Goal: Task Accomplishment & Management: Use online tool/utility

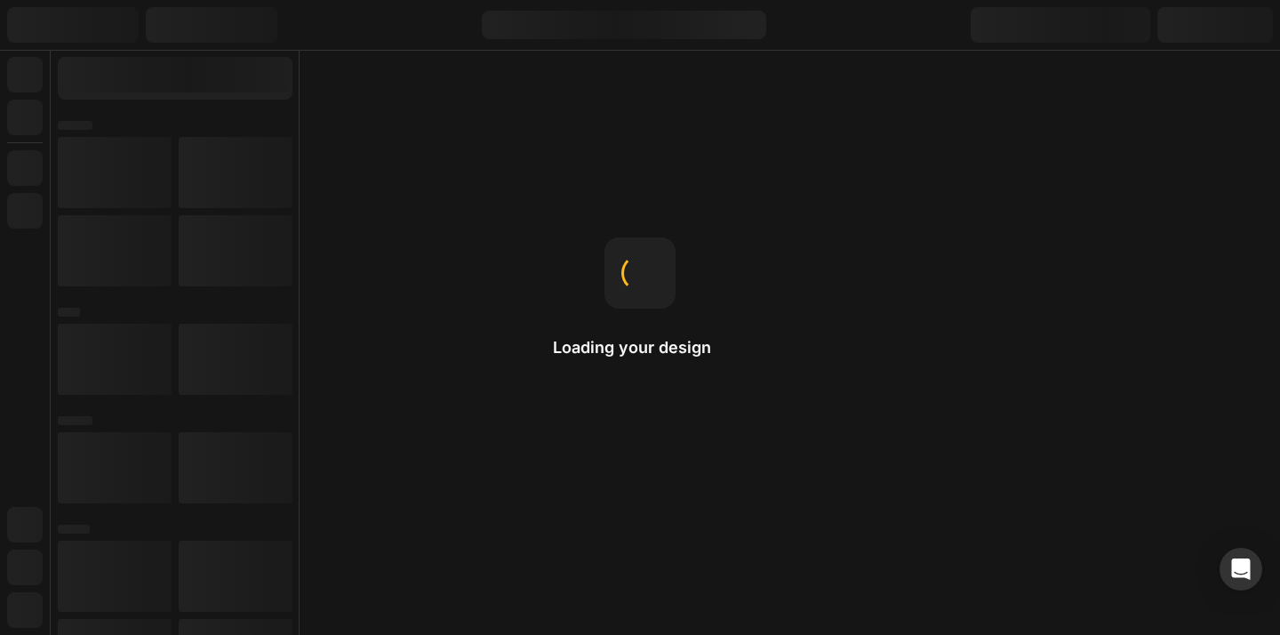
click at [555, 114] on div "Loading your design Drag-n-drop Just hold an element and move it around to orga…" at bounding box center [640, 317] width 1280 height 635
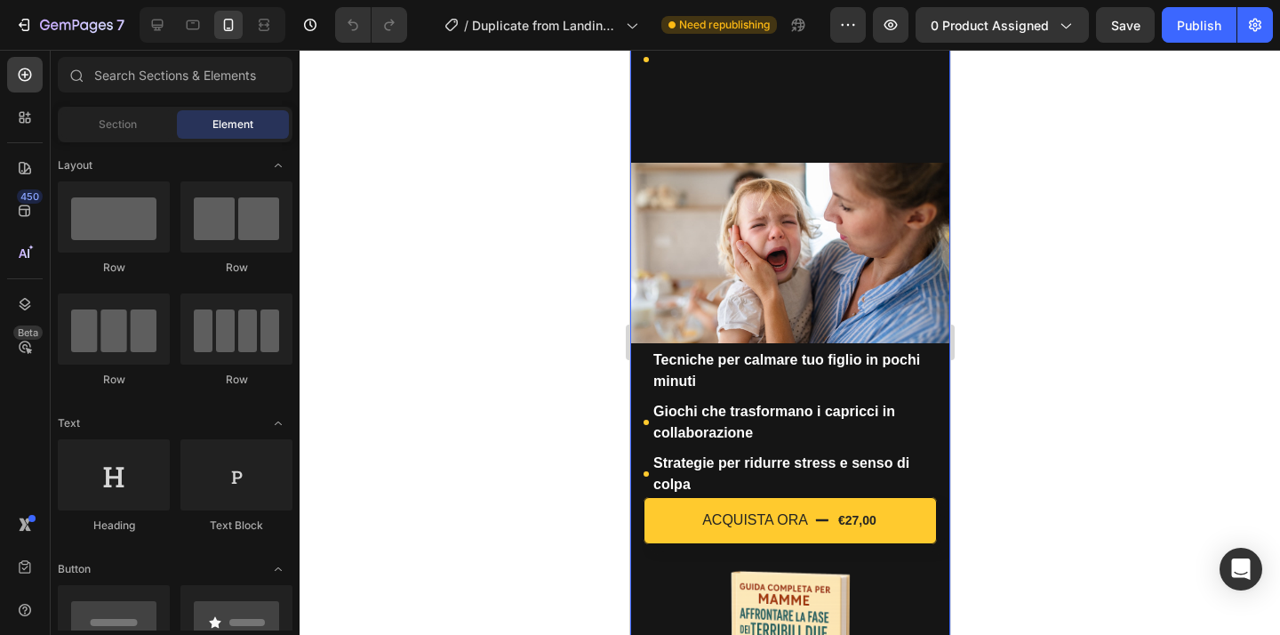
scroll to position [697, 0]
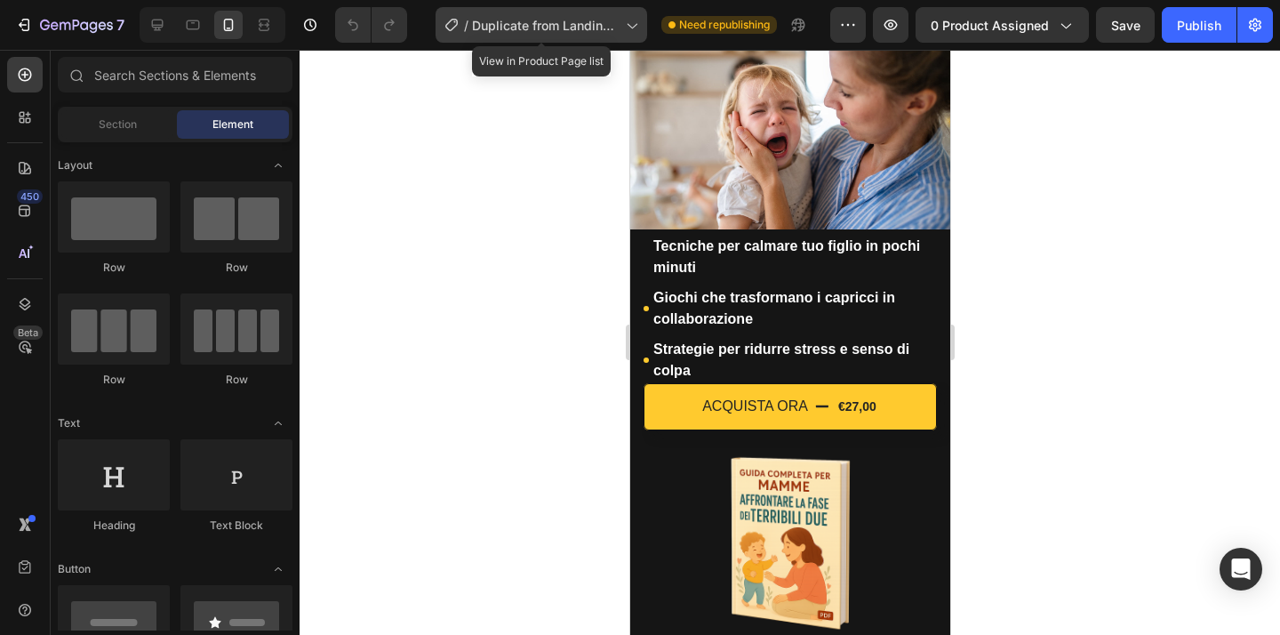
click at [567, 28] on span "Duplicate from Landing Page - [DATE] 16:19:02" at bounding box center [545, 25] width 147 height 19
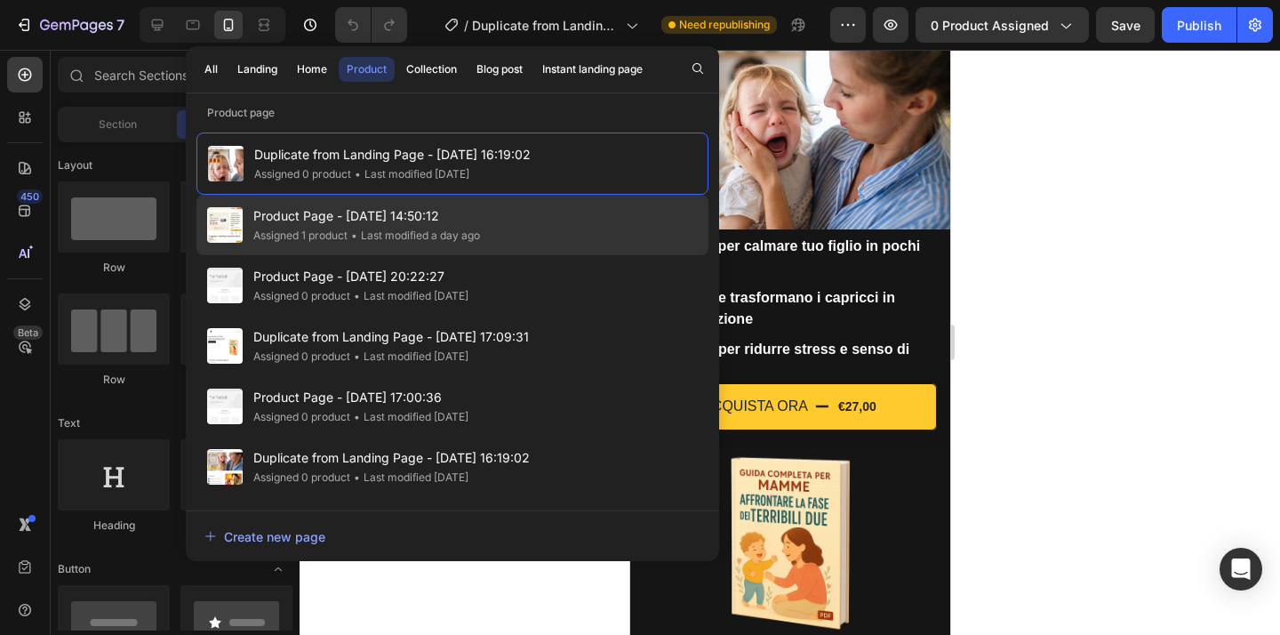
click at [394, 255] on div "Product Page - [DATE] 14:50:12 Assigned 1 product • Last modified a day ago" at bounding box center [452, 285] width 512 height 60
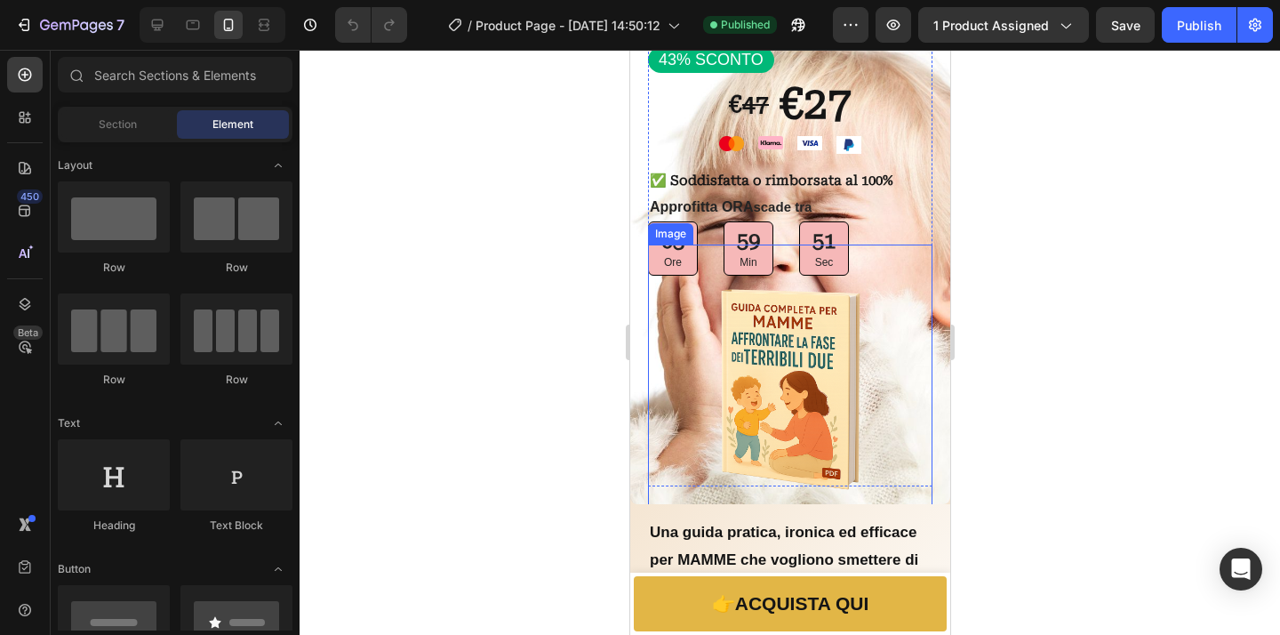
scroll to position [100, 0]
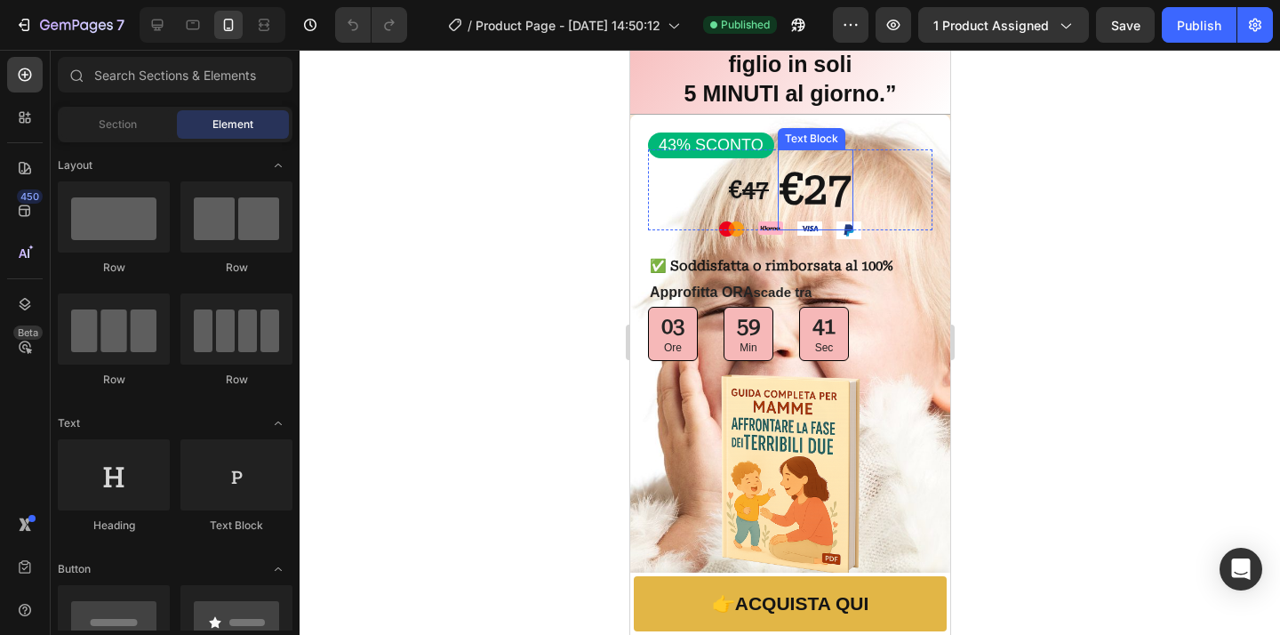
click at [841, 196] on strong "€27" at bounding box center [814, 189] width 72 height 50
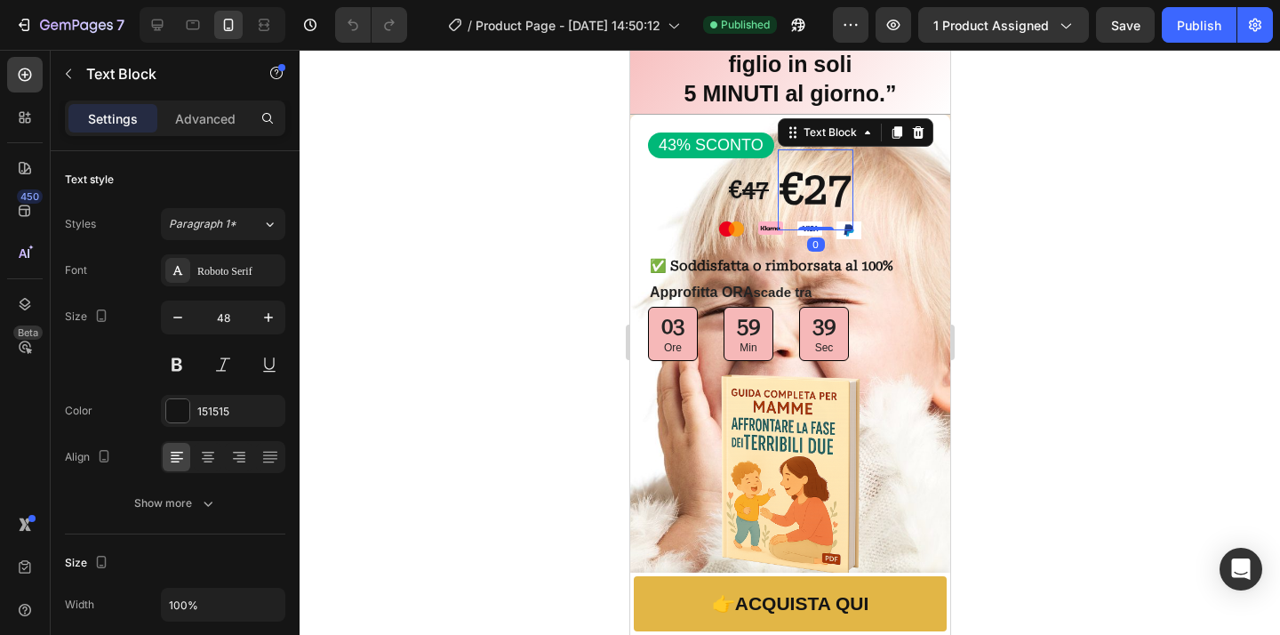
click at [822, 193] on strong "€27" at bounding box center [814, 189] width 72 height 50
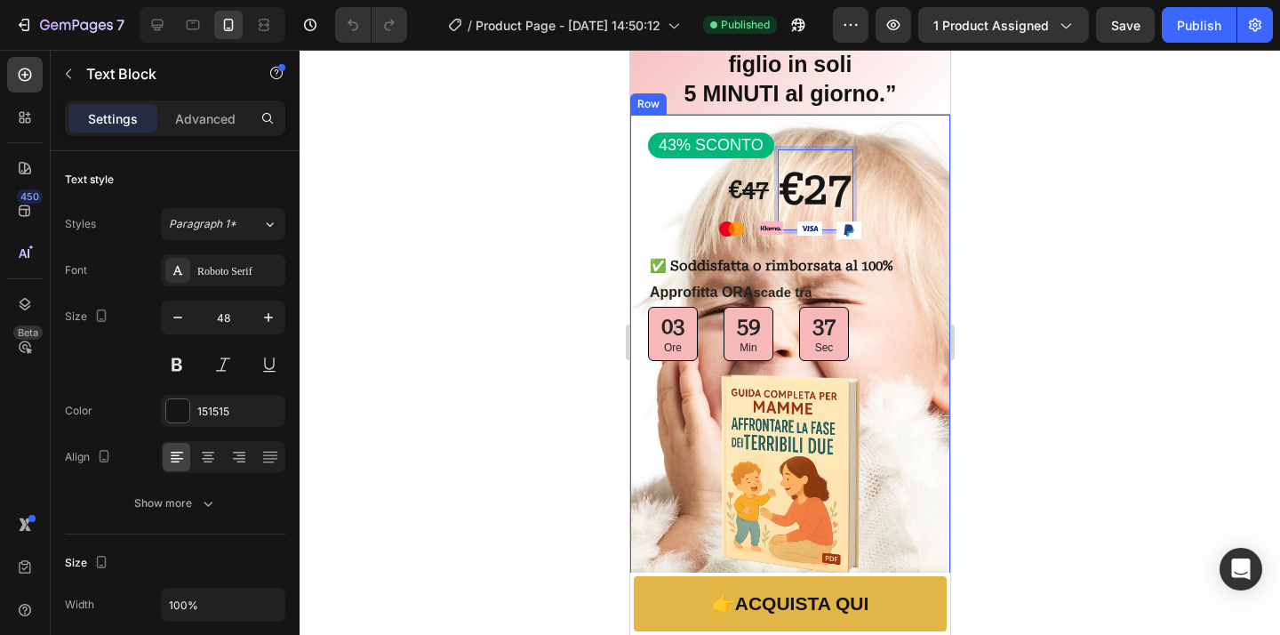
click at [996, 213] on div at bounding box center [789, 342] width 980 height 585
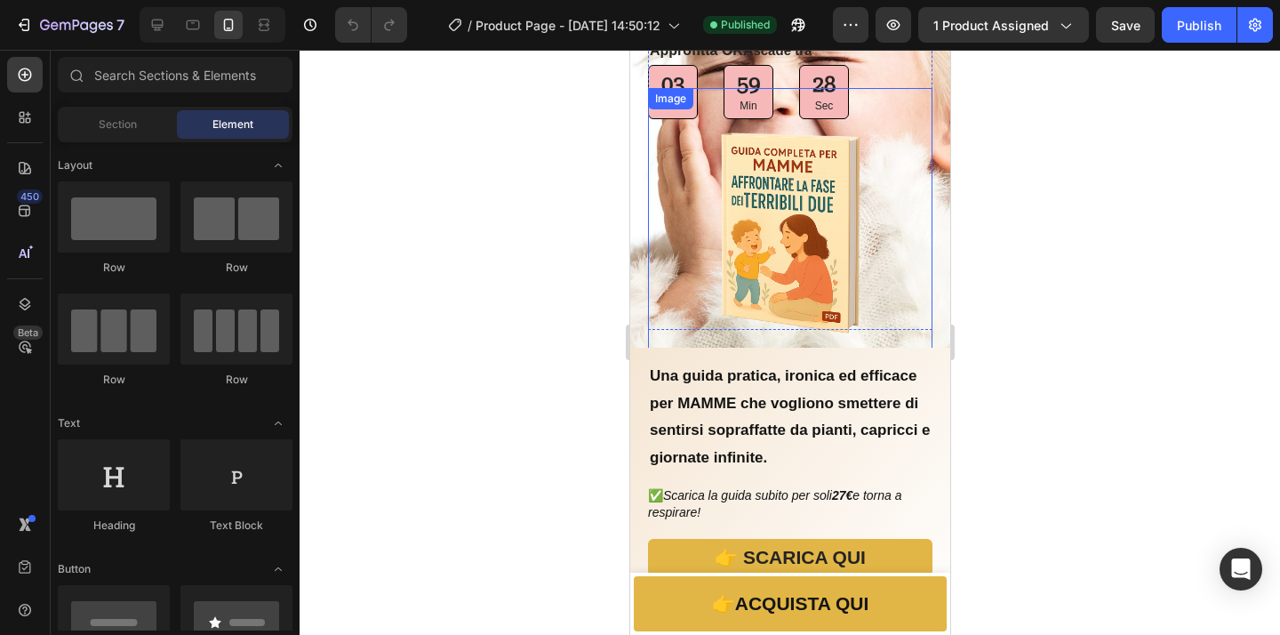
scroll to position [171, 0]
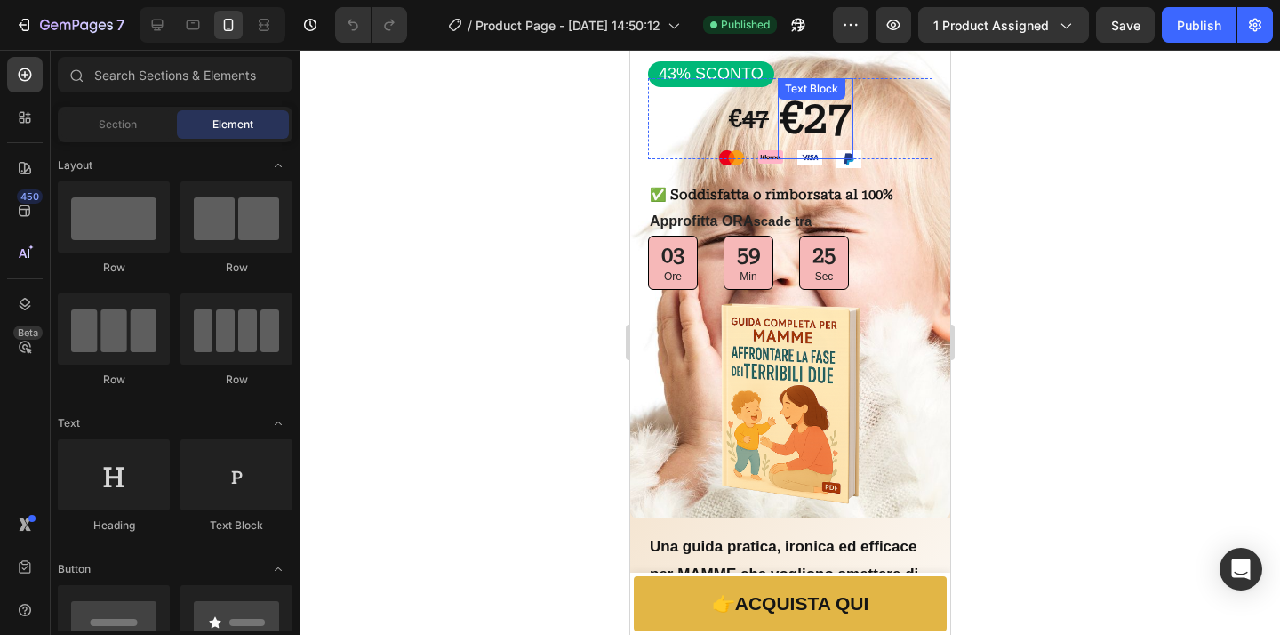
click at [844, 113] on strong "€27" at bounding box center [814, 118] width 72 height 50
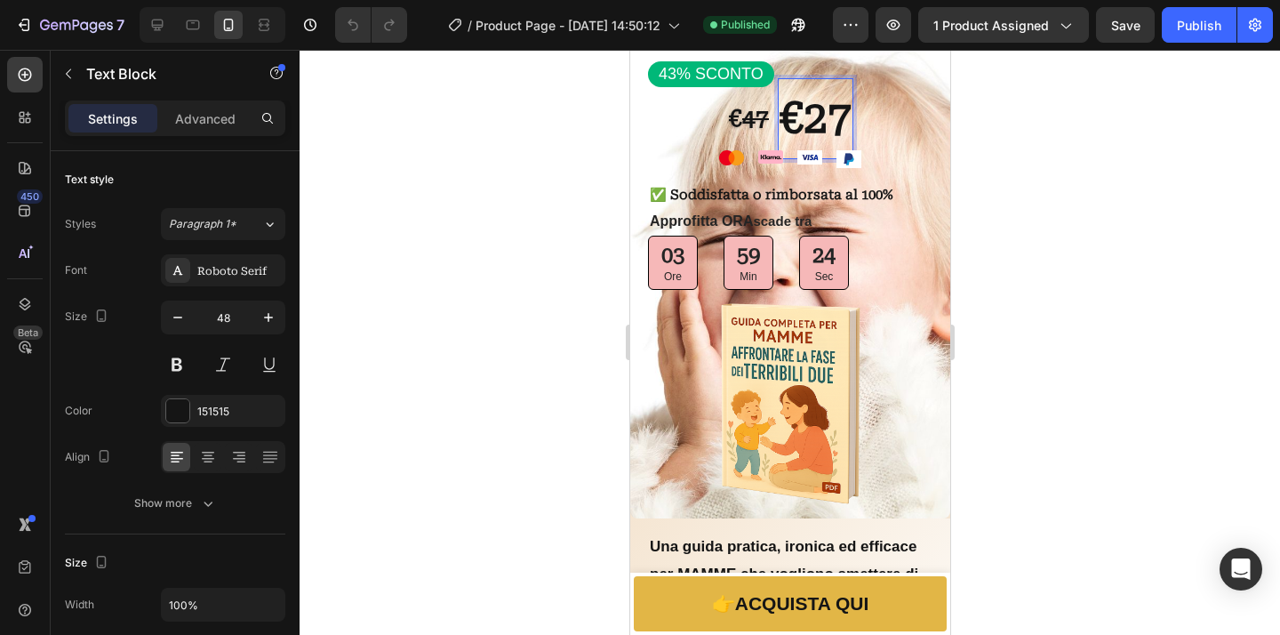
click at [847, 134] on div "€27" at bounding box center [815, 118] width 76 height 80
click at [1046, 220] on div at bounding box center [789, 342] width 980 height 585
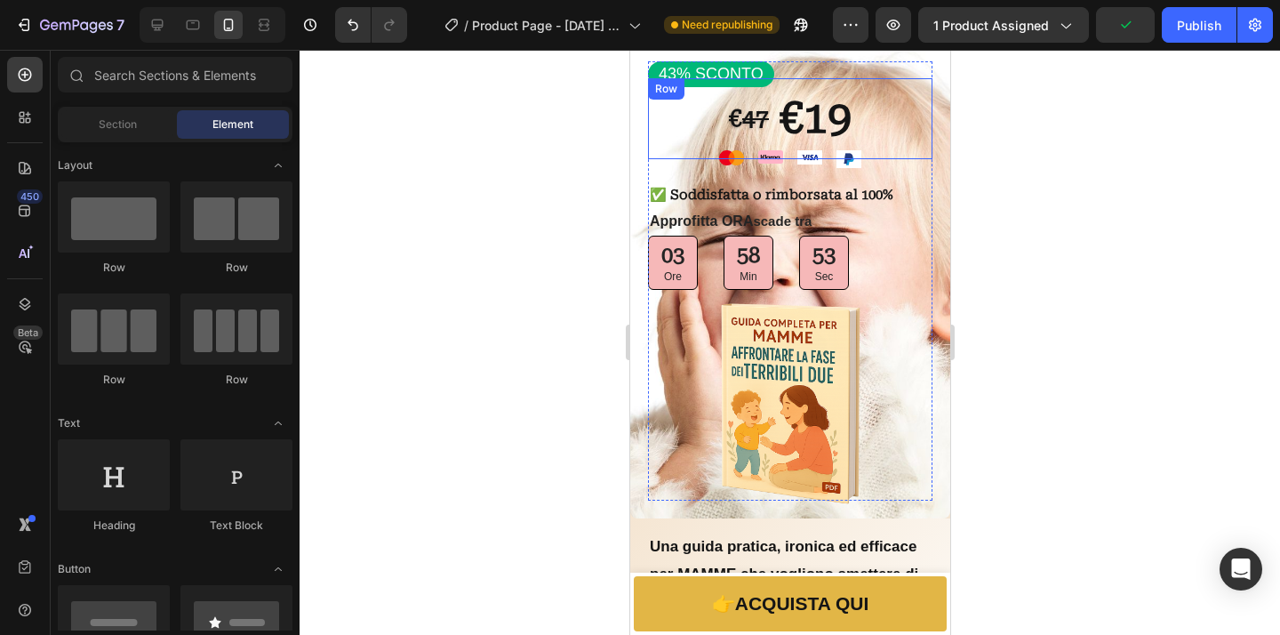
click at [670, 79] on div "€ 47 Text Block €19 Text Block Row" at bounding box center [789, 118] width 284 height 80
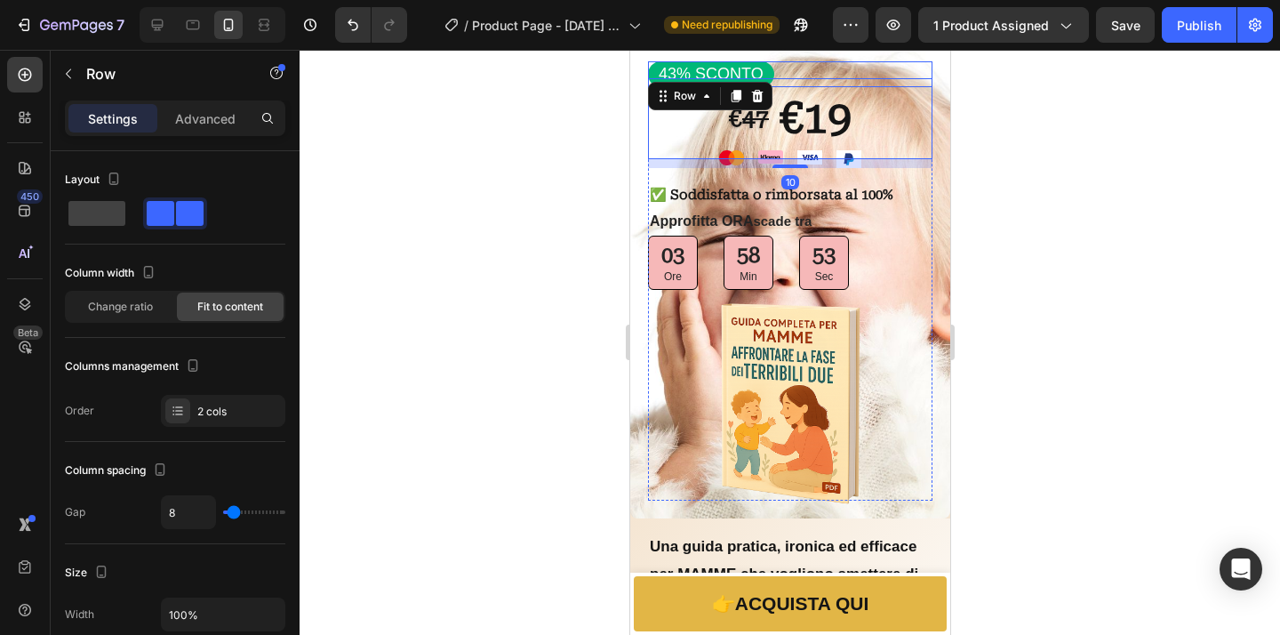
click at [675, 76] on p "43% SCONTO" at bounding box center [710, 74] width 105 height 20
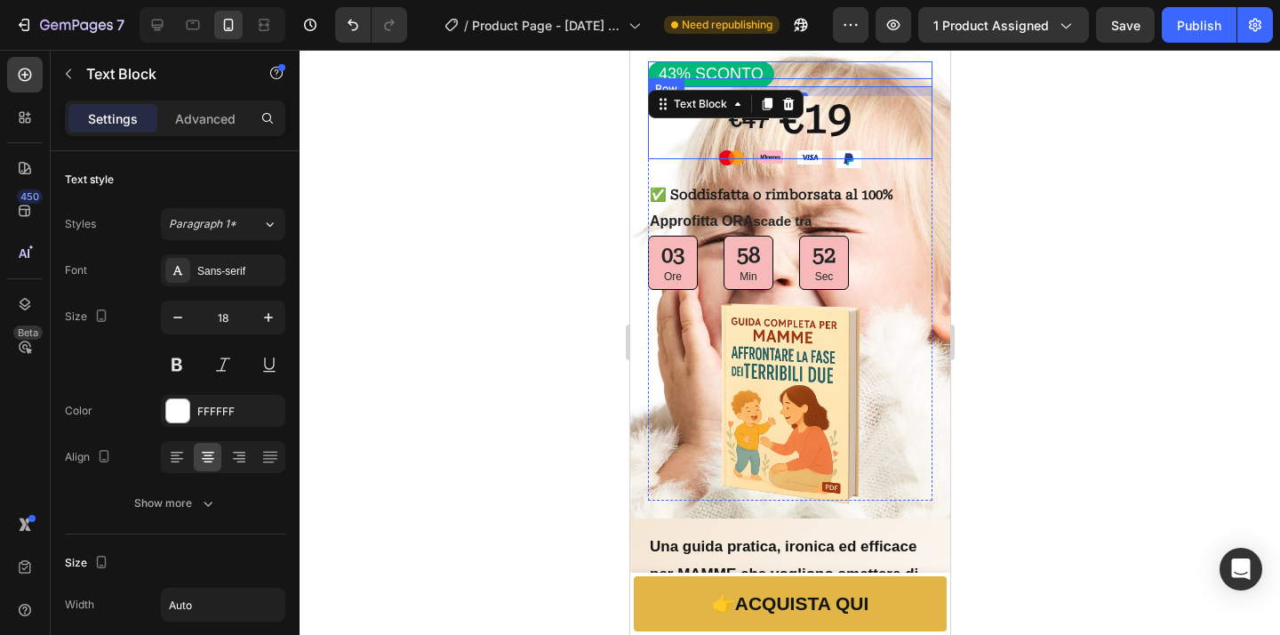
click at [676, 79] on div "€ 47 Text Block €19 Text Block Row" at bounding box center [789, 118] width 284 height 80
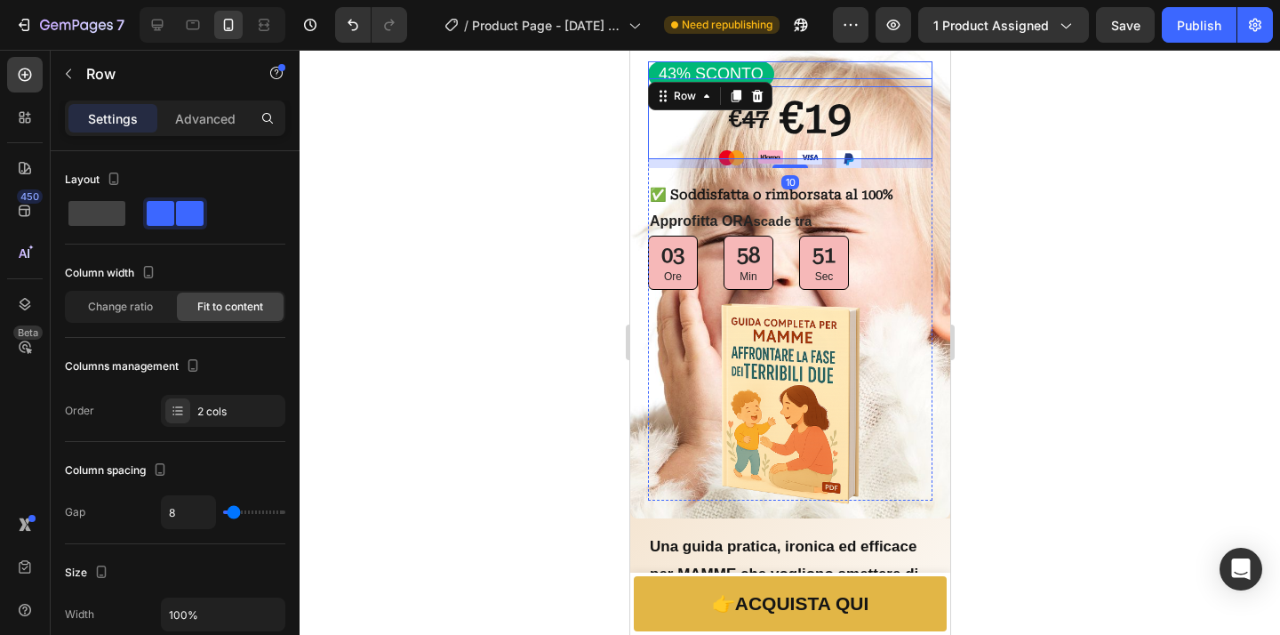
click at [675, 74] on p "43% SCONTO" at bounding box center [710, 74] width 105 height 20
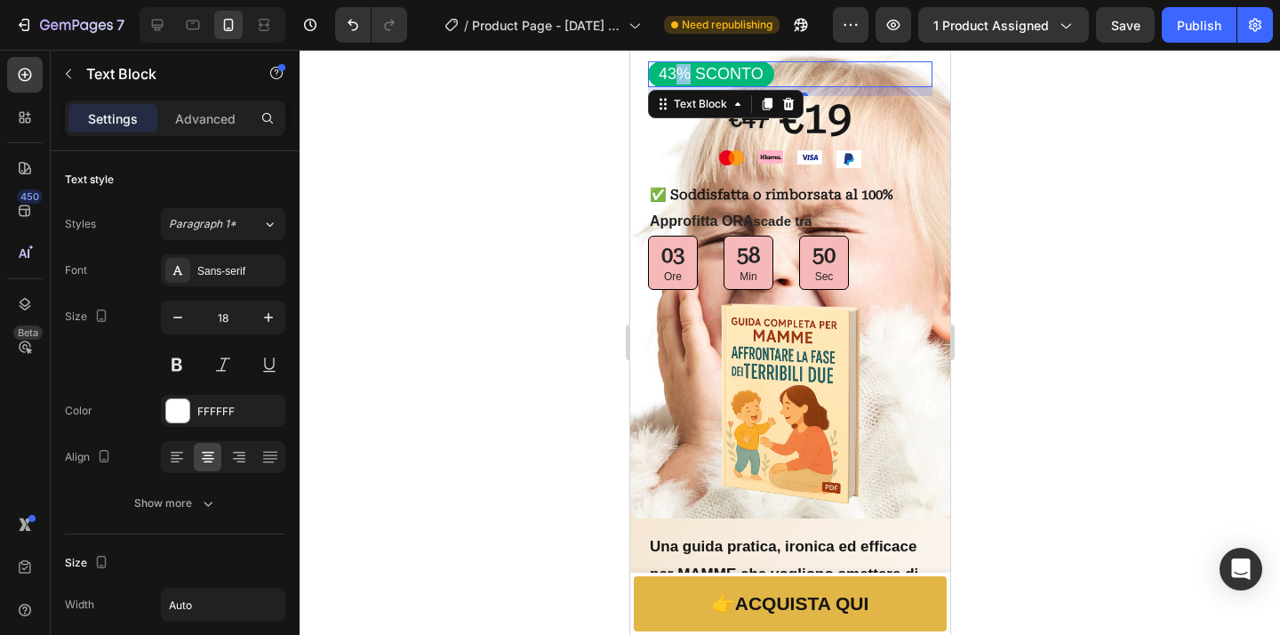
click at [675, 74] on p "43% SCONTO" at bounding box center [710, 74] width 105 height 20
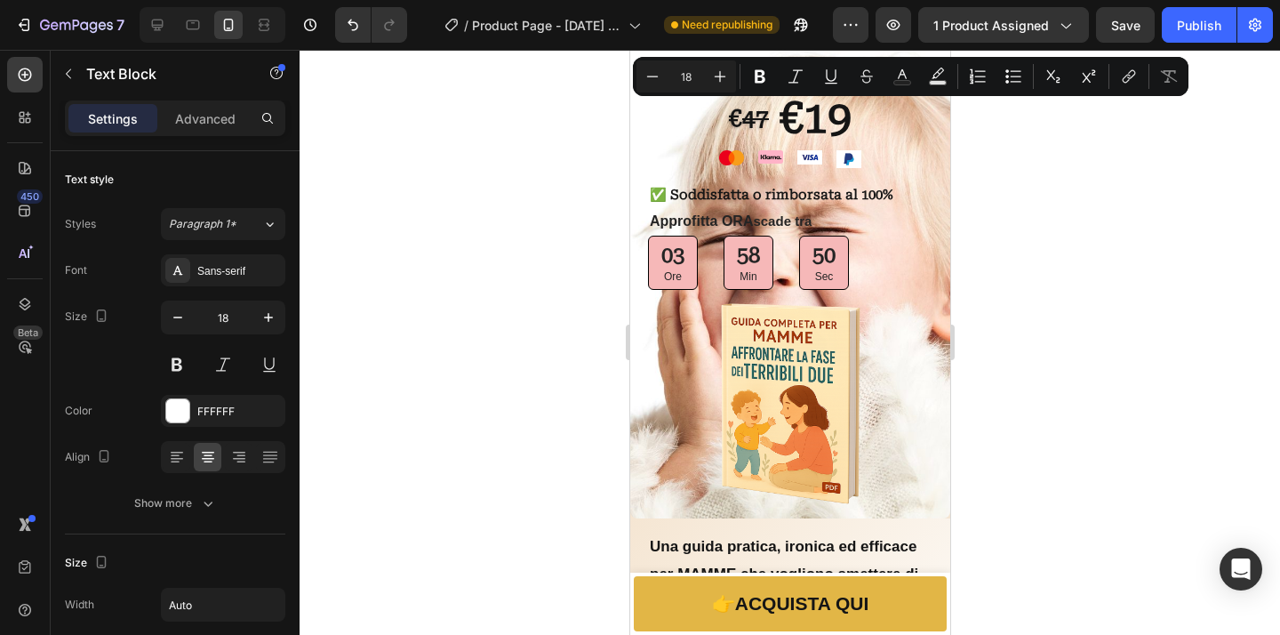
click at [675, 74] on input "18" at bounding box center [686, 76] width 36 height 21
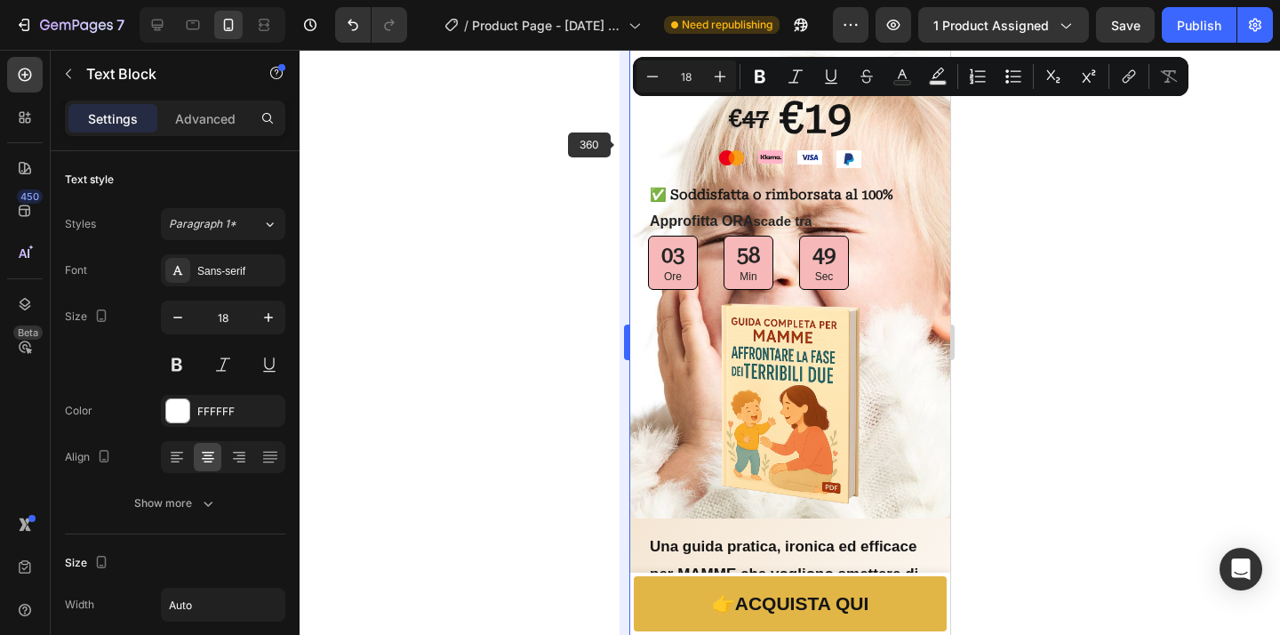
click at [621, 0] on body "7 Version history / Product Page - Aug 19, 14:50:12 Need republishing Preview 1…" at bounding box center [640, 0] width 1280 height 0
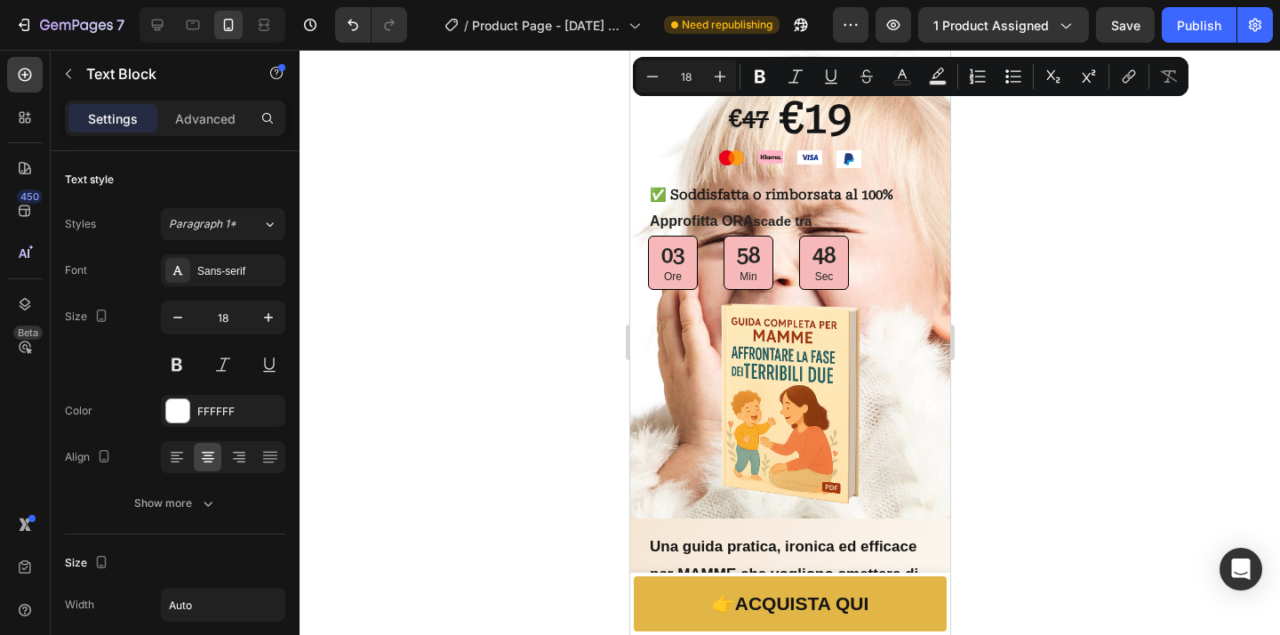
click at [1148, 178] on div at bounding box center [789, 342] width 980 height 585
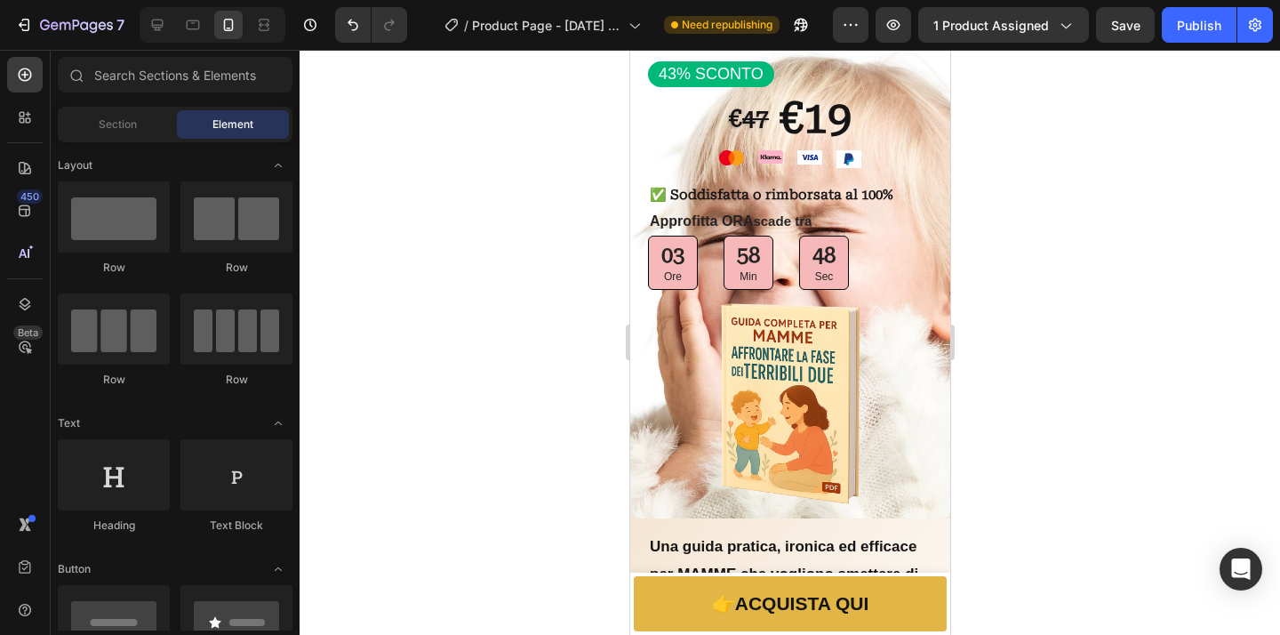
drag, startPoint x: 1148, startPoint y: 178, endPoint x: 1001, endPoint y: 172, distance: 147.7
click at [1148, 179] on div at bounding box center [789, 342] width 980 height 585
click at [672, 74] on p "43% SCONTO" at bounding box center [710, 74] width 105 height 20
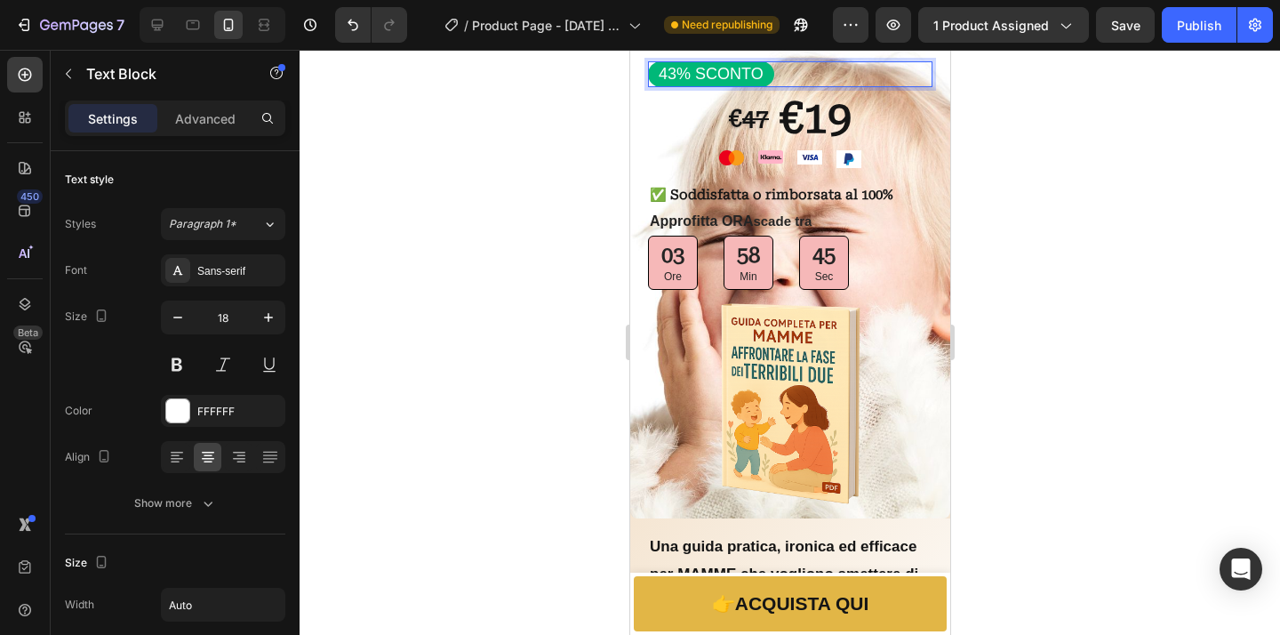
click at [678, 75] on p "43% SCONTO" at bounding box center [710, 74] width 105 height 20
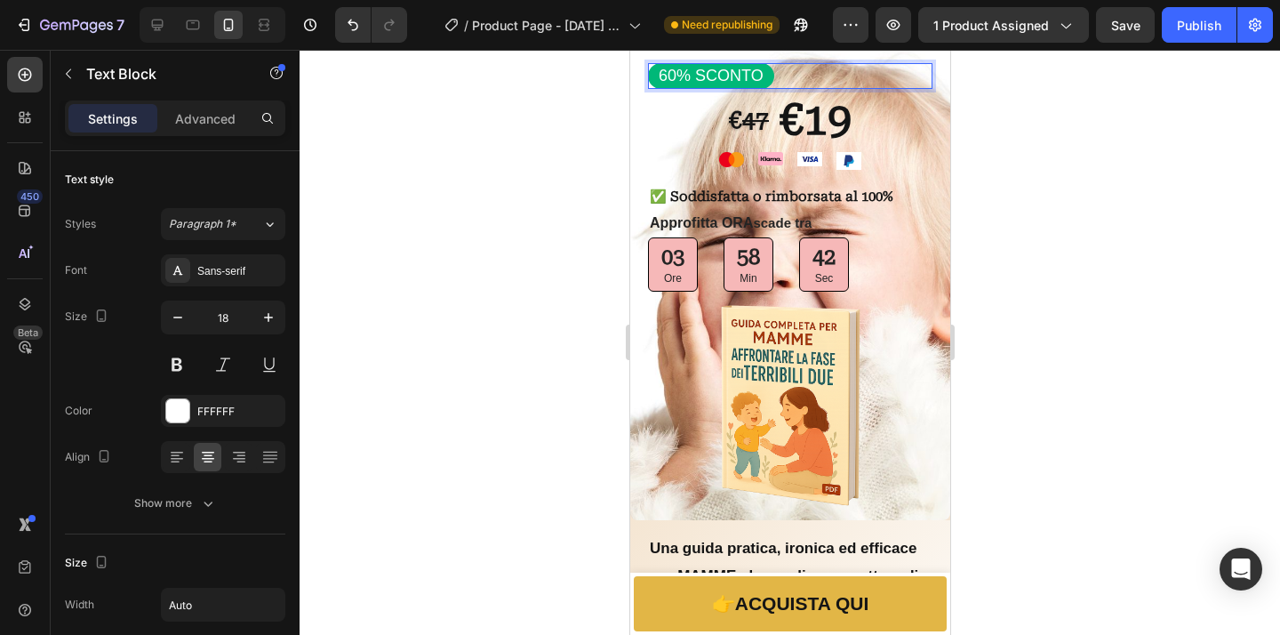
click at [1073, 170] on div at bounding box center [789, 342] width 980 height 585
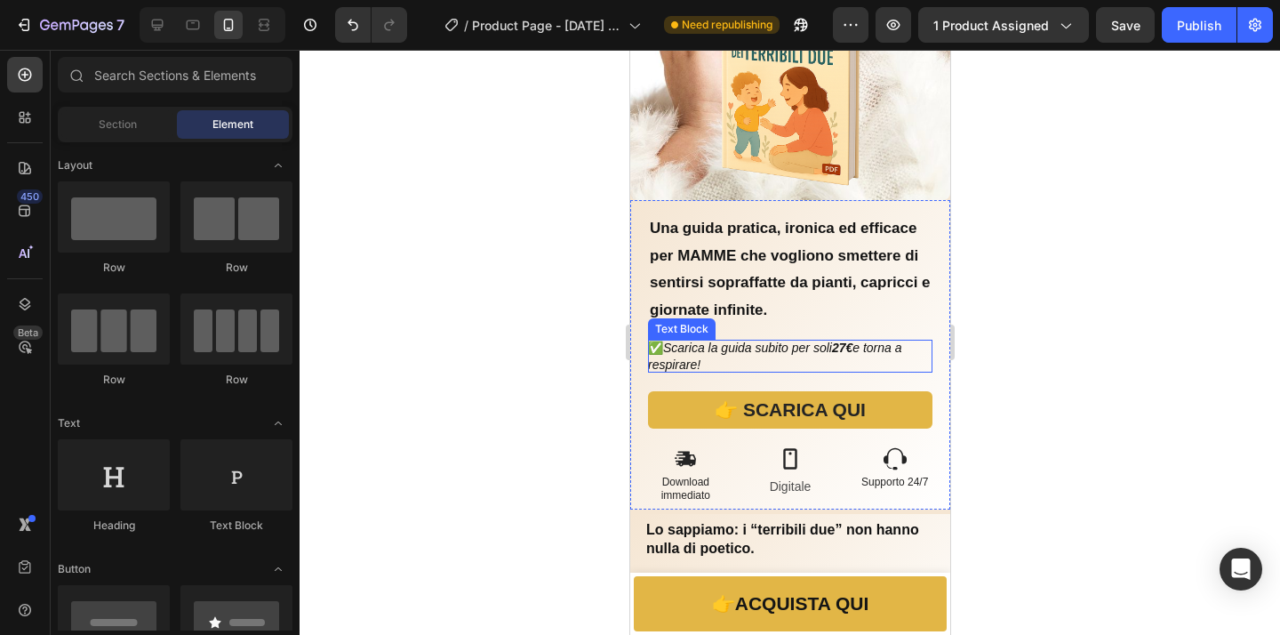
scroll to position [569, 0]
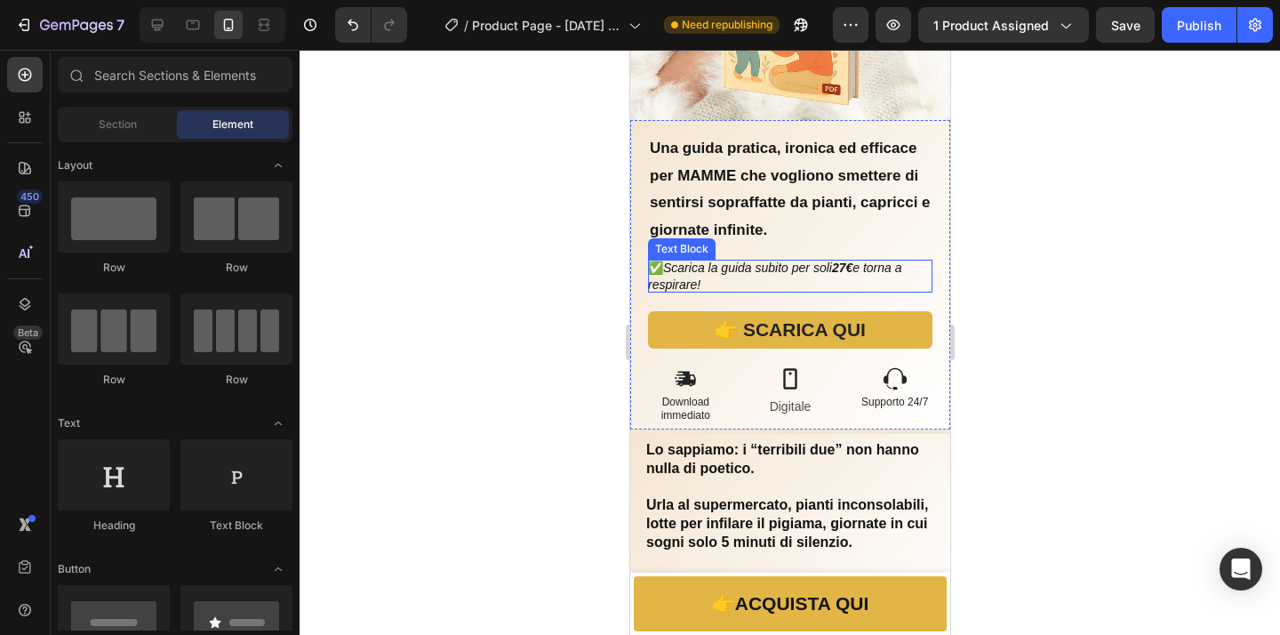
click at [851, 260] on strong "27€" at bounding box center [841, 267] width 20 height 14
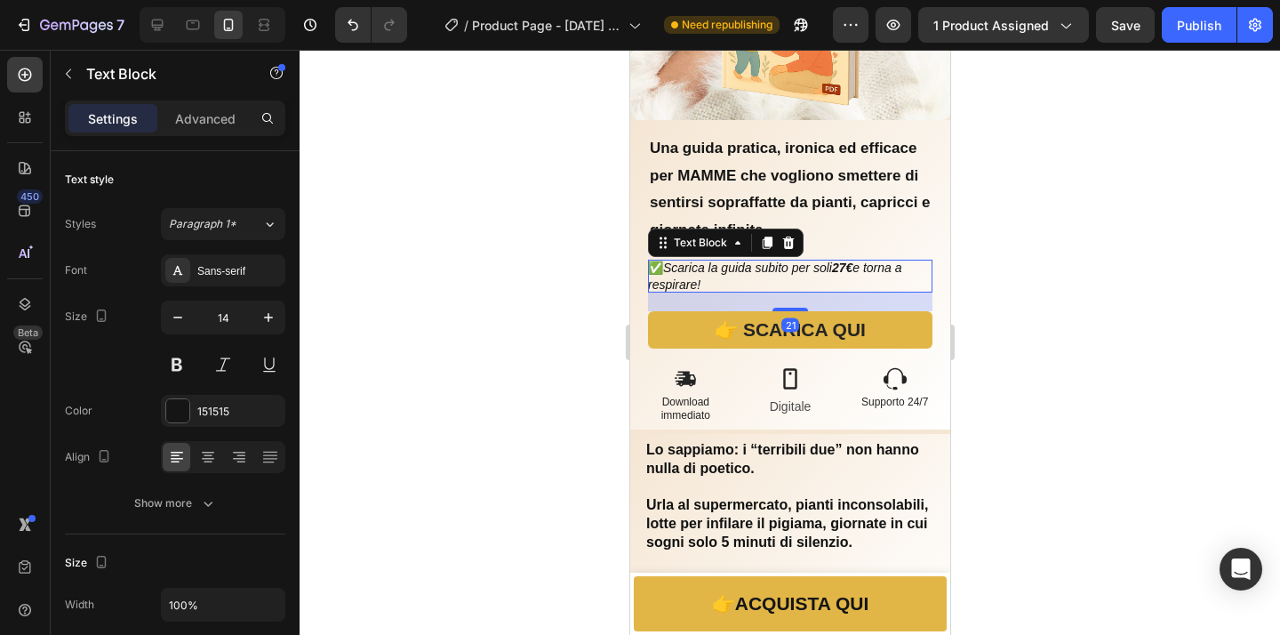
click at [851, 260] on strong "27€" at bounding box center [841, 267] width 20 height 14
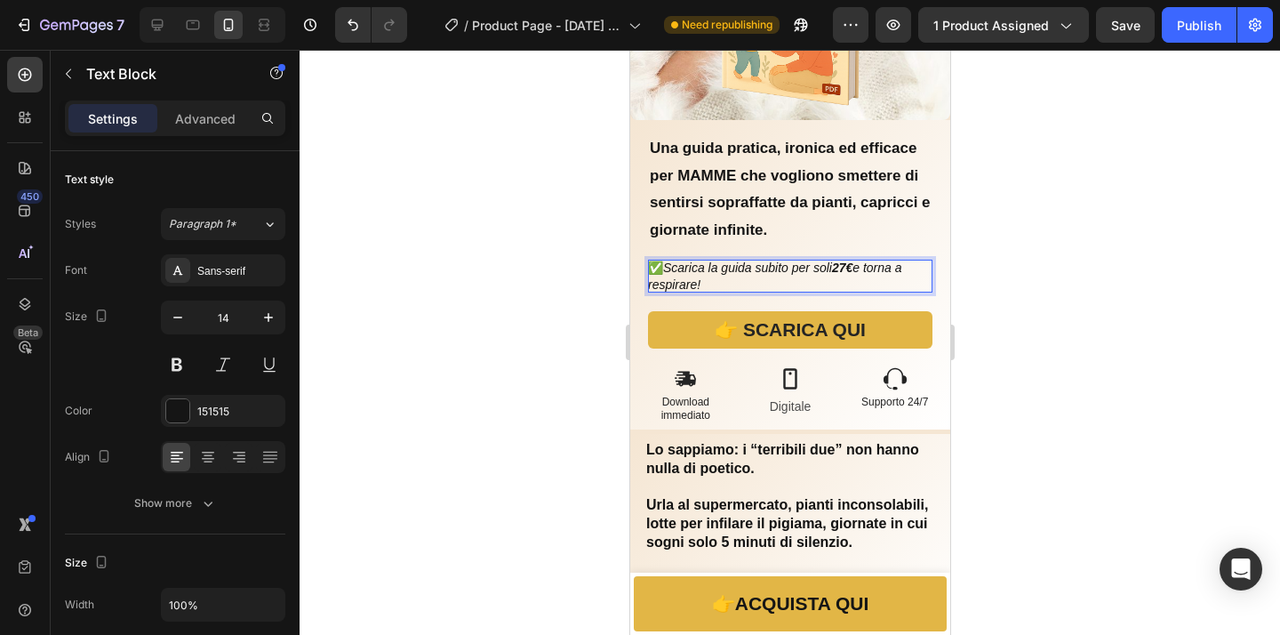
click at [851, 260] on strong "27€" at bounding box center [841, 267] width 20 height 14
click at [866, 260] on icon "Scarica la guida subito per soli 19 € e torna a respirare!" at bounding box center [775, 275] width 257 height 30
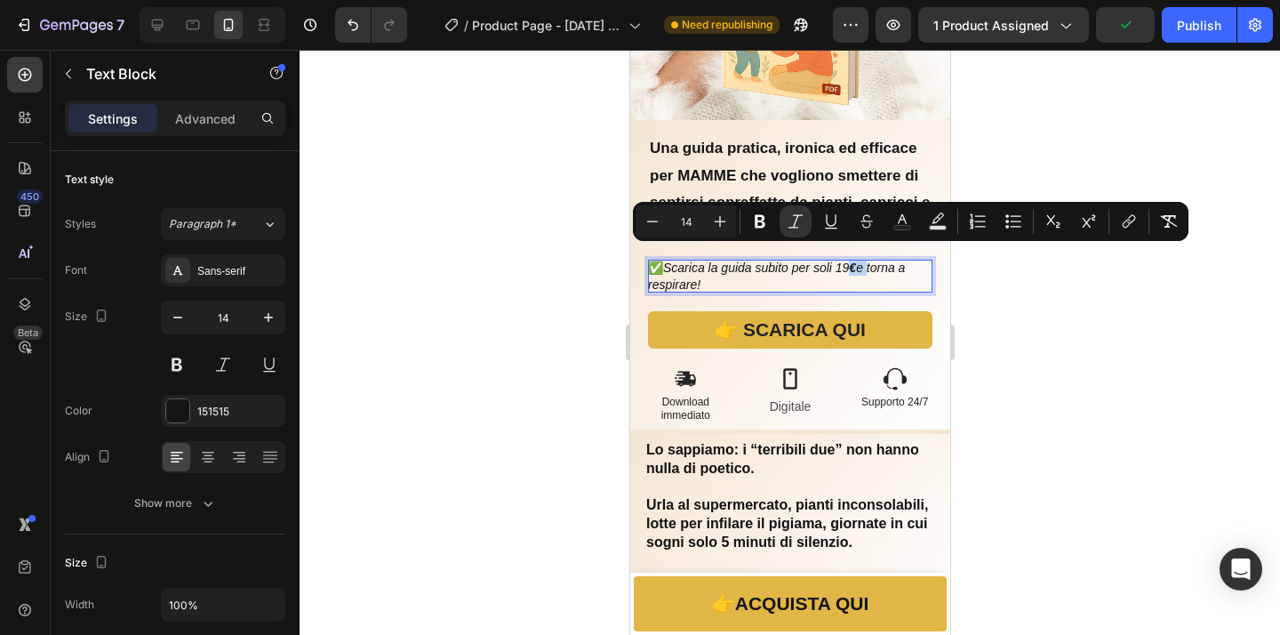
click at [863, 260] on icon "Scarica la guida subito per soli 19 € e torna a respirare!" at bounding box center [775, 275] width 257 height 30
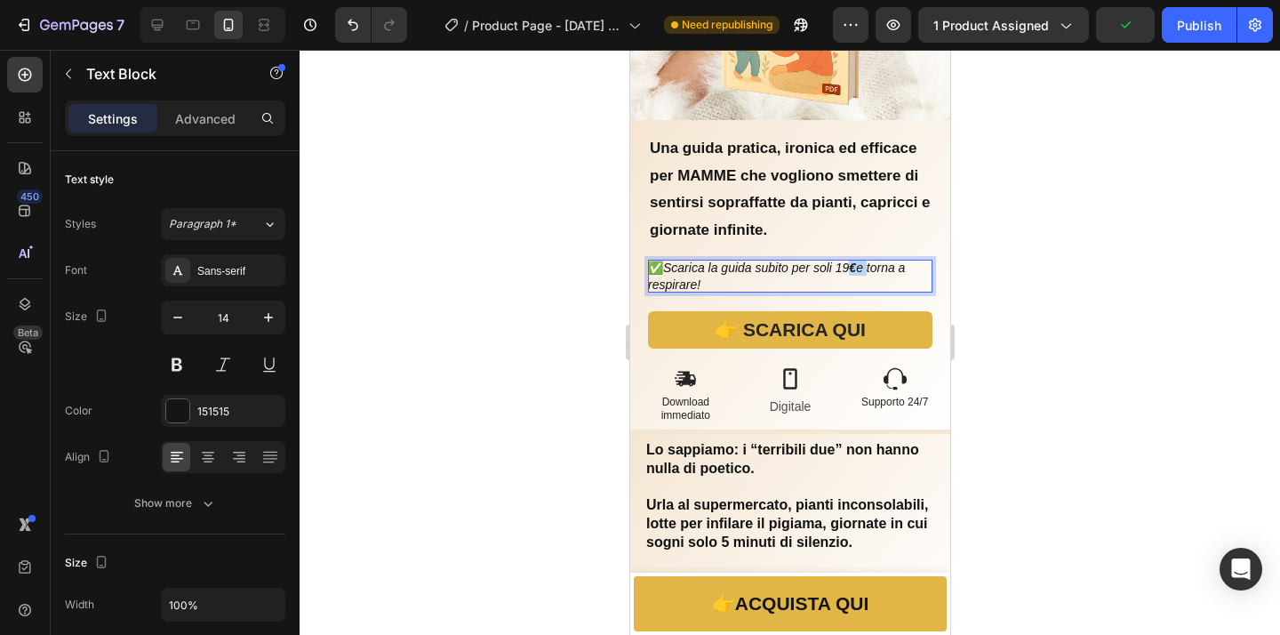
click at [855, 260] on strong "€" at bounding box center [851, 267] width 7 height 14
drag, startPoint x: 864, startPoint y: 256, endPoint x: 843, endPoint y: 258, distance: 20.5
click at [843, 260] on icon "Scarica la guida subito per soli 19 € e torna a respirare!" at bounding box center [775, 275] width 257 height 30
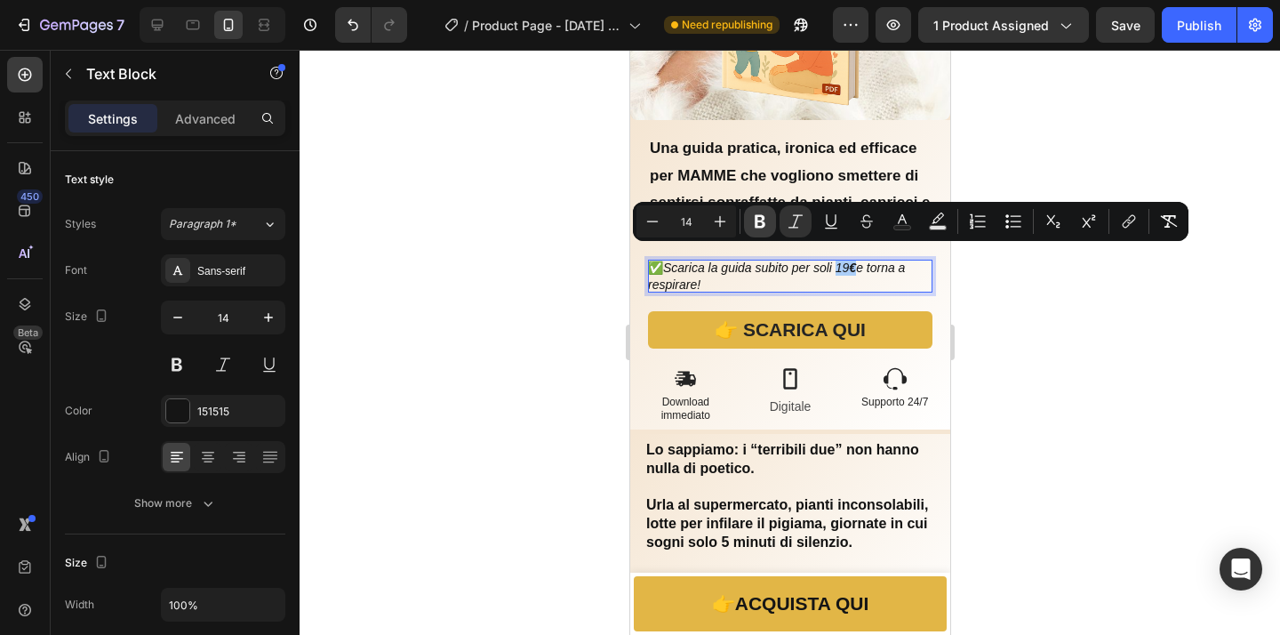
click at [771, 228] on button "Bold" at bounding box center [760, 221] width 32 height 32
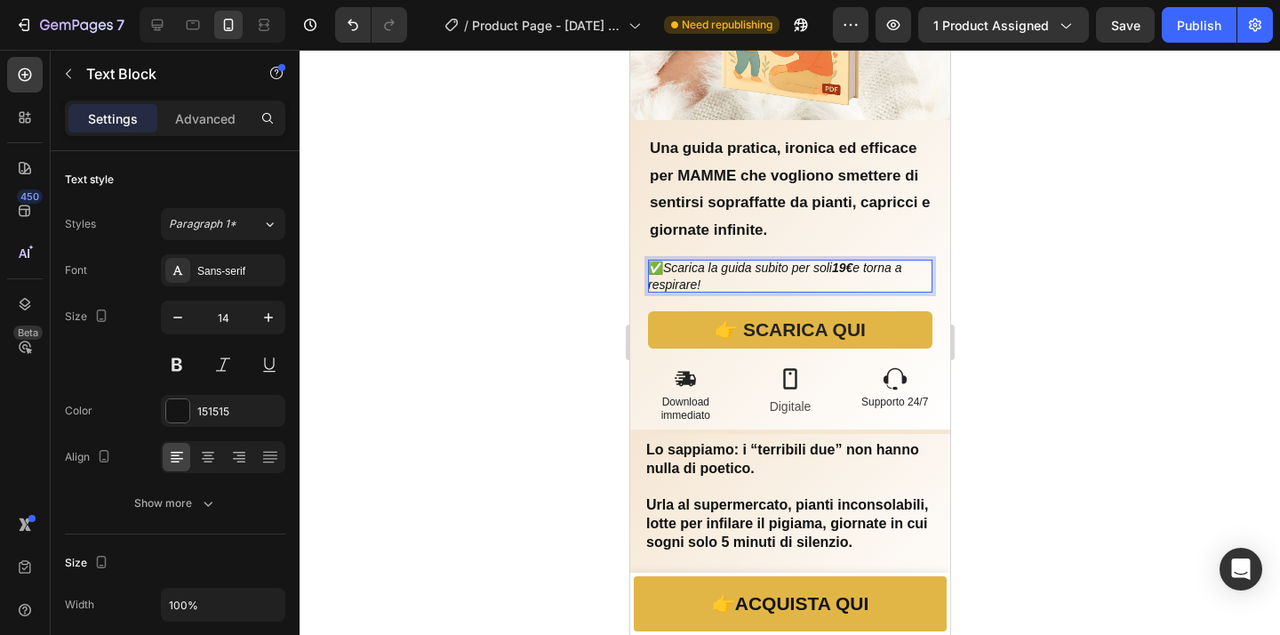
click at [1067, 354] on div at bounding box center [789, 342] width 980 height 585
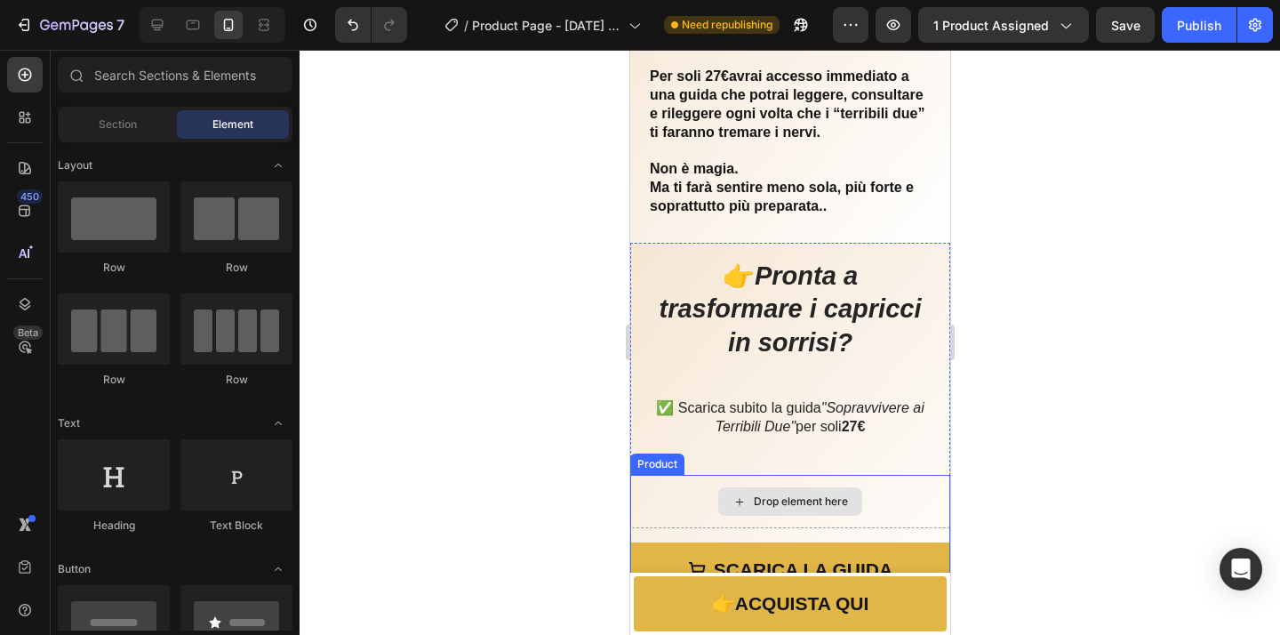
scroll to position [3910, 0]
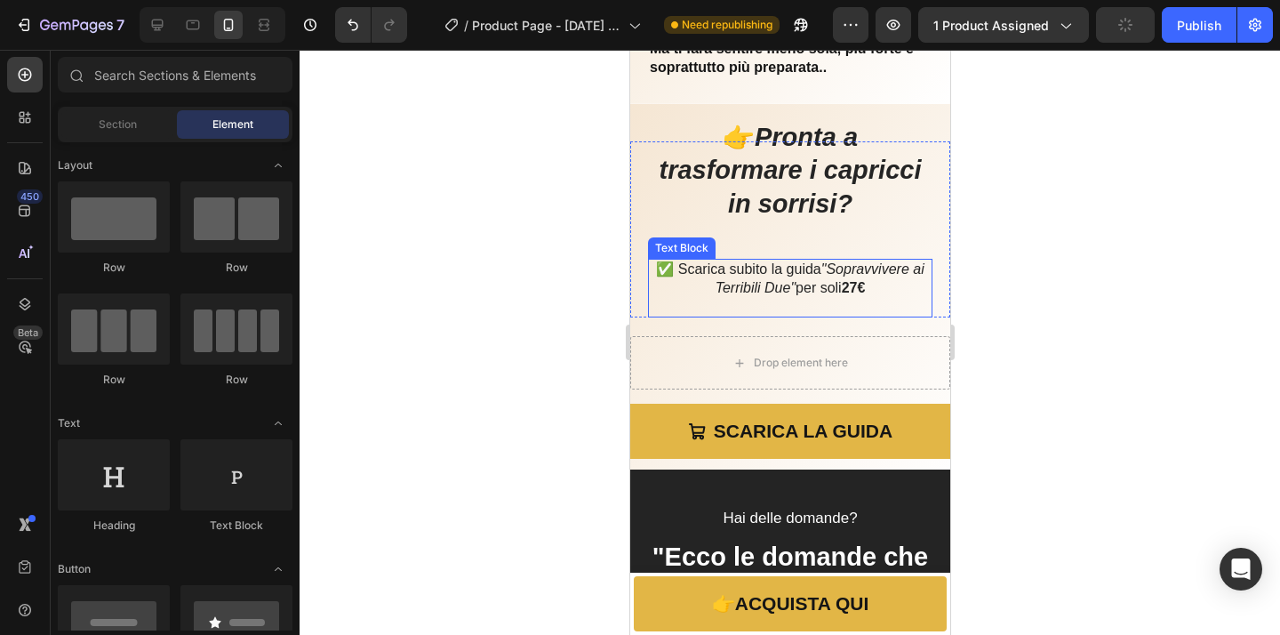
click at [855, 290] on strong "27€" at bounding box center [853, 287] width 24 height 15
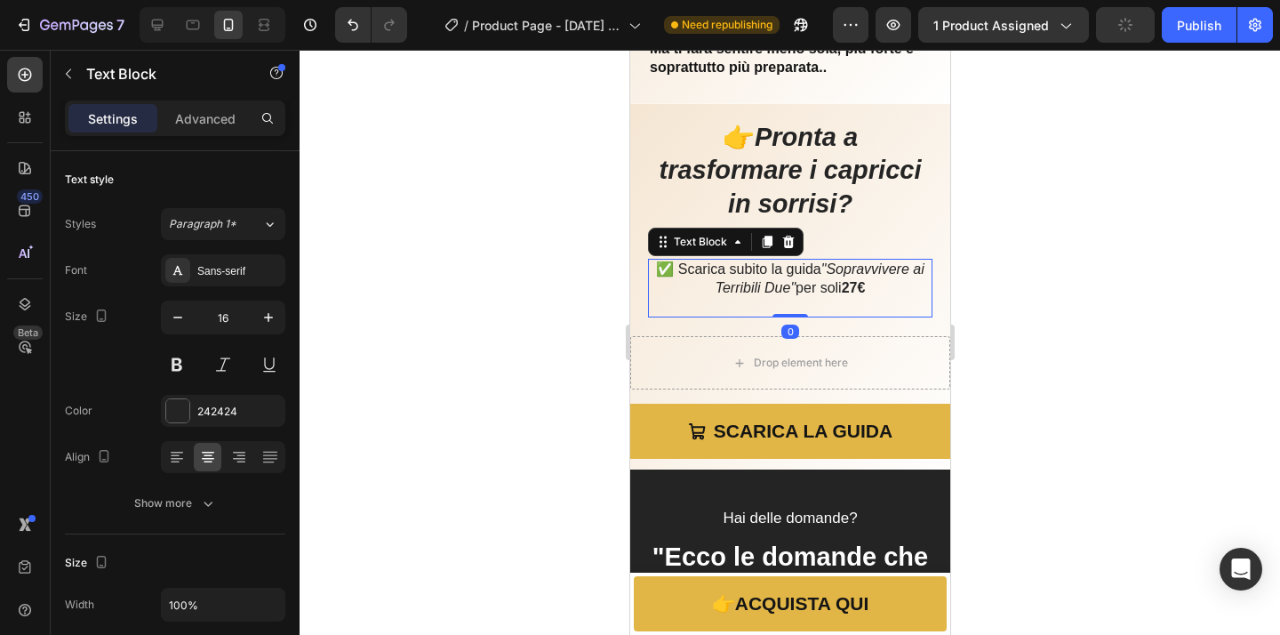
click at [855, 290] on strong "27€" at bounding box center [853, 287] width 24 height 15
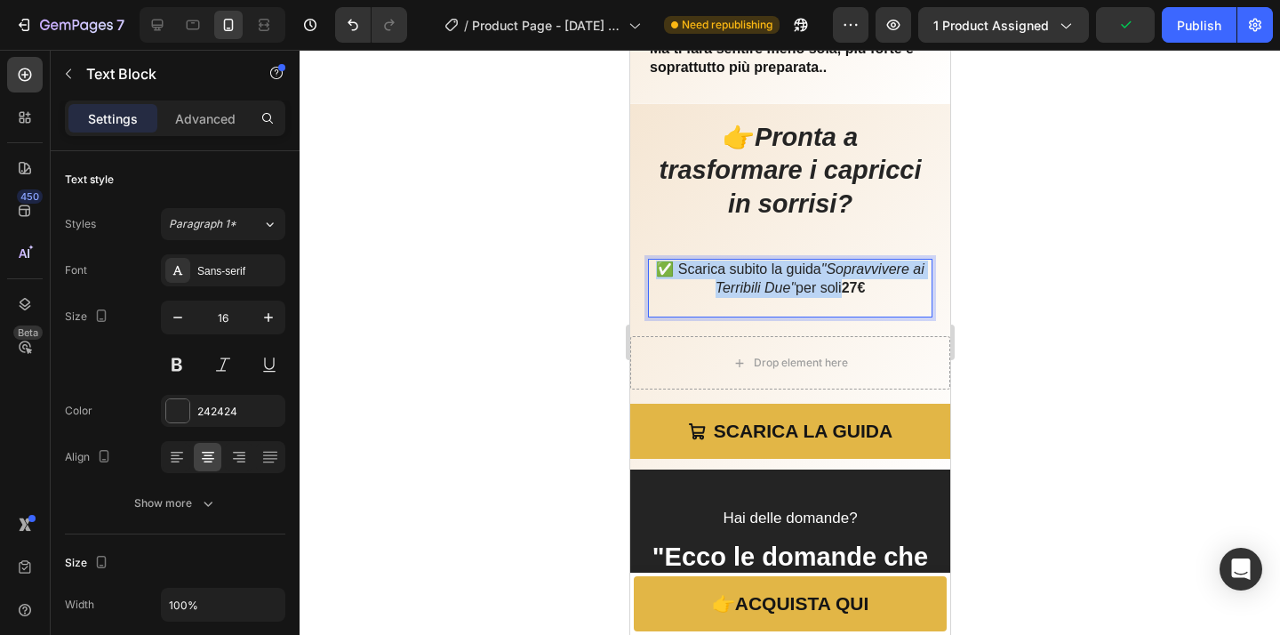
click at [855, 290] on strong "27€" at bounding box center [853, 287] width 24 height 15
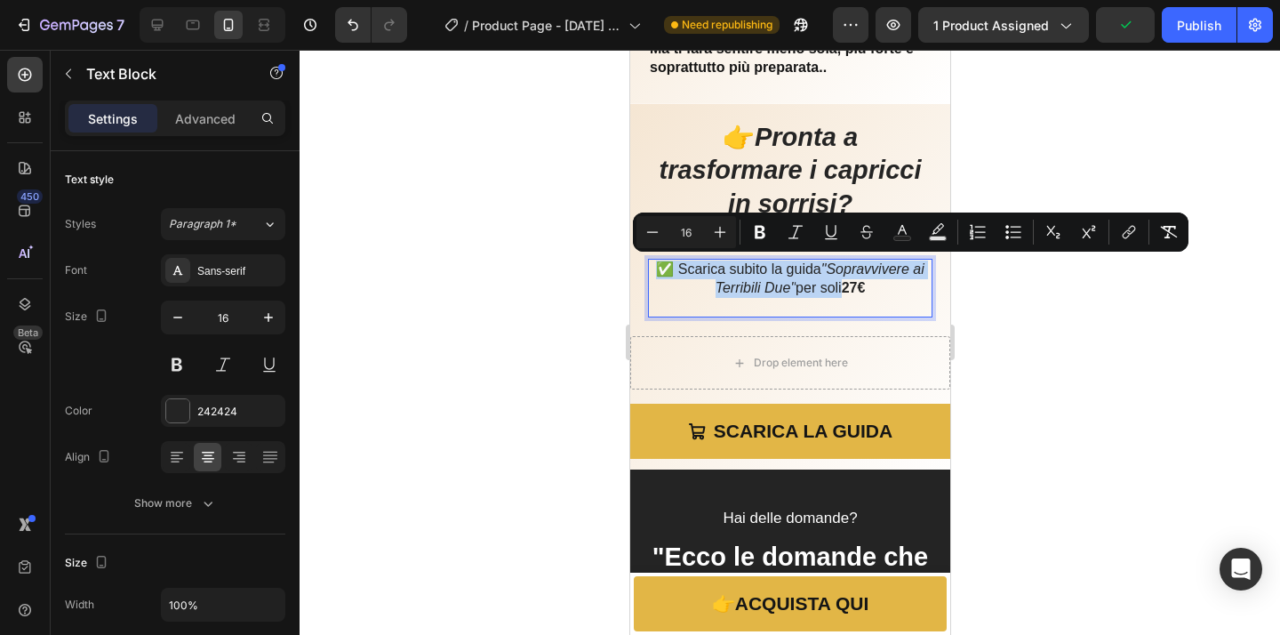
click at [858, 290] on strong "27€" at bounding box center [853, 287] width 24 height 15
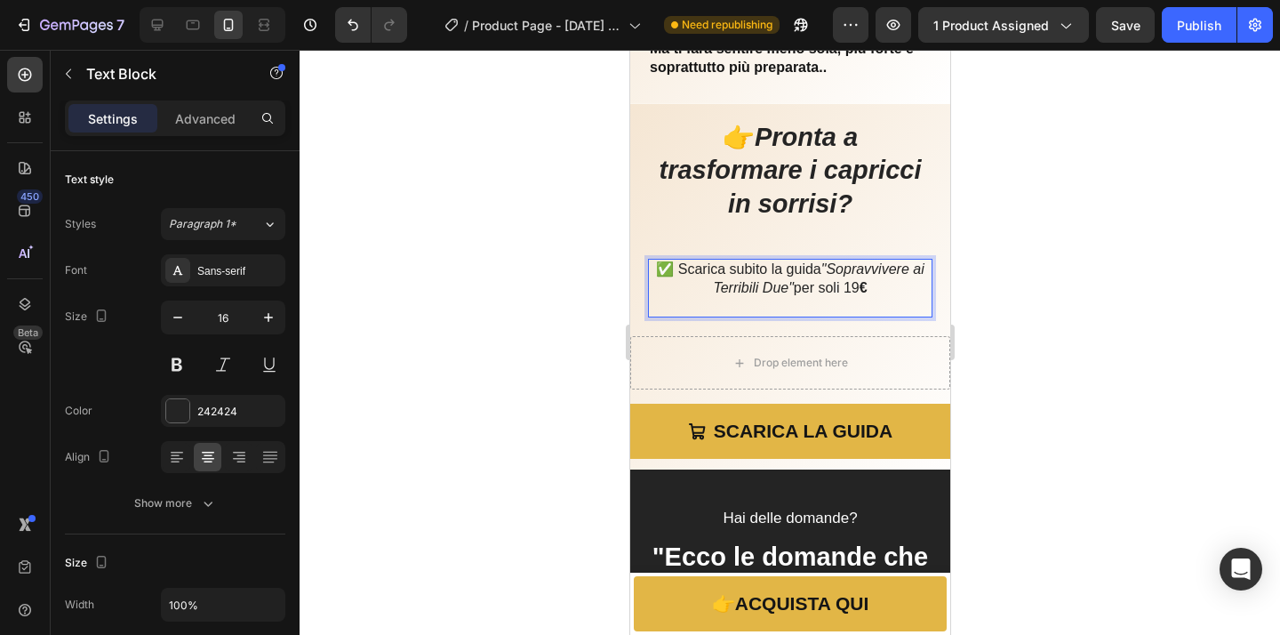
click at [873, 290] on p "✅ Scarica subito la guida "Sopravvivere ai Terribili Due" per soli 19 €" at bounding box center [789, 278] width 281 height 37
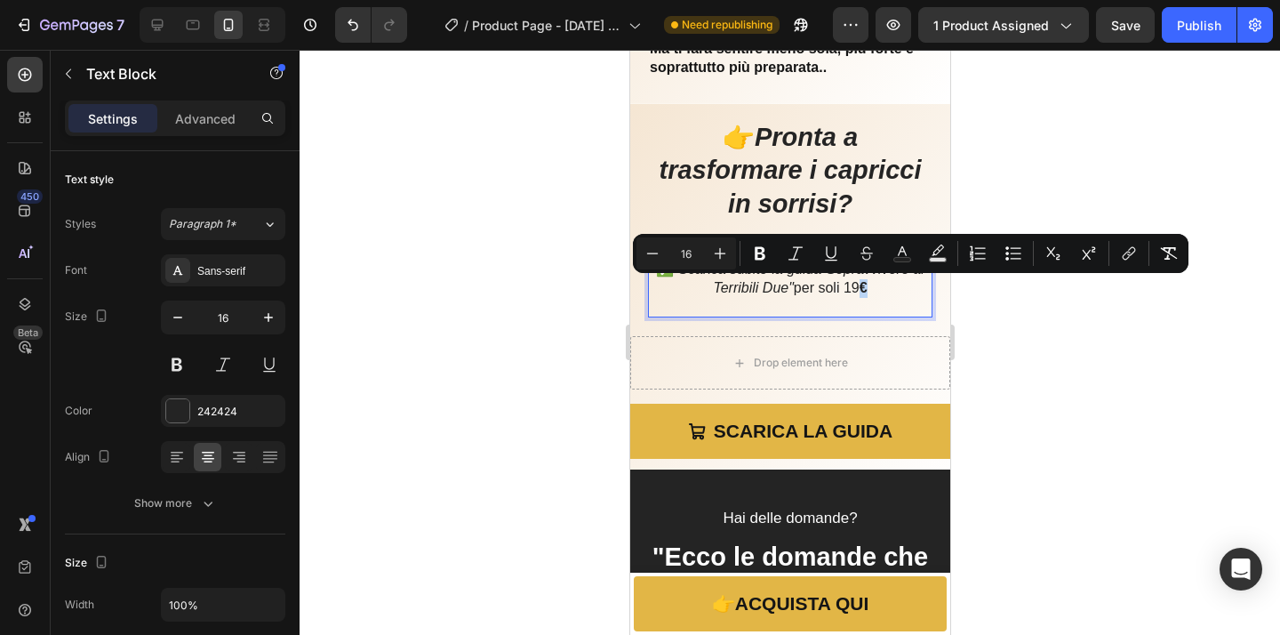
drag, startPoint x: 870, startPoint y: 290, endPoint x: 849, endPoint y: 292, distance: 21.5
click at [849, 292] on p "✅ Scarica subito la guida "Sopravvivere ai Terribili Due" per soli 19 €" at bounding box center [789, 278] width 281 height 37
drag, startPoint x: 769, startPoint y: 254, endPoint x: 186, endPoint y: 234, distance: 583.3
click at [769, 254] on button "Bold" at bounding box center [760, 253] width 32 height 32
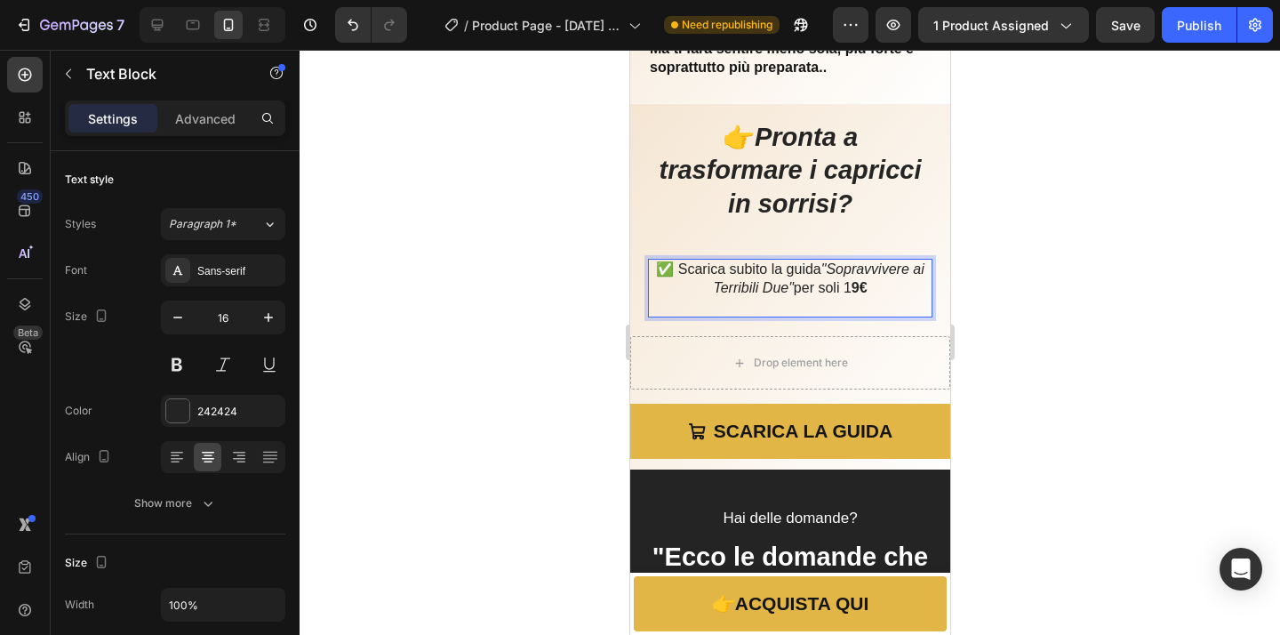
click at [997, 383] on div at bounding box center [789, 342] width 980 height 585
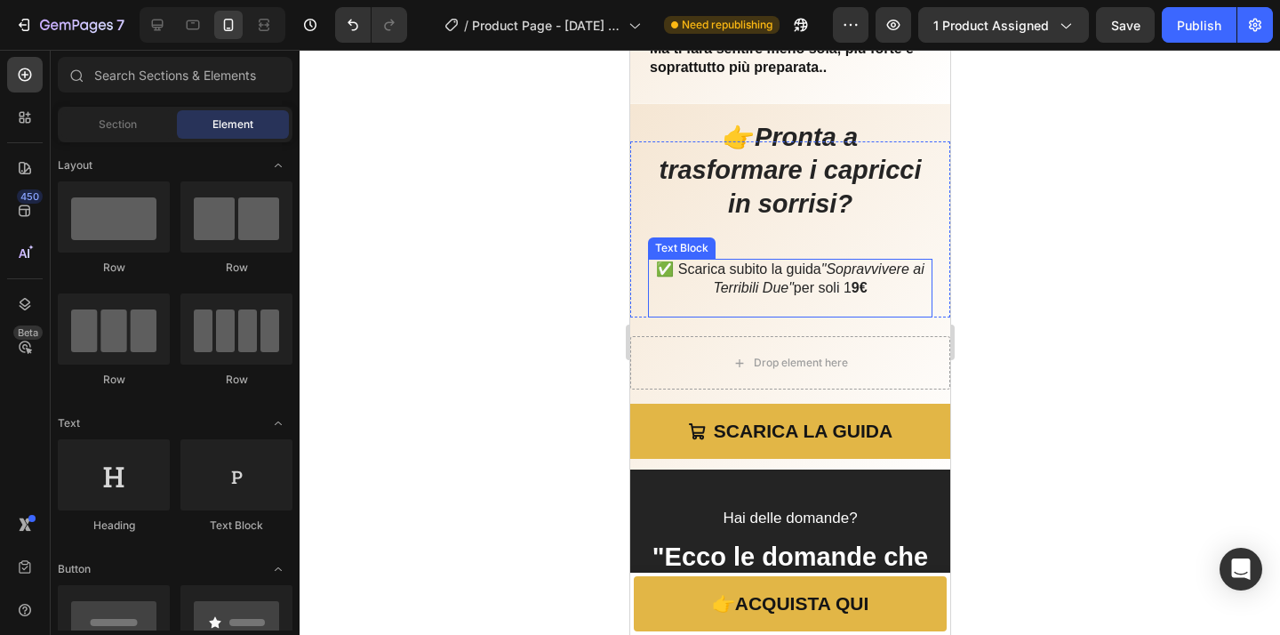
click at [851, 292] on p "✅ Scarica subito la guida "Sopravvivere ai Terribili Due" per soli 1 9€" at bounding box center [789, 278] width 281 height 37
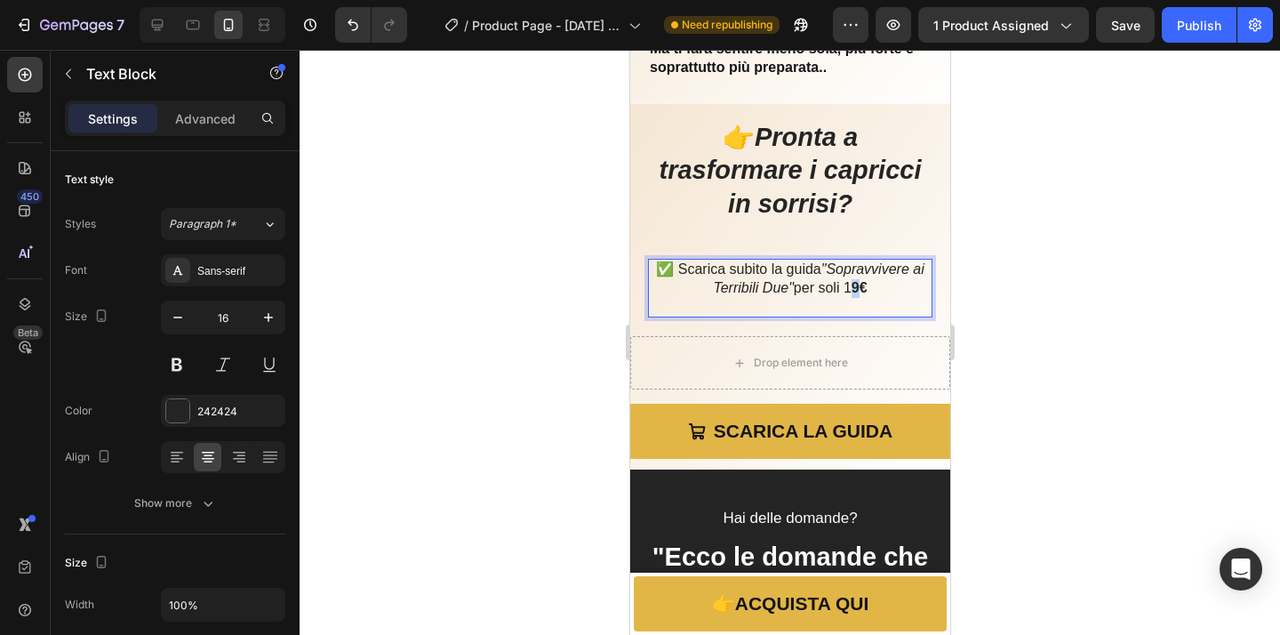
click at [852, 290] on p "✅ Scarica subito la guida "Sopravvivere ai Terribili Due" per soli 1 9€" at bounding box center [789, 278] width 281 height 37
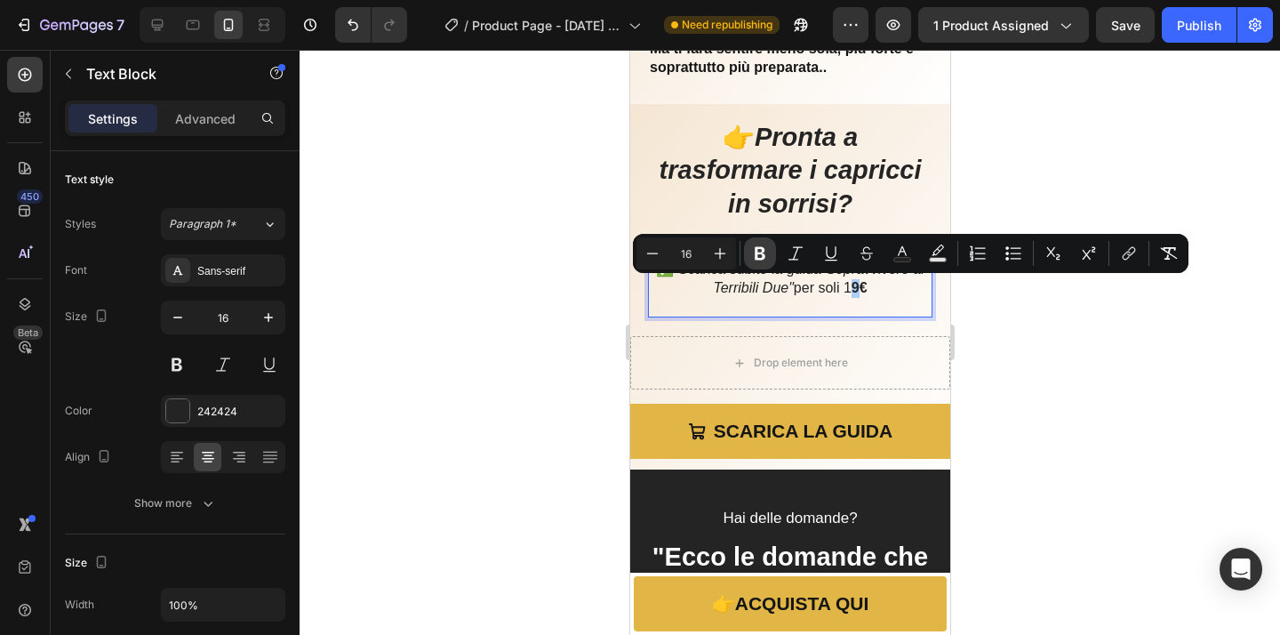
click at [763, 250] on icon "Editor contextual toolbar" at bounding box center [760, 253] width 11 height 13
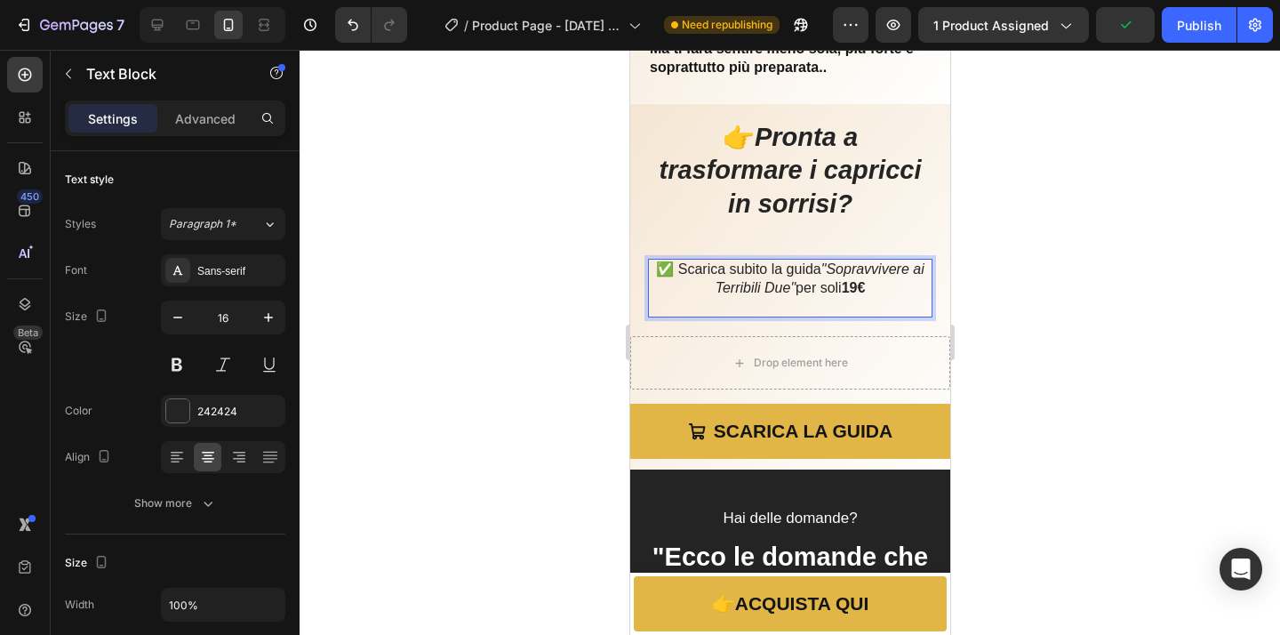
click at [1050, 326] on div at bounding box center [789, 342] width 980 height 585
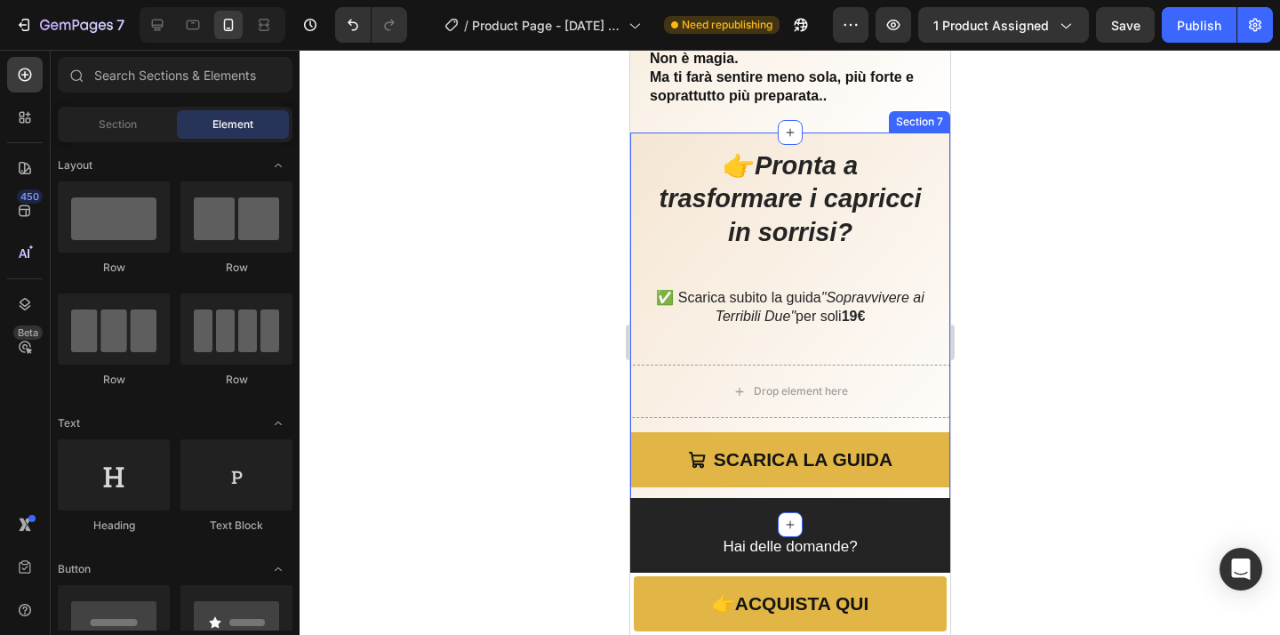
scroll to position [3469, 0]
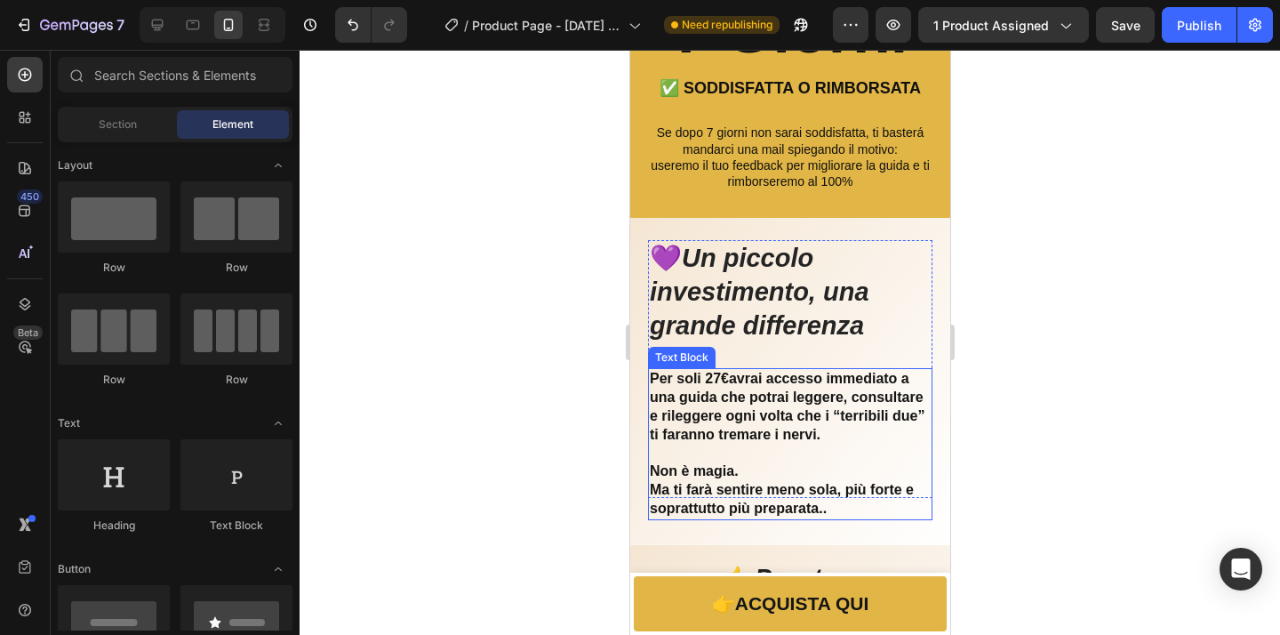
click at [717, 379] on p "Per soli 27 € avrai accesso immediato a una guida che potrai leggere, consultar…" at bounding box center [789, 407] width 281 height 74
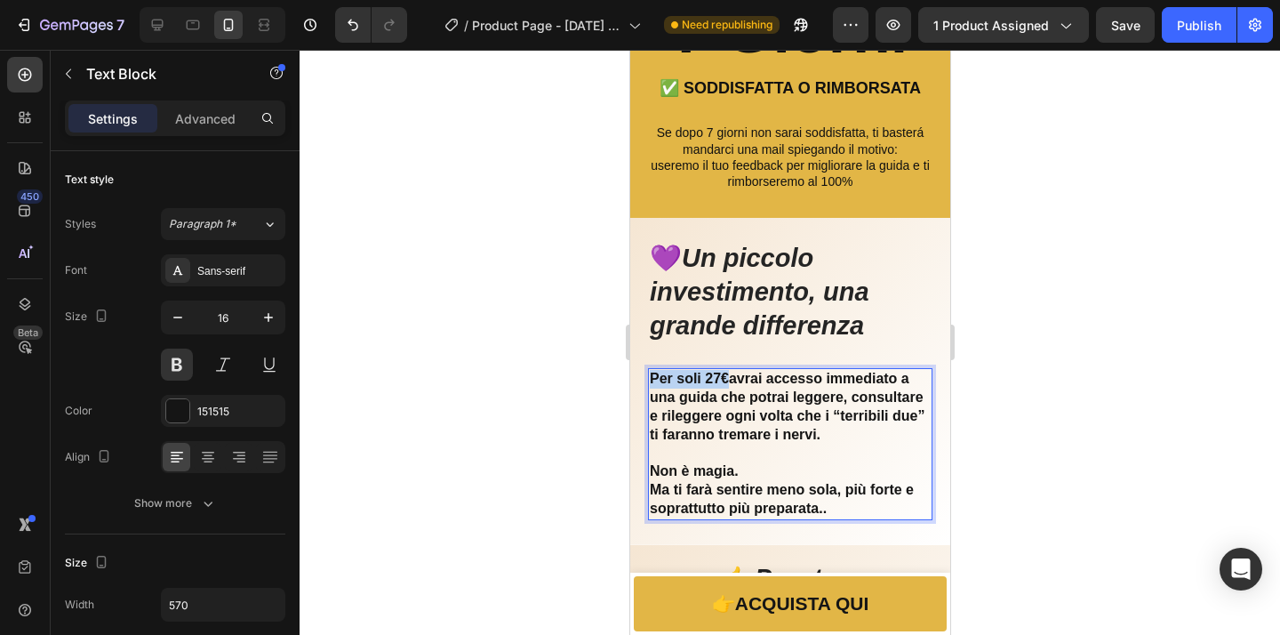
click at [717, 379] on p "Per soli 27 € avrai accesso immediato a una guida che potrai leggere, consultar…" at bounding box center [789, 407] width 281 height 74
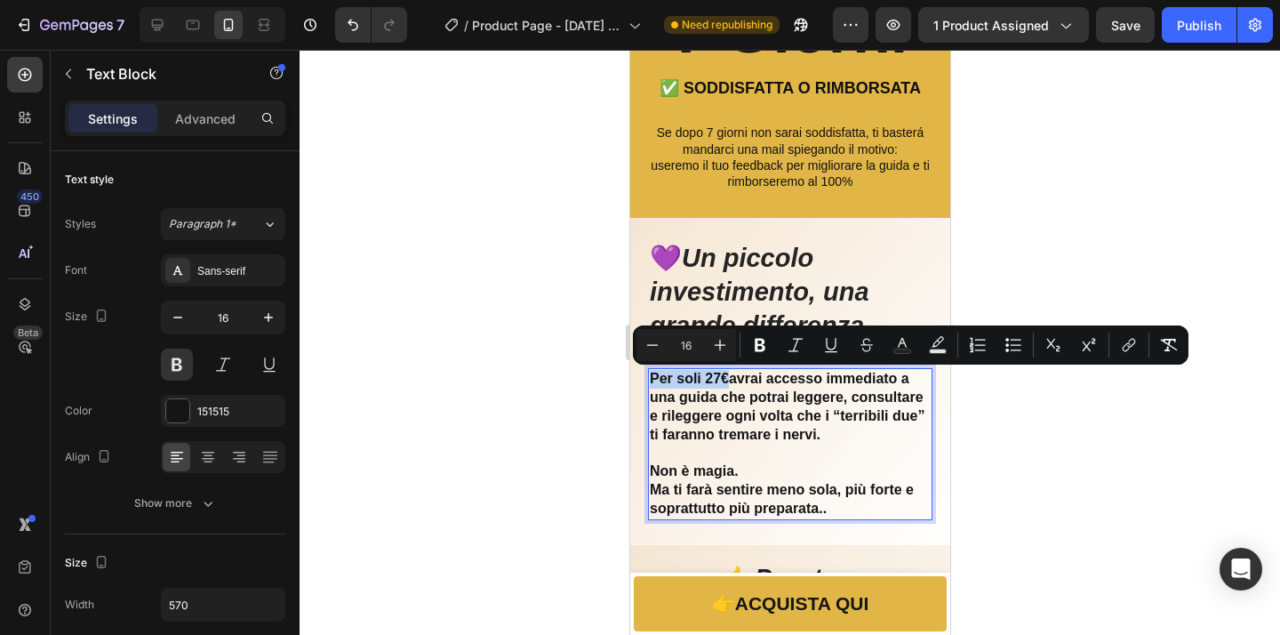
click at [717, 379] on p "Per soli 27 € avrai accesso immediato a una guida che potrai leggere, consultar…" at bounding box center [789, 407] width 281 height 74
click at [719, 381] on p "Per soli 27 € avrai accesso immediato a una guida che potrai leggere, consultar…" at bounding box center [789, 407] width 281 height 74
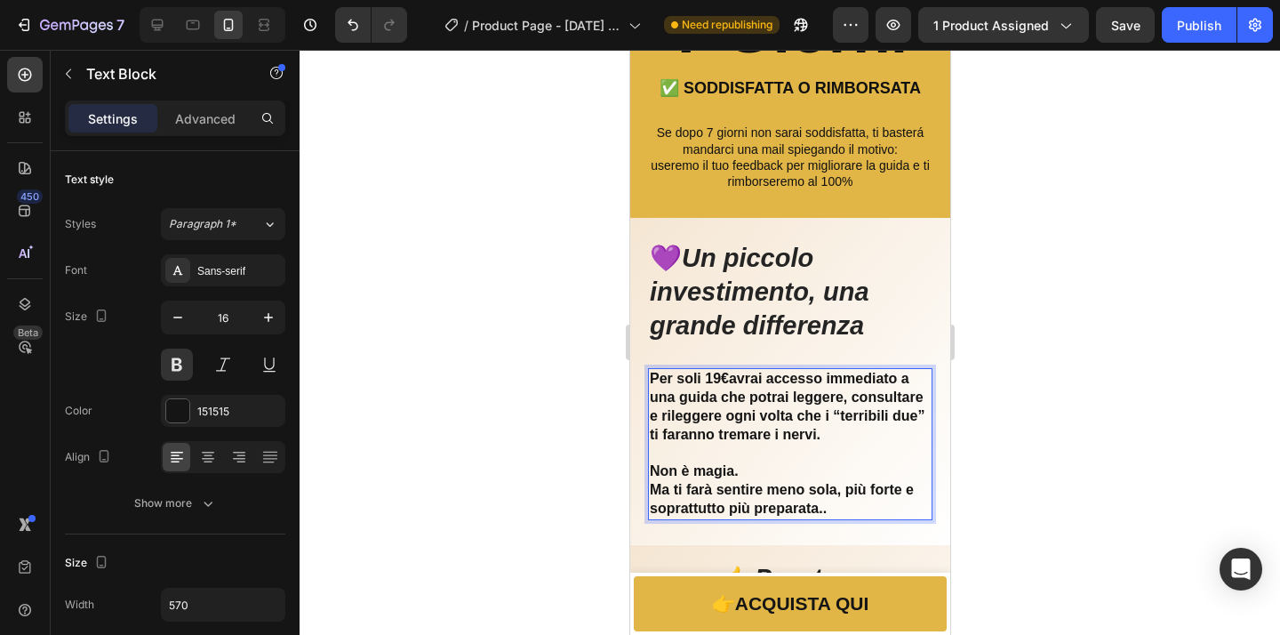
click at [1135, 413] on div at bounding box center [789, 342] width 980 height 585
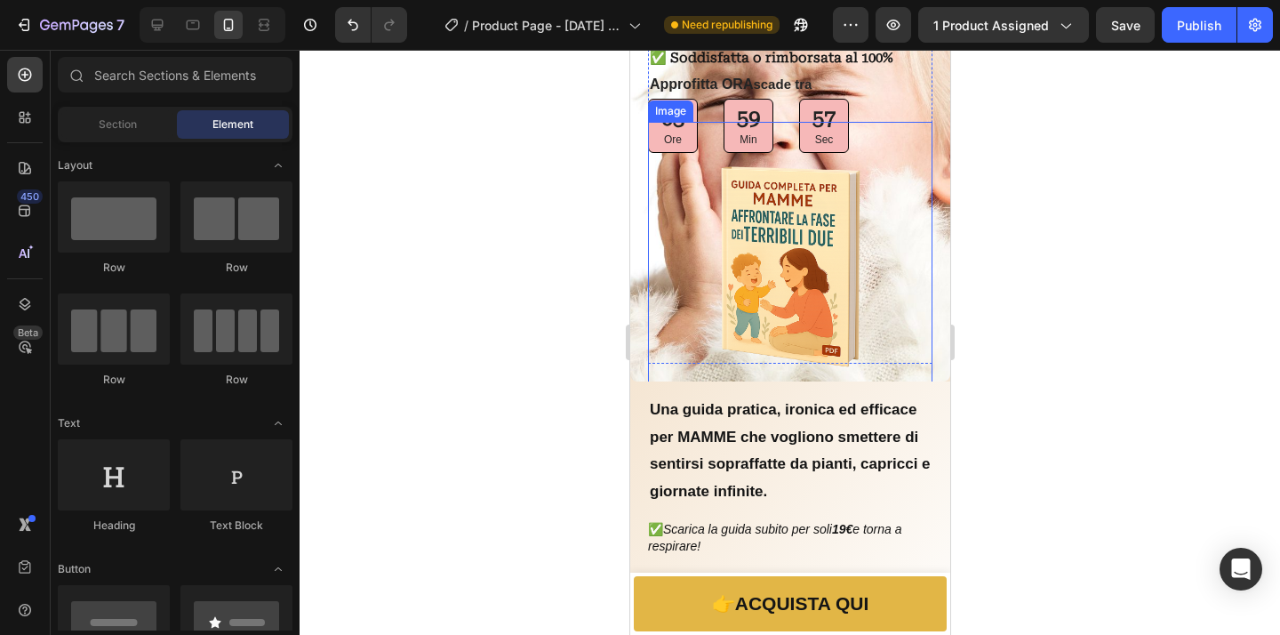
scroll to position [0, 0]
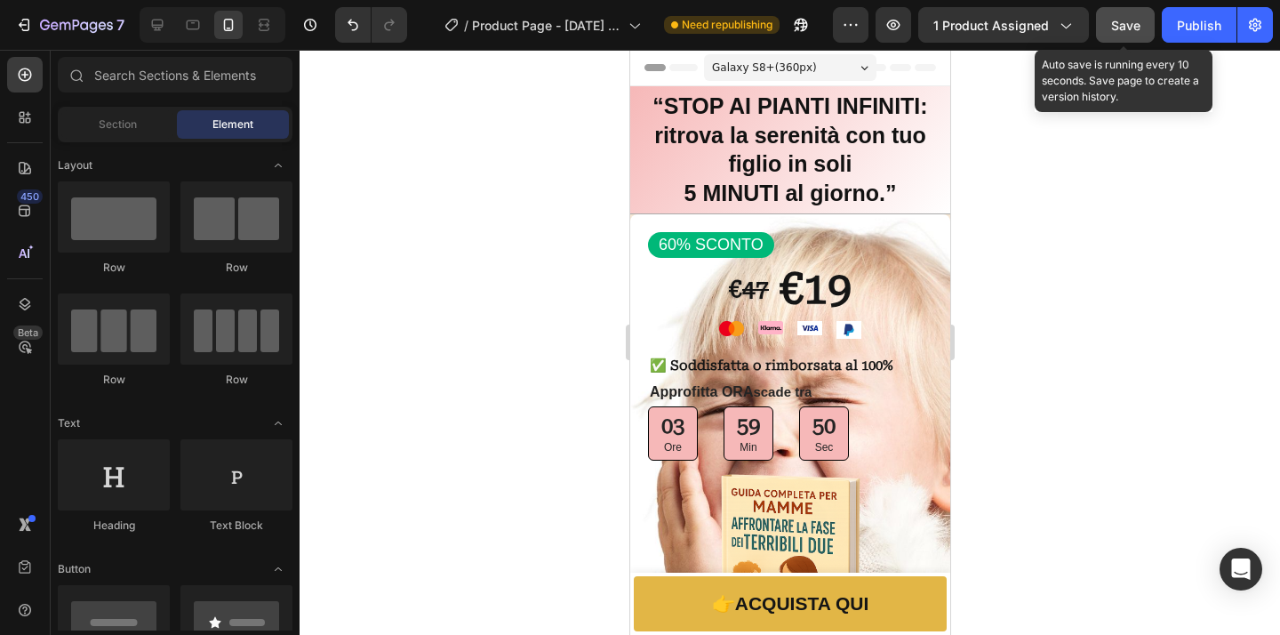
click at [1118, 28] on span "Save" at bounding box center [1125, 25] width 29 height 15
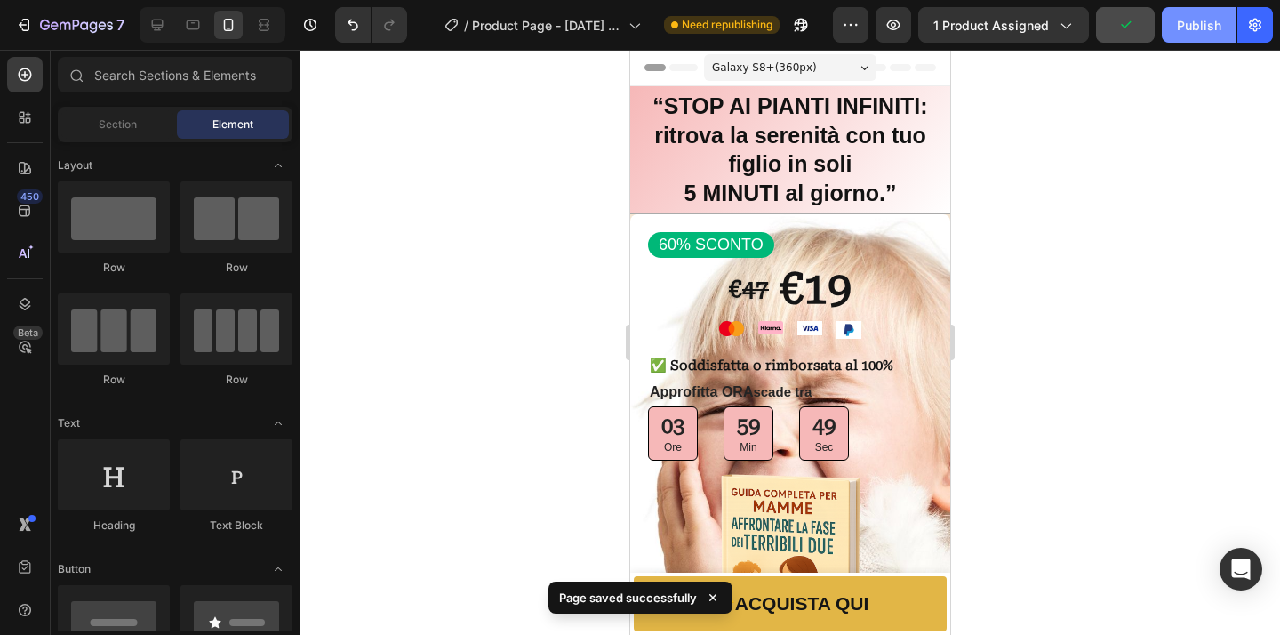
click at [1185, 23] on div "Publish" at bounding box center [1199, 25] width 44 height 19
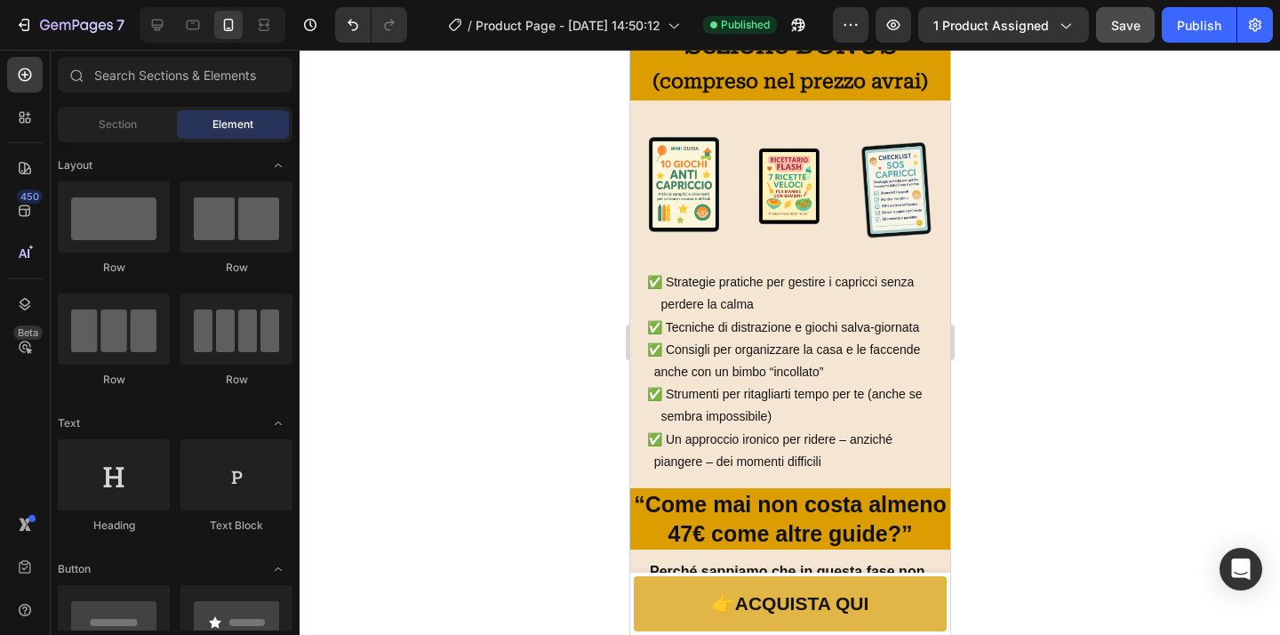
scroll to position [926, 0]
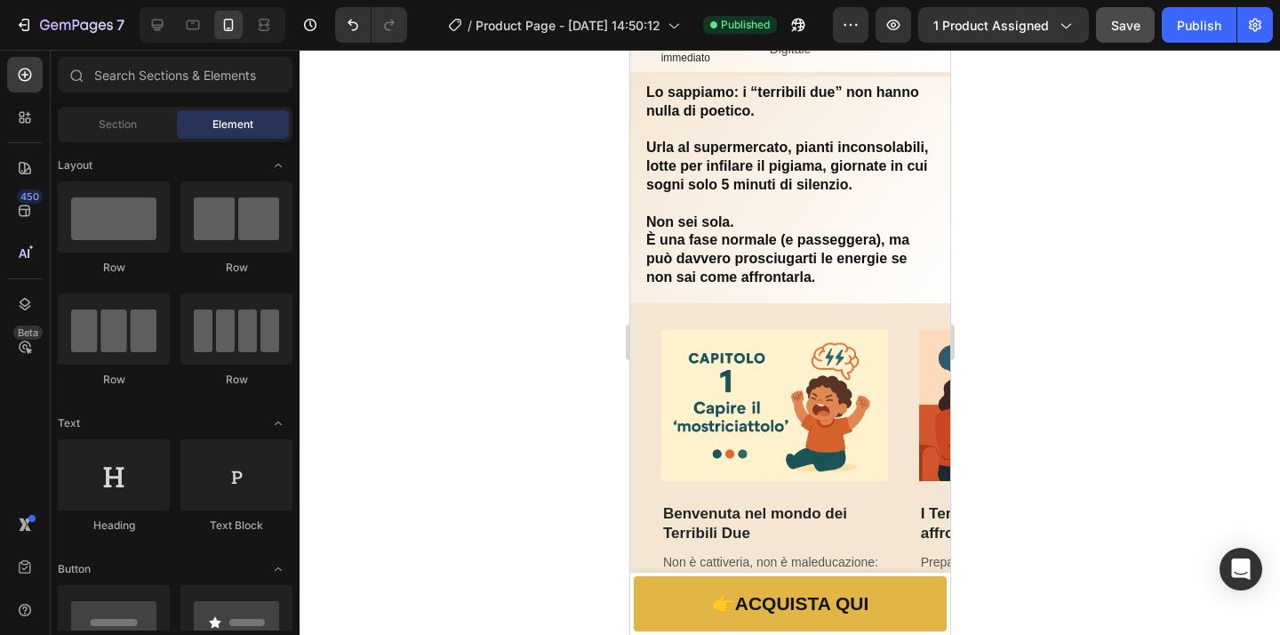
drag, startPoint x: 941, startPoint y: 119, endPoint x: 1504, endPoint y: 51, distance: 566.7
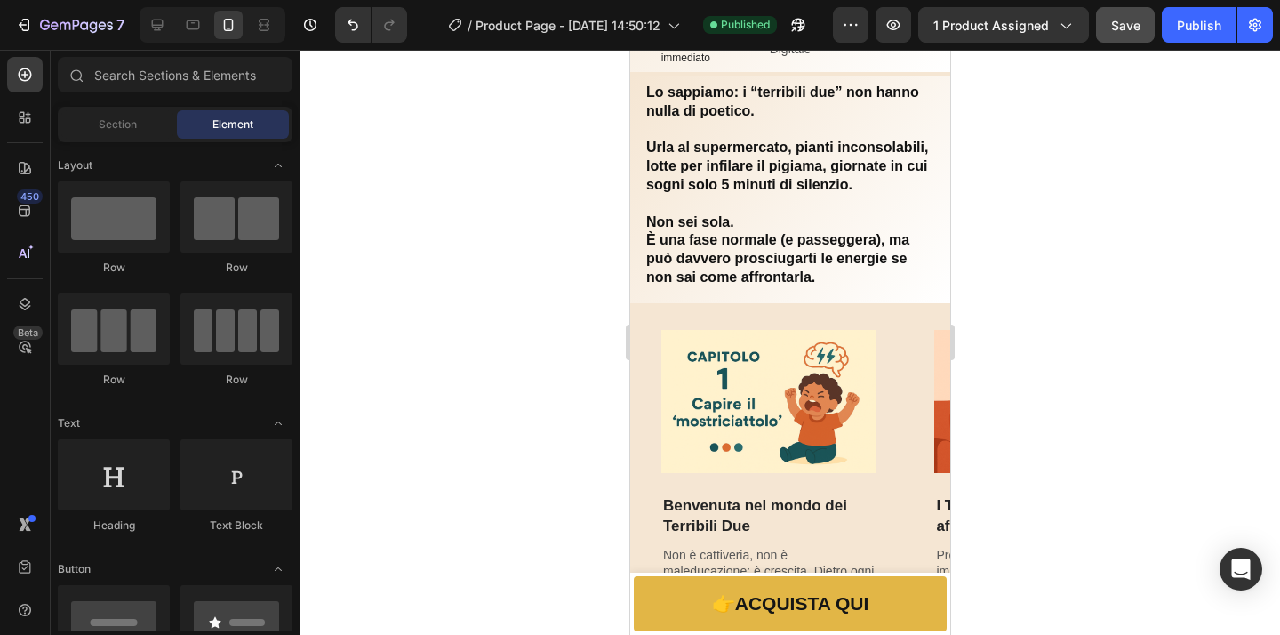
scroll to position [0, 0]
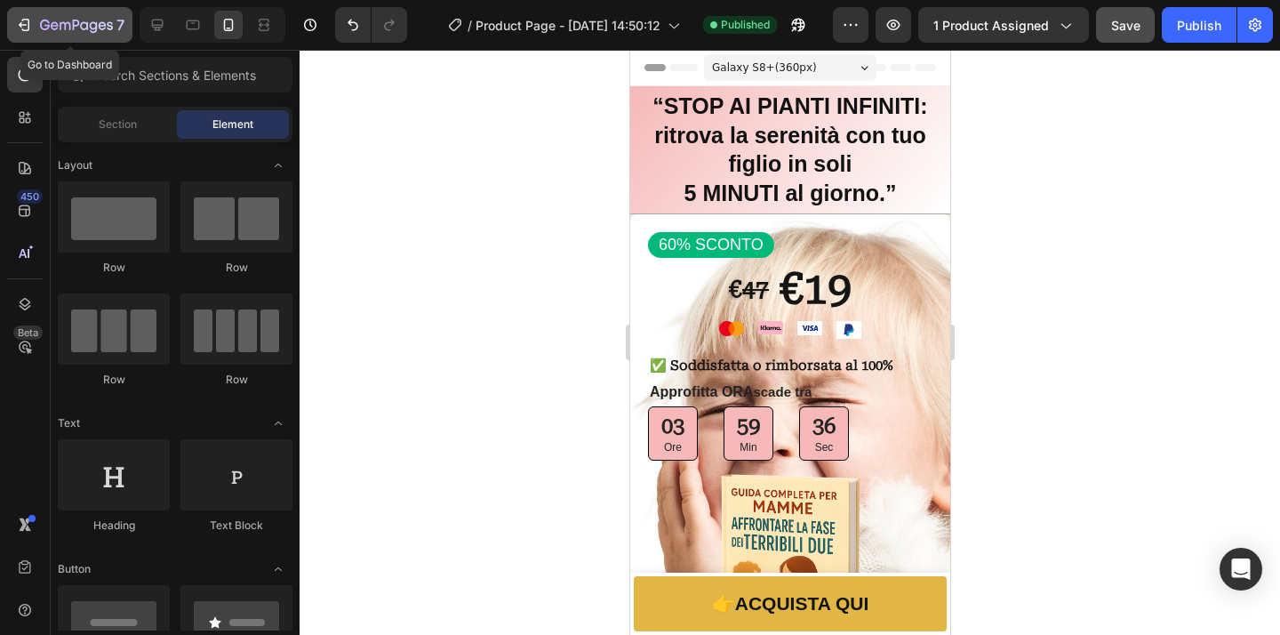
click at [66, 20] on icon "button" at bounding box center [76, 26] width 73 height 15
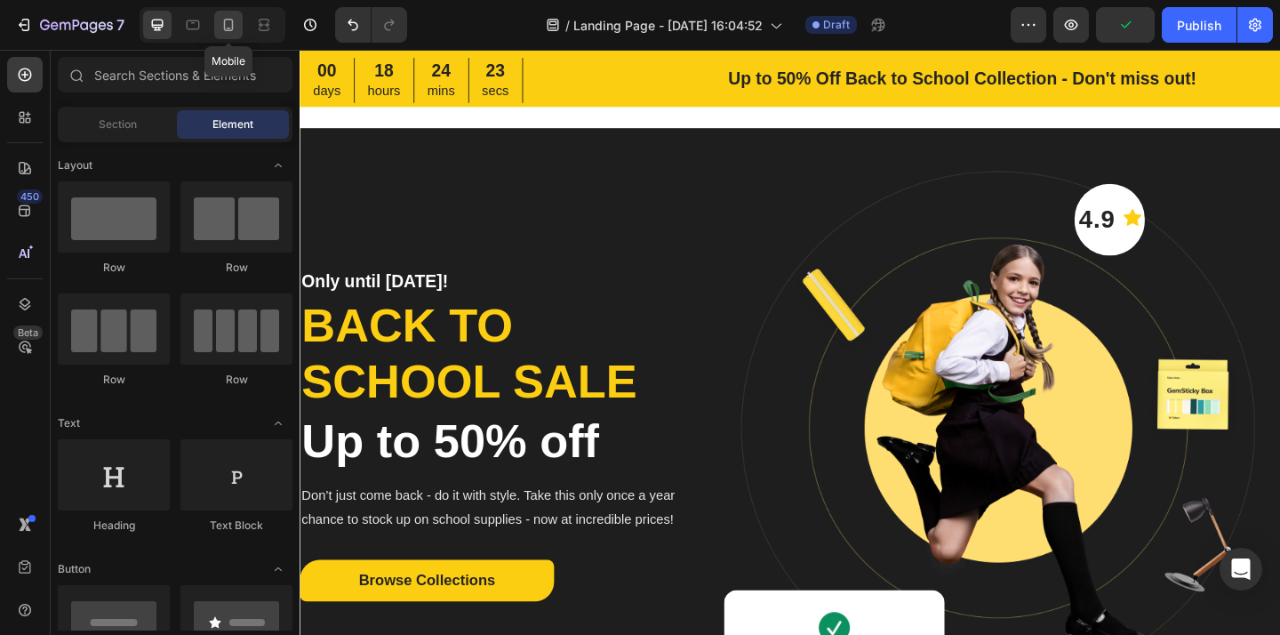
click at [226, 27] on icon at bounding box center [229, 25] width 18 height 18
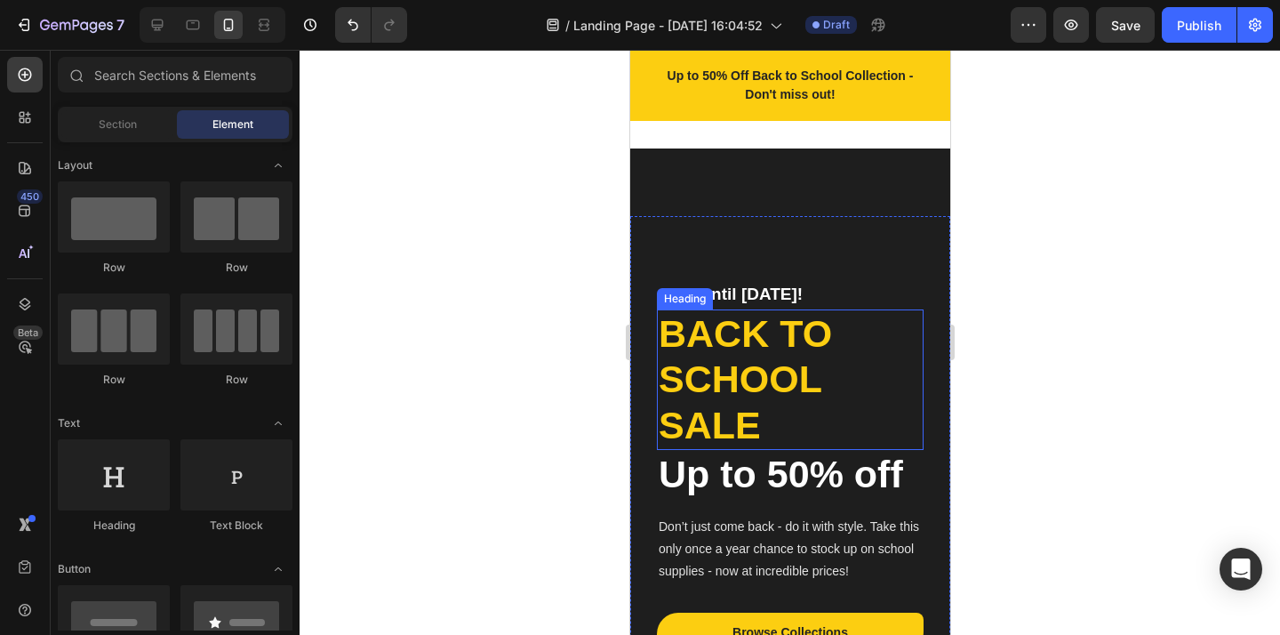
click at [783, 347] on p "Back to school sale" at bounding box center [789, 380] width 263 height 138
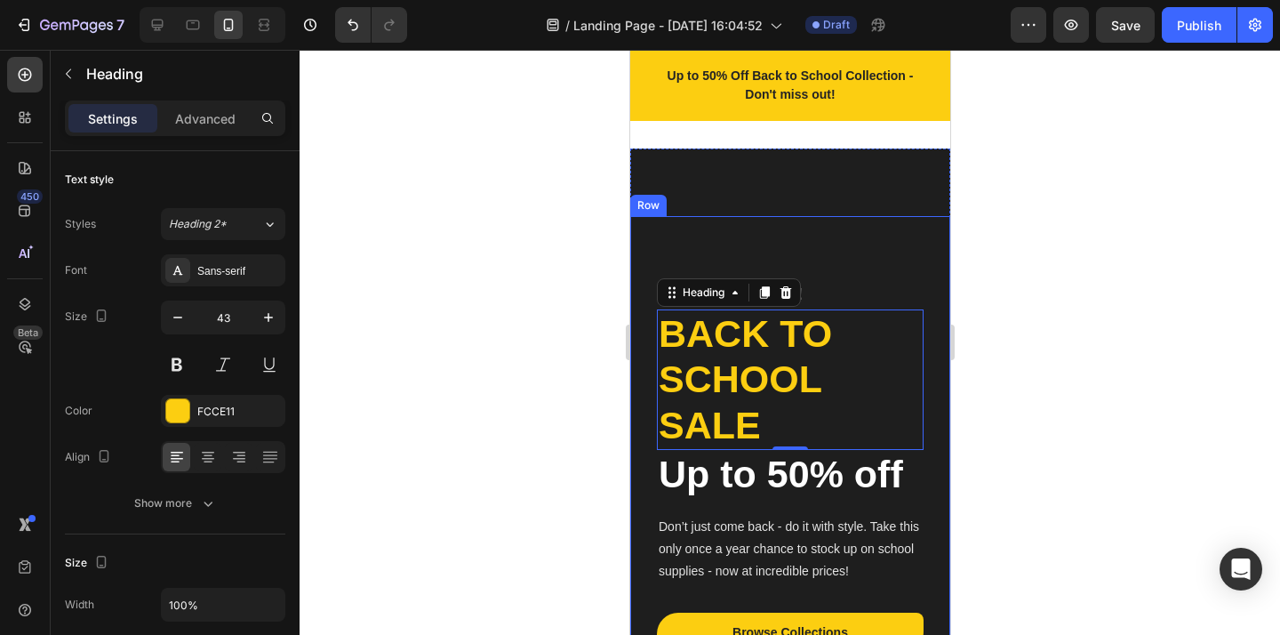
click at [845, 262] on div "Only until Sep 30! Heading Back to school sale Heading 0 Up to 50% off Heading …" at bounding box center [789, 591] width 320 height 750
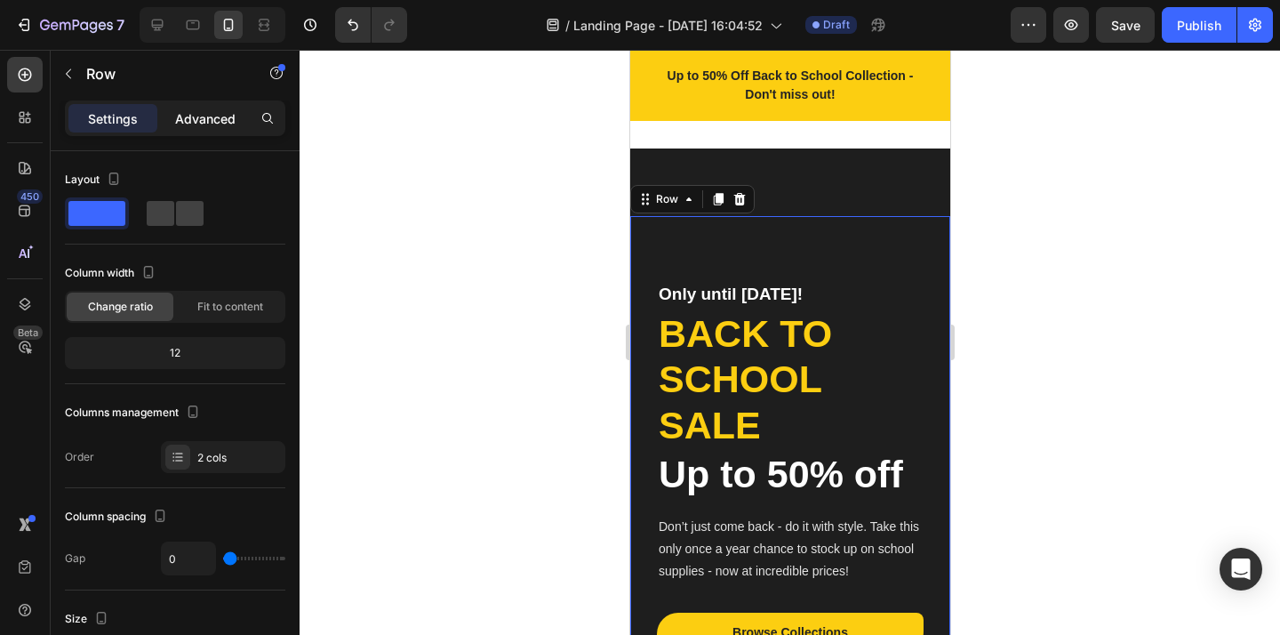
click at [224, 130] on div "Advanced" at bounding box center [205, 118] width 89 height 28
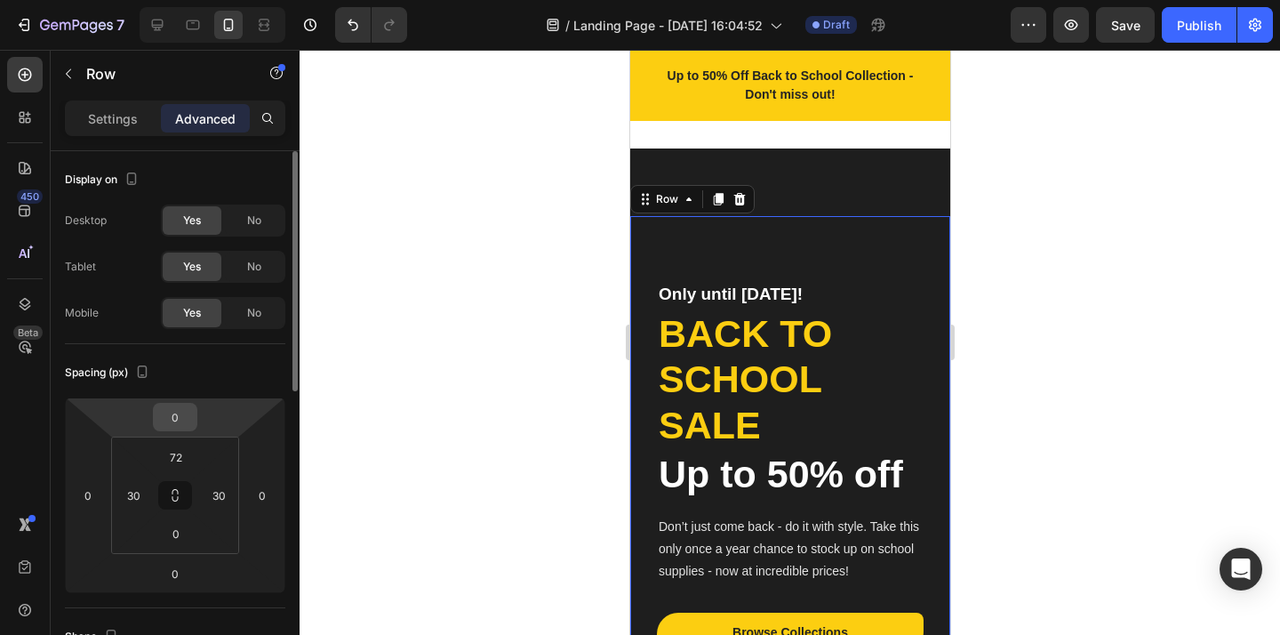
click at [183, 420] on input "0" at bounding box center [175, 416] width 36 height 27
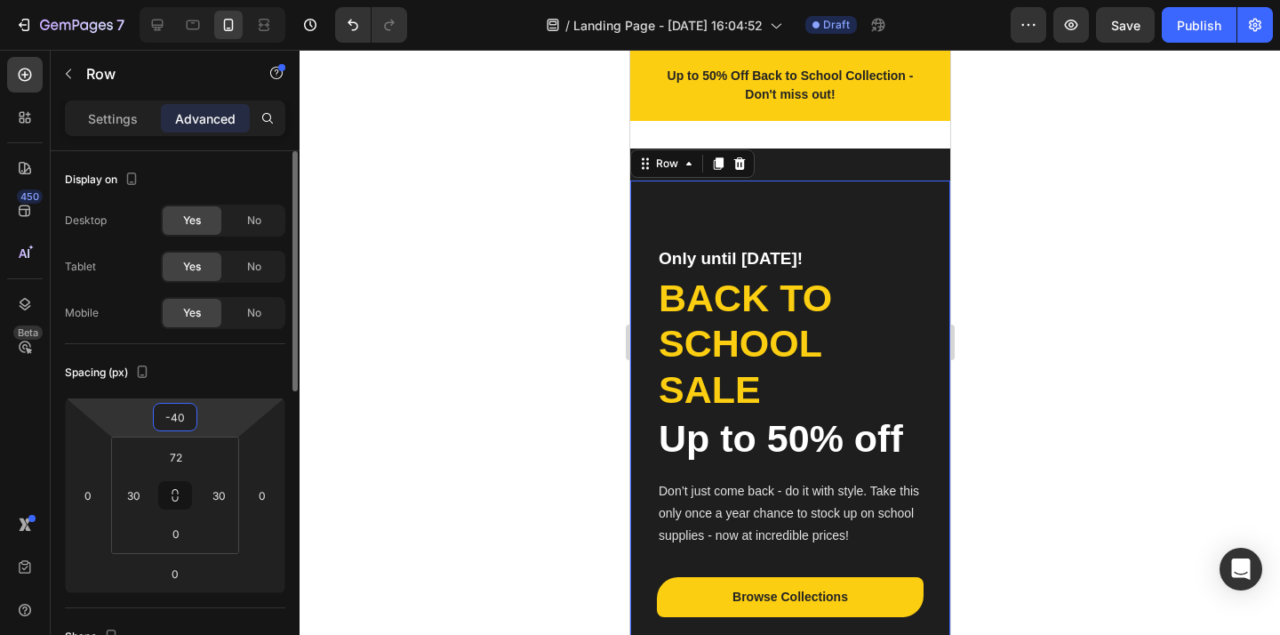
type input "-4"
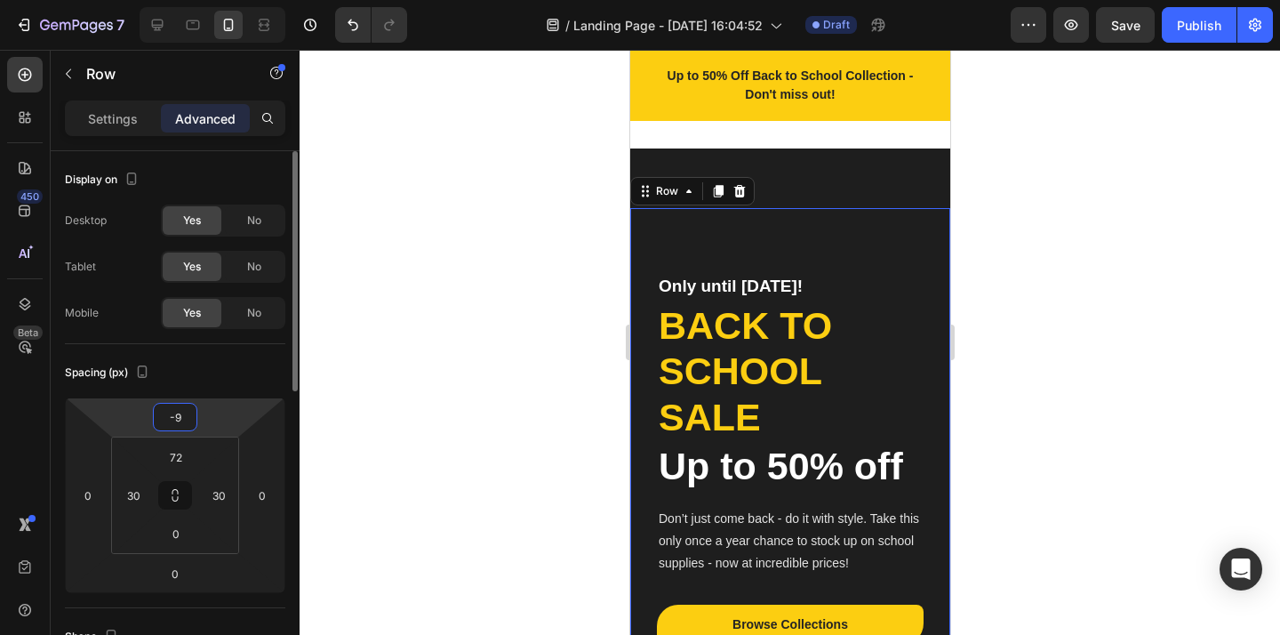
type input "-90"
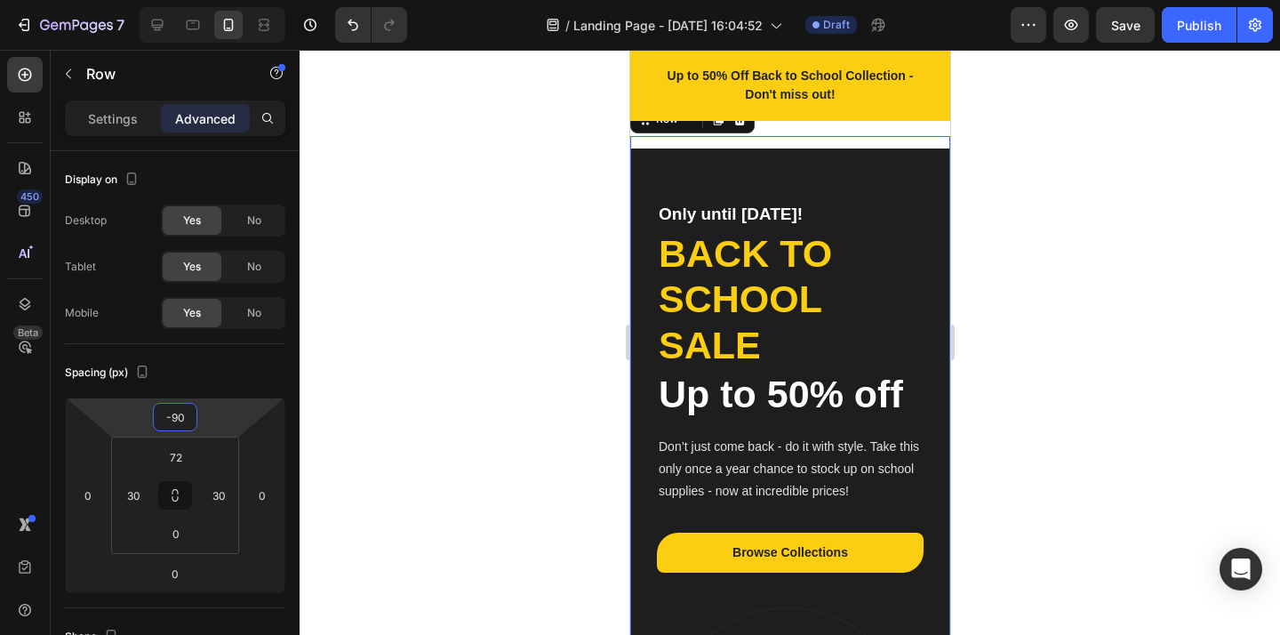
click at [491, 274] on div at bounding box center [789, 342] width 980 height 585
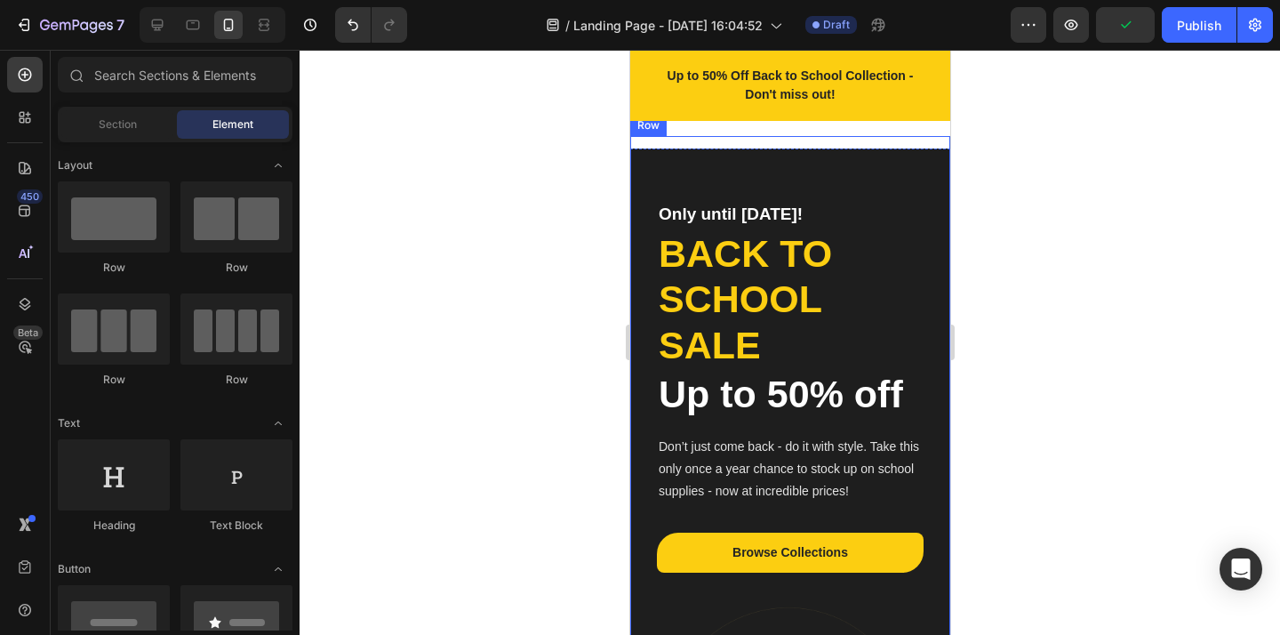
click at [908, 173] on div "Only until Sep 30! Heading Back to school sale Heading Up to 50% off Heading Do…" at bounding box center [789, 511] width 320 height 750
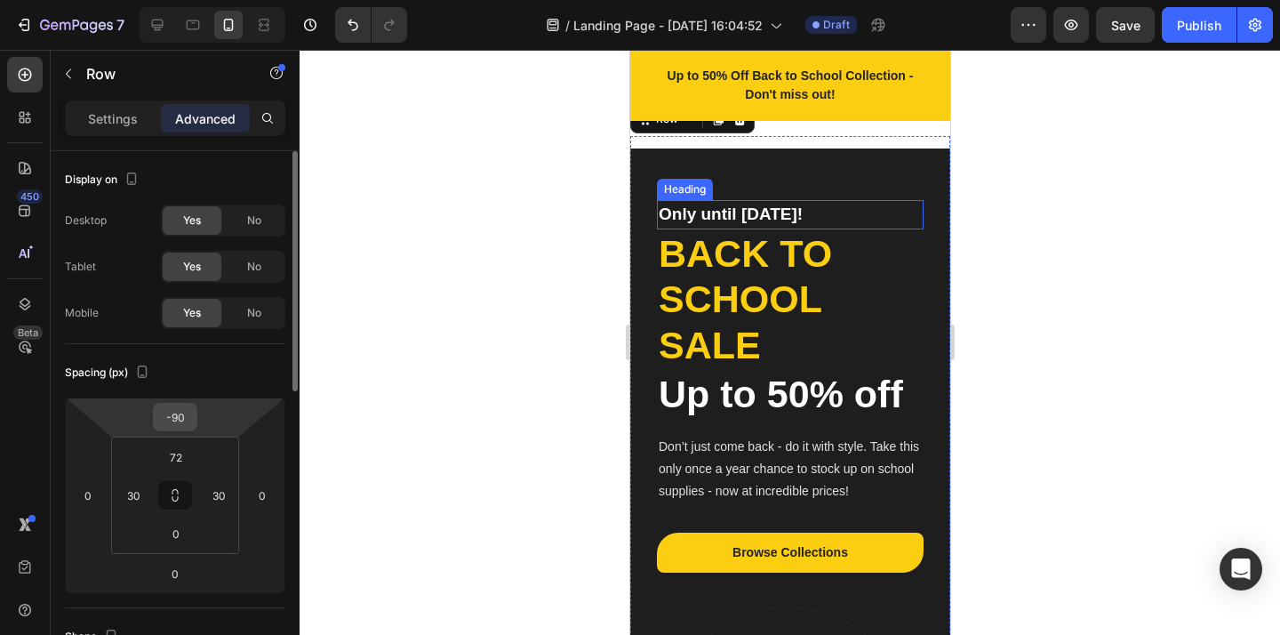
click at [180, 422] on input "-90" at bounding box center [175, 416] width 36 height 27
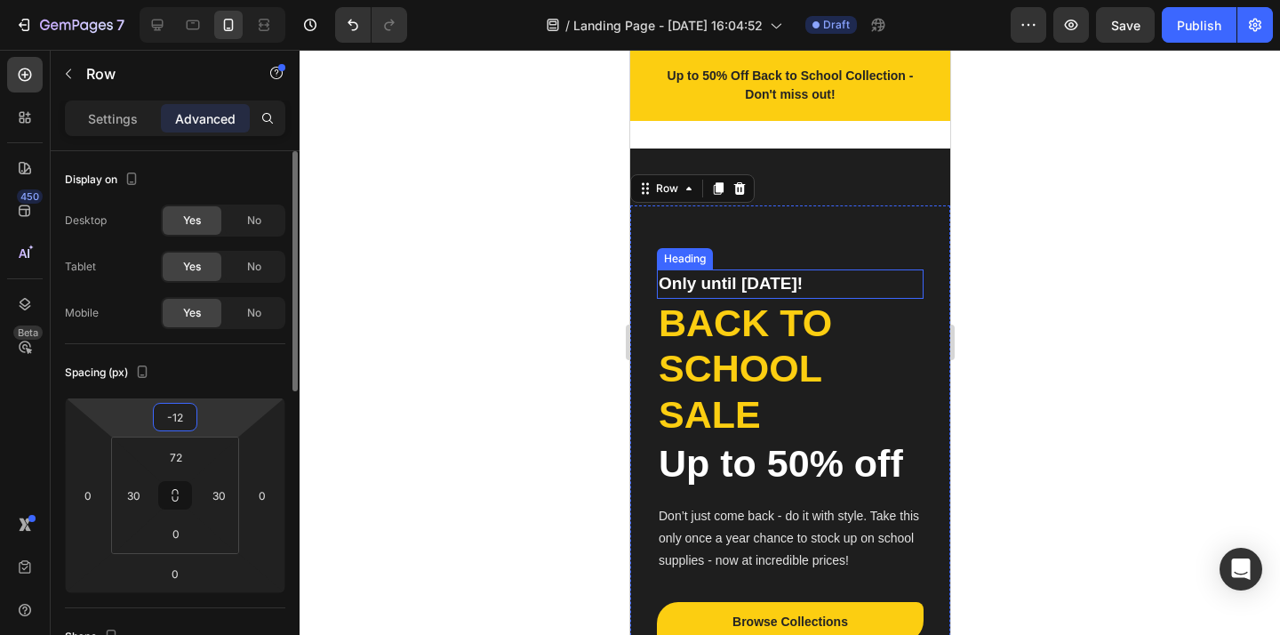
type input "-120"
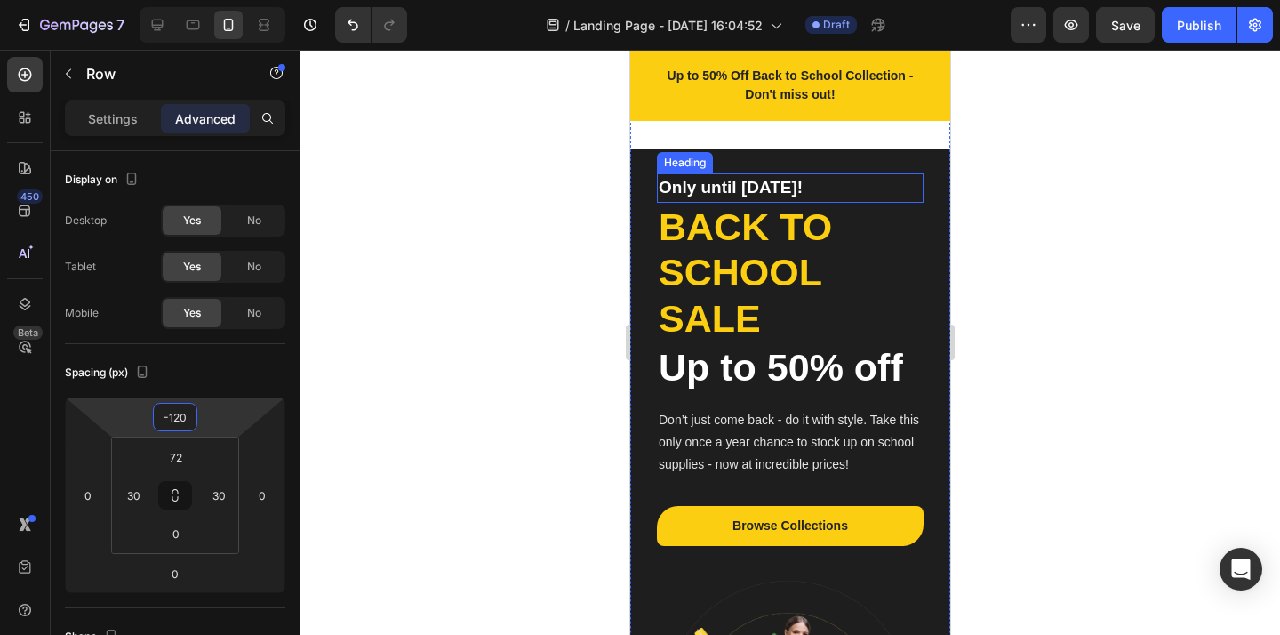
click at [422, 283] on div at bounding box center [789, 342] width 980 height 585
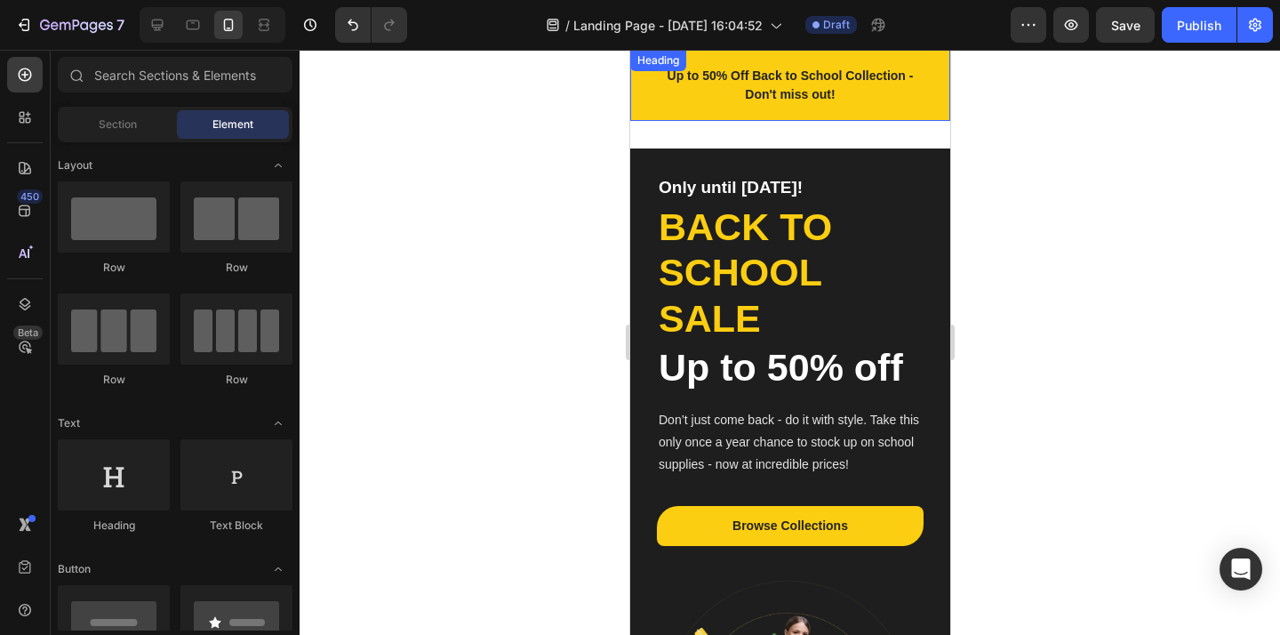
click at [899, 108] on div "Up to 50% Off Back to School Collection - Don't miss out! Heading" at bounding box center [789, 85] width 320 height 71
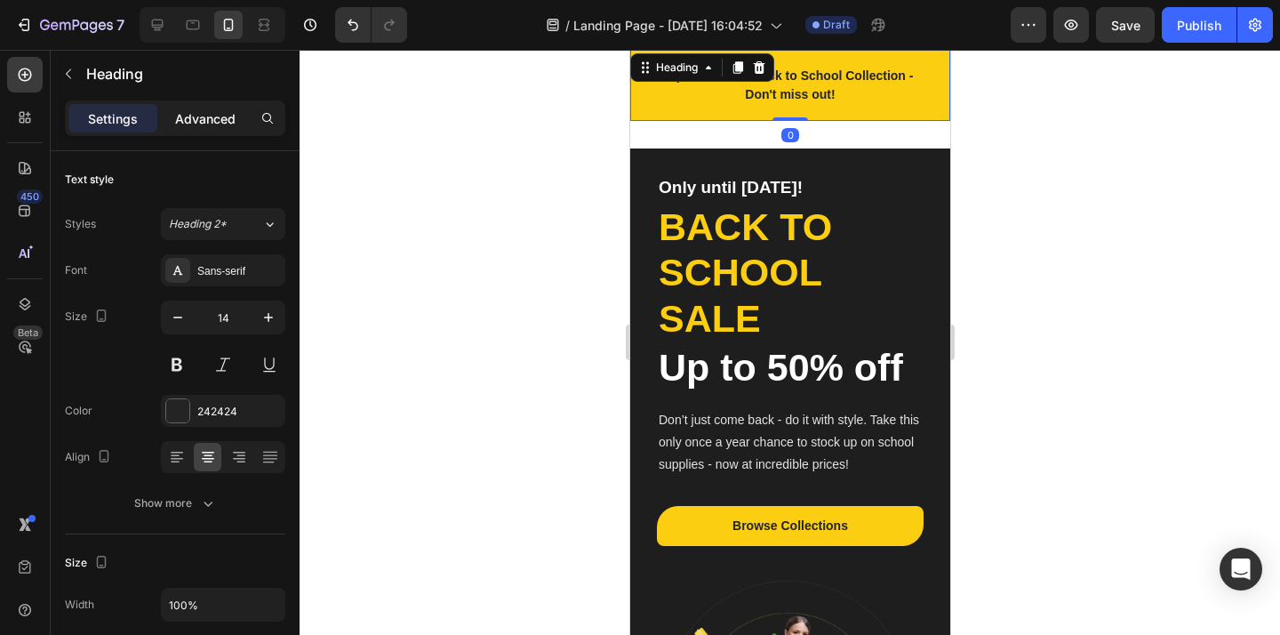
click at [236, 123] on div "Advanced" at bounding box center [205, 118] width 89 height 28
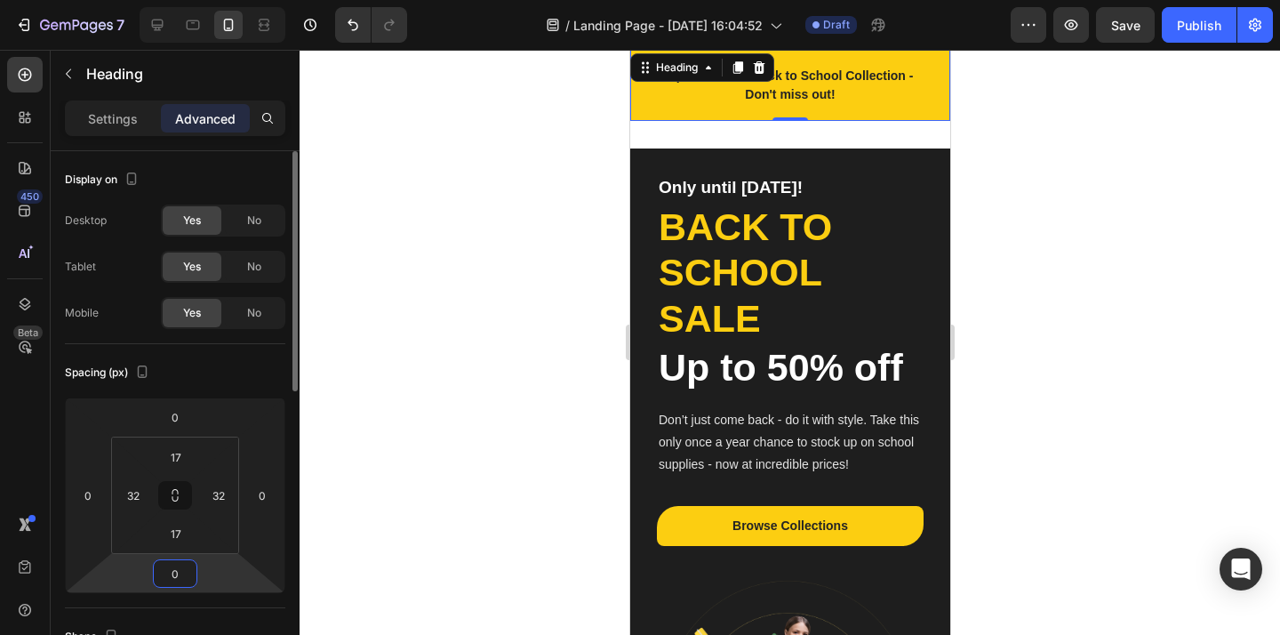
click at [180, 579] on input "0" at bounding box center [175, 573] width 36 height 27
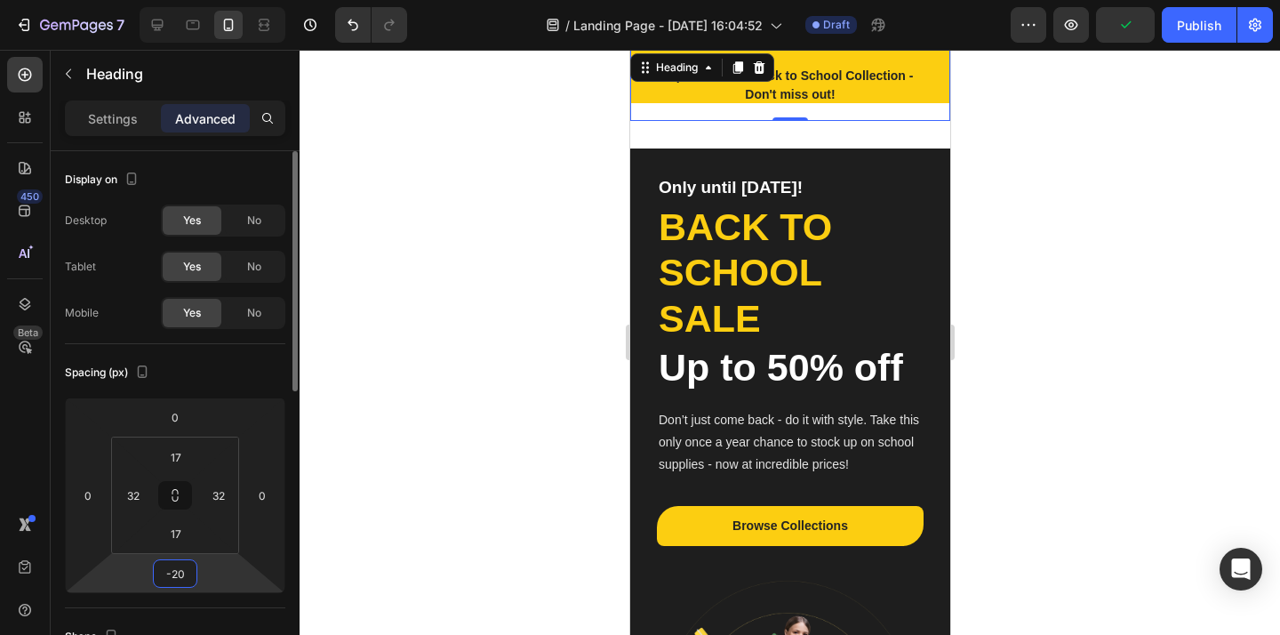
type input "-2"
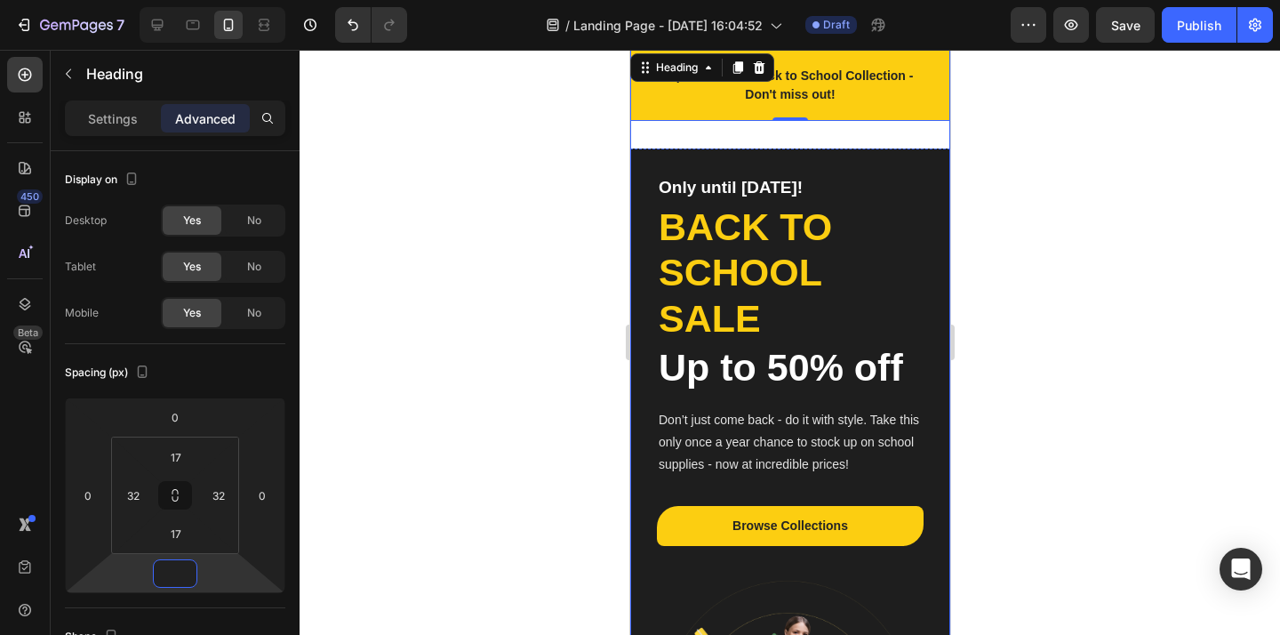
click at [670, 132] on div "Only until Sep 30! Heading Back to school sale Heading Up to 50% off Heading Do…" at bounding box center [789, 484] width 320 height 750
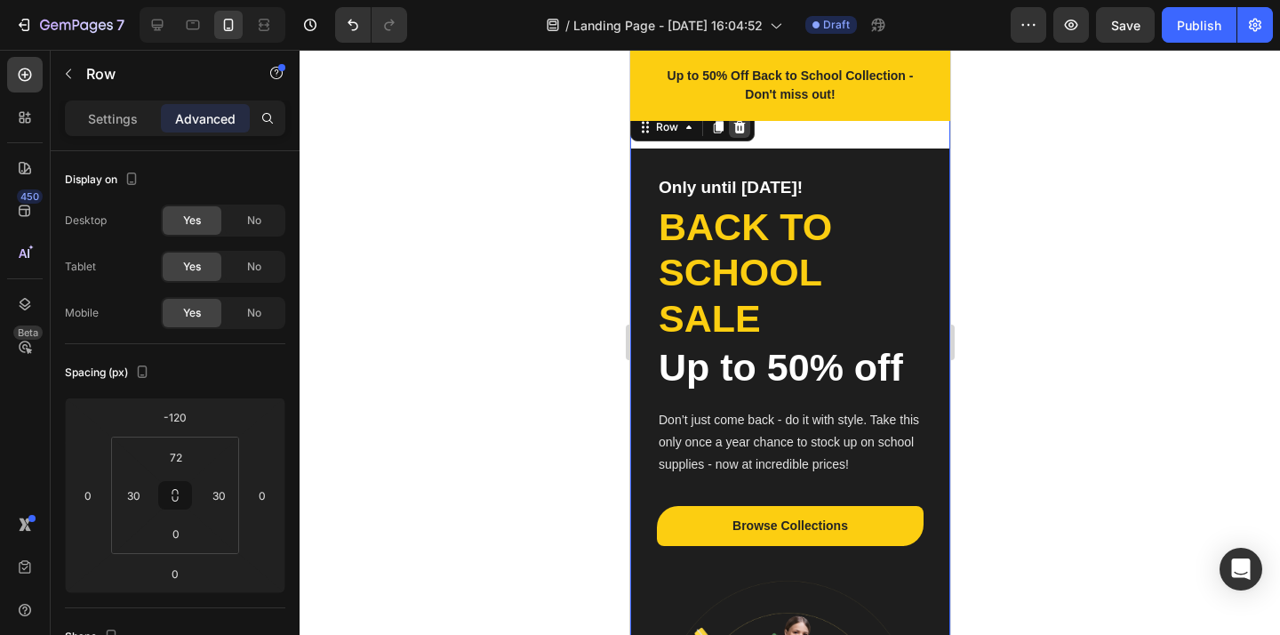
click at [742, 132] on icon at bounding box center [739, 127] width 12 height 12
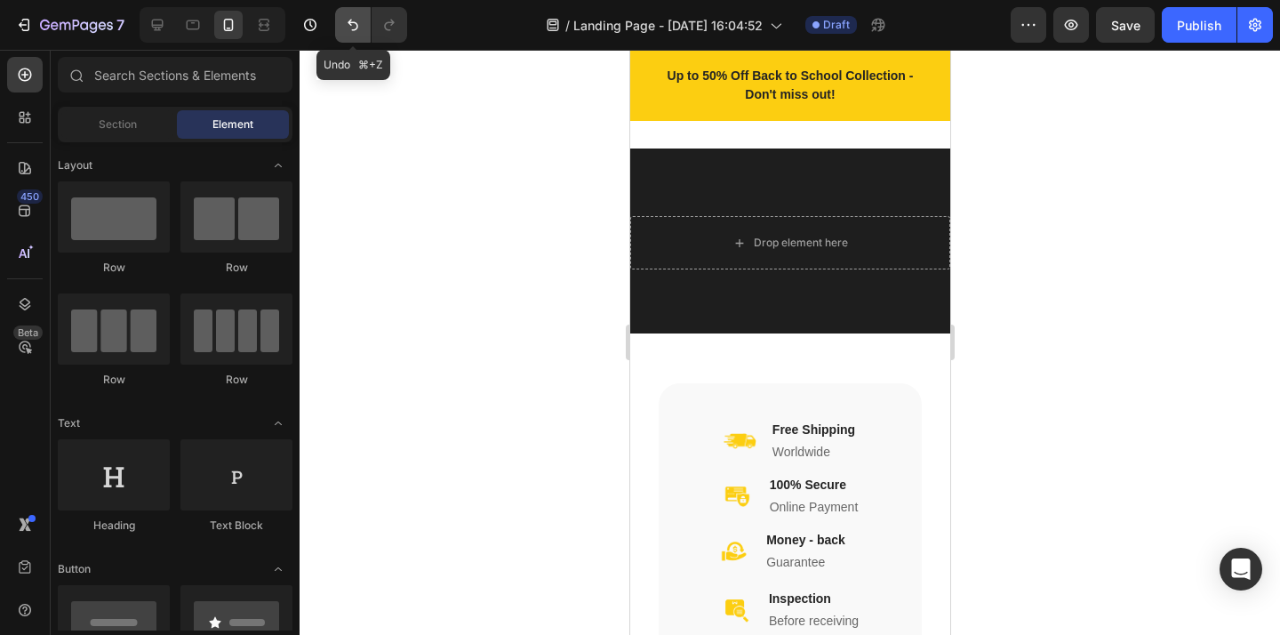
click at [352, 30] on icon "Undo/Redo" at bounding box center [352, 26] width 11 height 12
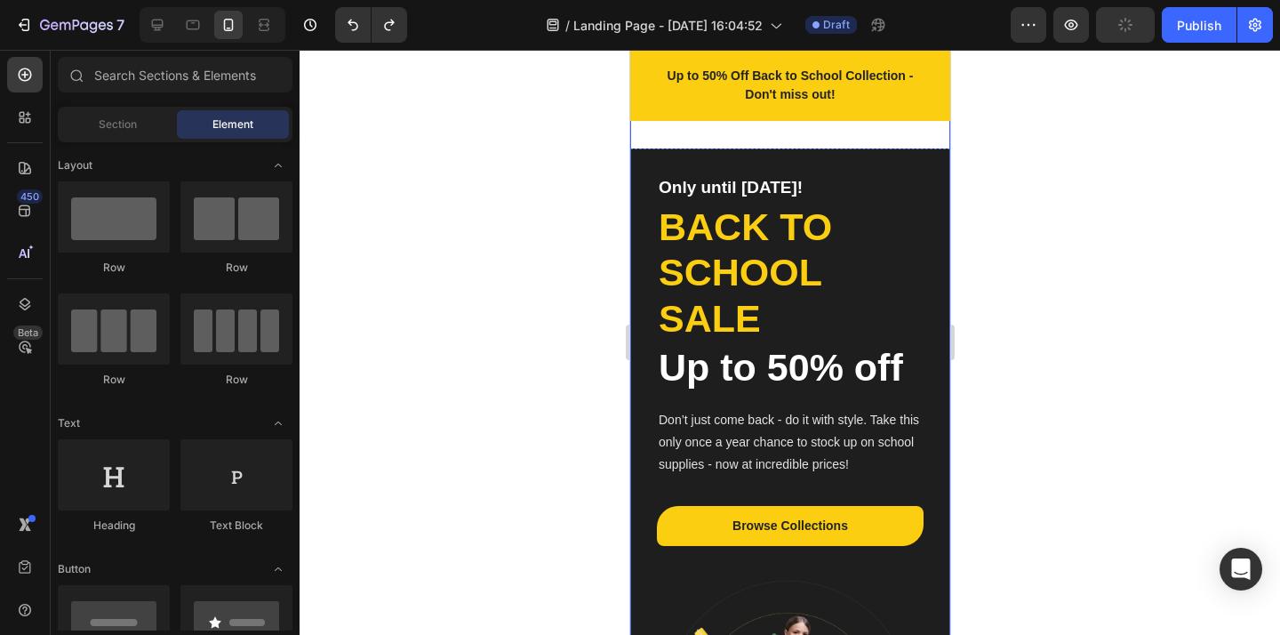
click at [870, 150] on div "Only until Sep 30! Heading Back to school sale Heading Up to 50% off Heading Do…" at bounding box center [789, 484] width 320 height 750
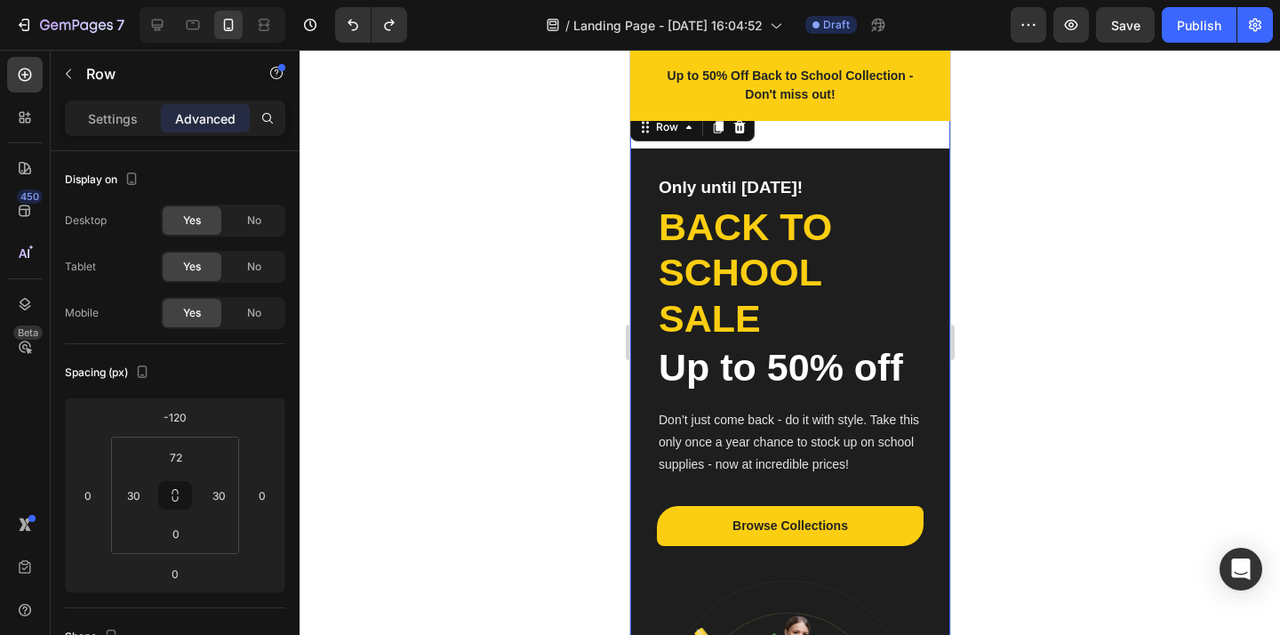
click at [929, 181] on div "Only until Sep 30! Heading Back to school sale Heading Up to 50% off Heading Do…" at bounding box center [789, 484] width 320 height 750
click at [1092, 205] on div at bounding box center [789, 342] width 980 height 585
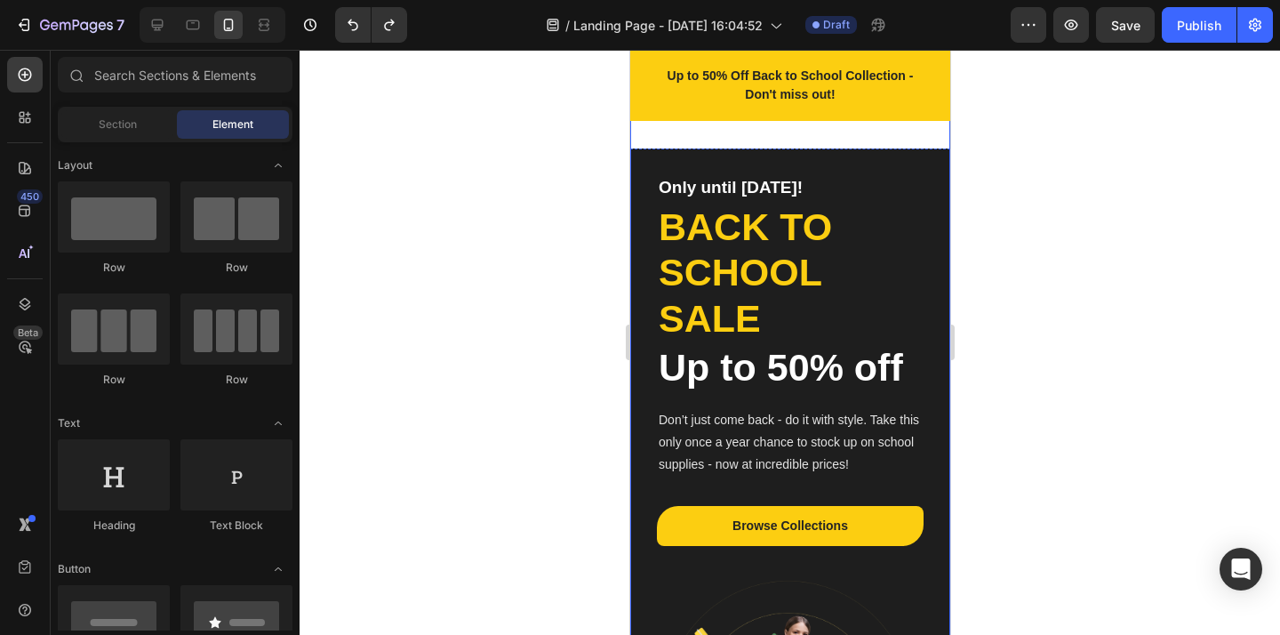
click at [913, 182] on div "Only until Sep 30! Heading Back to school sale Heading Up to 50% off Heading Do…" at bounding box center [789, 484] width 320 height 750
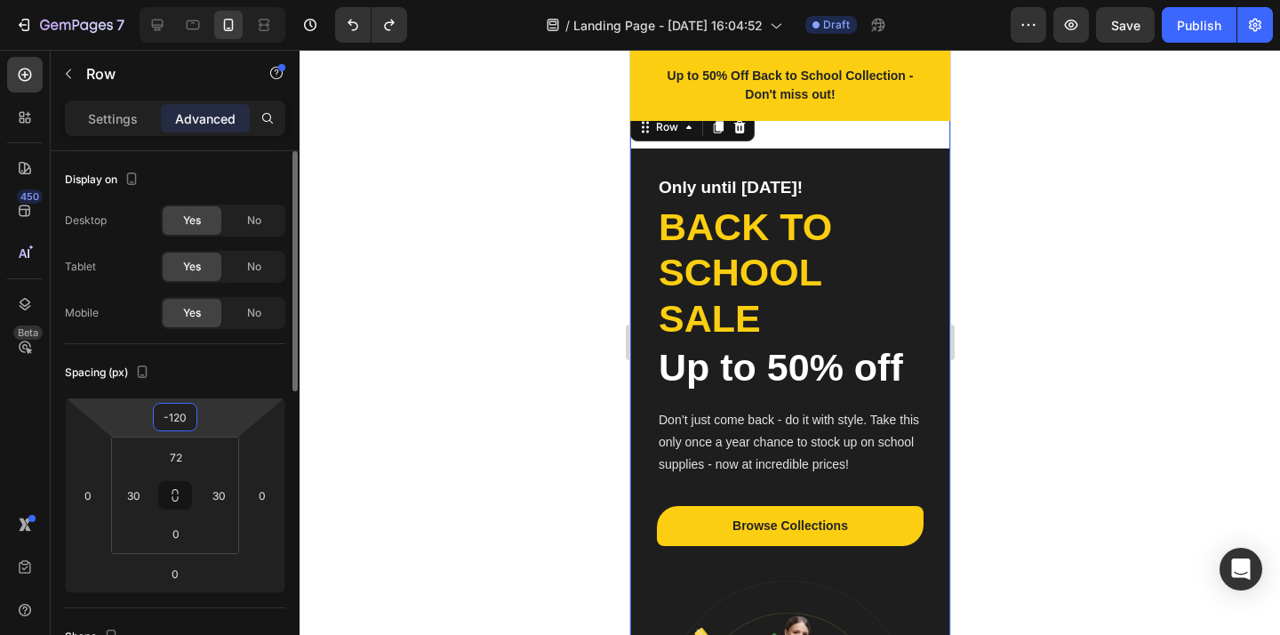
click at [181, 426] on input "-120" at bounding box center [175, 416] width 36 height 27
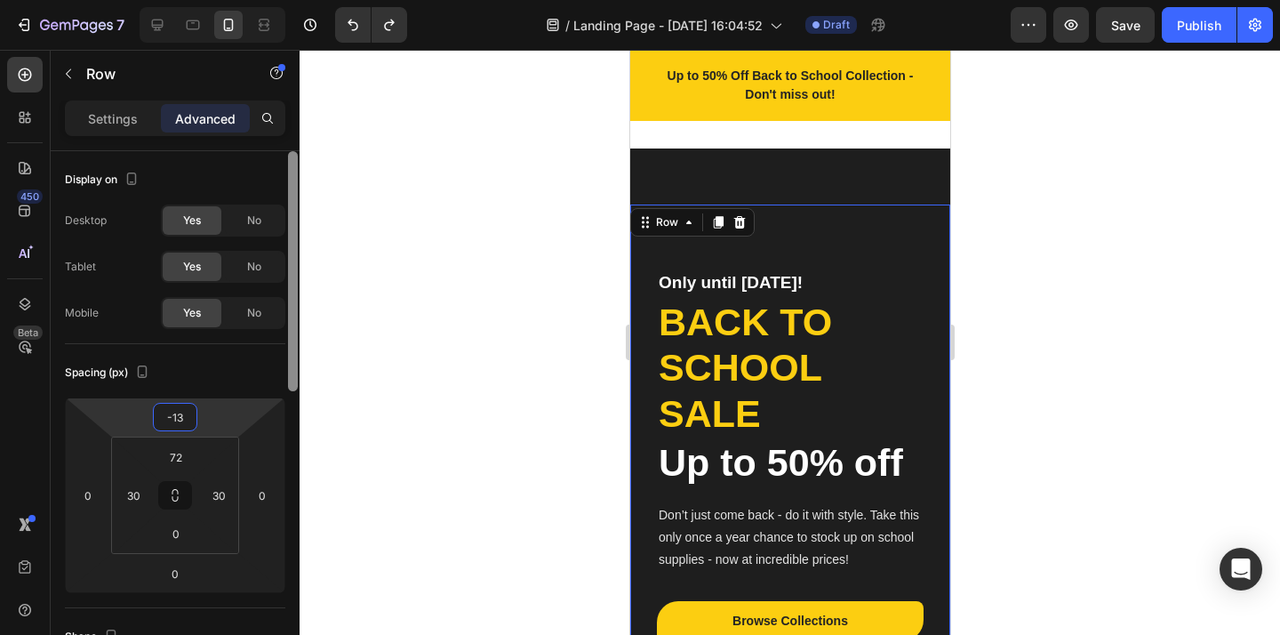
type input "-130"
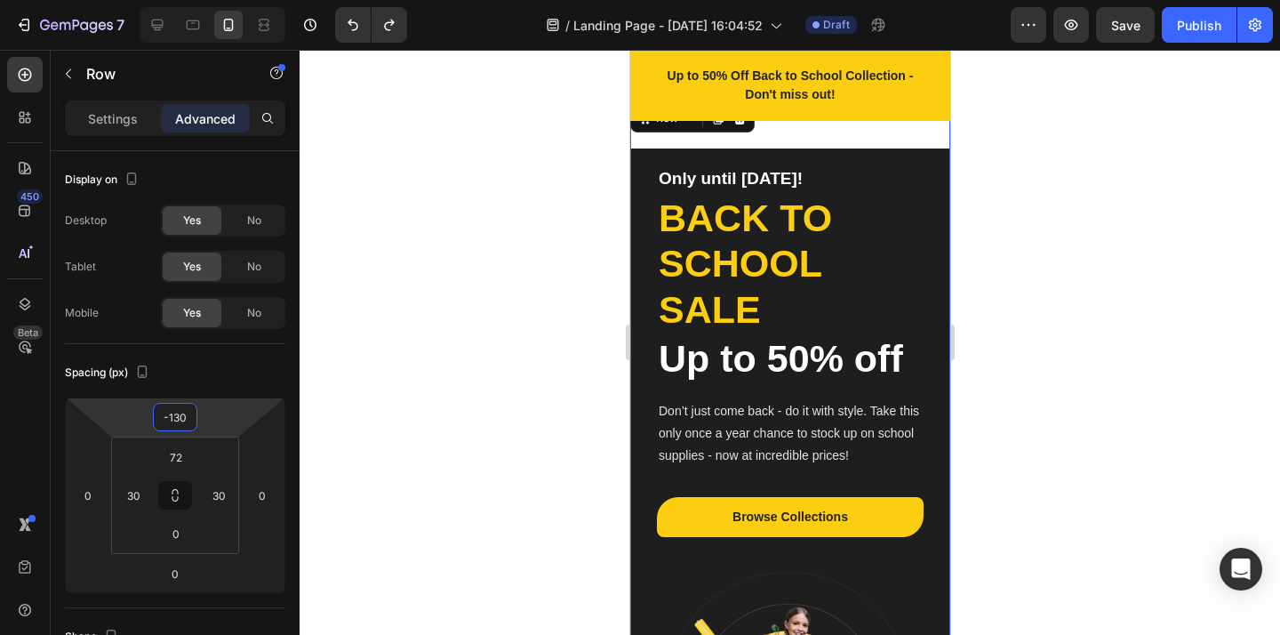
click at [454, 307] on div at bounding box center [789, 342] width 980 height 585
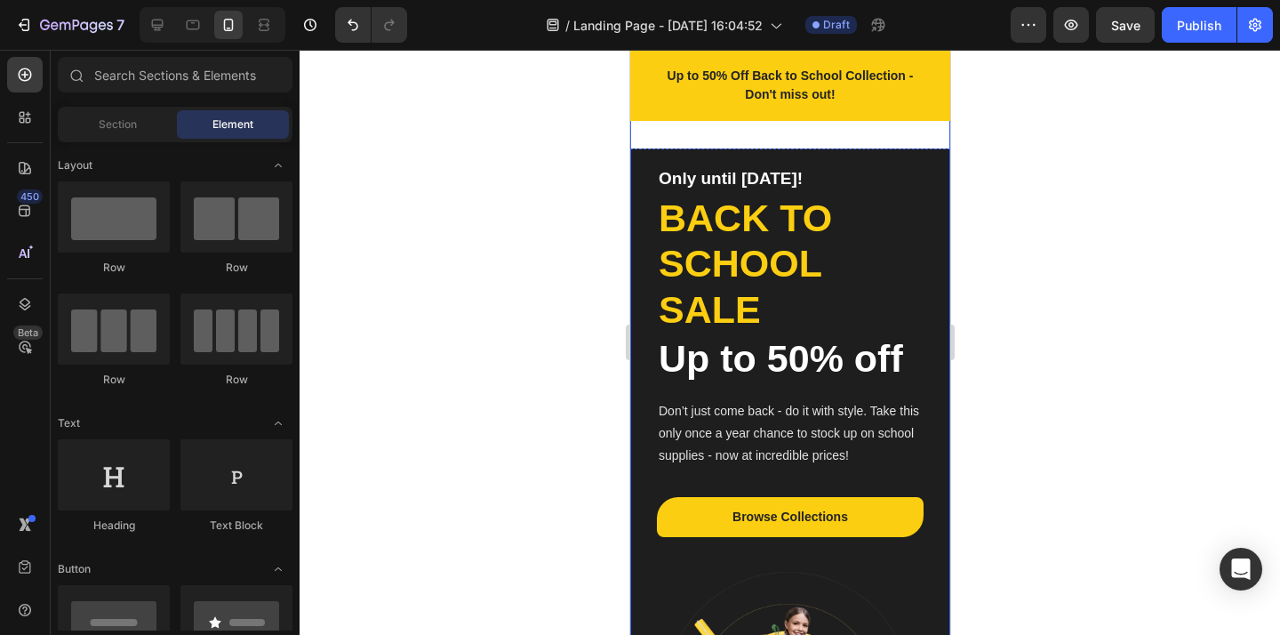
click at [794, 133] on div "Only until Sep 30! Heading Back to school sale Heading Up to 50% off Heading Do…" at bounding box center [789, 475] width 320 height 750
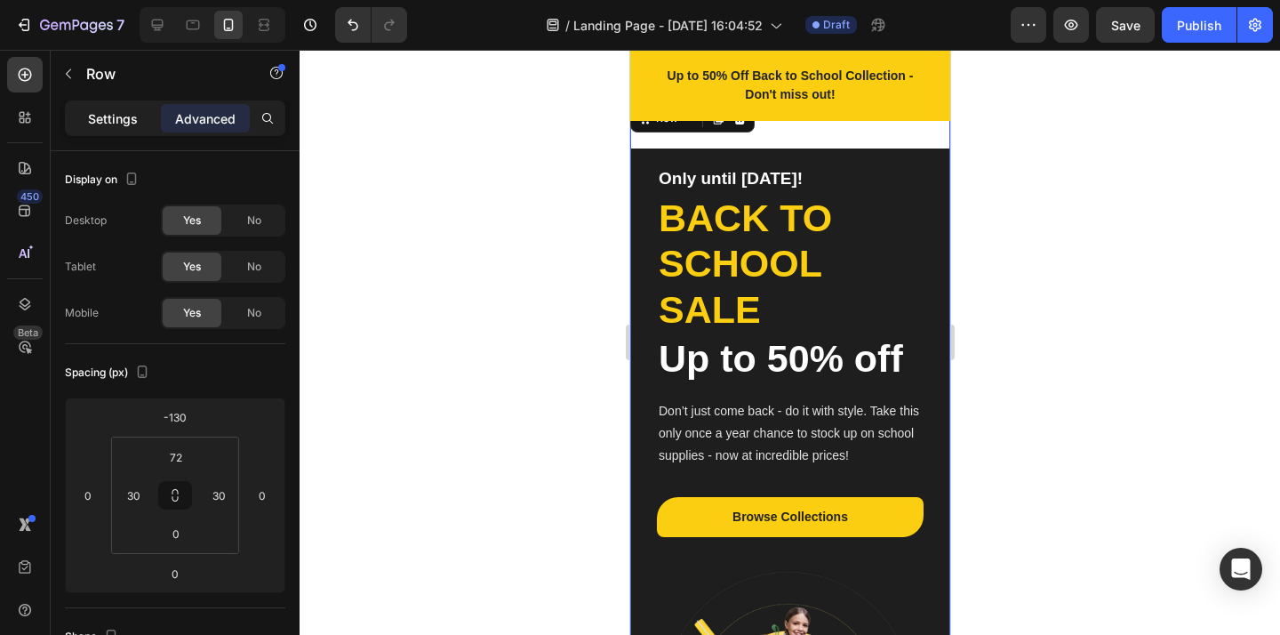
click at [142, 109] on div "Settings" at bounding box center [112, 118] width 89 height 28
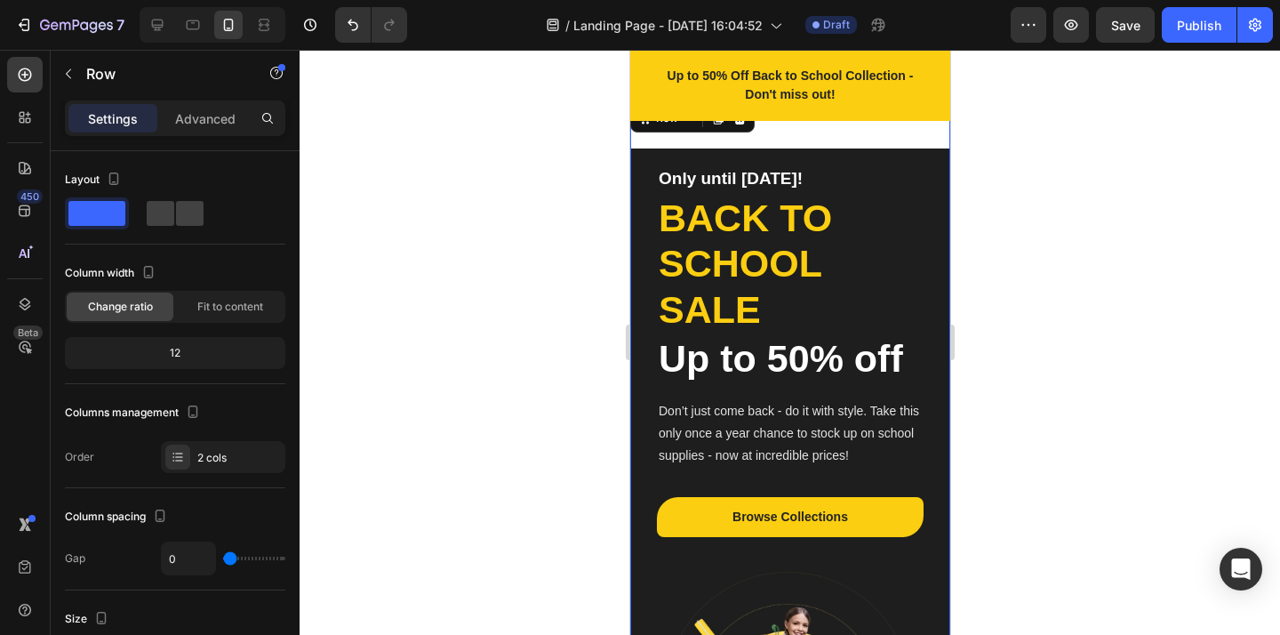
click at [792, 142] on div "Only until Sep 30! Heading Back to school sale Heading Up to 50% off Heading Do…" at bounding box center [789, 475] width 320 height 750
click at [220, 117] on p "Advanced" at bounding box center [205, 118] width 60 height 19
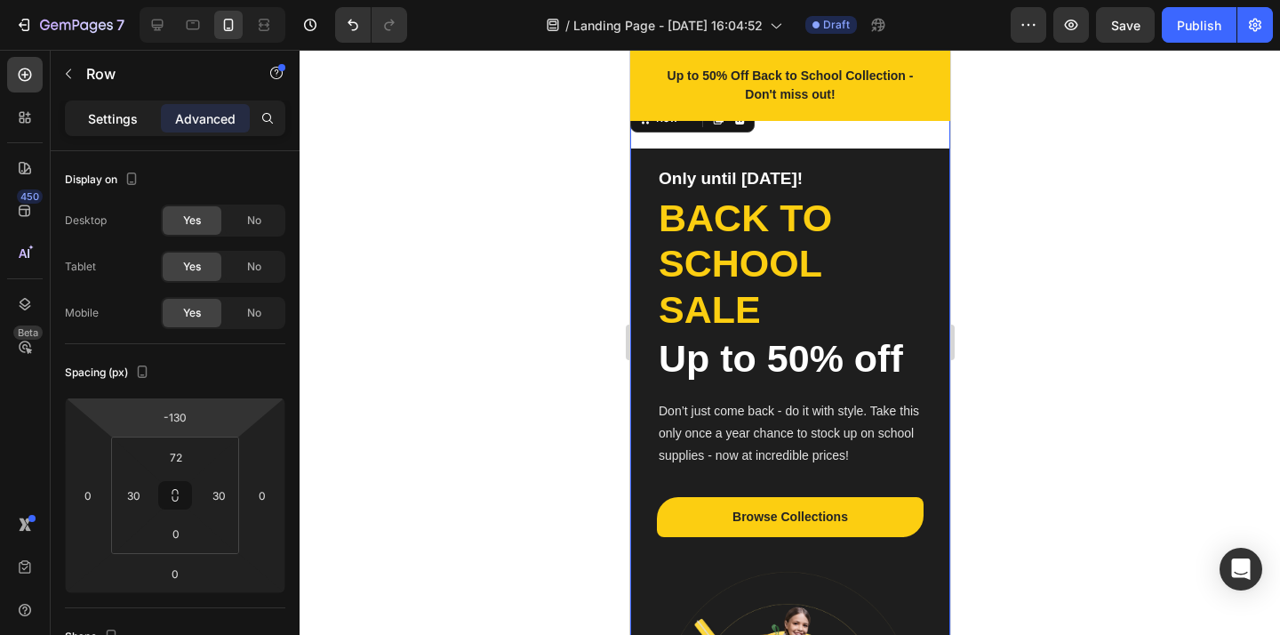
click at [118, 124] on p "Settings" at bounding box center [113, 118] width 50 height 19
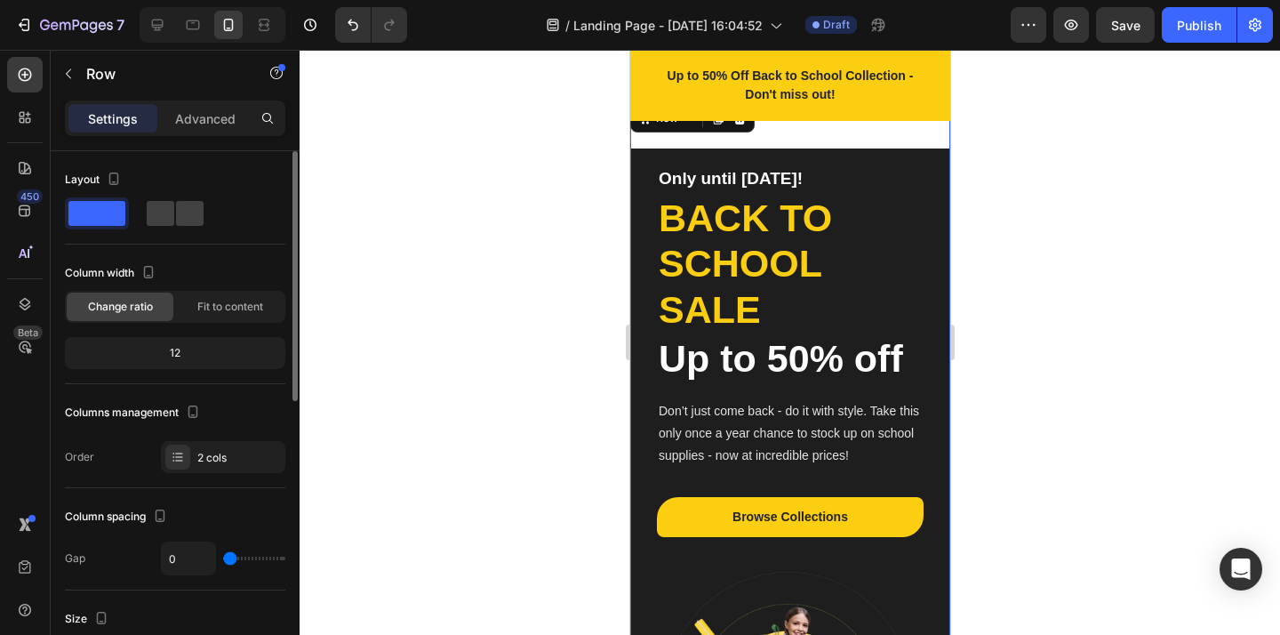
scroll to position [85, 0]
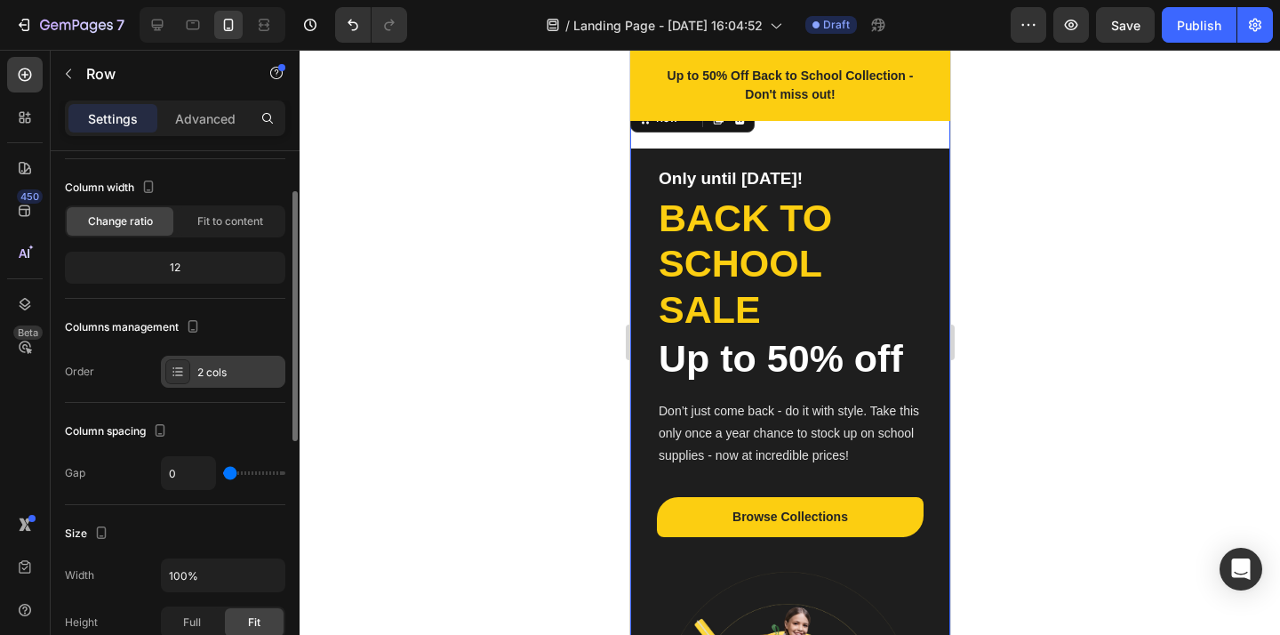
click at [205, 370] on div "2 cols" at bounding box center [239, 372] width 84 height 16
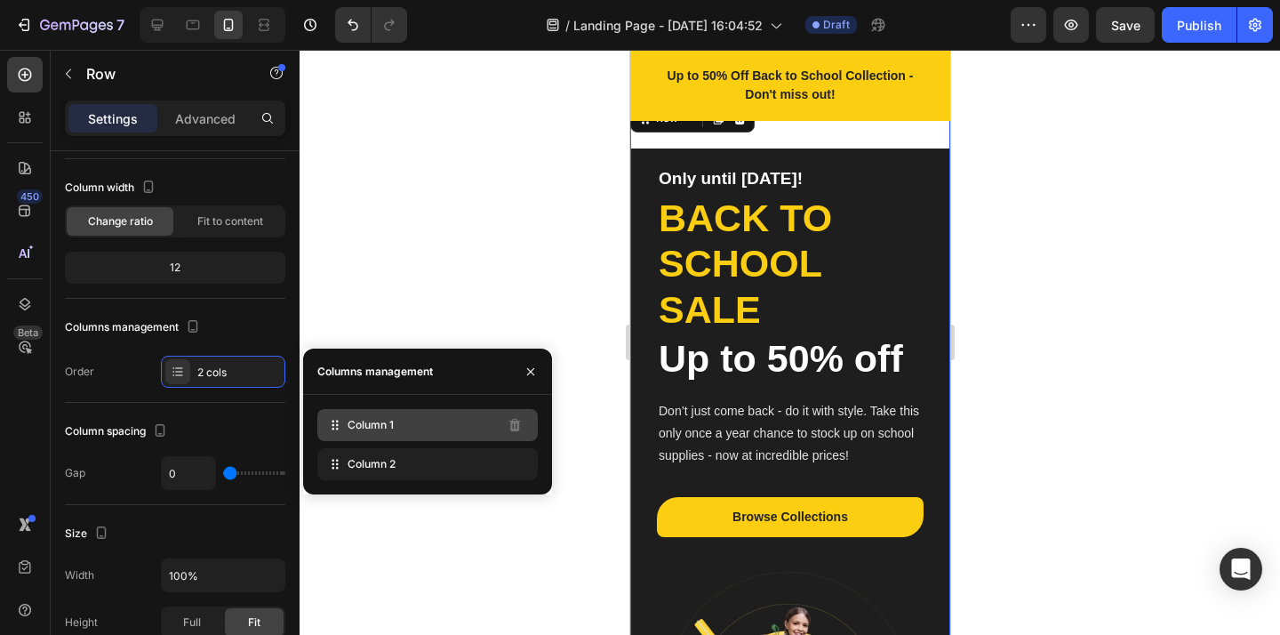
click at [387, 433] on div "Column 1" at bounding box center [427, 425] width 220 height 32
click at [337, 428] on icon at bounding box center [337, 428] width 3 height 3
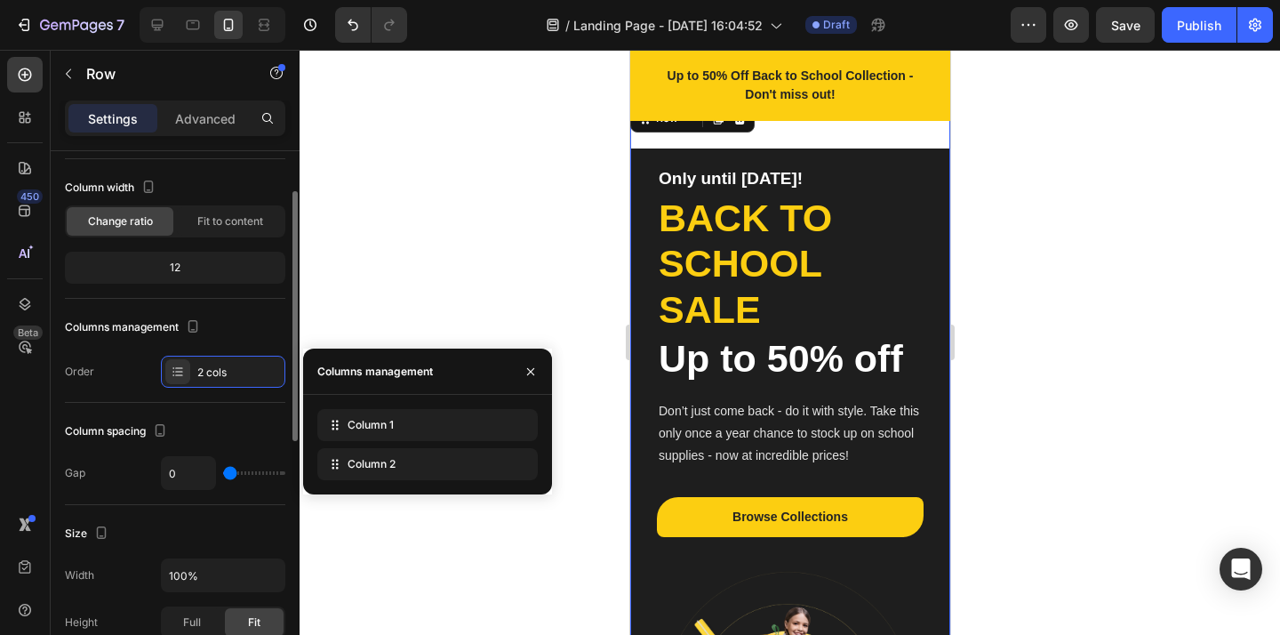
click at [234, 405] on div "Column spacing Gap 0" at bounding box center [175, 454] width 220 height 102
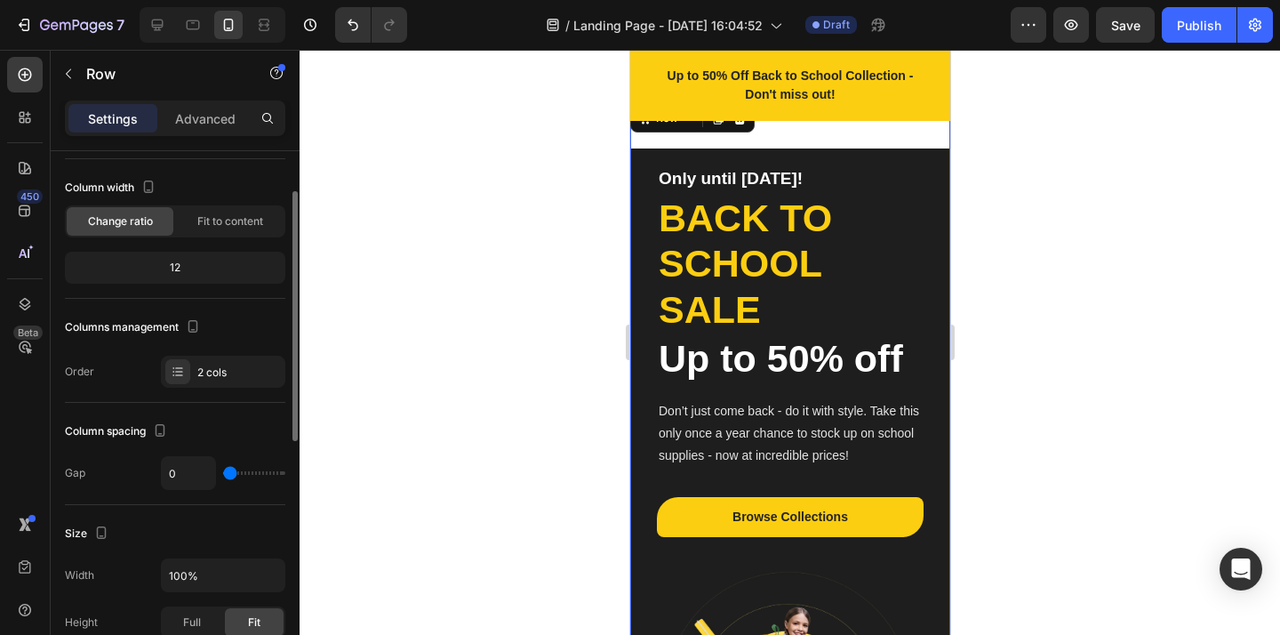
drag, startPoint x: 235, startPoint y: 481, endPoint x: 263, endPoint y: 480, distance: 28.5
click at [263, 480] on div "0" at bounding box center [223, 473] width 124 height 34
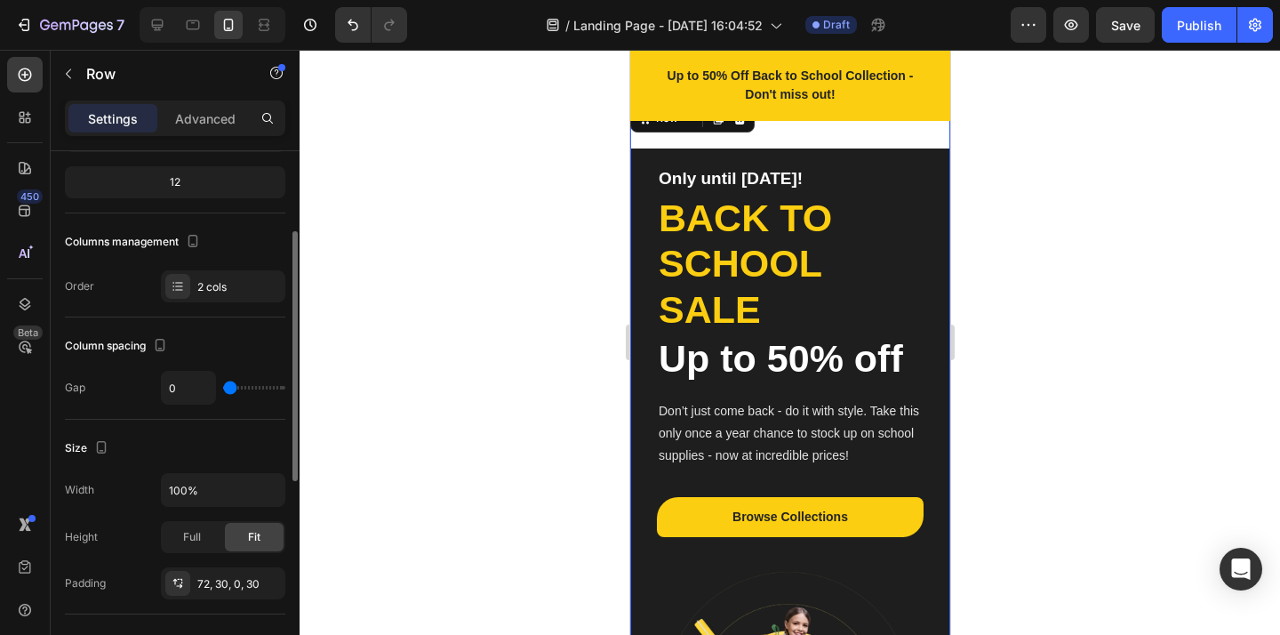
scroll to position [228, 0]
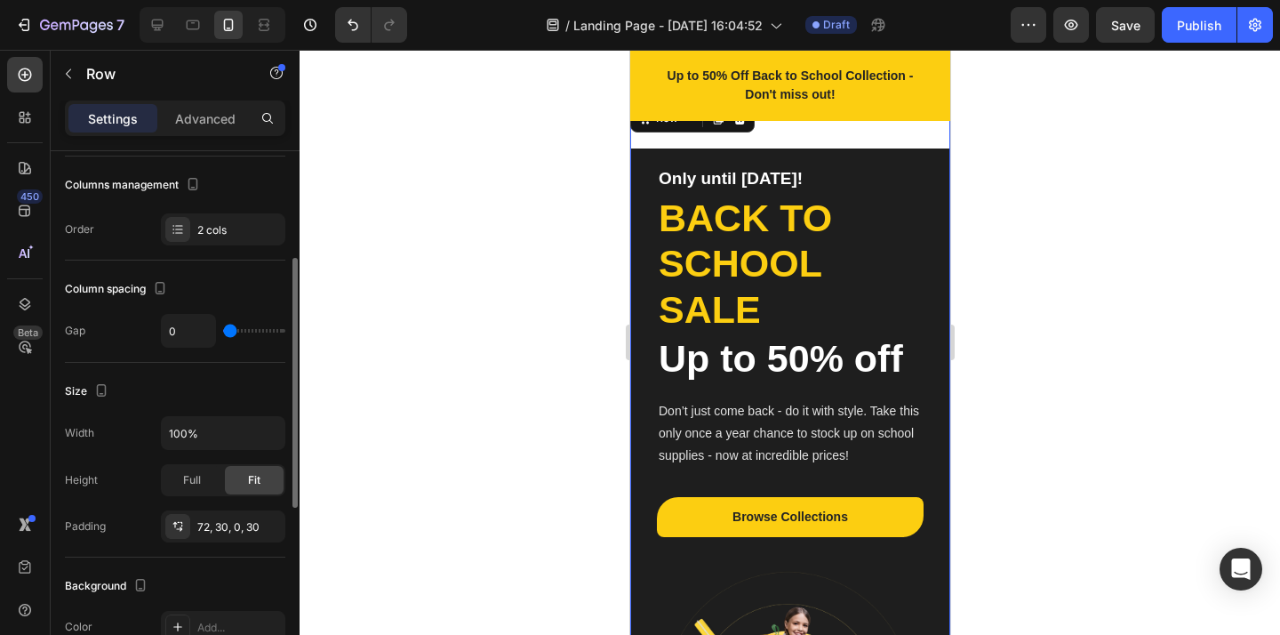
click at [447, 354] on div at bounding box center [789, 342] width 980 height 585
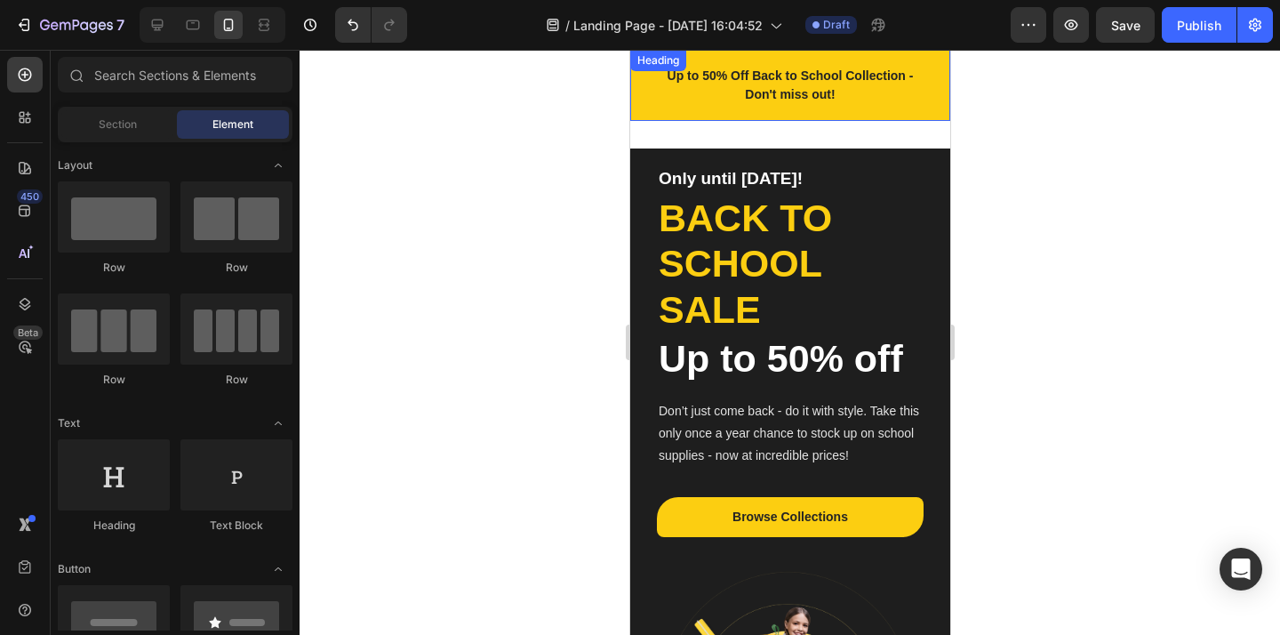
click at [686, 103] on p "Up to 50% Off Back to School Collection - Don't miss out!" at bounding box center [788, 85] width 259 height 37
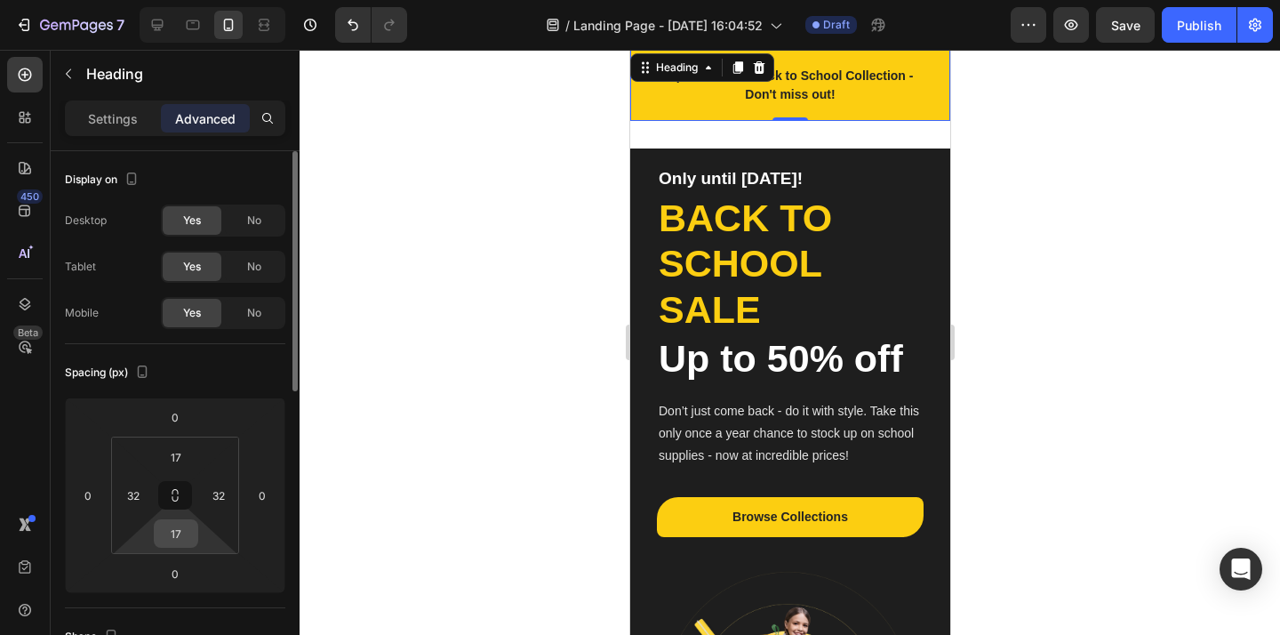
click at [180, 530] on input "17" at bounding box center [176, 533] width 36 height 27
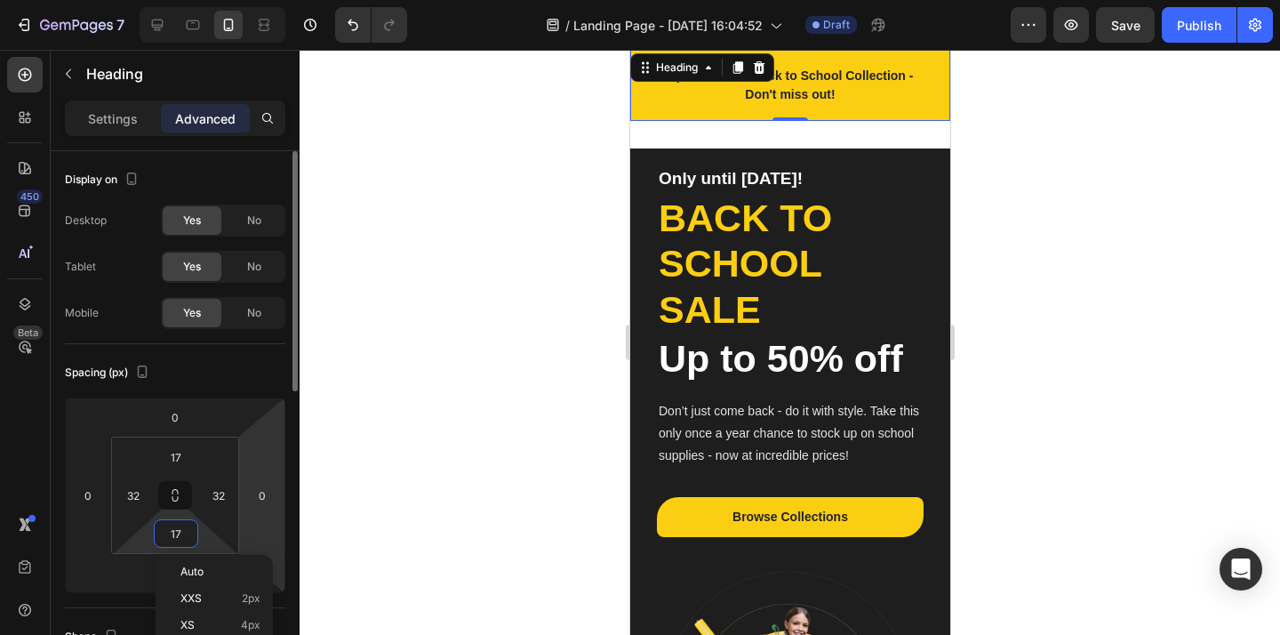
type input "0"
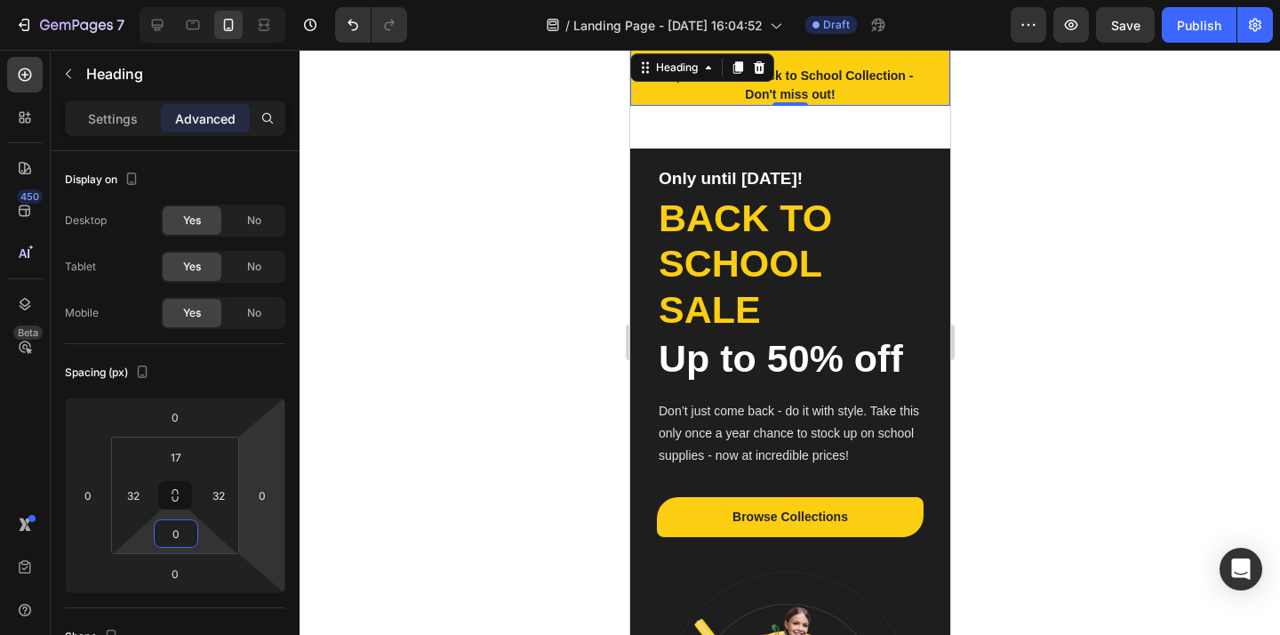
click at [523, 224] on div at bounding box center [789, 342] width 980 height 585
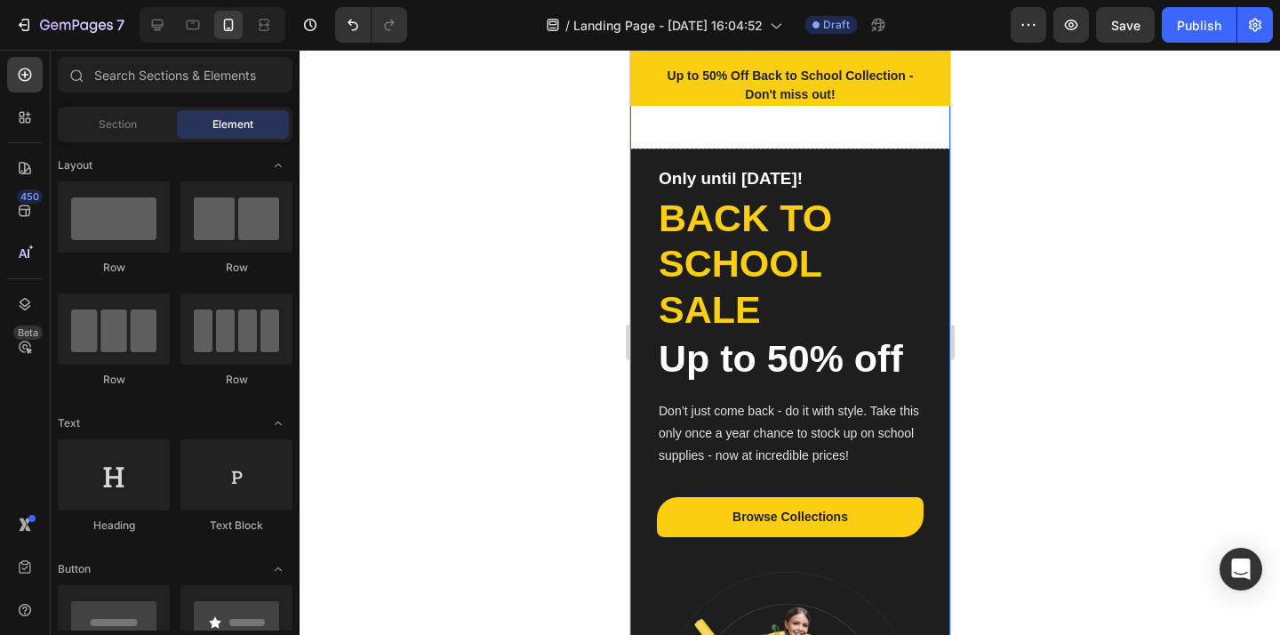
click at [764, 136] on div "Only until Sep 30! Heading Back to school sale Heading Up to 50% off Heading Do…" at bounding box center [789, 475] width 320 height 750
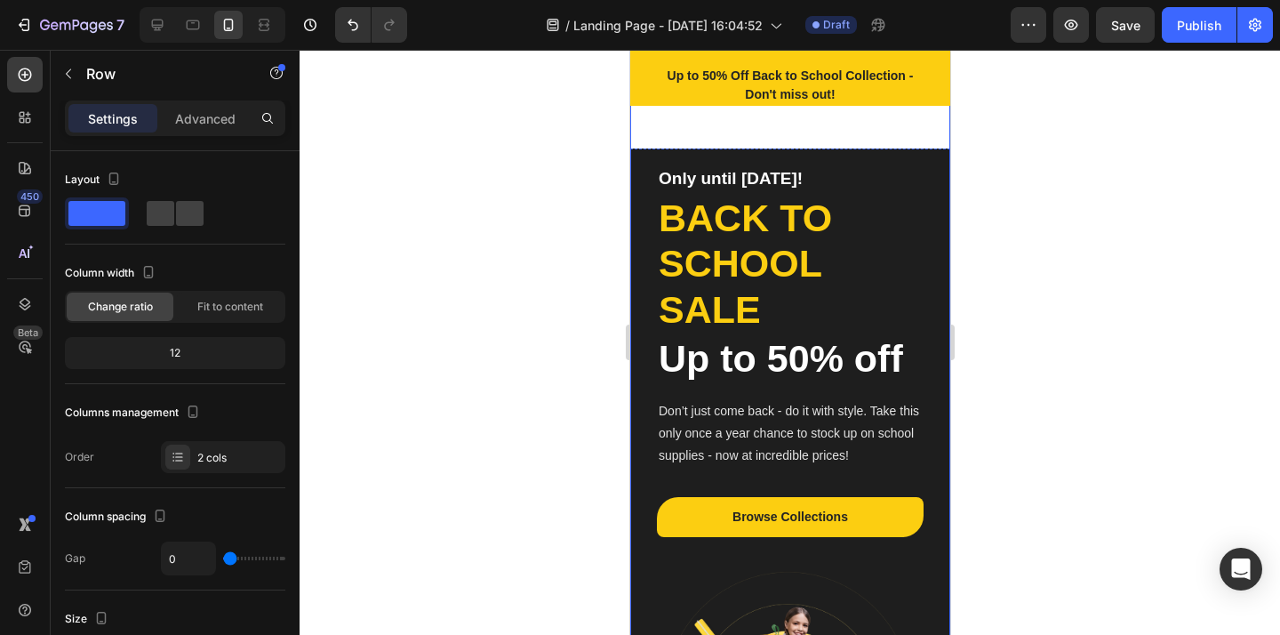
click at [764, 136] on div "Only until Sep 30! Heading Back to school sale Heading Up to 50% off Heading Do…" at bounding box center [789, 475] width 320 height 750
click at [1029, 240] on div at bounding box center [789, 342] width 980 height 585
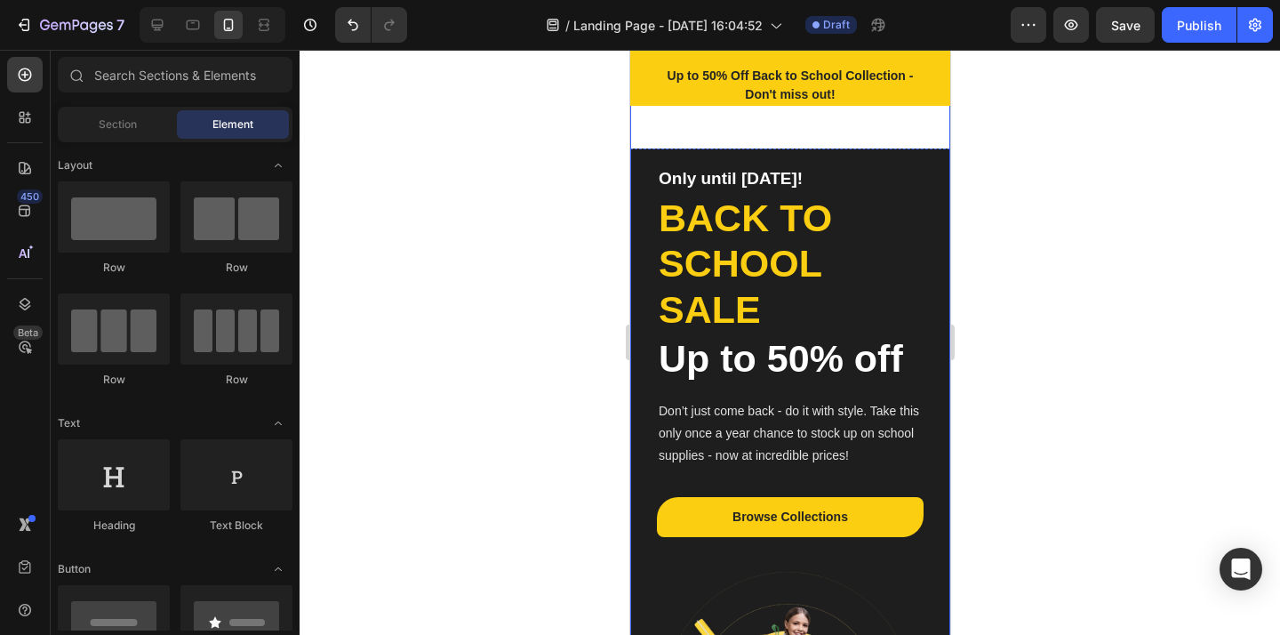
click at [837, 140] on div "Only until Sep 30! Heading Back to school sale Heading Up to 50% off Heading Do…" at bounding box center [789, 475] width 320 height 750
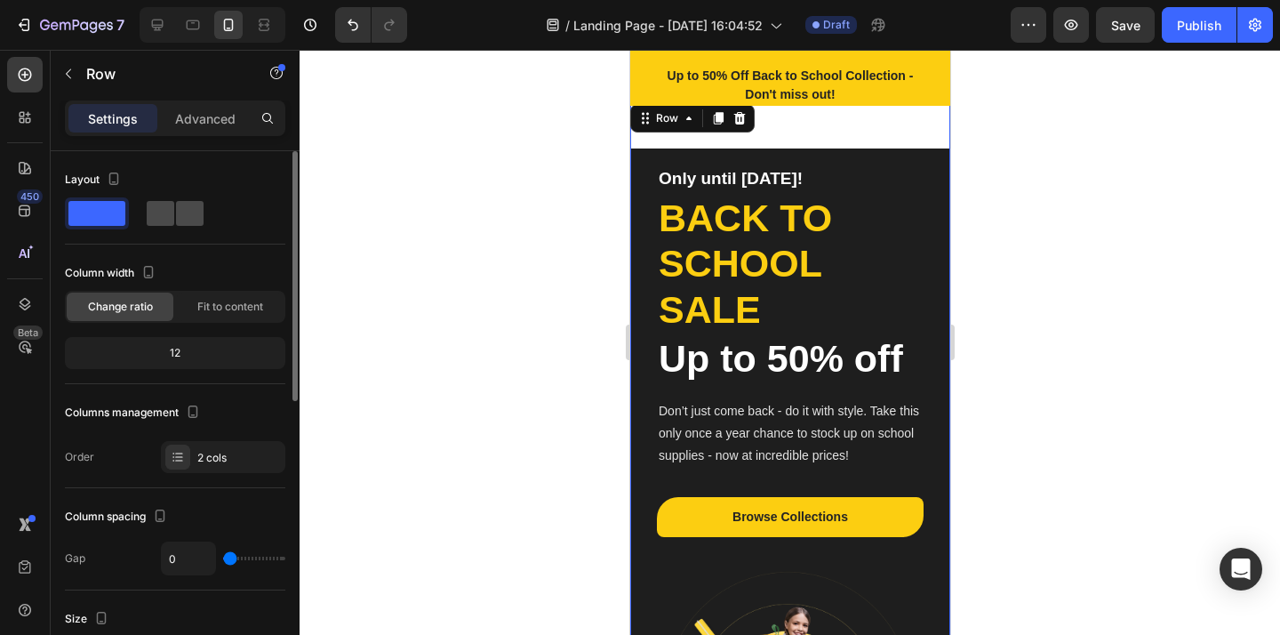
click at [194, 219] on span at bounding box center [190, 213] width 28 height 25
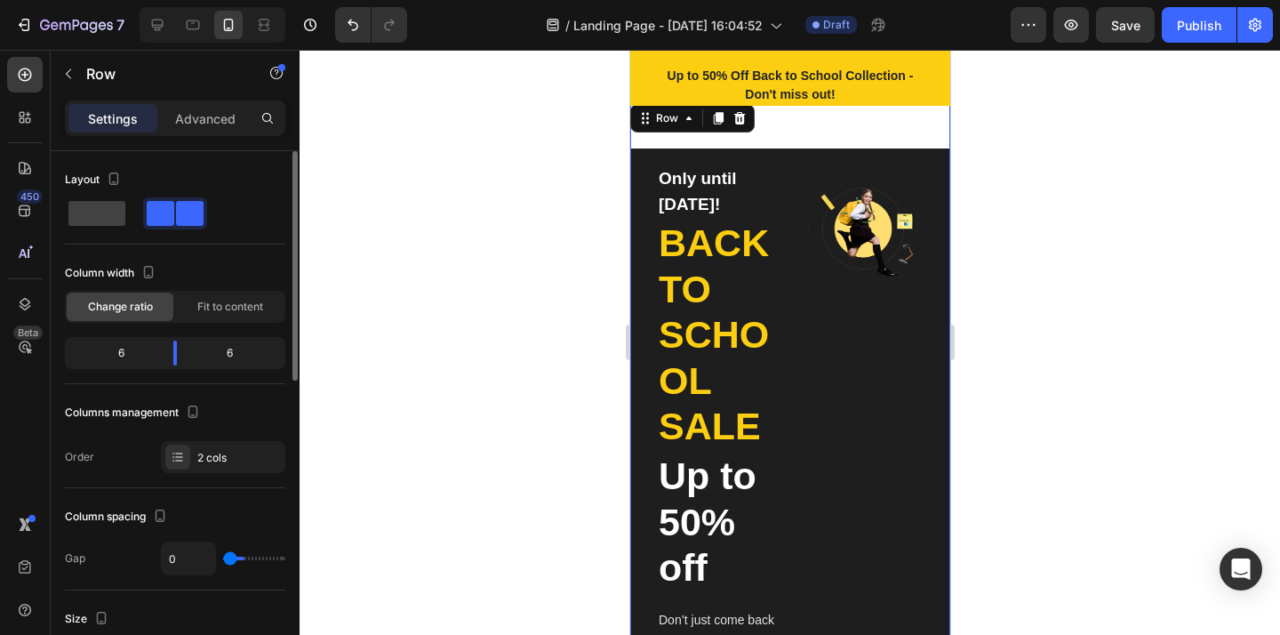
type input "32"
click at [100, 218] on span at bounding box center [96, 213] width 57 height 25
type input "0"
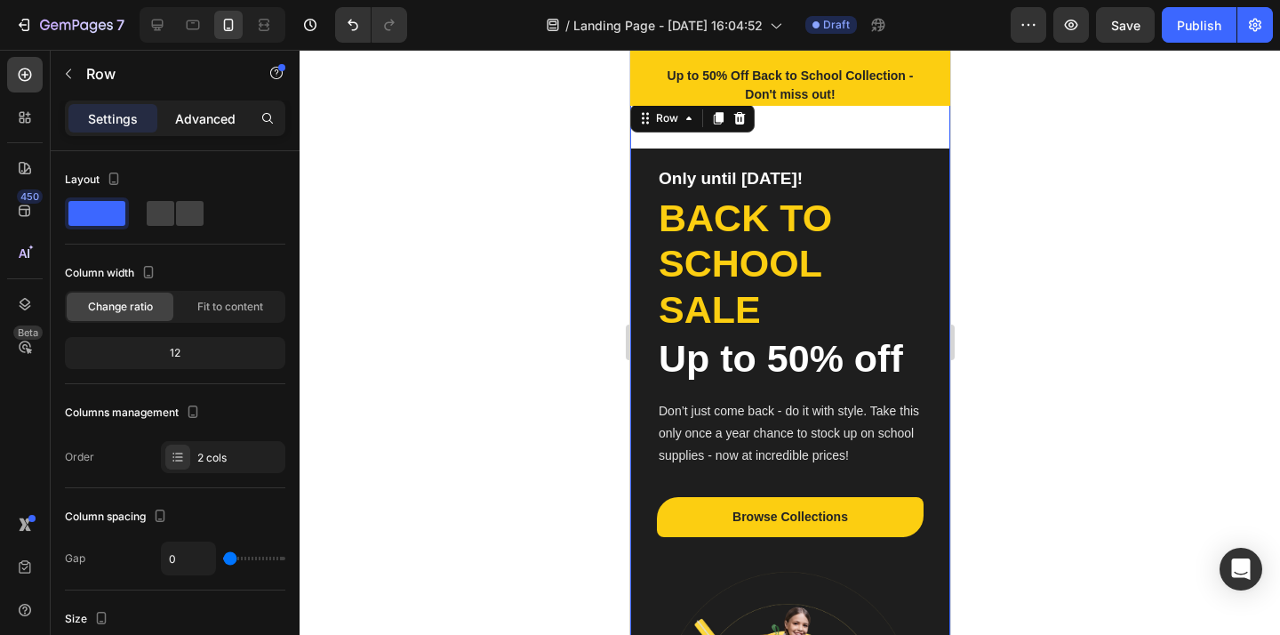
click at [210, 111] on p "Advanced" at bounding box center [205, 118] width 60 height 19
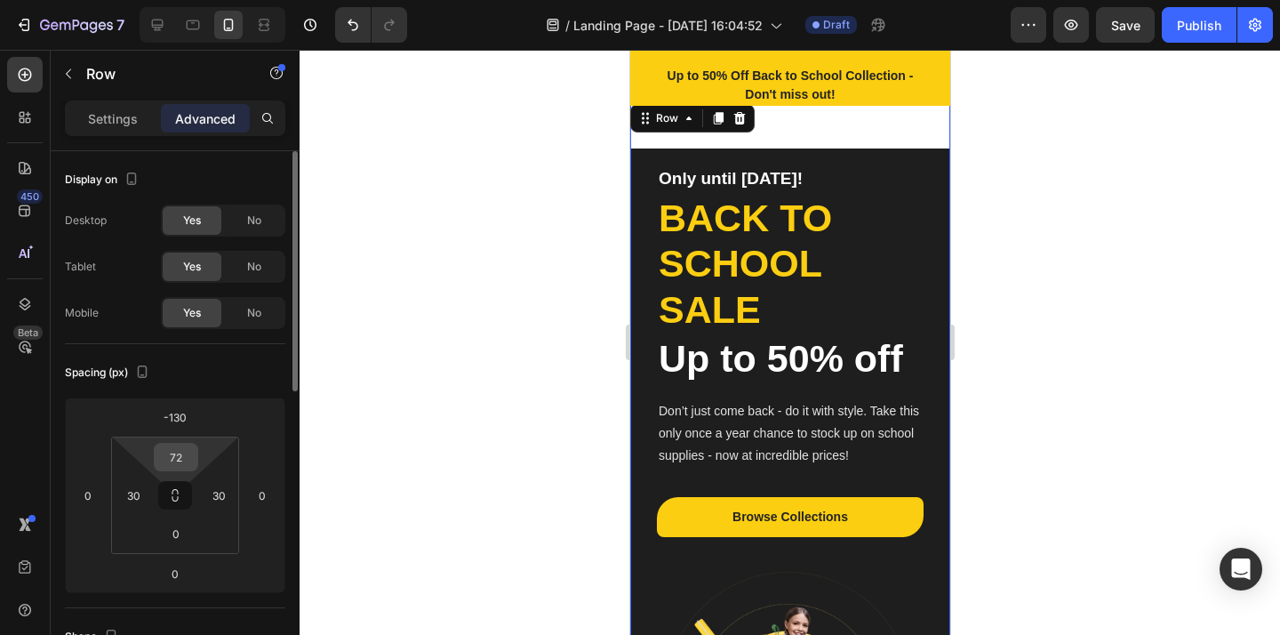
click at [178, 454] on input "72" at bounding box center [176, 456] width 36 height 27
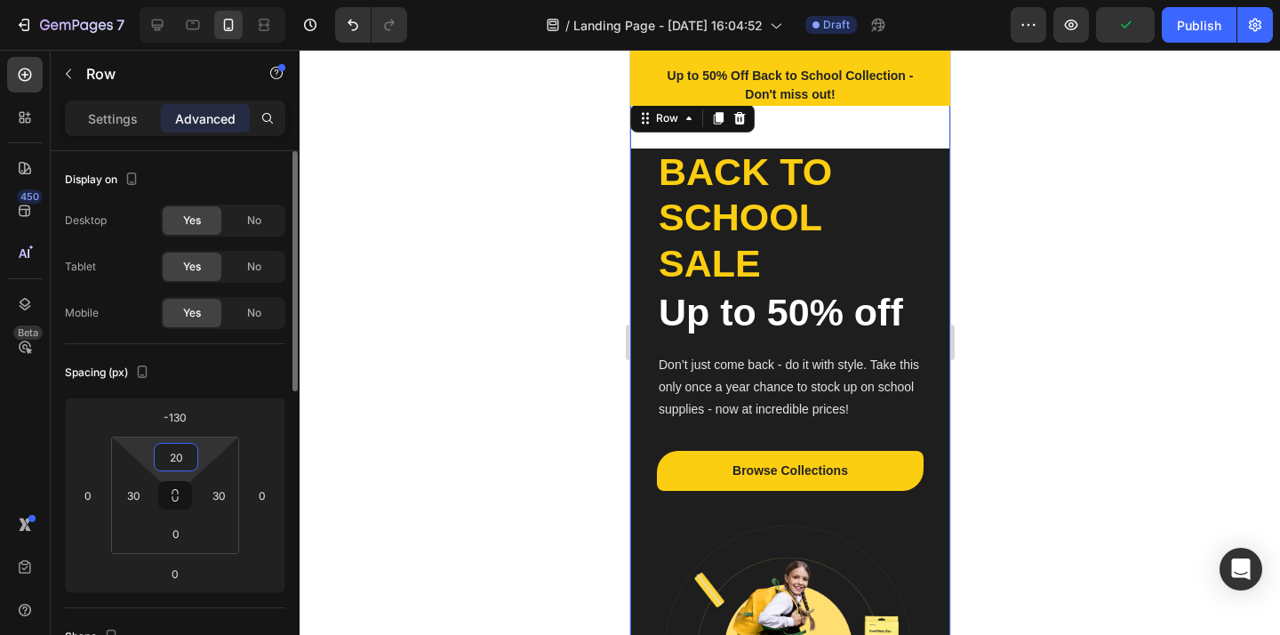
type input "2"
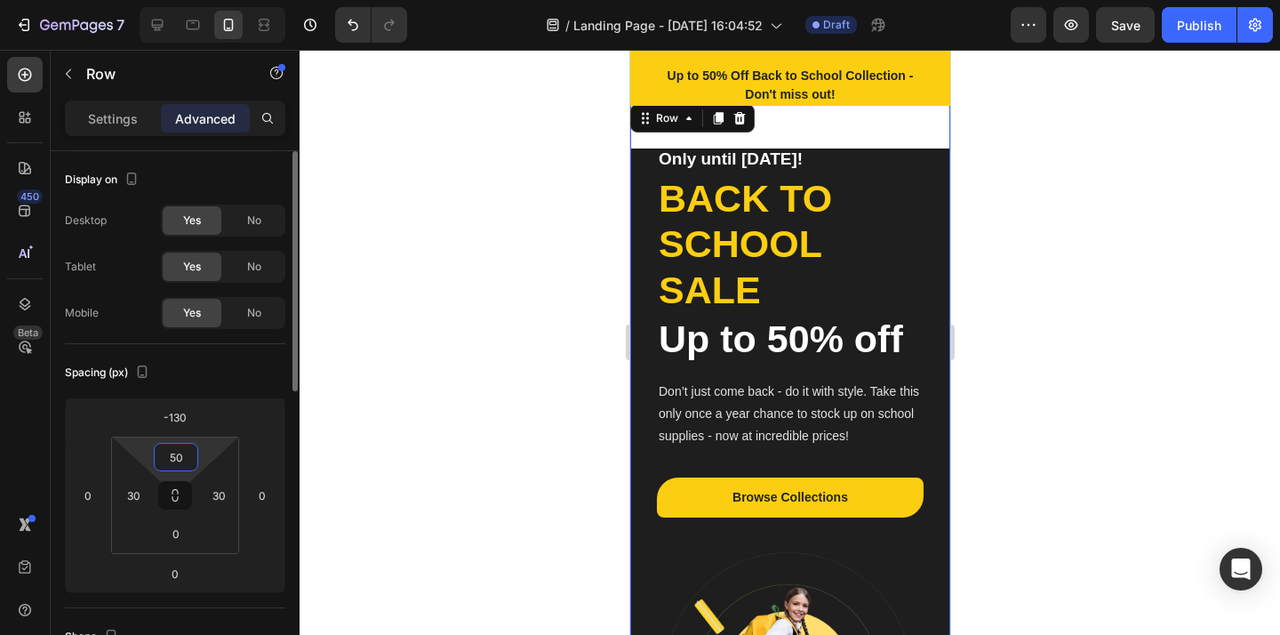
type input "5"
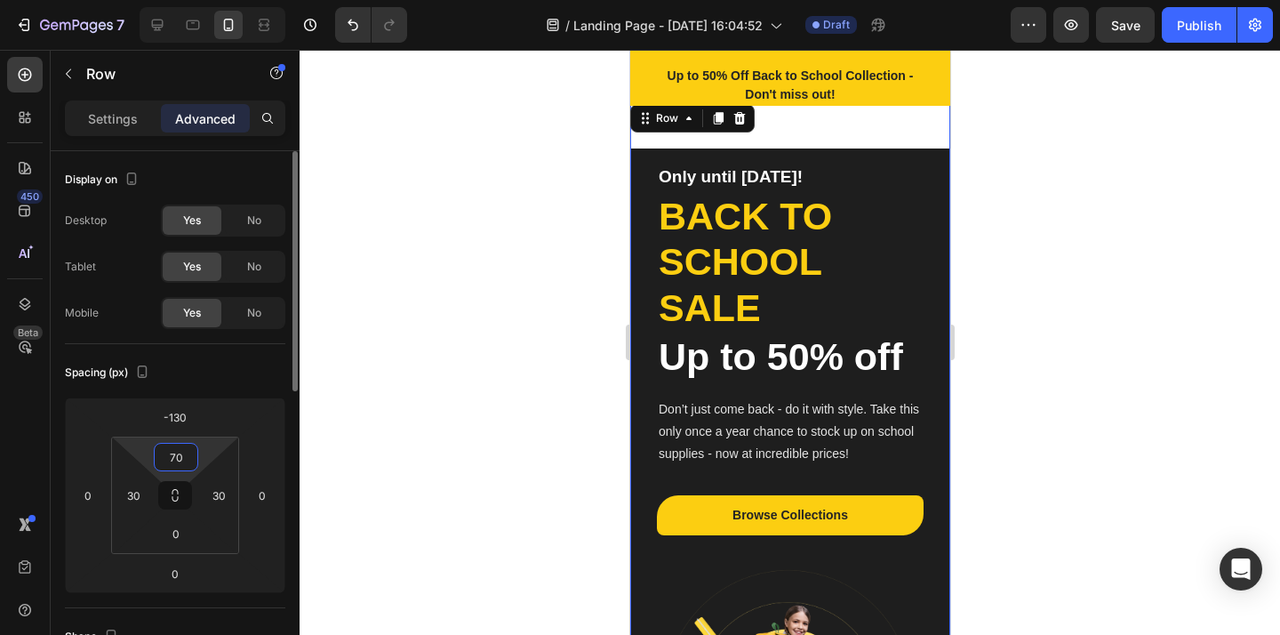
type input "7"
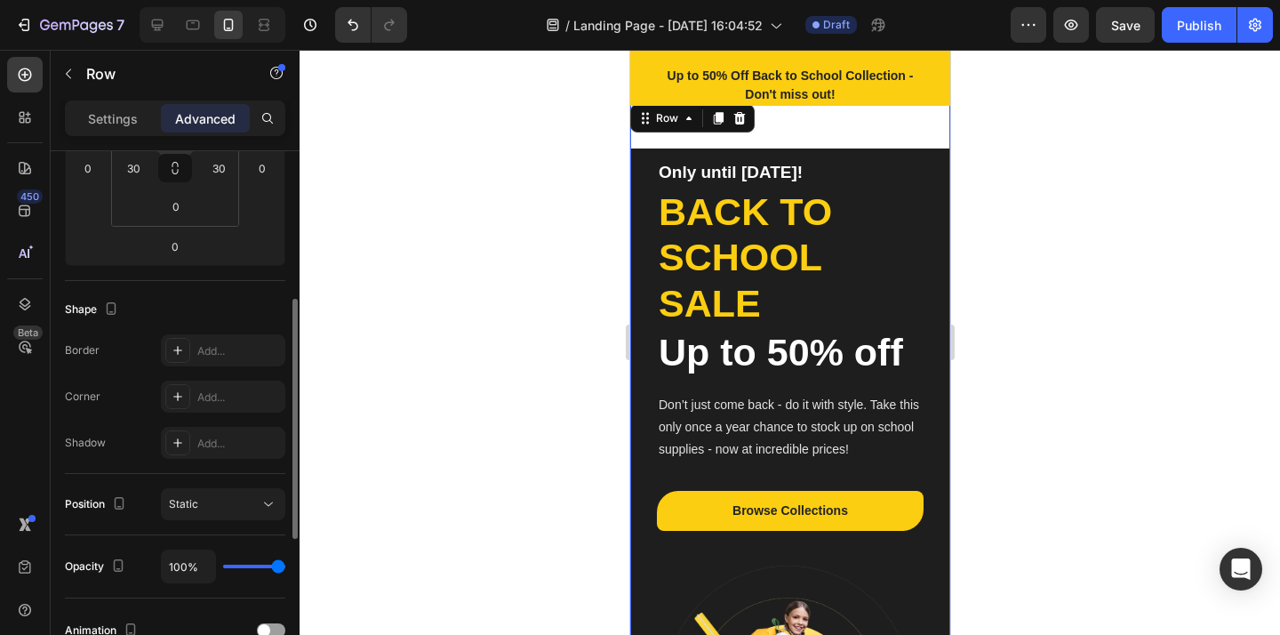
scroll to position [412, 0]
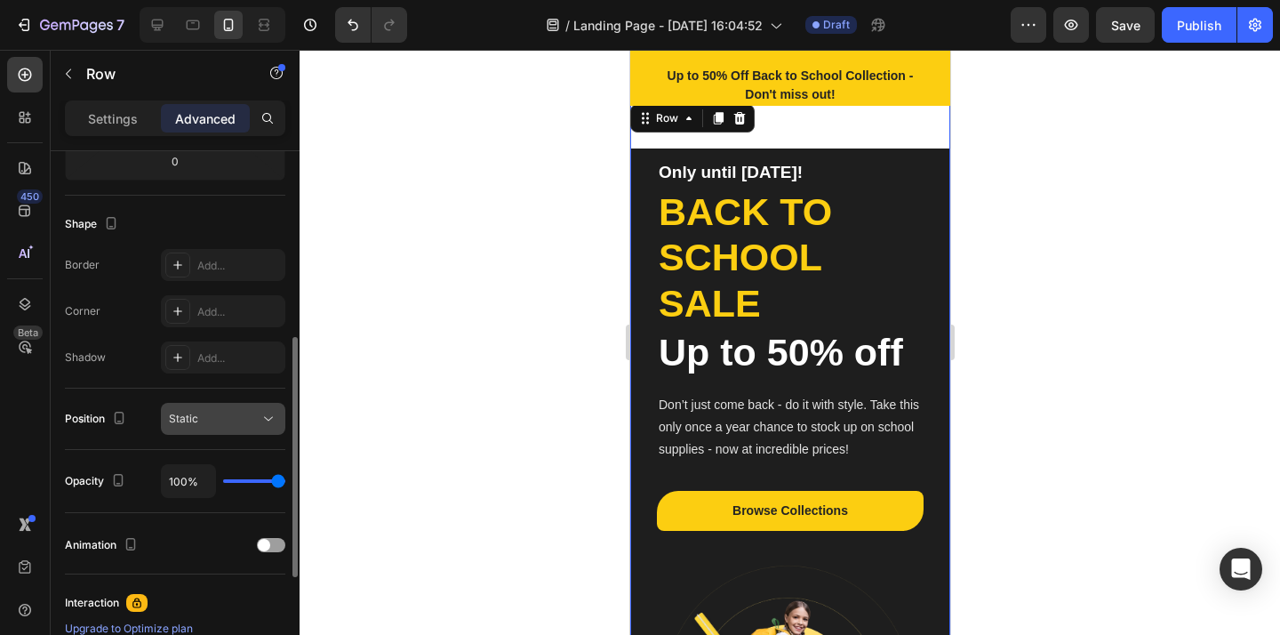
type input "65"
click at [259, 430] on button "Static" at bounding box center [223, 419] width 124 height 32
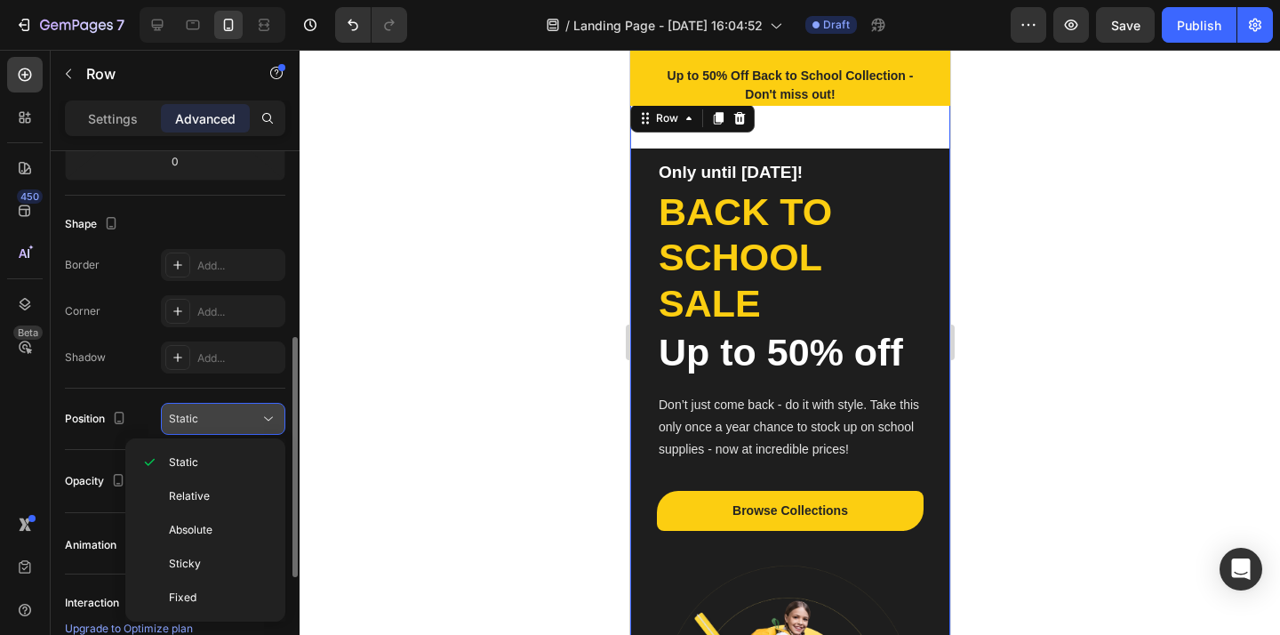
click at [260, 428] on button "Static" at bounding box center [223, 419] width 124 height 32
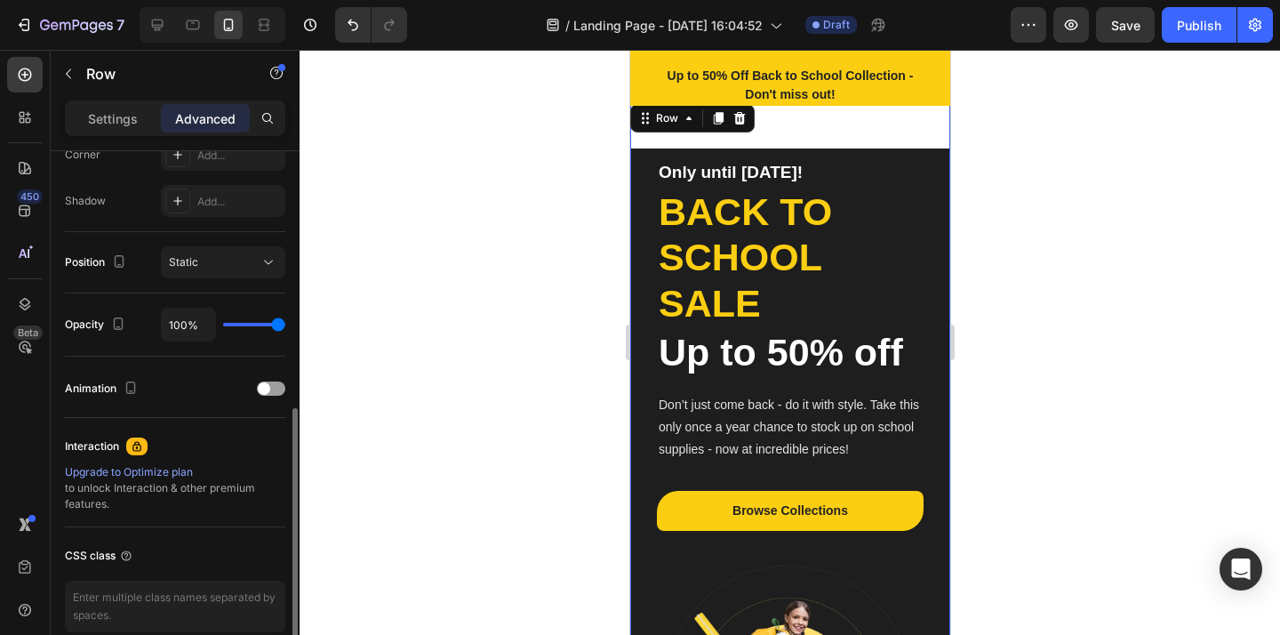
scroll to position [651, 0]
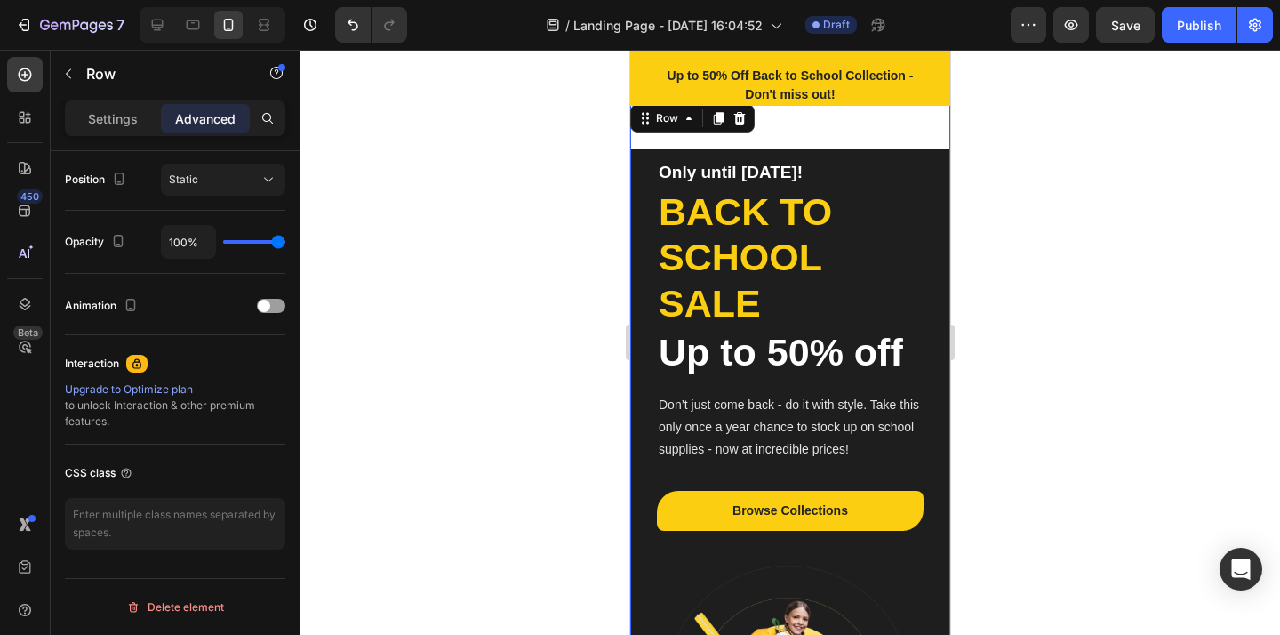
click at [396, 350] on div at bounding box center [789, 342] width 980 height 585
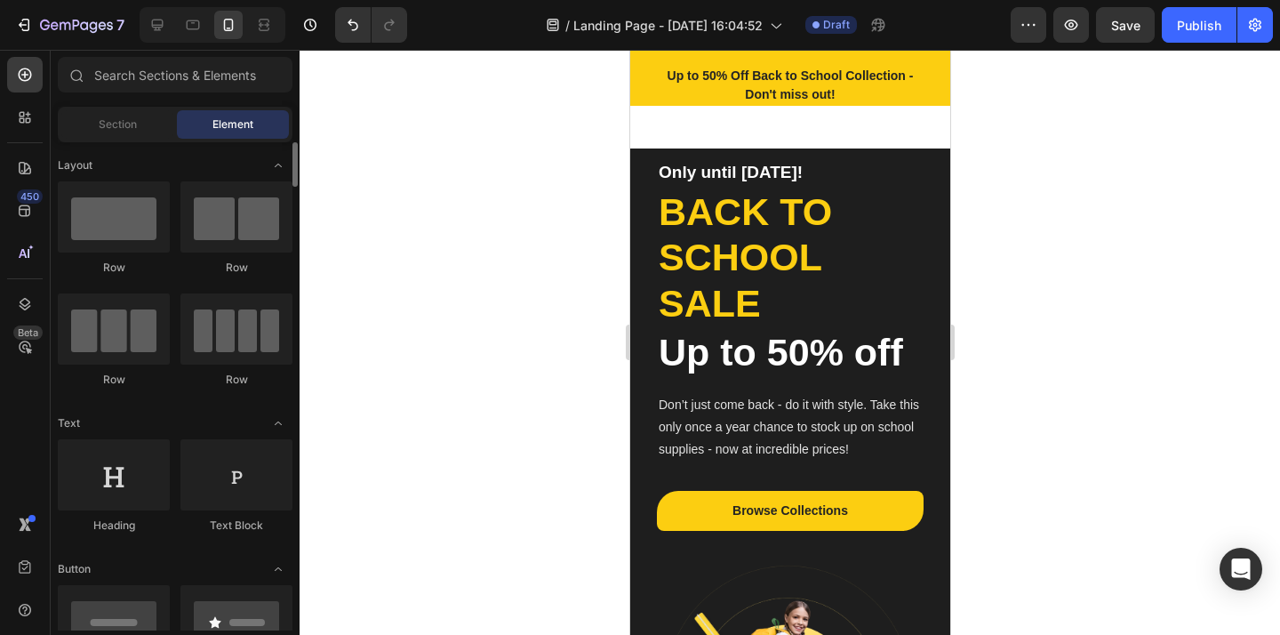
scroll to position [85, 0]
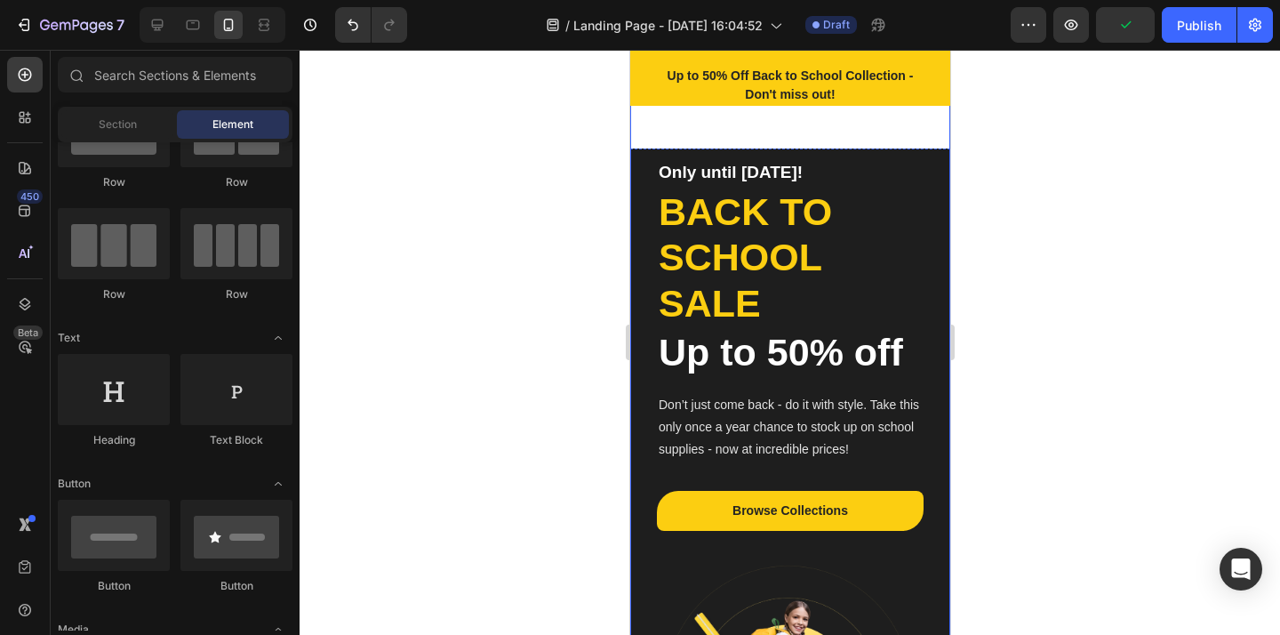
click at [864, 134] on div "Only until Sep 30! Heading Back to school sale Heading Up to 50% off Heading Do…" at bounding box center [789, 472] width 320 height 744
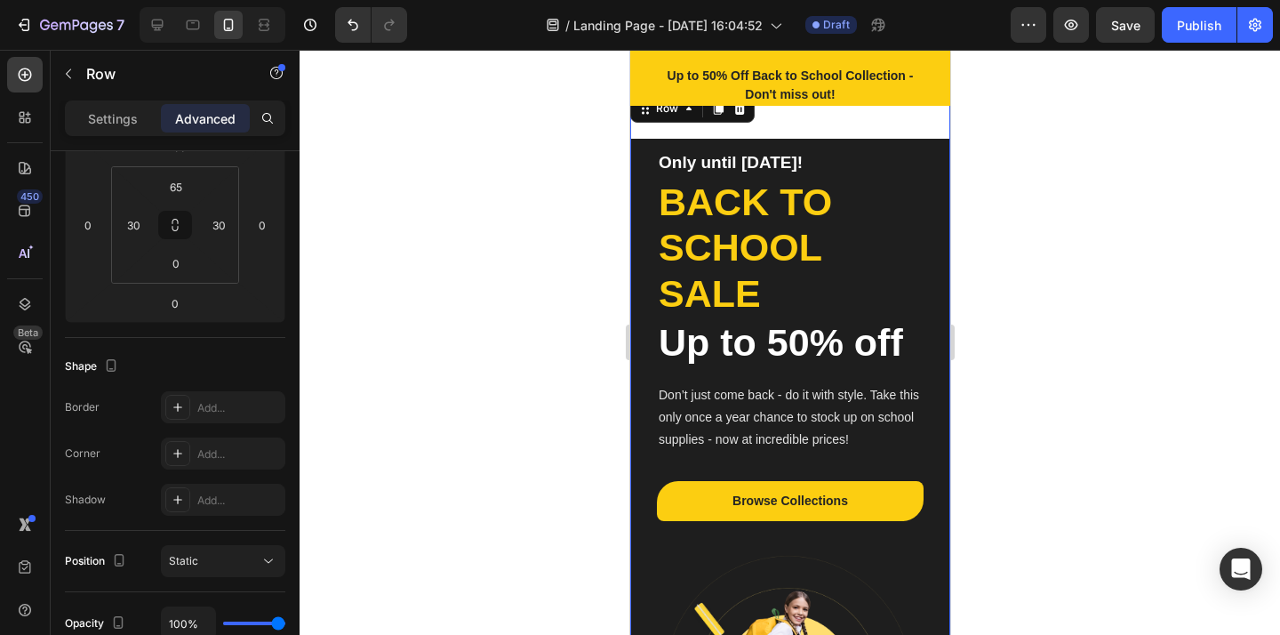
scroll to position [0, 0]
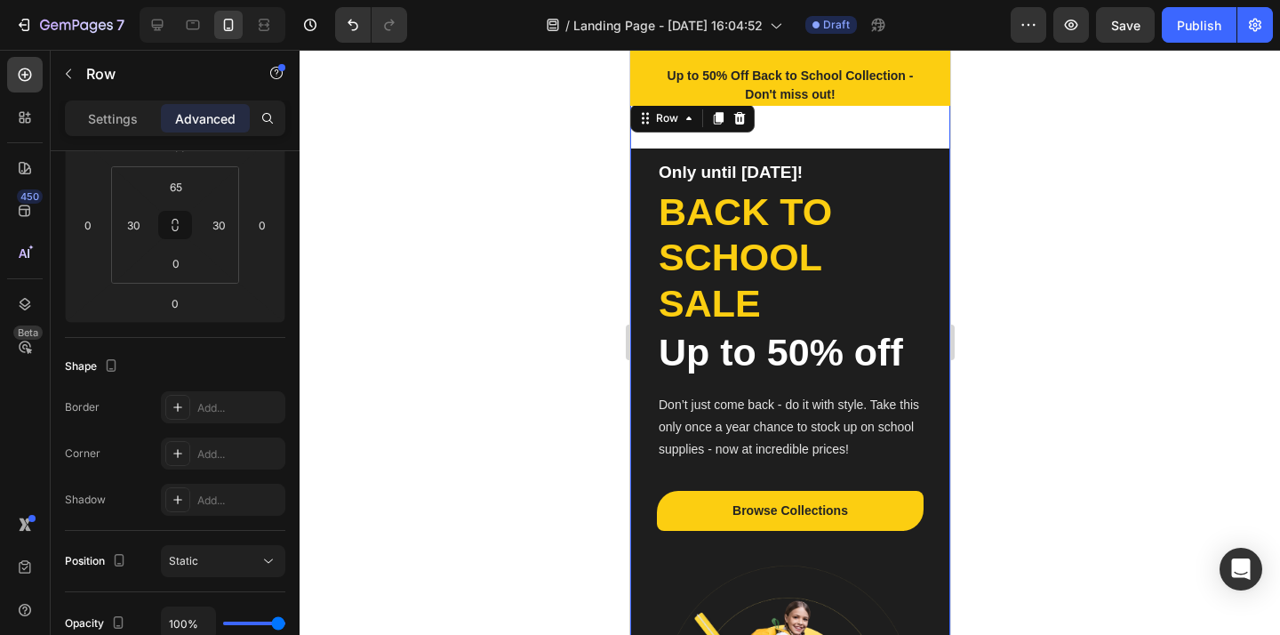
click at [918, 172] on div "Only until Sep 30! Heading Back to school sale Heading Up to 50% off Heading Do…" at bounding box center [789, 472] width 320 height 744
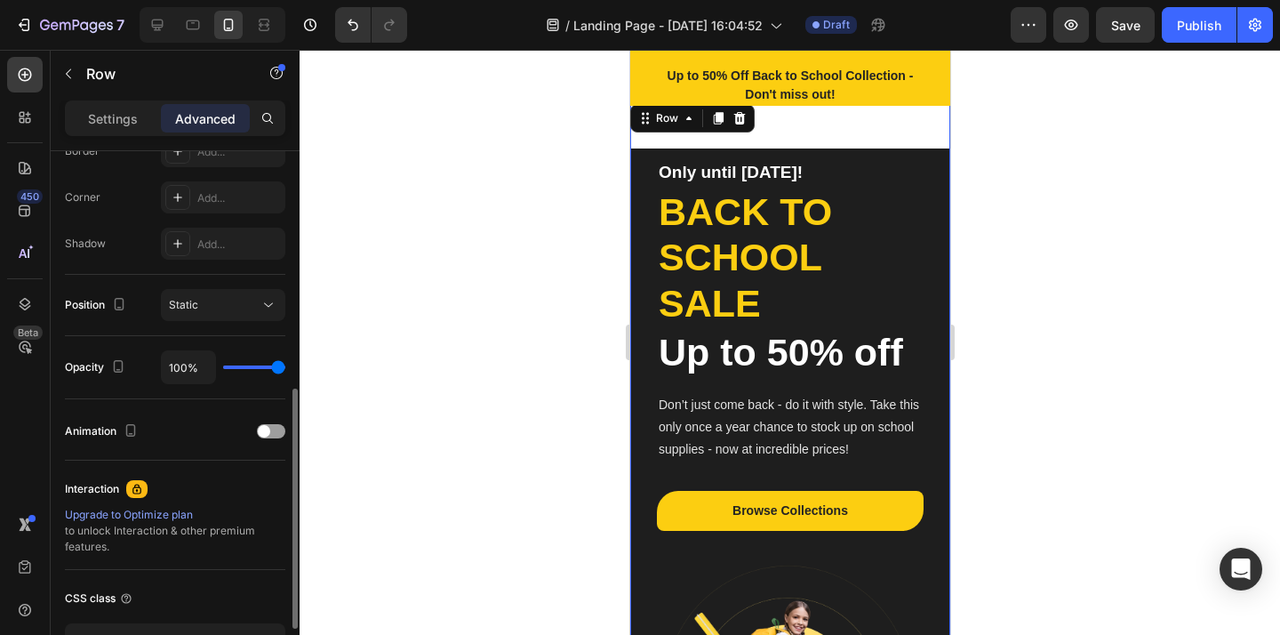
scroll to position [651, 0]
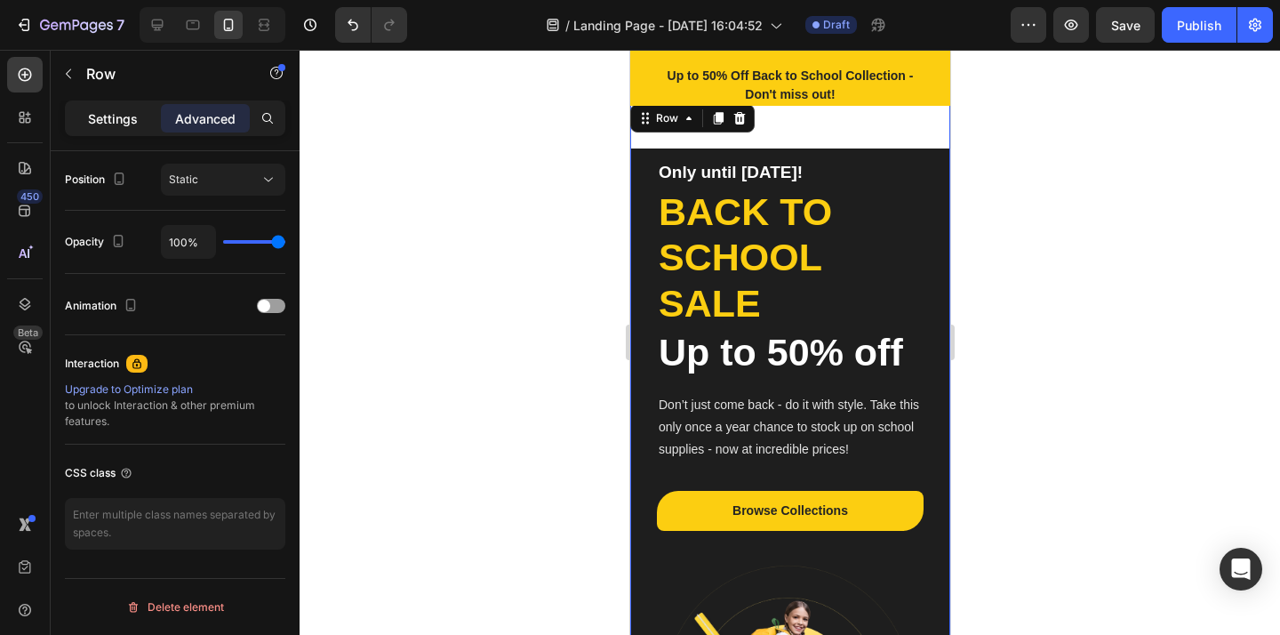
click at [117, 108] on div "Settings" at bounding box center [112, 118] width 89 height 28
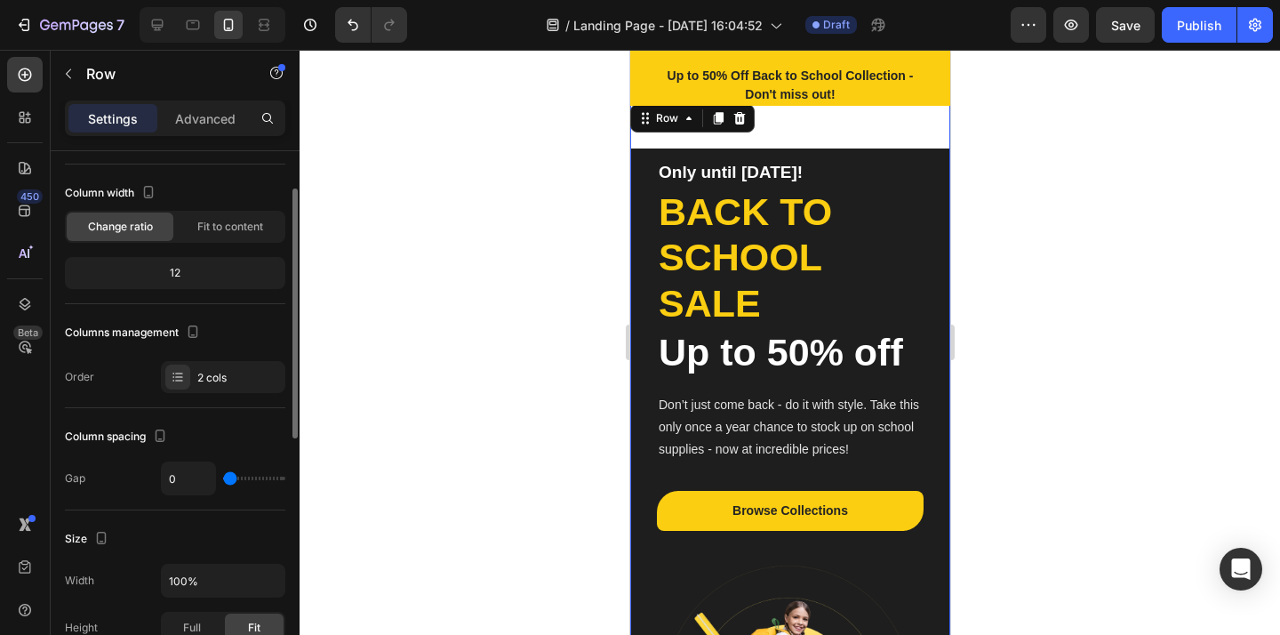
scroll to position [0, 0]
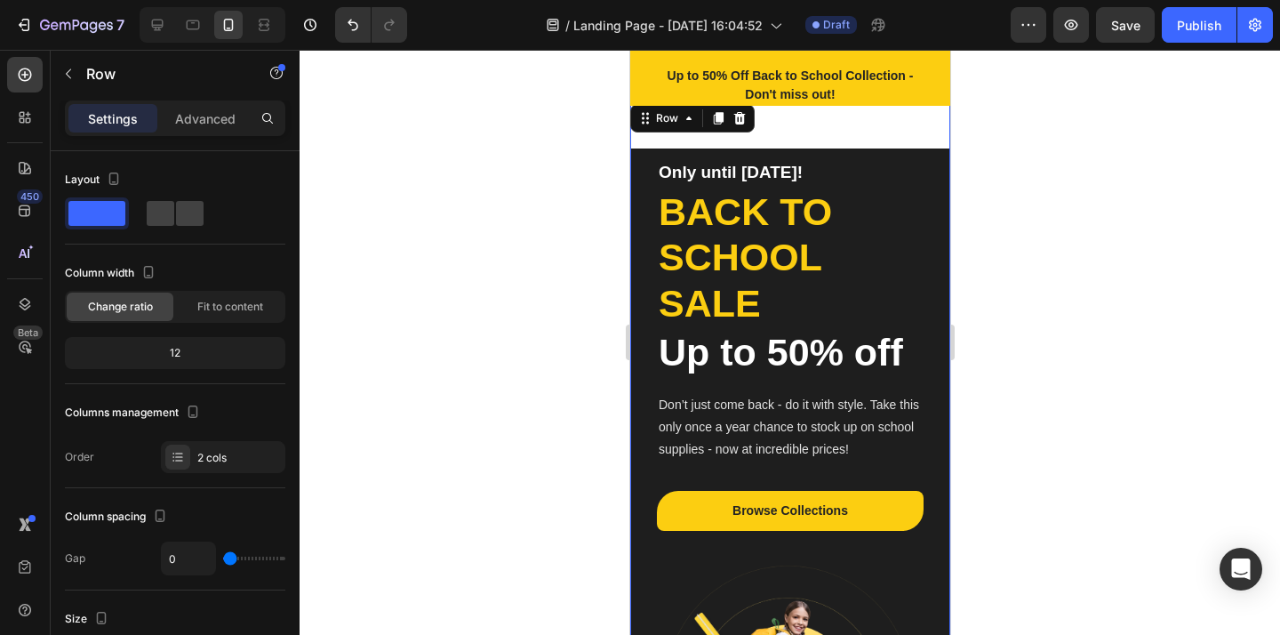
click at [204, 133] on div "Settings Advanced" at bounding box center [175, 118] width 220 height 36
click at [206, 127] on p "Advanced" at bounding box center [205, 118] width 60 height 19
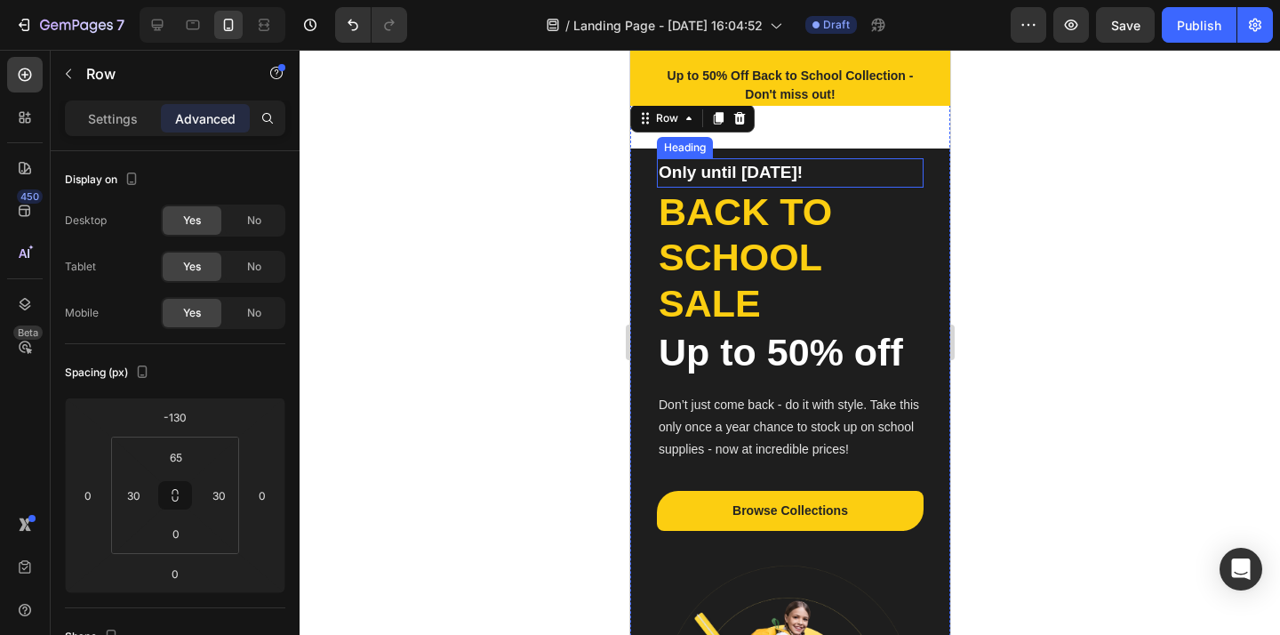
click at [903, 180] on p "Only until Sep 30!" at bounding box center [789, 173] width 263 height 26
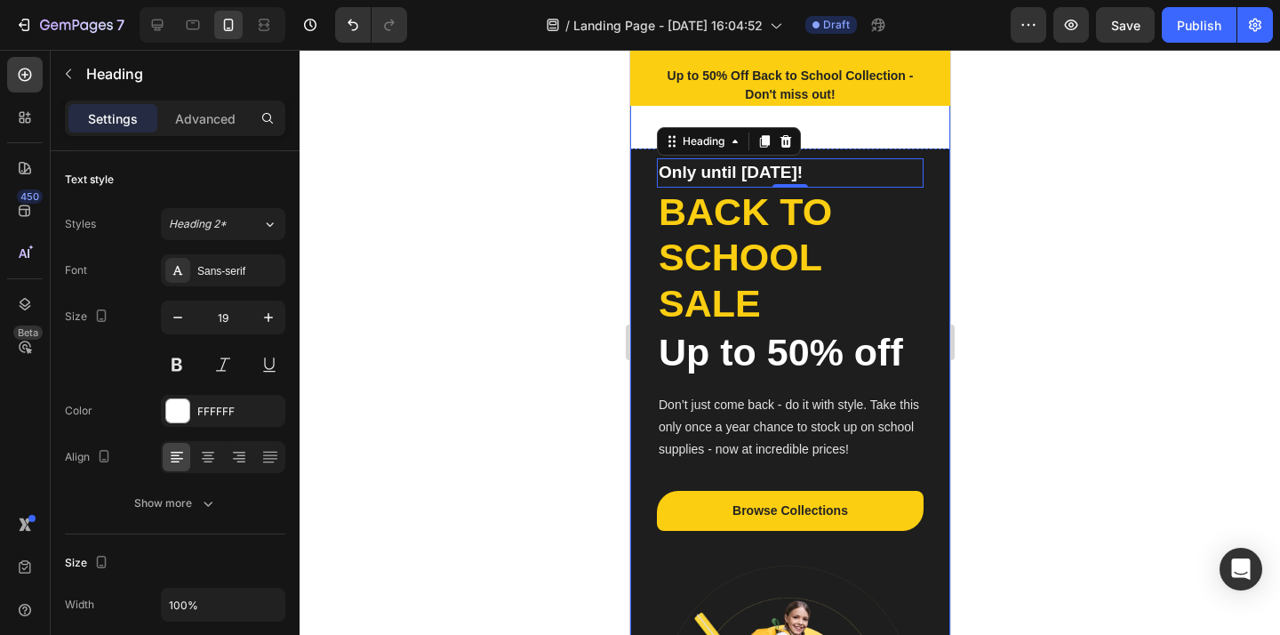
click at [922, 205] on div "Only until Sep 30! Heading 0 Back to school sale Heading Up to 50% off Heading …" at bounding box center [789, 472] width 320 height 744
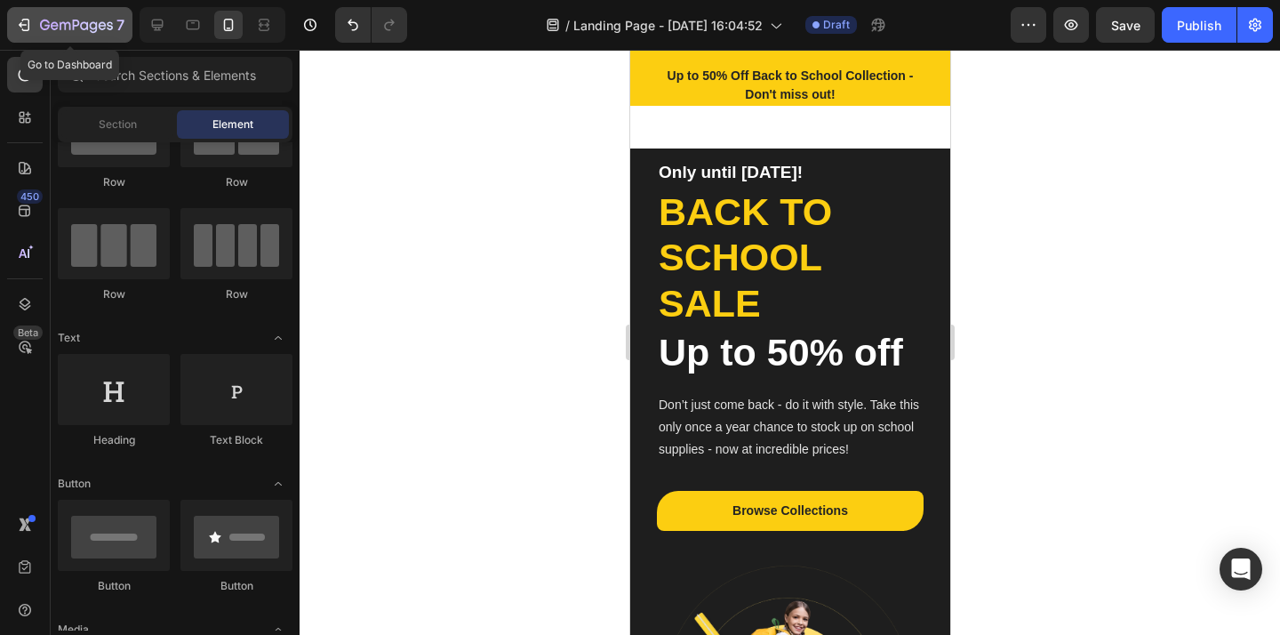
click at [34, 20] on div "7" at bounding box center [69, 24] width 109 height 21
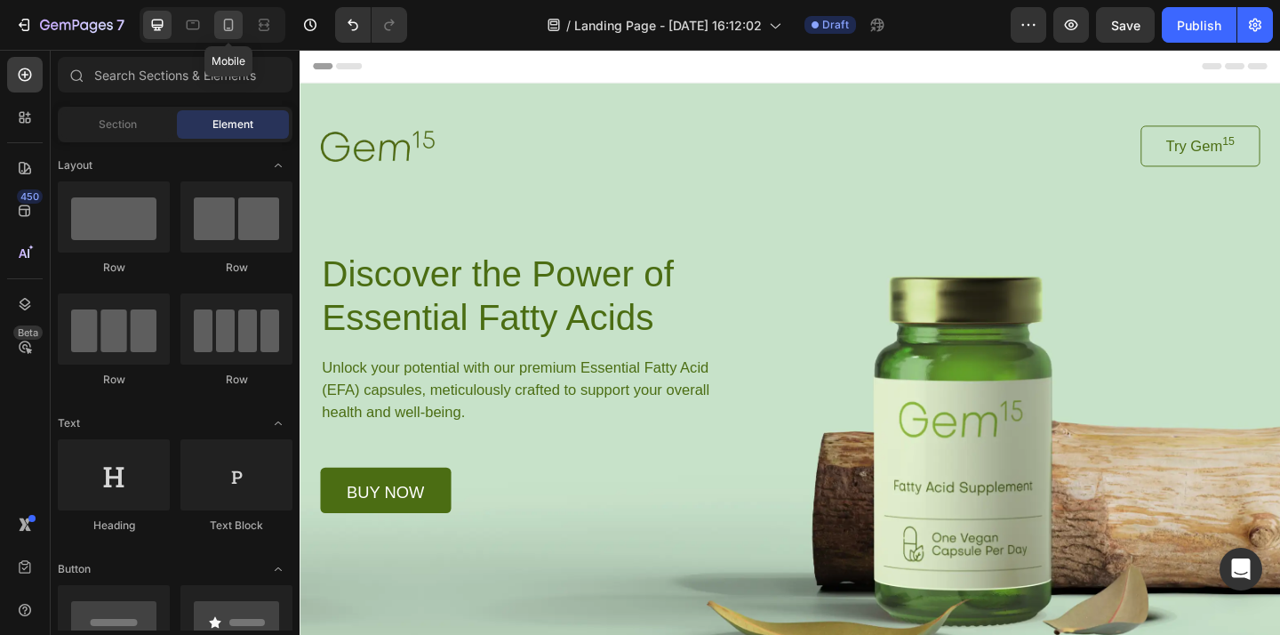
click at [228, 27] on icon at bounding box center [229, 25] width 18 height 18
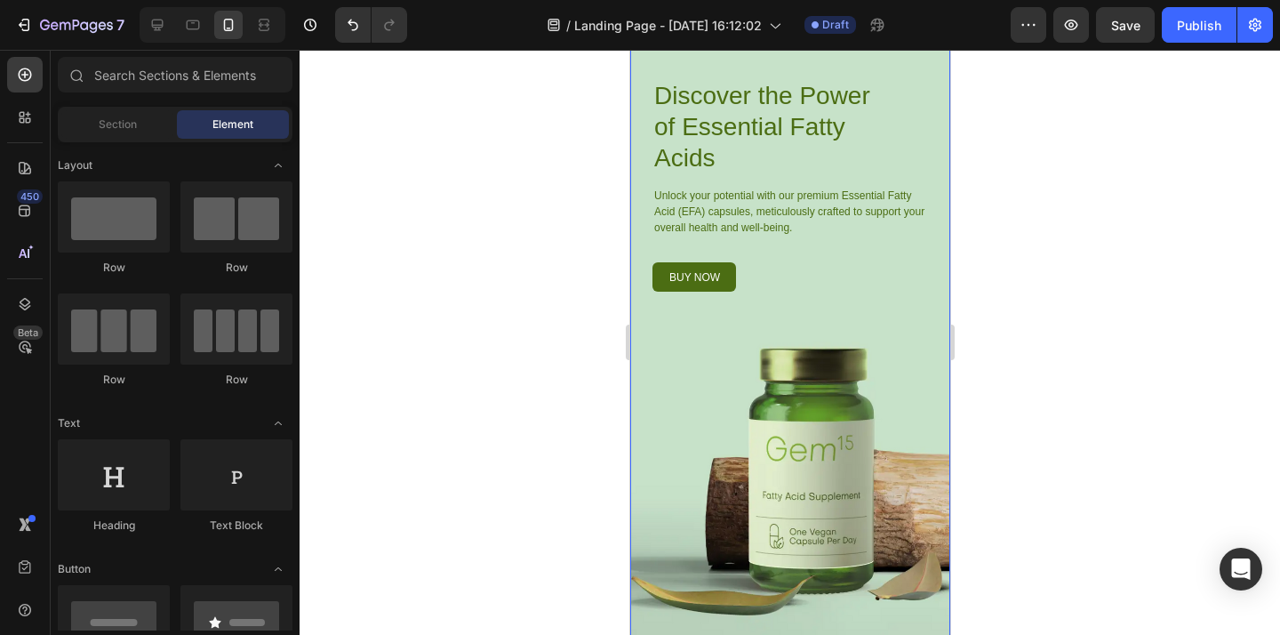
scroll to position [128, 0]
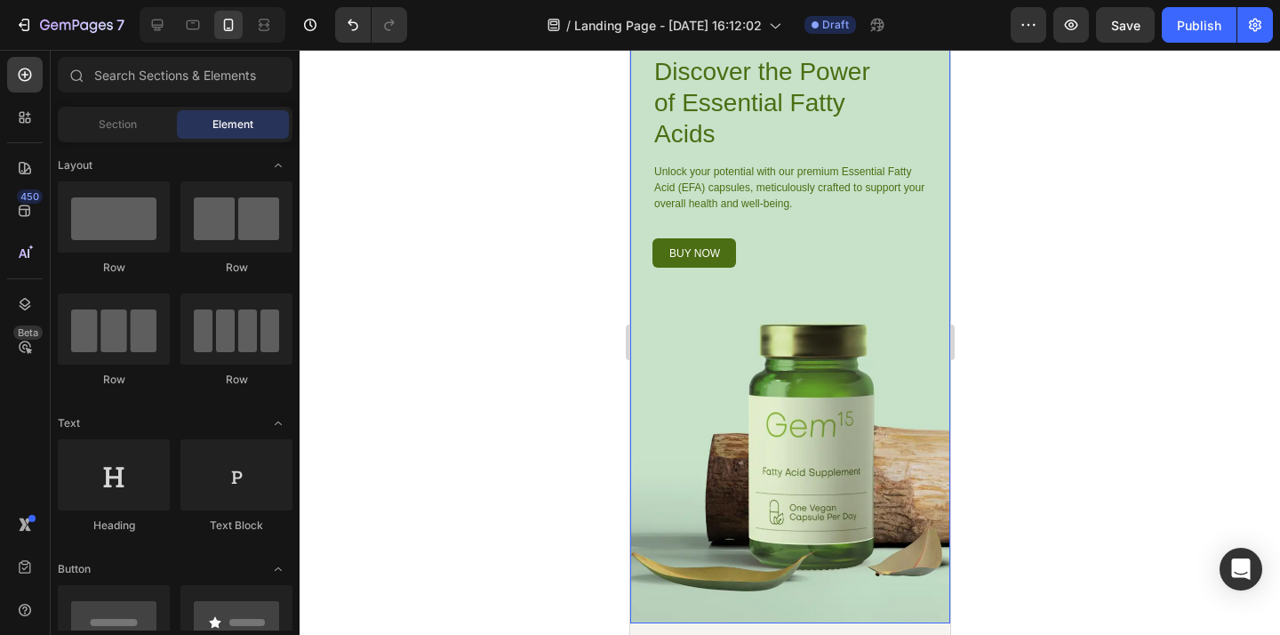
click at [857, 389] on div "Image Try Gem 15 Button Row Discover the Power of Essential Fatty Acids Heading…" at bounding box center [789, 290] width 320 height 665
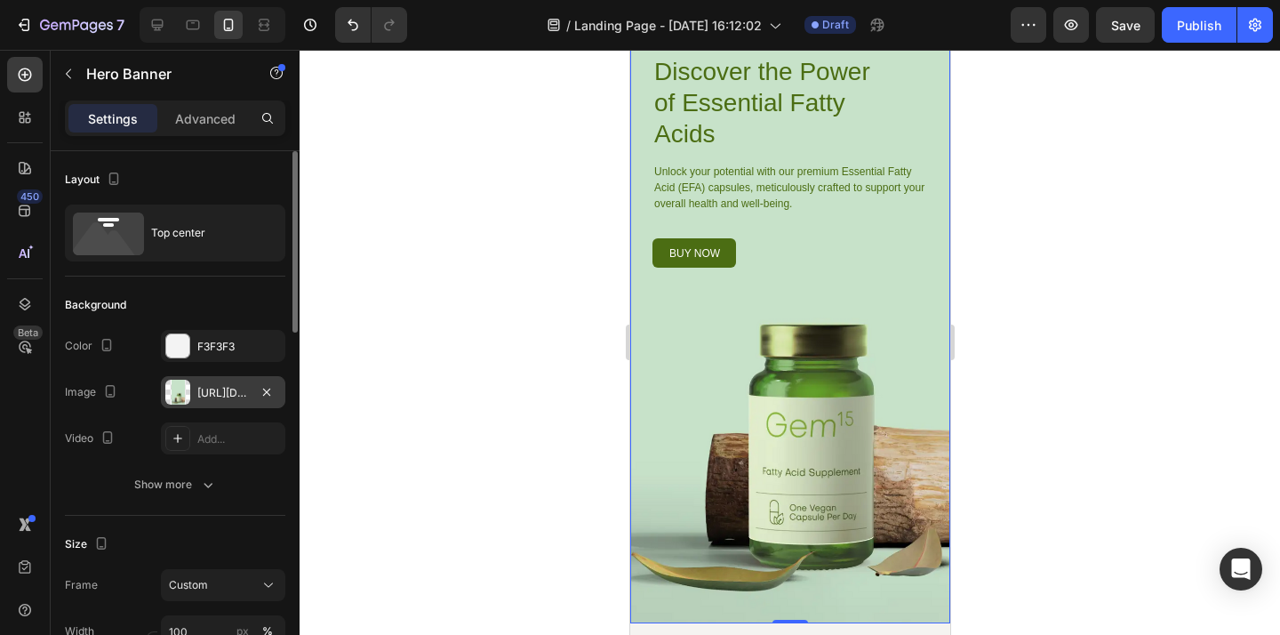
click at [230, 399] on div "https://cdn.shopify.com/s/files/1/0930/4417/9288/files/gempages_579375767511630…" at bounding box center [223, 393] width 52 height 16
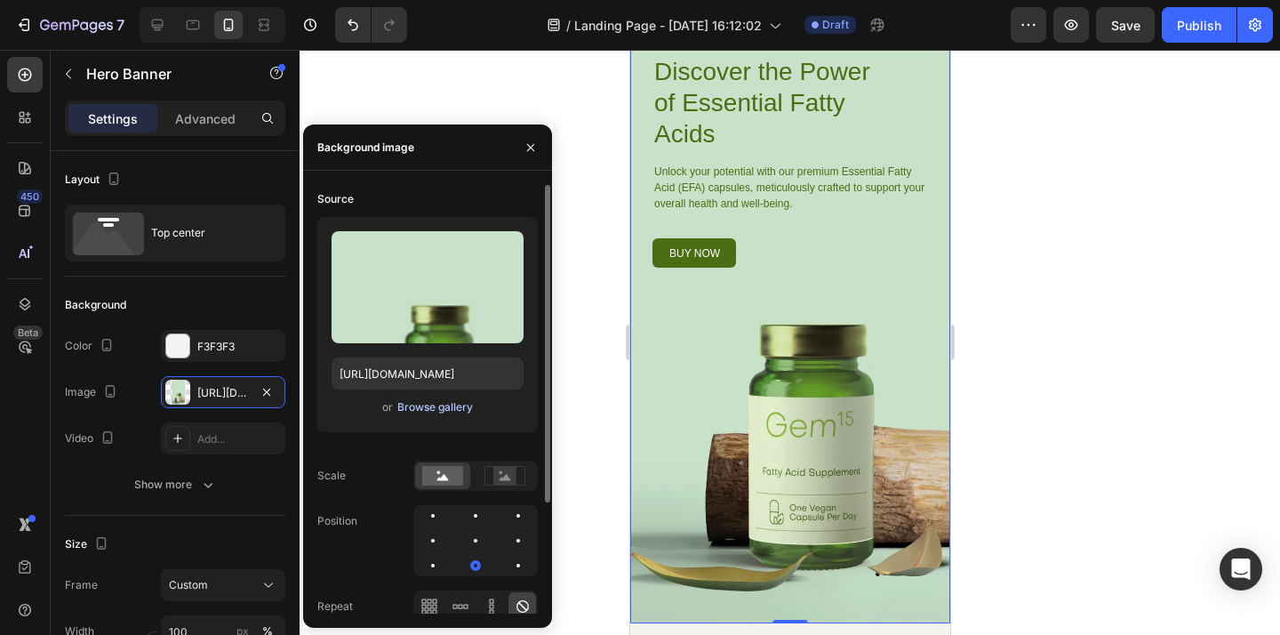
click at [440, 415] on button "Browse gallery" at bounding box center [434, 407] width 77 height 18
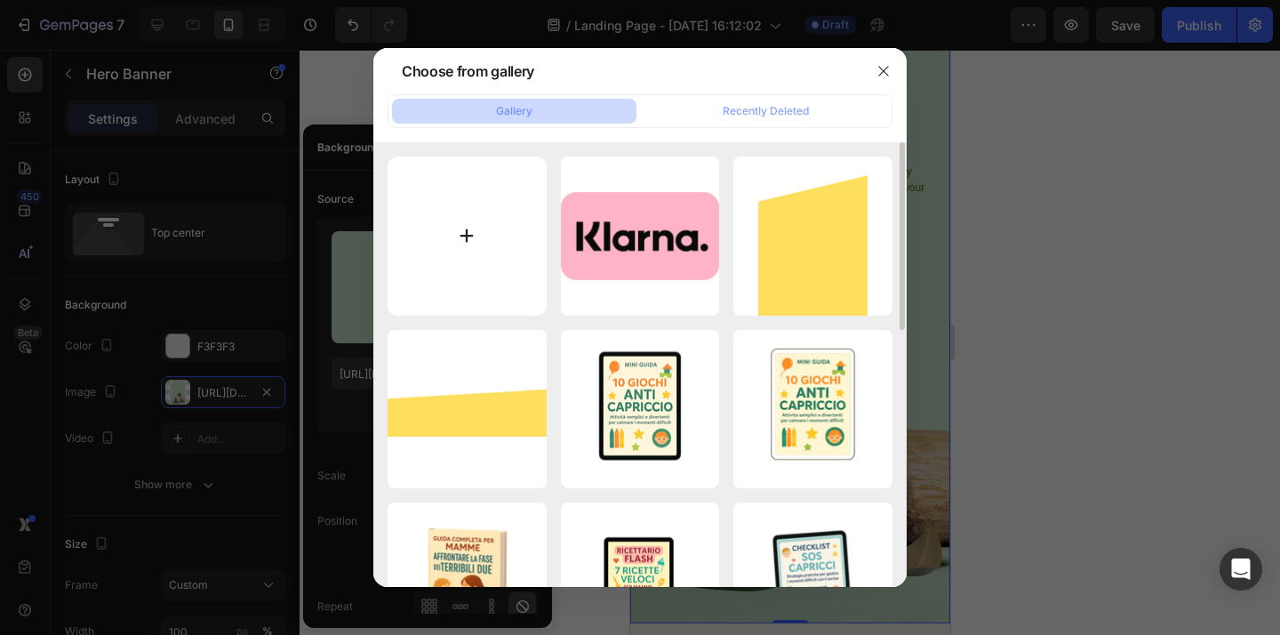
click at [484, 232] on input "file" at bounding box center [466, 235] width 159 height 159
type input "C:\fakepath\ChatGPT Image 28 ago 2025, 16_12_40.png"
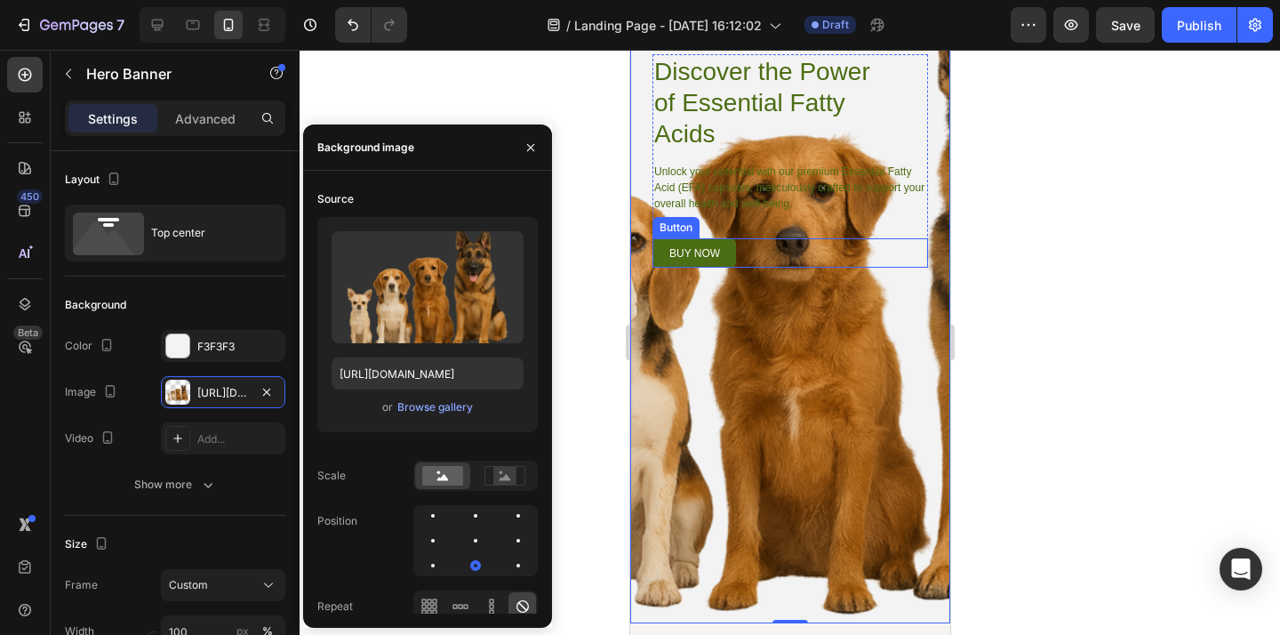
type input "https://cdn.shopify.com/s/files/1/0930/4417/9288/files/gempages_579375767511630…"
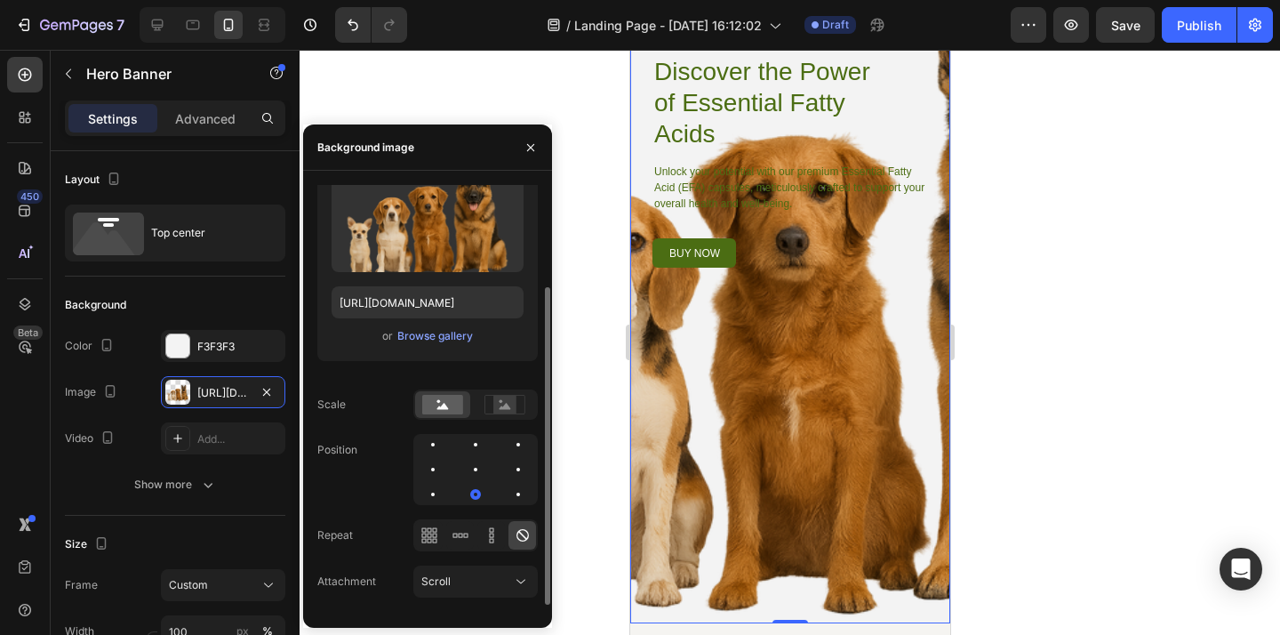
scroll to position [148, 0]
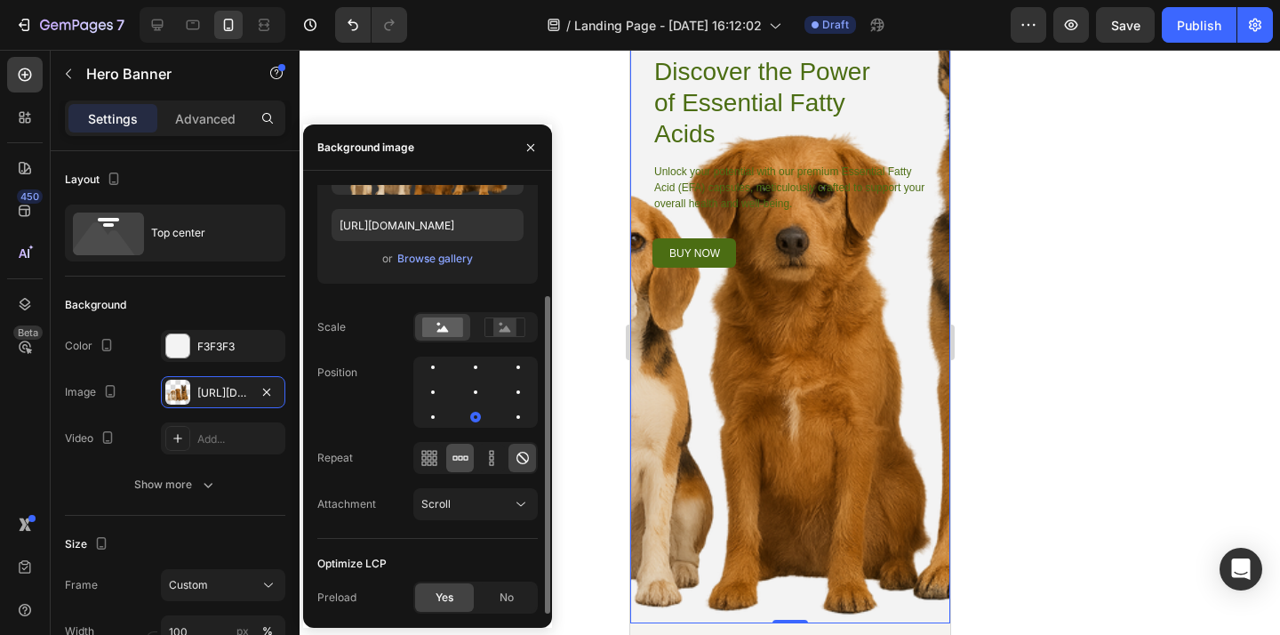
click at [467, 462] on icon at bounding box center [460, 458] width 18 height 18
click at [427, 462] on icon at bounding box center [429, 462] width 4 height 4
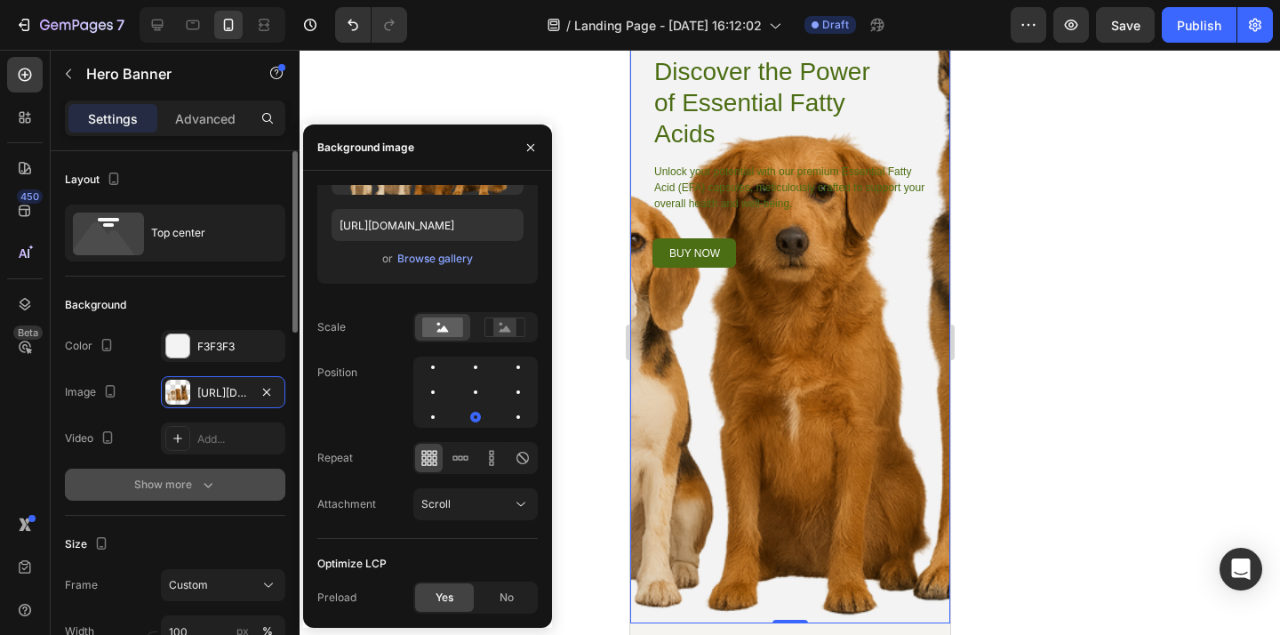
click at [271, 483] on button "Show more" at bounding box center [175, 484] width 220 height 32
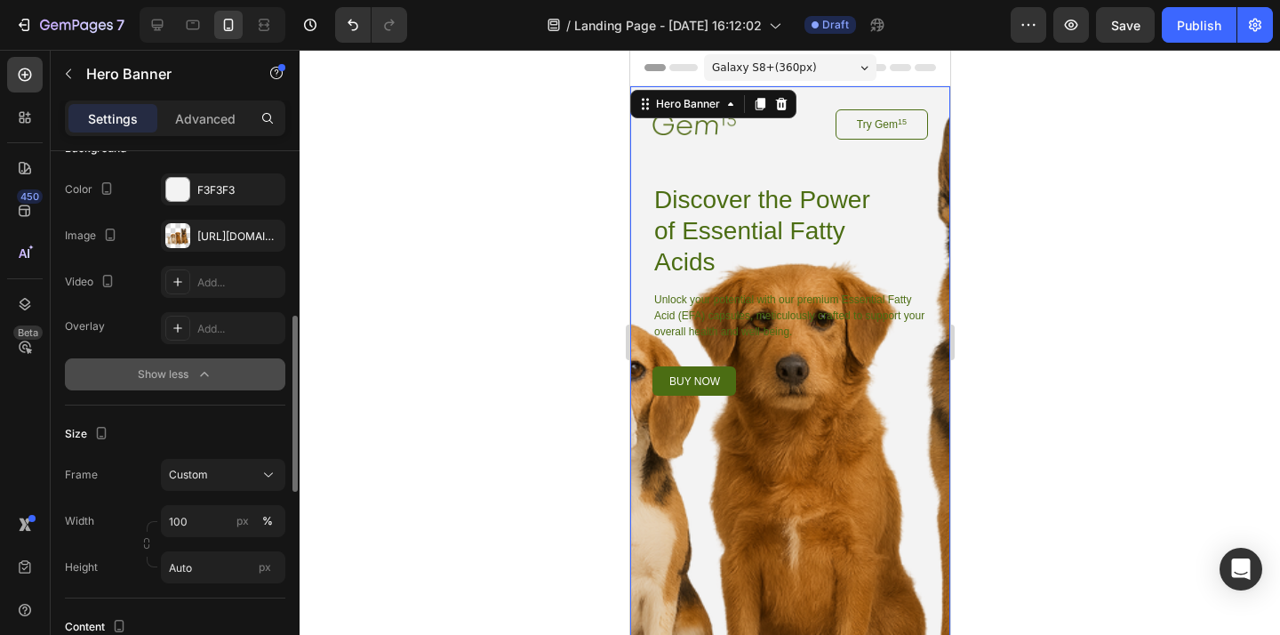
scroll to position [242, 0]
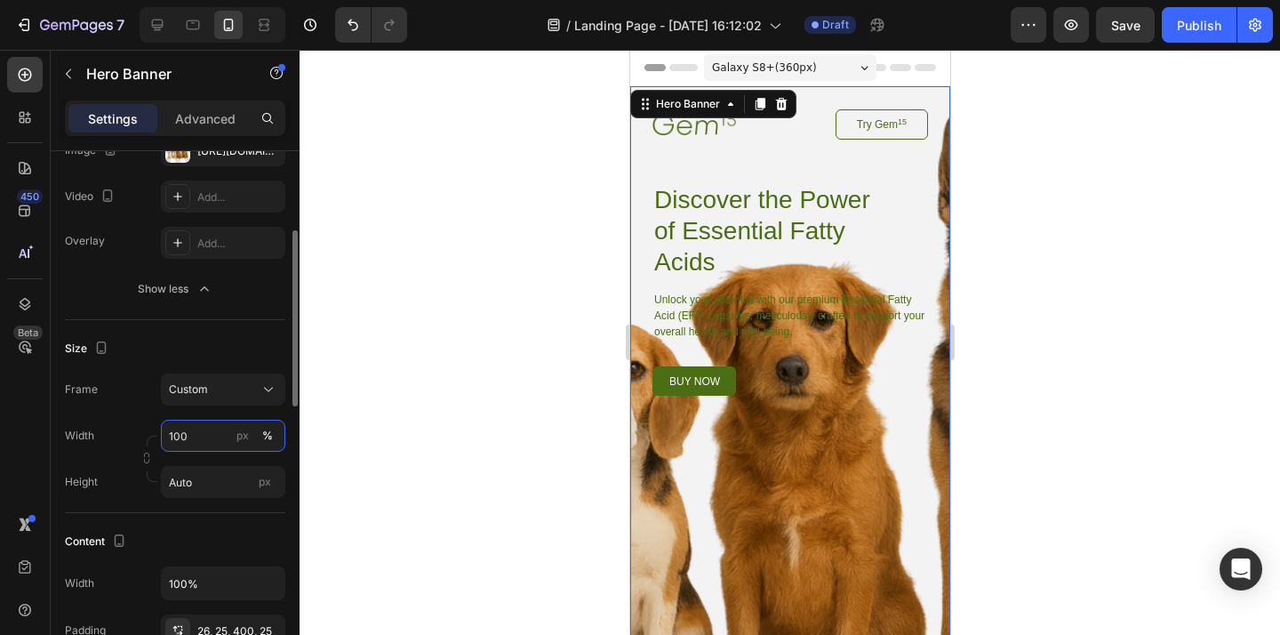
click at [204, 435] on input "100" at bounding box center [223, 435] width 124 height 32
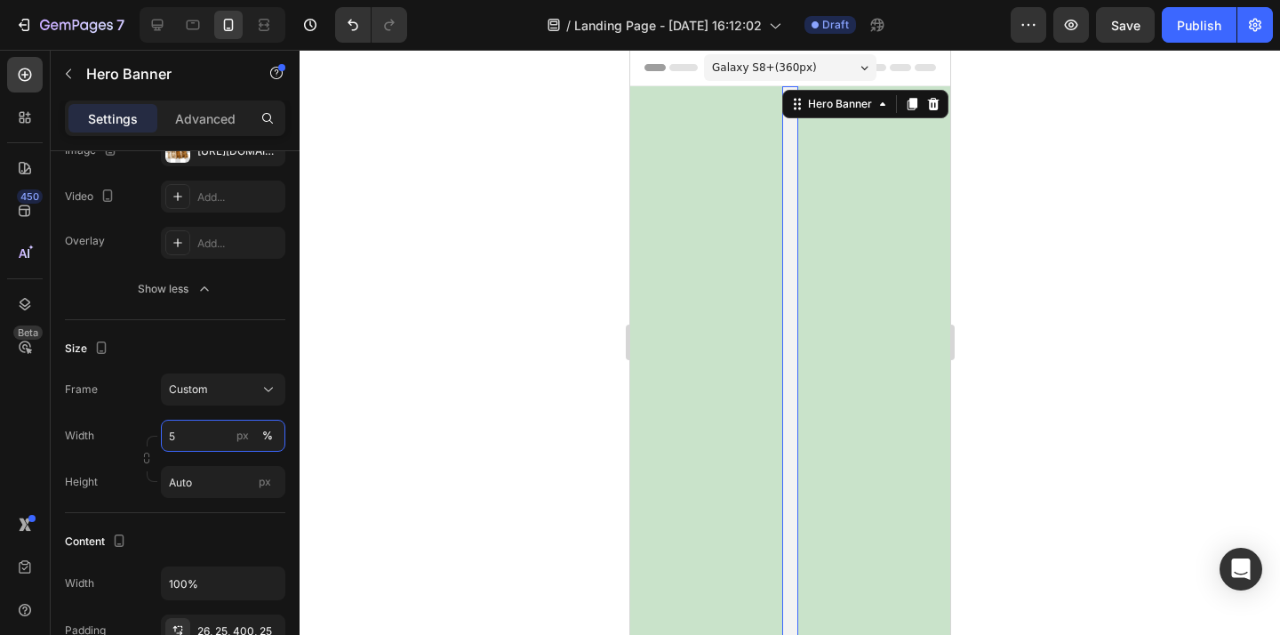
type input "50"
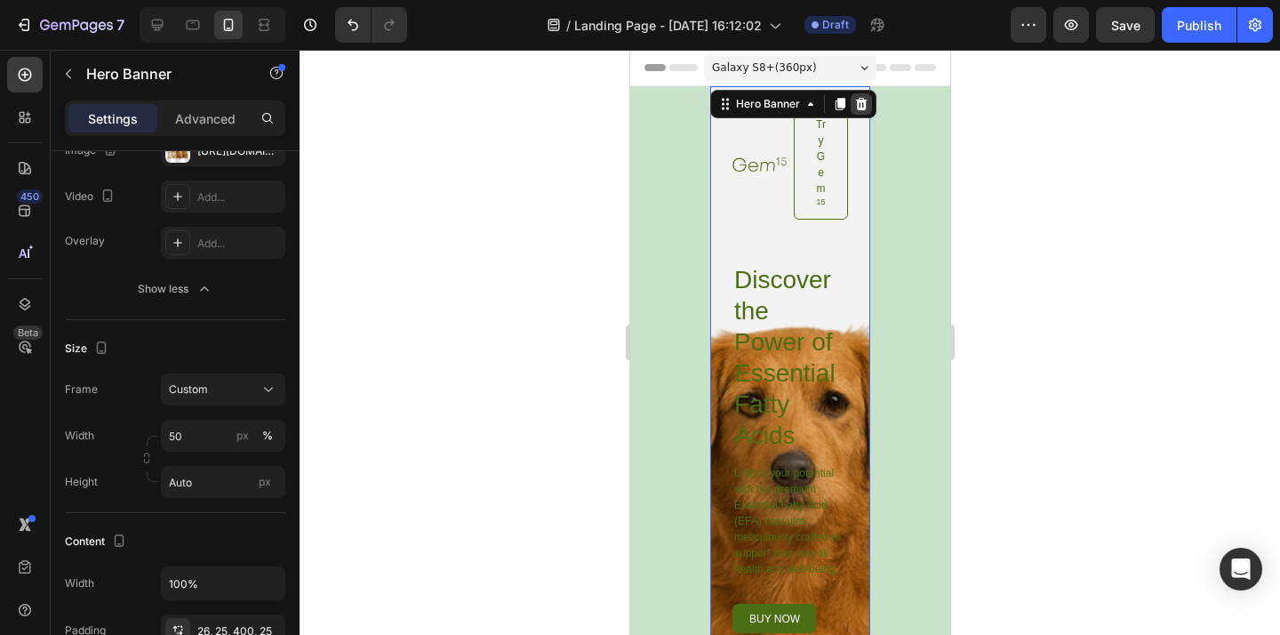
click at [863, 105] on icon at bounding box center [860, 104] width 14 height 14
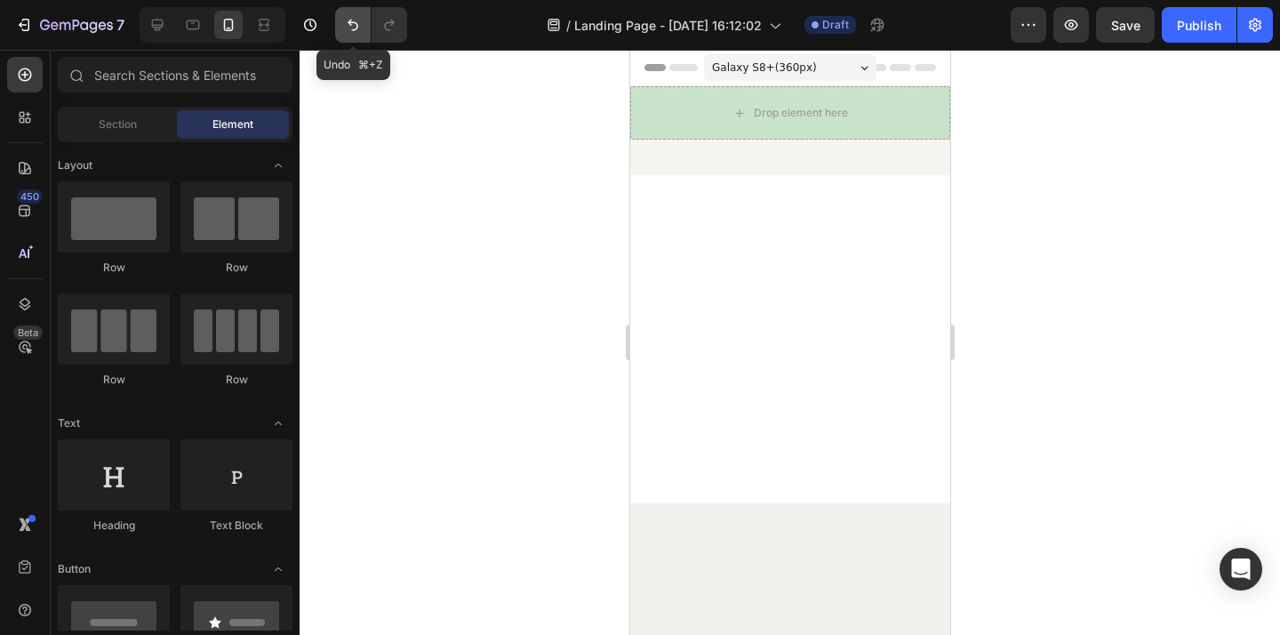
click at [347, 31] on icon "Undo/Redo" at bounding box center [353, 25] width 18 height 18
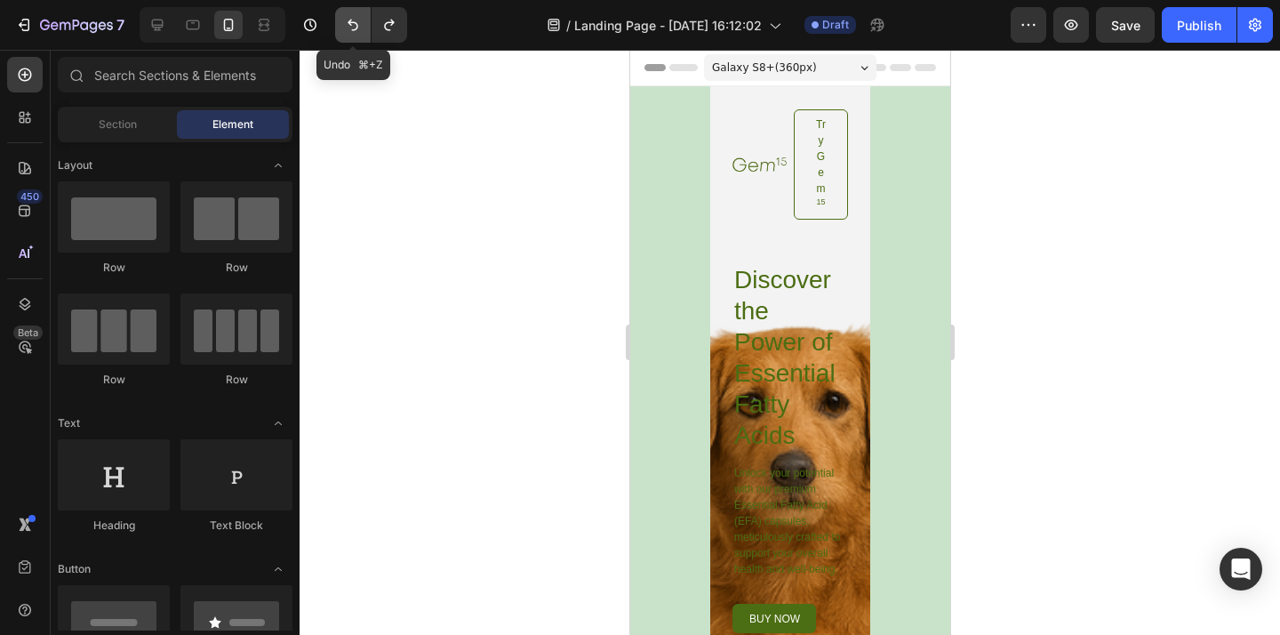
click at [348, 30] on icon "Undo/Redo" at bounding box center [353, 25] width 18 height 18
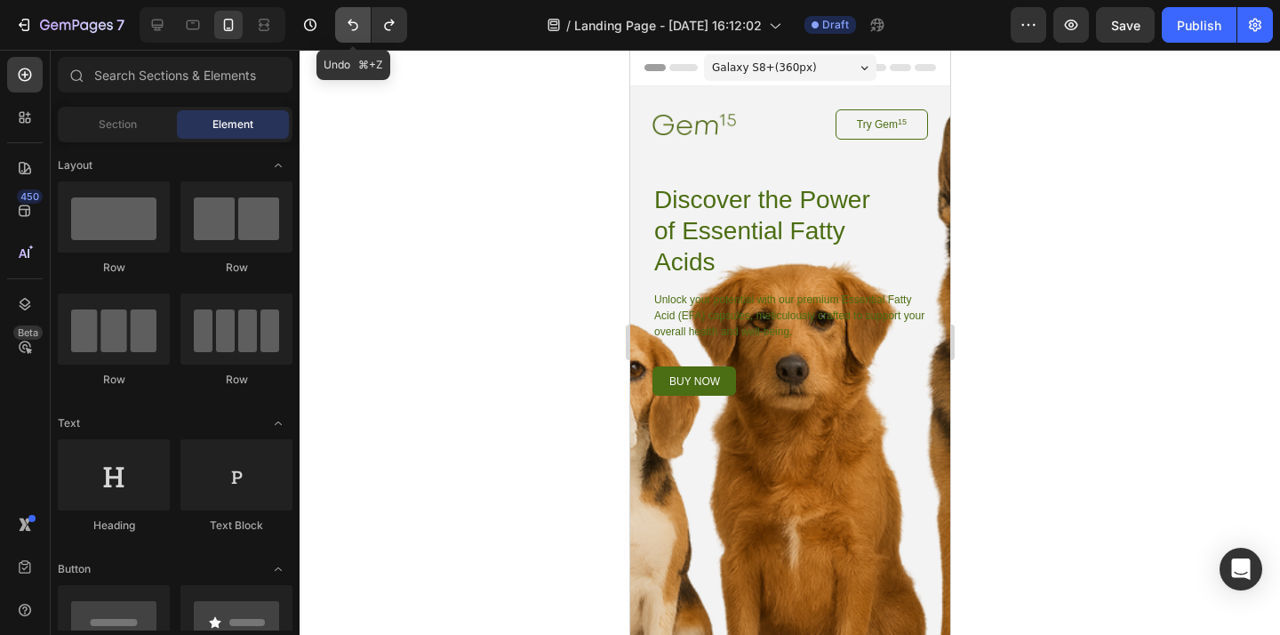
click at [348, 29] on icon "Undo/Redo" at bounding box center [353, 25] width 18 height 18
click at [353, 30] on icon "Undo/Redo" at bounding box center [352, 26] width 11 height 12
click at [360, 36] on button "Undo/Redo" at bounding box center [353, 25] width 36 height 36
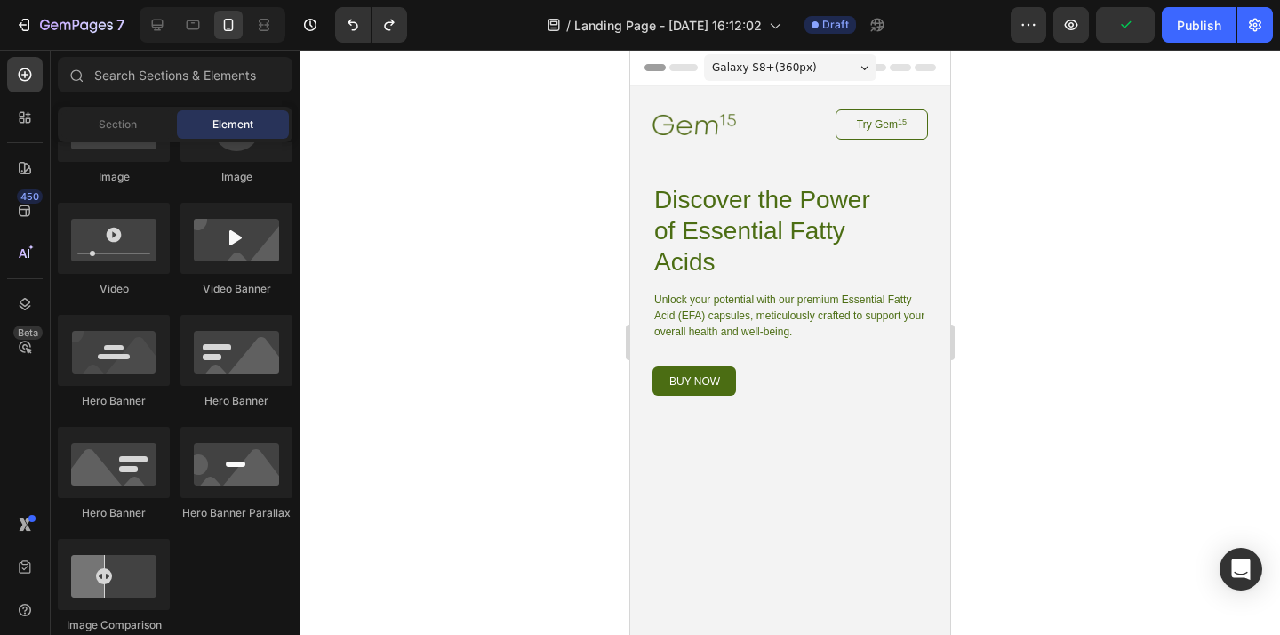
scroll to position [384, 0]
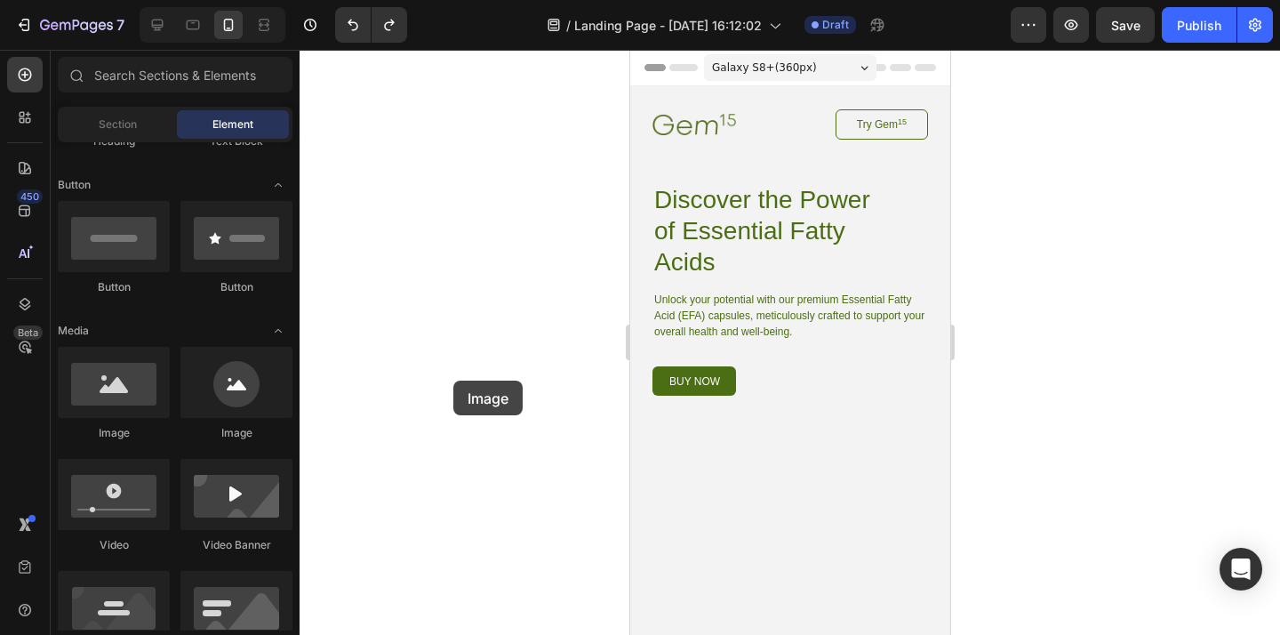
drag, startPoint x: 104, startPoint y: 399, endPoint x: 453, endPoint y: 380, distance: 349.8
click at [453, 0] on div "7 Version history / Landing Page - [DATE] 16:12:02 Draft Preview Save Publish 4…" at bounding box center [640, 0] width 1280 height 0
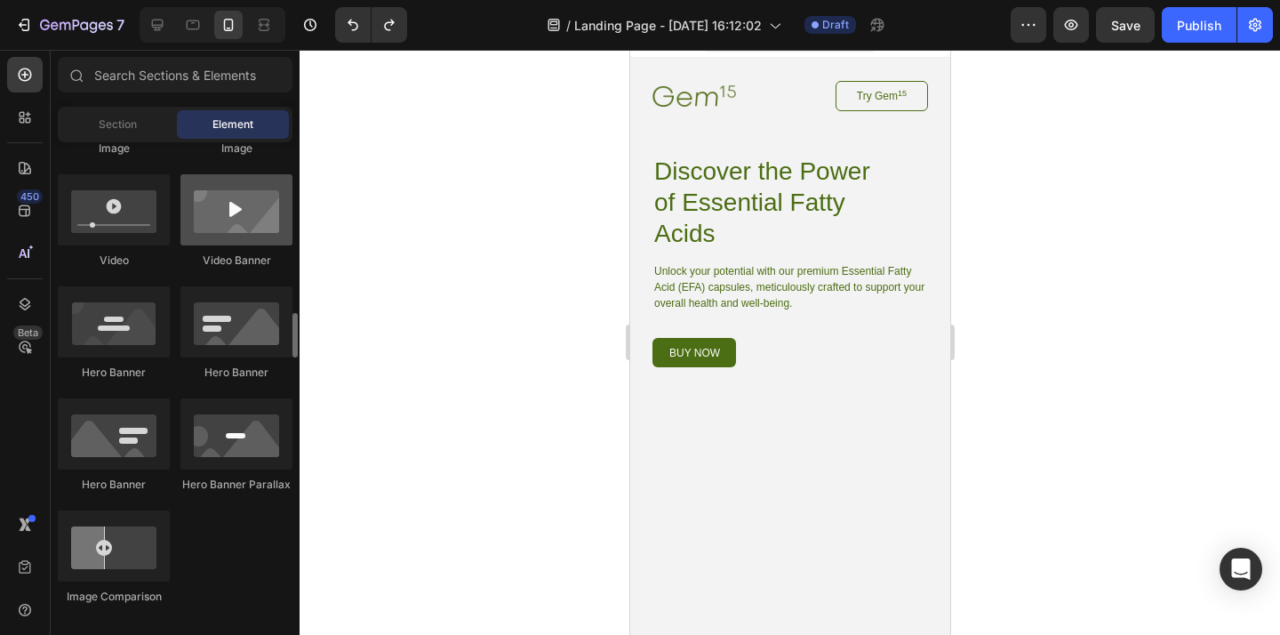
scroll to position [768, 0]
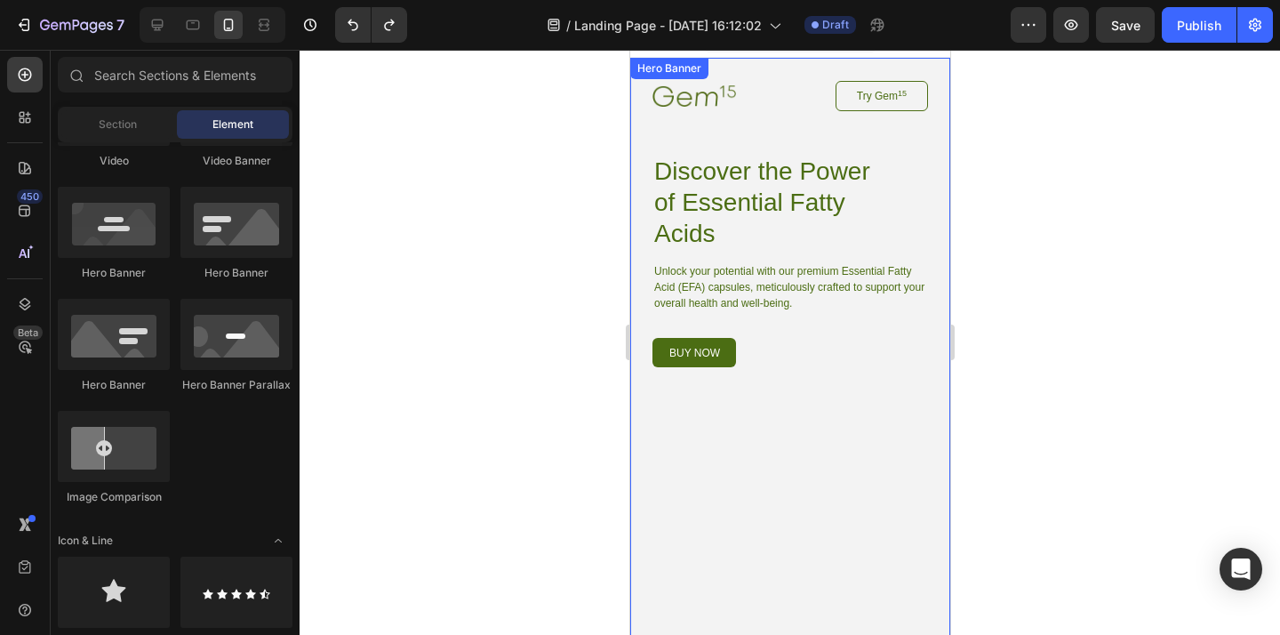
click at [859, 448] on div "Image Try Gem 15 Button Row Discover the Power of Essential Fatty Acids Heading…" at bounding box center [789, 390] width 320 height 665
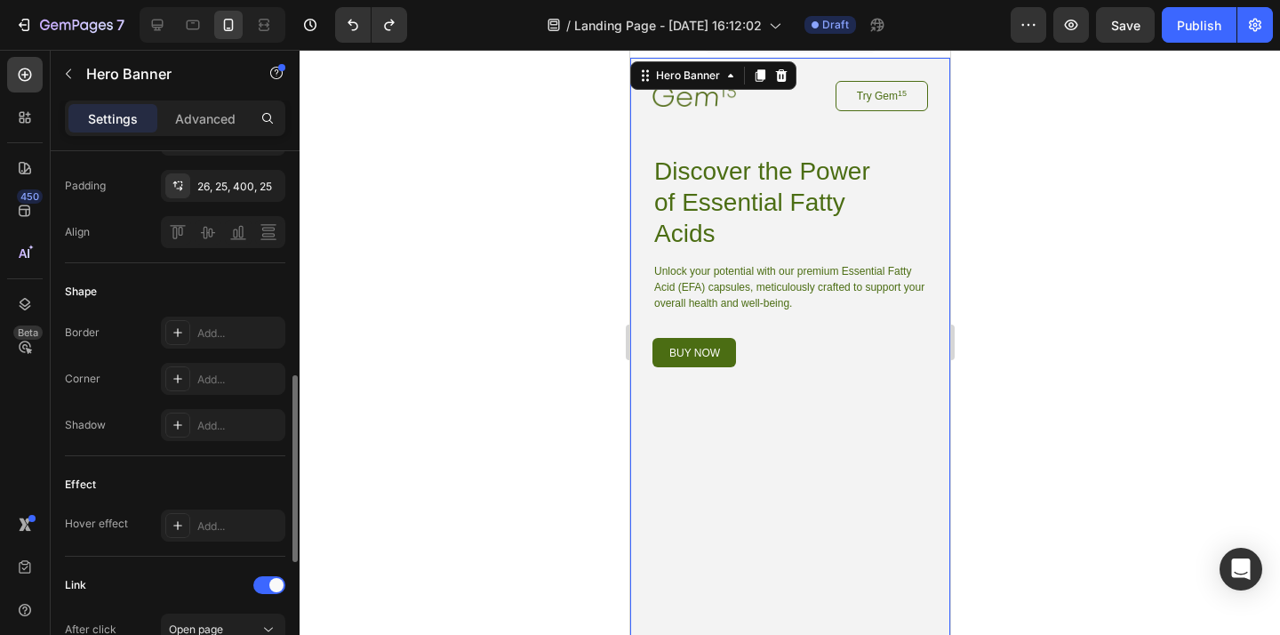
scroll to position [725, 0]
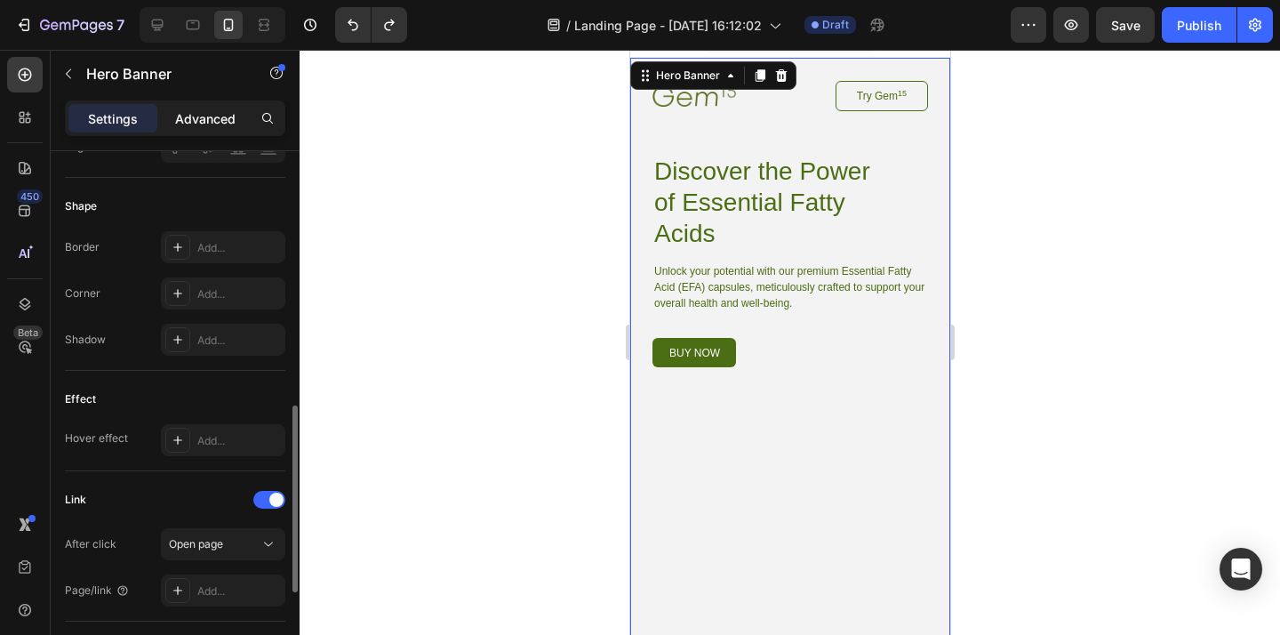
click at [215, 110] on p "Advanced" at bounding box center [205, 118] width 60 height 19
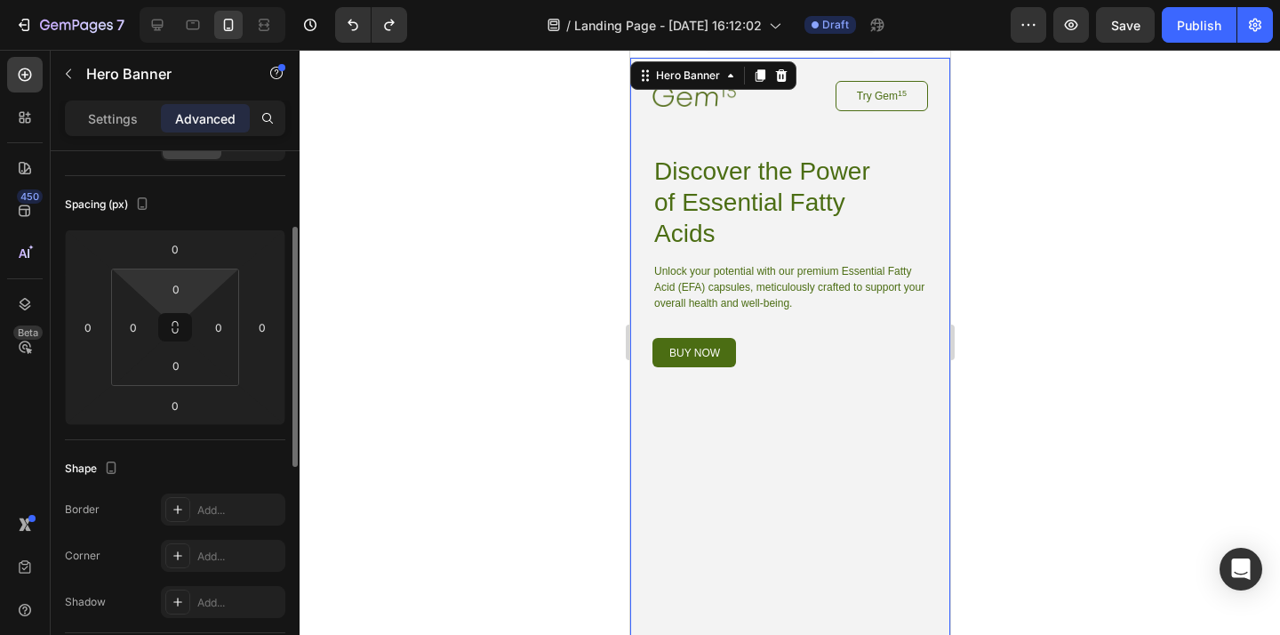
scroll to position [0, 0]
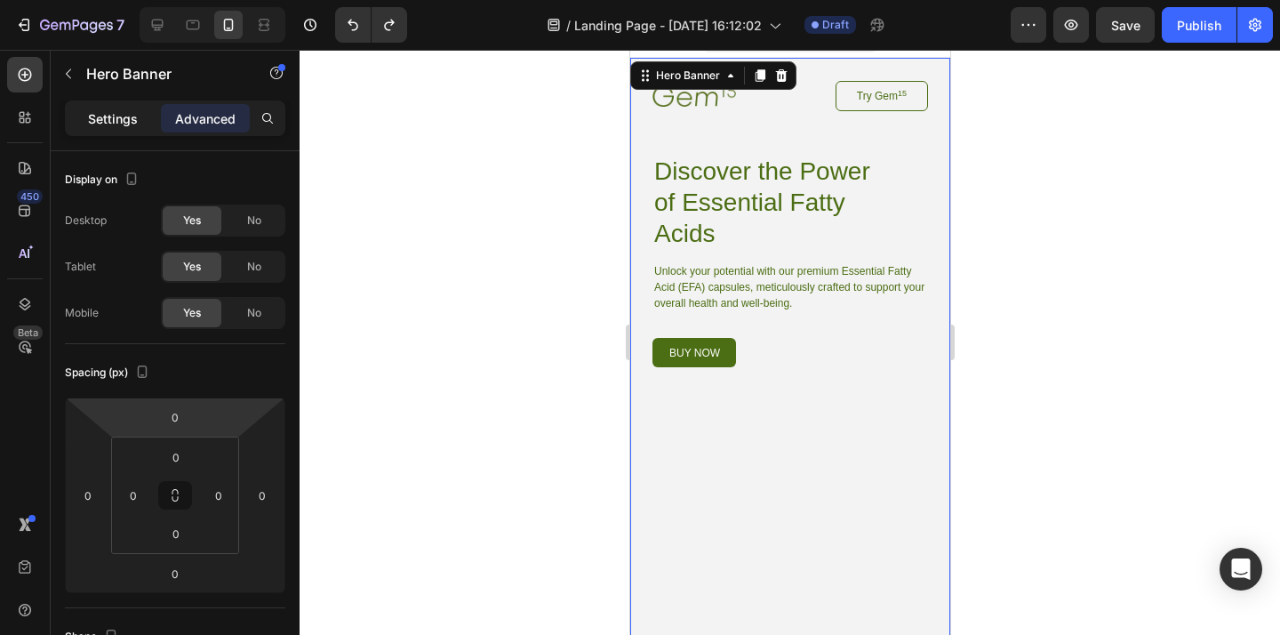
click at [106, 115] on p "Settings" at bounding box center [113, 118] width 50 height 19
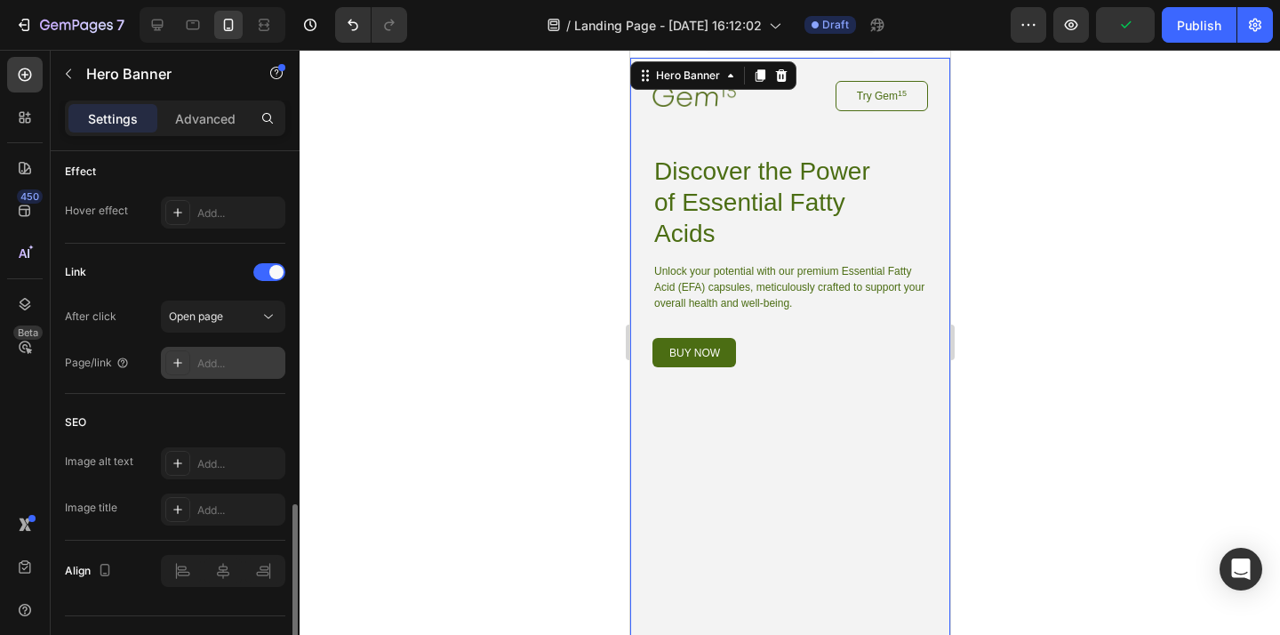
scroll to position [990, 0]
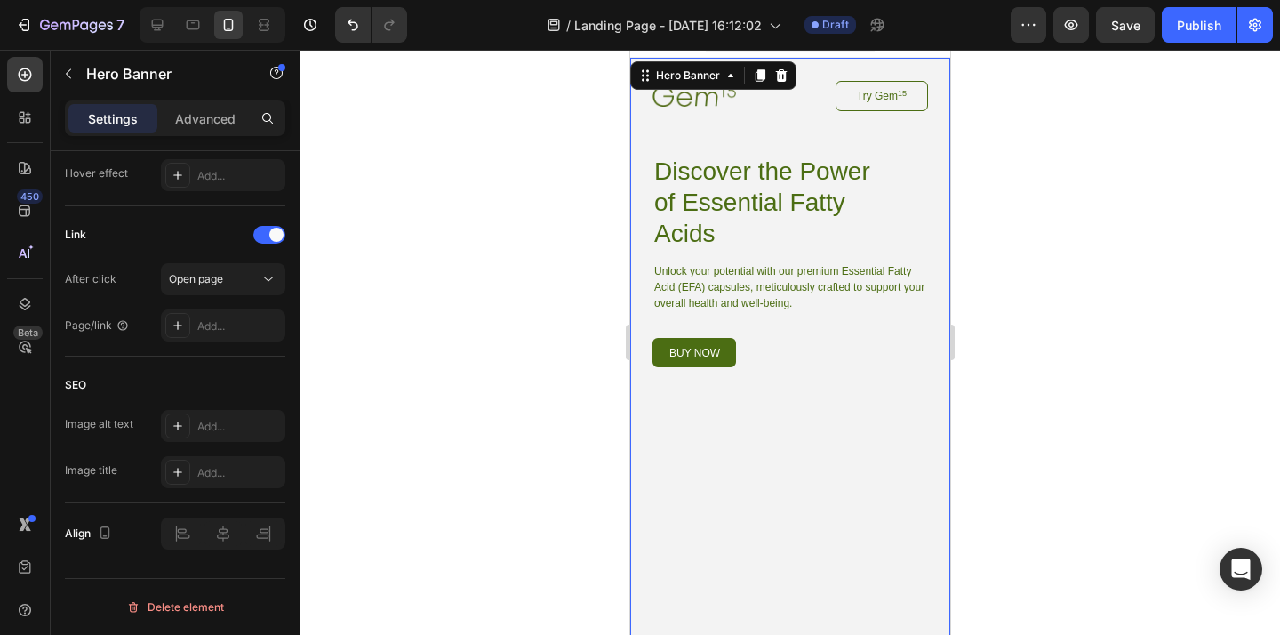
click at [846, 409] on div "Image Try Gem 15 Button Row Discover the Power of Essential Fatty Acids Heading…" at bounding box center [789, 390] width 320 height 665
click at [930, 255] on div "Image Try Gem 15 Button Row Discover the Power of Essential Fatty Acids Heading…" at bounding box center [789, 390] width 320 height 665
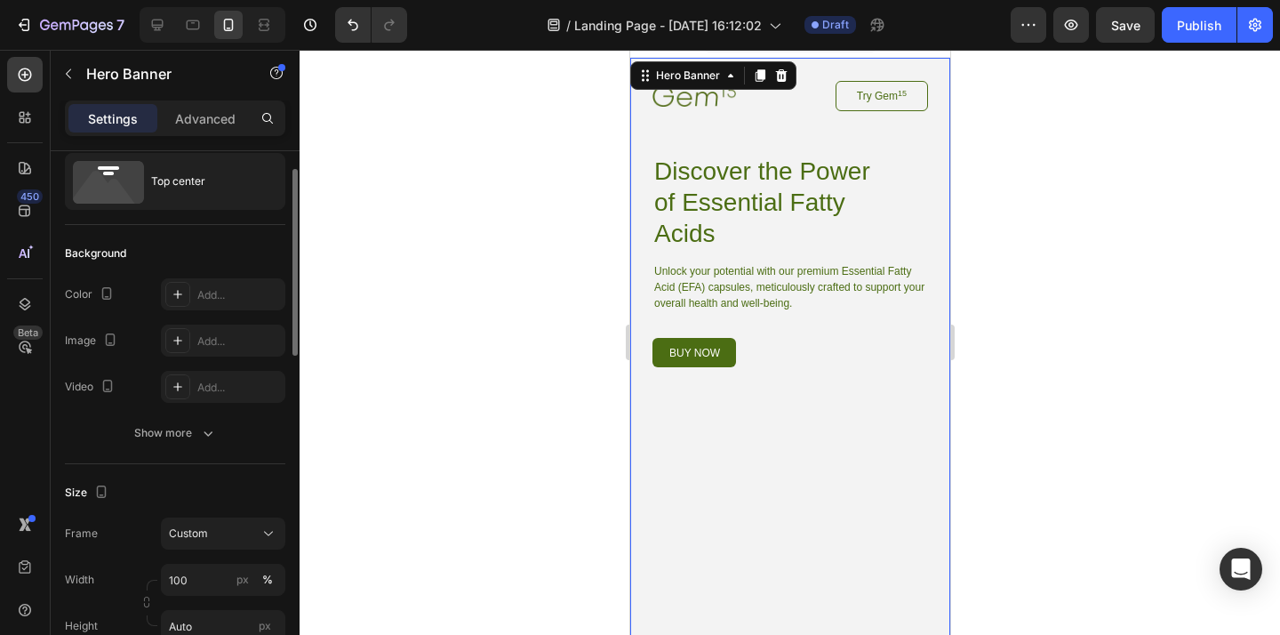
scroll to position [0, 0]
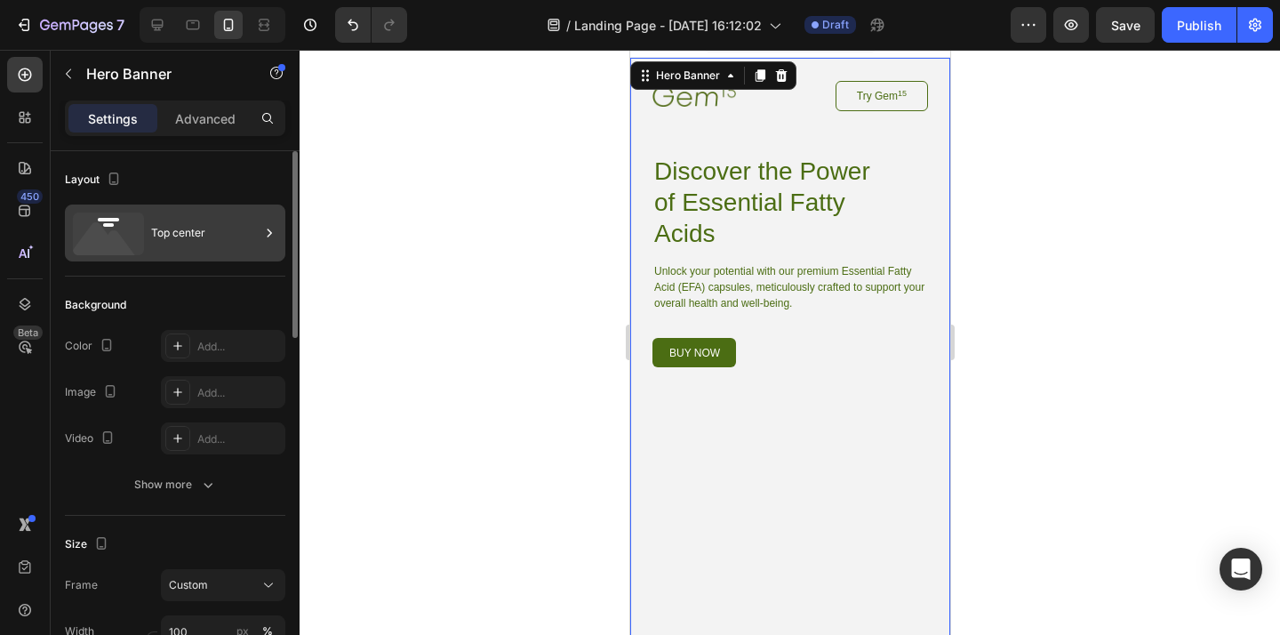
click at [194, 231] on div "Top center" at bounding box center [205, 232] width 108 height 41
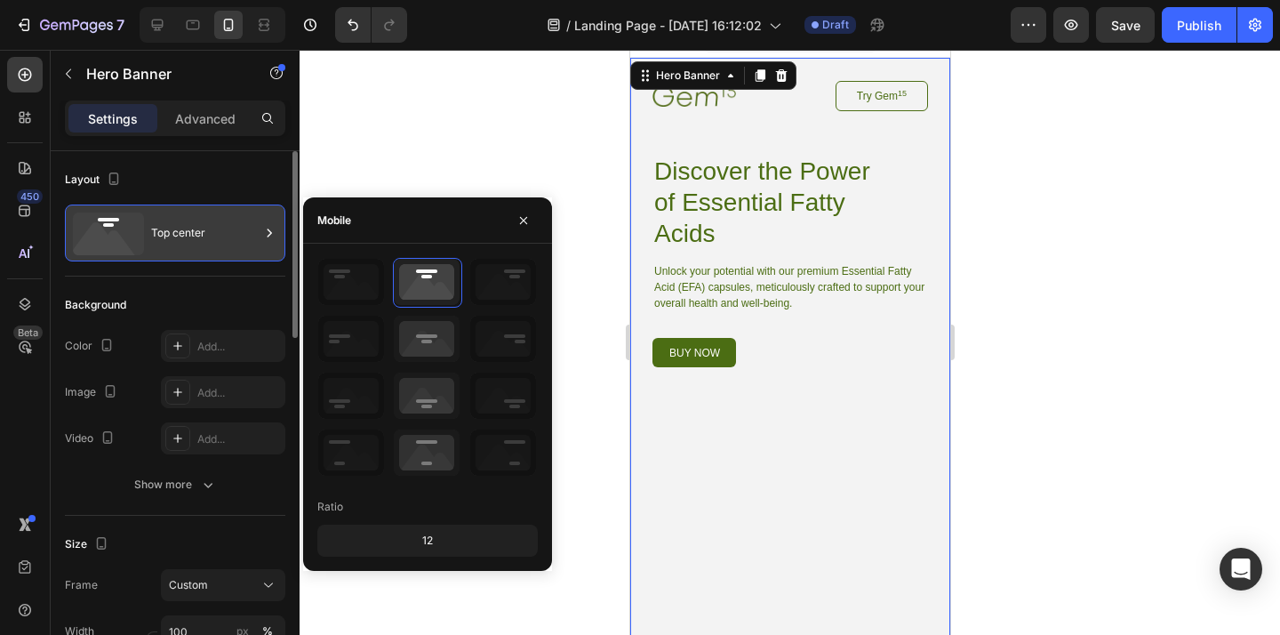
click at [194, 231] on div "Top center" at bounding box center [205, 232] width 108 height 41
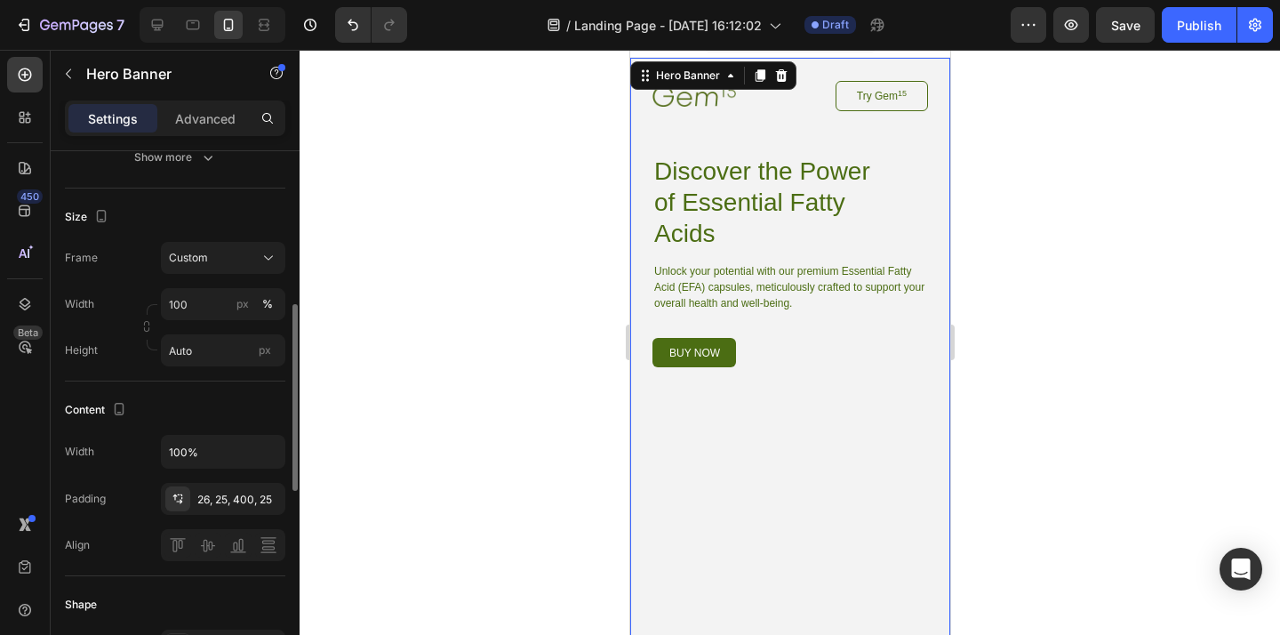
scroll to position [355, 0]
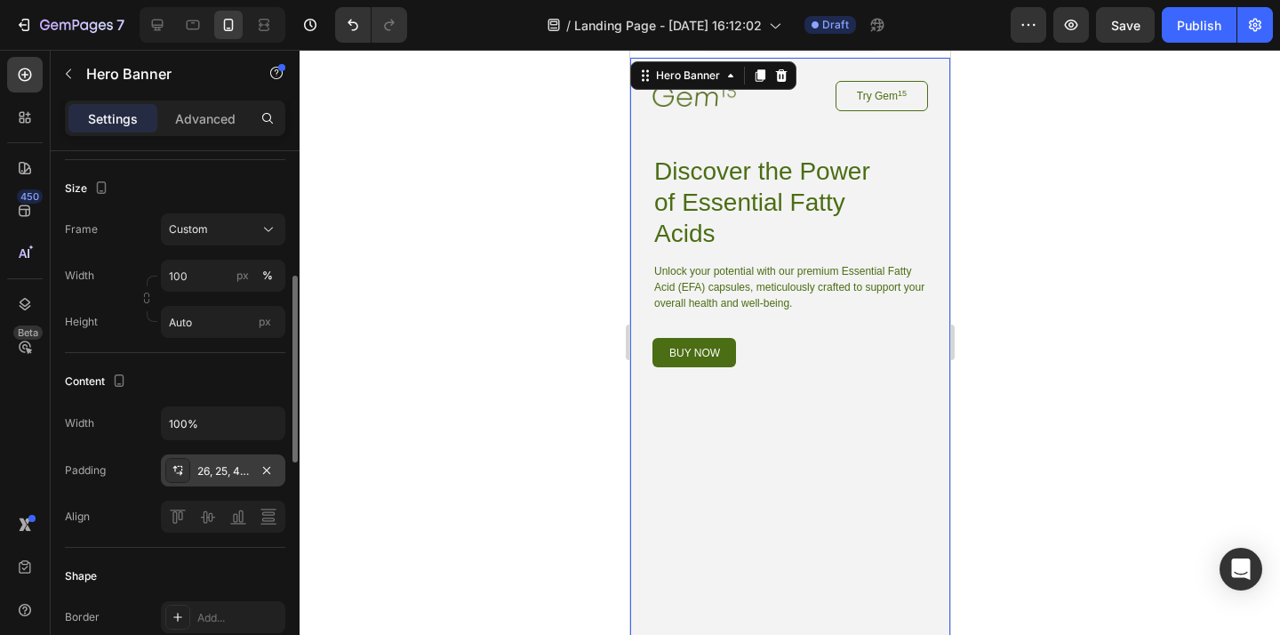
click at [224, 472] on div "26, 25, 400, 25" at bounding box center [223, 471] width 52 height 16
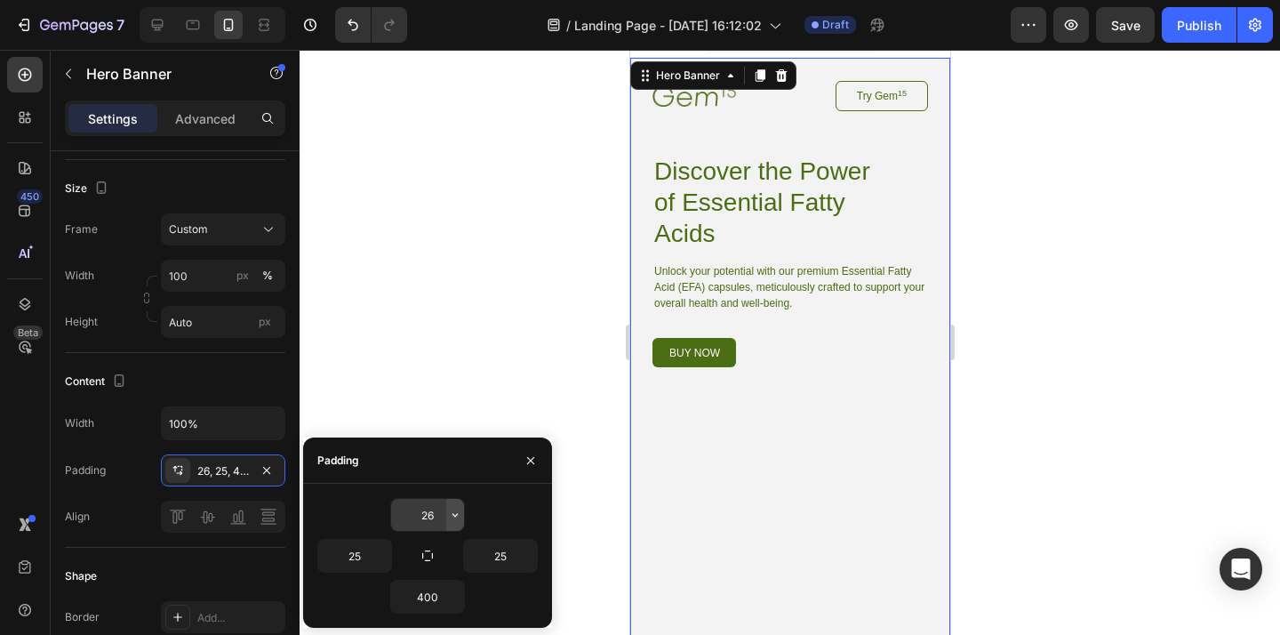
click at [454, 515] on icon "button" at bounding box center [454, 515] width 5 height 4
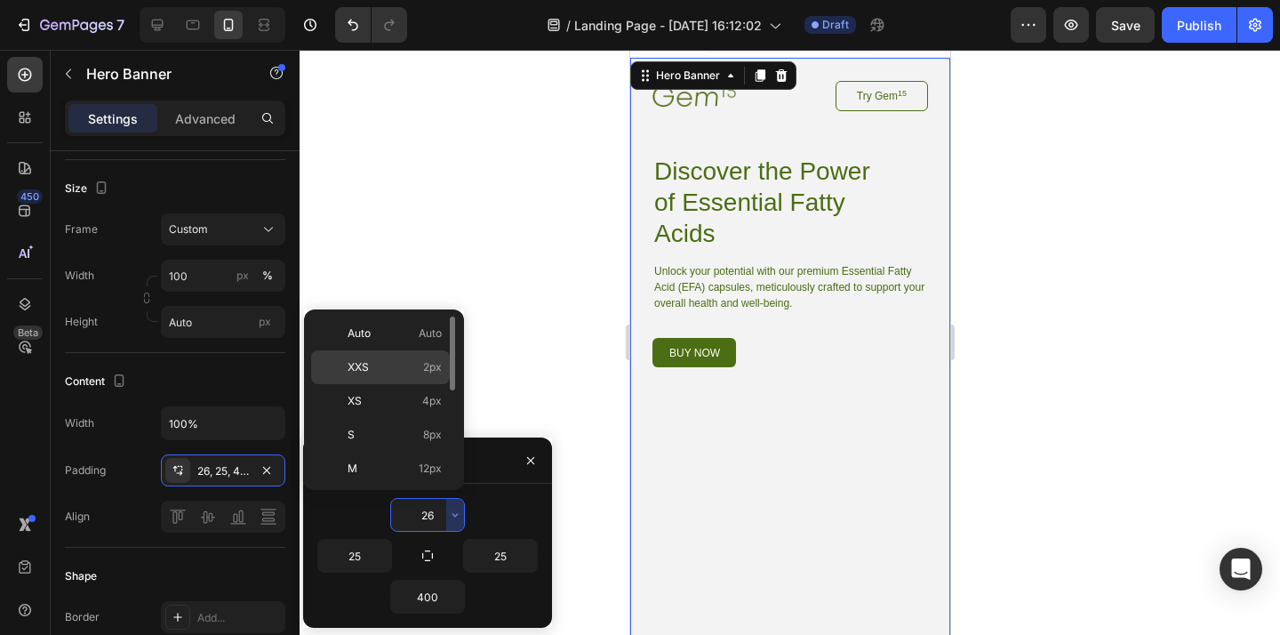
click at [401, 366] on p "XXS 2px" at bounding box center [394, 367] width 94 height 16
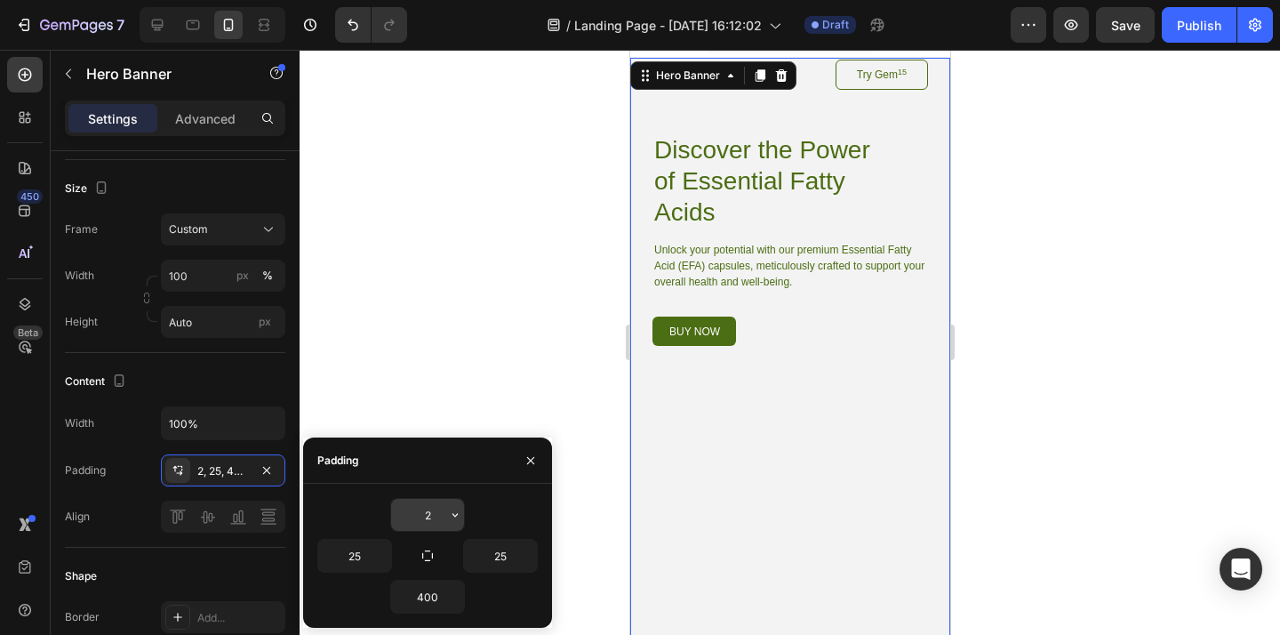
click at [443, 512] on input "2" at bounding box center [427, 515] width 73 height 32
type input "26"
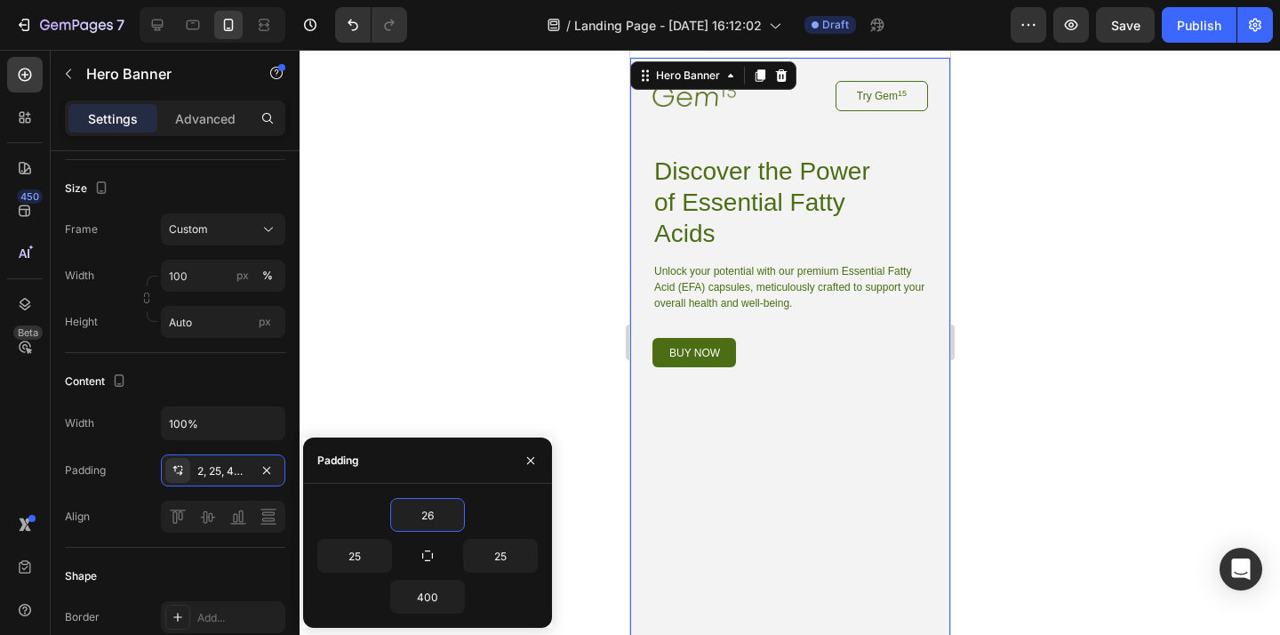
click at [471, 243] on div at bounding box center [789, 342] width 980 height 585
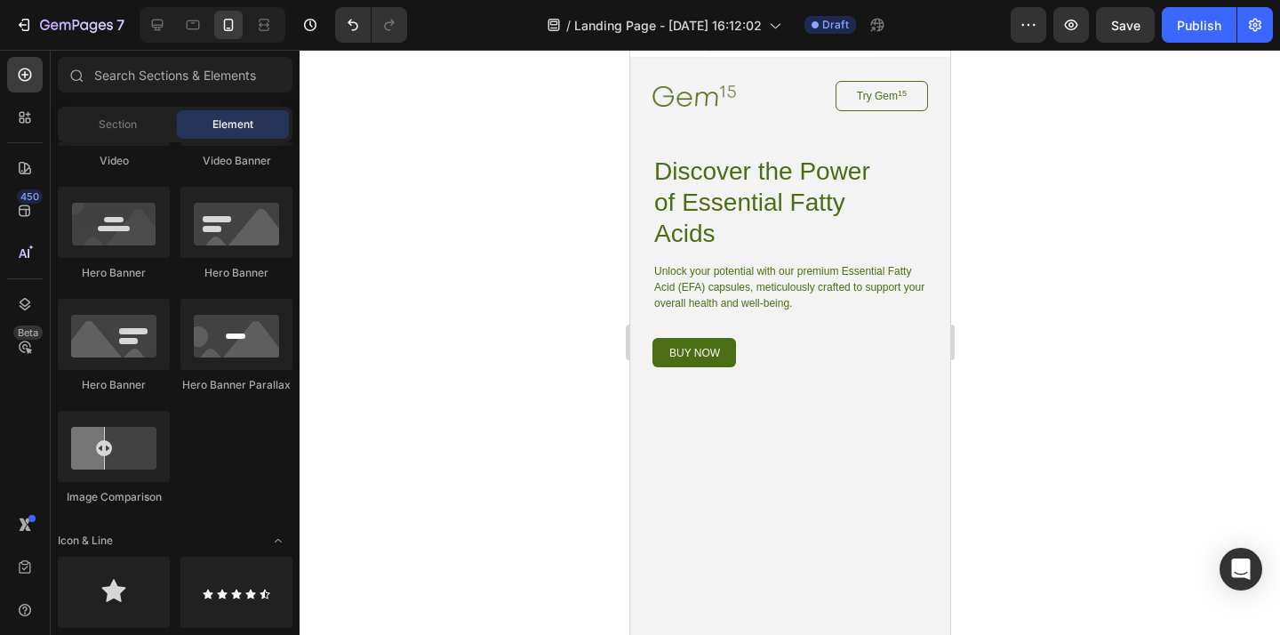
scroll to position [768, 0]
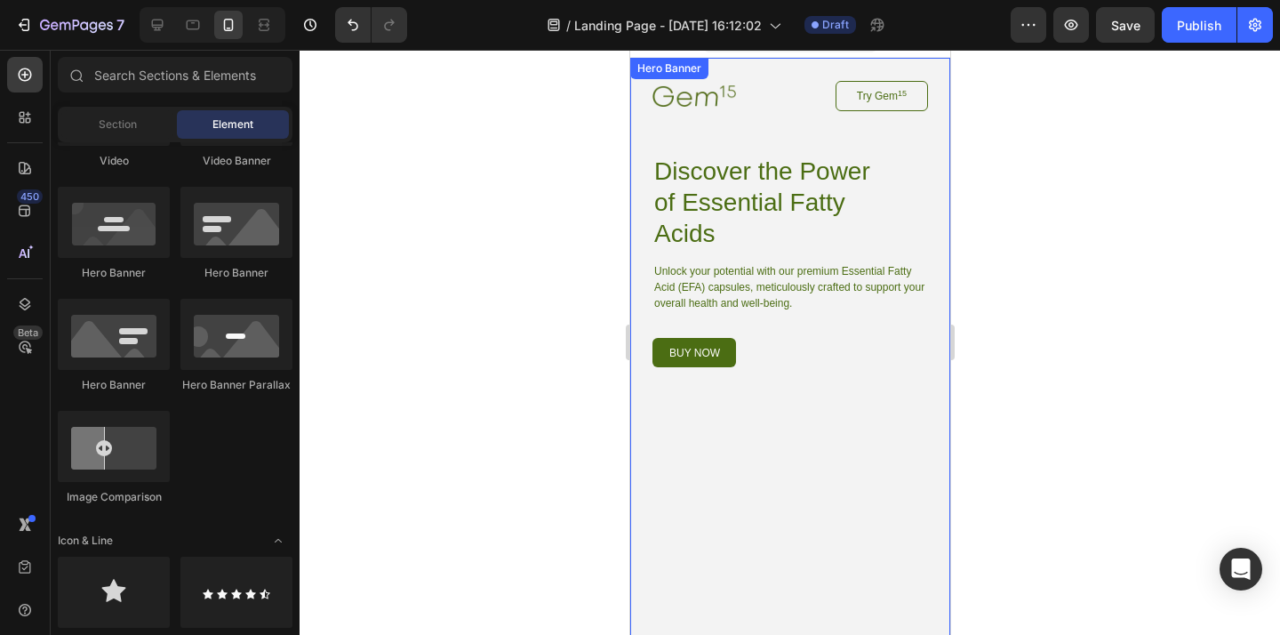
click at [642, 170] on div "Image Try Gem 15 Button Row Discover the Power of Essential Fatty Acids Heading…" at bounding box center [789, 390] width 320 height 665
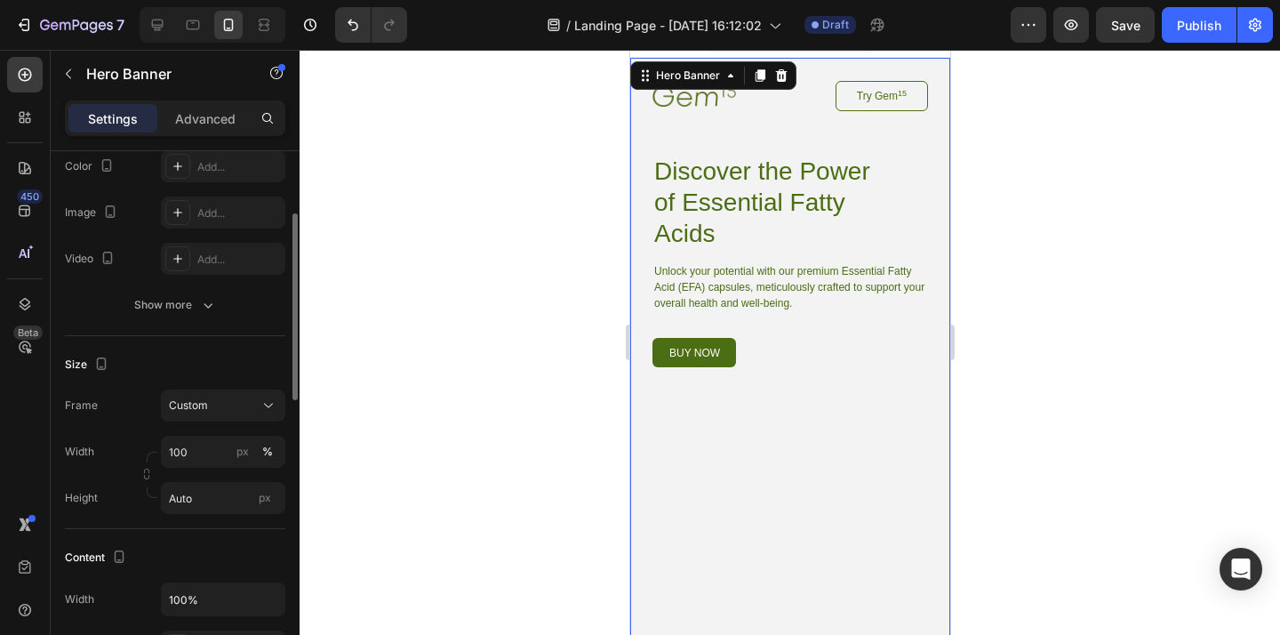
scroll to position [0, 0]
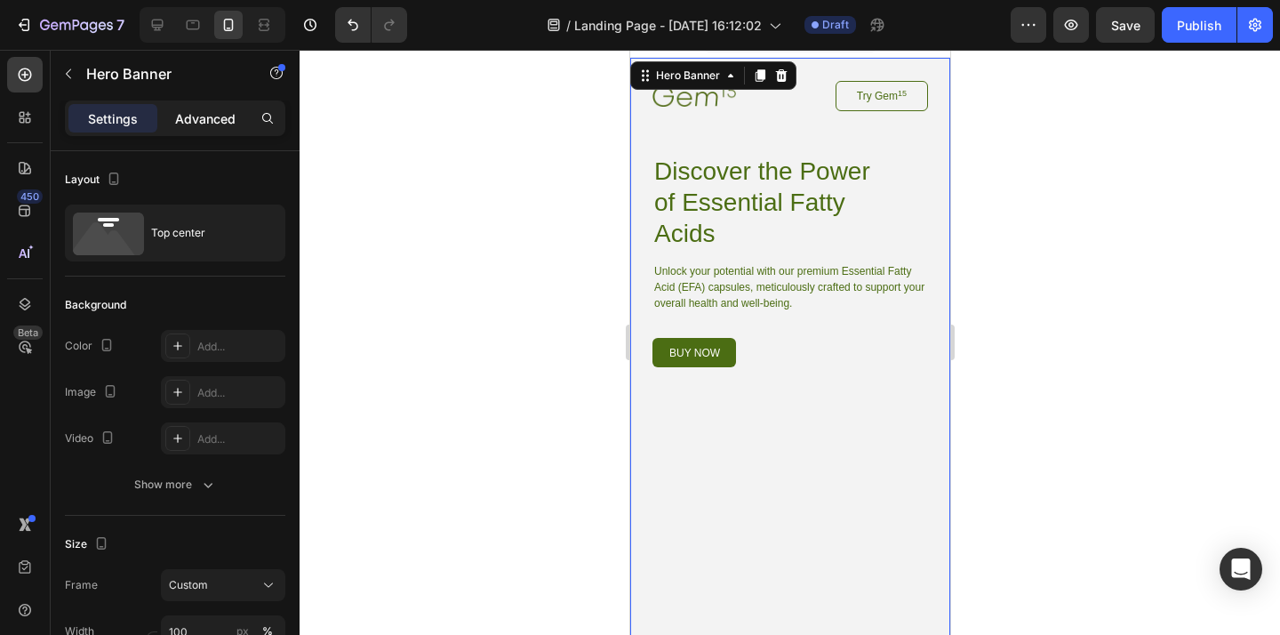
click at [212, 117] on p "Advanced" at bounding box center [205, 118] width 60 height 19
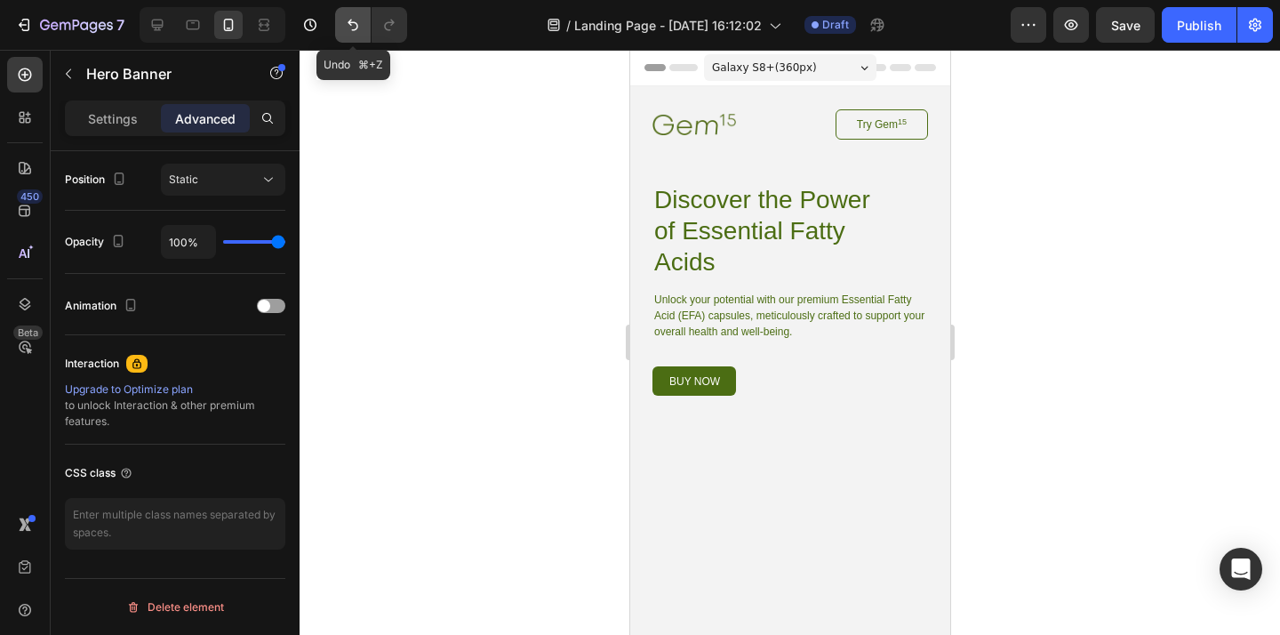
click at [352, 28] on icon "Undo/Redo" at bounding box center [353, 25] width 18 height 18
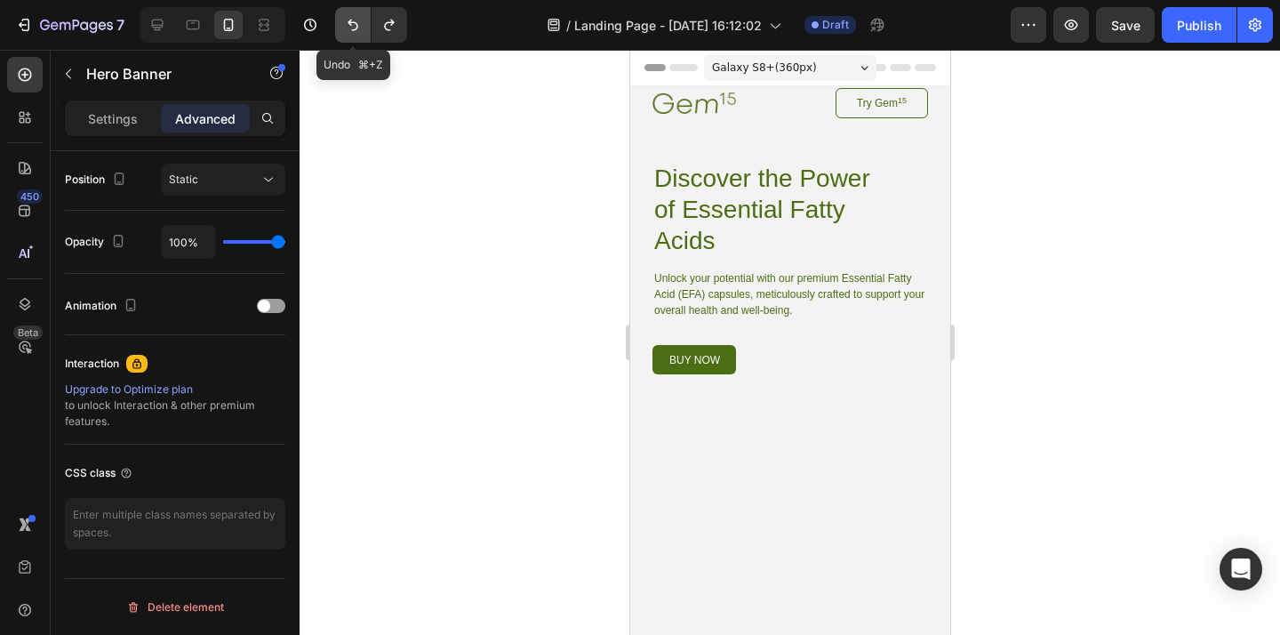
click at [352, 28] on icon "Undo/Redo" at bounding box center [353, 25] width 18 height 18
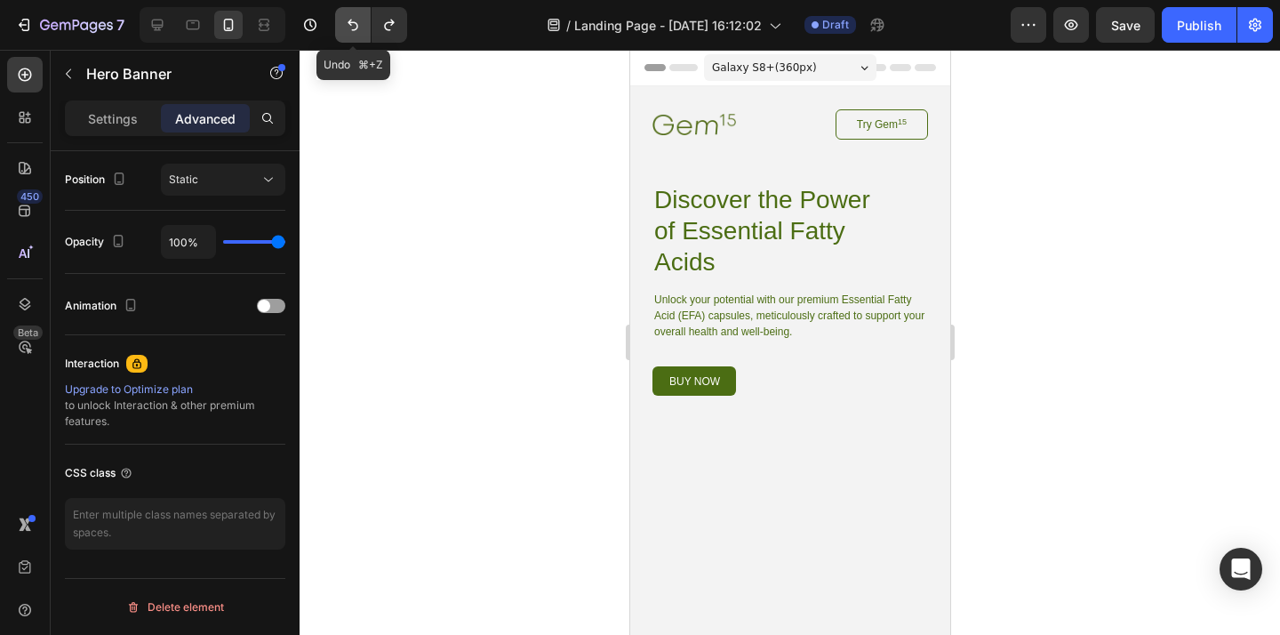
click at [352, 28] on icon "Undo/Redo" at bounding box center [353, 25] width 18 height 18
click at [350, 28] on icon "Undo/Redo" at bounding box center [353, 25] width 18 height 18
click at [358, 34] on button "Undo/Redo" at bounding box center [353, 25] width 36 height 36
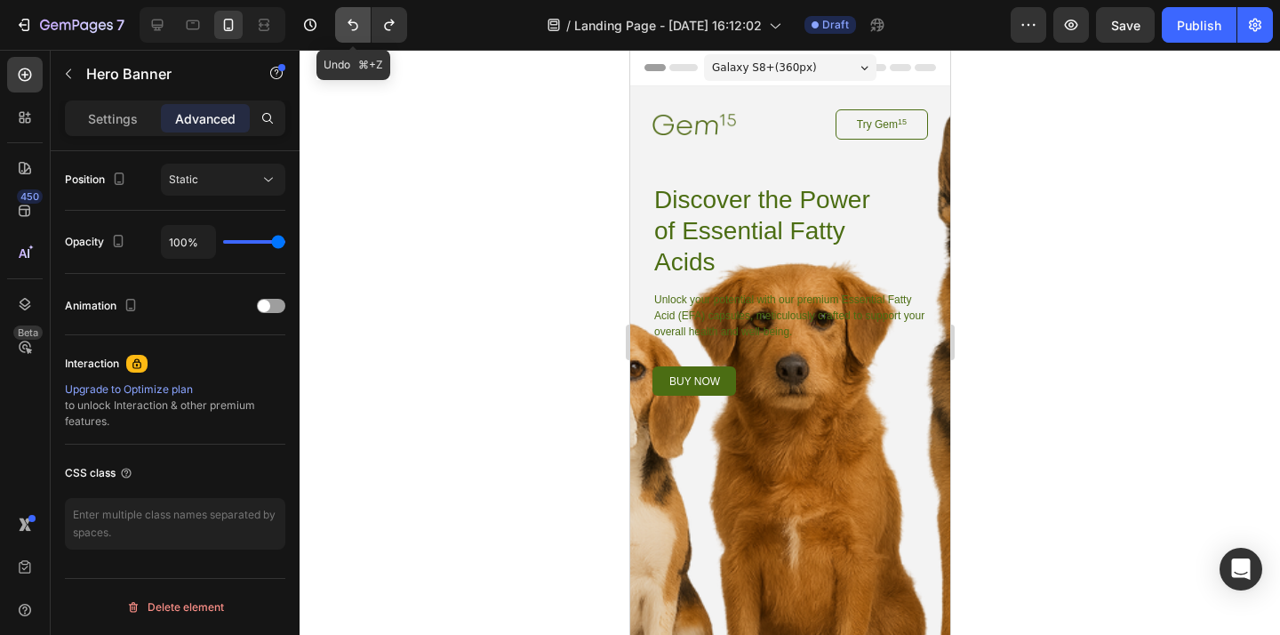
click at [358, 34] on button "Undo/Redo" at bounding box center [353, 25] width 36 height 36
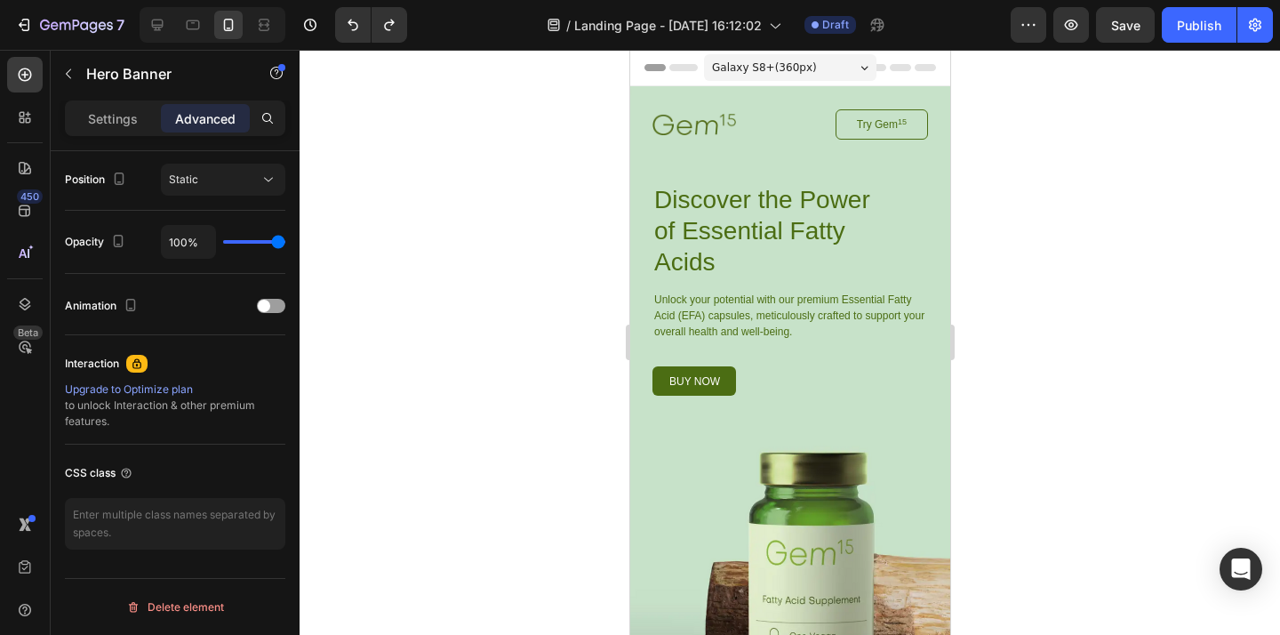
click at [916, 107] on div "Image Try Gem 15 Button Row Discover the Power of Essential Fatty Acids Heading…" at bounding box center [789, 418] width 320 height 665
click at [659, 96] on div "Image Try Gem 15 Button Row Discover the Power of Essential Fatty Acids Heading…" at bounding box center [789, 418] width 320 height 665
drag, startPoint x: 662, startPoint y: 93, endPoint x: 659, endPoint y: 164, distance: 71.2
click at [662, 97] on div "Image Try Gem 15 Button Row Discover the Power of Essential Fatty Acids Heading…" at bounding box center [789, 418] width 320 height 665
click at [630, 223] on div "Image Try Gem 15 Button Row Discover the Power of Essential Fatty Acids Heading…" at bounding box center [789, 418] width 320 height 665
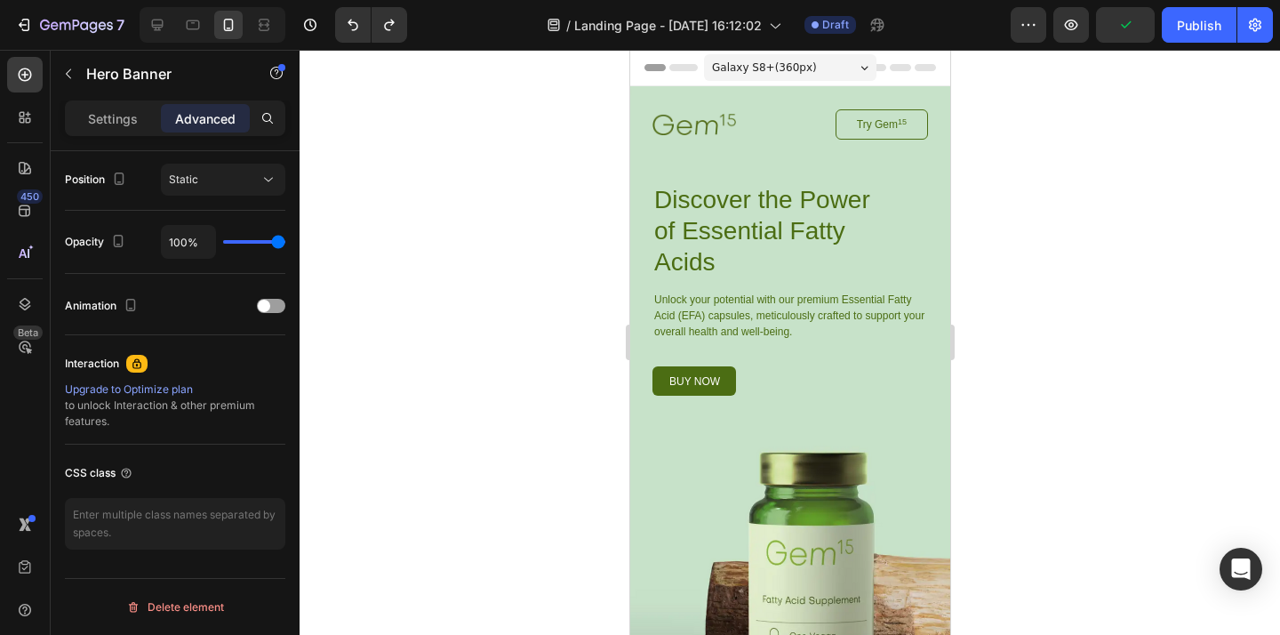
drag, startPoint x: 642, startPoint y: 254, endPoint x: 645, endPoint y: 305, distance: 50.8
click at [642, 254] on div "Image Try Gem 15 Button Row Discover the Power of Essential Fatty Acids Heading…" at bounding box center [789, 418] width 320 height 665
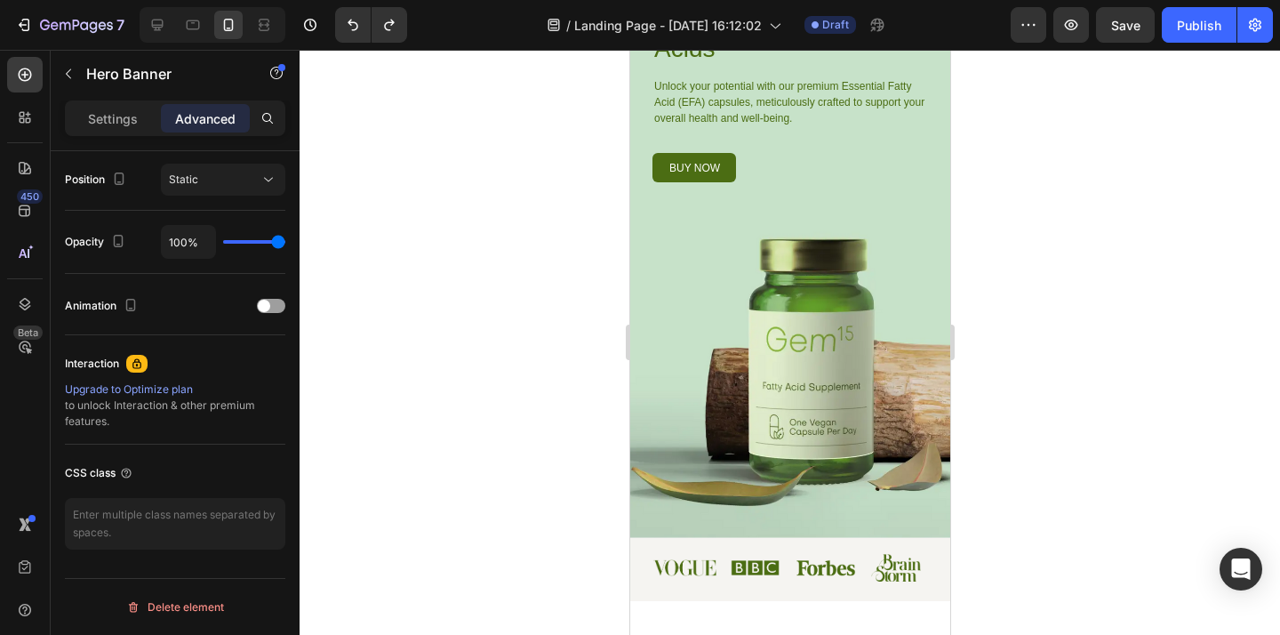
scroll to position [370, 0]
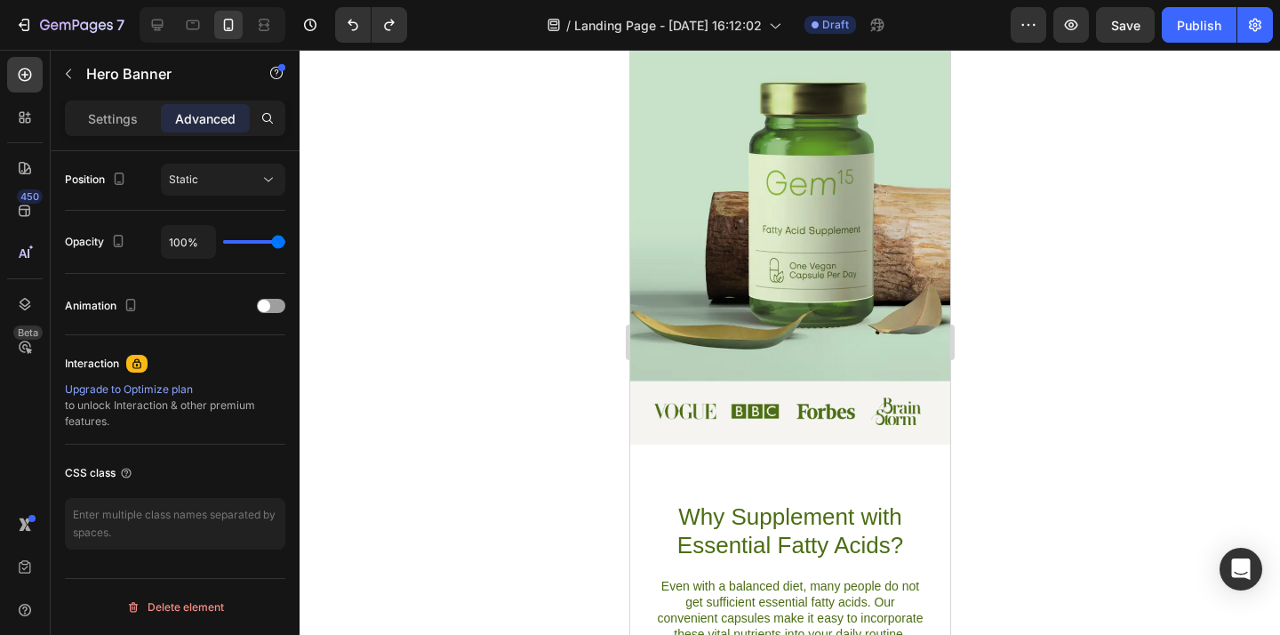
click at [733, 355] on div "Image Try Gem 15 Button Row Discover the Power of Essential Fatty Acids Heading…" at bounding box center [789, 49] width 320 height 665
click at [817, 435] on div "Image Image Image Image Row Section 2" at bounding box center [789, 412] width 320 height 62
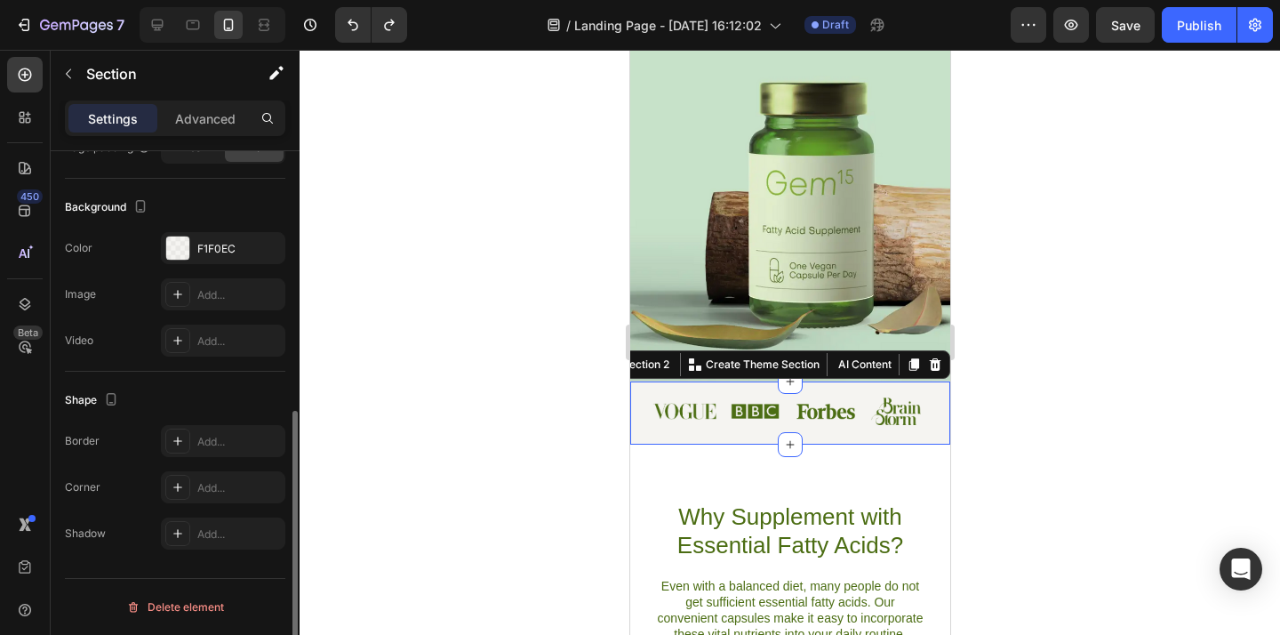
scroll to position [0, 0]
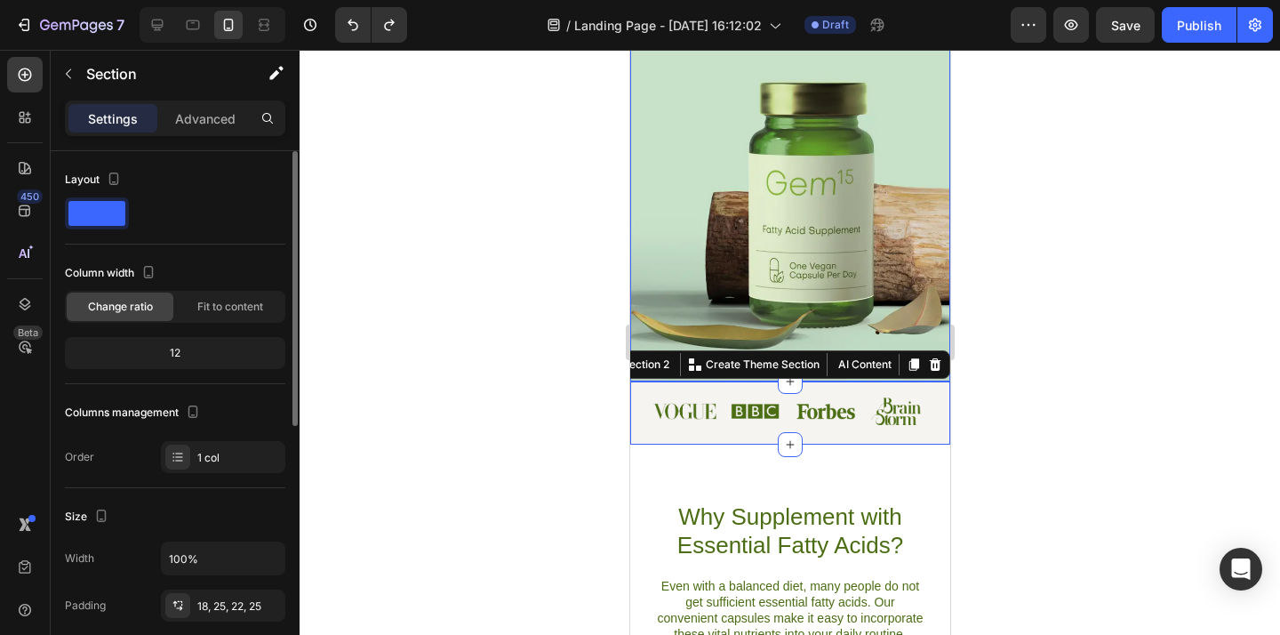
click at [921, 335] on div "Image Try Gem 15 Button Row Discover the Power of Essential Fatty Acids Heading…" at bounding box center [789, 49] width 320 height 665
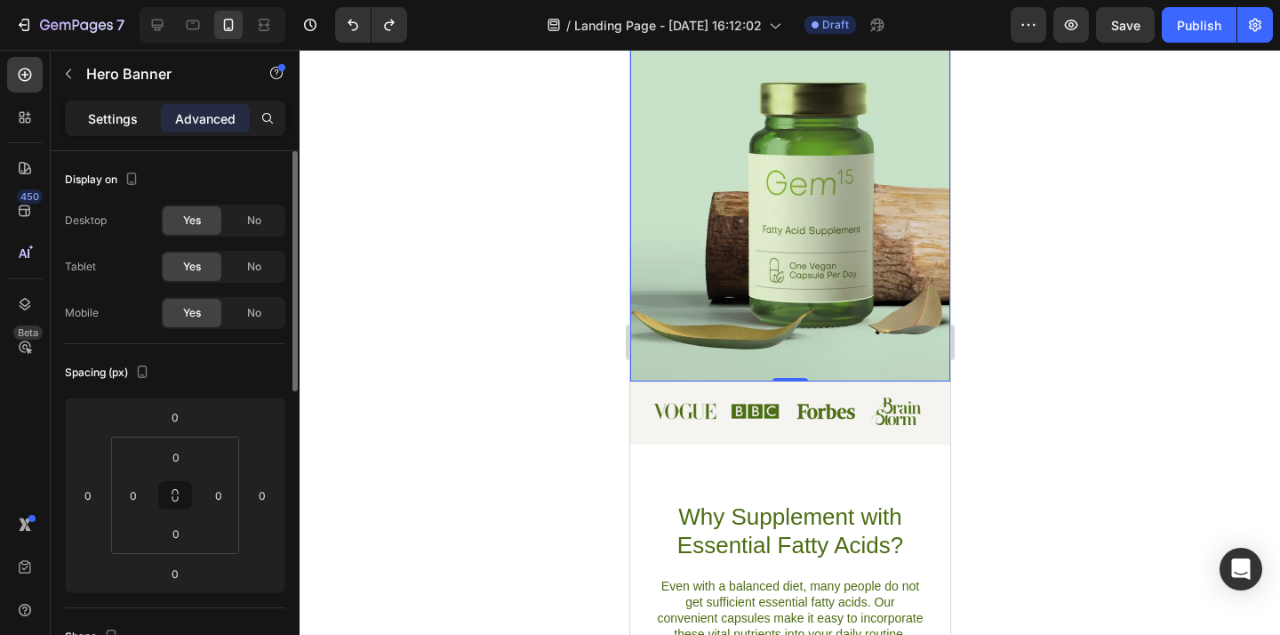
click at [134, 118] on p "Settings" at bounding box center [113, 118] width 50 height 19
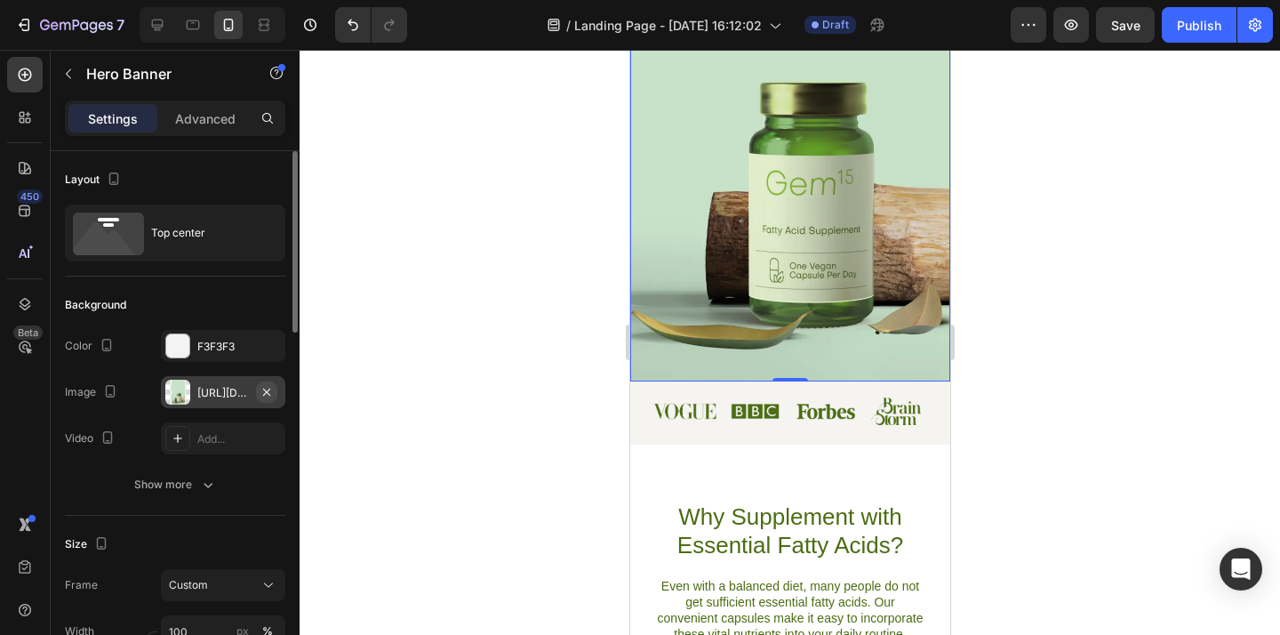
click at [268, 393] on icon "button" at bounding box center [266, 392] width 14 height 14
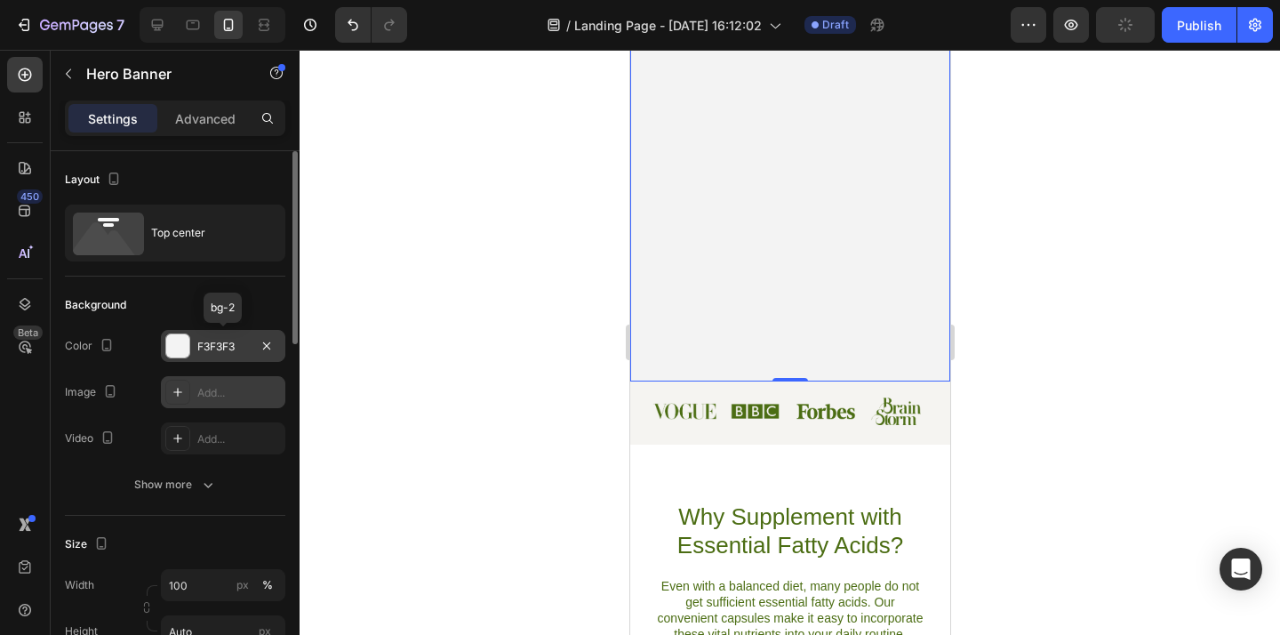
click at [236, 348] on div "F3F3F3" at bounding box center [223, 347] width 52 height 16
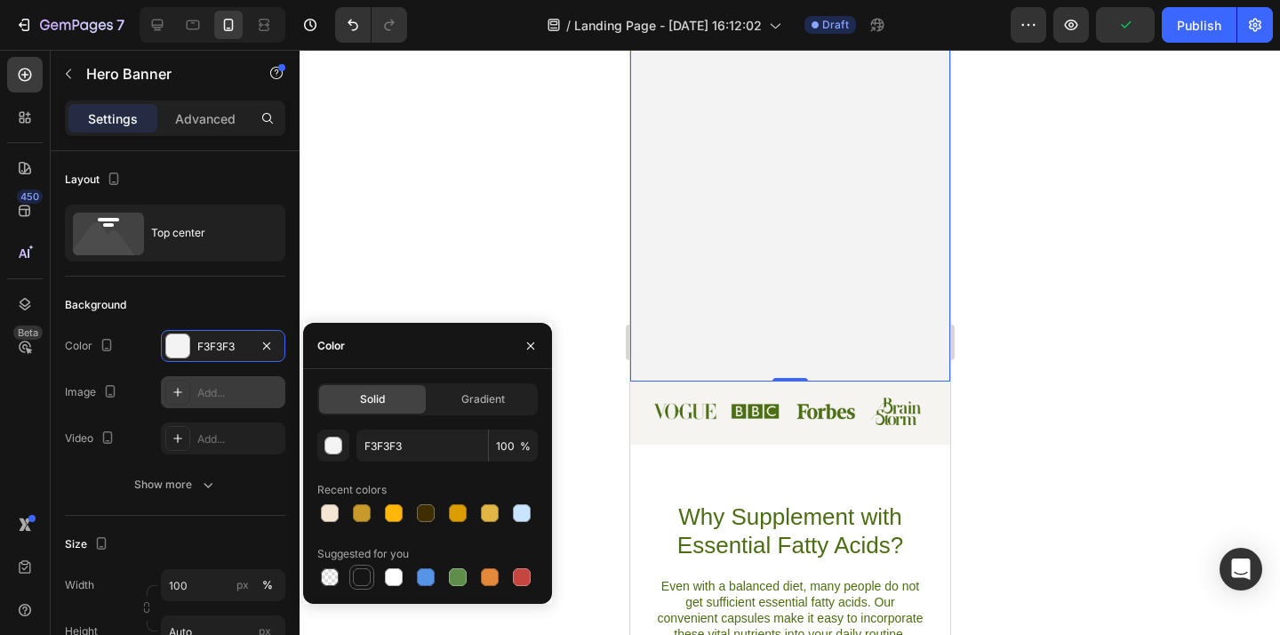
click at [364, 574] on div at bounding box center [362, 577] width 18 height 18
type input "151515"
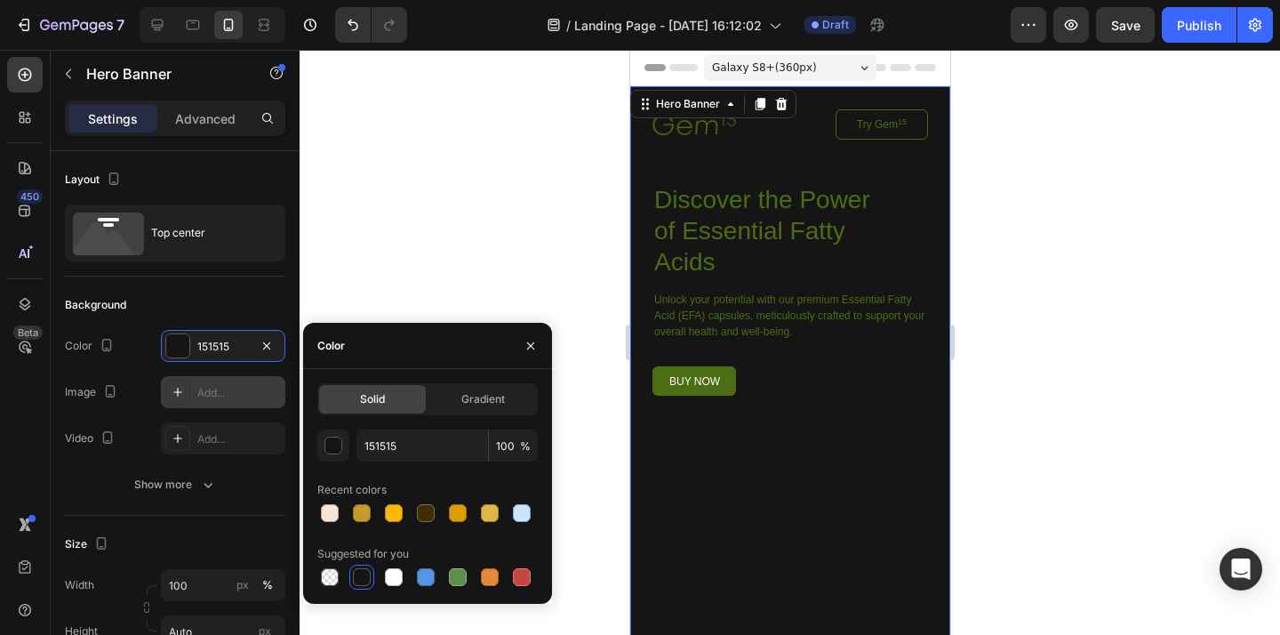
click at [350, 256] on div at bounding box center [789, 342] width 980 height 585
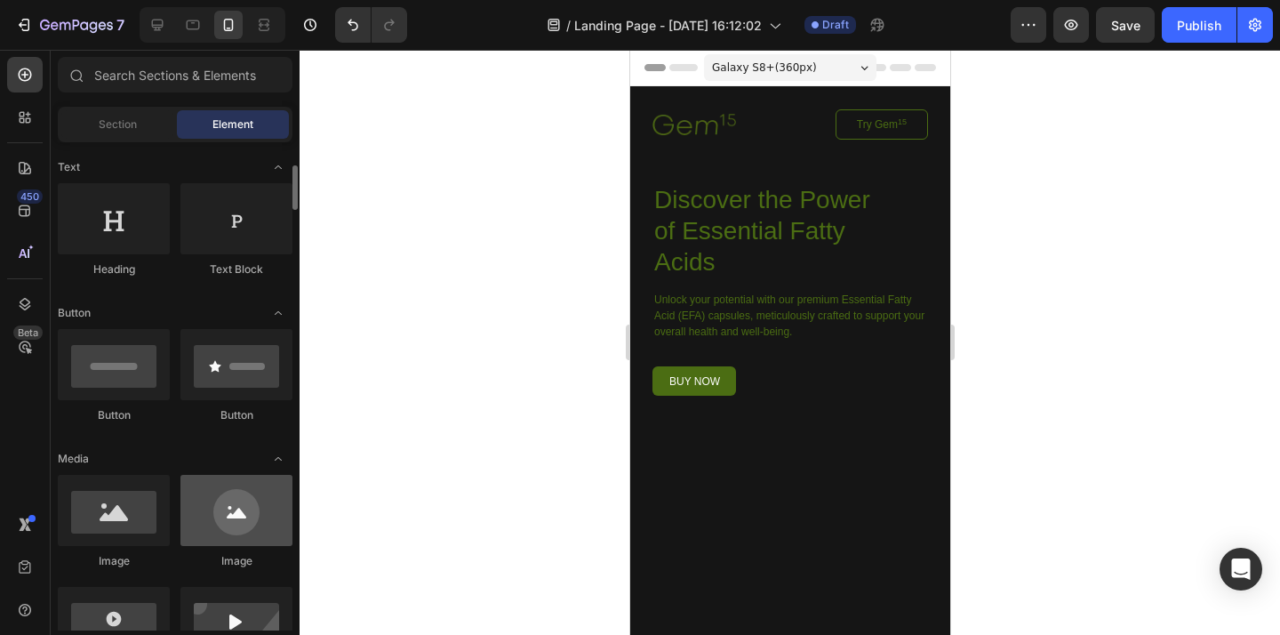
scroll to position [427, 0]
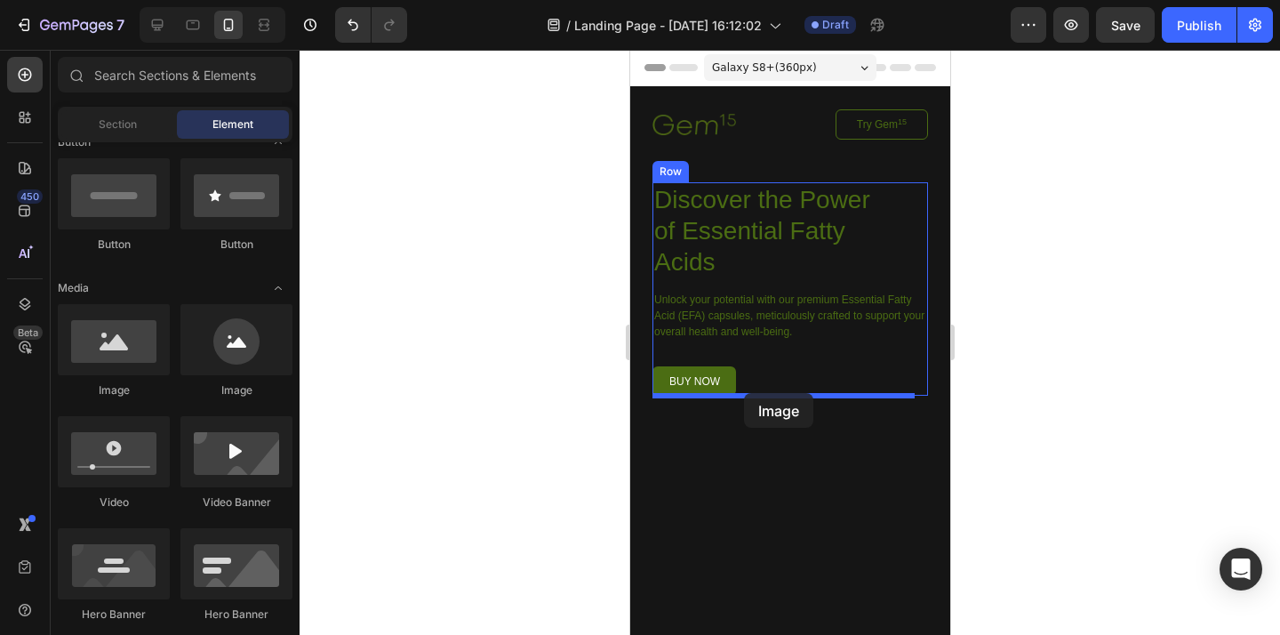
drag, startPoint x: 763, startPoint y: 397, endPoint x: 743, endPoint y: 393, distance: 20.0
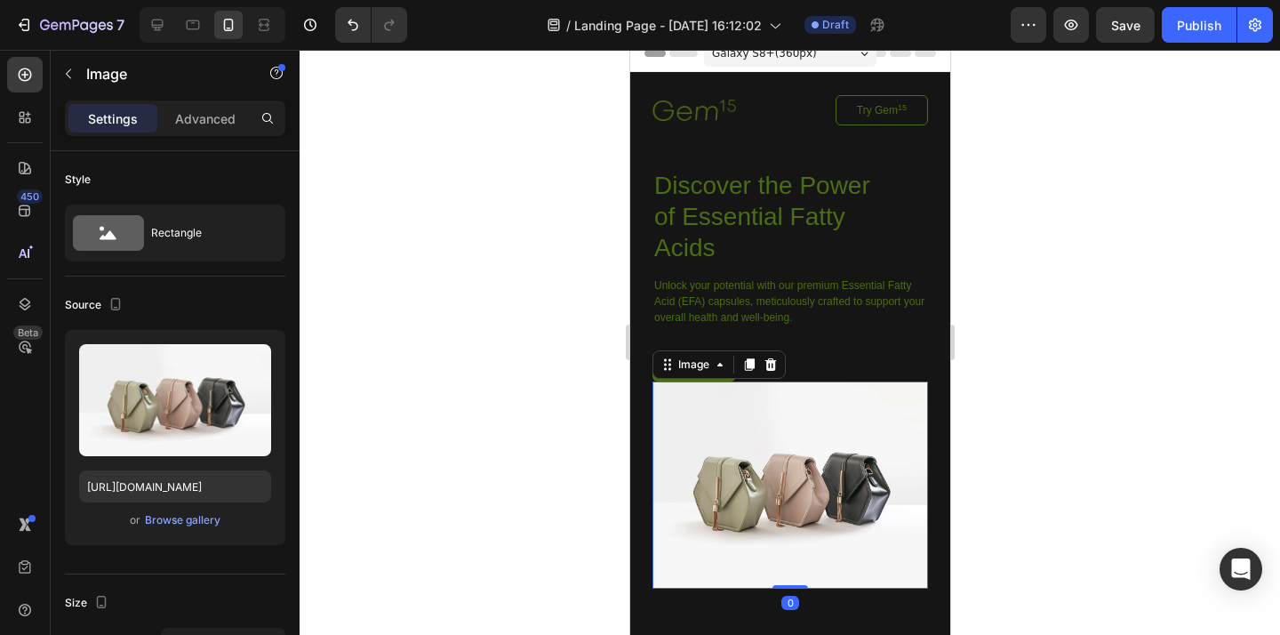
scroll to position [57, 0]
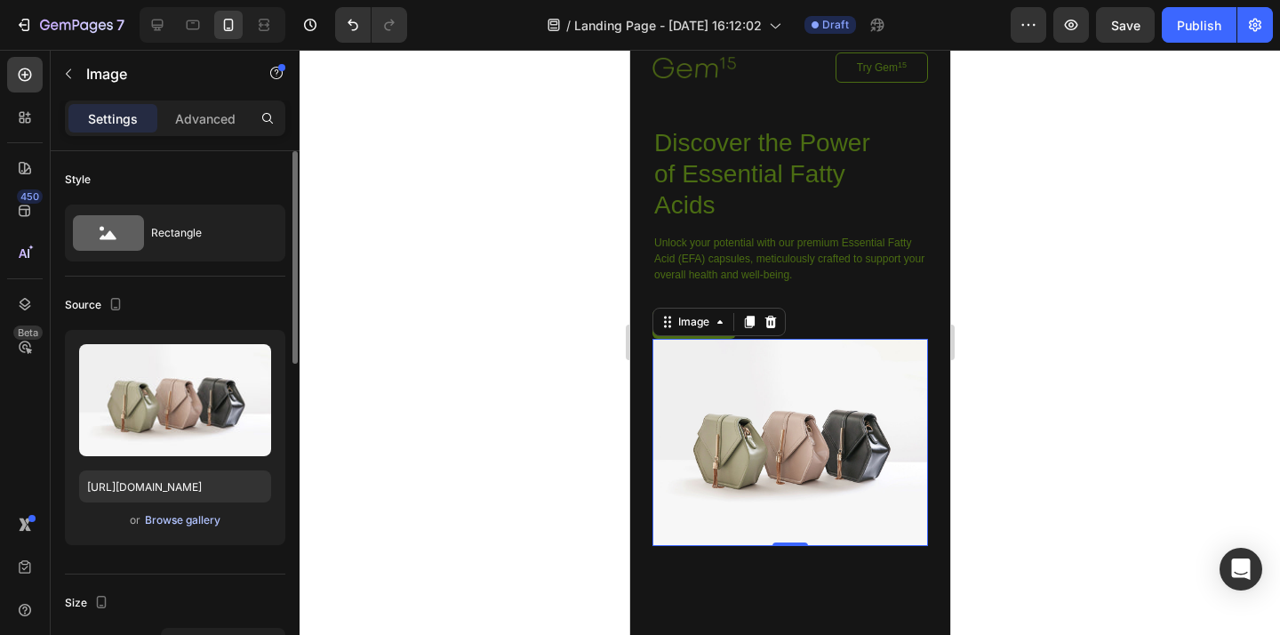
click at [203, 524] on div "Browse gallery" at bounding box center [183, 520] width 76 height 16
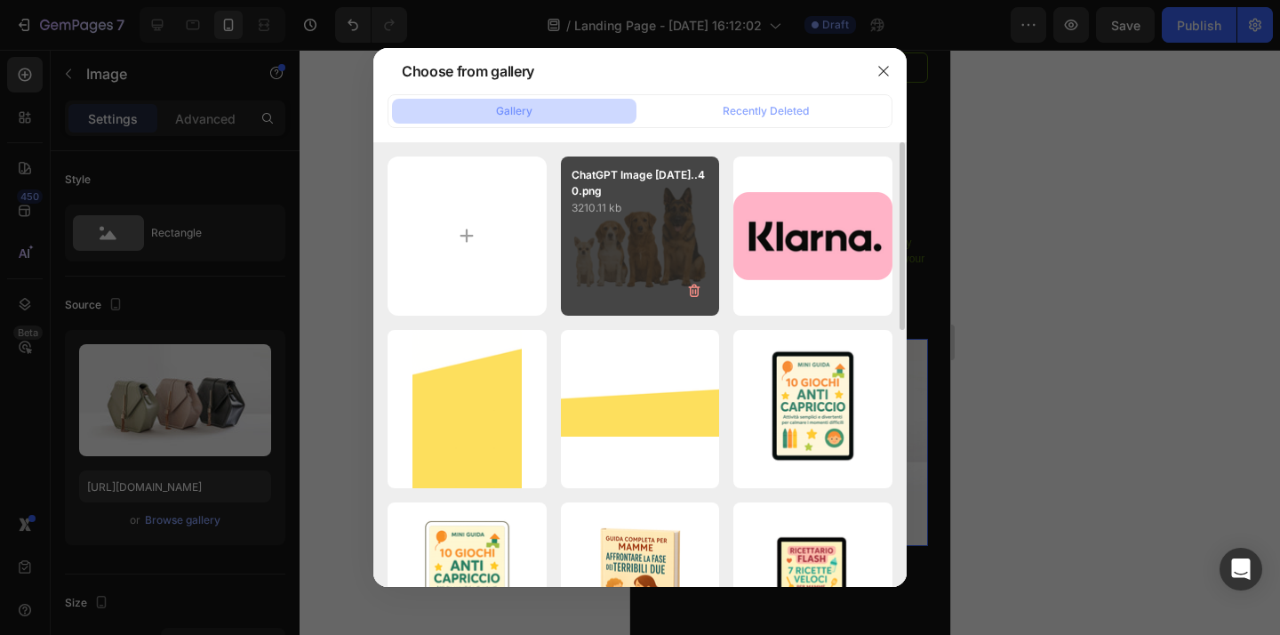
click at [635, 244] on div "ChatGPT Image 28 ago ...40.png 3210.11 kb" at bounding box center [640, 235] width 159 height 159
type input "https://cdn.shopify.com/s/files/1/0930/4417/9288/files/gempages_579375767511630…"
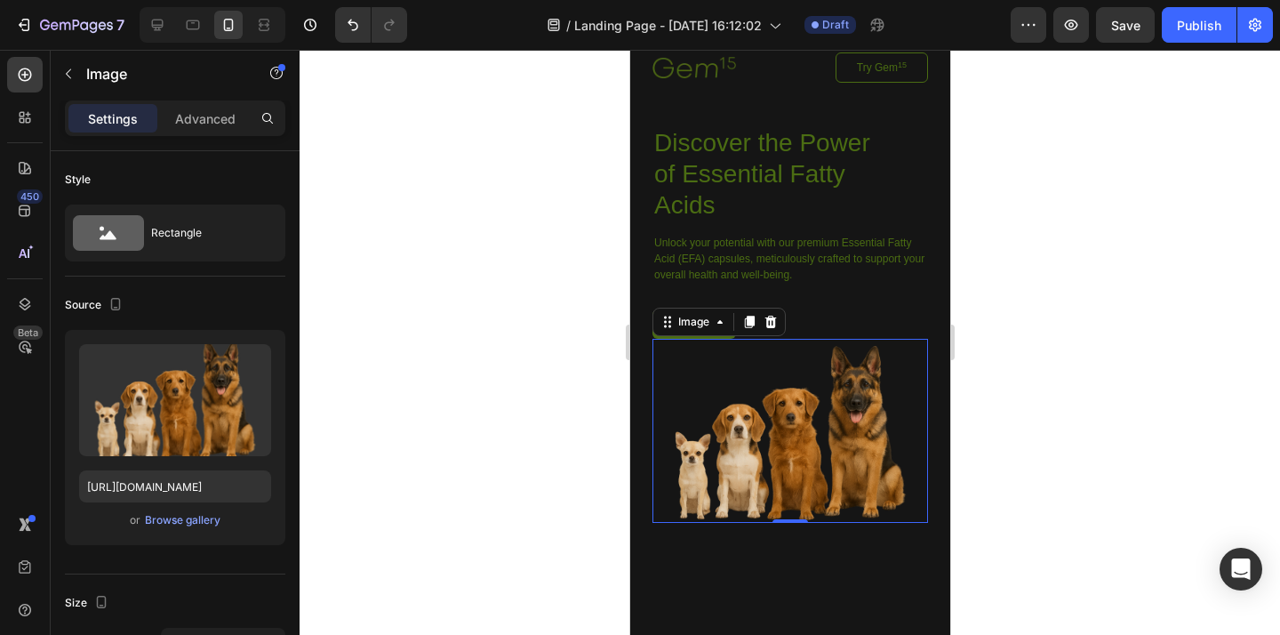
click at [1052, 342] on div at bounding box center [789, 342] width 980 height 585
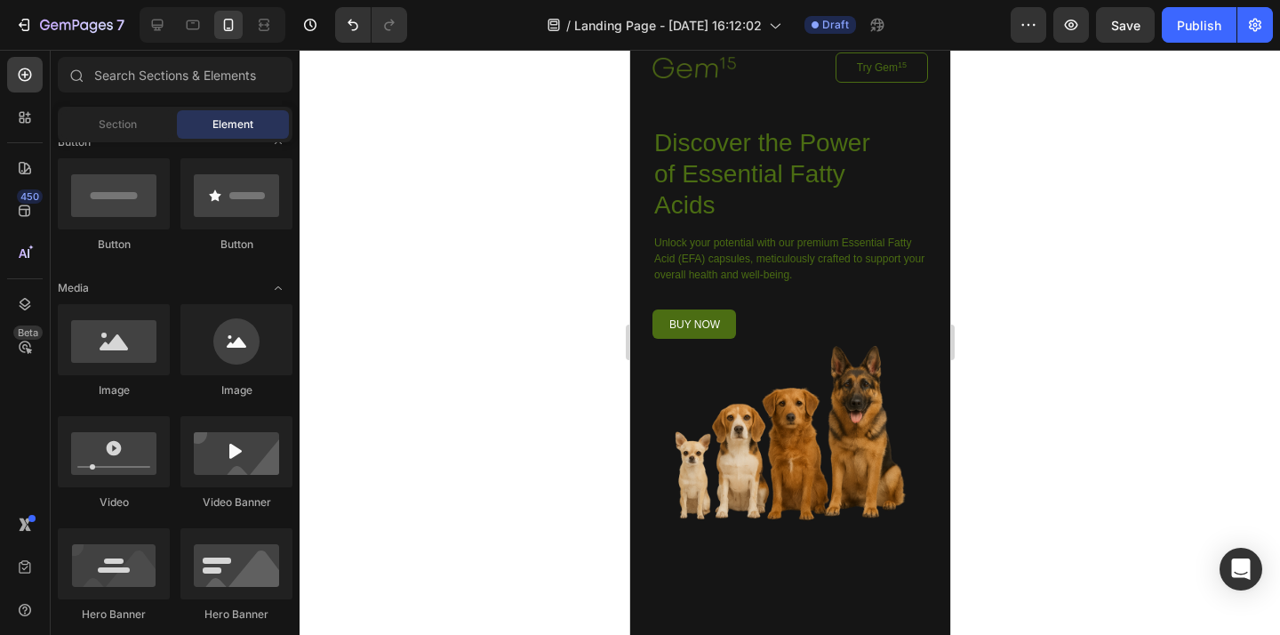
scroll to position [427, 0]
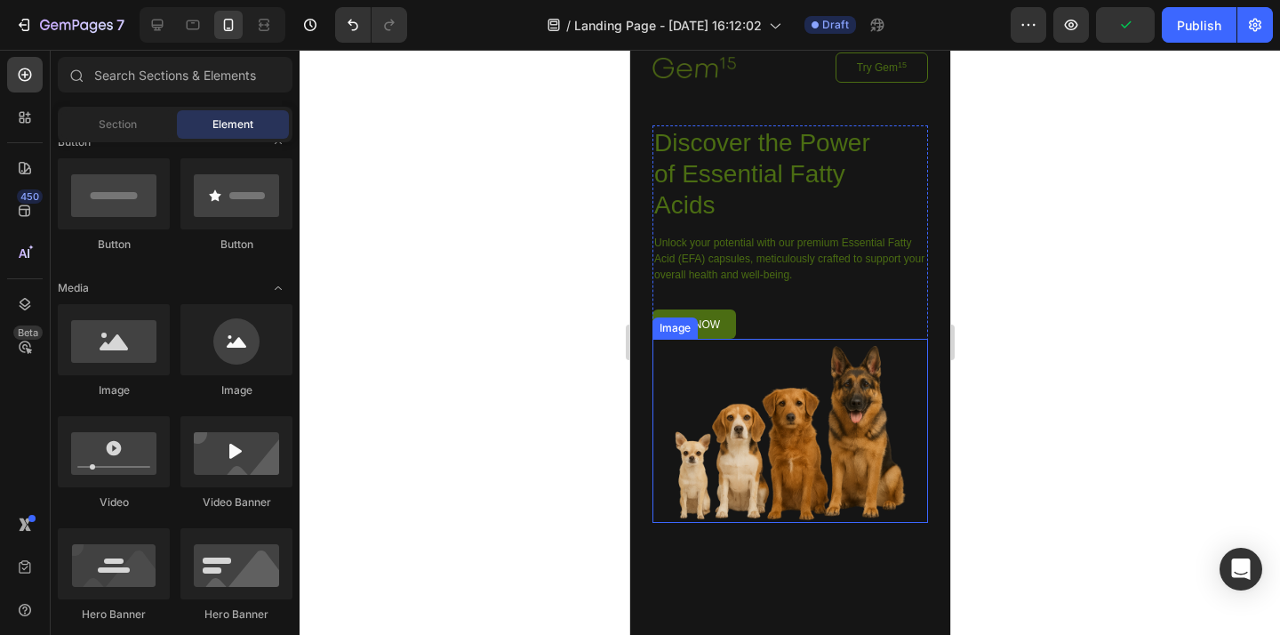
click at [844, 418] on img at bounding box center [788, 431] width 275 height 184
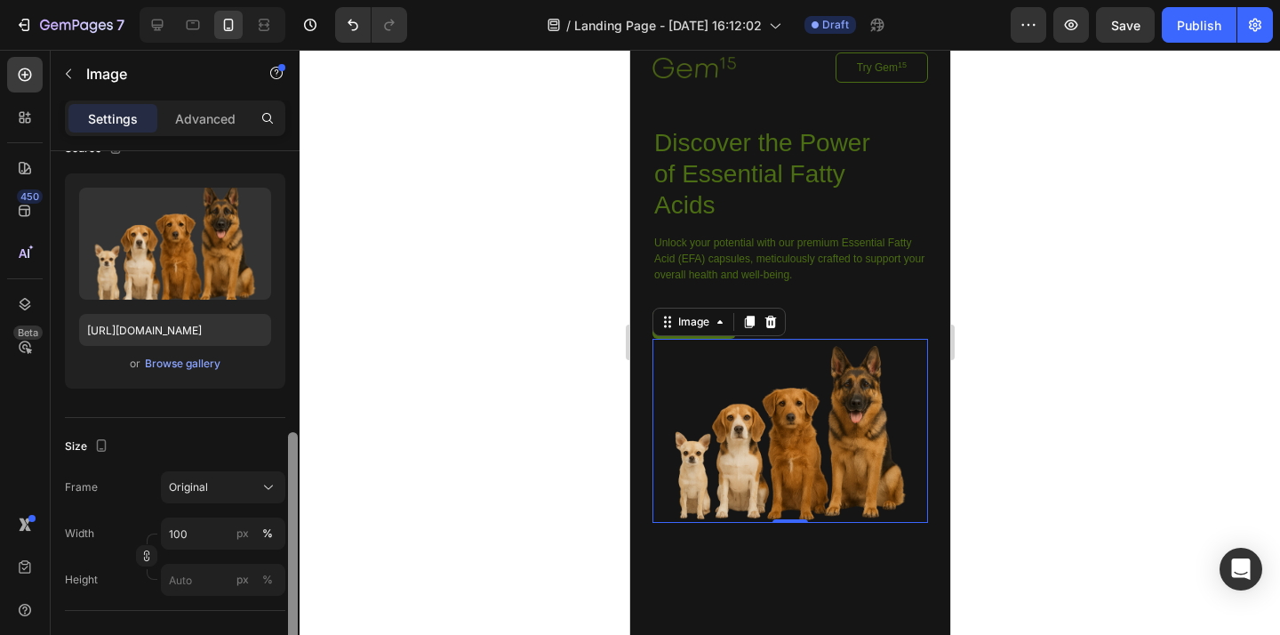
scroll to position [313, 0]
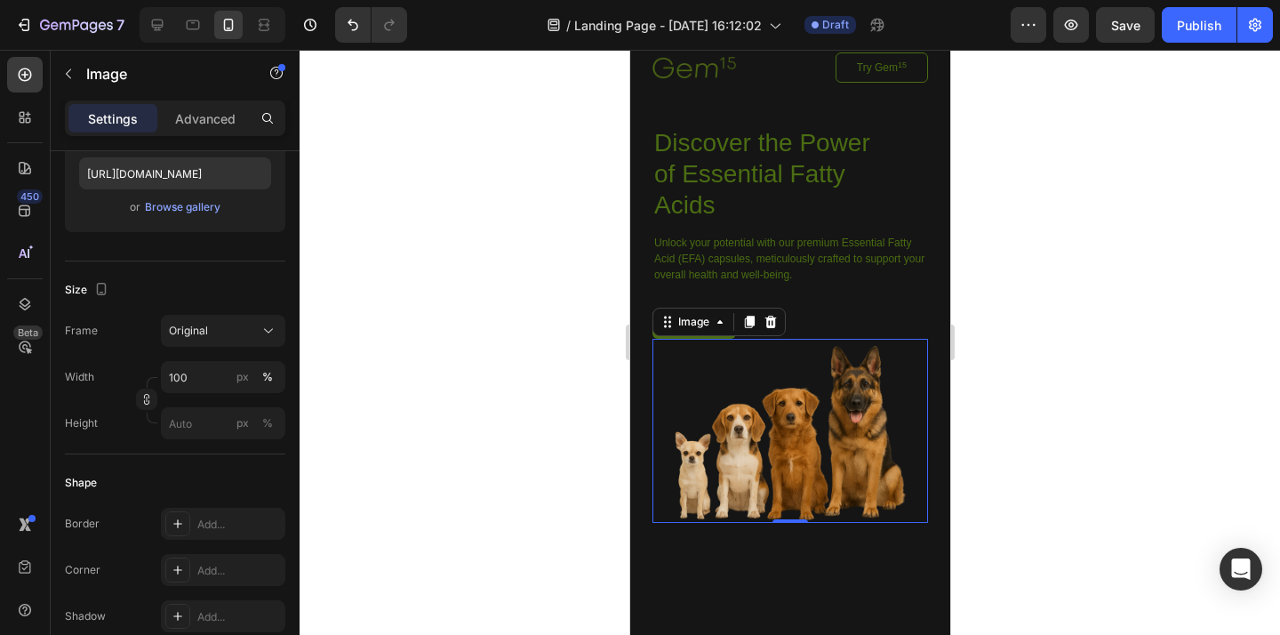
click at [500, 357] on div at bounding box center [789, 342] width 980 height 585
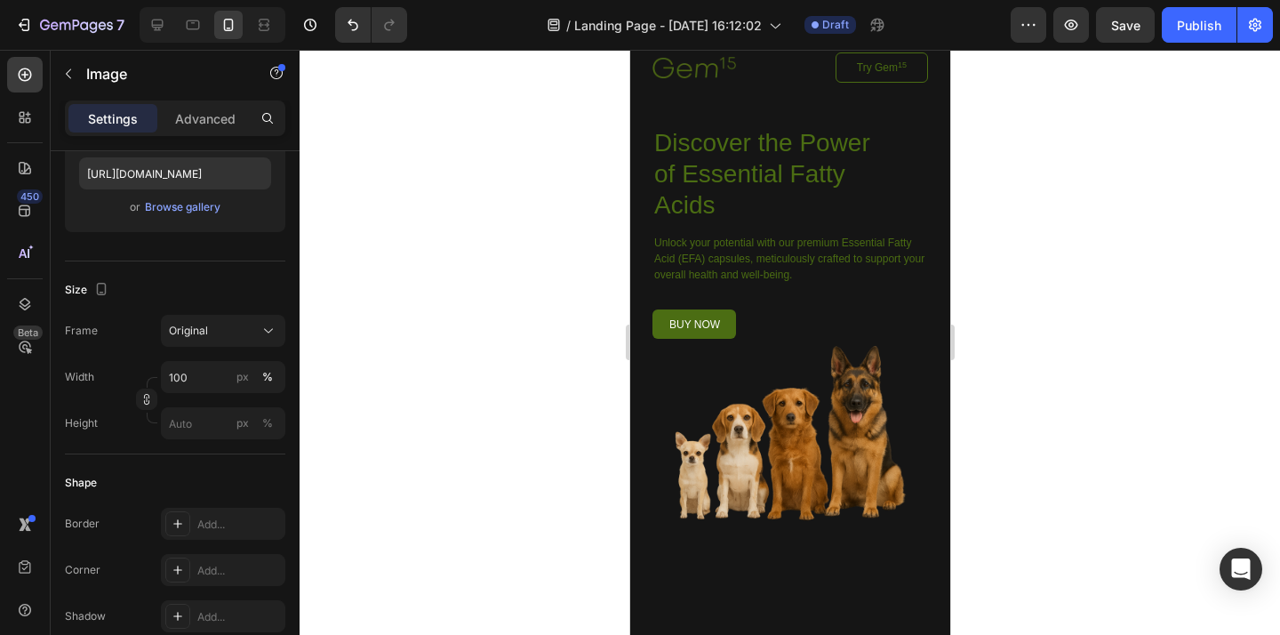
scroll to position [427, 0]
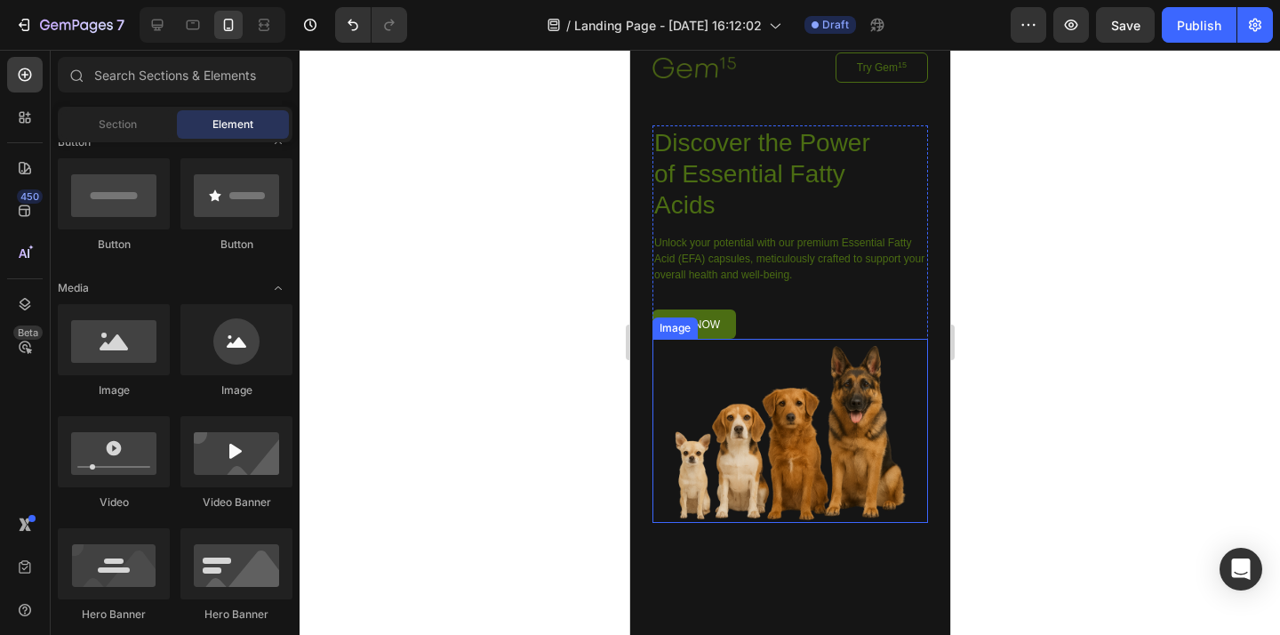
click at [678, 370] on img at bounding box center [788, 431] width 275 height 184
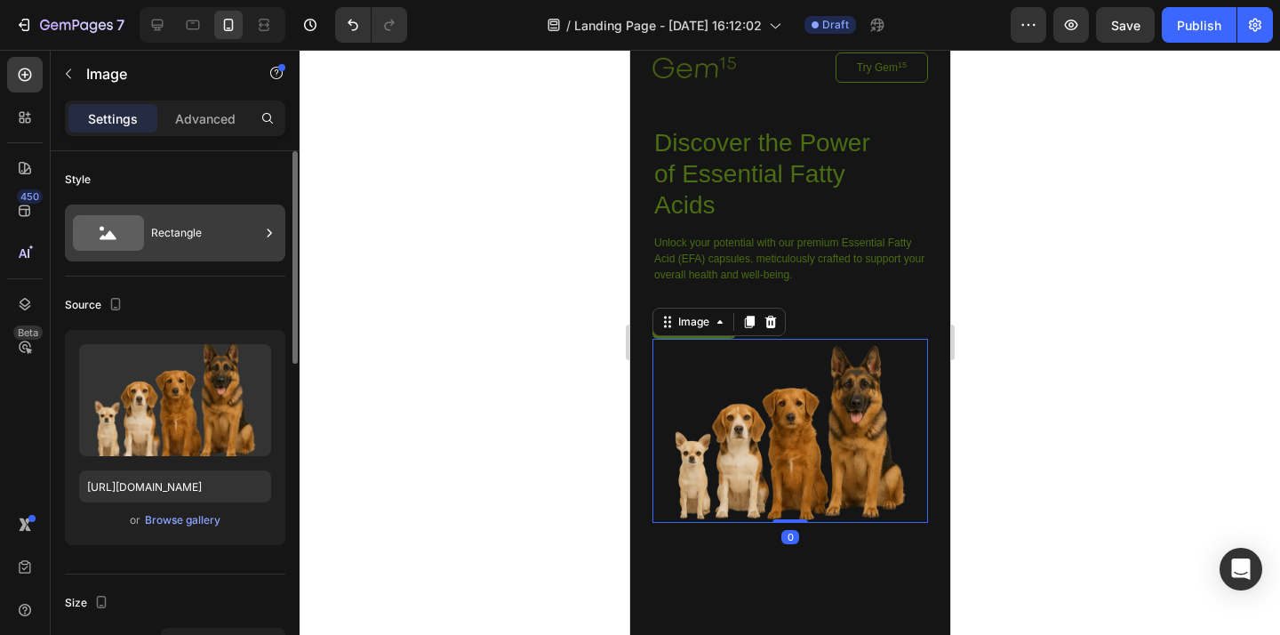
click at [162, 236] on div "Rectangle" at bounding box center [205, 232] width 108 height 41
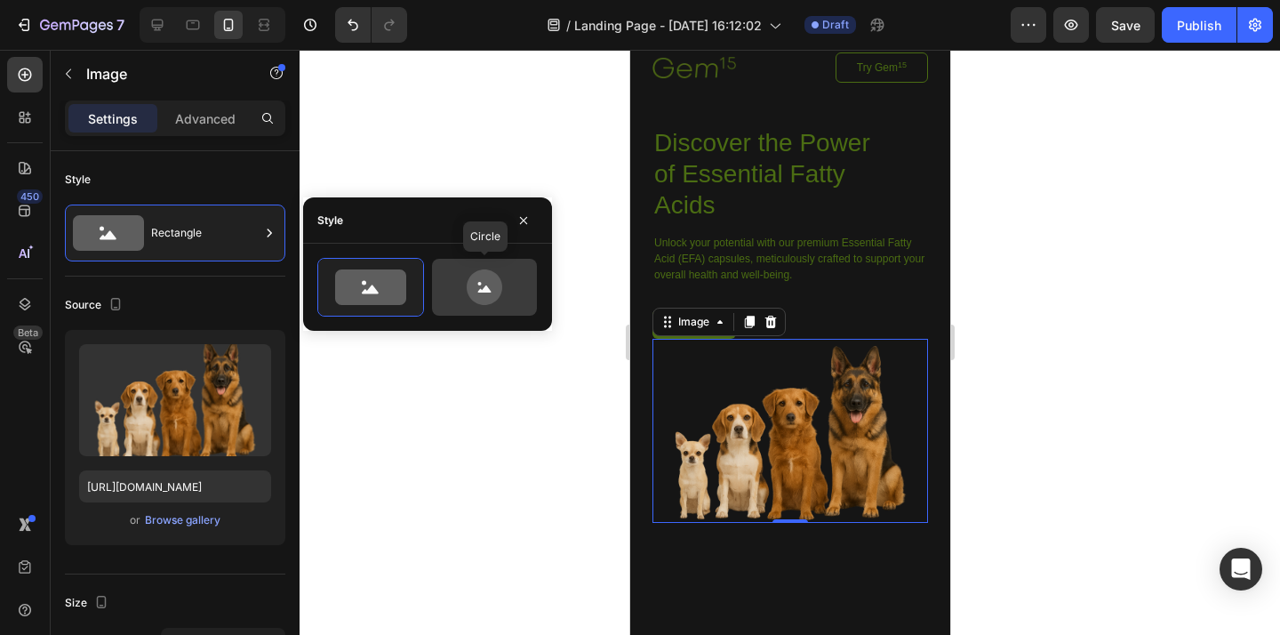
click at [485, 293] on icon at bounding box center [485, 287] width 36 height 36
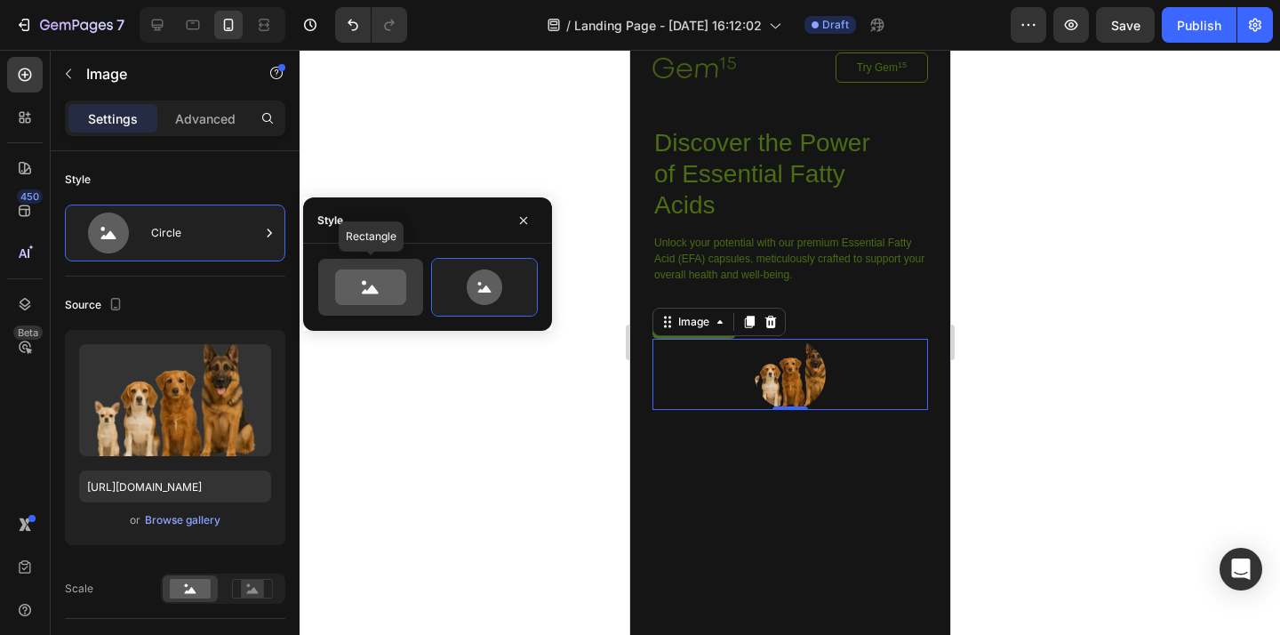
click at [392, 287] on icon at bounding box center [370, 287] width 71 height 36
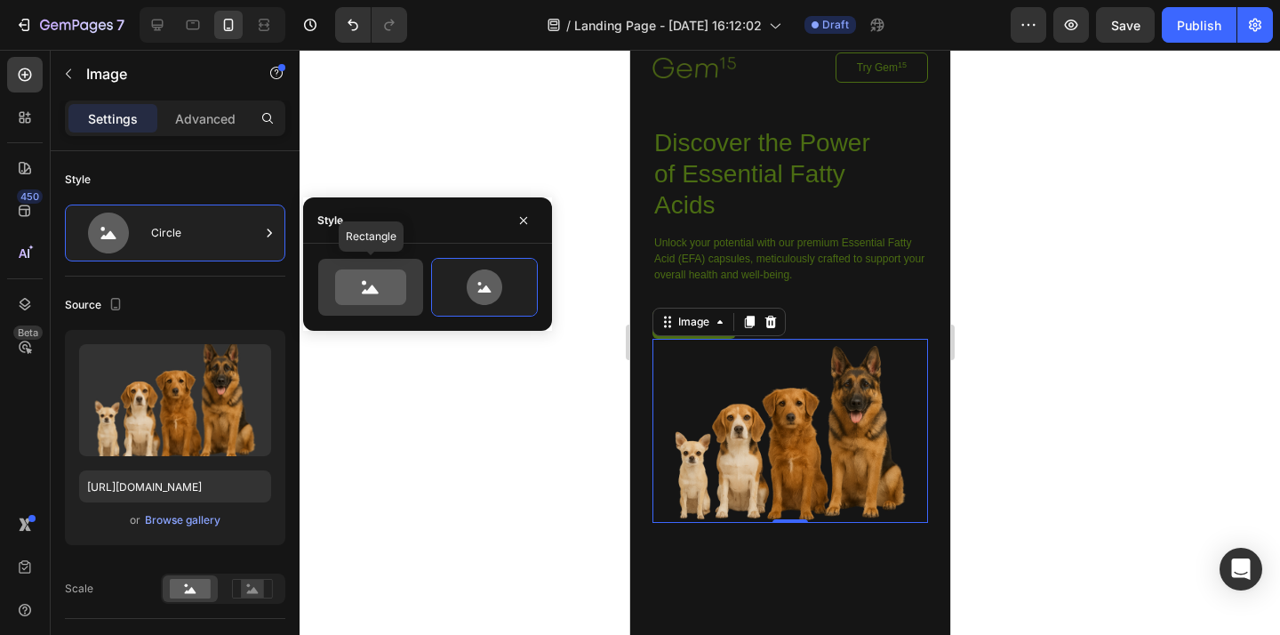
type input "100"
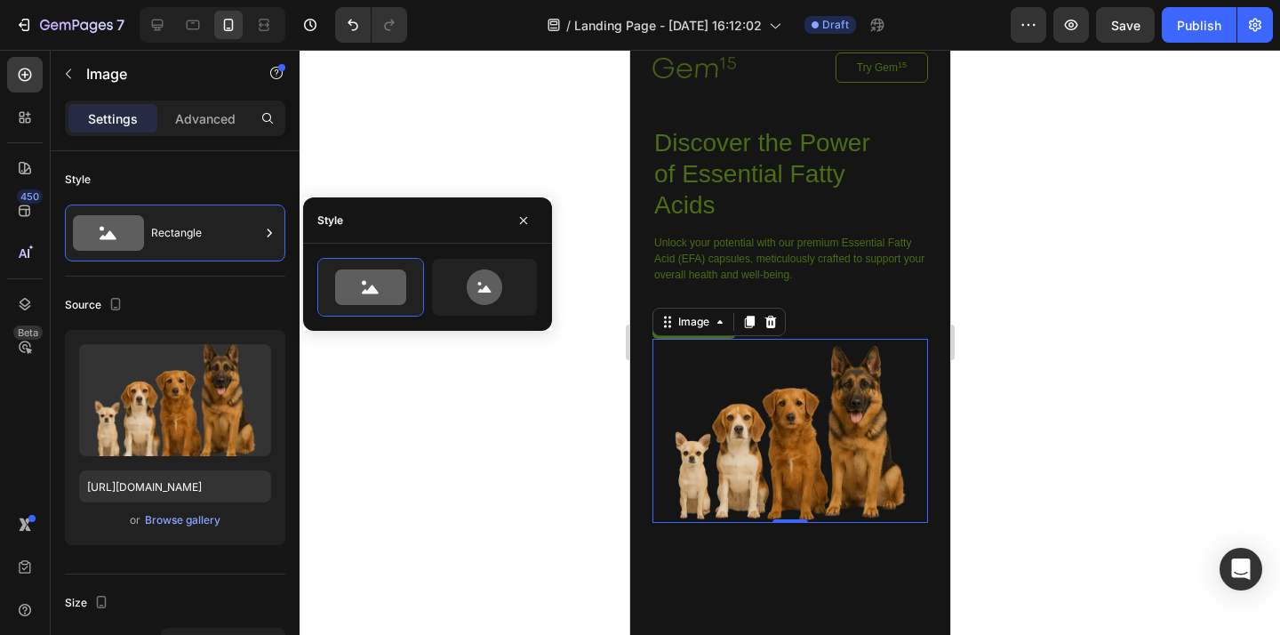
click at [459, 465] on div at bounding box center [789, 342] width 980 height 585
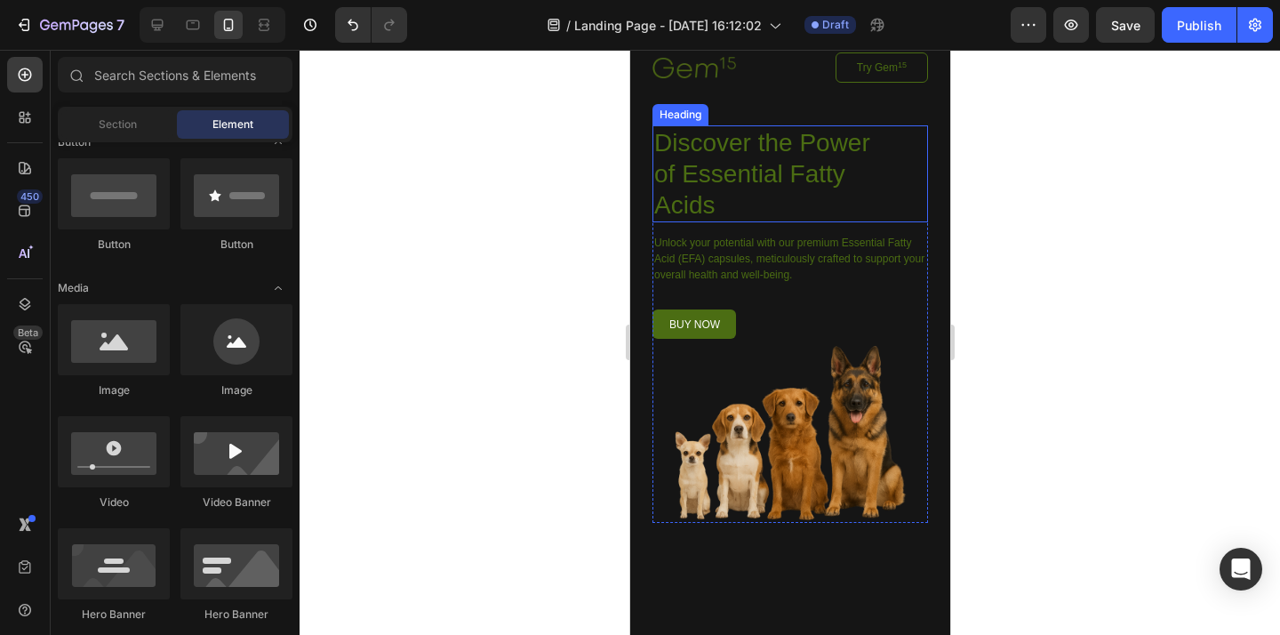
click at [716, 149] on h1 "Discover the Power of Essential Fatty Acids" at bounding box center [773, 173] width 244 height 97
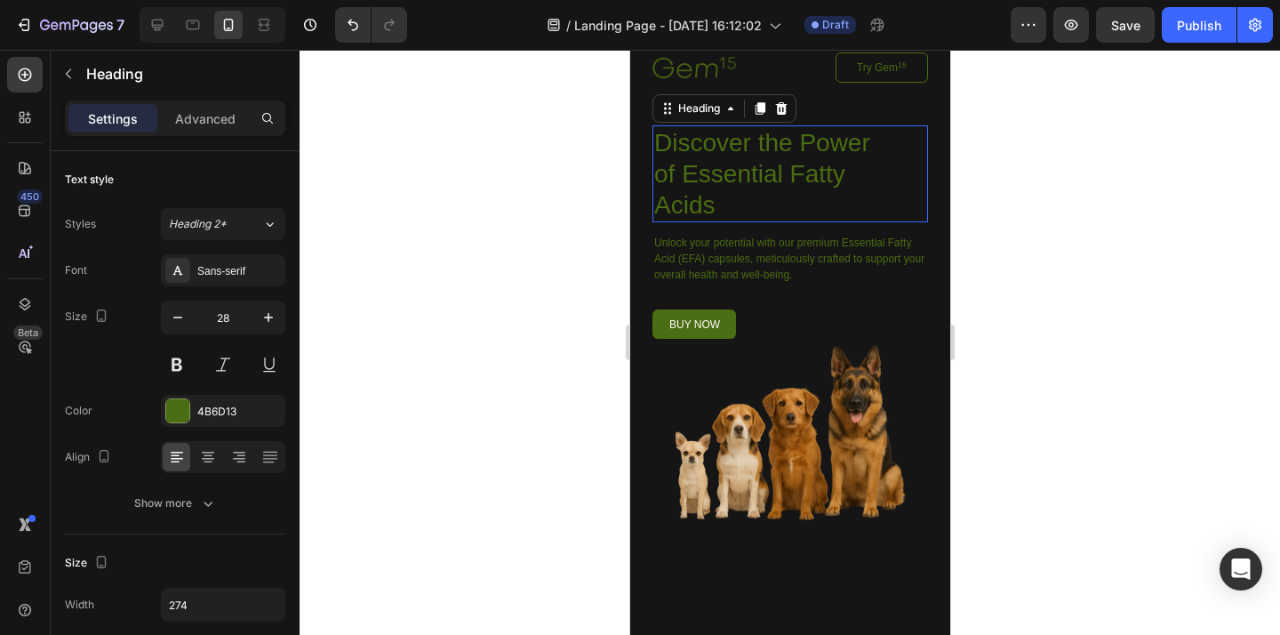
click at [713, 204] on p "Discover the Power of Essential Fatty Acids" at bounding box center [773, 173] width 240 height 93
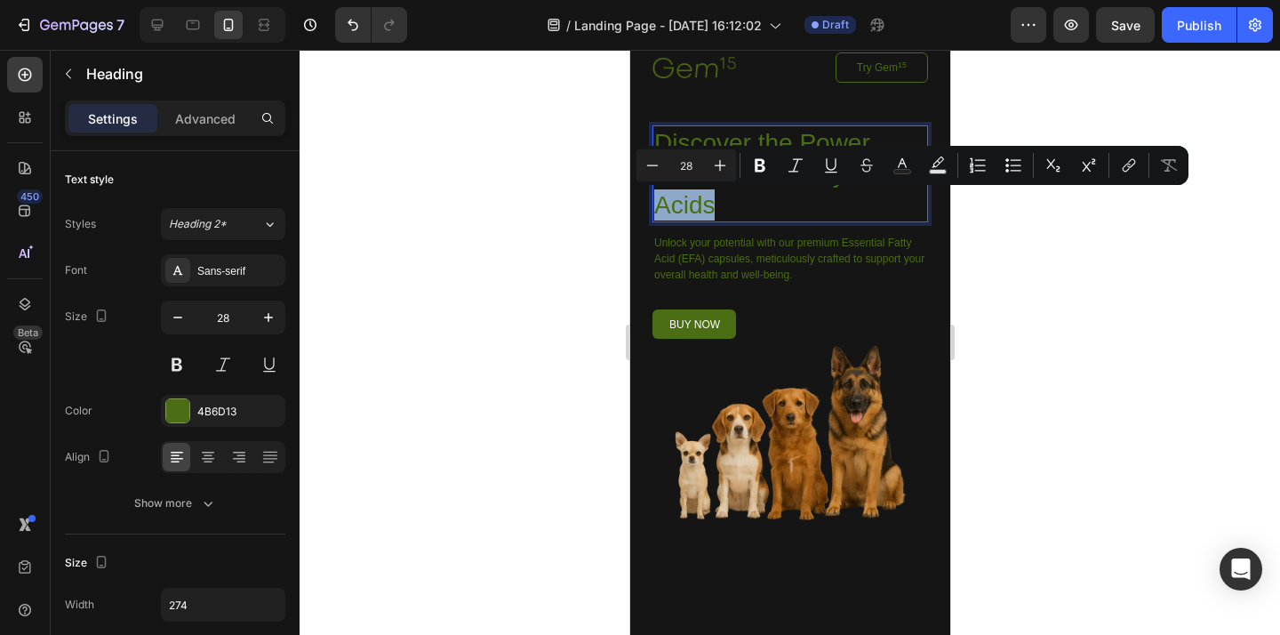
click at [712, 207] on p "Discover the Power of Essential Fatty Acids" at bounding box center [773, 173] width 240 height 93
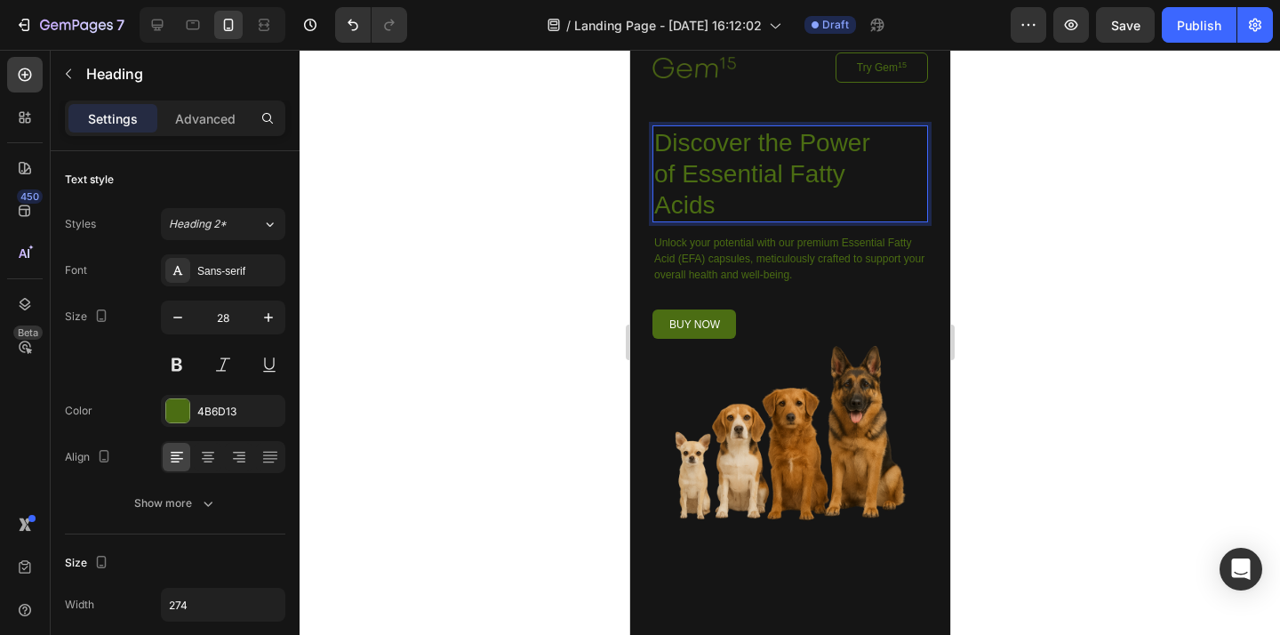
click at [712, 206] on p "Discover the Power of Essential Fatty Acids" at bounding box center [773, 173] width 240 height 93
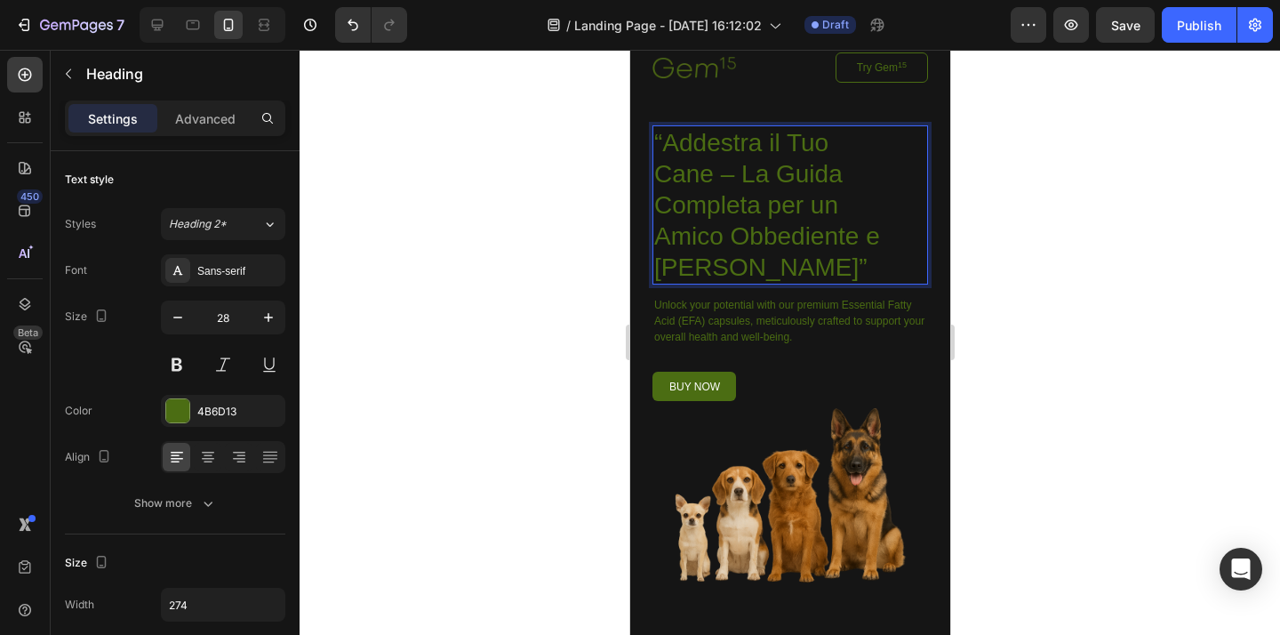
click at [1095, 232] on div at bounding box center [789, 342] width 980 height 585
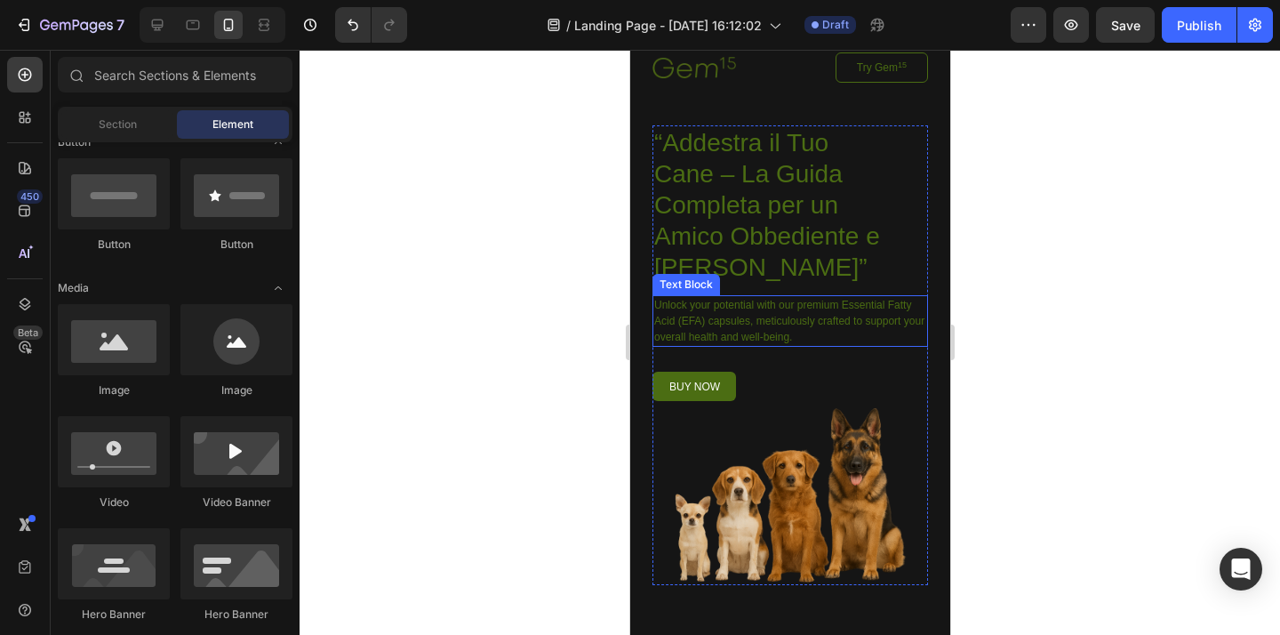
drag, startPoint x: 774, startPoint y: 326, endPoint x: 911, endPoint y: 62, distance: 297.3
click at [774, 326] on p "Unlock your potential with our premium Essential Fatty Acid (EFA) capsules, met…" at bounding box center [789, 321] width 272 height 48
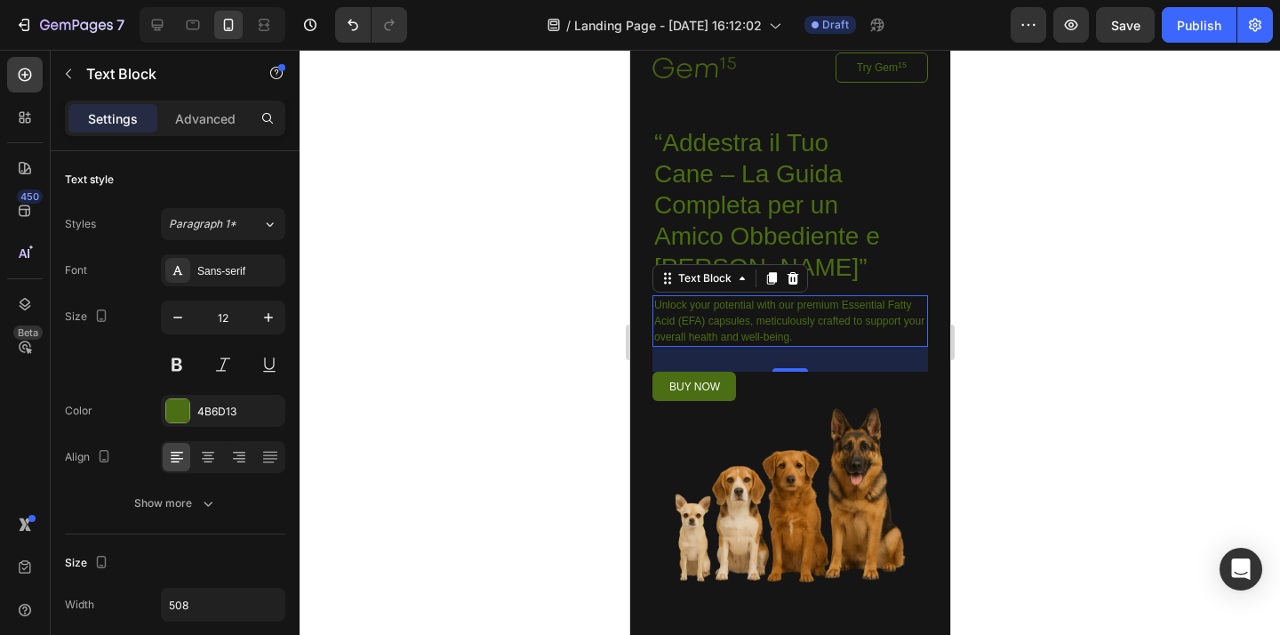
click at [790, 324] on p "Unlock your potential with our premium Essential Fatty Acid (EFA) capsules, met…" at bounding box center [789, 321] width 272 height 48
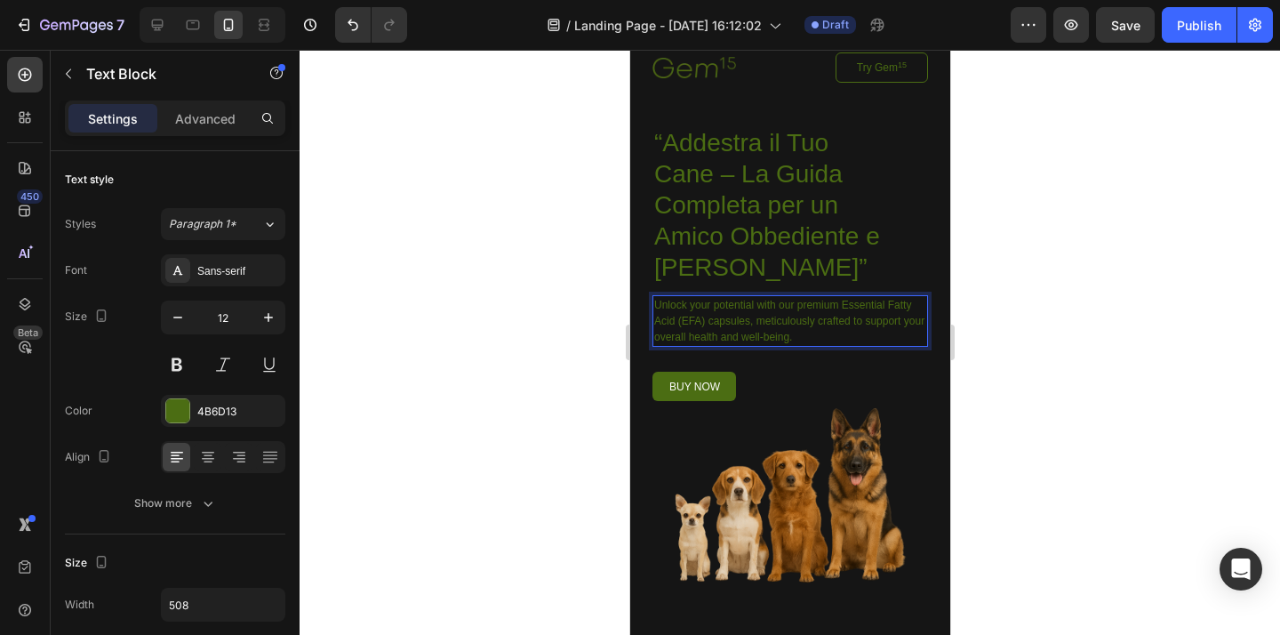
click at [790, 324] on p "Unlock your potential with our premium Essential Fatty Acid (EFA) capsules, met…" at bounding box center [789, 321] width 272 height 48
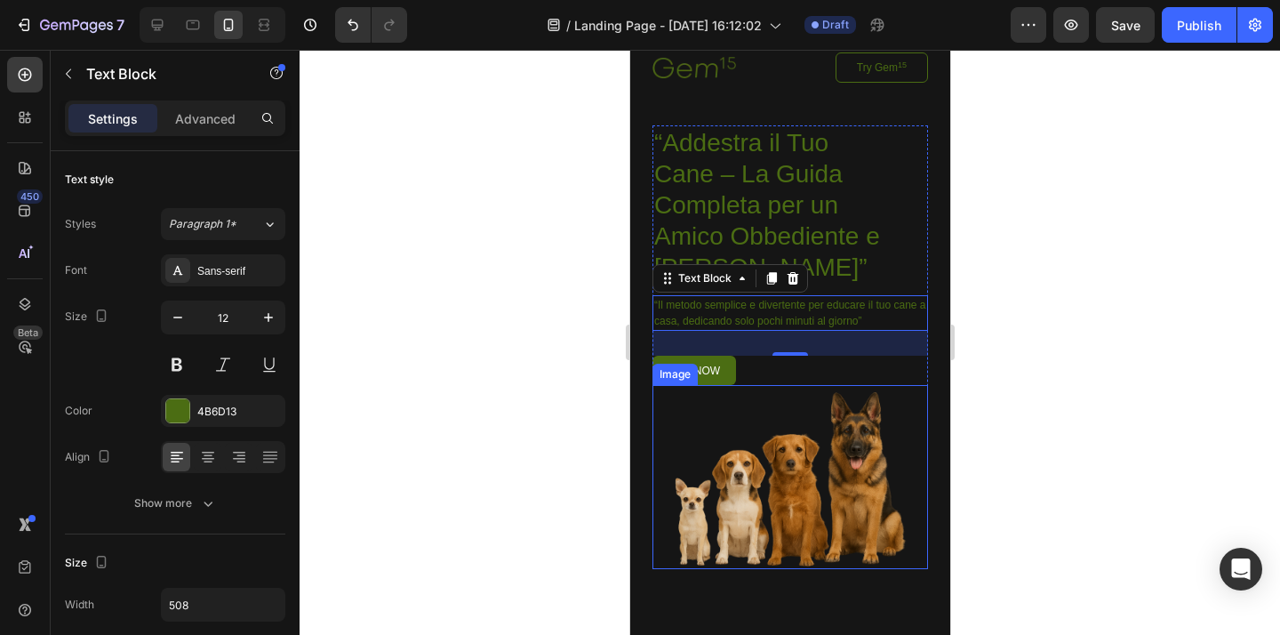
click at [1081, 361] on div at bounding box center [789, 342] width 980 height 585
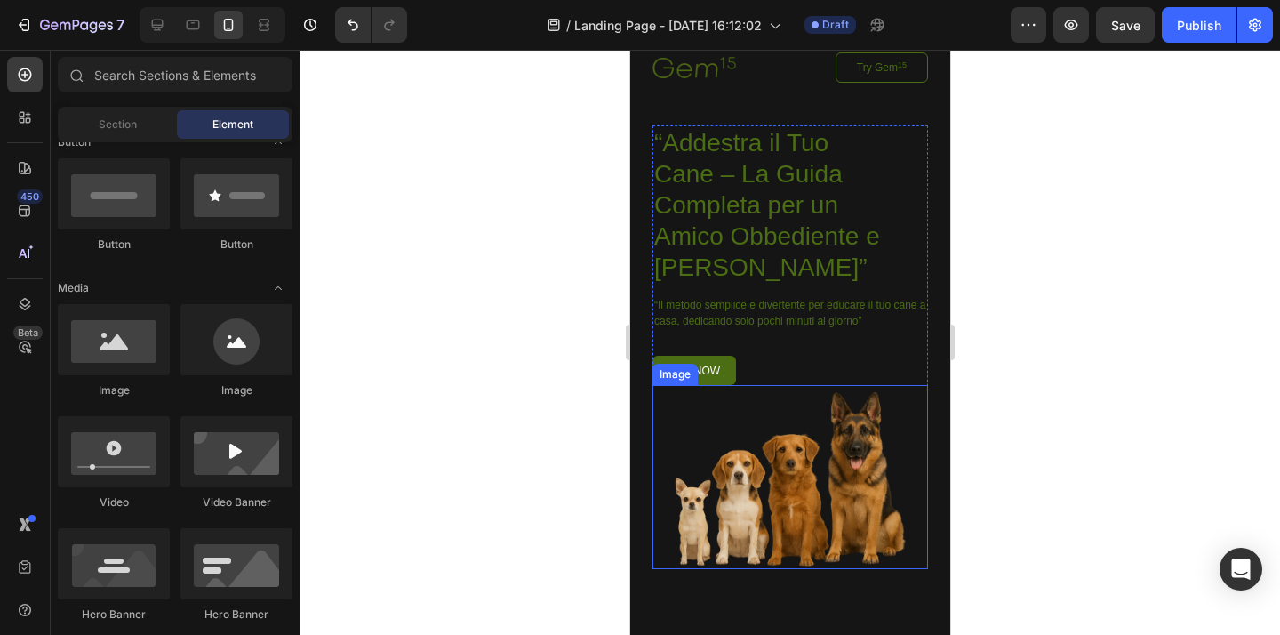
click at [858, 460] on img at bounding box center [788, 477] width 275 height 184
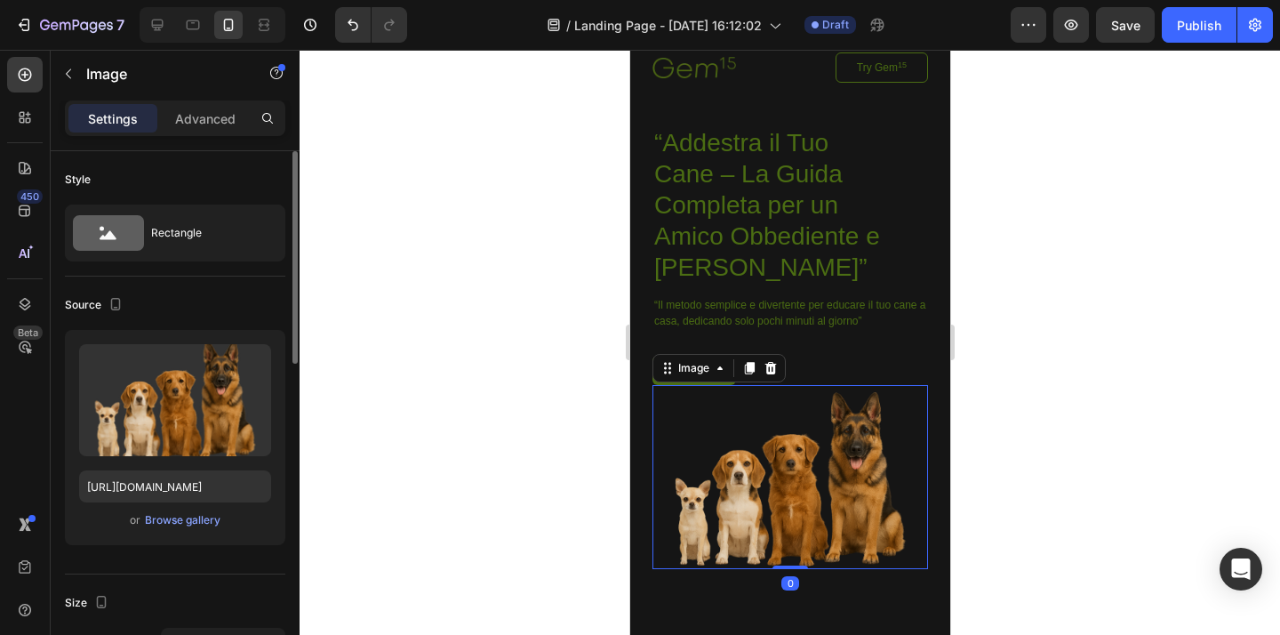
click at [219, 119] on p "Advanced" at bounding box center [205, 118] width 60 height 19
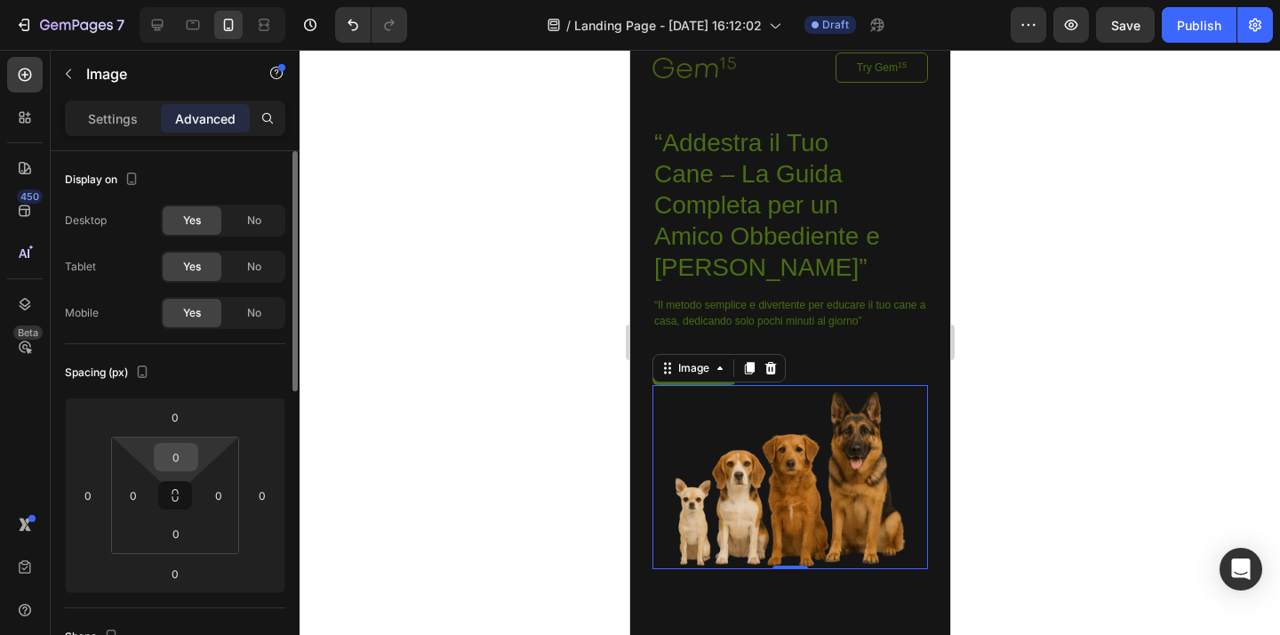
click at [174, 456] on input "0" at bounding box center [176, 456] width 36 height 27
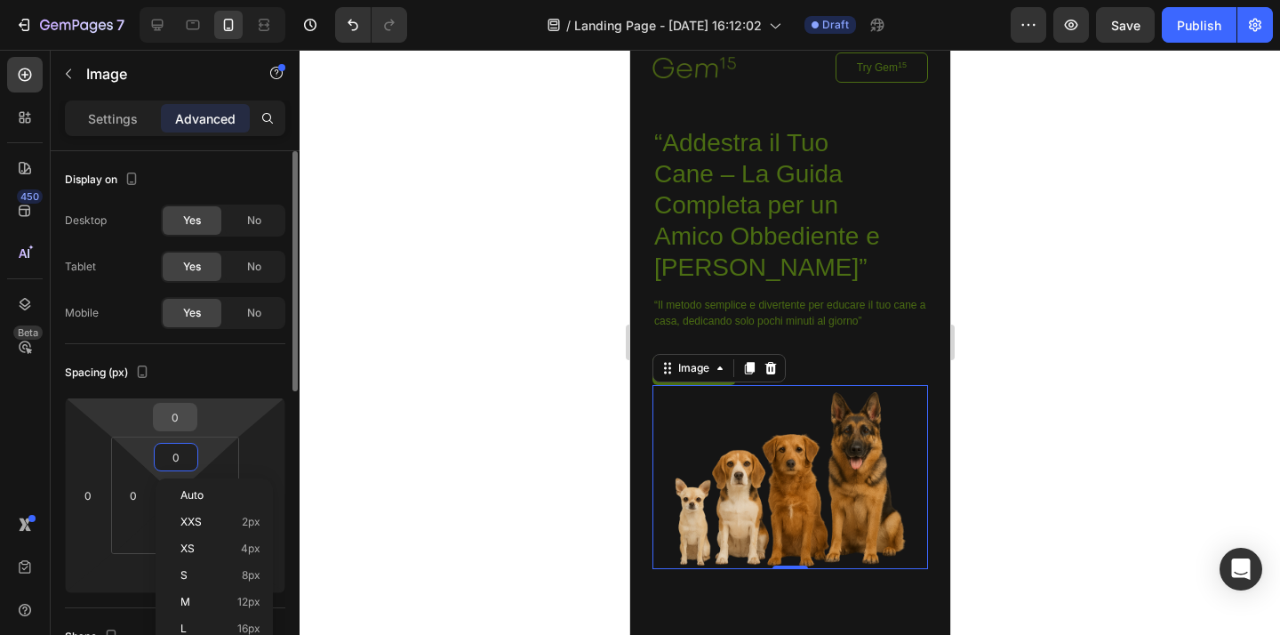
click at [176, 408] on input "0" at bounding box center [175, 416] width 36 height 27
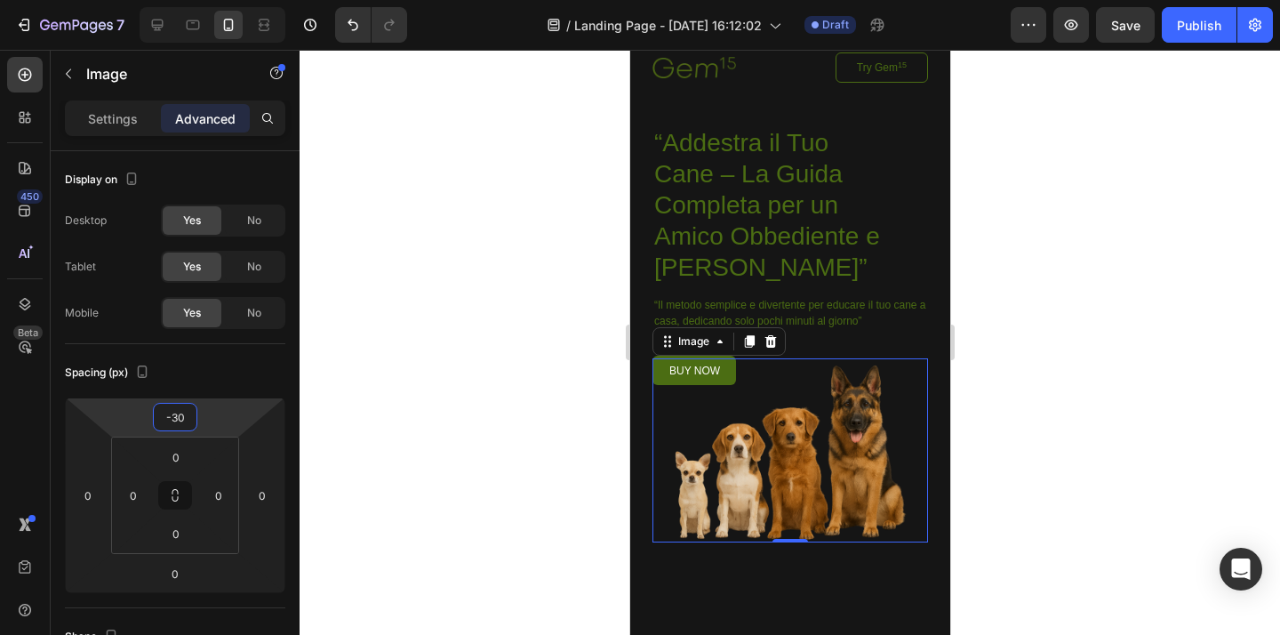
type input "-3"
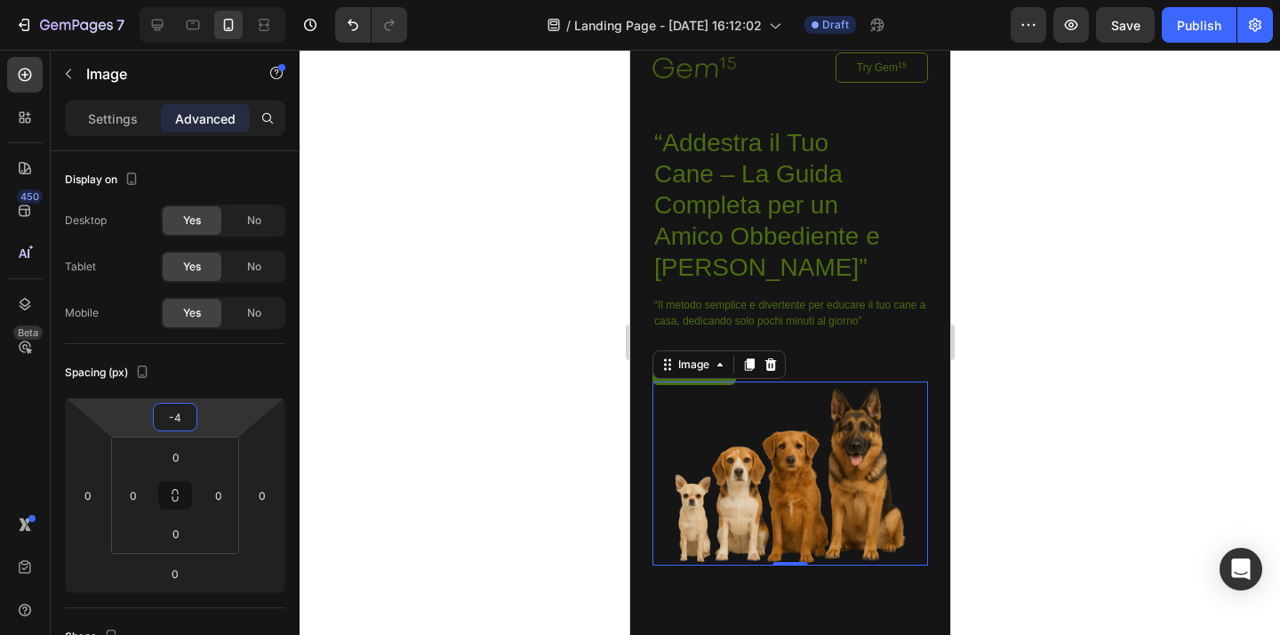
type input "-40"
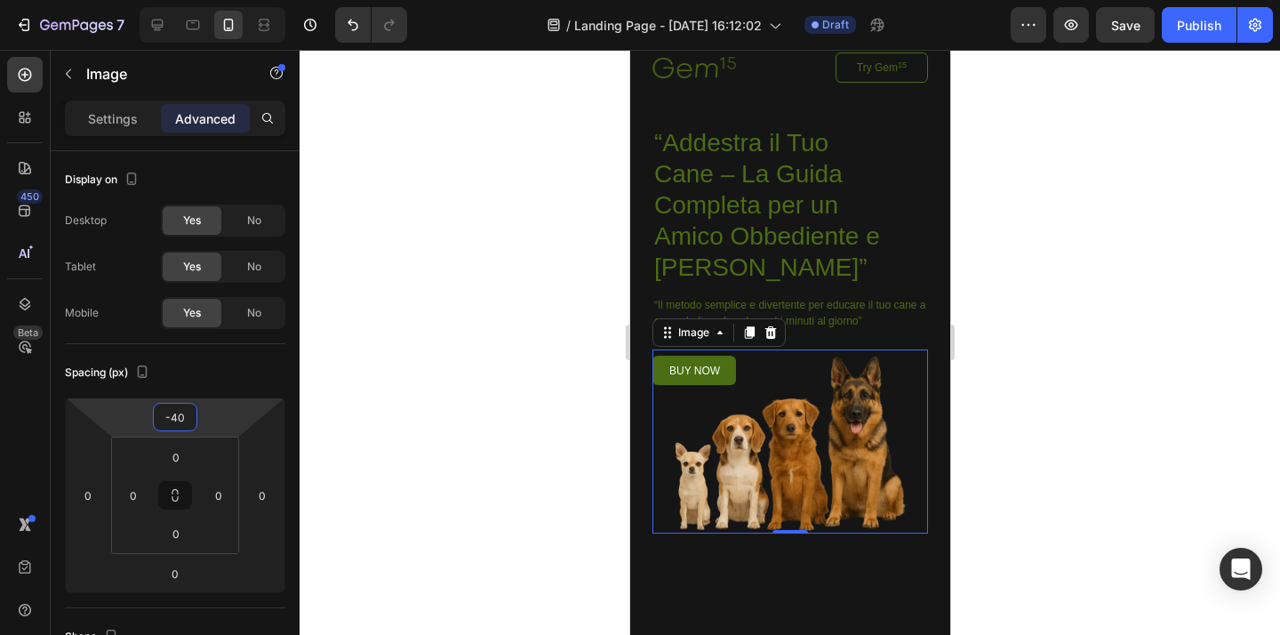
click at [603, 342] on div at bounding box center [789, 342] width 980 height 585
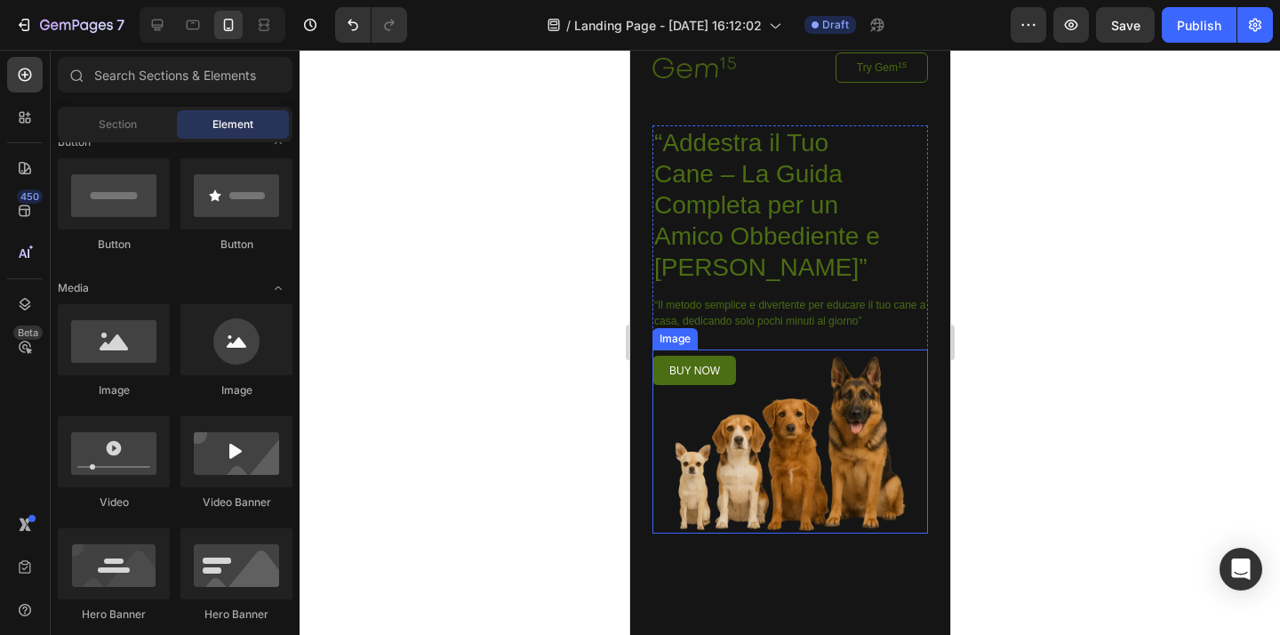
click at [711, 377] on img at bounding box center [788, 441] width 275 height 184
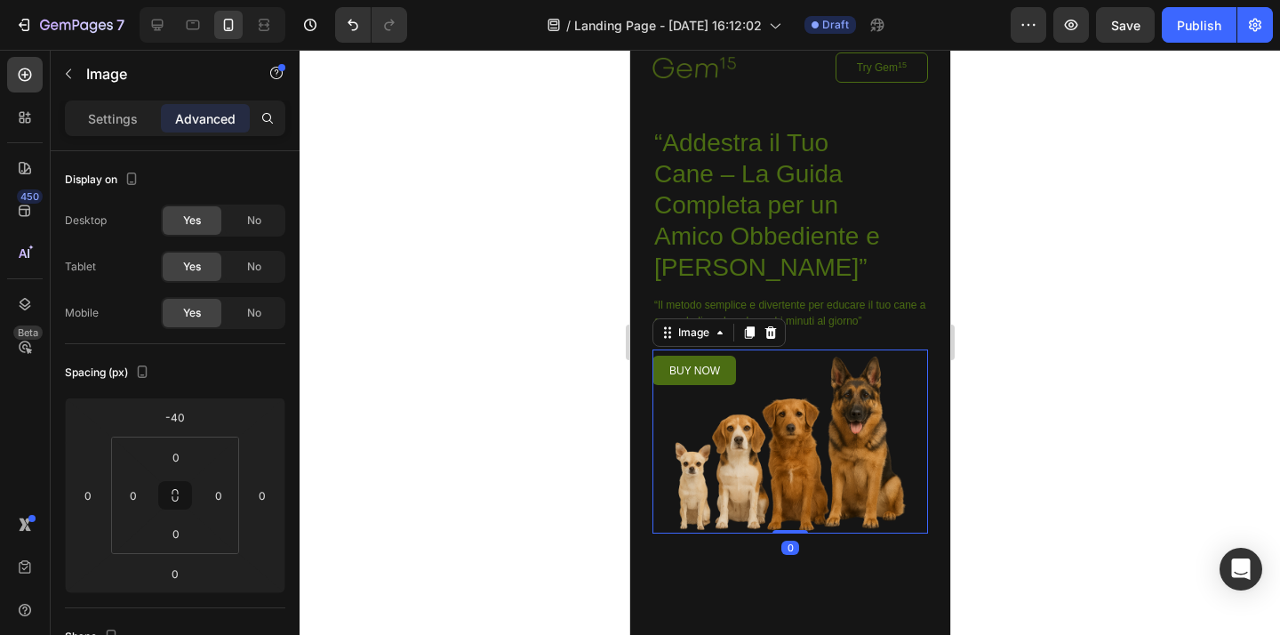
click at [711, 377] on img at bounding box center [788, 441] width 275 height 184
click at [715, 372] on img at bounding box center [788, 441] width 275 height 184
click at [712, 375] on img at bounding box center [788, 441] width 275 height 184
click at [506, 483] on div at bounding box center [789, 342] width 980 height 585
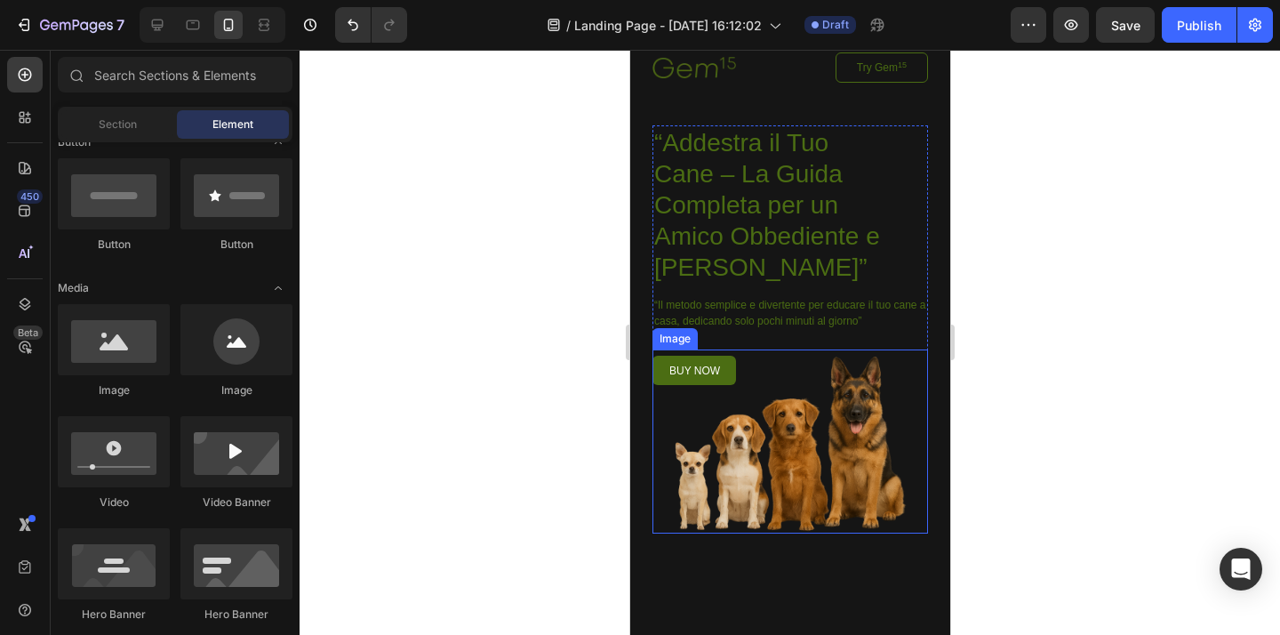
click at [685, 370] on img at bounding box center [788, 441] width 275 height 184
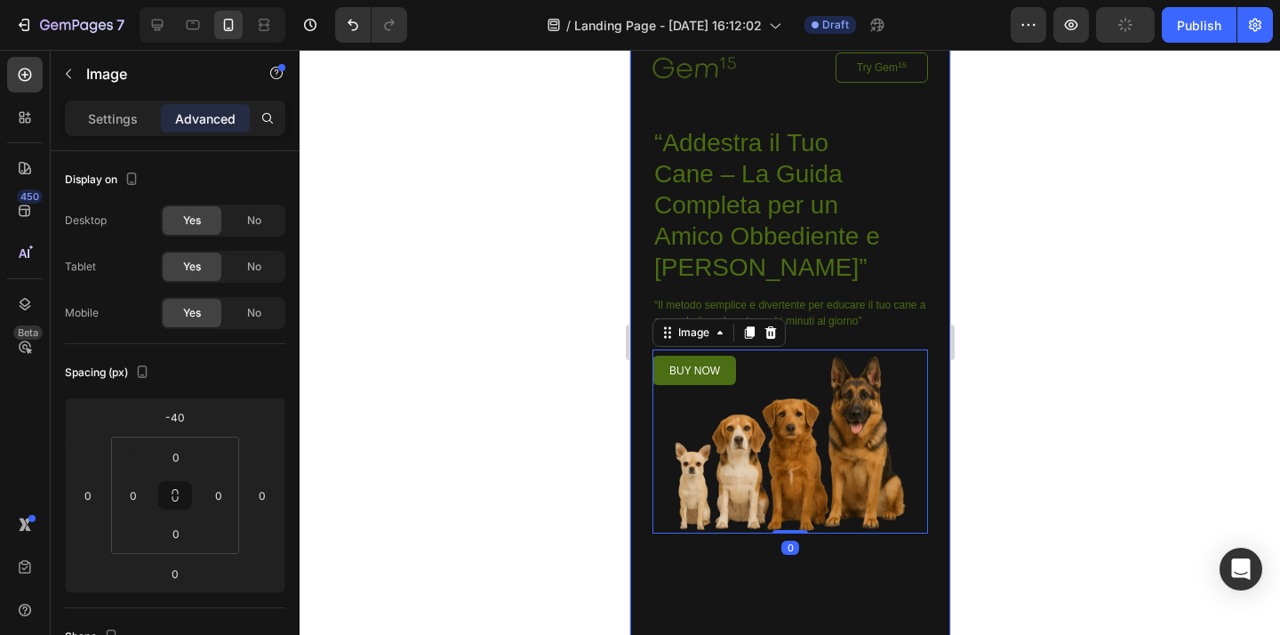
drag, startPoint x: 555, startPoint y: 389, endPoint x: 592, endPoint y: 394, distance: 37.6
click at [556, 389] on div at bounding box center [789, 342] width 980 height 585
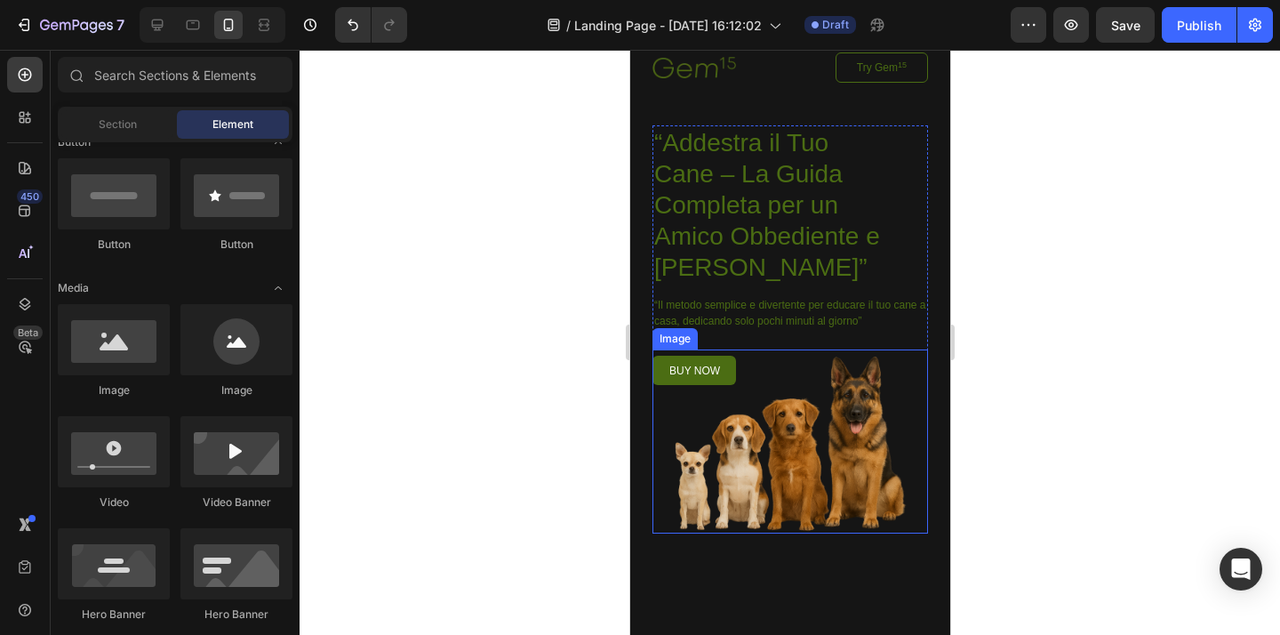
click at [805, 443] on img at bounding box center [788, 441] width 275 height 184
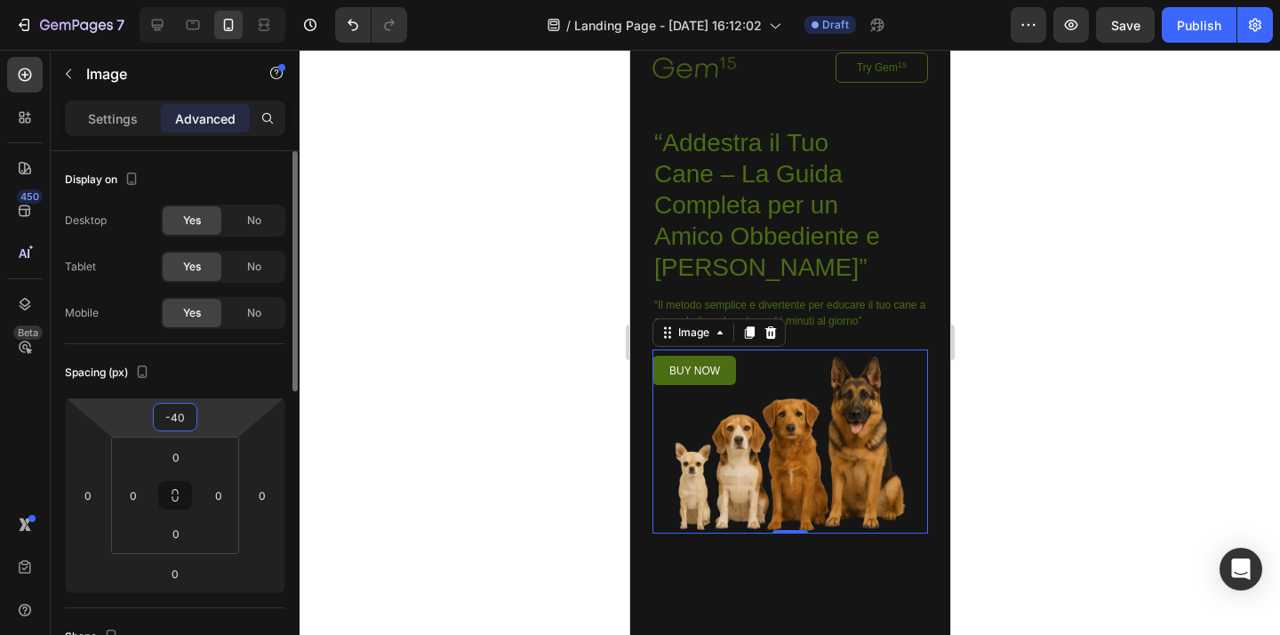
click at [177, 409] on input "-40" at bounding box center [175, 416] width 36 height 27
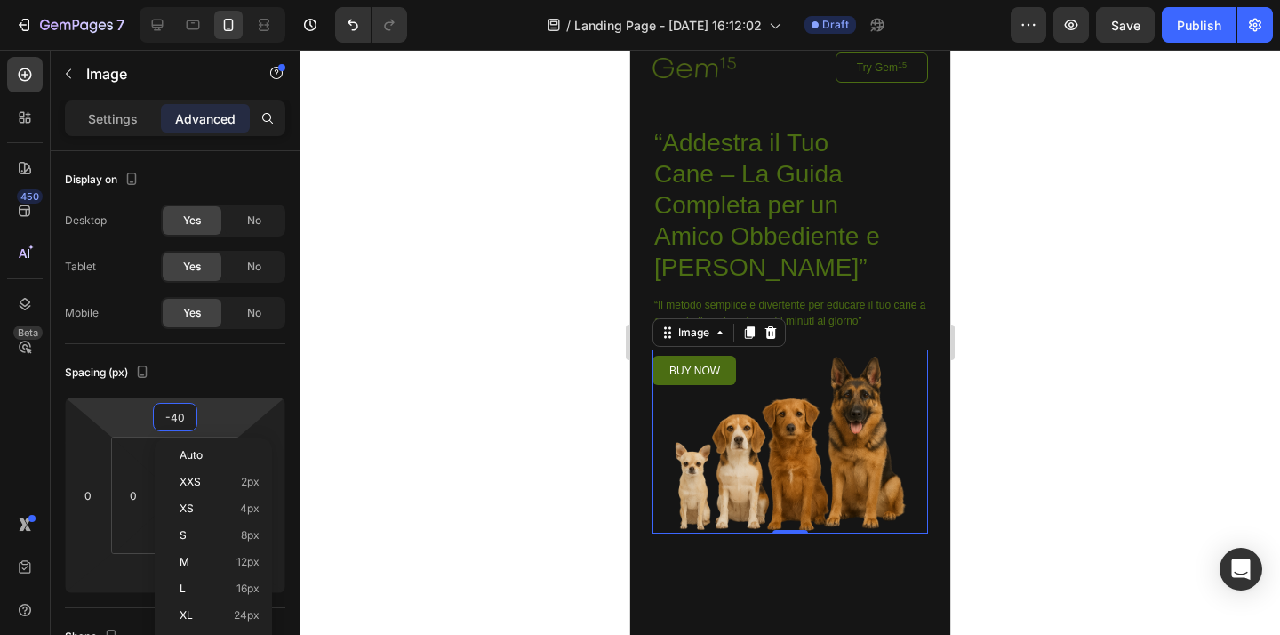
type input "0"
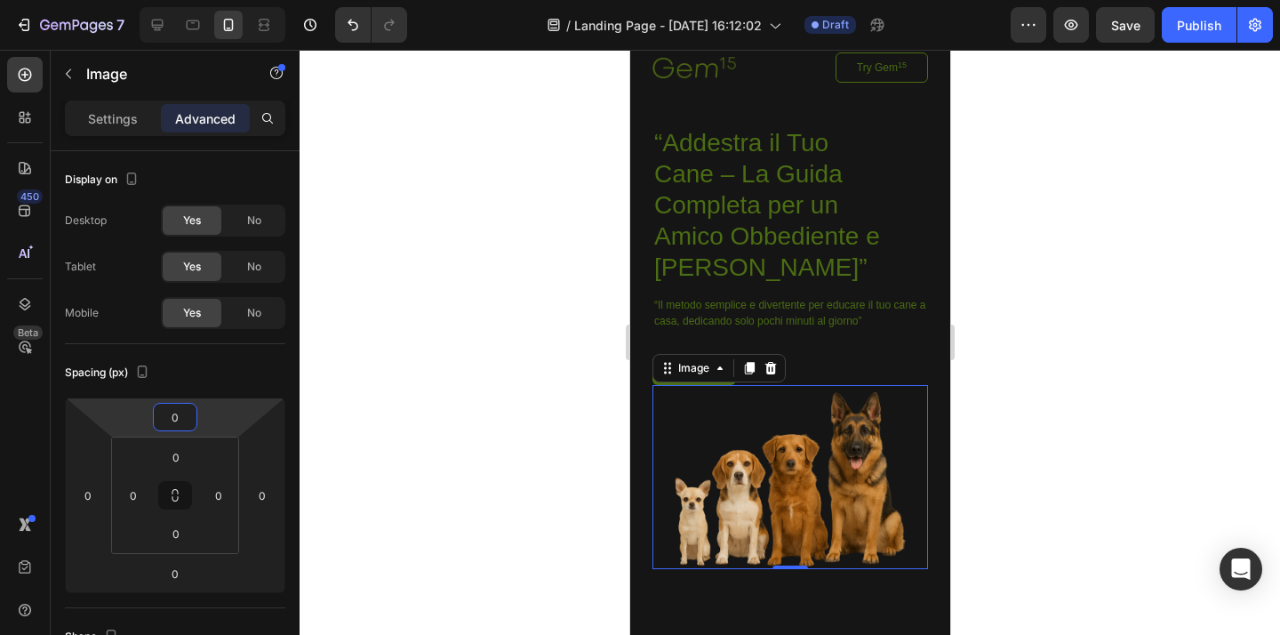
click at [578, 313] on div at bounding box center [789, 342] width 980 height 585
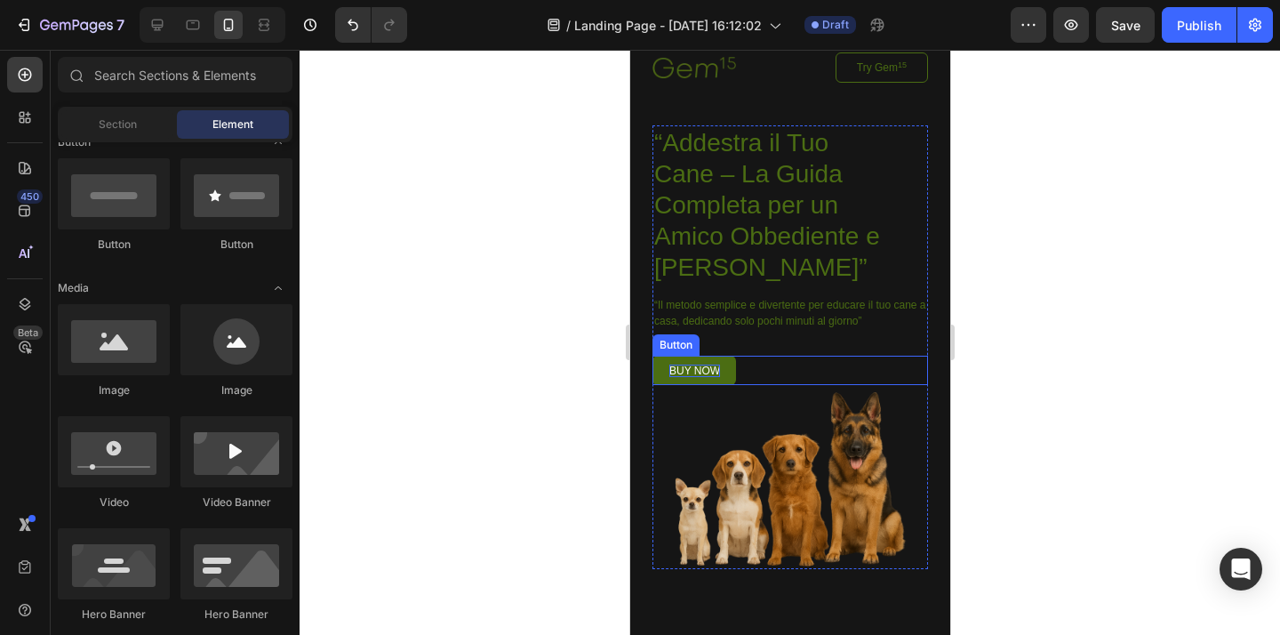
click at [681, 368] on p "buy now" at bounding box center [693, 370] width 51 height 12
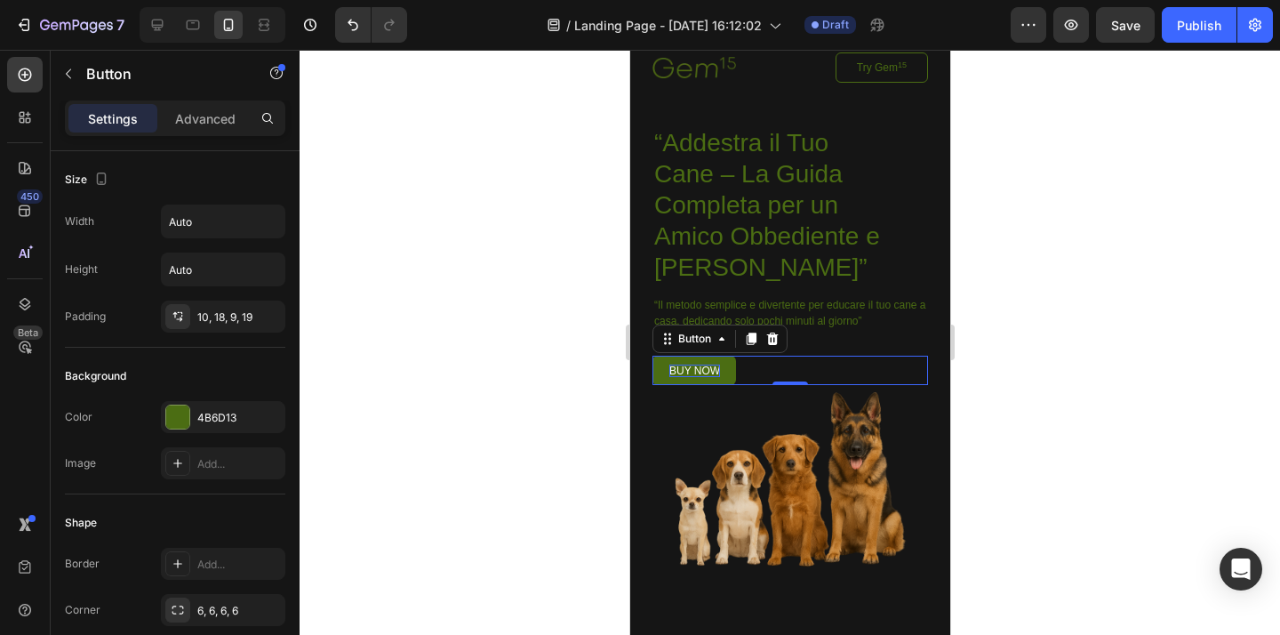
click at [714, 371] on p "buy now" at bounding box center [693, 370] width 51 height 12
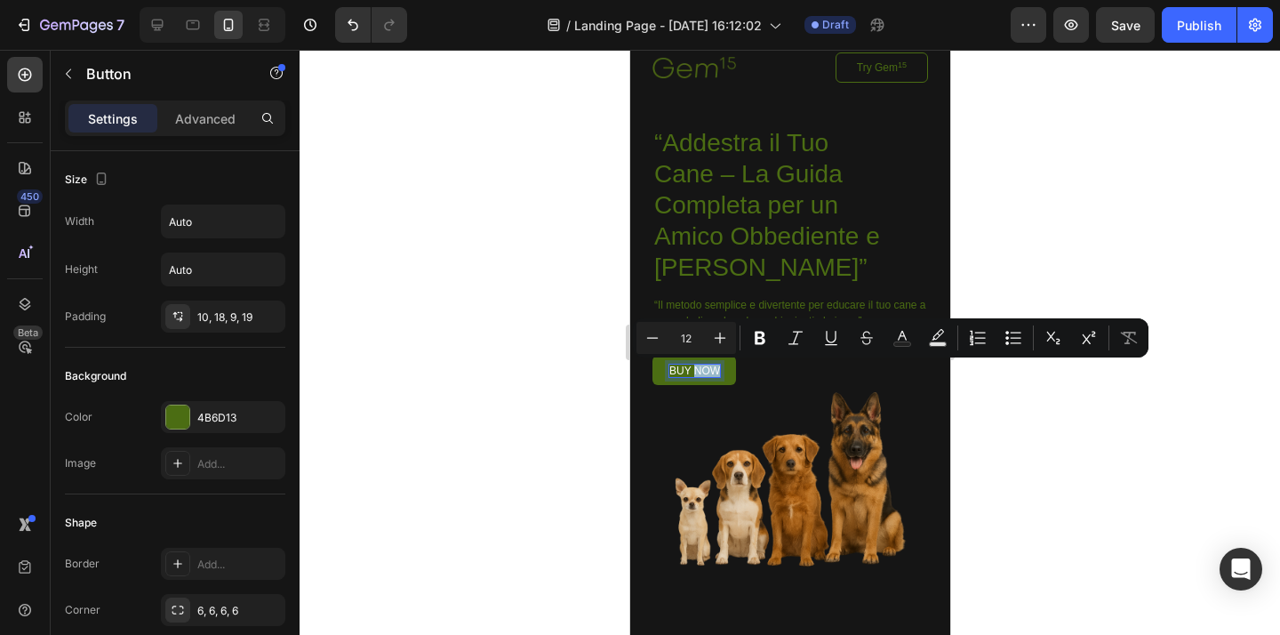
click at [721, 372] on link "buy now" at bounding box center [693, 369] width 84 height 29
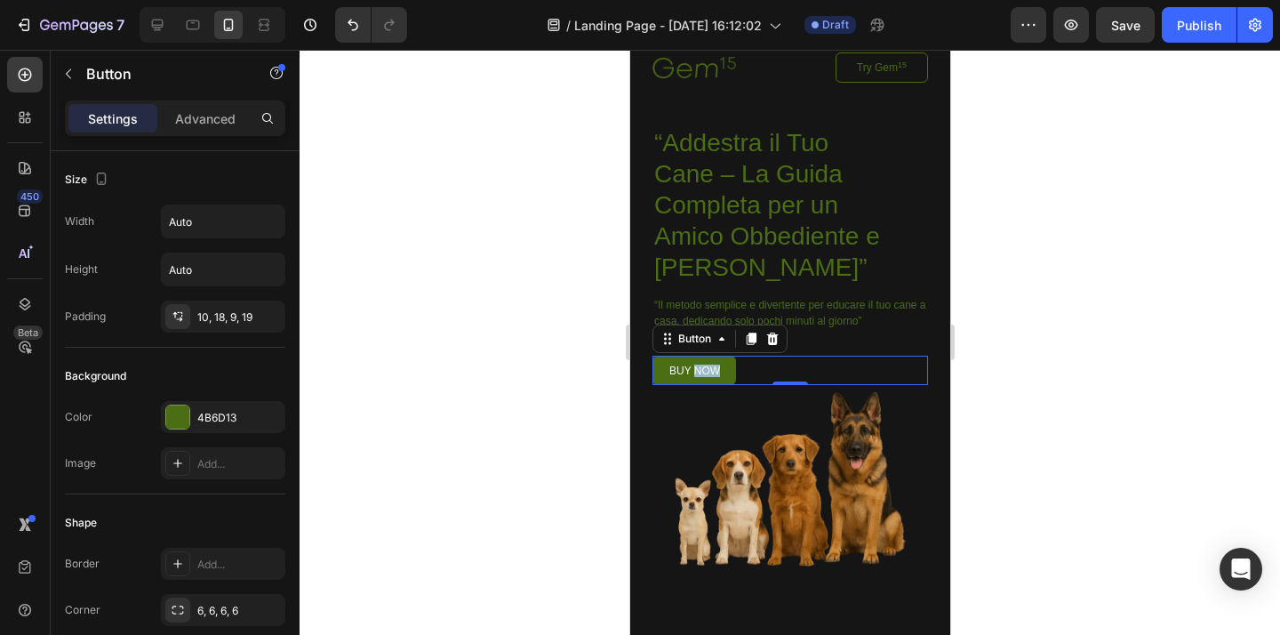
click at [721, 373] on link "buy now" at bounding box center [693, 369] width 84 height 29
click at [773, 366] on div "buy now Button 0" at bounding box center [788, 369] width 275 height 29
click at [557, 355] on div at bounding box center [789, 342] width 980 height 585
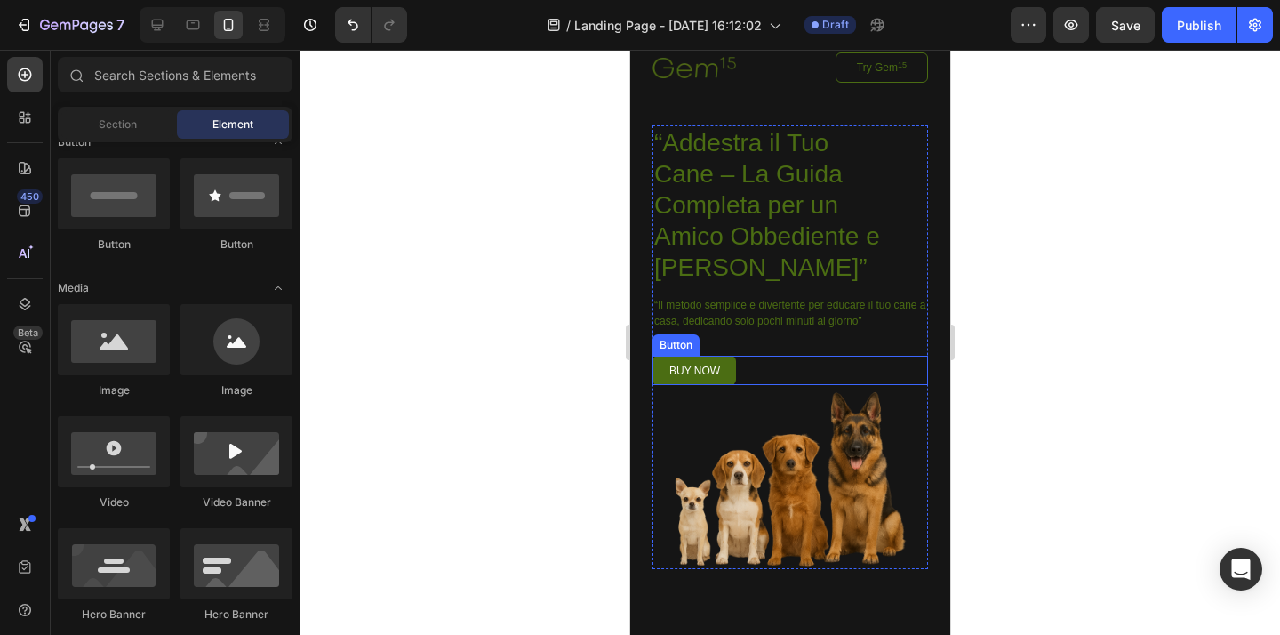
click at [484, 370] on div at bounding box center [789, 342] width 980 height 585
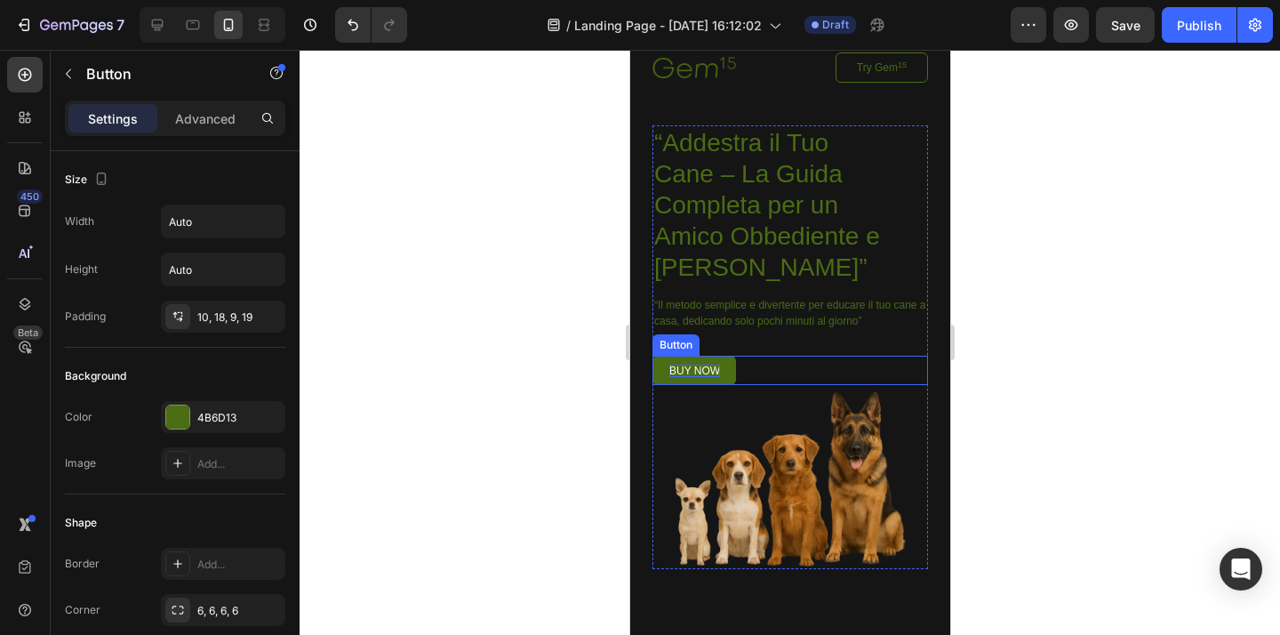
click at [670, 371] on div "buy now Button" at bounding box center [788, 369] width 275 height 29
click at [671, 371] on p "buy now" at bounding box center [693, 370] width 51 height 12
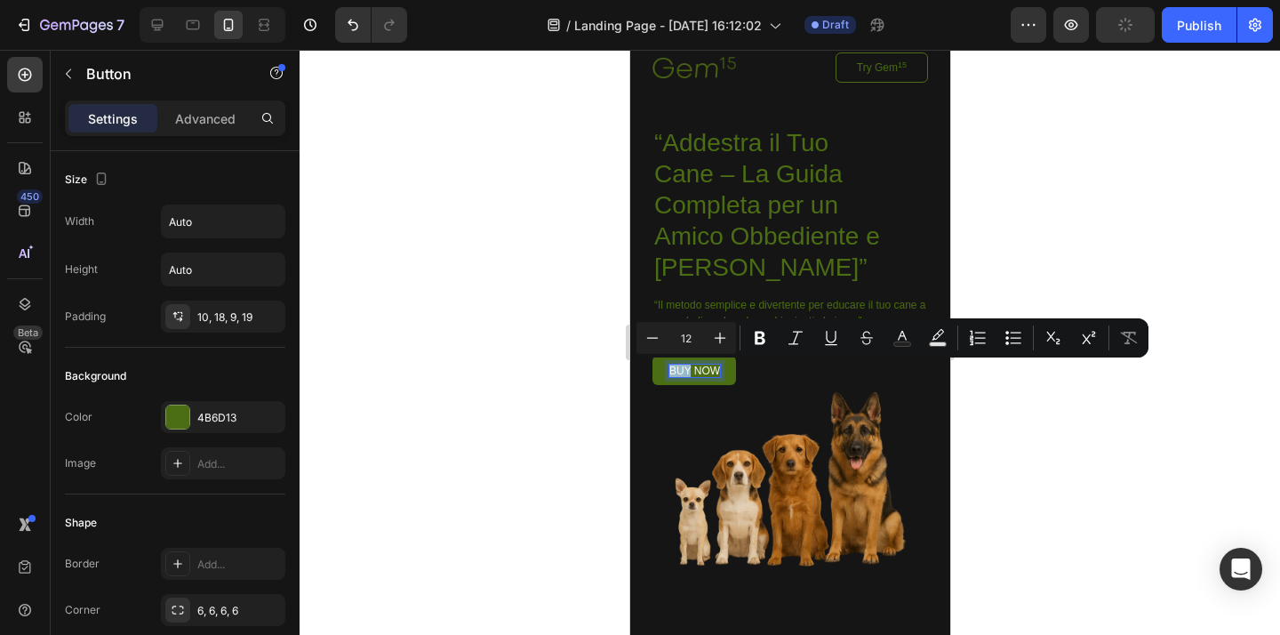
click at [671, 371] on p "buy now" at bounding box center [693, 370] width 51 height 12
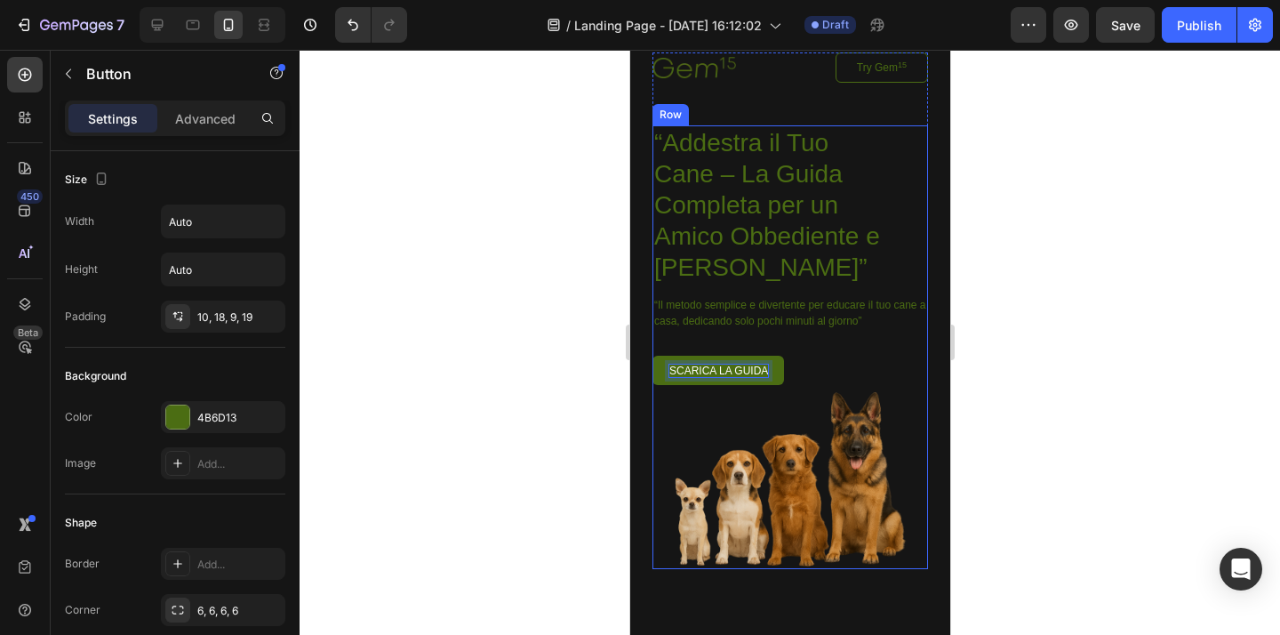
click at [578, 348] on div at bounding box center [789, 342] width 980 height 585
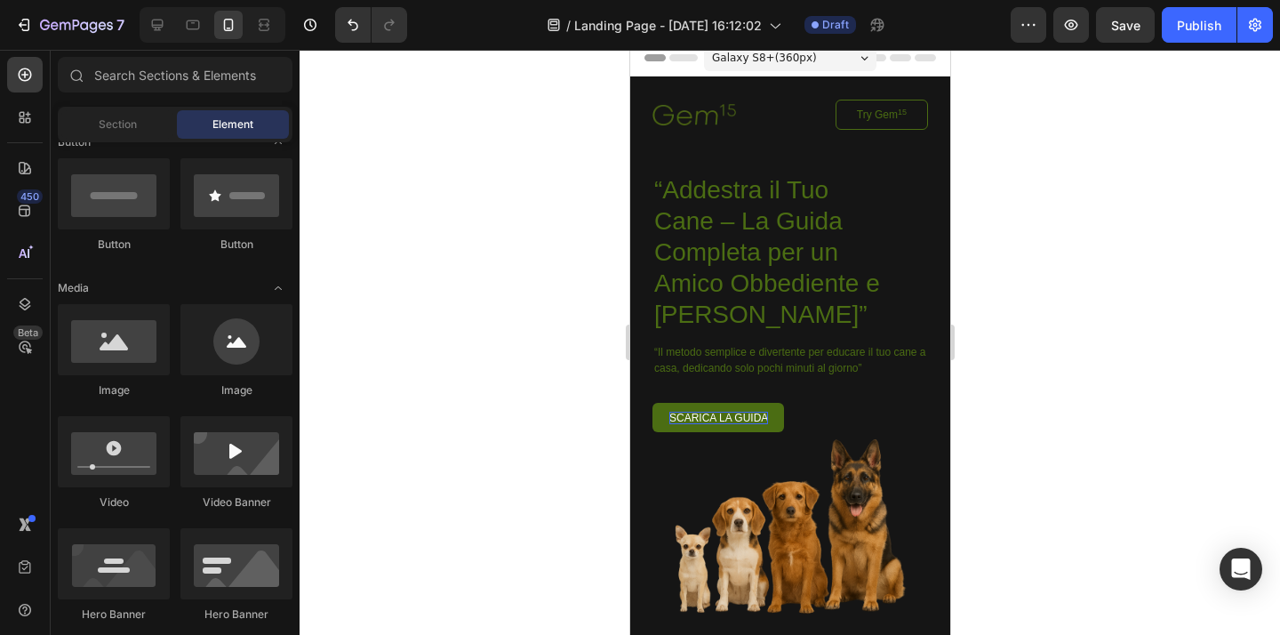
scroll to position [0, 0]
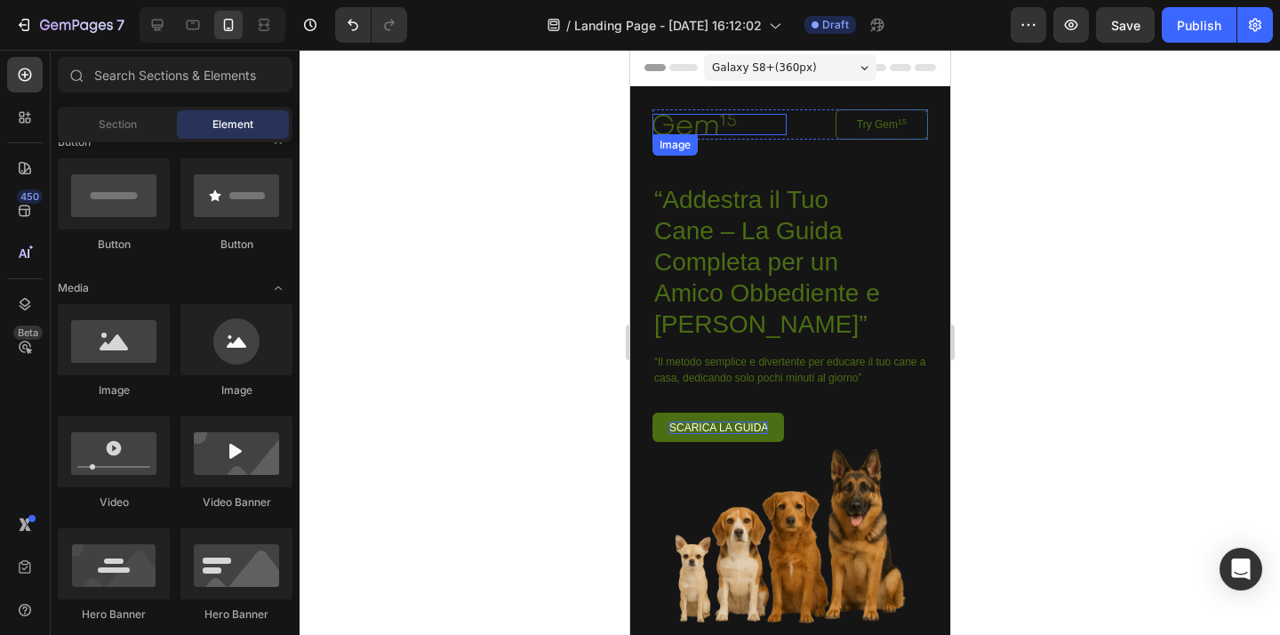
click at [712, 128] on img at bounding box center [693, 125] width 84 height 22
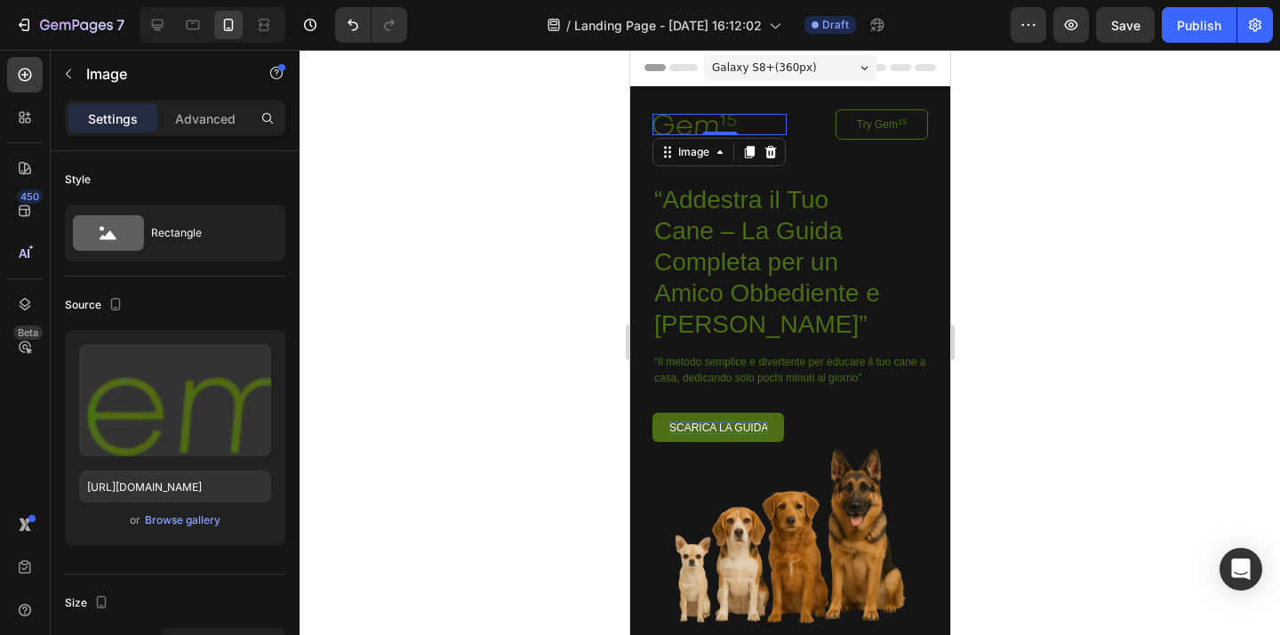
click at [1084, 203] on div at bounding box center [789, 342] width 980 height 585
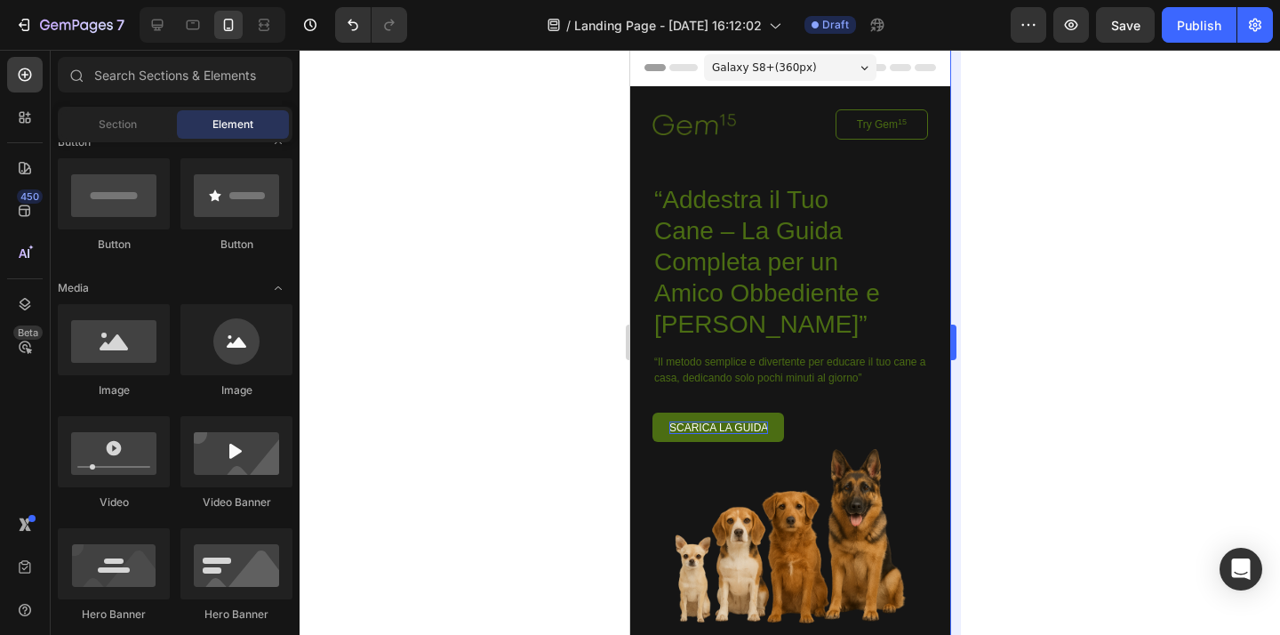
scroll to position [427, 0]
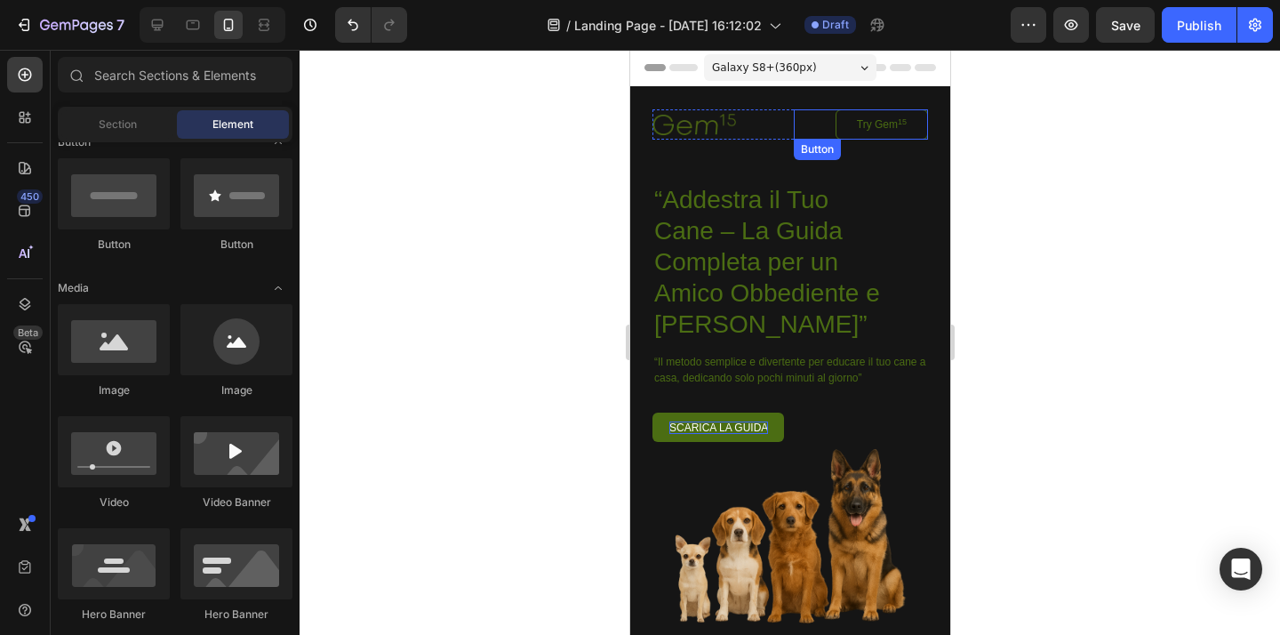
click at [908, 129] on link "Try Gem 15" at bounding box center [880, 124] width 92 height 30
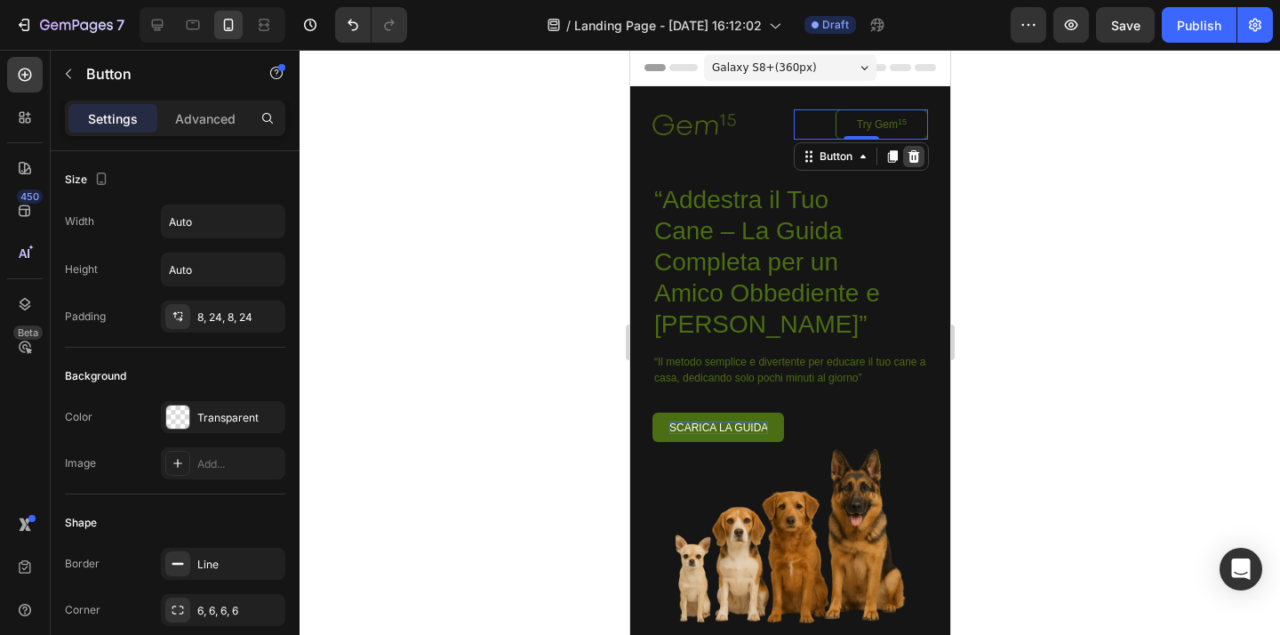
click at [916, 162] on div at bounding box center [912, 156] width 21 height 21
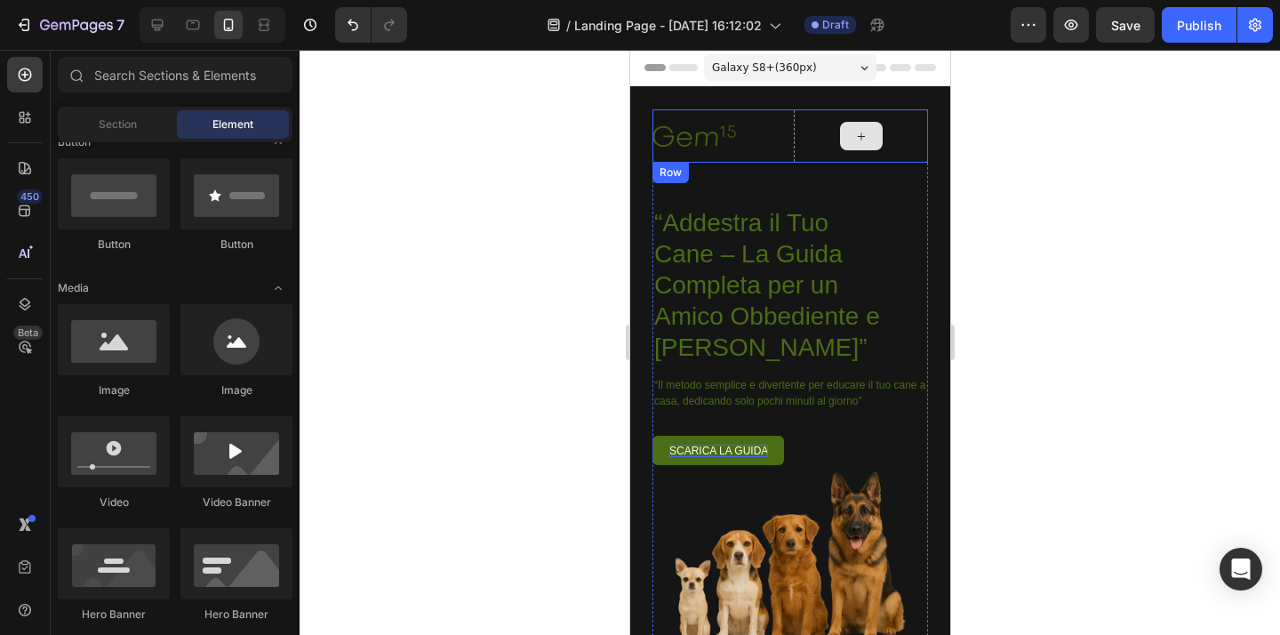
click at [897, 151] on div at bounding box center [860, 135] width 134 height 53
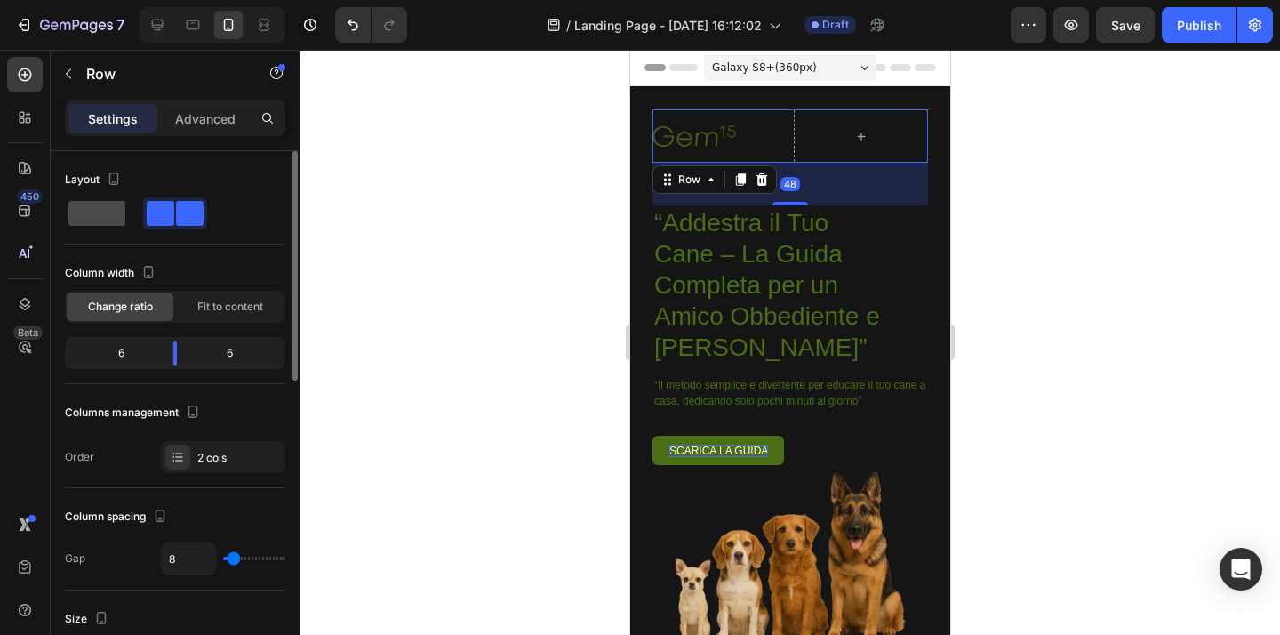
click at [105, 217] on span at bounding box center [96, 213] width 57 height 25
type input "0"
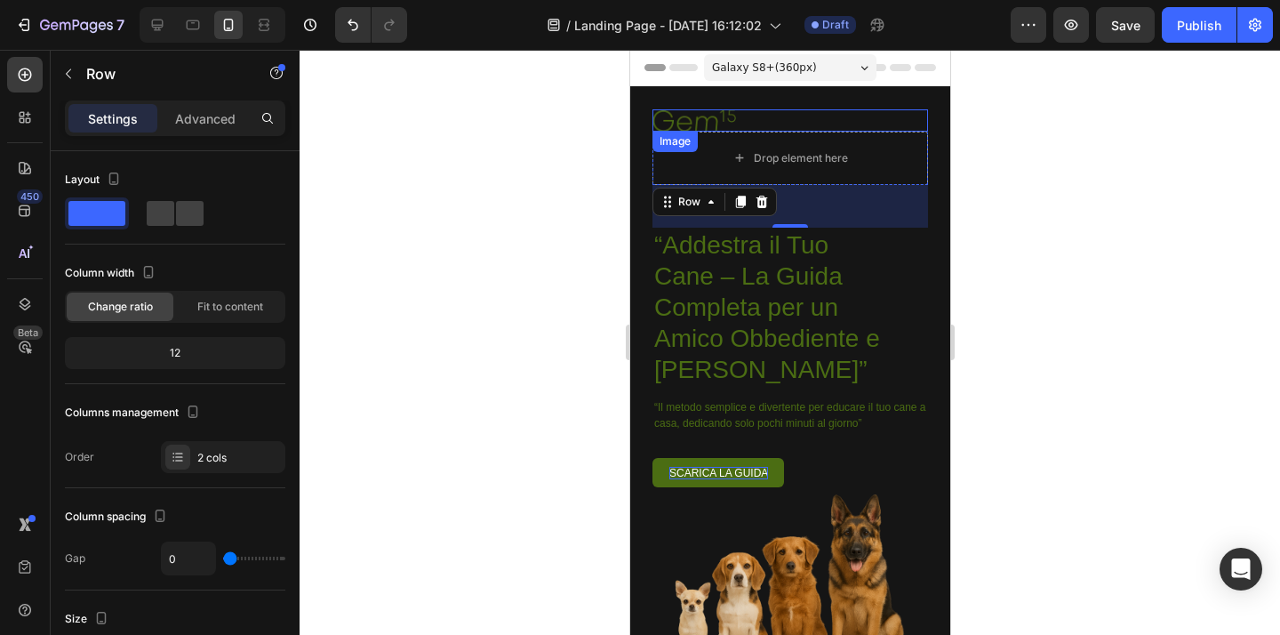
click at [713, 122] on img at bounding box center [693, 120] width 84 height 22
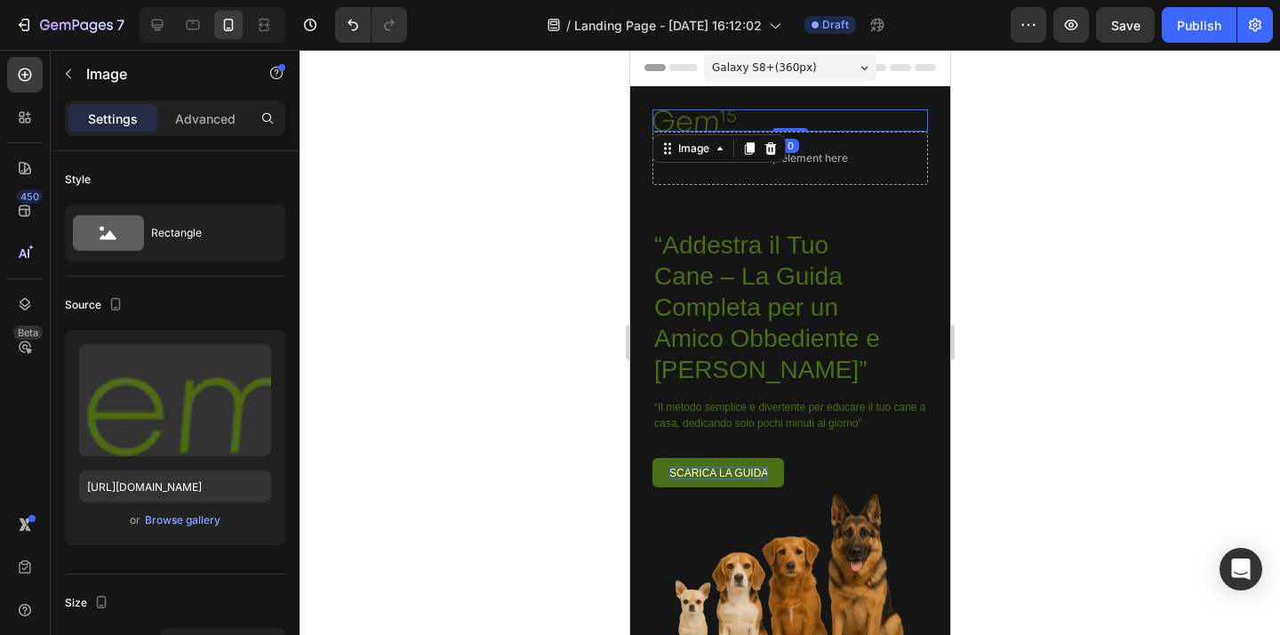
click at [714, 122] on img at bounding box center [693, 120] width 84 height 22
click at [728, 126] on img at bounding box center [693, 120] width 84 height 22
click at [771, 153] on icon at bounding box center [770, 148] width 12 height 12
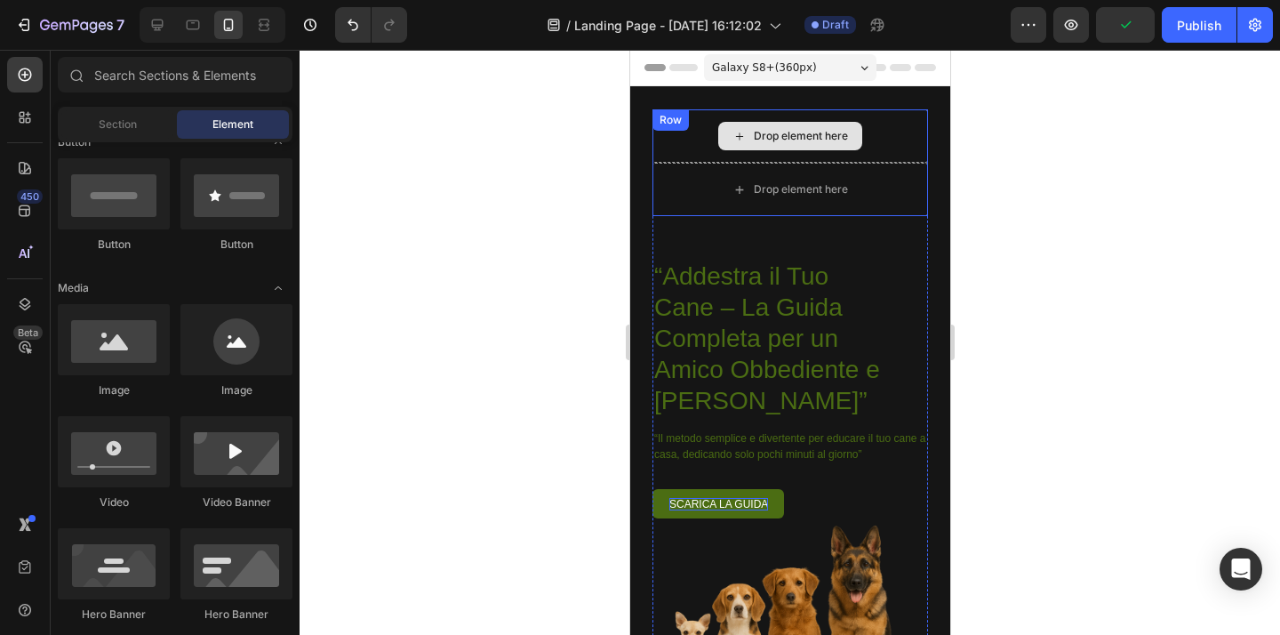
click at [878, 148] on div "Drop element here" at bounding box center [788, 135] width 275 height 53
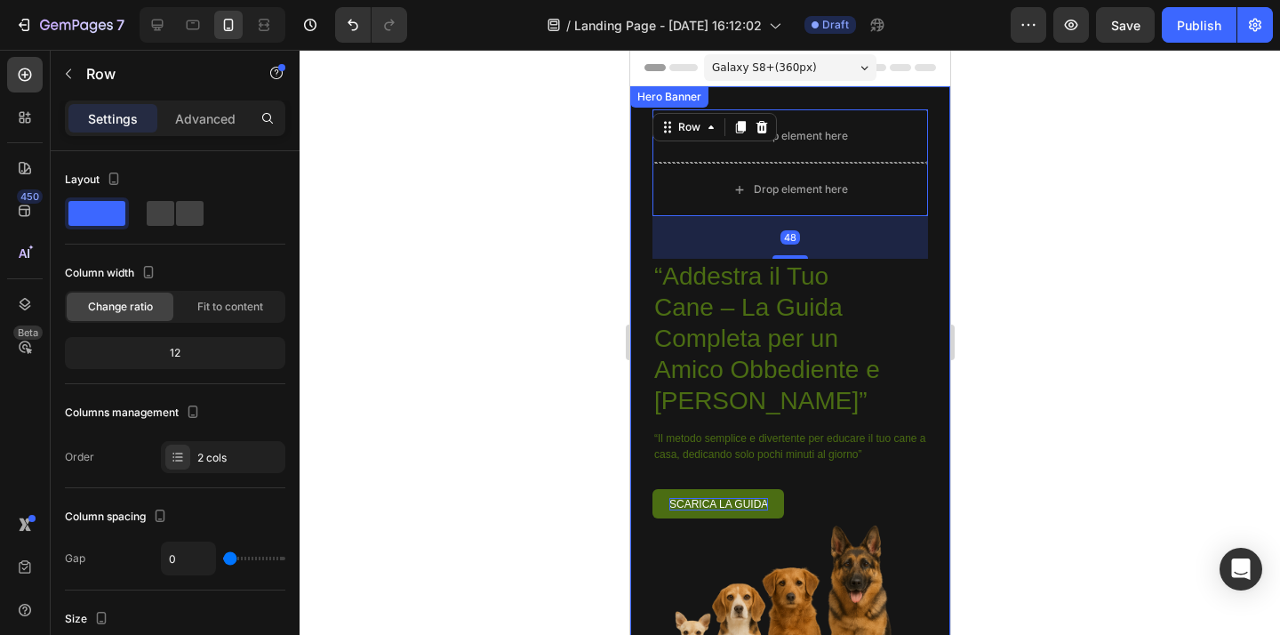
click at [999, 199] on div at bounding box center [789, 342] width 980 height 585
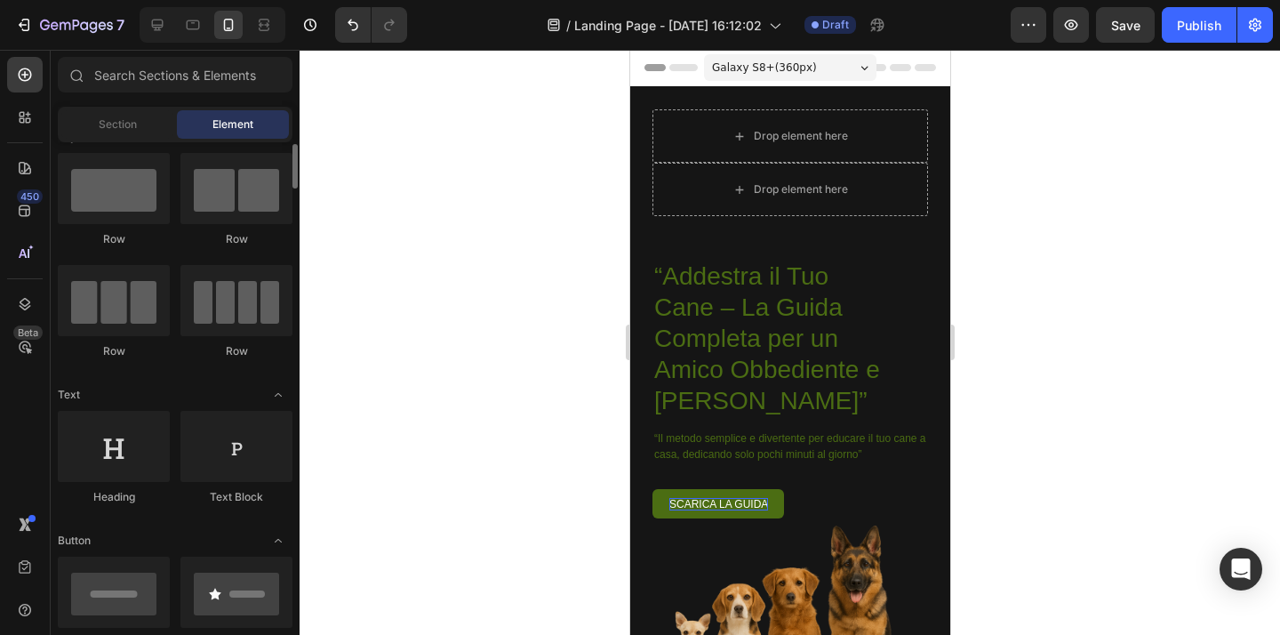
scroll to position [0, 0]
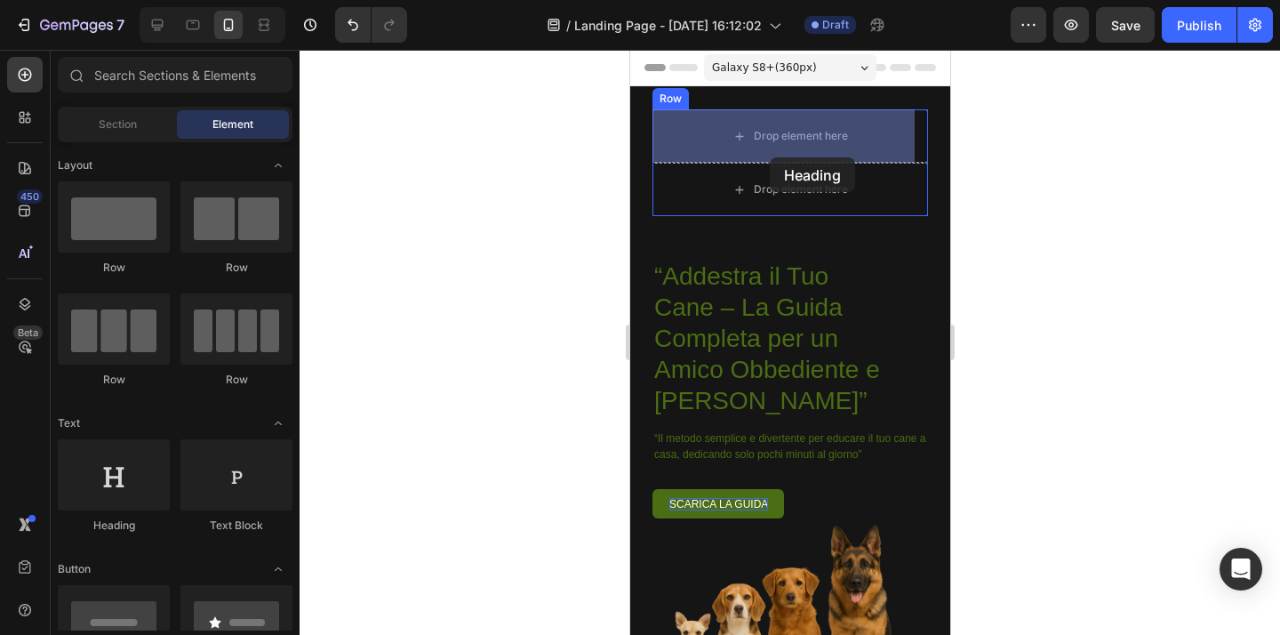
drag, startPoint x: 742, startPoint y: 547, endPoint x: 769, endPoint y: 157, distance: 391.0
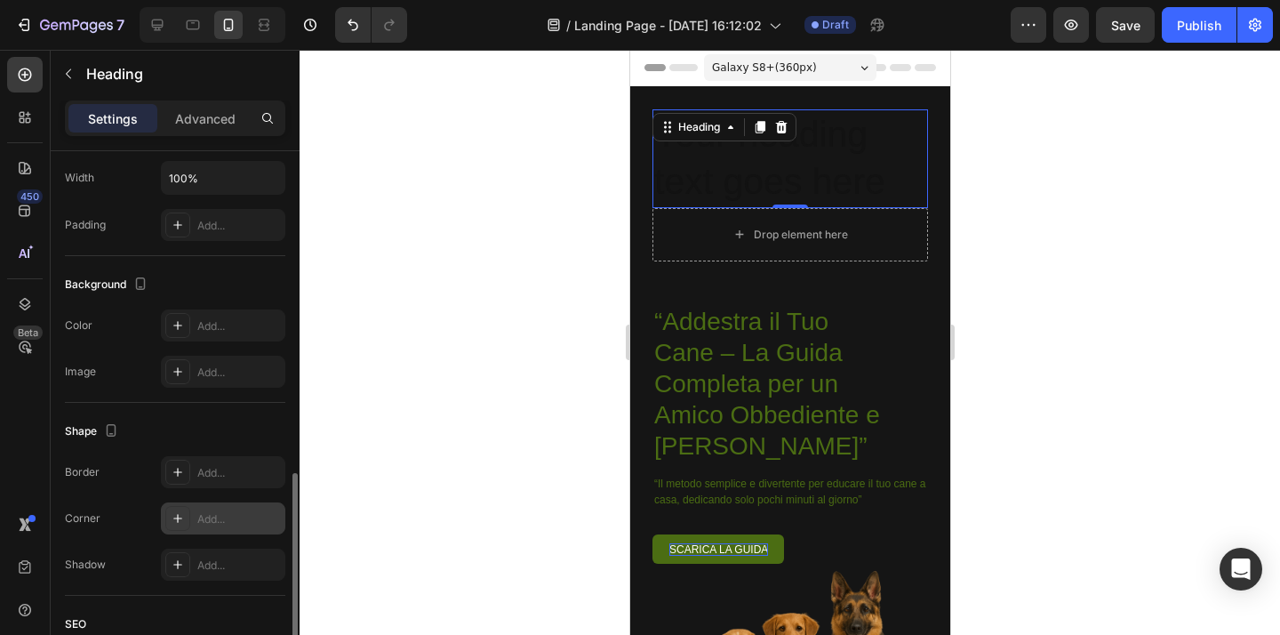
scroll to position [512, 0]
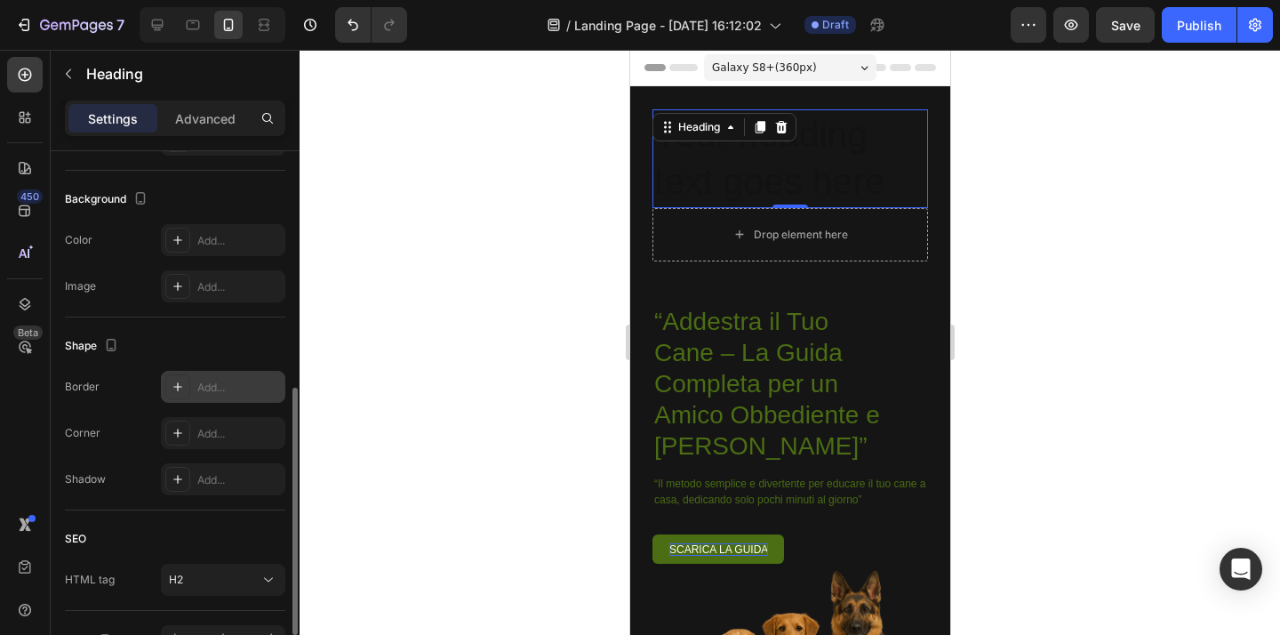
click at [234, 395] on div "Add..." at bounding box center [223, 387] width 124 height 32
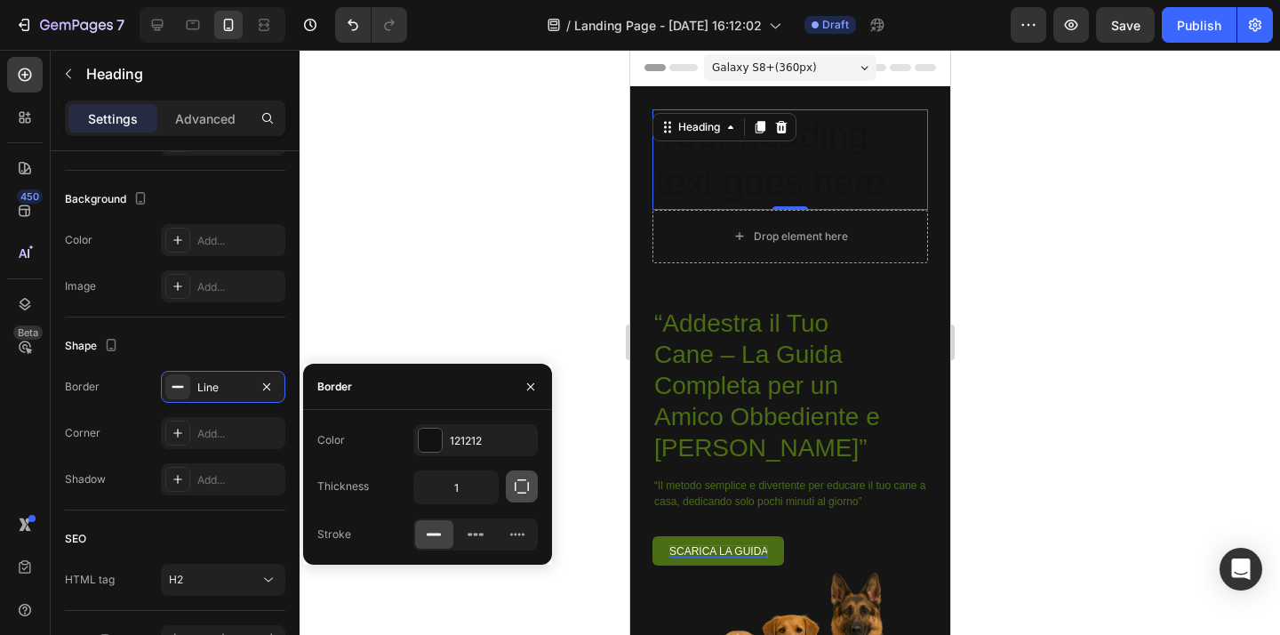
click at [521, 488] on icon "button" at bounding box center [522, 486] width 18 height 18
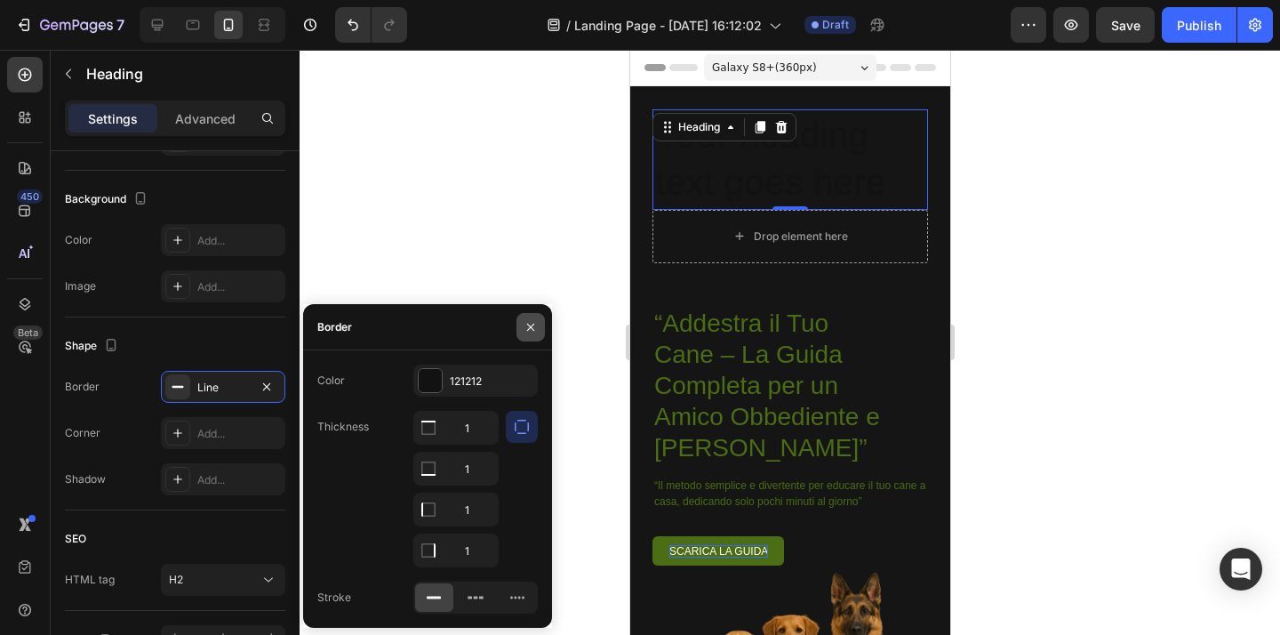
click at [541, 331] on button "button" at bounding box center [530, 327] width 28 height 28
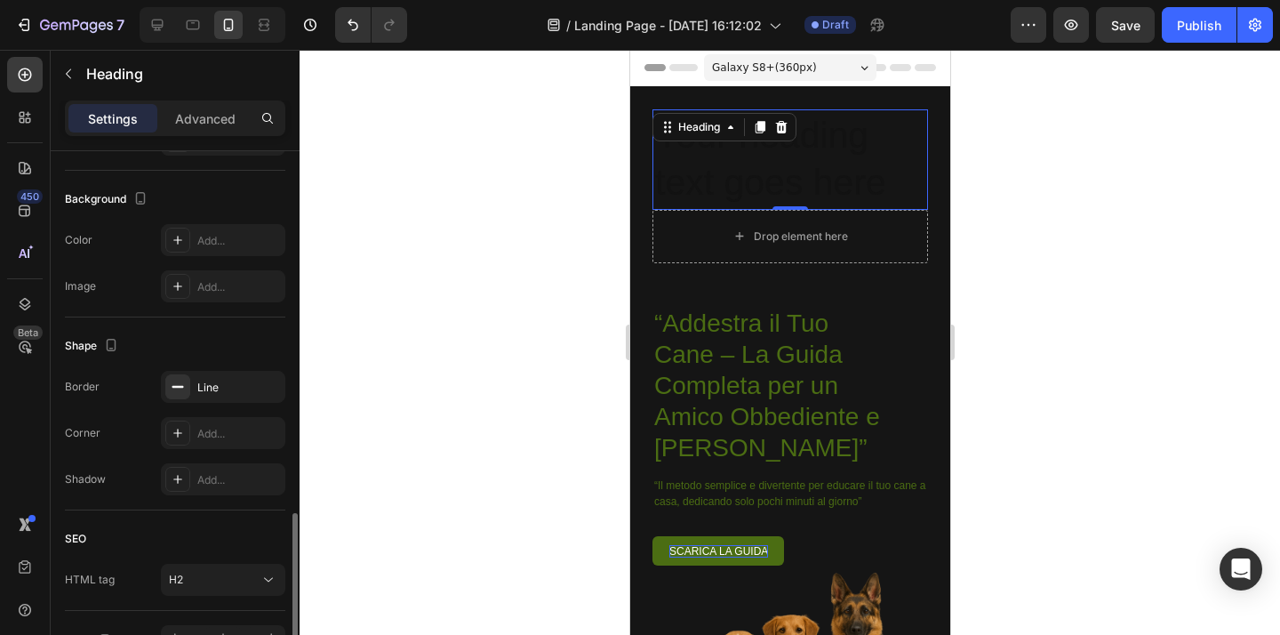
scroll to position [619, 0]
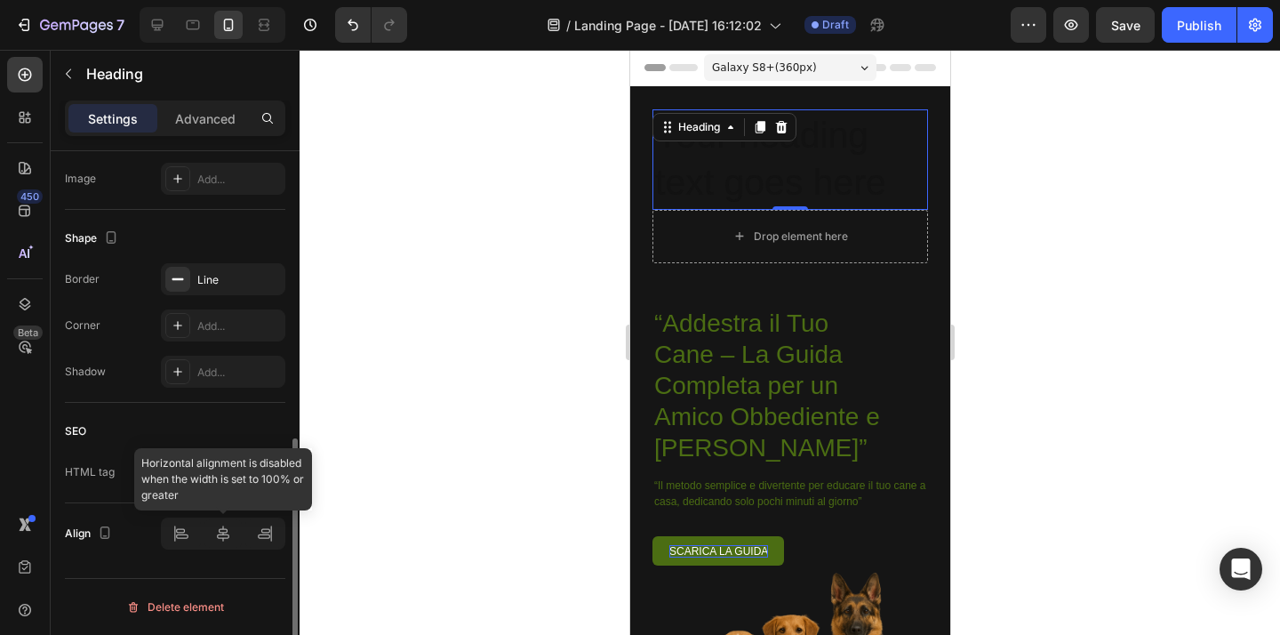
click at [221, 535] on div at bounding box center [223, 533] width 124 height 32
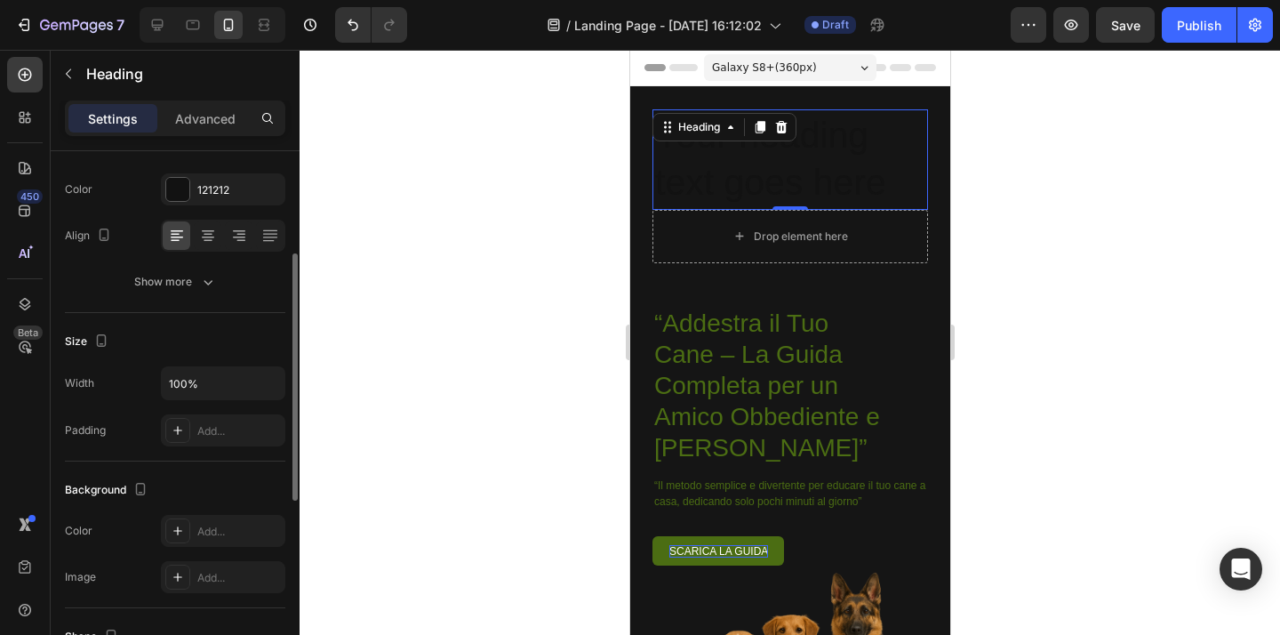
scroll to position [0, 0]
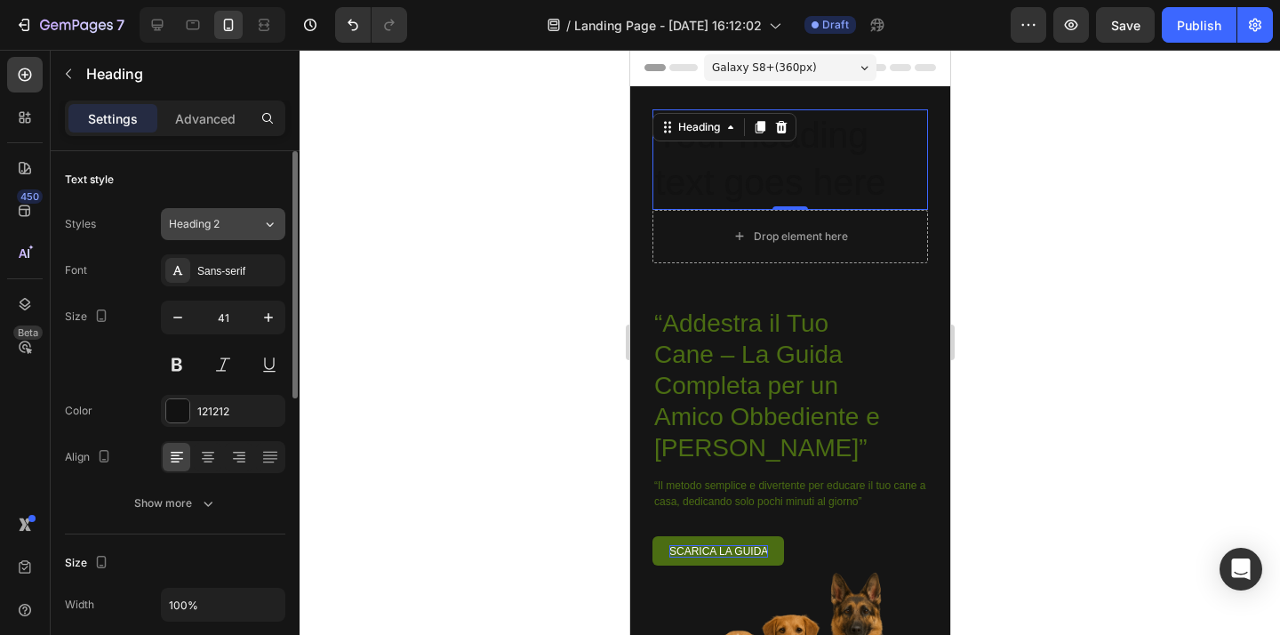
click at [262, 230] on icon at bounding box center [269, 224] width 15 height 18
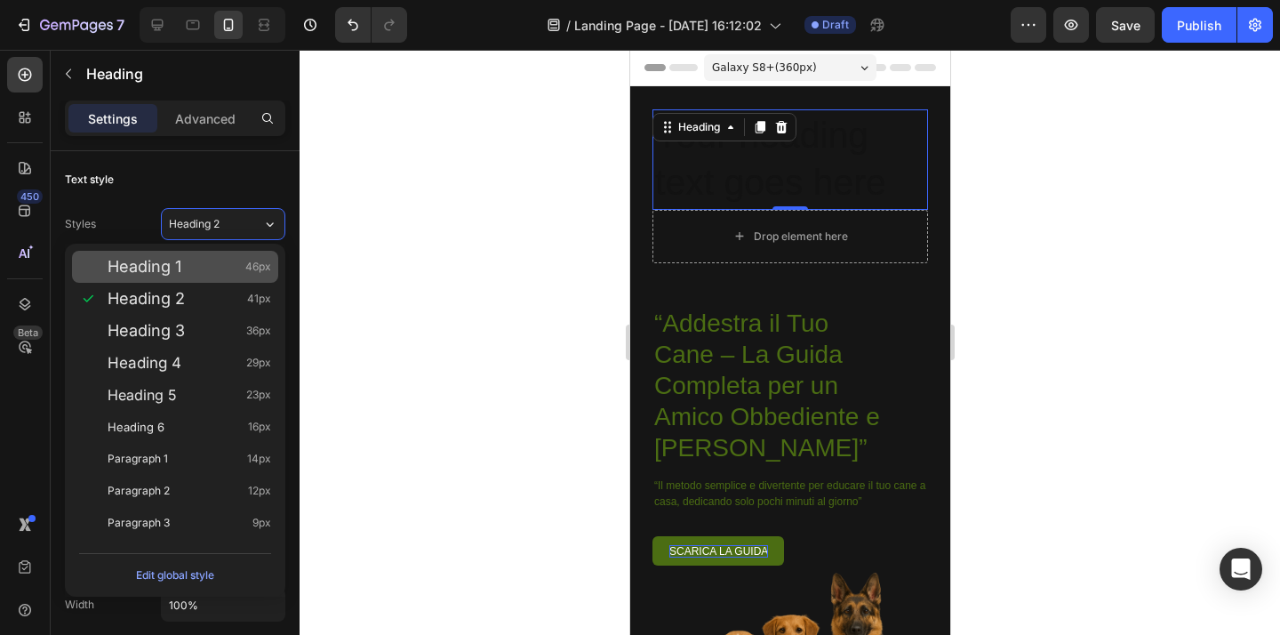
click at [208, 274] on div "Heading 1 46px" at bounding box center [190, 267] width 164 height 18
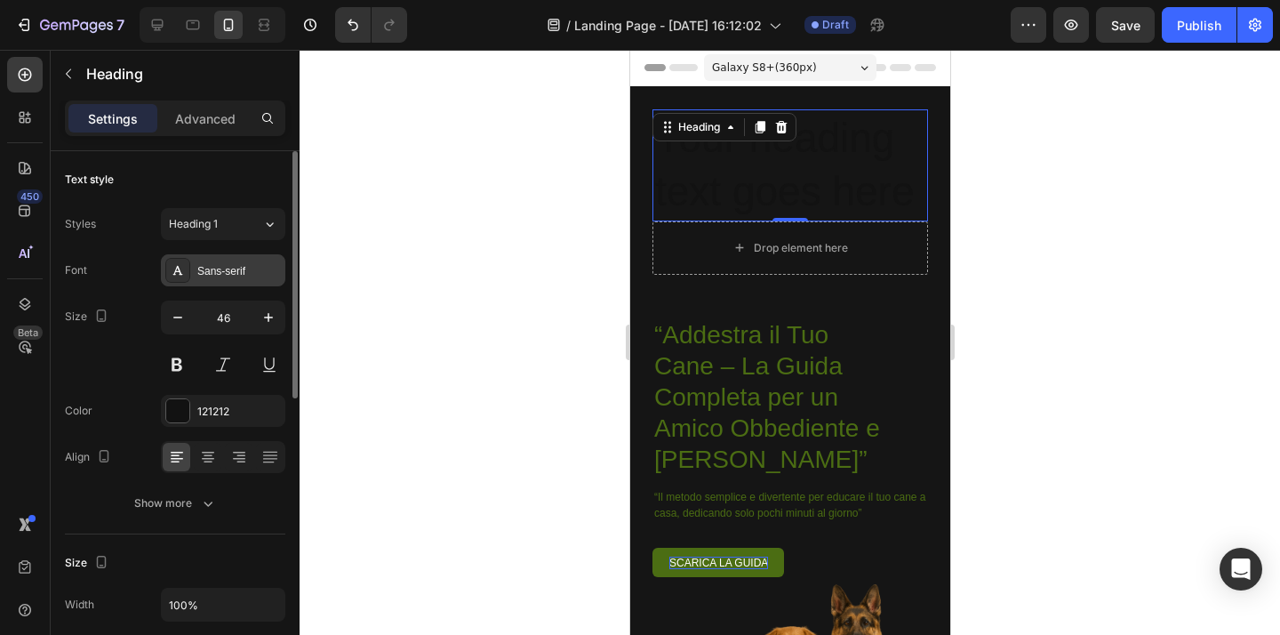
click at [210, 274] on div "Sans-serif" at bounding box center [239, 271] width 84 height 16
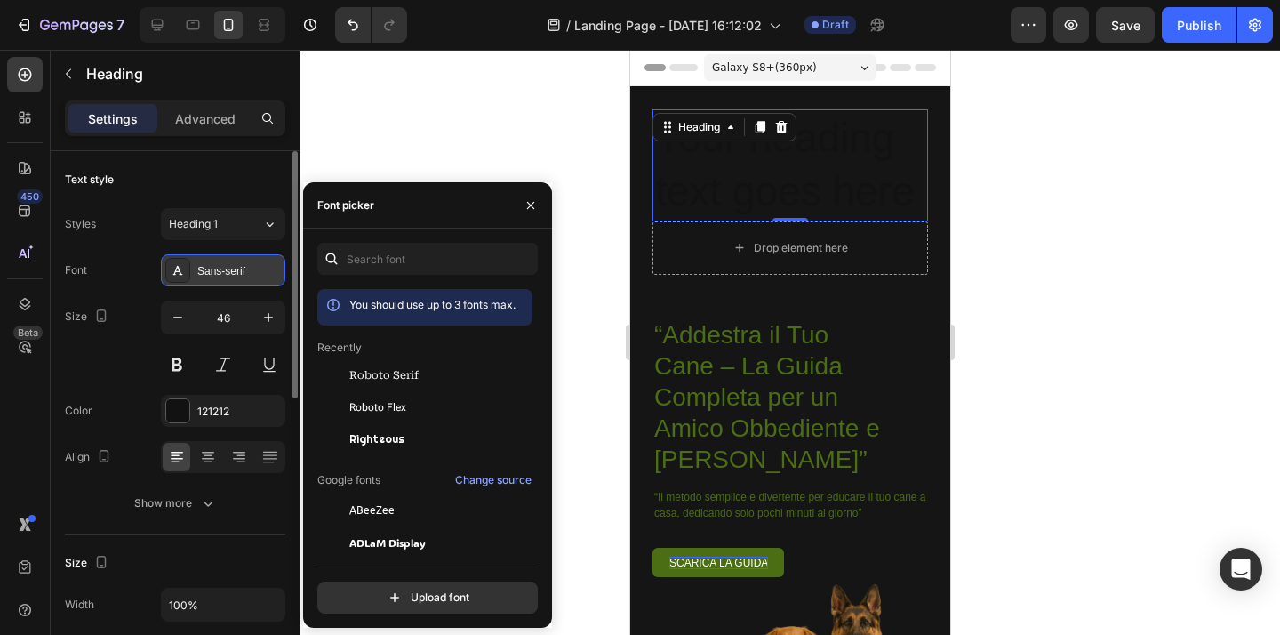
click at [210, 274] on div "Sans-serif" at bounding box center [239, 271] width 84 height 16
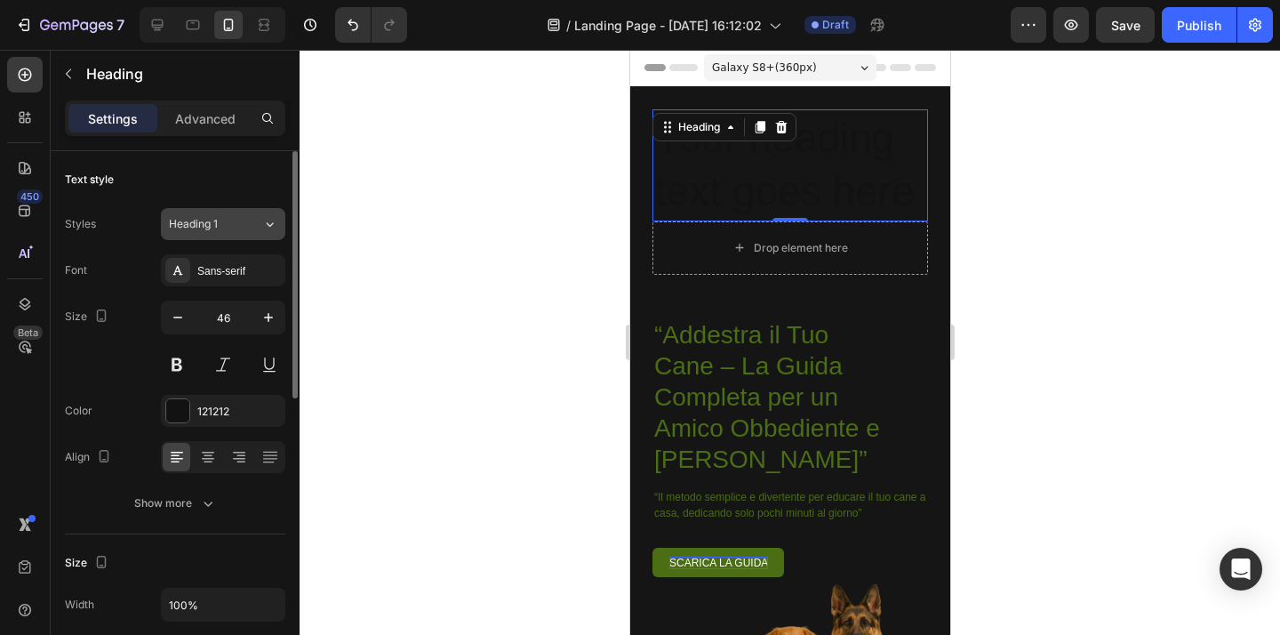
click at [227, 226] on div "Heading 1" at bounding box center [205, 224] width 72 height 16
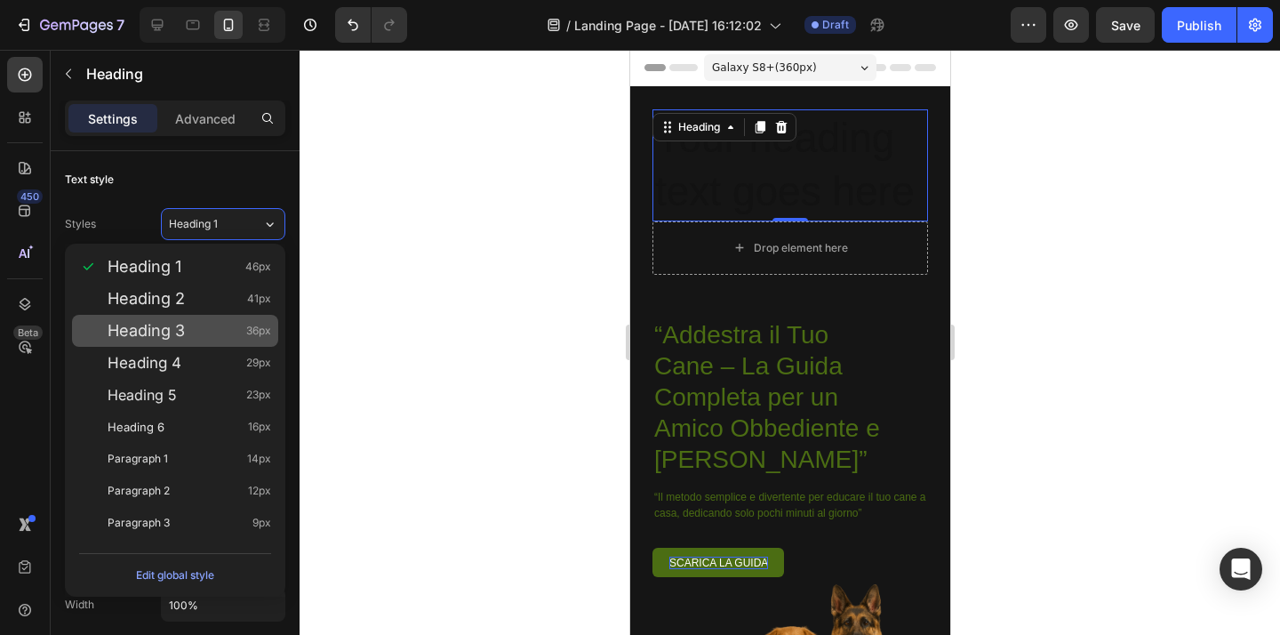
click at [204, 334] on div "Heading 3 36px" at bounding box center [190, 331] width 164 height 18
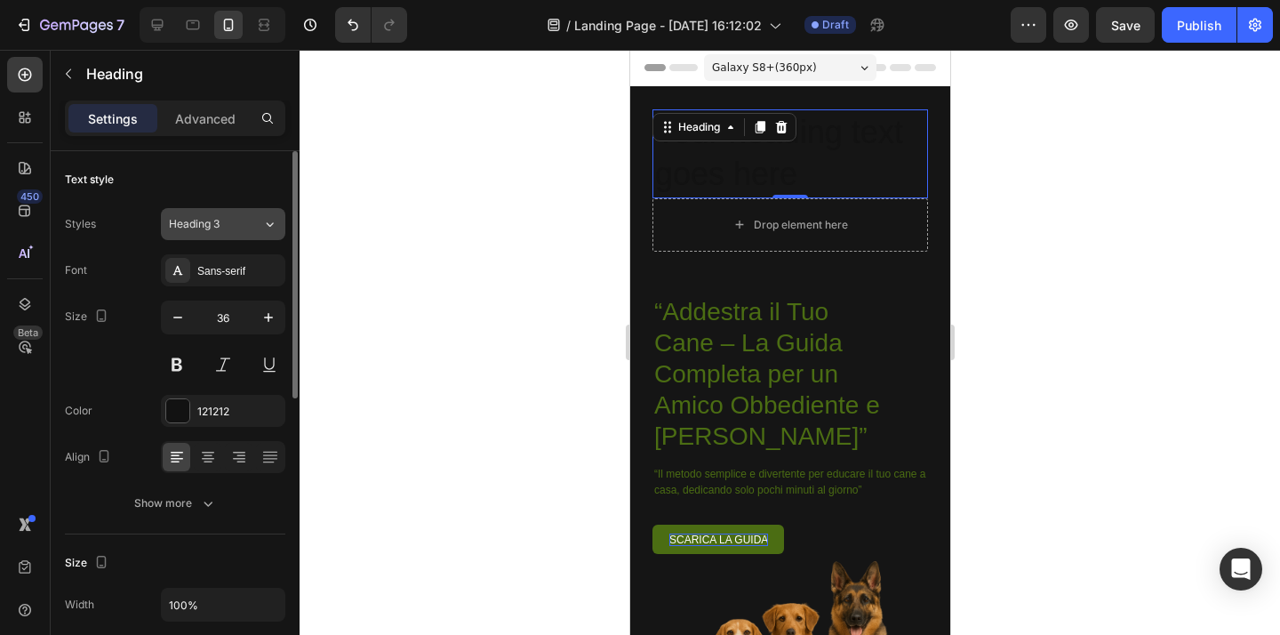
click at [224, 226] on div "Heading 3" at bounding box center [205, 224] width 72 height 16
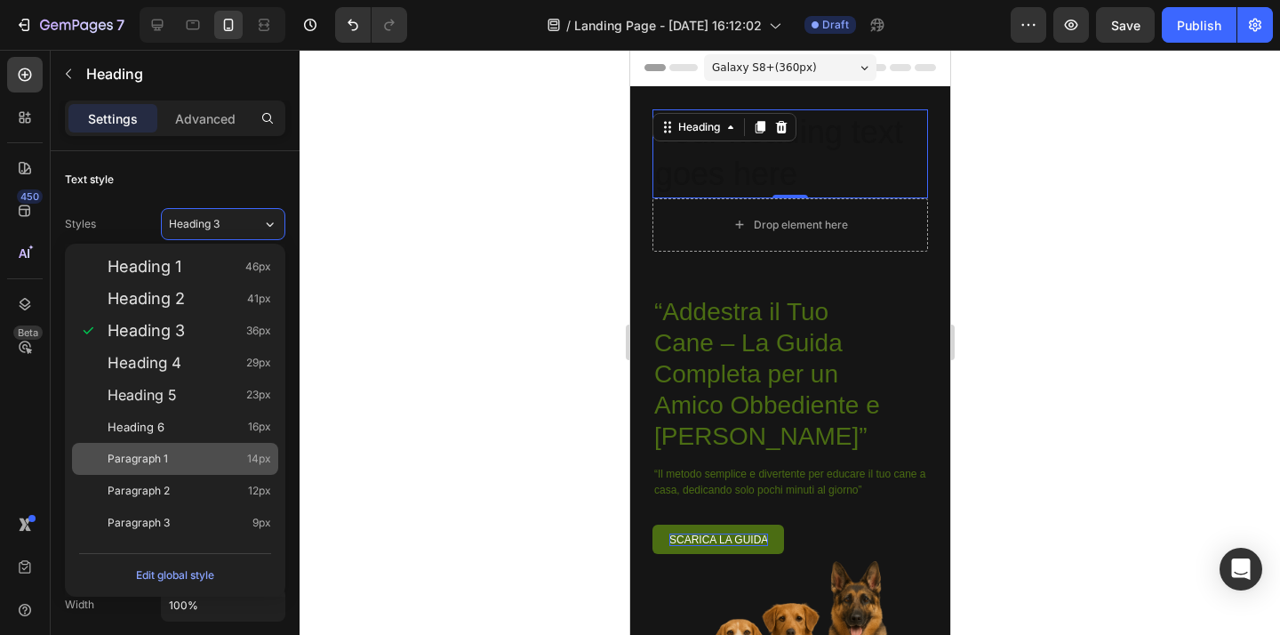
click at [220, 463] on div "Paragraph 1 14px" at bounding box center [190, 459] width 164 height 18
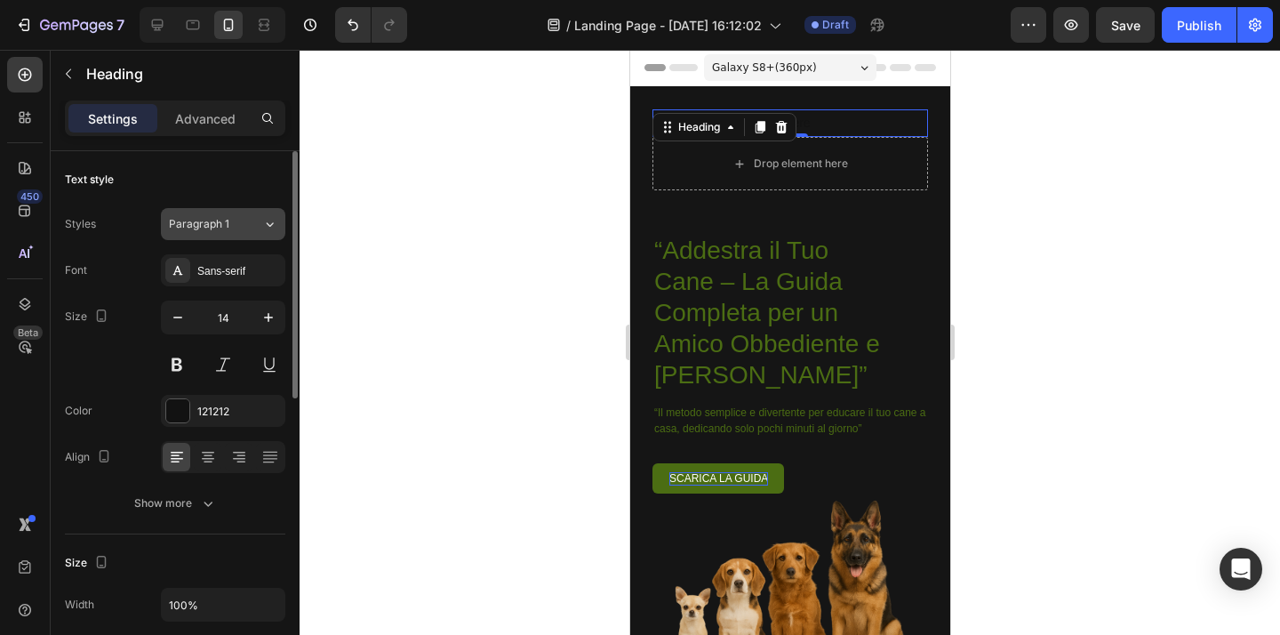
click at [234, 233] on button "Paragraph 1" at bounding box center [223, 224] width 124 height 32
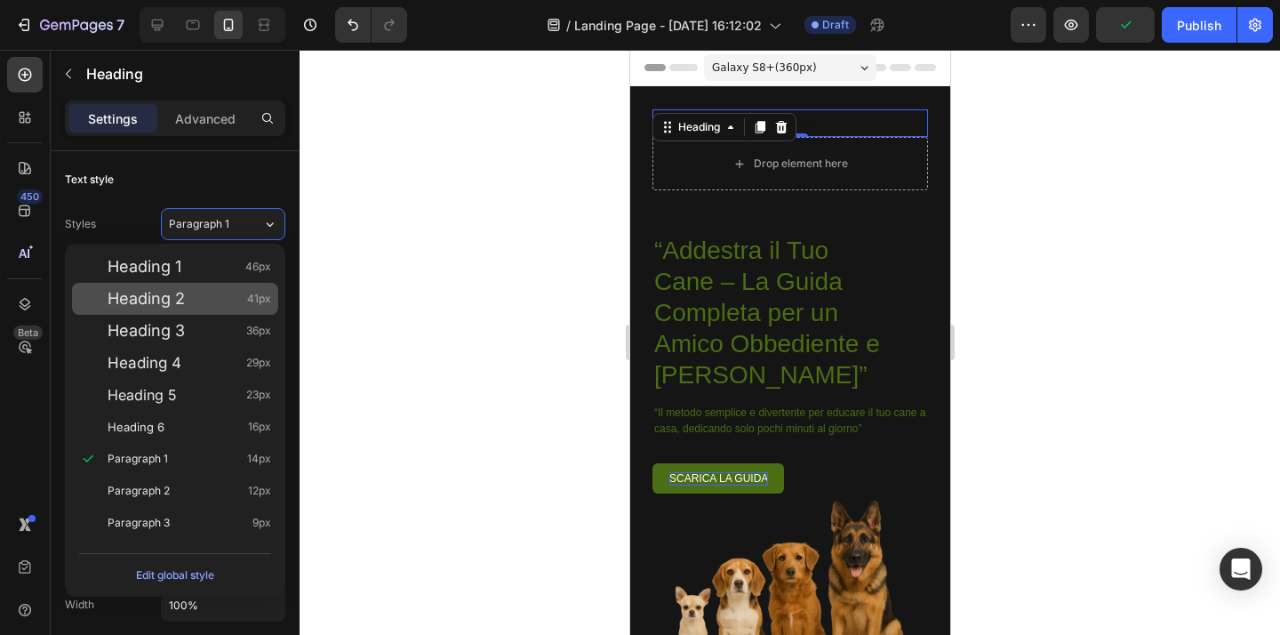
click at [212, 311] on div "Heading 2 41px" at bounding box center [175, 299] width 206 height 32
type input "41"
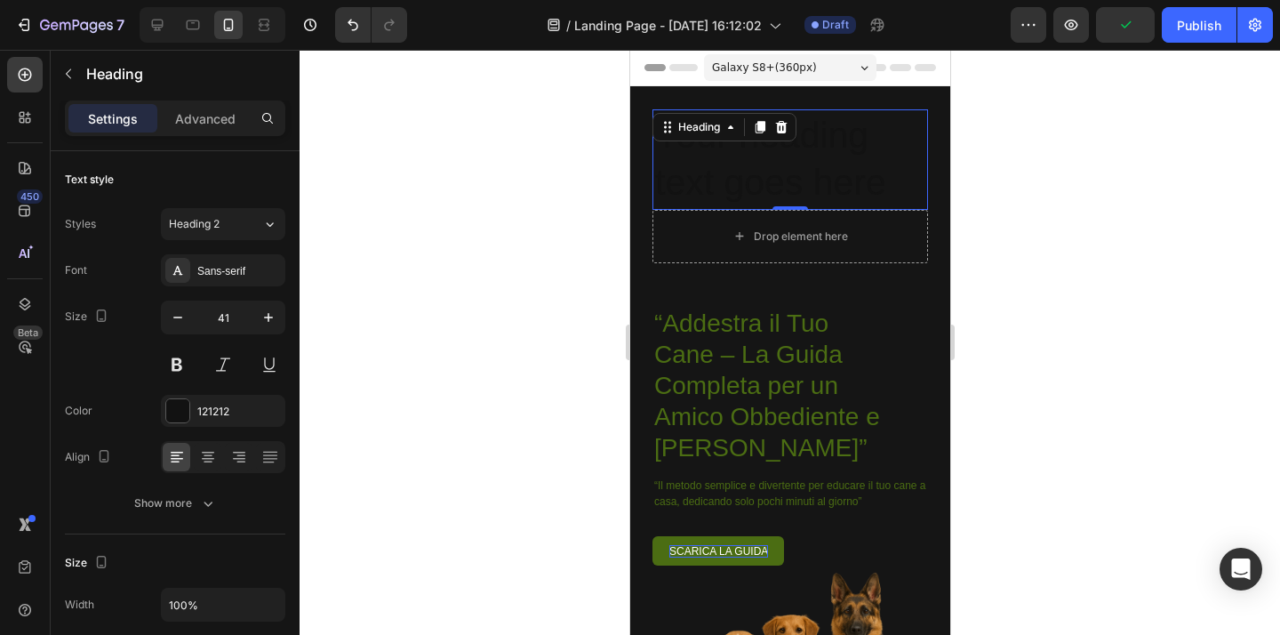
click at [769, 180] on h2 "Your heading text goes here" at bounding box center [788, 159] width 275 height 100
click at [765, 156] on p "Your heading text goes here" at bounding box center [789, 159] width 270 height 95
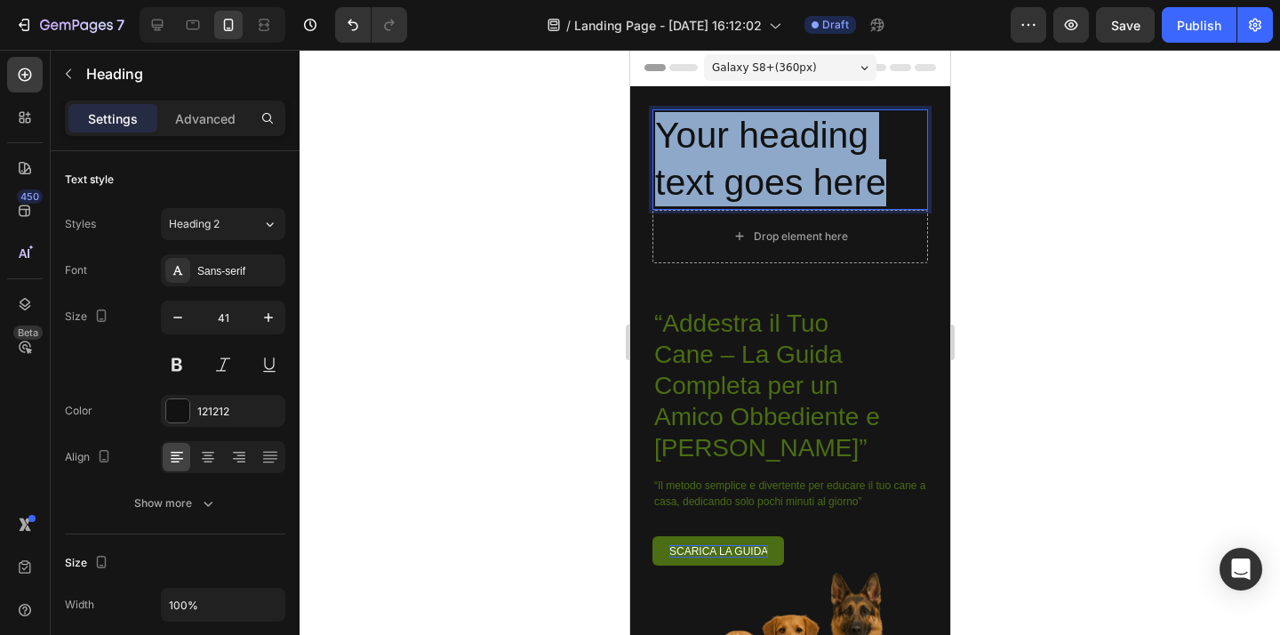
click at [765, 156] on p "Your heading text goes here" at bounding box center [789, 159] width 270 height 95
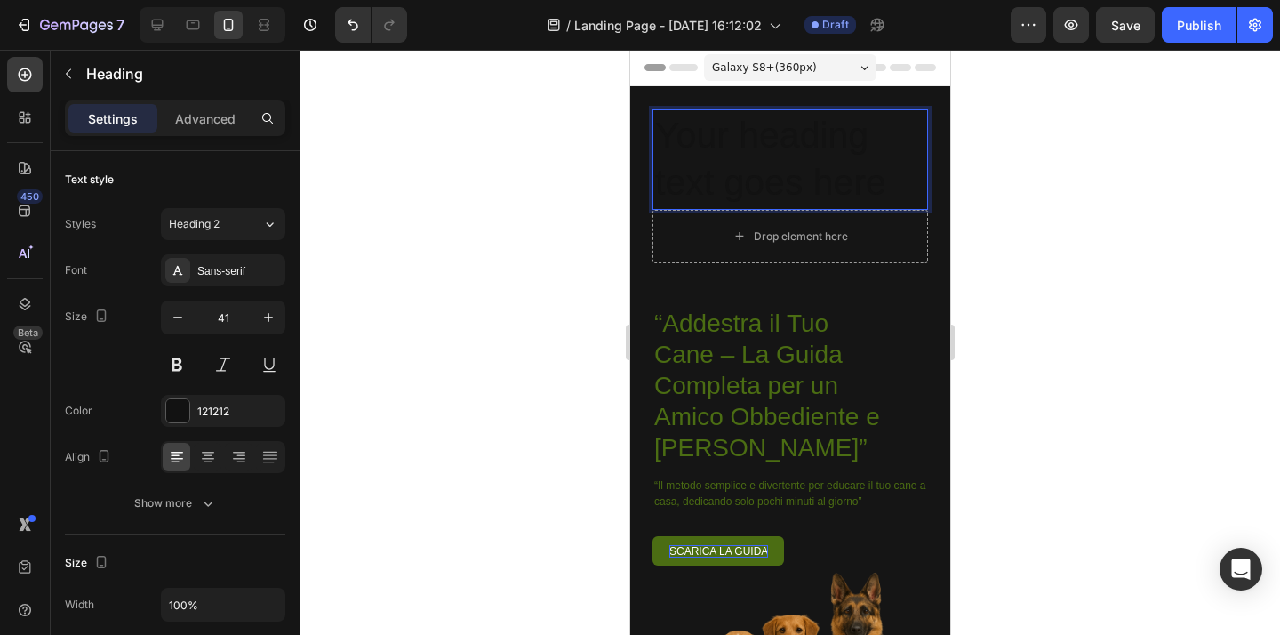
click at [765, 156] on p "Your heading text goes here" at bounding box center [789, 159] width 270 height 95
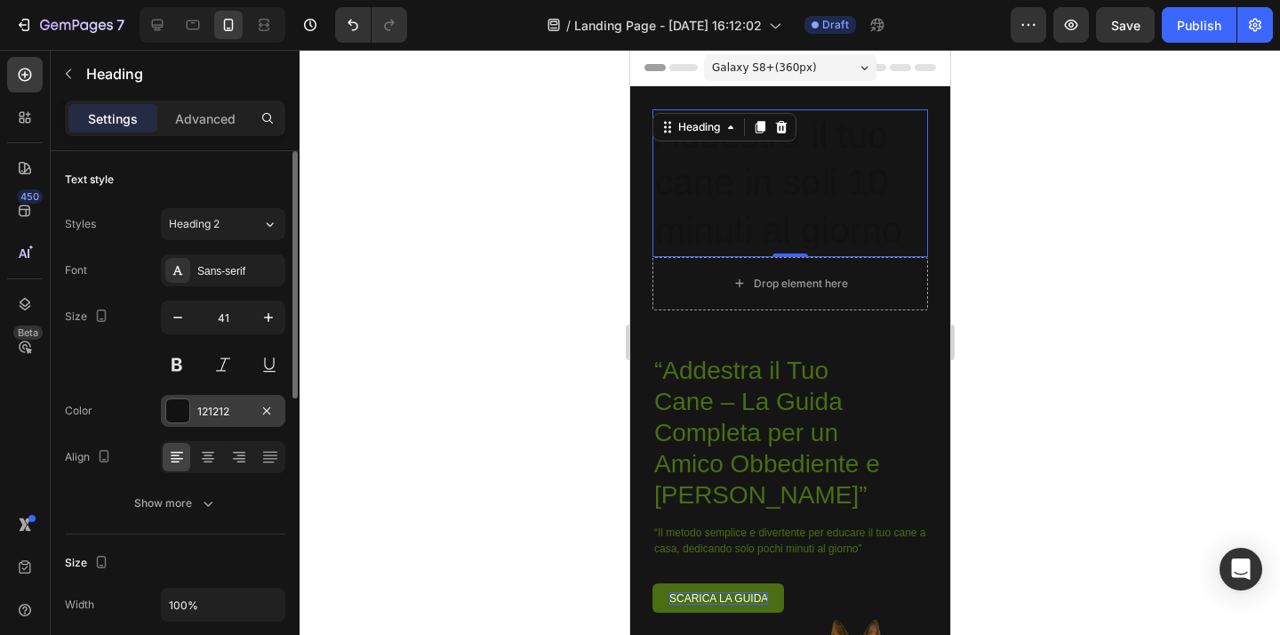
click at [228, 415] on div "121212" at bounding box center [223, 411] width 52 height 16
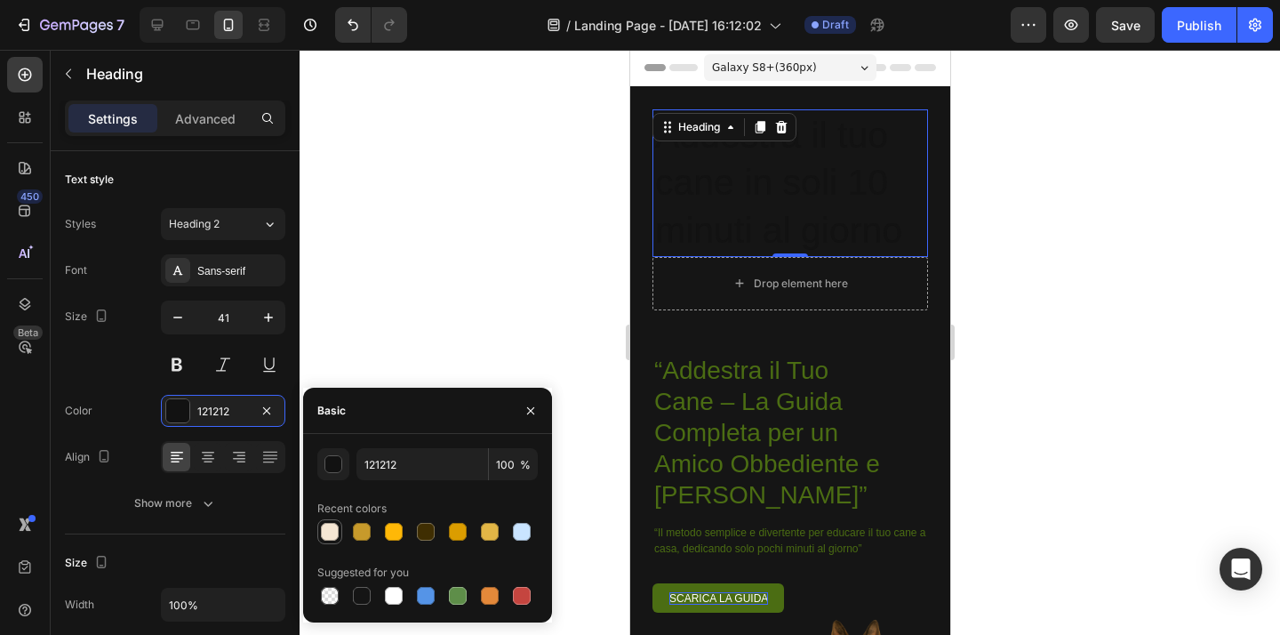
click at [335, 535] on div at bounding box center [330, 532] width 18 height 18
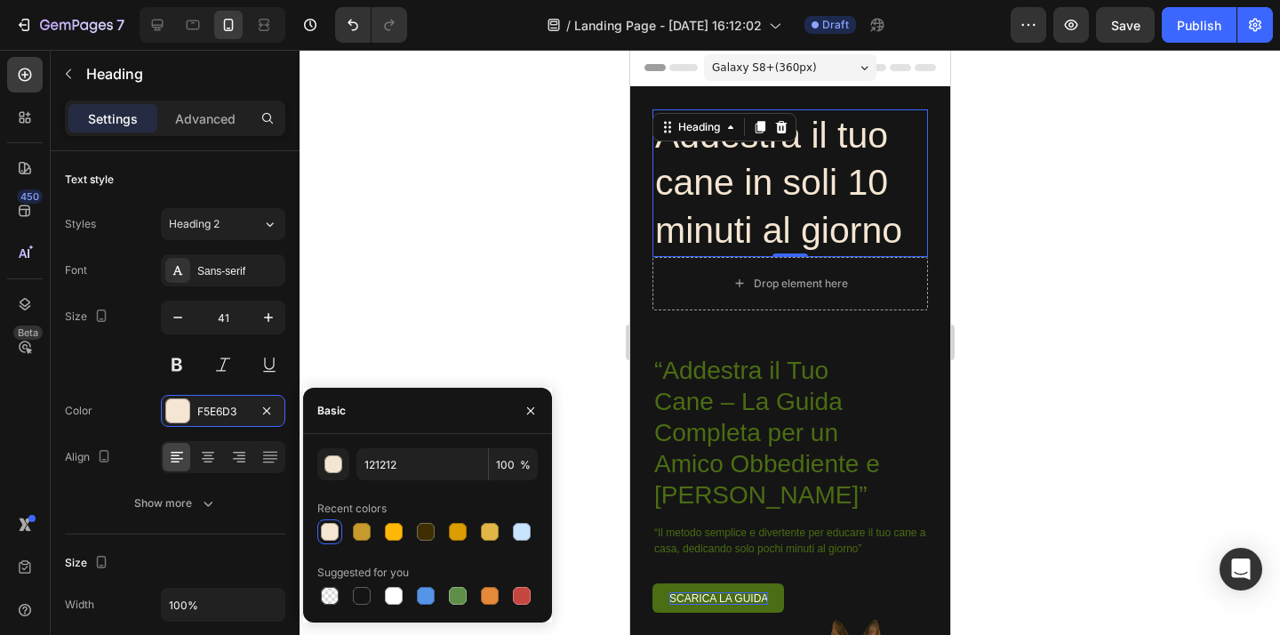
type input "F5E6D3"
click at [515, 285] on div at bounding box center [789, 342] width 980 height 585
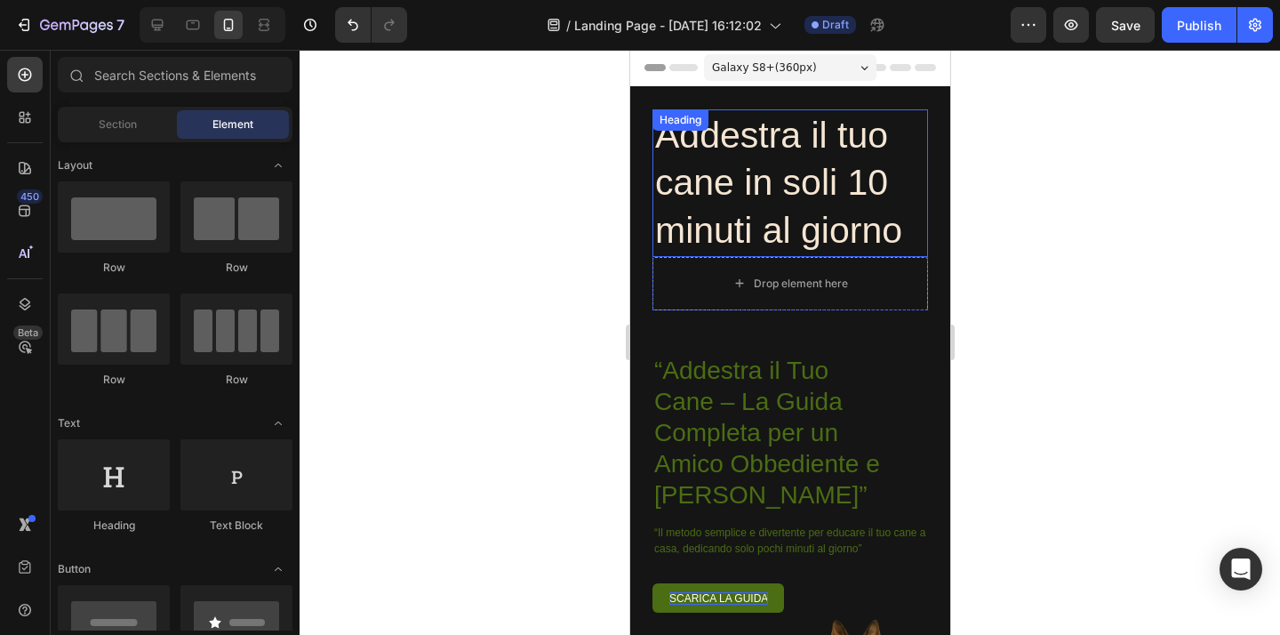
click at [874, 212] on p "Addestra il tuo cane in soli 10 minuti al giorno" at bounding box center [789, 183] width 270 height 142
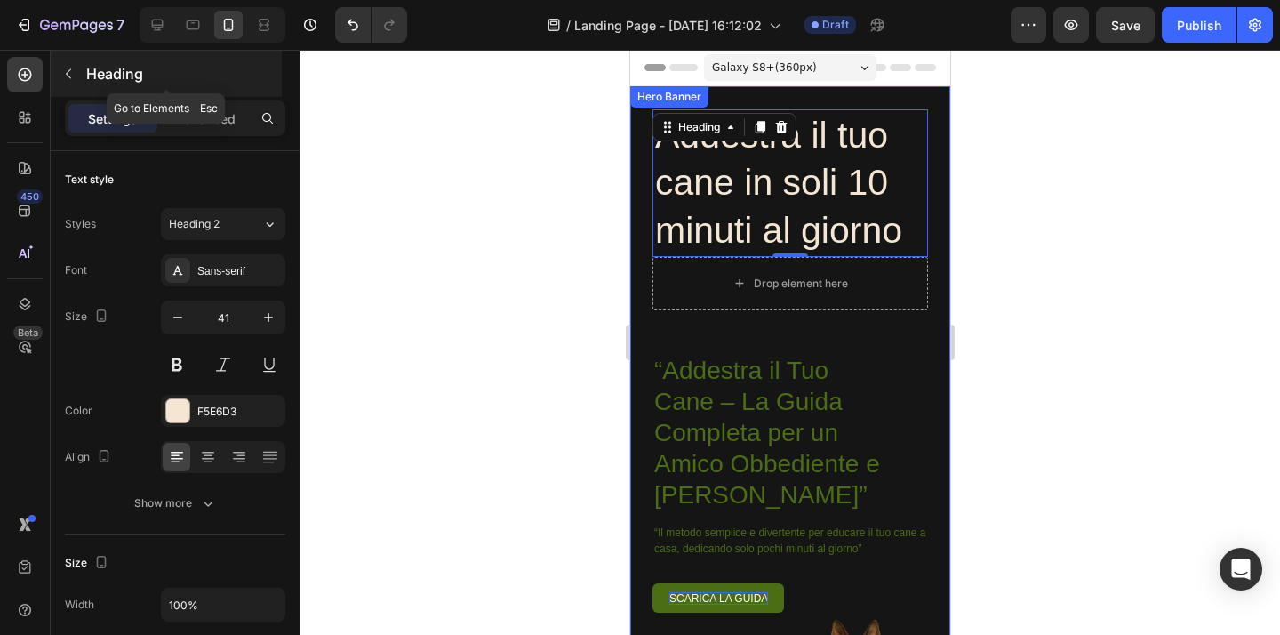
click at [75, 81] on button "button" at bounding box center [68, 74] width 28 height 28
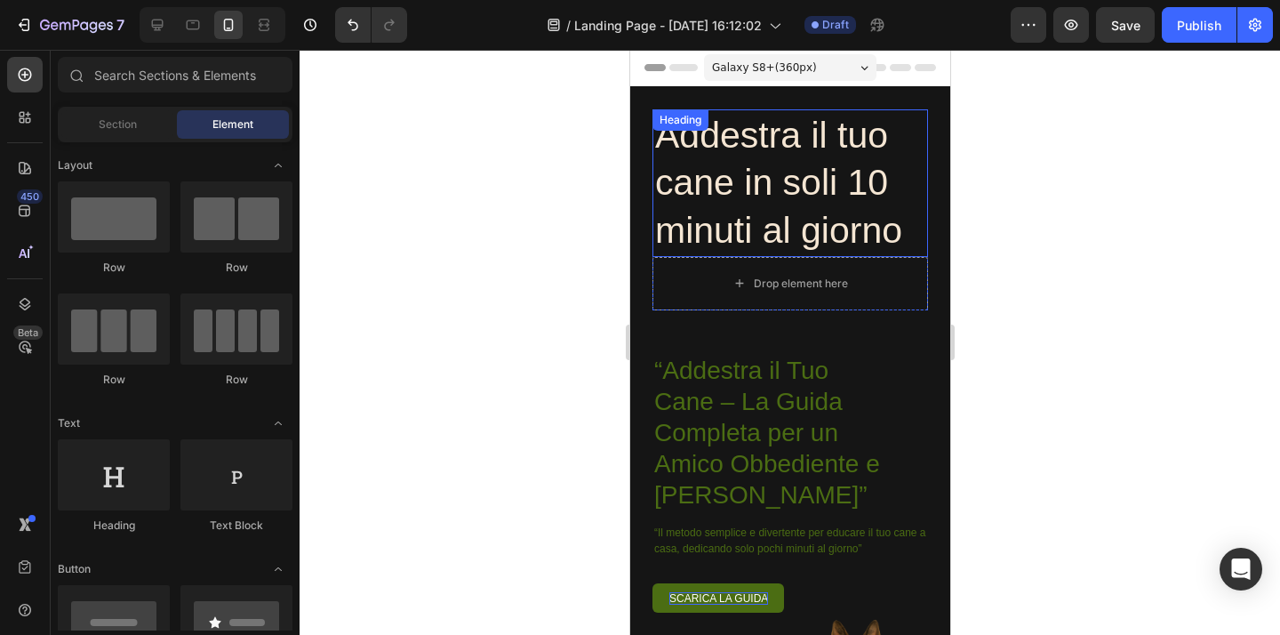
click at [825, 219] on p "Addestra il tuo cane in soli 10 minuti al giorno" at bounding box center [789, 183] width 270 height 142
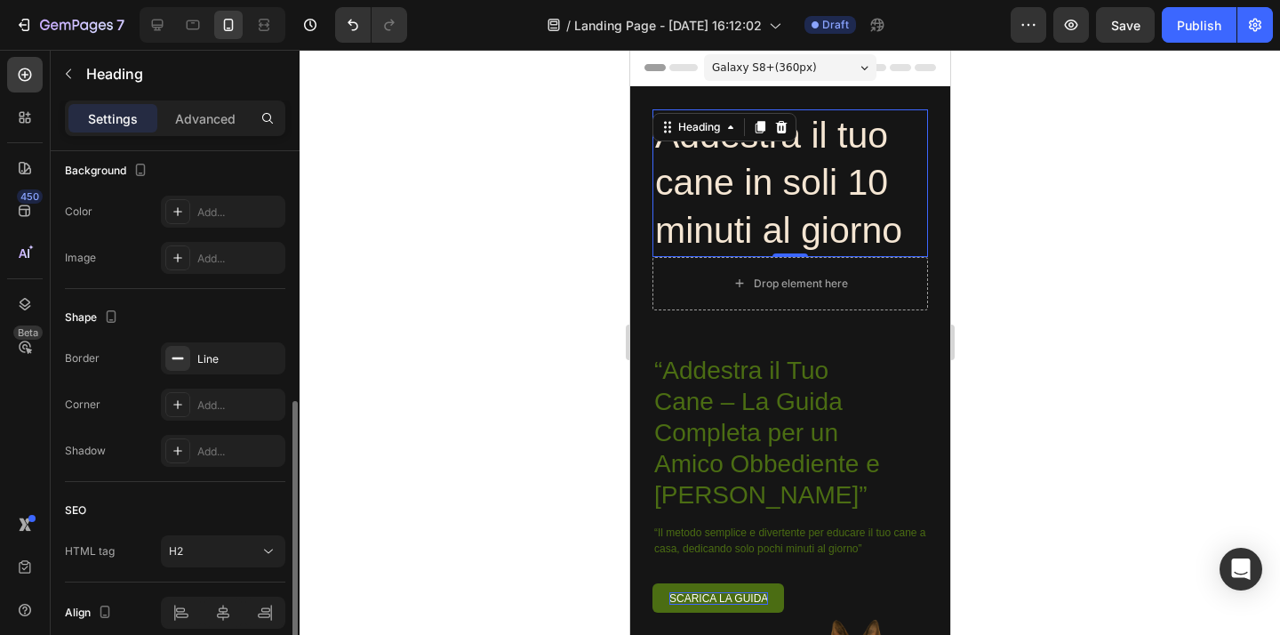
scroll to position [619, 0]
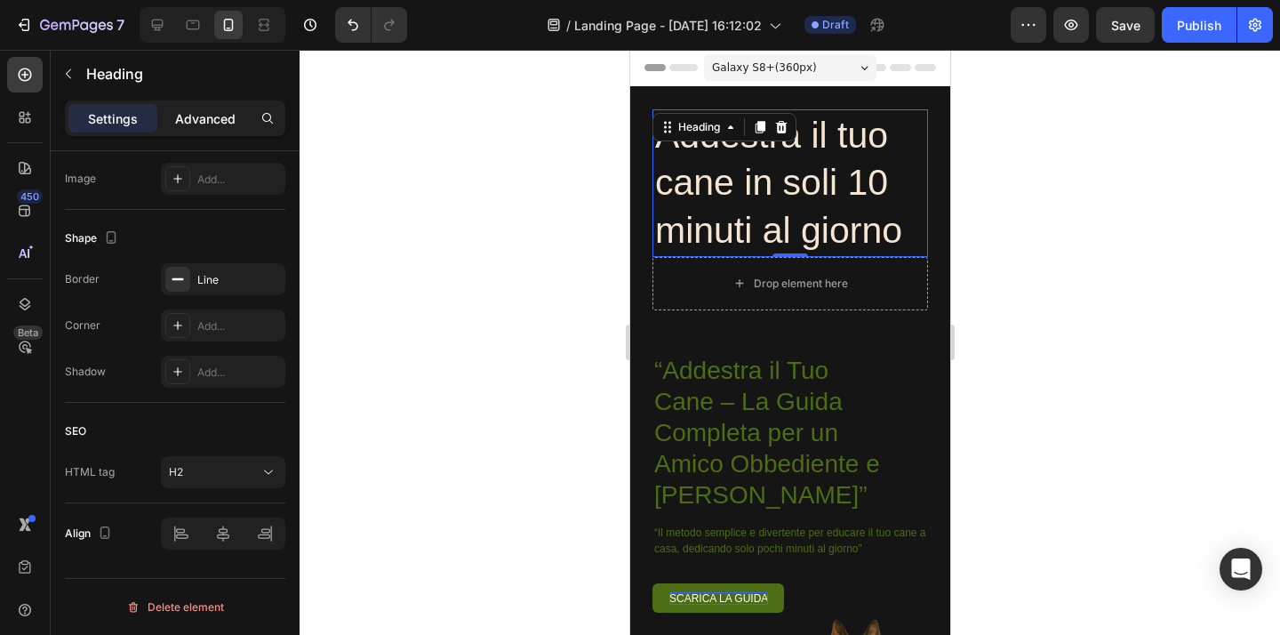
click at [203, 123] on p "Advanced" at bounding box center [205, 118] width 60 height 19
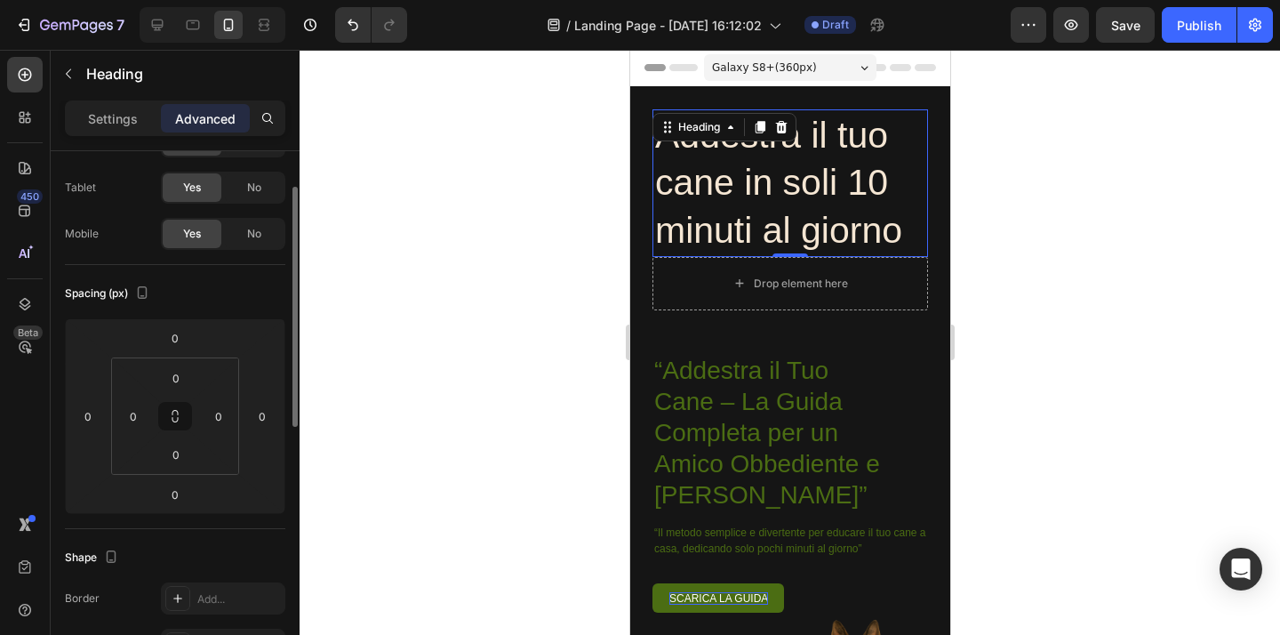
scroll to position [0, 0]
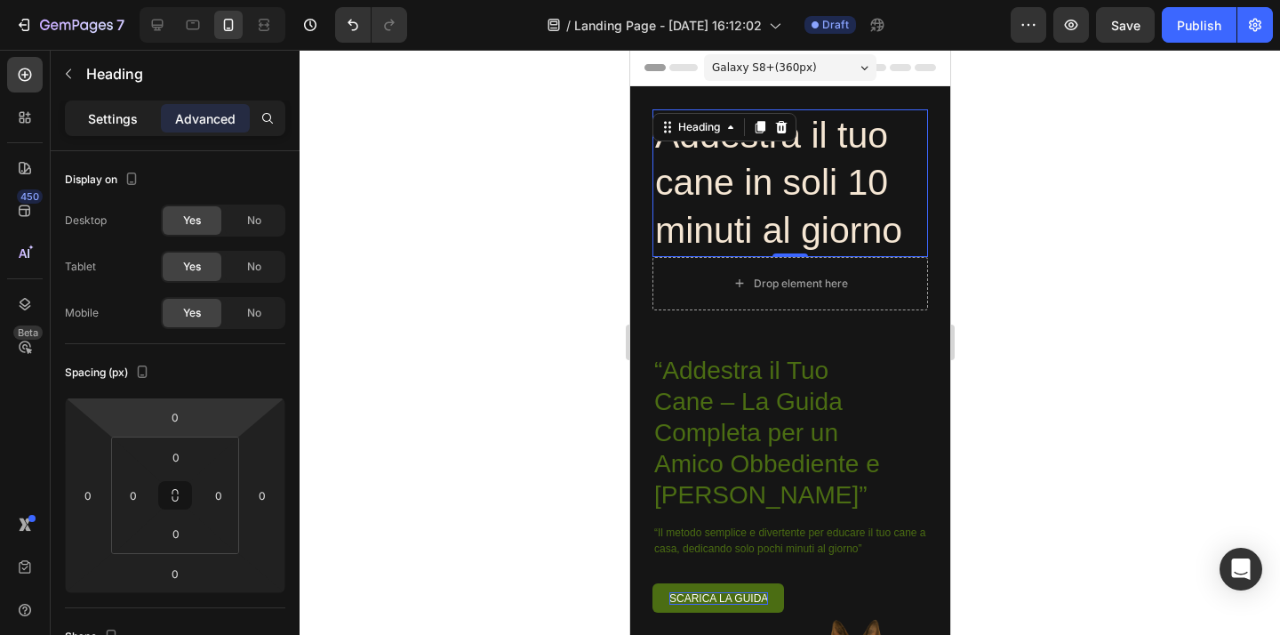
click at [129, 126] on p "Settings" at bounding box center [113, 118] width 50 height 19
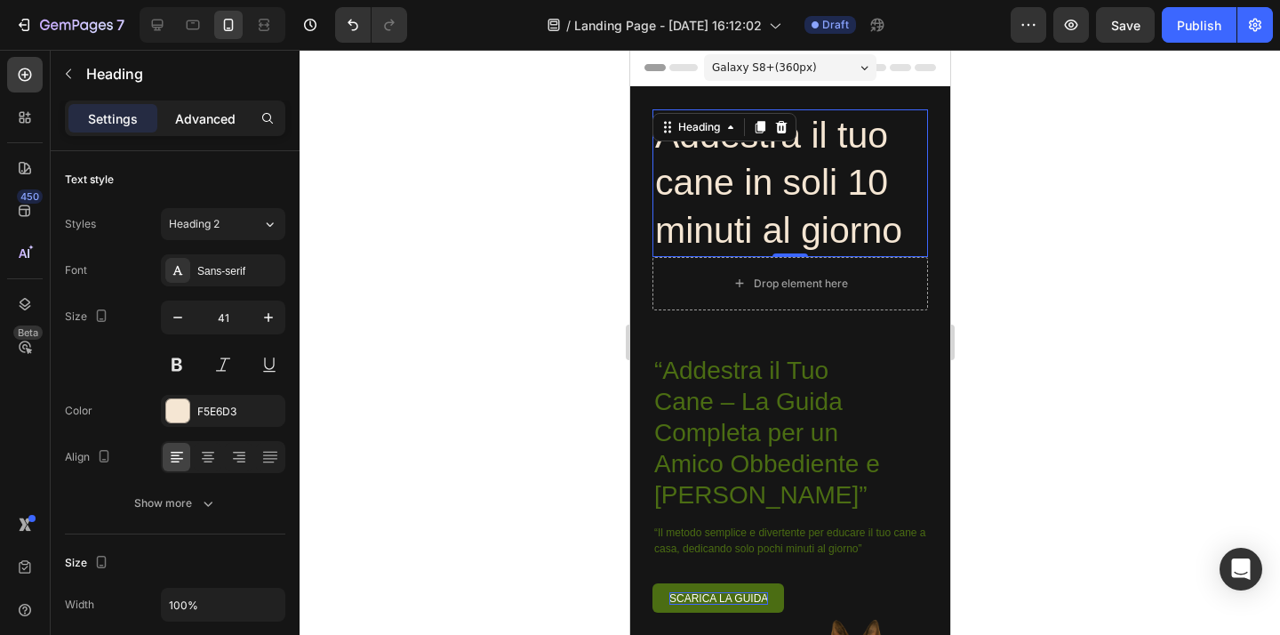
click at [221, 116] on p "Advanced" at bounding box center [205, 118] width 60 height 19
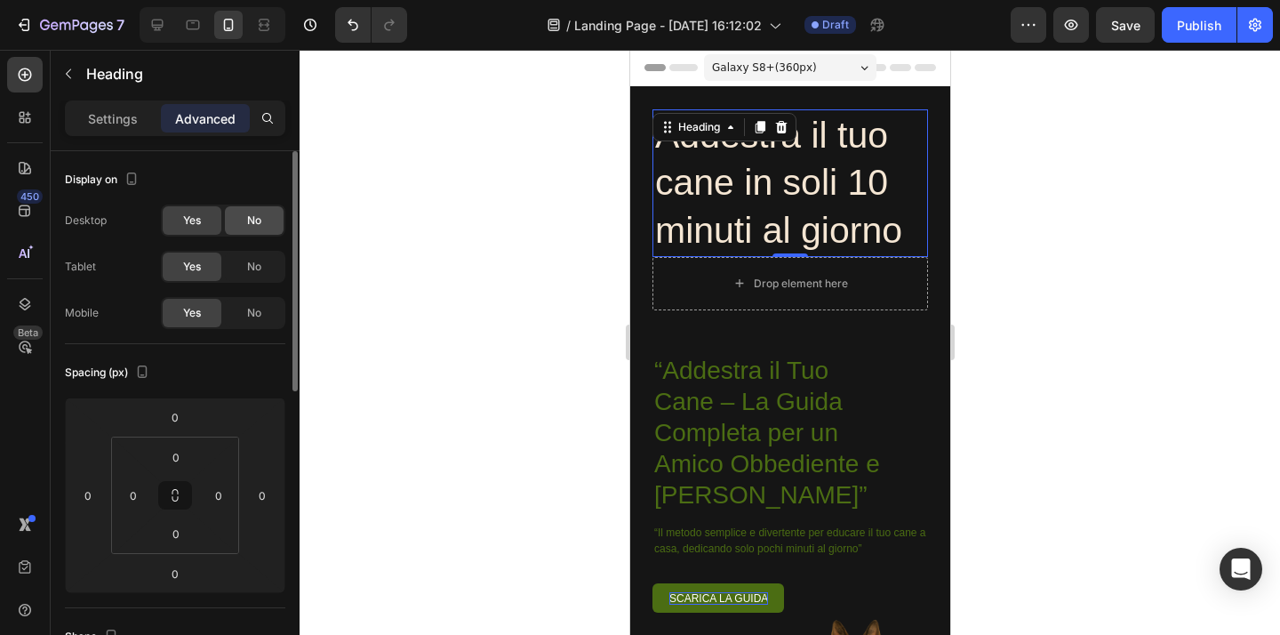
click at [250, 228] on div "No" at bounding box center [254, 220] width 59 height 28
click at [244, 275] on div "No" at bounding box center [254, 266] width 59 height 28
click at [133, 176] on icon "button" at bounding box center [132, 179] width 18 height 18
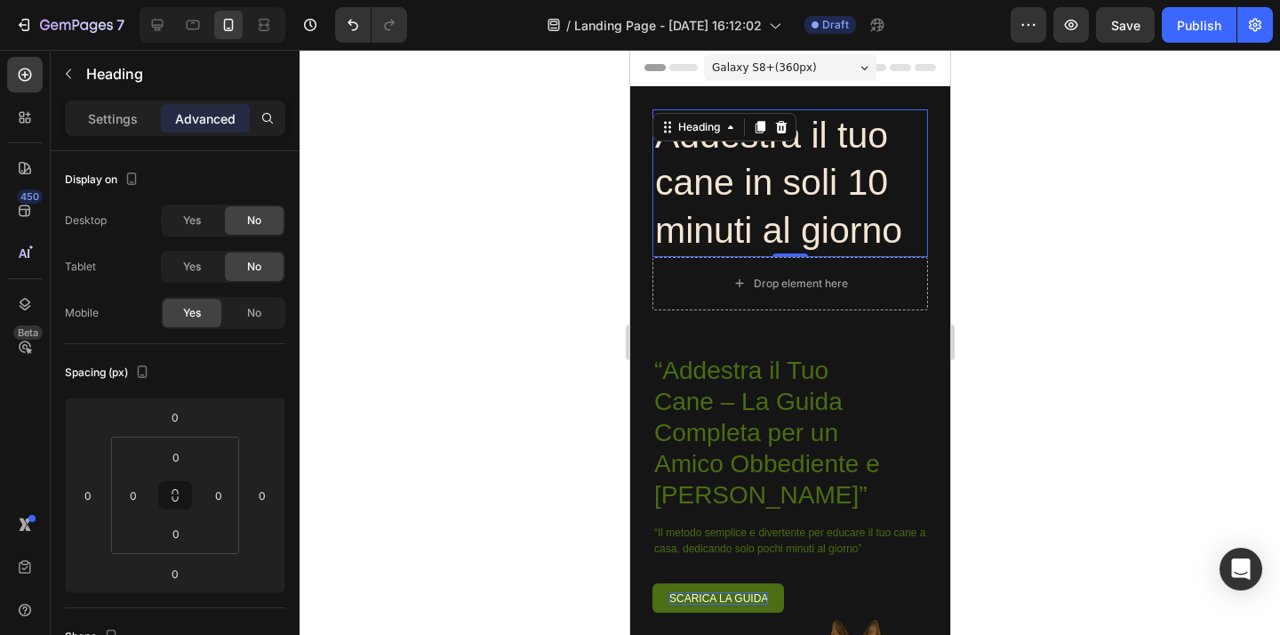
click at [481, 320] on div at bounding box center [789, 342] width 980 height 585
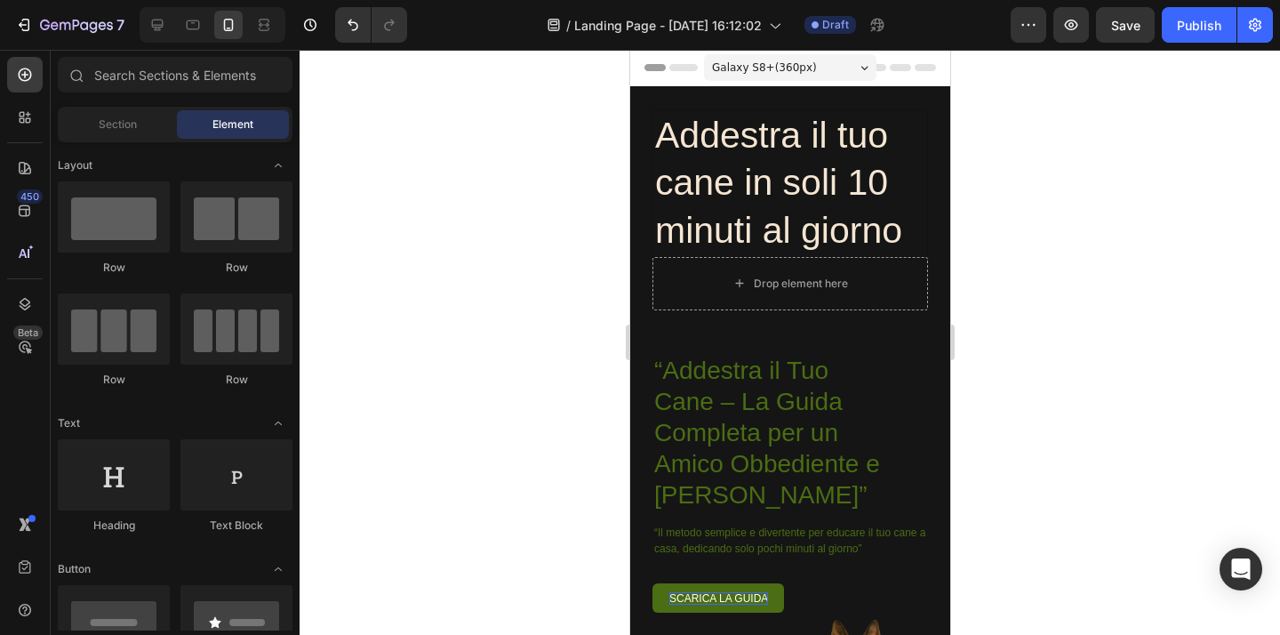
click at [365, 272] on div at bounding box center [789, 342] width 980 height 585
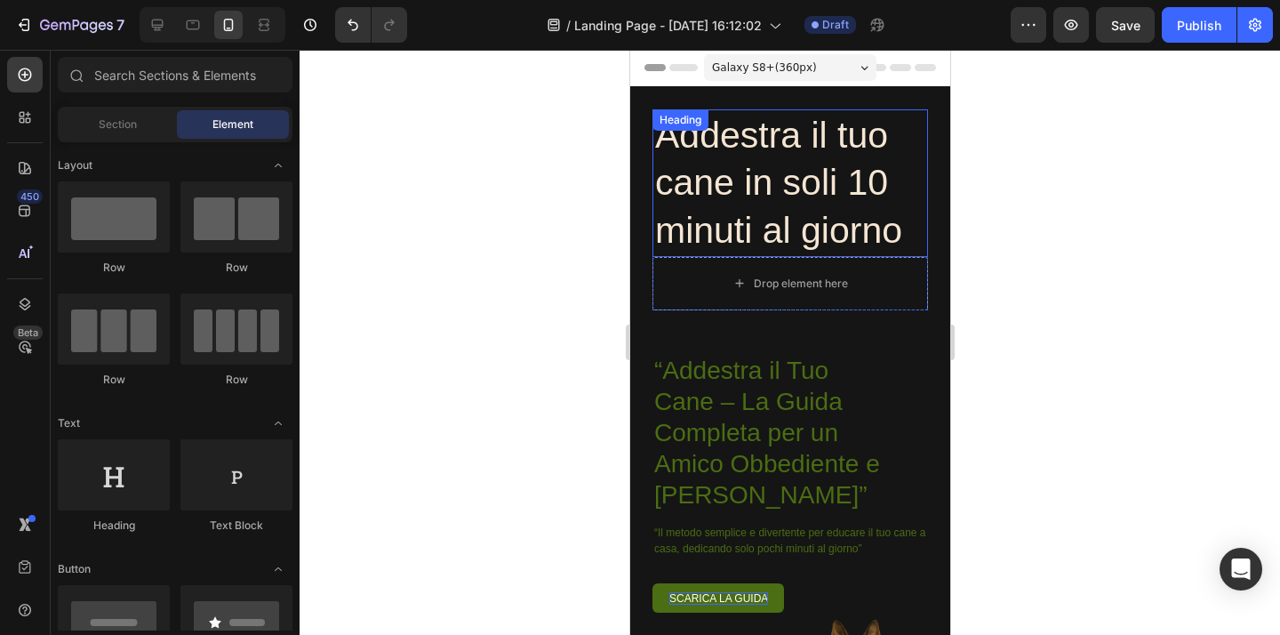
click at [818, 196] on p "Addestra il tuo cane in soli 10 minuti al giorno" at bounding box center [789, 183] width 270 height 142
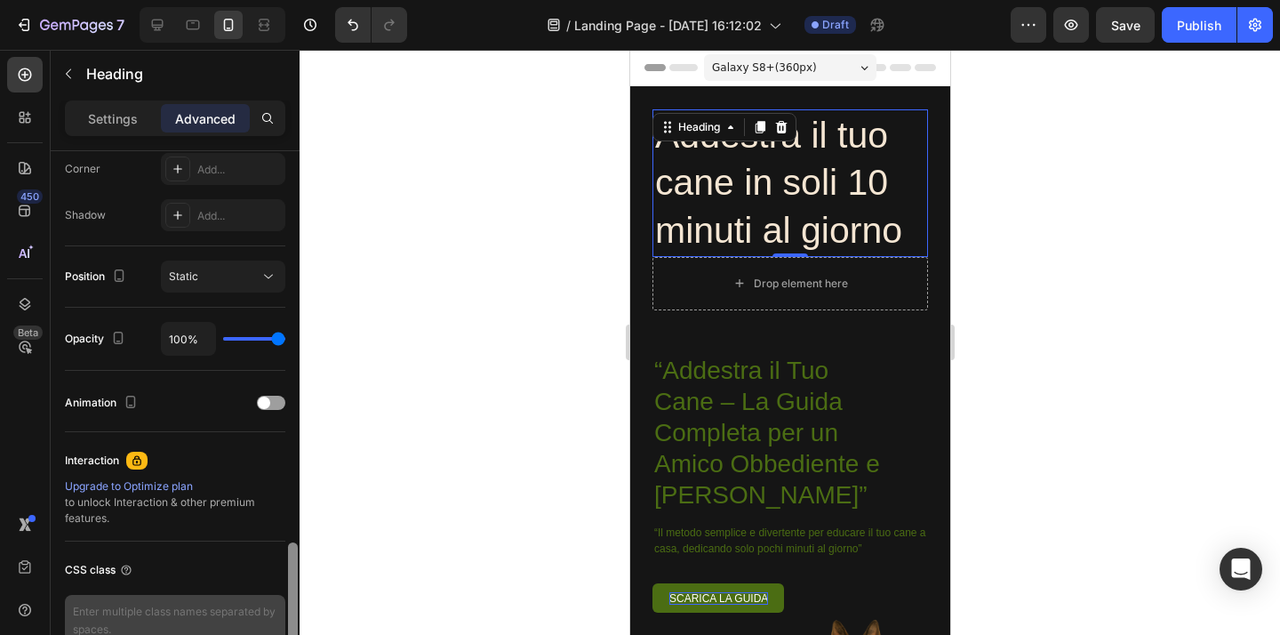
scroll to position [651, 0]
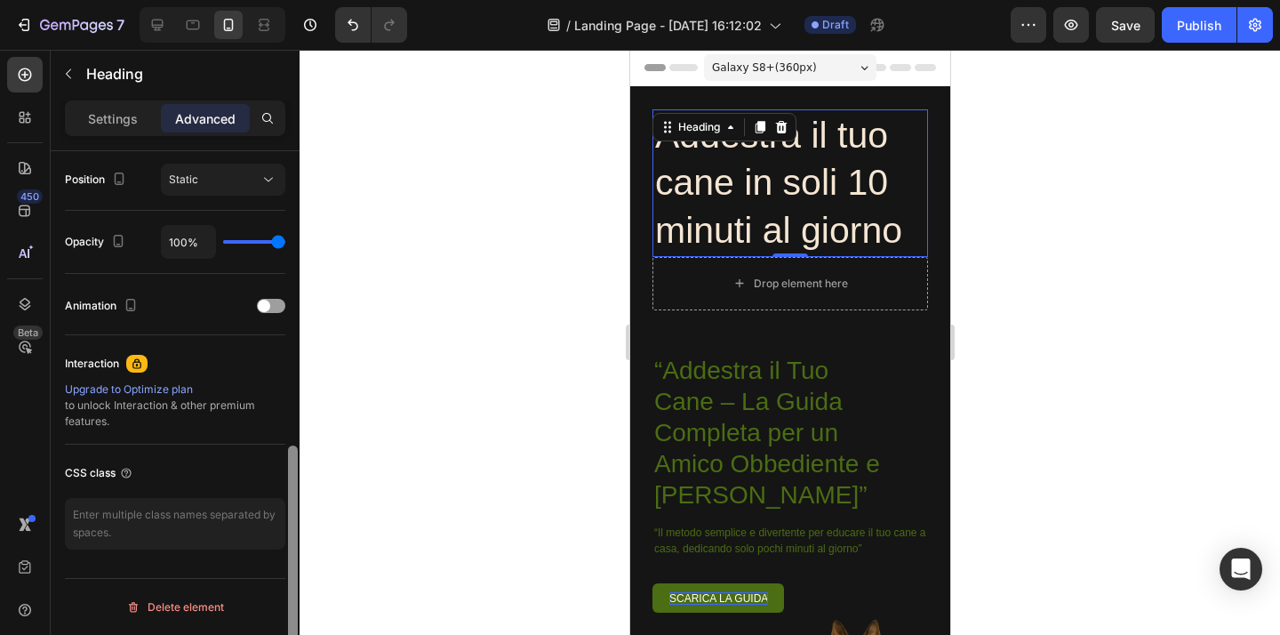
drag, startPoint x: 297, startPoint y: 172, endPoint x: 276, endPoint y: 477, distance: 305.5
click at [275, 486] on div "Display on Desktop Yes No Tablet Yes No Mobile Yes No Spacing (px) 0 0 0 0 0 0 …" at bounding box center [175, 418] width 249 height 534
click at [271, 308] on div at bounding box center [271, 306] width 28 height 14
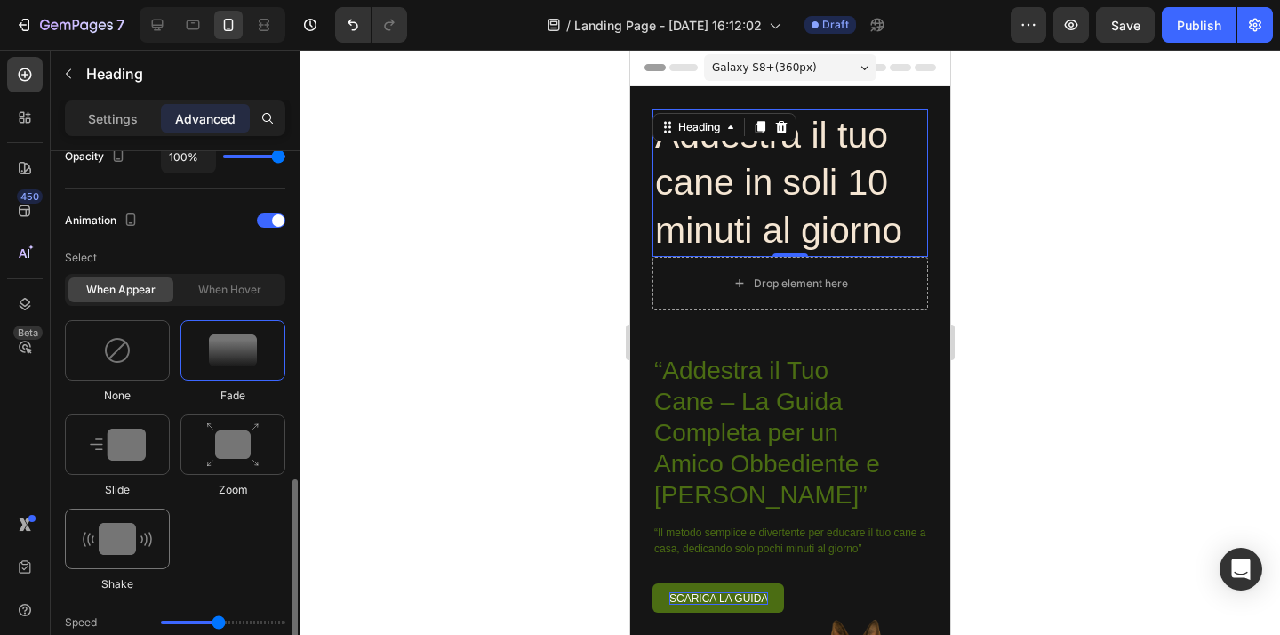
scroll to position [808, 0]
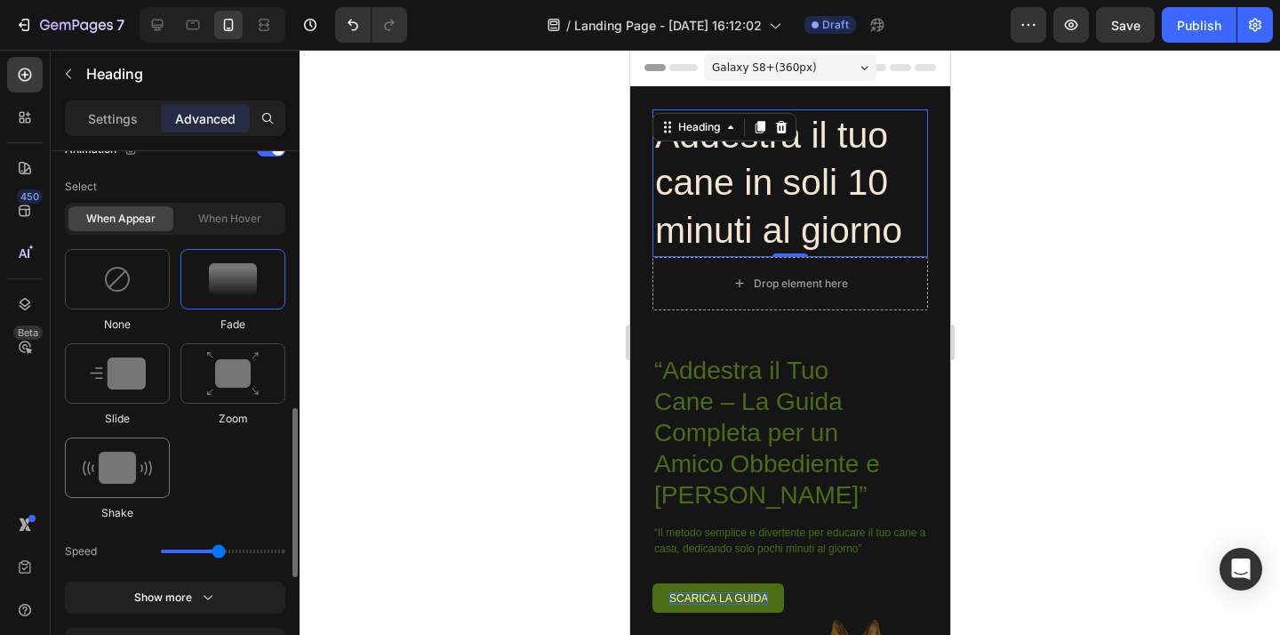
click at [124, 473] on img at bounding box center [117, 467] width 69 height 32
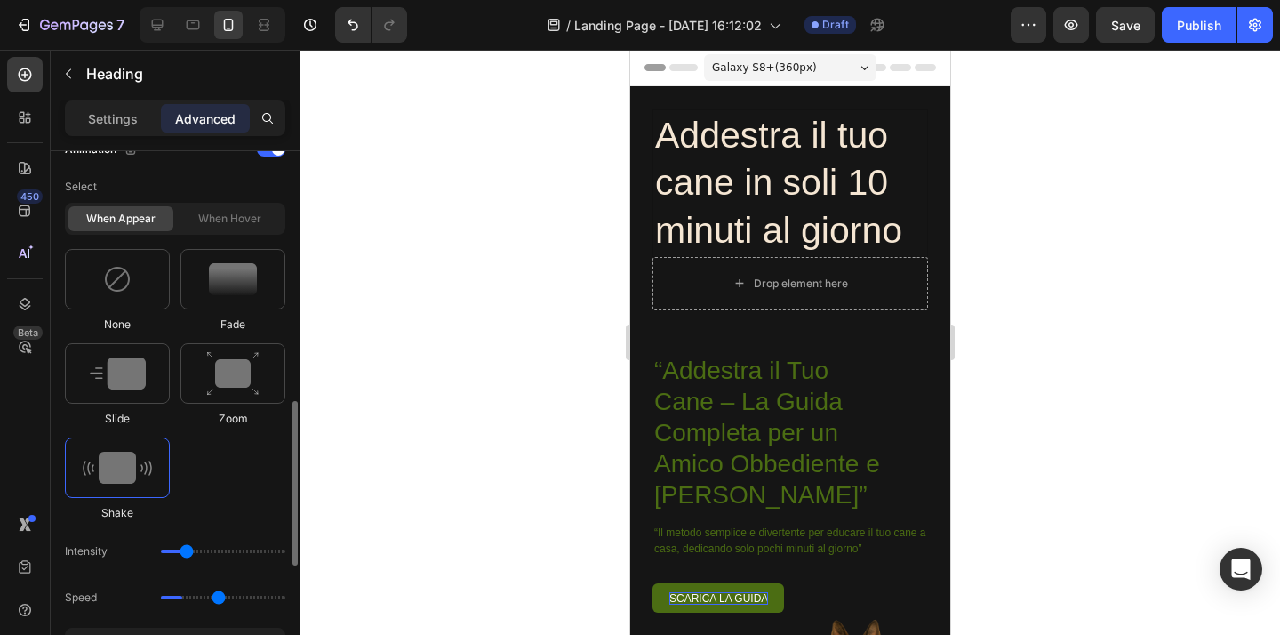
type input "0.7"
click at [457, 384] on div at bounding box center [789, 342] width 980 height 585
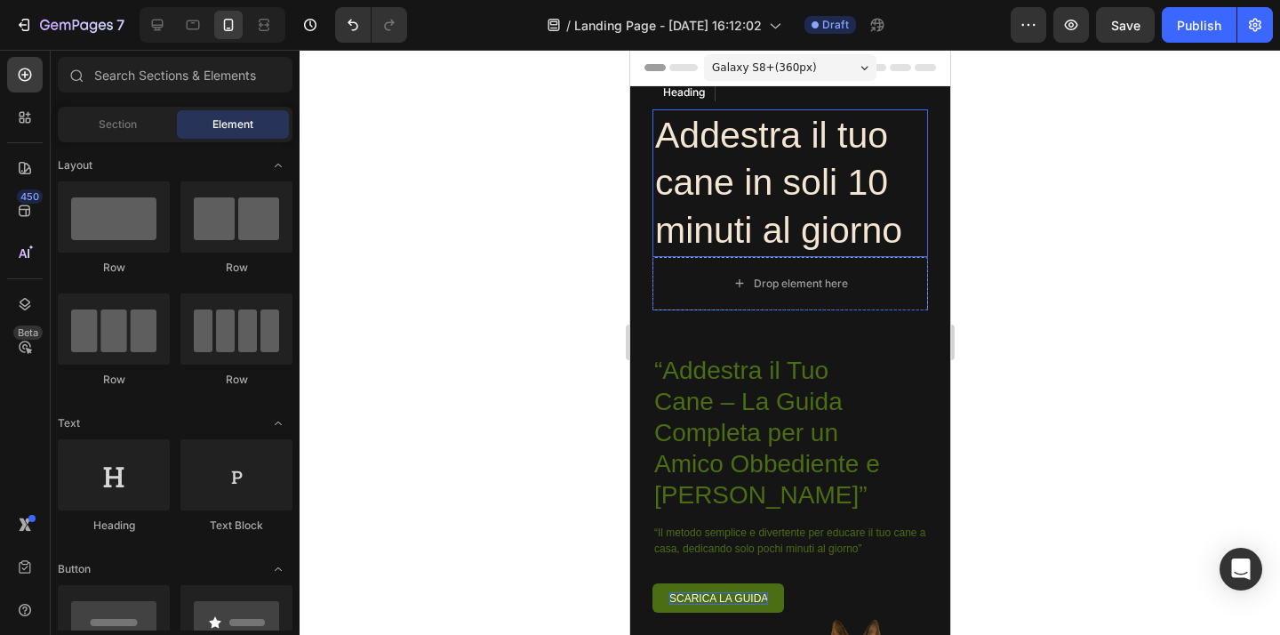
click at [756, 170] on p "Addestra il tuo cane in soli 10 minuti al giorno" at bounding box center [789, 183] width 270 height 142
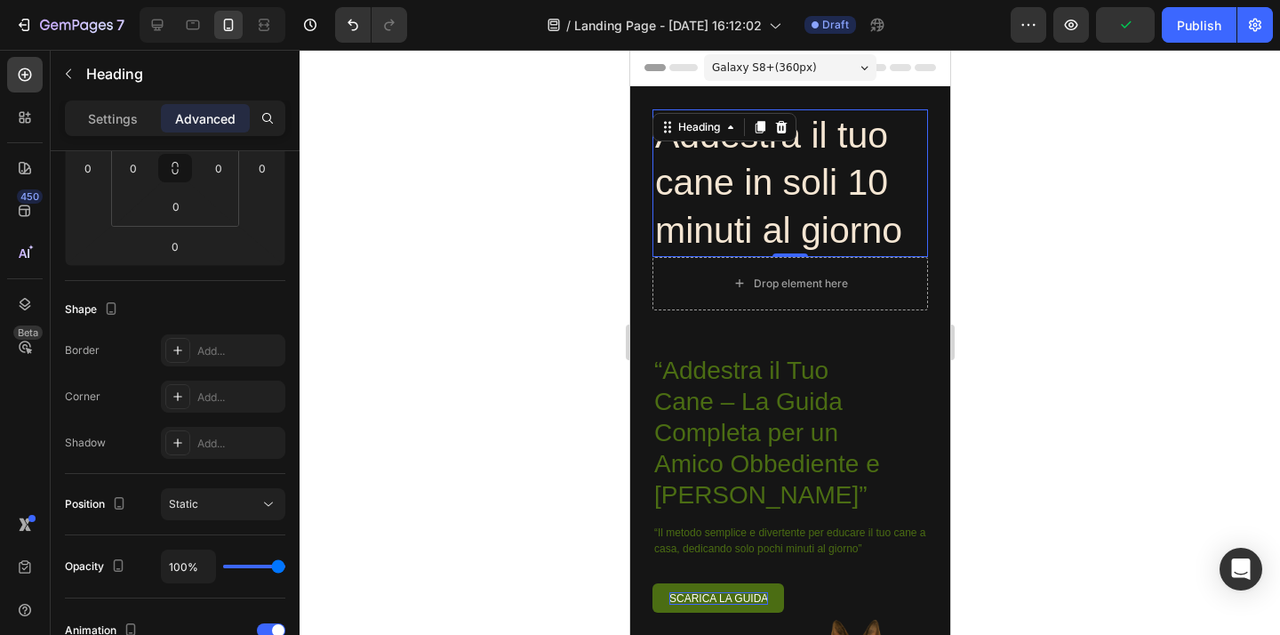
scroll to position [0, 0]
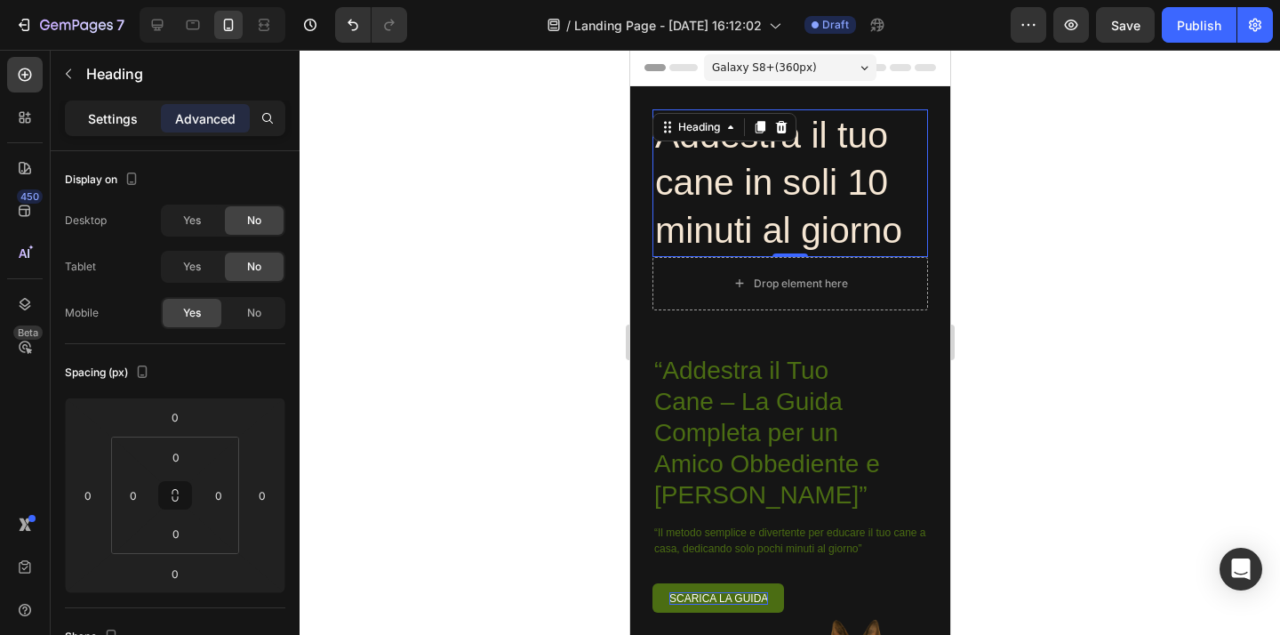
click at [96, 126] on p "Settings" at bounding box center [113, 118] width 50 height 19
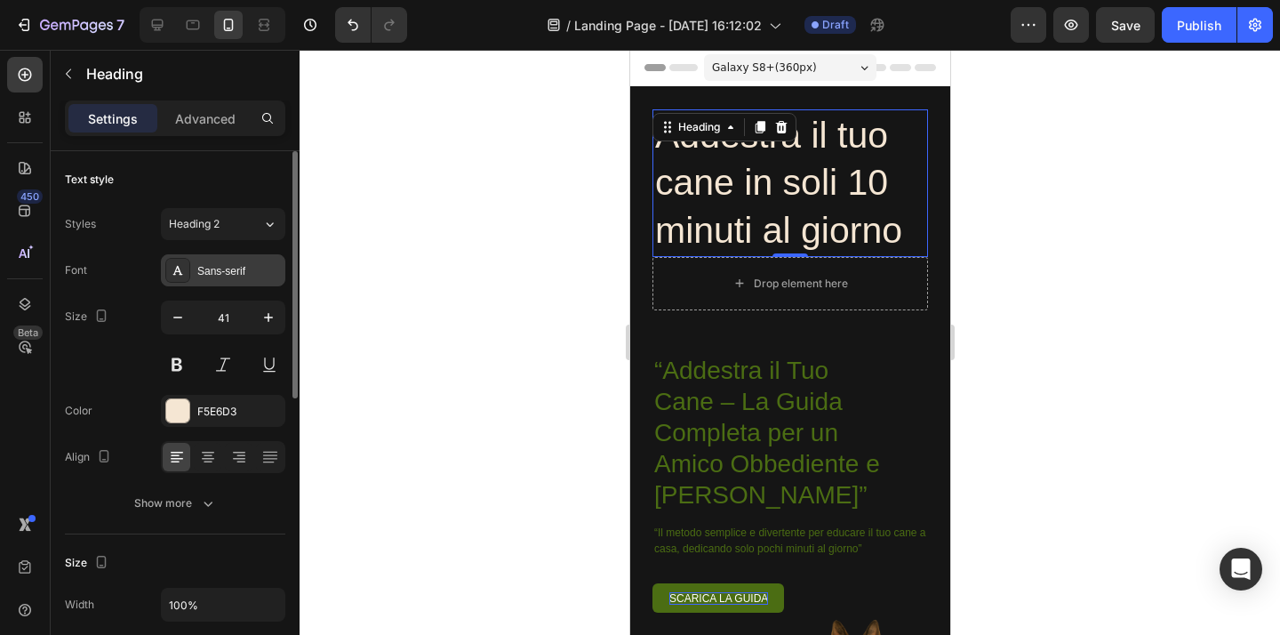
click at [247, 265] on div "Sans-serif" at bounding box center [239, 271] width 84 height 16
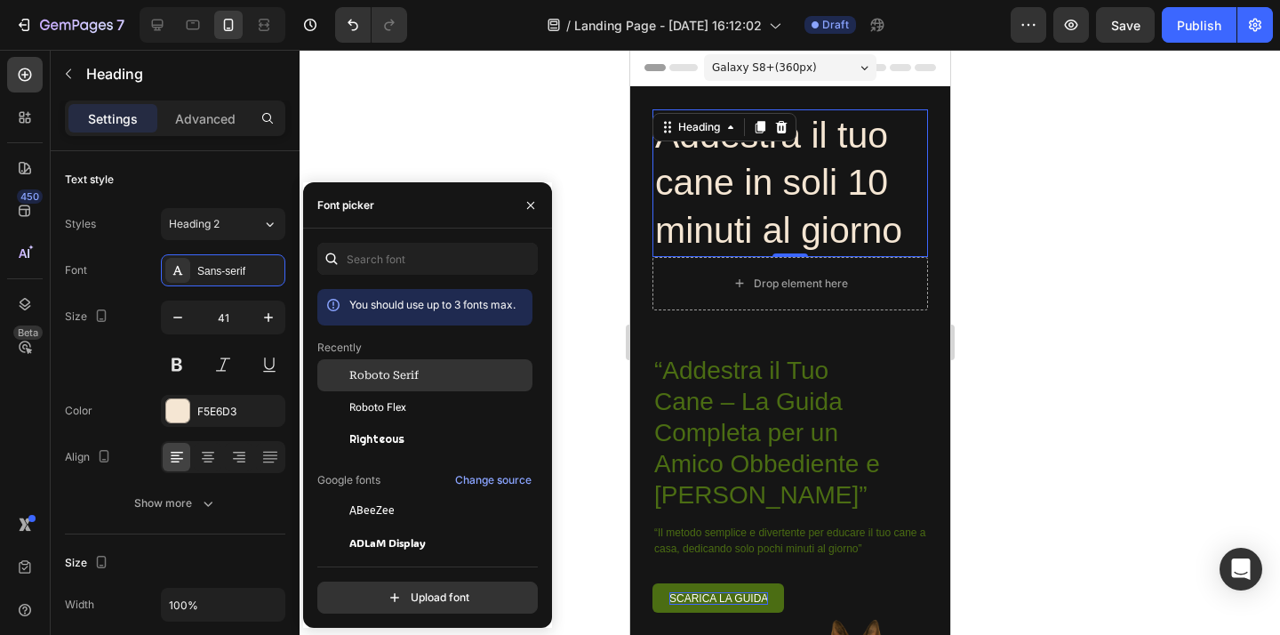
click at [393, 383] on span "Roboto Serif" at bounding box center [383, 375] width 69 height 16
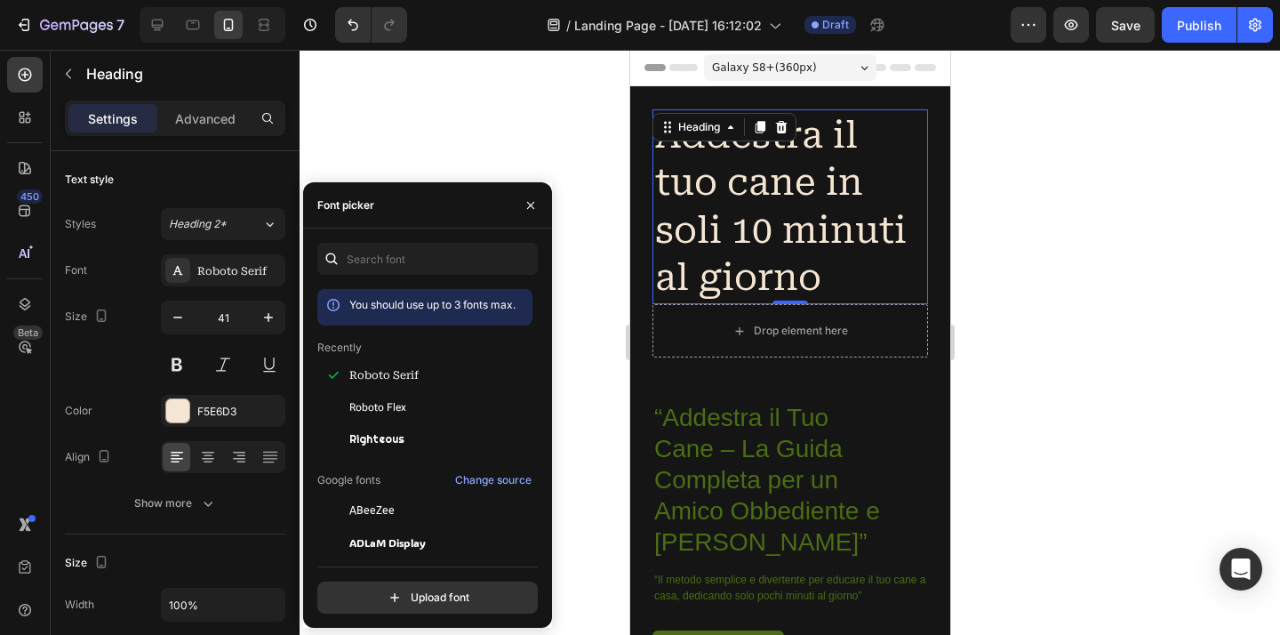
click at [582, 132] on div at bounding box center [789, 342] width 980 height 585
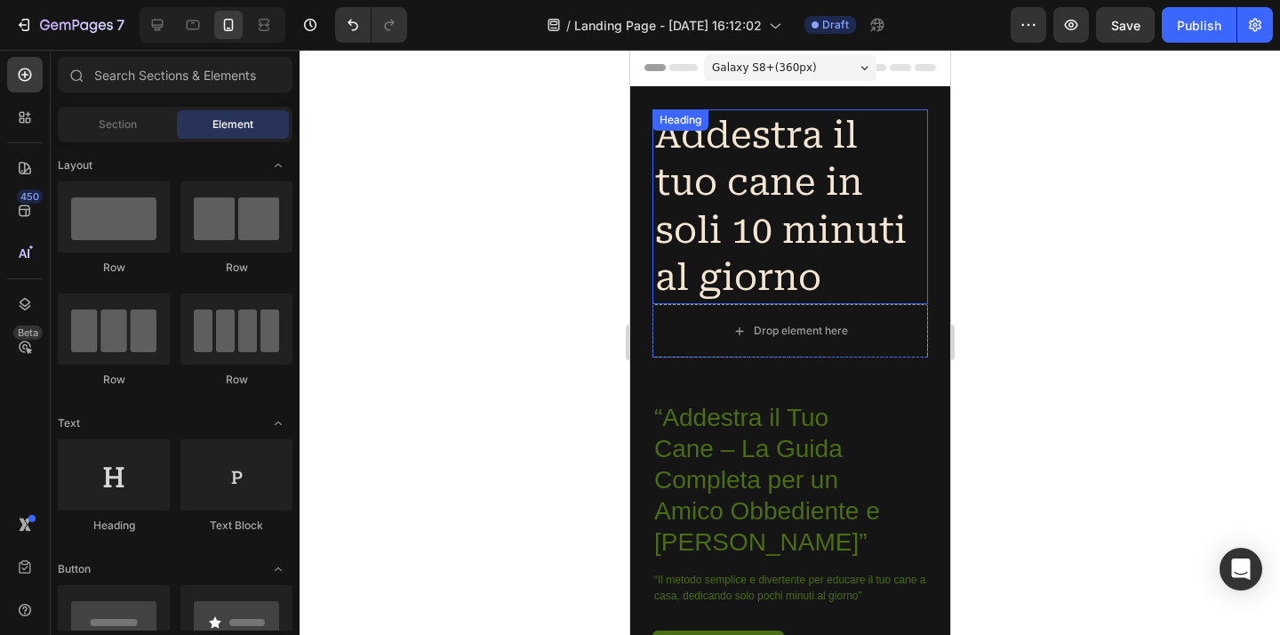
click at [768, 242] on p "Addestra il tuo cane in soli 10 minuti al giorno" at bounding box center [789, 206] width 270 height 189
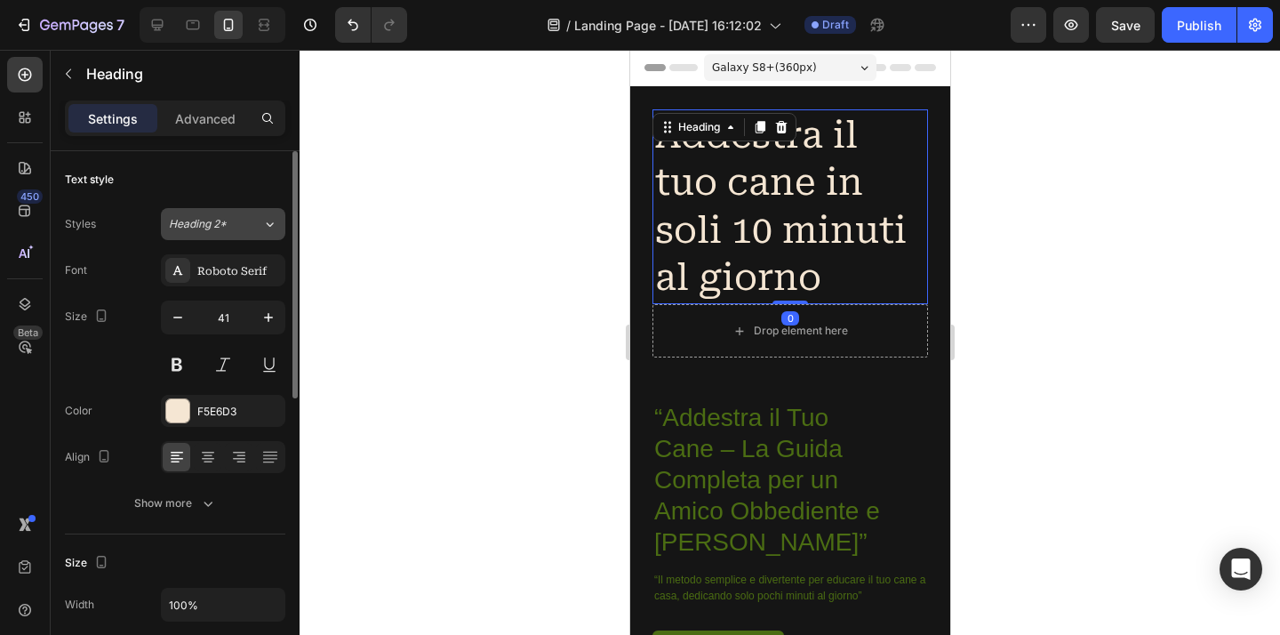
click at [225, 215] on button "Heading 2*" at bounding box center [223, 224] width 124 height 32
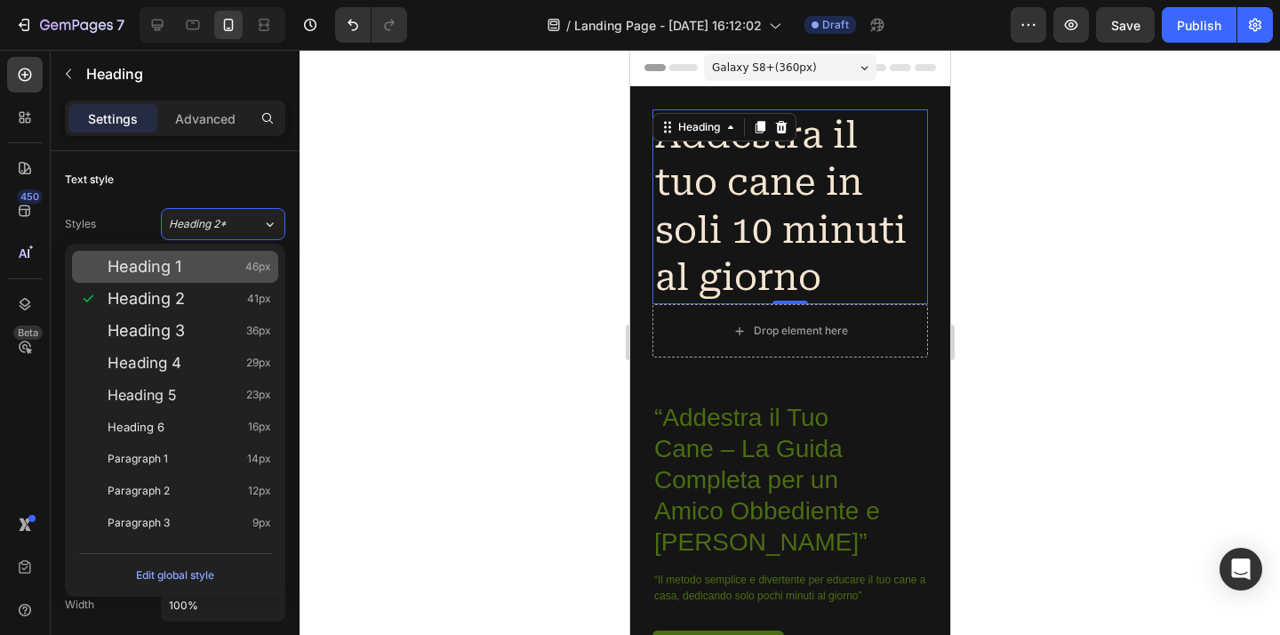
click at [221, 261] on div "Heading 1 46px" at bounding box center [190, 267] width 164 height 18
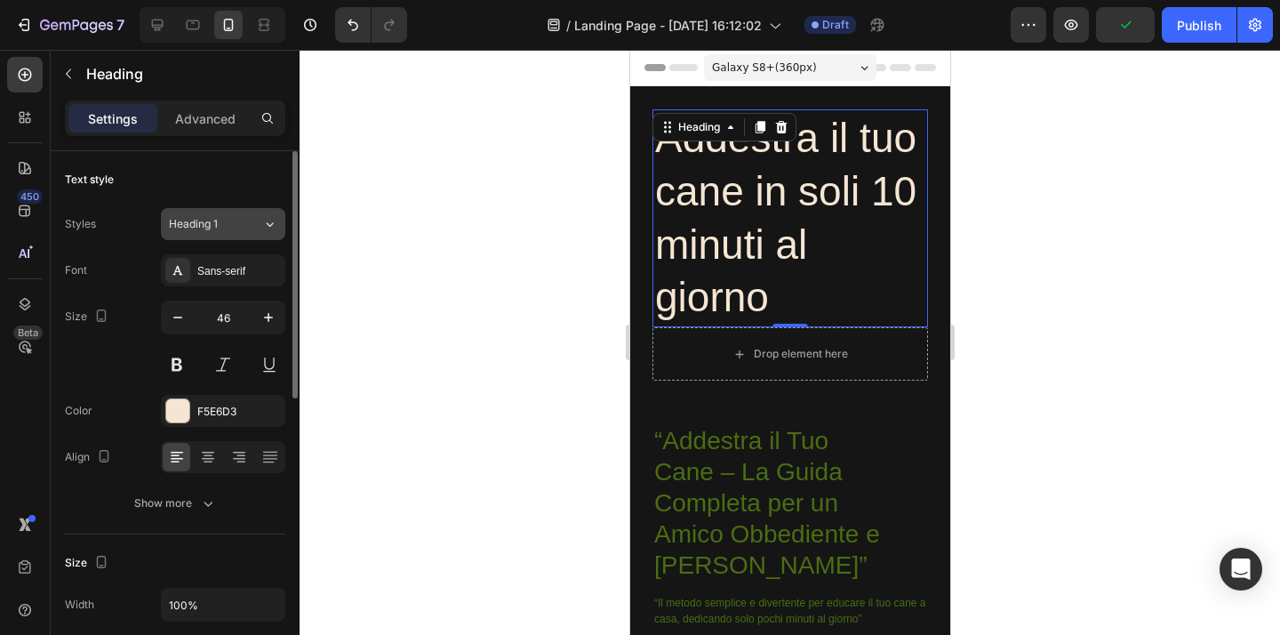
click at [240, 228] on div "Heading 1" at bounding box center [205, 224] width 72 height 16
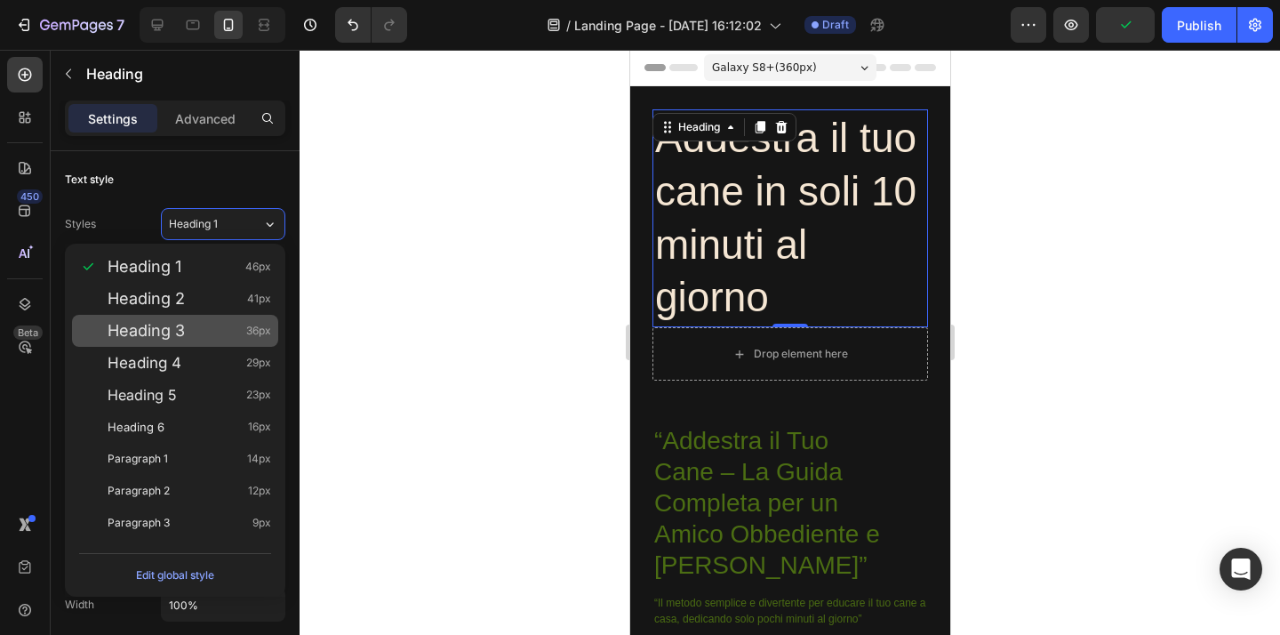
click at [218, 321] on div "Heading 3 36px" at bounding box center [175, 331] width 206 height 32
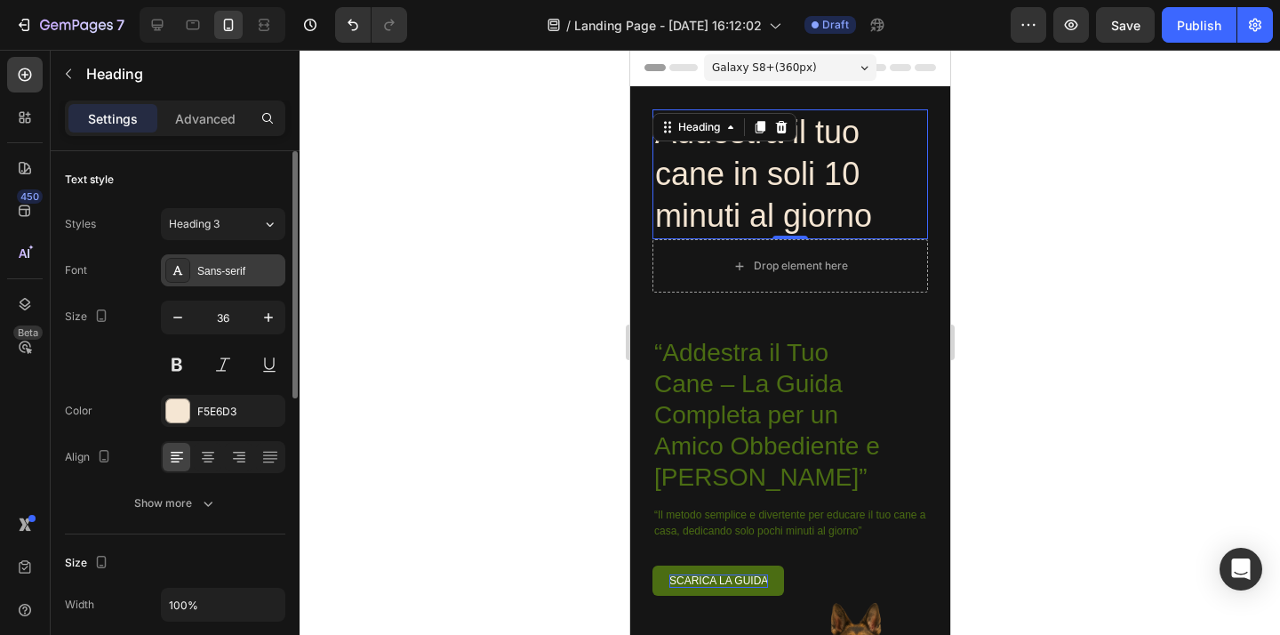
click at [236, 262] on div "Sans-serif" at bounding box center [223, 270] width 124 height 32
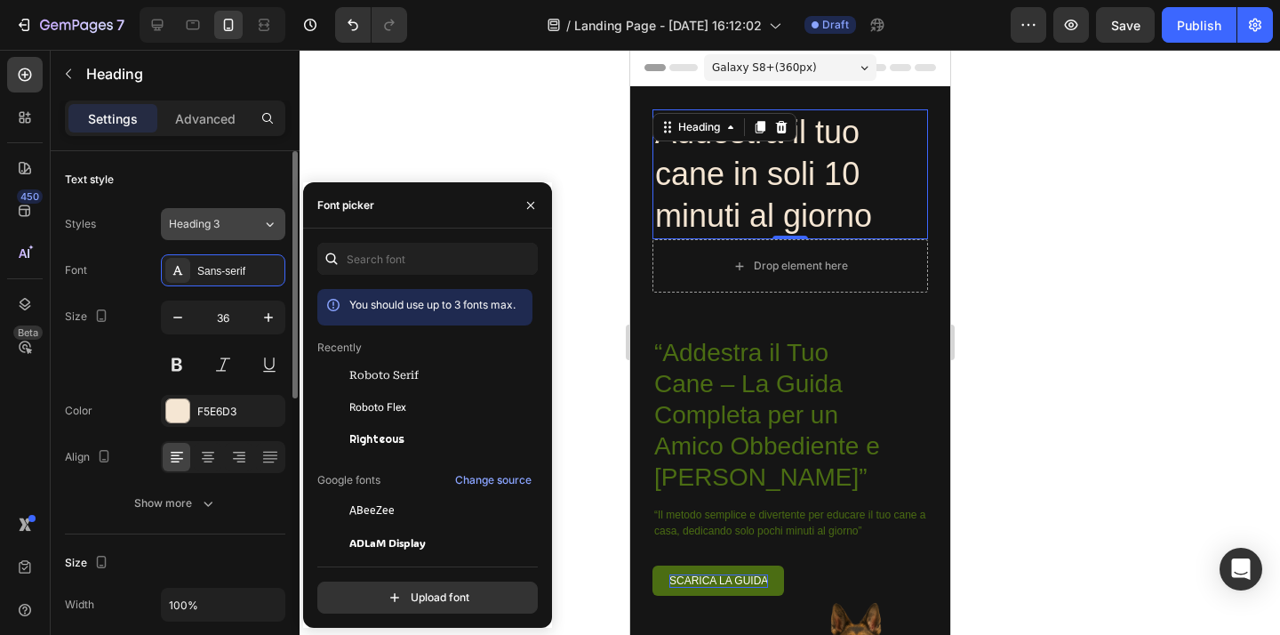
click at [239, 218] on div "Heading 3" at bounding box center [205, 224] width 72 height 16
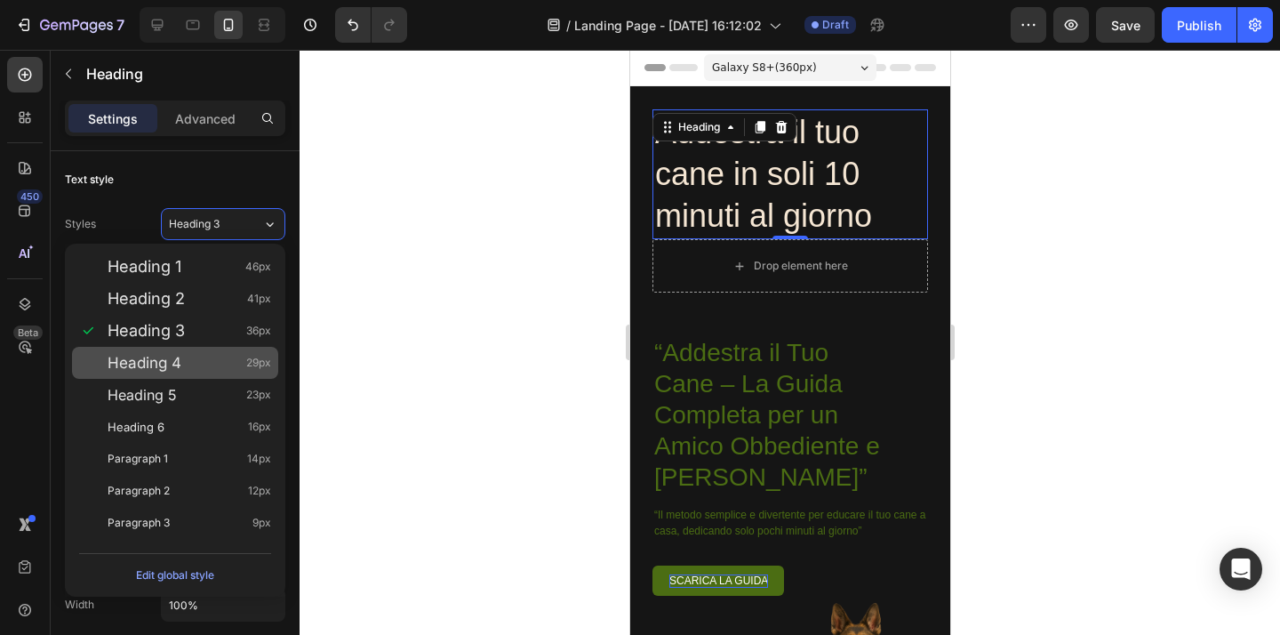
click at [202, 362] on div "Heading 4 29px" at bounding box center [190, 363] width 164 height 18
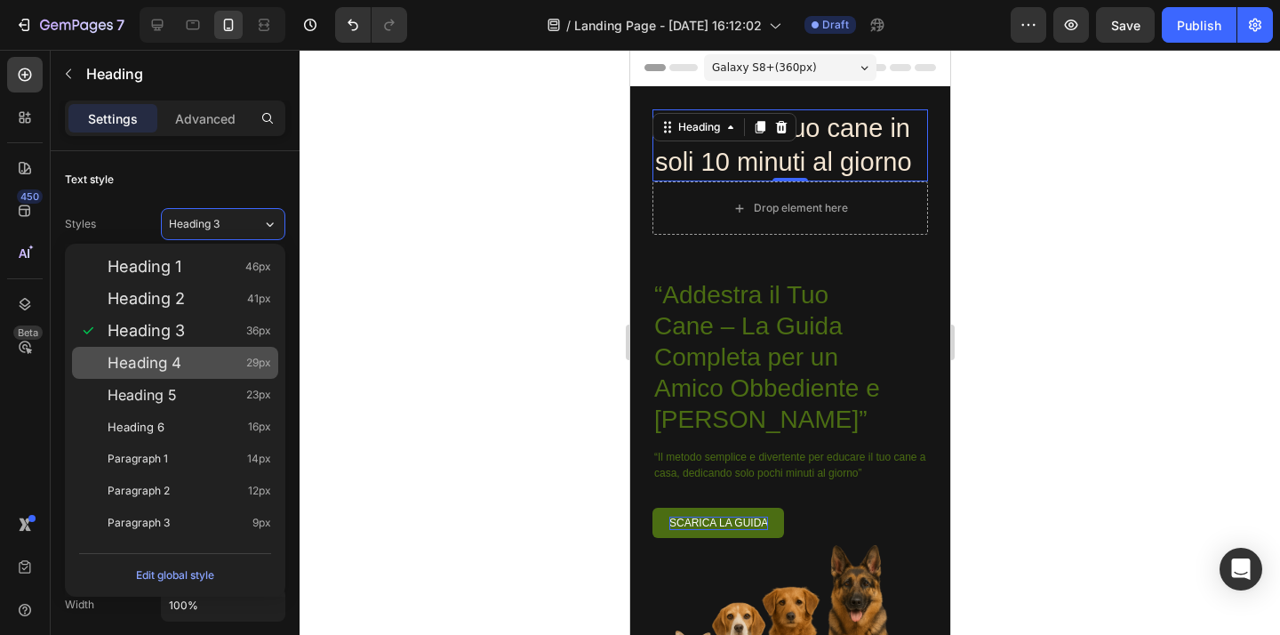
type input "29"
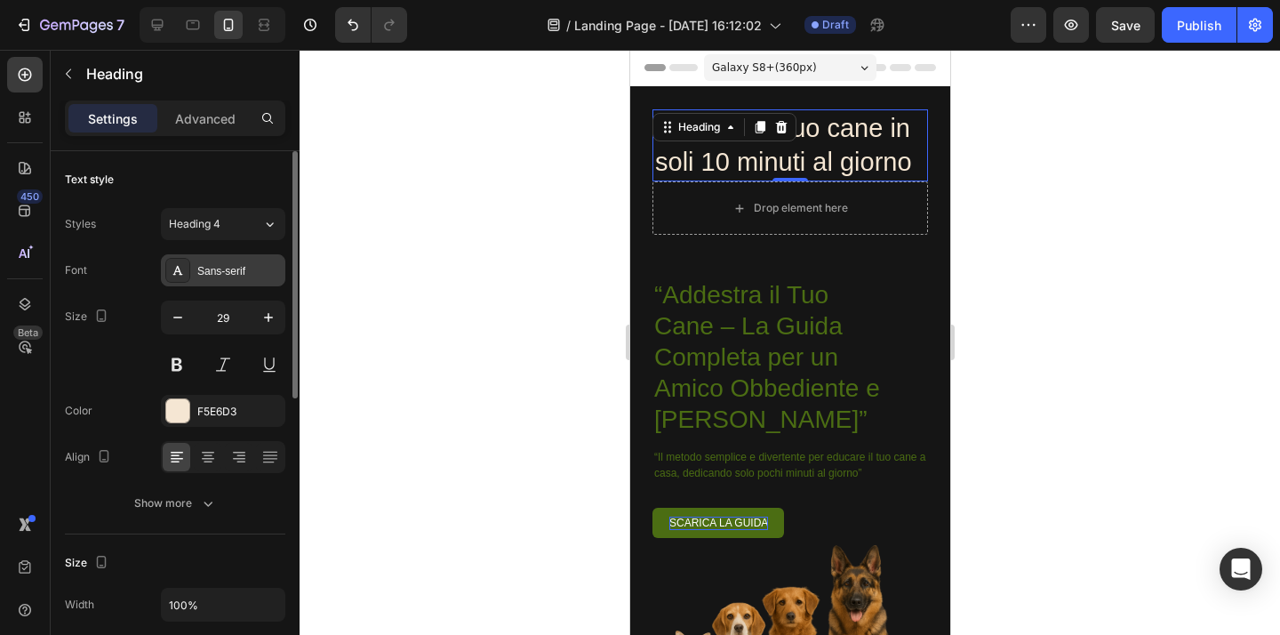
click at [238, 273] on div "Sans-serif" at bounding box center [239, 271] width 84 height 16
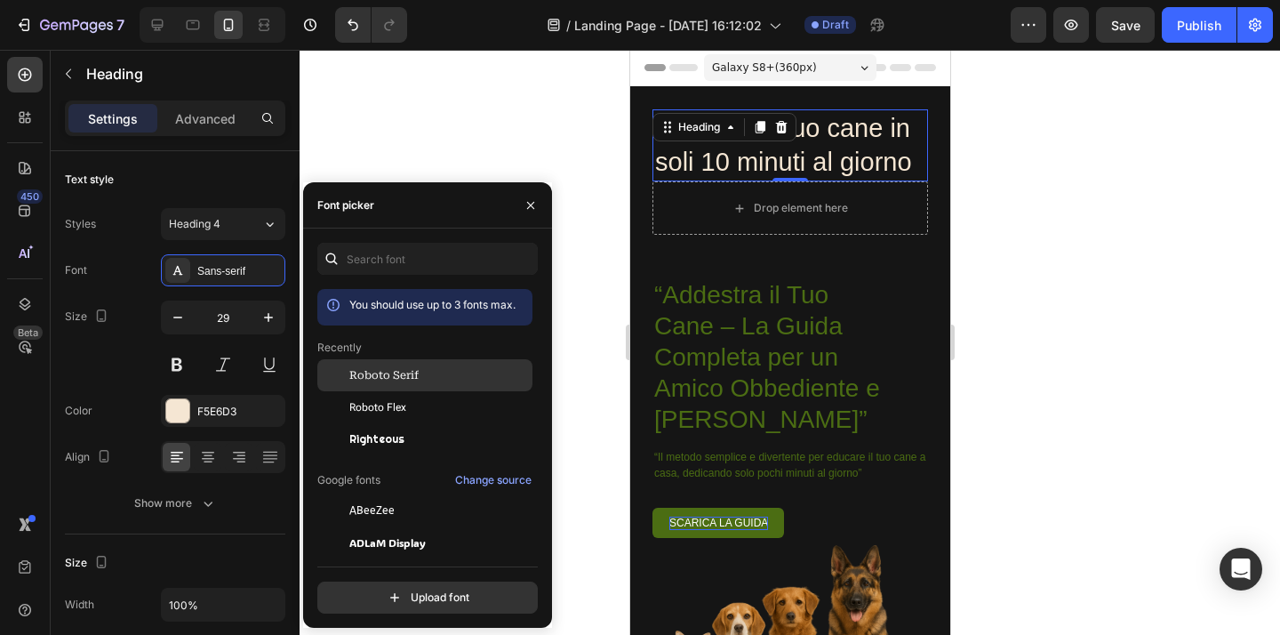
click at [373, 383] on span "Roboto Serif" at bounding box center [383, 375] width 69 height 16
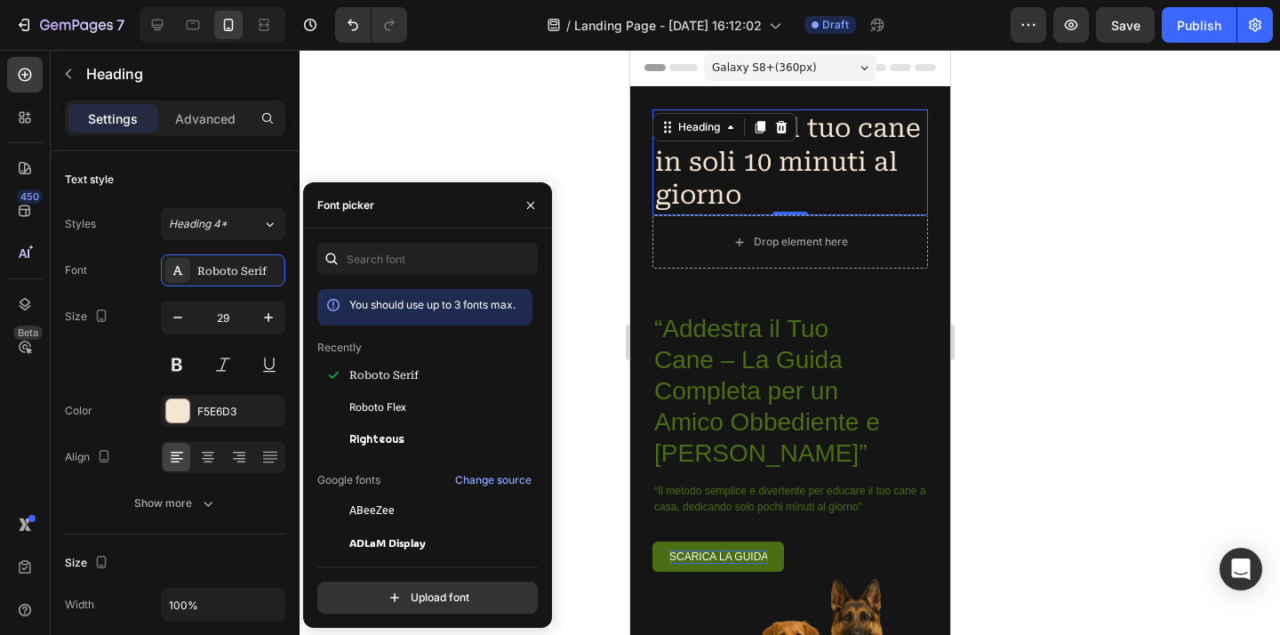
click at [483, 123] on div at bounding box center [789, 342] width 980 height 585
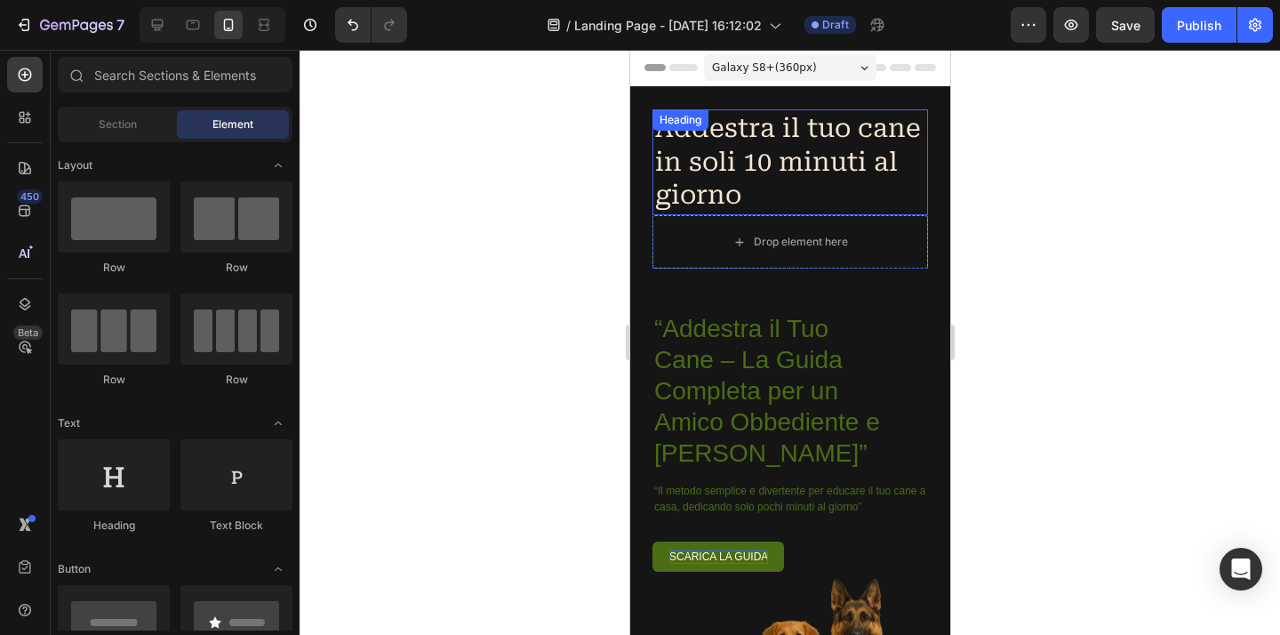
click at [826, 156] on p "Addestra il tuo cane in soli 10 minuti al giorno" at bounding box center [789, 162] width 270 height 100
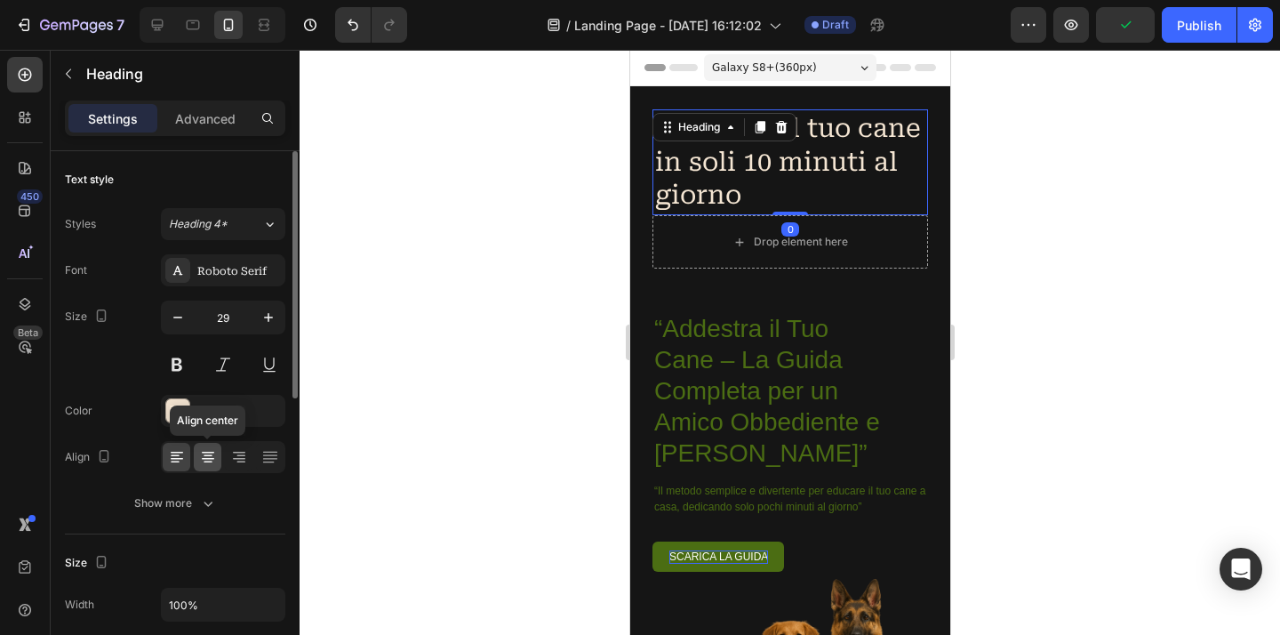
click at [215, 451] on icon at bounding box center [208, 457] width 18 height 18
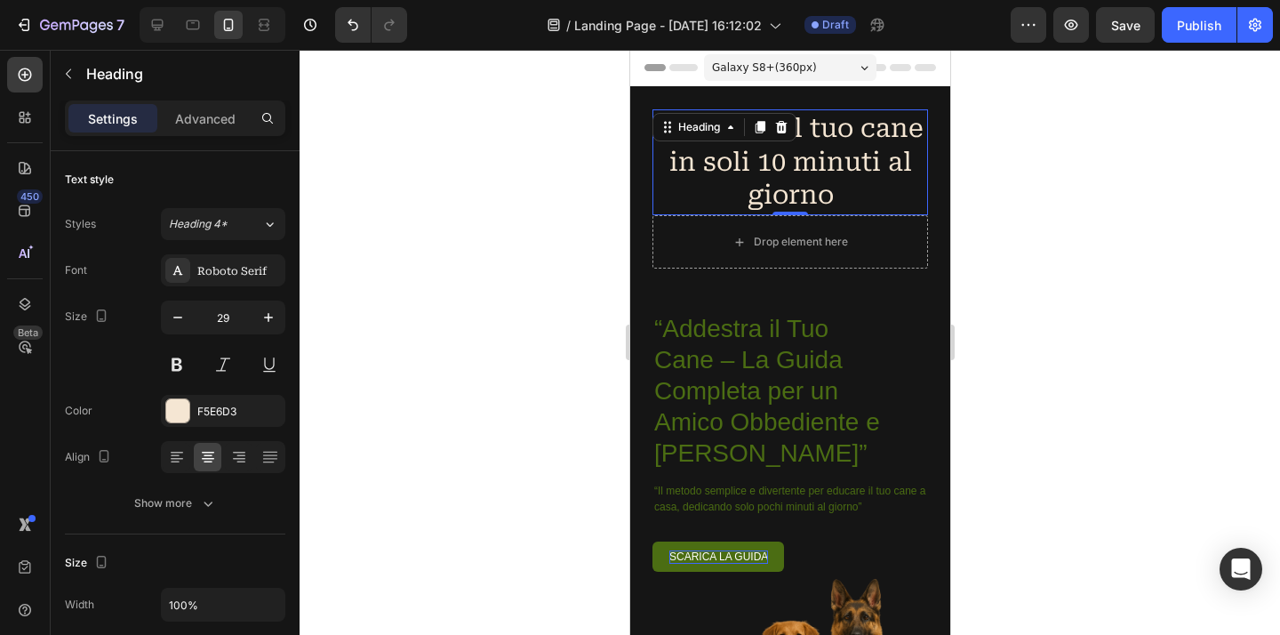
click at [459, 229] on div at bounding box center [789, 342] width 980 height 585
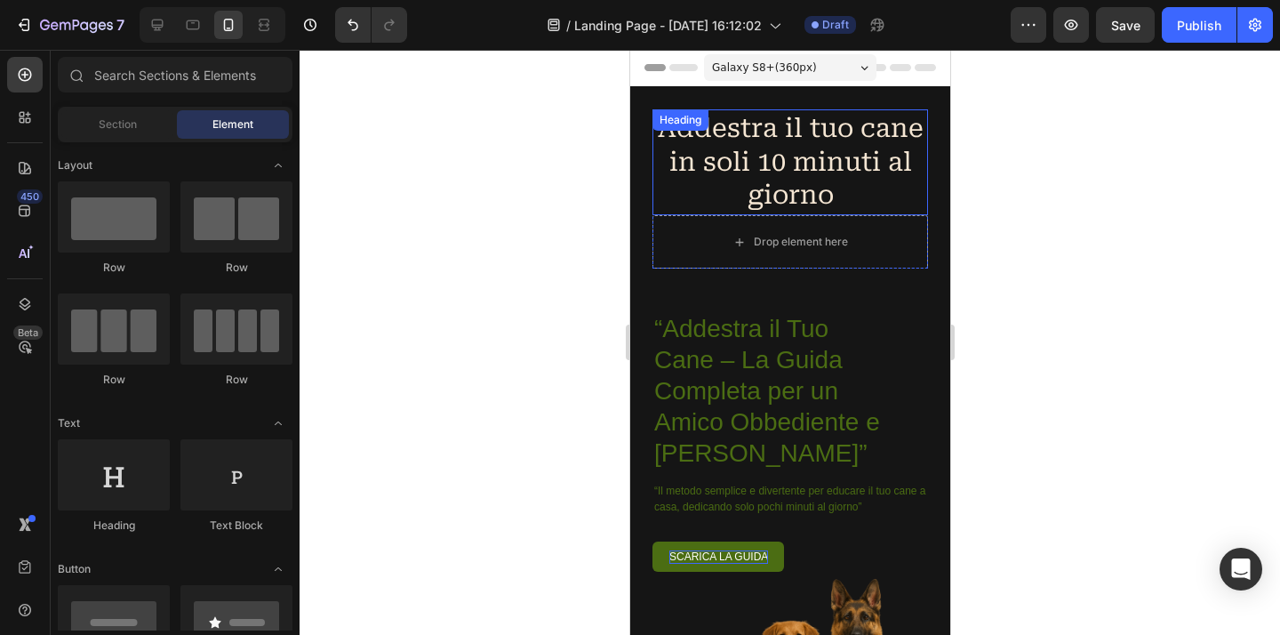
click at [819, 177] on p "Addestra il tuo cane in soli 10 minuti al giorno" at bounding box center [789, 162] width 270 height 100
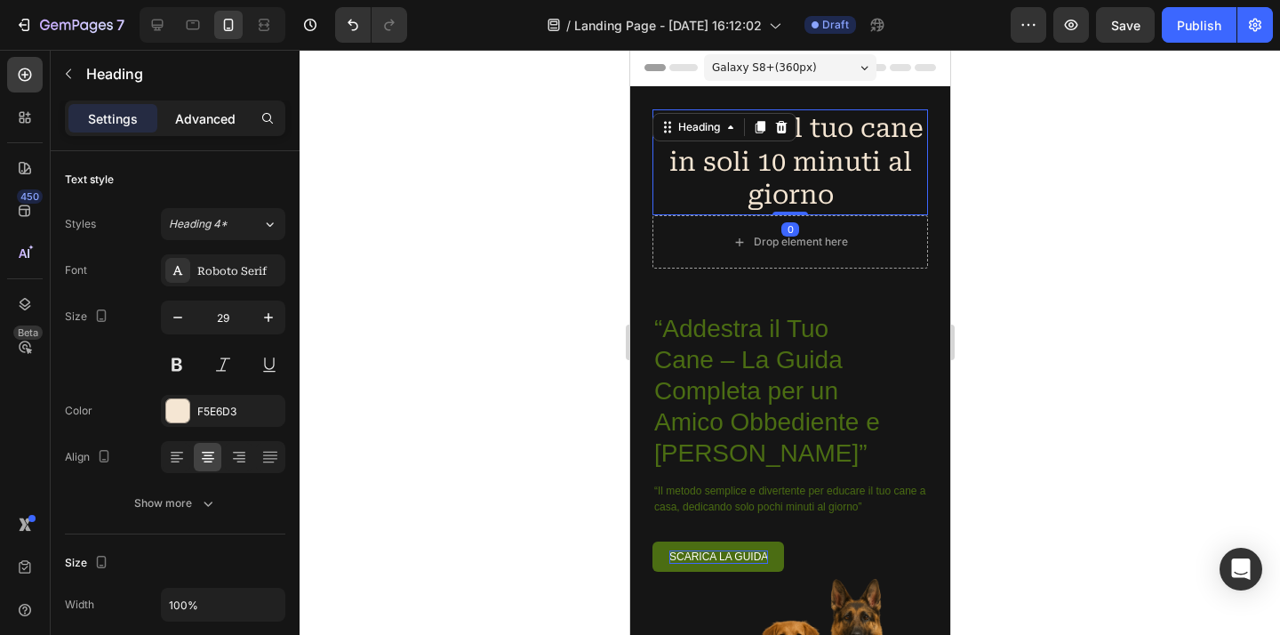
click at [229, 124] on p "Advanced" at bounding box center [205, 118] width 60 height 19
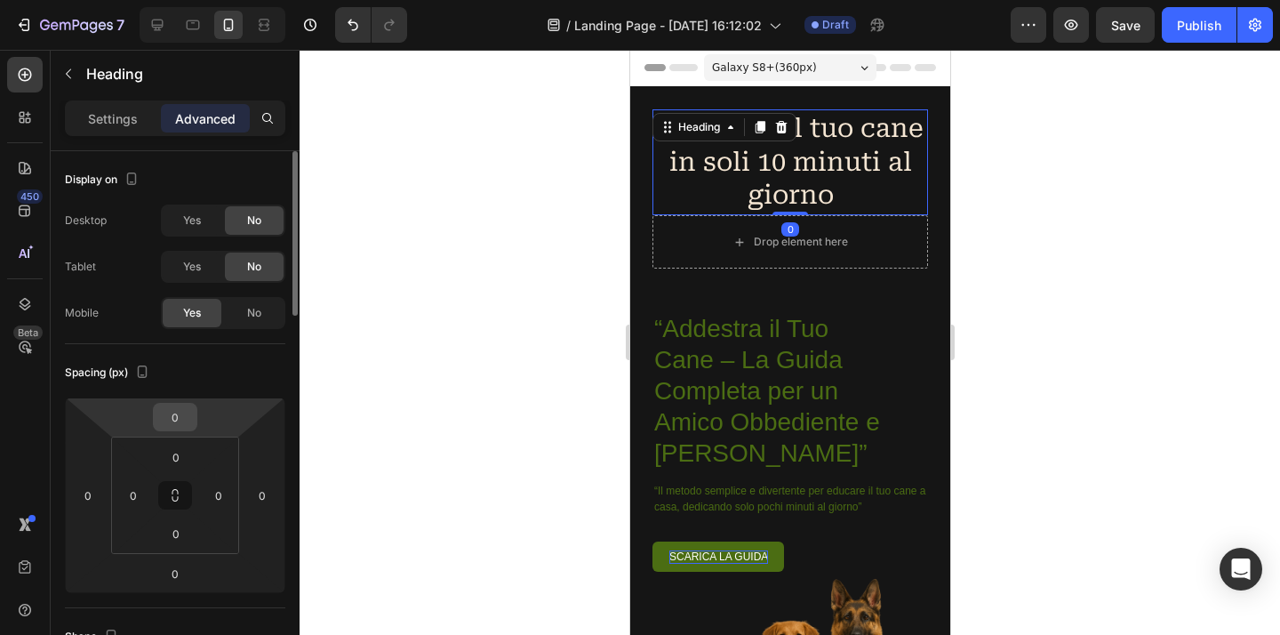
click at [170, 423] on input "0" at bounding box center [175, 416] width 36 height 27
type input "-20"
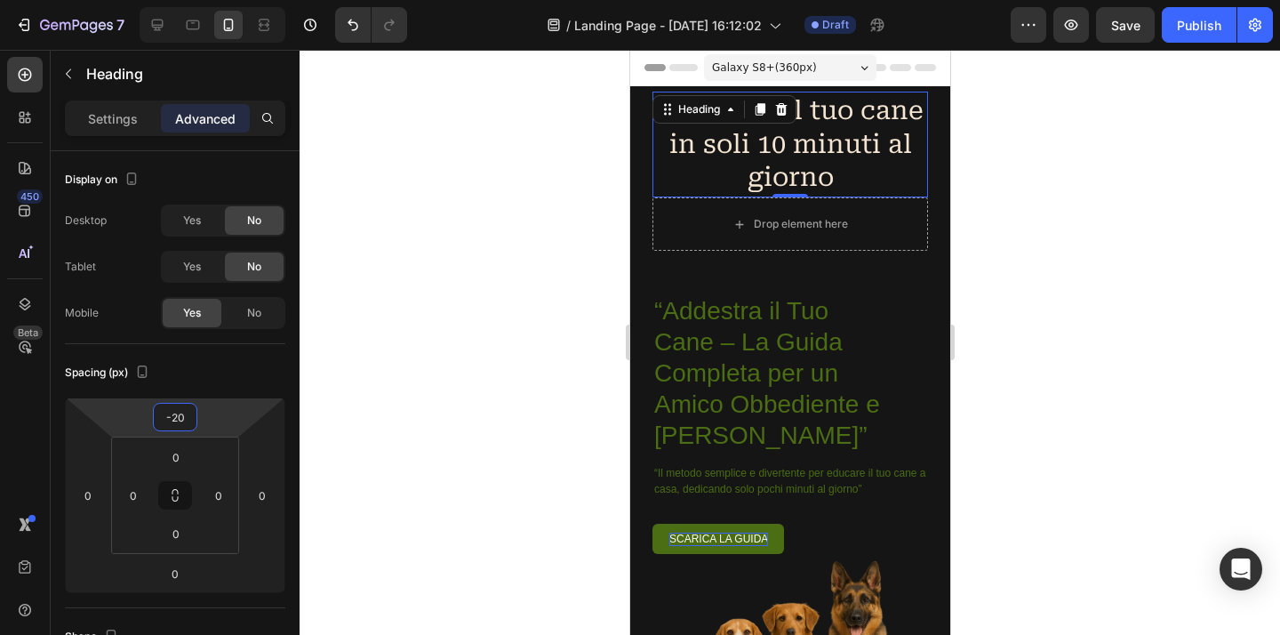
click at [1114, 389] on div at bounding box center [789, 342] width 980 height 585
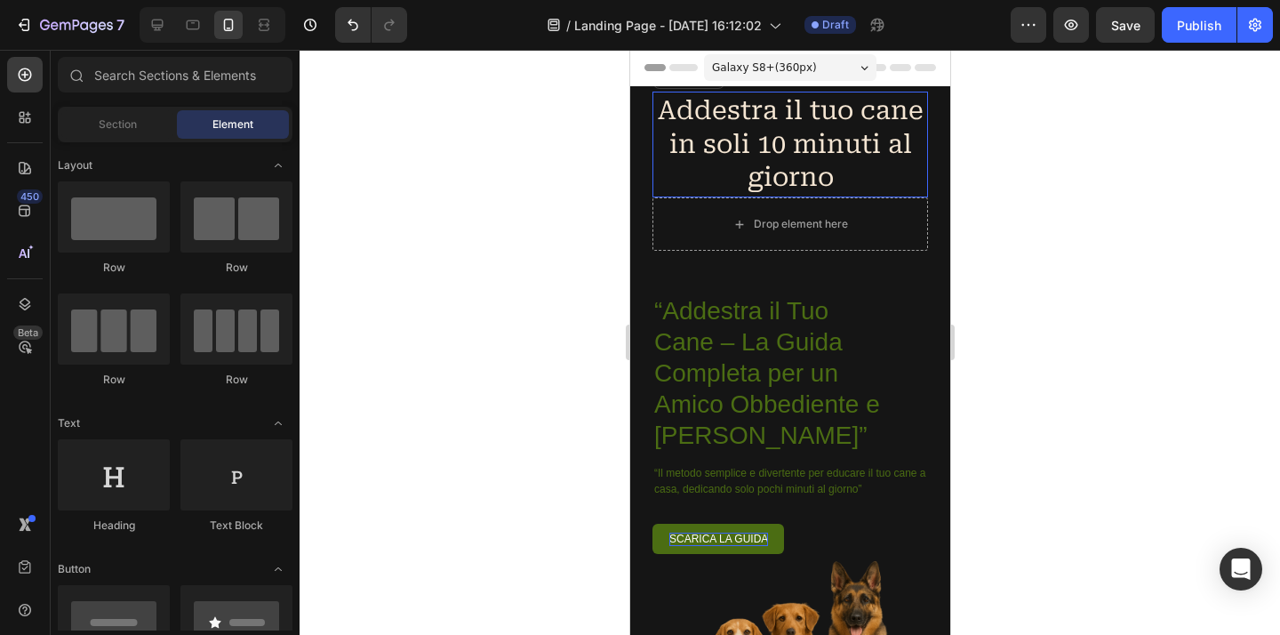
click at [1092, 159] on div at bounding box center [789, 342] width 980 height 585
click at [1091, 160] on div at bounding box center [789, 342] width 980 height 585
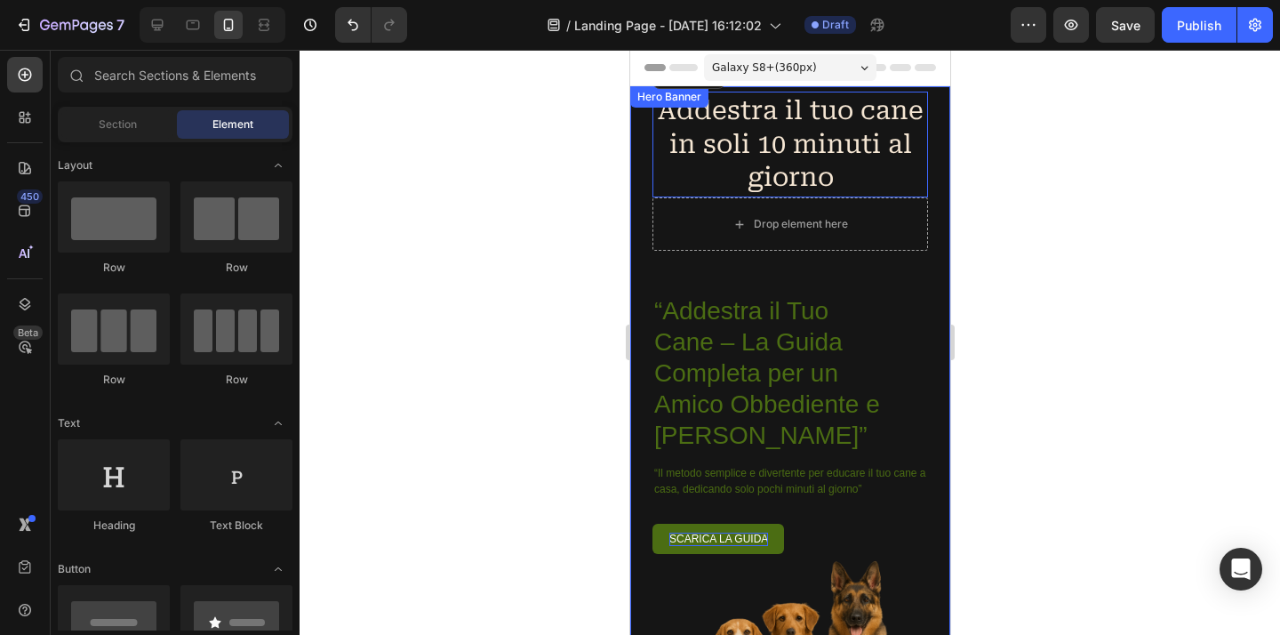
click at [919, 324] on div "Addestra il tuo cane in soli 10 minuti al giorno Heading Drop element here Row …" at bounding box center [789, 589] width 320 height 1006
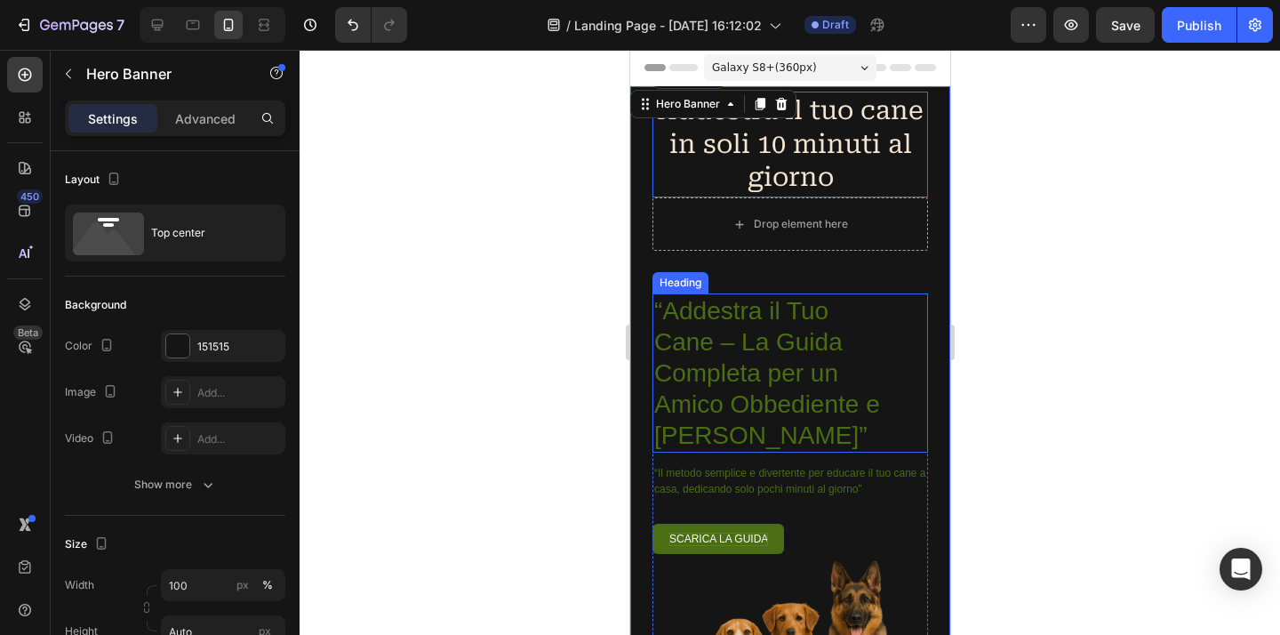
click at [777, 349] on p "“Addestra il Tuo Cane – La Guida Completa per un Amico Obbediente e Felice”" at bounding box center [773, 373] width 240 height 156
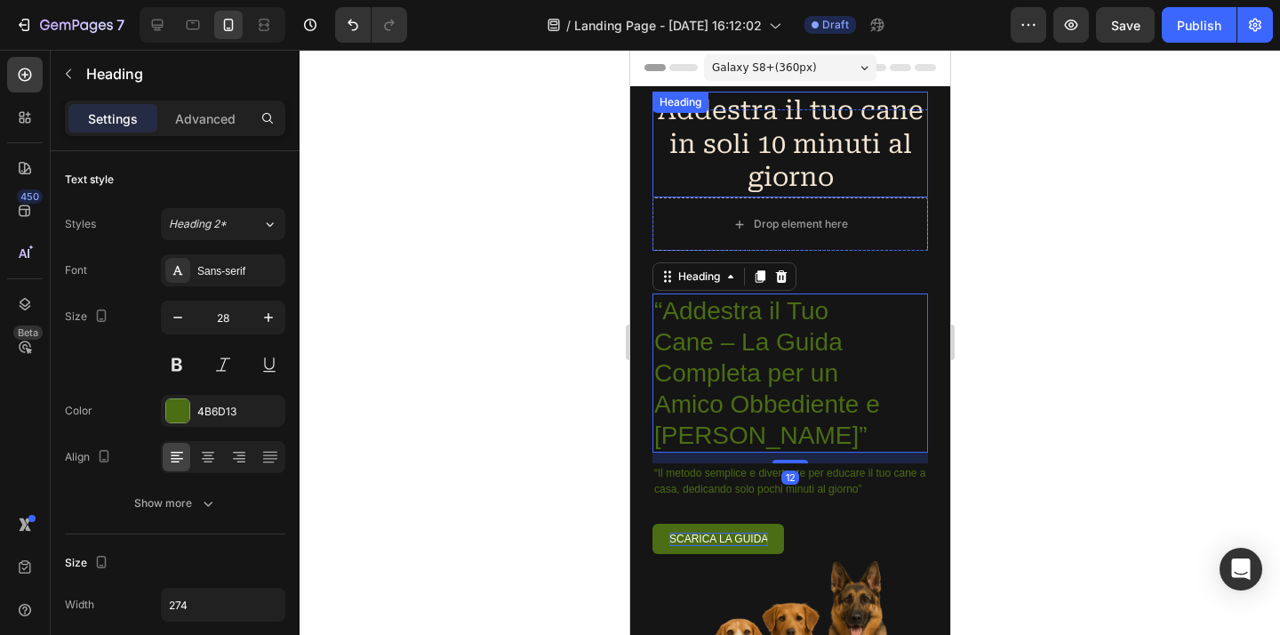
click at [893, 157] on p "Addestra il tuo cane in soli 10 minuti al giorno" at bounding box center [789, 144] width 270 height 100
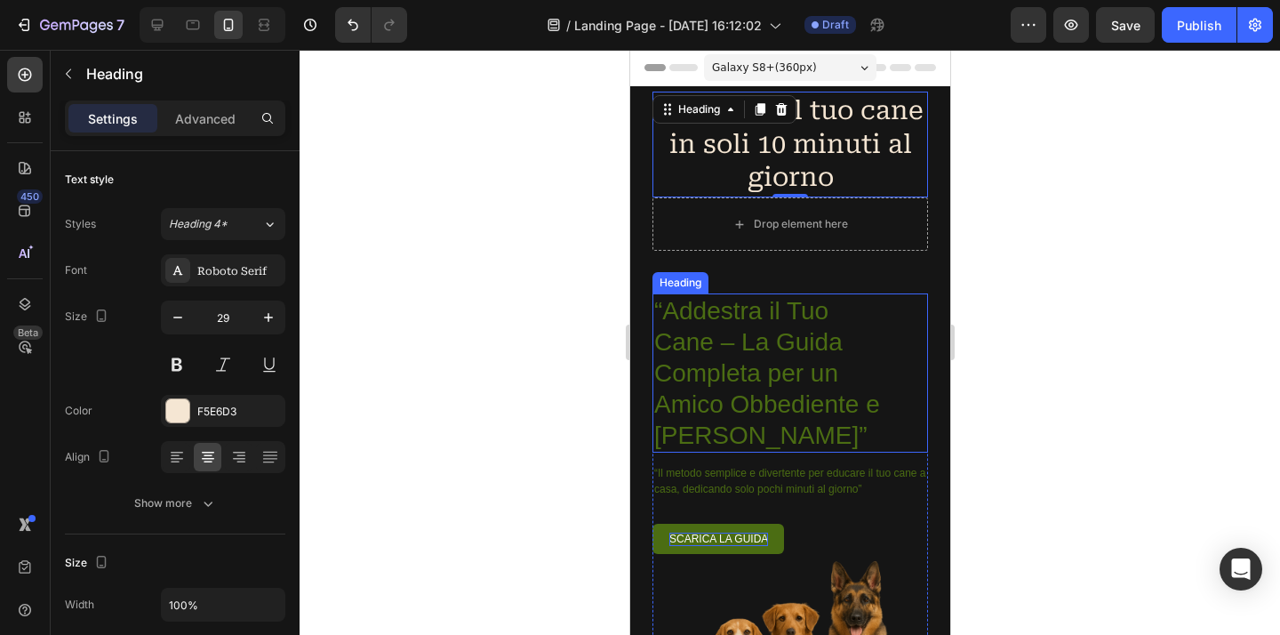
click at [742, 341] on p "“Addestra il Tuo Cane – La Guida Completa per un Amico Obbediente e Felice”" at bounding box center [773, 373] width 240 height 156
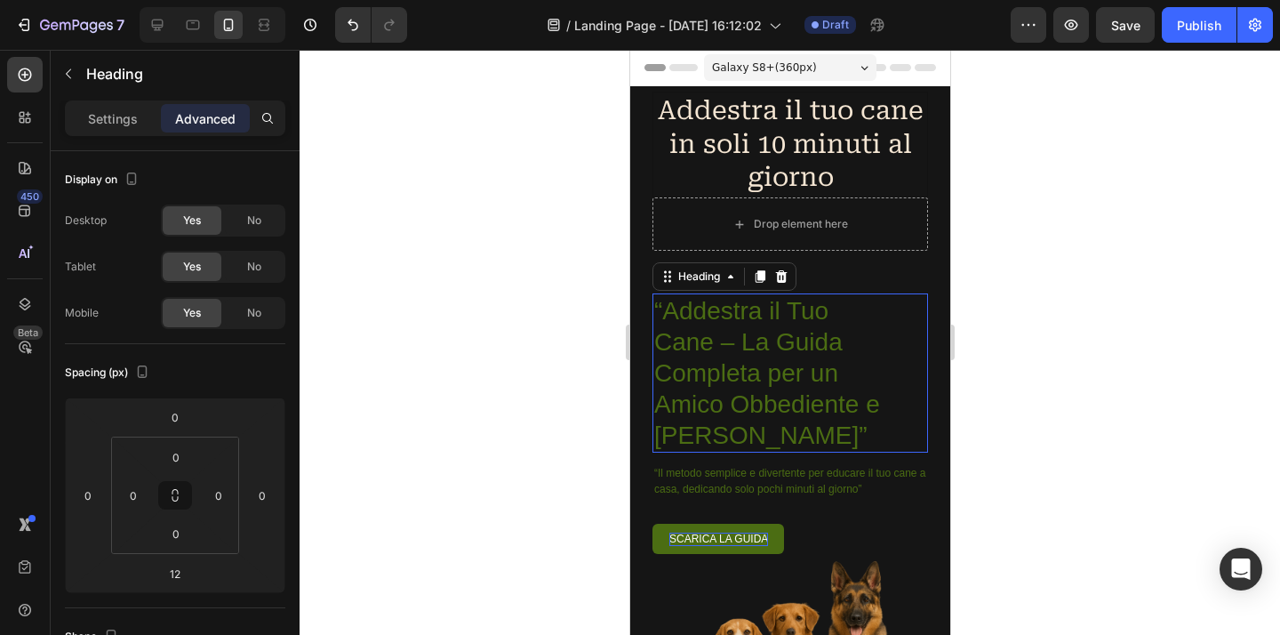
click at [737, 344] on p "“Addestra il Tuo Cane – La Guida Completa per un Amico Obbediente e Felice”" at bounding box center [773, 373] width 240 height 156
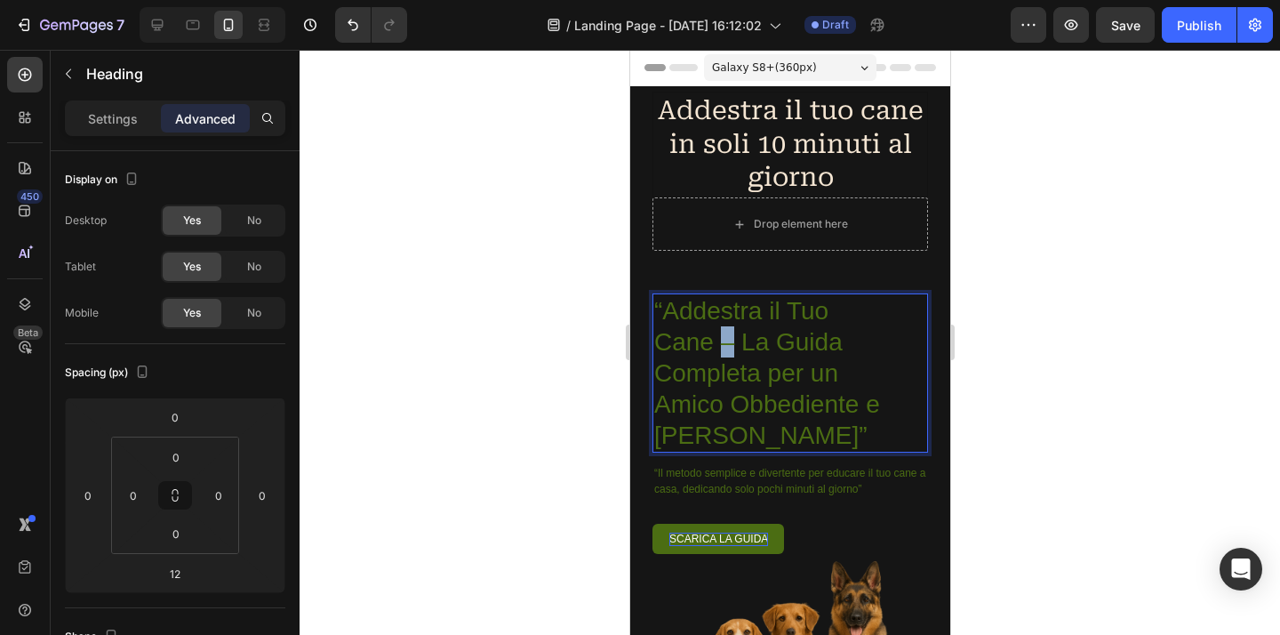
click at [740, 343] on p "“Addestra il Tuo Cane – La Guida Completa per un Amico Obbediente e Felice”" at bounding box center [773, 373] width 240 height 156
click at [743, 344] on p "“Addestra il Tuo Cane – La Guida Completa per un Amico Obbediente e Felice”" at bounding box center [773, 373] width 240 height 156
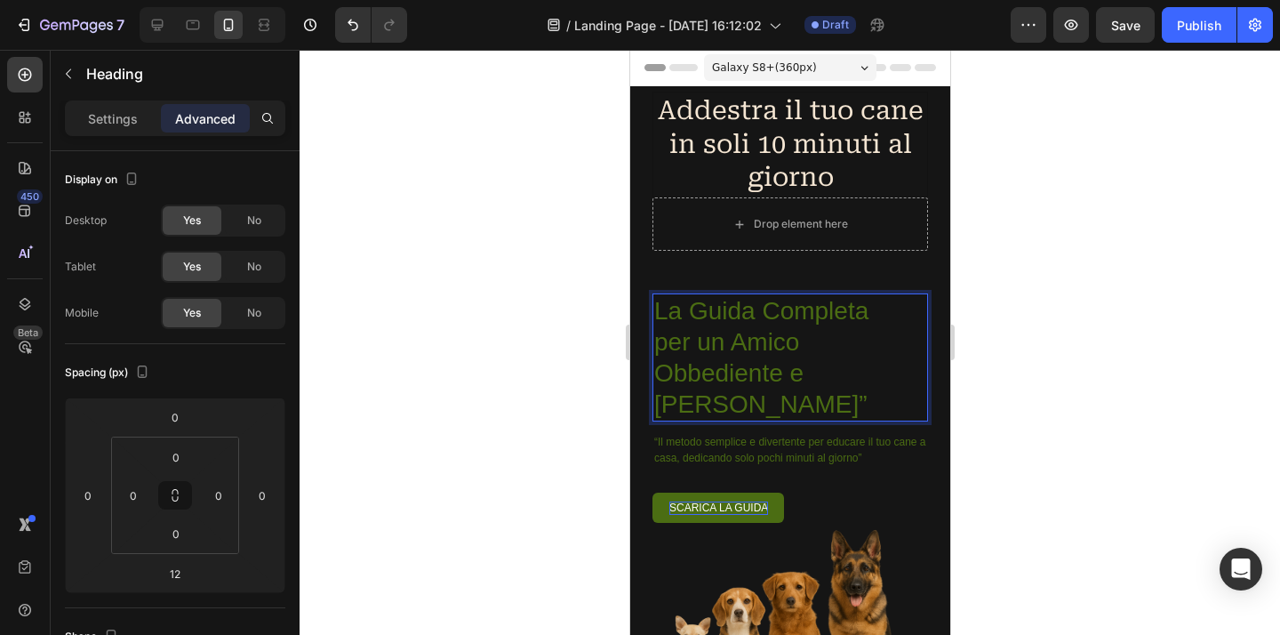
click at [1060, 323] on div at bounding box center [789, 342] width 980 height 585
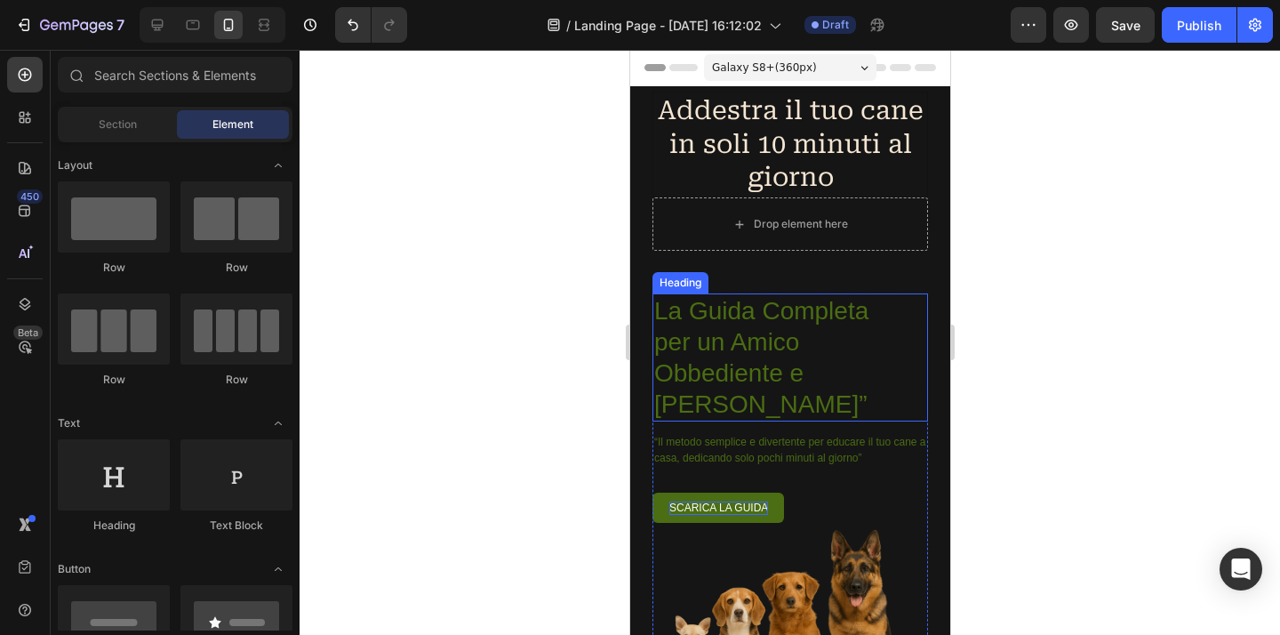
click at [664, 377] on p "La Guida Completa per un Amico Obbediente e Felice”" at bounding box center [773, 357] width 240 height 124
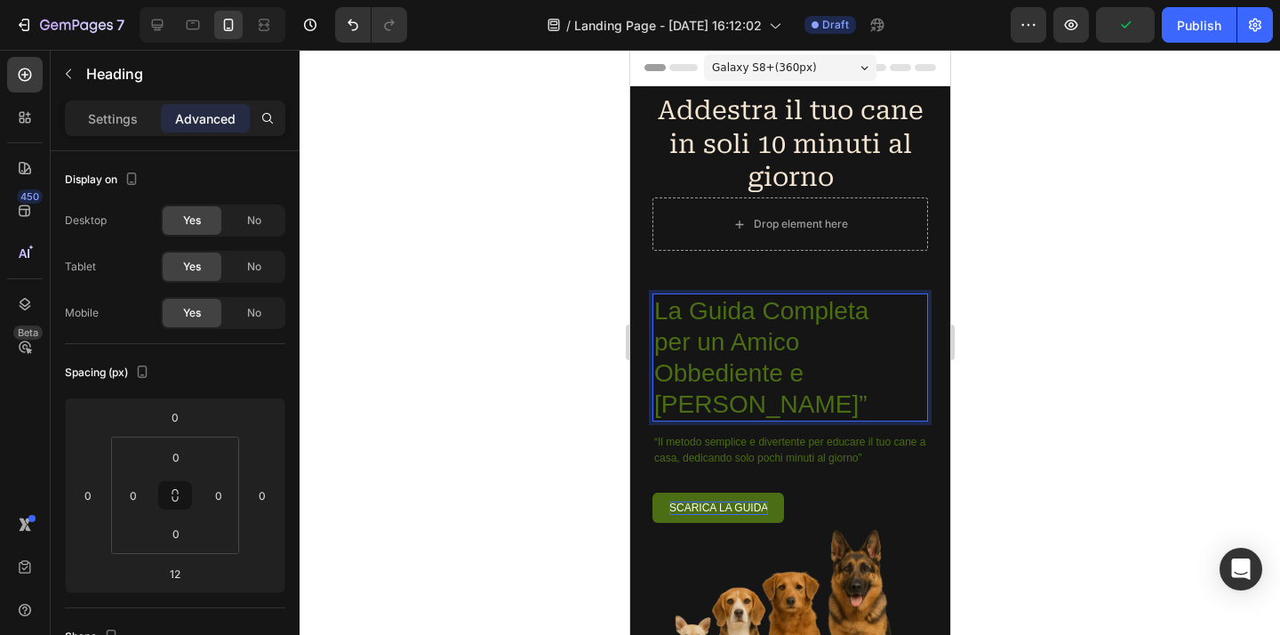
click at [739, 341] on p "La Guida Completa per un Amico Obbediente e Felice”" at bounding box center [773, 357] width 240 height 124
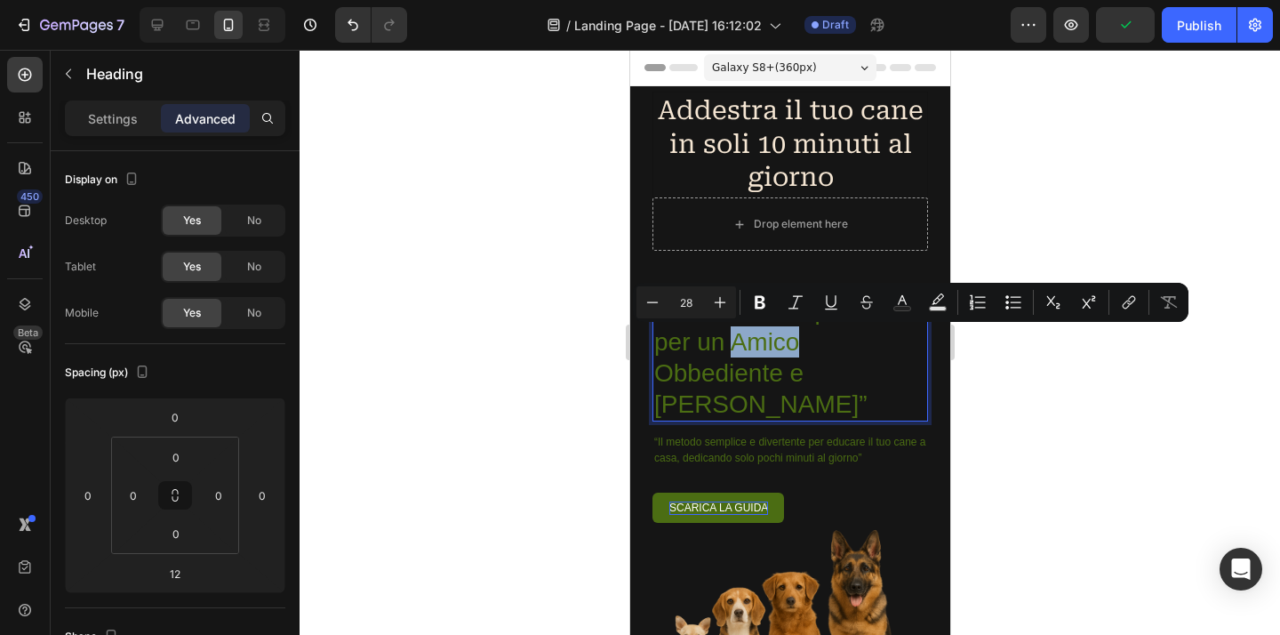
click at [744, 342] on p "La Guida Completa per un Amico Obbediente e Felice”" at bounding box center [773, 357] width 240 height 124
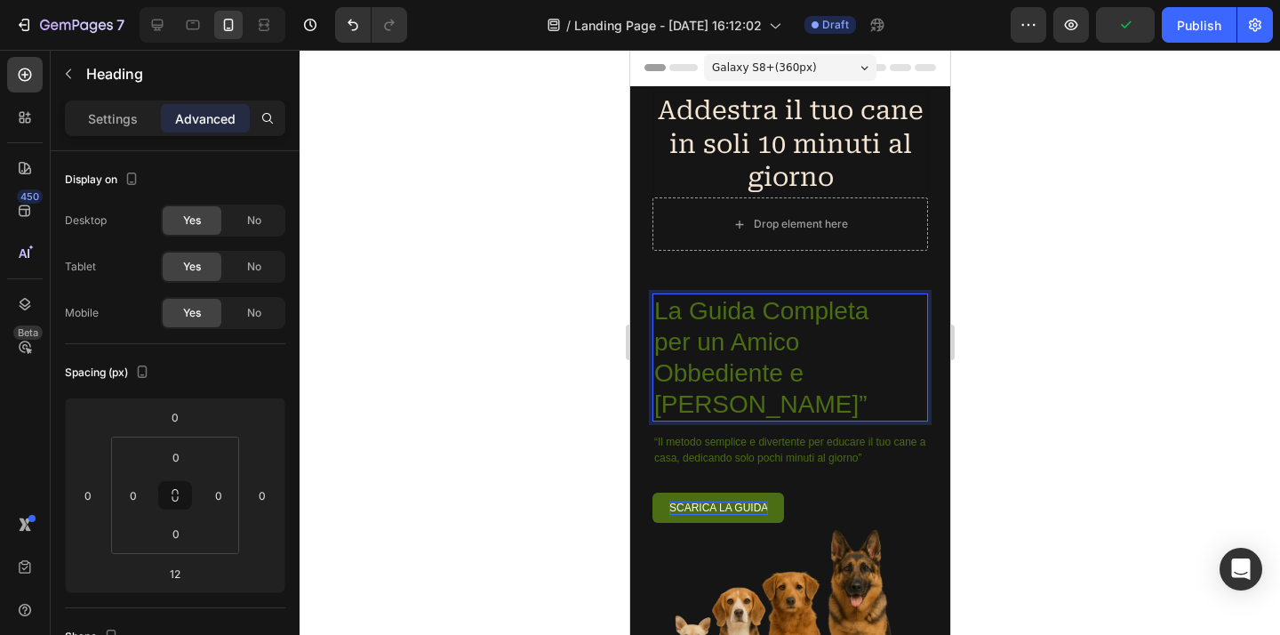
click at [738, 342] on p "La Guida Completa per un Amico Obbediente e Felice”" at bounding box center [773, 357] width 240 height 124
click at [1081, 342] on div at bounding box center [789, 342] width 980 height 585
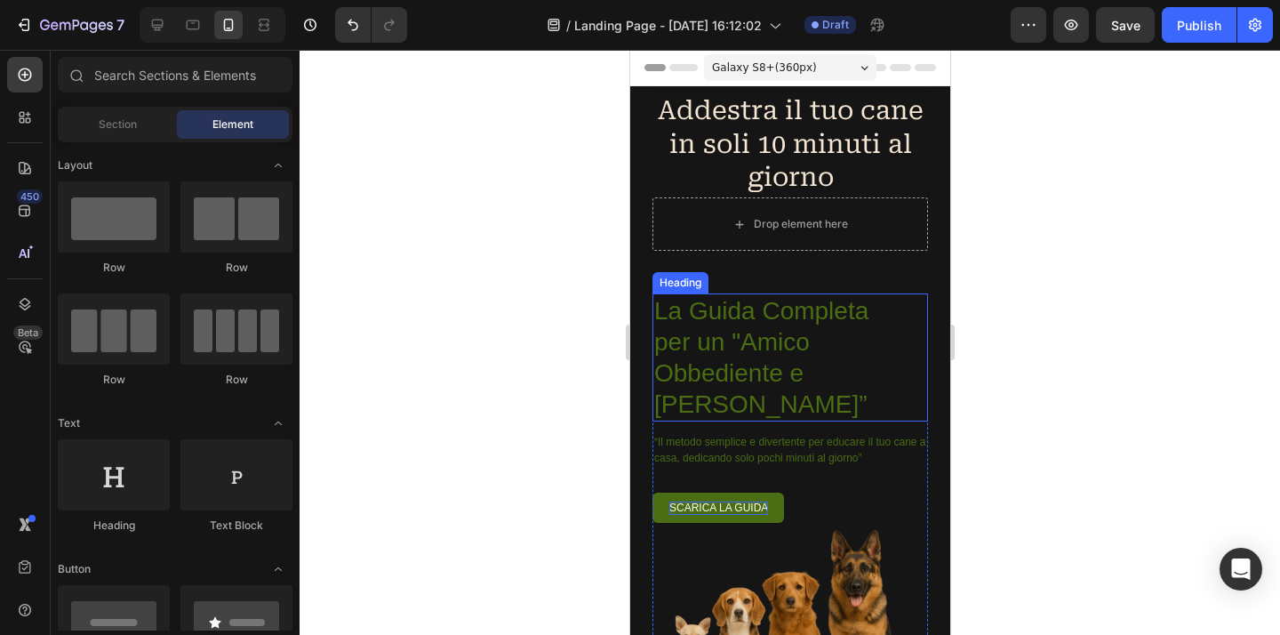
click at [821, 347] on p "La Guida Completa per un "Amico Obbediente e Felice”" at bounding box center [773, 357] width 240 height 124
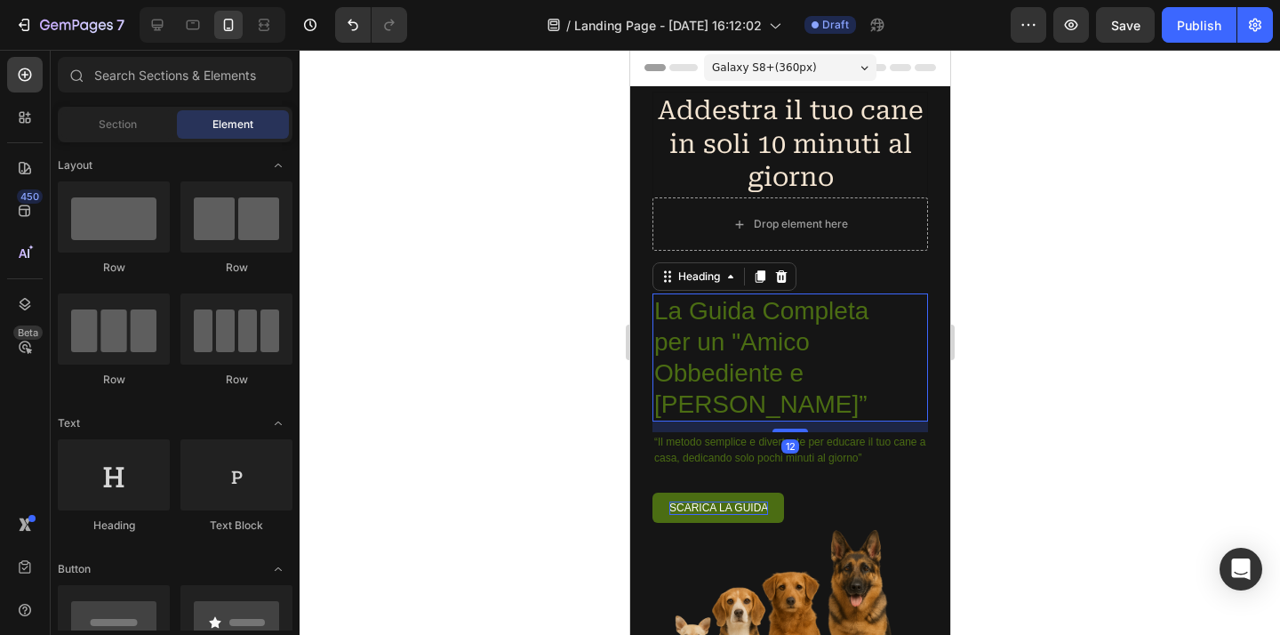
click at [821, 347] on p "La Guida Completa per un "Amico Obbediente e Felice”" at bounding box center [773, 357] width 240 height 124
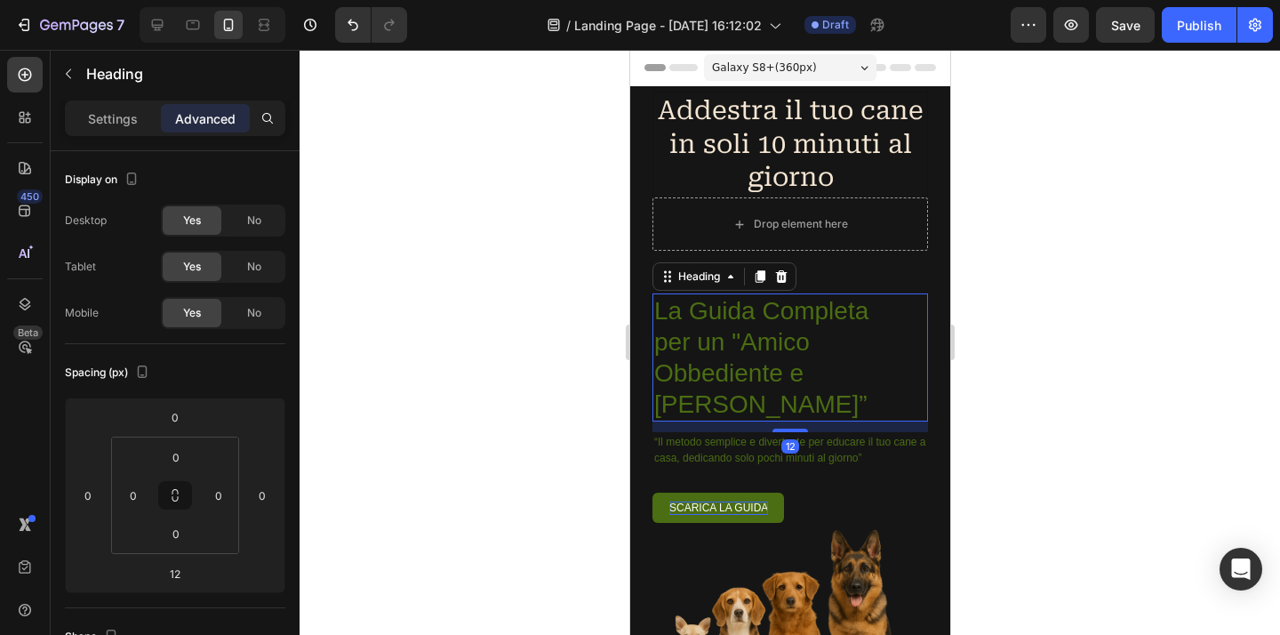
click at [821, 347] on p "La Guida Completa per un "Amico Obbediente e Felice”" at bounding box center [773, 357] width 240 height 124
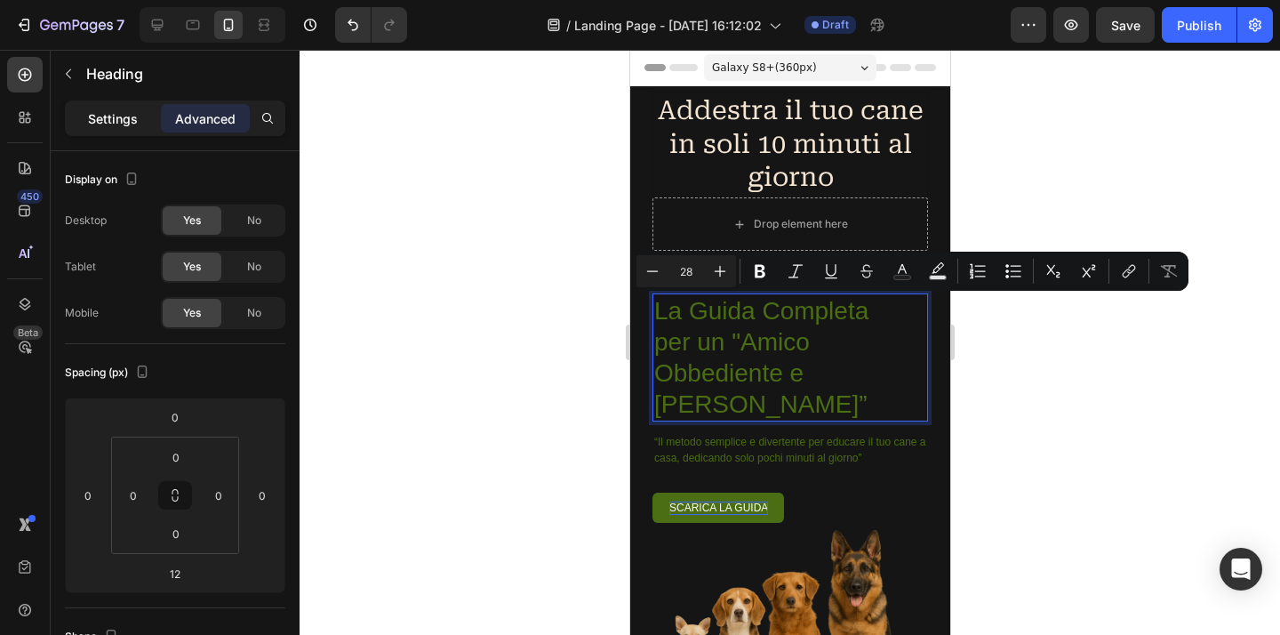
click at [106, 122] on p "Settings" at bounding box center [113, 118] width 50 height 19
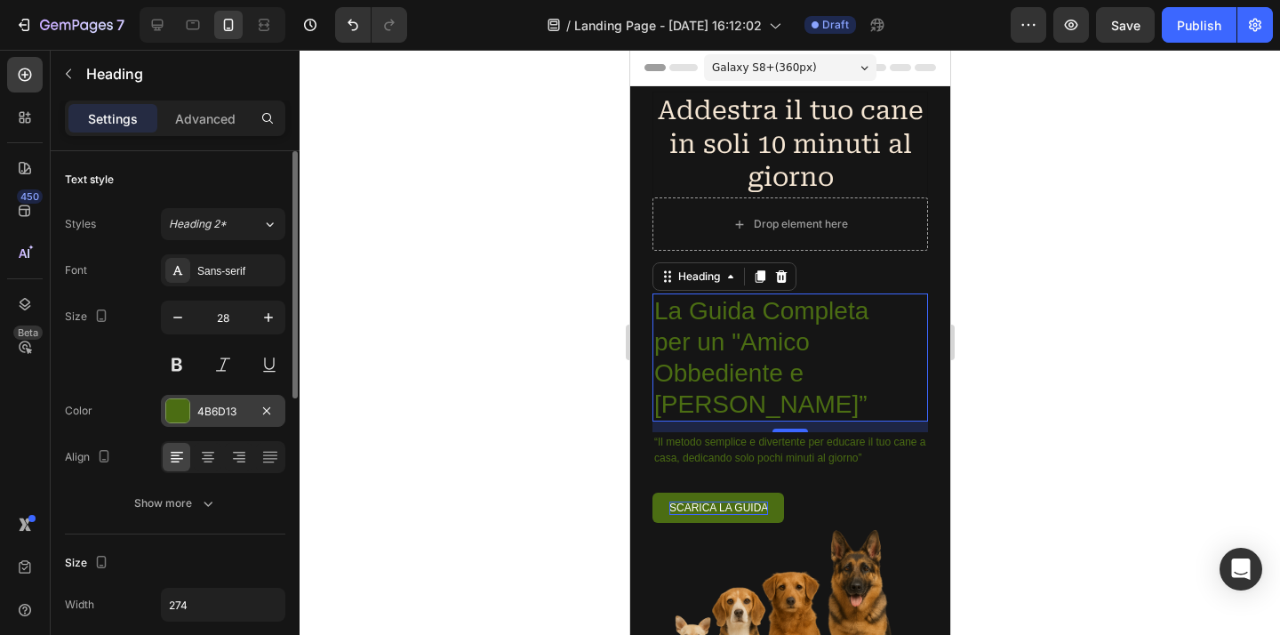
click at [231, 419] on div "4B6D13" at bounding box center [223, 411] width 124 height 32
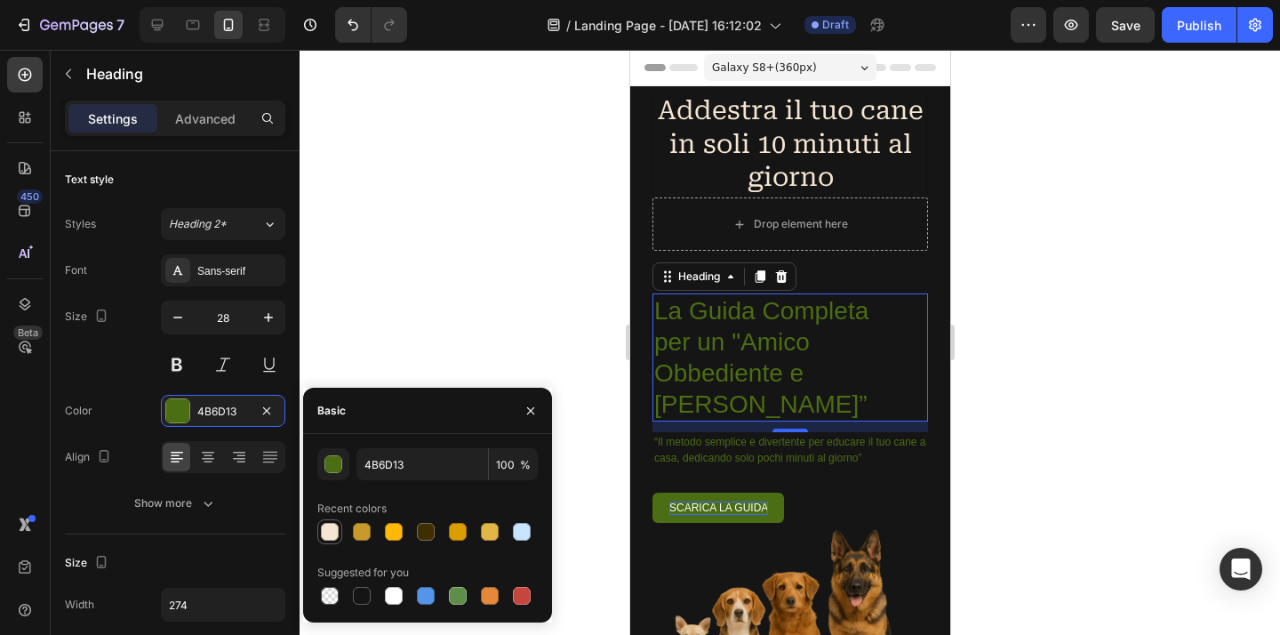
click at [330, 532] on div at bounding box center [330, 532] width 18 height 18
type input "F5E6D3"
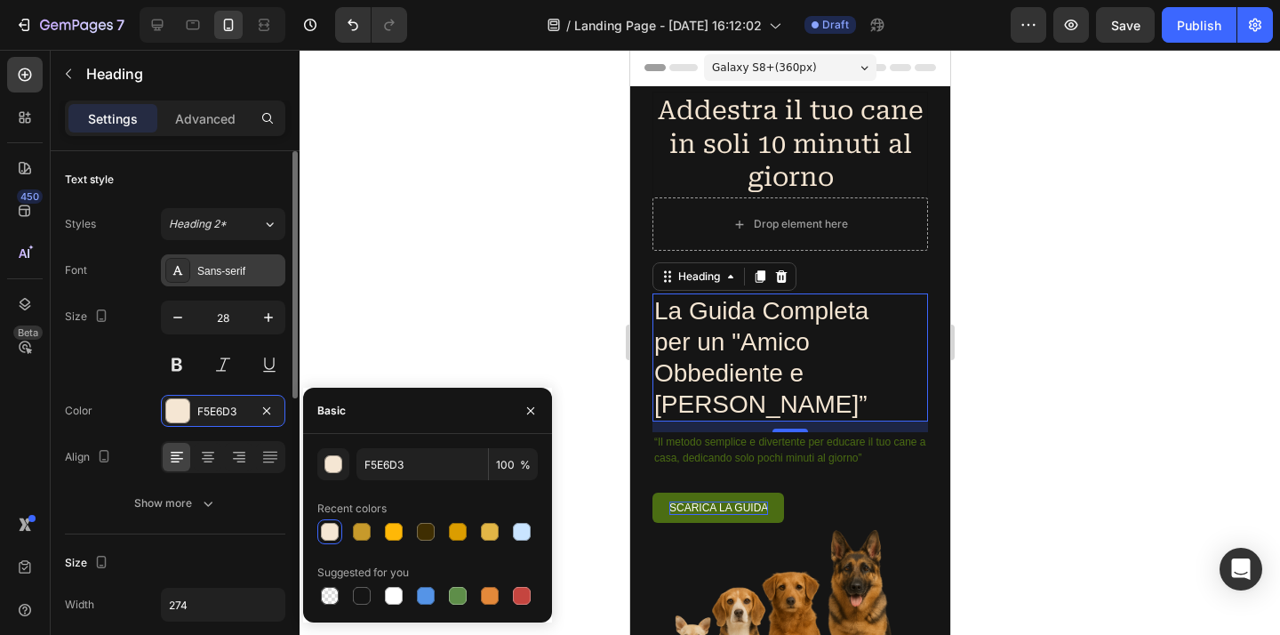
click at [238, 275] on div "Sans-serif" at bounding box center [239, 271] width 84 height 16
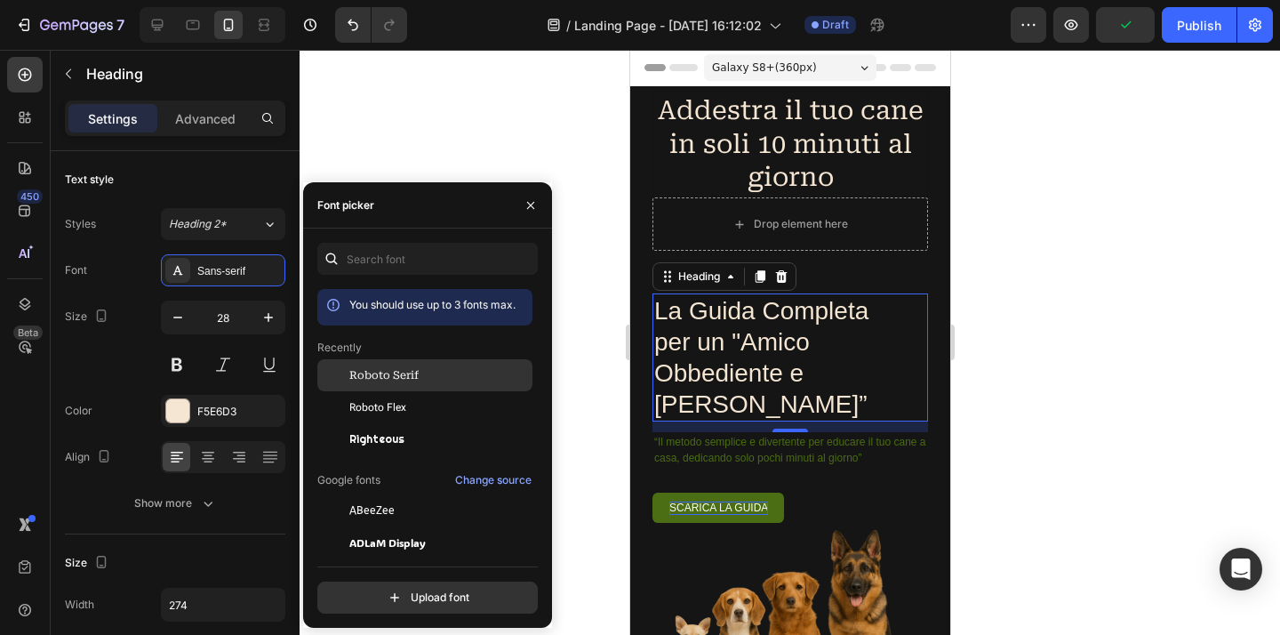
click at [396, 383] on span "Roboto Serif" at bounding box center [383, 375] width 69 height 16
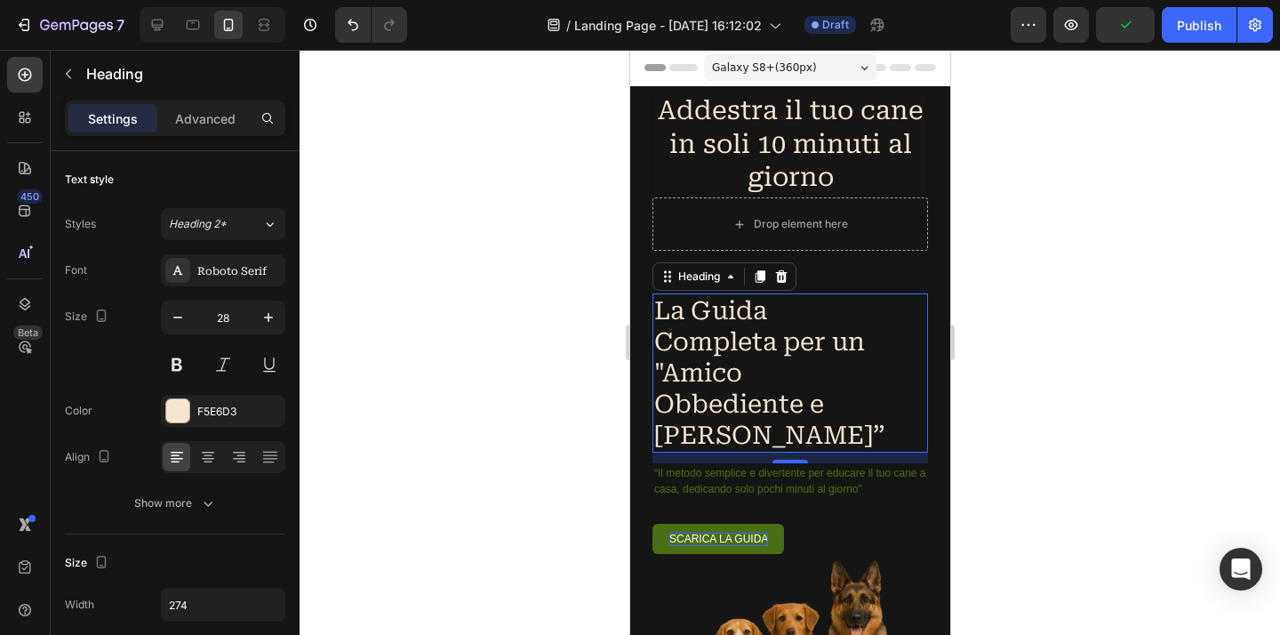
click at [1106, 324] on div at bounding box center [789, 342] width 980 height 585
click at [894, 433] on h1 "La Guida Completa per un "Amico Obbediente e Felice”" at bounding box center [773, 372] width 244 height 159
click at [1247, 362] on div at bounding box center [789, 342] width 980 height 585
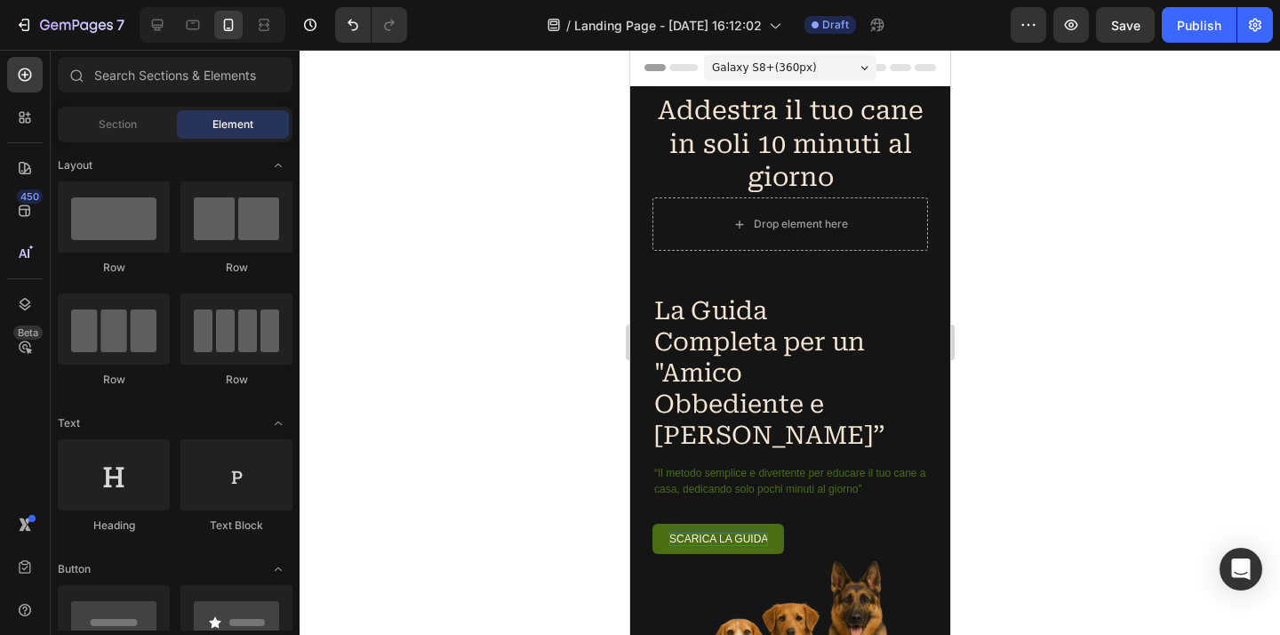
click at [1089, 396] on div at bounding box center [789, 342] width 980 height 585
click at [889, 475] on p "“Il metodo semplice e divertente per educare il tuo cane a casa, dedicando solo…" at bounding box center [789, 481] width 272 height 32
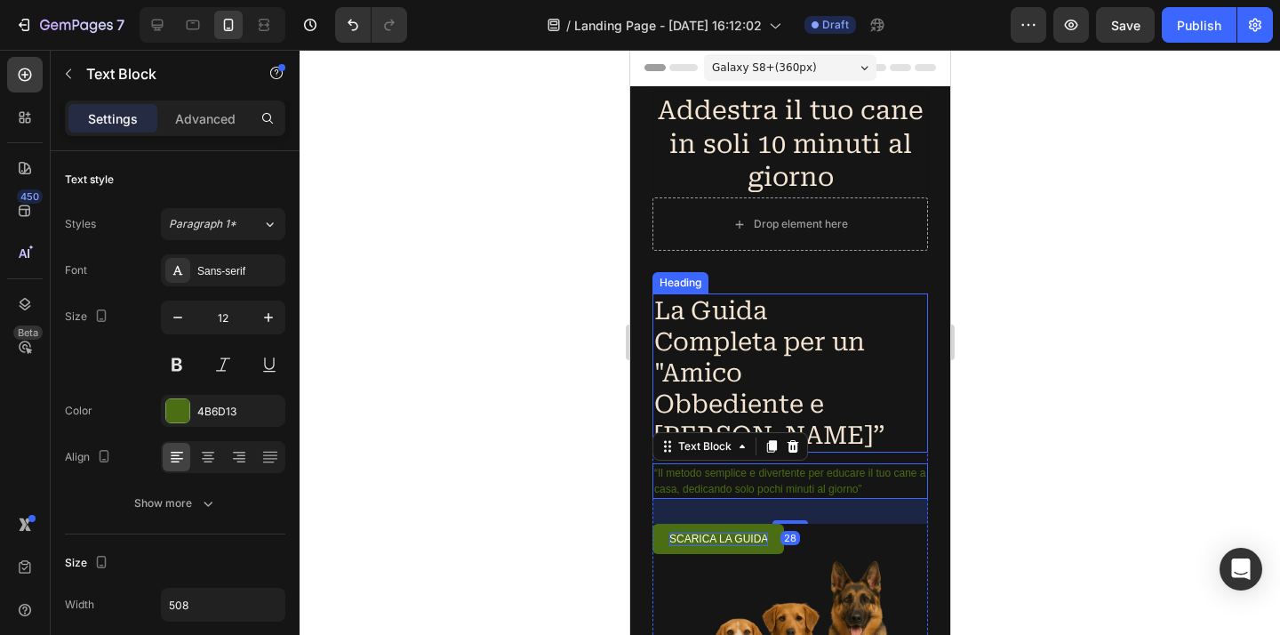
click at [814, 369] on p "La Guida Completa per un "Amico Obbediente e Felice”" at bounding box center [773, 373] width 240 height 156
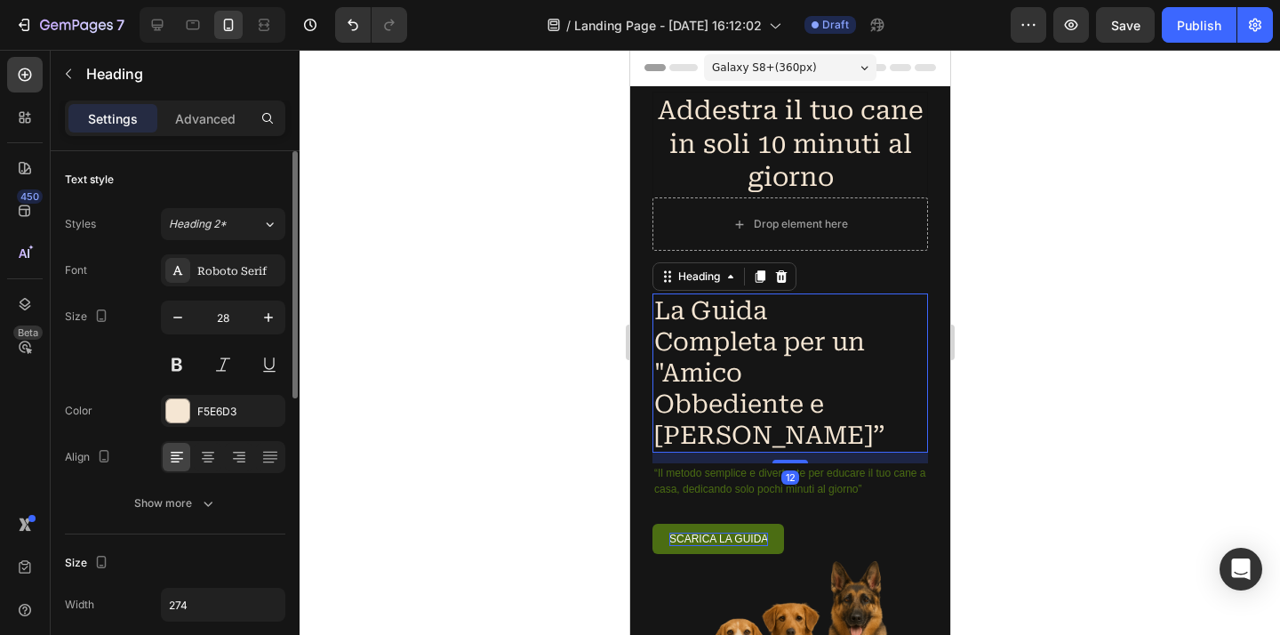
click at [252, 170] on div "Text style" at bounding box center [175, 179] width 220 height 28
click at [189, 324] on button "button" at bounding box center [178, 317] width 32 height 32
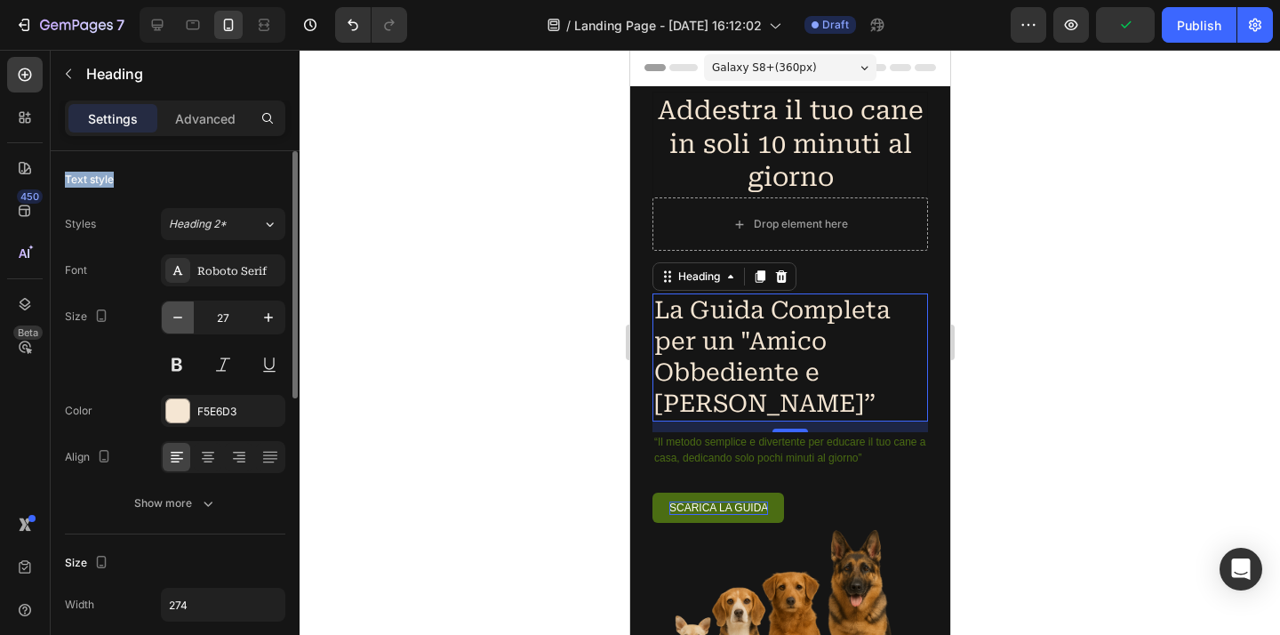
click at [189, 324] on button "button" at bounding box center [178, 317] width 32 height 32
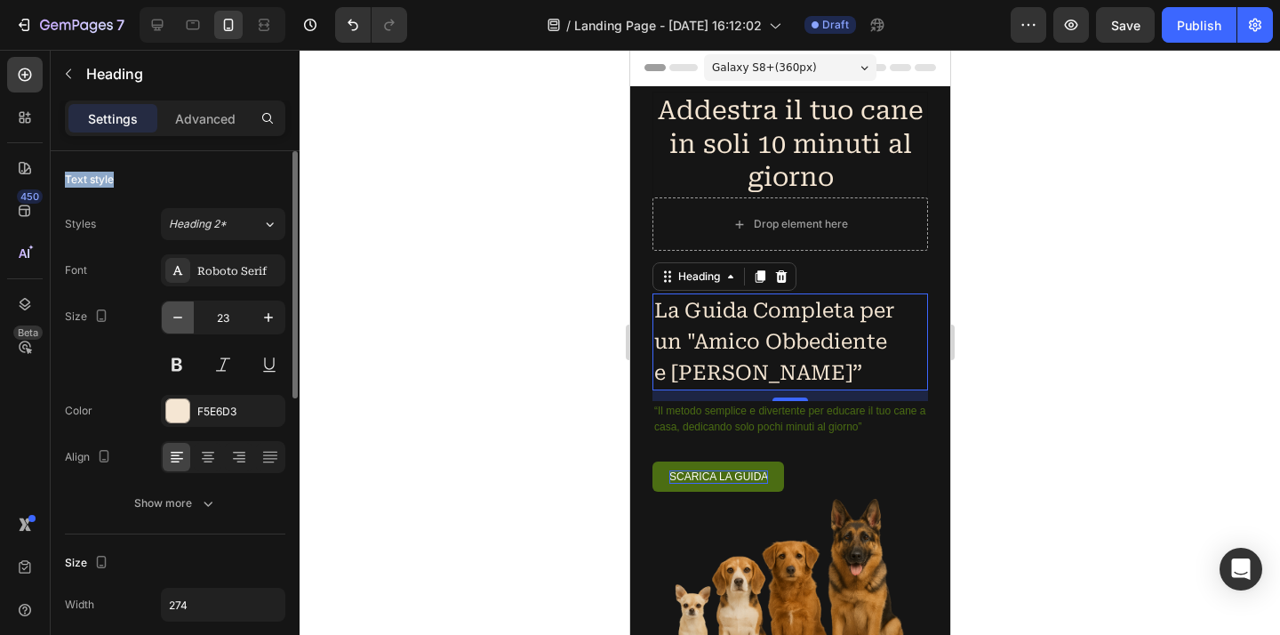
click at [189, 324] on button "button" at bounding box center [178, 317] width 32 height 32
type input "22"
click at [211, 465] on icon at bounding box center [208, 457] width 18 height 18
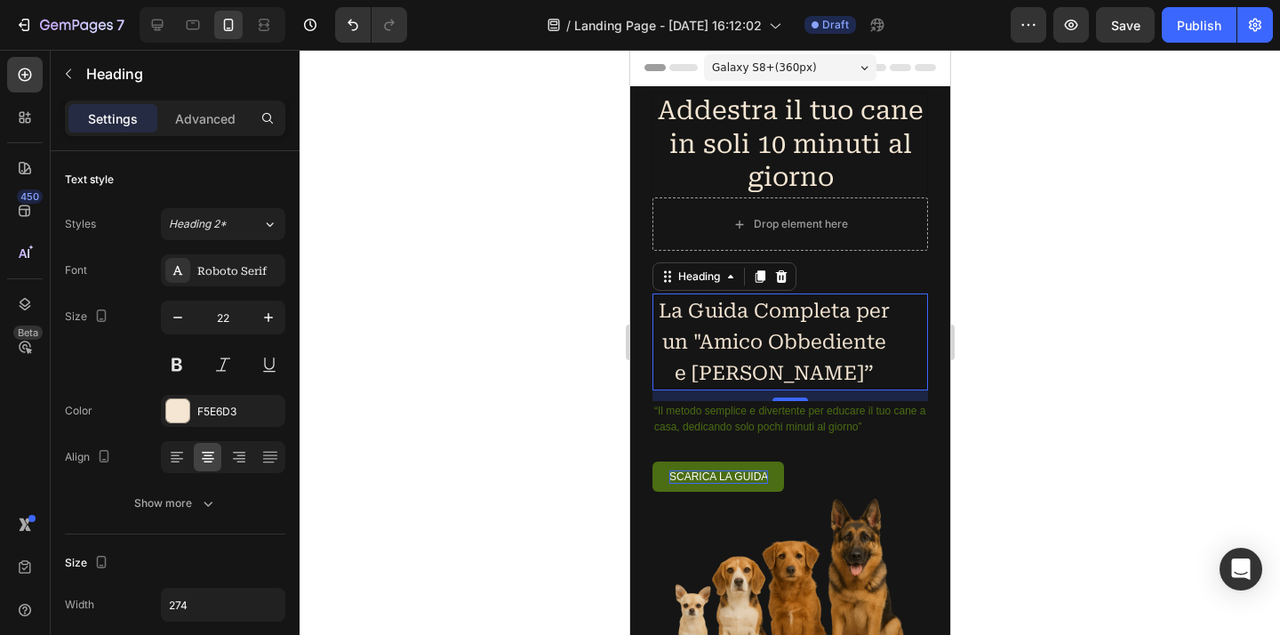
click at [391, 409] on div at bounding box center [789, 342] width 980 height 585
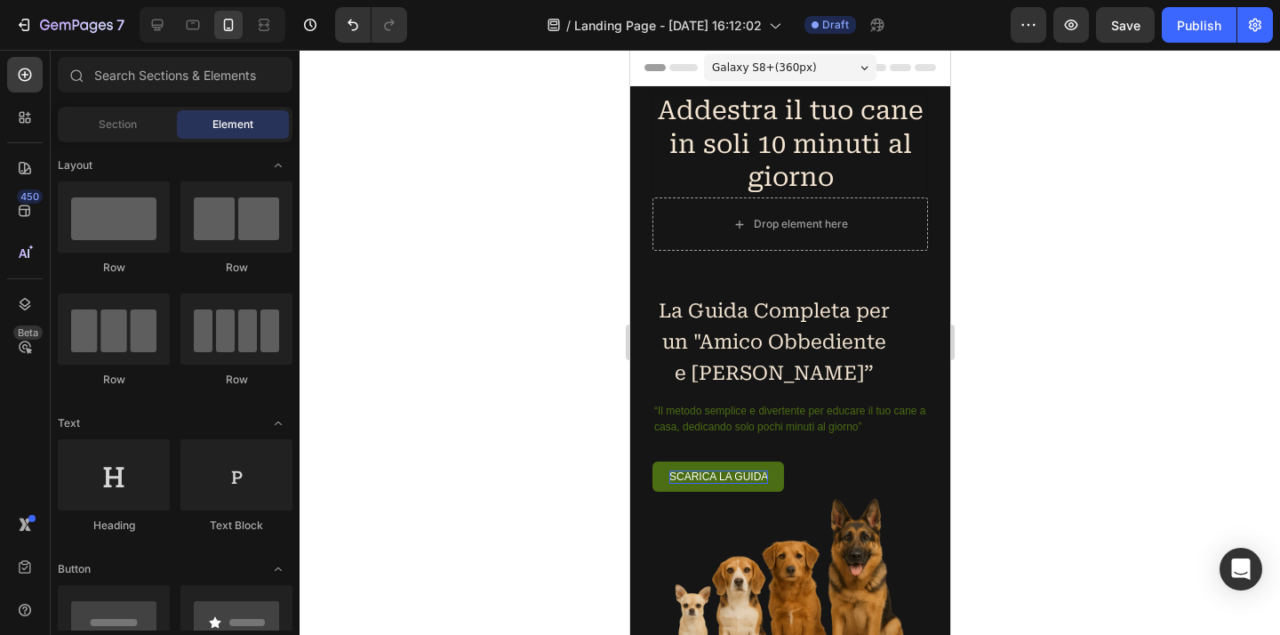
click at [391, 409] on div at bounding box center [789, 342] width 980 height 585
click at [783, 375] on p "La Guida Completa per un "Amico Obbediente e Felice”" at bounding box center [773, 341] width 240 height 93
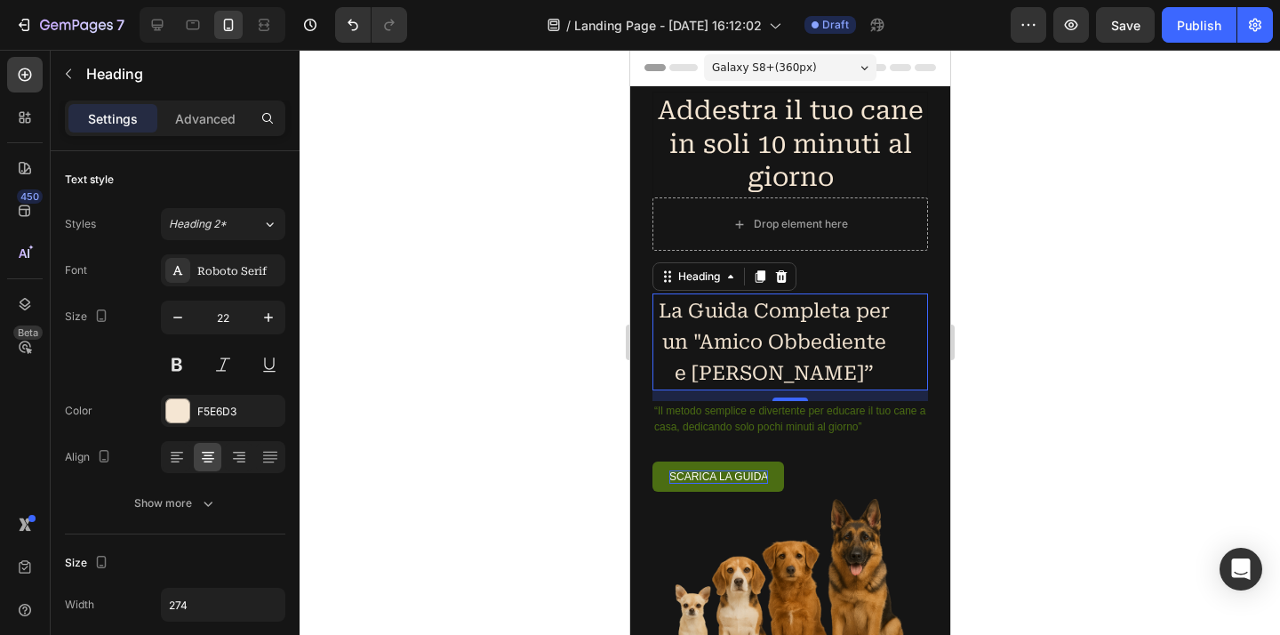
click at [783, 375] on p "La Guida Completa per un "Amico Obbediente e Felice”" at bounding box center [773, 341] width 240 height 93
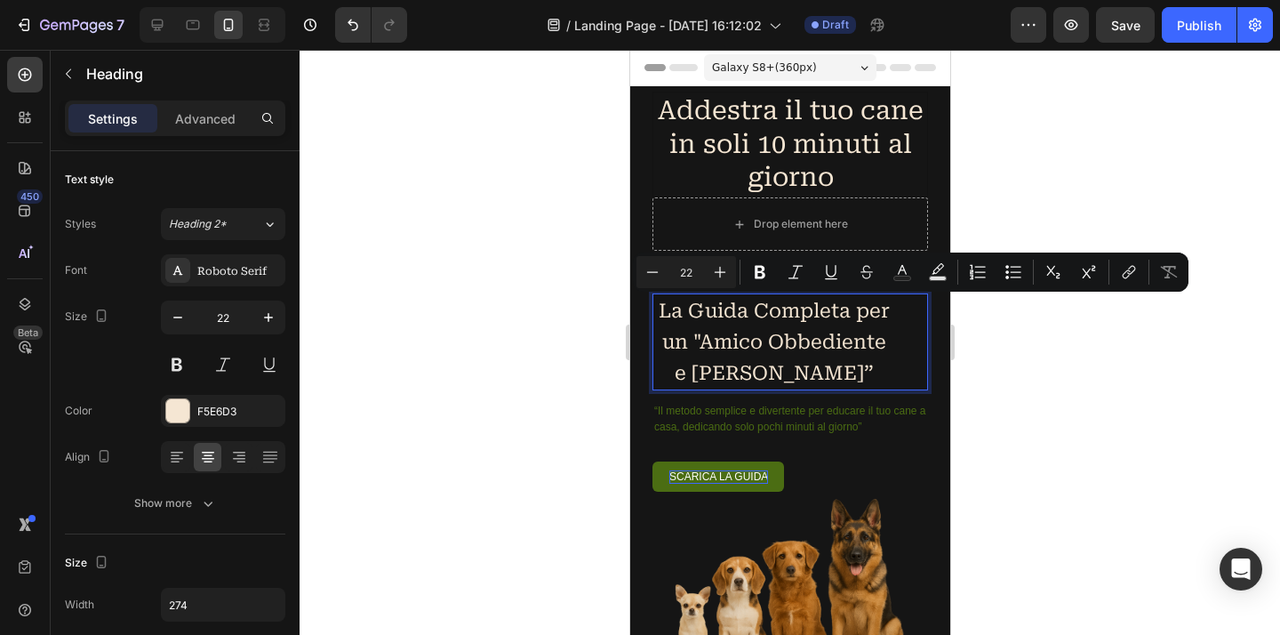
click at [783, 375] on p "La Guida Completa per un "Amico Obbediente e Felice”" at bounding box center [773, 341] width 240 height 93
click at [782, 375] on p "La Guida Completa per un "Amico Obbediente e Felice”" at bounding box center [773, 341] width 240 height 93
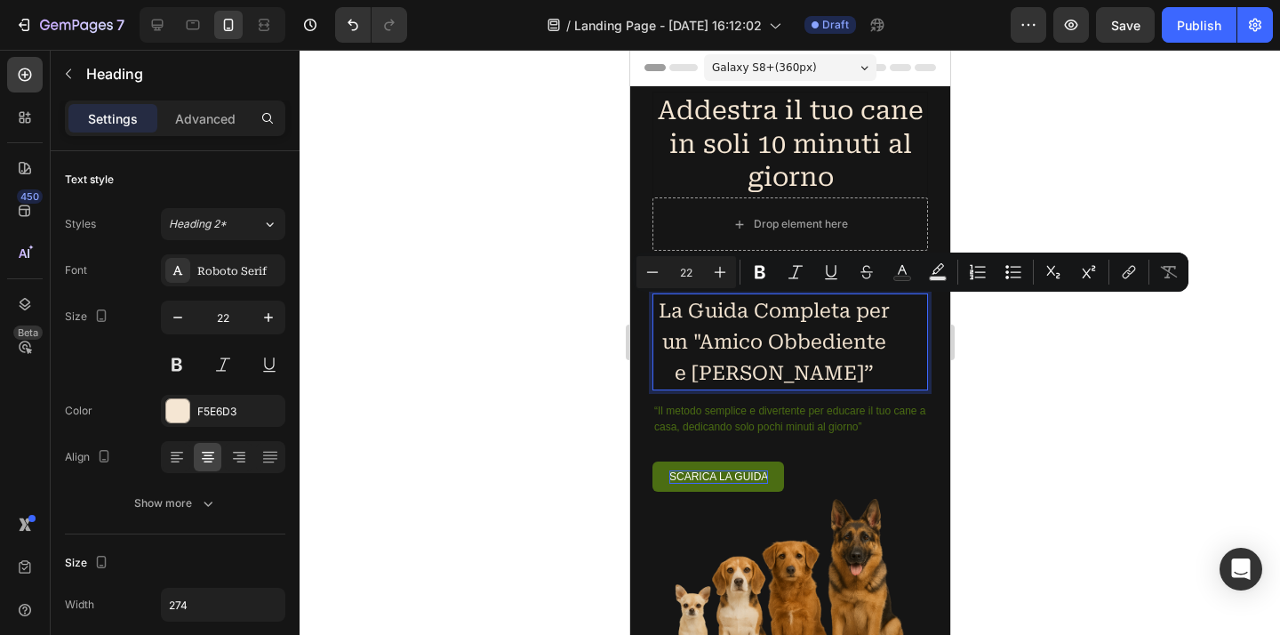
click at [782, 375] on p "La Guida Completa per un "Amico Obbediente e Felice”" at bounding box center [773, 341] width 240 height 93
click at [847, 371] on p "La Guida Completa per un "Amico Obbediente e Felice”" at bounding box center [773, 341] width 240 height 93
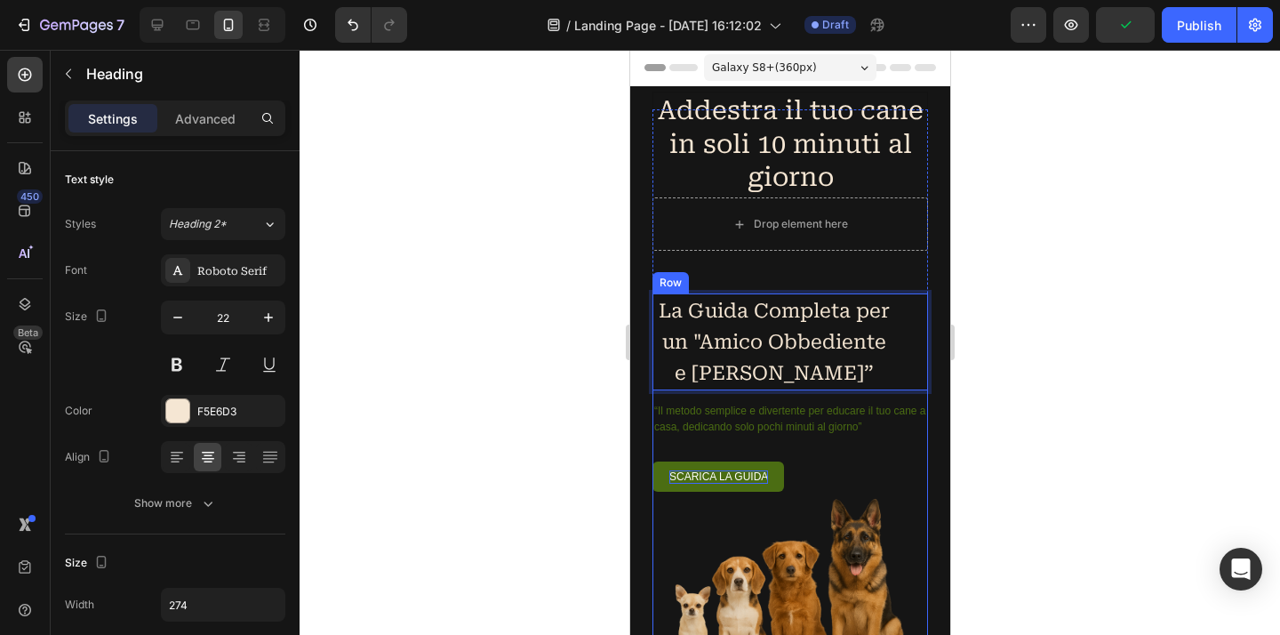
click at [836, 396] on div "La Guida Completa per un "Amico Obbediente e Felice” Heading 12 “Il metodo semp…" at bounding box center [788, 483] width 275 height 381
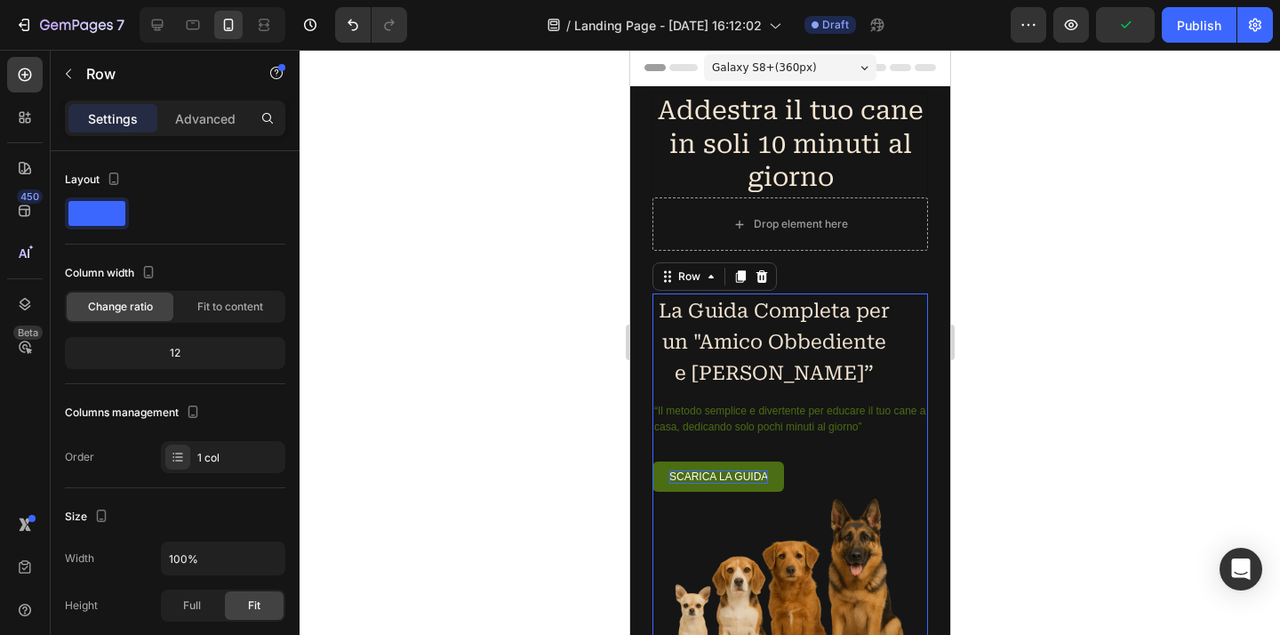
click at [1083, 408] on div at bounding box center [789, 342] width 980 height 585
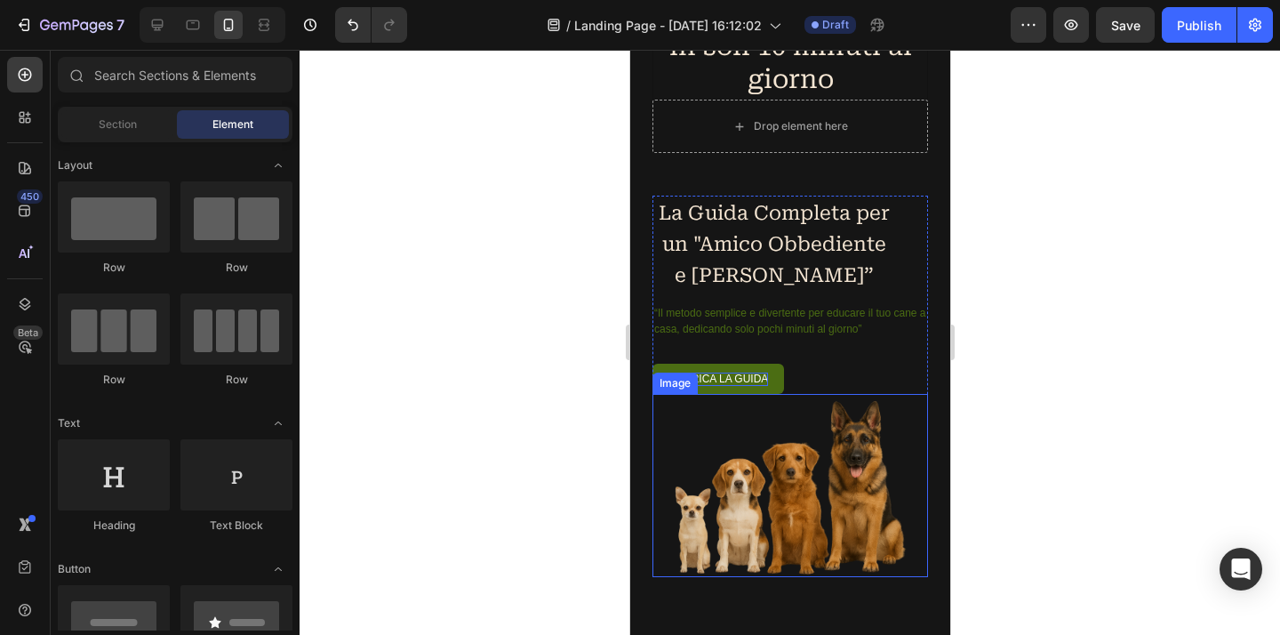
scroll to position [100, 0]
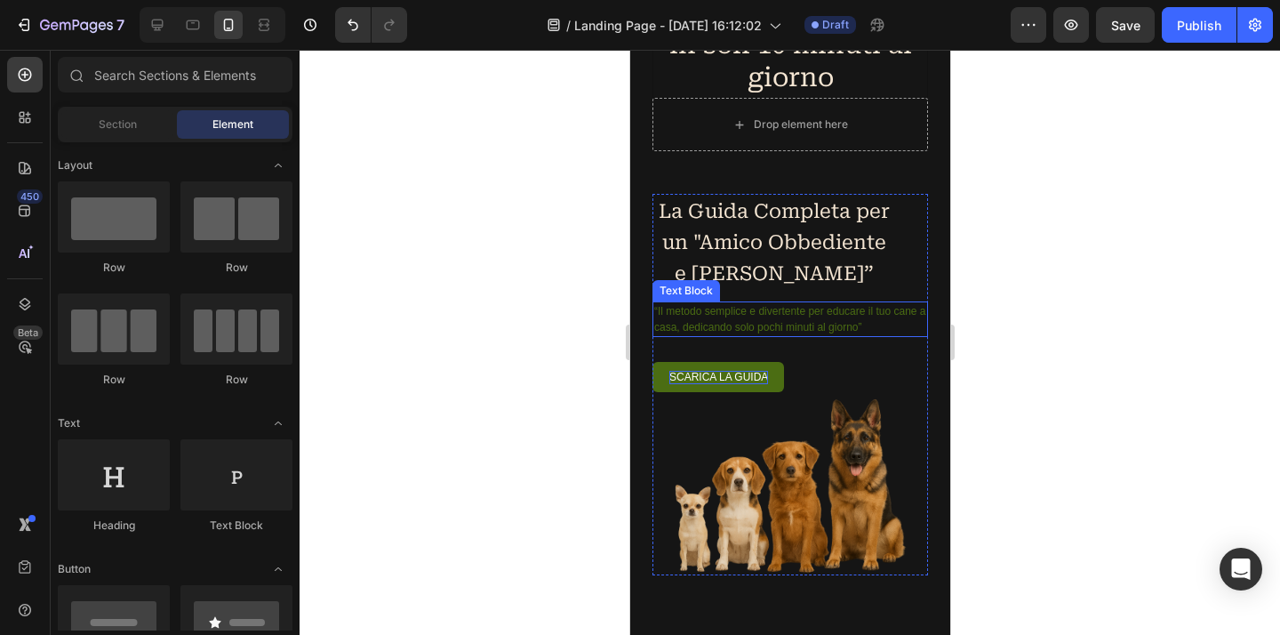
click at [861, 330] on p "“Il metodo semplice e divertente per educare il tuo cane a casa, dedicando solo…" at bounding box center [789, 319] width 272 height 32
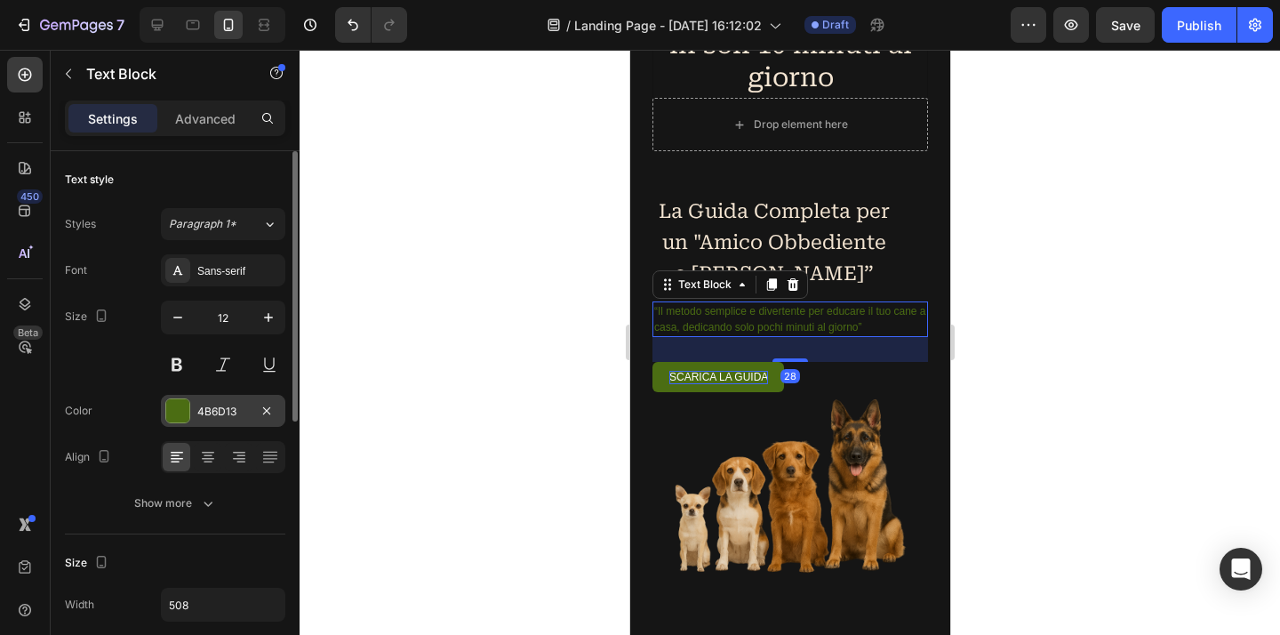
click at [221, 407] on div "4B6D13" at bounding box center [223, 411] width 52 height 16
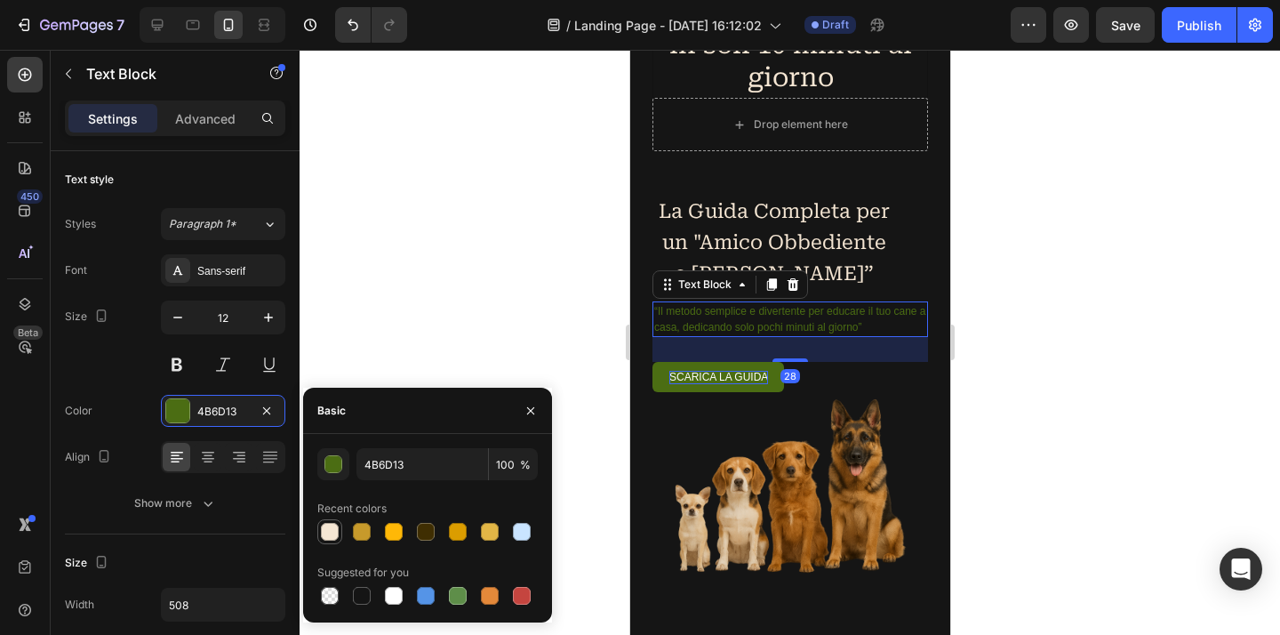
click at [332, 535] on div at bounding box center [330, 532] width 18 height 18
type input "F5E6D3"
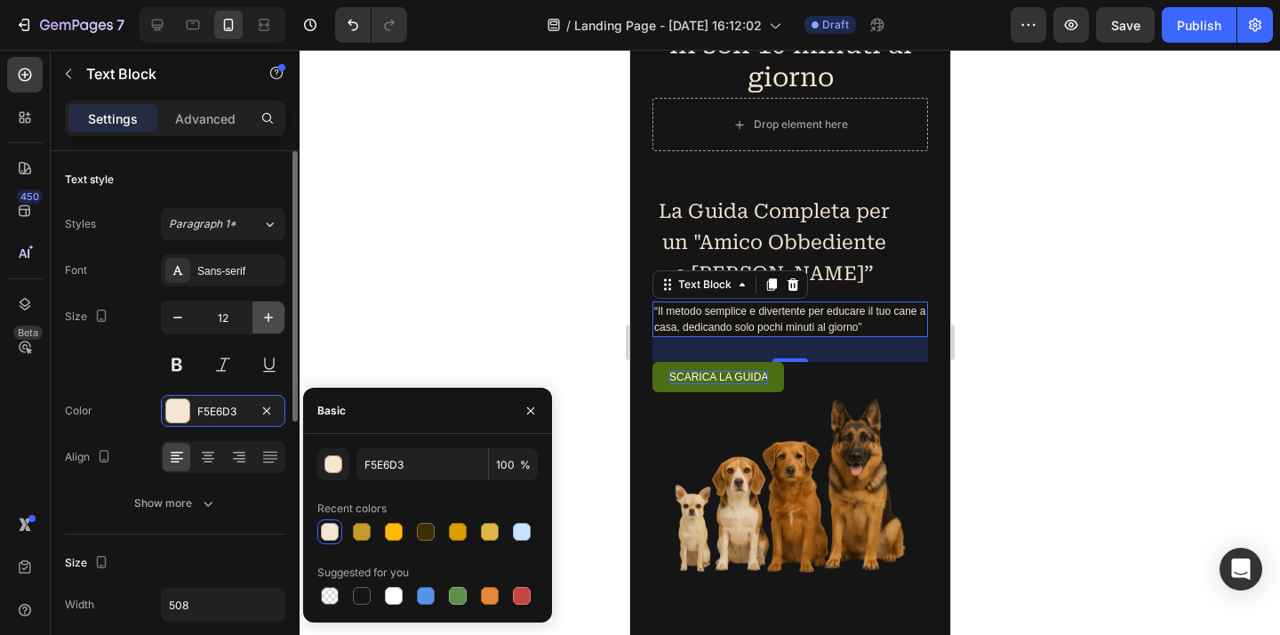
click at [261, 329] on button "button" at bounding box center [268, 317] width 32 height 32
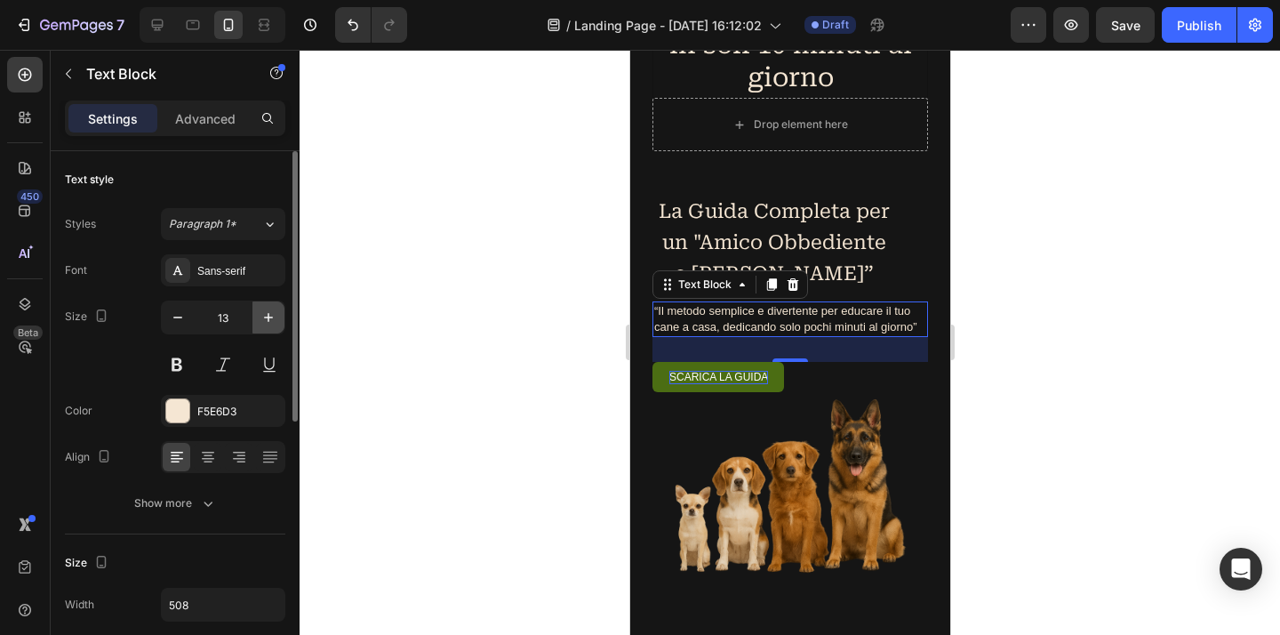
click at [261, 328] on button "button" at bounding box center [268, 317] width 32 height 32
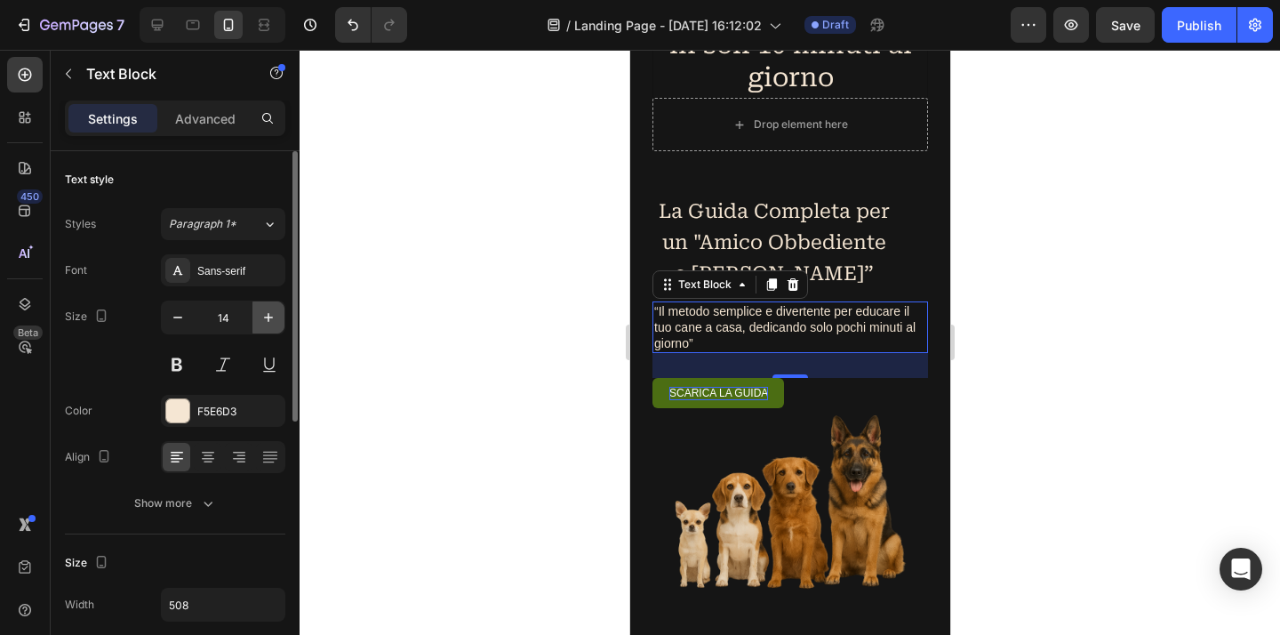
click at [261, 328] on button "button" at bounding box center [268, 317] width 32 height 32
click at [261, 329] on button "button" at bounding box center [268, 317] width 32 height 32
type input "16"
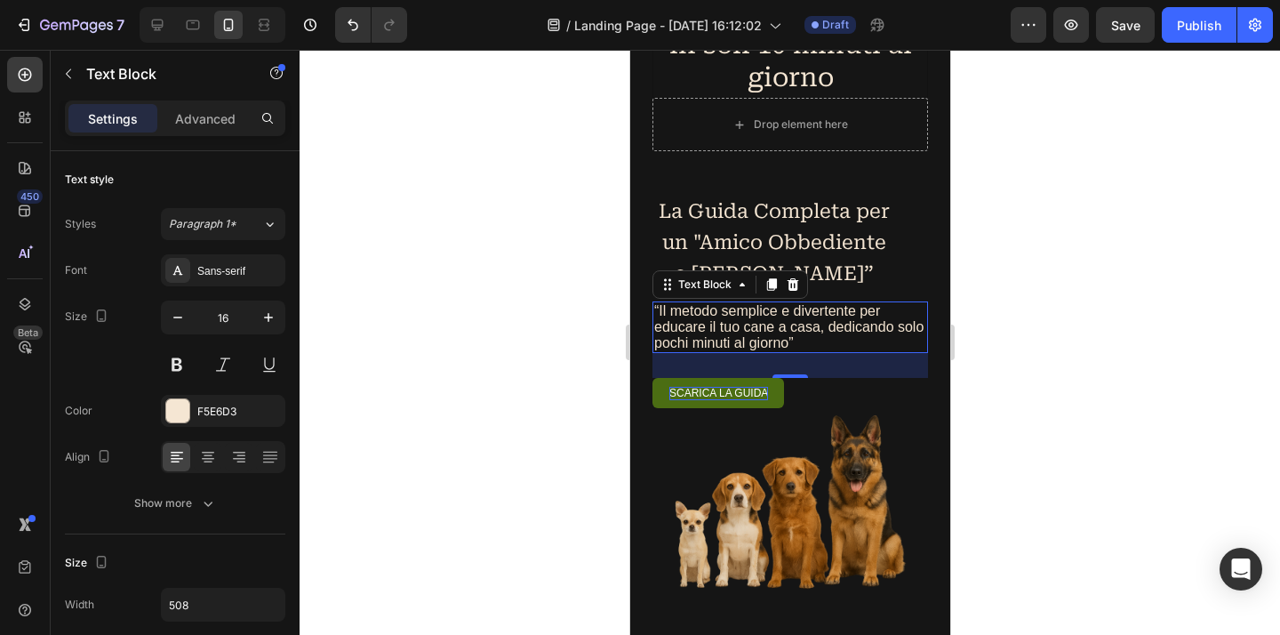
click at [1074, 293] on div at bounding box center [789, 342] width 980 height 585
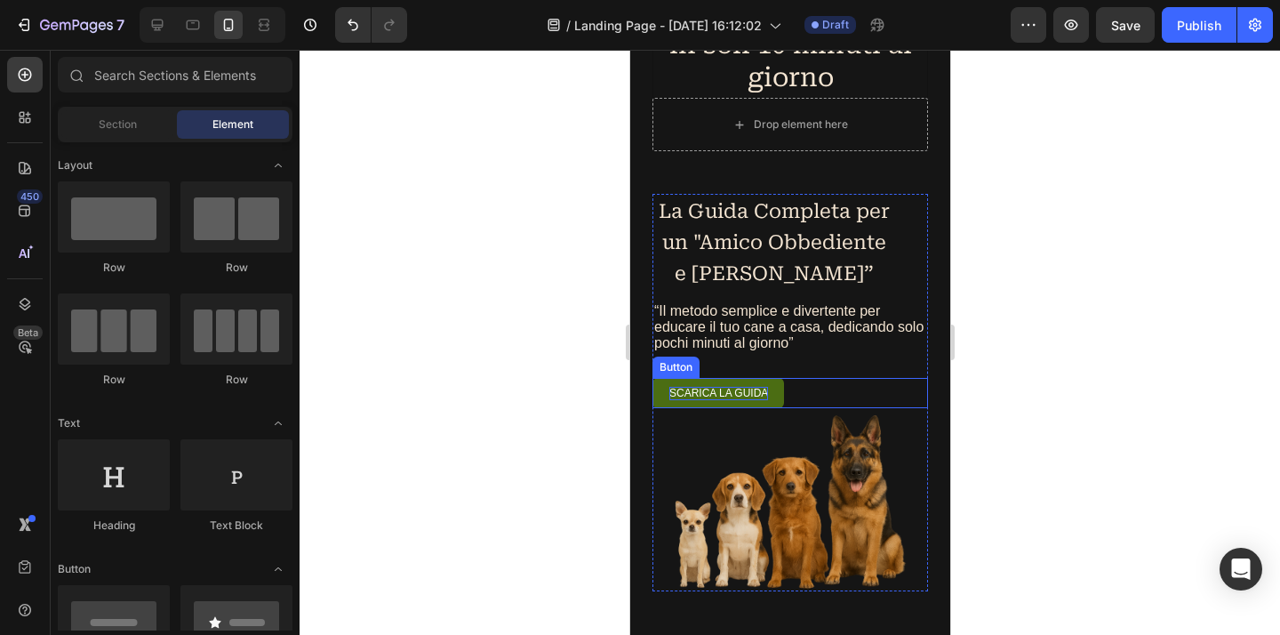
click at [781, 393] on link "Scarica la guida" at bounding box center [717, 392] width 132 height 29
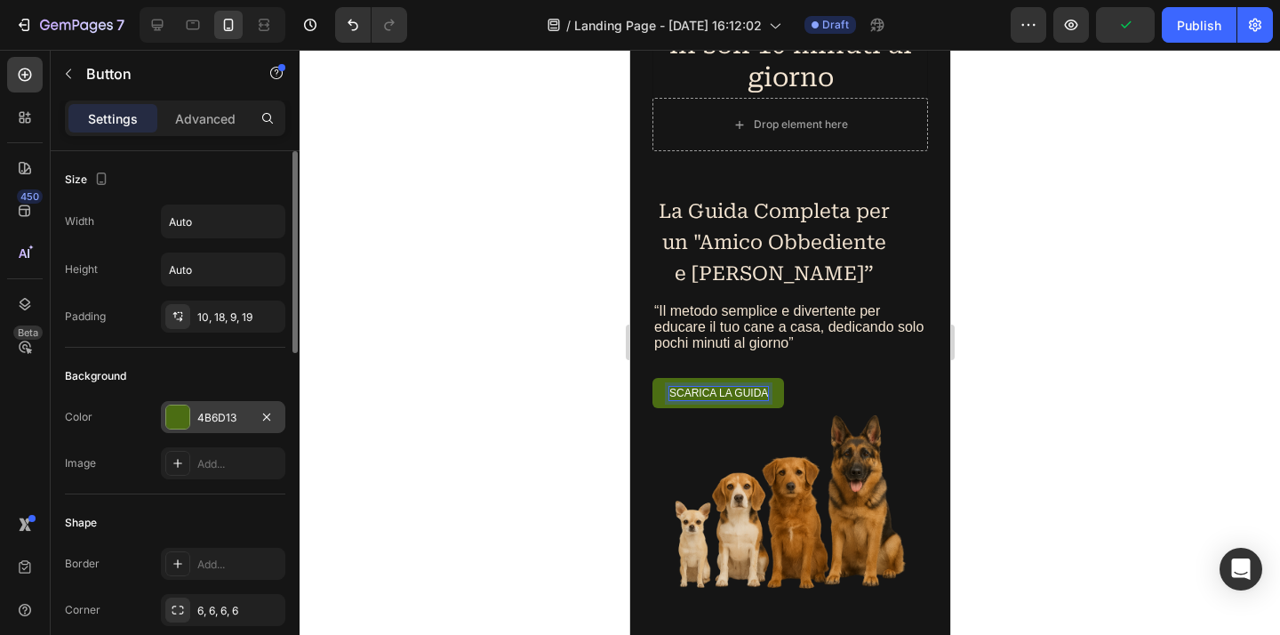
click at [237, 418] on div "4B6D13" at bounding box center [223, 418] width 52 height 16
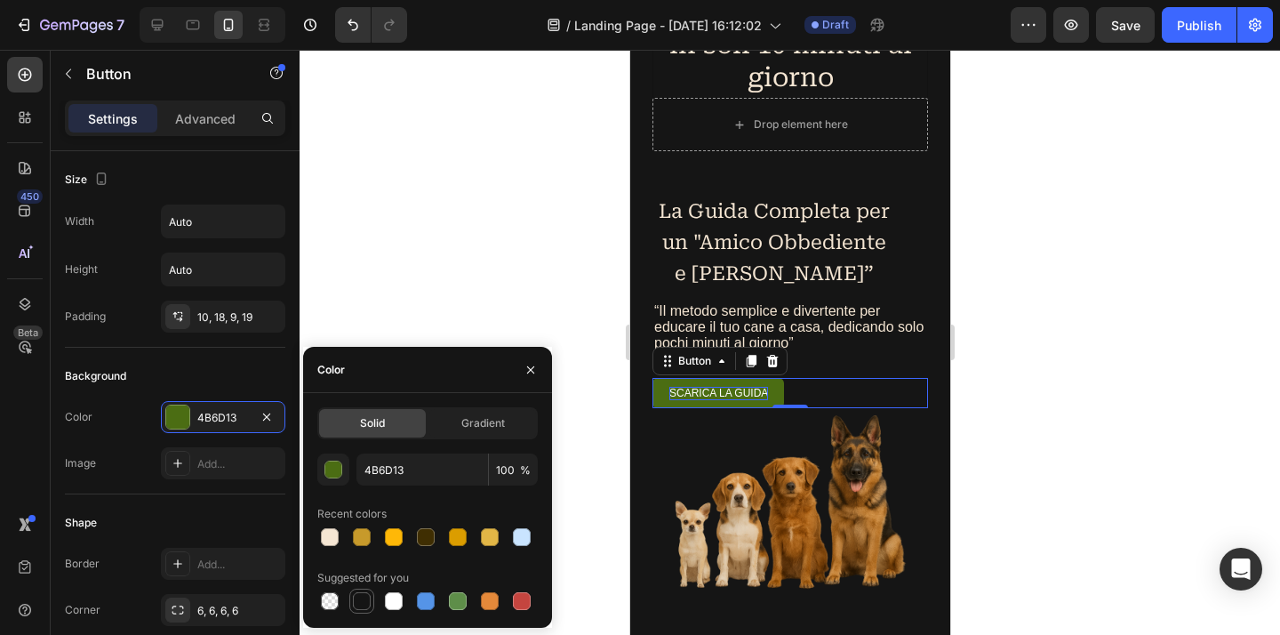
click at [356, 610] on div at bounding box center [361, 600] width 21 height 21
type input "151515"
click at [772, 388] on link "Scarica la guida" at bounding box center [717, 392] width 132 height 29
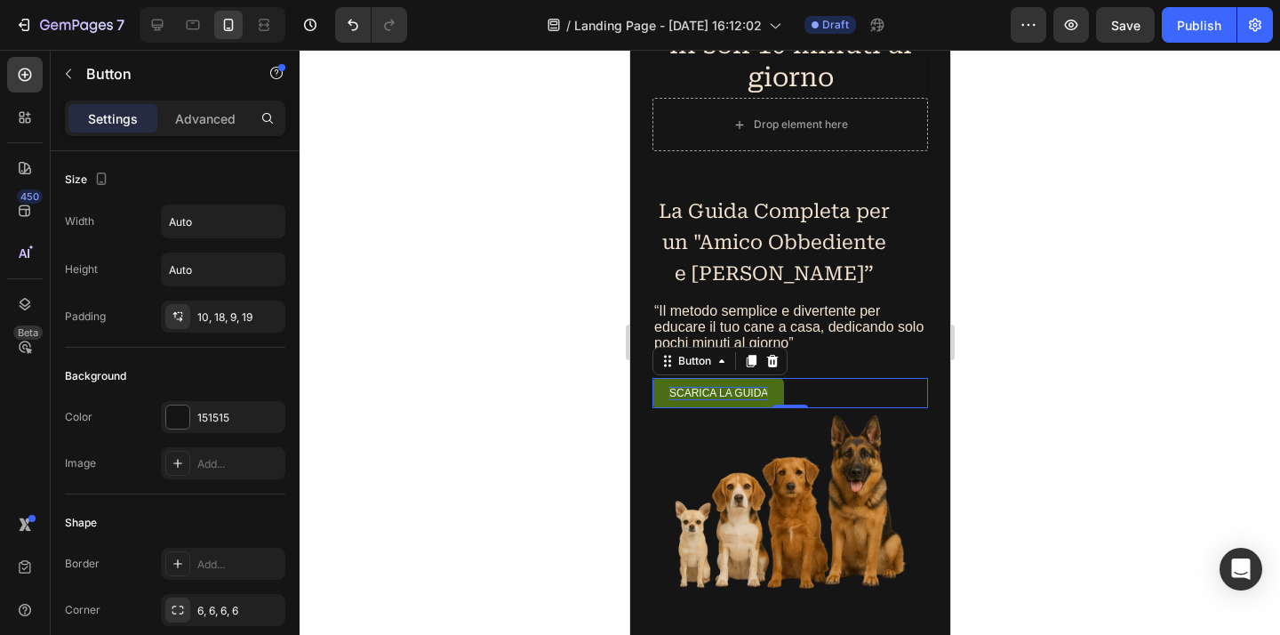
click at [772, 388] on link "Scarica la guida" at bounding box center [717, 392] width 132 height 29
click at [771, 389] on link "Scarica la guida" at bounding box center [717, 392] width 132 height 29
click at [749, 396] on p "Scarica la guida" at bounding box center [717, 393] width 99 height 12
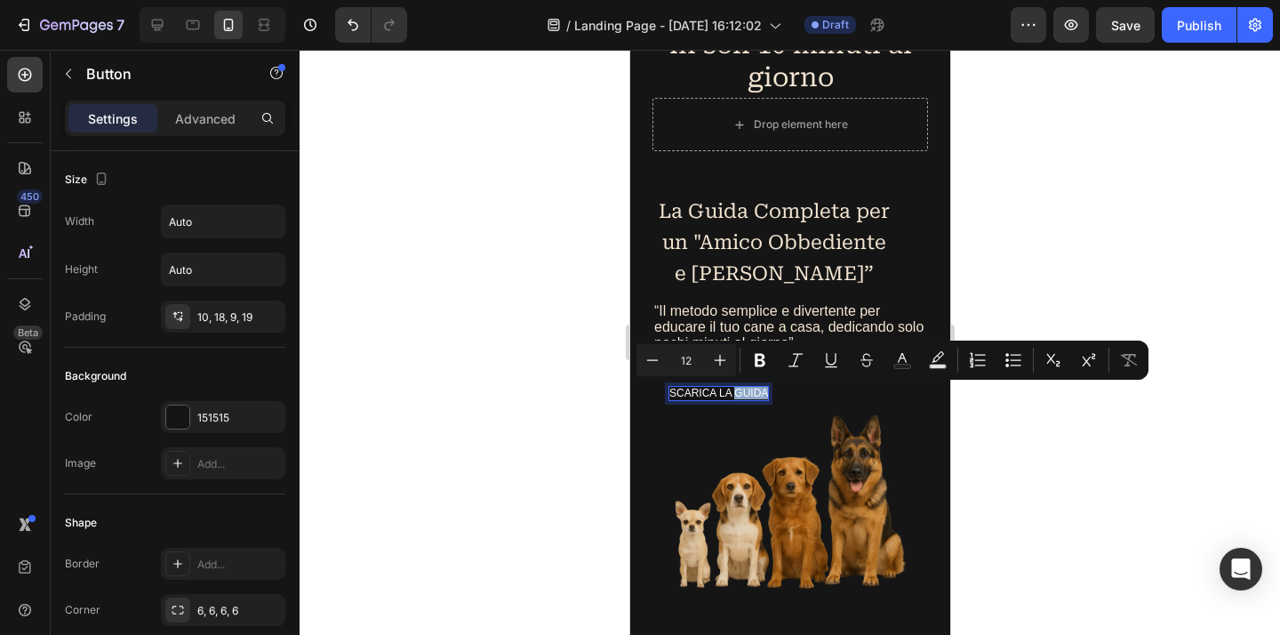
click at [757, 394] on p "Scarica la guida" at bounding box center [717, 393] width 99 height 12
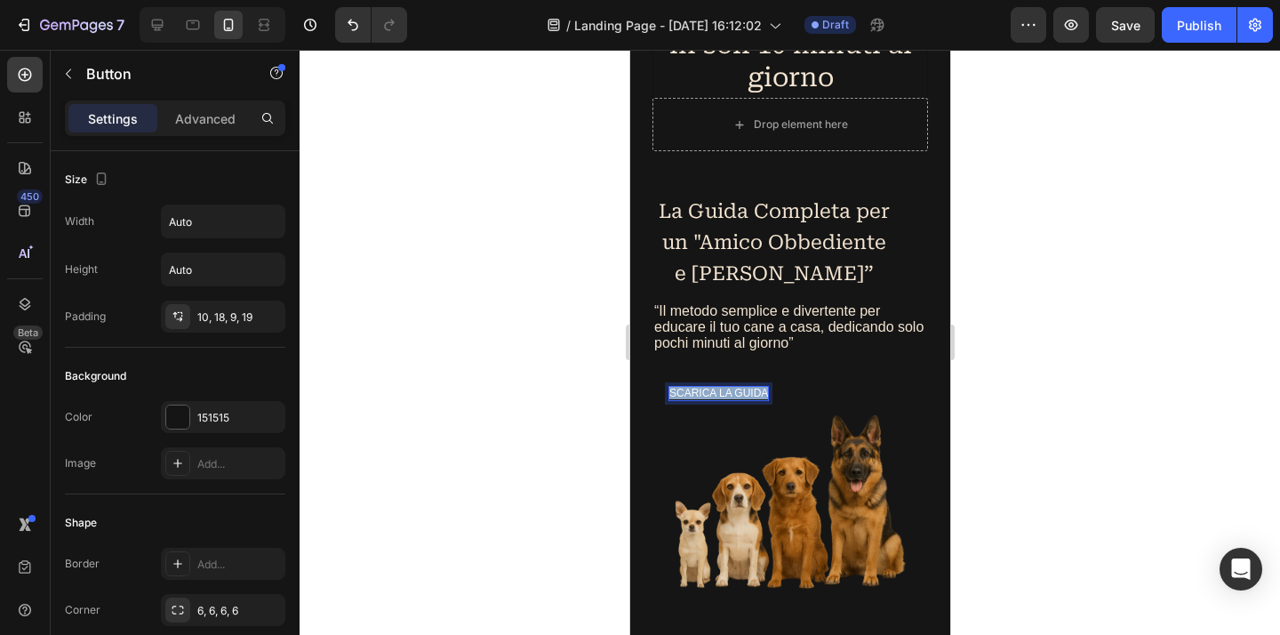
drag, startPoint x: 768, startPoint y: 398, endPoint x: 1248, endPoint y: 449, distance: 482.6
click at [669, 396] on p "Scarica la guida" at bounding box center [717, 393] width 99 height 12
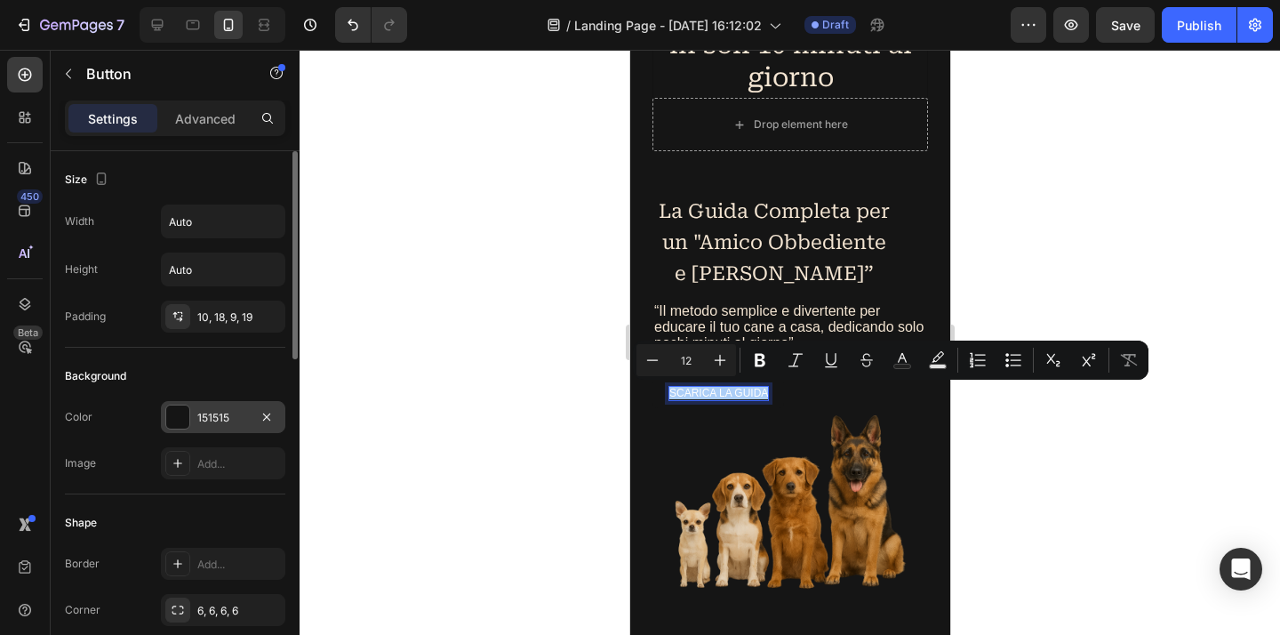
click at [236, 419] on div "151515" at bounding box center [223, 418] width 52 height 16
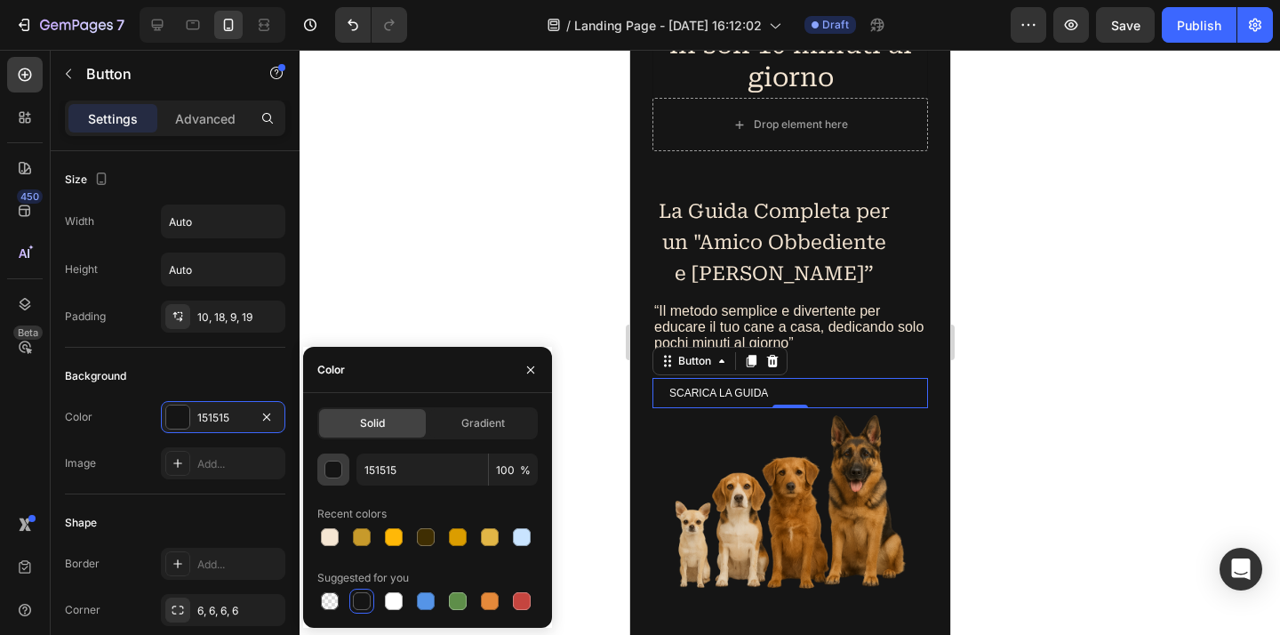
click at [334, 473] on div "button" at bounding box center [334, 470] width 18 height 18
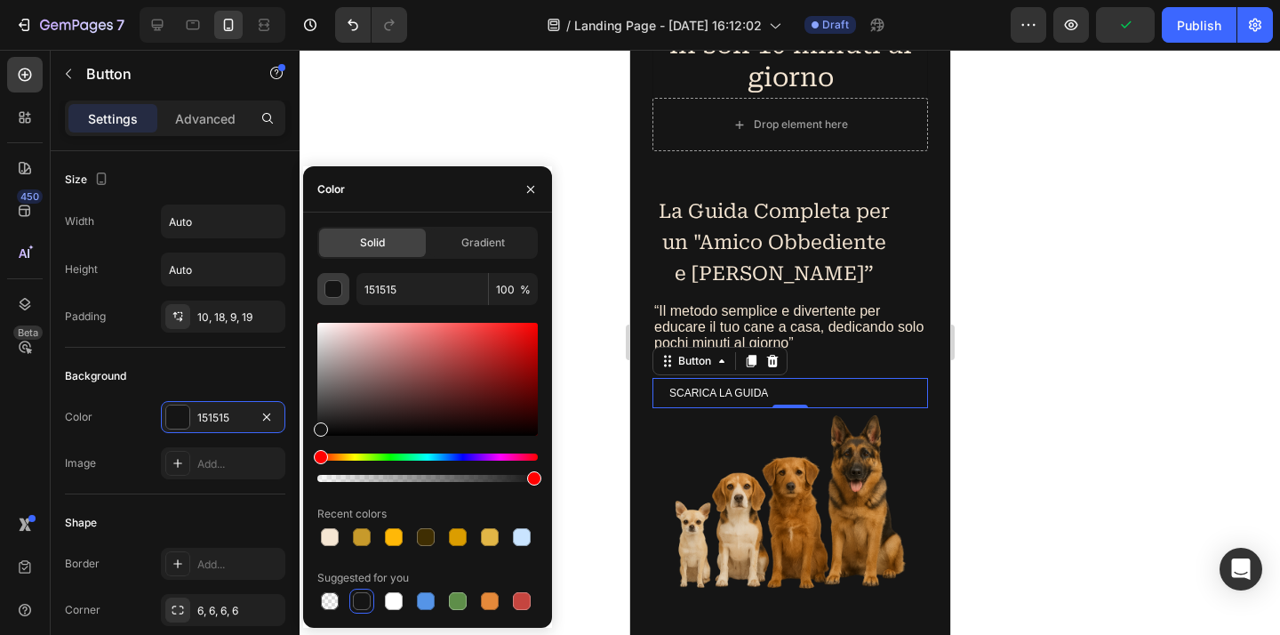
click at [334, 473] on div at bounding box center [427, 467] width 220 height 28
click at [537, 197] on button "button" at bounding box center [530, 189] width 28 height 28
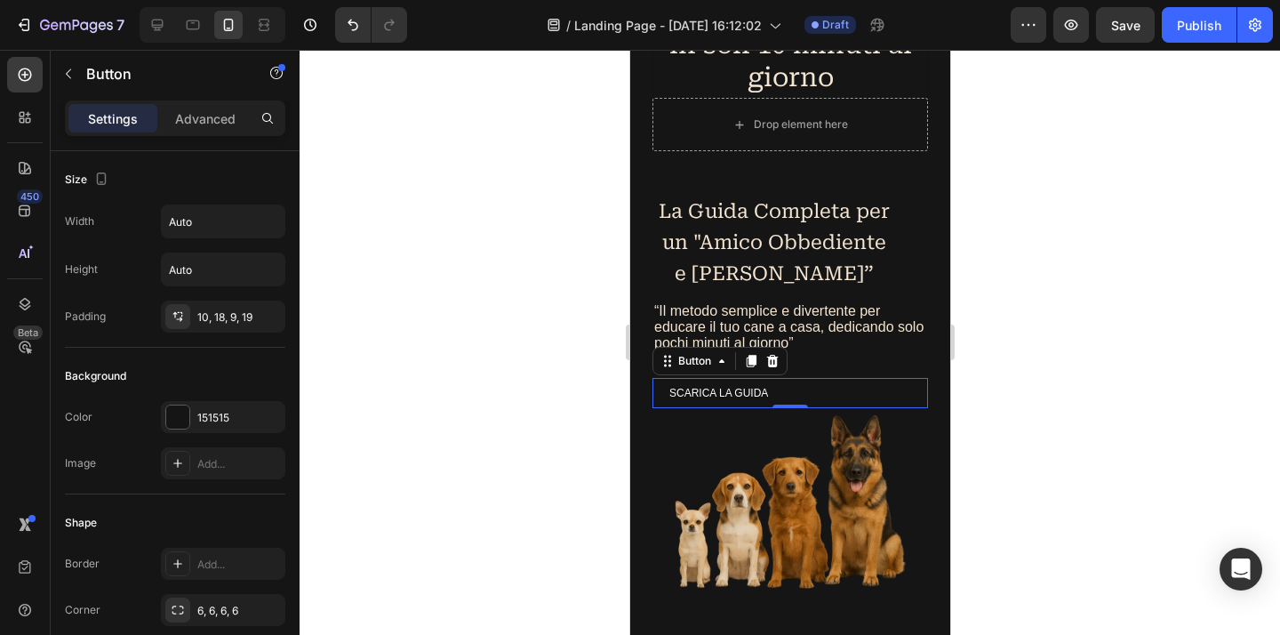
click at [786, 389] on div "Scarica la guida Button 0" at bounding box center [788, 392] width 275 height 29
click at [778, 392] on link "Scarica la guida" at bounding box center [717, 392] width 132 height 29
click at [427, 383] on div at bounding box center [789, 342] width 980 height 585
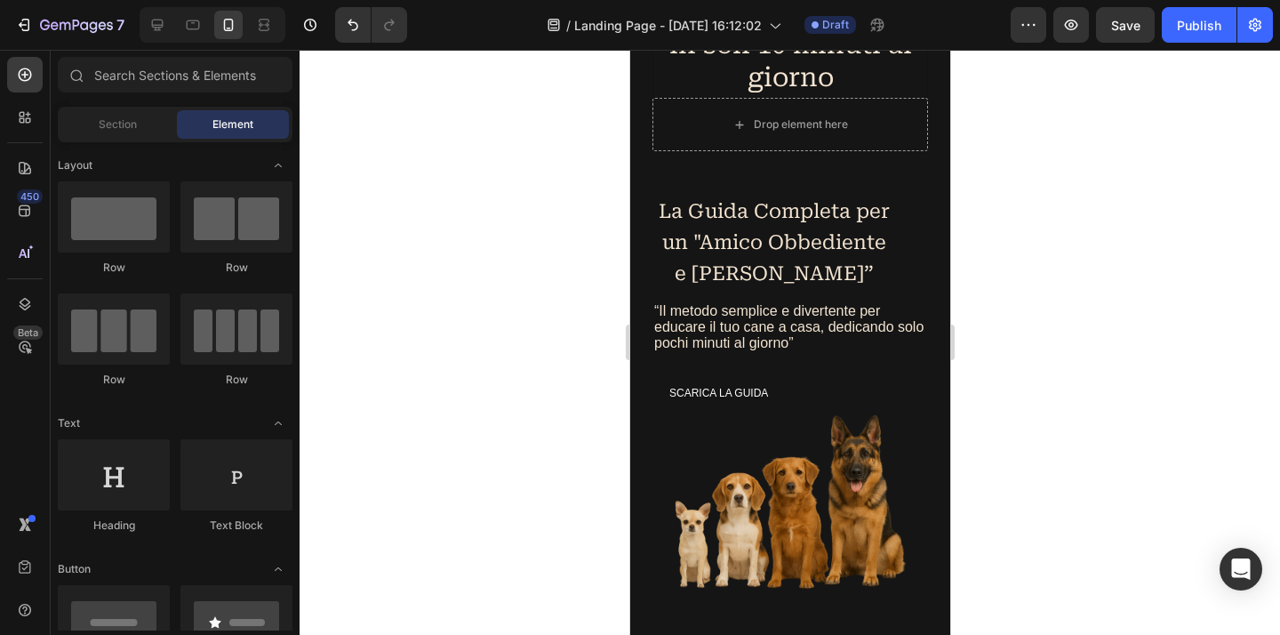
click at [427, 383] on div at bounding box center [789, 342] width 980 height 585
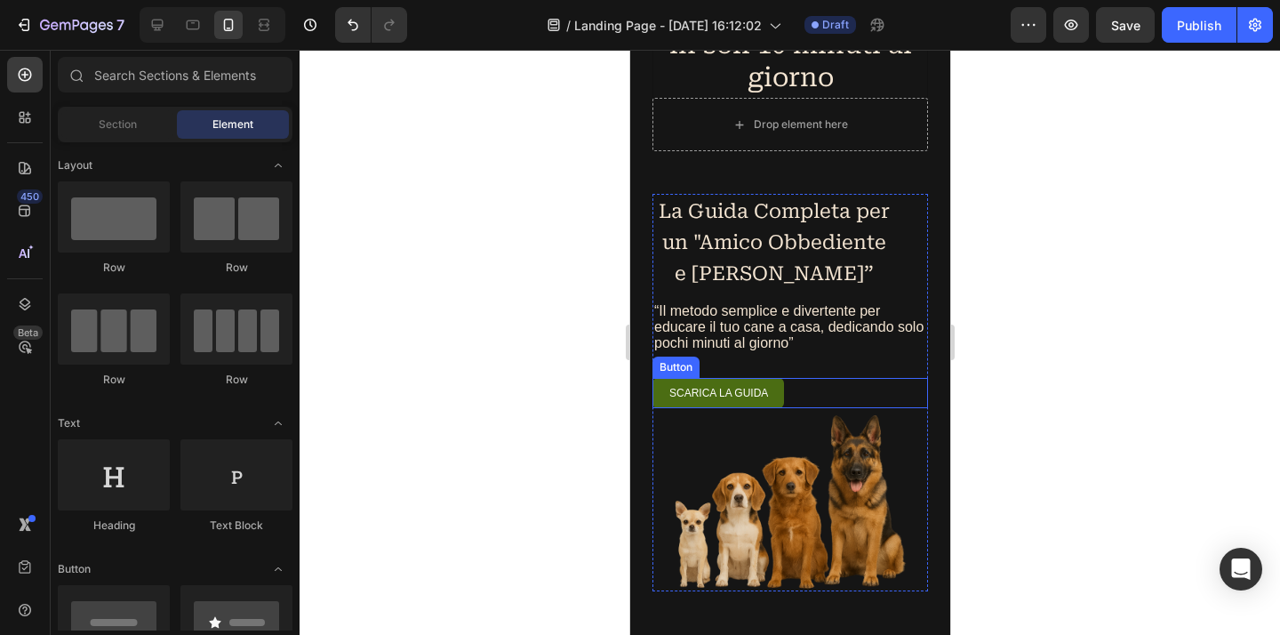
click at [781, 394] on link "Scarica la guida" at bounding box center [717, 392] width 132 height 29
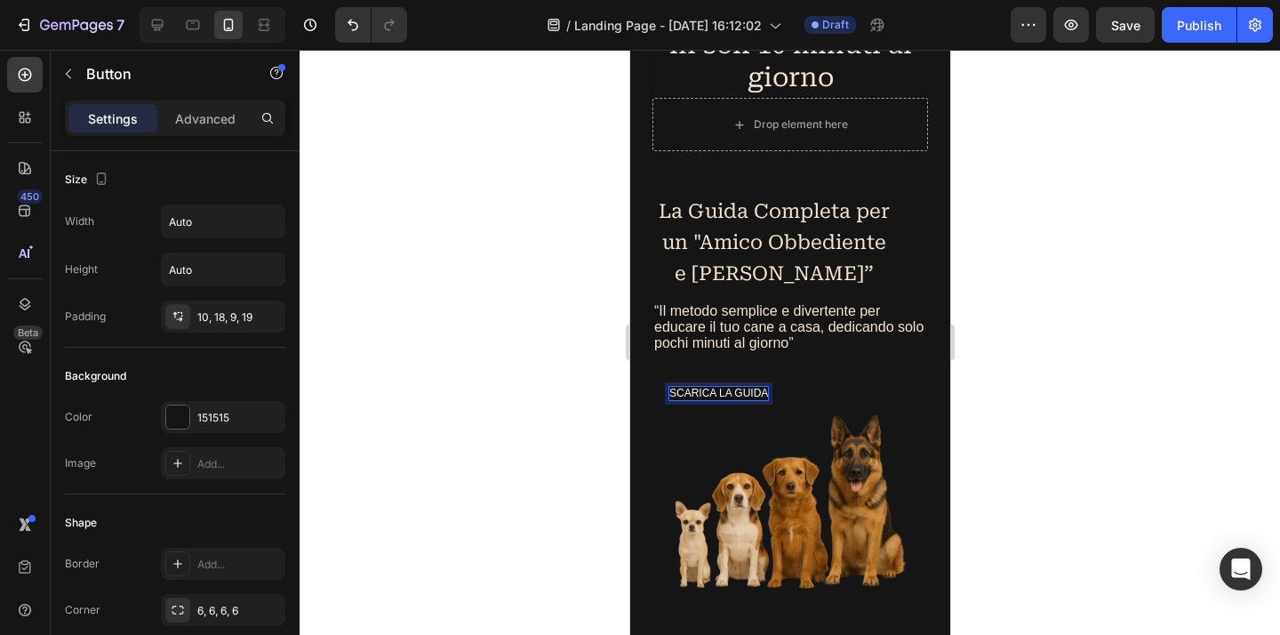
click at [1086, 383] on div at bounding box center [789, 342] width 980 height 585
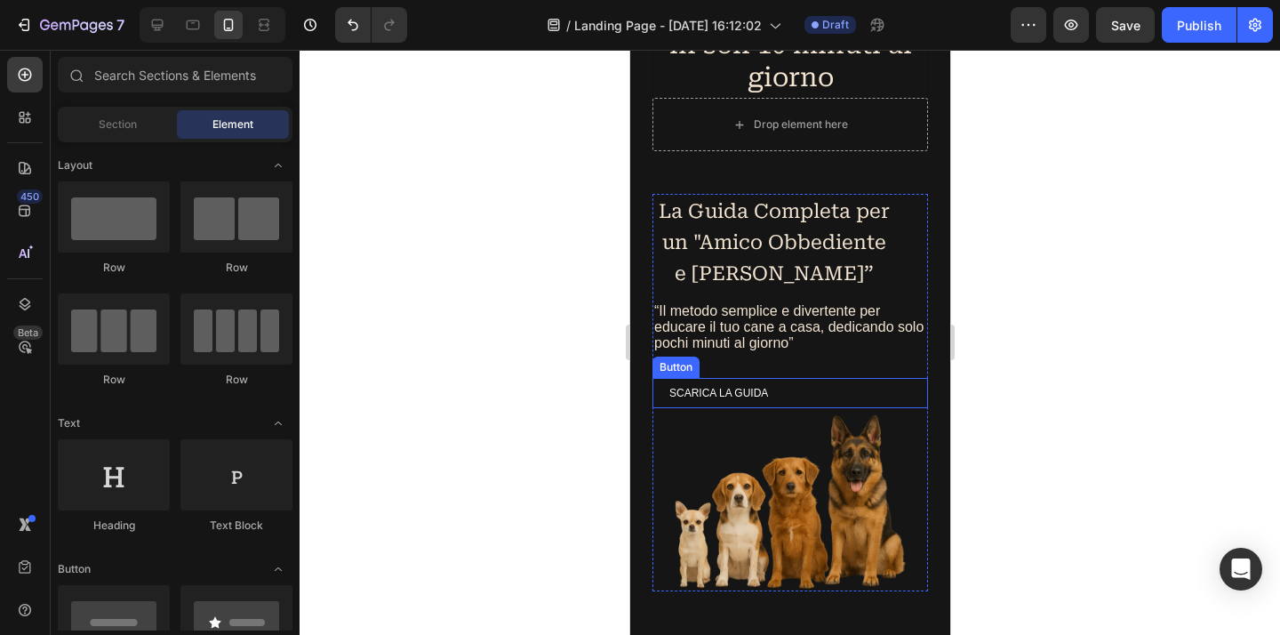
click at [786, 390] on div "Scarica la guida Button" at bounding box center [788, 392] width 275 height 29
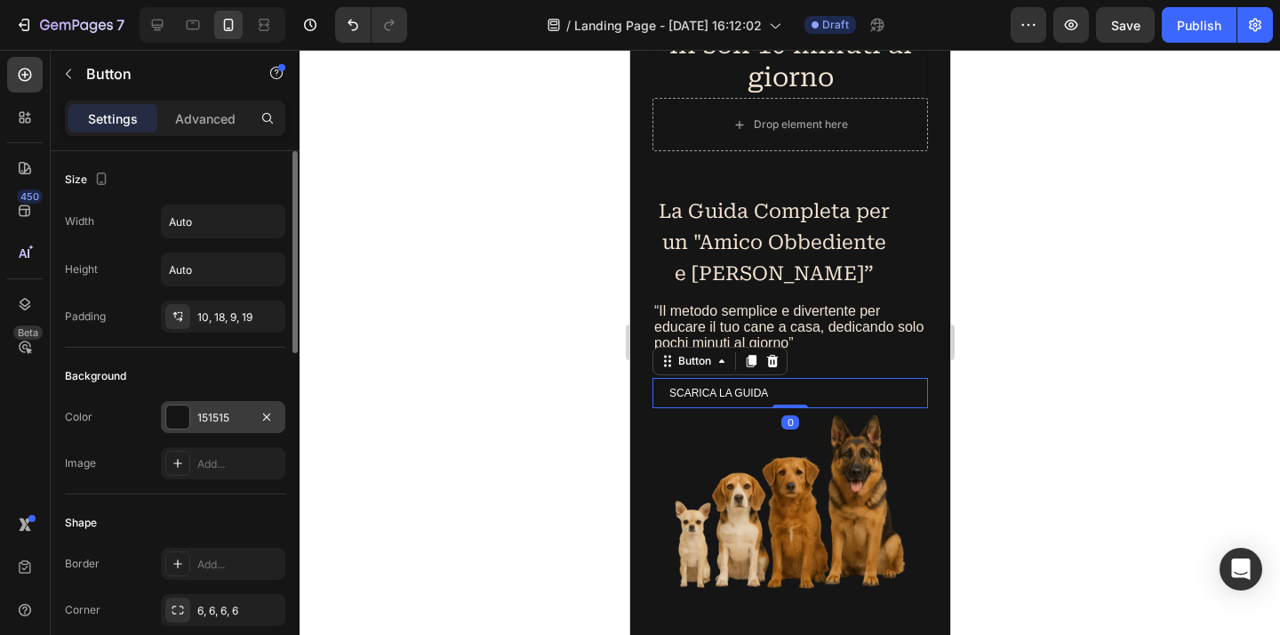
click at [227, 413] on div "151515" at bounding box center [223, 418] width 52 height 16
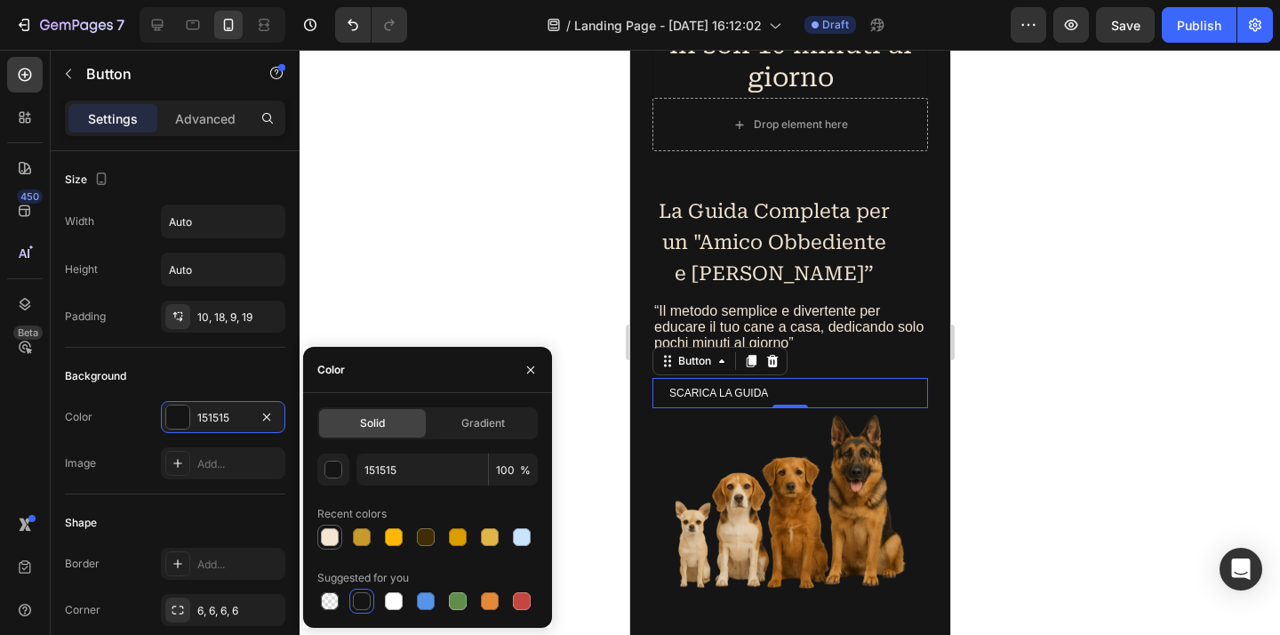
click at [332, 534] on div at bounding box center [330, 537] width 18 height 18
click at [461, 607] on div at bounding box center [458, 601] width 18 height 18
type input "5E8E49"
click at [563, 239] on div at bounding box center [789, 342] width 980 height 585
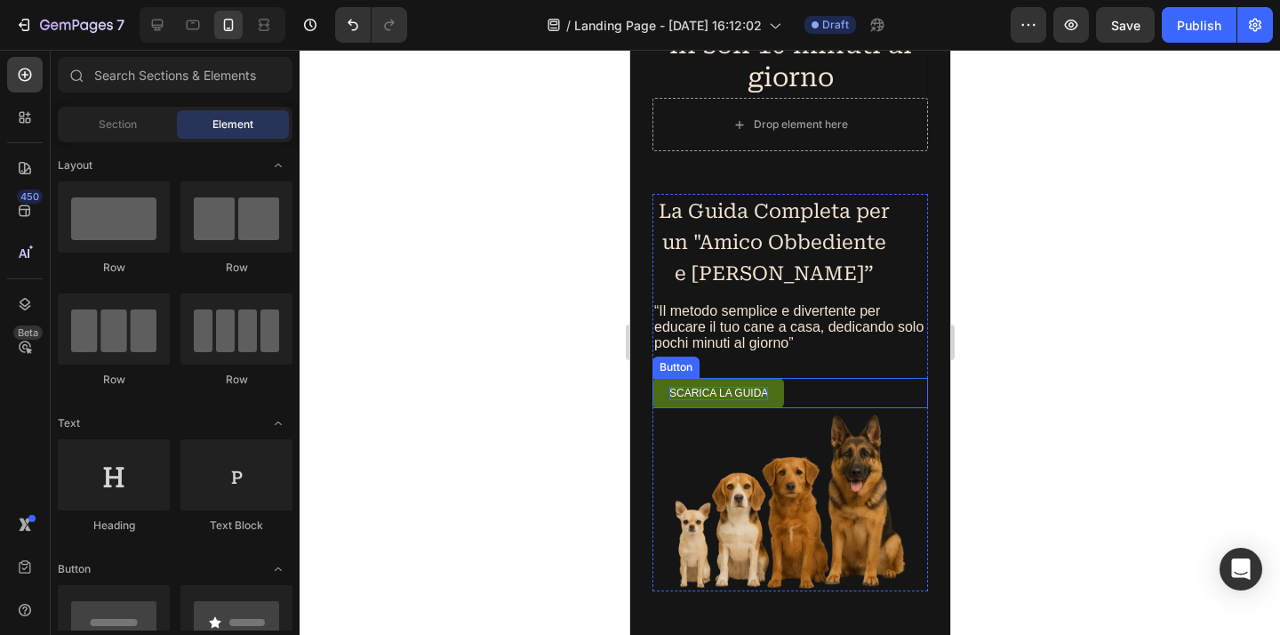
click at [749, 393] on p "Scarica la guida" at bounding box center [717, 393] width 99 height 12
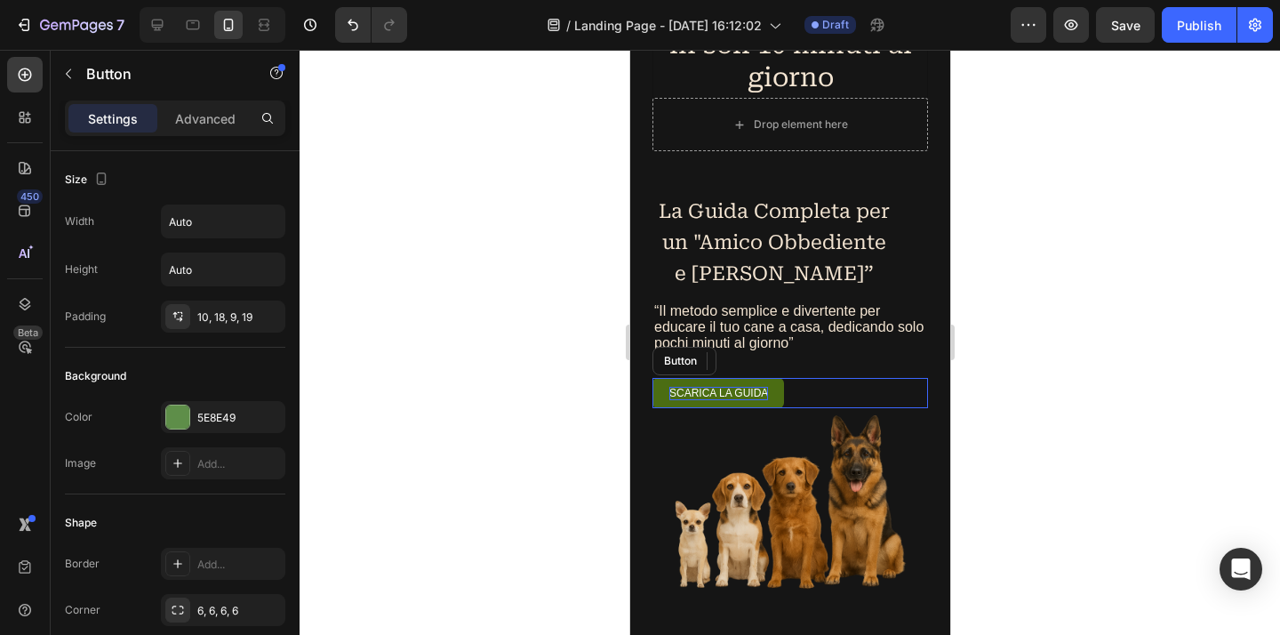
click at [749, 393] on p "Scarica la guida" at bounding box center [717, 393] width 99 height 12
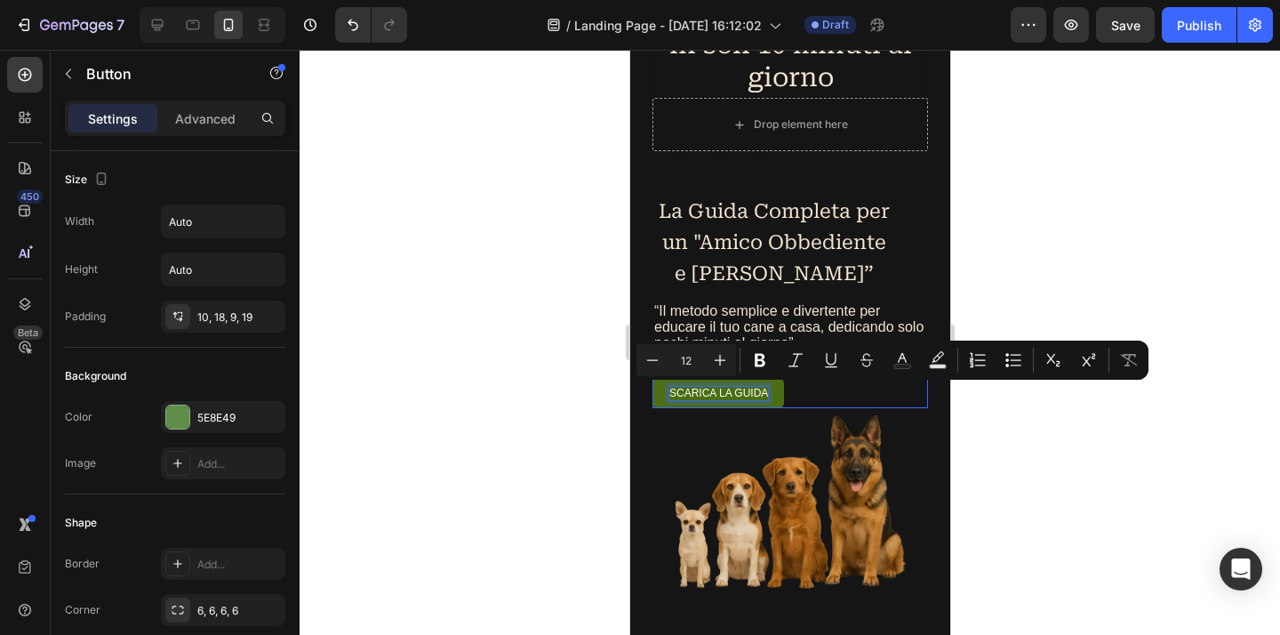
click at [749, 393] on p "Scarica la guida" at bounding box center [717, 393] width 99 height 12
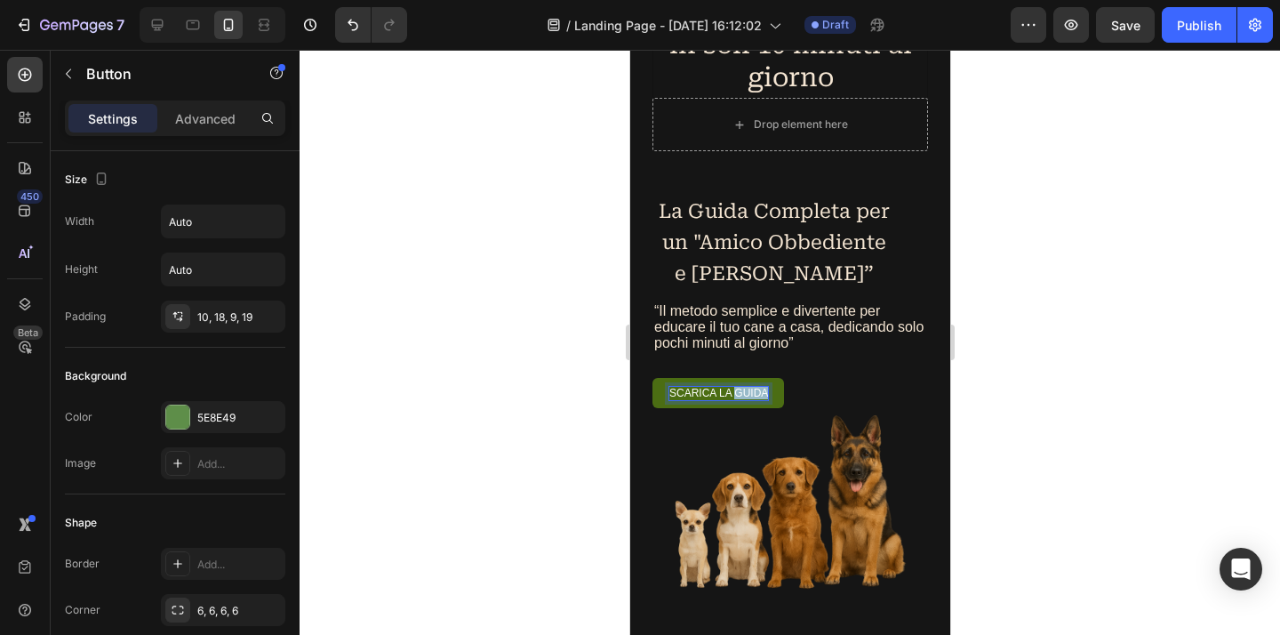
click at [749, 393] on p "Scarica la guida" at bounding box center [717, 393] width 99 height 12
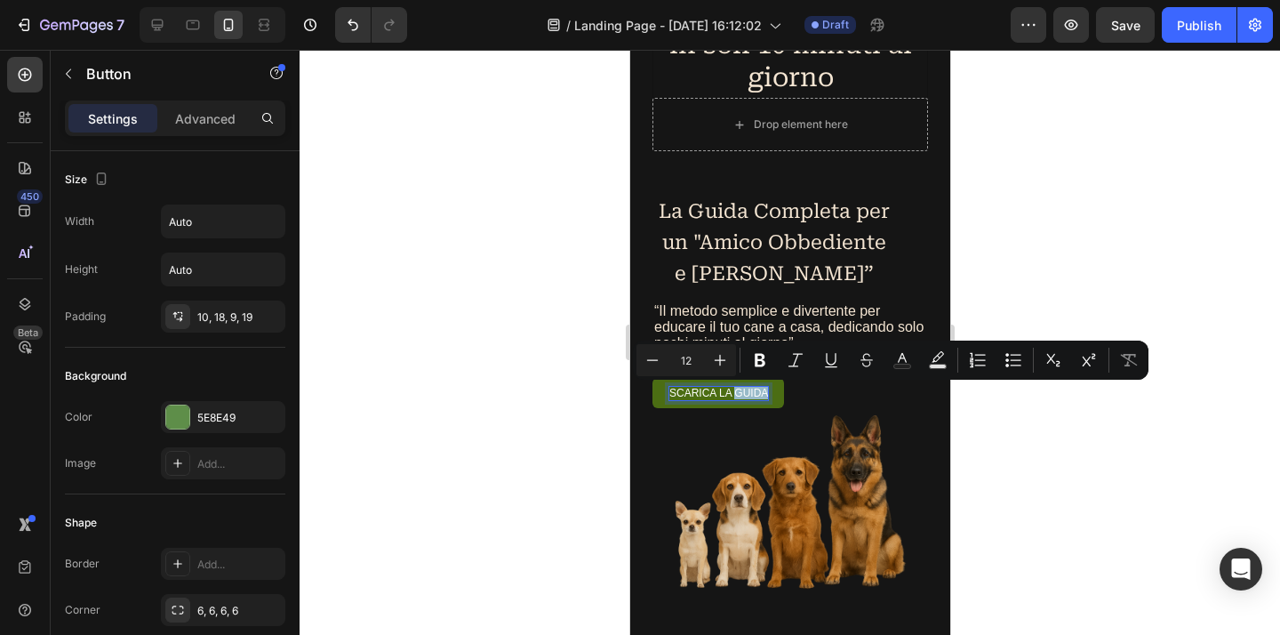
click at [749, 393] on p "Scarica la guida" at bounding box center [717, 393] width 99 height 12
click at [905, 364] on rect "Editor contextual toolbar" at bounding box center [902, 366] width 17 height 4
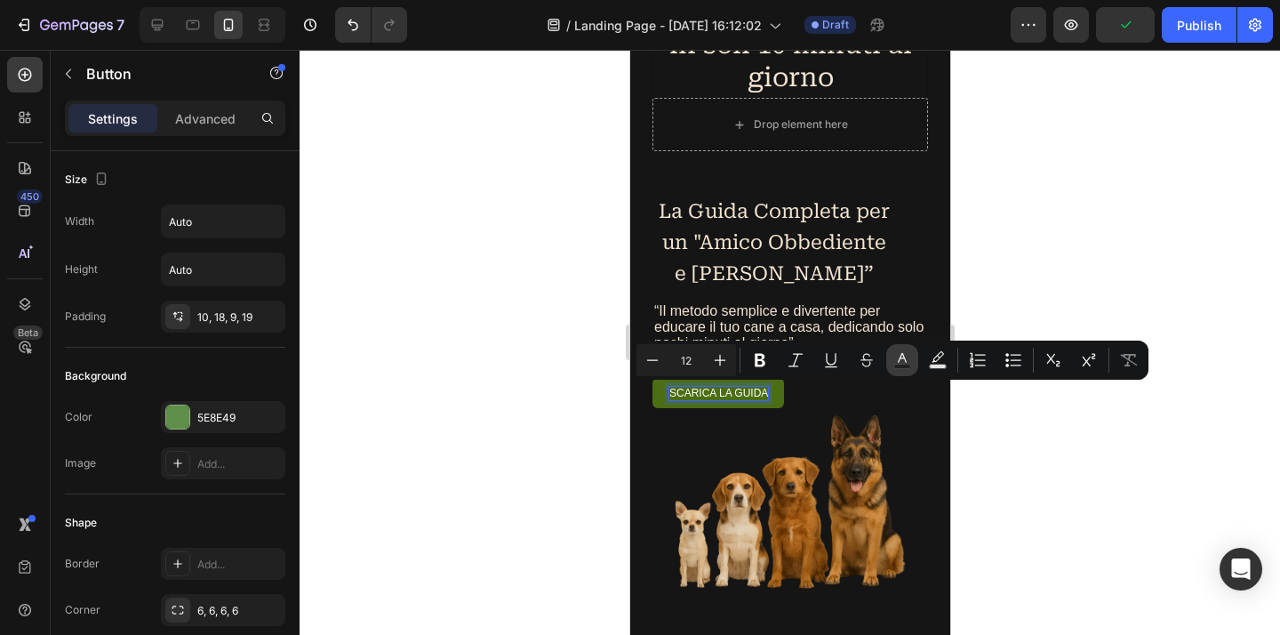
type input "FFFFFF"
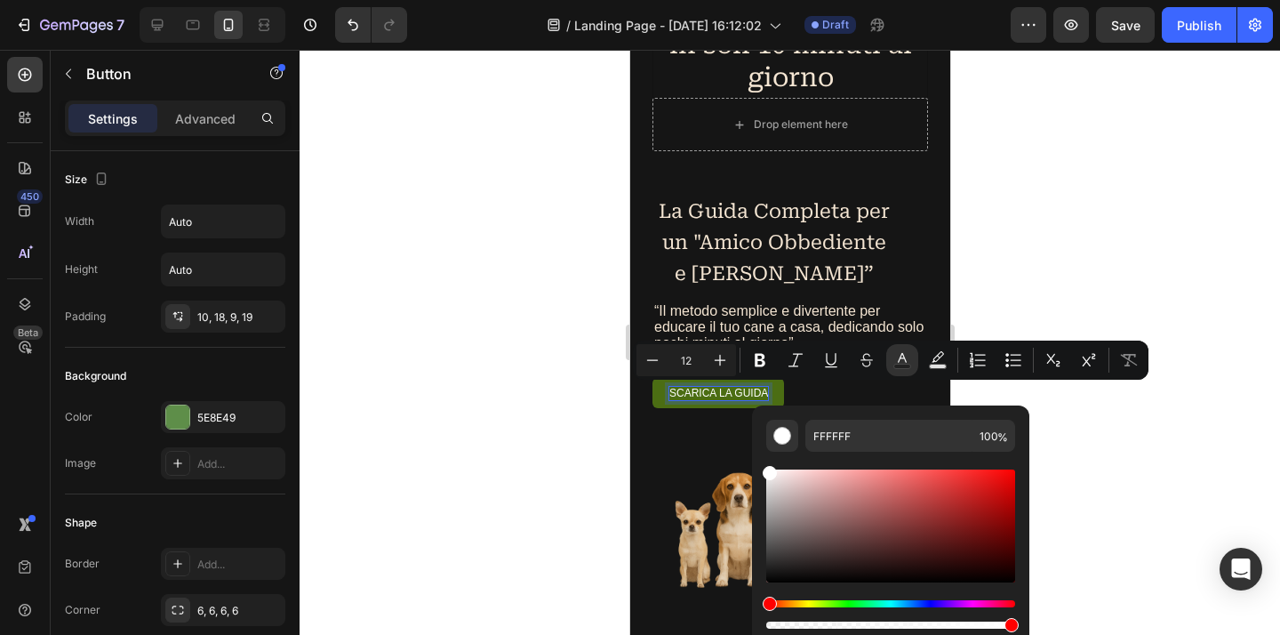
click at [1007, 579] on div "Editor contextual toolbar" at bounding box center [890, 525] width 249 height 113
type input "070000"
click at [1189, 510] on div at bounding box center [789, 342] width 980 height 585
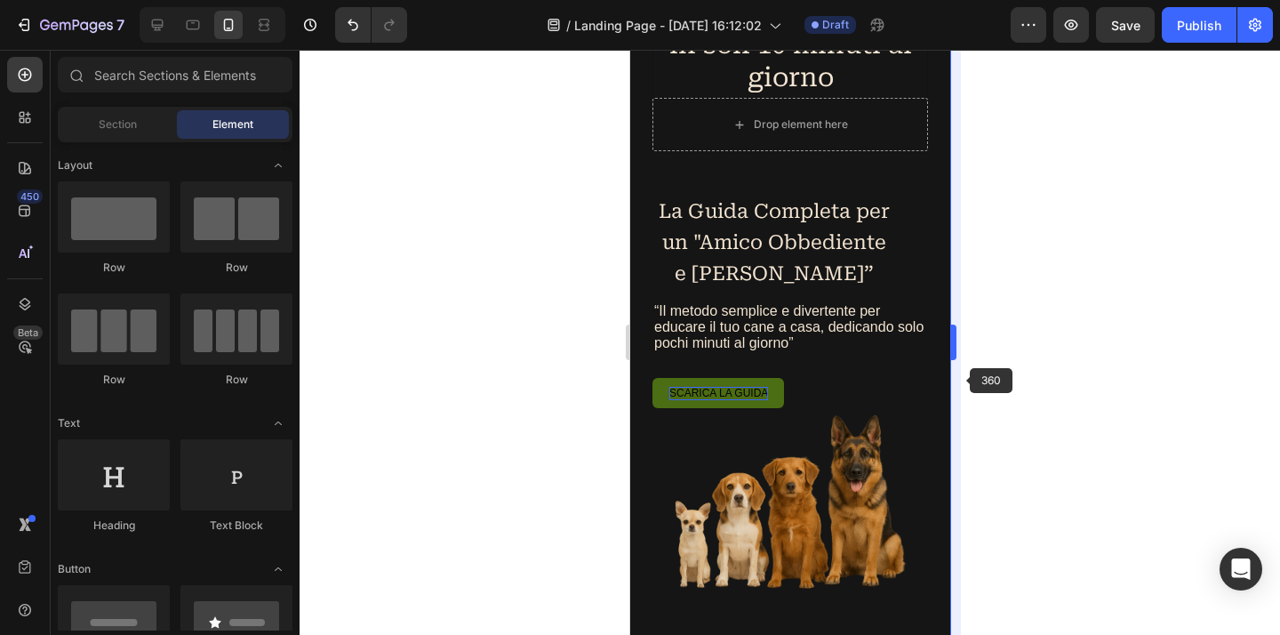
click at [956, 0] on body "7 Version history / Landing Page - Aug 28, 16:12:02 Draft Preview Save Publish …" at bounding box center [640, 0] width 1280 height 0
click at [853, 406] on div "Scarica la guida Button" at bounding box center [788, 392] width 275 height 29
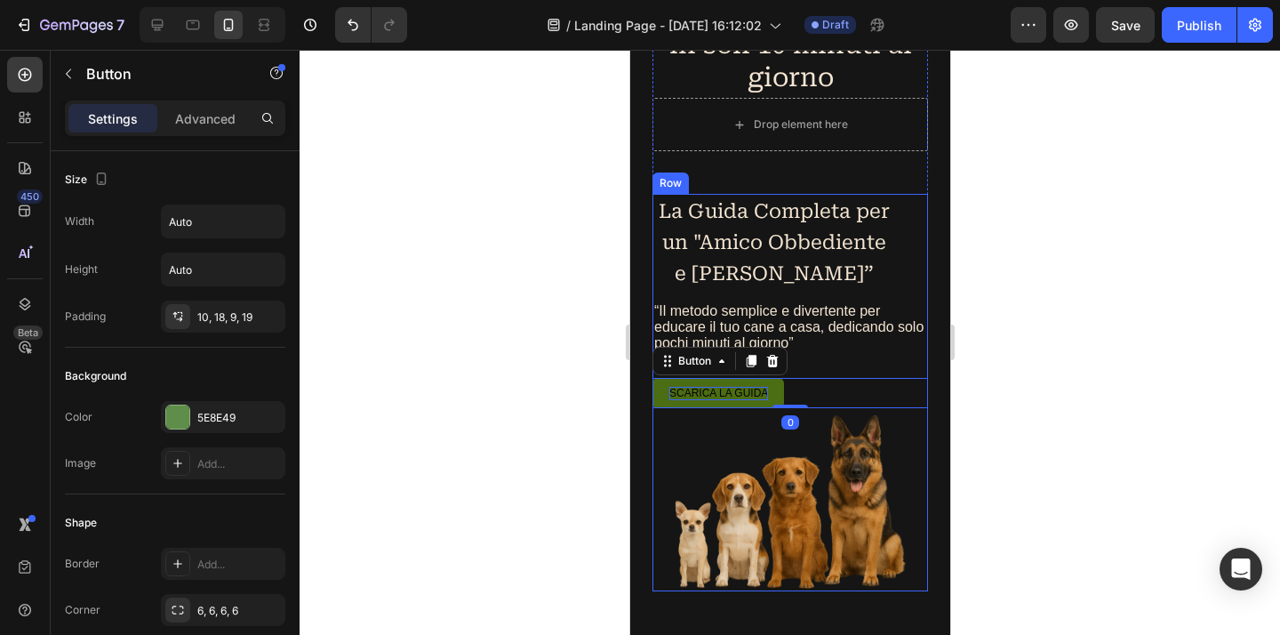
scroll to position [256, 0]
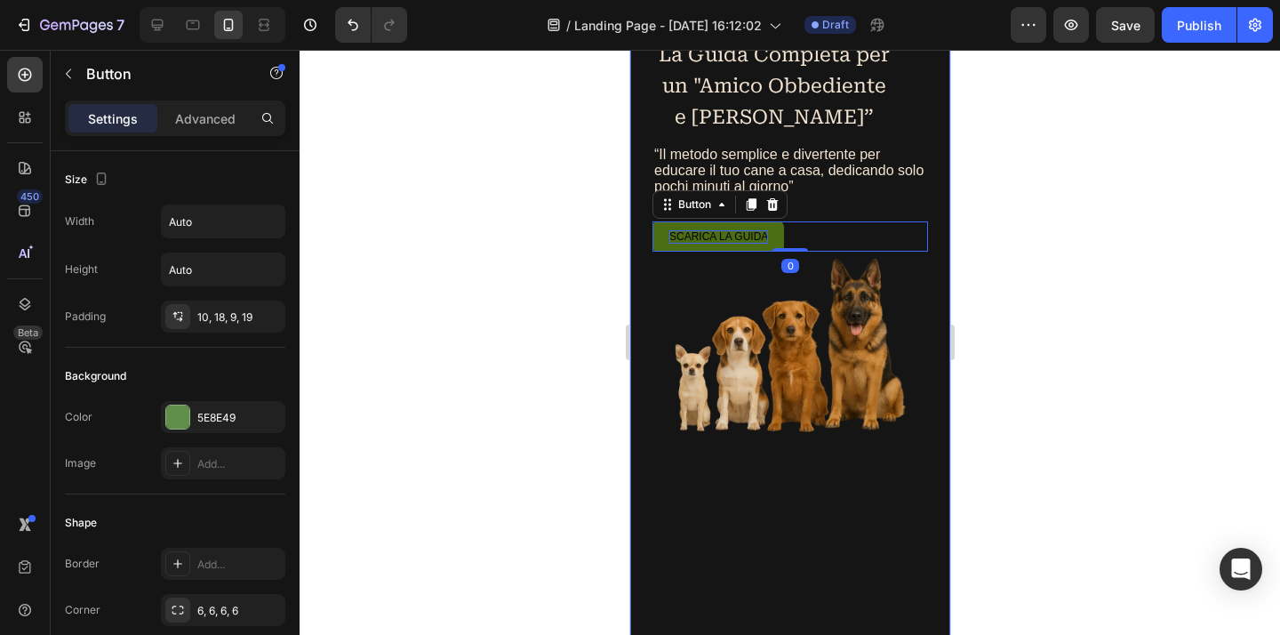
click at [841, 480] on div "Addestra il tuo cane in soli 10 minuti al giorno Heading Drop element here Row …" at bounding box center [789, 310] width 320 height 960
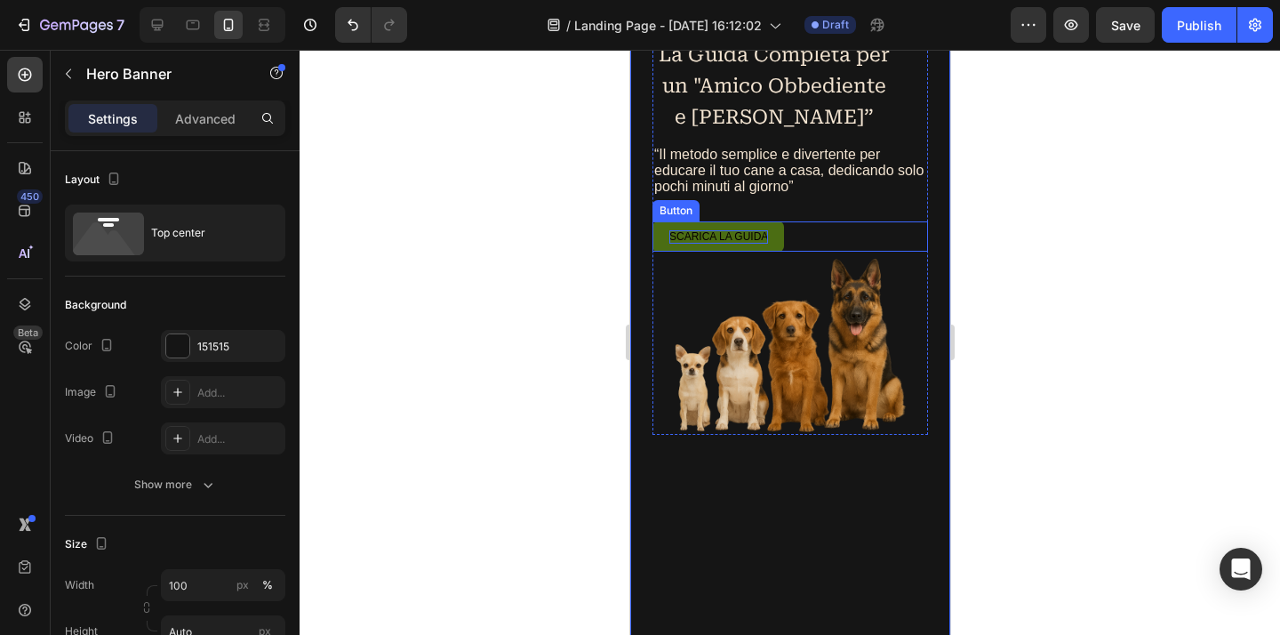
click at [743, 232] on span "Scarica la guida" at bounding box center [717, 236] width 99 height 12
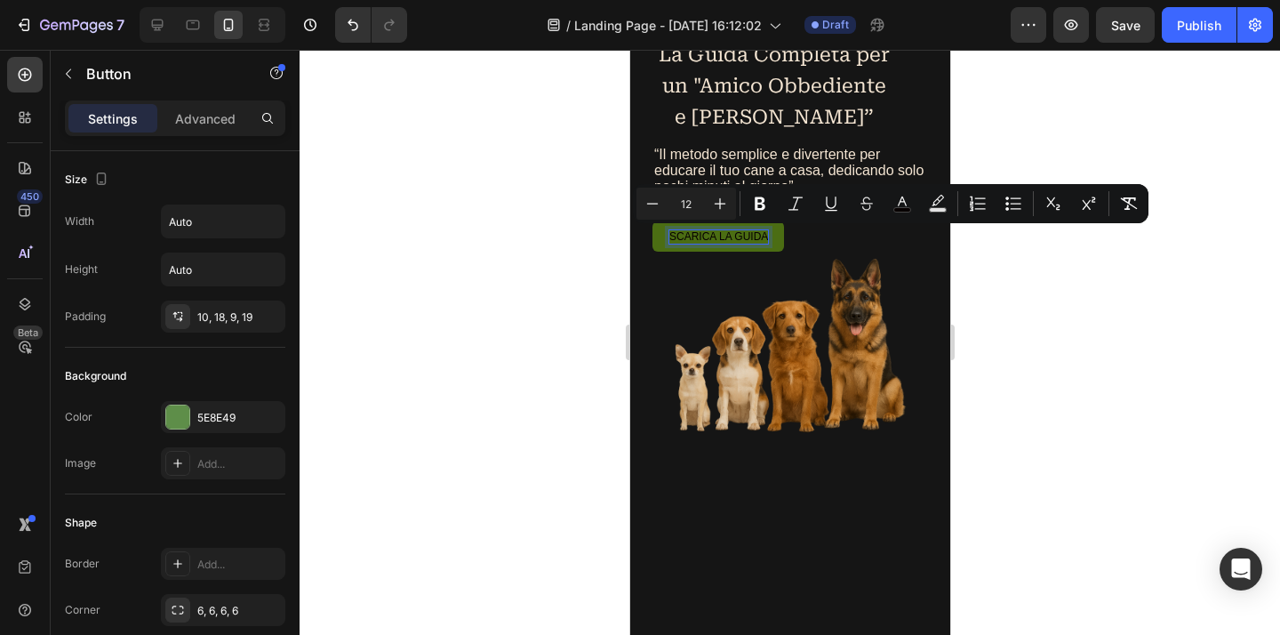
click at [748, 241] on span "Scarica la guida" at bounding box center [717, 236] width 99 height 12
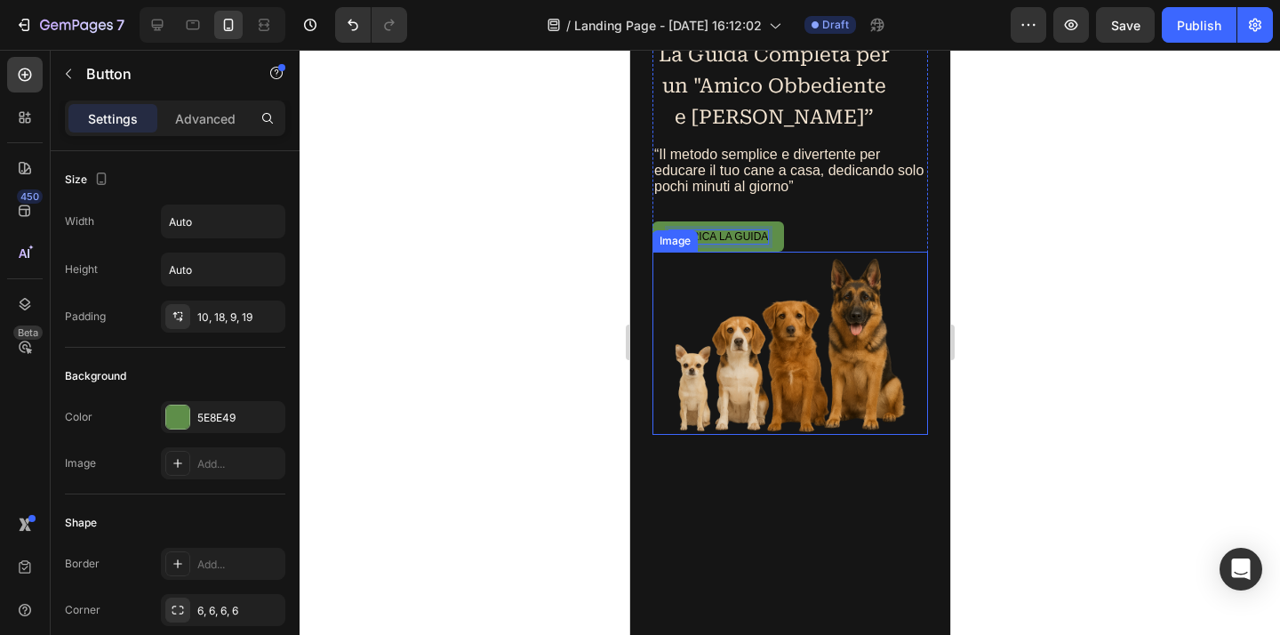
click at [876, 484] on div "Addestra il tuo cane in soli 10 minuti al giorno Heading Drop element here Row …" at bounding box center [789, 310] width 320 height 960
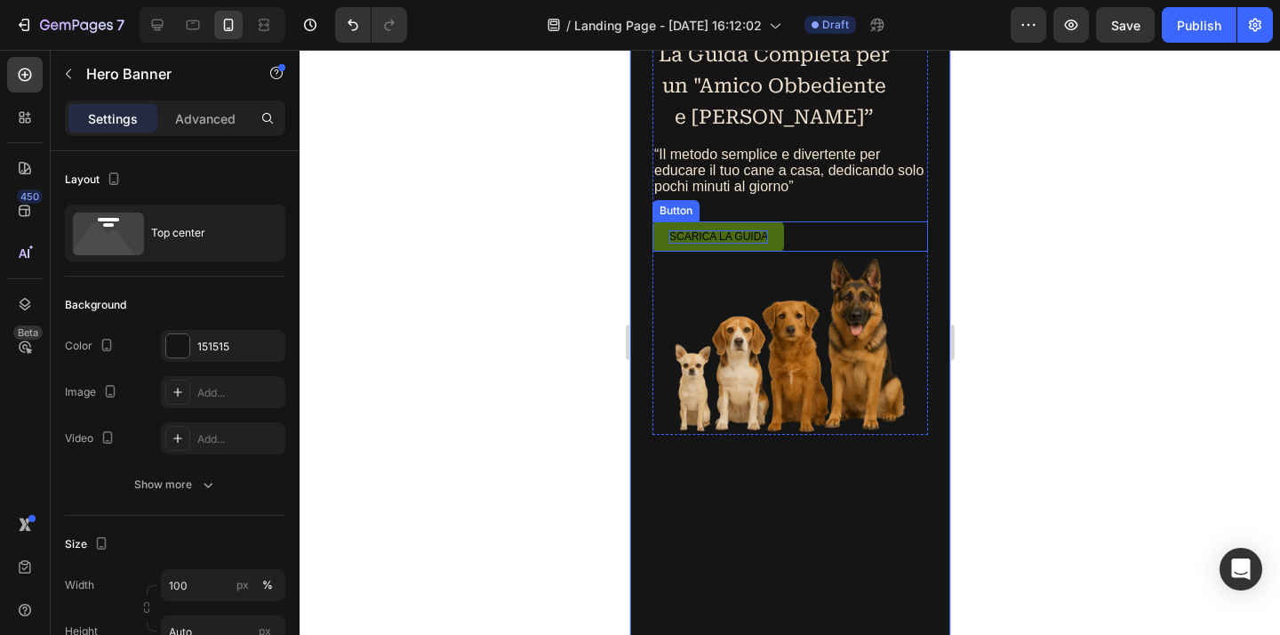
click at [718, 233] on span "Scarica la guida" at bounding box center [717, 236] width 99 height 12
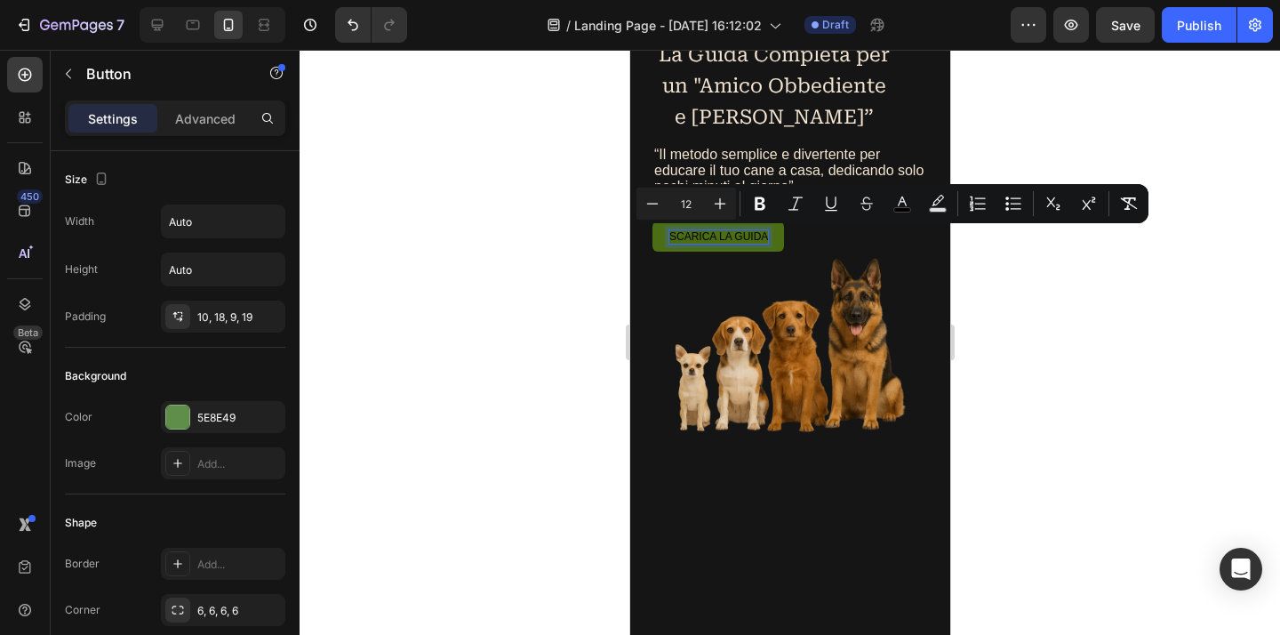
click at [729, 234] on span "Scarica la guida" at bounding box center [717, 236] width 99 height 12
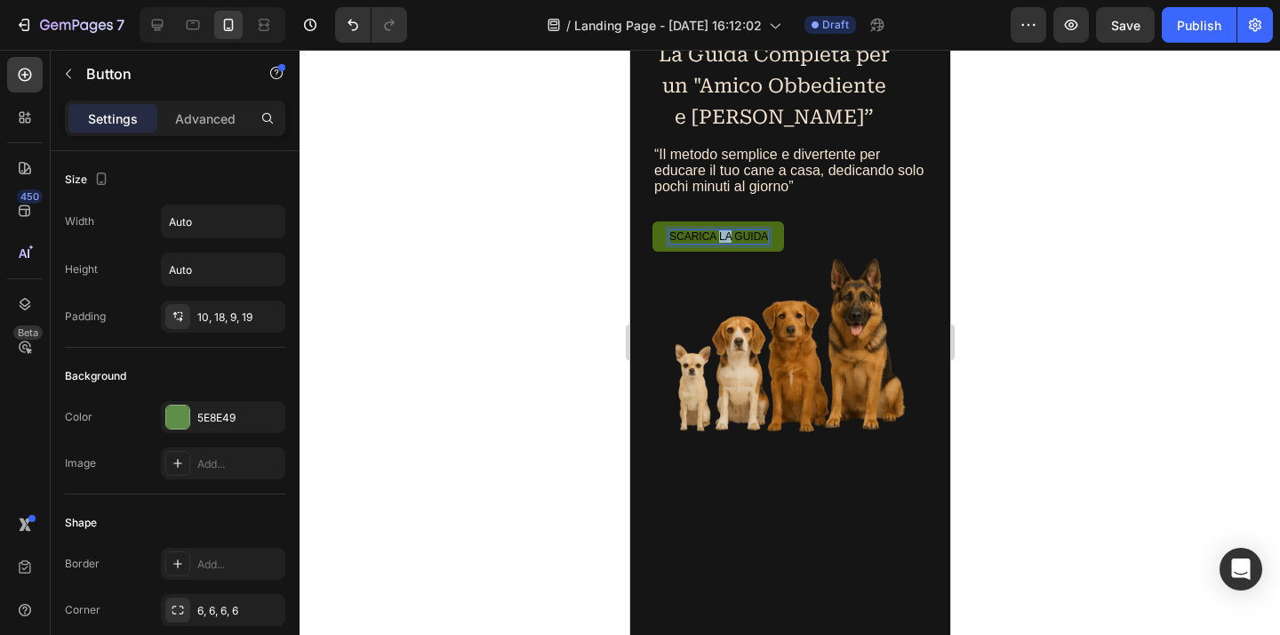
click at [729, 234] on span "Scarica la guida" at bounding box center [717, 236] width 99 height 12
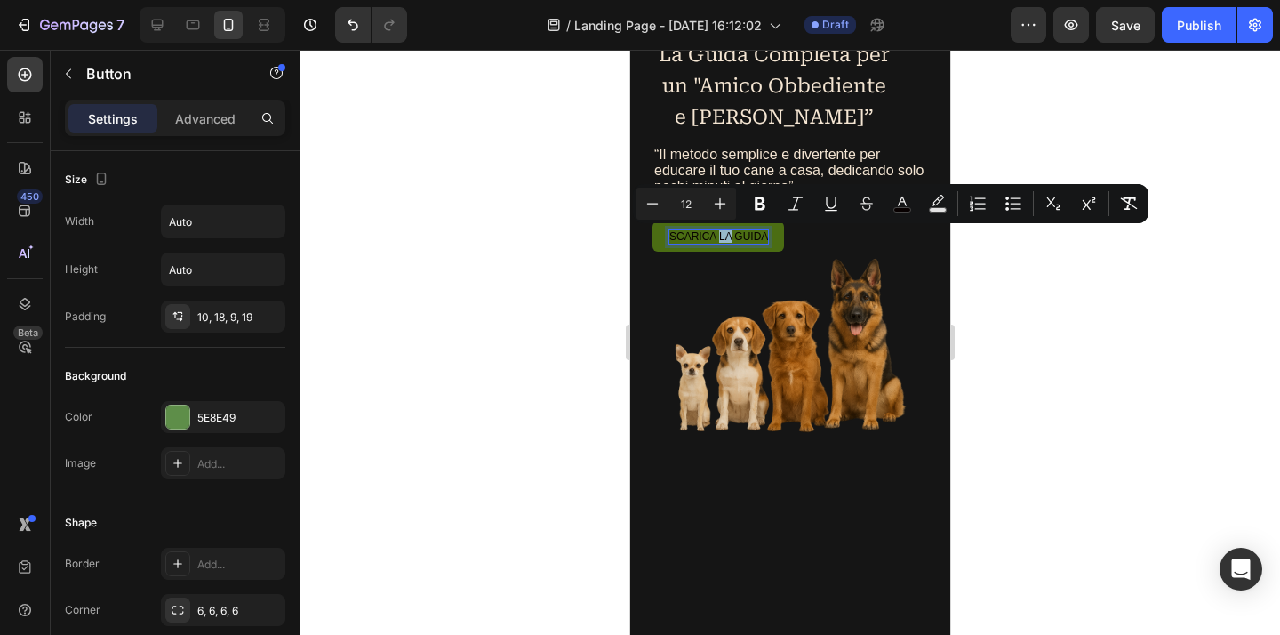
click at [728, 234] on span "Scarica la guida" at bounding box center [717, 236] width 99 height 12
click at [728, 235] on span "Scarica la guida" at bounding box center [717, 236] width 99 height 12
click at [768, 204] on icon "Editor contextual toolbar" at bounding box center [760, 204] width 18 height 18
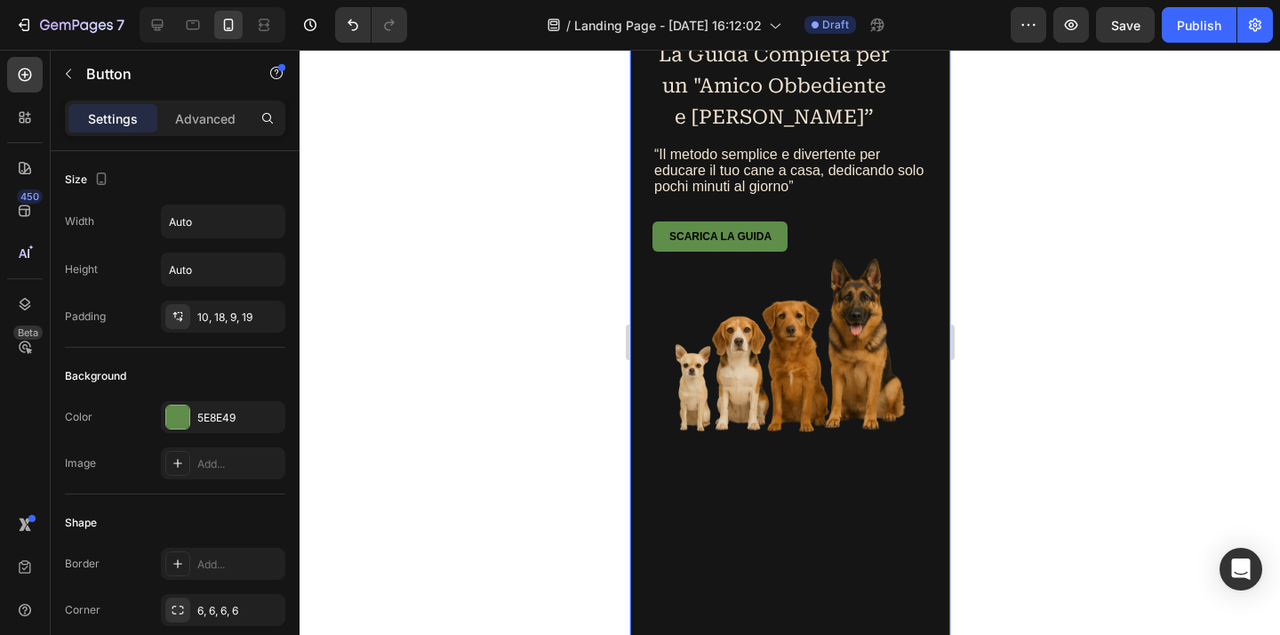
click at [743, 501] on div "Addestra il tuo cane in soli 10 minuti al giorno Heading Drop element here Row …" at bounding box center [789, 310] width 320 height 960
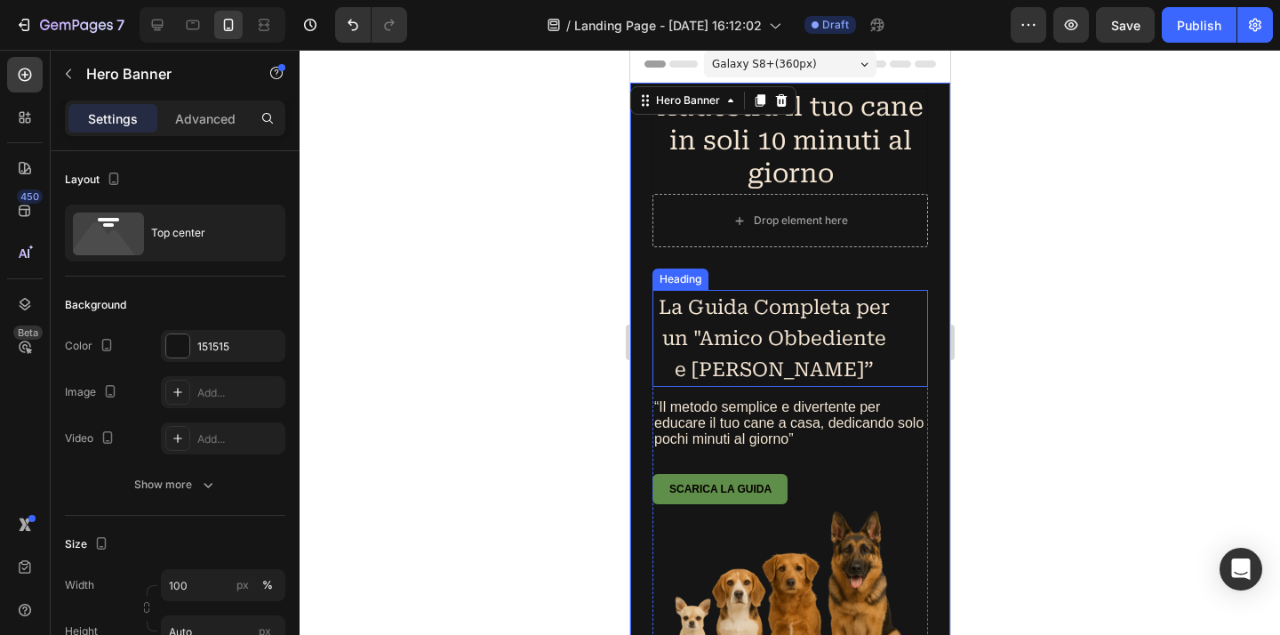
scroll to position [0, 0]
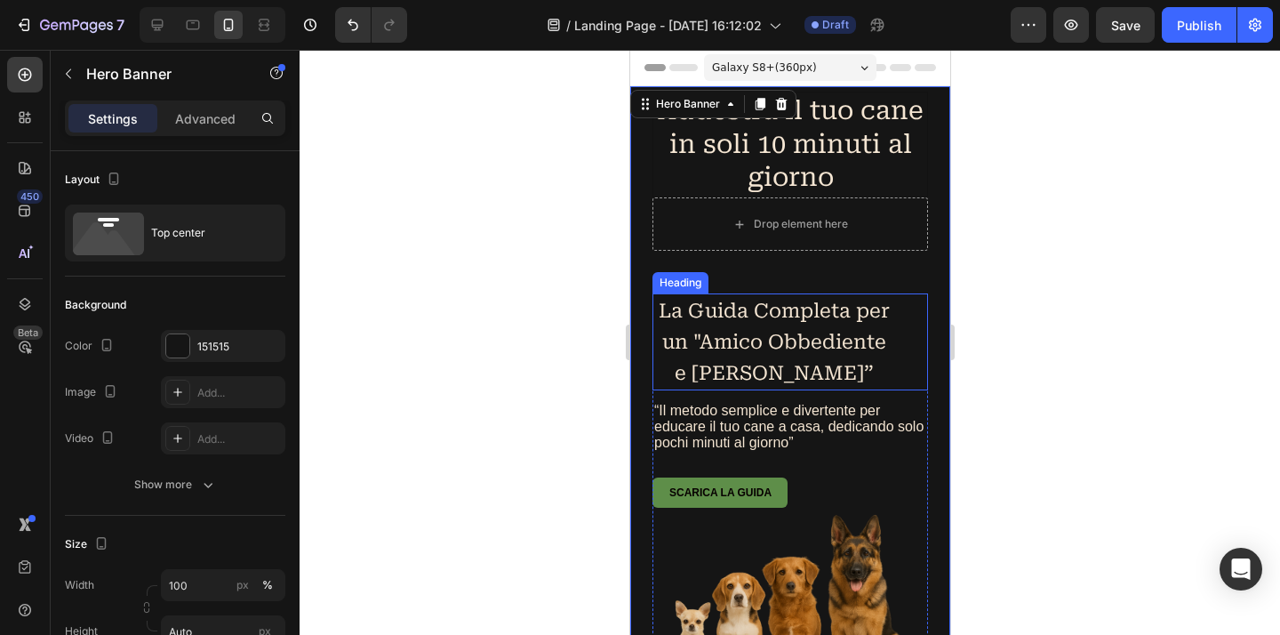
click at [821, 347] on p "La Guida Completa per un "Amico Obbediente e Felice”" at bounding box center [773, 341] width 240 height 93
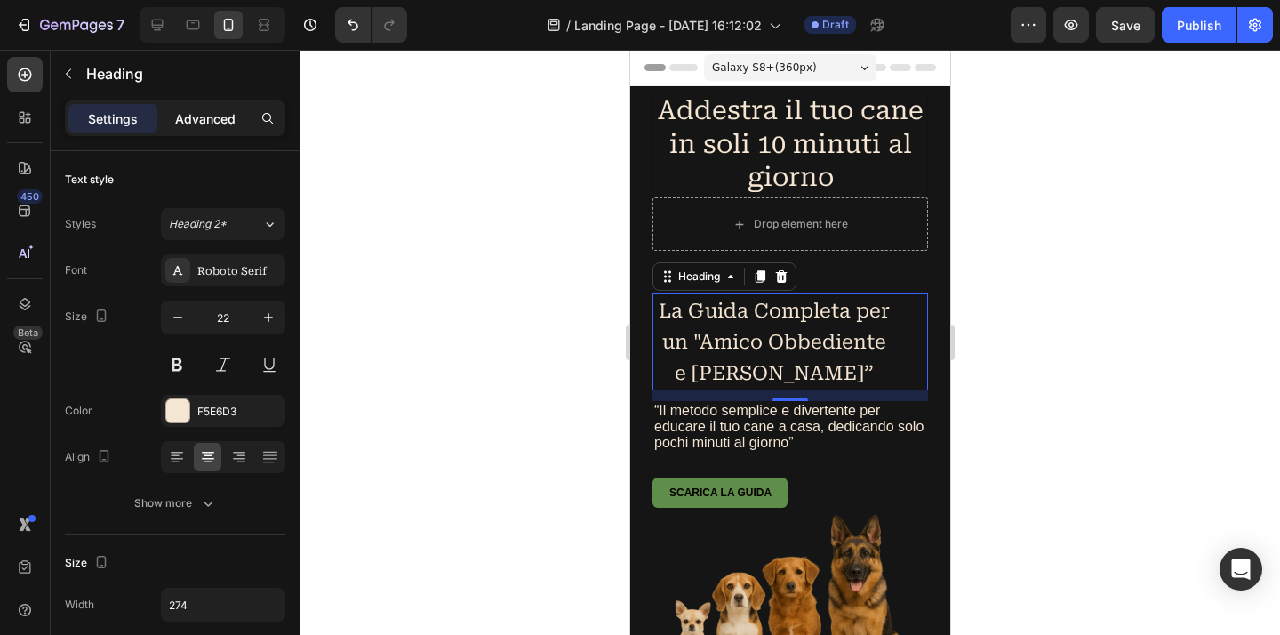
click at [212, 112] on p "Advanced" at bounding box center [205, 118] width 60 height 19
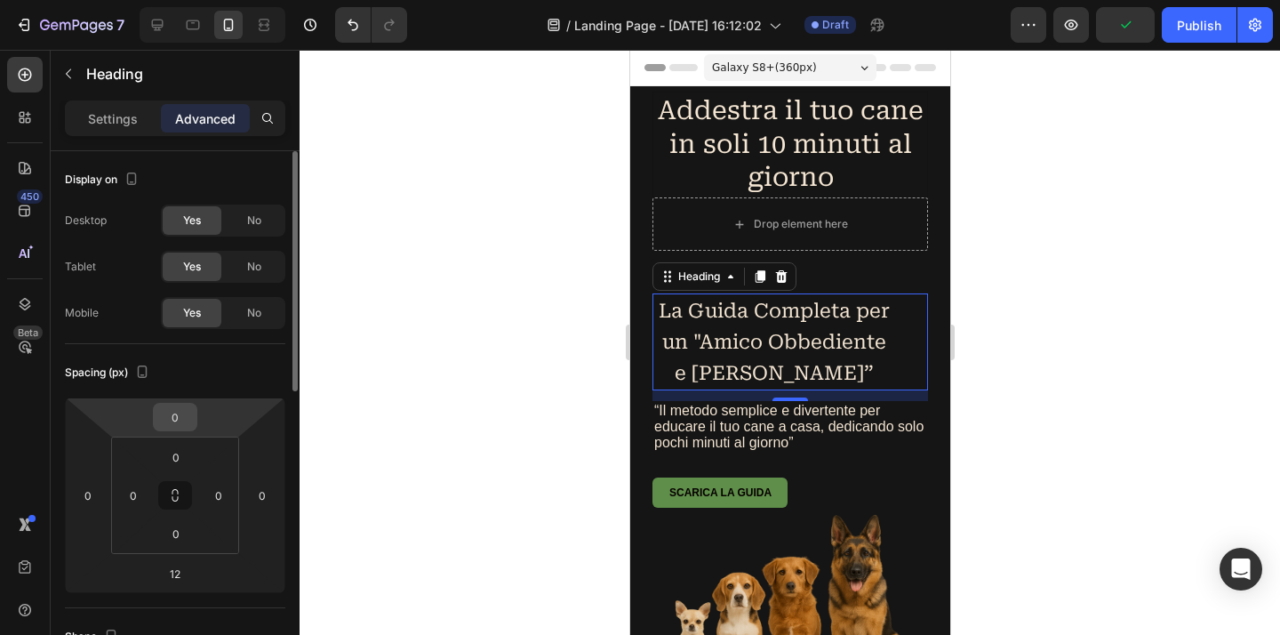
click at [172, 414] on input "0" at bounding box center [175, 416] width 36 height 27
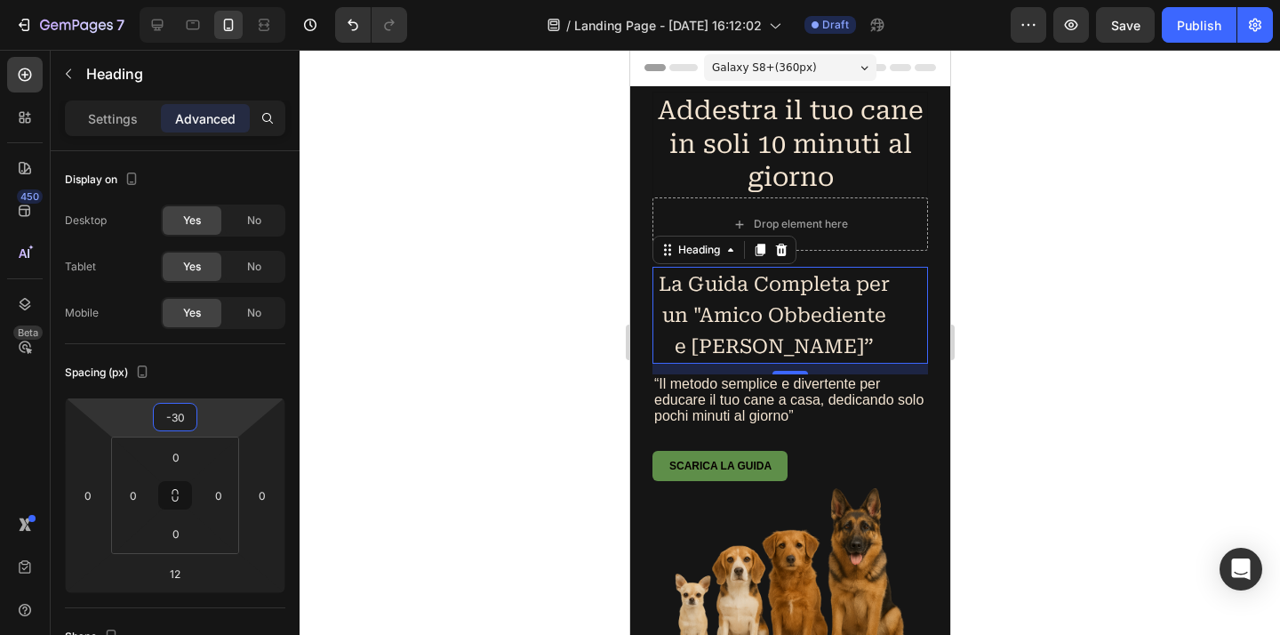
type input "-3"
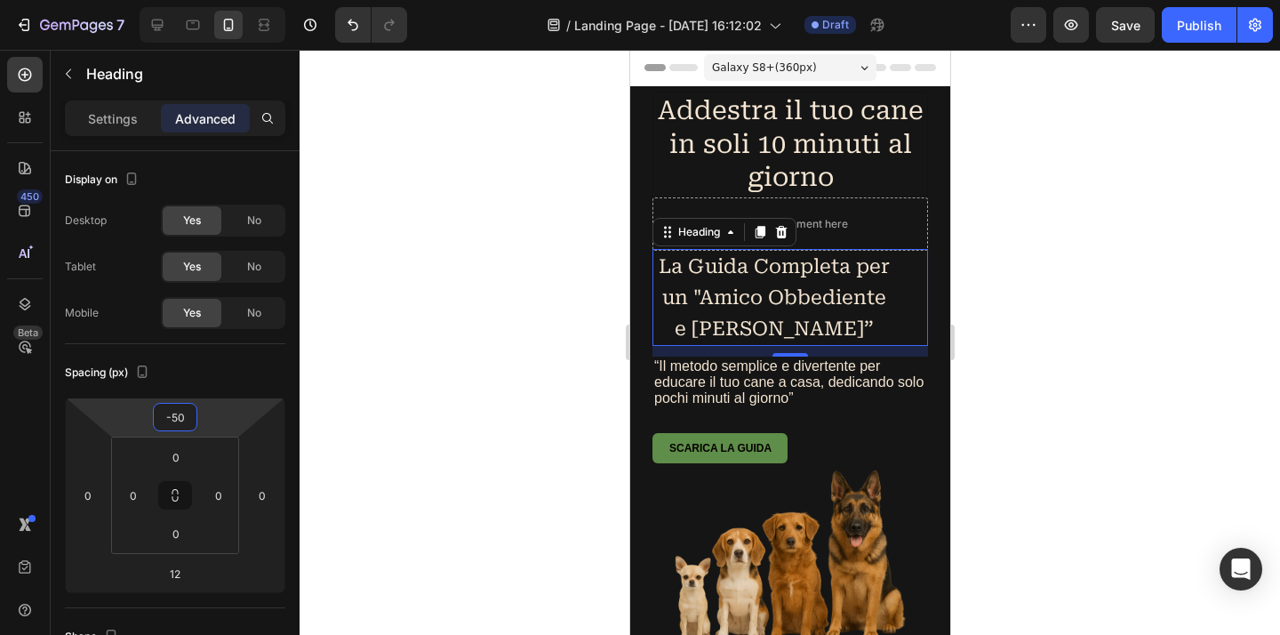
type input "-5"
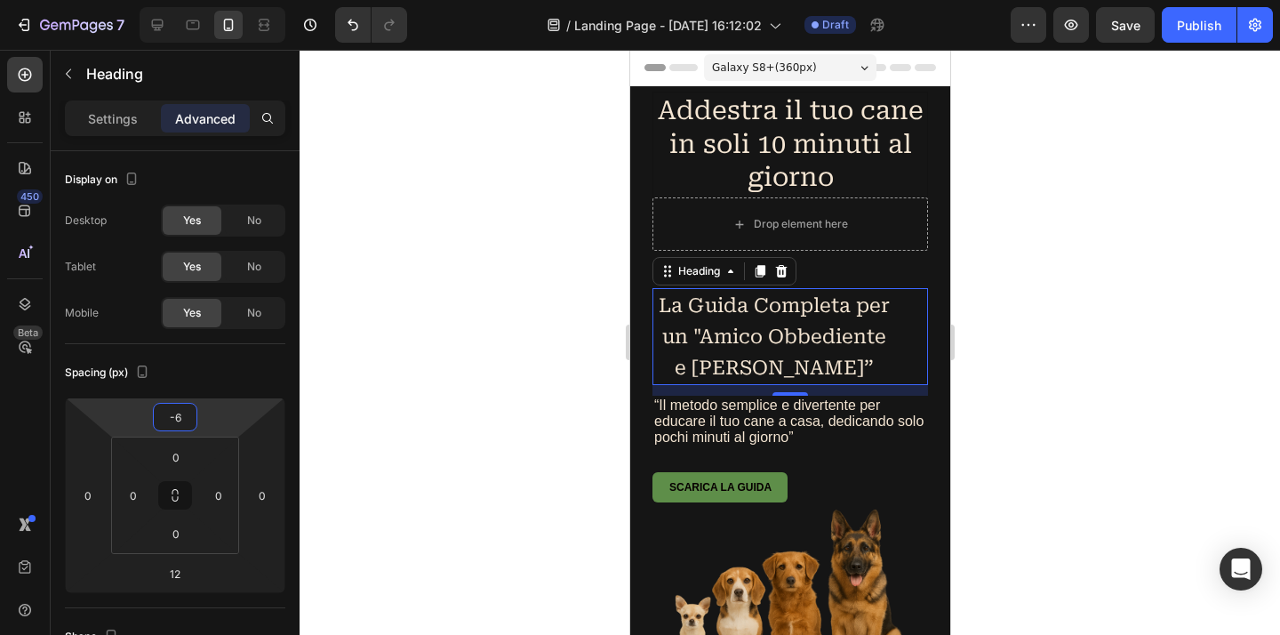
type input "-60"
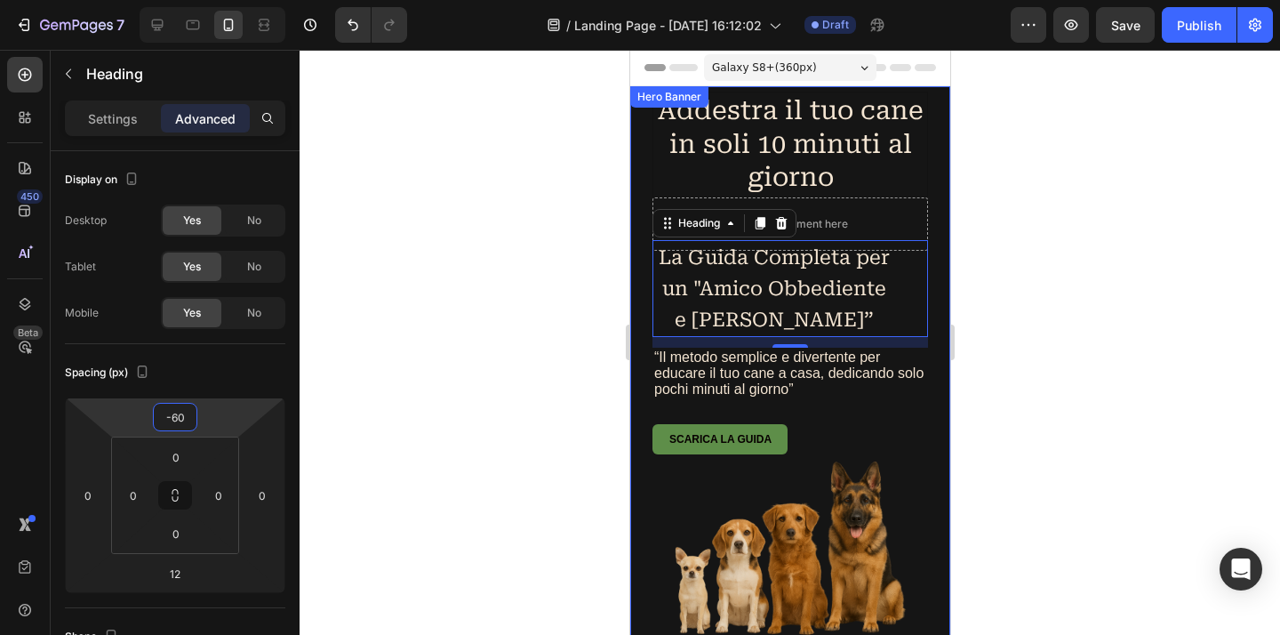
click at [1036, 443] on div at bounding box center [789, 342] width 980 height 585
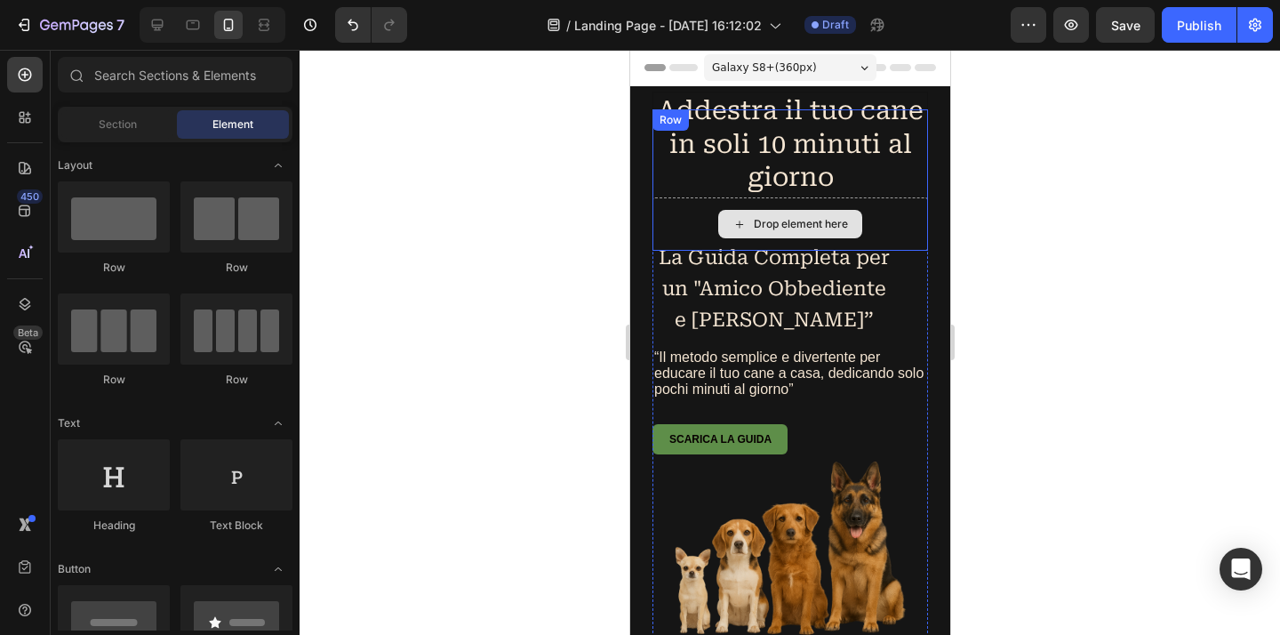
click at [677, 227] on div "Drop element here" at bounding box center [788, 223] width 275 height 53
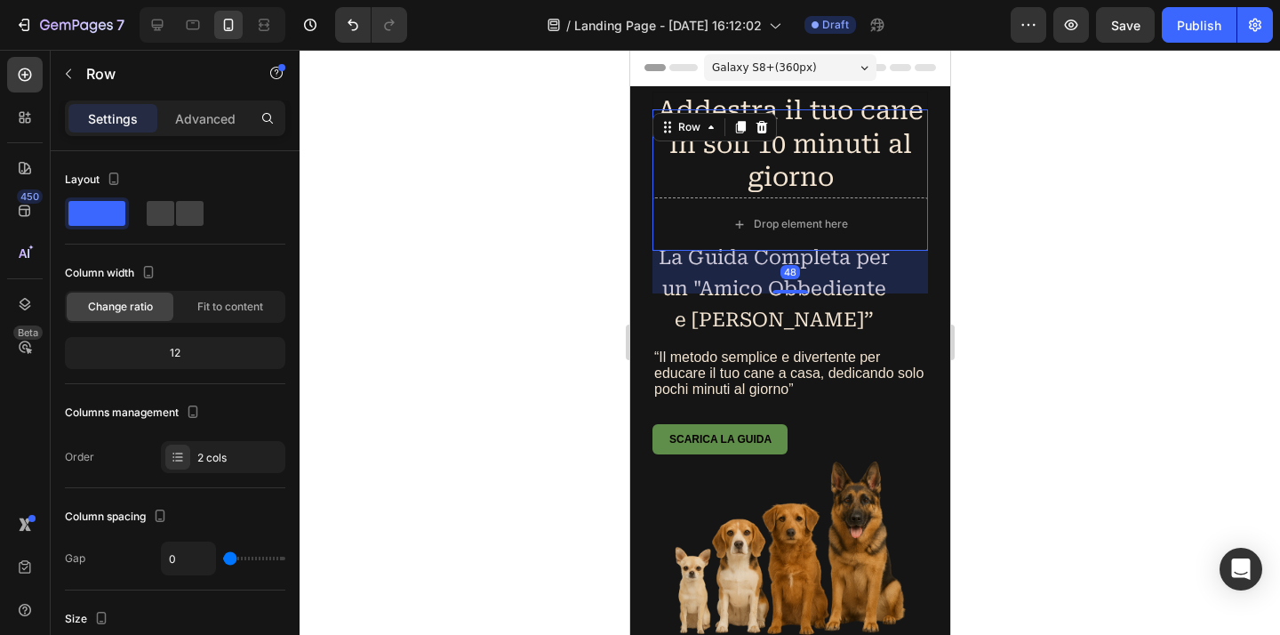
click at [1077, 226] on div at bounding box center [789, 342] width 980 height 585
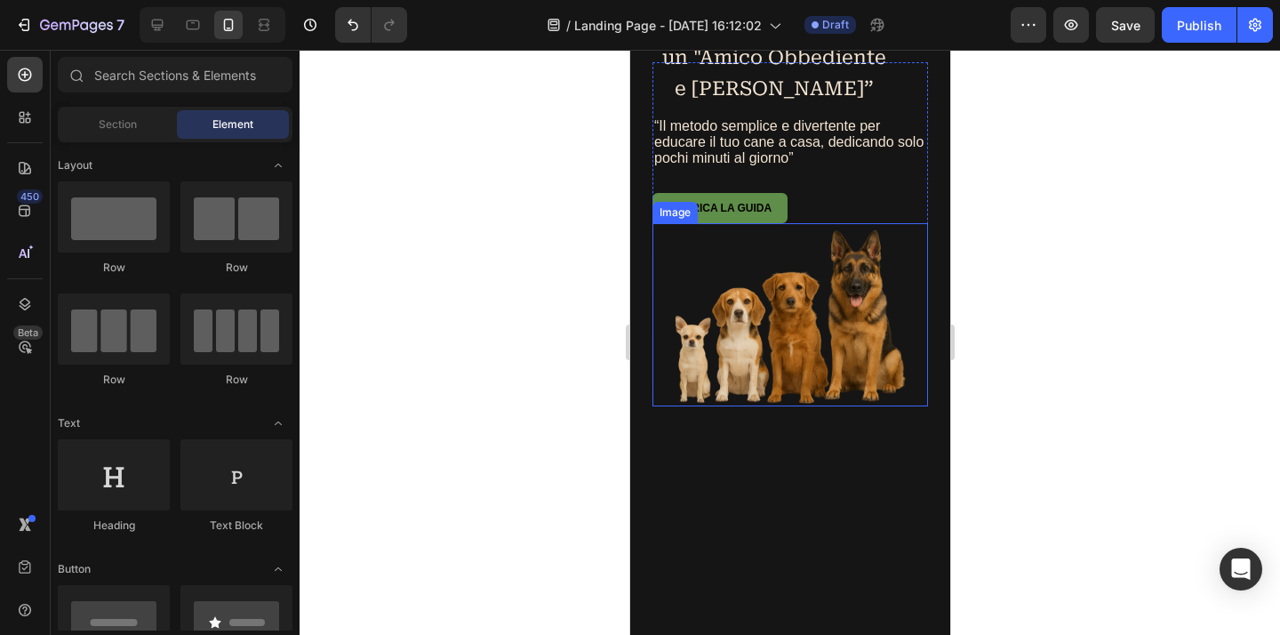
scroll to position [171, 0]
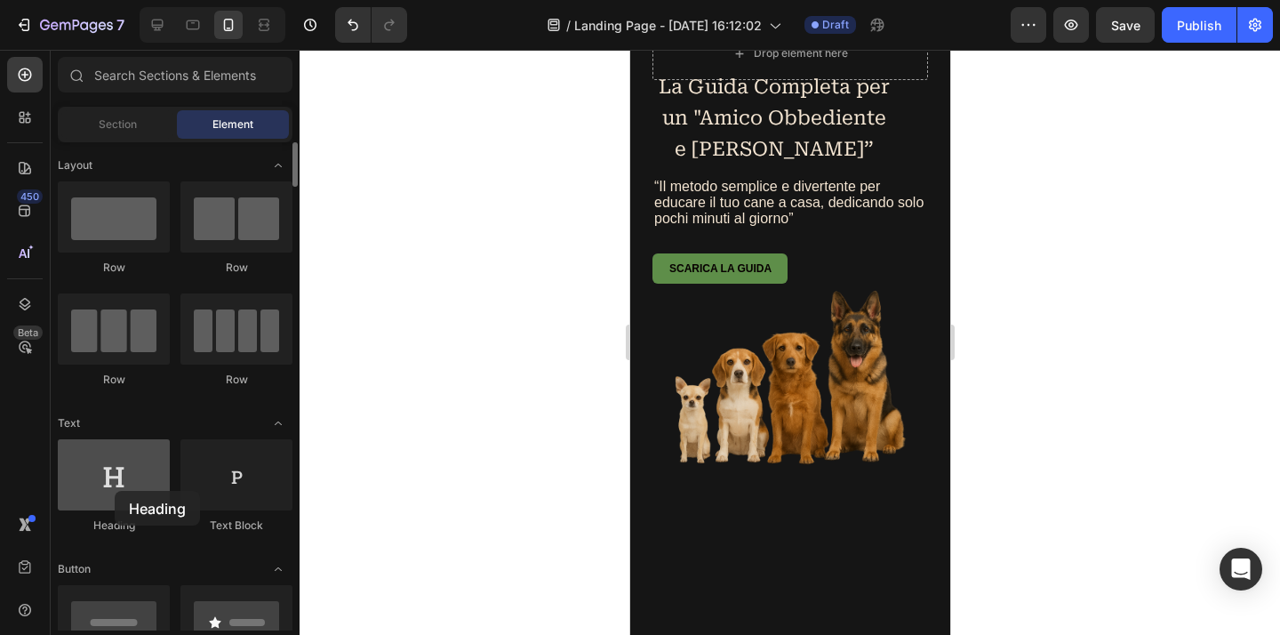
drag, startPoint x: 102, startPoint y: 491, endPoint x: 156, endPoint y: 477, distance: 55.0
click at [115, 491] on div at bounding box center [114, 474] width 112 height 71
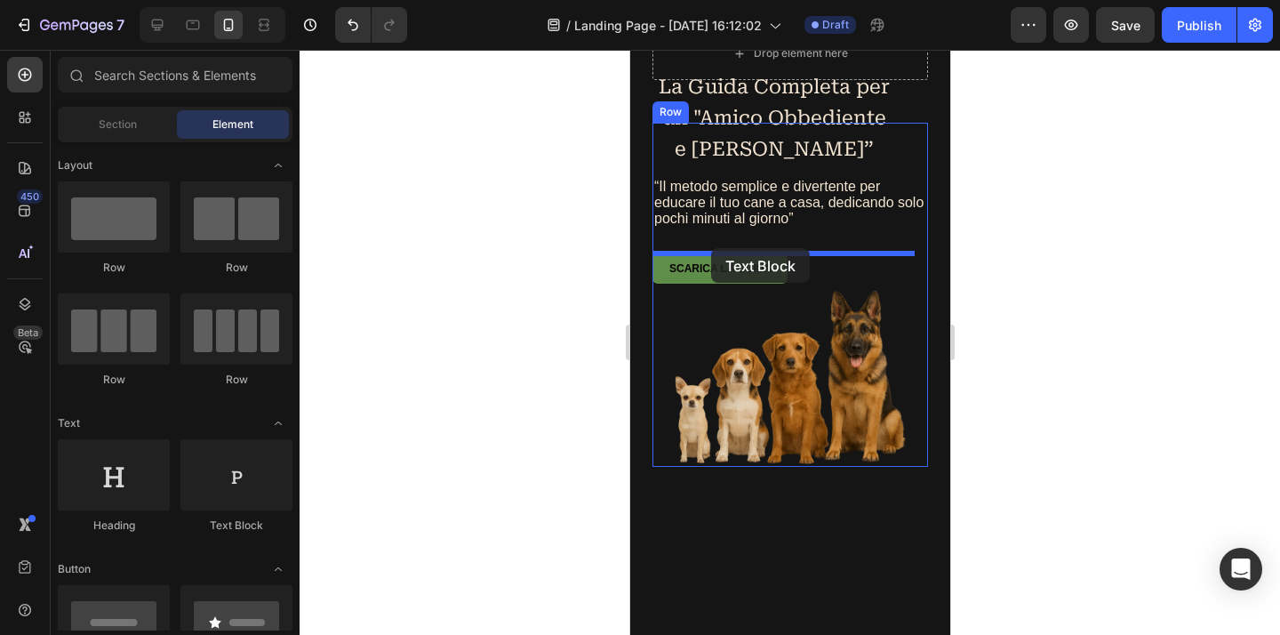
drag, startPoint x: 874, startPoint y: 521, endPoint x: 709, endPoint y: 248, distance: 319.0
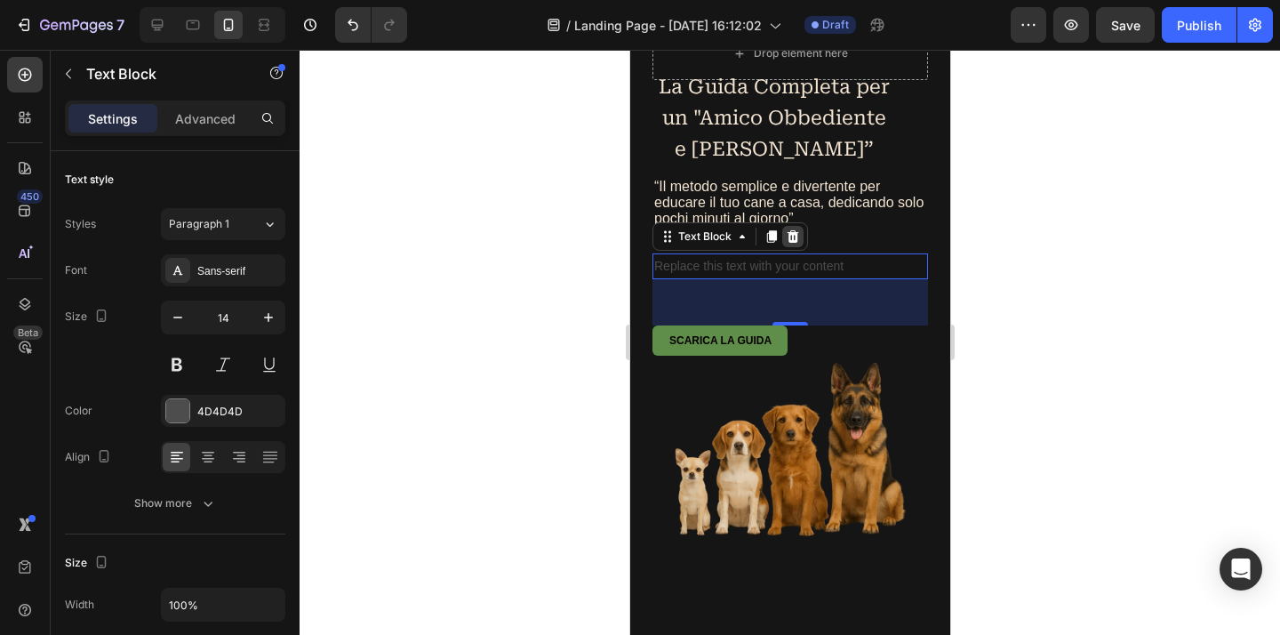
click at [799, 236] on icon at bounding box center [792, 236] width 14 height 14
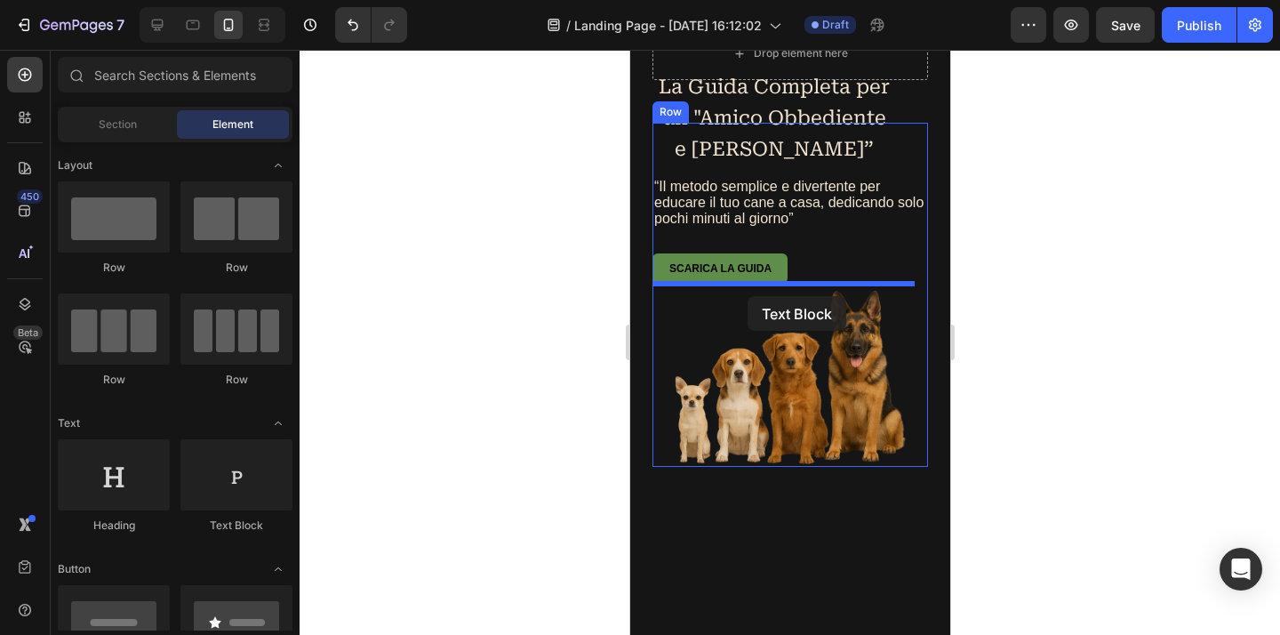
drag, startPoint x: 869, startPoint y: 534, endPoint x: 747, endPoint y: 296, distance: 267.9
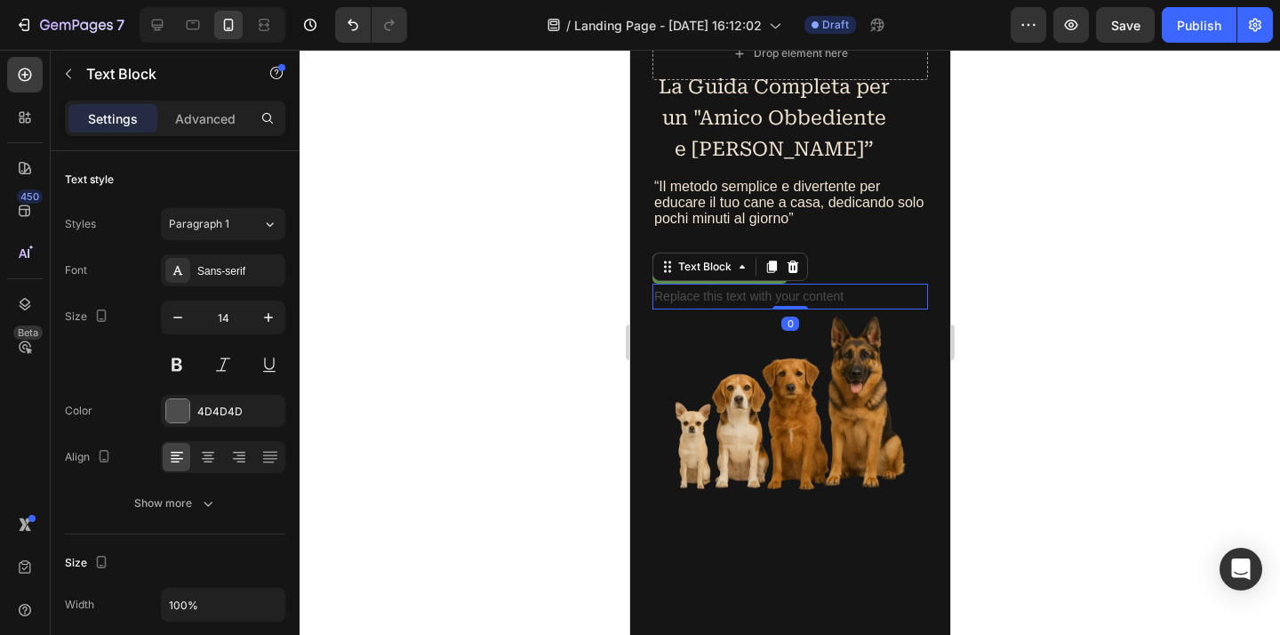
click at [691, 294] on div "Replace this text with your content" at bounding box center [788, 296] width 275 height 26
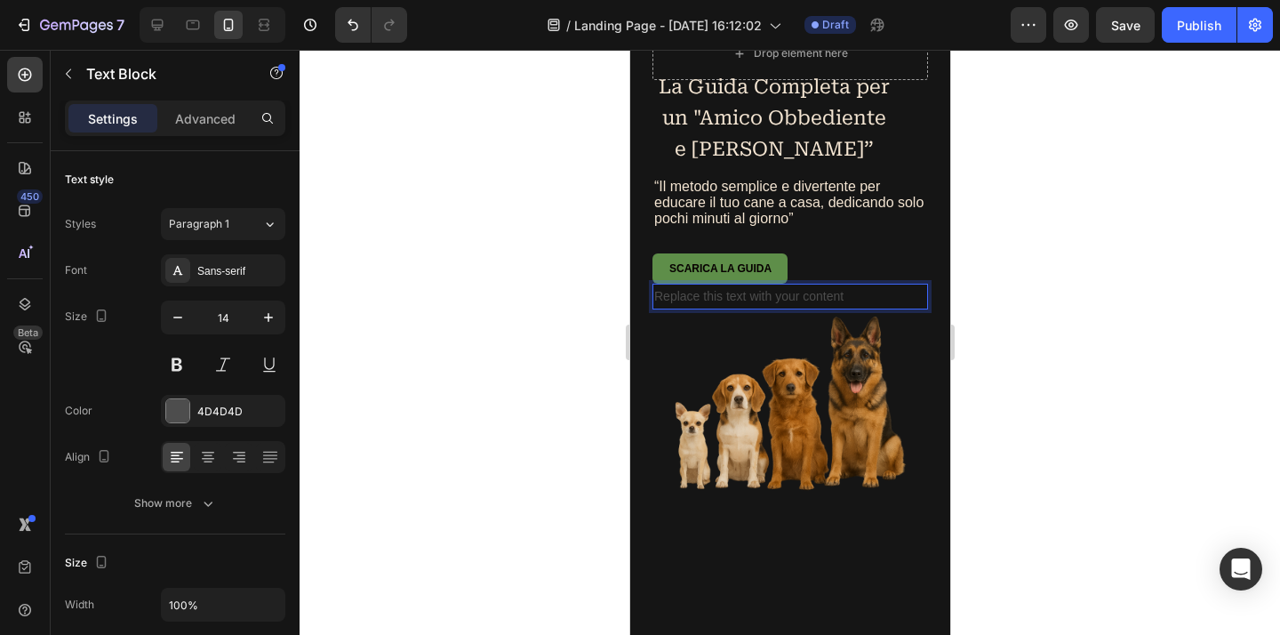
click at [691, 294] on p "Replace this text with your content" at bounding box center [789, 296] width 272 height 22
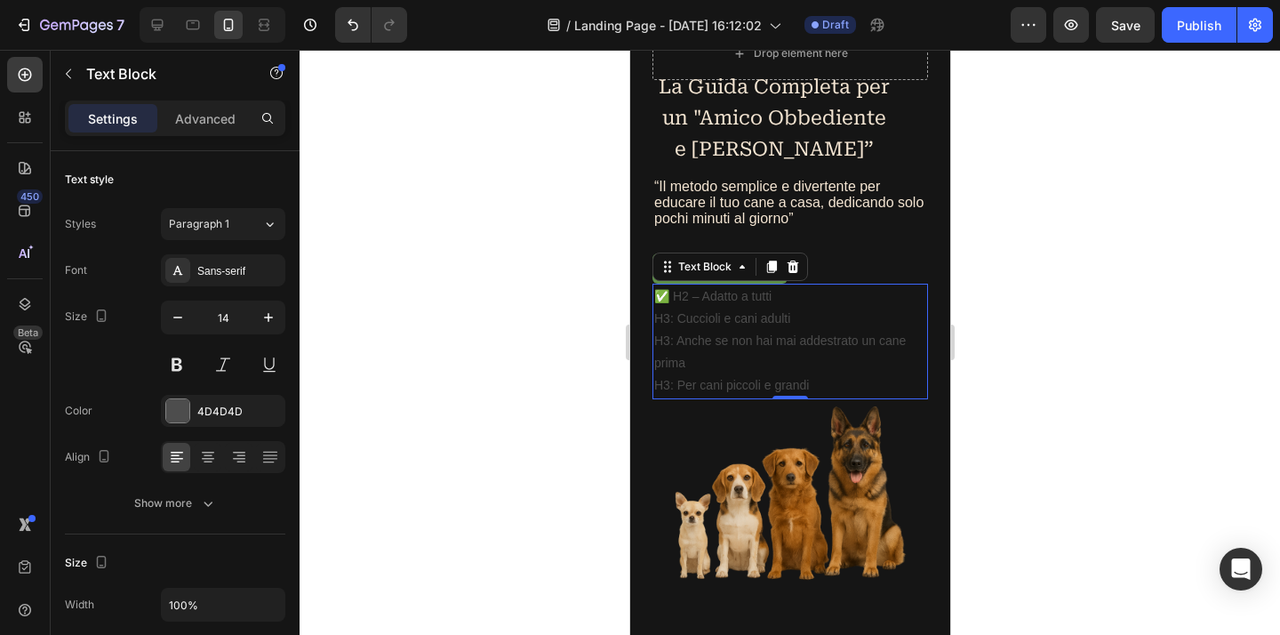
click at [1128, 378] on div at bounding box center [789, 342] width 980 height 585
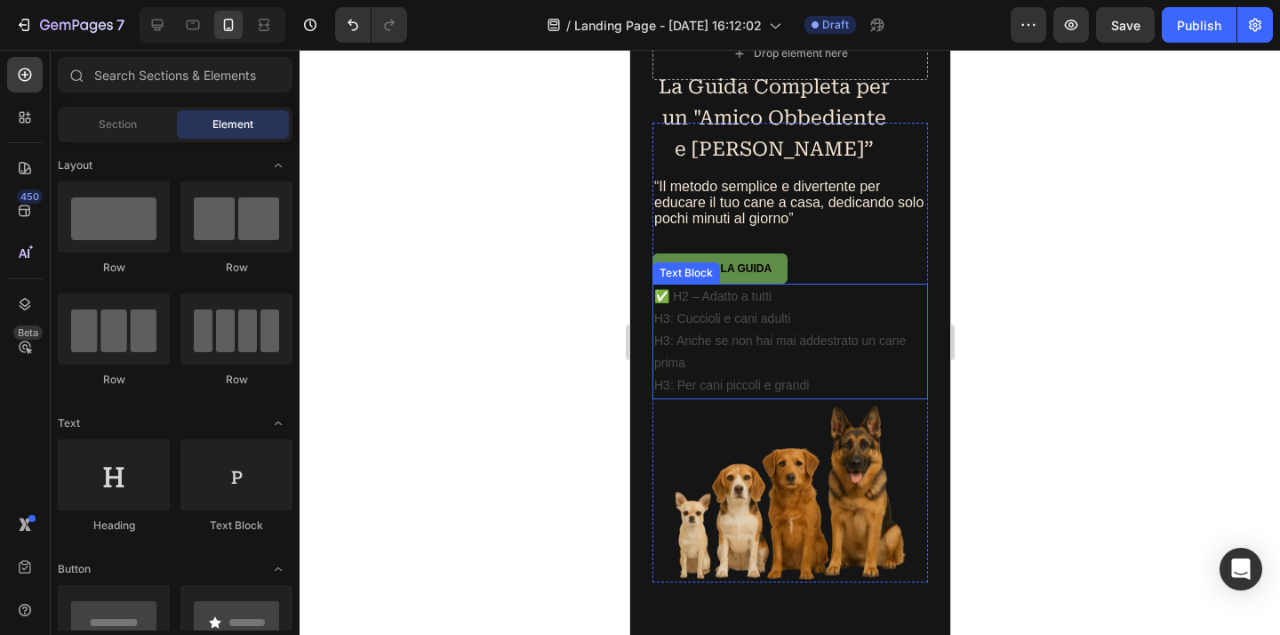
click at [800, 307] on p "✅ H2 – Adatto a tutti" at bounding box center [789, 296] width 272 height 22
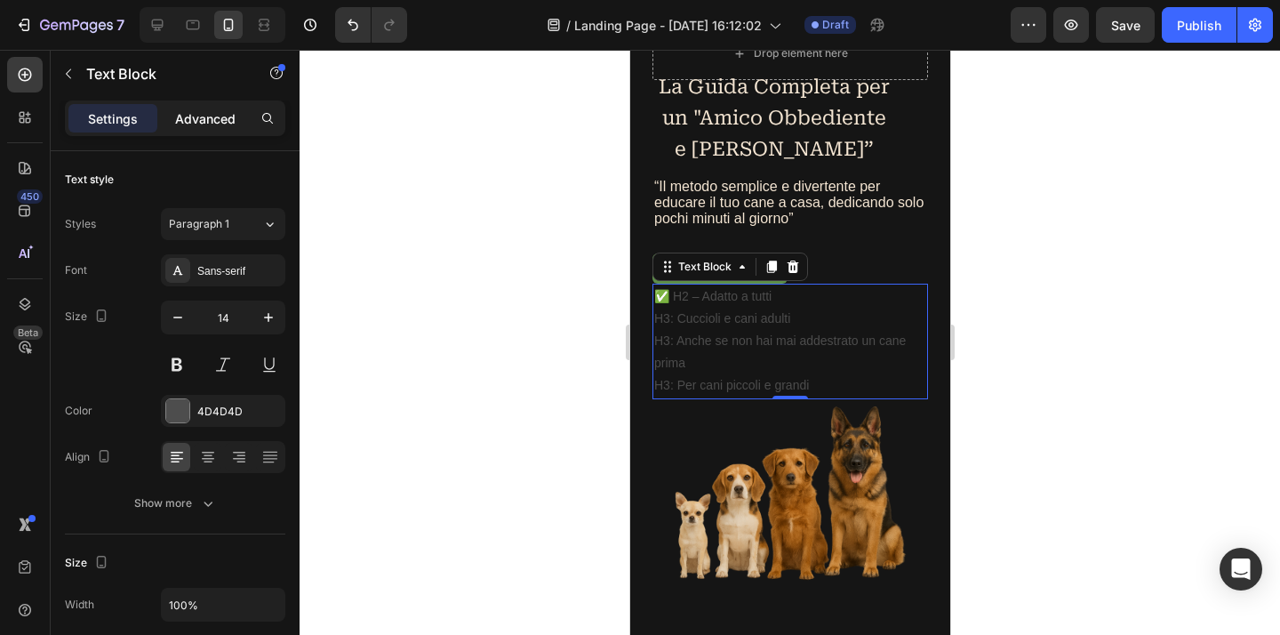
click at [185, 117] on p "Advanced" at bounding box center [205, 118] width 60 height 19
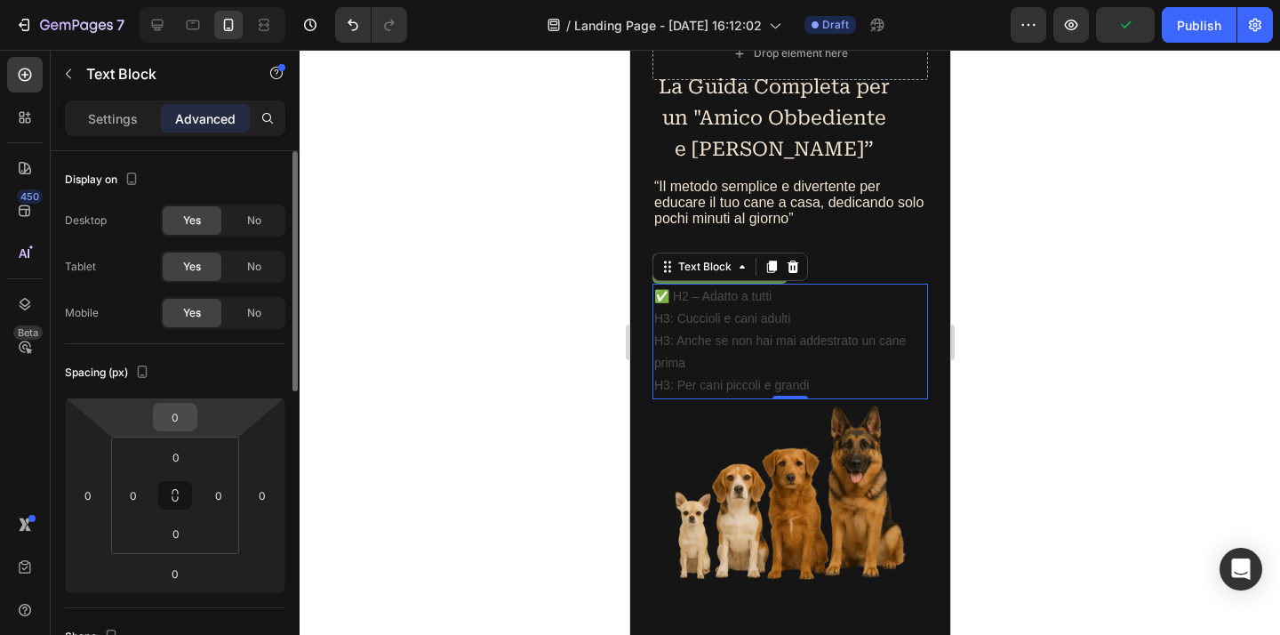
click at [179, 418] on input "0" at bounding box center [175, 416] width 36 height 27
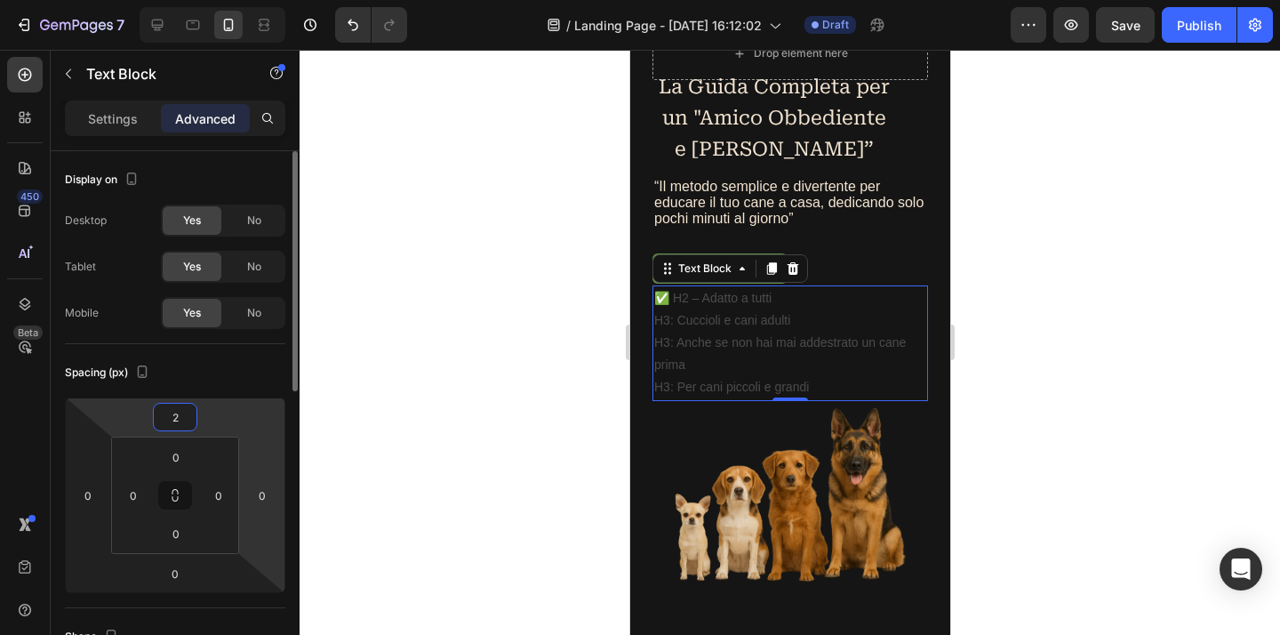
type input "20"
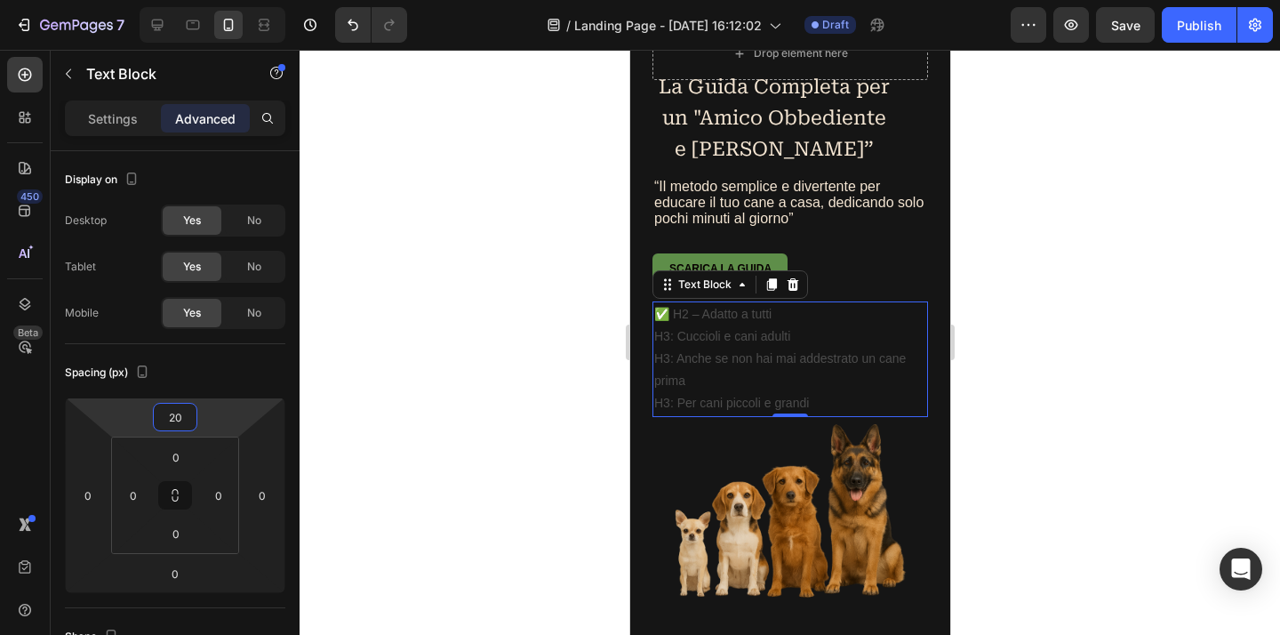
click at [429, 344] on div at bounding box center [789, 342] width 980 height 585
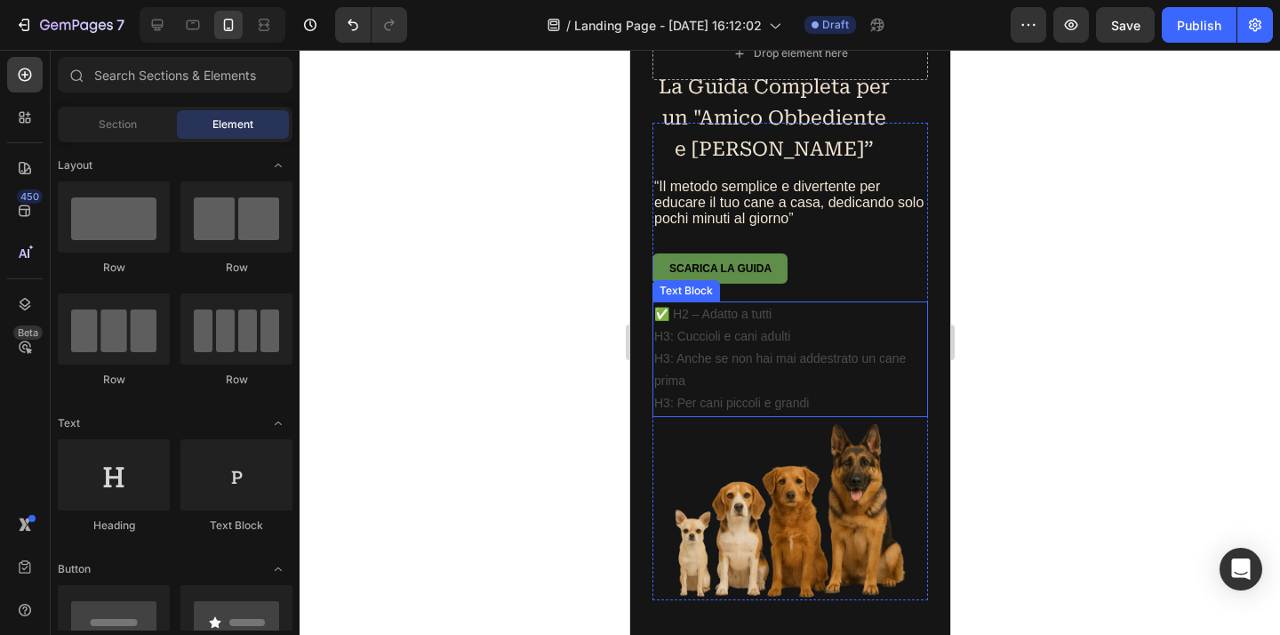
click at [761, 318] on p "✅ H2 – Adatto a tutti" at bounding box center [789, 314] width 272 height 22
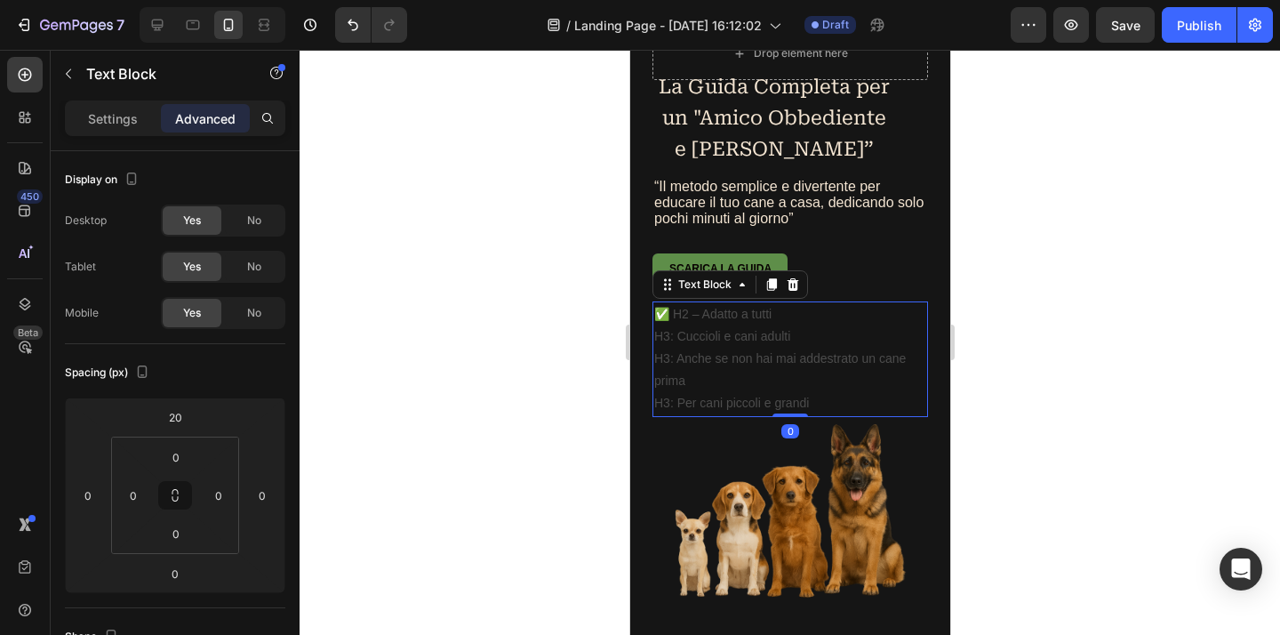
click at [680, 314] on p "✅ H2 – Adatto a tutti" at bounding box center [789, 314] width 272 height 22
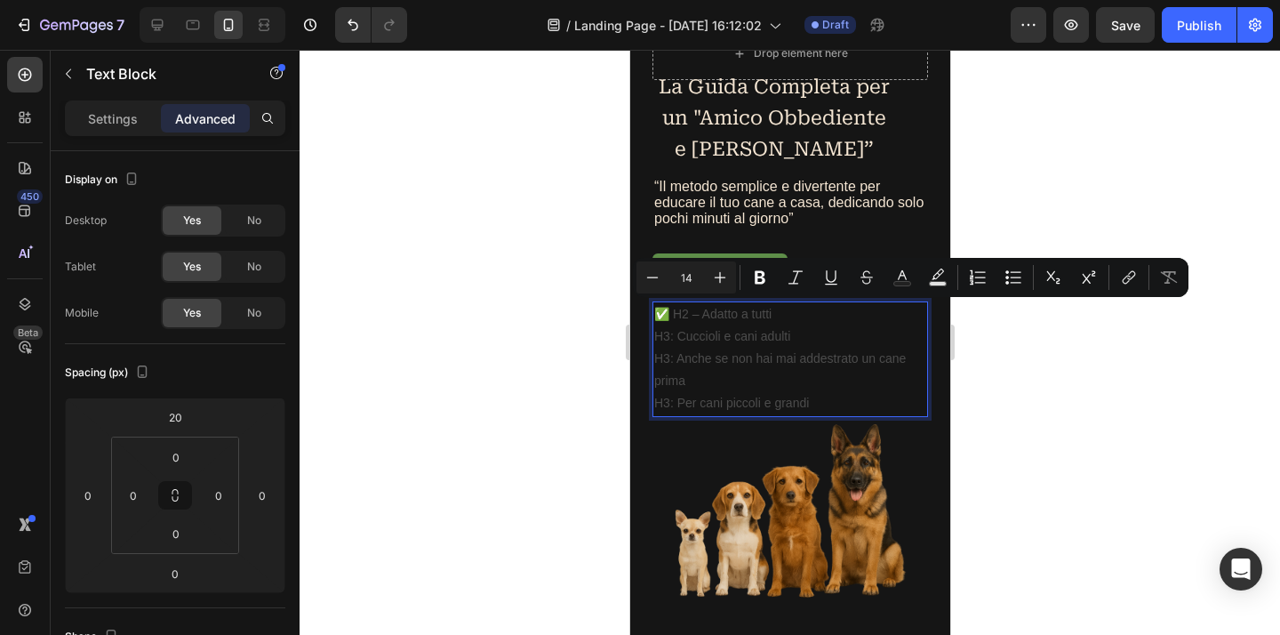
click at [813, 322] on p "✅ H2 – Adatto a tutti" at bounding box center [789, 314] width 272 height 22
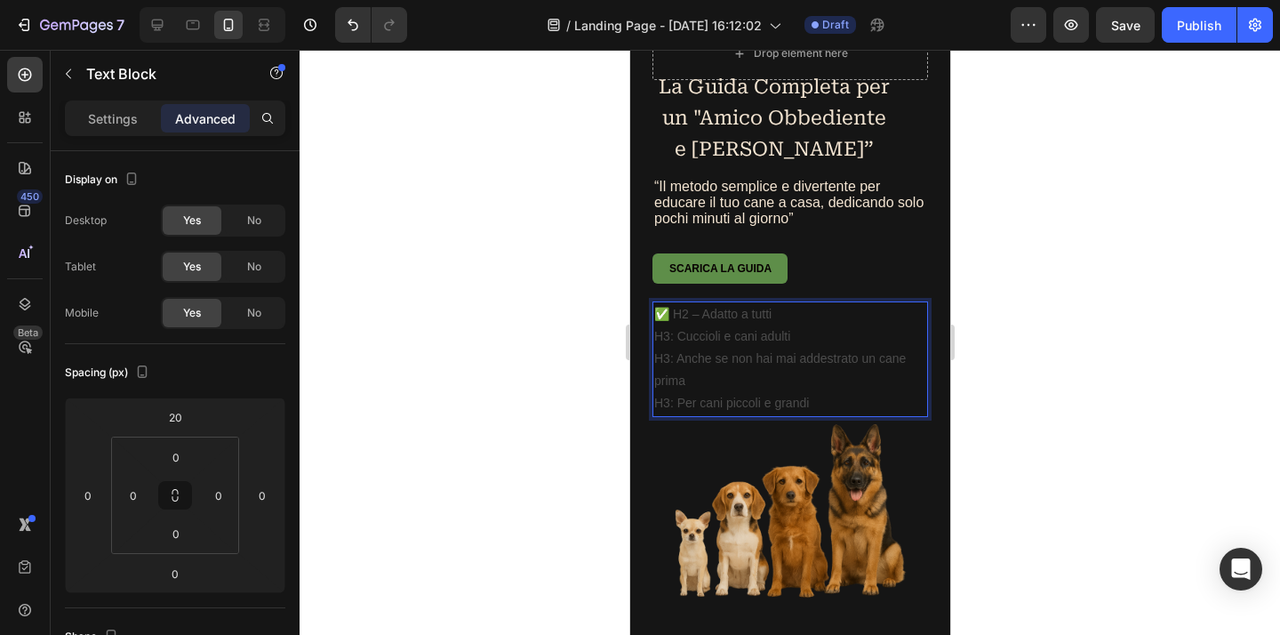
click at [676, 315] on p "✅ H2 – Adatto a tutti" at bounding box center [789, 314] width 272 height 22
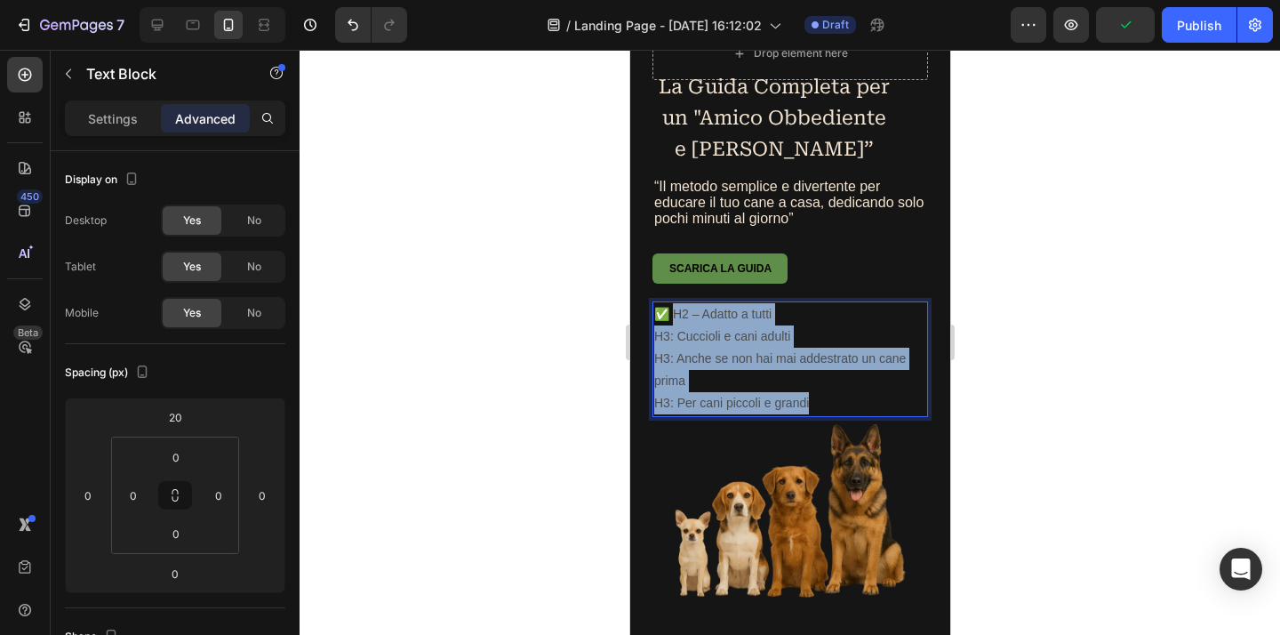
drag, startPoint x: 676, startPoint y: 315, endPoint x: 784, endPoint y: 400, distance: 136.7
click at [784, 400] on div "✅ H2 – Adatto a tutti H3: Cuccioli e cani adulti H3: Anche se non hai mai addes…" at bounding box center [788, 359] width 275 height 116
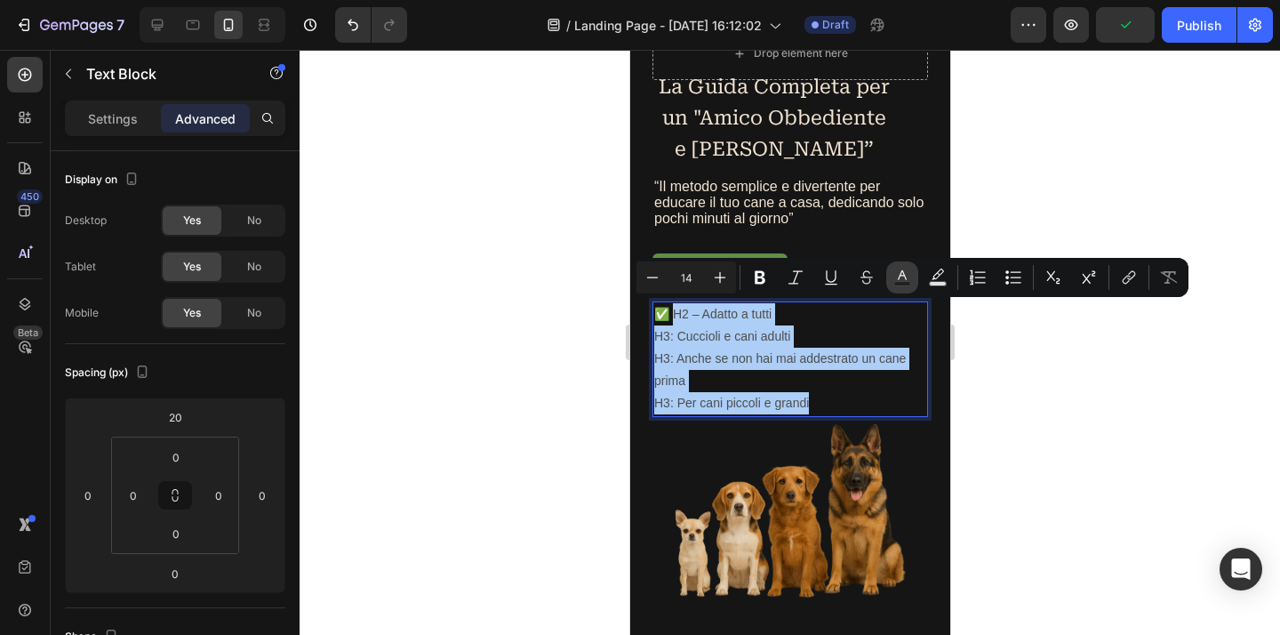
click at [894, 285] on rect "Editor contextual toolbar" at bounding box center [902, 284] width 17 height 4
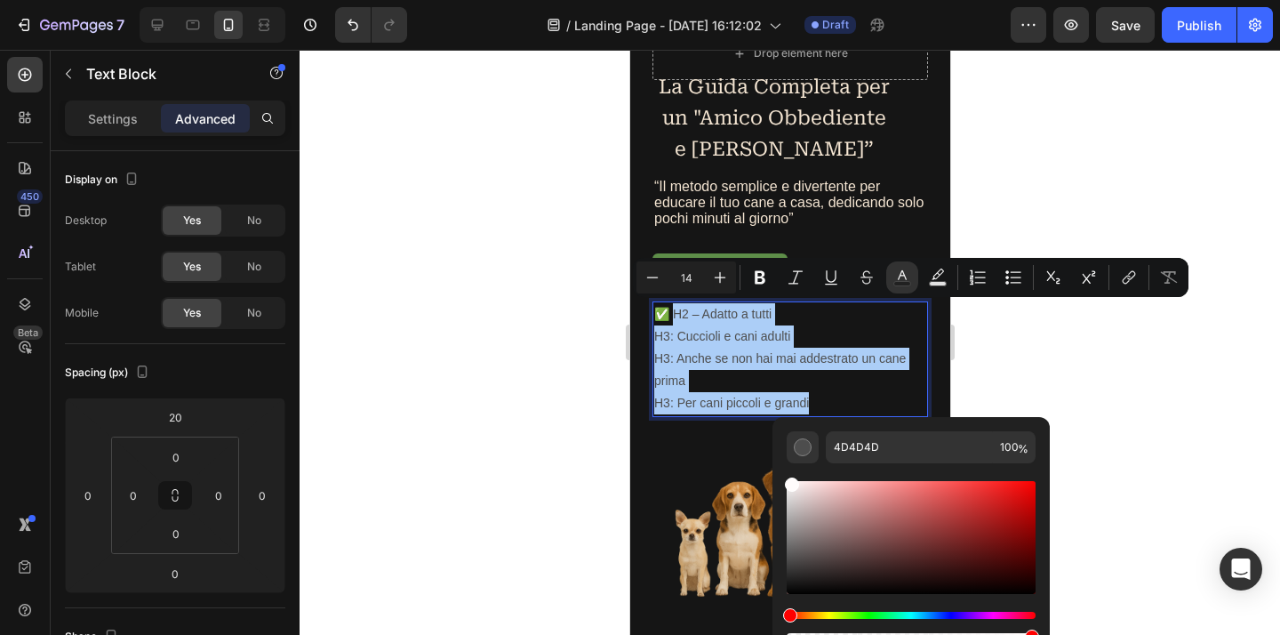
drag, startPoint x: 794, startPoint y: 566, endPoint x: 792, endPoint y: 469, distance: 96.9
click at [790, 469] on div "Editor contextual toolbar" at bounding box center [910, 553] width 249 height 180
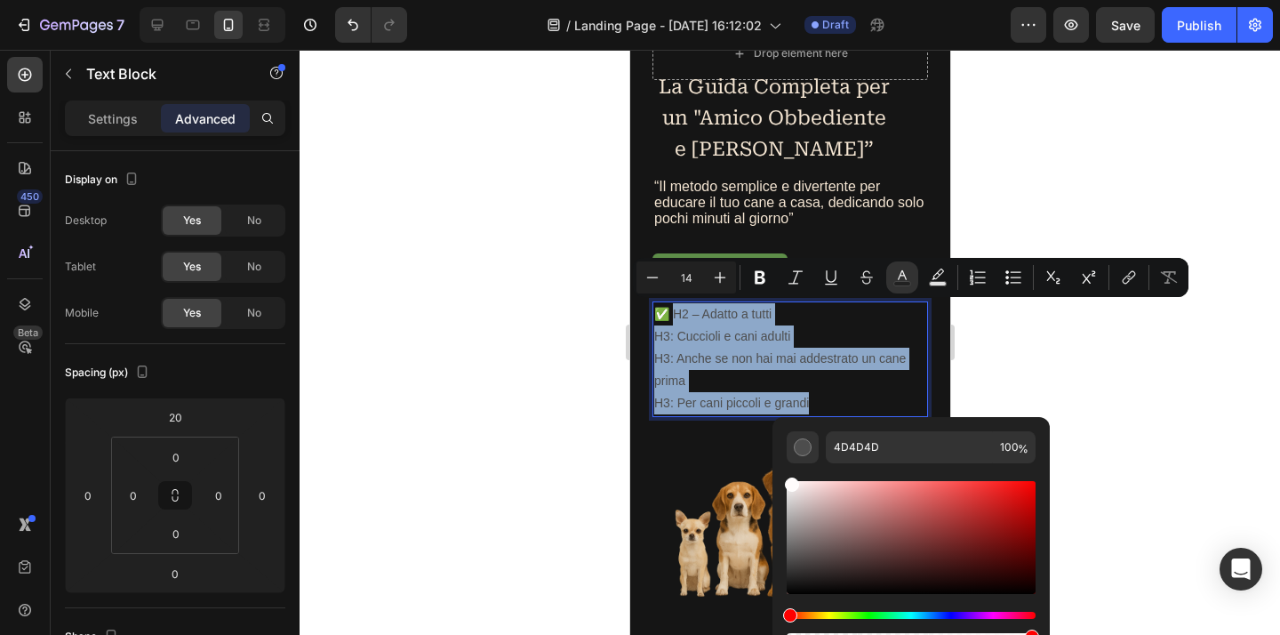
type input "FFFCFC"
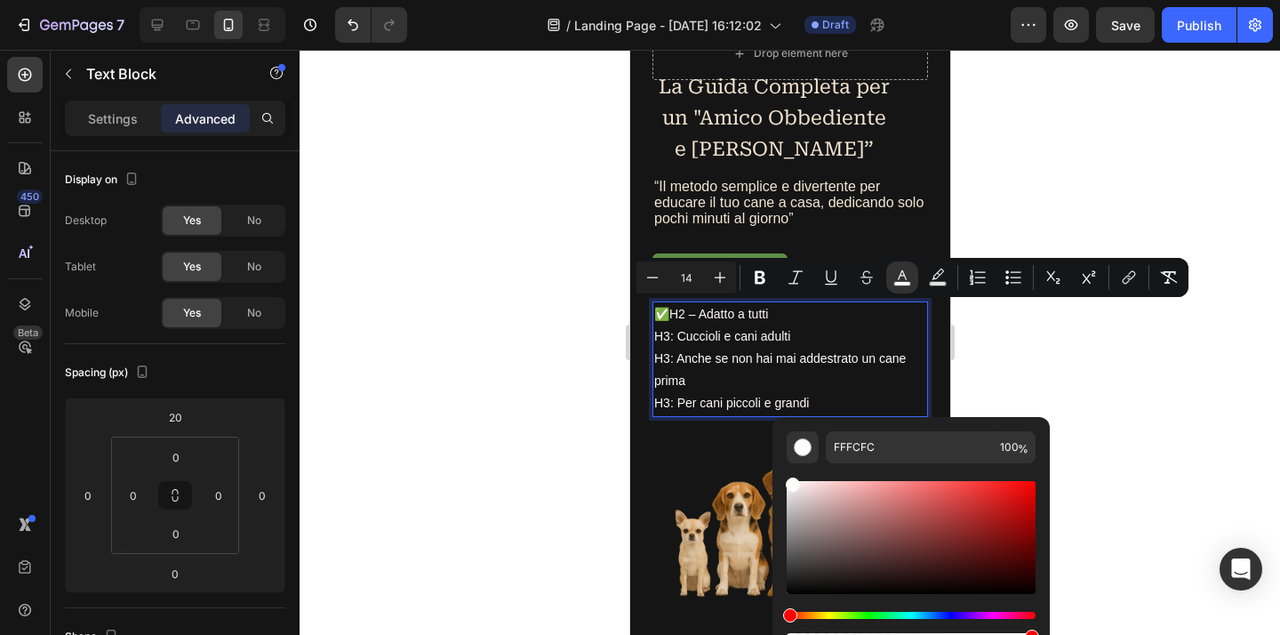
click at [1104, 386] on div at bounding box center [789, 342] width 980 height 585
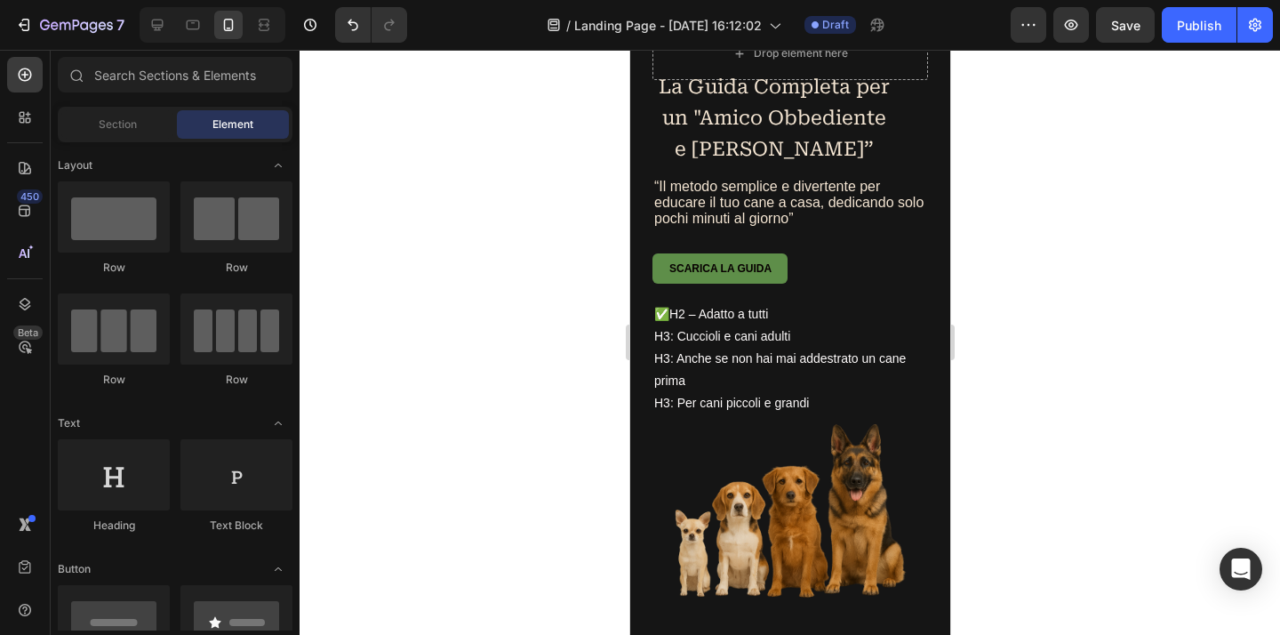
click at [1034, 448] on div at bounding box center [789, 342] width 980 height 585
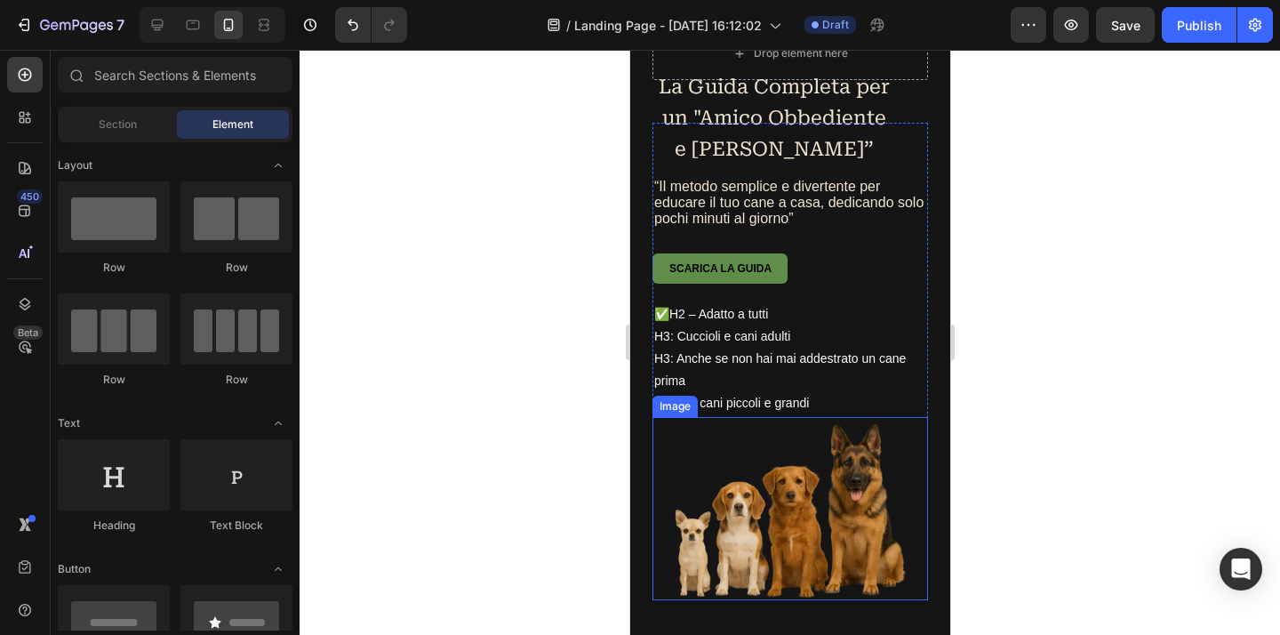
click at [837, 461] on img at bounding box center [788, 509] width 275 height 184
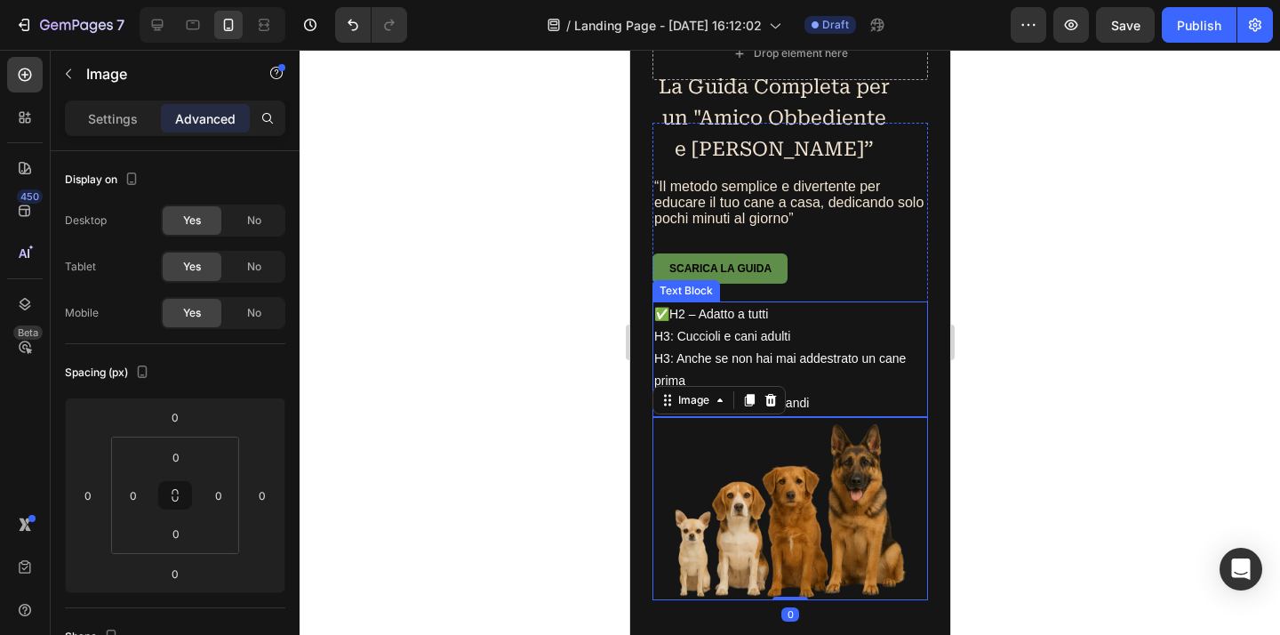
click at [818, 404] on p "H3: Per cani piccoli e grandi" at bounding box center [789, 403] width 272 height 22
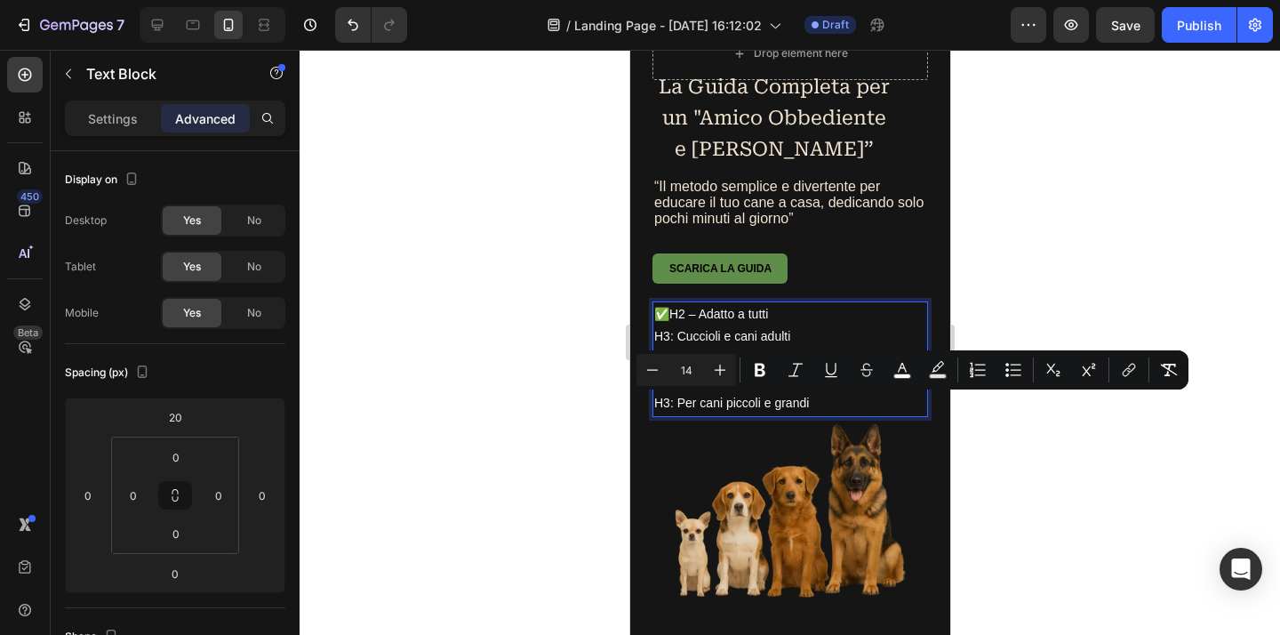
click at [819, 405] on p "H3: Per cani piccoli e grandi" at bounding box center [789, 403] width 272 height 22
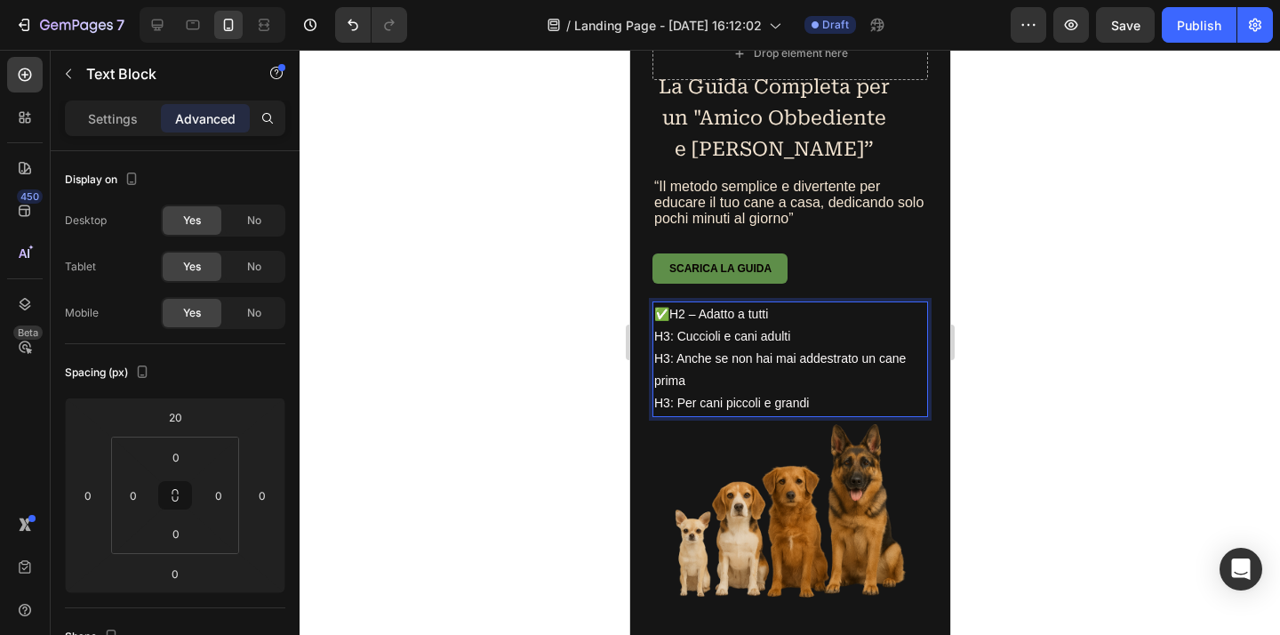
click at [981, 398] on div at bounding box center [789, 342] width 980 height 585
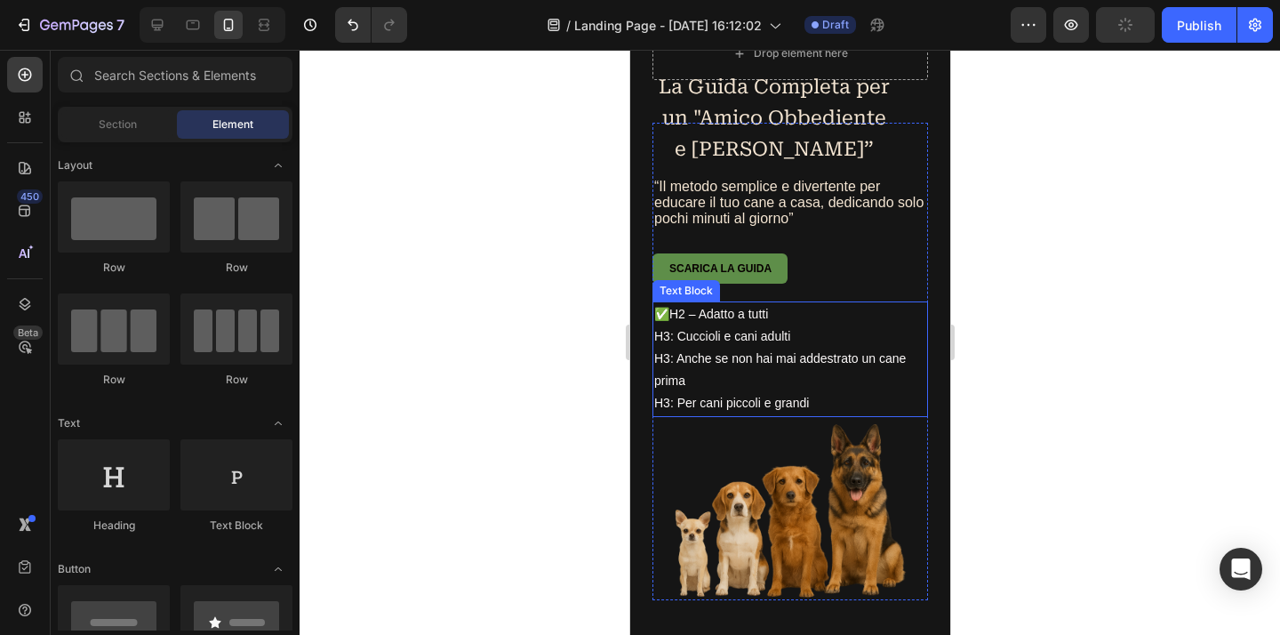
click at [675, 360] on span "H3: Anche se non hai mai addestrato un cane prima" at bounding box center [779, 369] width 252 height 36
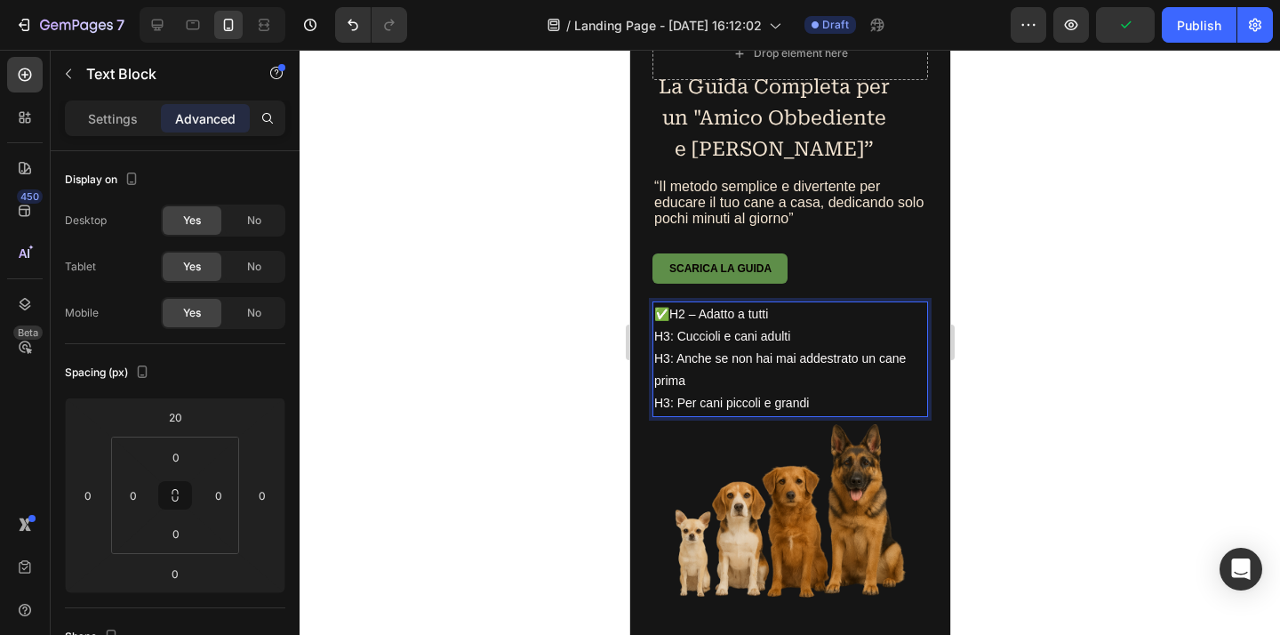
click at [680, 361] on span "H3: Anche se non hai mai addestrato un cane prima" at bounding box center [779, 369] width 252 height 36
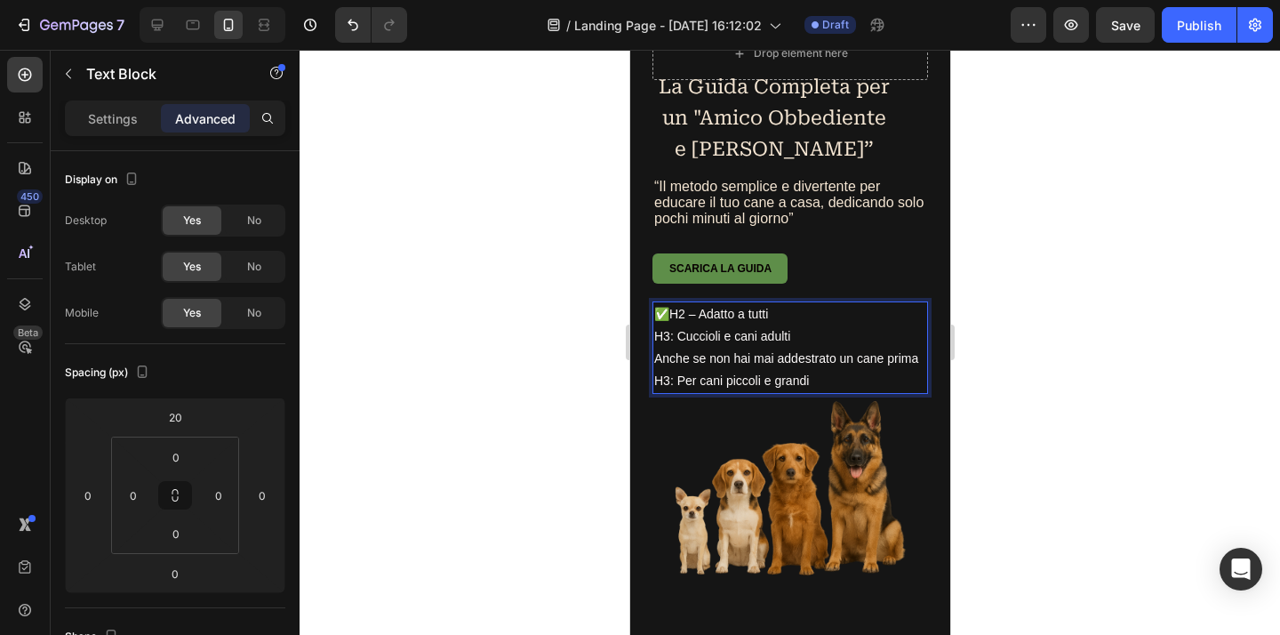
click at [680, 339] on span "H3: Cuccioli e cani adulti" at bounding box center [721, 336] width 136 height 14
click at [1053, 318] on div at bounding box center [789, 342] width 980 height 585
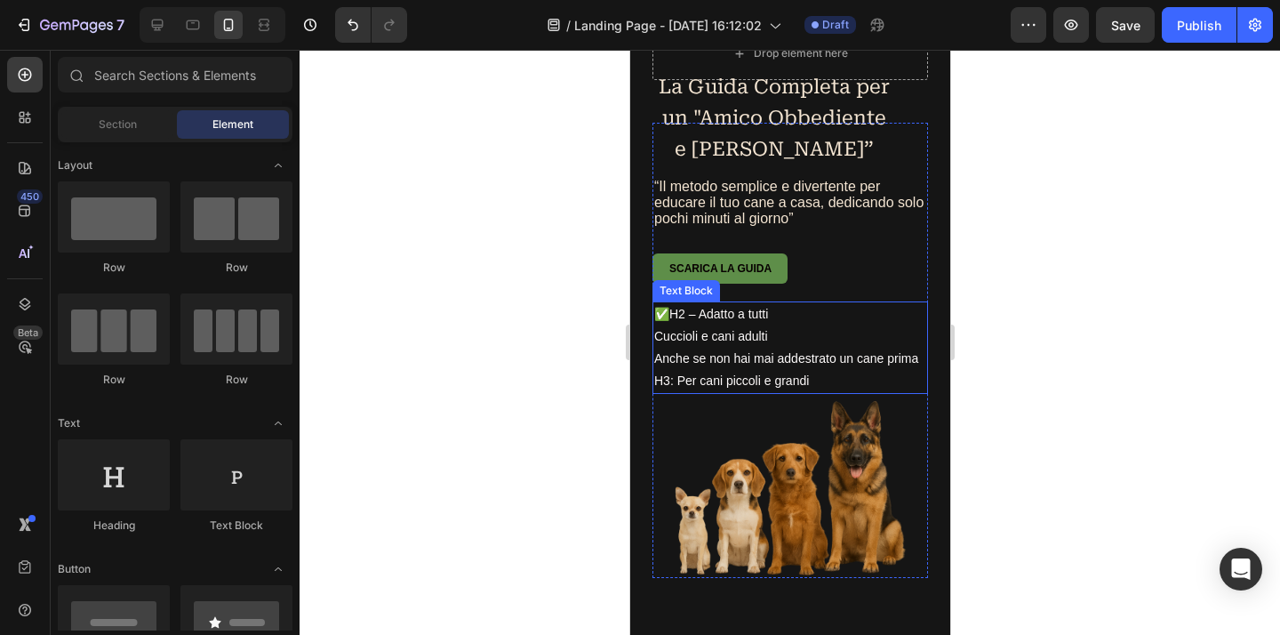
drag, startPoint x: 890, startPoint y: 333, endPoint x: 876, endPoint y: 336, distance: 13.6
click at [883, 333] on p "Cuccioli e cani adulti" at bounding box center [789, 336] width 272 height 22
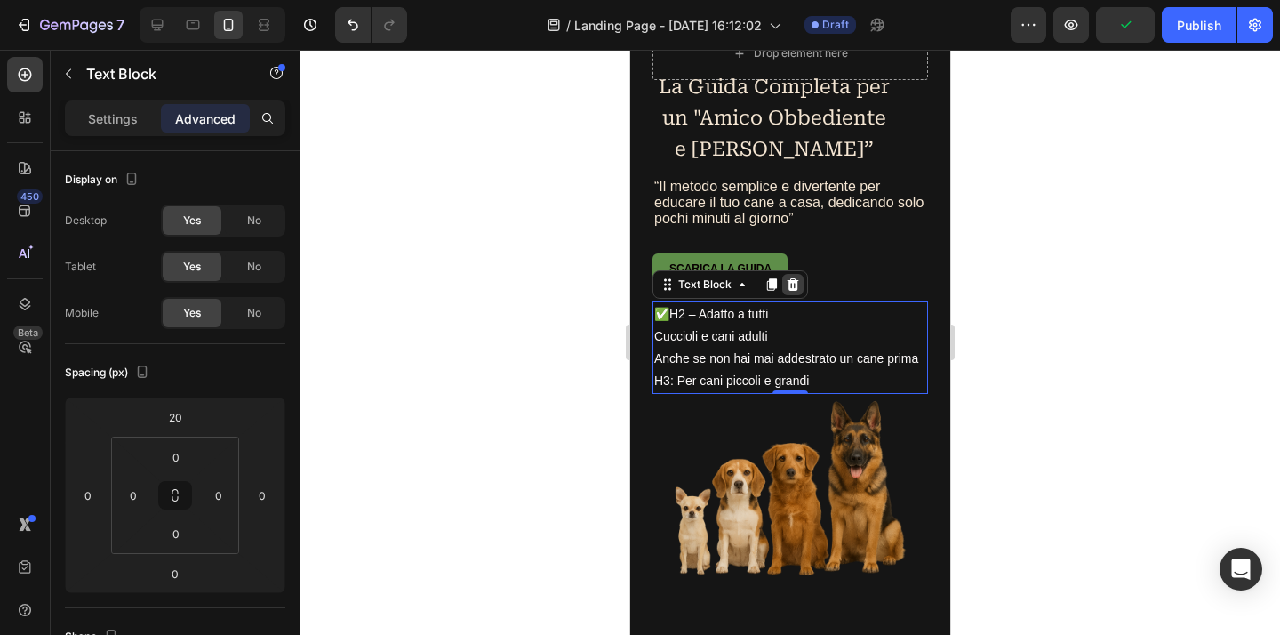
click at [797, 286] on icon at bounding box center [792, 283] width 12 height 12
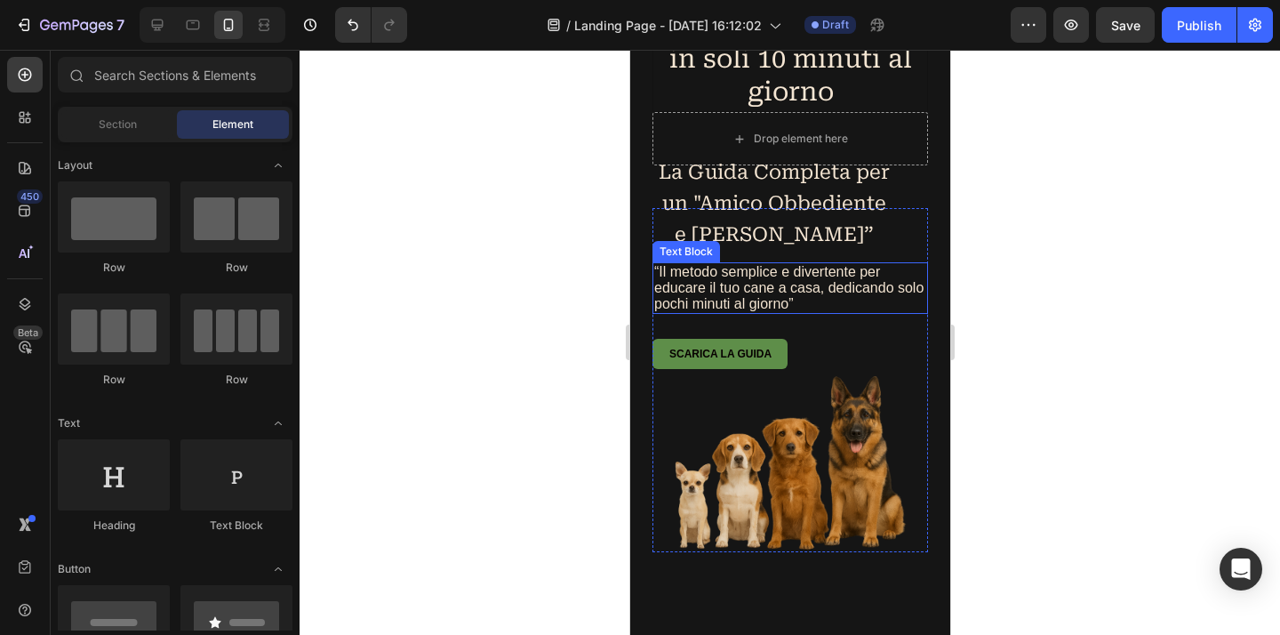
scroll to position [0, 0]
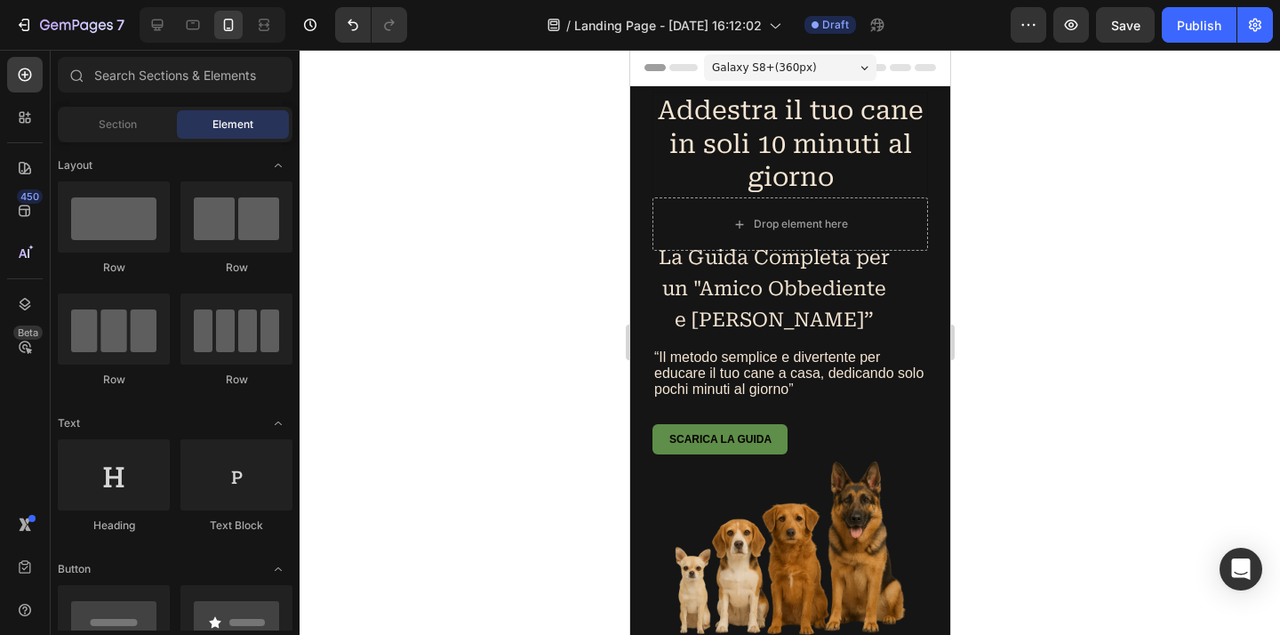
click at [1077, 212] on div at bounding box center [789, 342] width 980 height 585
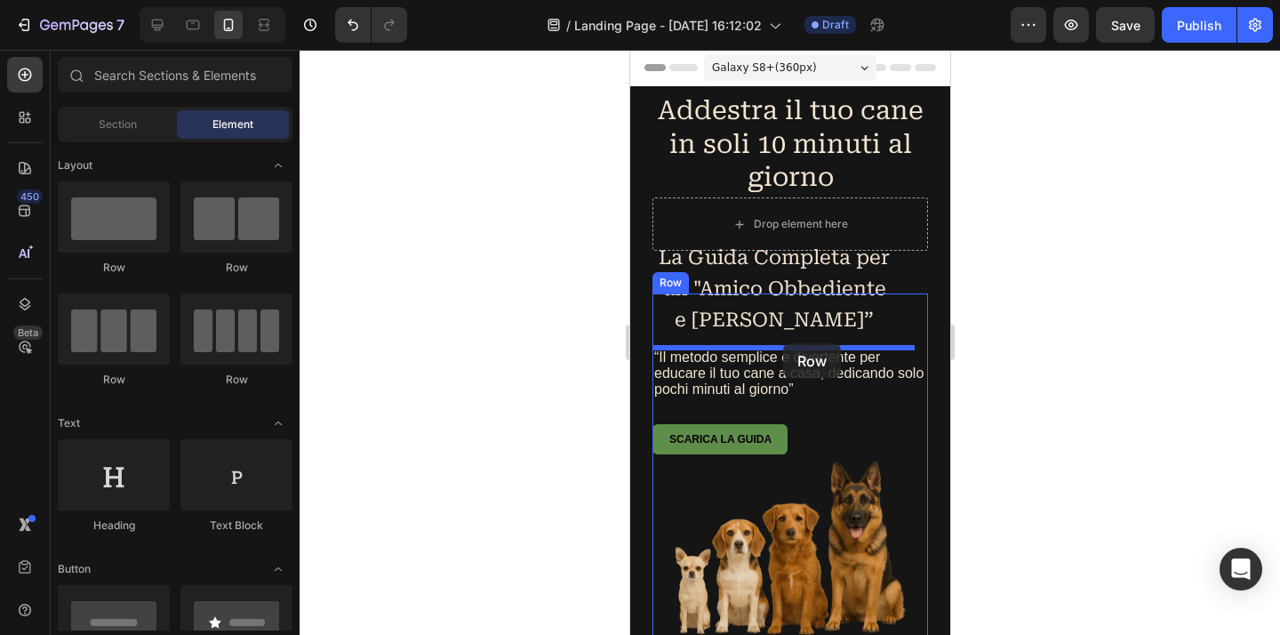
drag, startPoint x: 870, startPoint y: 266, endPoint x: 782, endPoint y: 343, distance: 117.1
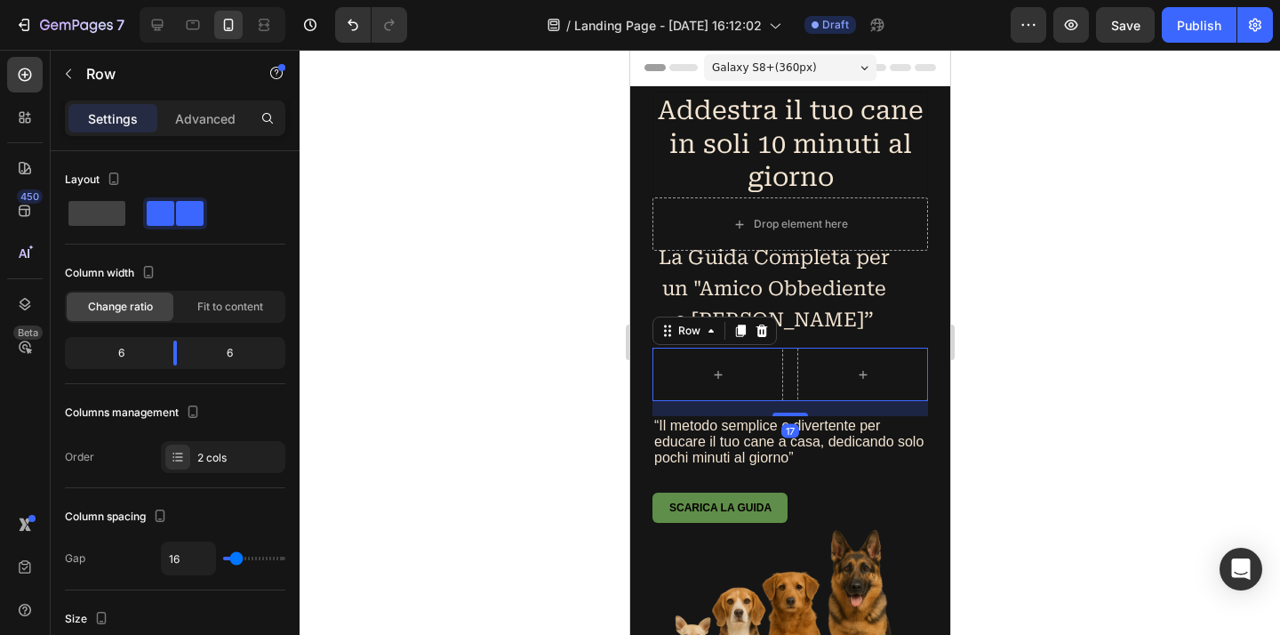
click at [1105, 384] on div at bounding box center [789, 342] width 980 height 585
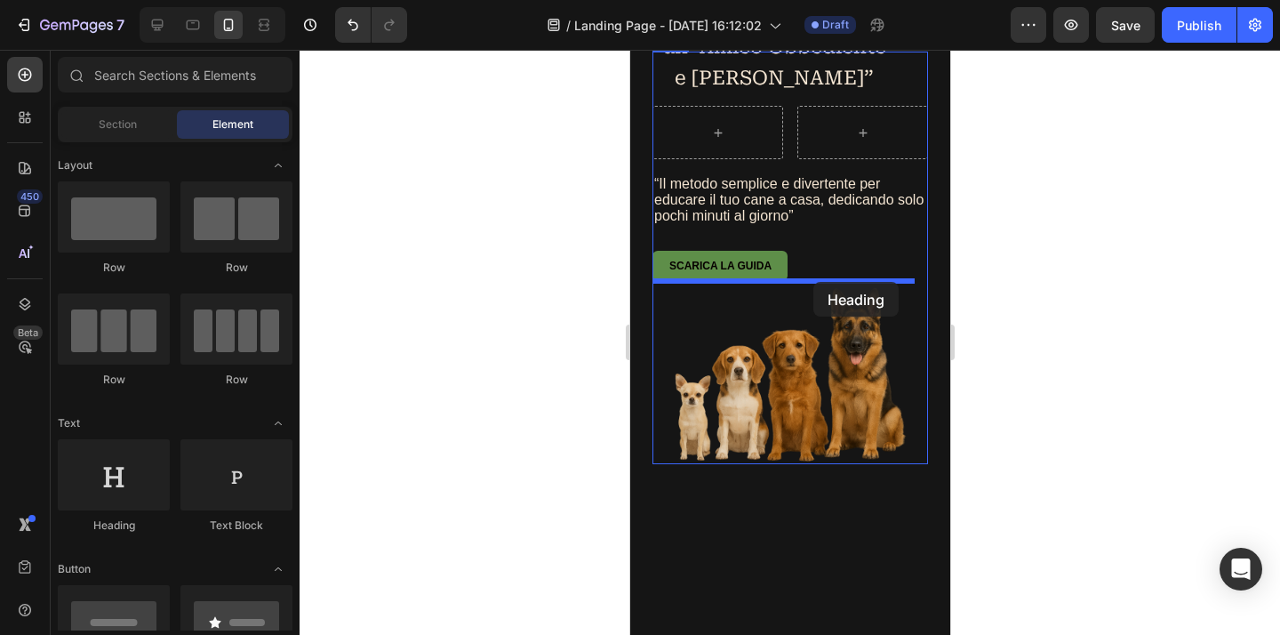
drag, startPoint x: 734, startPoint y: 547, endPoint x: 813, endPoint y: 281, distance: 277.2
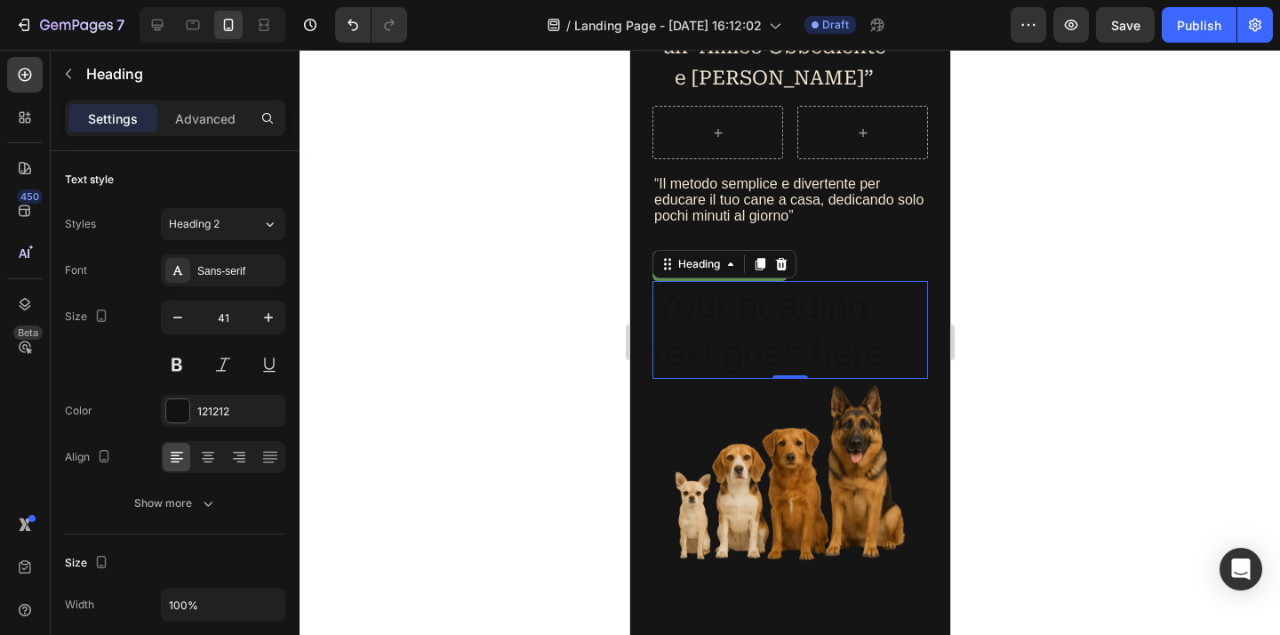
click at [746, 345] on h2 "Your heading text goes here" at bounding box center [788, 330] width 275 height 99
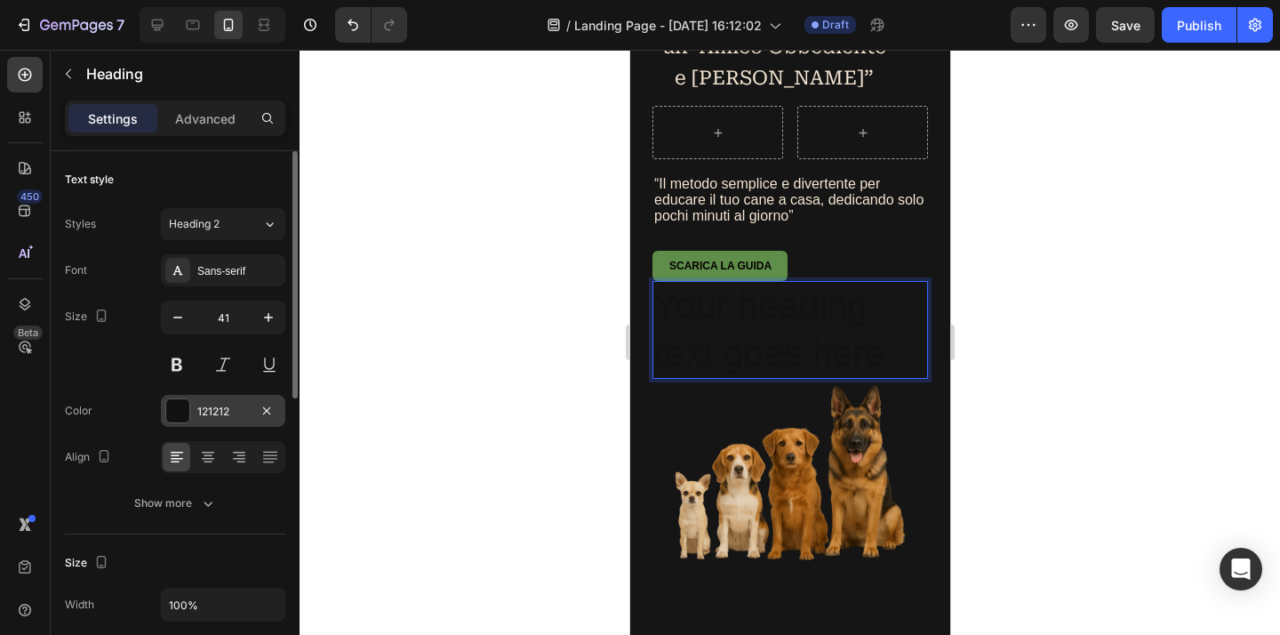
click at [218, 416] on div "121212" at bounding box center [223, 411] width 52 height 16
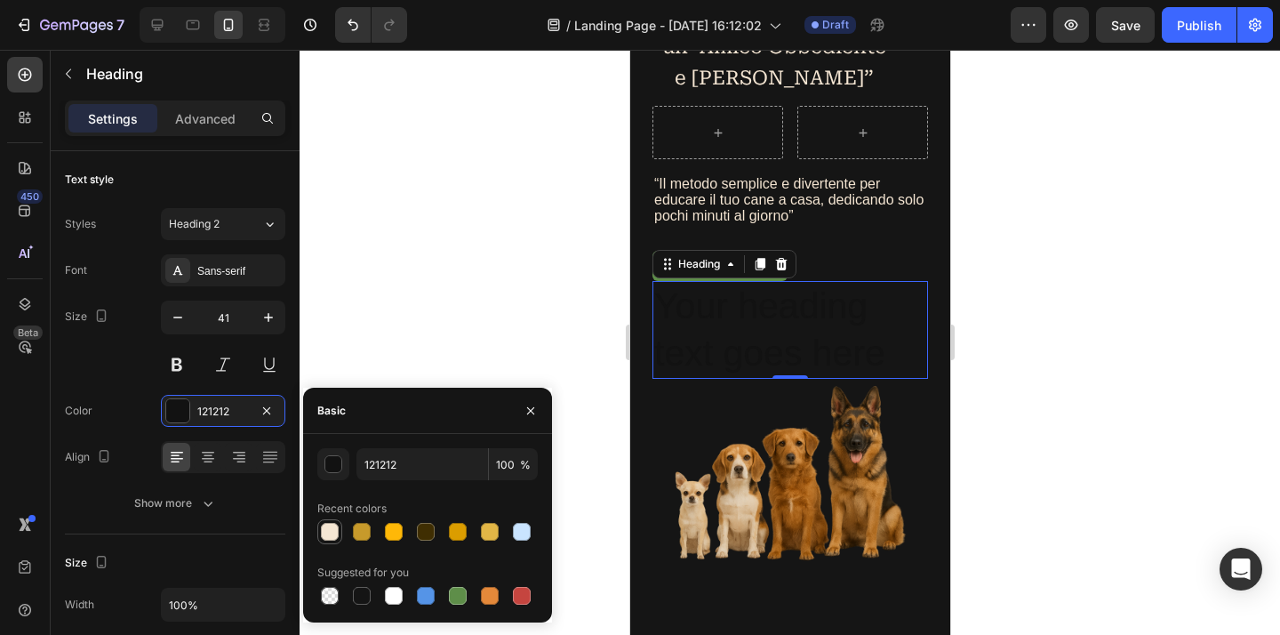
click at [329, 537] on div at bounding box center [330, 532] width 18 height 18
type input "F5E6D3"
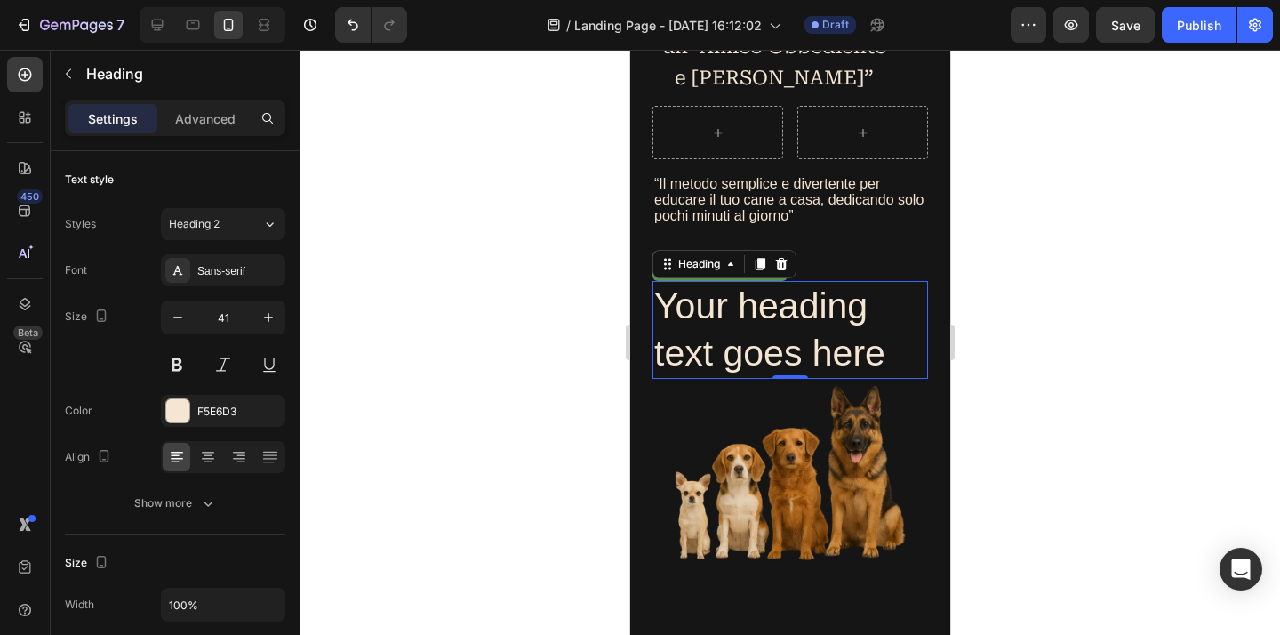
click at [774, 348] on p "Your heading text goes here" at bounding box center [789, 330] width 272 height 95
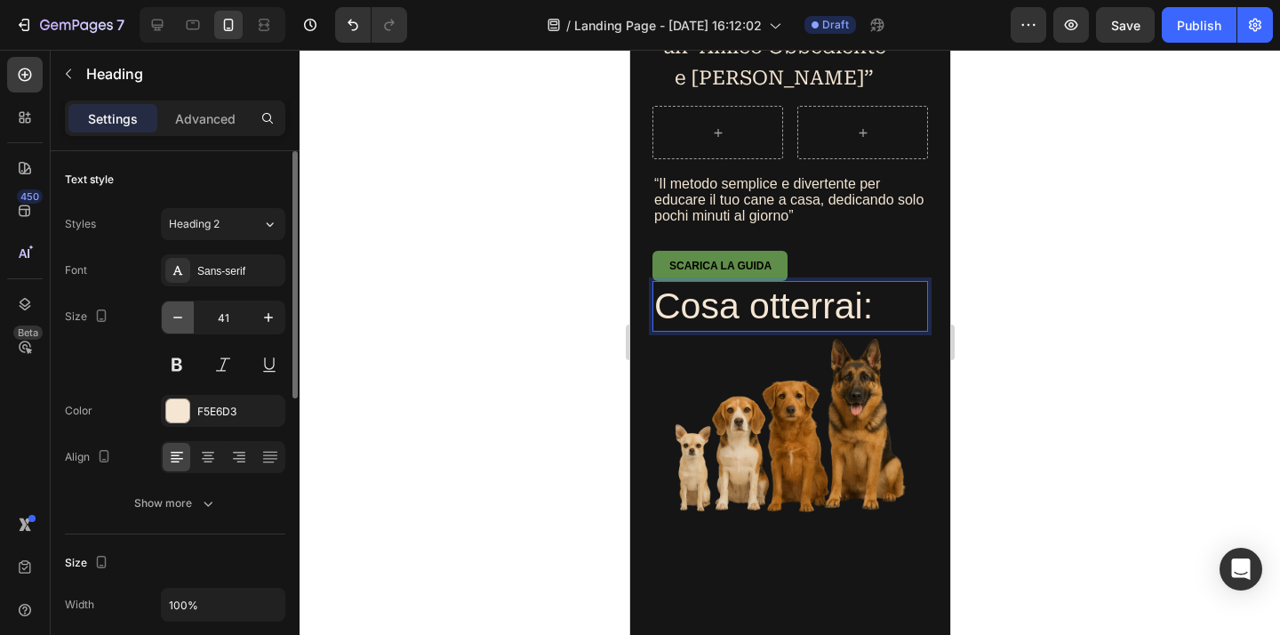
click at [177, 326] on button "button" at bounding box center [178, 317] width 32 height 32
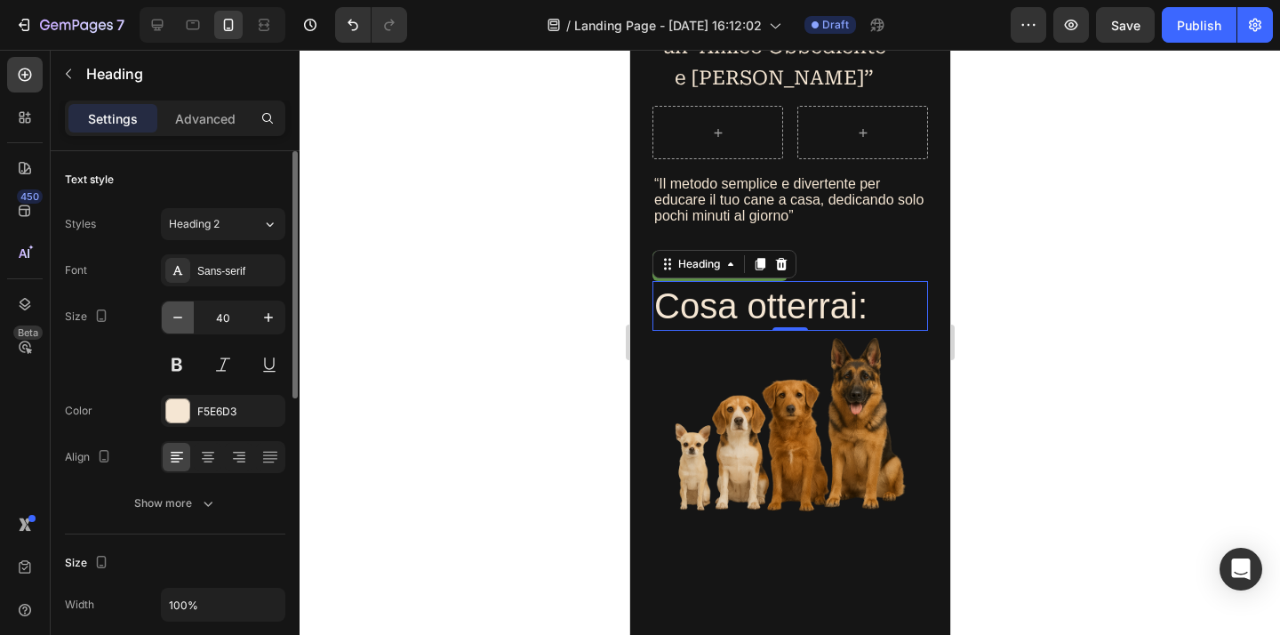
click at [177, 326] on button "button" at bounding box center [178, 317] width 32 height 32
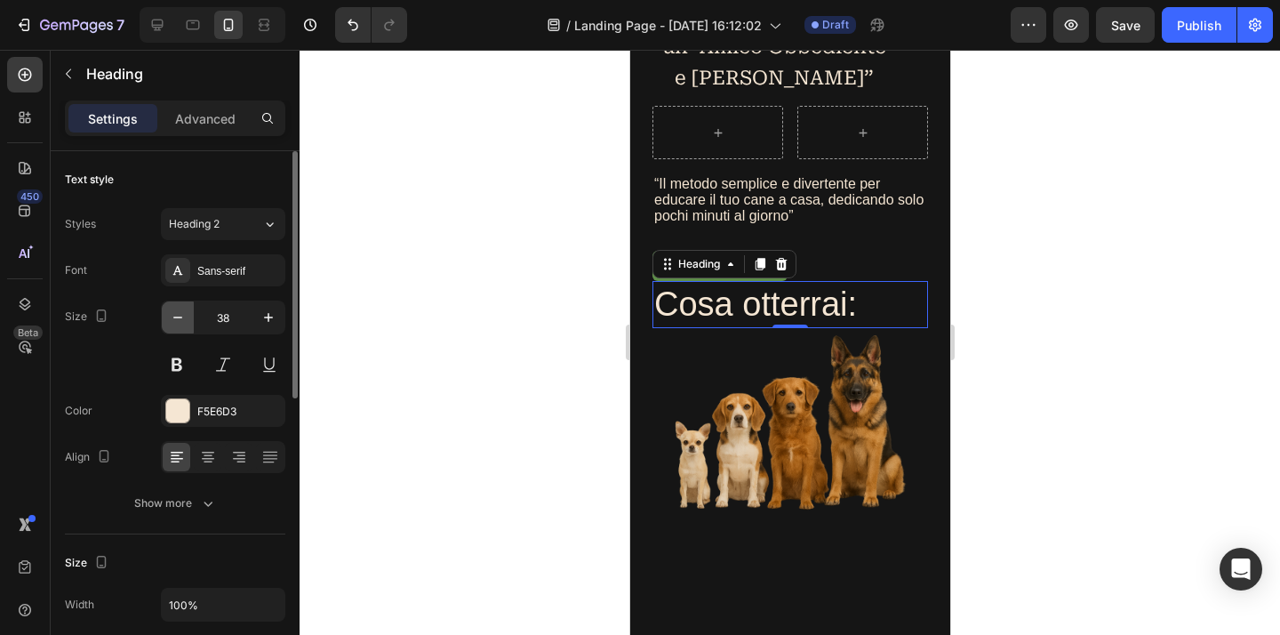
click at [176, 325] on icon "button" at bounding box center [178, 317] width 18 height 18
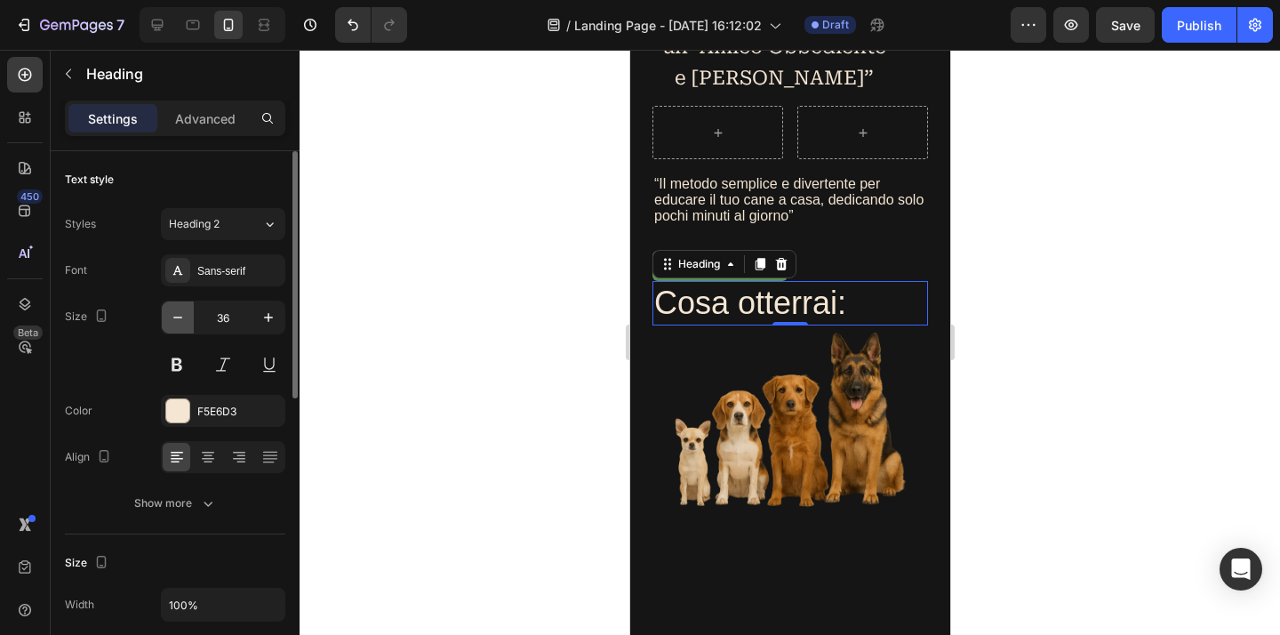
click at [176, 325] on icon "button" at bounding box center [178, 317] width 18 height 18
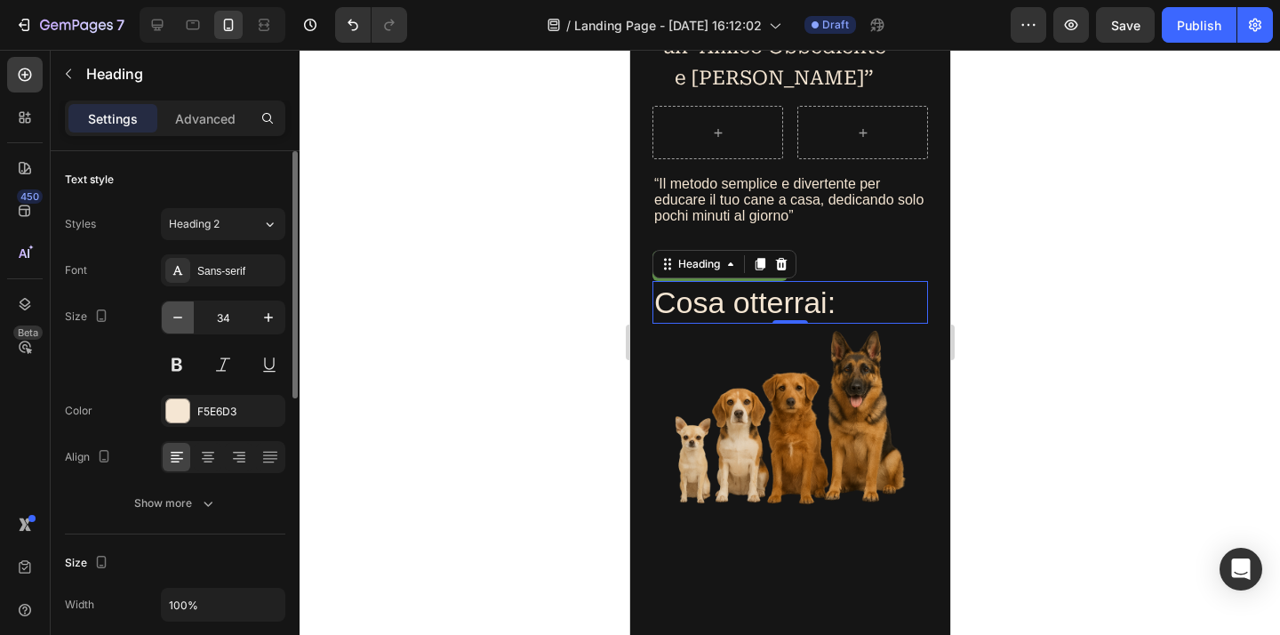
click at [176, 325] on icon "button" at bounding box center [178, 317] width 18 height 18
type input "31"
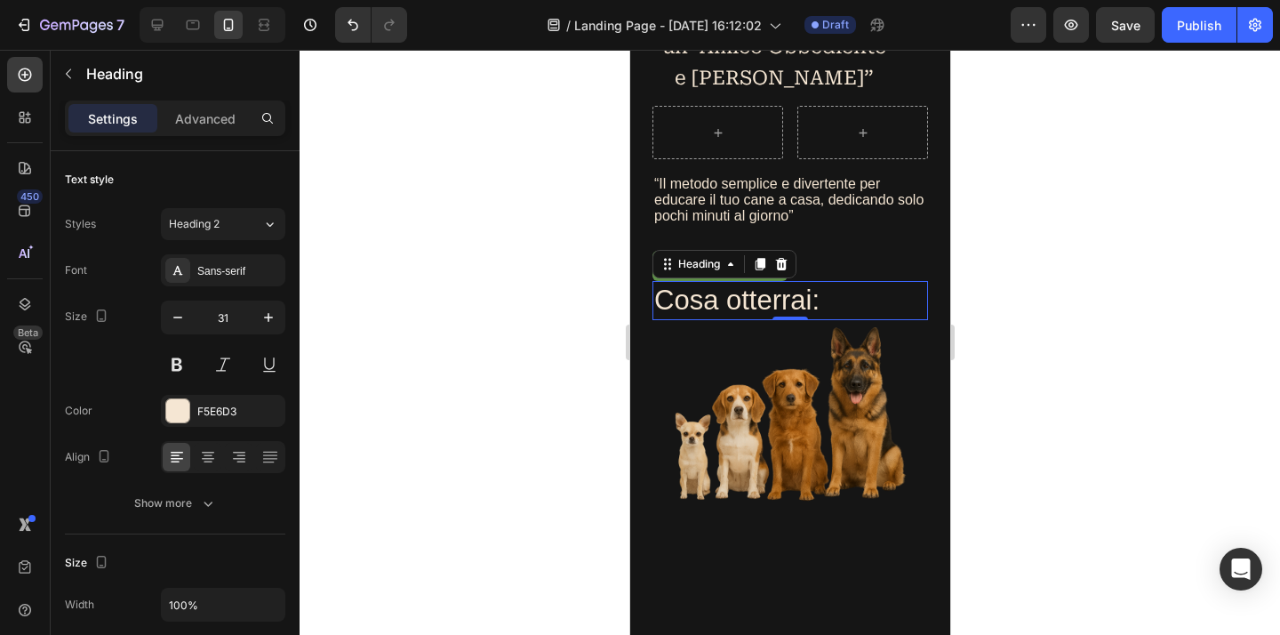
click at [517, 316] on div at bounding box center [789, 342] width 980 height 585
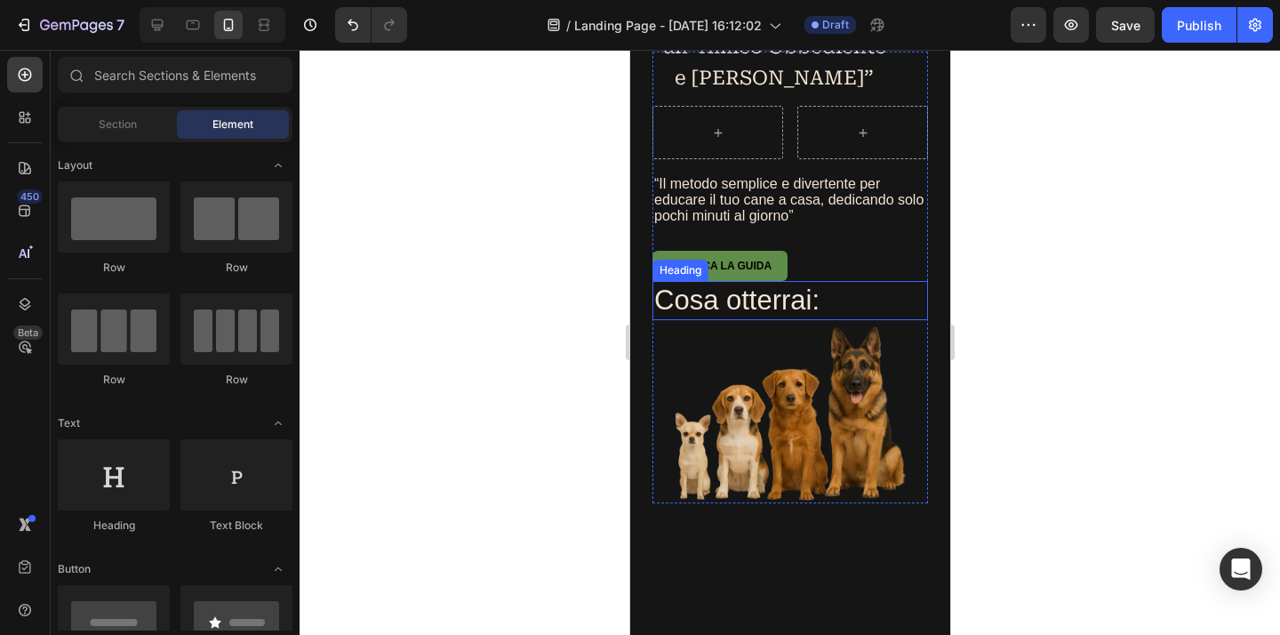
click at [727, 306] on p "Cosa otterrai:" at bounding box center [789, 301] width 272 height 36
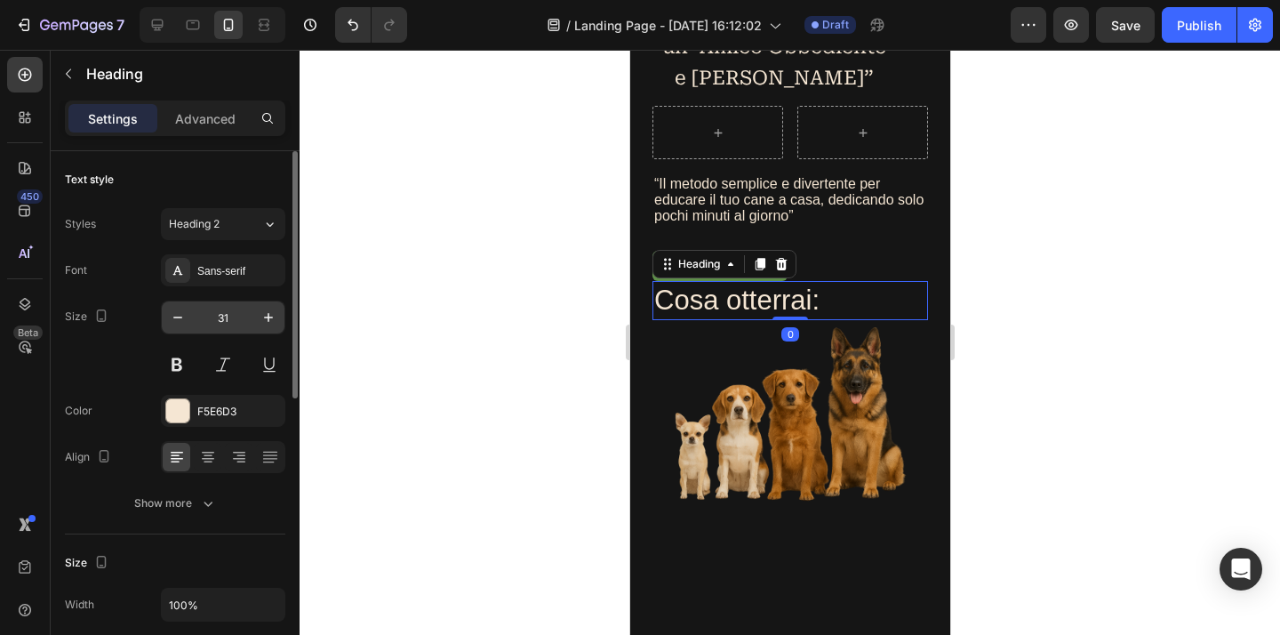
click at [226, 317] on input "31" at bounding box center [223, 317] width 59 height 32
click at [231, 319] on input "31" at bounding box center [223, 317] width 59 height 32
drag, startPoint x: 231, startPoint y: 319, endPoint x: 222, endPoint y: 322, distance: 9.3
click at [222, 322] on input "31" at bounding box center [223, 317] width 59 height 32
type input "3"
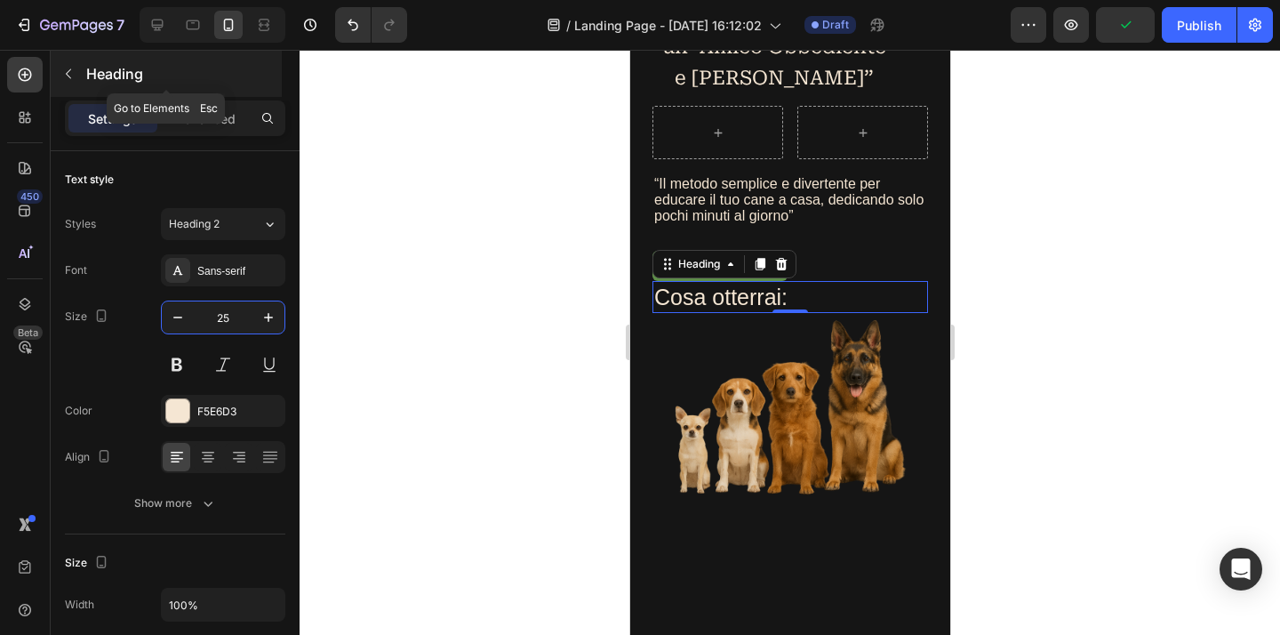
type input "2"
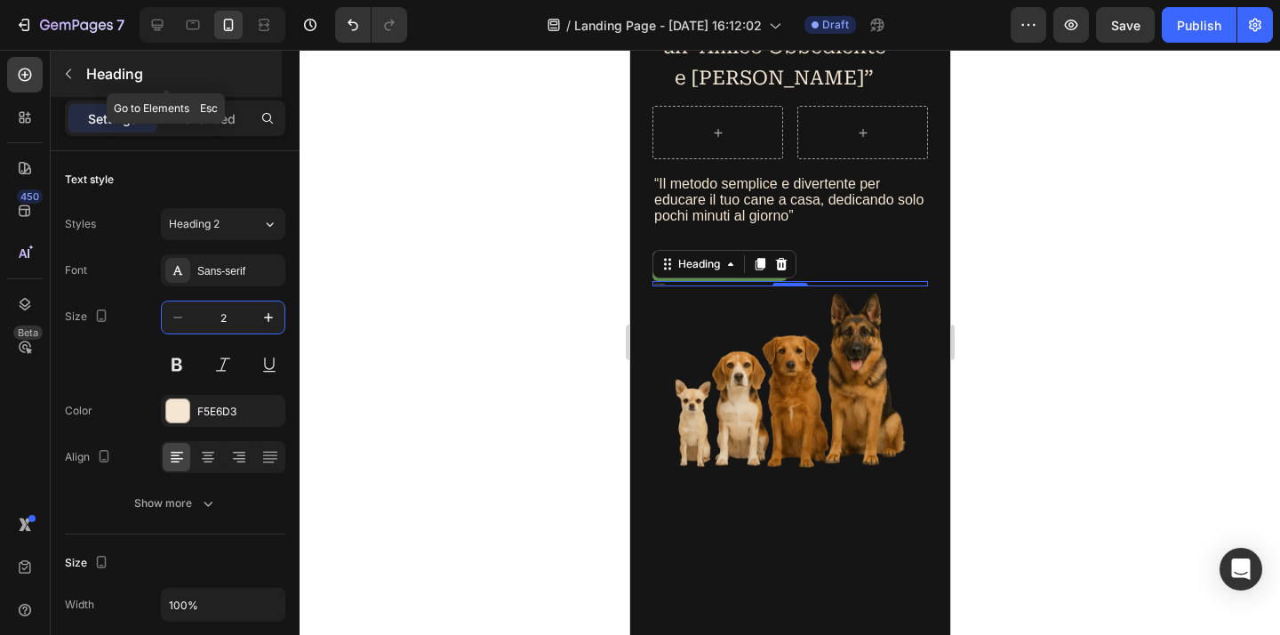
type input "20"
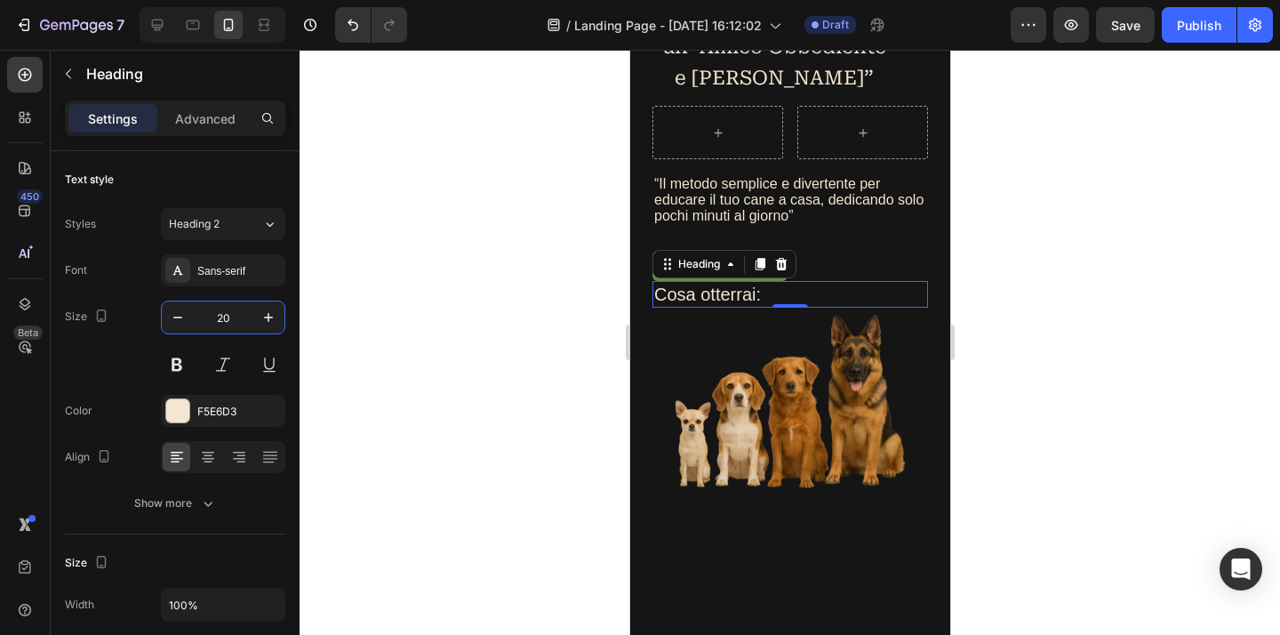
click at [1036, 272] on div at bounding box center [789, 342] width 980 height 585
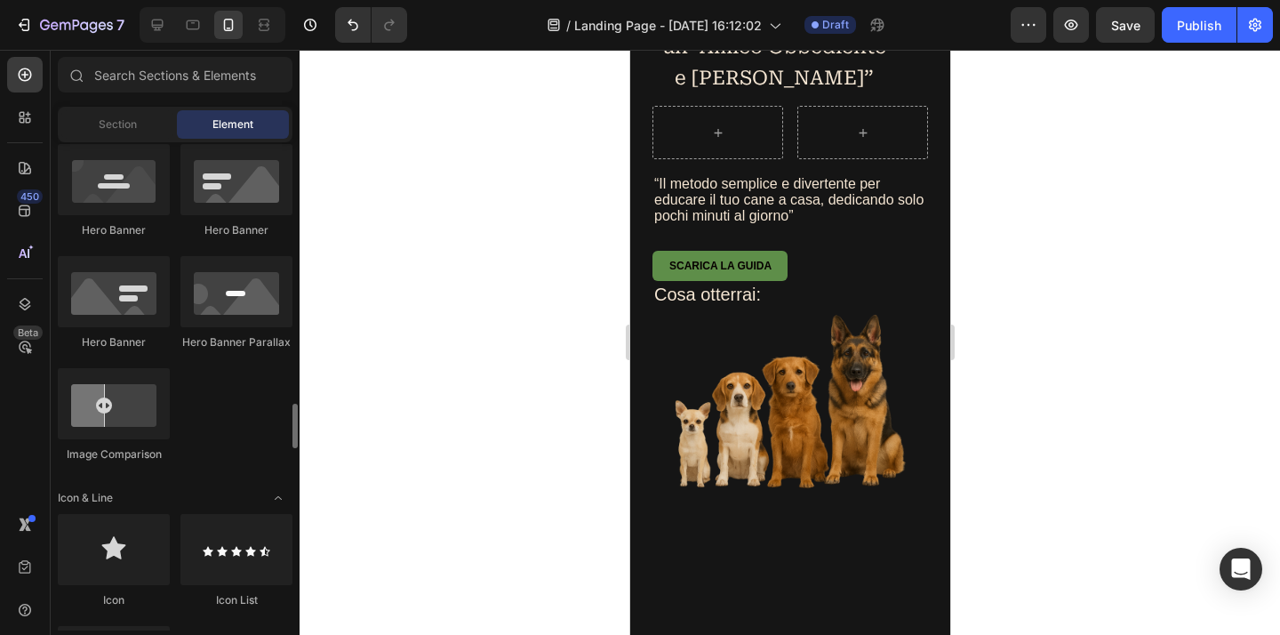
scroll to position [1081, 0]
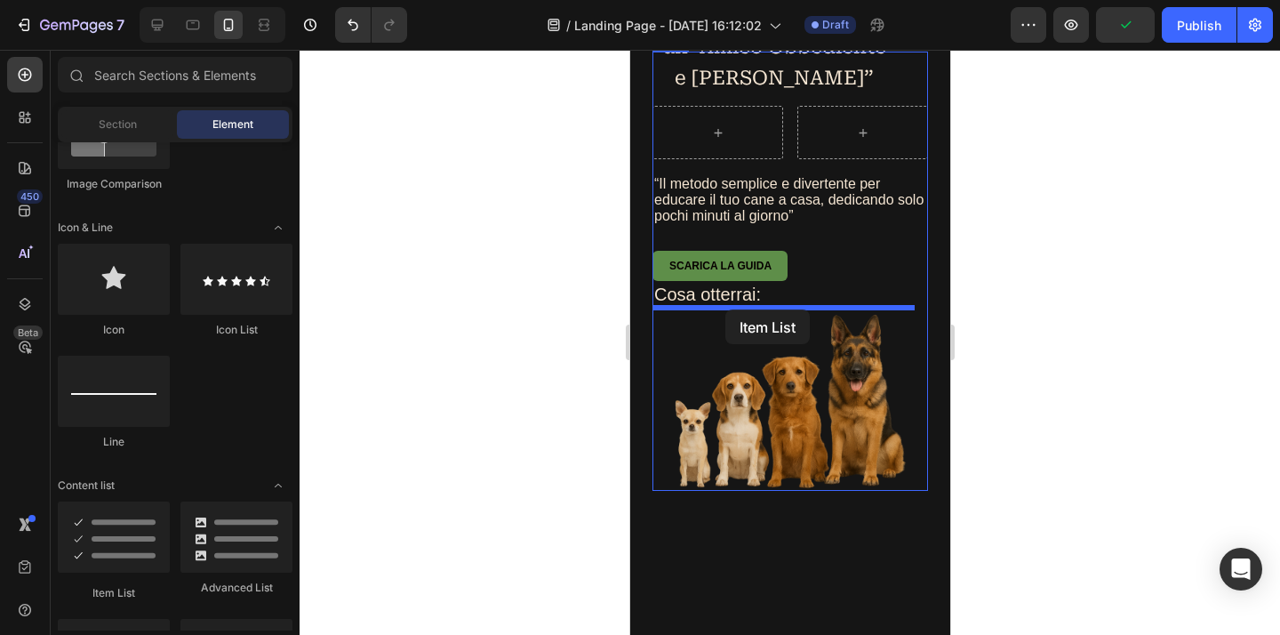
drag, startPoint x: 752, startPoint y: 592, endPoint x: 724, endPoint y: 310, distance: 283.1
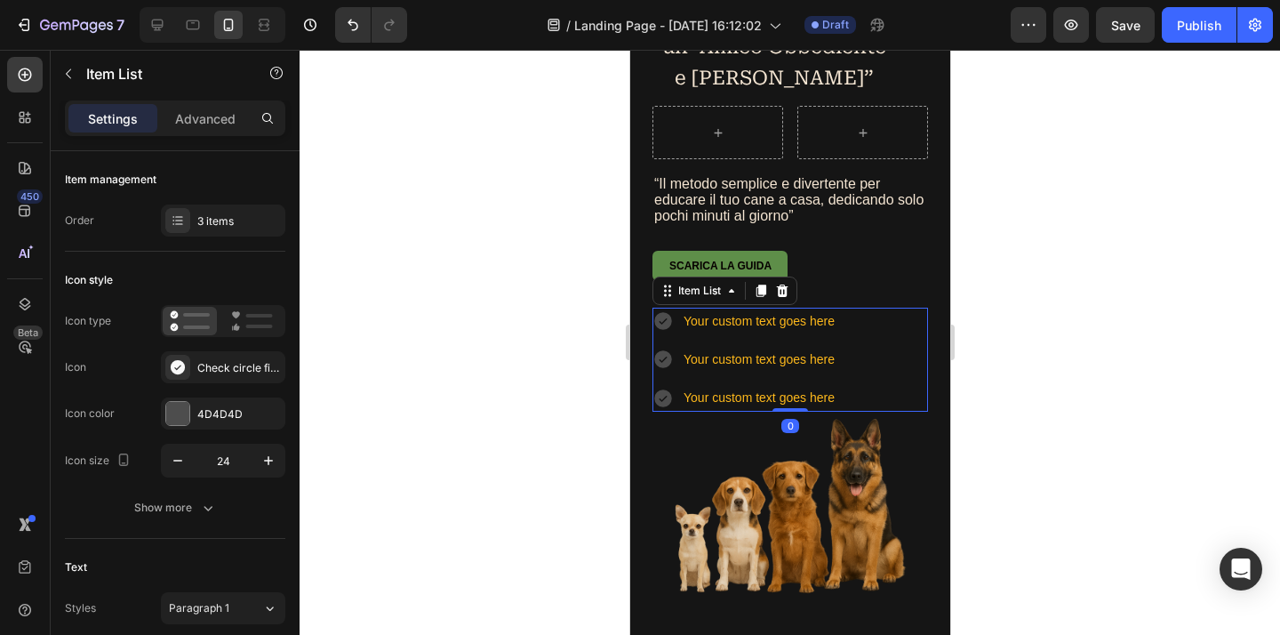
click at [667, 324] on icon at bounding box center [662, 321] width 18 height 18
click at [759, 329] on div "Your custom text goes here" at bounding box center [758, 321] width 156 height 28
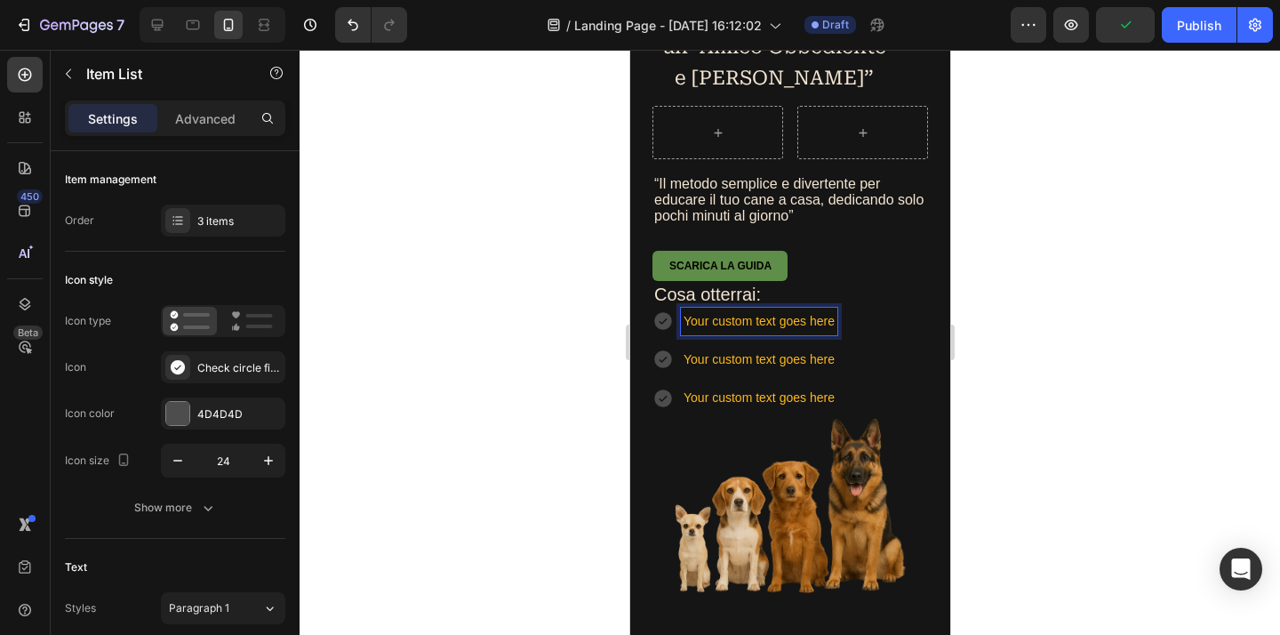
click at [777, 325] on p "Your custom text goes here" at bounding box center [758, 321] width 151 height 22
click at [776, 325] on p "Your custom text goes here" at bounding box center [758, 321] width 151 height 22
click at [694, 358] on p "Your custom text goes here" at bounding box center [760, 359] width 155 height 22
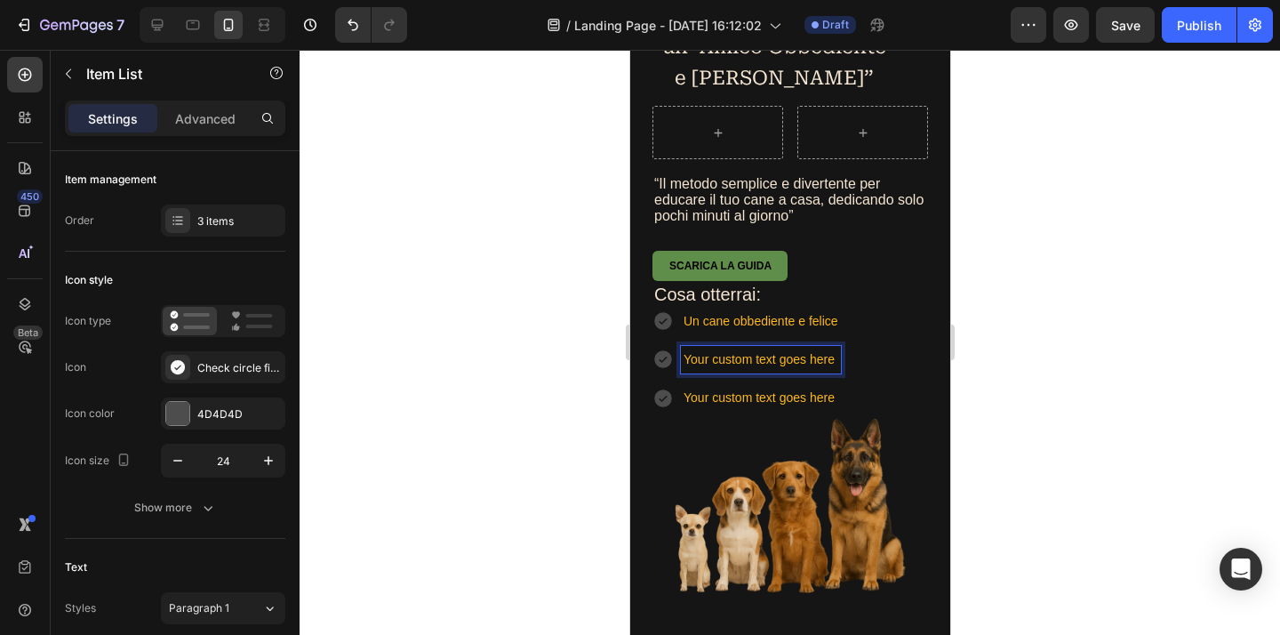
click at [686, 362] on p "Your custom text goes here" at bounding box center [760, 359] width 155 height 22
drag, startPoint x: 686, startPoint y: 362, endPoint x: 839, endPoint y: 359, distance: 152.9
click at [840, 360] on div "Your custom text goes here" at bounding box center [760, 360] width 160 height 28
click at [701, 391] on p "Your custom text goes here" at bounding box center [760, 398] width 155 height 22
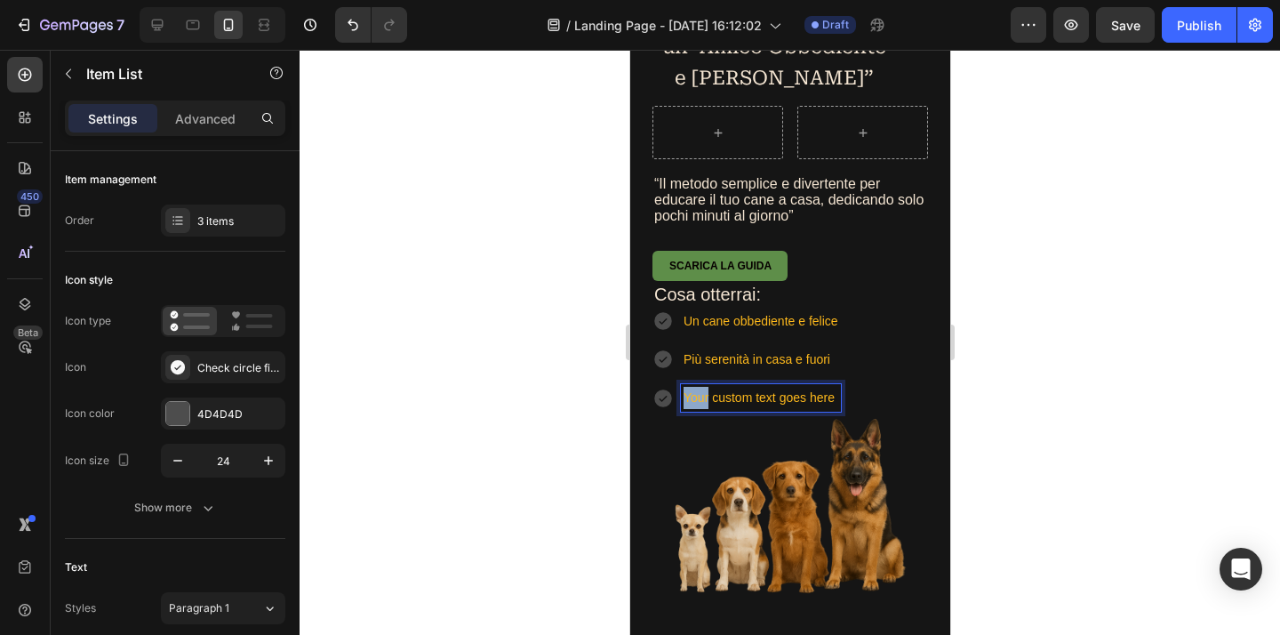
click at [701, 391] on p "Your custom text goes here" at bounding box center [760, 398] width 155 height 22
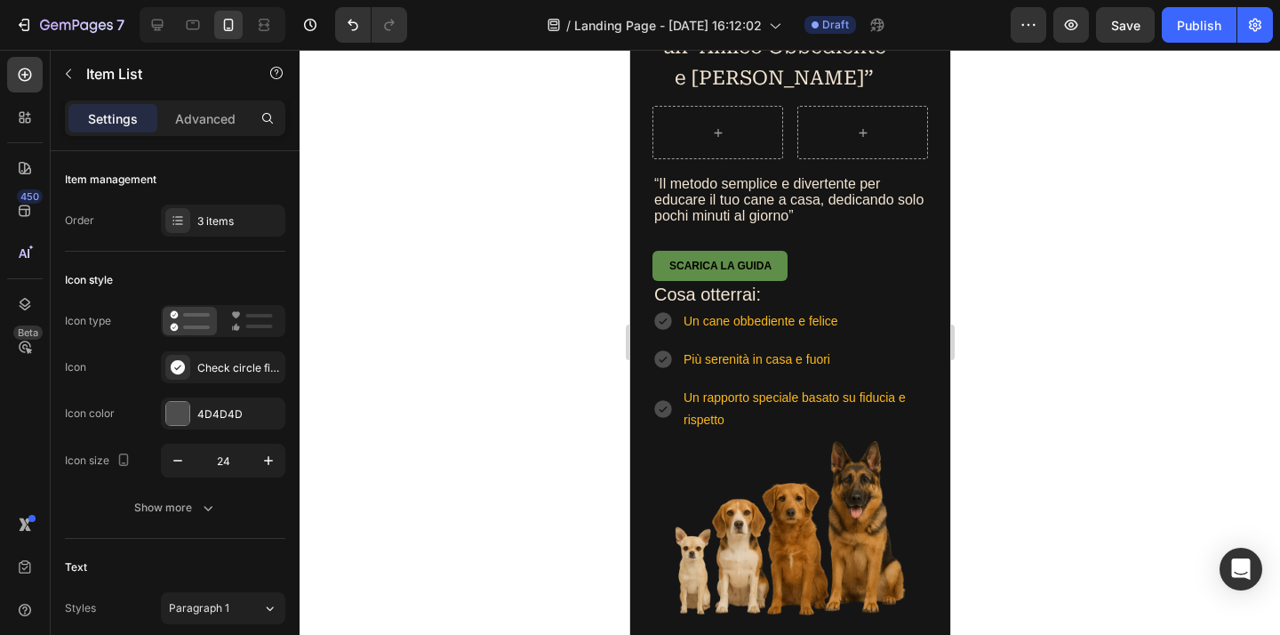
click at [1041, 354] on div at bounding box center [789, 342] width 980 height 585
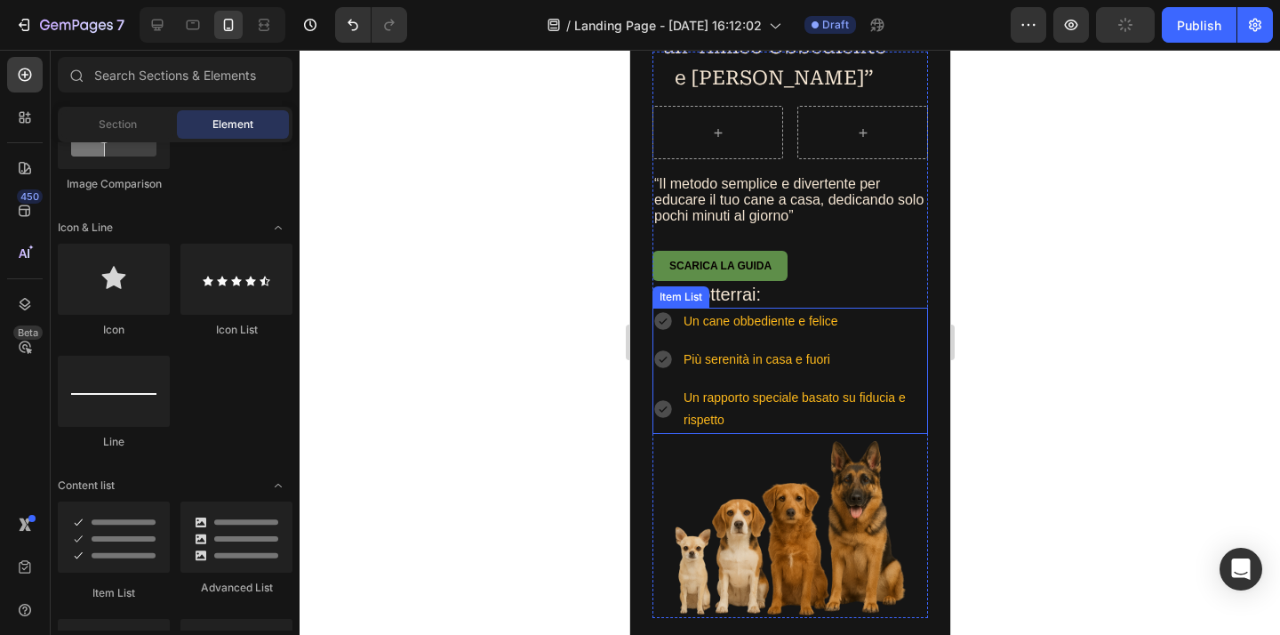
click at [665, 327] on icon at bounding box center [662, 321] width 18 height 18
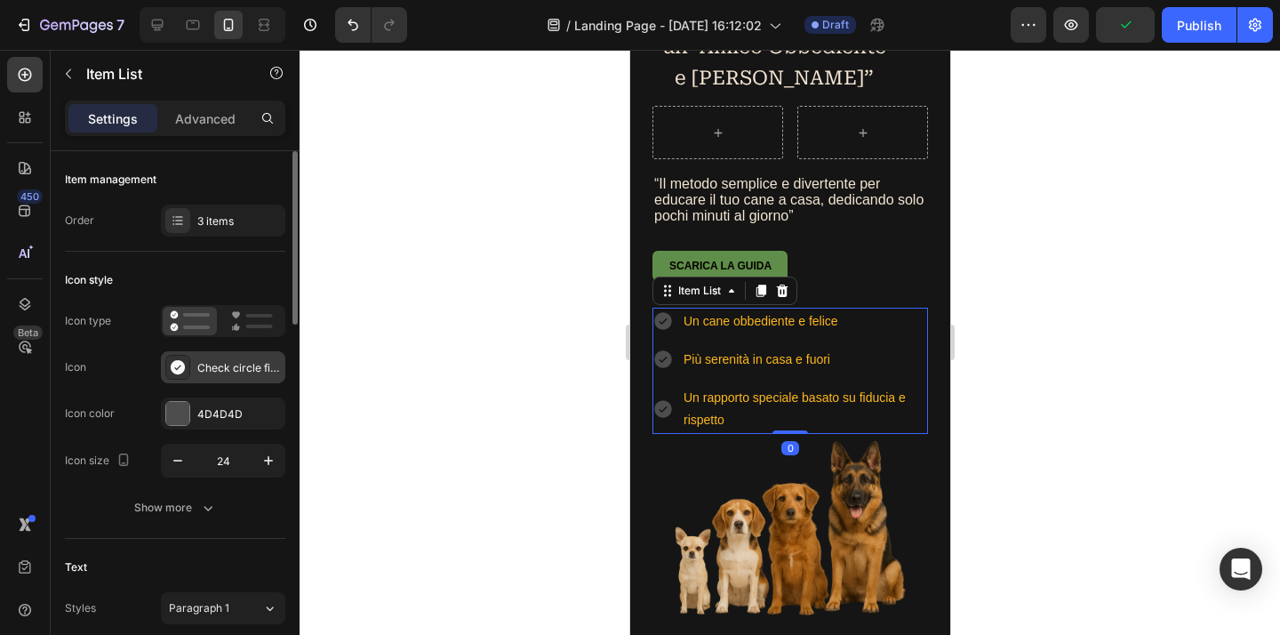
click at [186, 367] on icon at bounding box center [178, 367] width 18 height 18
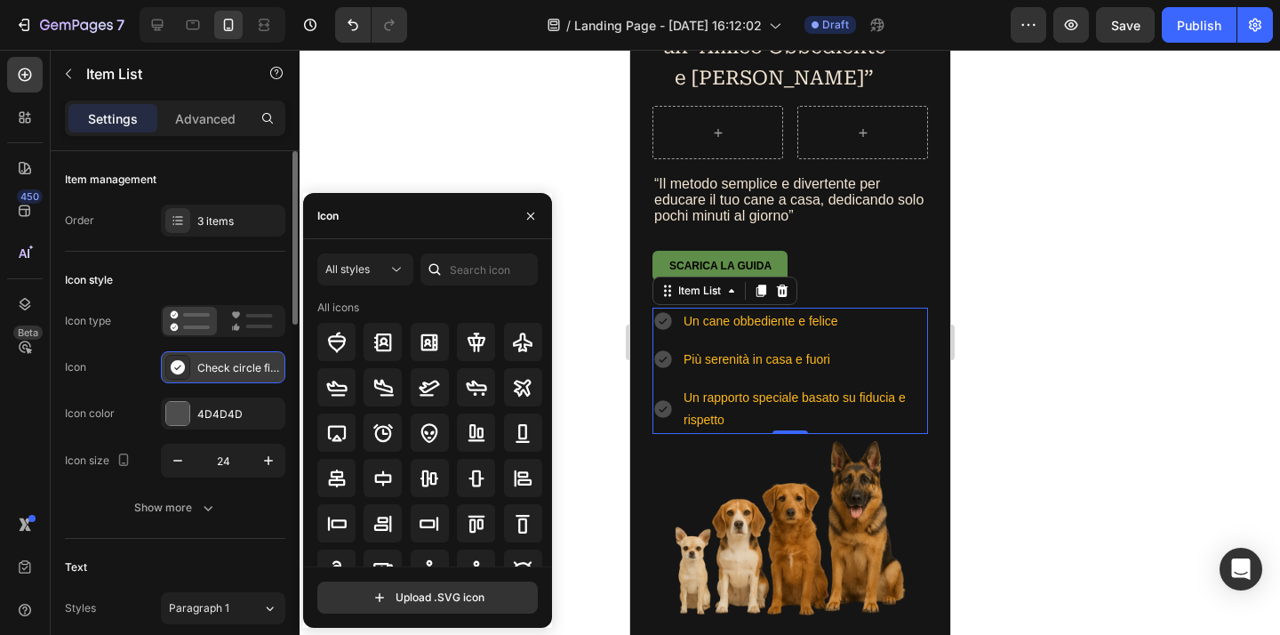
click at [186, 367] on icon at bounding box center [178, 367] width 18 height 18
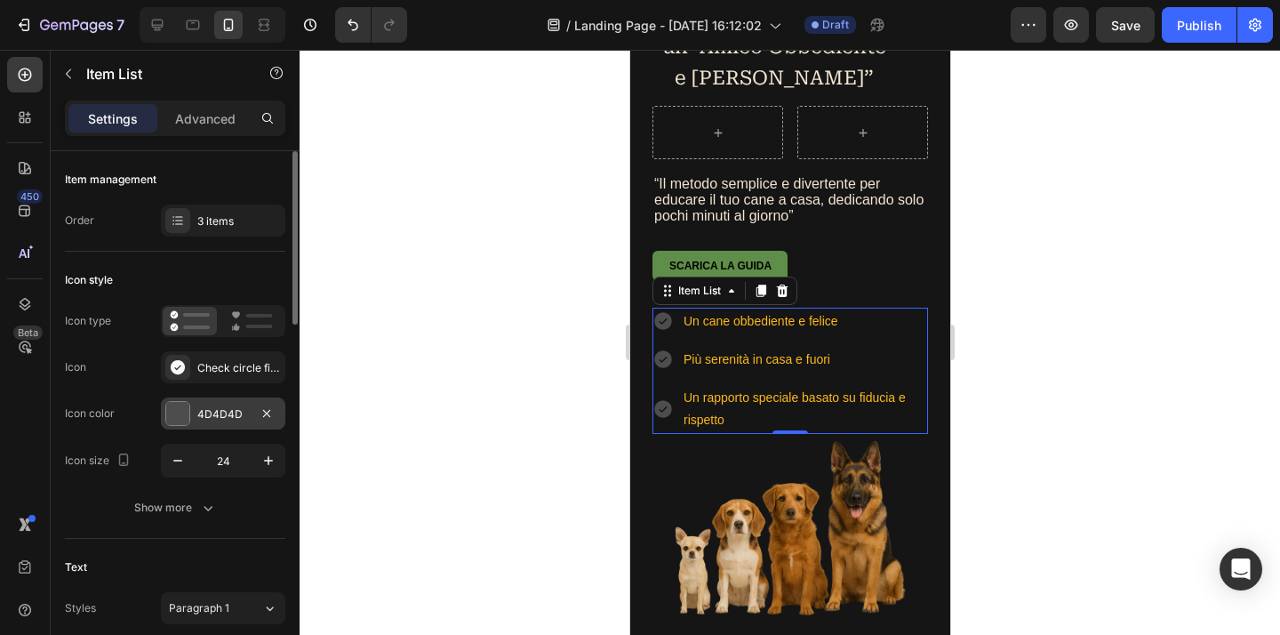
click at [198, 417] on div "4D4D4D" at bounding box center [223, 414] width 52 height 16
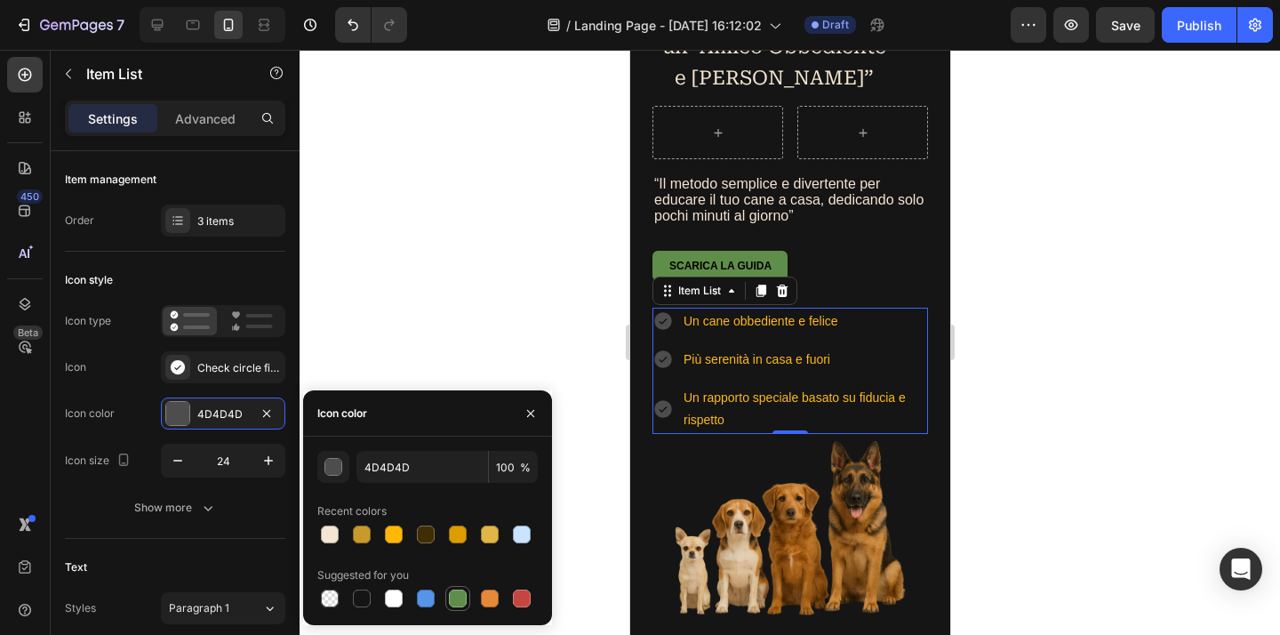
click at [453, 602] on div at bounding box center [458, 598] width 18 height 18
type input "5E8E49"
click at [979, 411] on div at bounding box center [789, 342] width 980 height 585
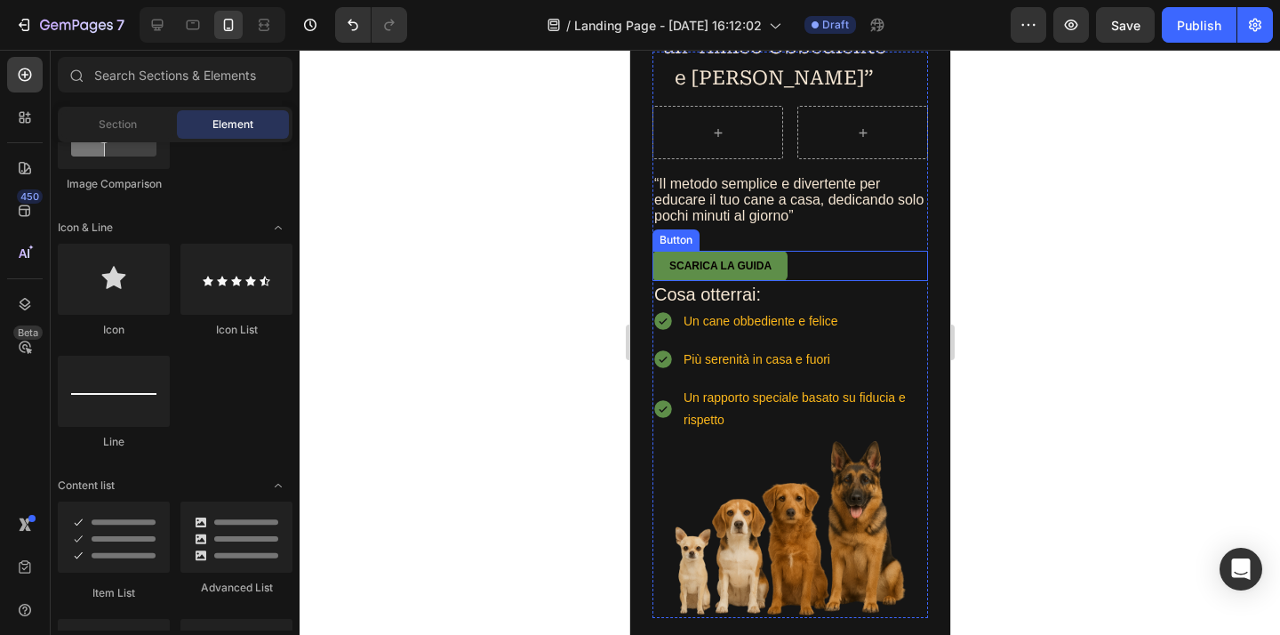
click at [803, 270] on div "Scarica la guida Button" at bounding box center [788, 265] width 275 height 29
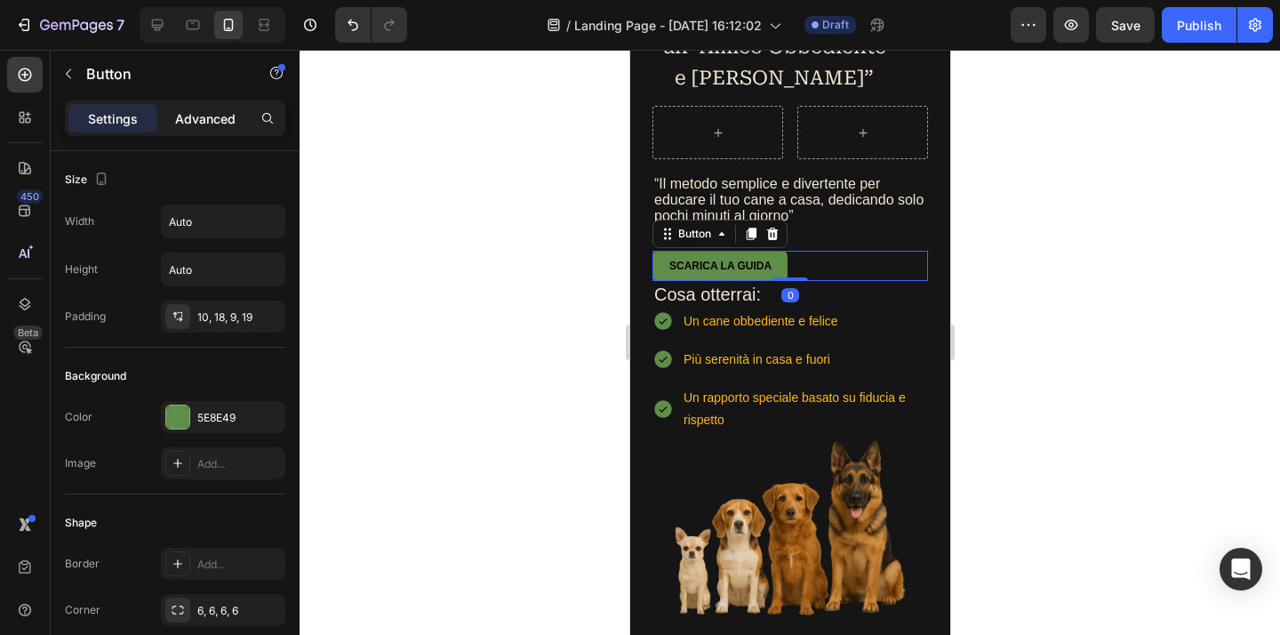
click at [221, 112] on p "Advanced" at bounding box center [205, 118] width 60 height 19
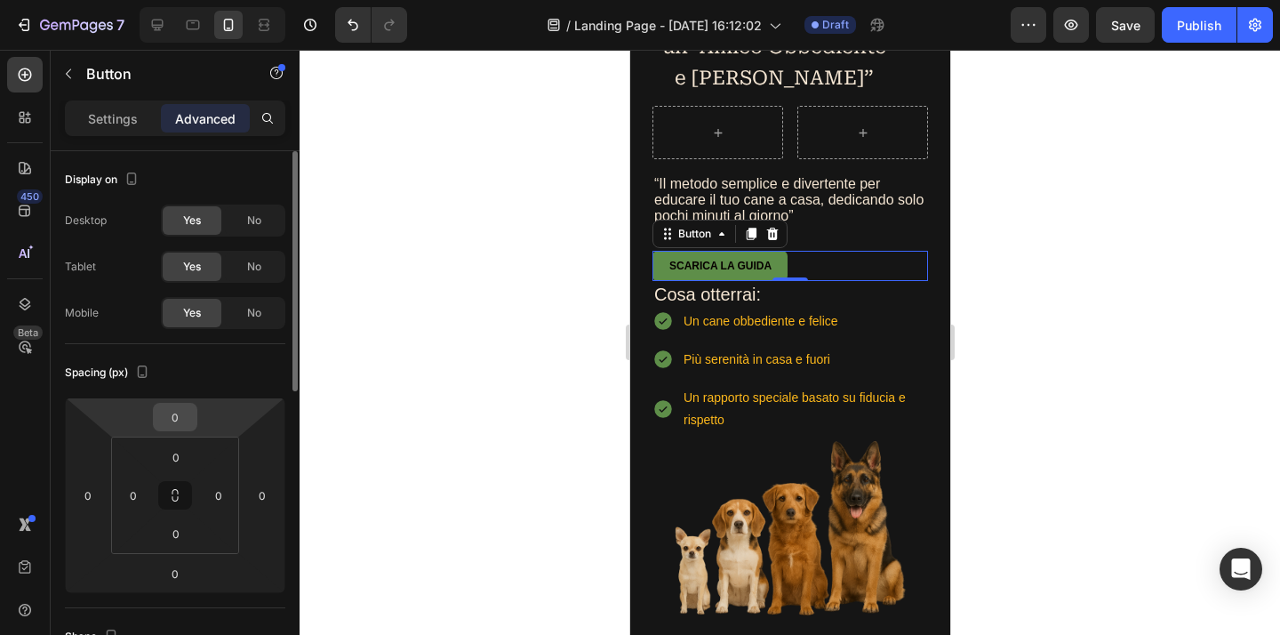
click at [171, 425] on input "0" at bounding box center [175, 416] width 36 height 27
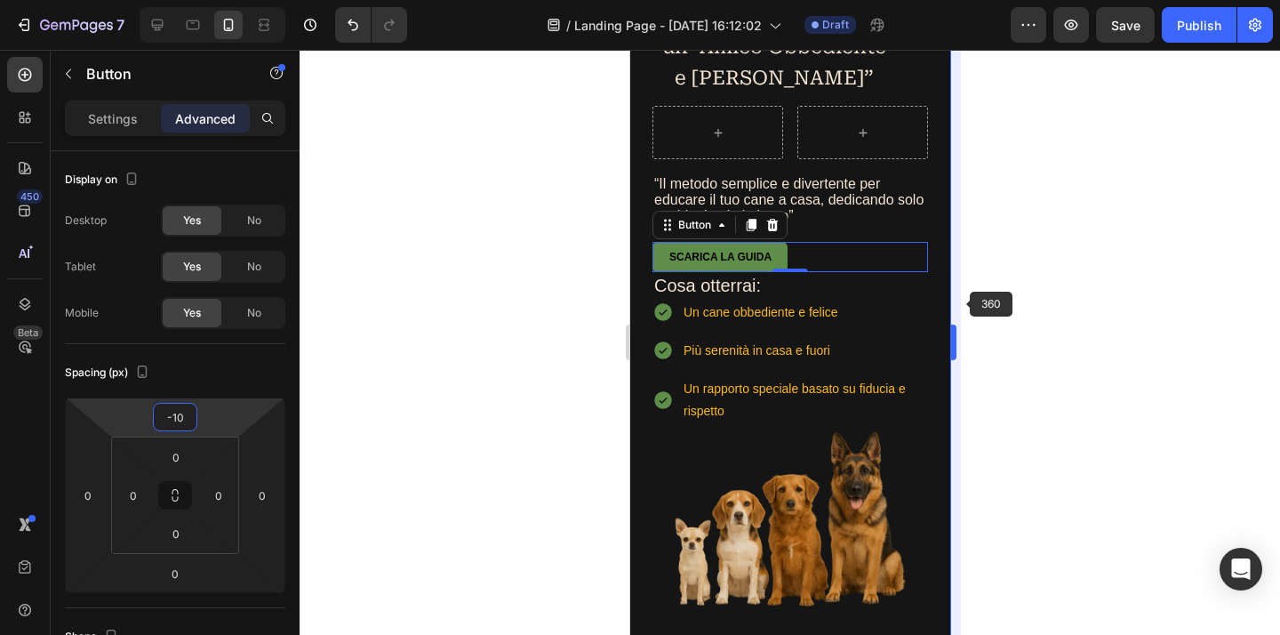
click at [951, 0] on body "7 Version history / Landing Page - Aug 28, 16:12:02 Draft Preview Save Publish …" at bounding box center [640, 0] width 1280 height 0
type input "-10"
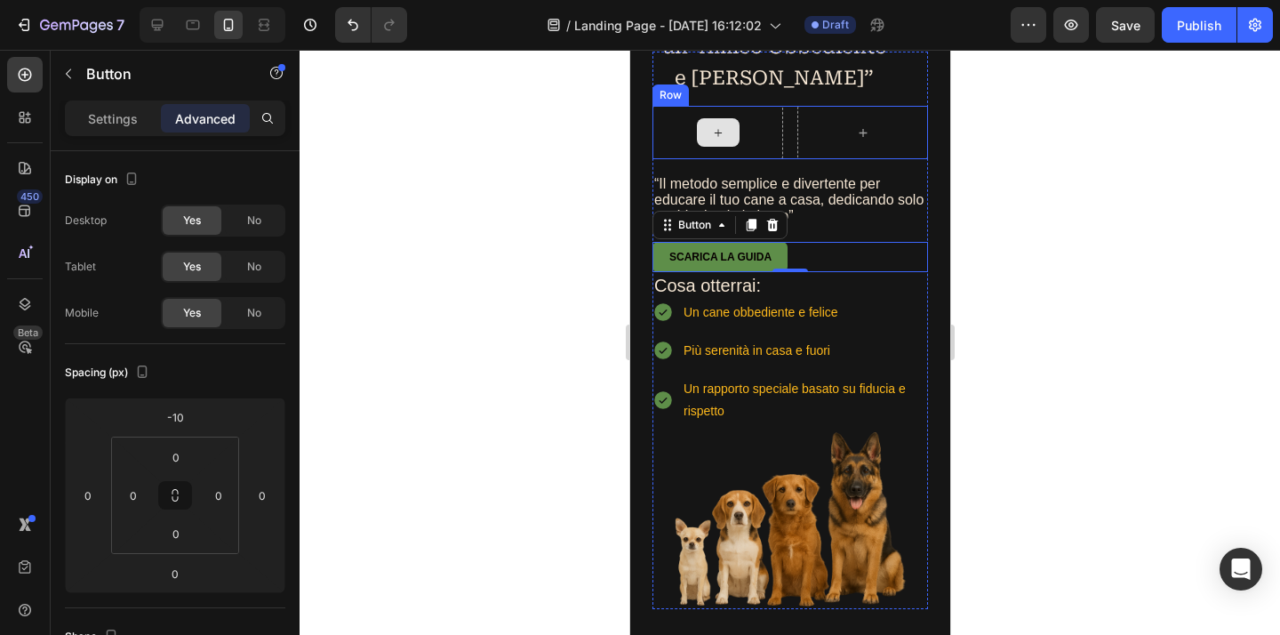
click at [757, 138] on div at bounding box center [716, 132] width 131 height 53
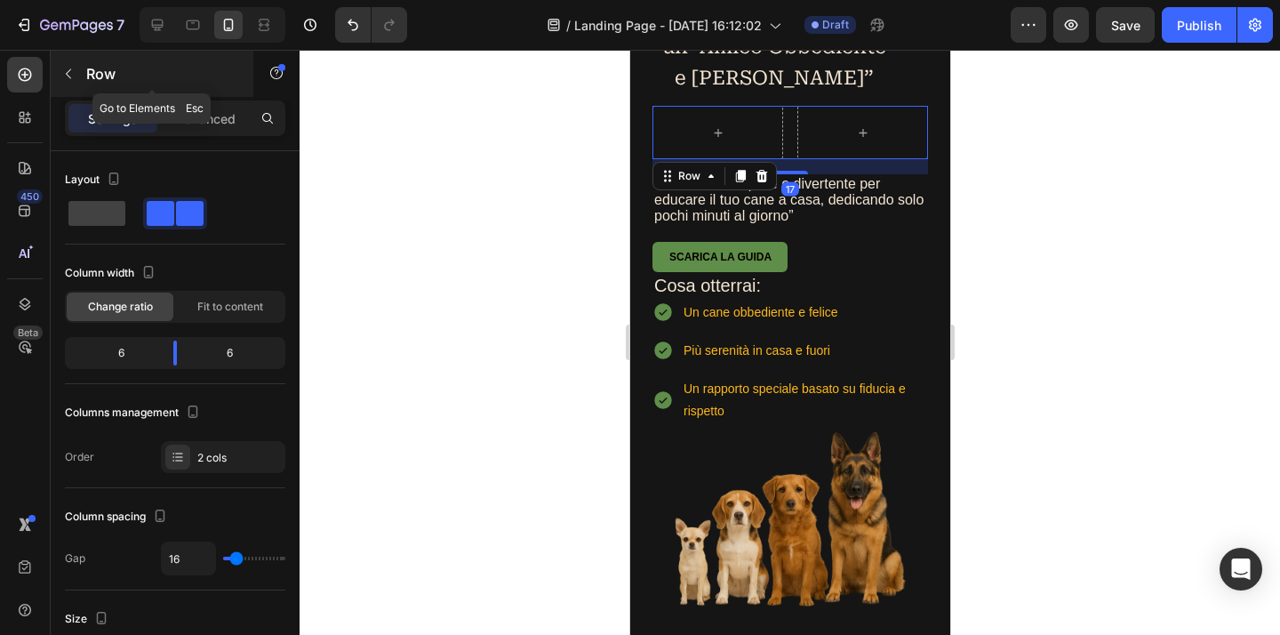
click at [60, 79] on button "button" at bounding box center [68, 74] width 28 height 28
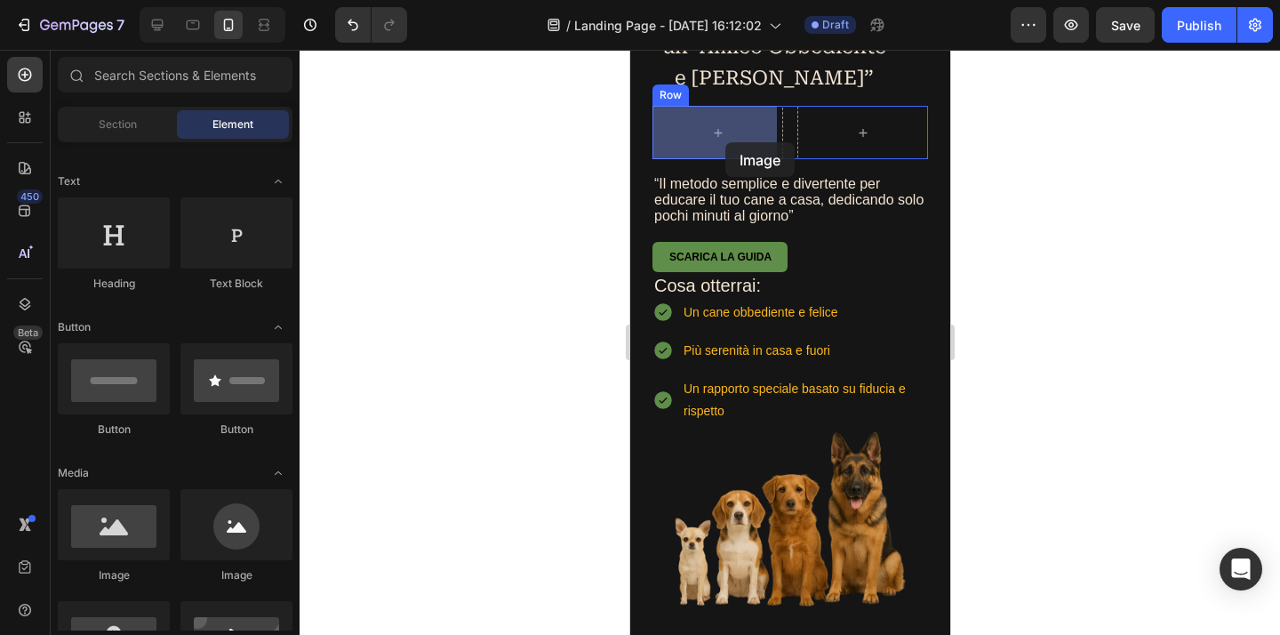
scroll to position [220, 0]
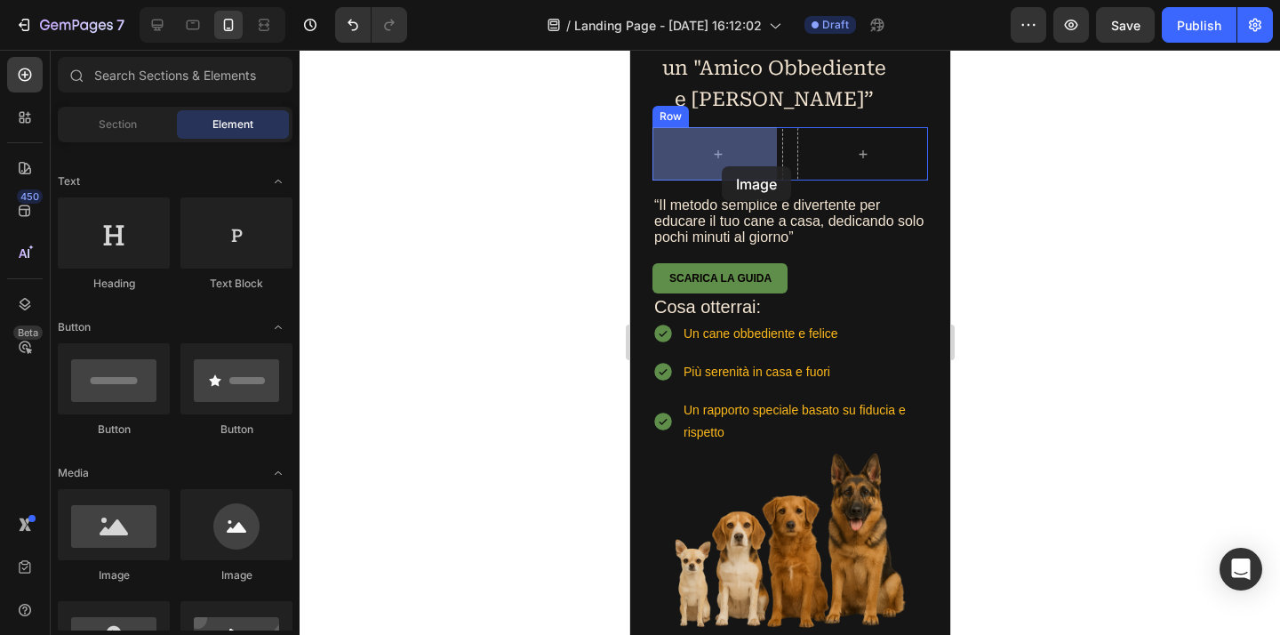
drag, startPoint x: 730, startPoint y: 585, endPoint x: 721, endPoint y: 166, distance: 418.7
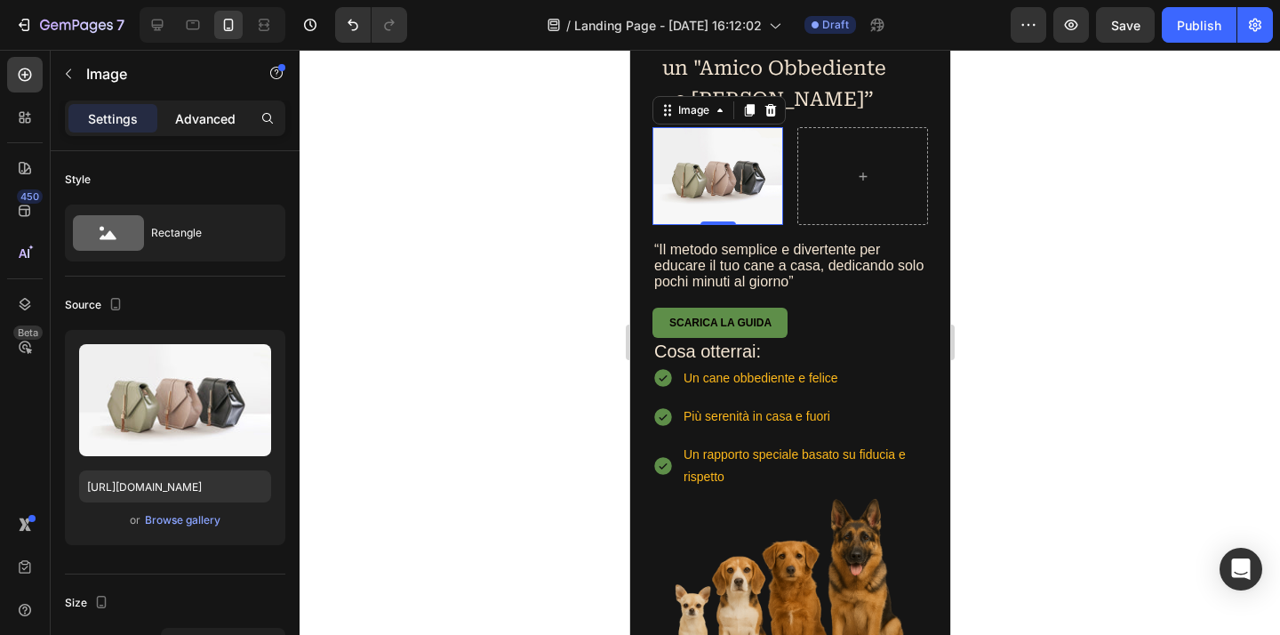
click at [223, 121] on p "Advanced" at bounding box center [205, 118] width 60 height 19
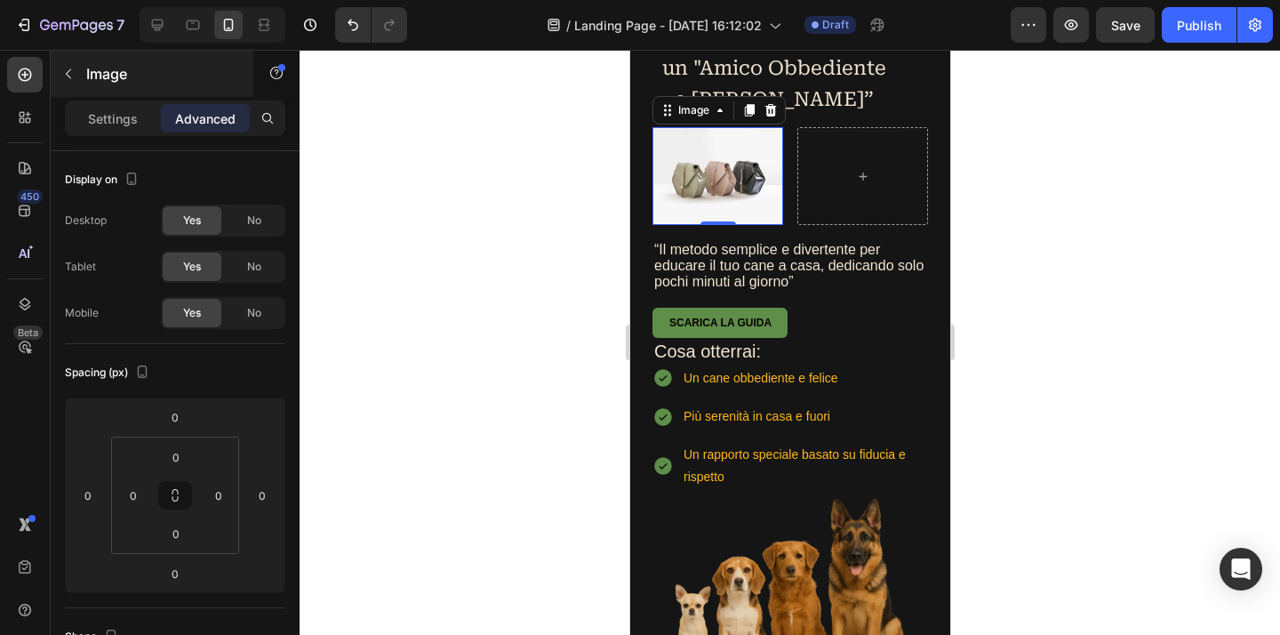
click at [102, 116] on p "Settings" at bounding box center [113, 118] width 50 height 19
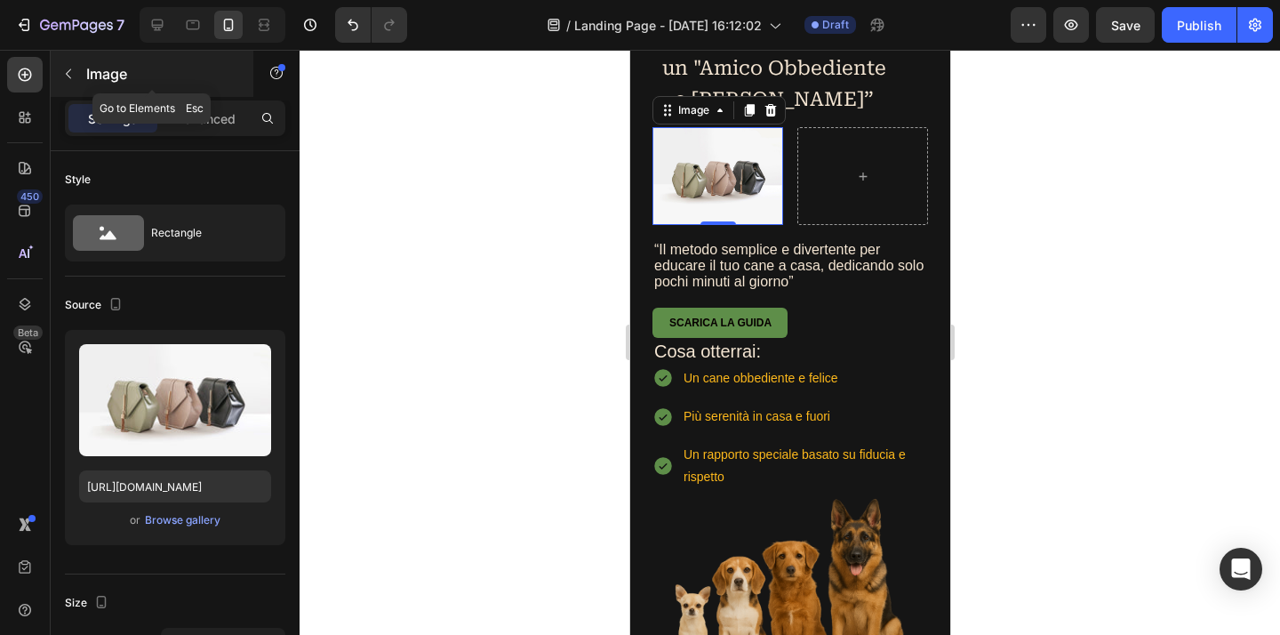
click at [65, 77] on icon "button" at bounding box center [68, 74] width 14 height 14
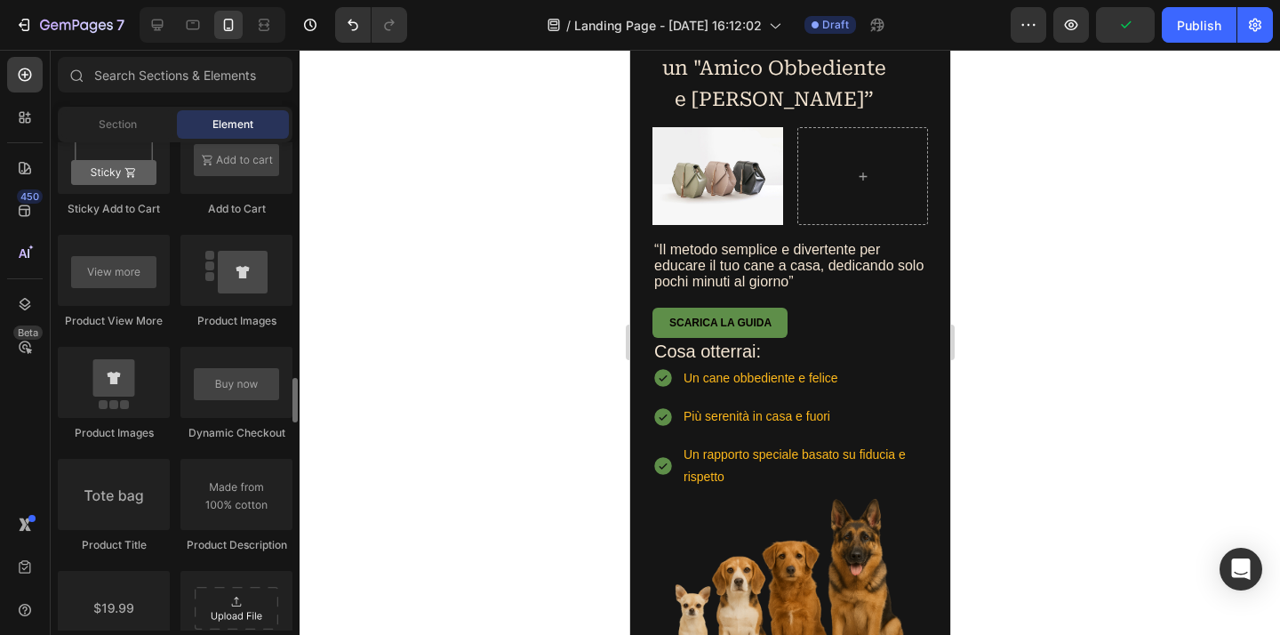
scroll to position [2915, 0]
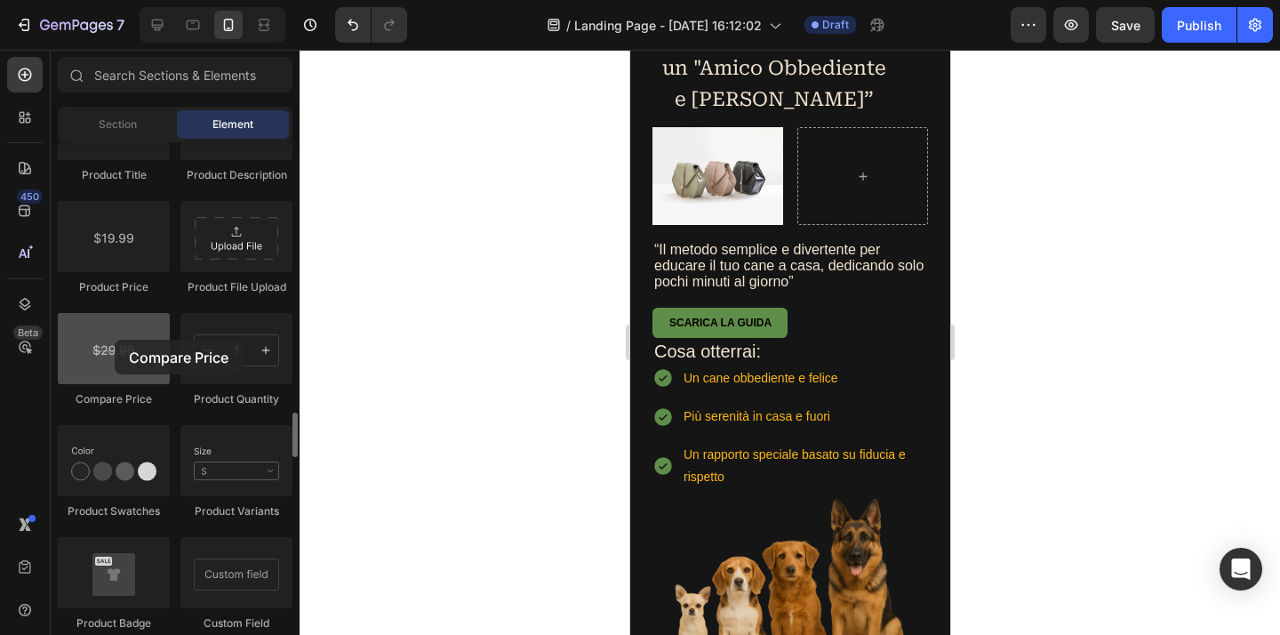
drag, startPoint x: 109, startPoint y: 363, endPoint x: 113, endPoint y: 340, distance: 22.5
click at [113, 340] on div at bounding box center [114, 348] width 112 height 71
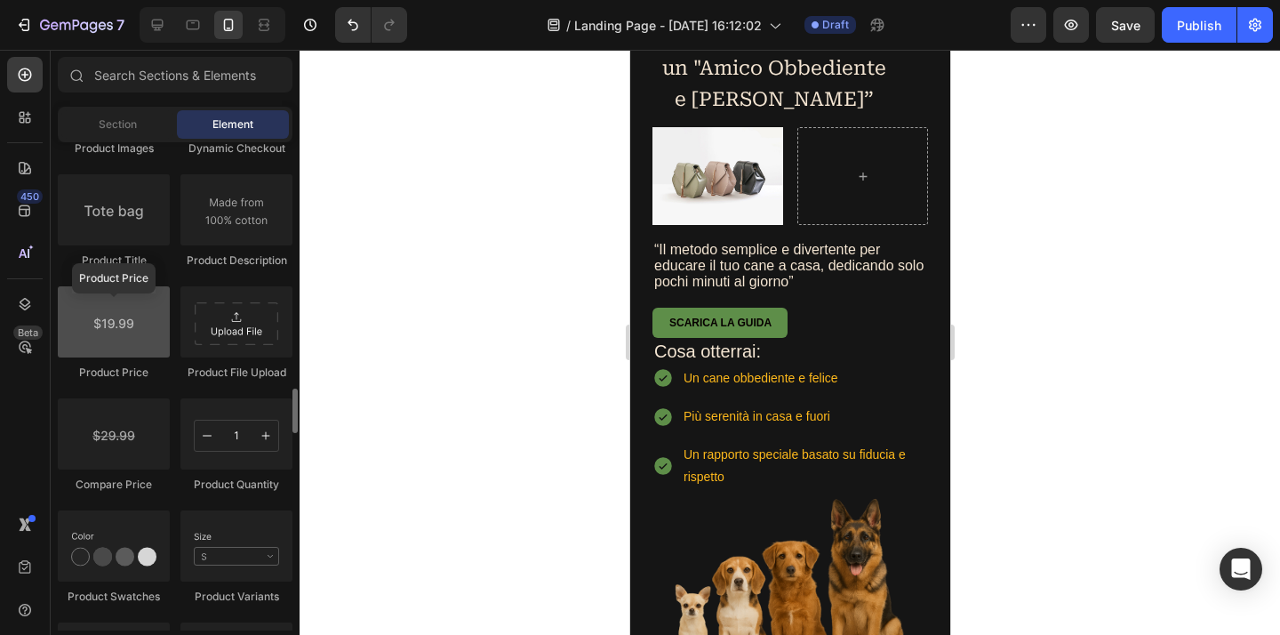
scroll to position [2815, 0]
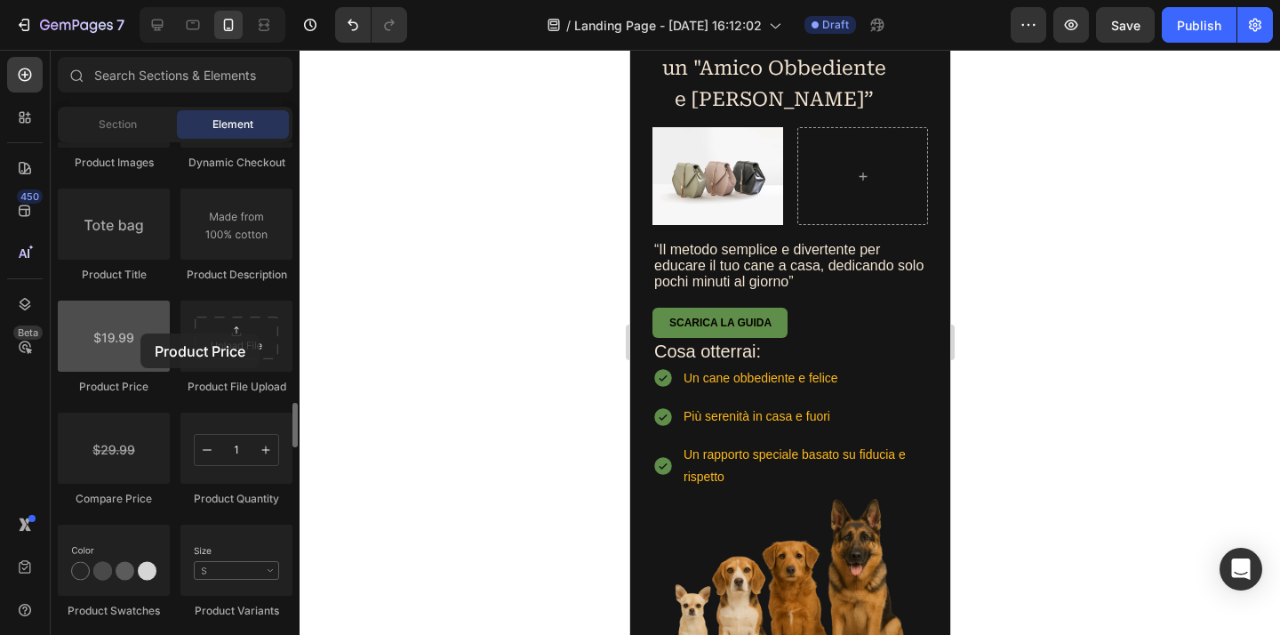
drag, startPoint x: 116, startPoint y: 347, endPoint x: 118, endPoint y: 336, distance: 11.7
click at [118, 336] on div at bounding box center [114, 335] width 112 height 71
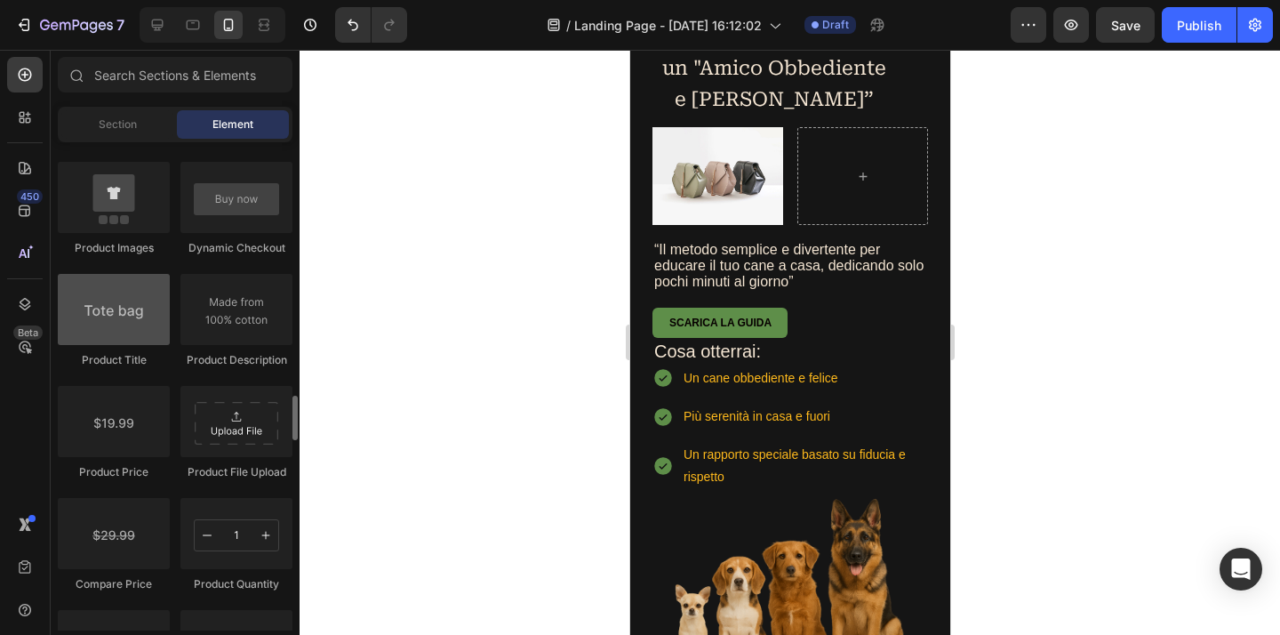
scroll to position [2559, 0]
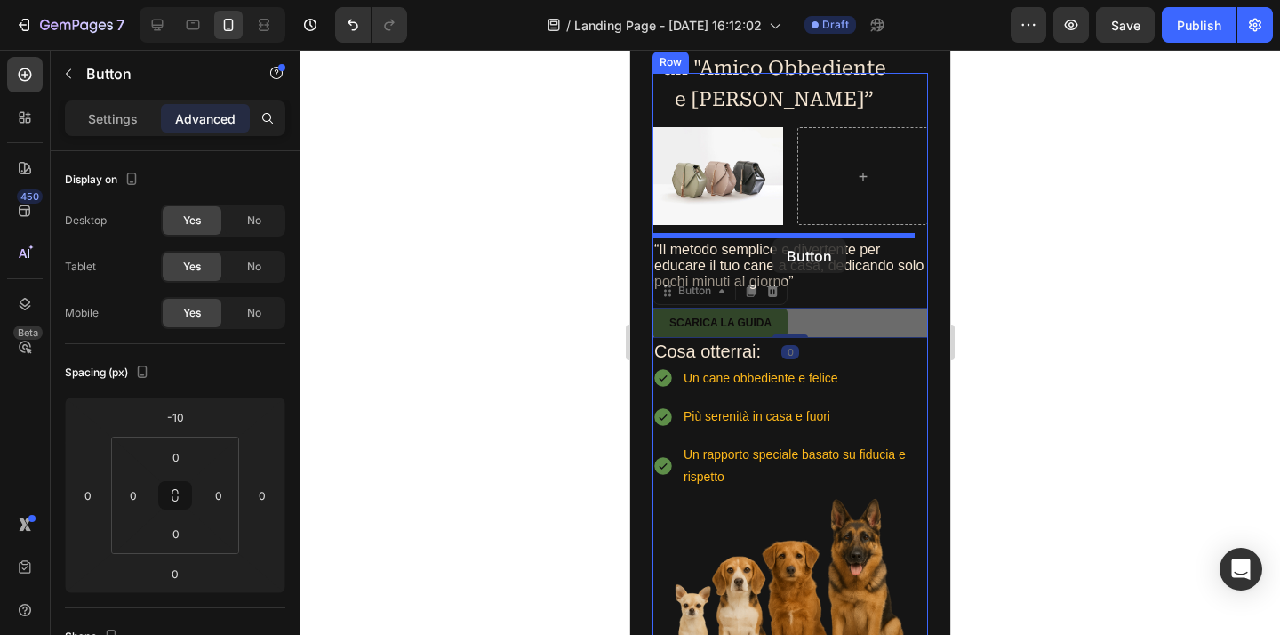
drag, startPoint x: 728, startPoint y: 323, endPoint x: 771, endPoint y: 238, distance: 95.0
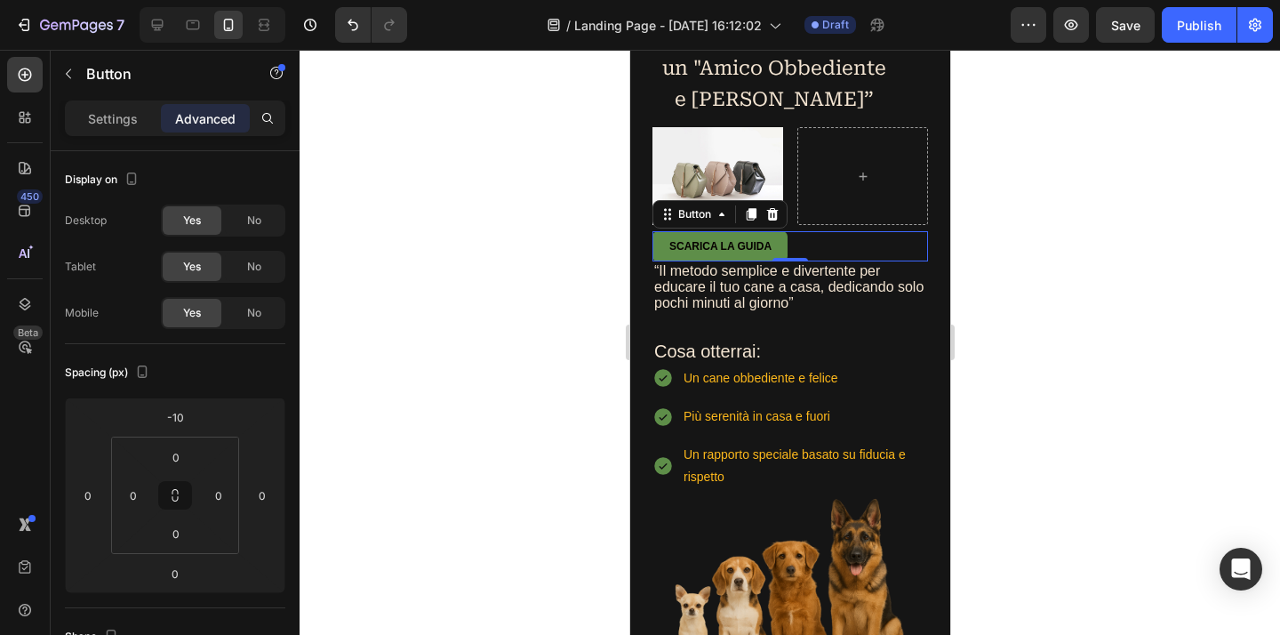
click at [1096, 255] on div at bounding box center [789, 342] width 980 height 585
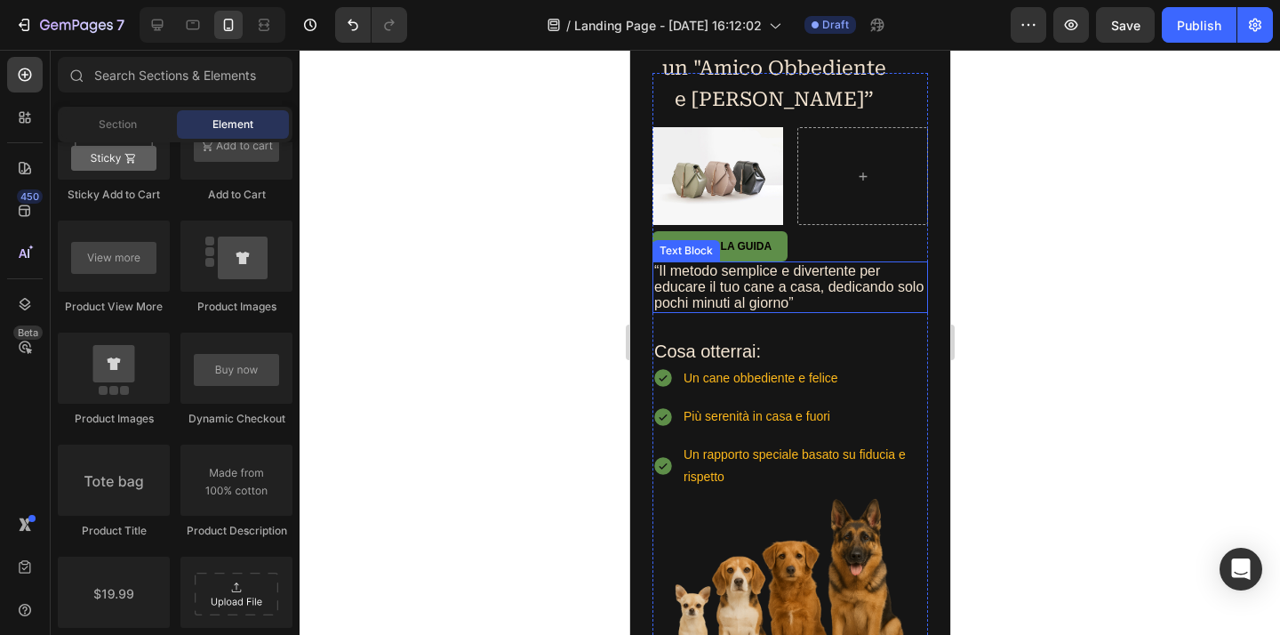
click at [769, 287] on p "“Il metodo semplice e divertente per educare il tuo cane a casa, dedicando solo…" at bounding box center [789, 287] width 272 height 48
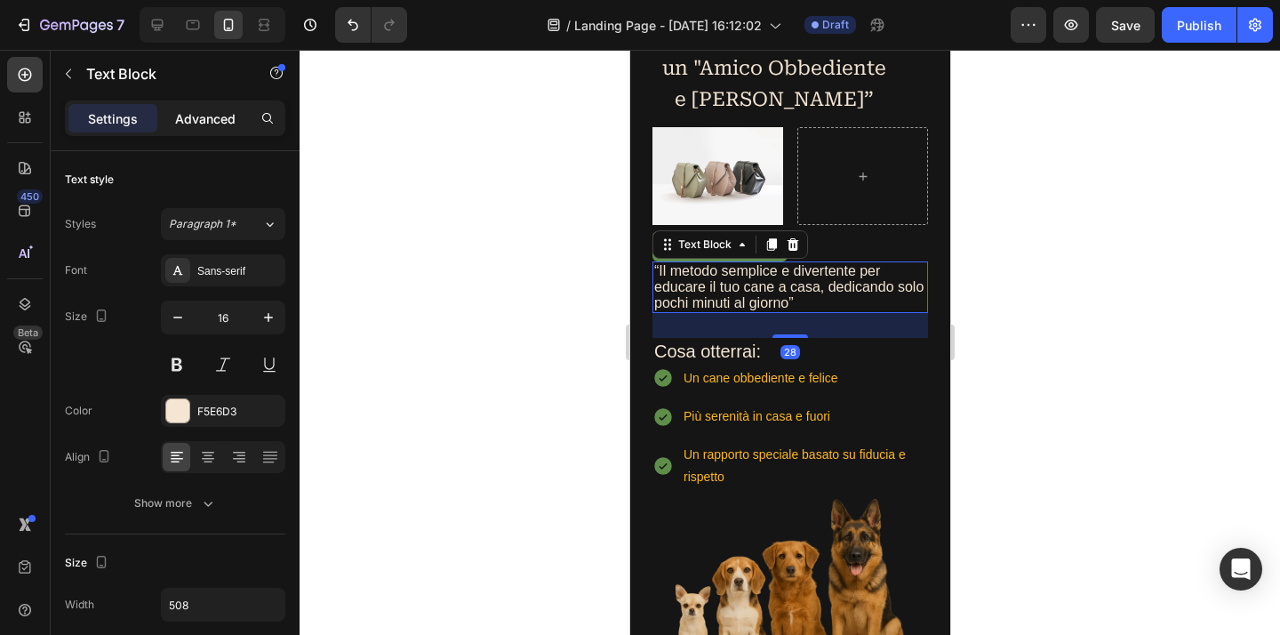
click at [168, 111] on div "Advanced" at bounding box center [205, 118] width 89 height 28
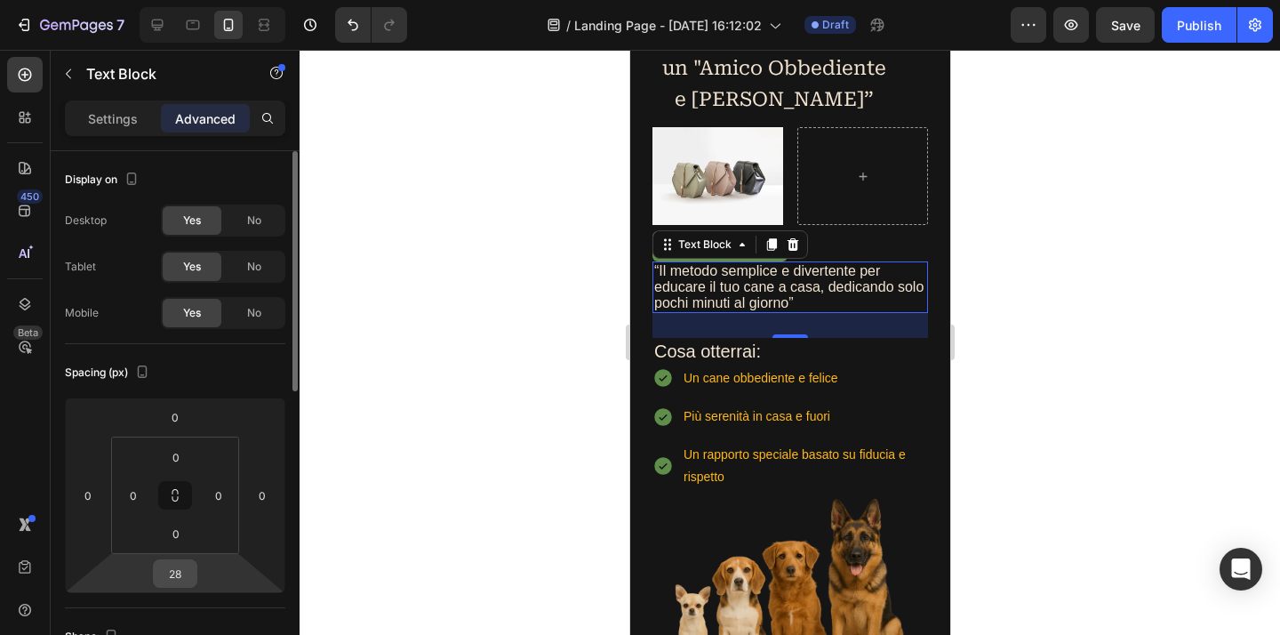
click at [180, 571] on input "28" at bounding box center [175, 573] width 36 height 27
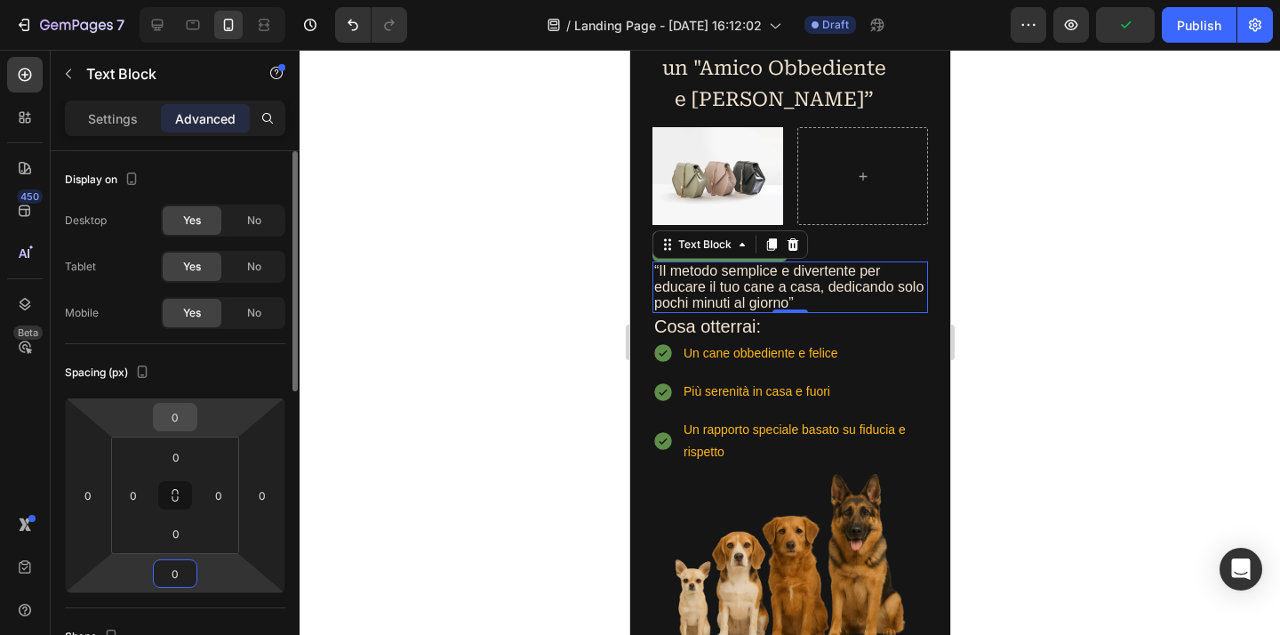
type input "0"
click at [181, 422] on input "0" at bounding box center [175, 416] width 36 height 27
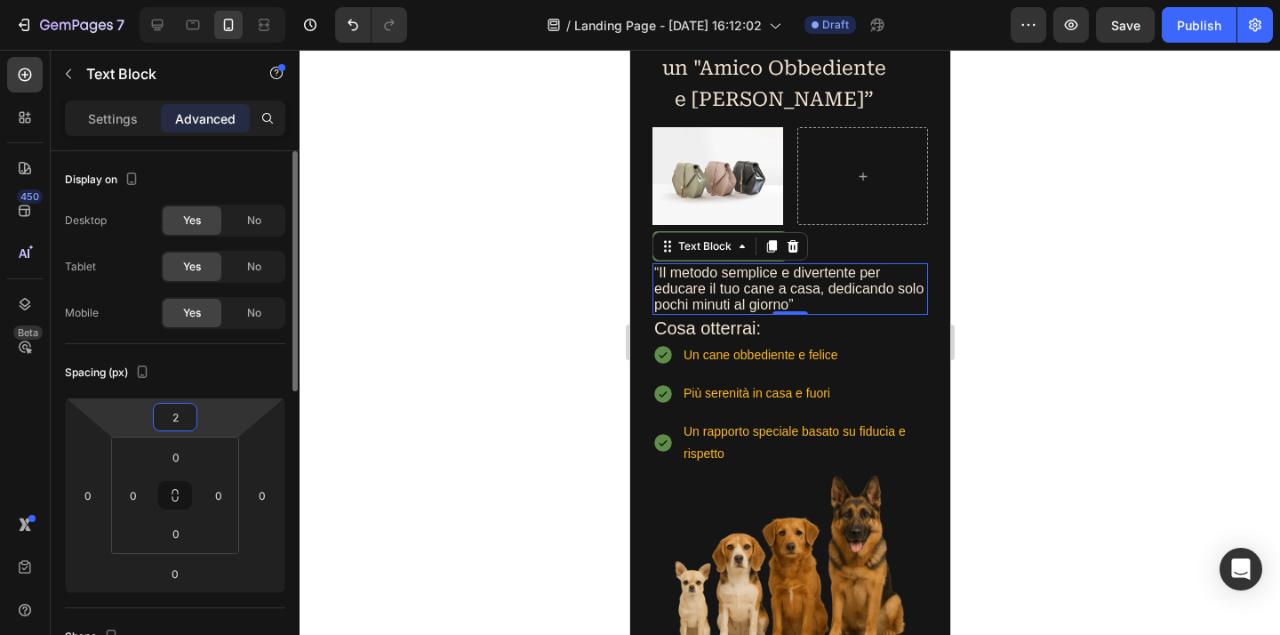
type input "20"
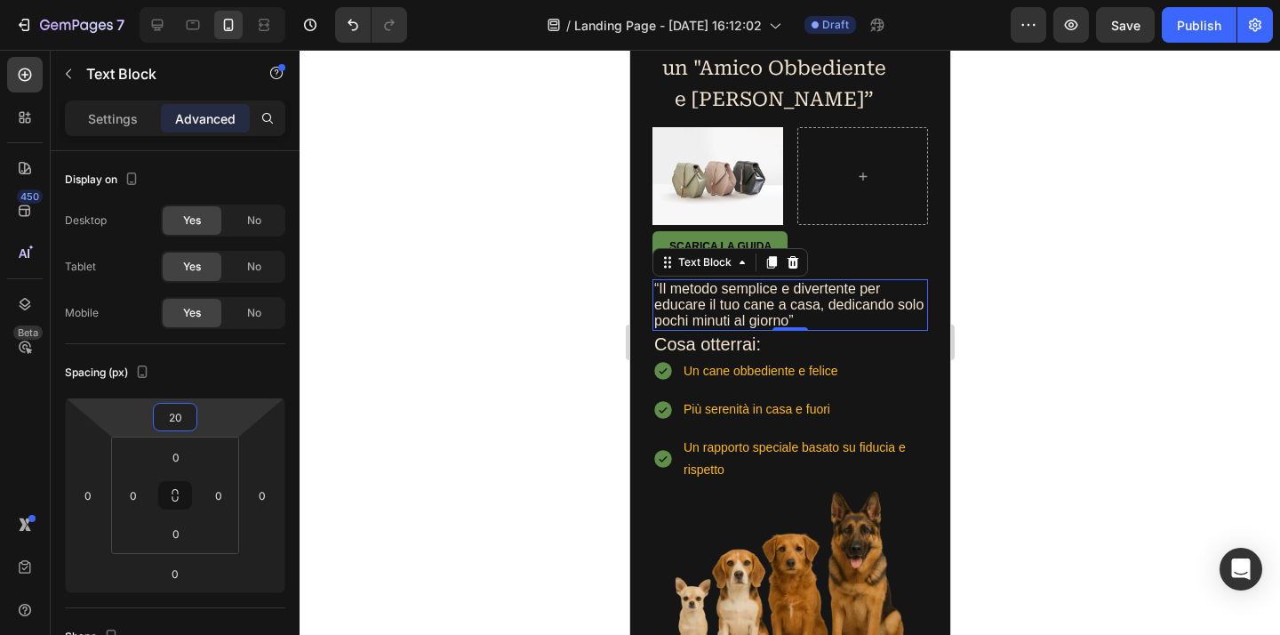
click at [1171, 302] on div at bounding box center [789, 342] width 980 height 585
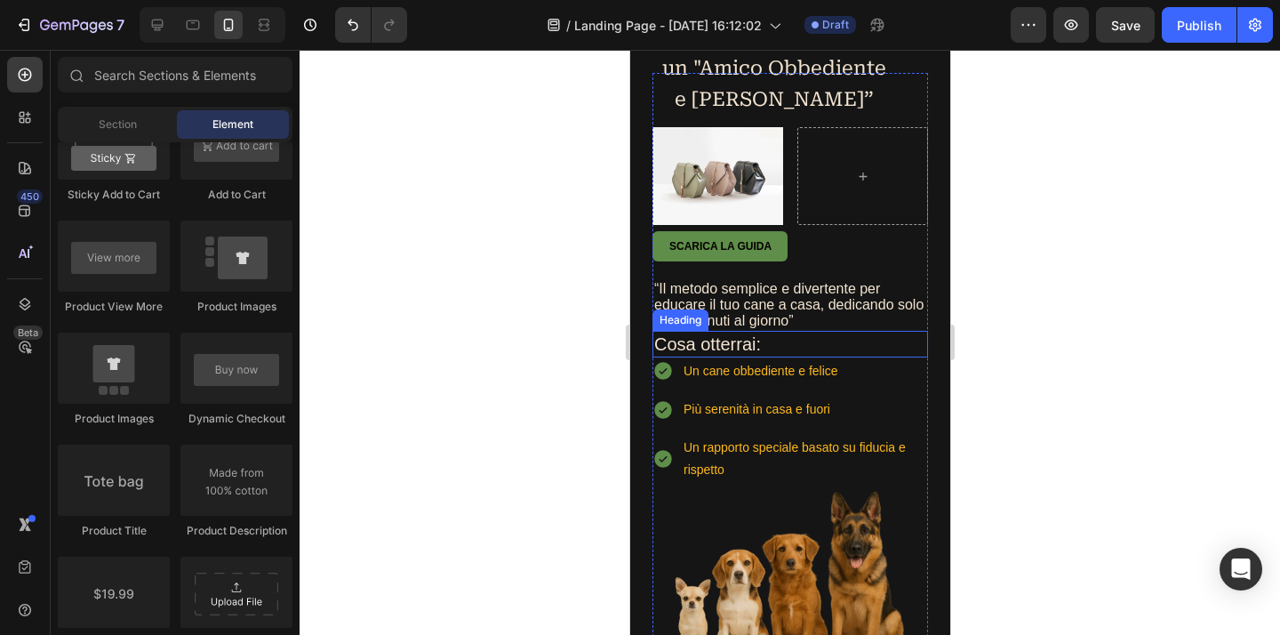
click at [748, 341] on p "Cosa otterrai:" at bounding box center [789, 343] width 272 height 23
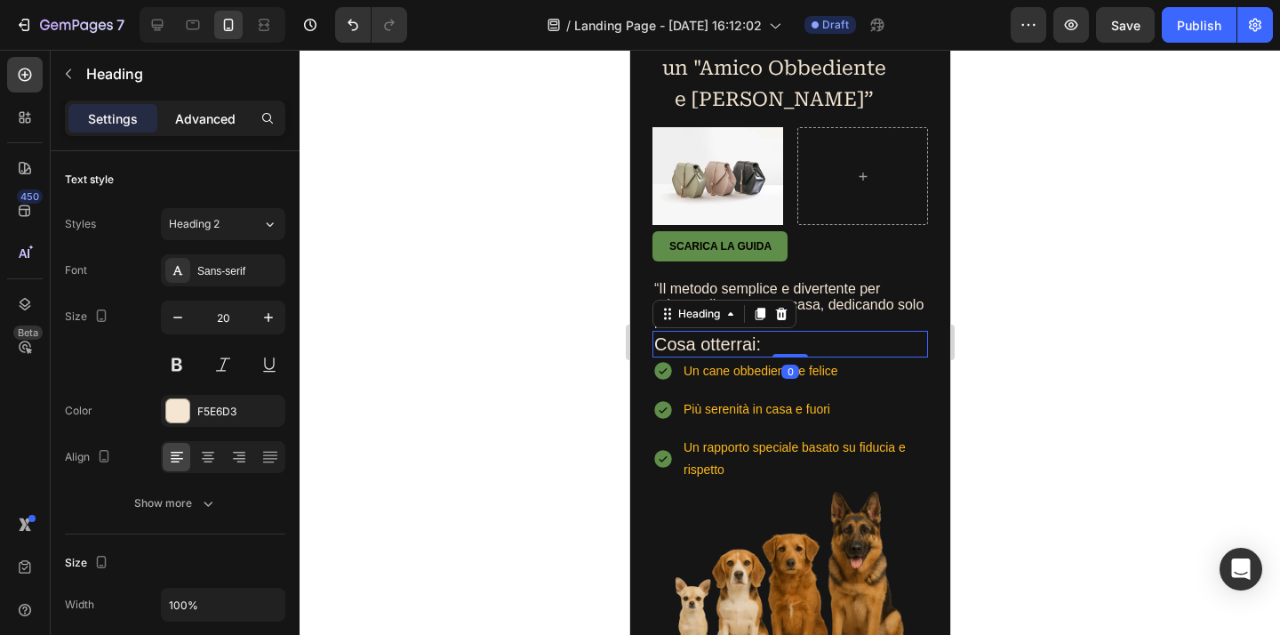
click at [230, 118] on p "Advanced" at bounding box center [205, 118] width 60 height 19
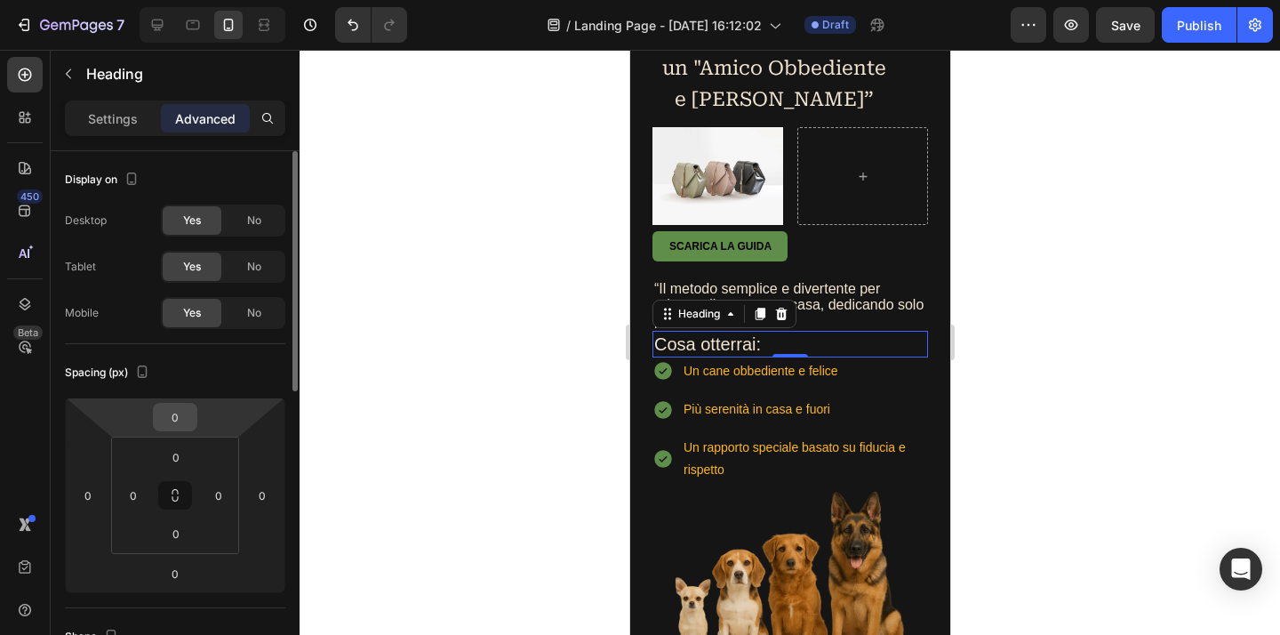
click at [167, 419] on input "0" at bounding box center [175, 416] width 36 height 27
type input "20"
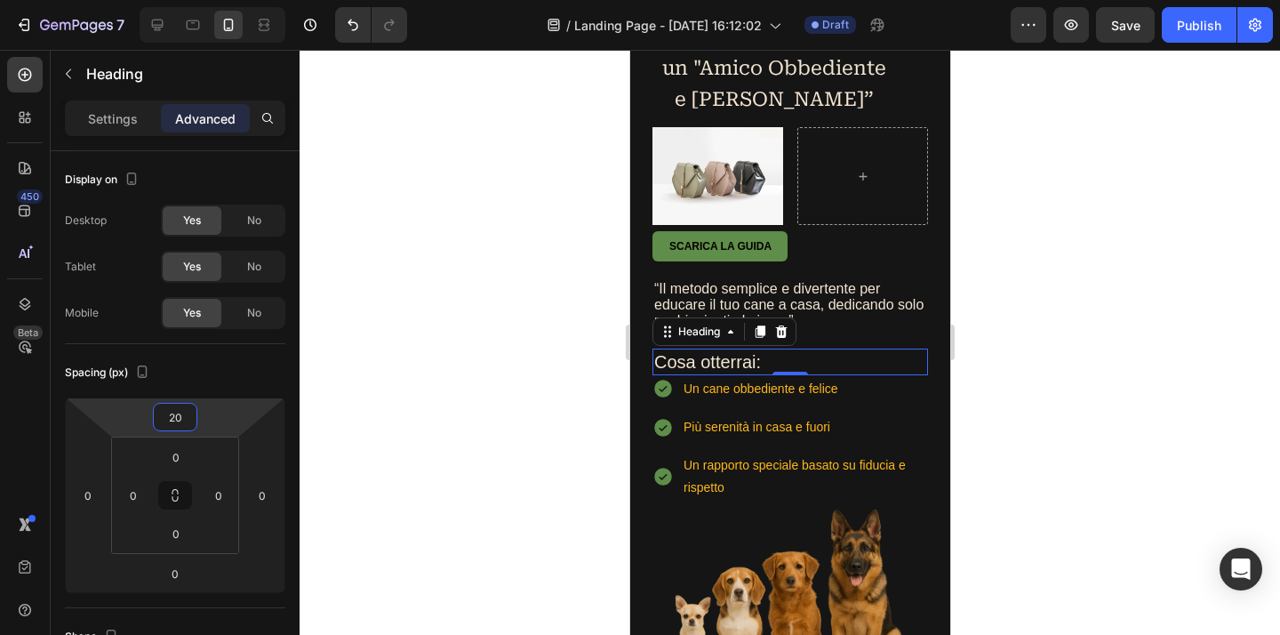
click at [1178, 330] on div at bounding box center [789, 342] width 980 height 585
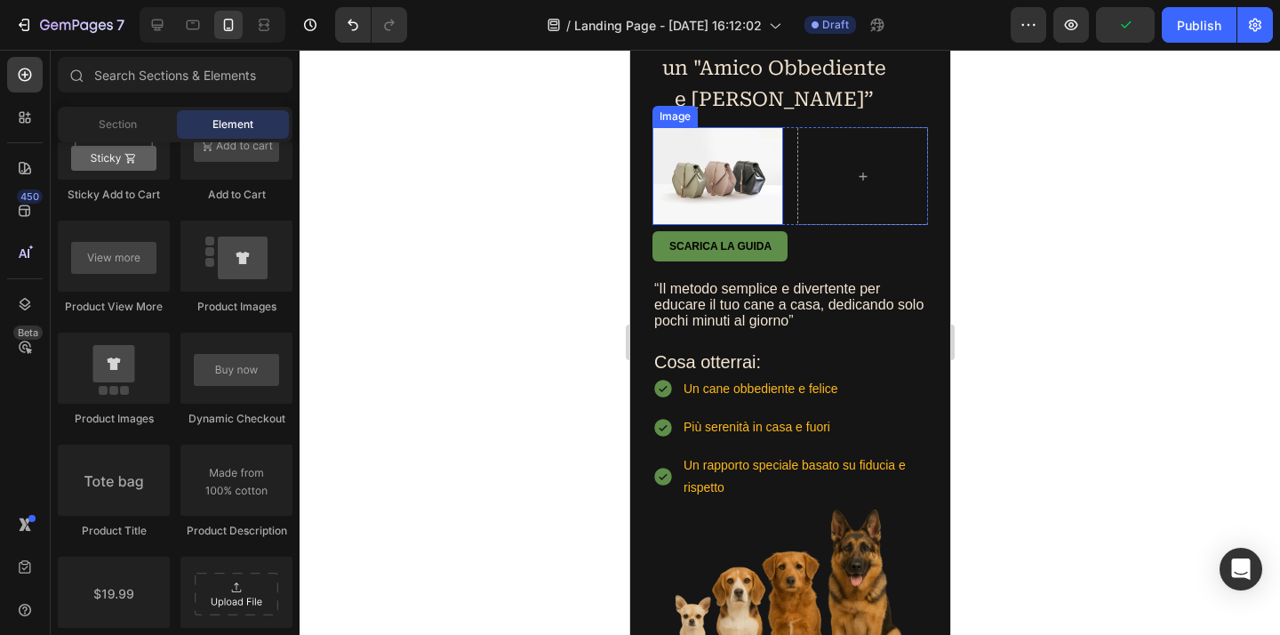
click at [730, 179] on img at bounding box center [716, 176] width 131 height 98
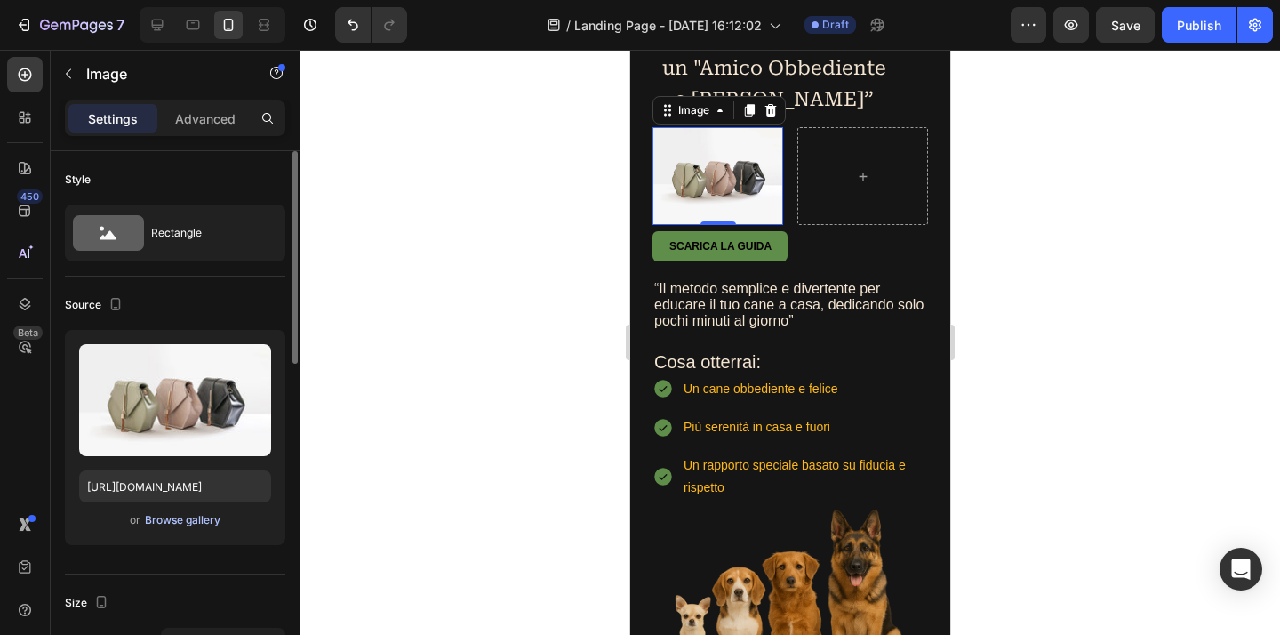
click at [191, 520] on div "Browse gallery" at bounding box center [183, 520] width 76 height 16
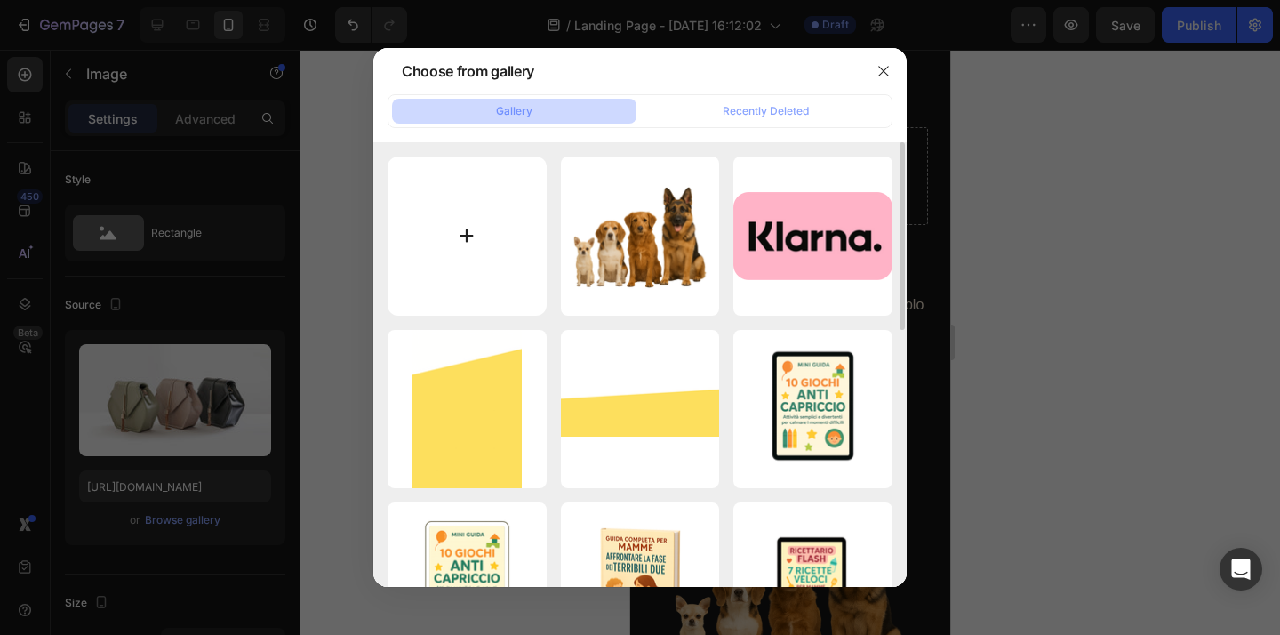
click at [488, 228] on input "file" at bounding box center [466, 235] width 159 height 159
type input "C:\fakepath\ChatGPT Image 28 ago 2025, 16_34_38.png"
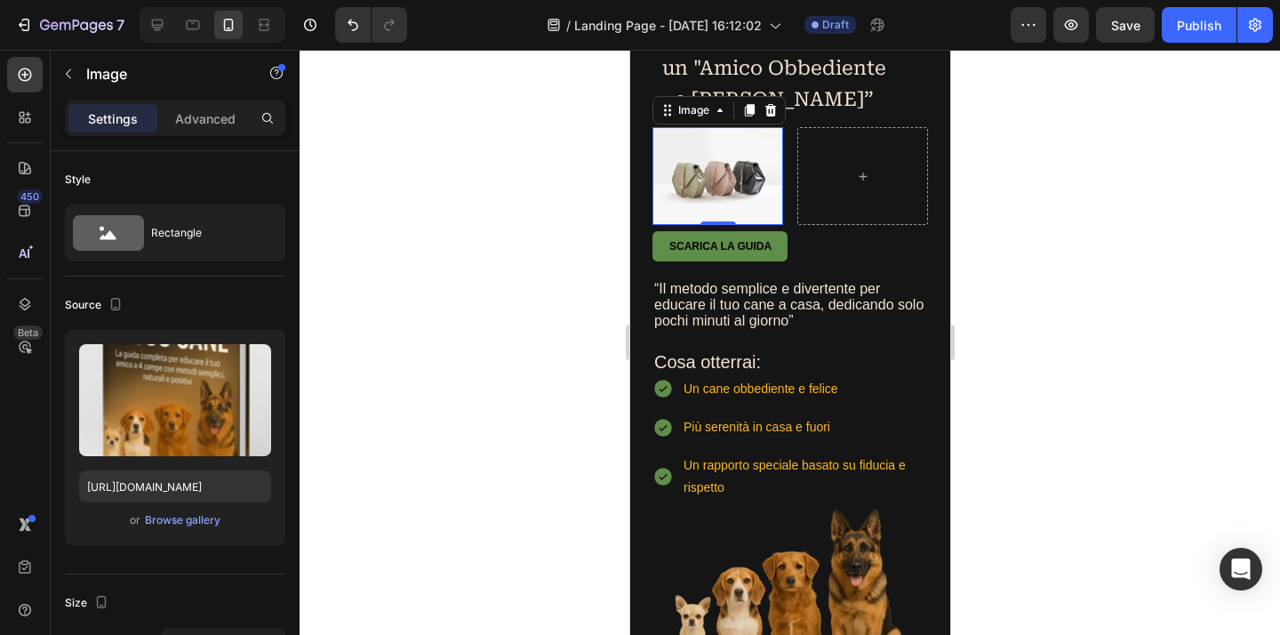
type input "https://cdn.shopify.com/s/files/1/0930/4417/9288/files/gempages_579375767511630…"
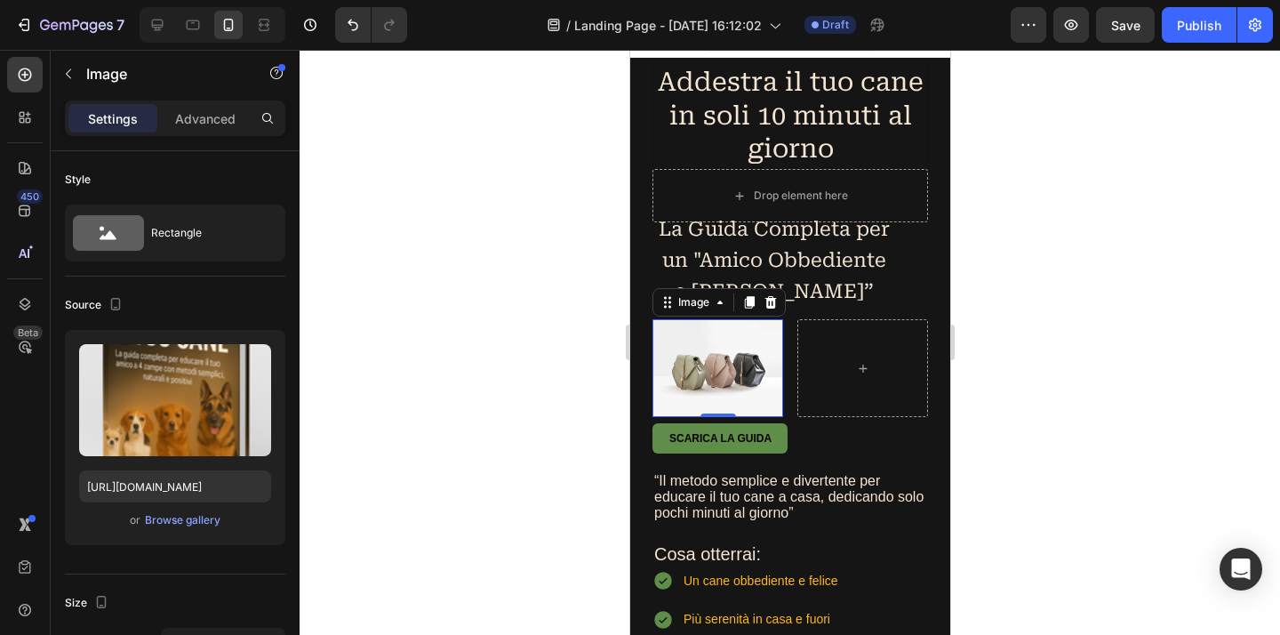
scroll to position [100, 0]
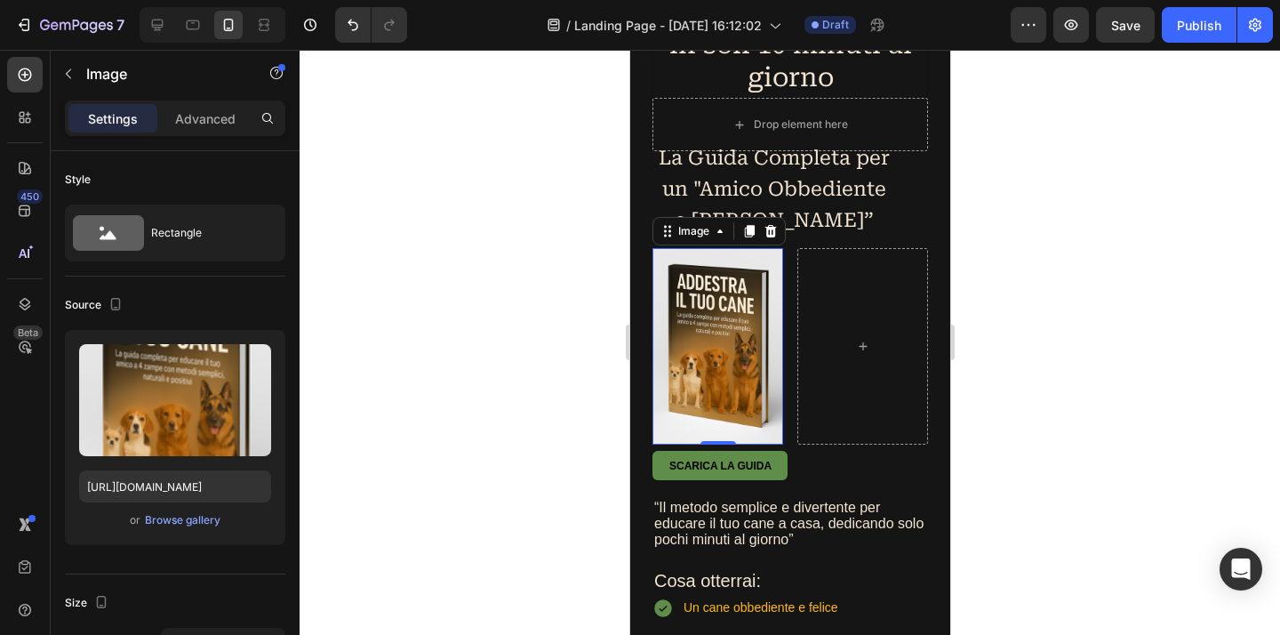
click at [1056, 335] on div at bounding box center [789, 342] width 980 height 585
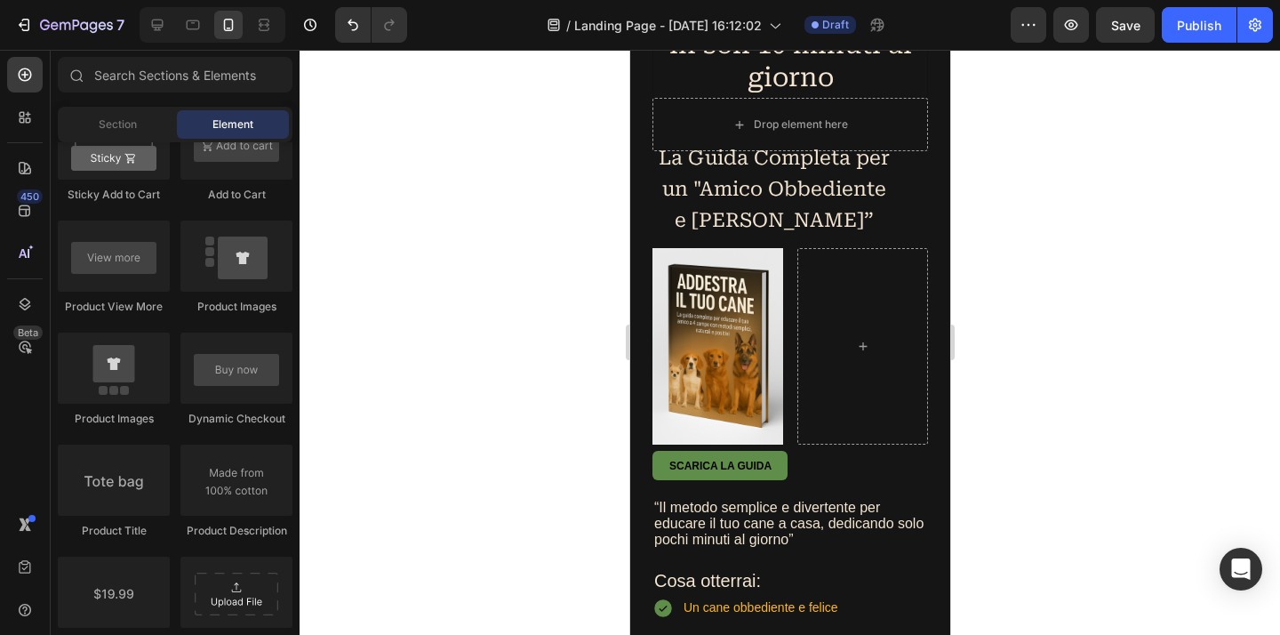
scroll to position [2559, 0]
click at [767, 263] on img at bounding box center [716, 346] width 131 height 196
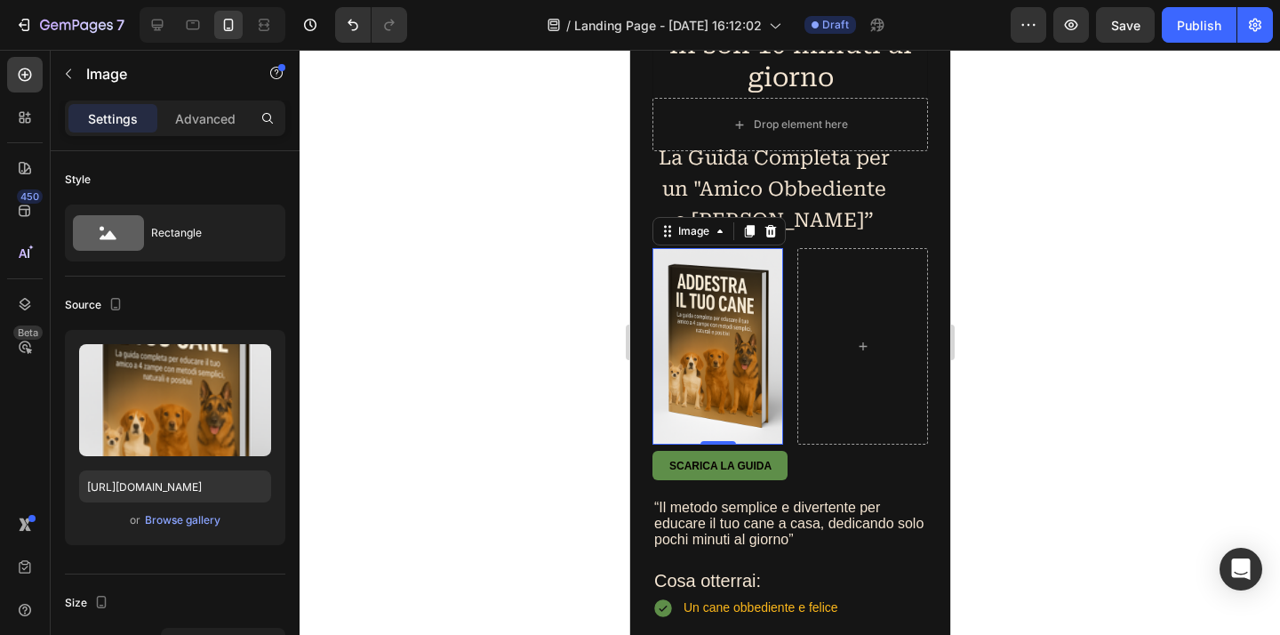
click at [1040, 276] on div at bounding box center [789, 342] width 980 height 585
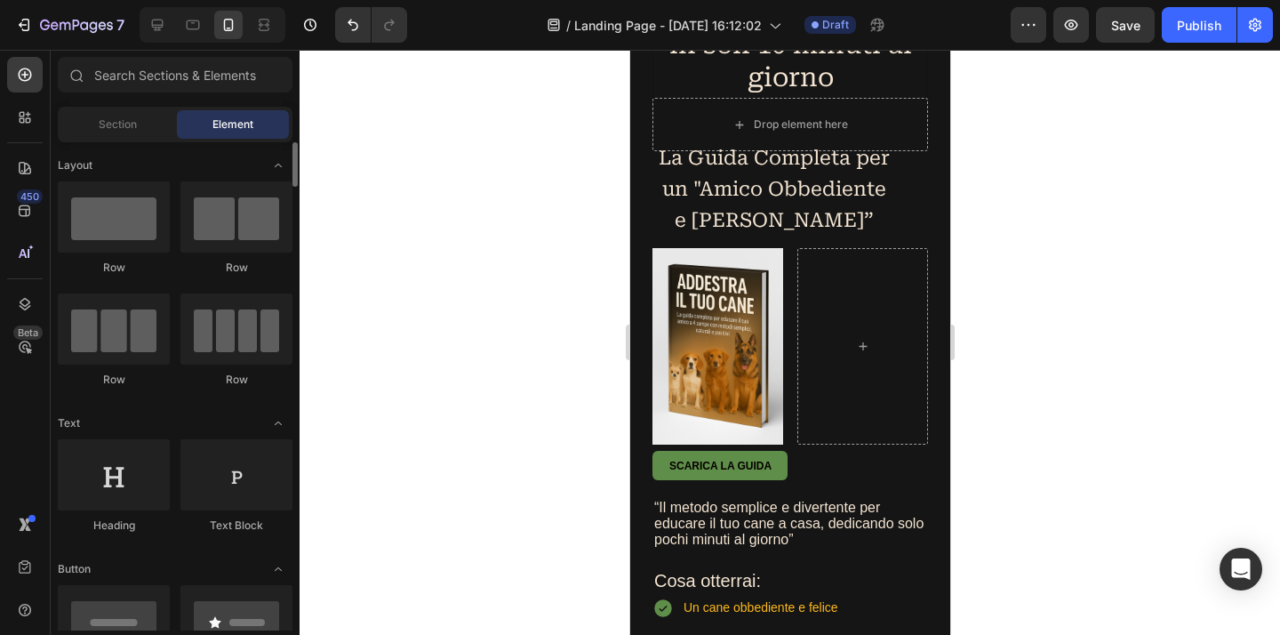
scroll to position [171, 0]
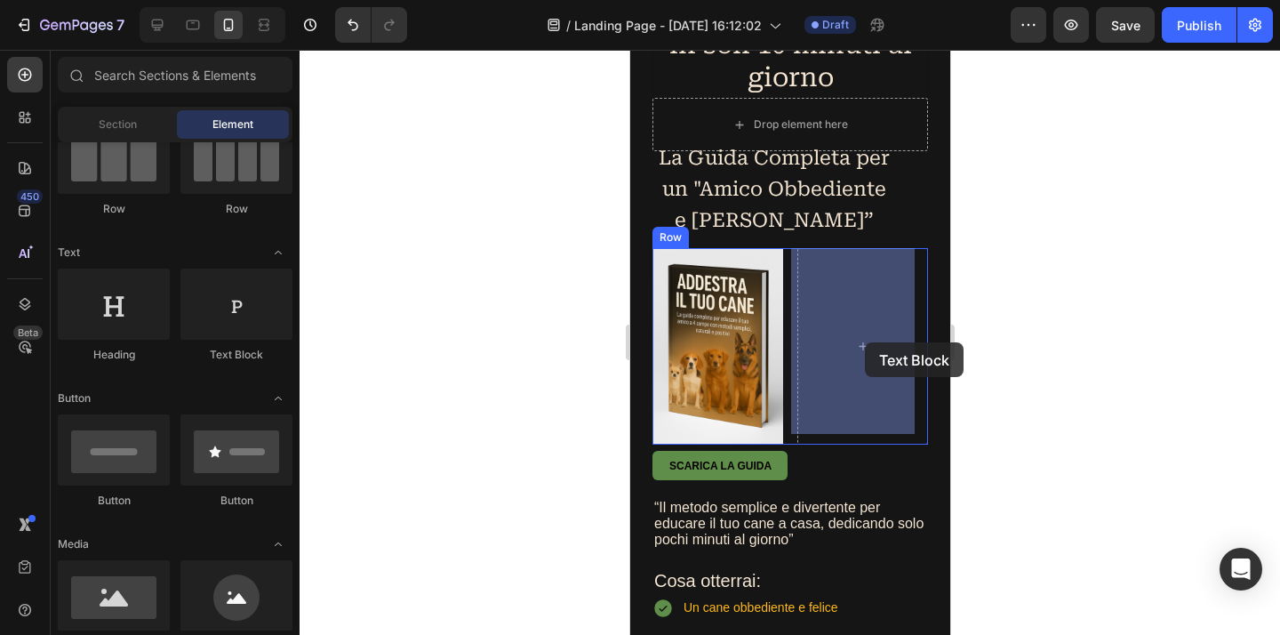
drag, startPoint x: 865, startPoint y: 368, endPoint x: 864, endPoint y: 342, distance: 25.8
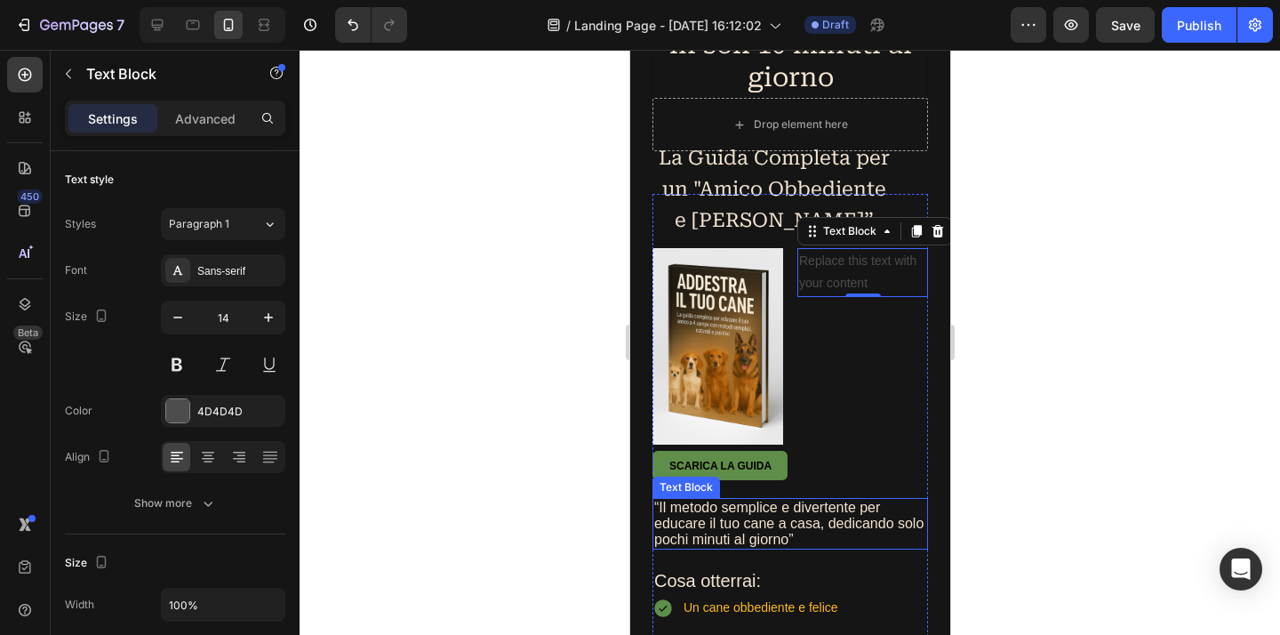
click at [785, 507] on p "“Il metodo semplice e divertente per educare il tuo cane a casa, dedicando solo…" at bounding box center [789, 523] width 272 height 48
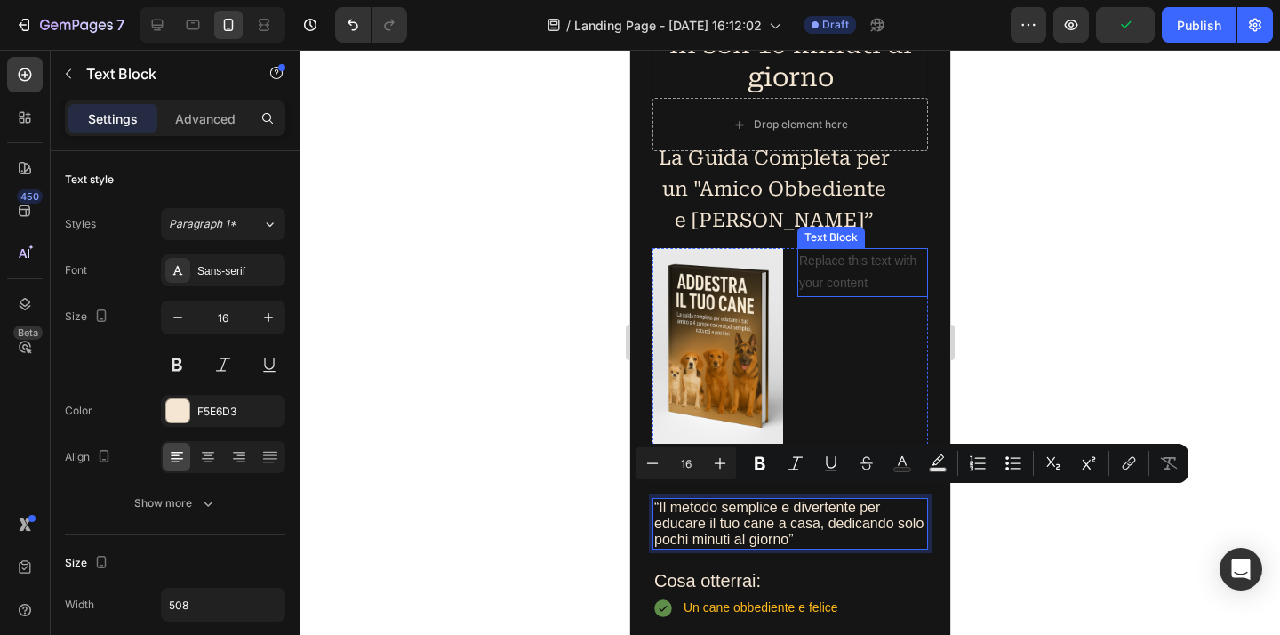
click at [837, 283] on div "Replace this text with your content" at bounding box center [861, 272] width 131 height 48
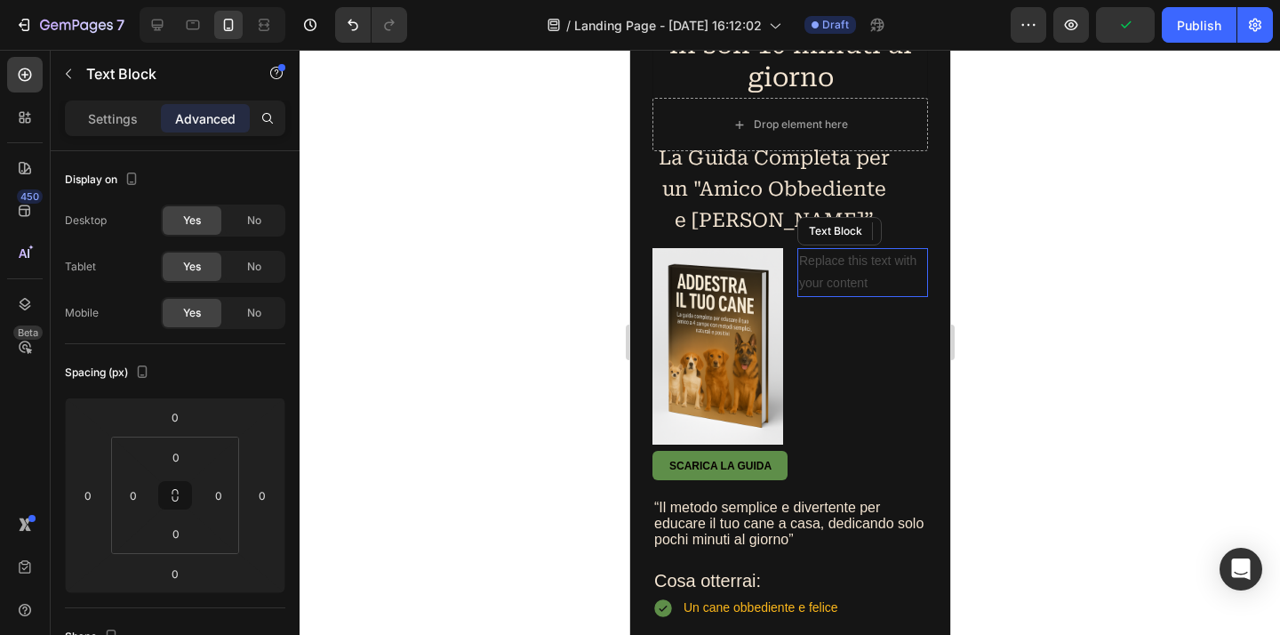
click at [837, 283] on p "Replace this text with your content" at bounding box center [861, 272] width 127 height 44
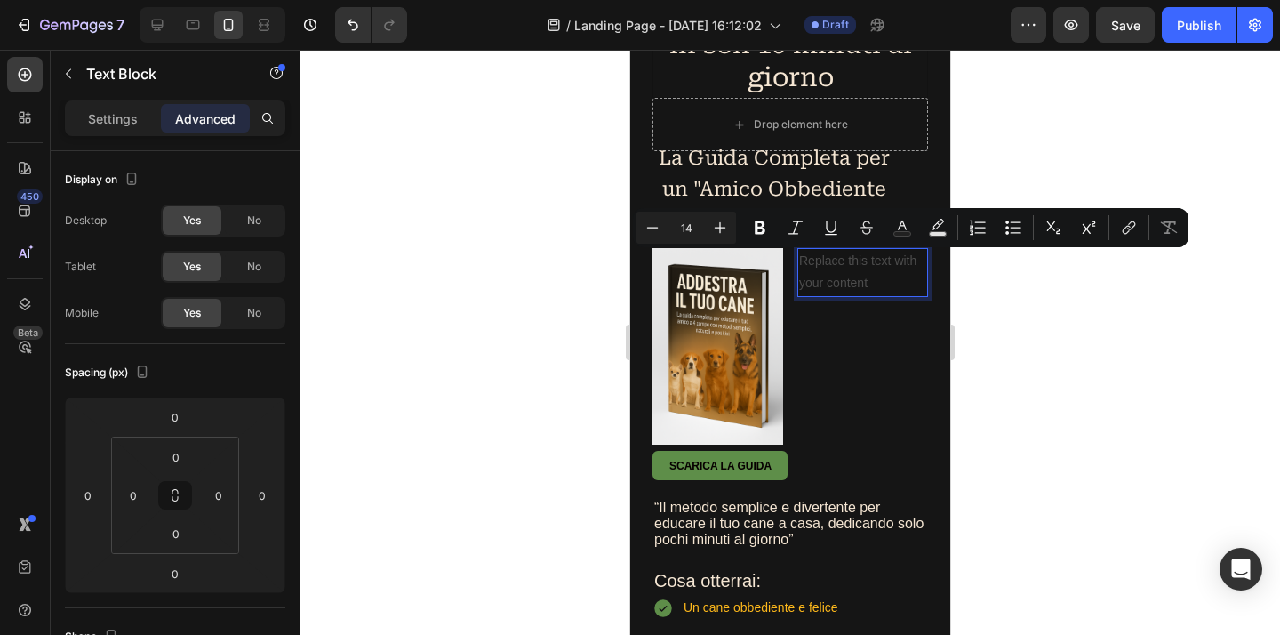
drag, startPoint x: 837, startPoint y: 283, endPoint x: 885, endPoint y: 293, distance: 49.0
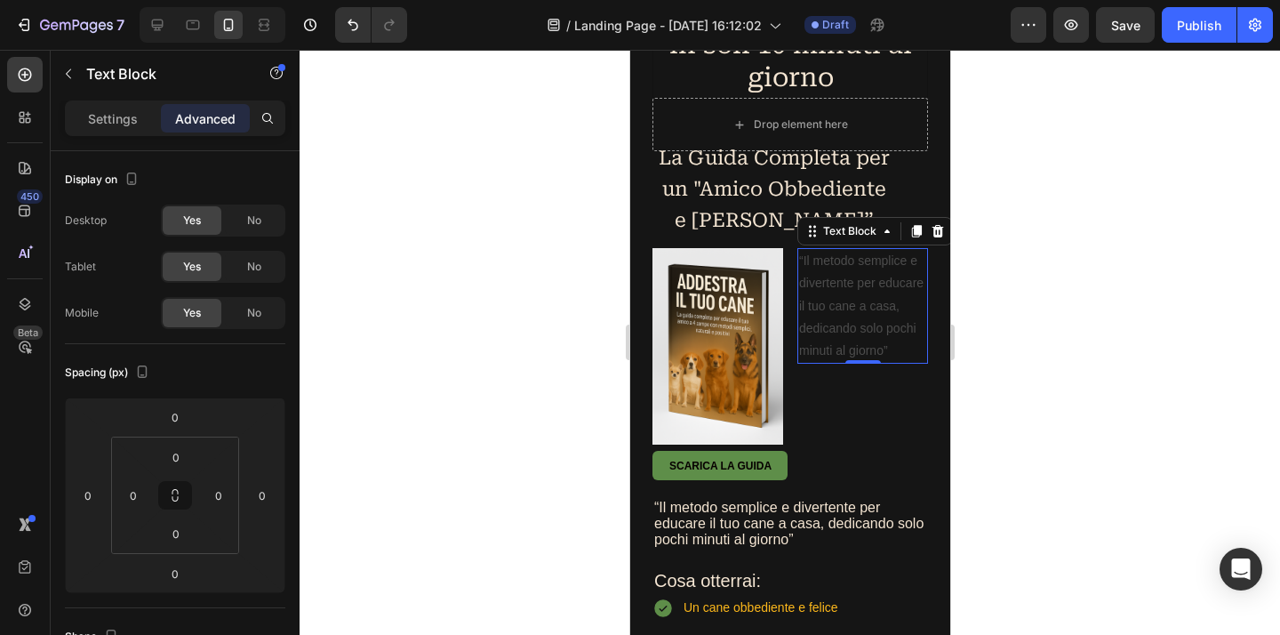
click at [1026, 304] on div at bounding box center [789, 342] width 980 height 585
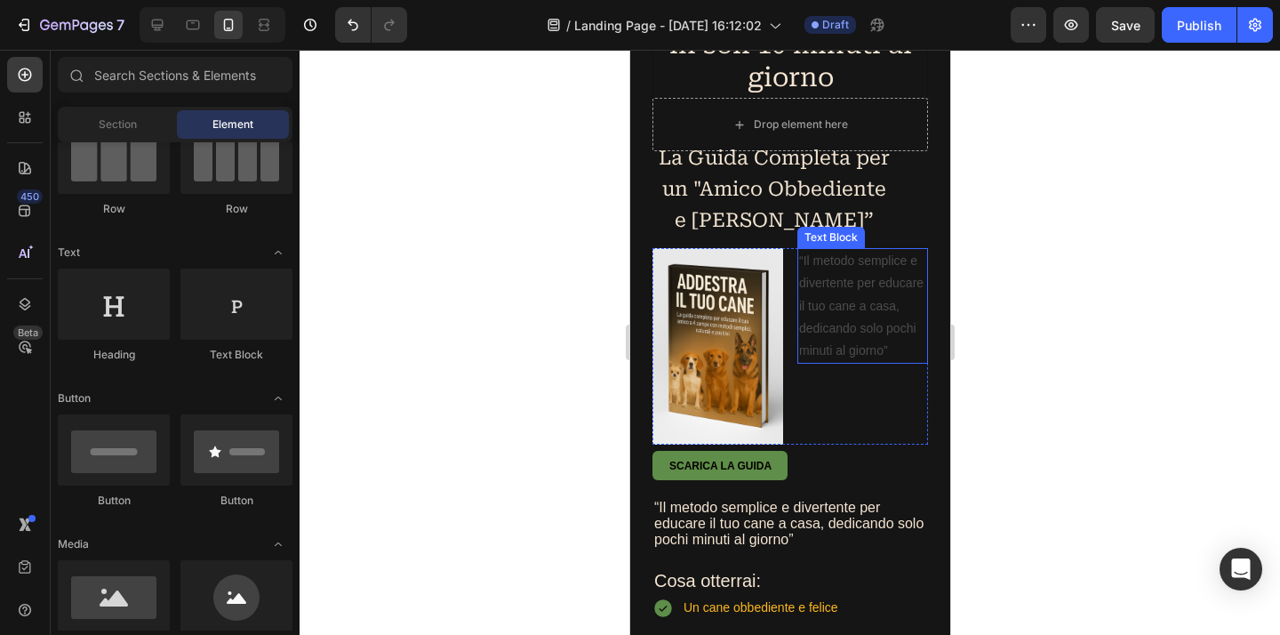
click at [839, 362] on p "“Il metodo semplice e divertente per educare il tuo cane a casa, dedicando solo…" at bounding box center [861, 306] width 127 height 112
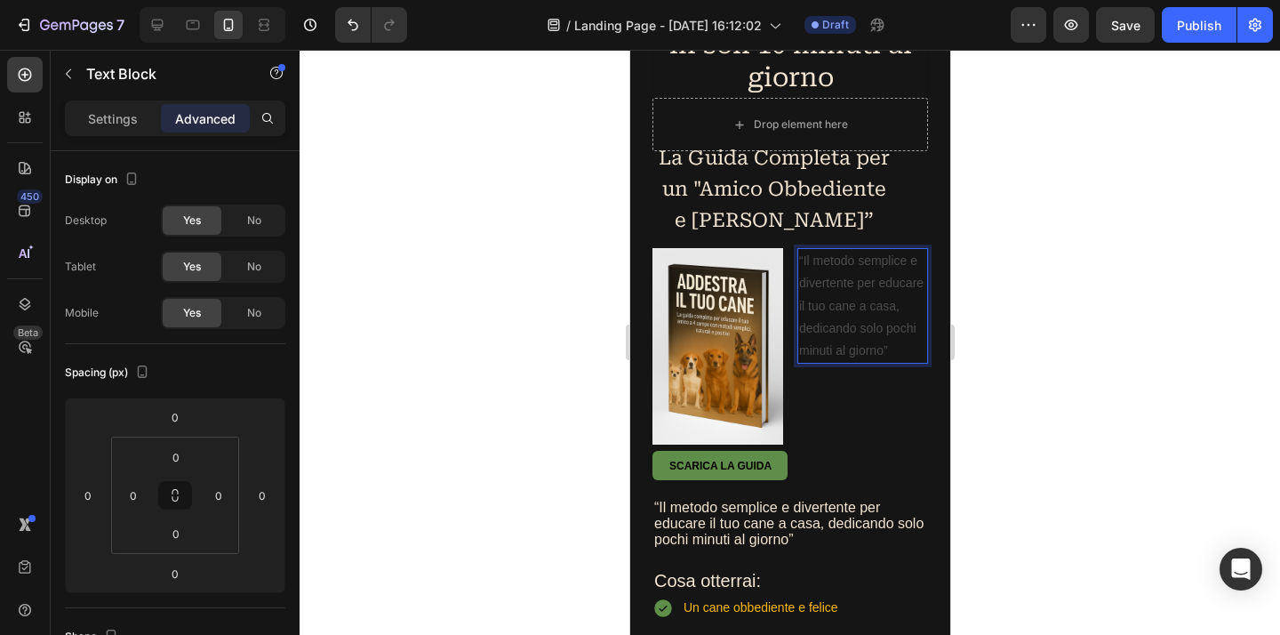
click at [834, 362] on p "“Il metodo semplice e divertente per educare il tuo cane a casa, dedicando solo…" at bounding box center [861, 306] width 127 height 112
click at [846, 271] on p "“Il metodo semplice e divertente per educare il tuo cane a casa, dedicando solo…" at bounding box center [861, 306] width 127 height 112
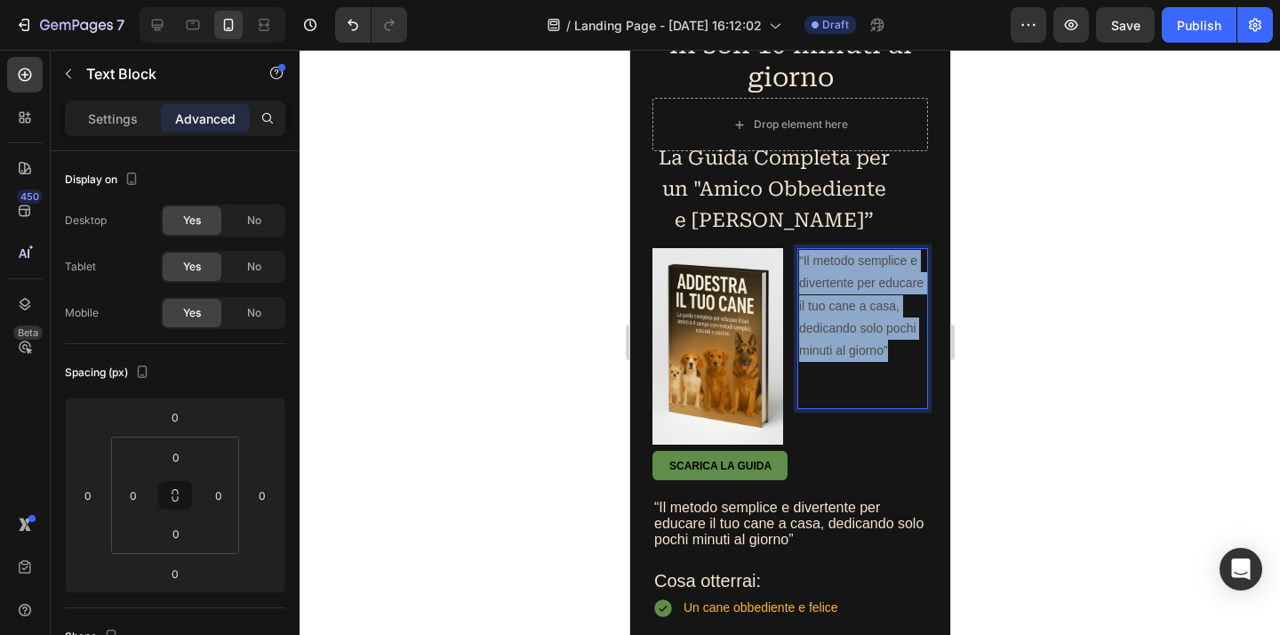
click at [846, 271] on p "“Il metodo semplice e divertente per educare il tuo cane a casa, dedicando solo…" at bounding box center [861, 306] width 127 height 112
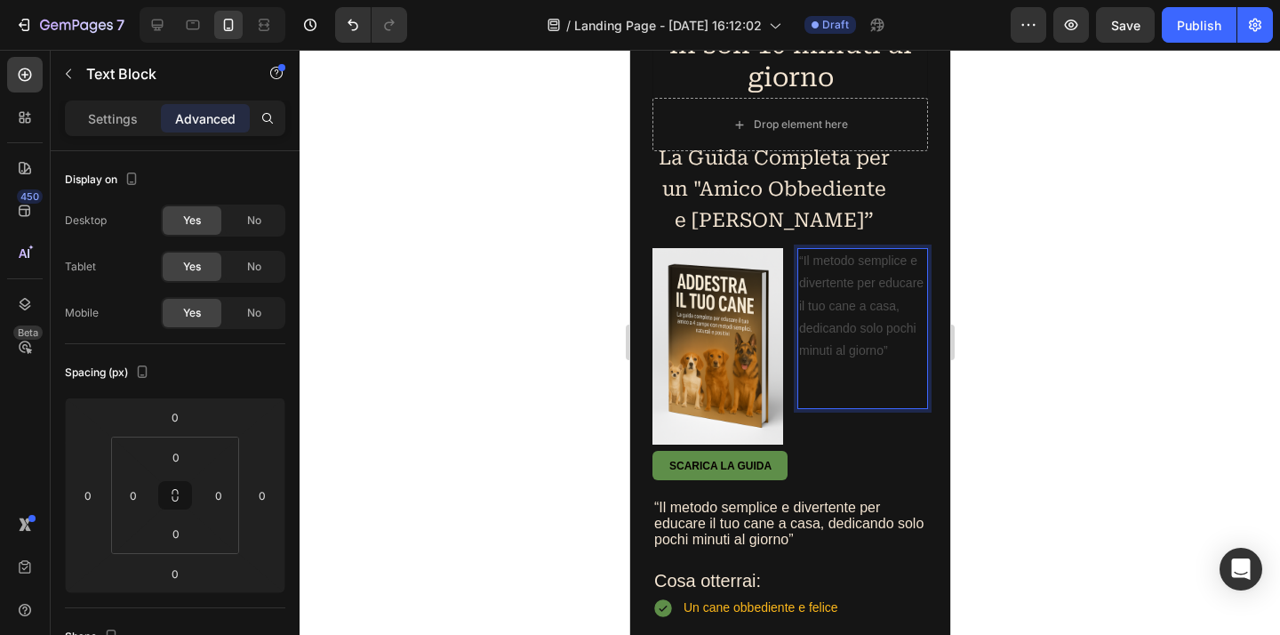
click at [846, 271] on p "“Il metodo semplice e divertente per educare il tuo cane a casa, dedicando solo…" at bounding box center [861, 306] width 127 height 112
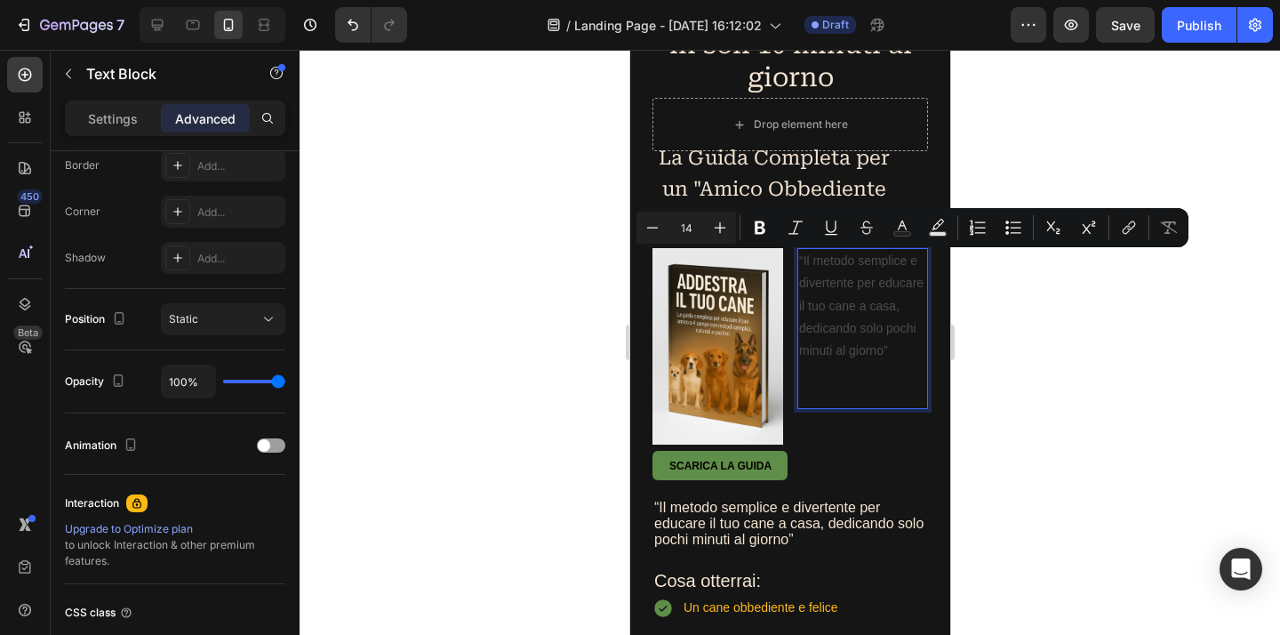
scroll to position [100, 0]
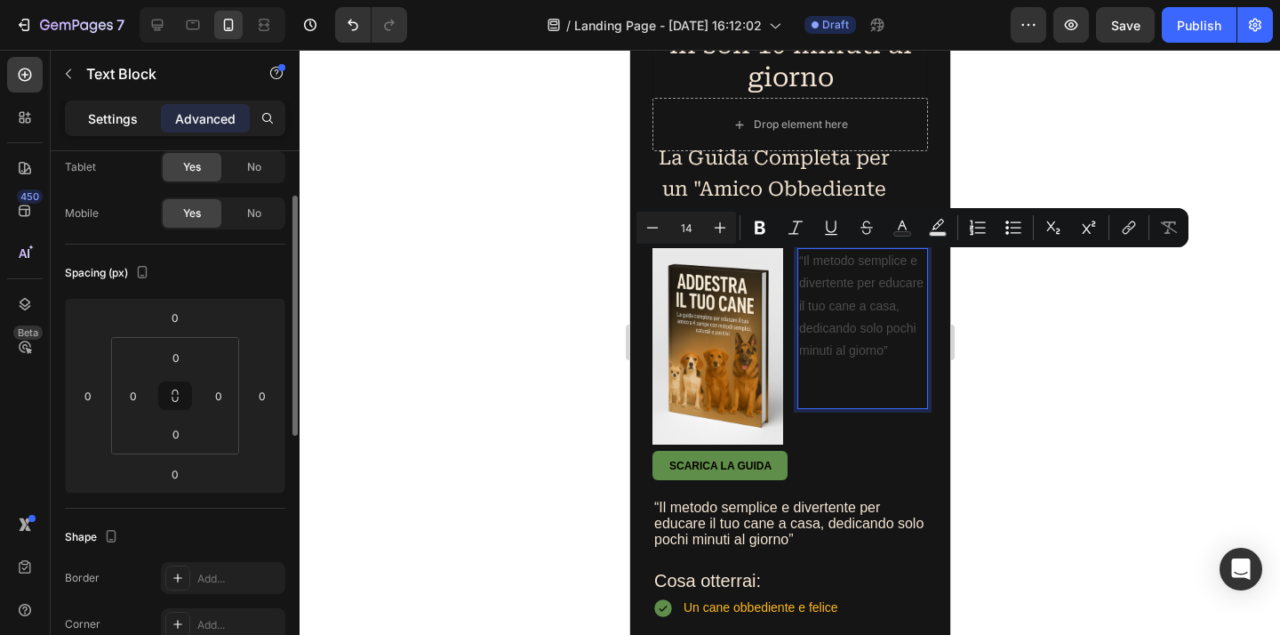
click at [132, 109] on p "Settings" at bounding box center [113, 118] width 50 height 19
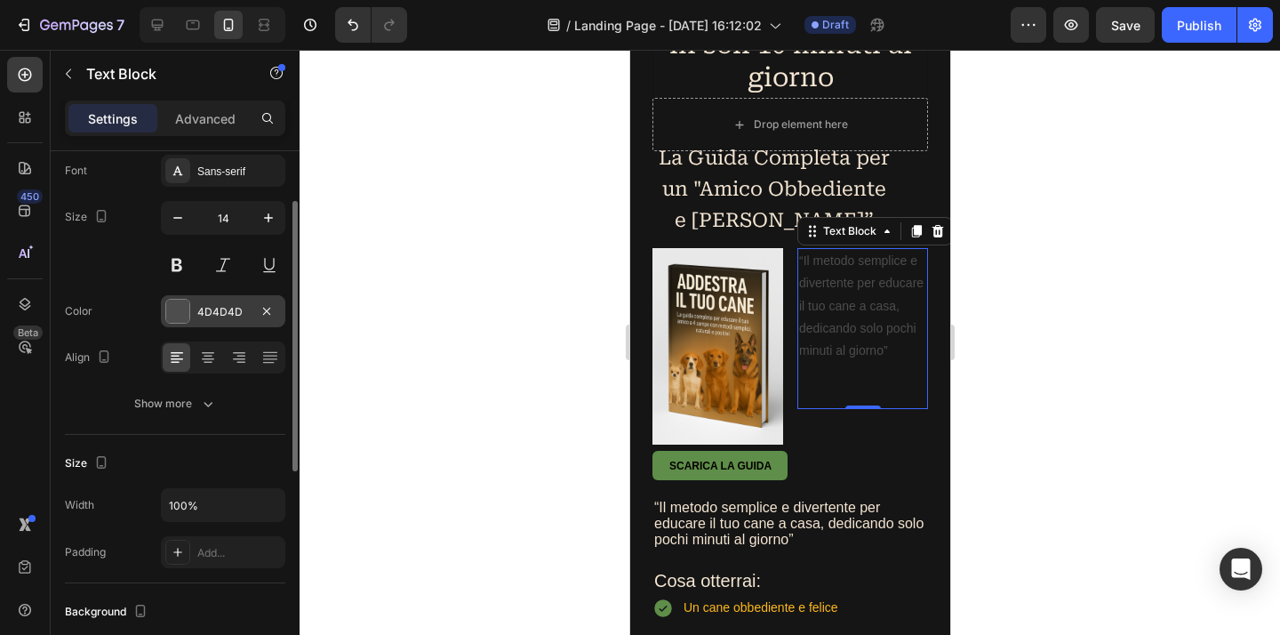
click at [229, 305] on div "4D4D4D" at bounding box center [223, 312] width 52 height 16
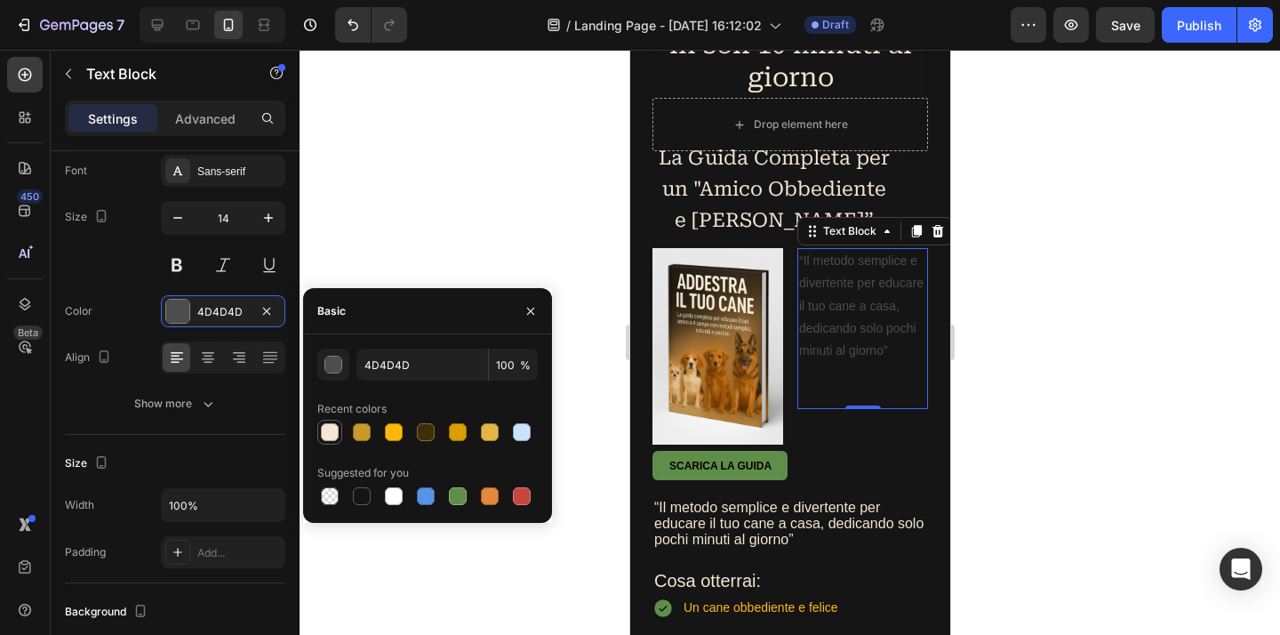
click at [330, 433] on div at bounding box center [330, 432] width 18 height 18
type input "F5E6D3"
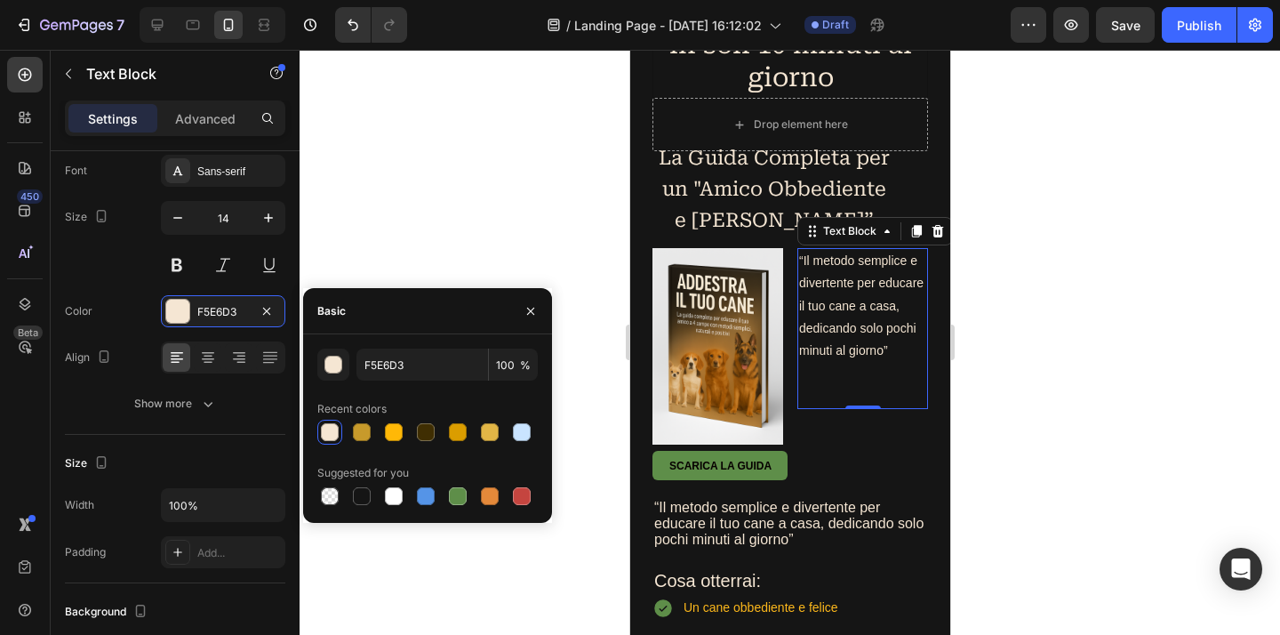
click at [1076, 381] on div at bounding box center [789, 342] width 980 height 585
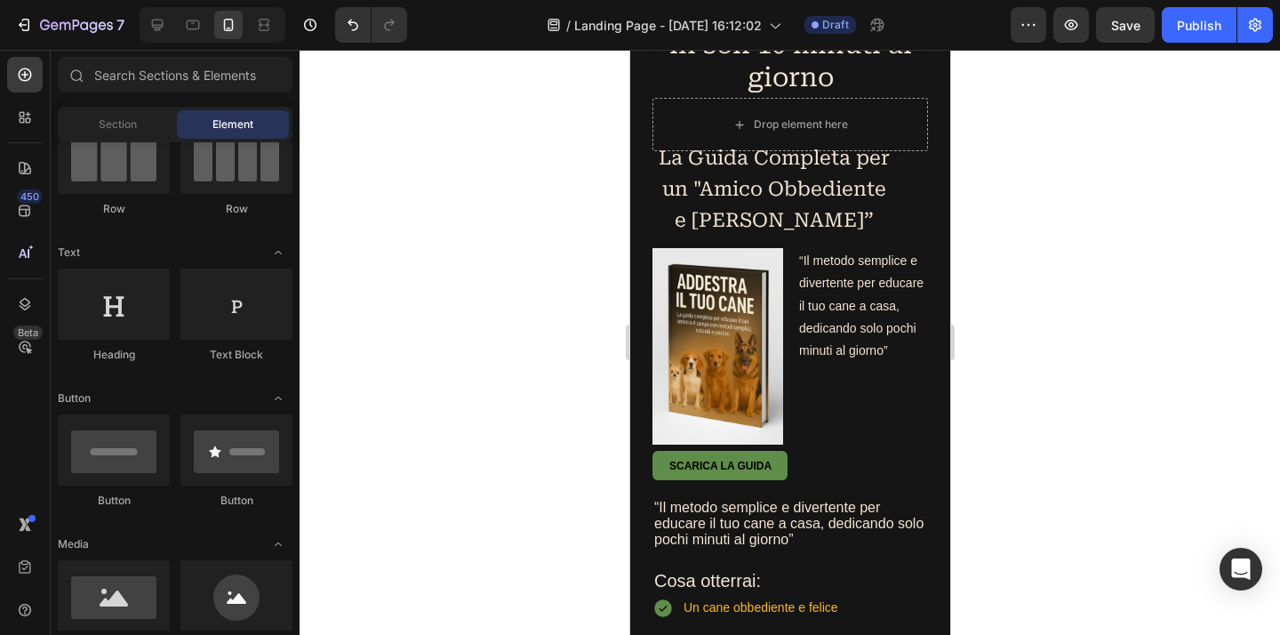
scroll to position [171, 0]
click at [818, 362] on p "“Il metodo semplice e divertente per educare il tuo cane a casa, dedicando solo…" at bounding box center [861, 306] width 127 height 112
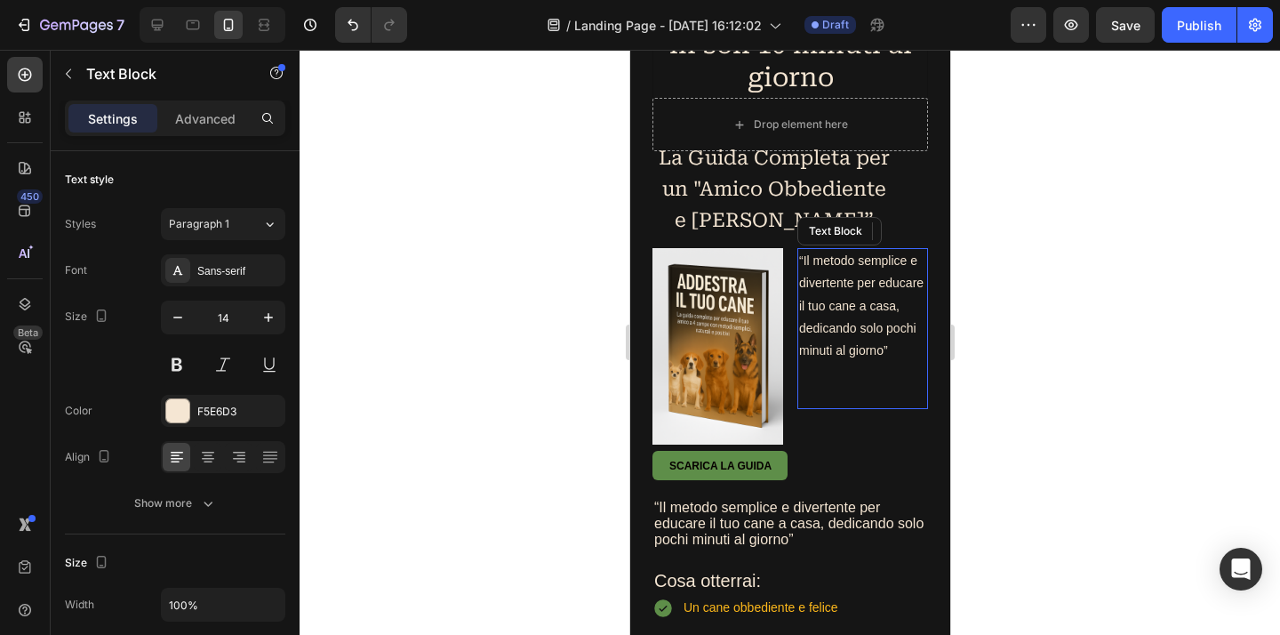
click at [823, 362] on p "“Il metodo semplice e divertente per educare il tuo cane a casa, dedicando solo…" at bounding box center [861, 306] width 127 height 112
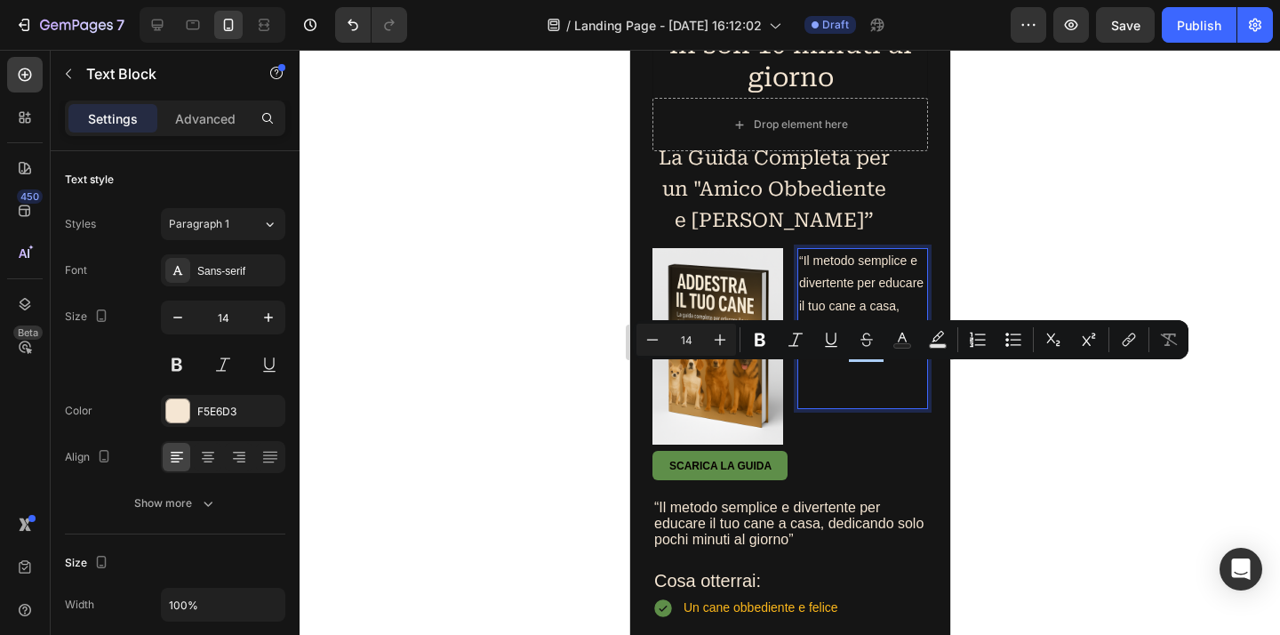
click at [1032, 368] on div at bounding box center [789, 342] width 980 height 585
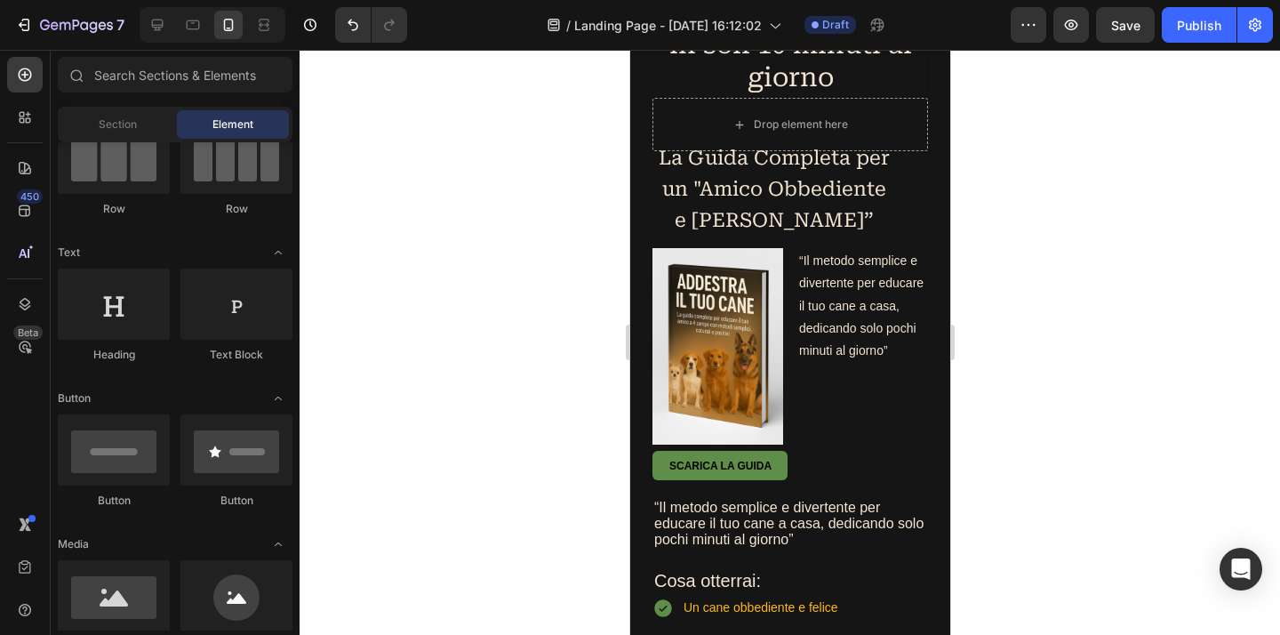
click at [1046, 445] on div at bounding box center [789, 342] width 980 height 585
click at [850, 349] on p "“Il metodo semplice e divertente per educare il tuo cane a casa, dedicando solo…" at bounding box center [861, 306] width 127 height 112
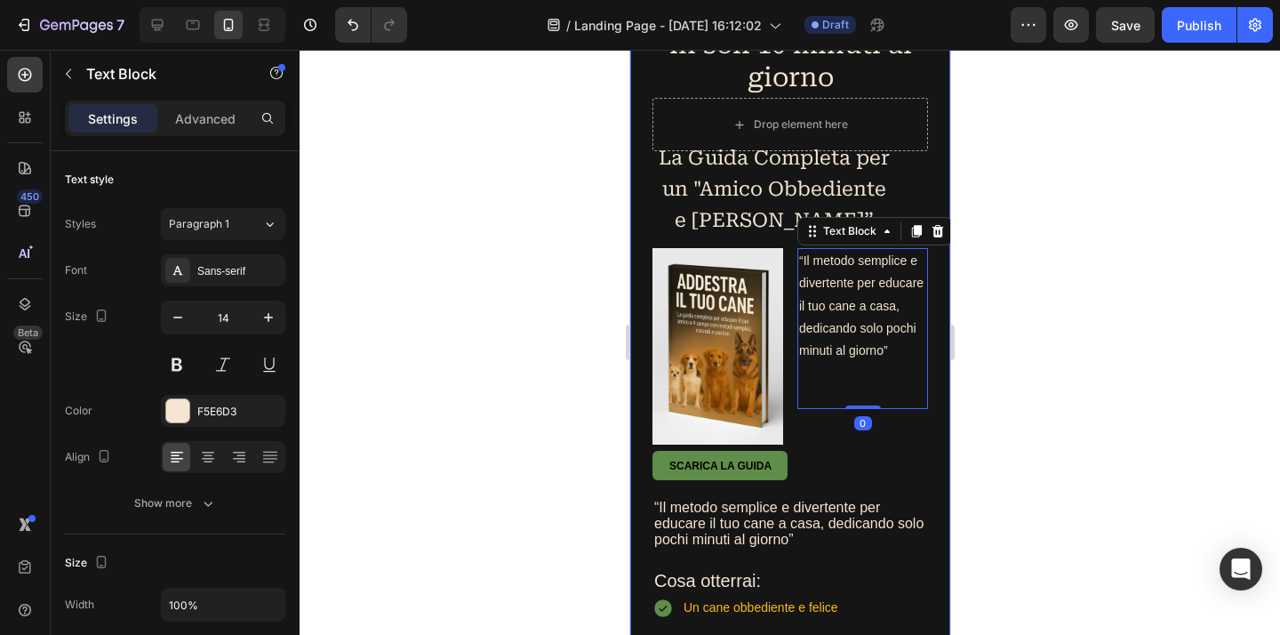
click at [936, 404] on div "Addestra il tuo cane in soli 10 minuti al giorno Heading Drop element here Row …" at bounding box center [789, 532] width 320 height 1090
click at [852, 406] on p "Rich Text Editor. Editing area: main" at bounding box center [861, 395] width 127 height 22
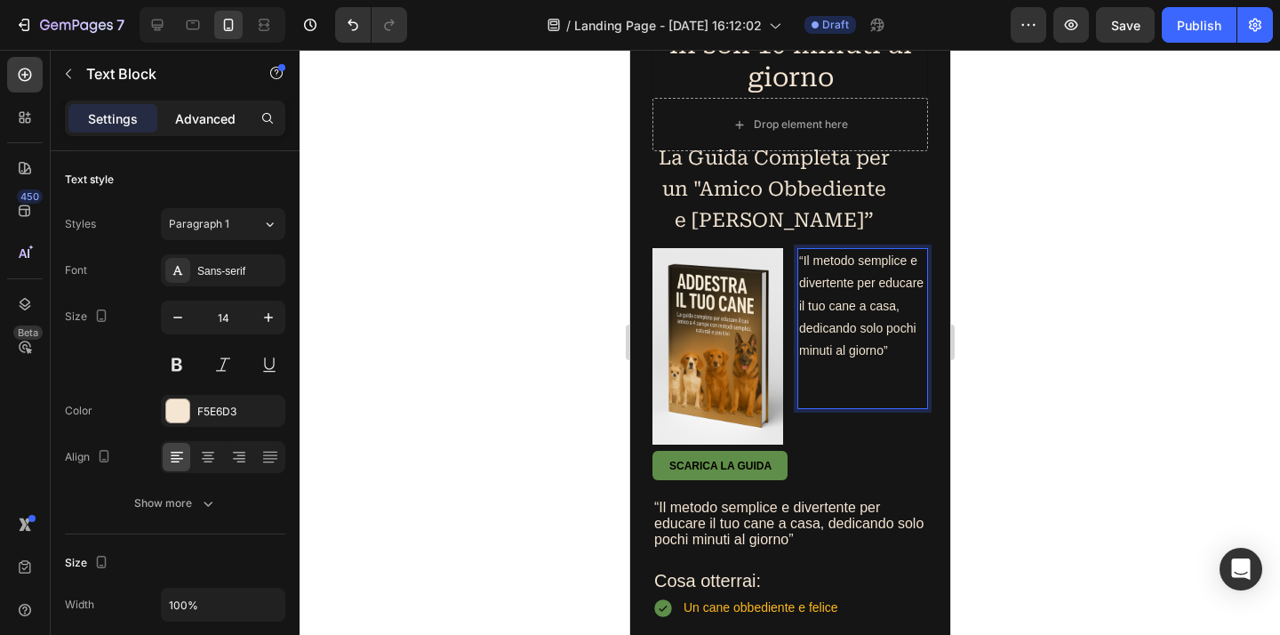
click at [220, 116] on p "Advanced" at bounding box center [205, 118] width 60 height 19
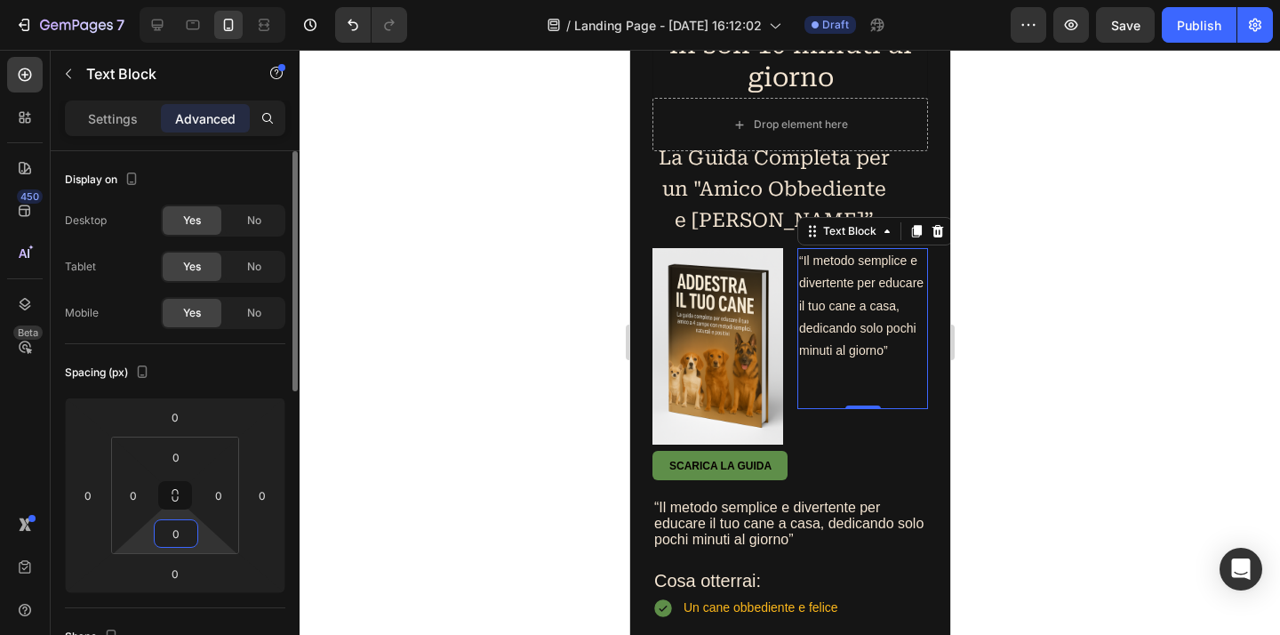
click at [184, 531] on input "0" at bounding box center [176, 533] width 36 height 27
type input "-"
type input "3"
click at [327, 450] on div at bounding box center [789, 342] width 980 height 585
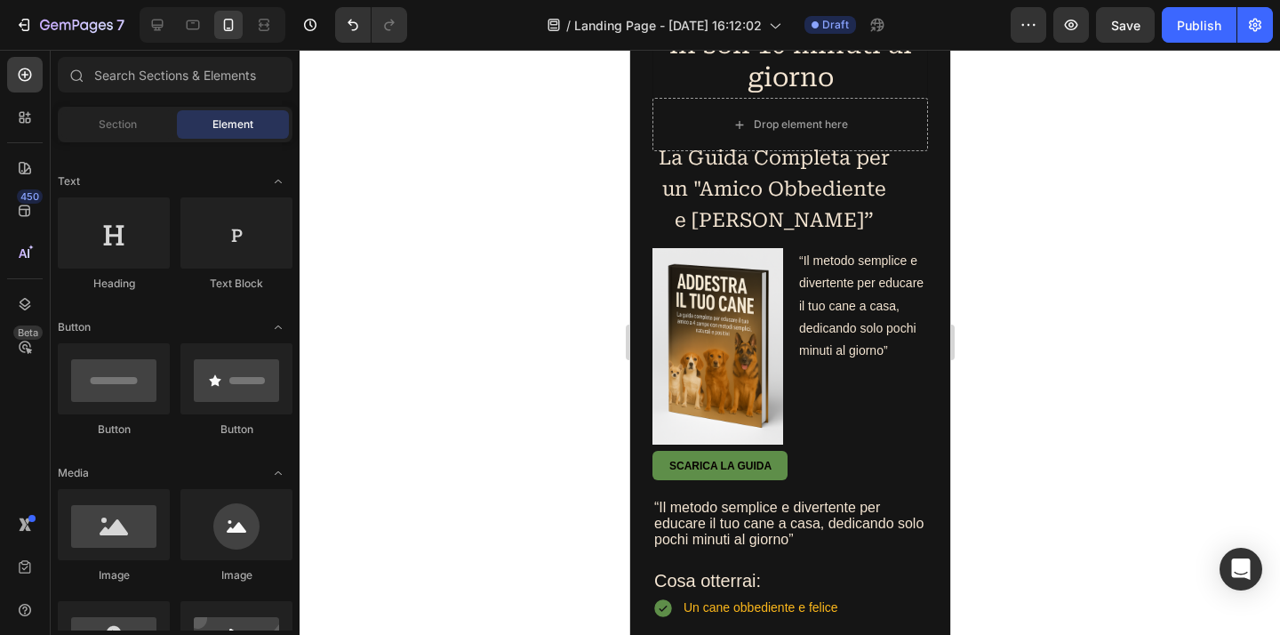
scroll to position [71, 0]
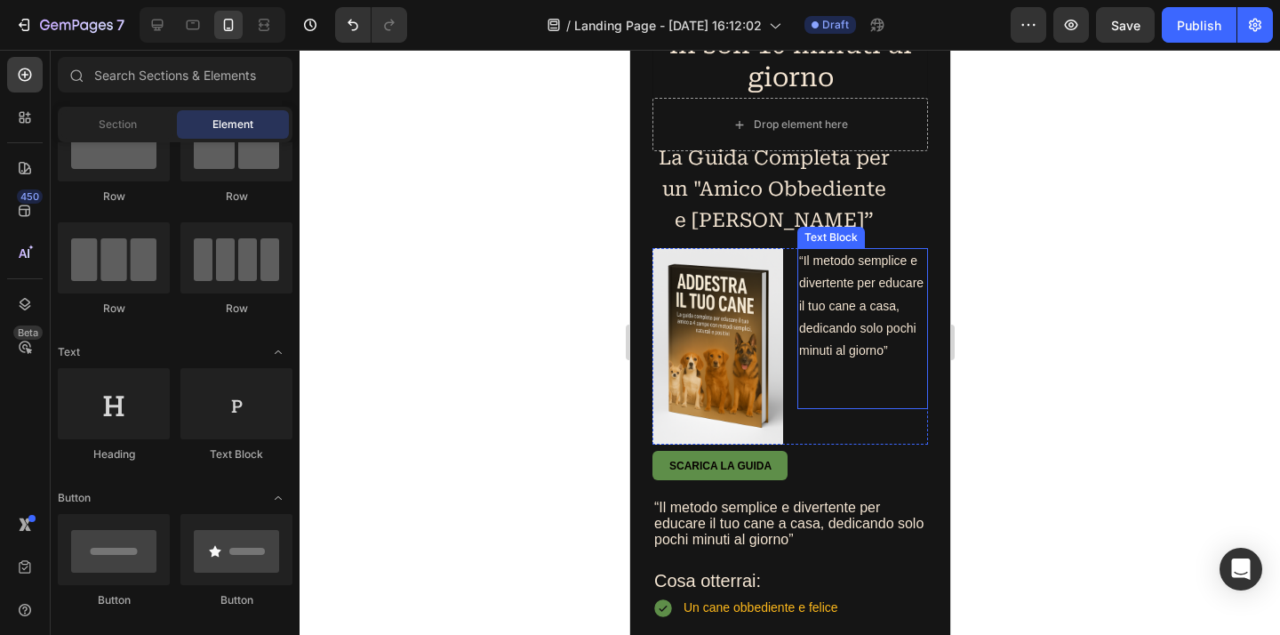
click at [842, 384] on p "Rich Text Editor. Editing area: main" at bounding box center [861, 373] width 127 height 22
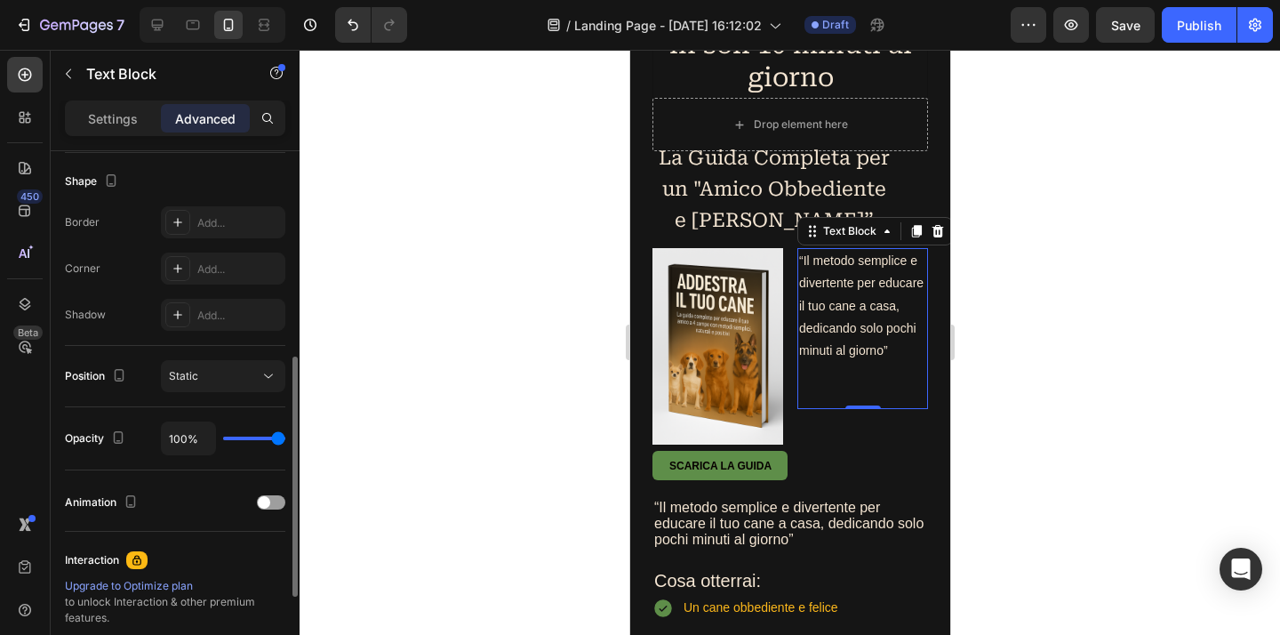
scroll to position [57, 0]
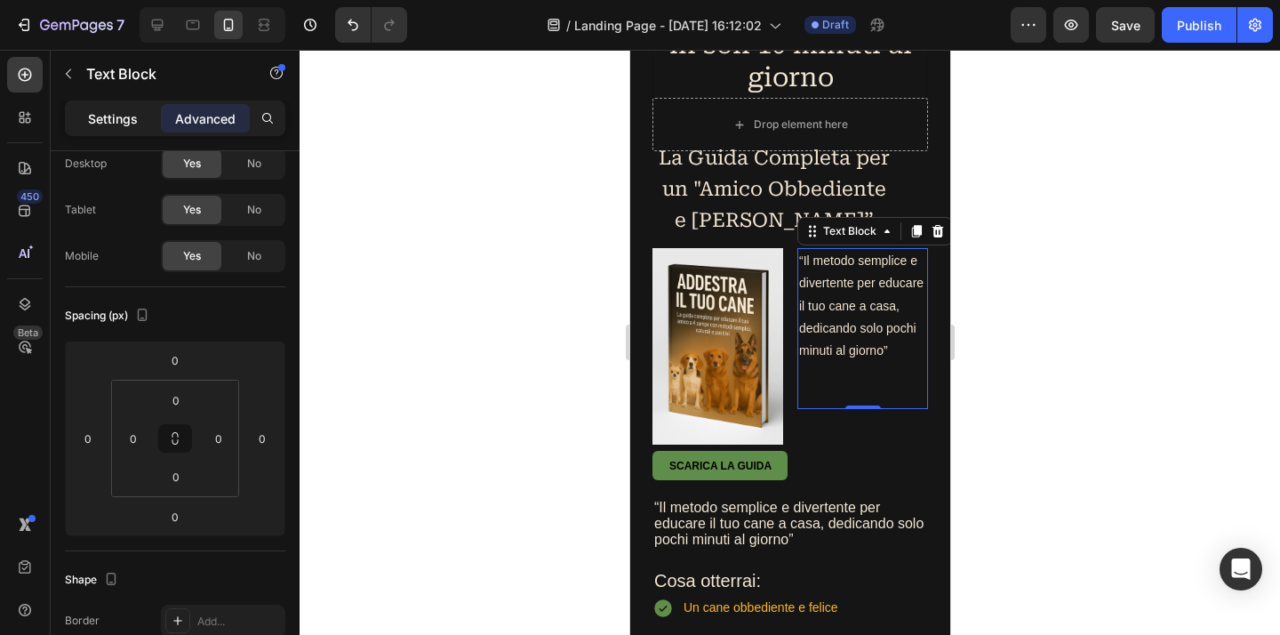
click at [91, 123] on p "Settings" at bounding box center [113, 118] width 50 height 19
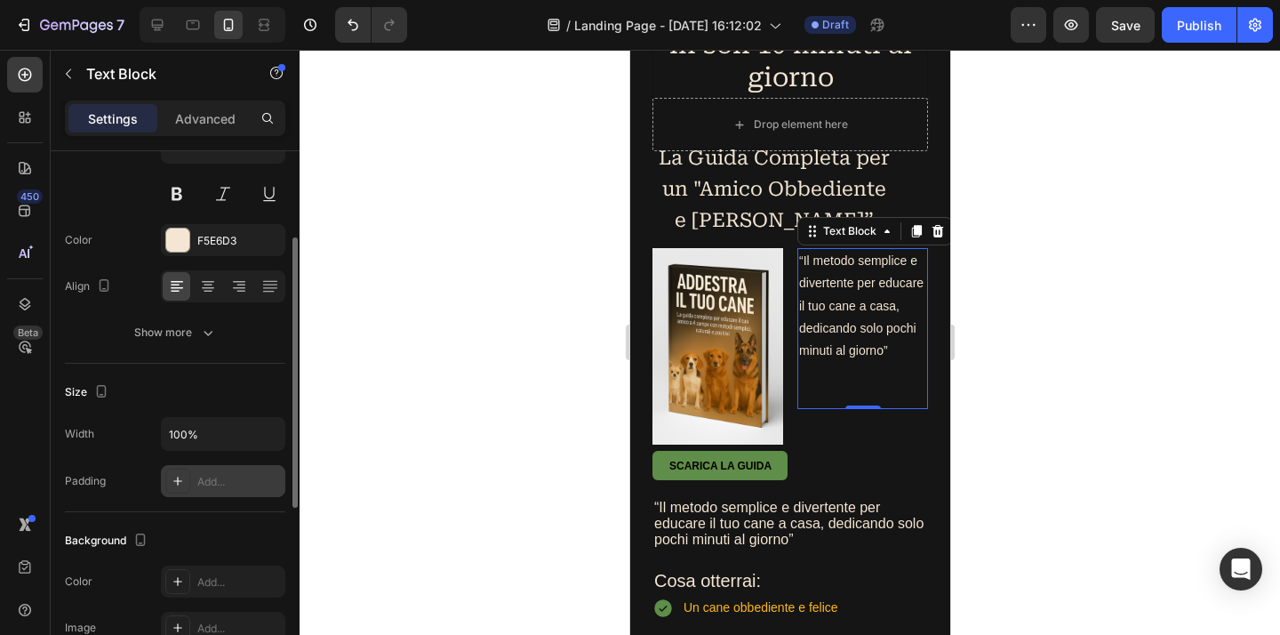
scroll to position [242, 0]
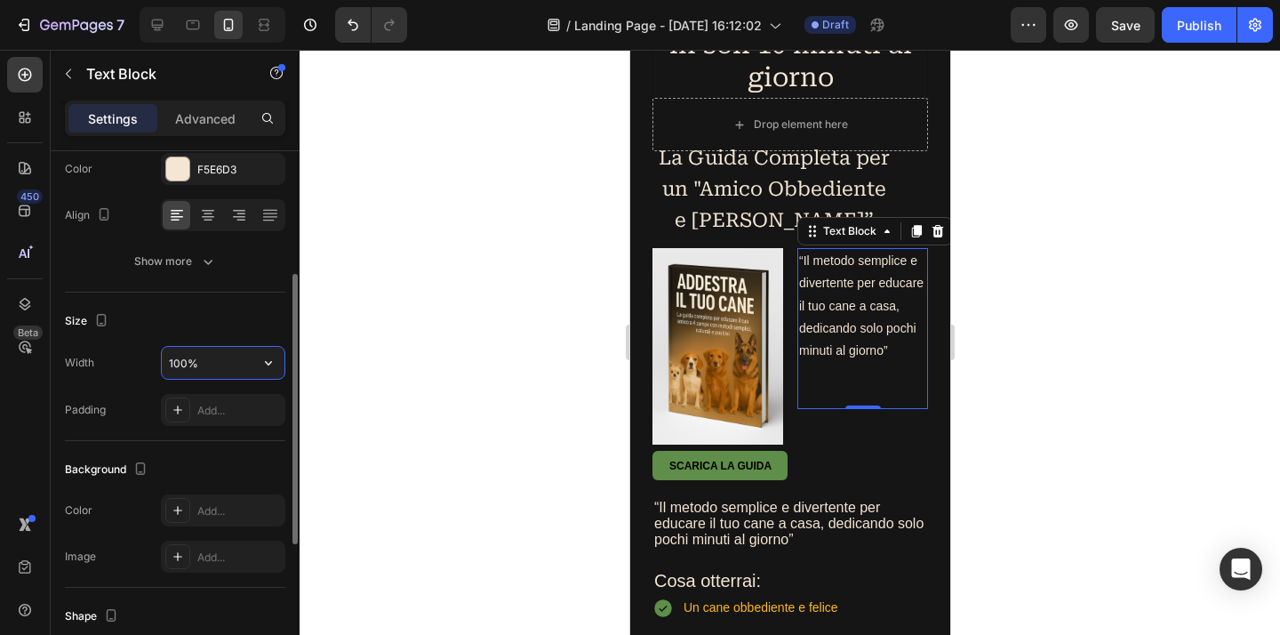
click at [193, 363] on input "100%" at bounding box center [223, 363] width 123 height 32
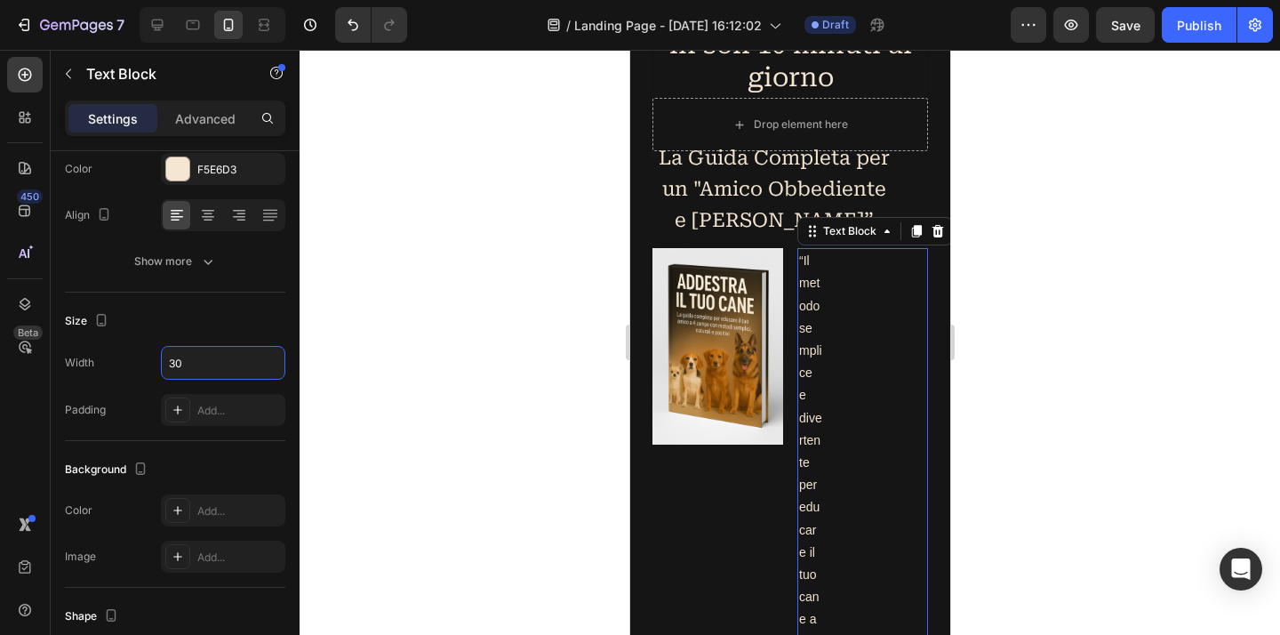
type input "3"
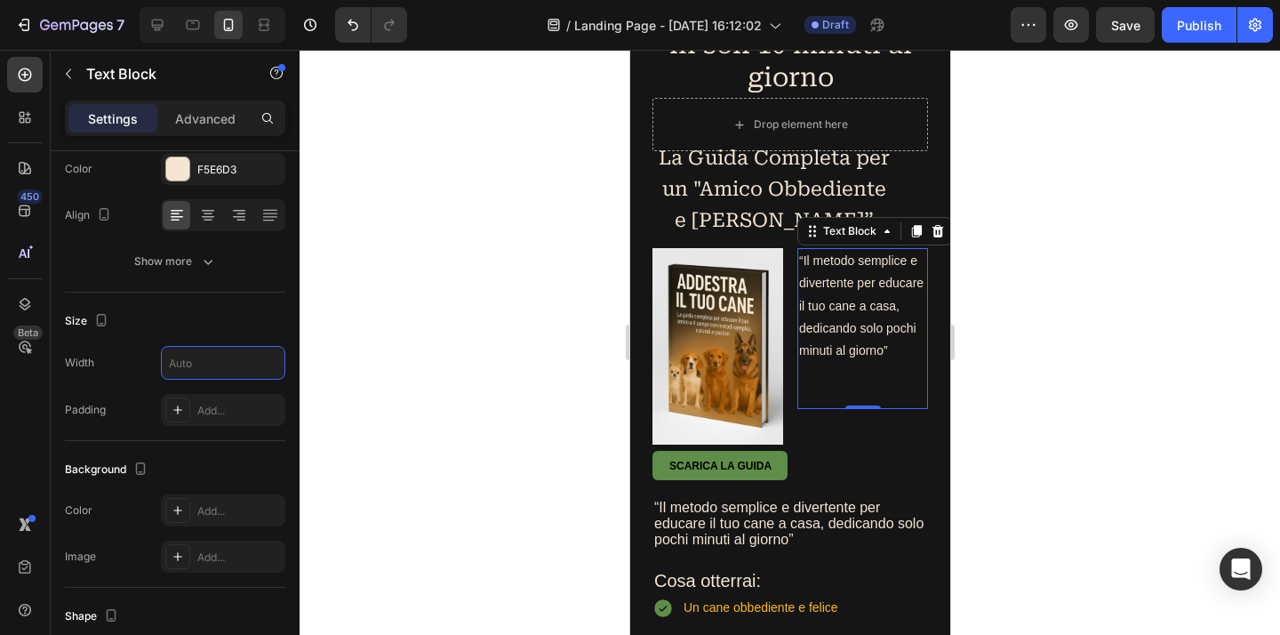
type input "2"
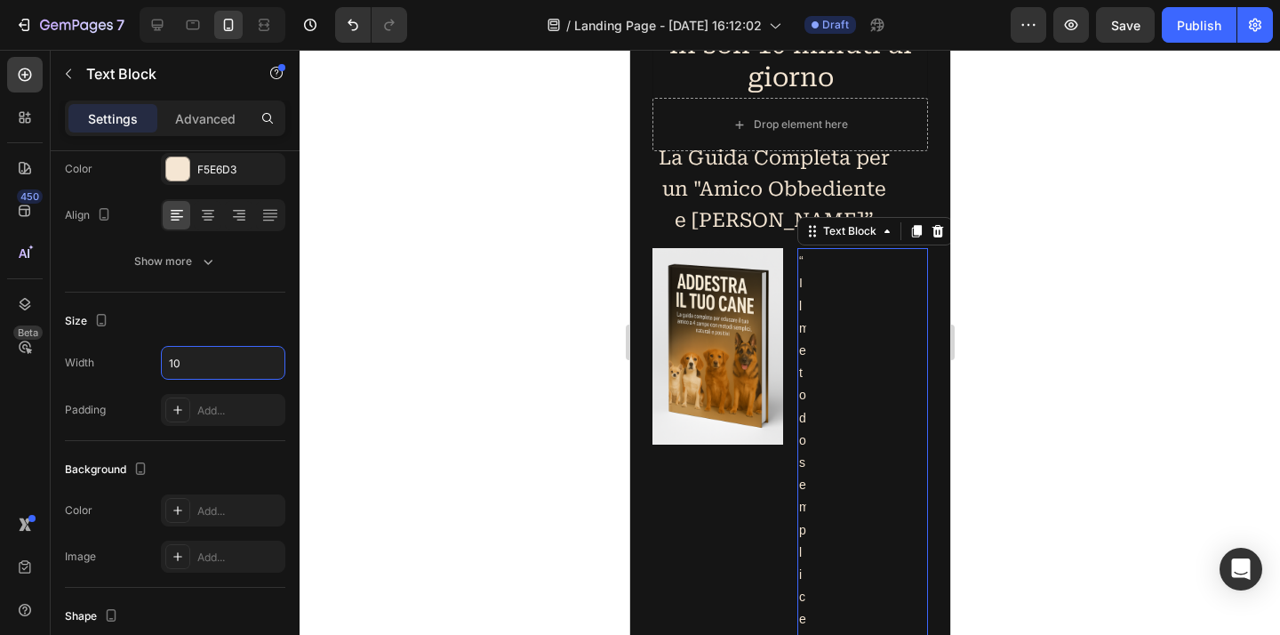
type input "1"
type input "2"
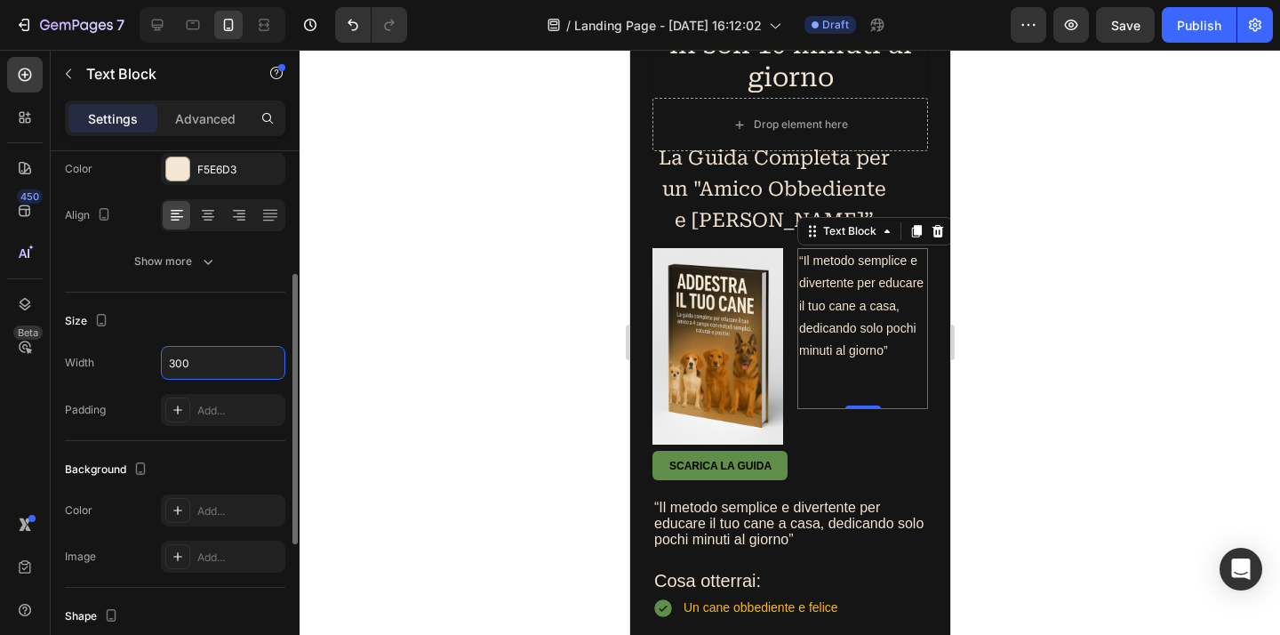
type input "300"
click at [282, 313] on div "Size" at bounding box center [175, 321] width 220 height 28
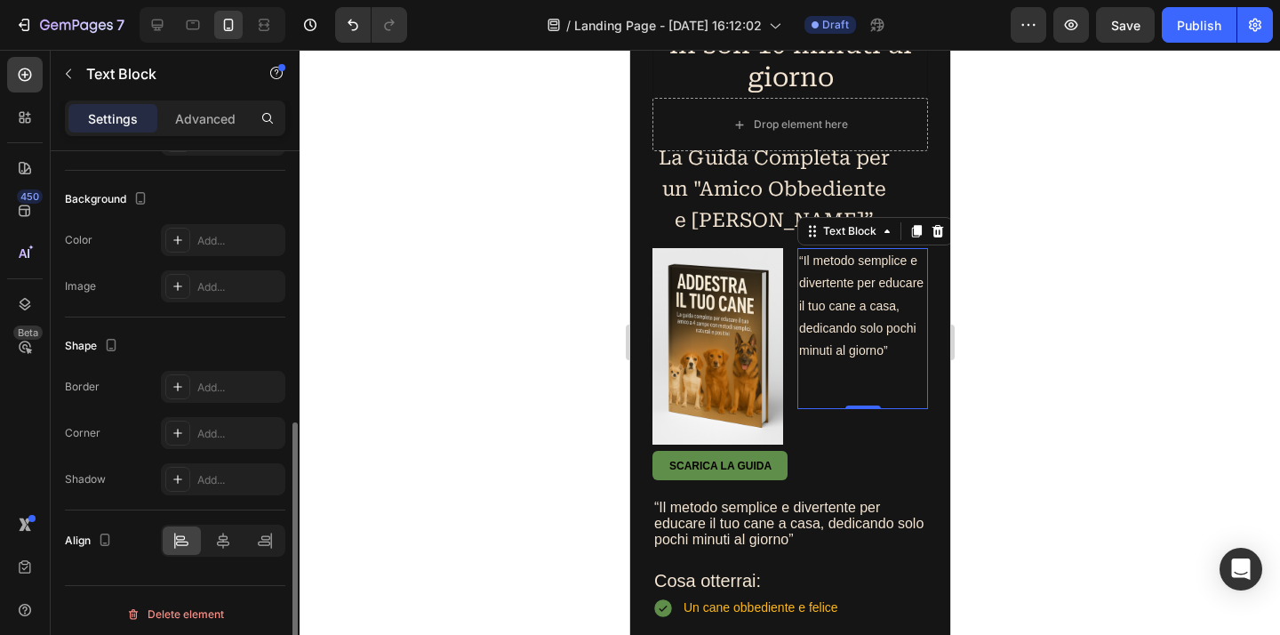
scroll to position [519, 0]
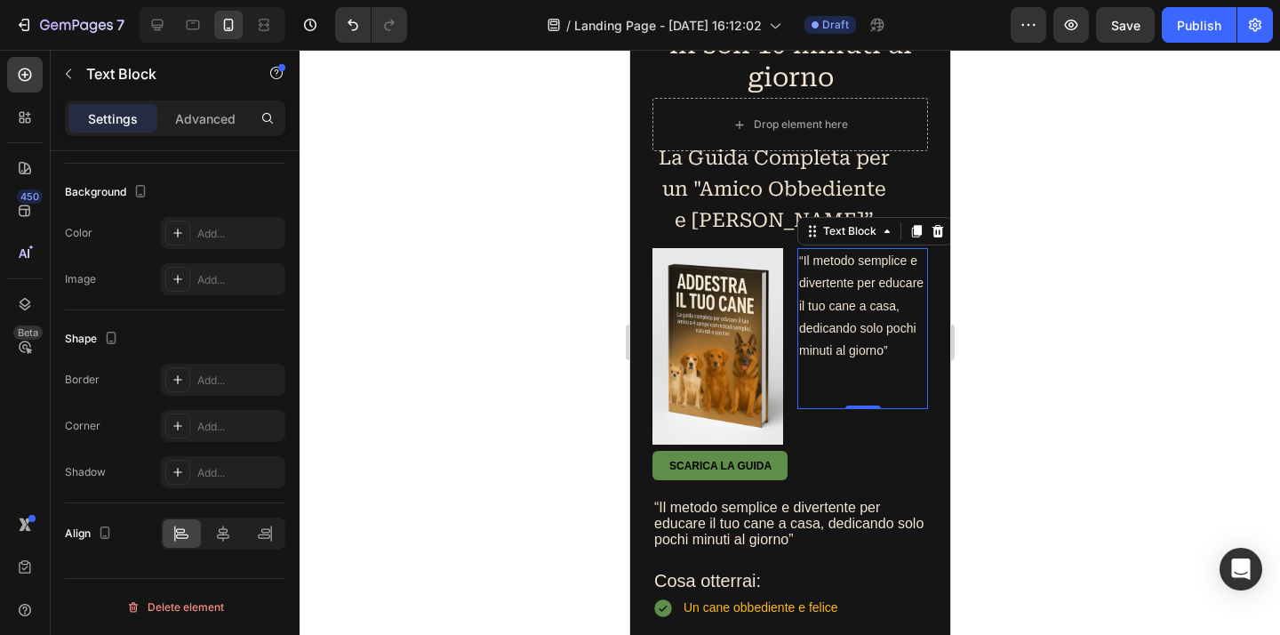
click at [1086, 411] on div at bounding box center [789, 342] width 980 height 585
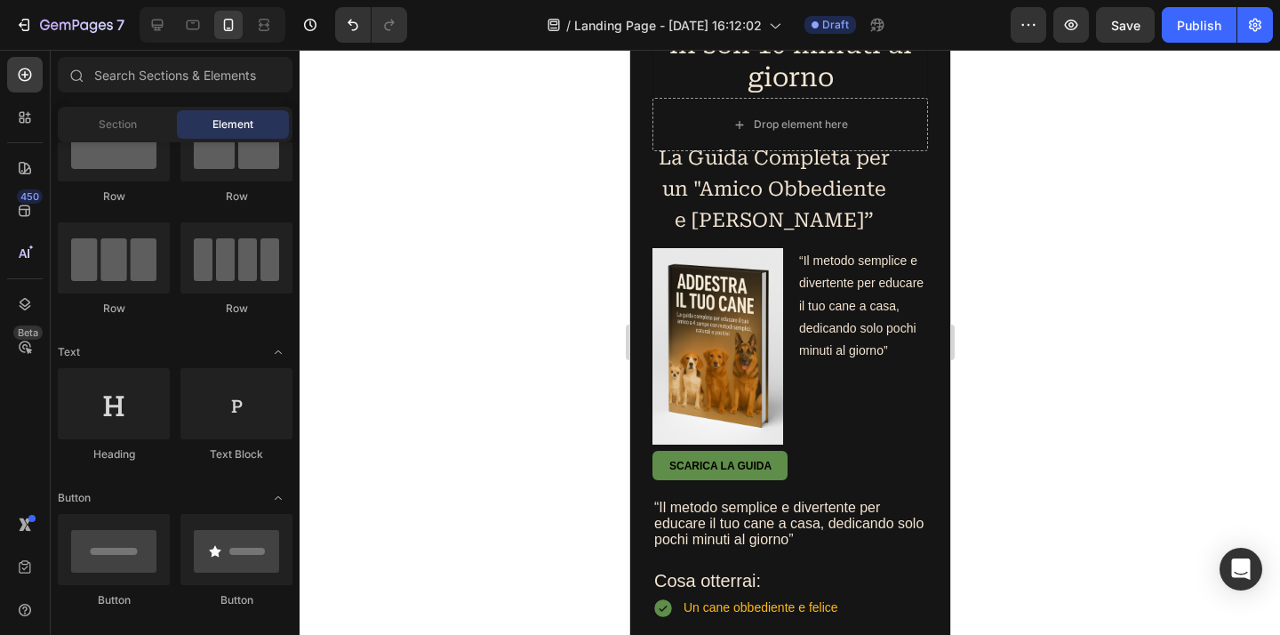
scroll to position [71, 0]
click at [850, 384] on p "Rich Text Editor. Editing area: main" at bounding box center [861, 373] width 127 height 22
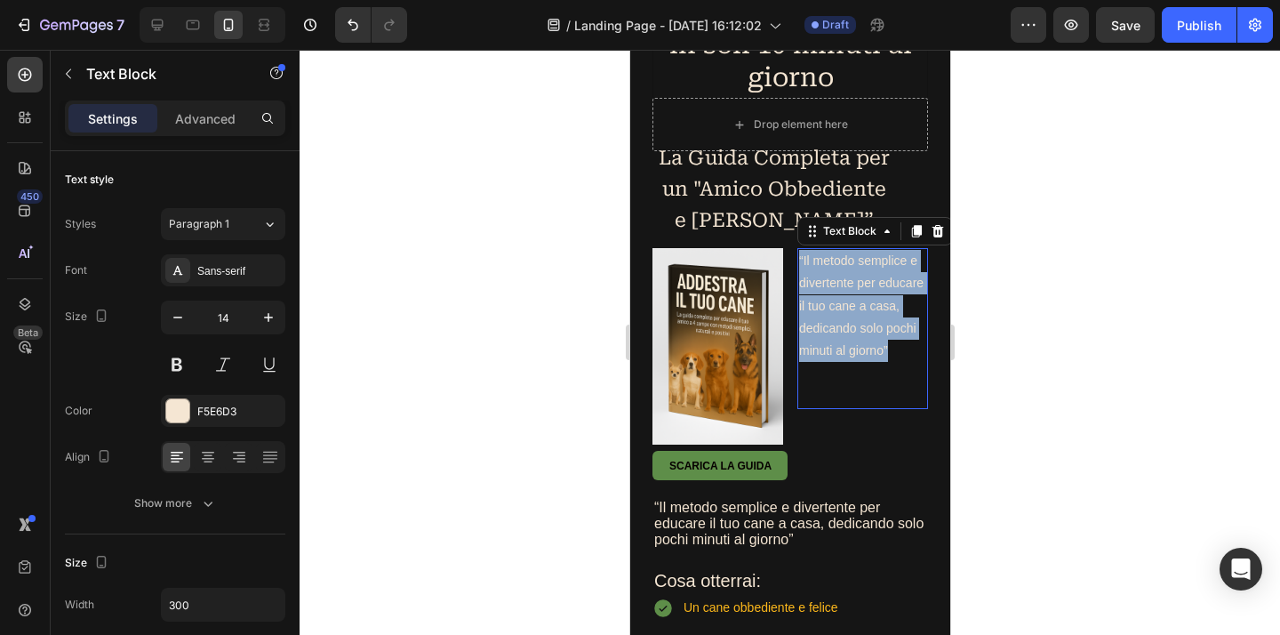
click at [835, 362] on p "“Il metodo semplice e divertente per educare il tuo cane a casa, dedicando solo…" at bounding box center [861, 306] width 127 height 112
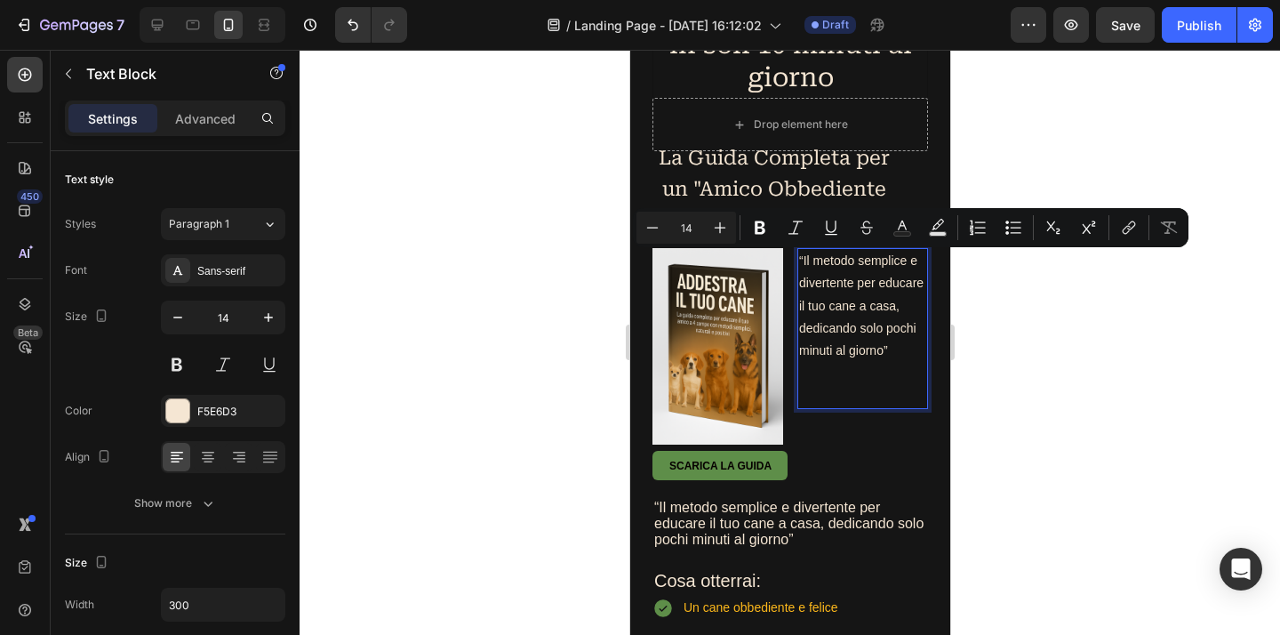
click at [836, 362] on p "“Il metodo semplice e divertente per educare il tuo cane a casa, dedicando solo…" at bounding box center [861, 306] width 127 height 112
click at [833, 362] on p "“Il metodo semplice e divertente per educare il tuo cane a casa, dedicando solo…" at bounding box center [861, 306] width 127 height 112
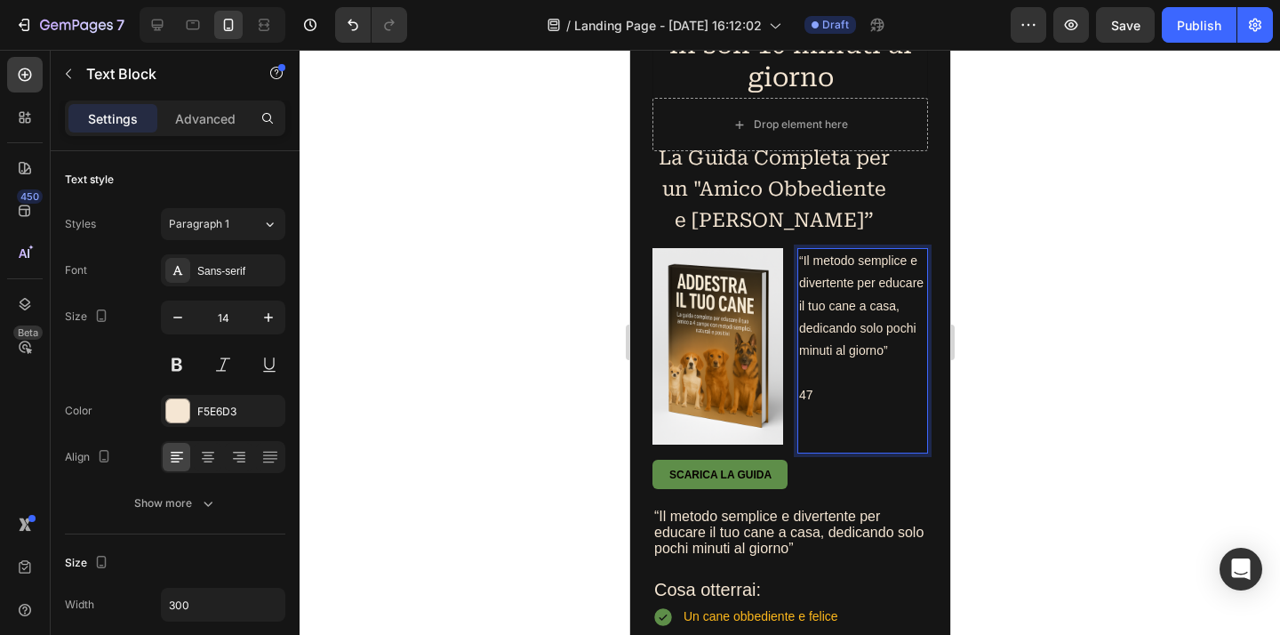
click at [806, 406] on p "47" at bounding box center [861, 395] width 127 height 22
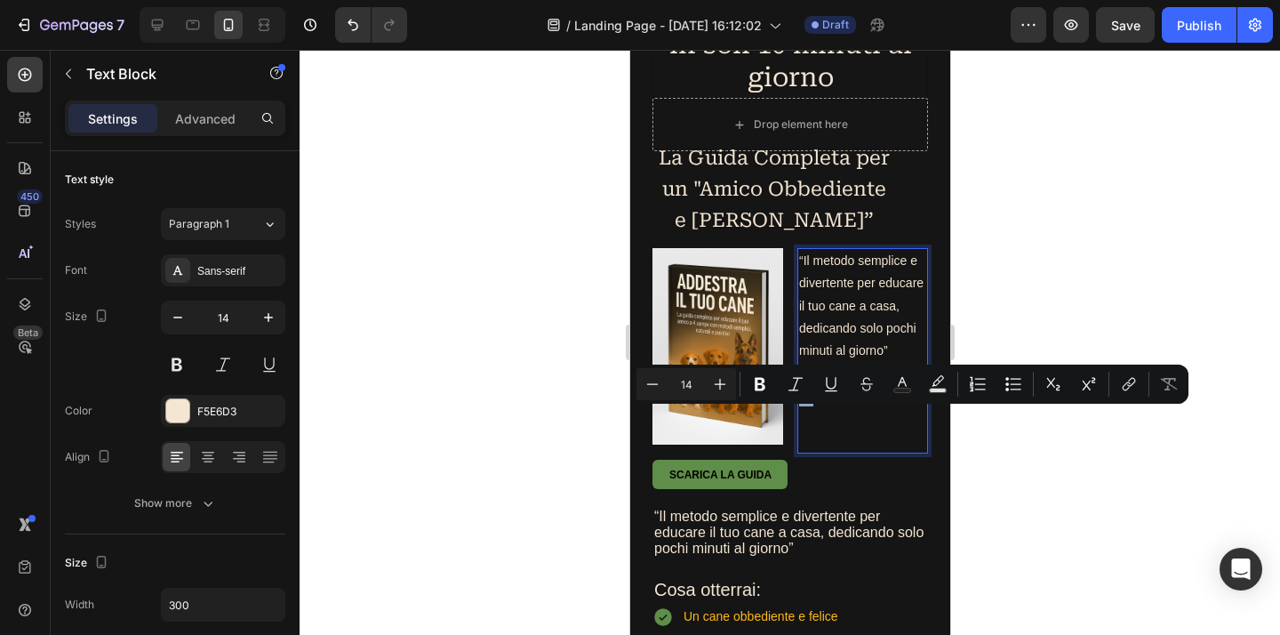
click at [802, 406] on p "47" at bounding box center [861, 395] width 127 height 22
click at [708, 386] on button "Plus" at bounding box center [720, 384] width 32 height 32
click at [711, 385] on icon "Editor contextual toolbar" at bounding box center [720, 384] width 18 height 18
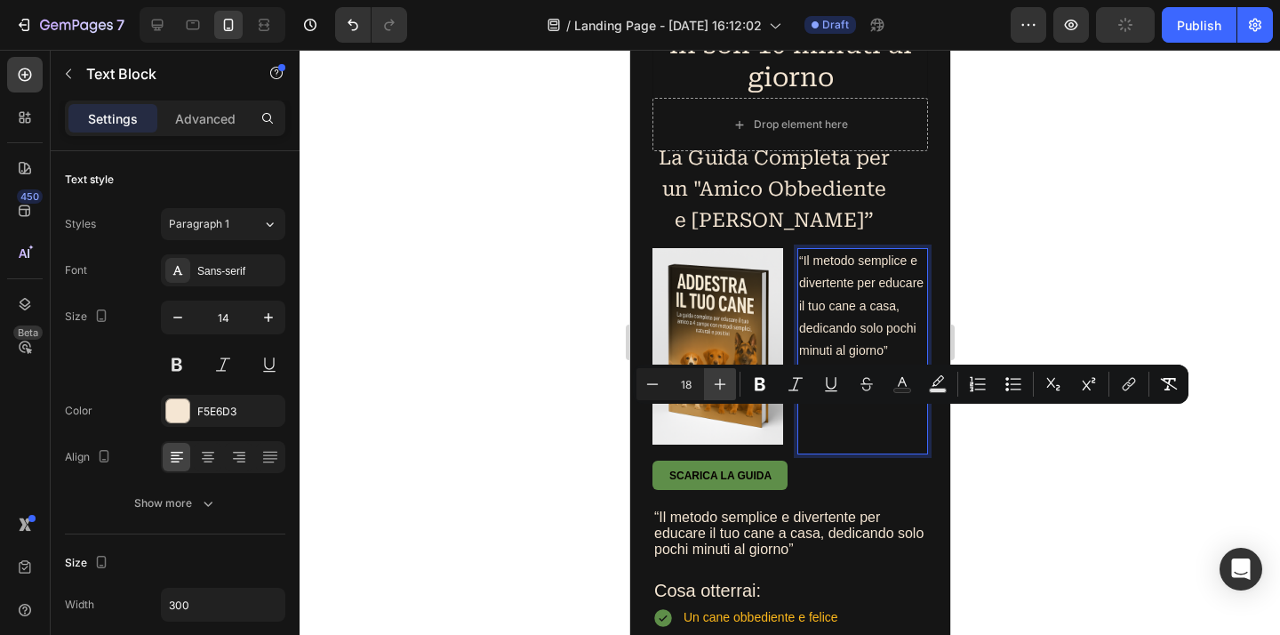
click at [711, 385] on icon "Editor contextual toolbar" at bounding box center [720, 384] width 18 height 18
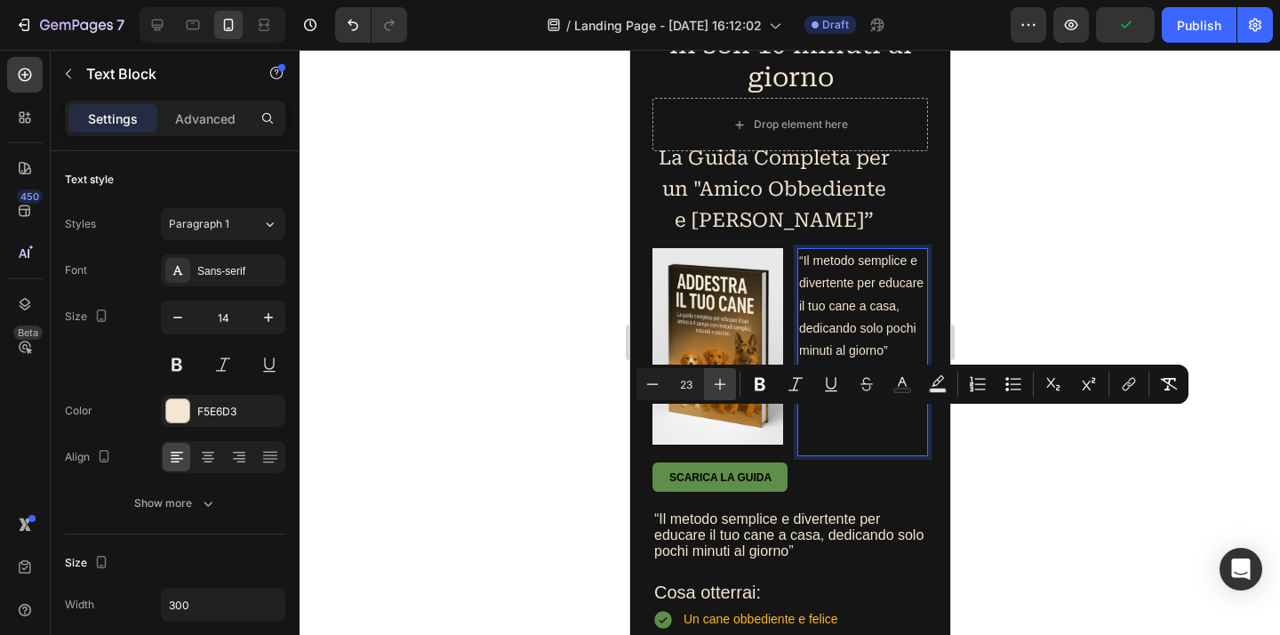
click at [711, 385] on icon "Editor contextual toolbar" at bounding box center [720, 384] width 18 height 18
type input "25"
click at [867, 383] on icon "Editor contextual toolbar" at bounding box center [867, 384] width 18 height 18
click at [860, 410] on p "47" at bounding box center [861, 397] width 127 height 26
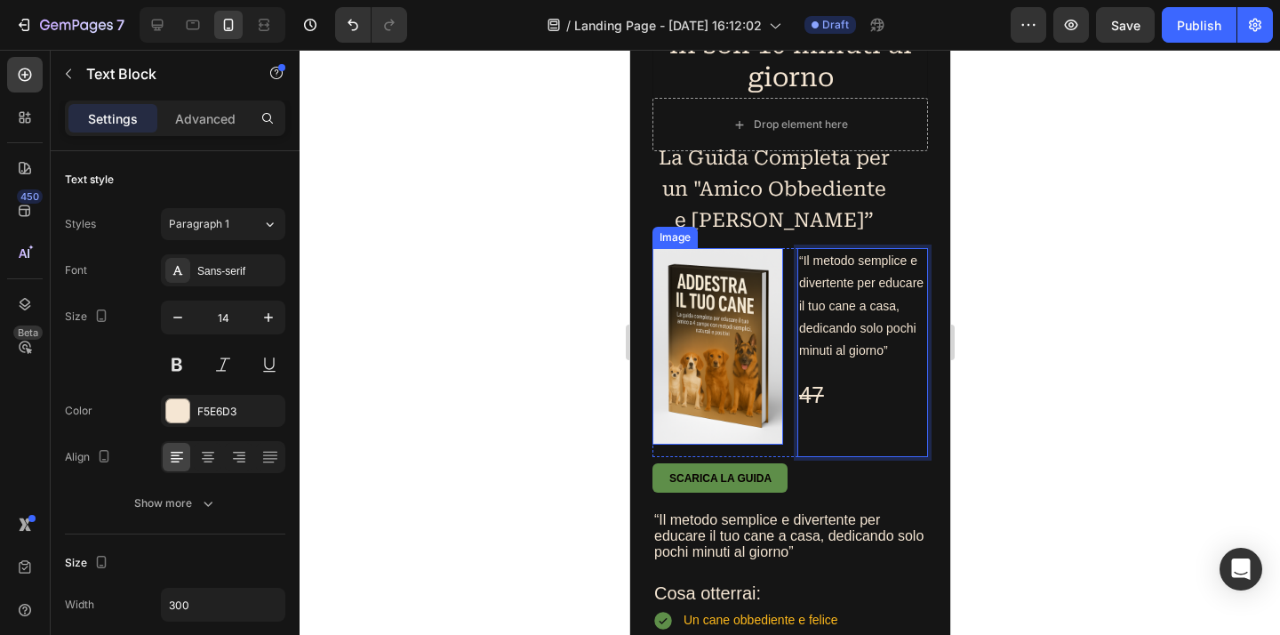
click at [766, 316] on img at bounding box center [716, 346] width 131 height 196
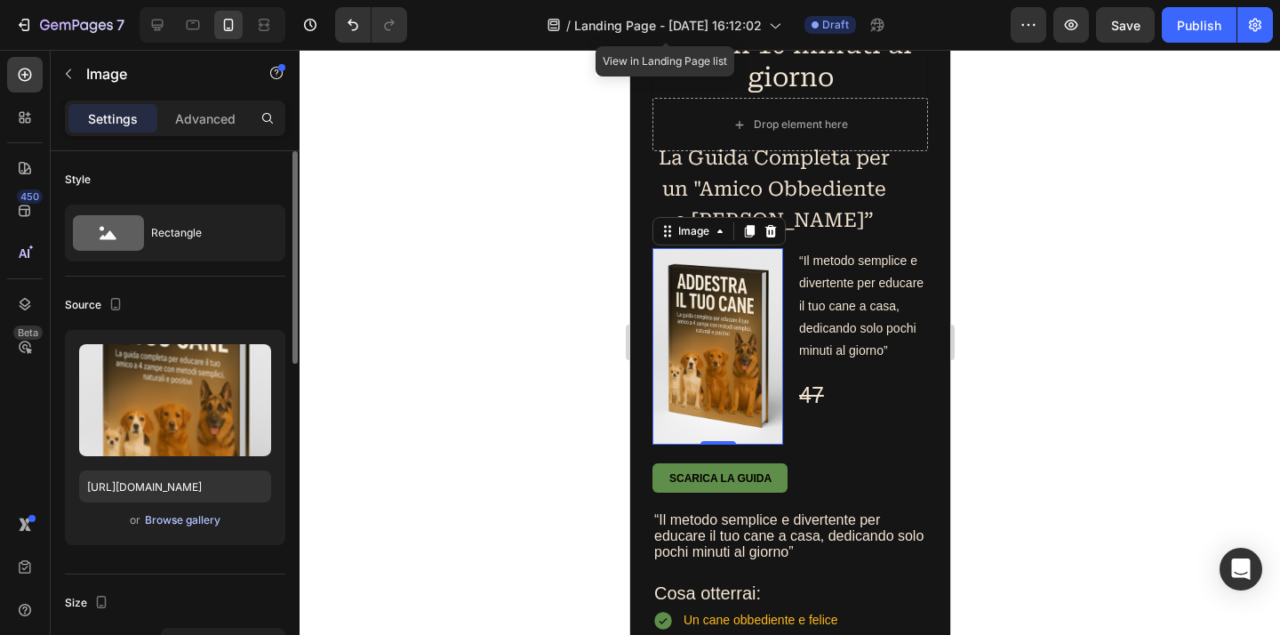
click at [203, 525] on div "Browse gallery" at bounding box center [183, 520] width 76 height 16
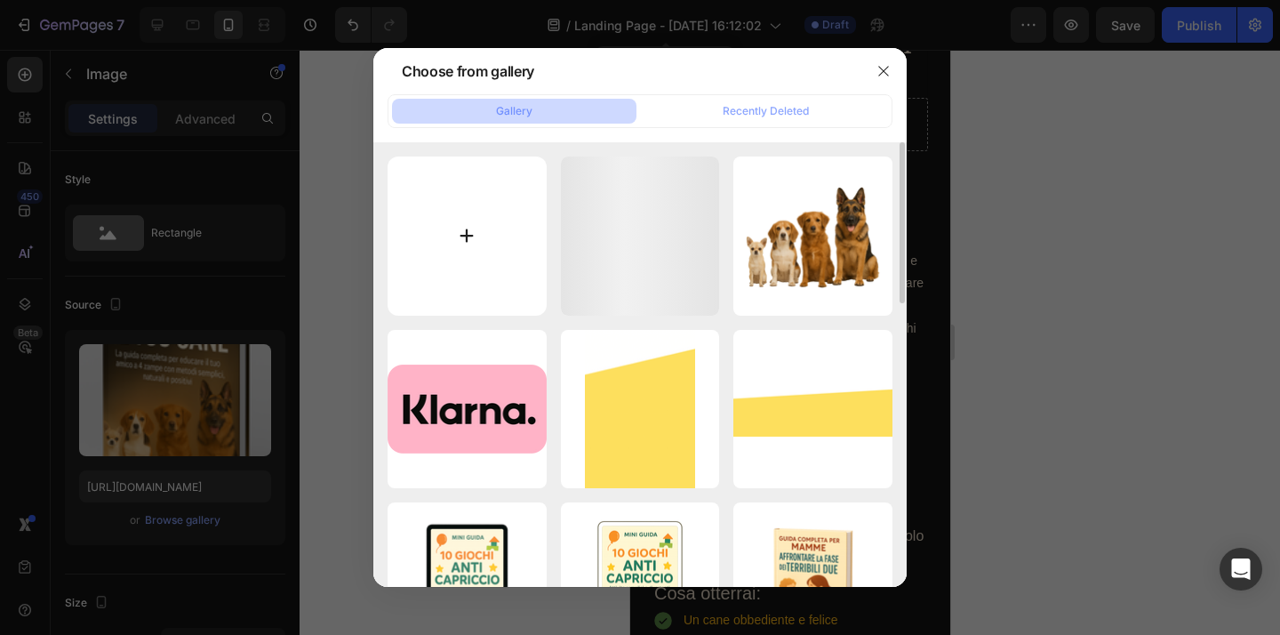
click at [521, 236] on input "file" at bounding box center [466, 235] width 159 height 159
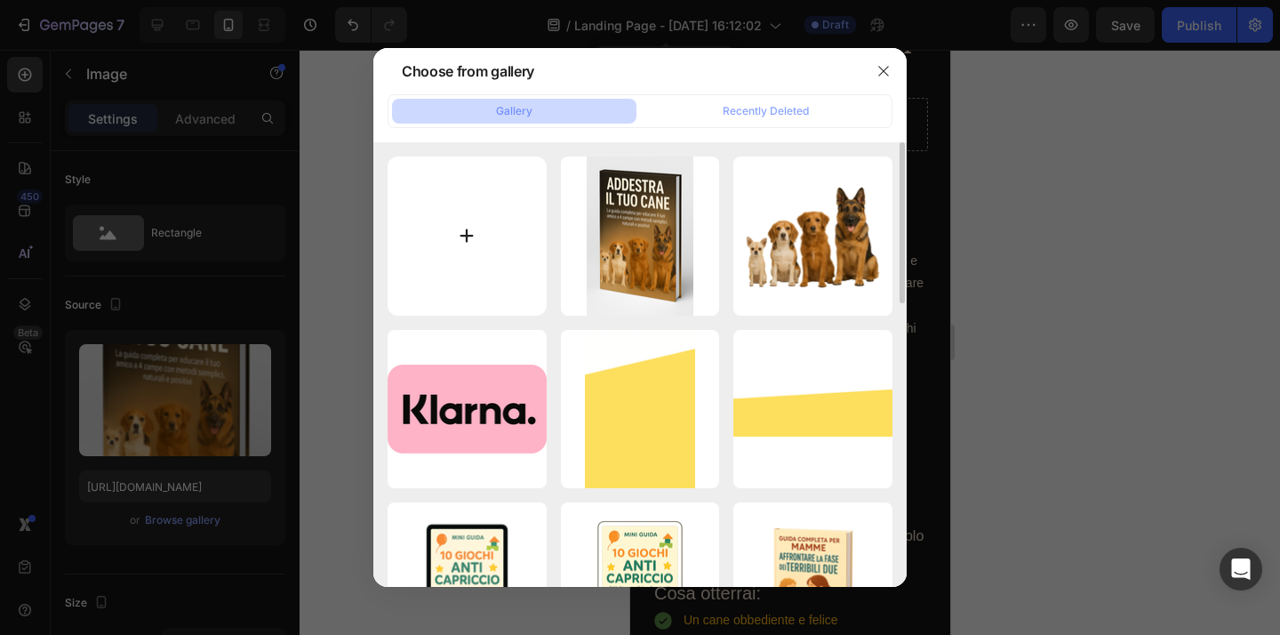
type input "C:\fakepath\ChatGPT Image 28 ago 2025, 16_40_04.png"
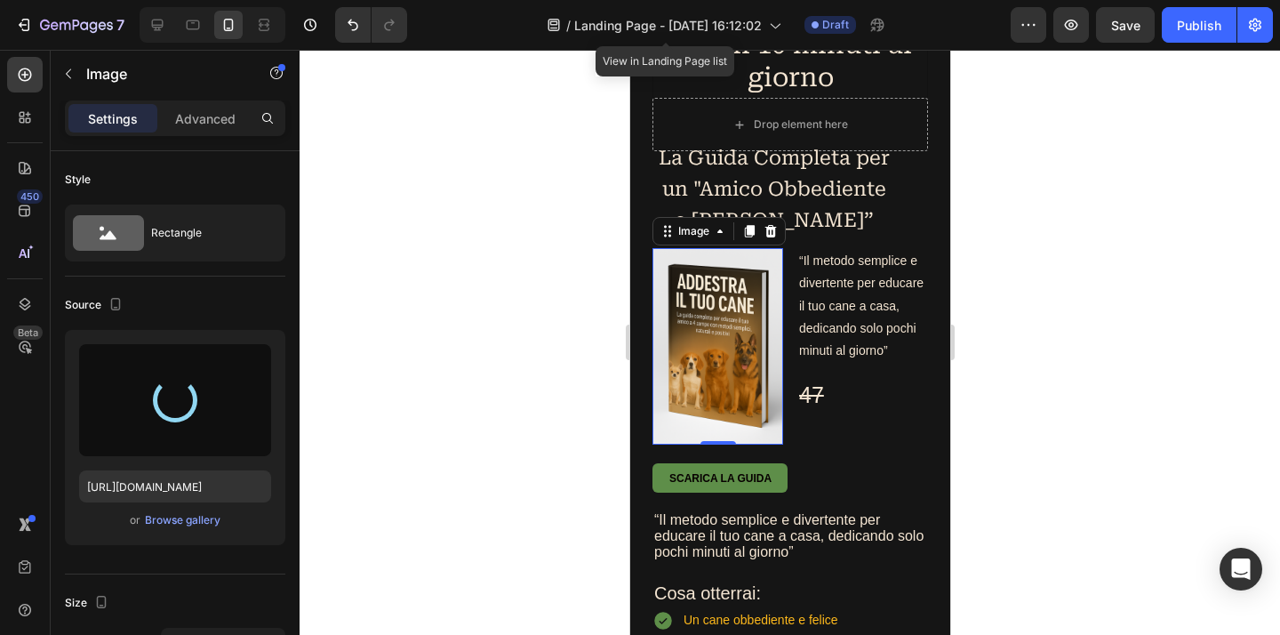
type input "https://cdn.shopify.com/s/files/1/0930/4417/9288/files/gempages_579375767511630…"
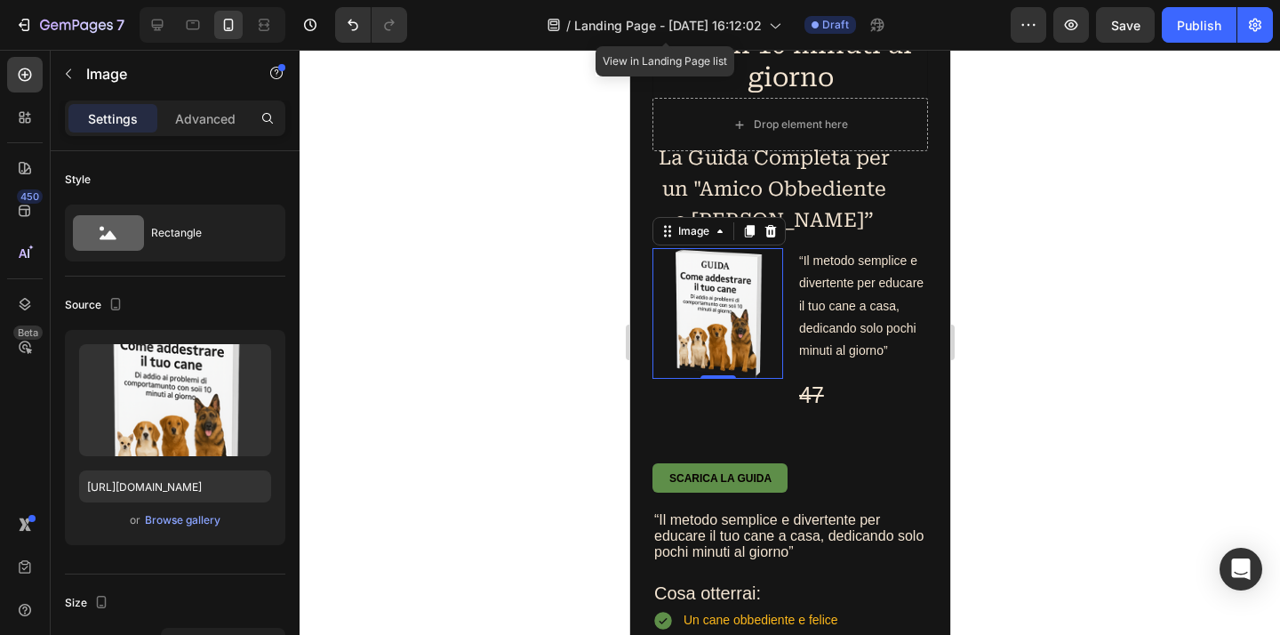
click at [1097, 360] on div at bounding box center [789, 342] width 980 height 585
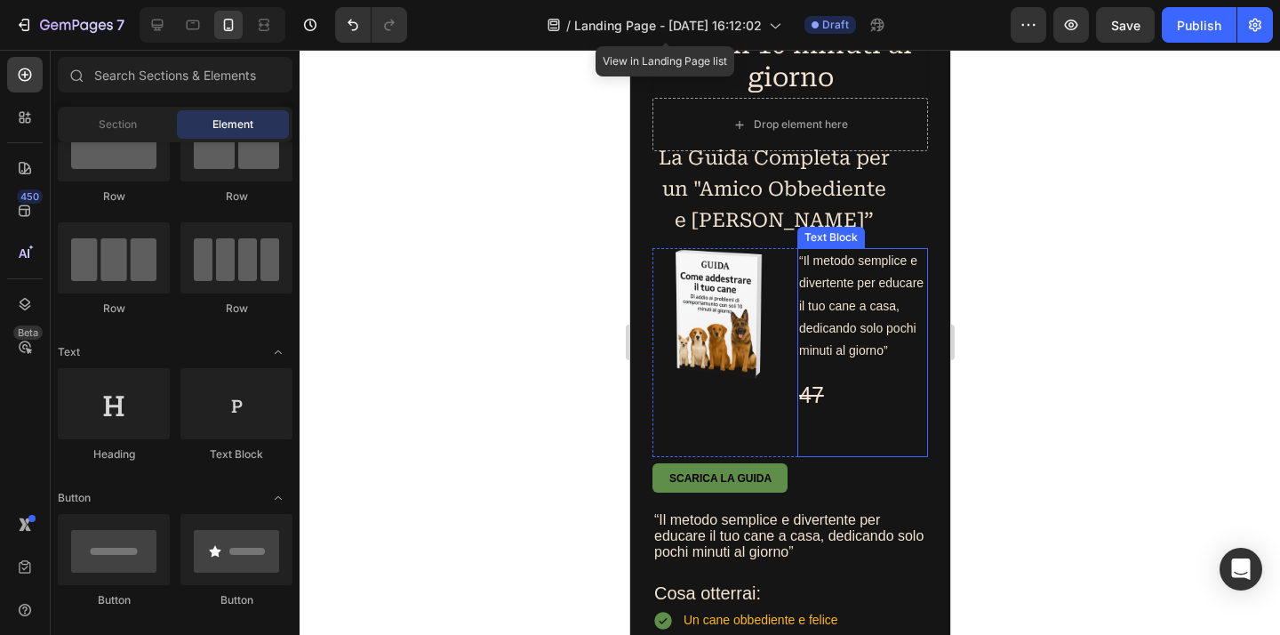
click at [809, 407] on s "47" at bounding box center [810, 394] width 25 height 25
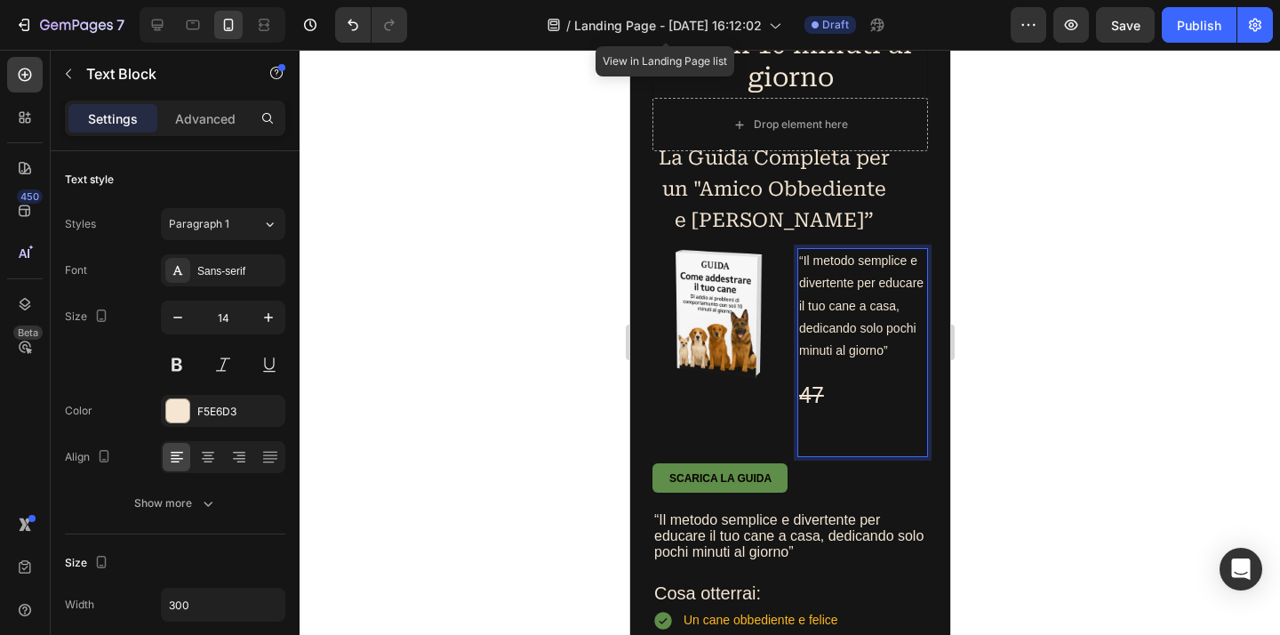
click at [812, 407] on s "47" at bounding box center [810, 394] width 25 height 25
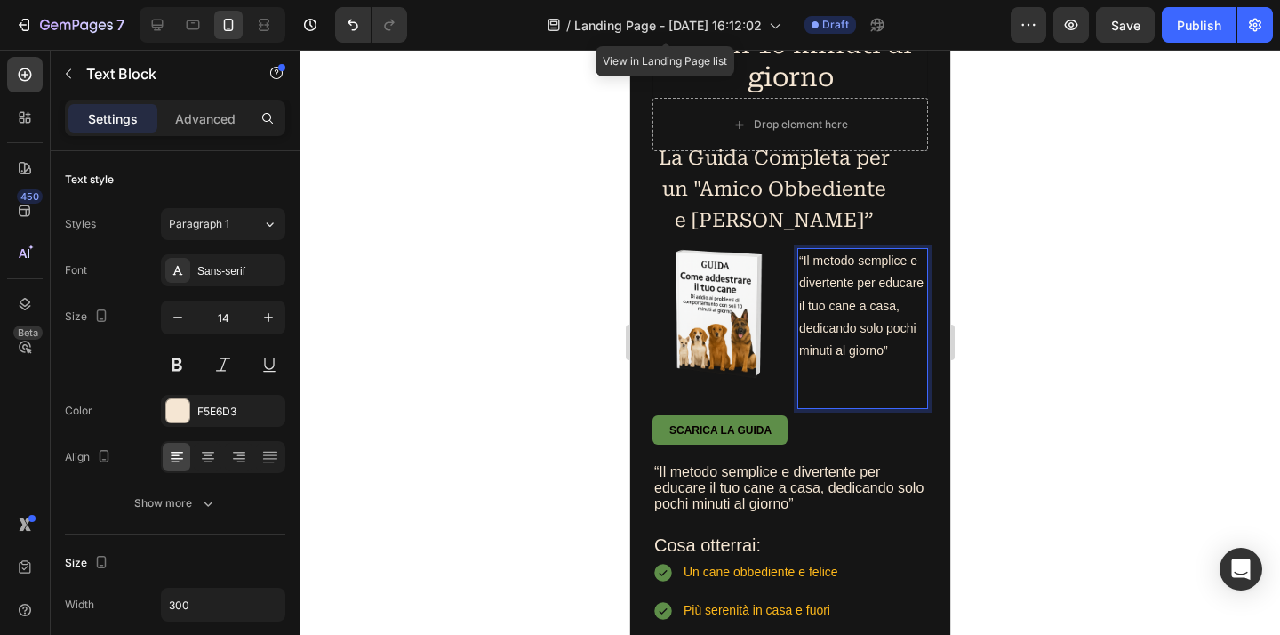
click at [1064, 411] on div at bounding box center [789, 342] width 980 height 585
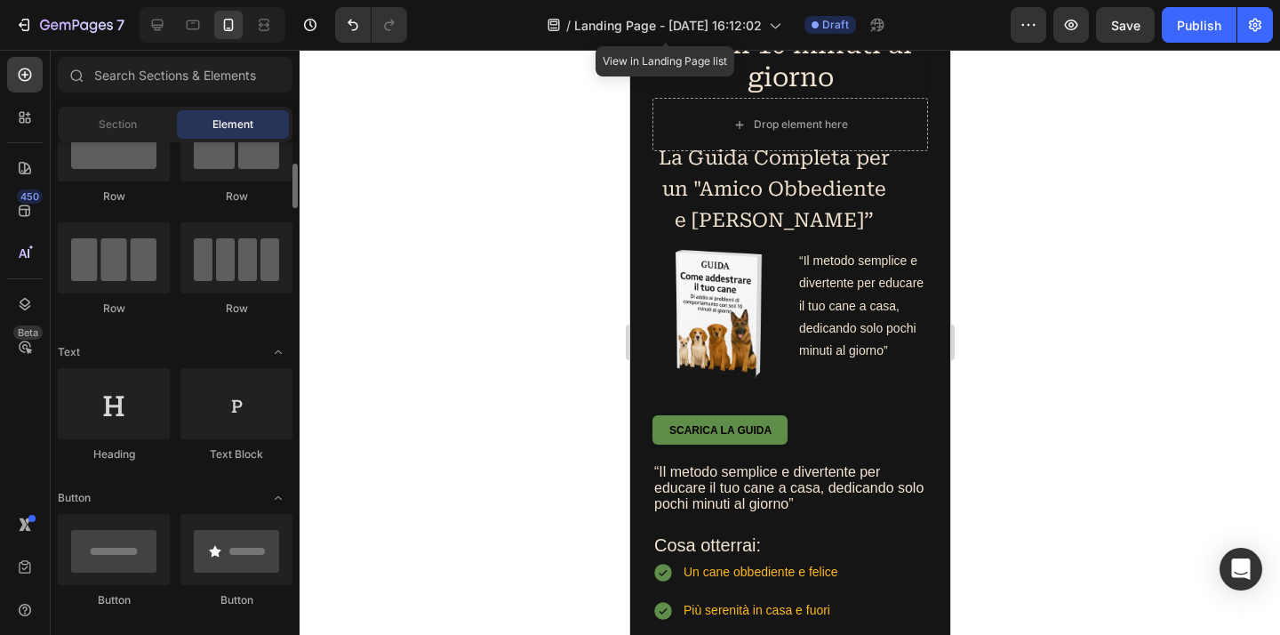
scroll to position [85, 0]
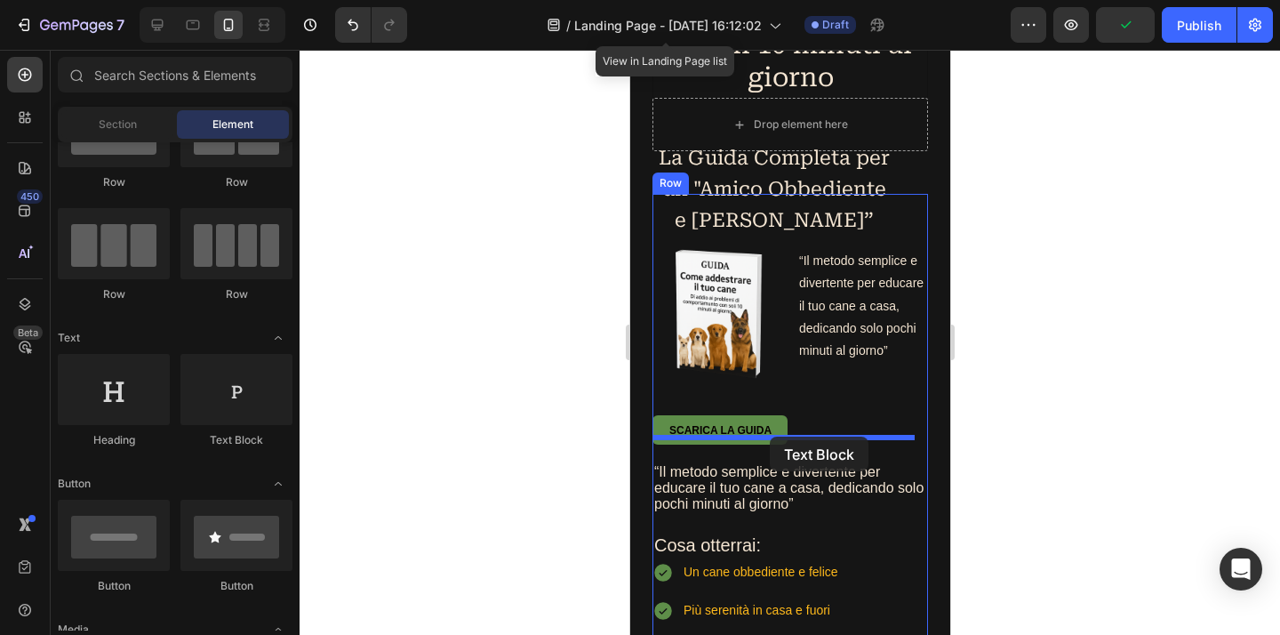
drag, startPoint x: 879, startPoint y: 454, endPoint x: 769, endPoint y: 436, distance: 111.6
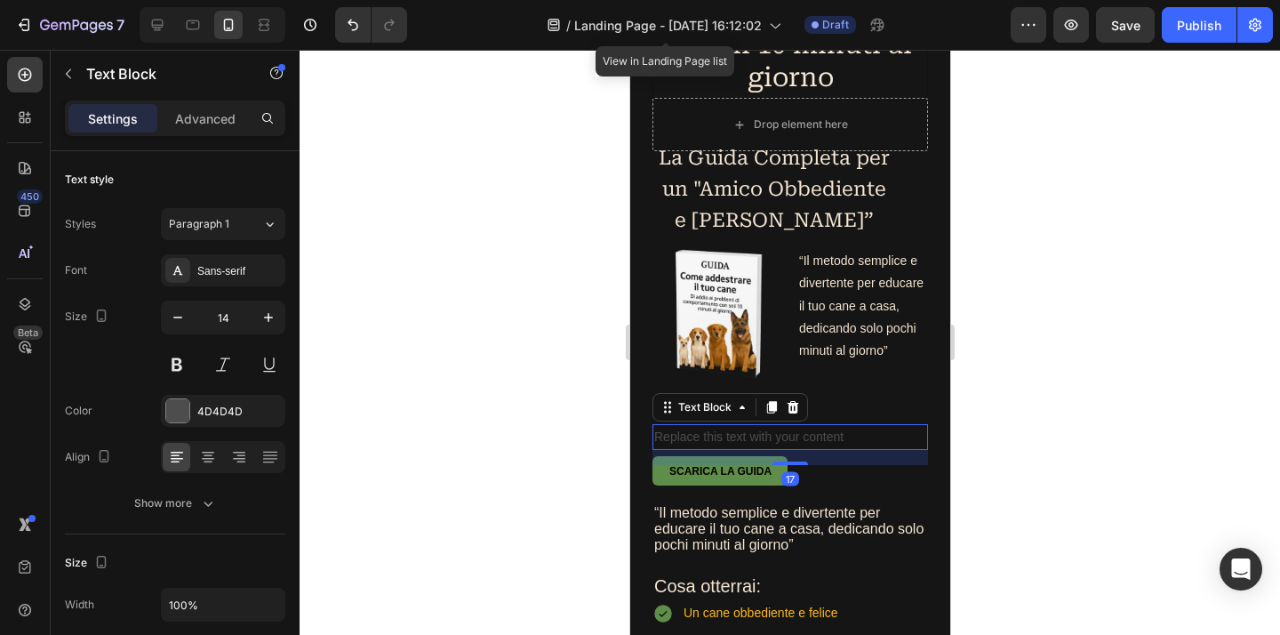
click at [842, 450] on div "Replace this text with your content" at bounding box center [788, 437] width 275 height 26
click at [842, 448] on p "Replace this text with your content" at bounding box center [789, 437] width 272 height 22
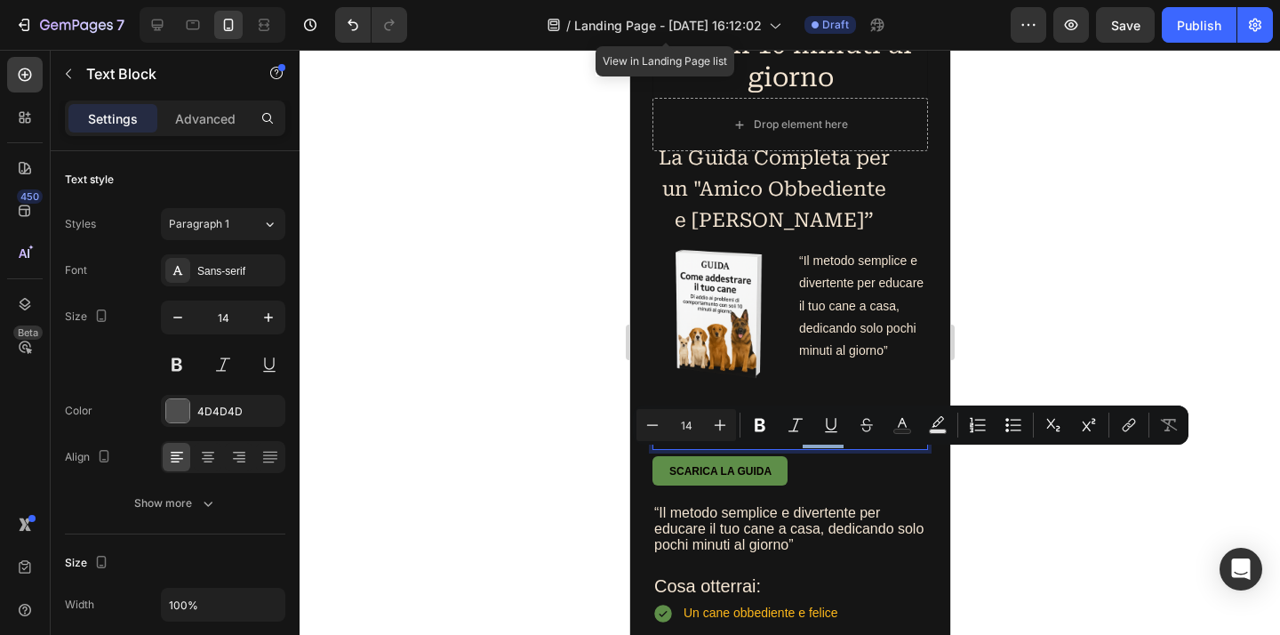
click at [842, 448] on p "Replace this text with your content" at bounding box center [789, 437] width 272 height 22
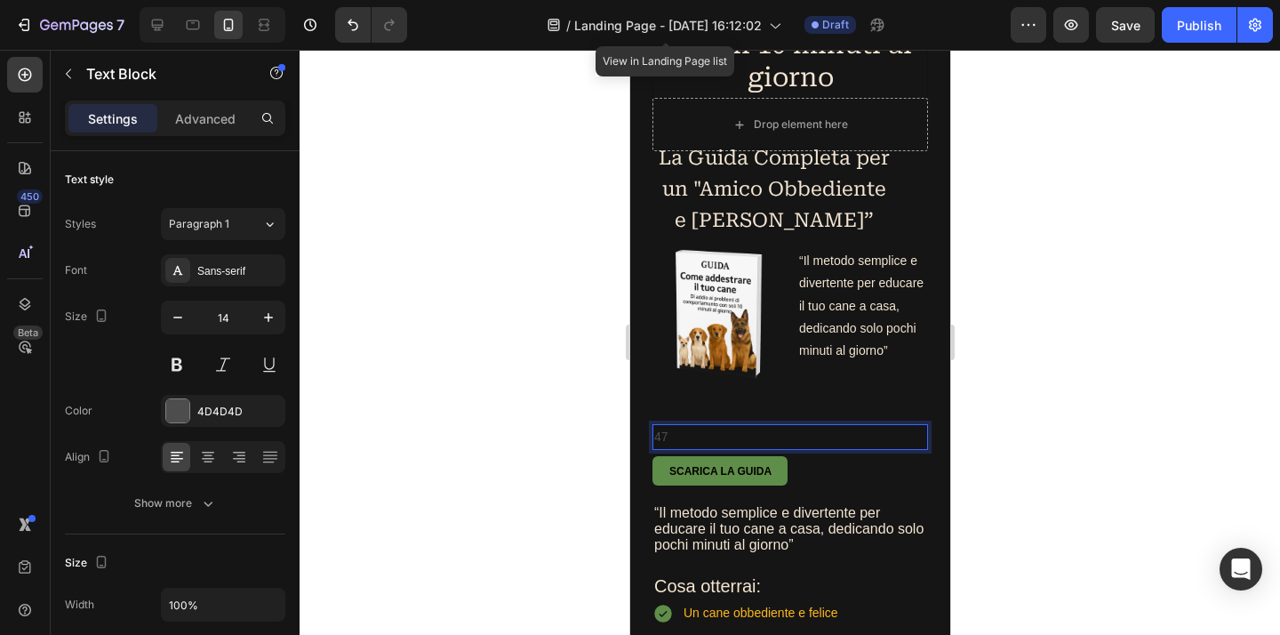
click at [670, 448] on p "47" at bounding box center [789, 437] width 272 height 22
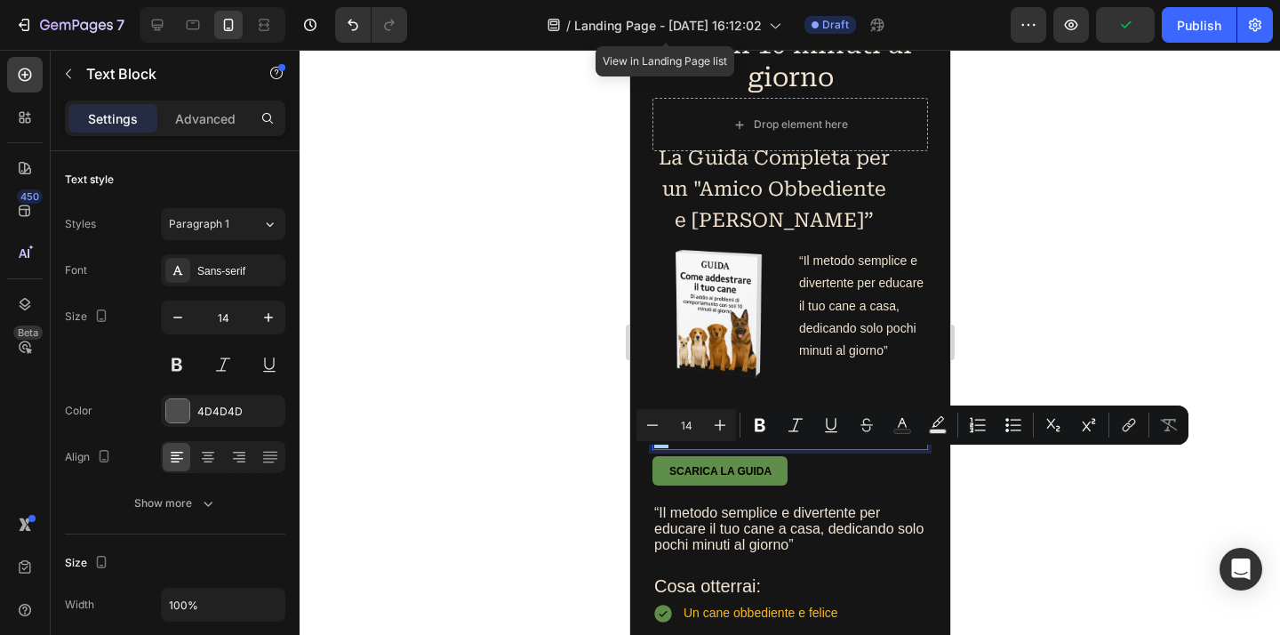
click at [689, 425] on input "14" at bounding box center [686, 424] width 36 height 21
type input "1"
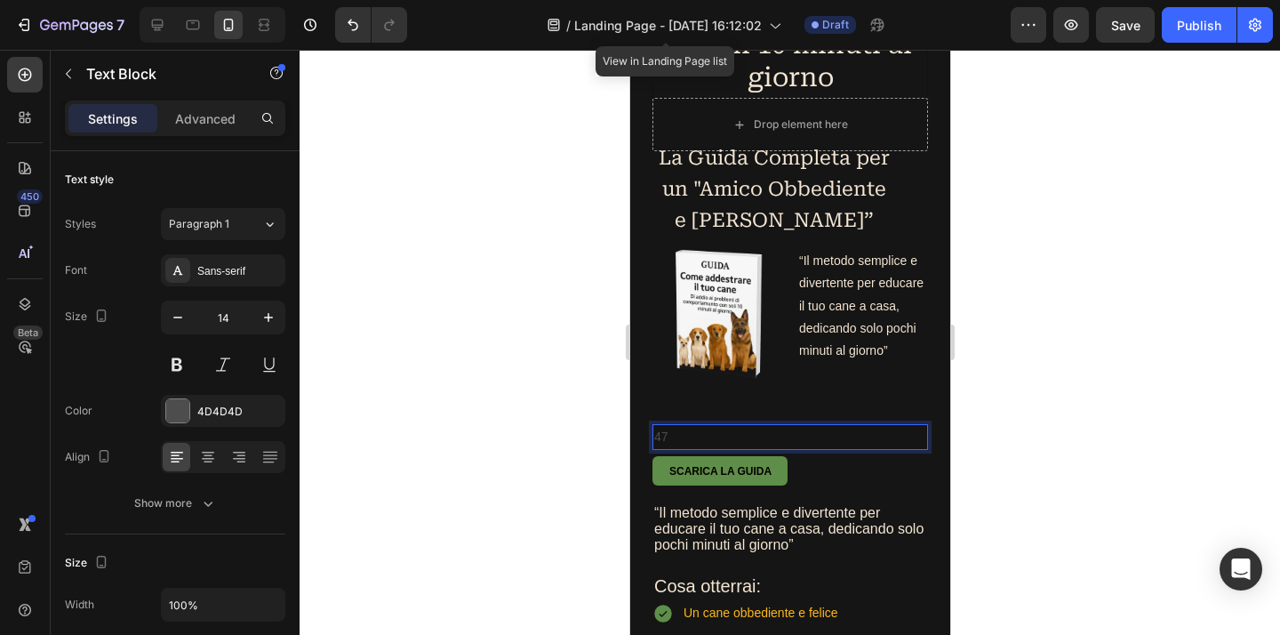
click at [674, 448] on p "47" at bounding box center [789, 437] width 272 height 22
click at [673, 448] on p "47" at bounding box center [789, 437] width 272 height 22
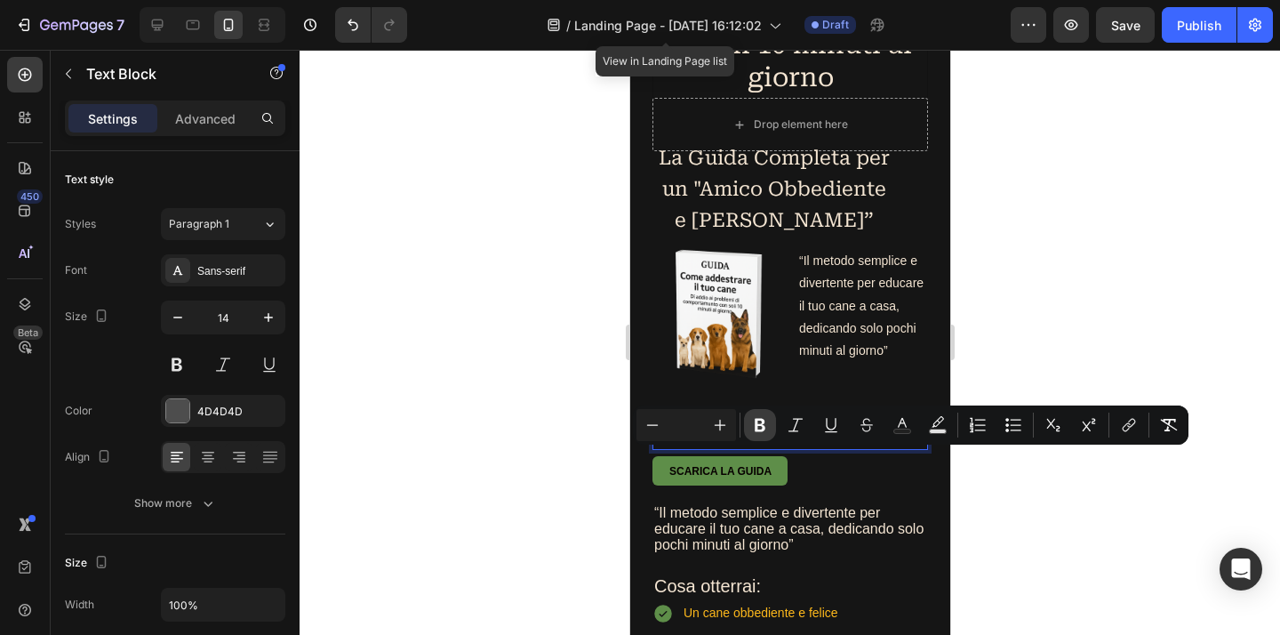
click at [758, 419] on icon "Editor contextual toolbar" at bounding box center [760, 425] width 11 height 13
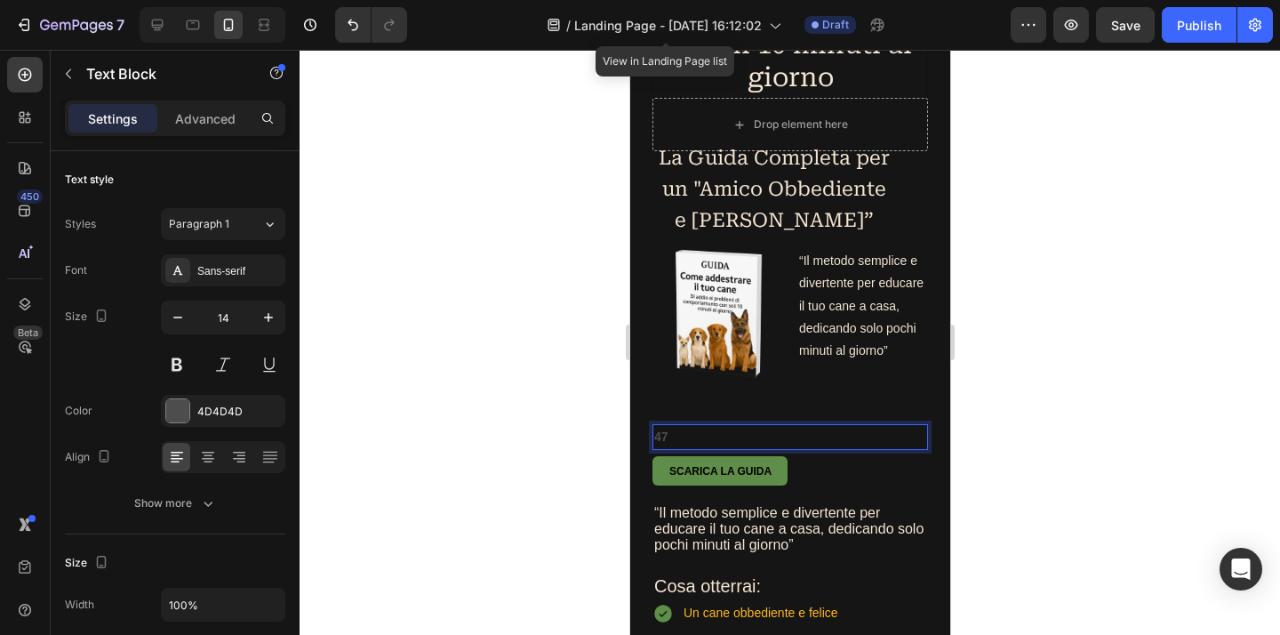
click at [706, 448] on p "47" at bounding box center [789, 437] width 272 height 22
click at [668, 448] on p "47" at bounding box center [789, 437] width 272 height 22
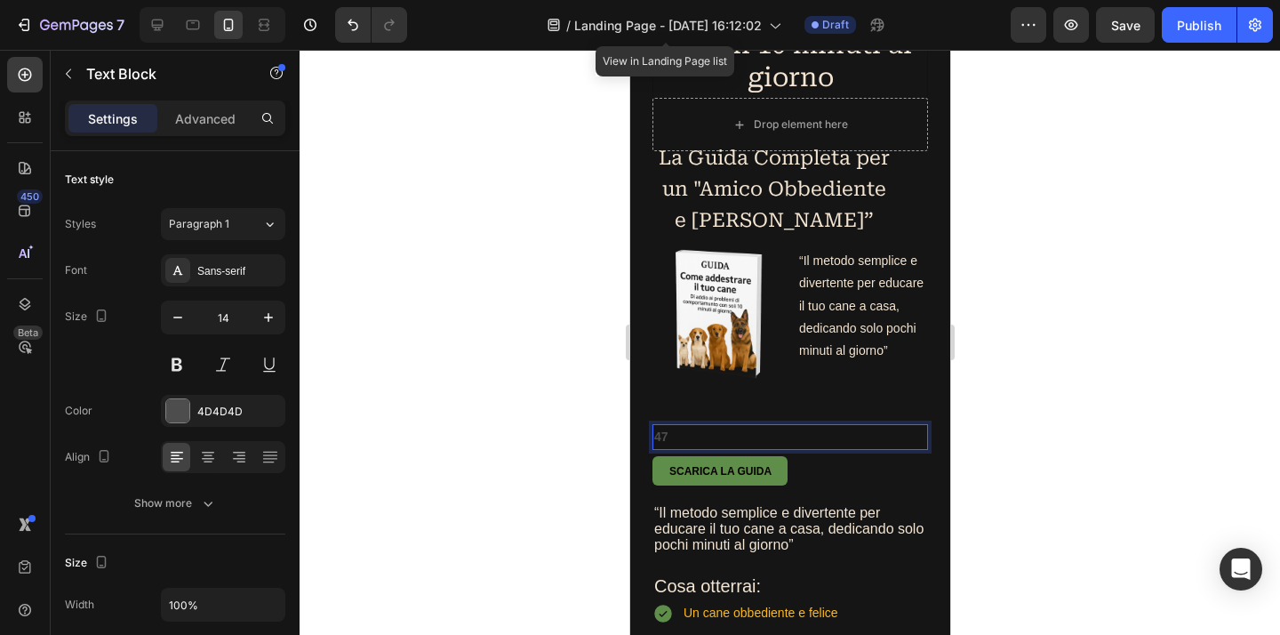
click at [668, 448] on p "47" at bounding box center [789, 437] width 272 height 22
click at [728, 448] on p "47" at bounding box center [789, 437] width 272 height 22
click at [665, 443] on strong "47" at bounding box center [660, 436] width 14 height 14
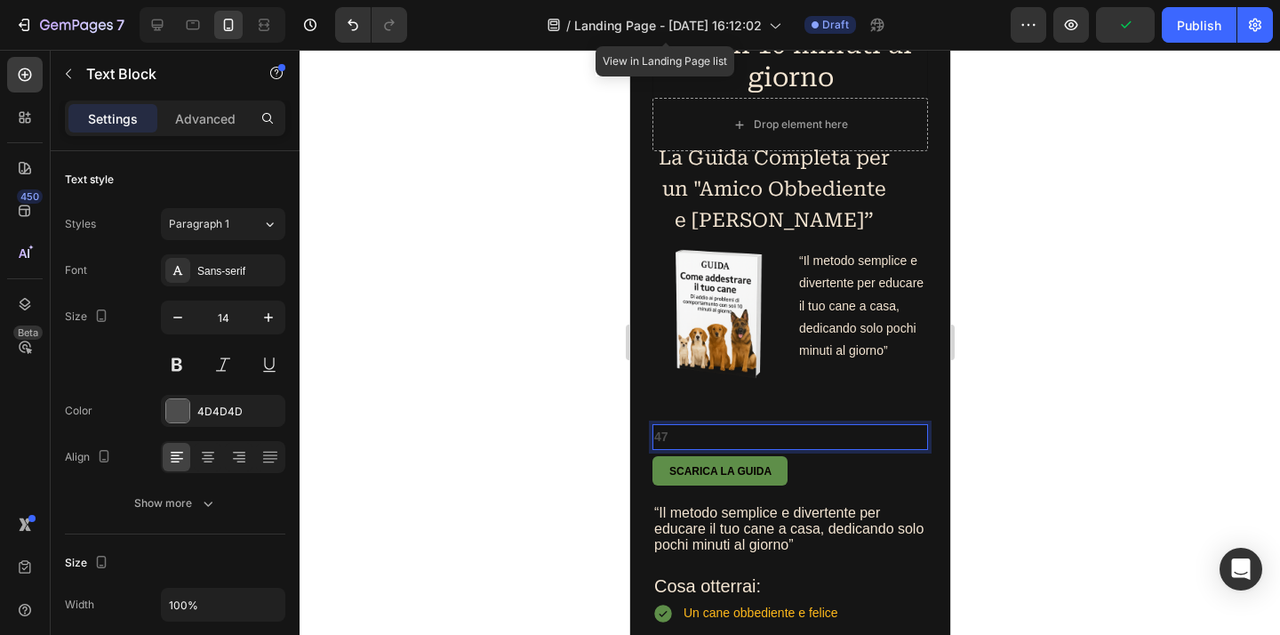
click at [665, 443] on strong "47" at bounding box center [660, 436] width 14 height 14
click at [664, 443] on strong "47" at bounding box center [660, 436] width 14 height 14
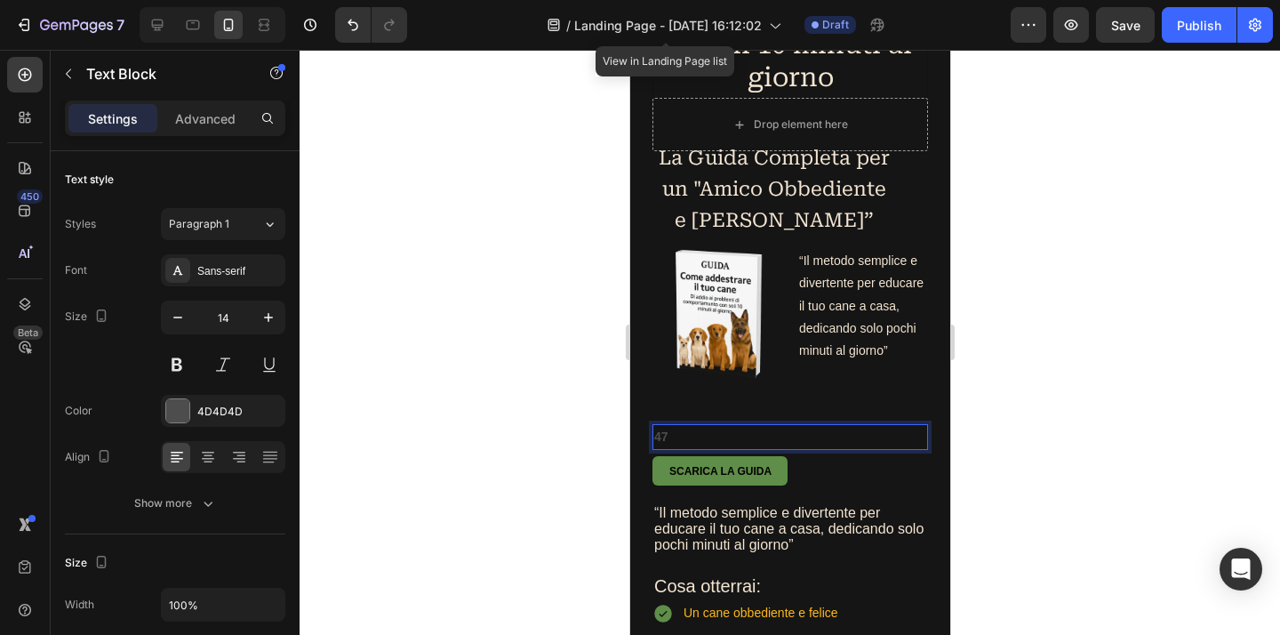
click at [664, 443] on strong "47" at bounding box center [660, 436] width 14 height 14
click at [665, 443] on strong "47" at bounding box center [660, 436] width 14 height 14
drag, startPoint x: 684, startPoint y: 462, endPoint x: 714, endPoint y: 465, distance: 29.4
click at [654, 456] on div "Button" at bounding box center [674, 445] width 47 height 21
click at [699, 456] on div "Button" at bounding box center [674, 445] width 47 height 21
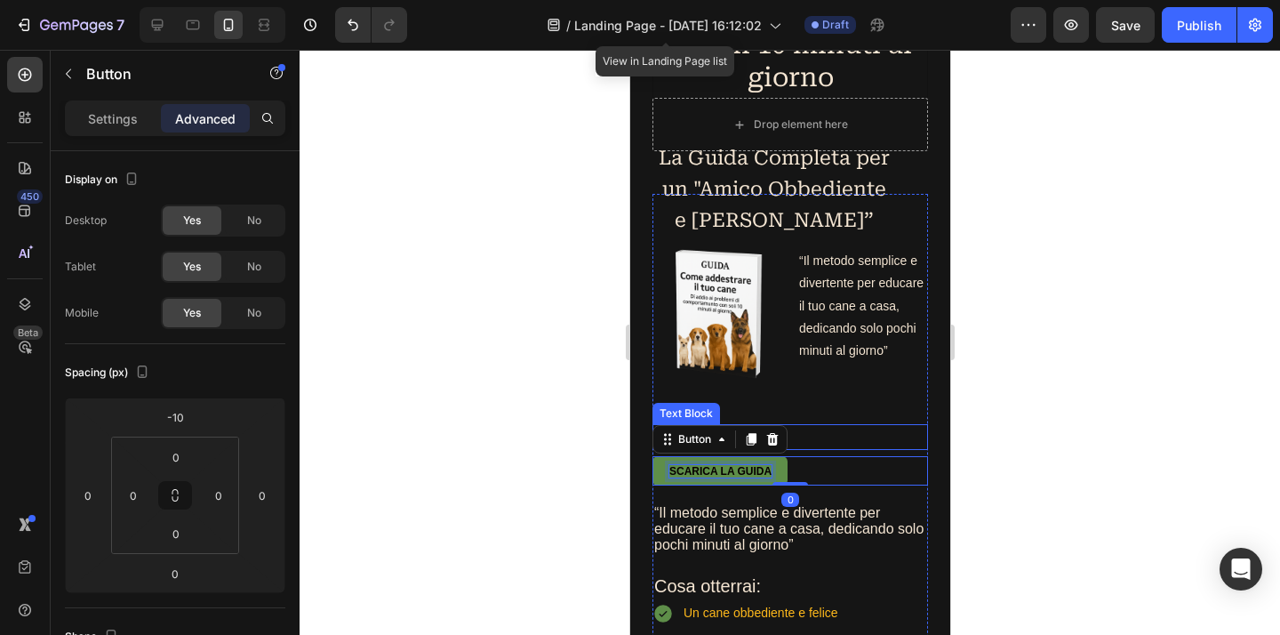
click at [842, 448] on p "4" at bounding box center [789, 437] width 272 height 22
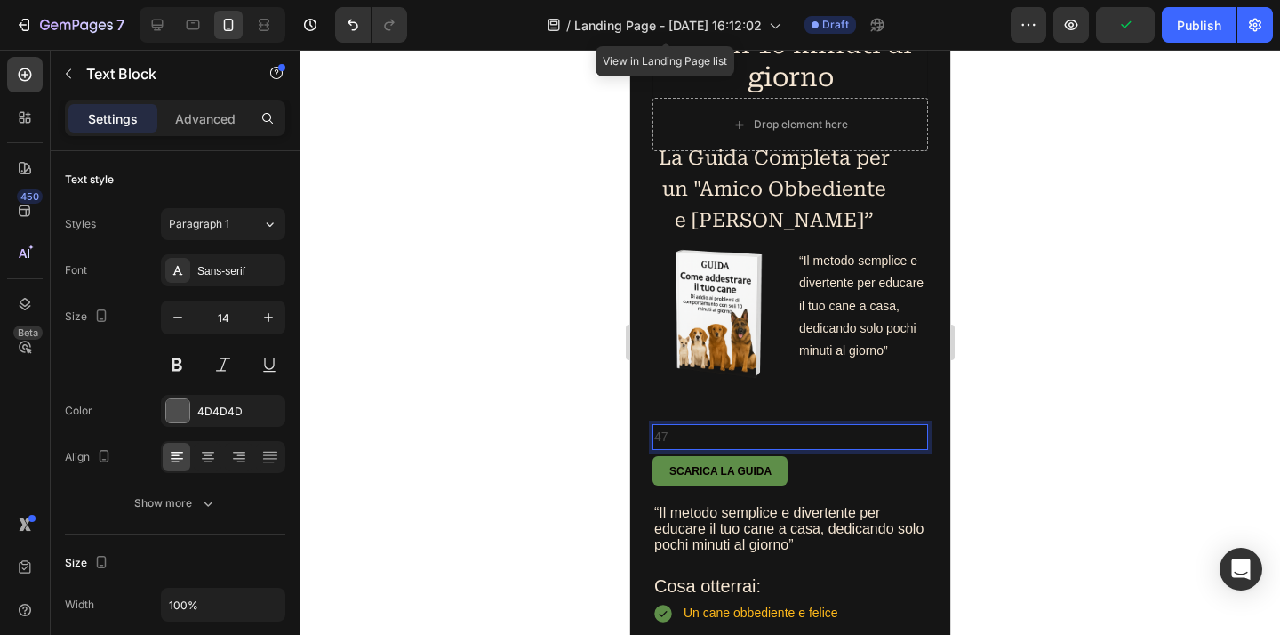
click at [679, 448] on p "47" at bounding box center [789, 437] width 272 height 22
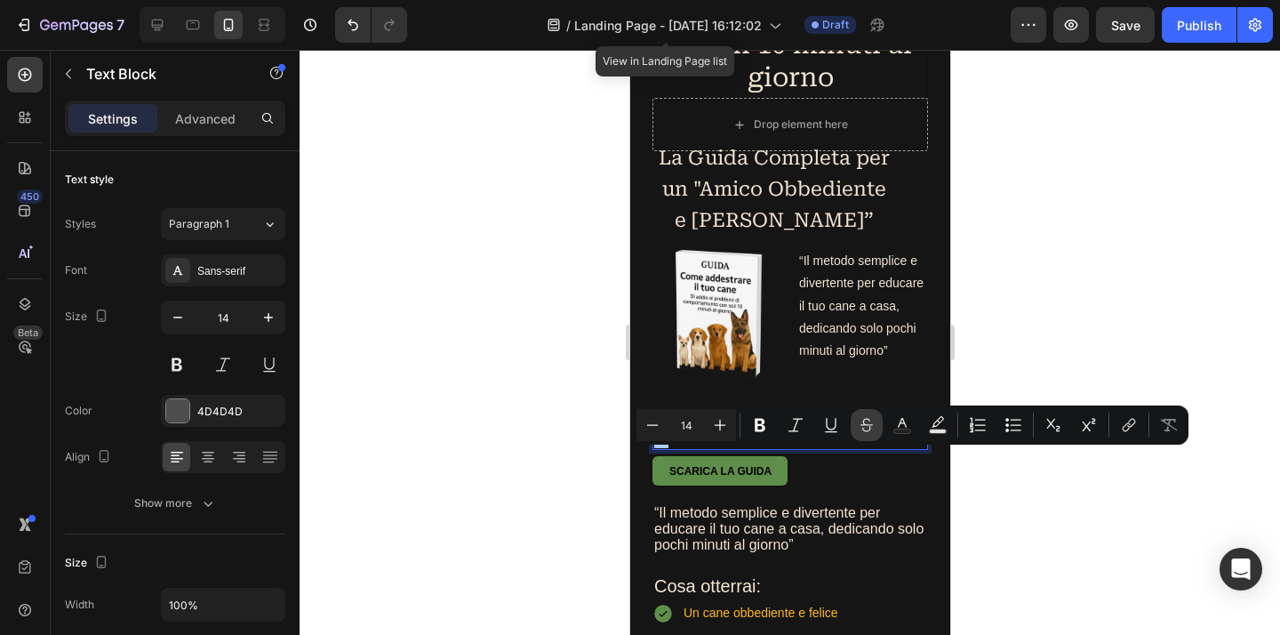
click at [876, 430] on button "Strikethrough" at bounding box center [866, 425] width 32 height 32
click at [719, 421] on icon "Editor contextual toolbar" at bounding box center [720, 425] width 18 height 18
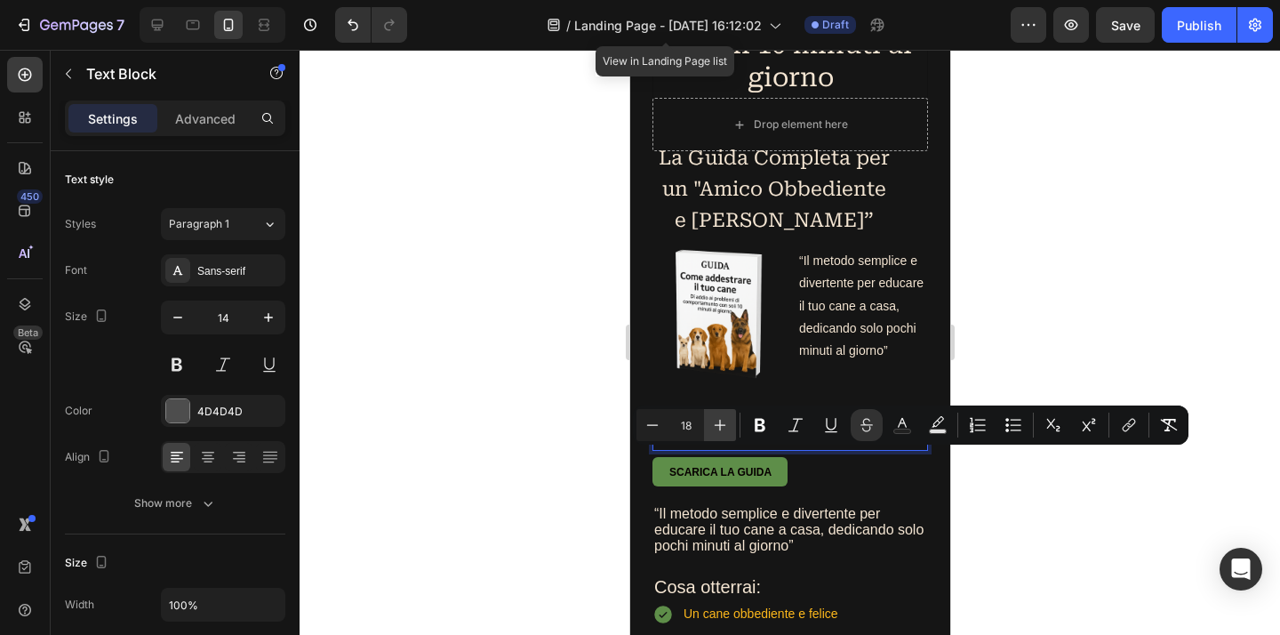
click at [719, 421] on icon "Editor contextual toolbar" at bounding box center [720, 425] width 18 height 18
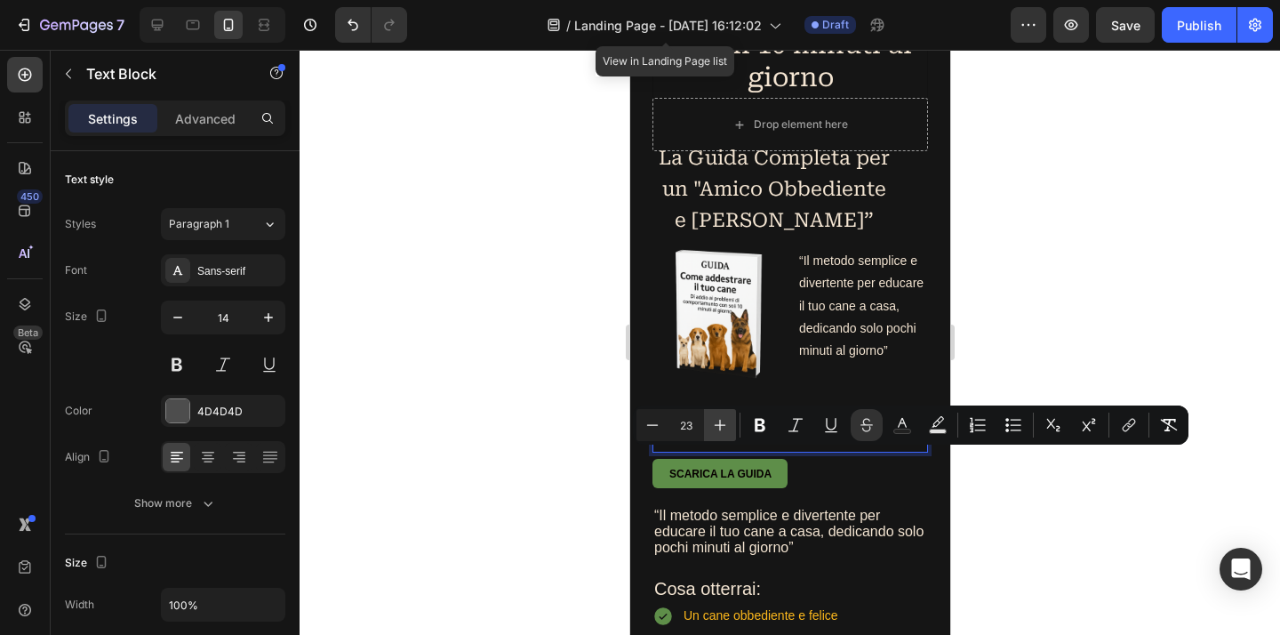
click at [719, 421] on icon "Editor contextual toolbar" at bounding box center [720, 425] width 18 height 18
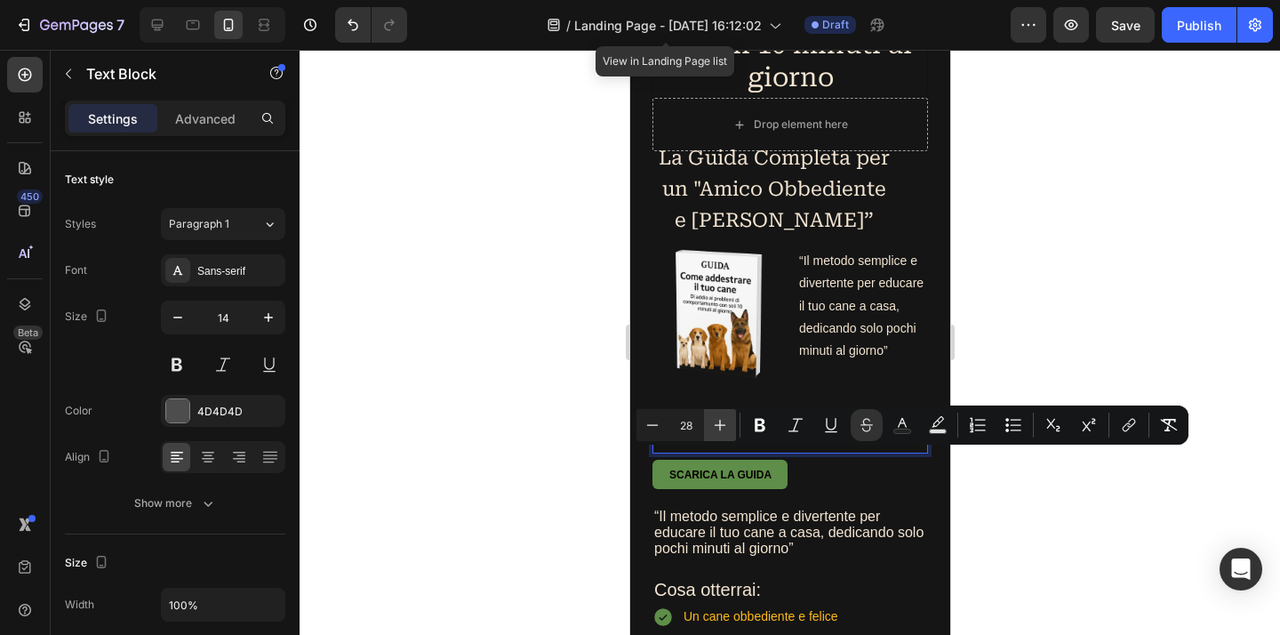
click at [719, 421] on icon "Editor contextual toolbar" at bounding box center [720, 425] width 18 height 18
click at [662, 427] on button "Minus" at bounding box center [652, 425] width 32 height 32
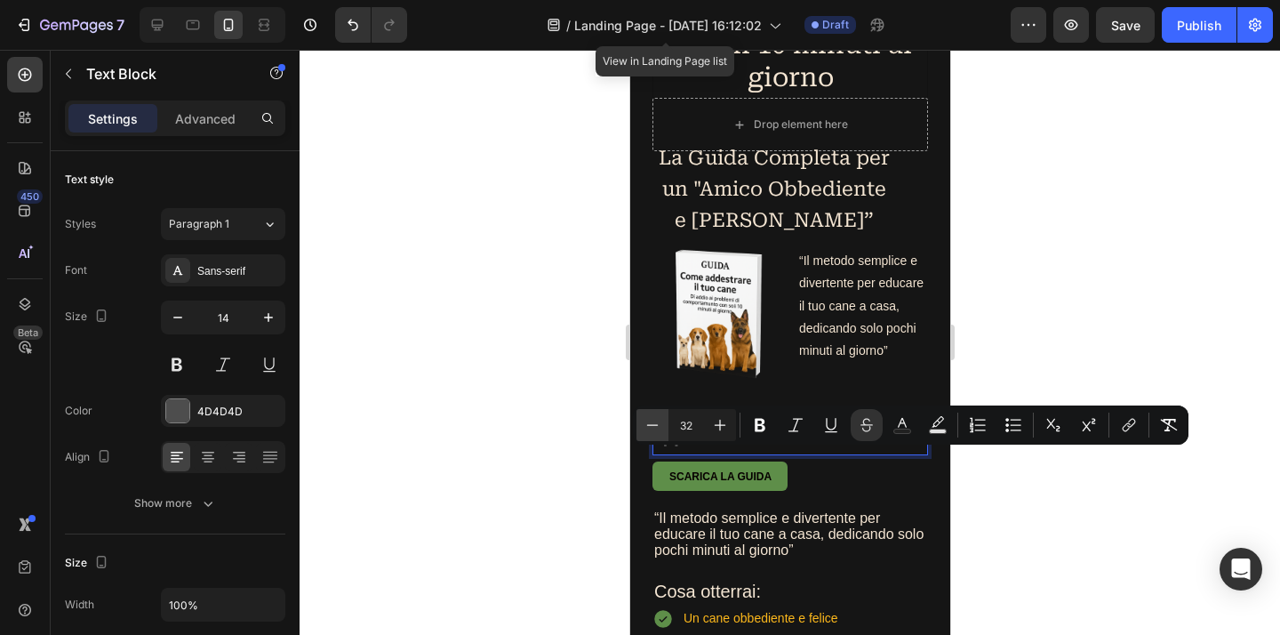
click at [662, 427] on button "Minus" at bounding box center [652, 425] width 32 height 32
type input "30"
click at [765, 453] on p "47" at bounding box center [789, 440] width 272 height 28
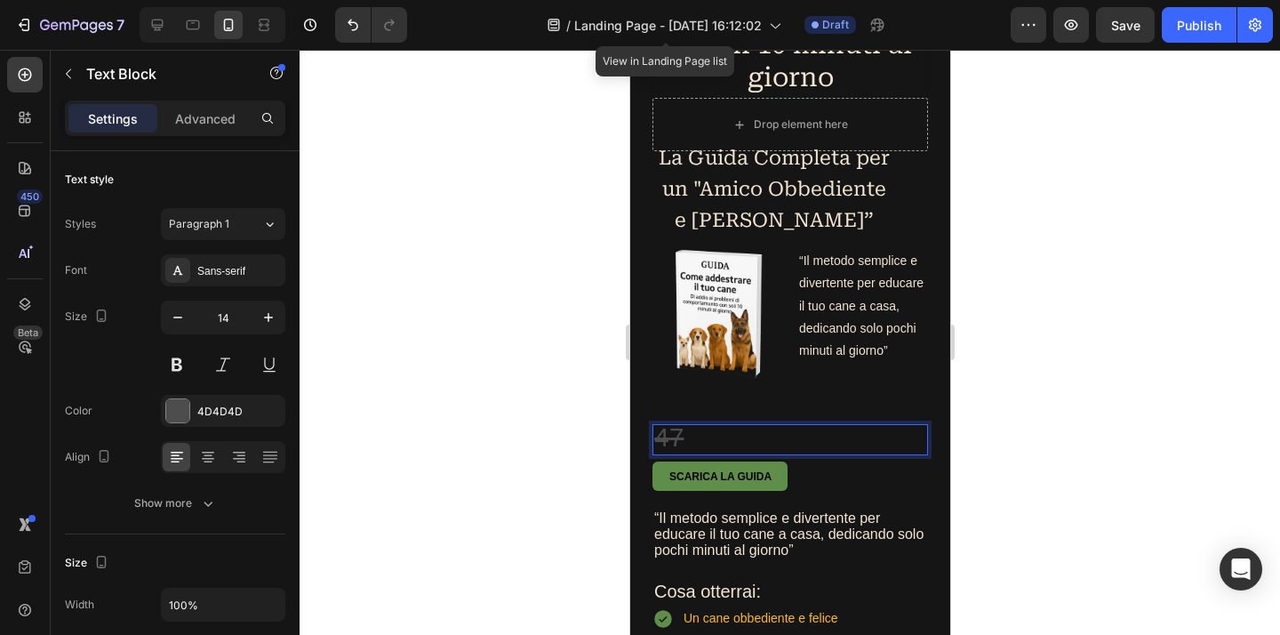
click at [676, 451] on s "47" at bounding box center [667, 436] width 29 height 29
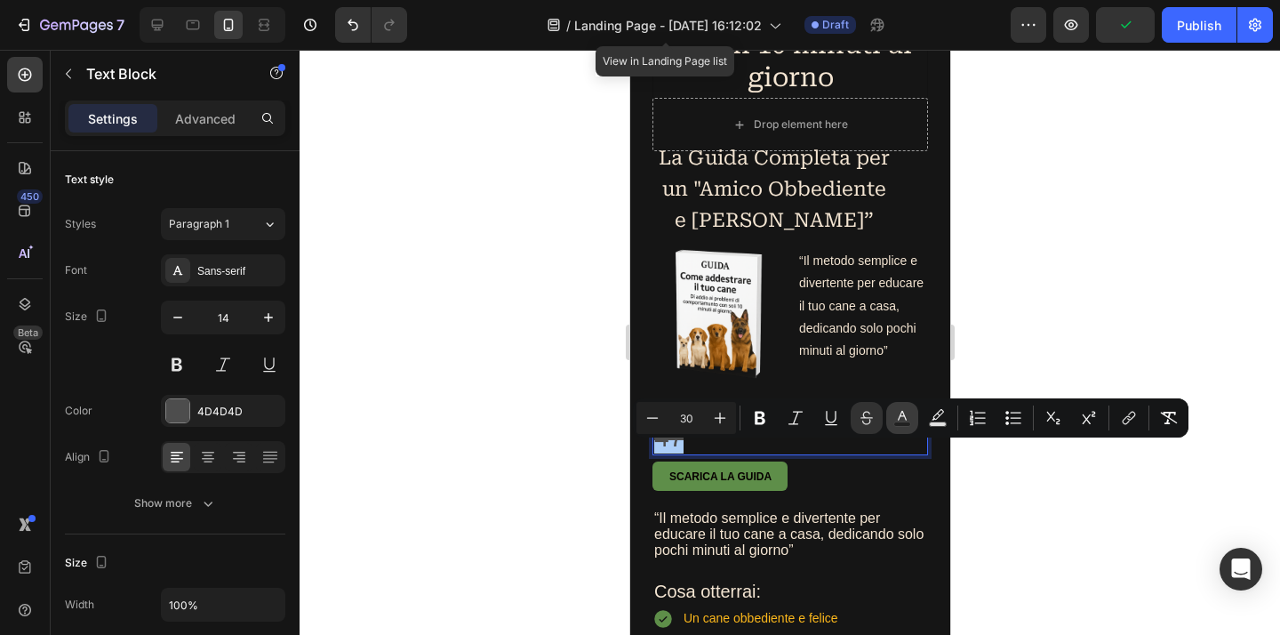
click at [894, 416] on icon "Editor contextual toolbar" at bounding box center [902, 418] width 18 height 18
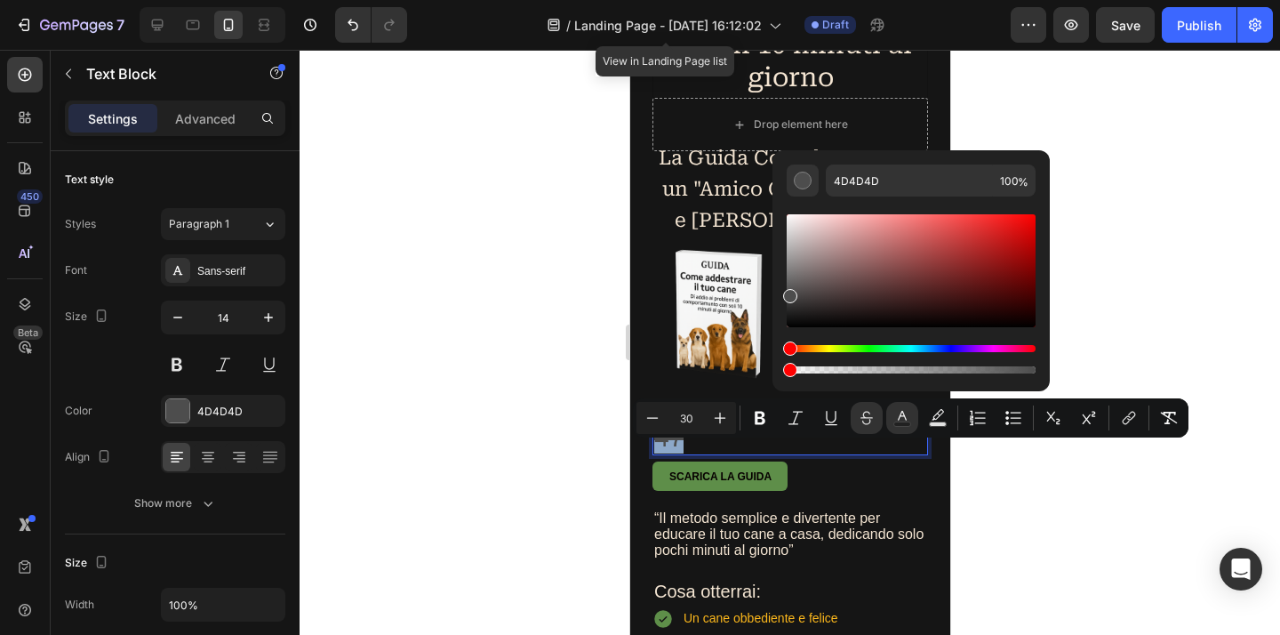
drag, startPoint x: 1658, startPoint y: 424, endPoint x: 763, endPoint y: 389, distance: 896.5
drag, startPoint x: 810, startPoint y: 371, endPoint x: 1076, endPoint y: 364, distance: 266.7
click at [1076, 0] on body "7 Version history / Landing Page - Aug 28, 16:12:02 View in Landing Page list D…" at bounding box center [640, 0] width 1280 height 0
type input "100"
drag, startPoint x: 779, startPoint y: 270, endPoint x: 785, endPoint y: 197, distance: 73.1
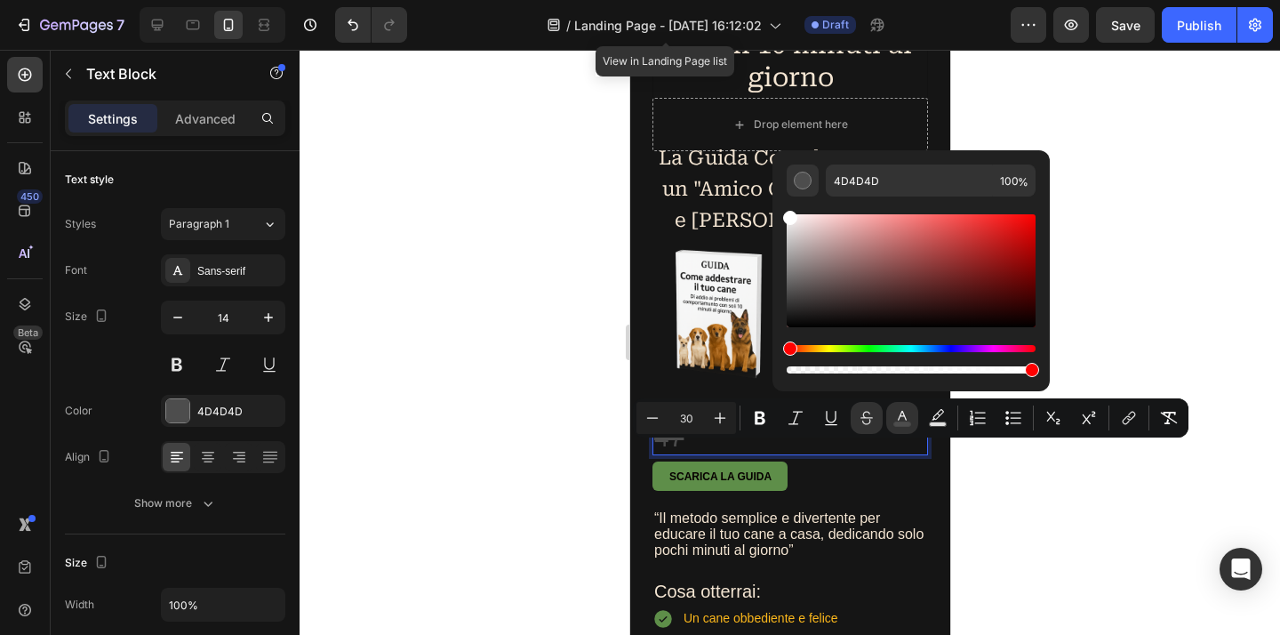
click at [785, 197] on div "4D4D4D 100 %" at bounding box center [910, 263] width 277 height 227
type input "FFFFFF"
click at [1096, 292] on div at bounding box center [789, 342] width 980 height 585
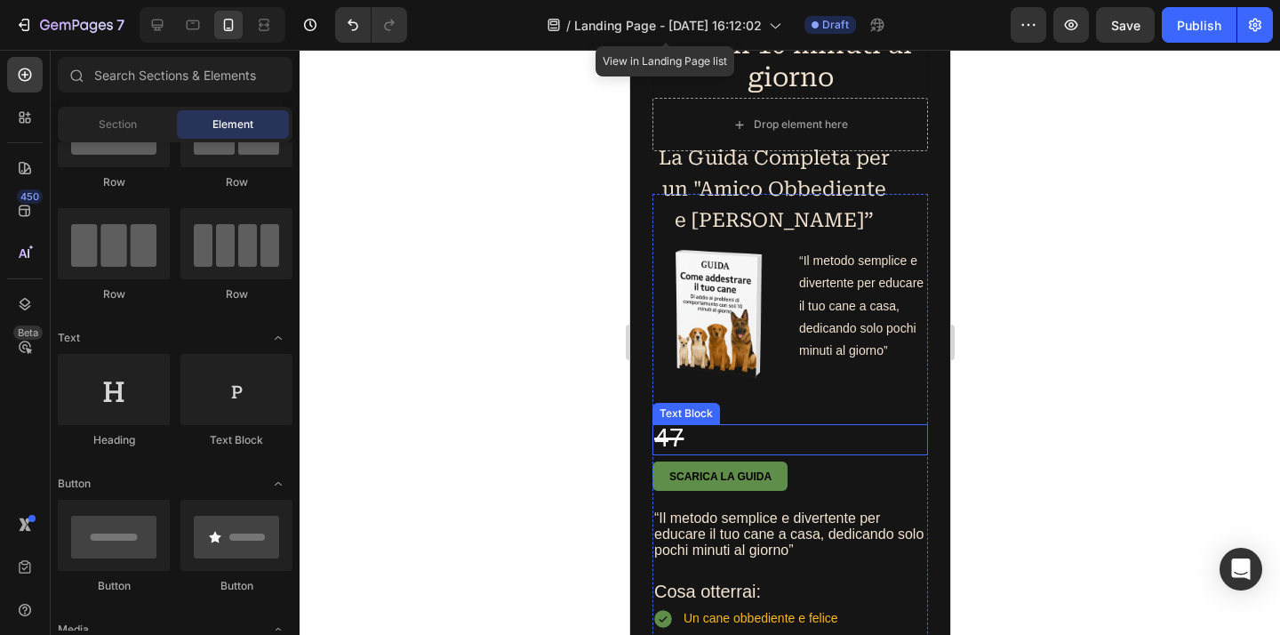
click at [773, 453] on p "47" at bounding box center [789, 440] width 272 height 28
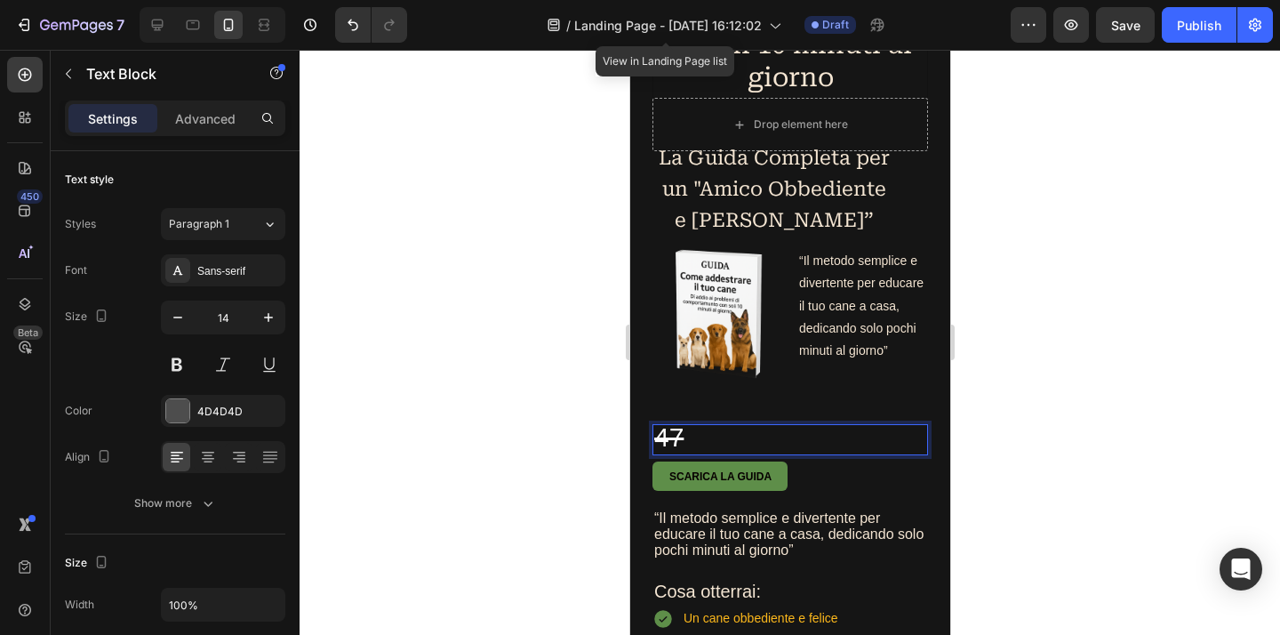
click at [699, 453] on p "47" at bounding box center [789, 440] width 272 height 28
click at [692, 453] on p "47" at bounding box center [789, 440] width 272 height 28
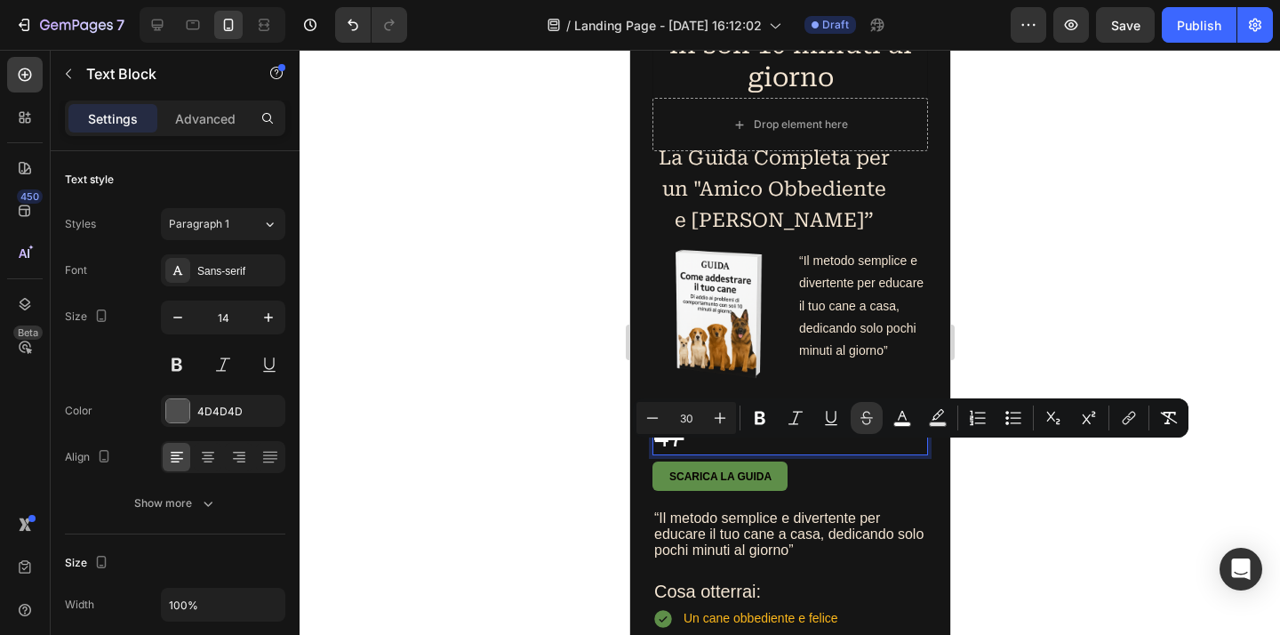
click at [692, 453] on p "47" at bounding box center [789, 440] width 272 height 28
click at [690, 453] on p "47" at bounding box center [789, 440] width 272 height 28
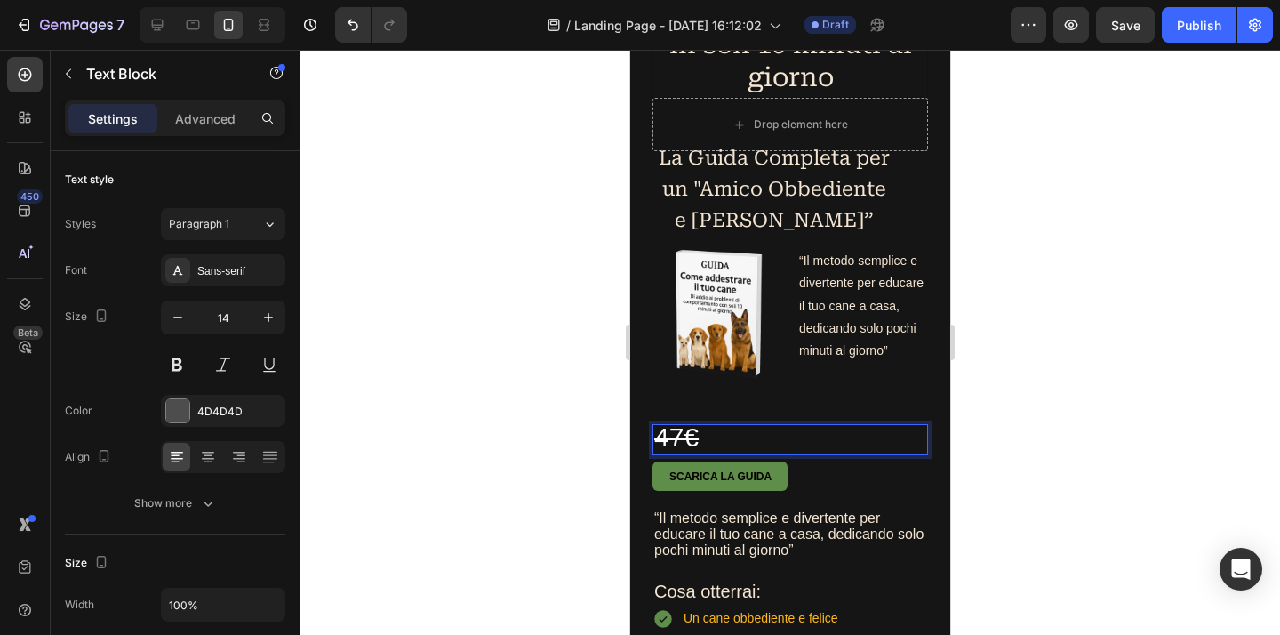
click at [1073, 450] on div at bounding box center [789, 342] width 980 height 585
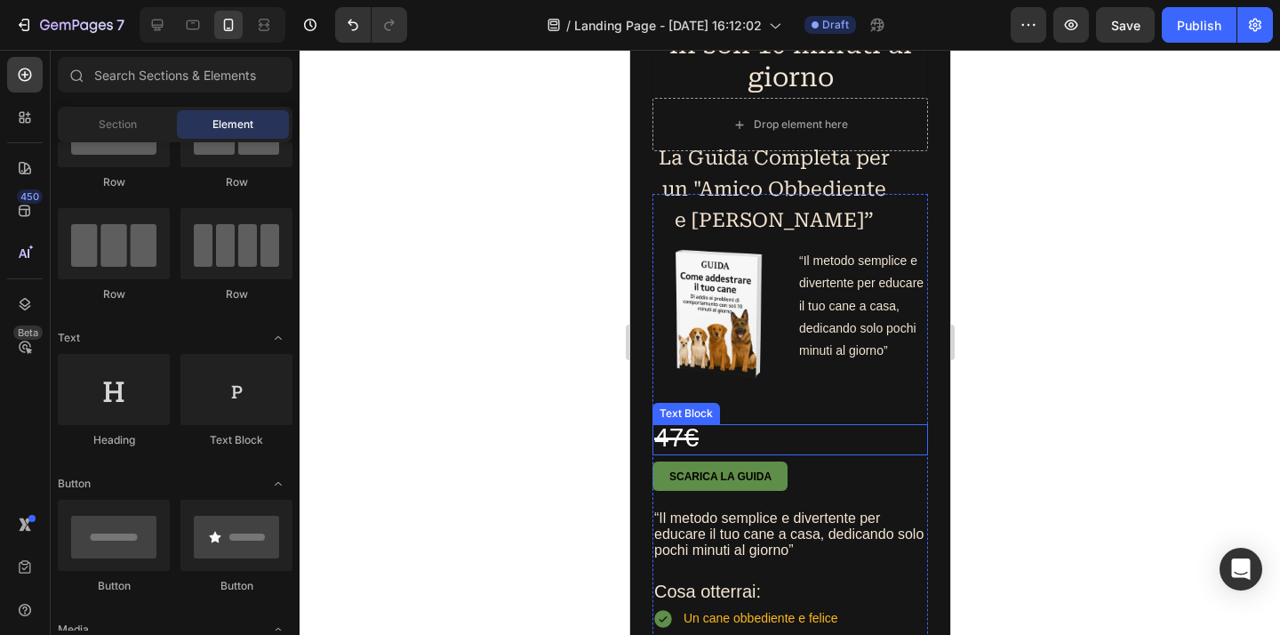
click at [805, 453] on p "47€" at bounding box center [789, 440] width 272 height 28
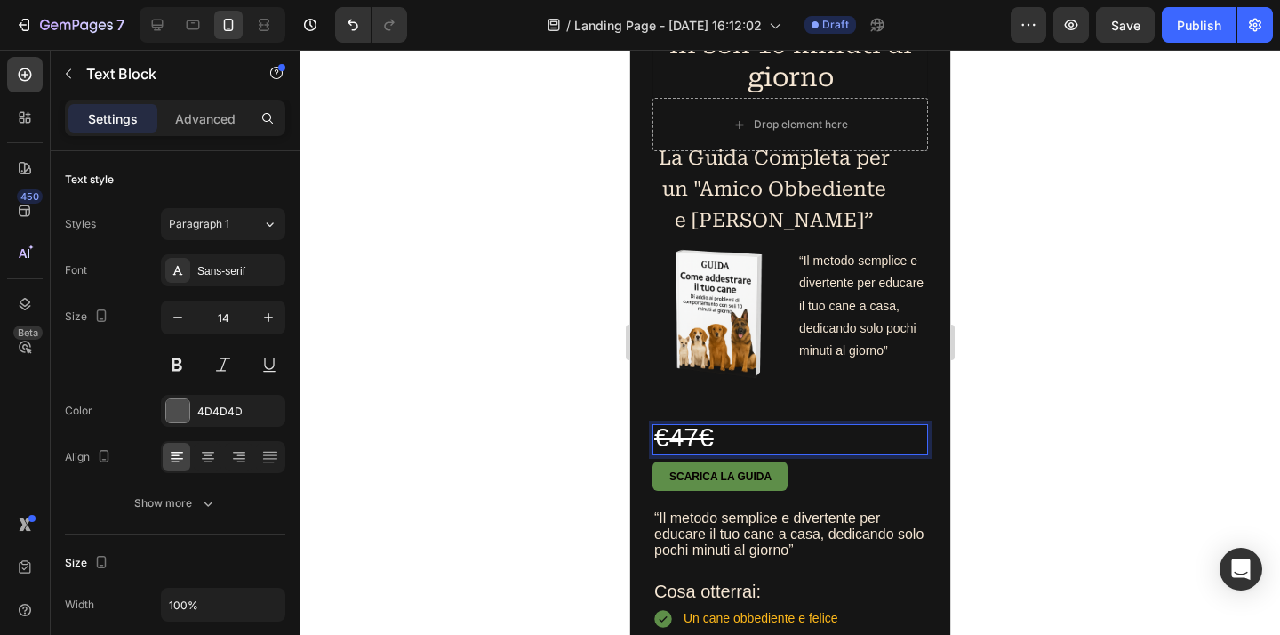
click at [734, 453] on p "€47€" at bounding box center [789, 440] width 272 height 28
click at [777, 453] on p "€47" at bounding box center [789, 440] width 272 height 28
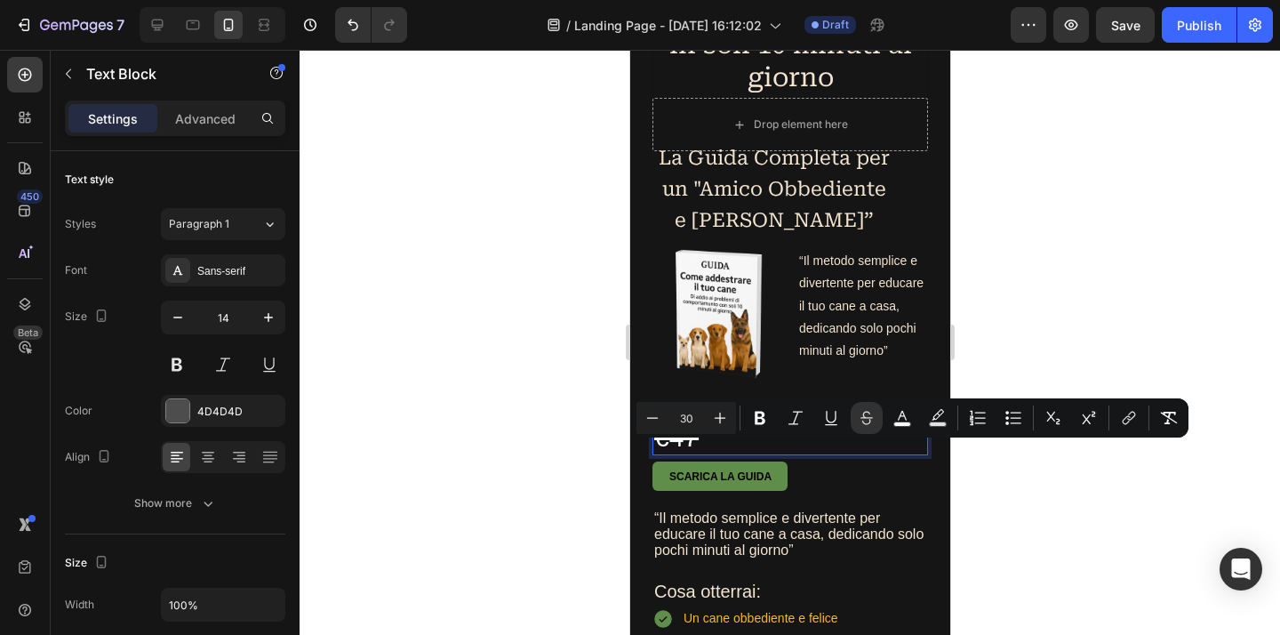
click at [777, 453] on p "€47" at bounding box center [789, 440] width 272 height 28
click at [818, 455] on div "€47" at bounding box center [788, 439] width 275 height 31
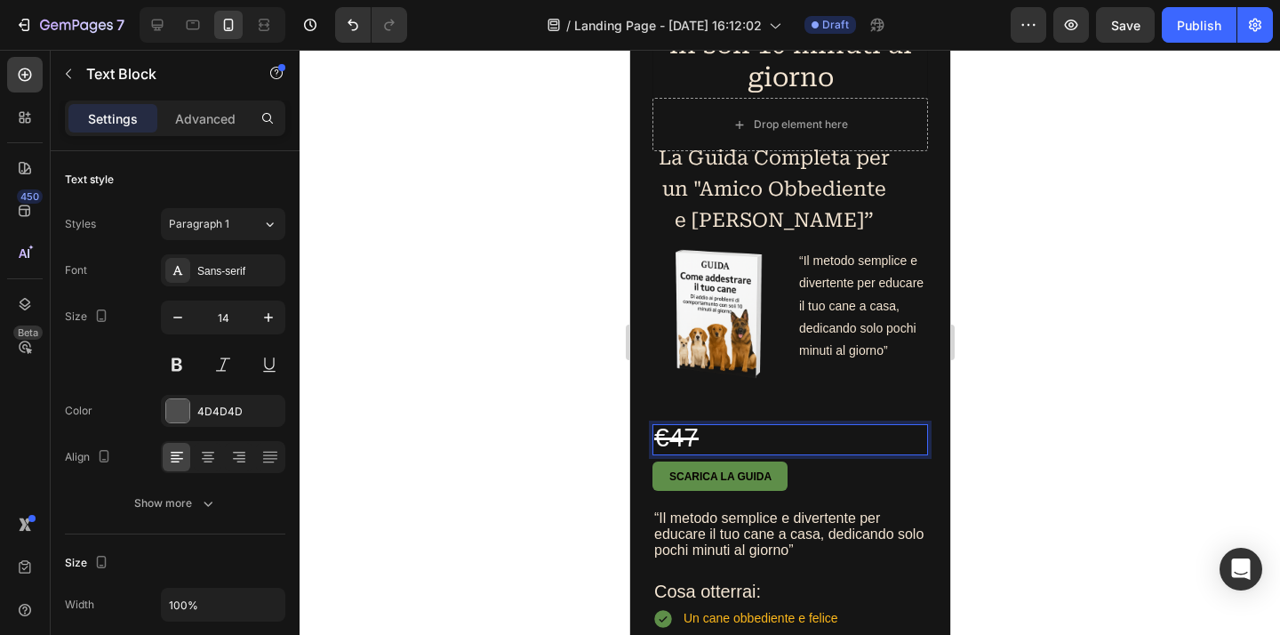
click at [1018, 435] on div at bounding box center [789, 342] width 980 height 585
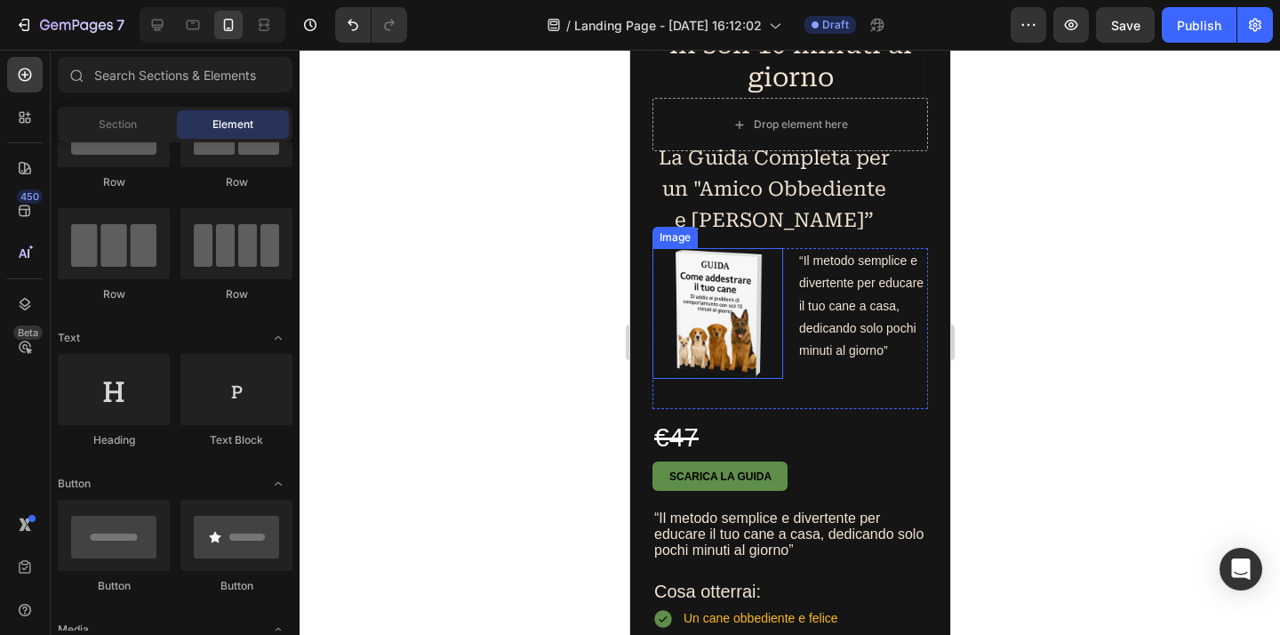
click at [709, 331] on img at bounding box center [716, 313] width 131 height 131
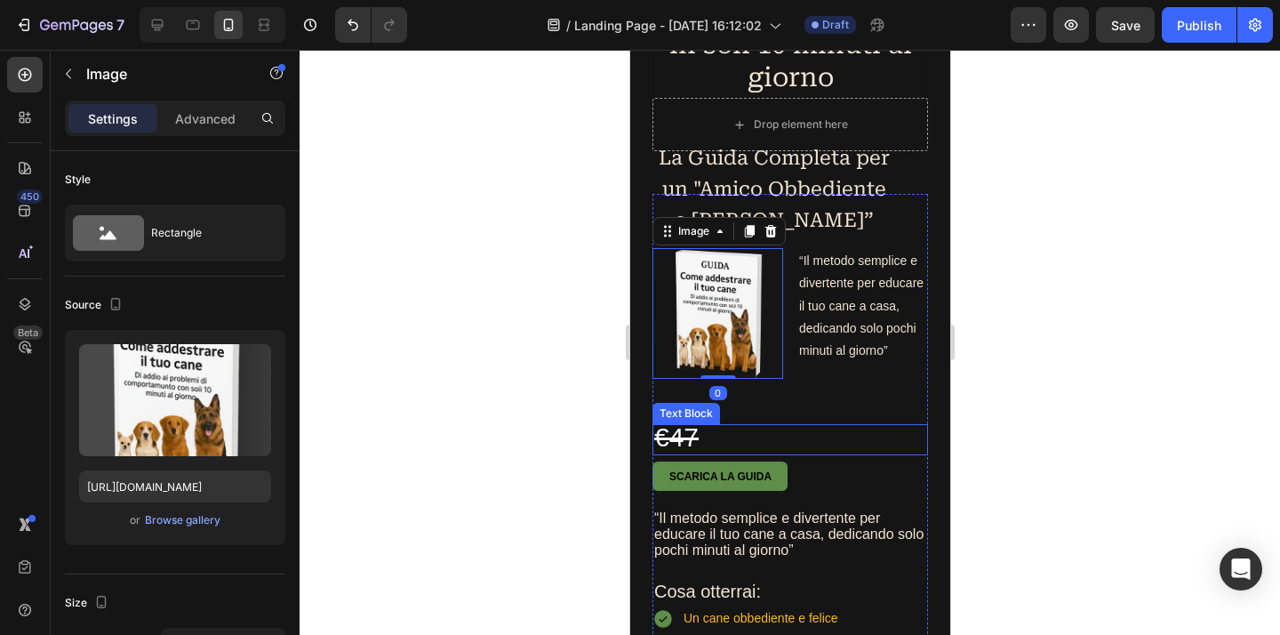
click at [720, 453] on p "€47" at bounding box center [789, 440] width 272 height 28
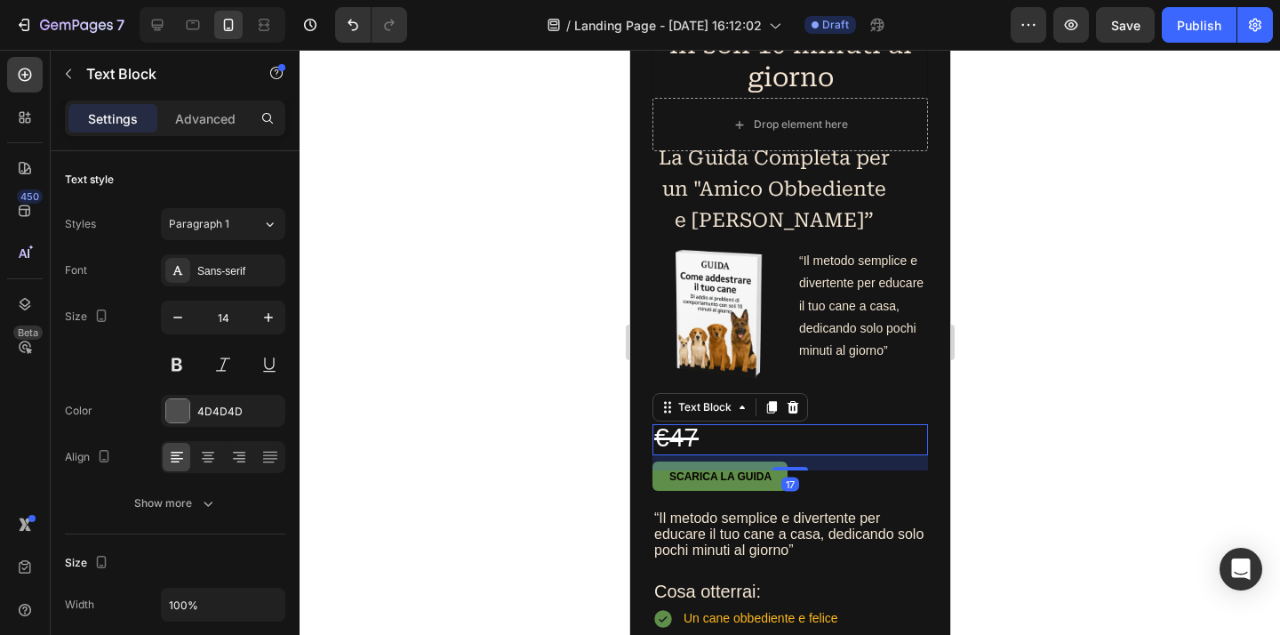
click at [707, 453] on p "€47" at bounding box center [789, 440] width 272 height 28
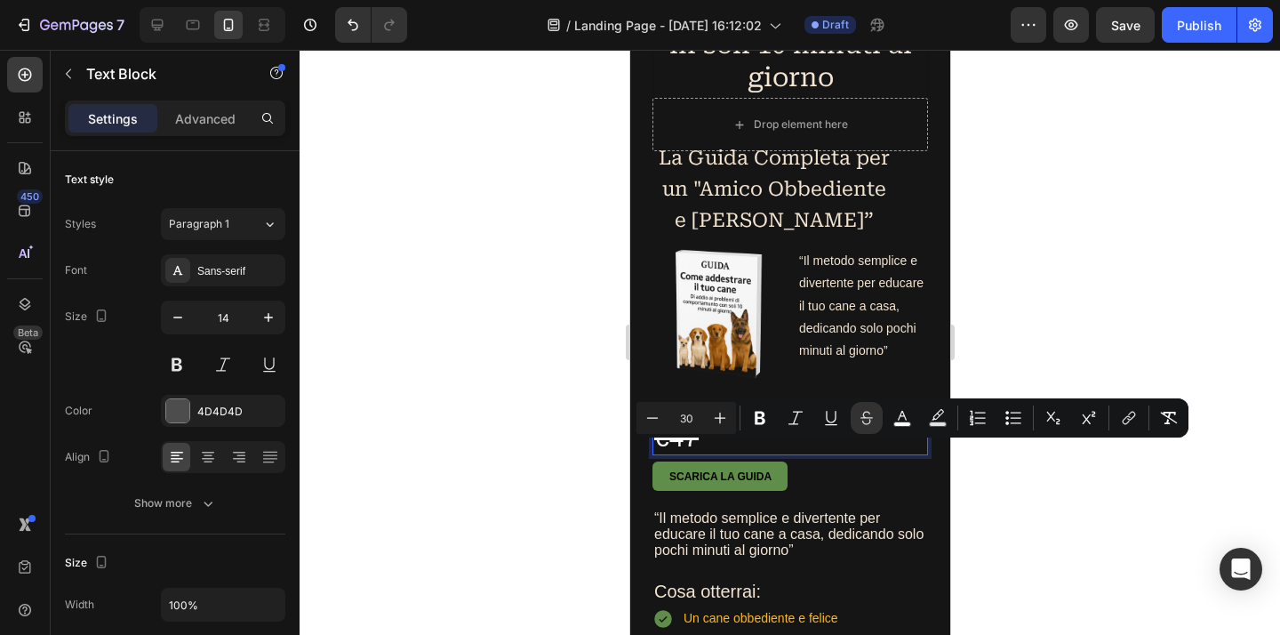
click at [707, 453] on p "€47" at bounding box center [789, 440] width 272 height 28
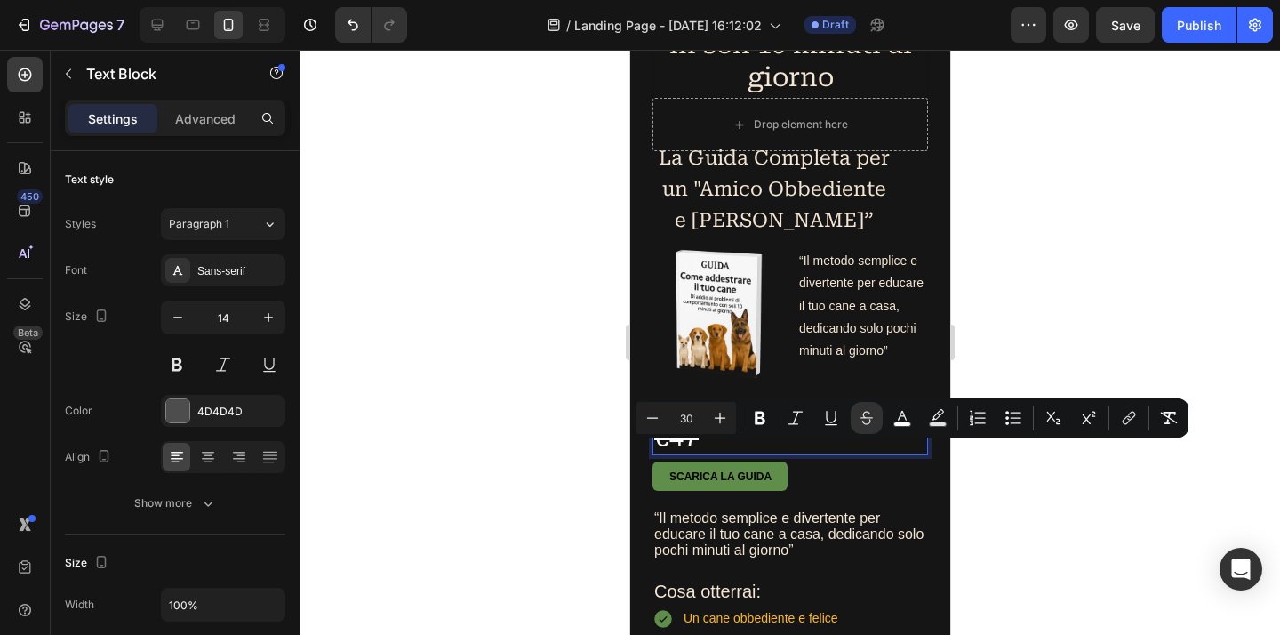
click at [707, 453] on p "€47" at bounding box center [789, 440] width 272 height 28
click at [669, 451] on s "€47" at bounding box center [675, 436] width 44 height 29
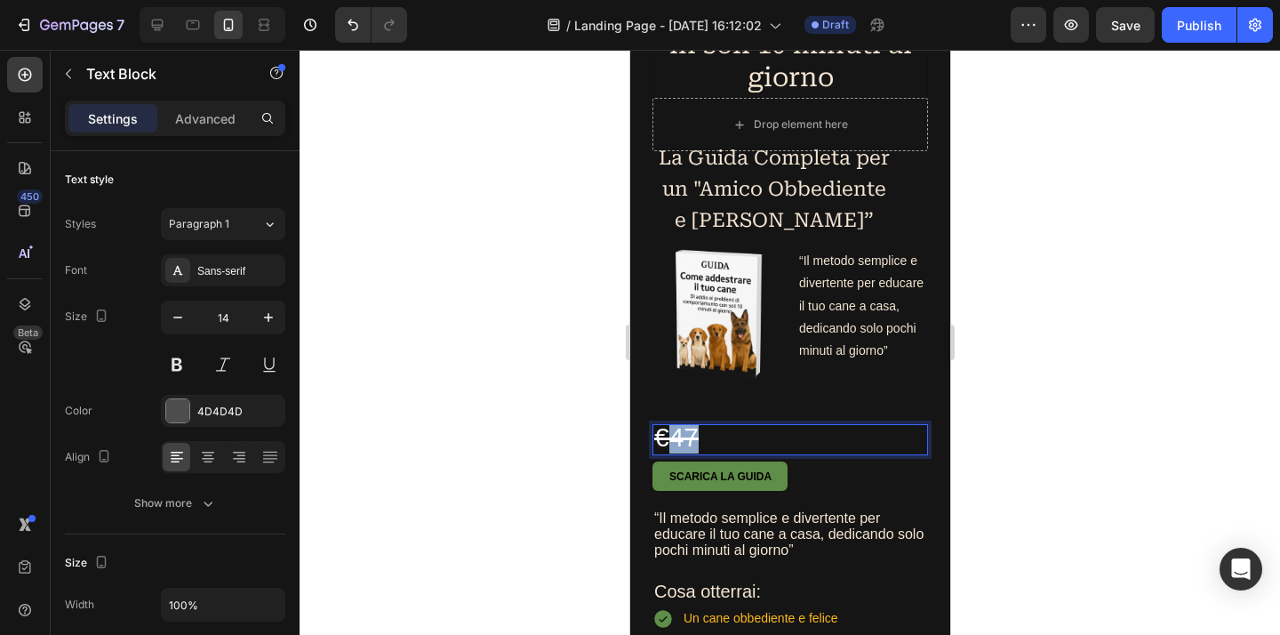
click at [669, 451] on s "€47" at bounding box center [675, 436] width 44 height 29
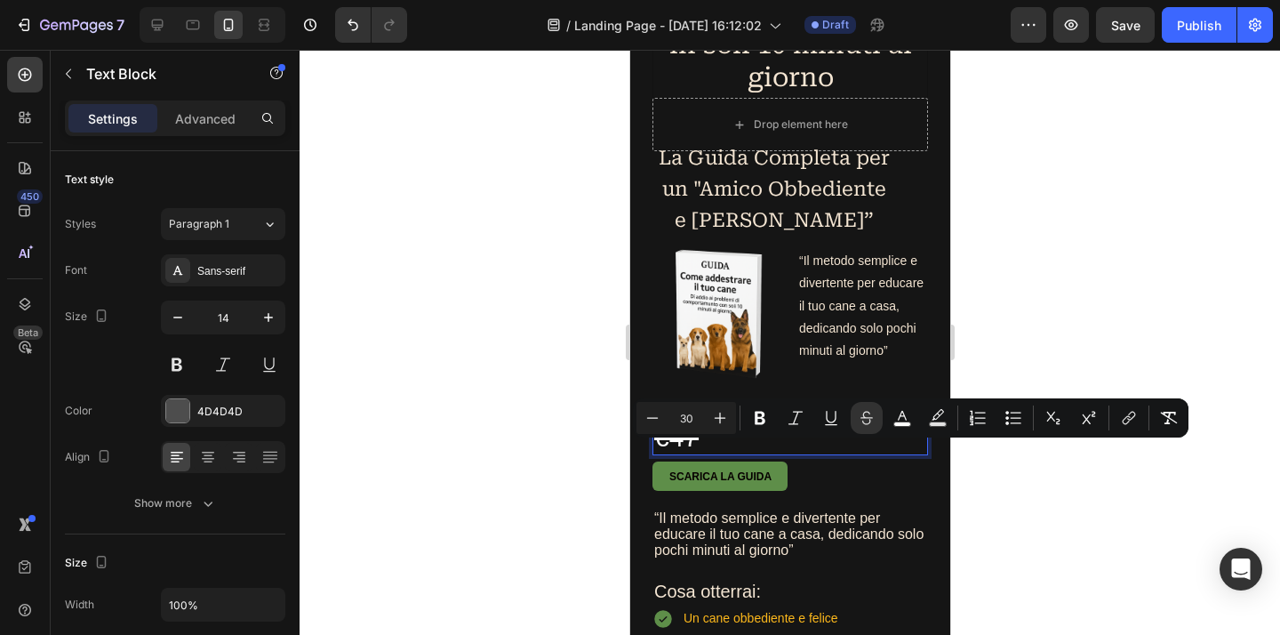
click at [668, 451] on s "€47" at bounding box center [675, 436] width 44 height 29
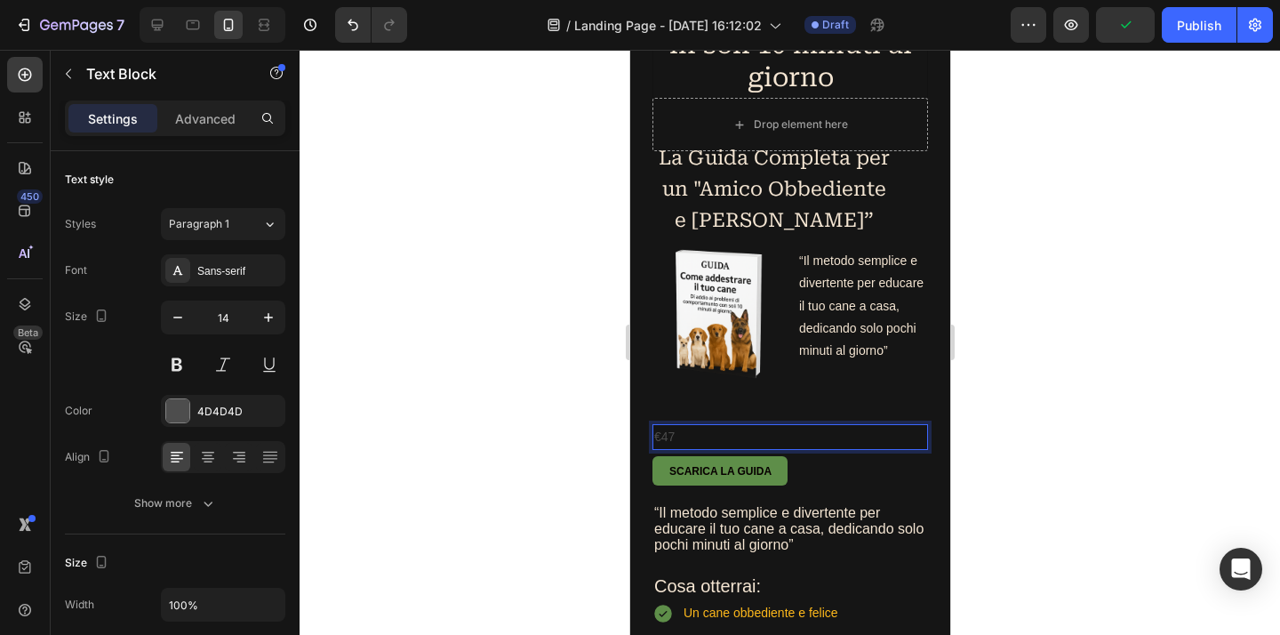
click at [665, 448] on p "€47" at bounding box center [789, 437] width 272 height 22
click at [666, 448] on p "€47" at bounding box center [789, 437] width 272 height 22
click at [678, 448] on p "47" at bounding box center [789, 437] width 272 height 22
click at [668, 448] on p "47" at bounding box center [789, 437] width 272 height 22
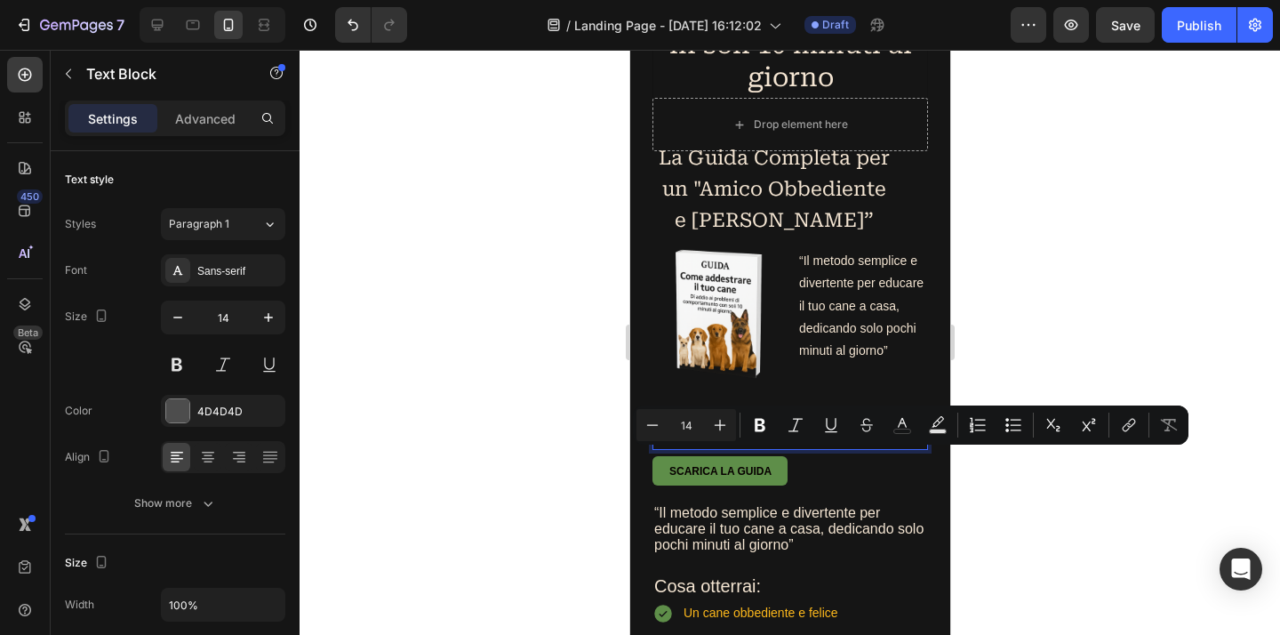
click at [670, 448] on p "47" at bounding box center [789, 437] width 272 height 22
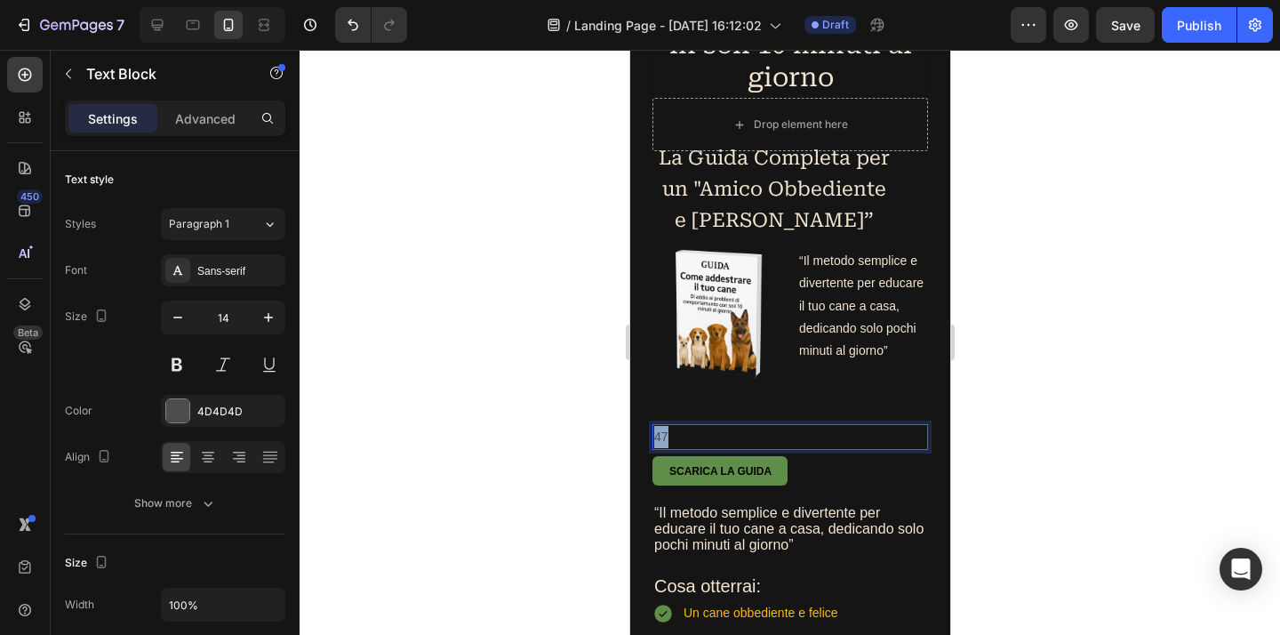
click at [670, 448] on p "47" at bounding box center [789, 437] width 272 height 22
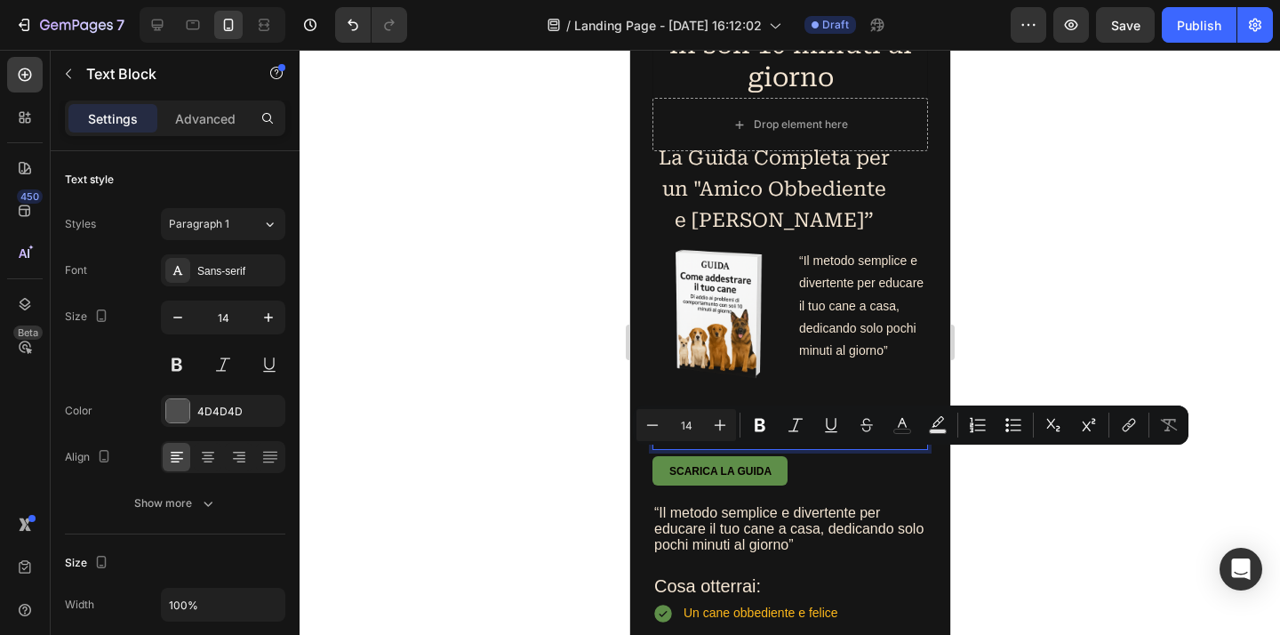
click at [670, 448] on p "47" at bounding box center [789, 437] width 272 height 22
drag, startPoint x: 736, startPoint y: 461, endPoint x: 699, endPoint y: 467, distance: 37.0
click at [735, 448] on p "47" at bounding box center [789, 437] width 272 height 22
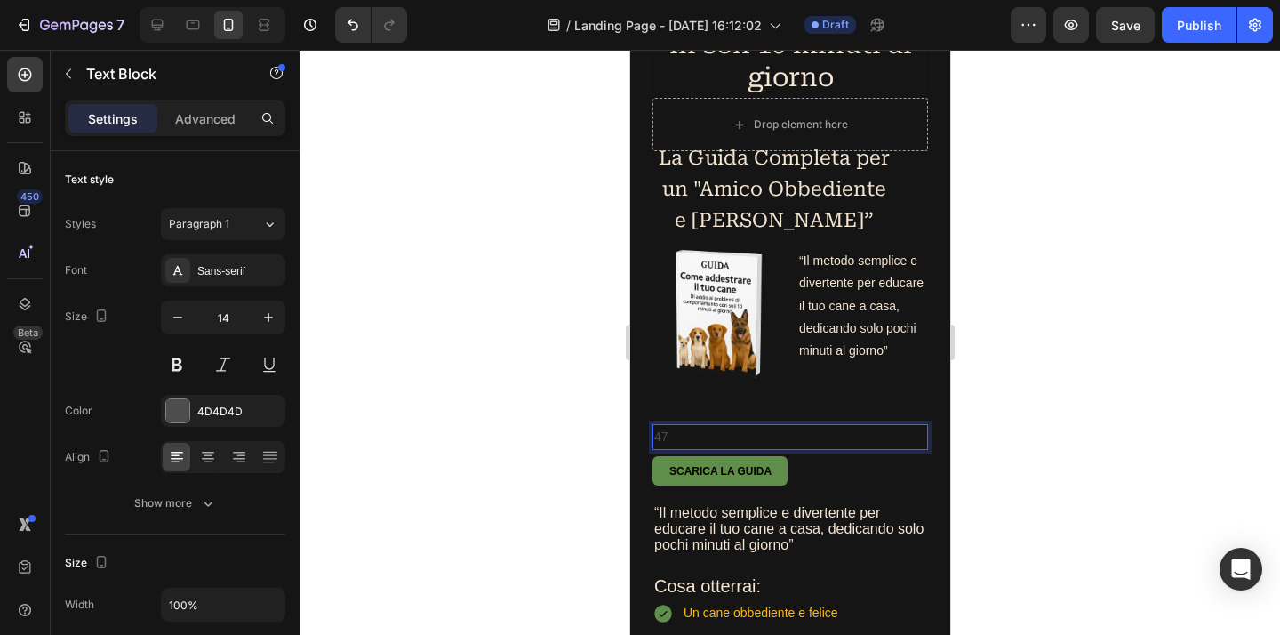
click at [668, 448] on p "47" at bounding box center [789, 437] width 272 height 22
click at [734, 448] on p "47€ 19 €" at bounding box center [789, 437] width 272 height 22
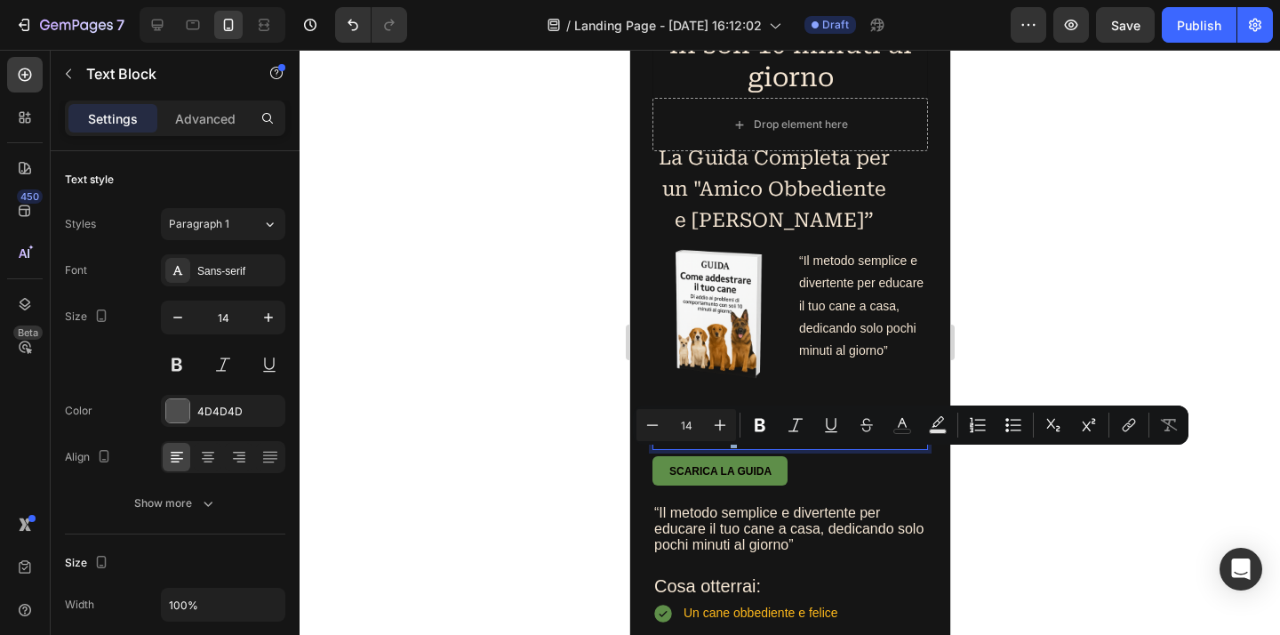
click at [739, 448] on p "47€ 19 €" at bounding box center [789, 437] width 272 height 22
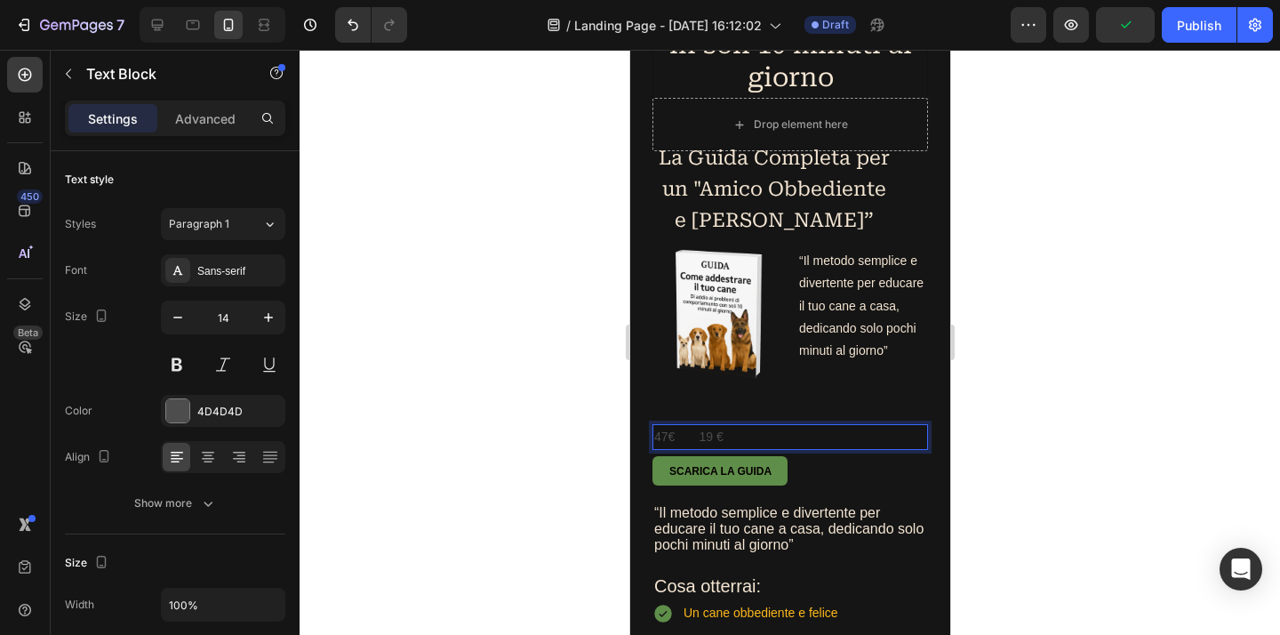
click at [723, 448] on p "47€ 19 €" at bounding box center [789, 437] width 272 height 22
click at [693, 448] on p "47€ 19€" at bounding box center [789, 437] width 272 height 22
click at [691, 448] on p "47€ 19€" at bounding box center [789, 437] width 272 height 22
click at [671, 448] on p "47€ 19€" at bounding box center [789, 437] width 272 height 22
drag, startPoint x: 669, startPoint y: 459, endPoint x: 657, endPoint y: 459, distance: 12.4
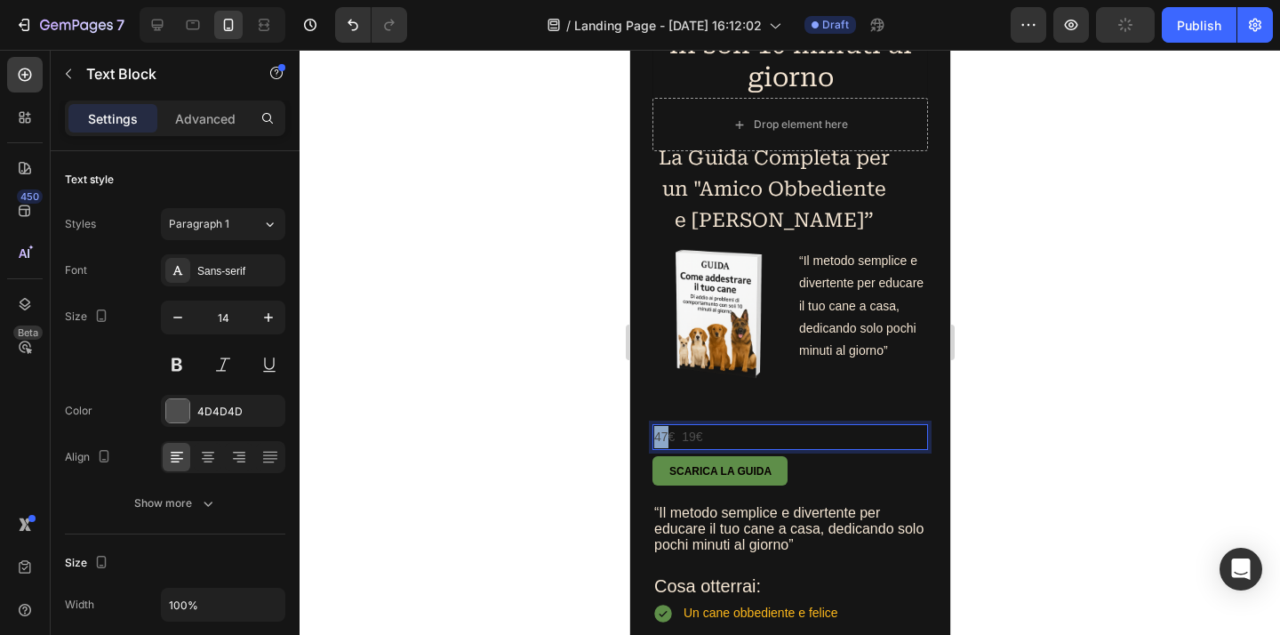
click at [657, 448] on p "47€ 19€" at bounding box center [789, 437] width 272 height 22
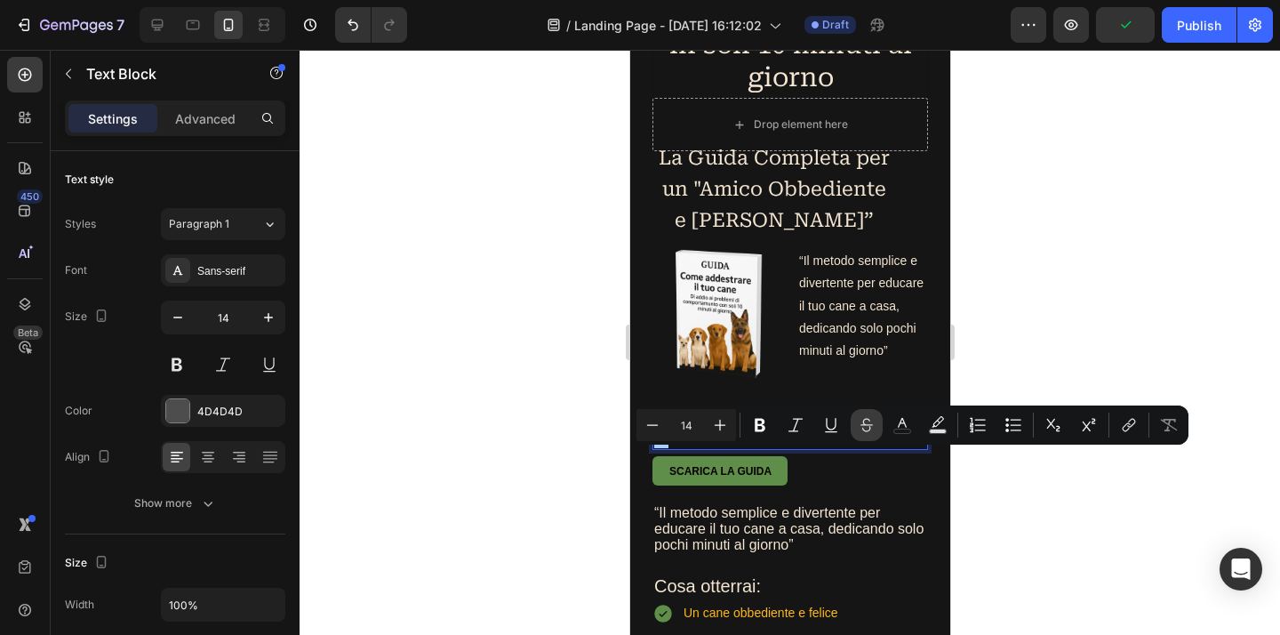
click at [868, 425] on icon "Editor contextual toolbar" at bounding box center [866, 421] width 12 height 7
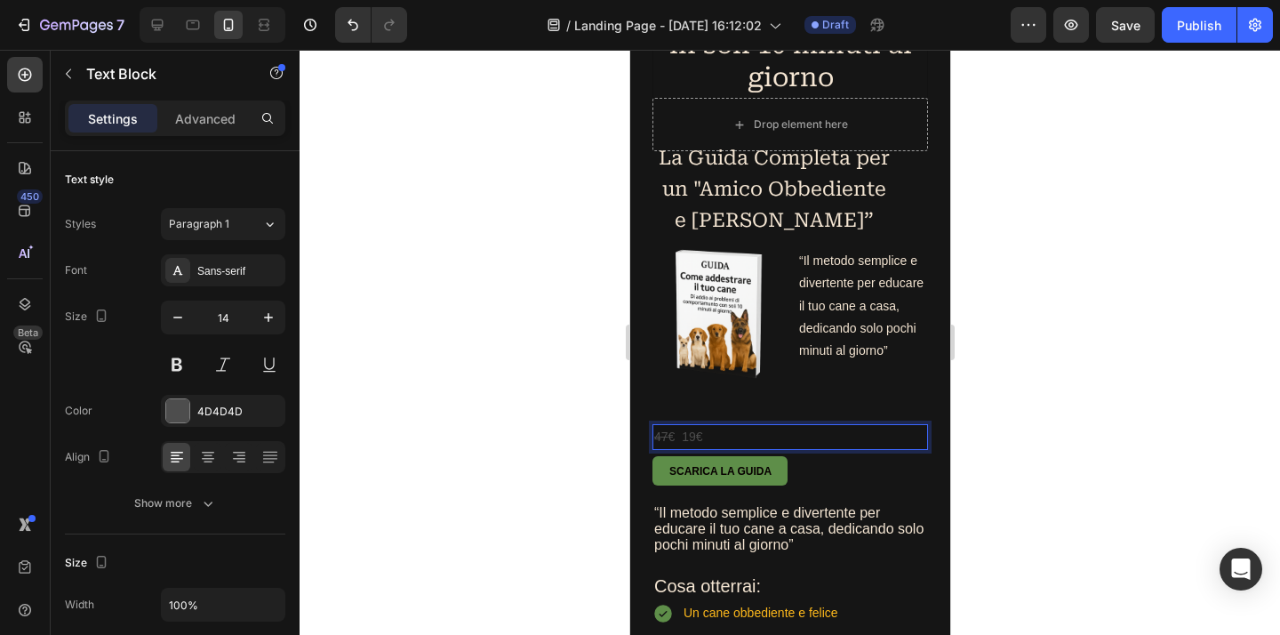
click at [750, 448] on p "47 € 19€" at bounding box center [789, 437] width 272 height 22
drag, startPoint x: 743, startPoint y: 464, endPoint x: 651, endPoint y: 464, distance: 92.4
click at [651, 450] on div "47 € 19€" at bounding box center [788, 437] width 275 height 26
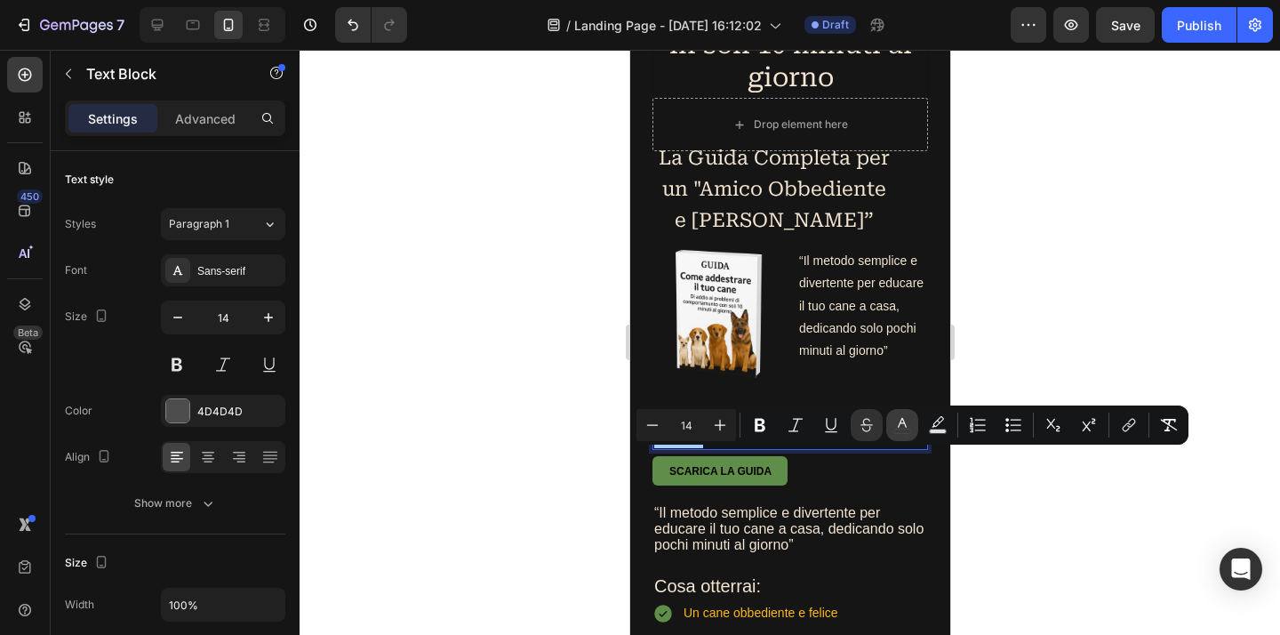
click at [903, 424] on icon "Editor contextual toolbar" at bounding box center [902, 425] width 18 height 18
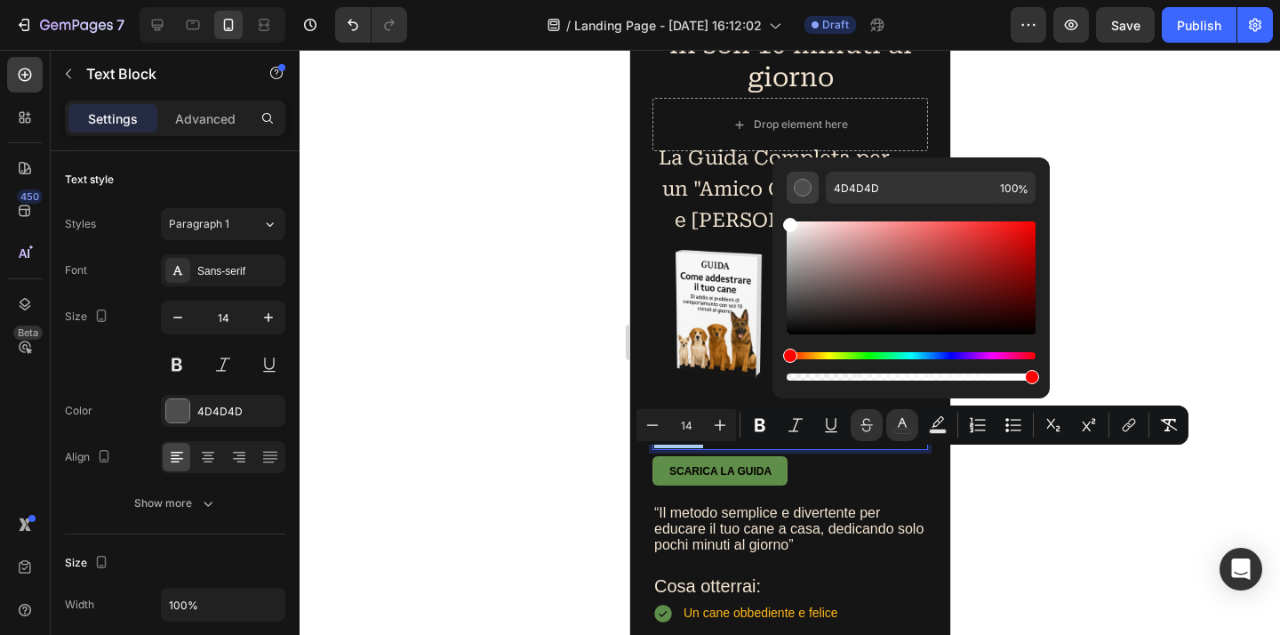
drag, startPoint x: 793, startPoint y: 304, endPoint x: 787, endPoint y: 196, distance: 108.6
click at [787, 196] on div "4D4D4D 100 %" at bounding box center [910, 278] width 249 height 212
click at [1140, 292] on div at bounding box center [789, 342] width 980 height 585
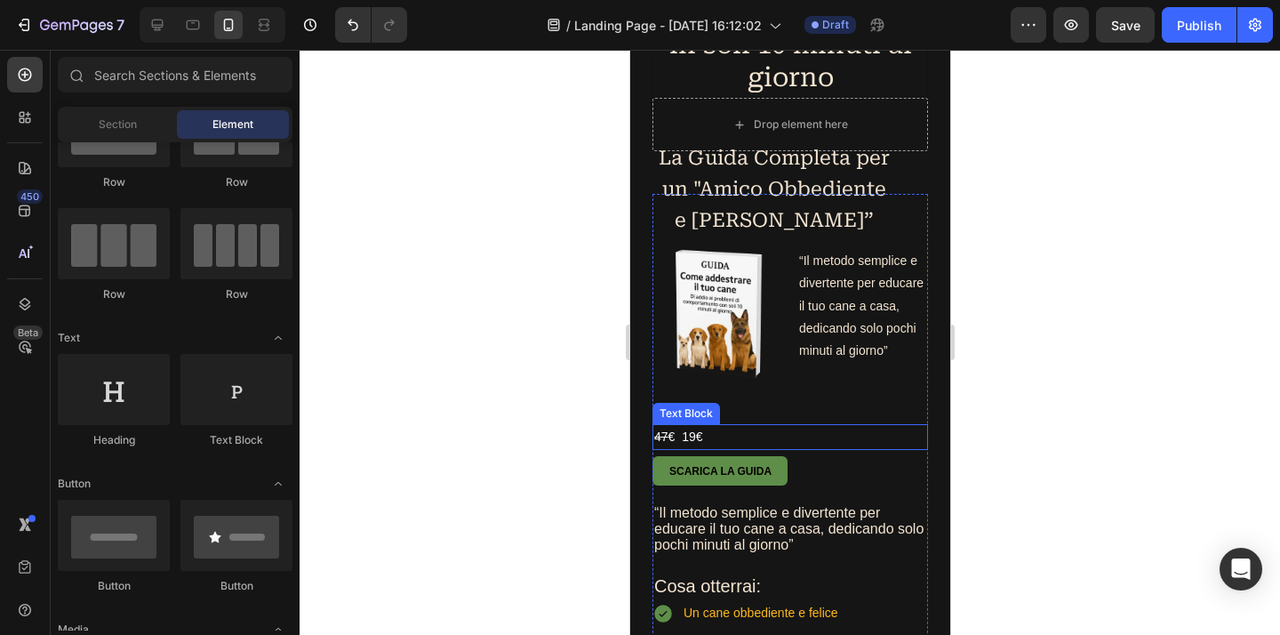
click at [693, 443] on span "47 € 19€" at bounding box center [677, 436] width 49 height 14
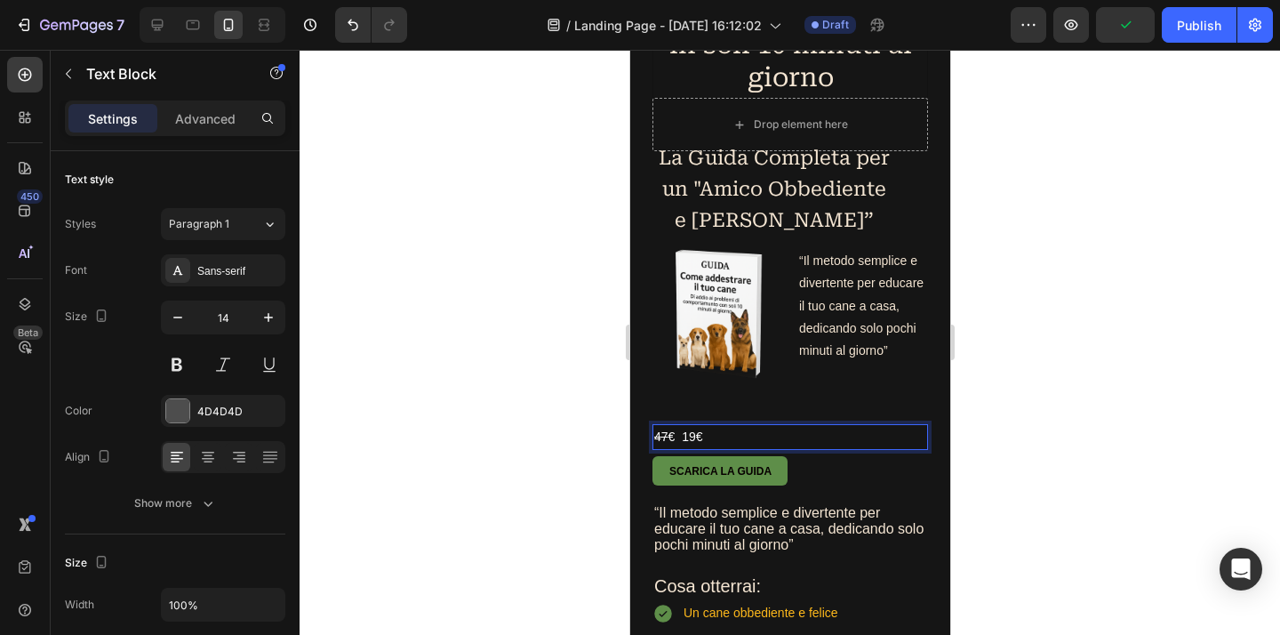
click at [715, 448] on p "47 € 19€" at bounding box center [789, 437] width 272 height 22
drag, startPoint x: 709, startPoint y: 462, endPoint x: 655, endPoint y: 465, distance: 54.3
click at [655, 448] on p "47 € 19€" at bounding box center [789, 437] width 272 height 22
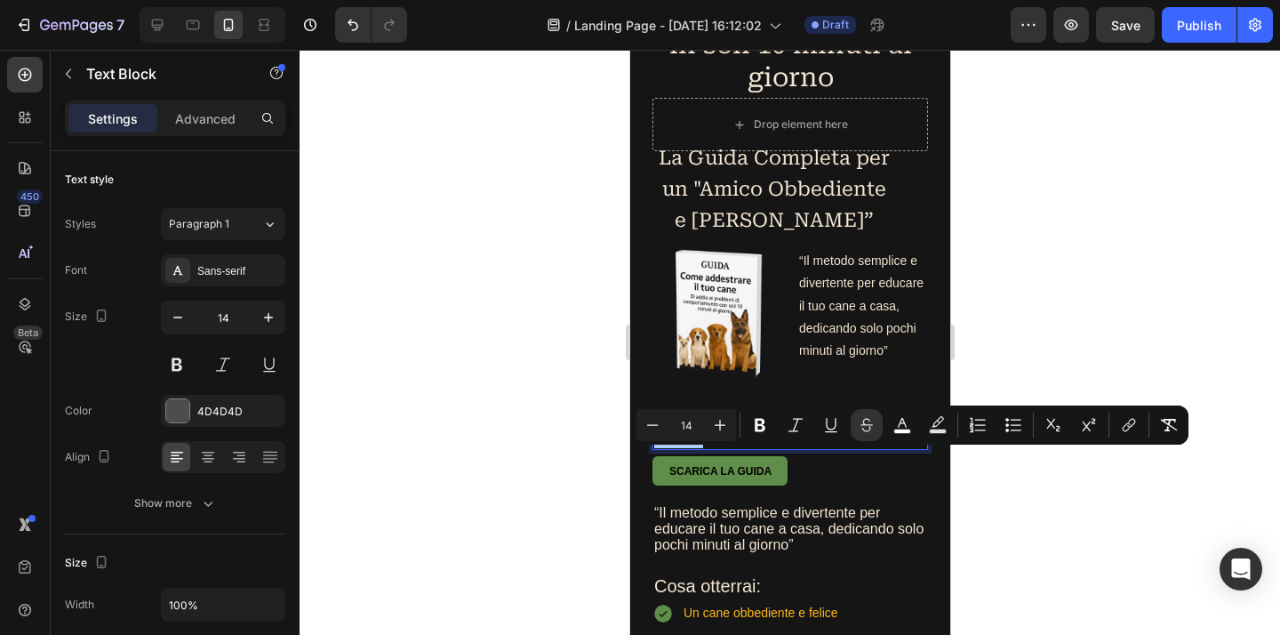
click at [691, 431] on input "14" at bounding box center [686, 424] width 36 height 21
type input "40"
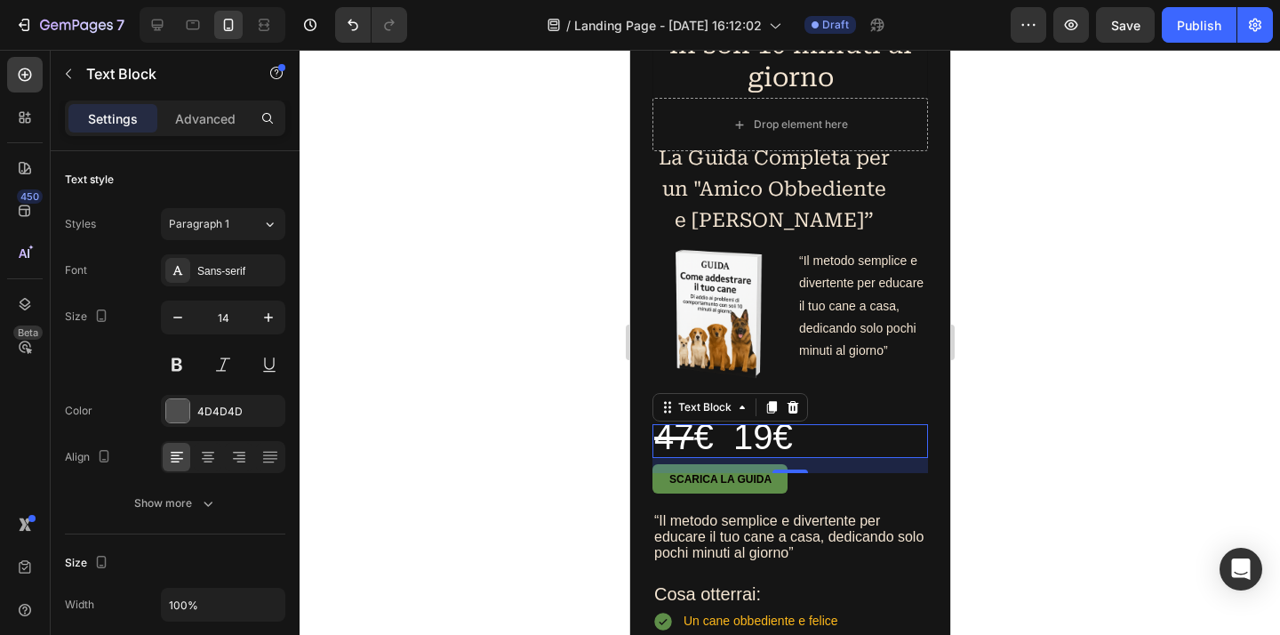
click at [784, 455] on span "47 € 19€" at bounding box center [722, 436] width 139 height 39
click at [869, 456] on p "47 € 19€" at bounding box center [789, 441] width 272 height 30
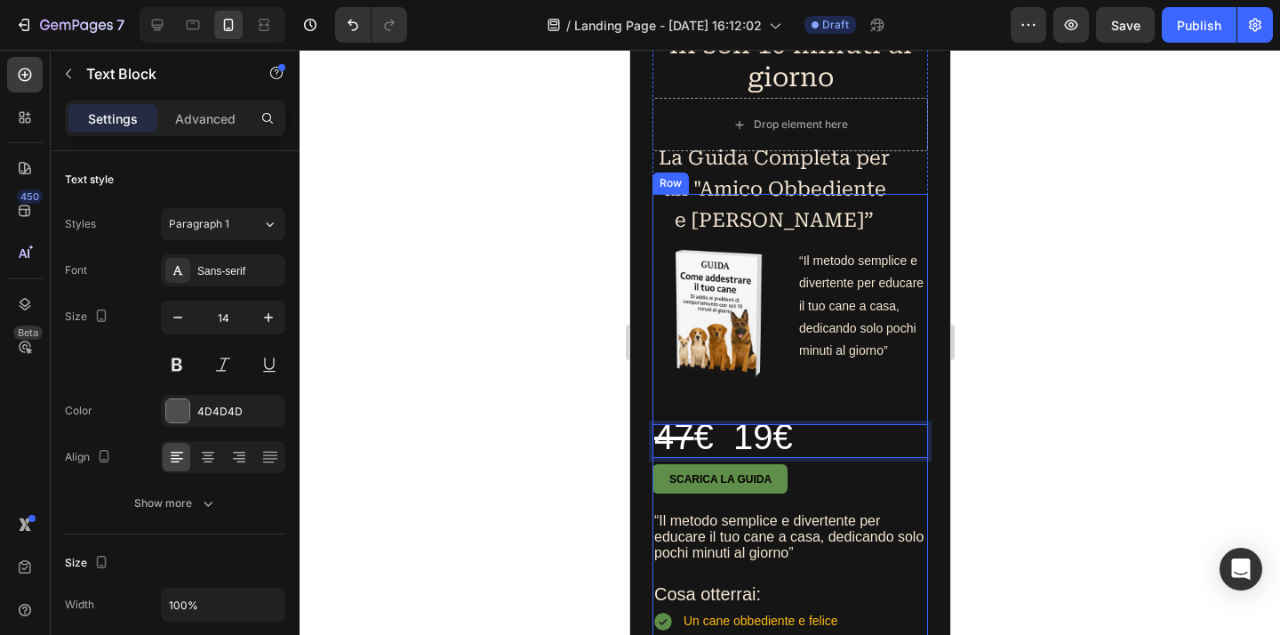
click at [882, 406] on p "Rich Text Editor. Editing area: main" at bounding box center [861, 395] width 127 height 22
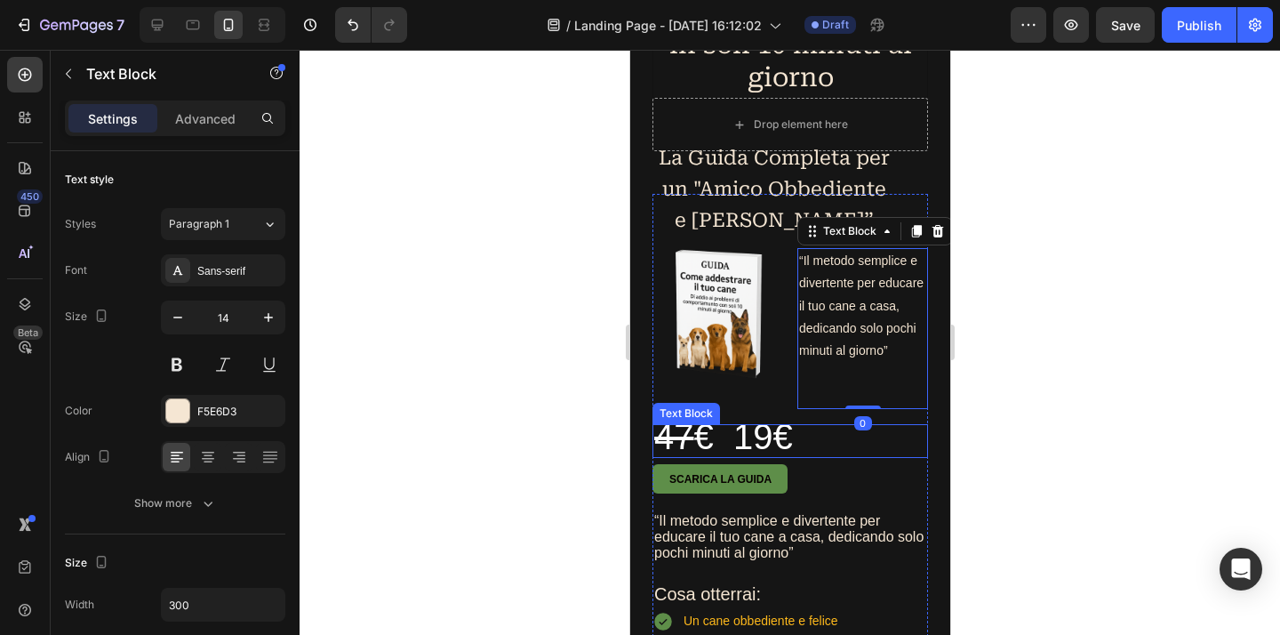
scroll to position [519, 0]
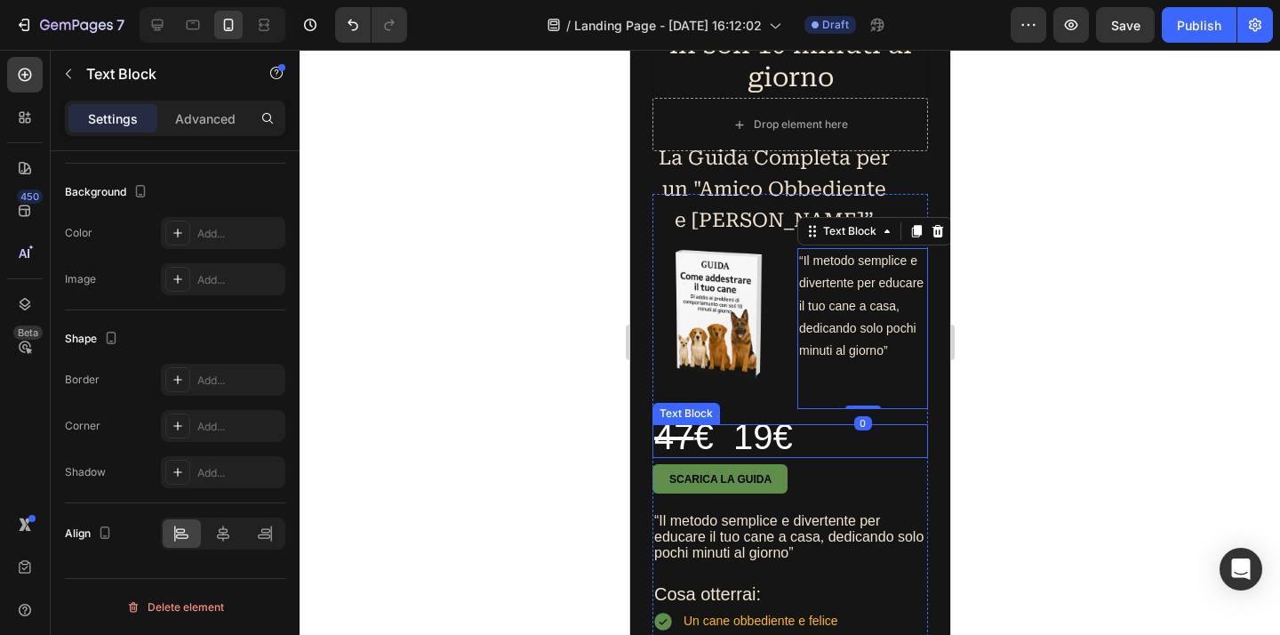
click at [828, 456] on p "47 € 19€" at bounding box center [789, 441] width 272 height 30
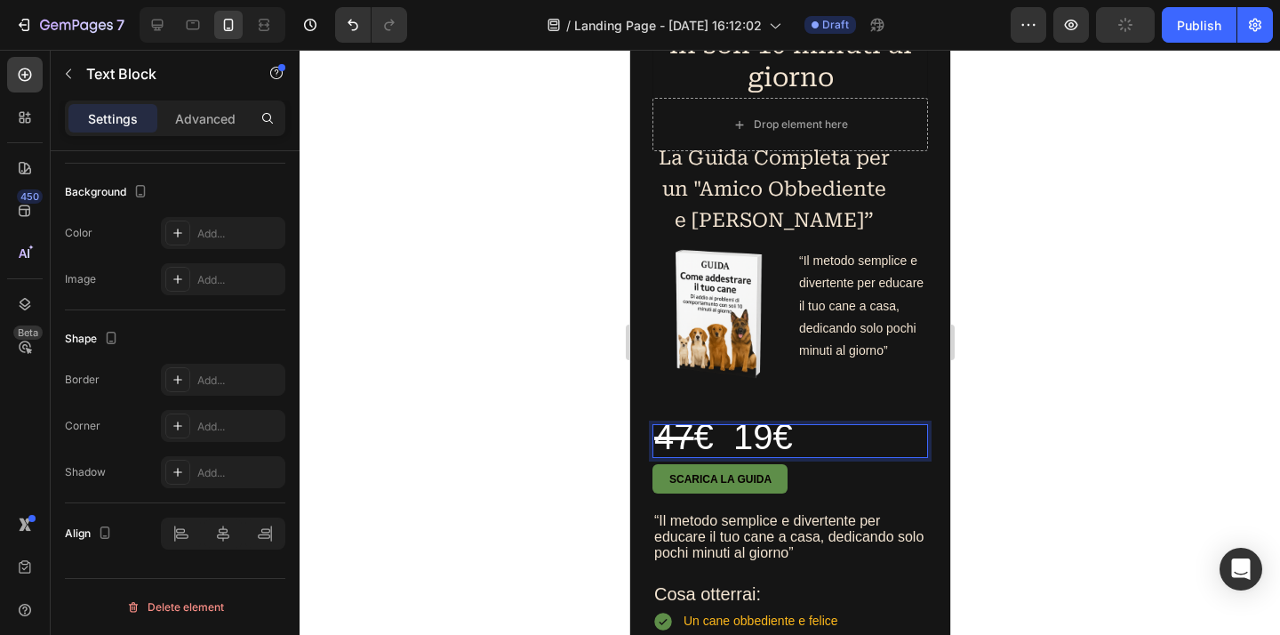
click at [817, 456] on p "47 € 19€" at bounding box center [789, 441] width 272 height 30
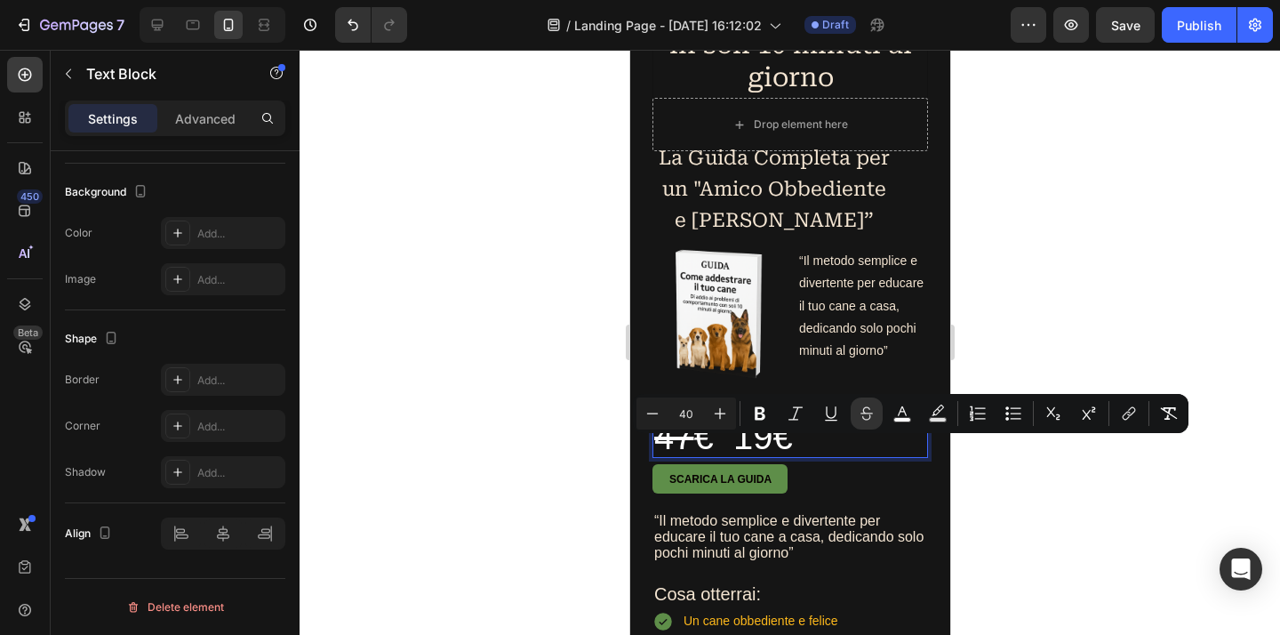
click at [1090, 470] on div at bounding box center [789, 342] width 980 height 585
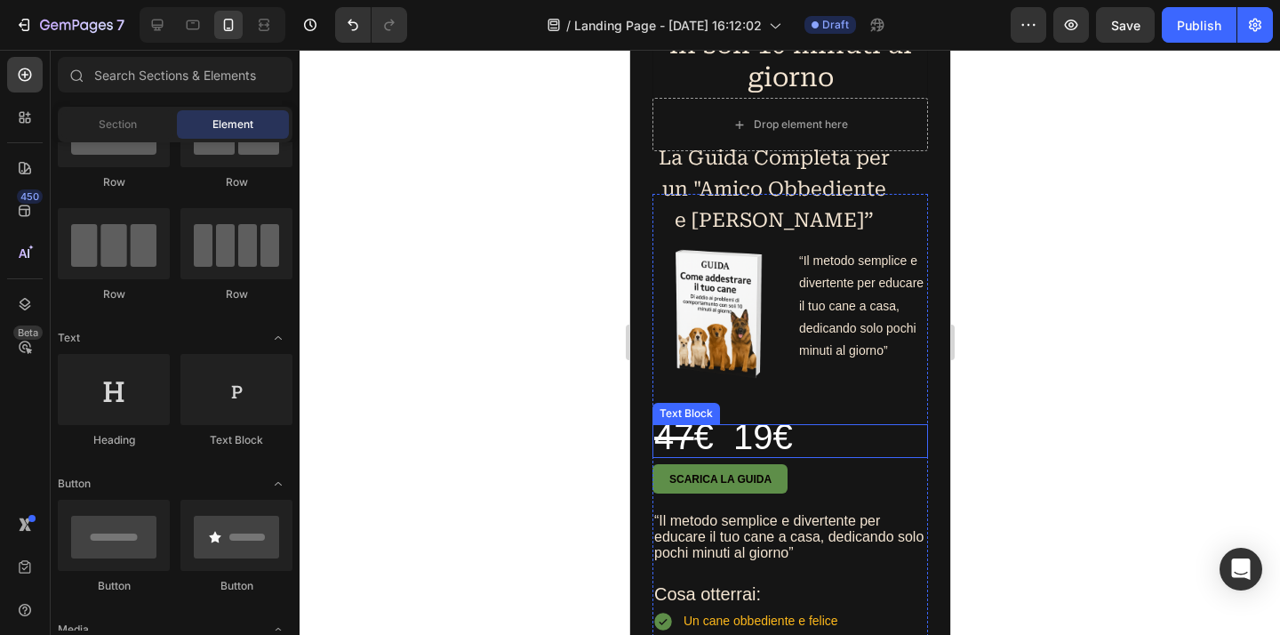
click at [868, 456] on p "47 € 19€" at bounding box center [789, 441] width 272 height 30
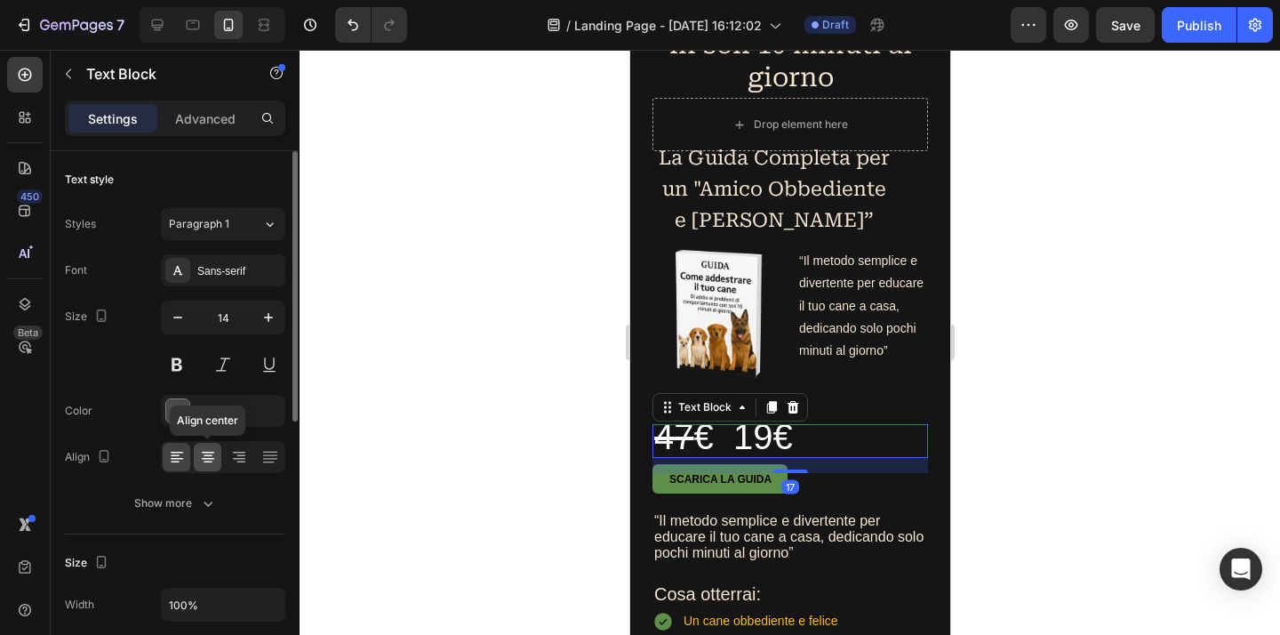
click at [213, 455] on icon at bounding box center [208, 457] width 18 height 18
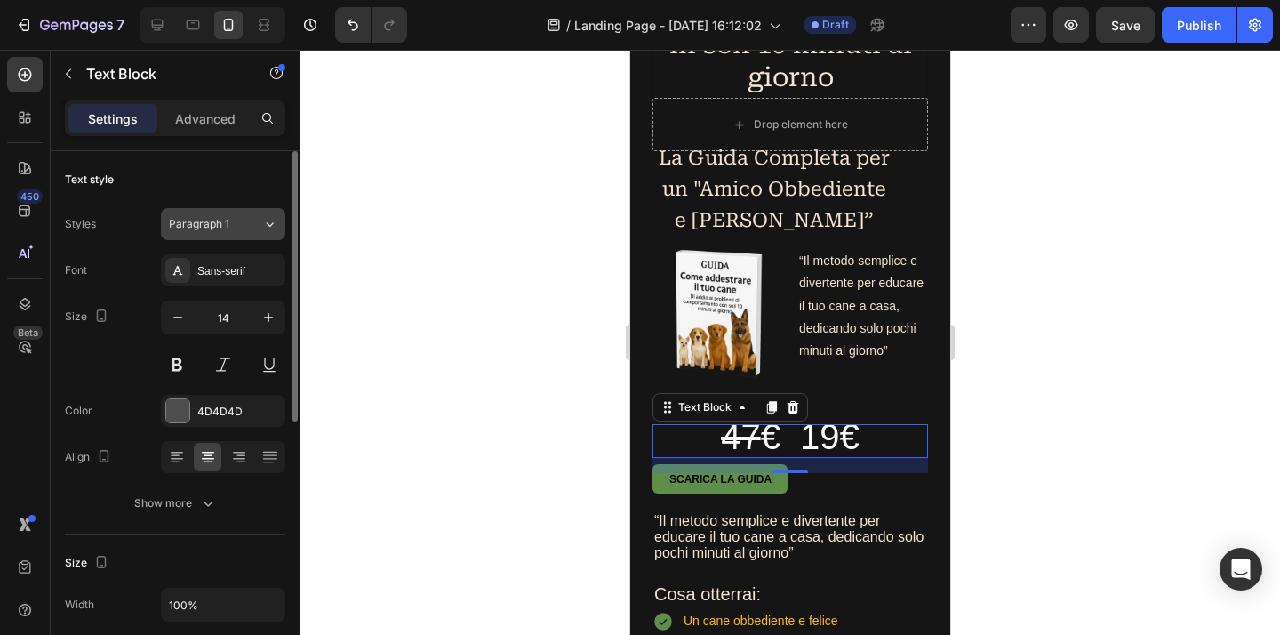
click at [272, 233] on button "Paragraph 1" at bounding box center [223, 224] width 124 height 32
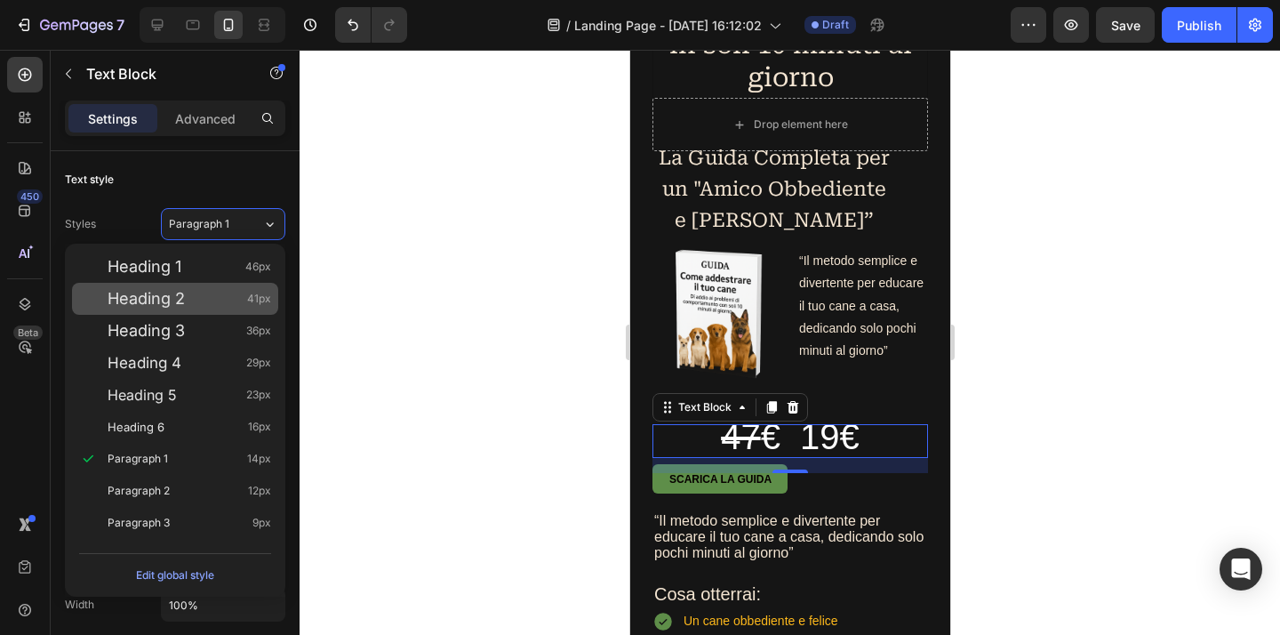
click at [196, 296] on div "Heading 2 41px" at bounding box center [190, 299] width 164 height 18
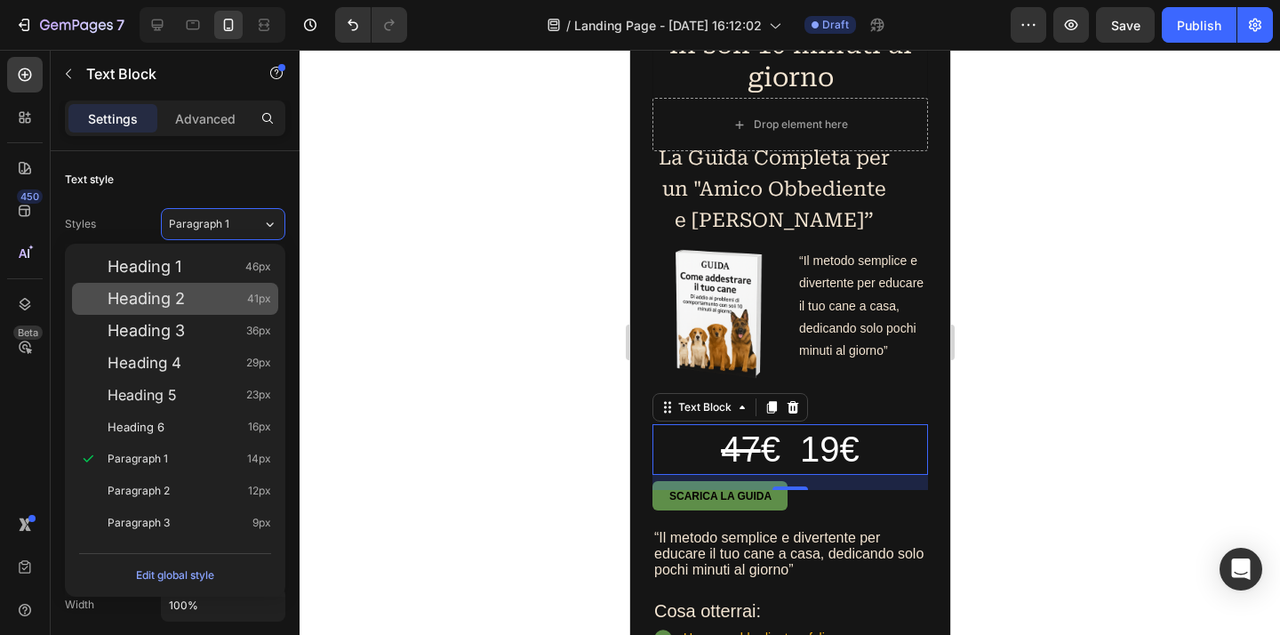
type input "41"
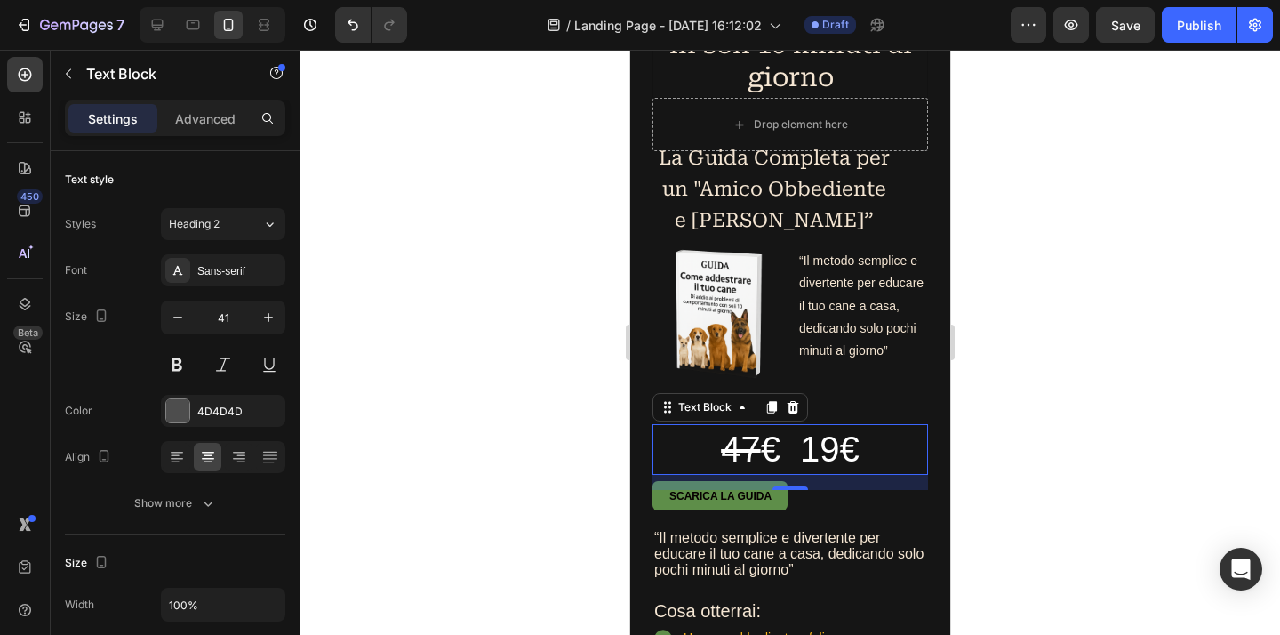
click at [1116, 491] on div at bounding box center [789, 342] width 980 height 585
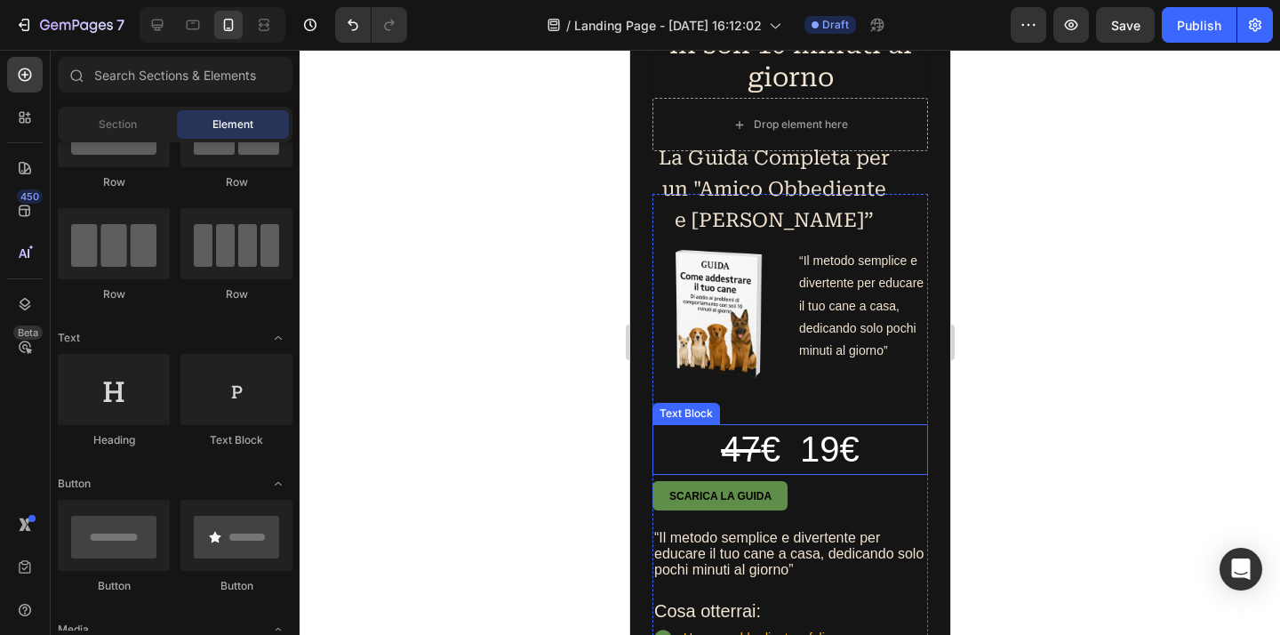
click at [911, 466] on p "47 € 19€" at bounding box center [789, 449] width 272 height 47
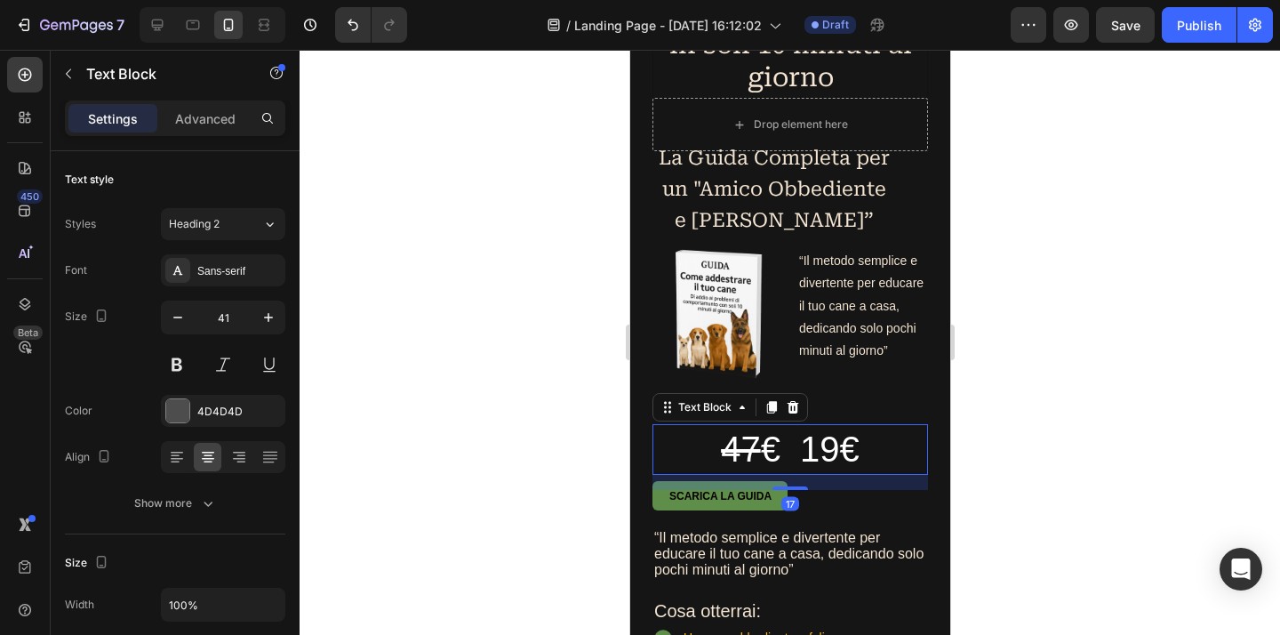
click at [1074, 464] on div at bounding box center [789, 342] width 980 height 585
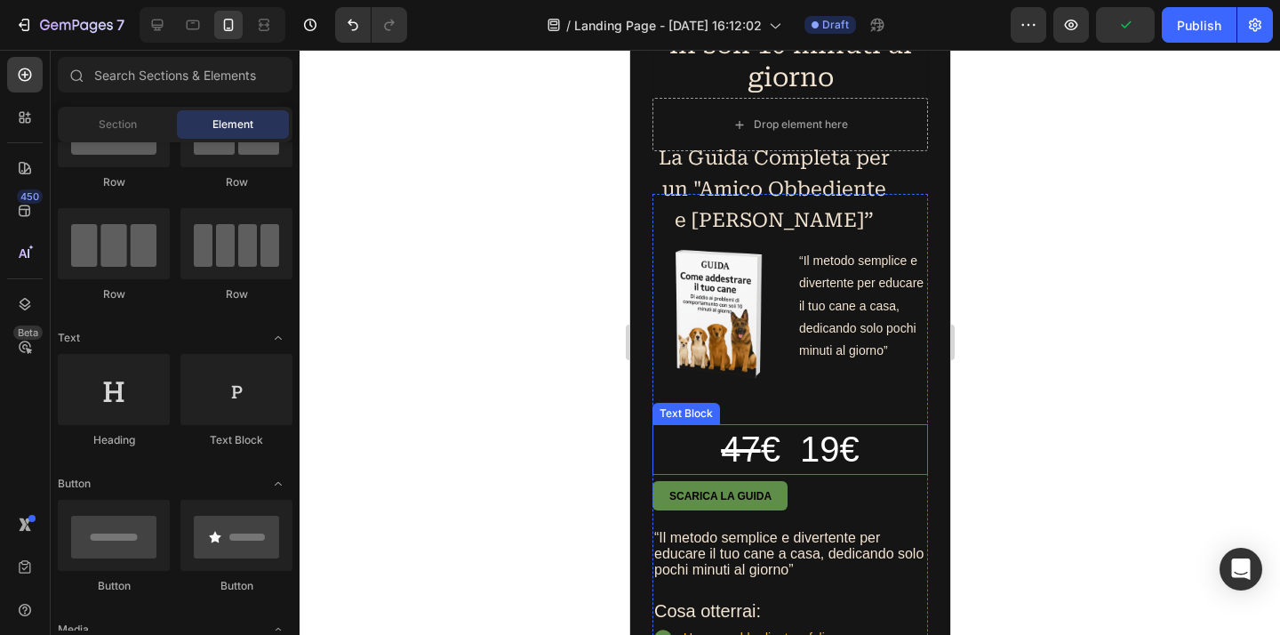
click at [751, 468] on span "47 € 19€" at bounding box center [789, 448] width 139 height 39
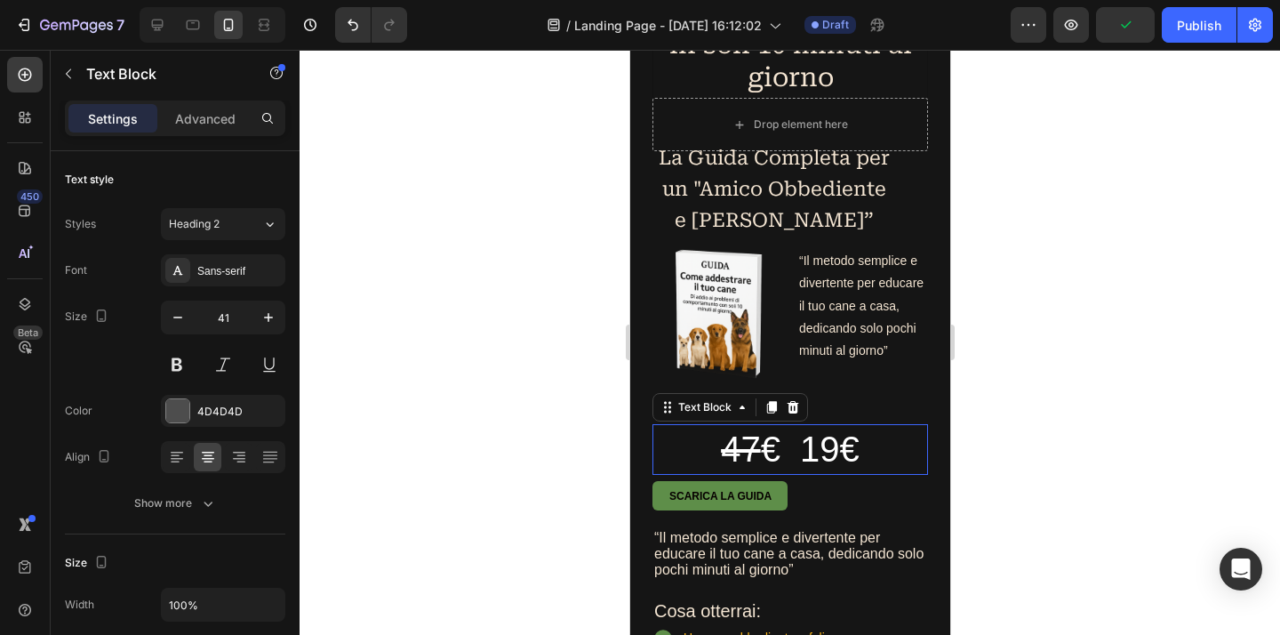
click at [777, 468] on span "47 € 19€" at bounding box center [789, 448] width 139 height 39
click at [776, 468] on span "47 € 19€" at bounding box center [789, 448] width 139 height 39
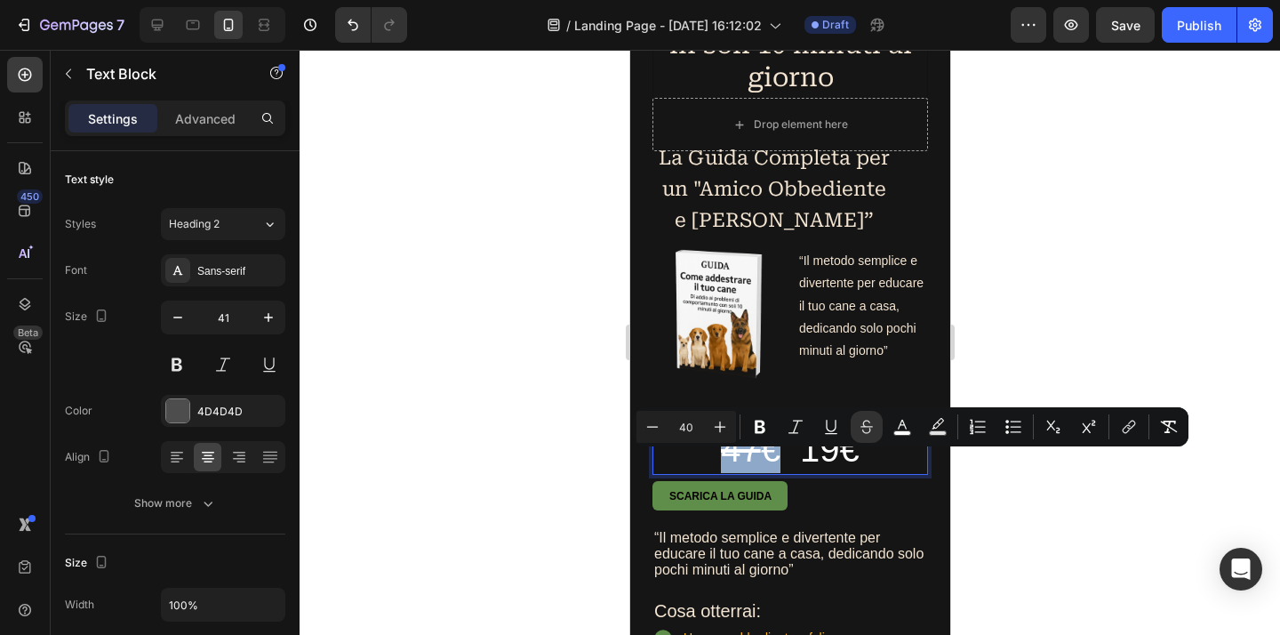
drag, startPoint x: 773, startPoint y: 471, endPoint x: 712, endPoint y: 475, distance: 61.4
click at [720, 468] on span "47 € 19€" at bounding box center [789, 448] width 139 height 39
click at [657, 430] on icon "Editor contextual toolbar" at bounding box center [652, 427] width 18 height 18
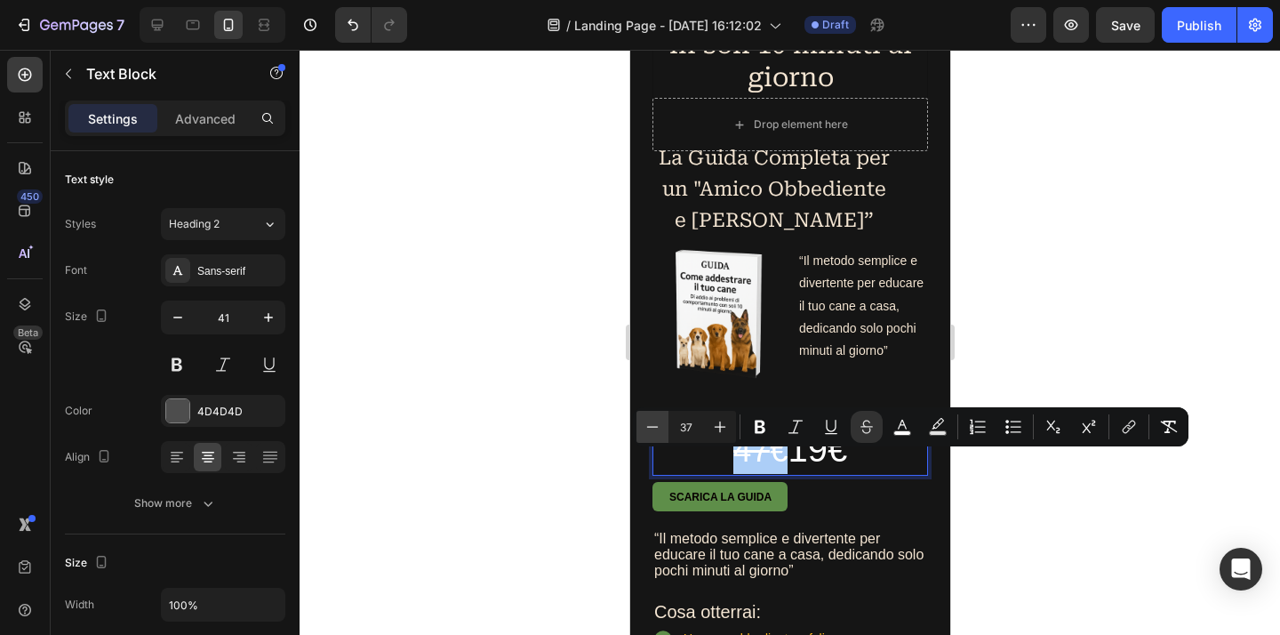
click at [657, 430] on icon "Editor contextual toolbar" at bounding box center [652, 427] width 18 height 18
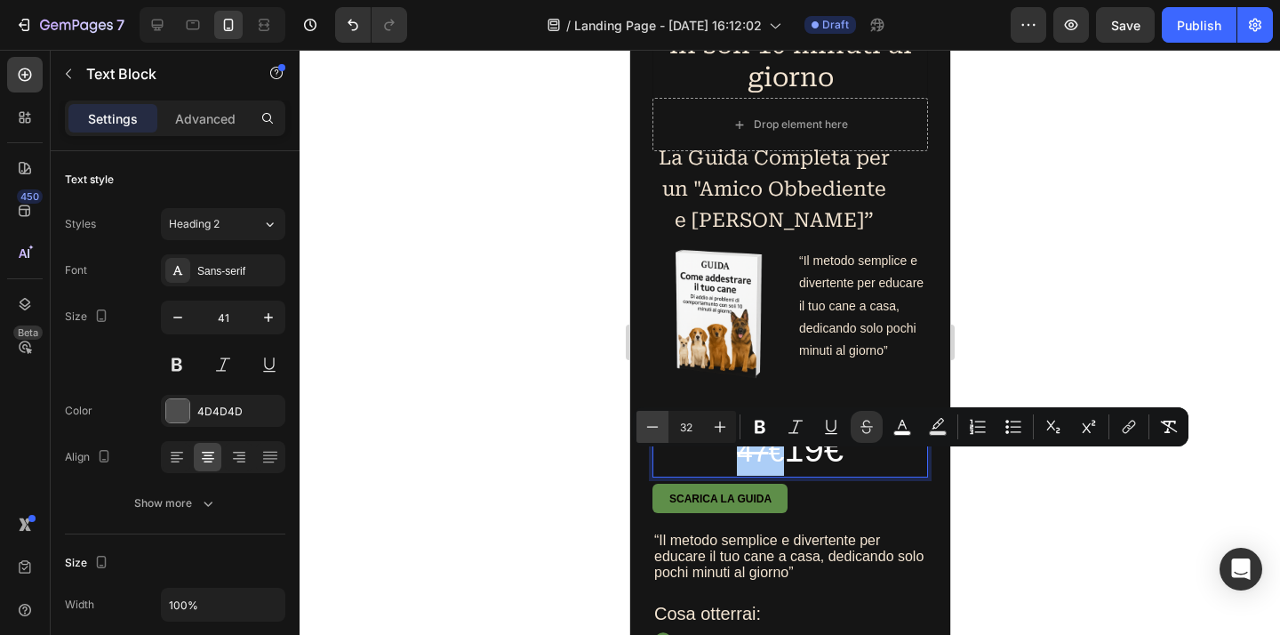
click at [657, 430] on icon "Editor contextual toolbar" at bounding box center [652, 427] width 18 height 18
type input "31"
click at [794, 468] on span "19€" at bounding box center [812, 448] width 60 height 39
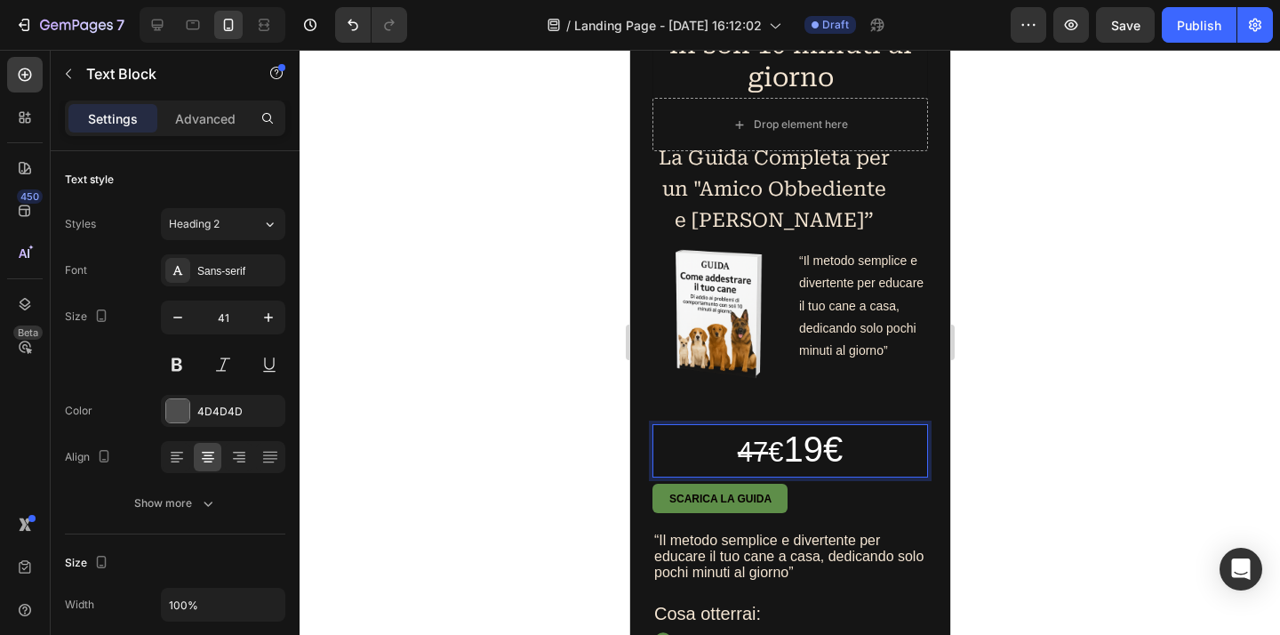
click at [1064, 441] on div at bounding box center [789, 342] width 980 height 585
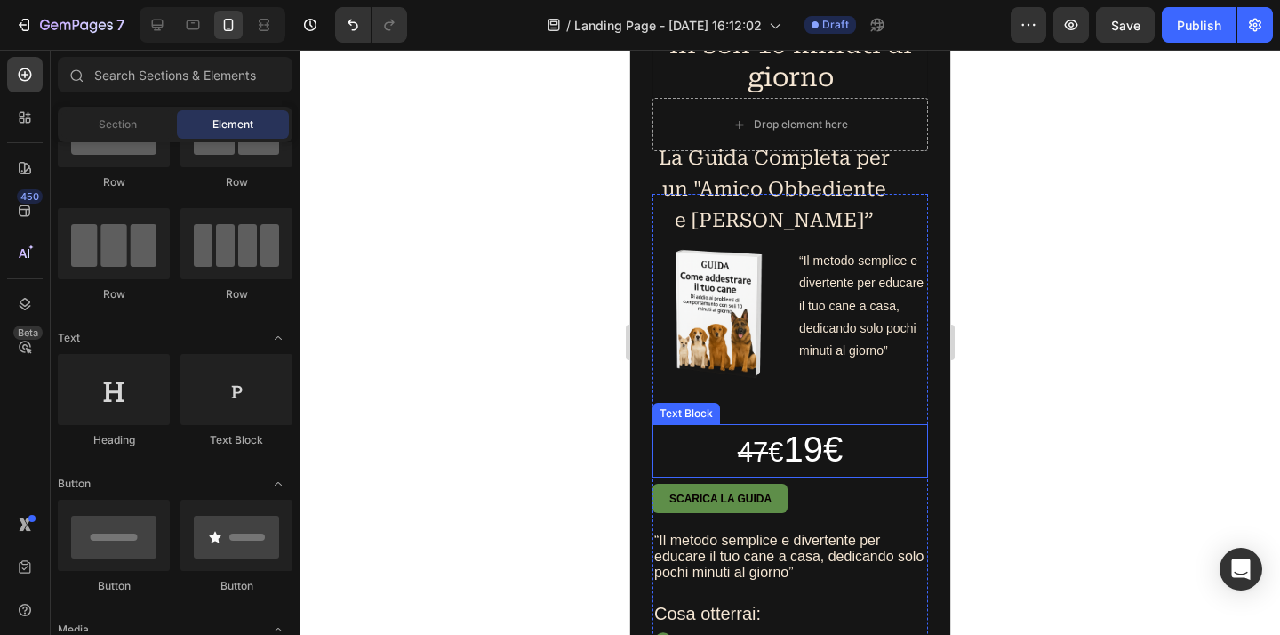
click at [851, 475] on p "47 € 19€" at bounding box center [789, 451] width 272 height 50
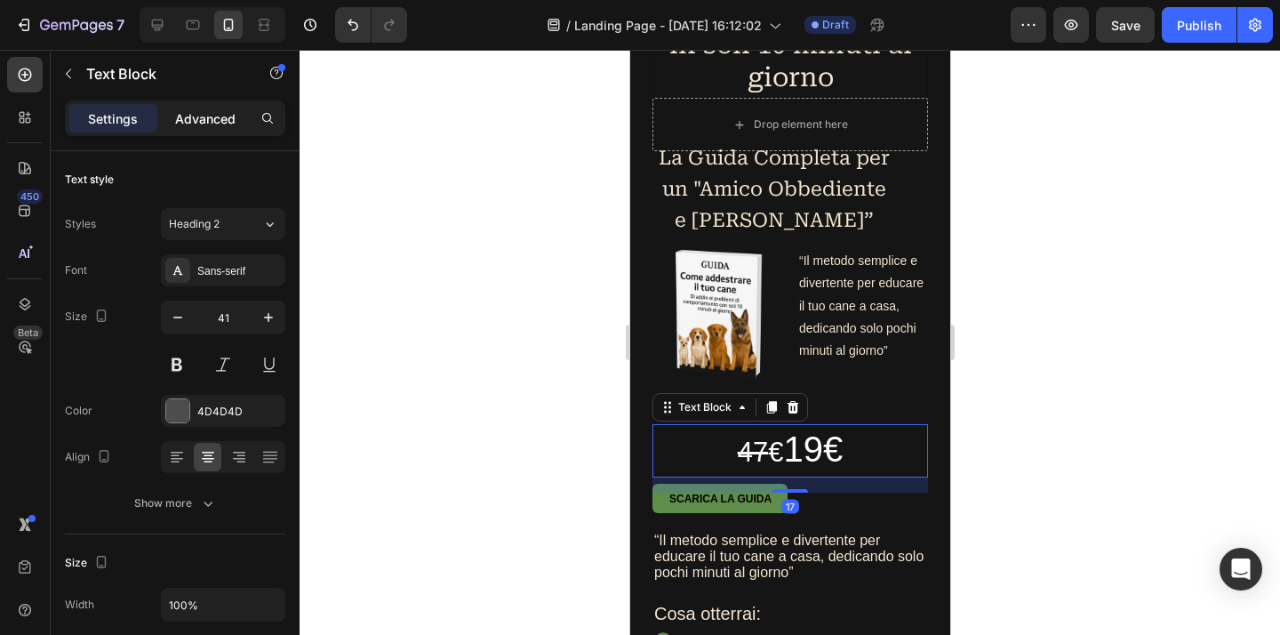
click at [224, 130] on div "Advanced" at bounding box center [205, 118] width 89 height 28
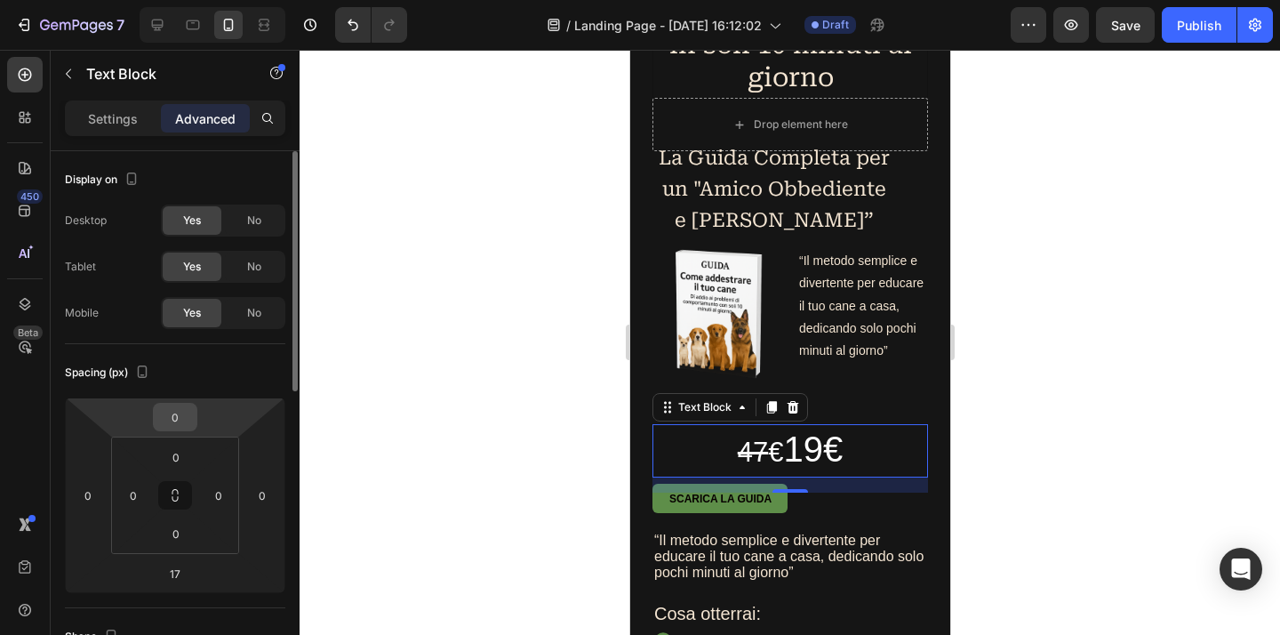
click at [189, 421] on input "0" at bounding box center [175, 416] width 36 height 27
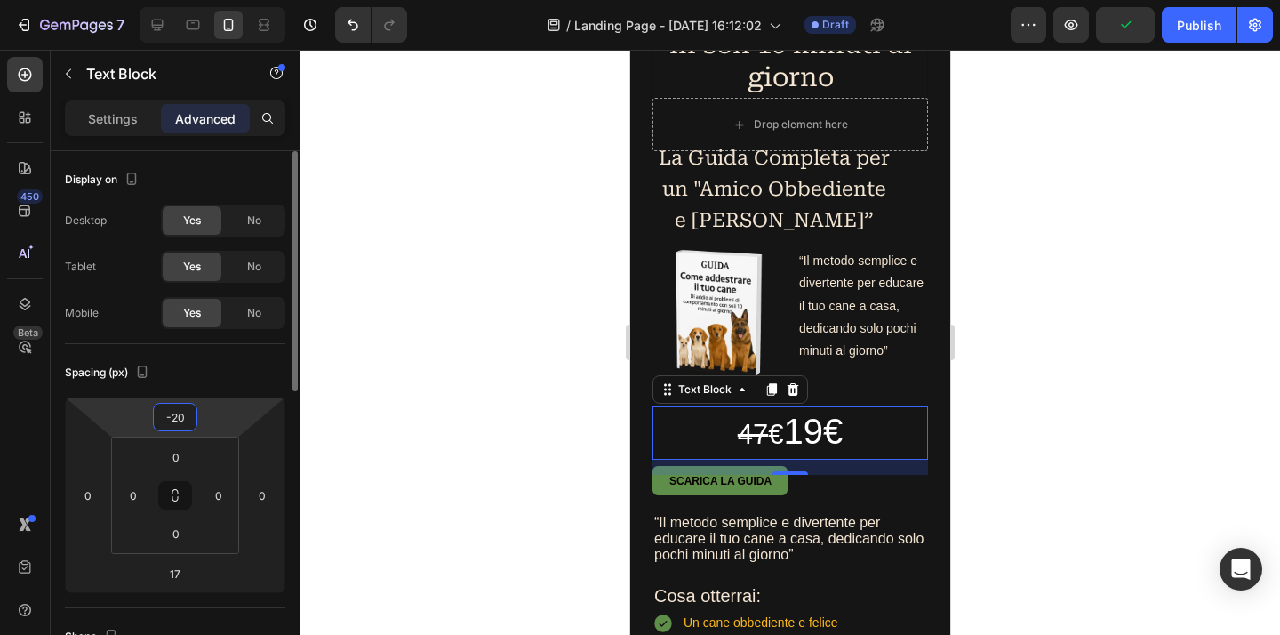
type input "-2"
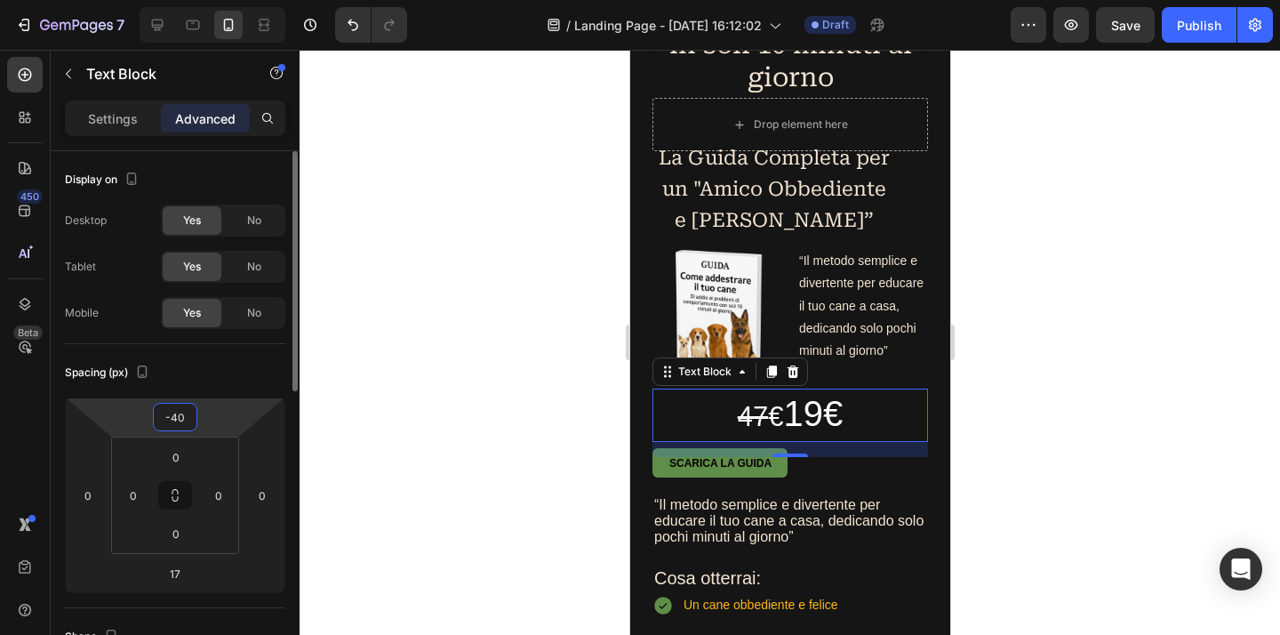
type input "-4"
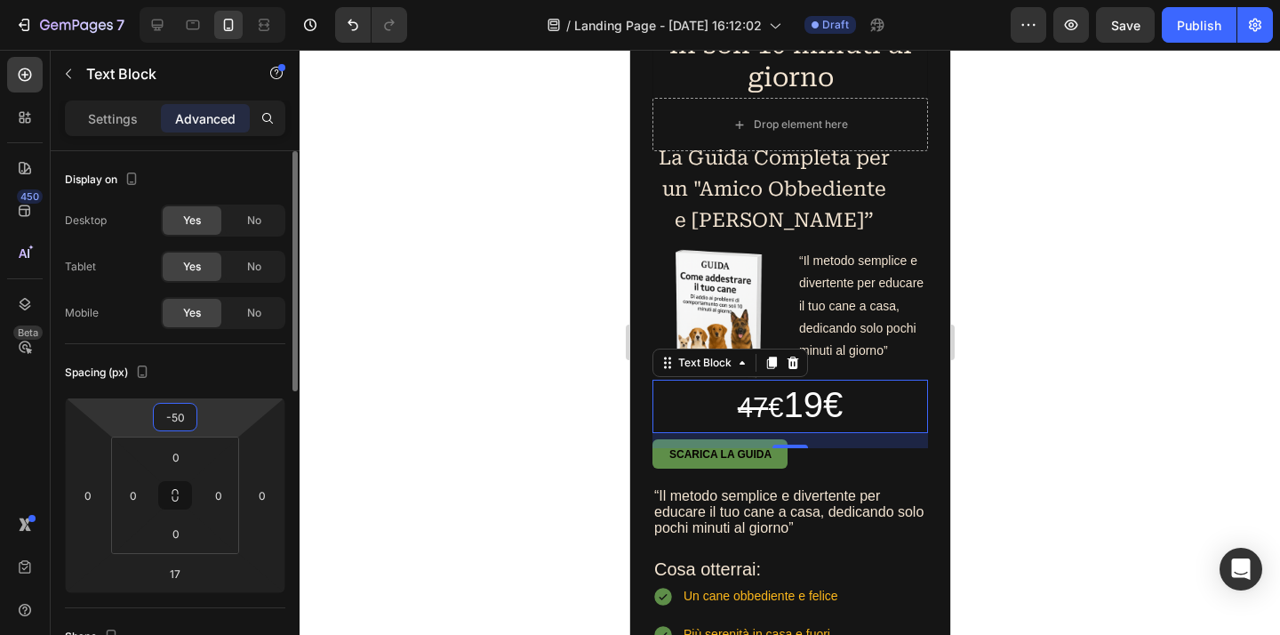
type input "-5"
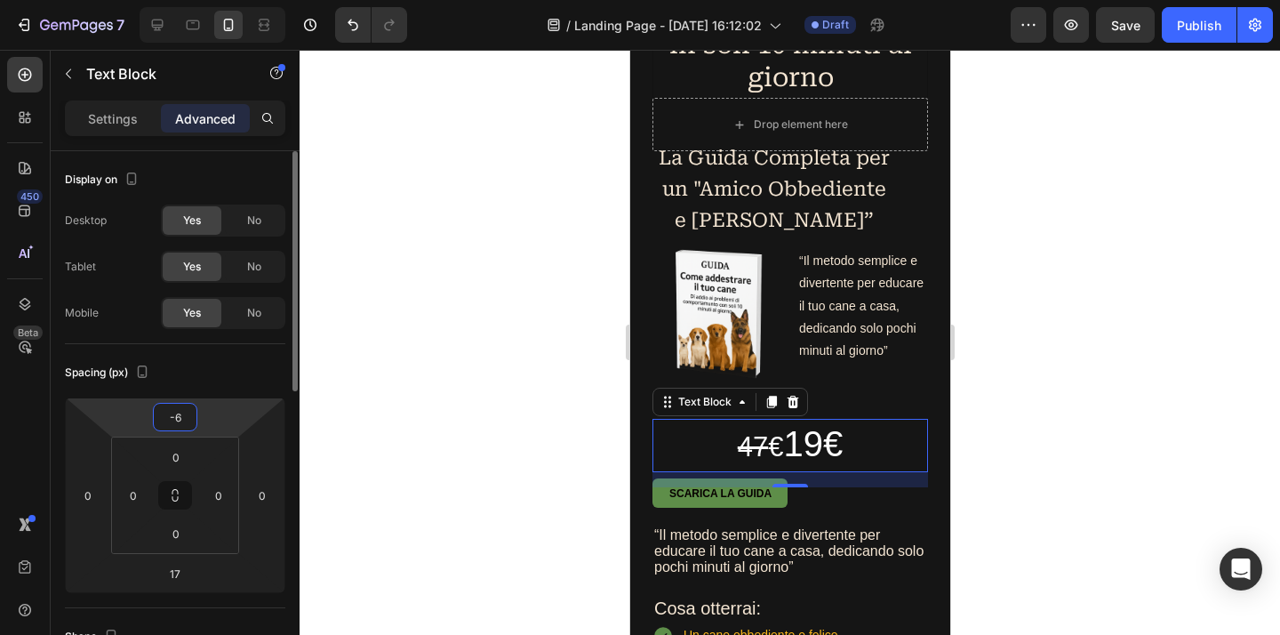
type input "-60"
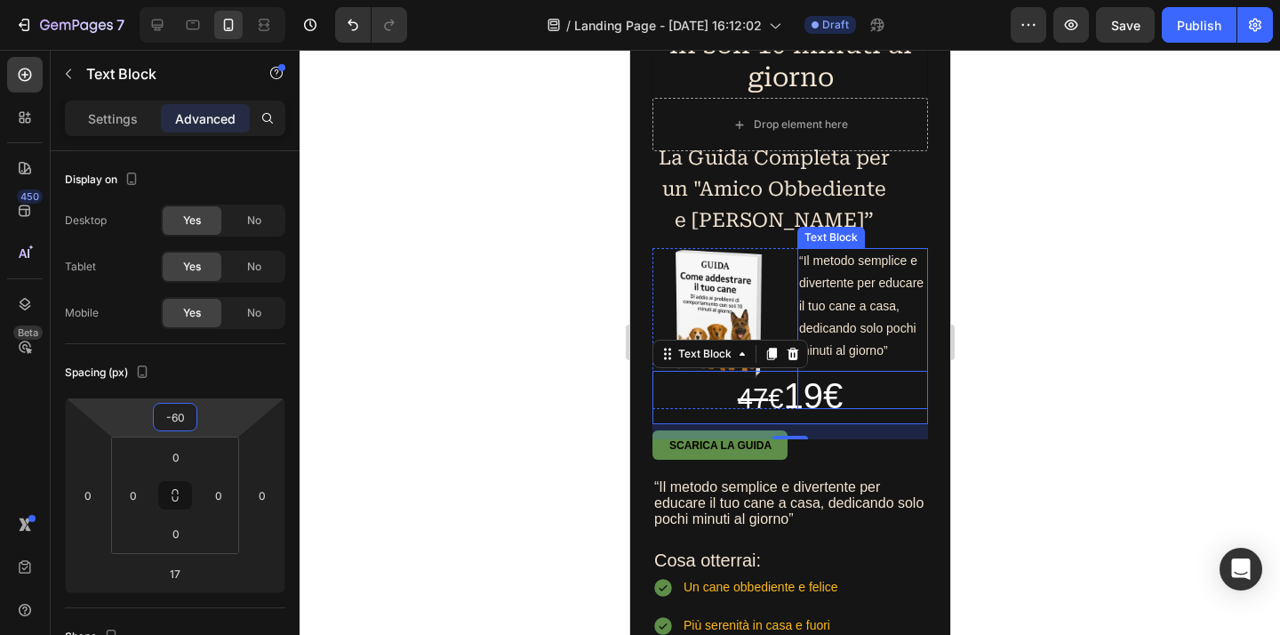
click at [1070, 362] on div at bounding box center [789, 342] width 980 height 585
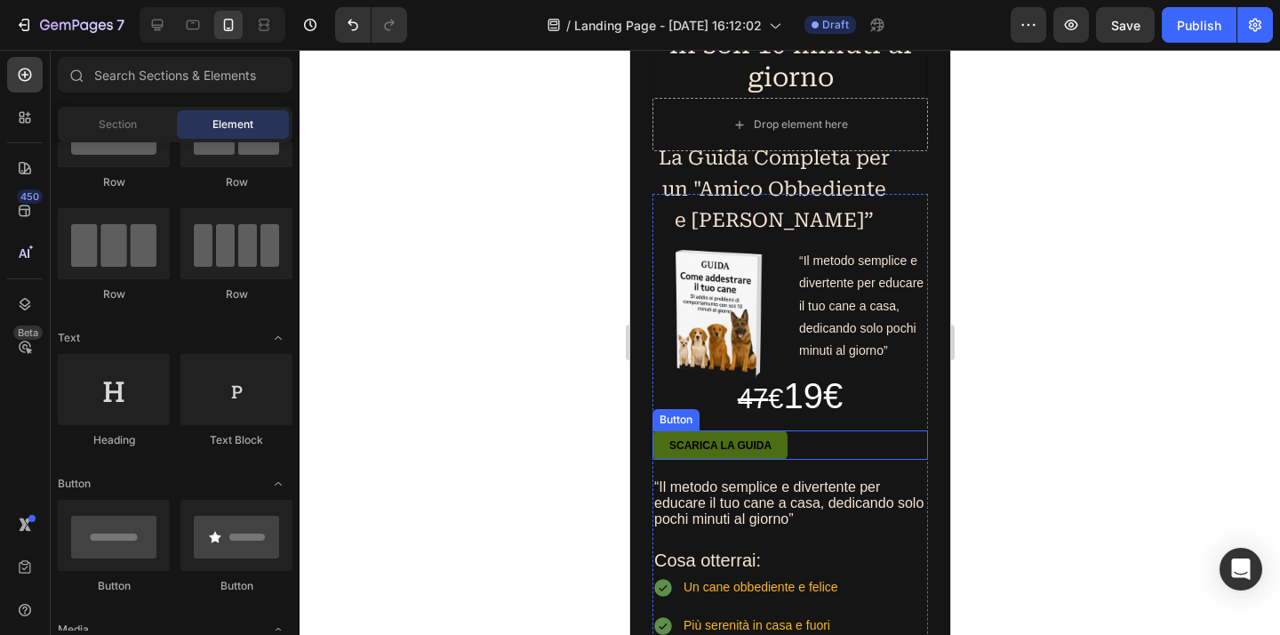
click at [778, 459] on link "Scarica la guida" at bounding box center [718, 444] width 135 height 29
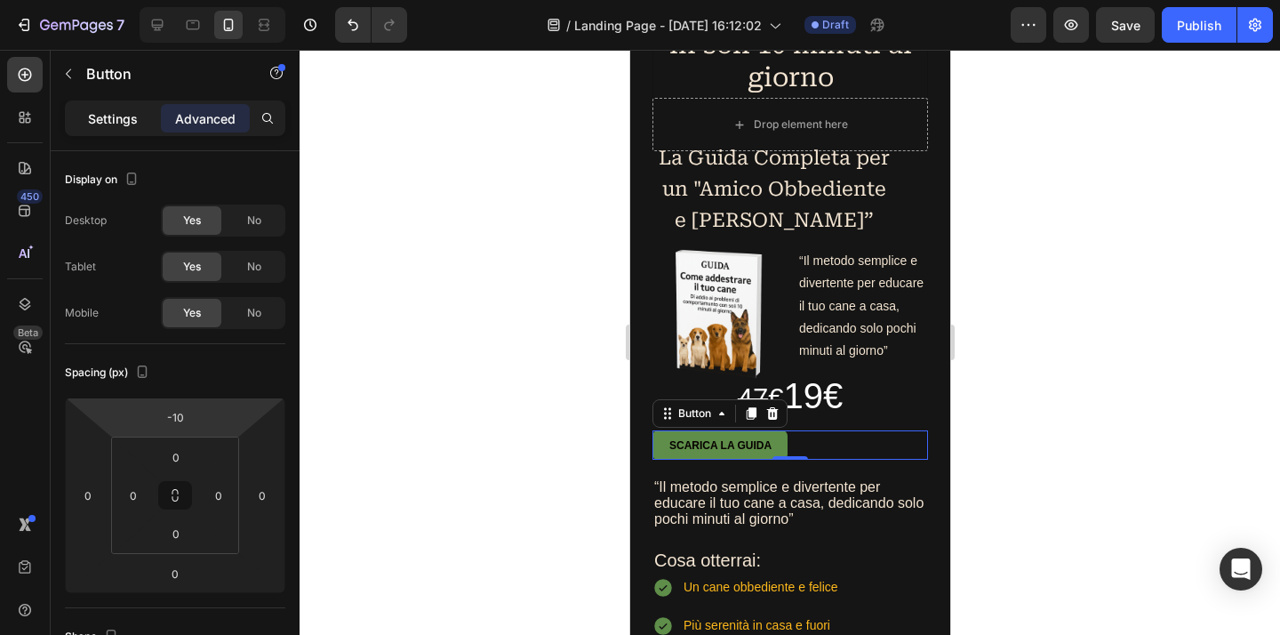
click at [99, 125] on p "Settings" at bounding box center [113, 118] width 50 height 19
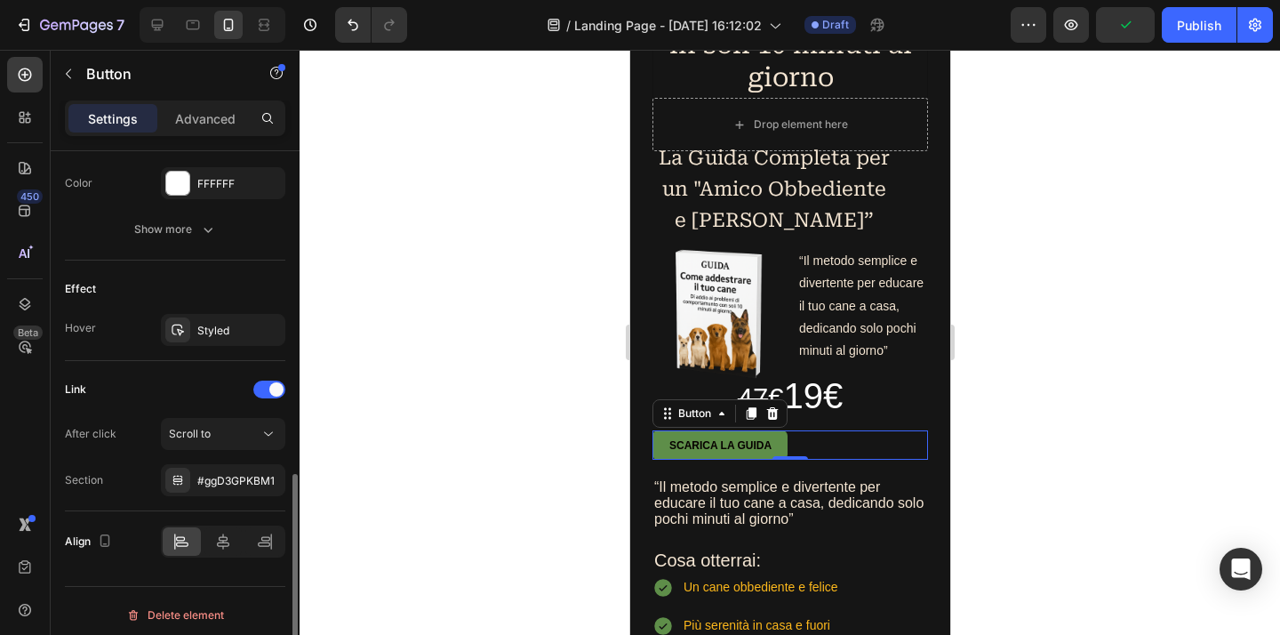
scroll to position [833, 0]
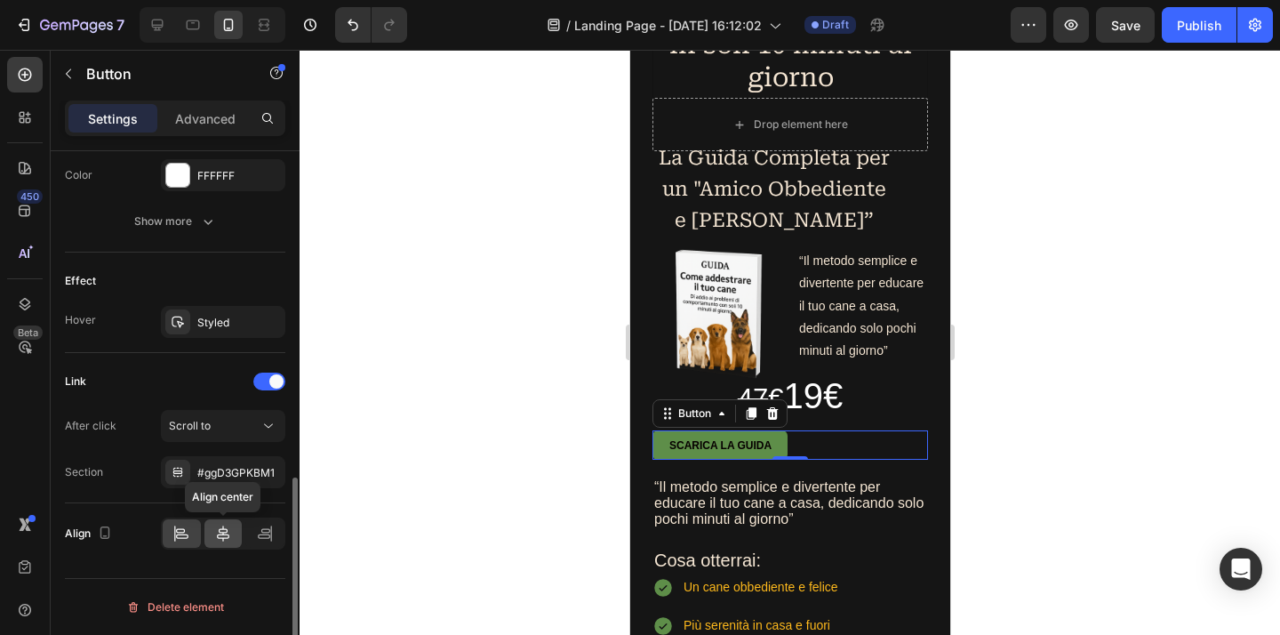
click at [221, 530] on icon at bounding box center [223, 533] width 18 height 18
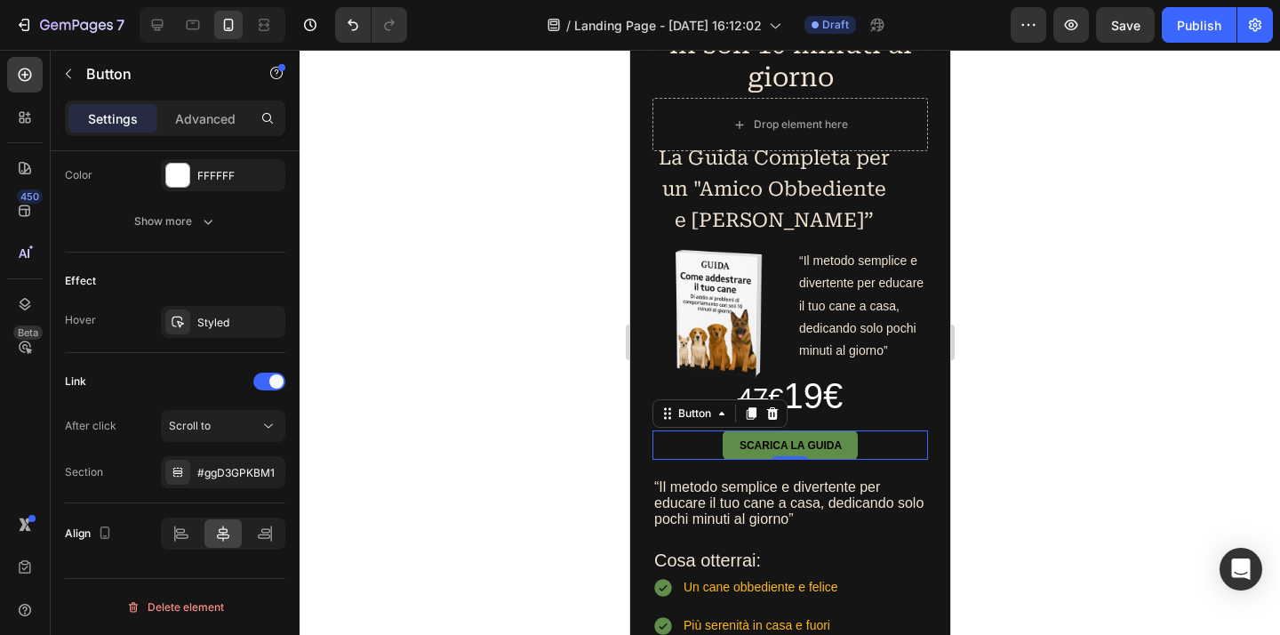
click at [1156, 305] on div at bounding box center [789, 342] width 980 height 585
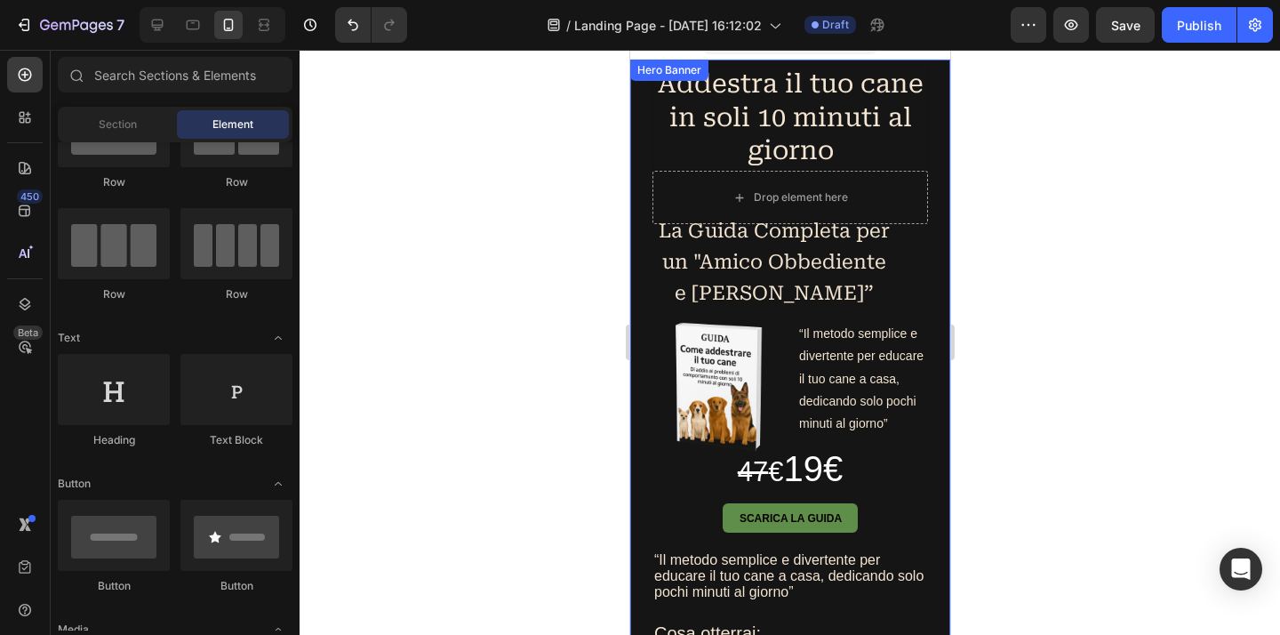
scroll to position [28, 0]
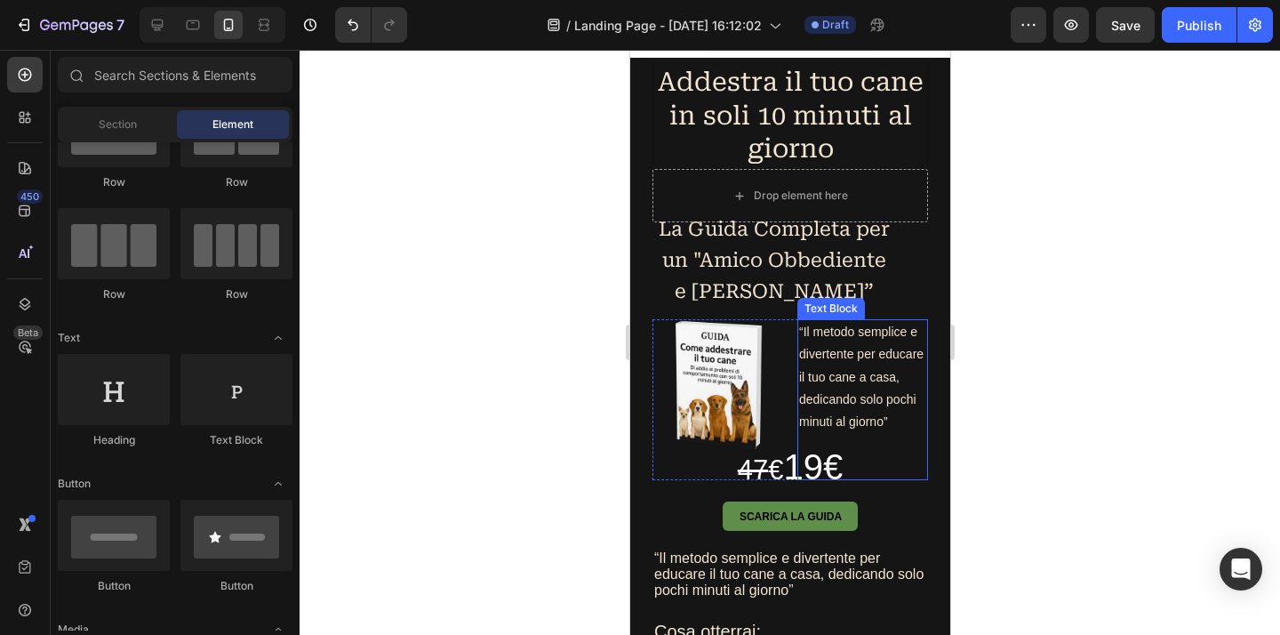
click at [862, 348] on p "“Il metodo semplice e divertente per educare il tuo cane a casa, dedicando solo…" at bounding box center [861, 377] width 127 height 112
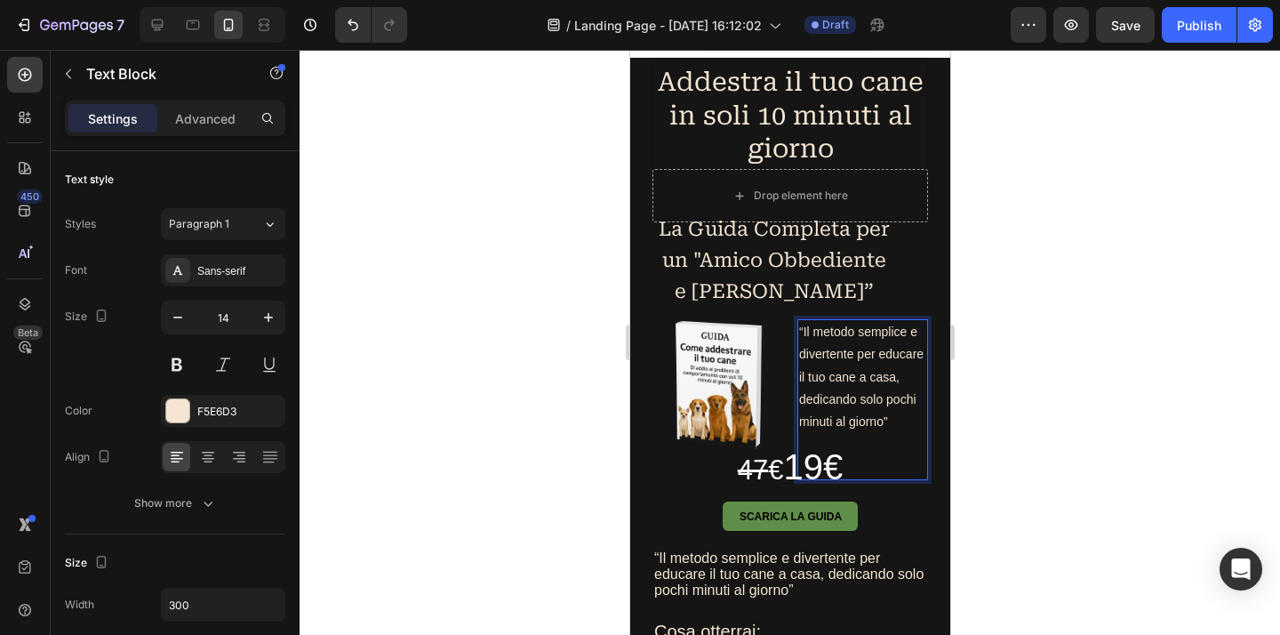
click at [852, 355] on p "“Il metodo semplice e divertente per educare il tuo cane a casa, dedicando solo…" at bounding box center [861, 377] width 127 height 112
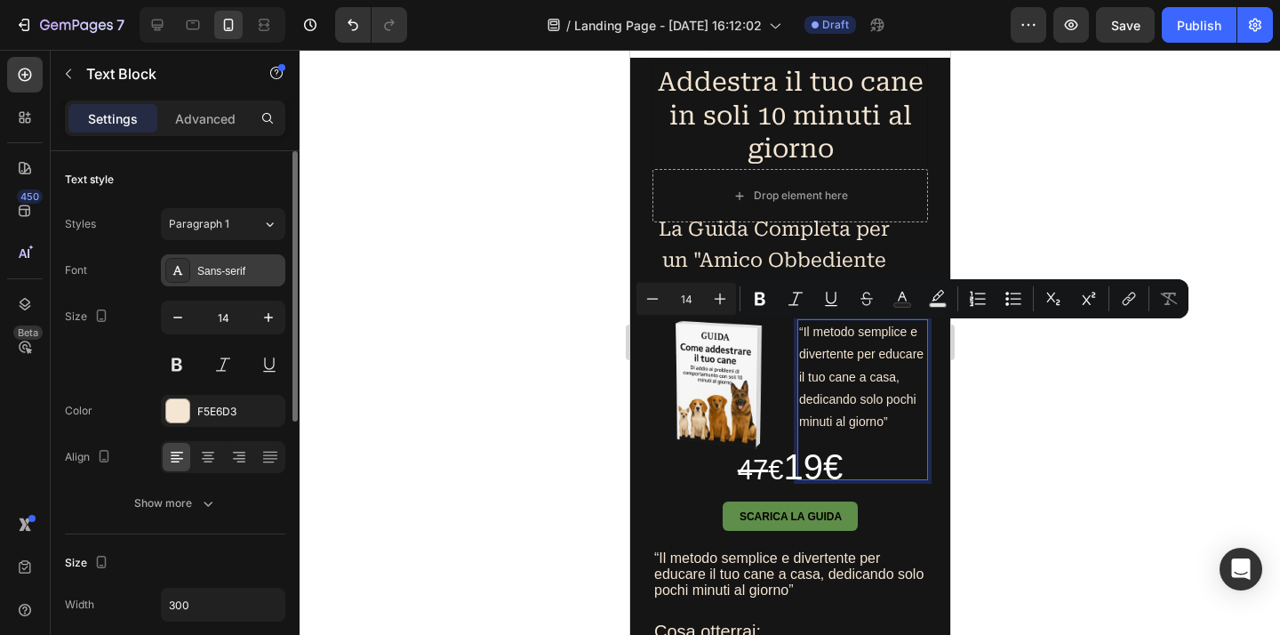
click at [243, 266] on div "Sans-serif" at bounding box center [239, 271] width 84 height 16
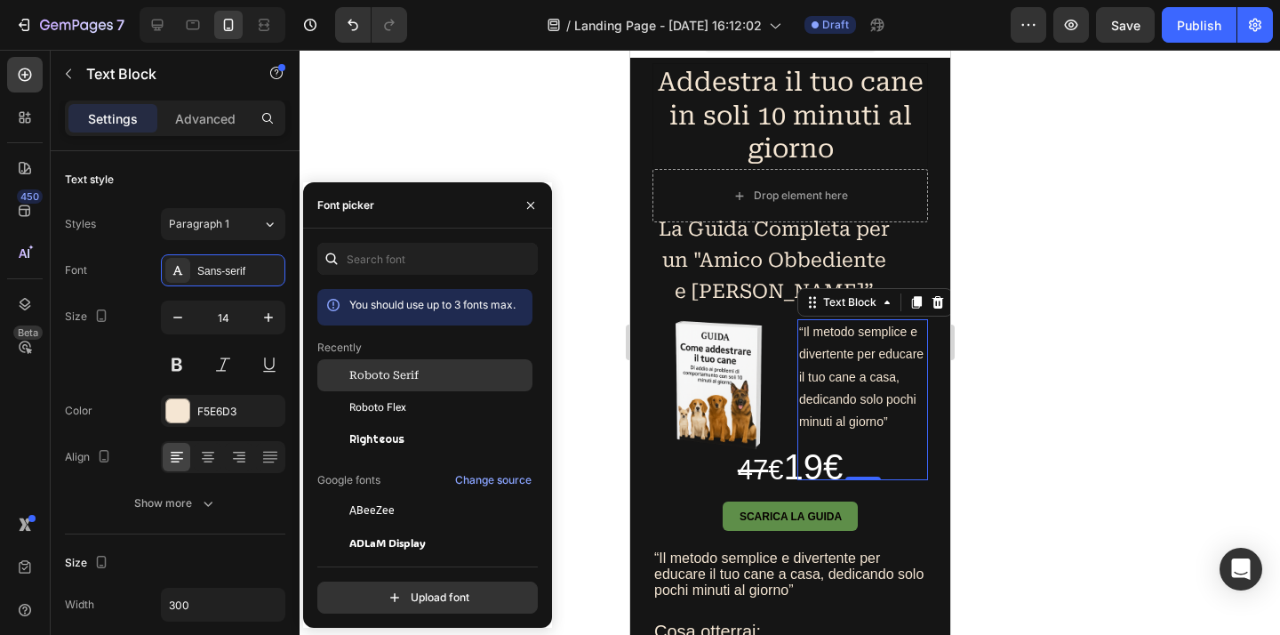
click at [416, 383] on span "Roboto Serif" at bounding box center [383, 375] width 69 height 16
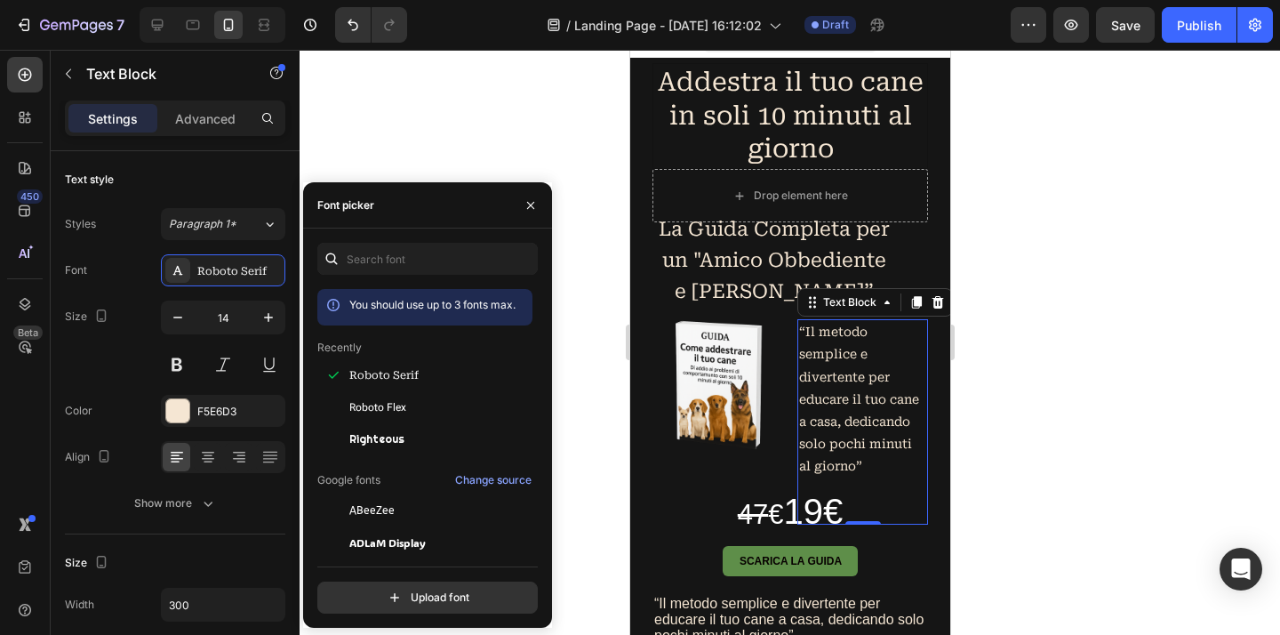
click at [1148, 374] on div at bounding box center [789, 342] width 980 height 585
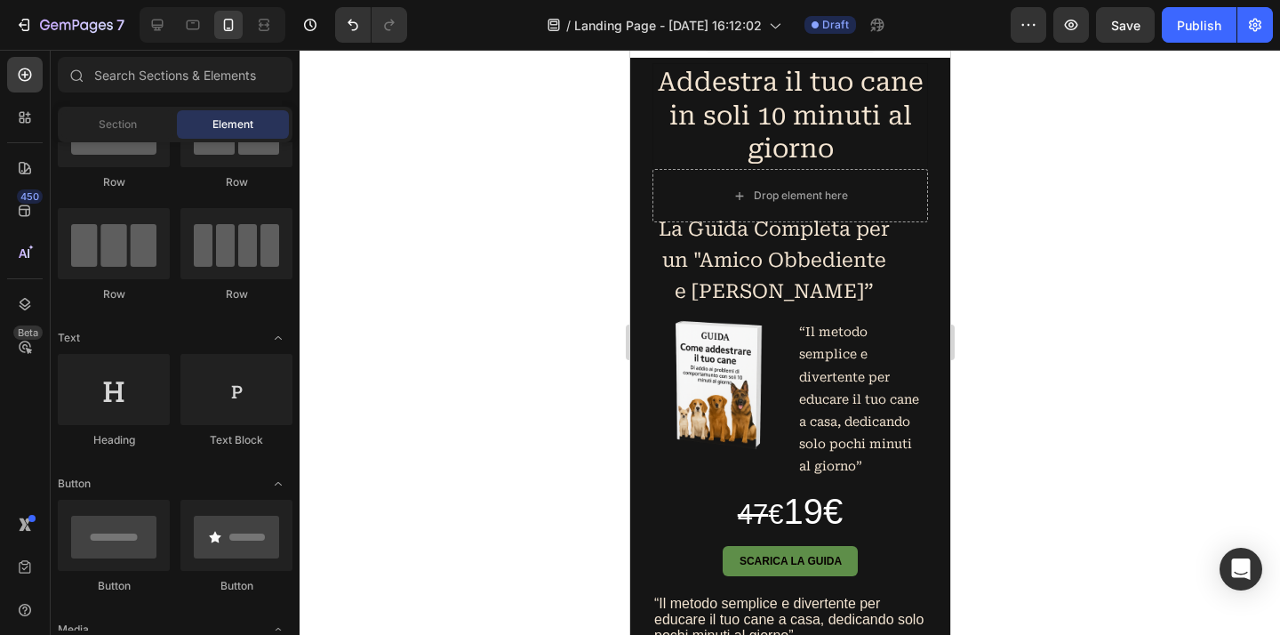
scroll to position [85, 0]
click at [701, 387] on img at bounding box center [716, 384] width 131 height 131
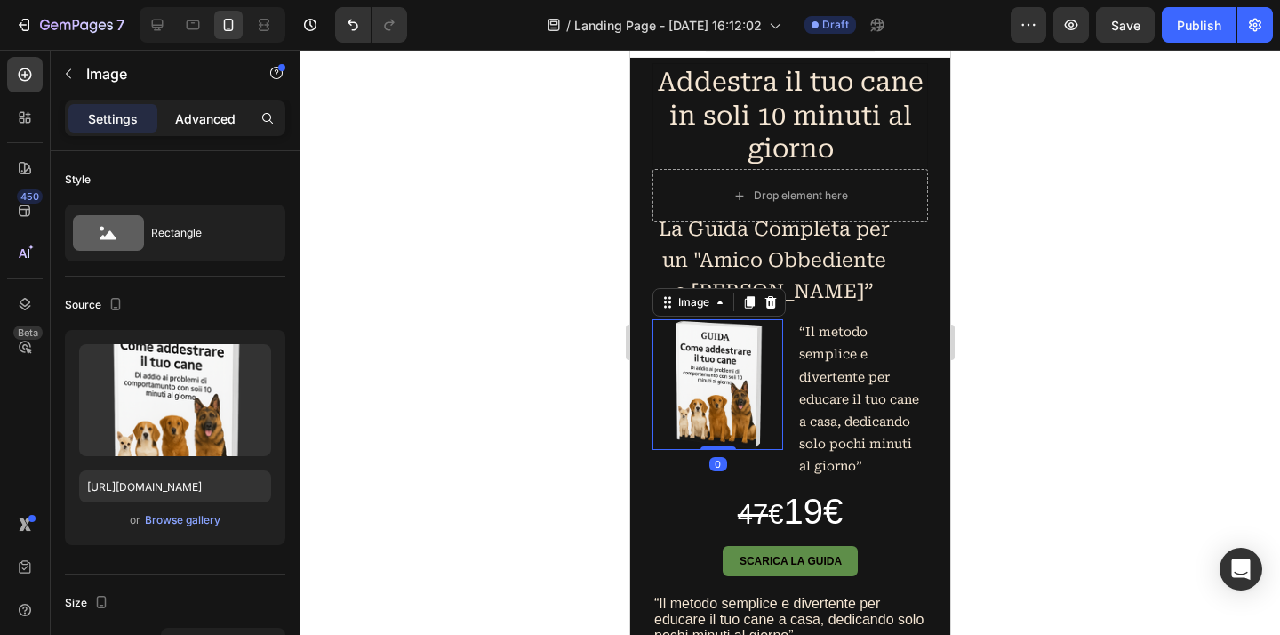
click at [226, 119] on p "Advanced" at bounding box center [205, 118] width 60 height 19
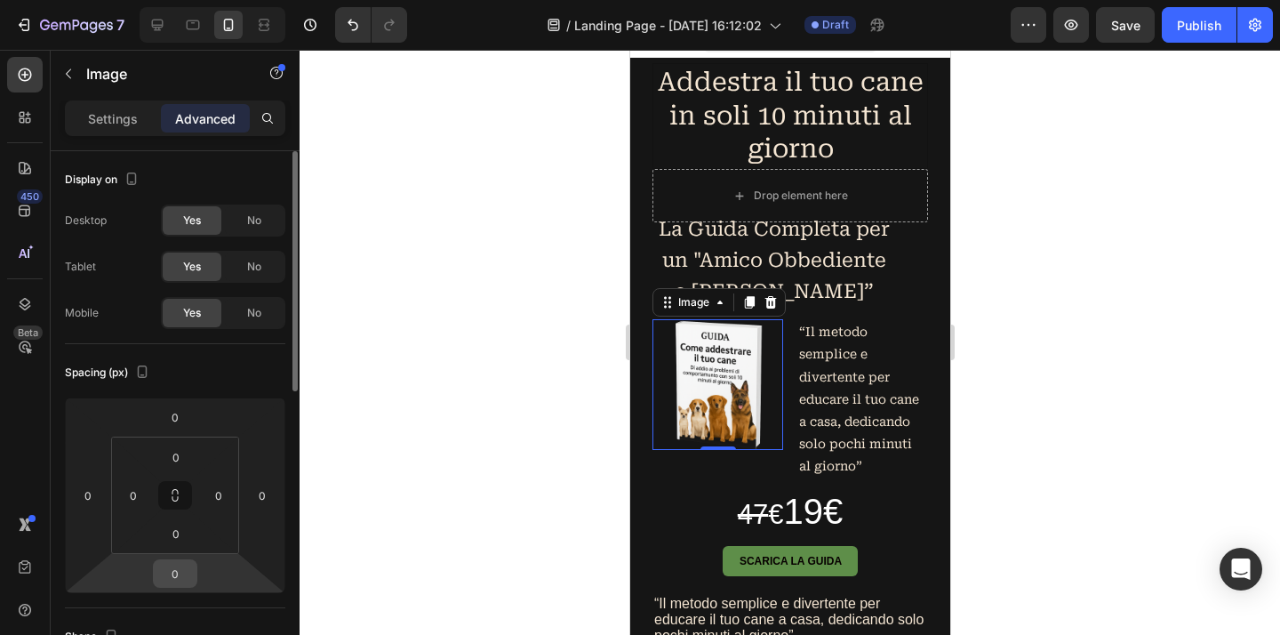
click at [177, 574] on input "0" at bounding box center [175, 573] width 36 height 27
type input "-4"
click at [184, 532] on input "0" at bounding box center [176, 533] width 36 height 27
type input "0"
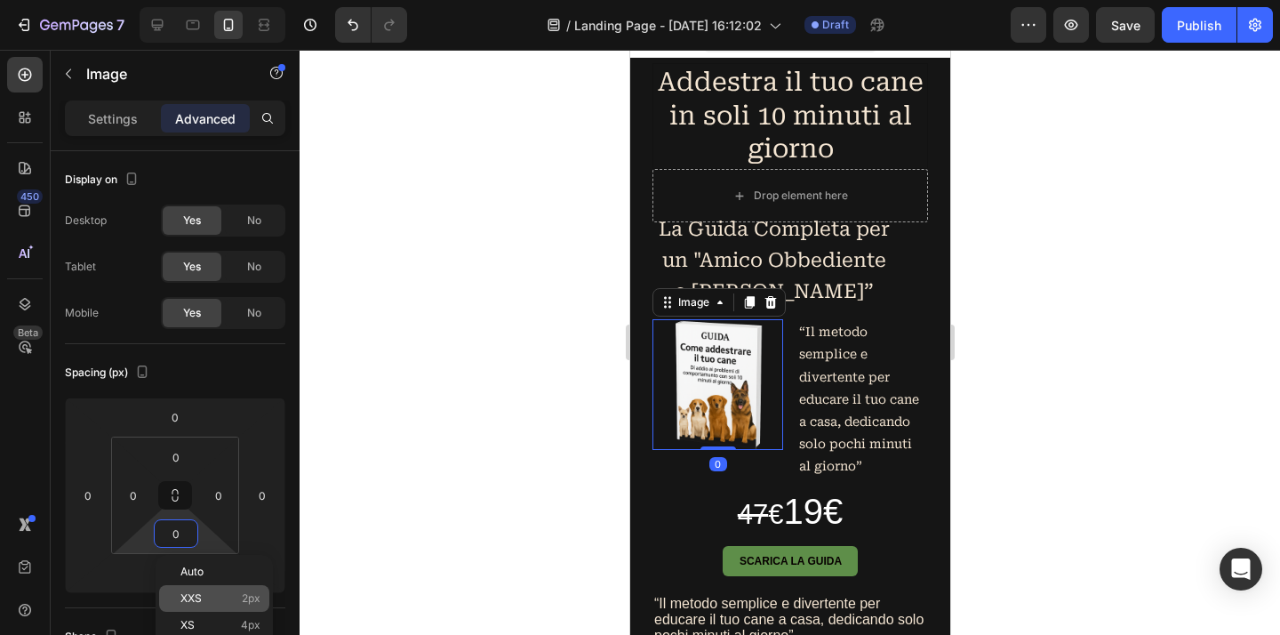
click at [202, 604] on div "XXS 2px" at bounding box center [214, 598] width 110 height 27
type input "2"
click at [724, 402] on img at bounding box center [716, 384] width 131 height 131
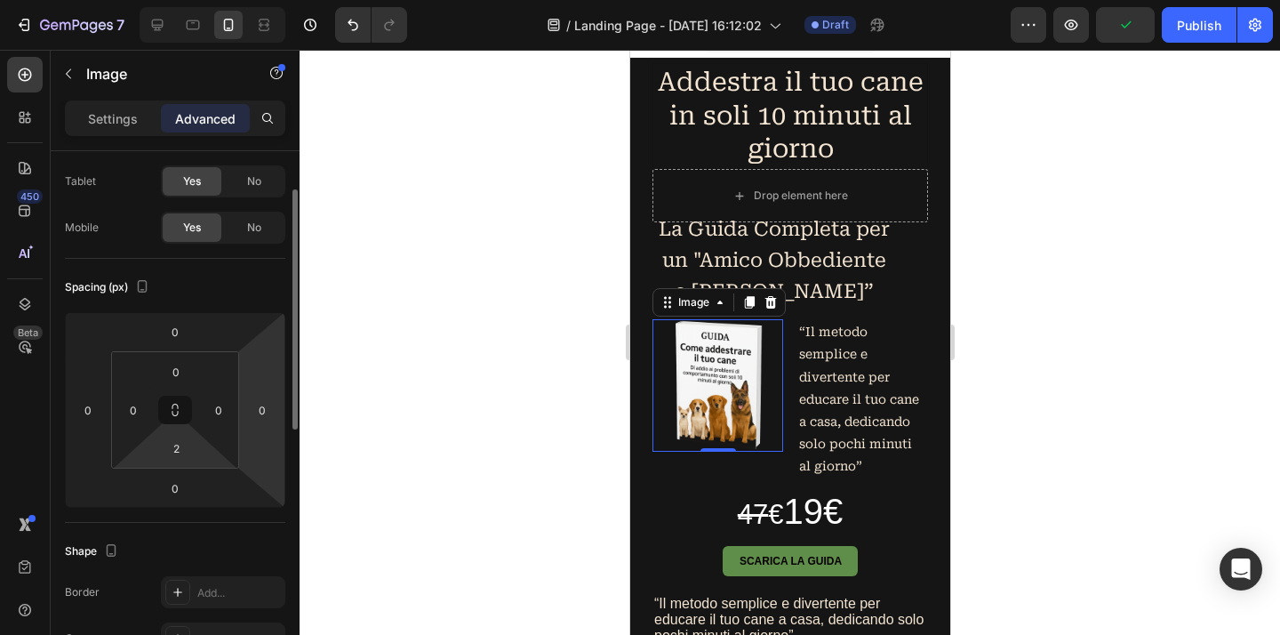
scroll to position [156, 0]
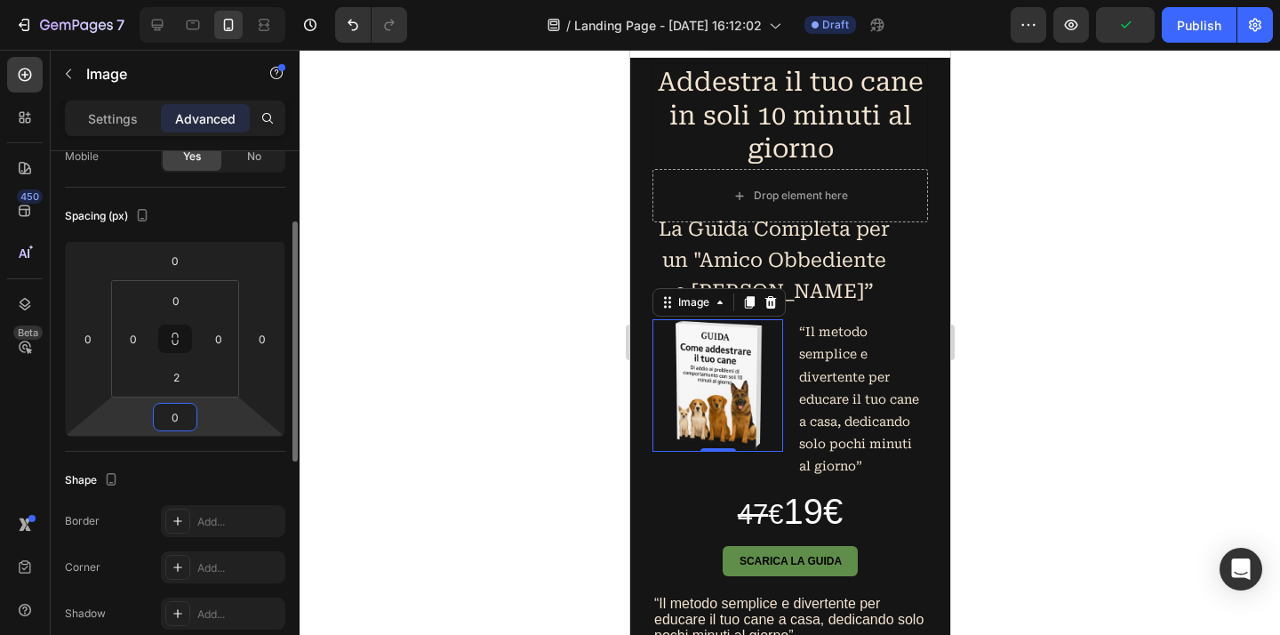
click at [186, 426] on input "0" at bounding box center [175, 416] width 36 height 27
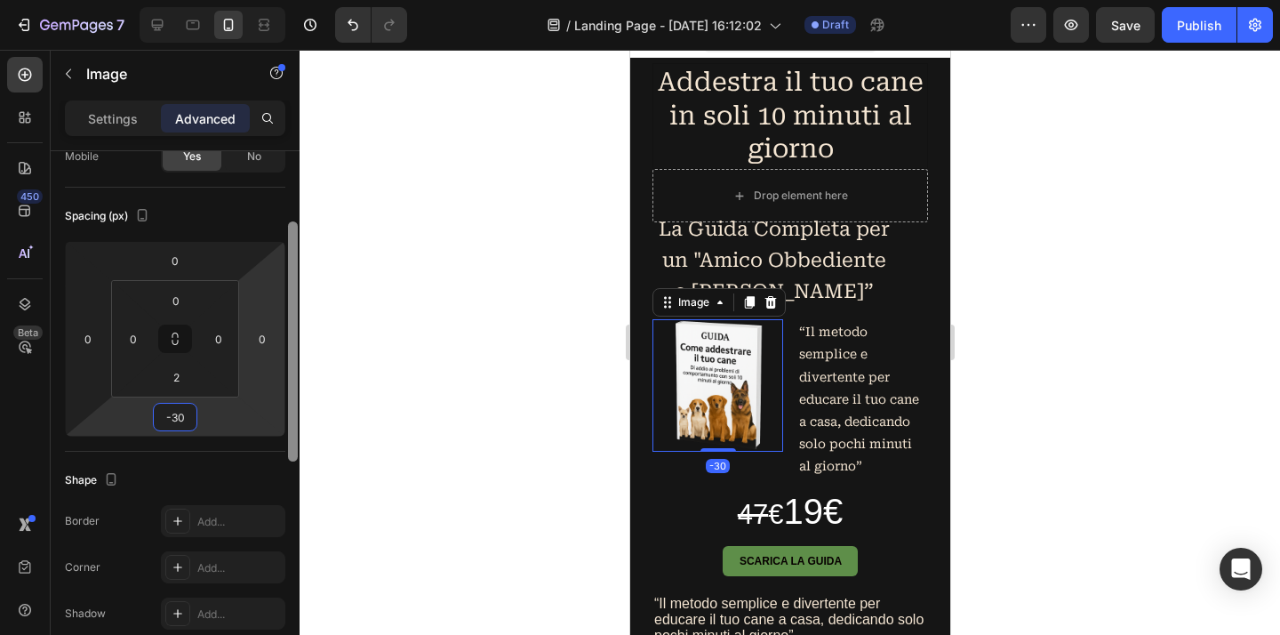
type input "-30"
click at [499, 401] on div at bounding box center [789, 342] width 980 height 585
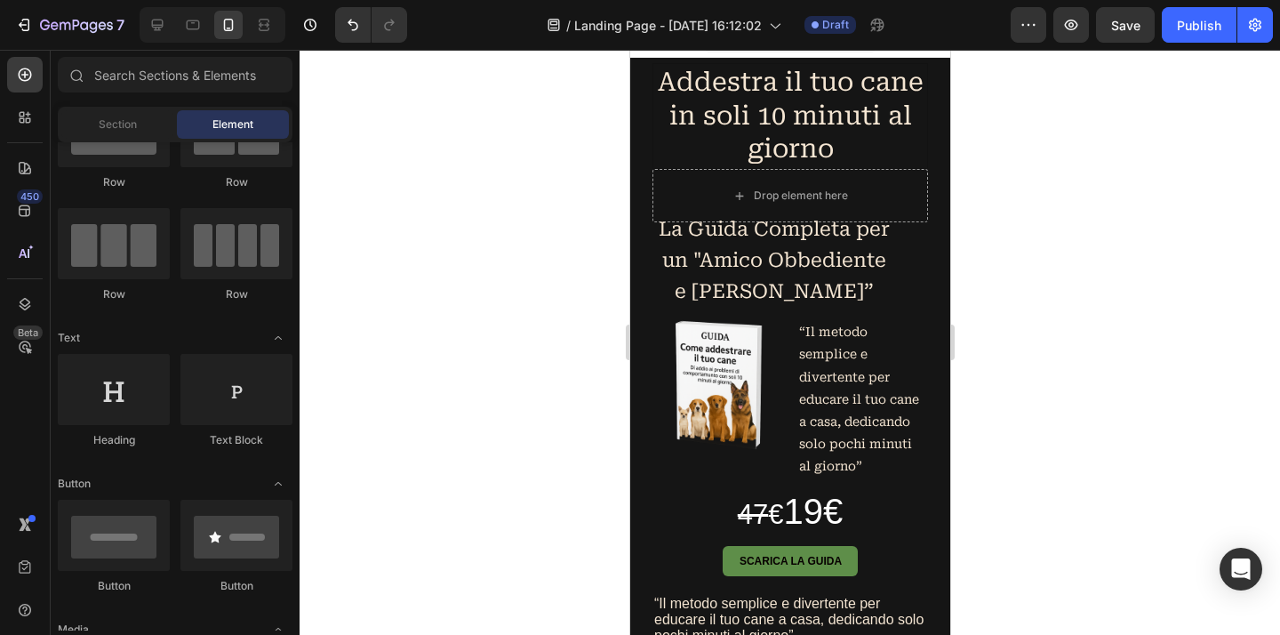
scroll to position [85, 0]
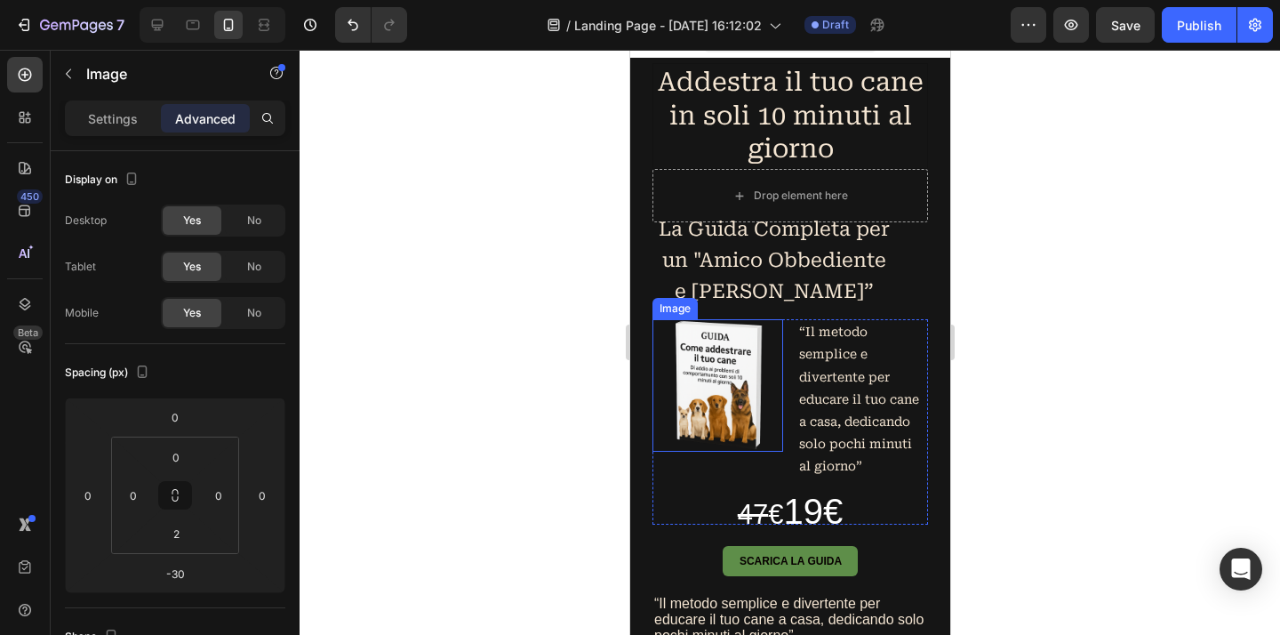
click at [731, 372] on img at bounding box center [716, 384] width 131 height 131
click at [1009, 434] on div at bounding box center [789, 342] width 980 height 585
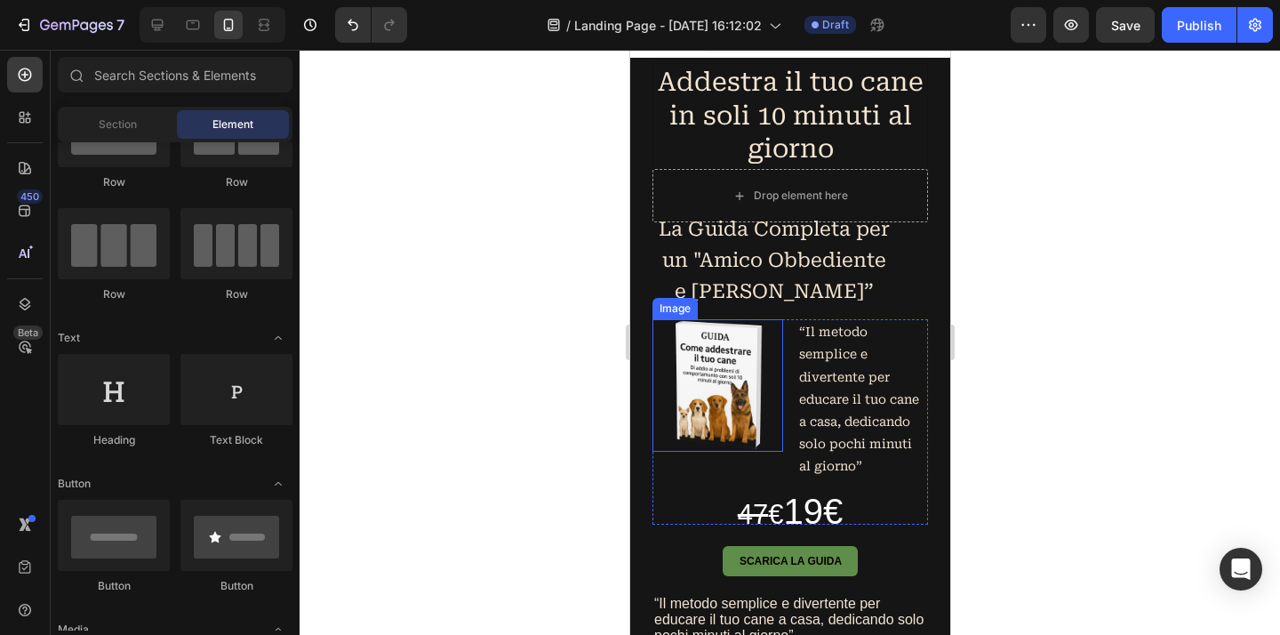
click at [749, 403] on img at bounding box center [716, 384] width 131 height 131
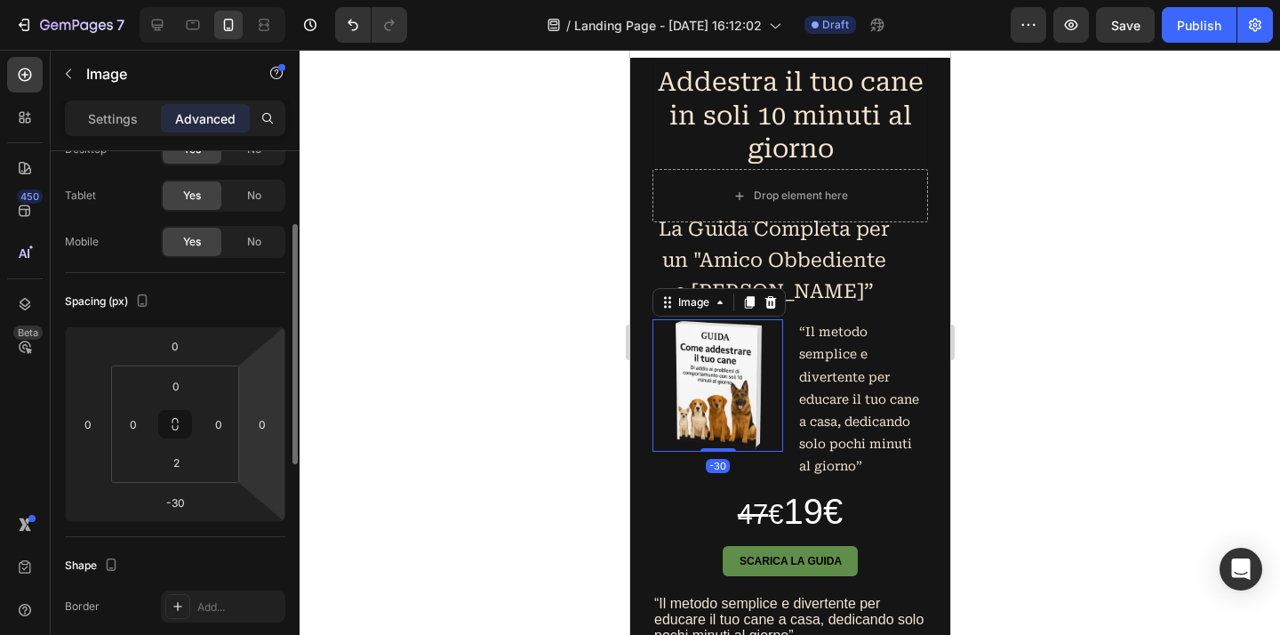
scroll to position [228, 0]
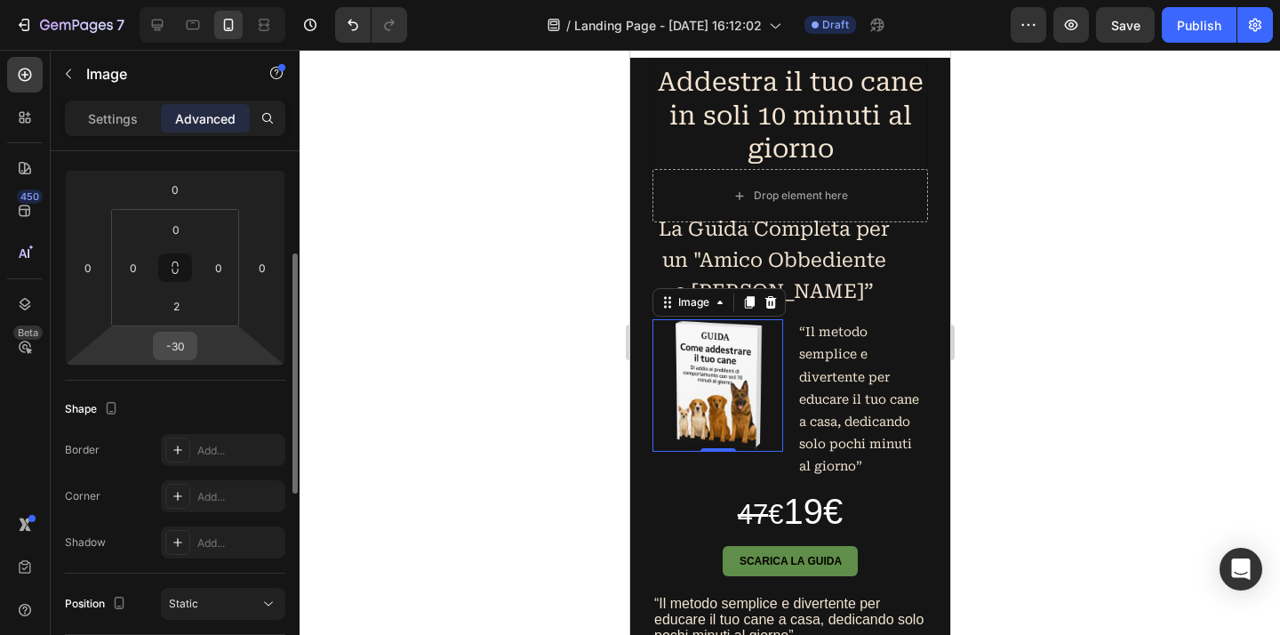
click at [190, 347] on input "-30" at bounding box center [175, 345] width 36 height 27
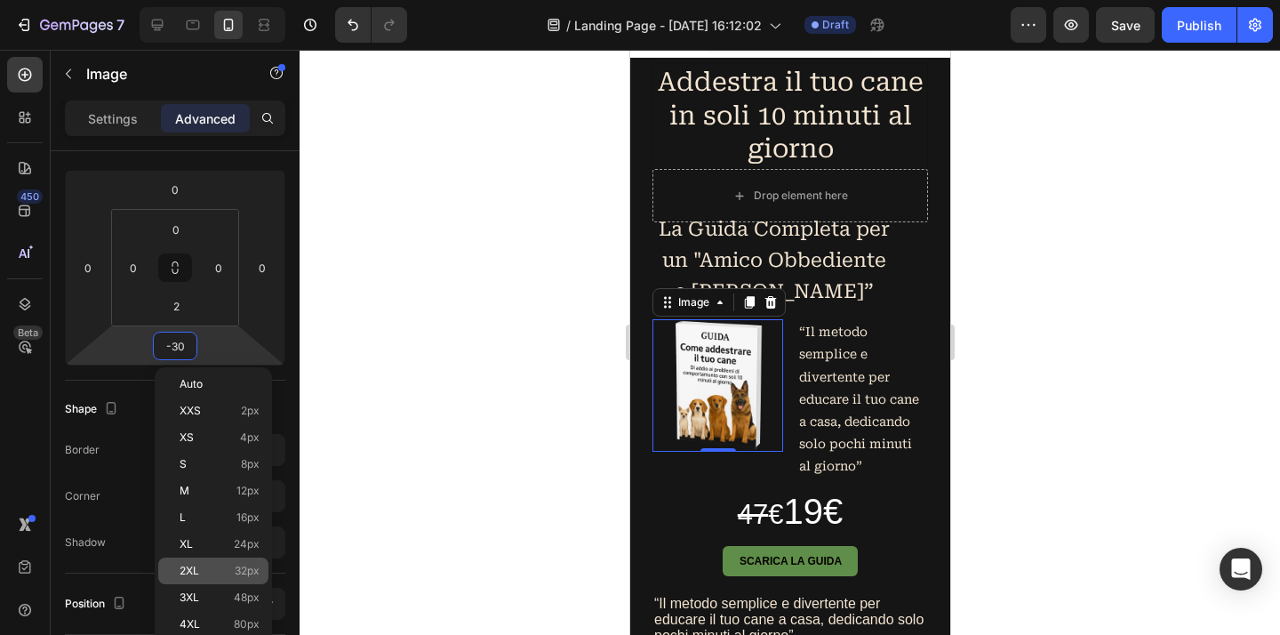
click at [209, 563] on div "2XL 32px" at bounding box center [213, 570] width 110 height 27
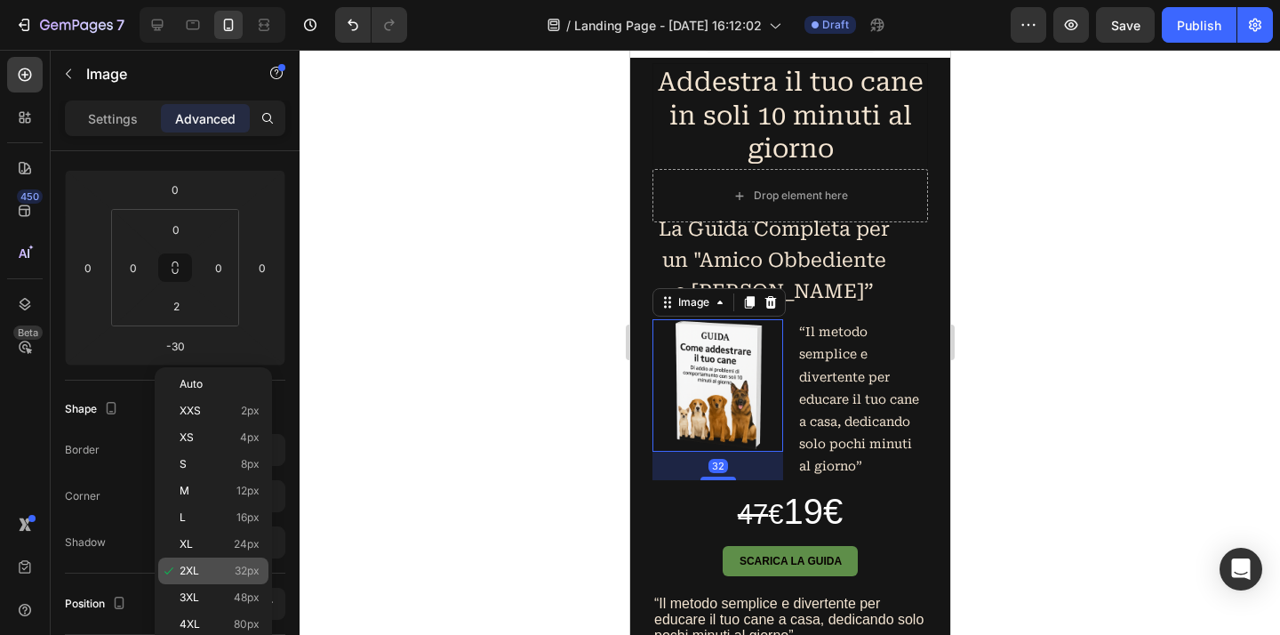
type input "32"
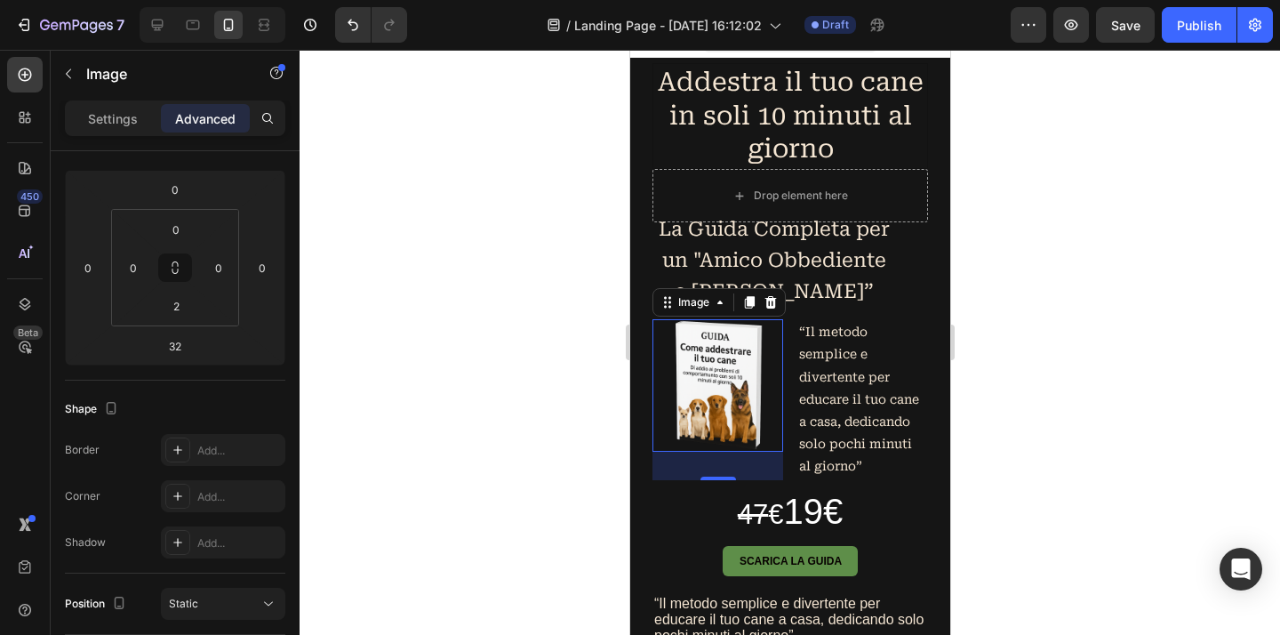
click at [395, 396] on div at bounding box center [789, 342] width 980 height 585
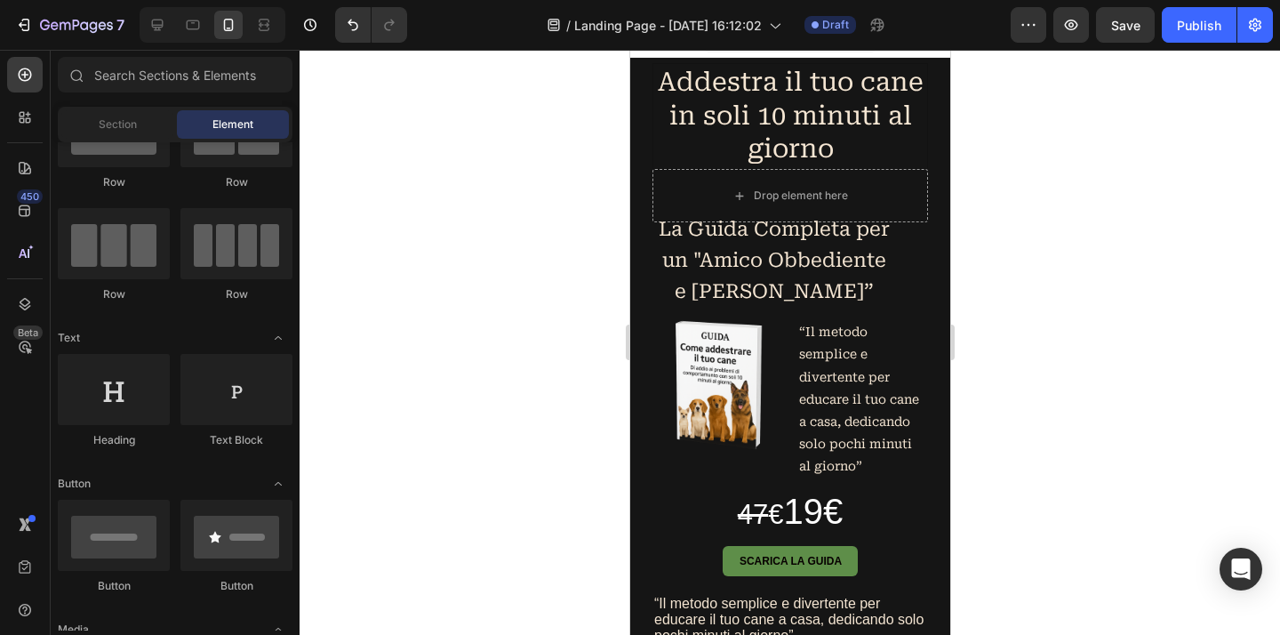
scroll to position [85, 0]
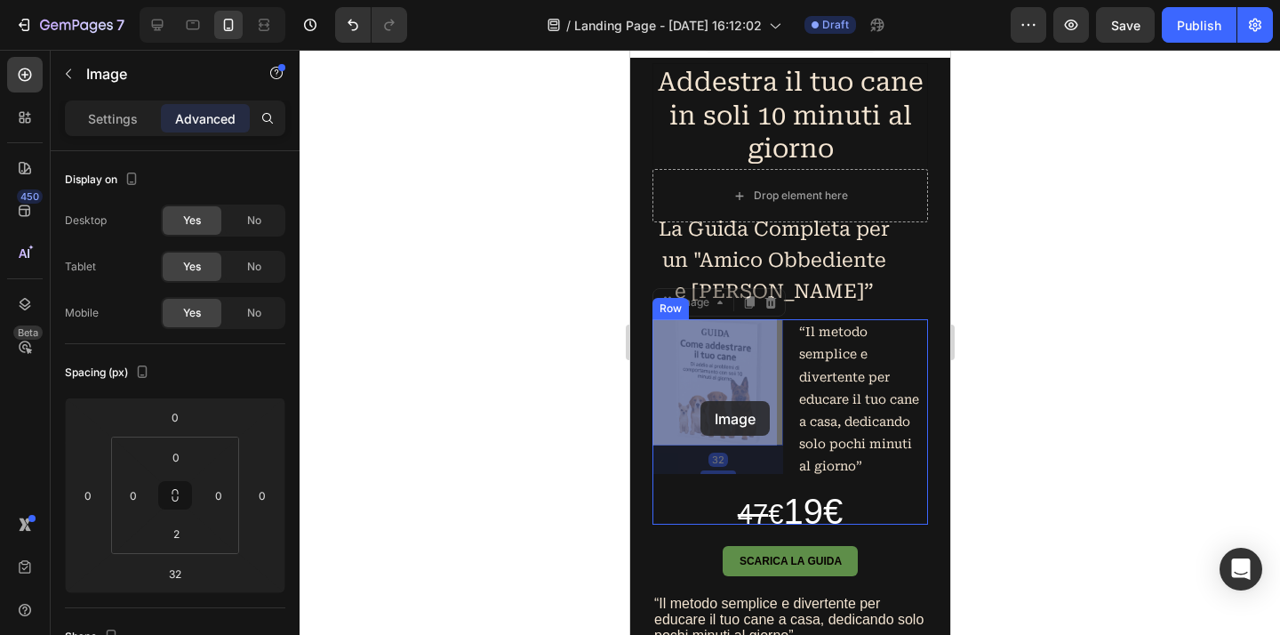
drag, startPoint x: 709, startPoint y: 409, endPoint x: 699, endPoint y: 401, distance: 12.6
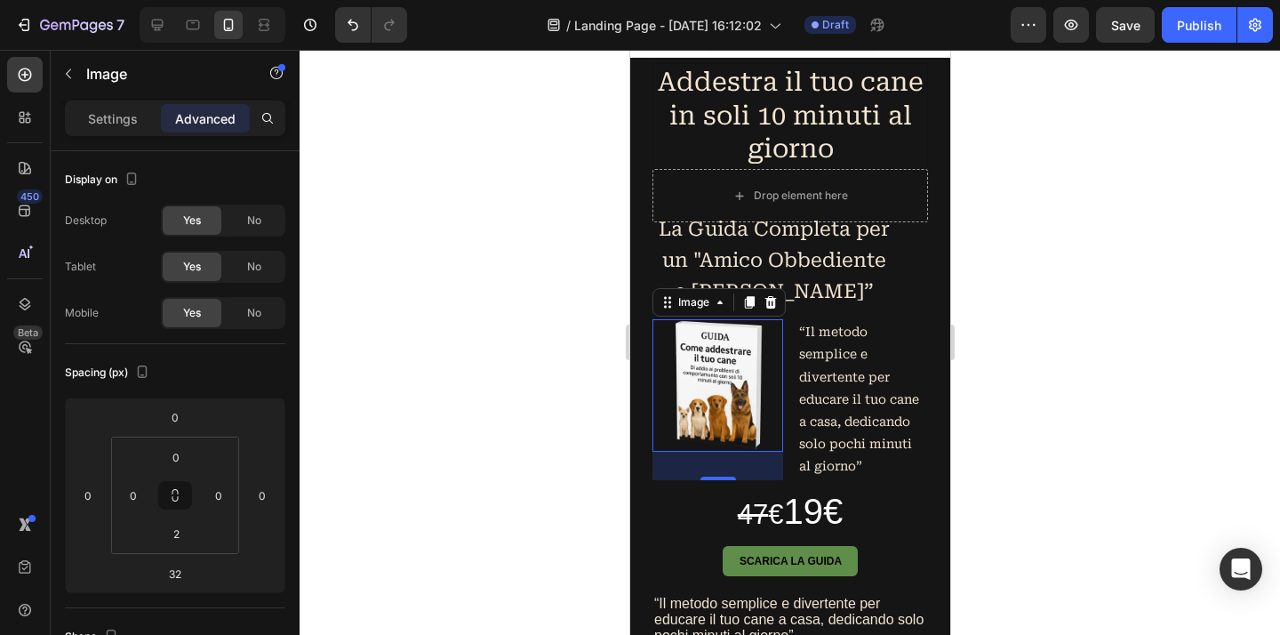
click at [1134, 384] on div at bounding box center [789, 342] width 980 height 585
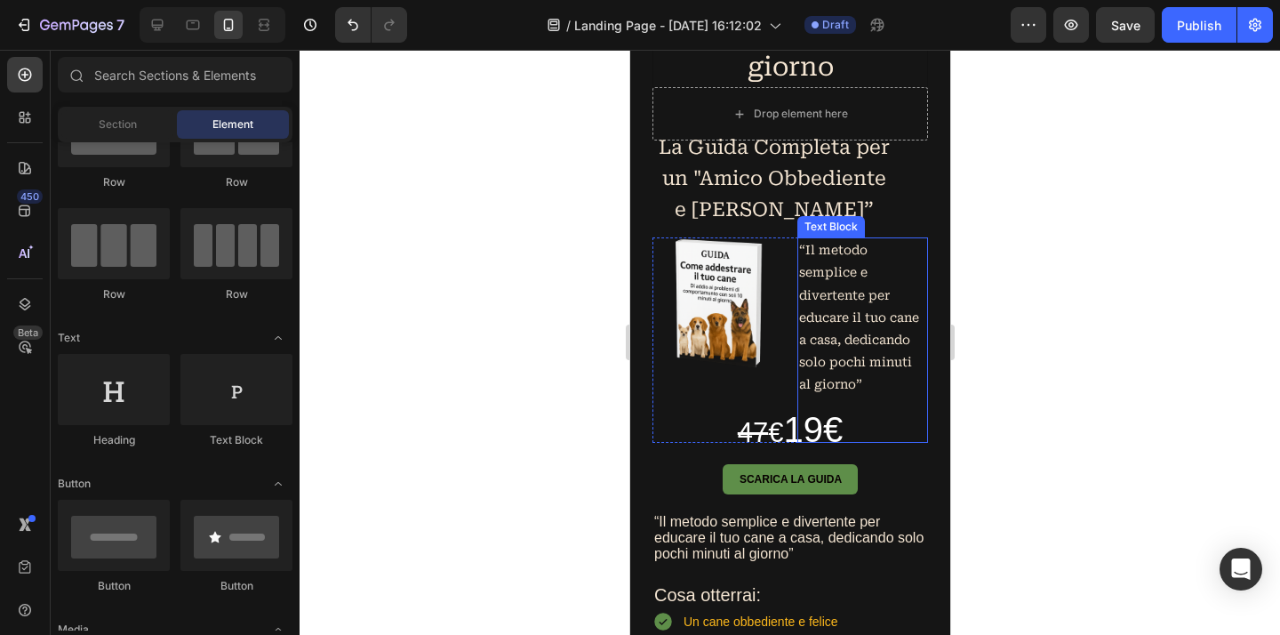
scroll to position [156, 0]
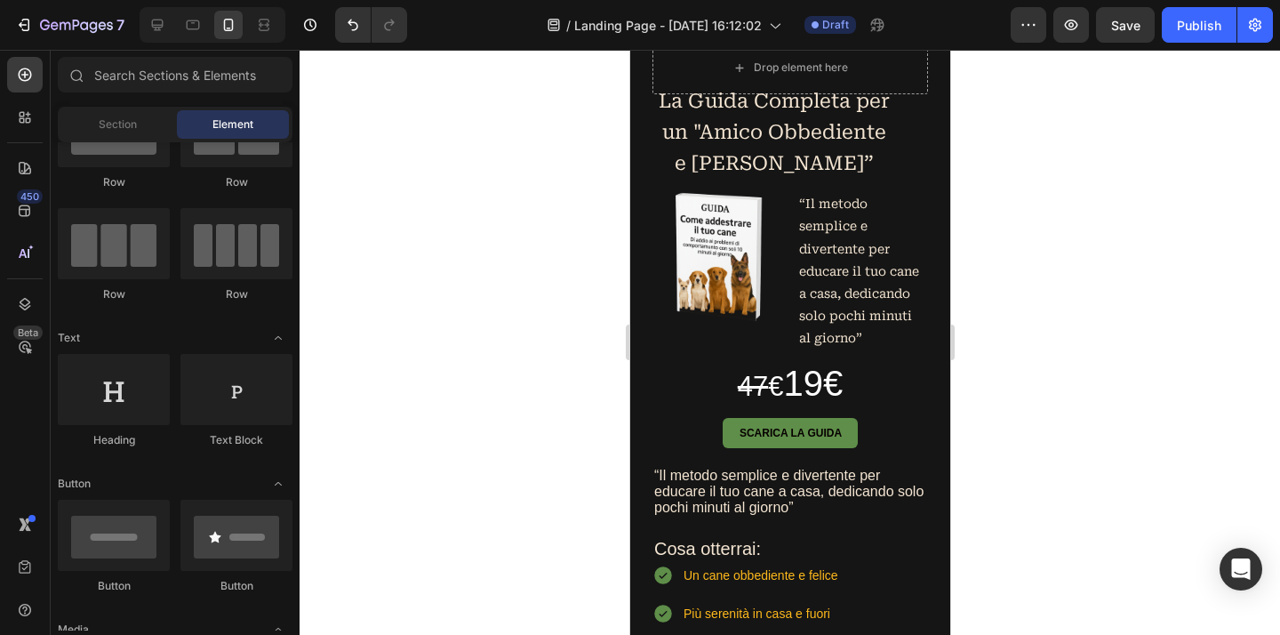
click at [1055, 380] on div at bounding box center [789, 342] width 980 height 585
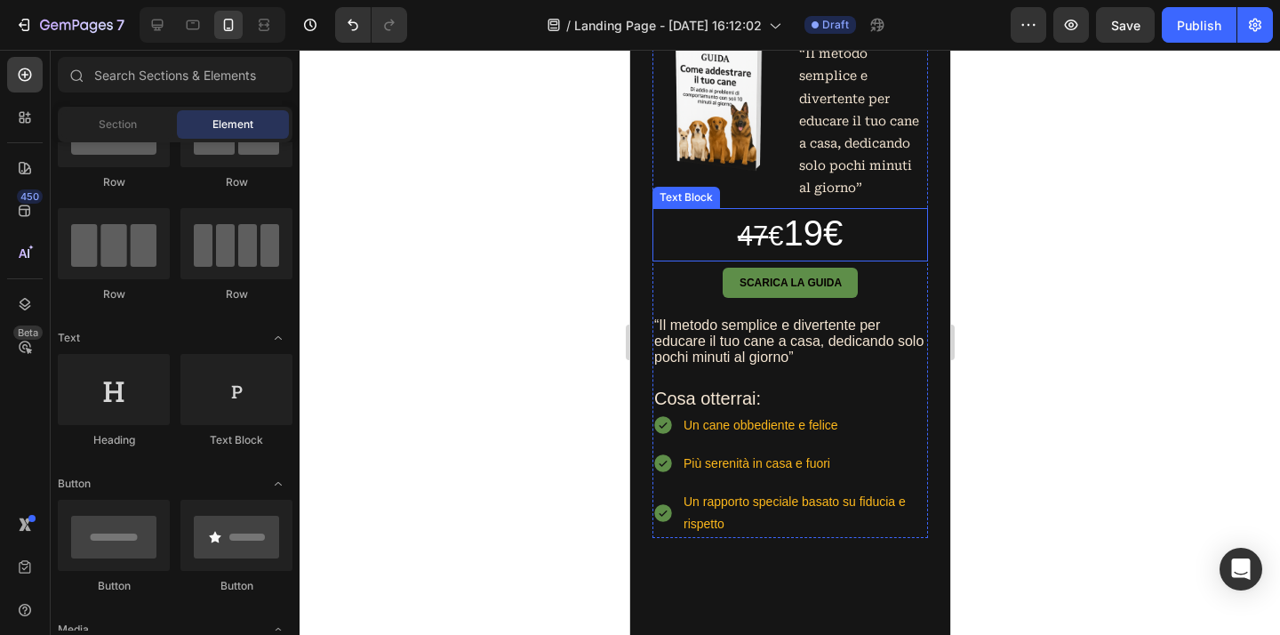
scroll to position [384, 0]
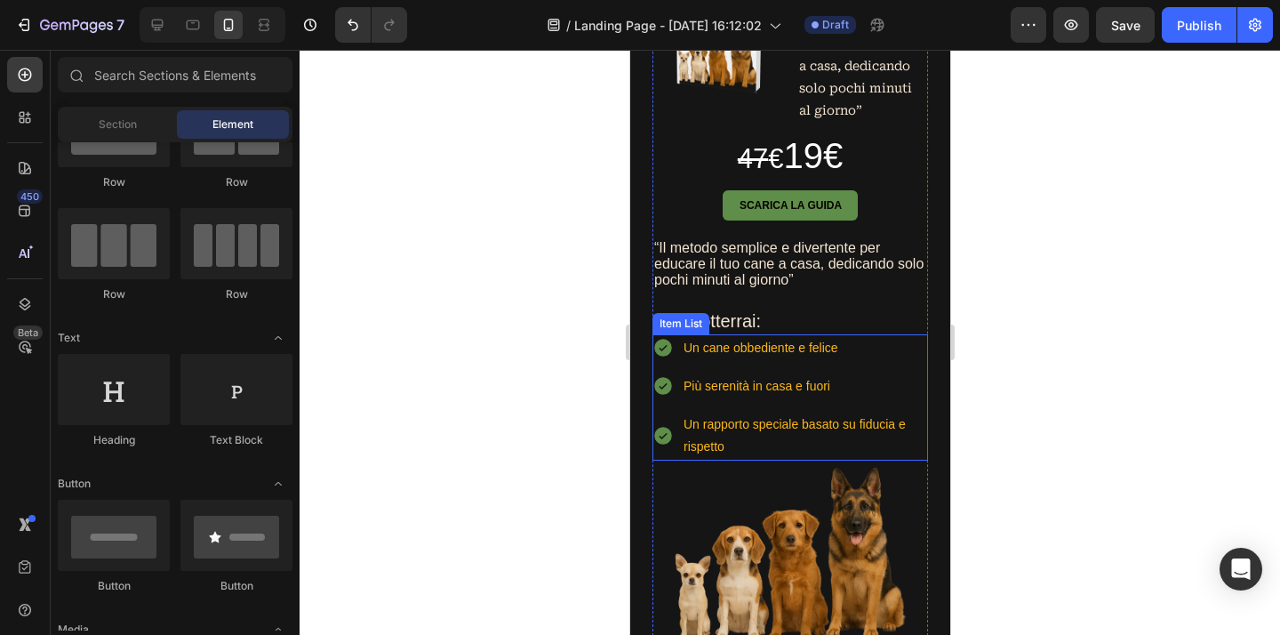
click at [913, 367] on div "Un cane obbediente e felice Più serenità in casa e fuori Un rapporto speciale b…" at bounding box center [788, 397] width 275 height 127
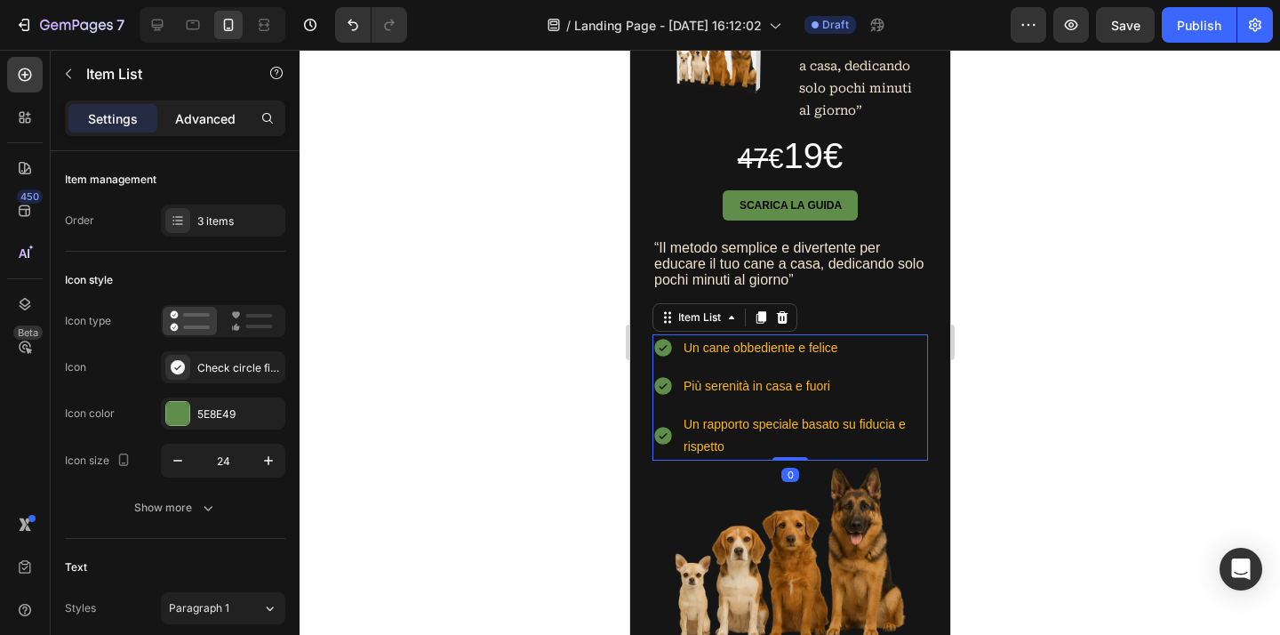
click at [206, 123] on p "Advanced" at bounding box center [205, 118] width 60 height 19
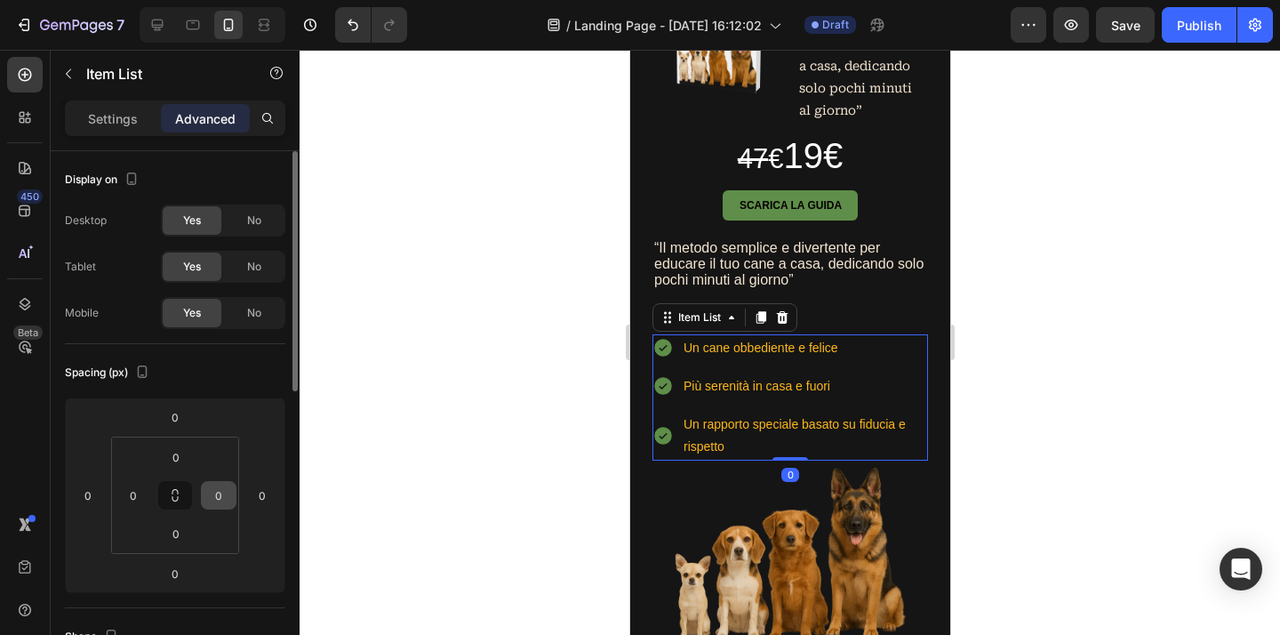
type input "100%"
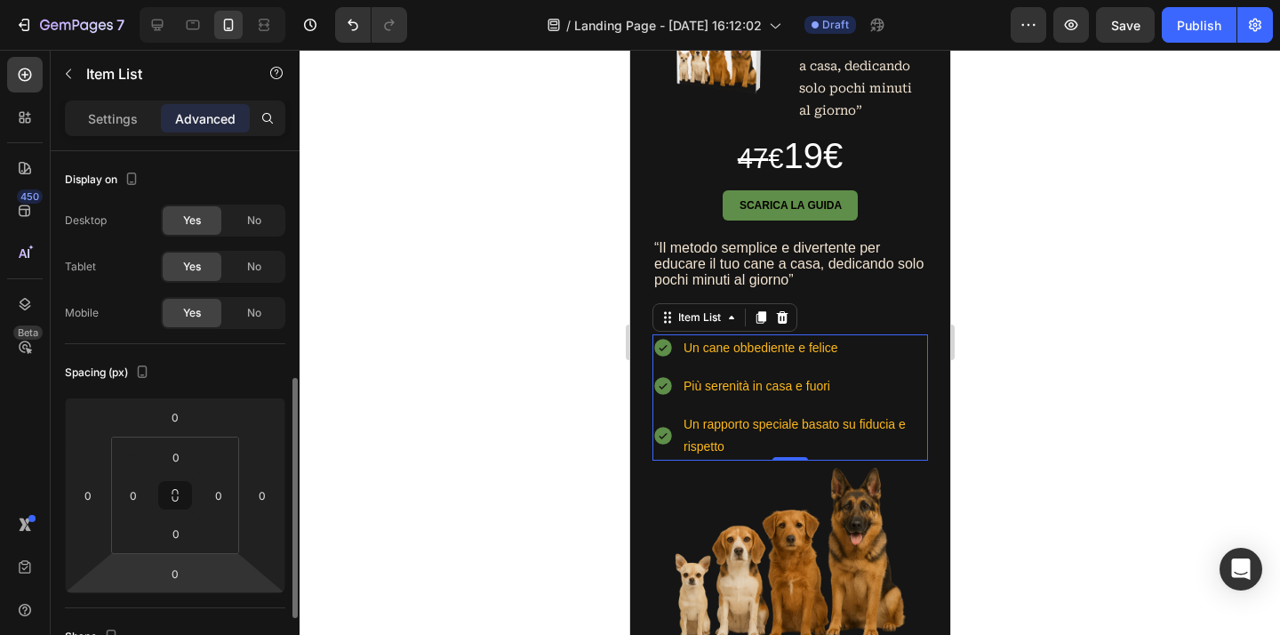
scroll to position [156, 0]
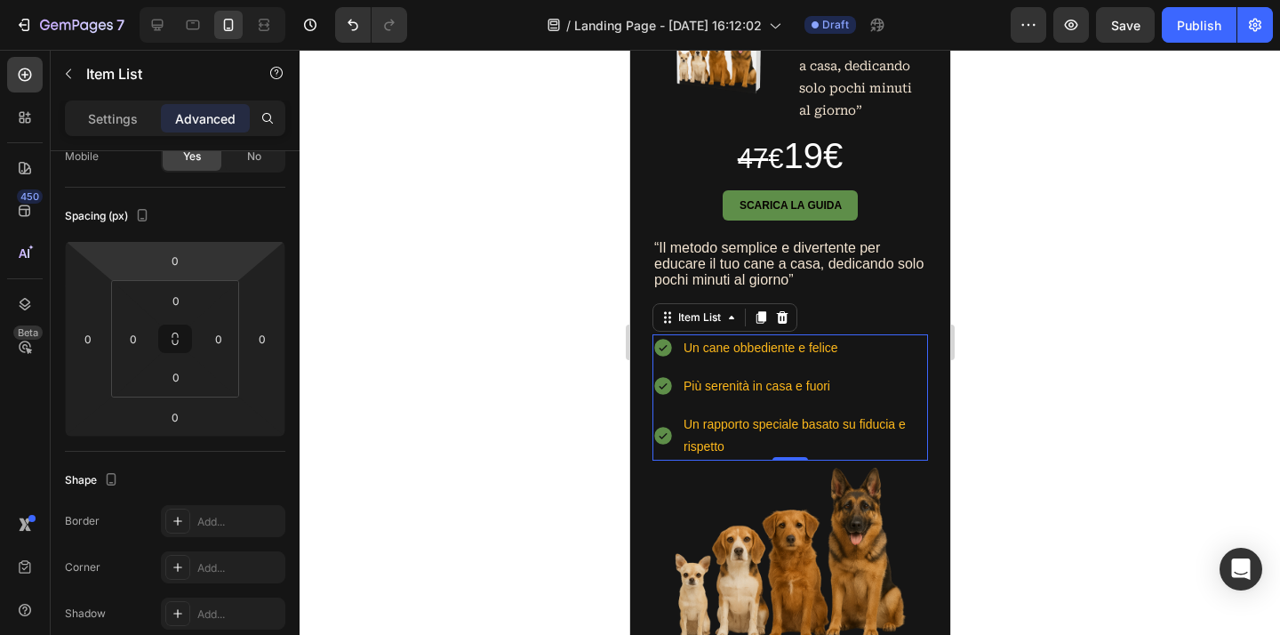
click at [187, 266] on input "0" at bounding box center [175, 260] width 36 height 27
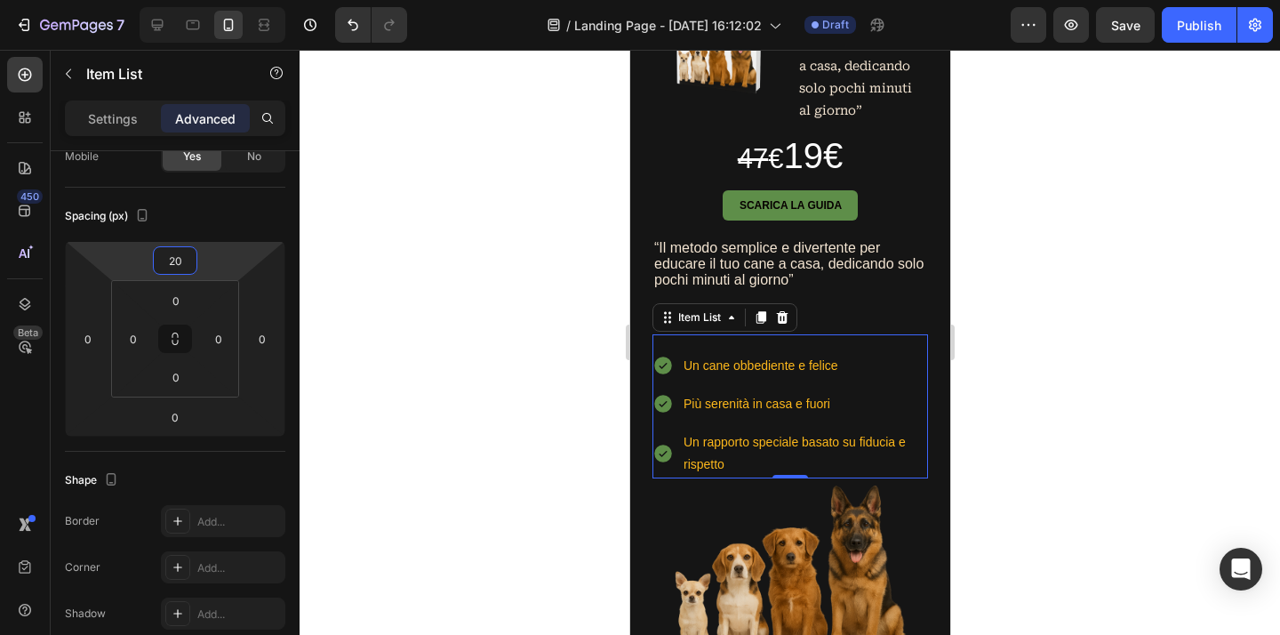
type input "2"
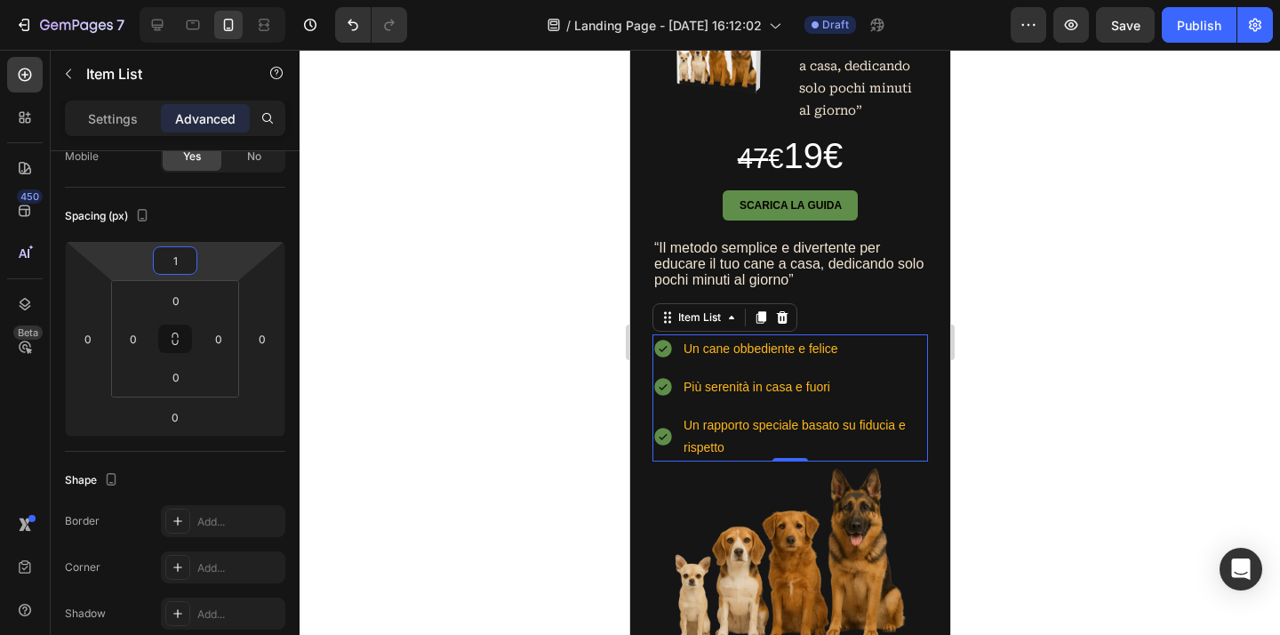
type input "15"
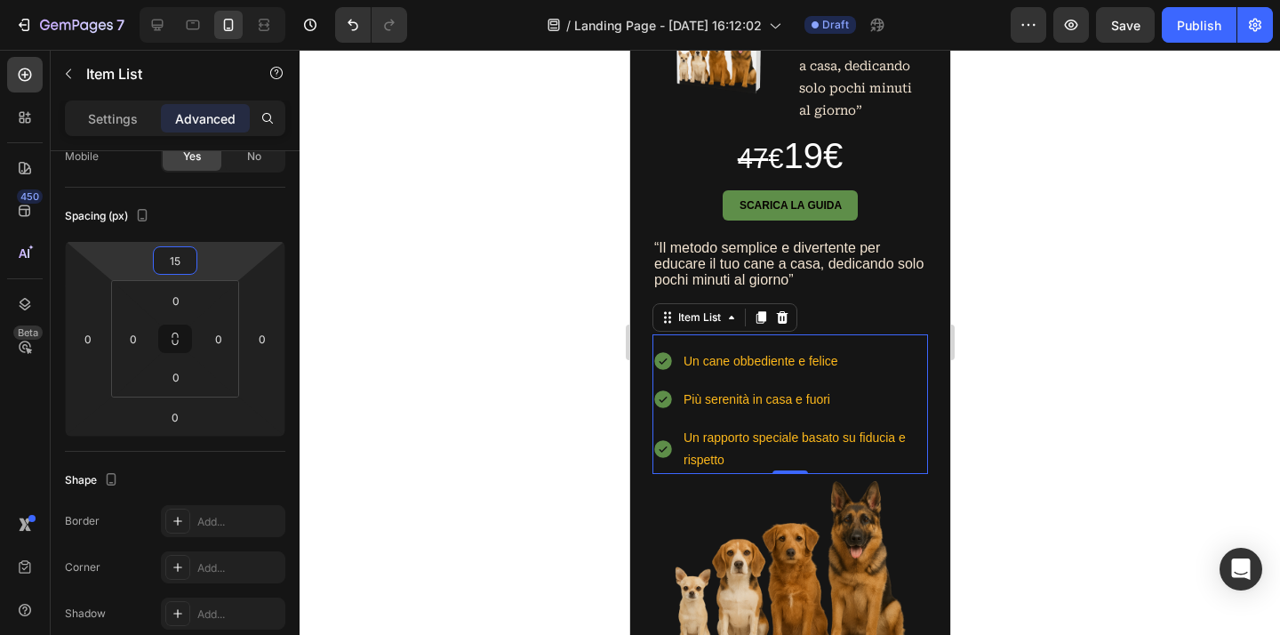
click at [1111, 209] on div at bounding box center [789, 342] width 980 height 585
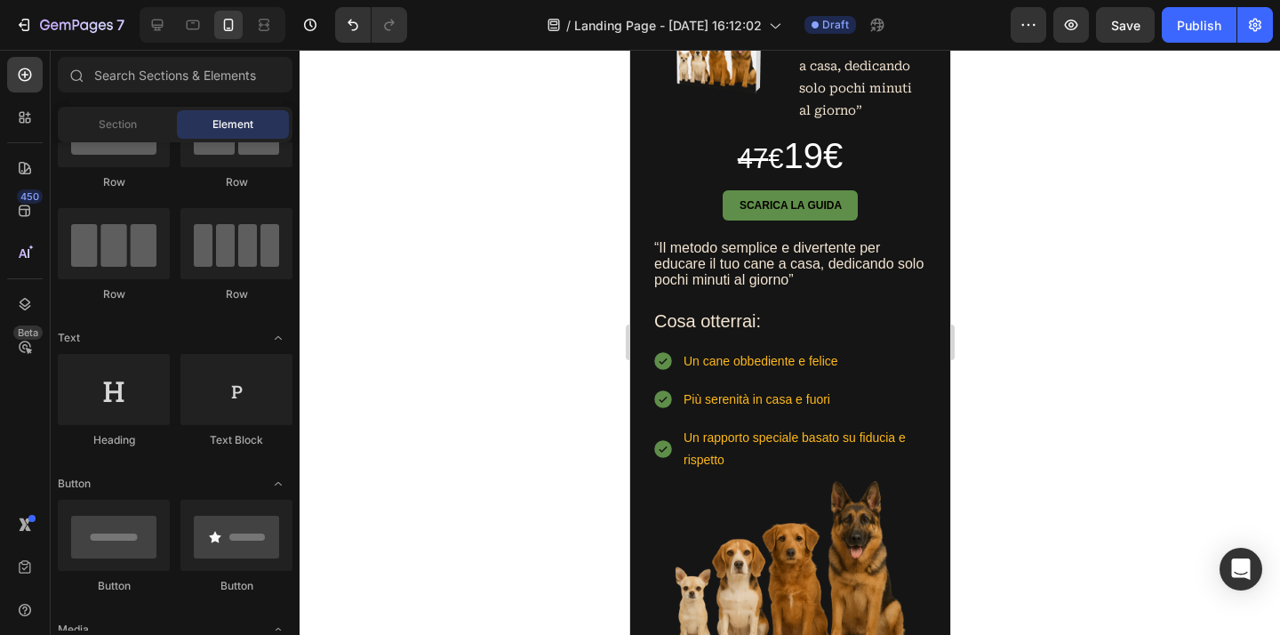
scroll to position [85, 0]
click at [801, 365] on p "Un cane obbediente e felice" at bounding box center [804, 361] width 242 height 22
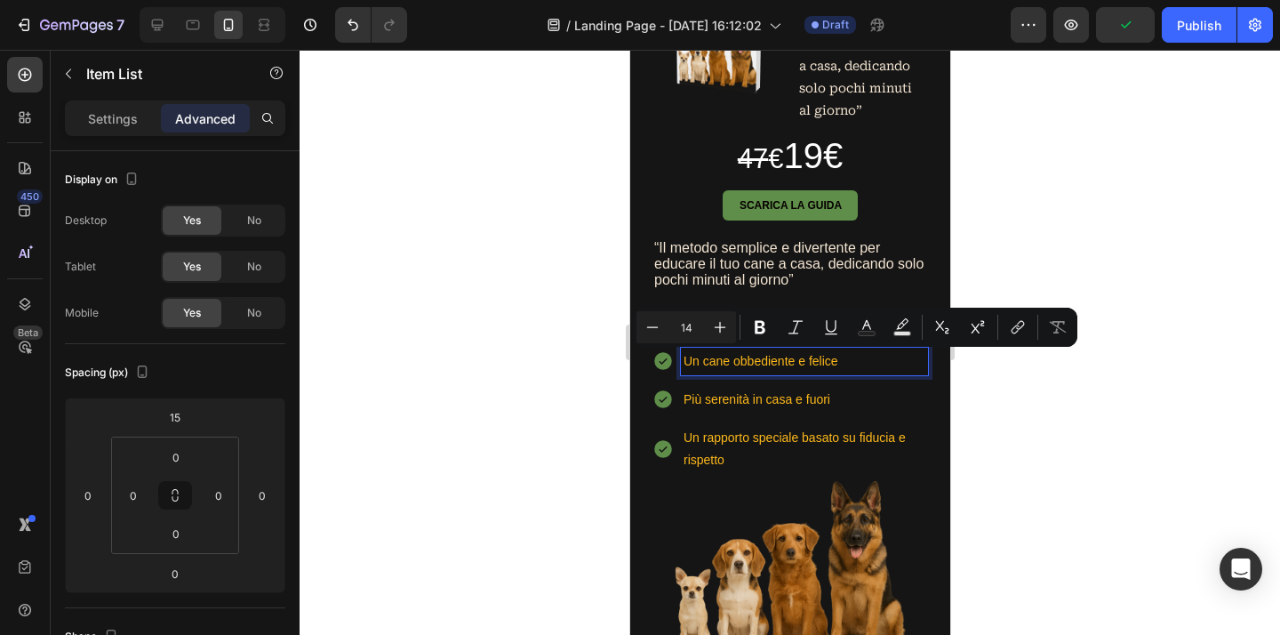
click at [794, 368] on p "Un cane obbediente e felice" at bounding box center [804, 361] width 242 height 22
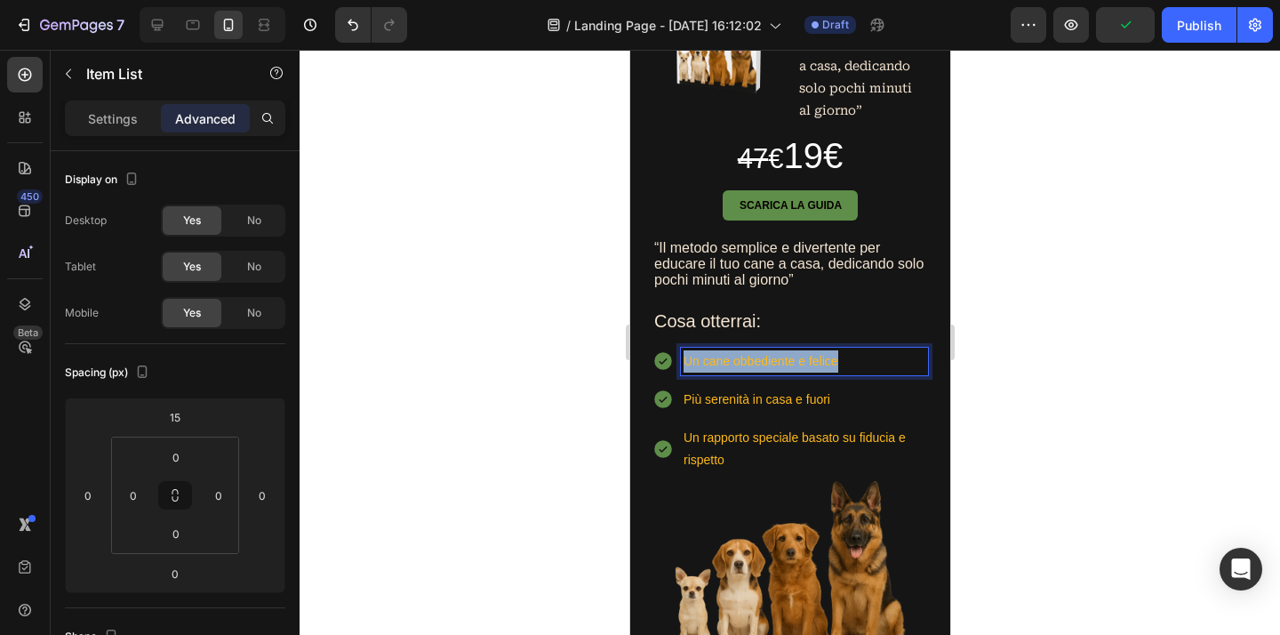
click at [794, 368] on p "Un cane obbediente e felice" at bounding box center [804, 361] width 242 height 22
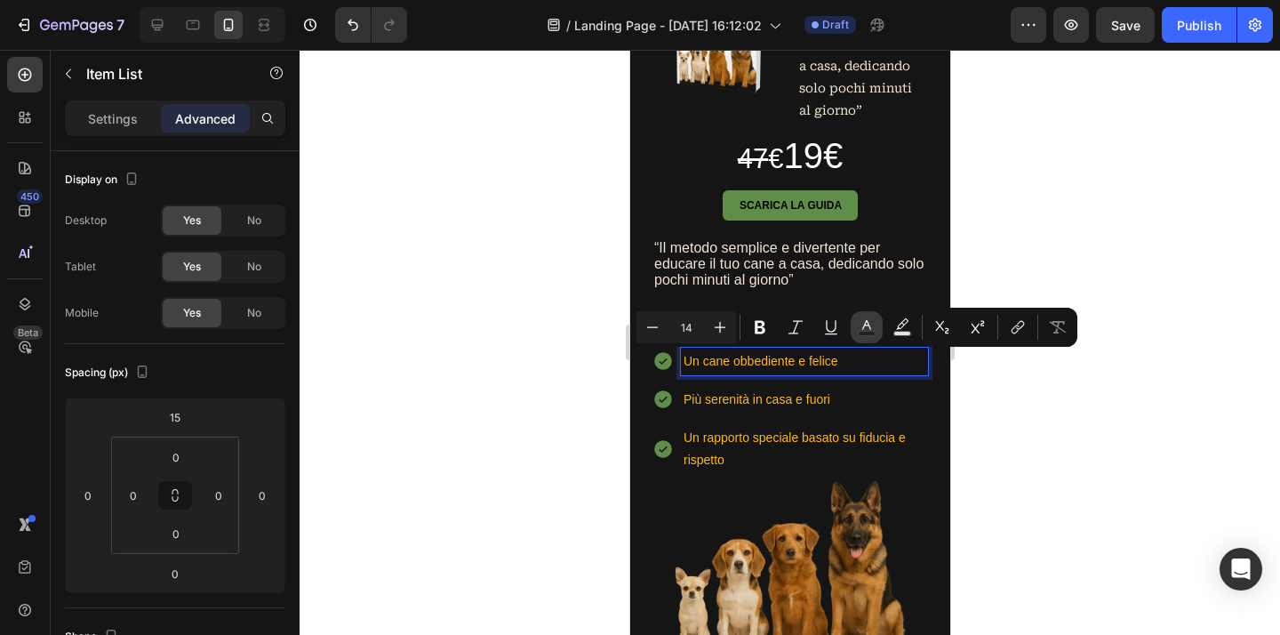
click at [866, 332] on rect "Editor contextual toolbar" at bounding box center [866, 333] width 17 height 4
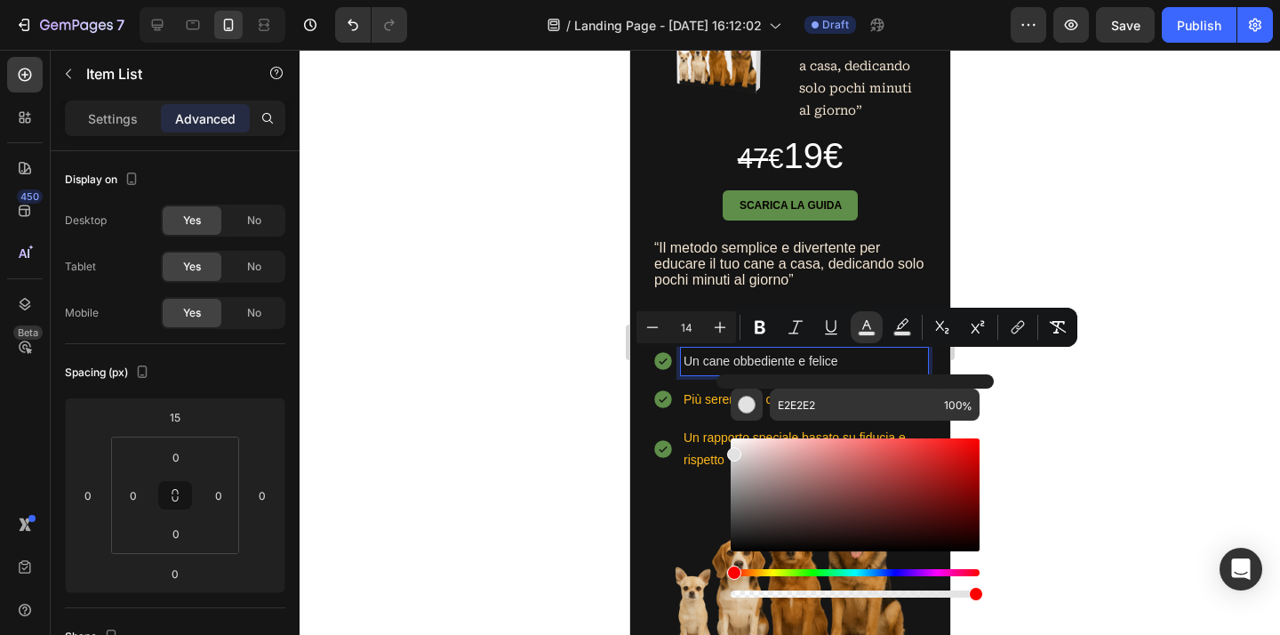
drag, startPoint x: 1585, startPoint y: 492, endPoint x: 707, endPoint y: 451, distance: 878.1
drag, startPoint x: 735, startPoint y: 455, endPoint x: 732, endPoint y: 427, distance: 28.6
click at [732, 427] on div "Editor contextual toolbar" at bounding box center [855, 510] width 249 height 180
type input "FFFFFF"
click at [1083, 404] on div at bounding box center [789, 342] width 980 height 585
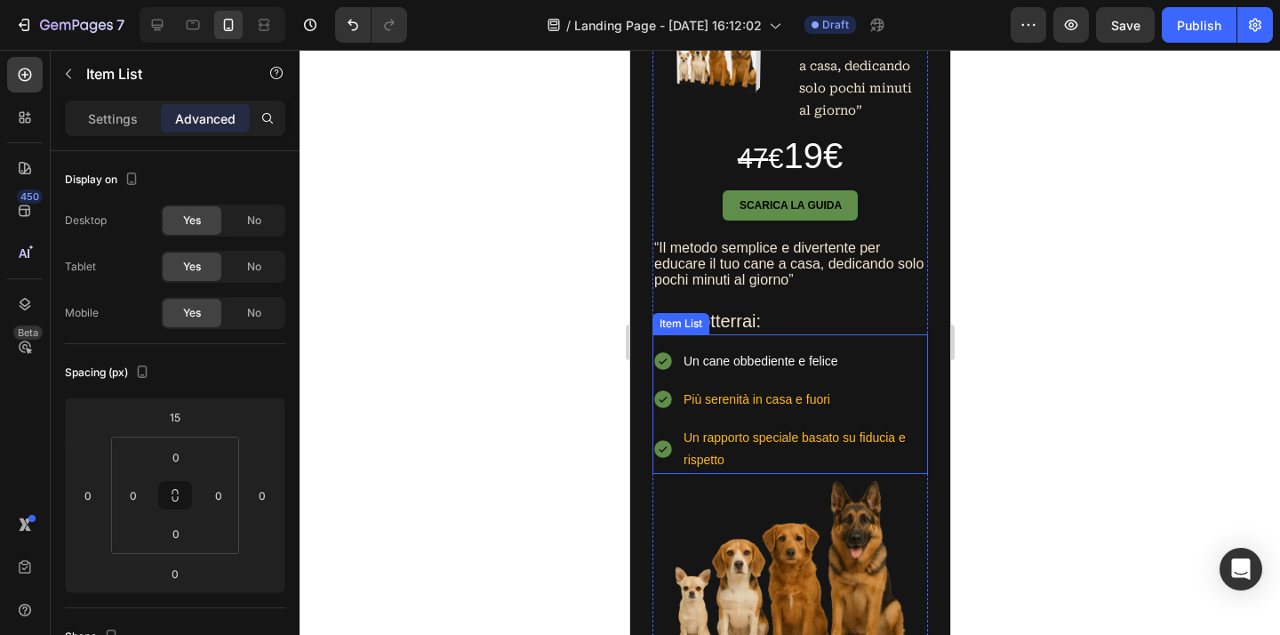
click at [793, 399] on p "Più serenità in casa e fuori" at bounding box center [804, 399] width 242 height 22
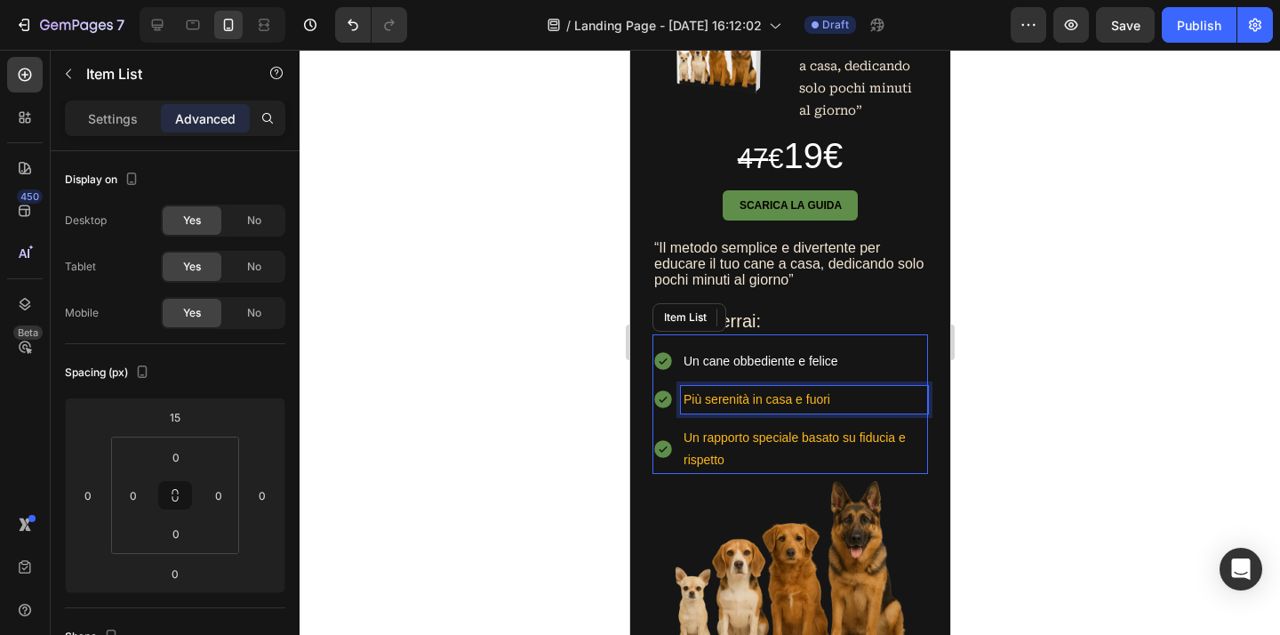
click at [793, 399] on p "Più serenità in casa e fuori" at bounding box center [804, 399] width 242 height 22
click at [798, 403] on p "Più serenità in casa e fuori" at bounding box center [804, 399] width 242 height 22
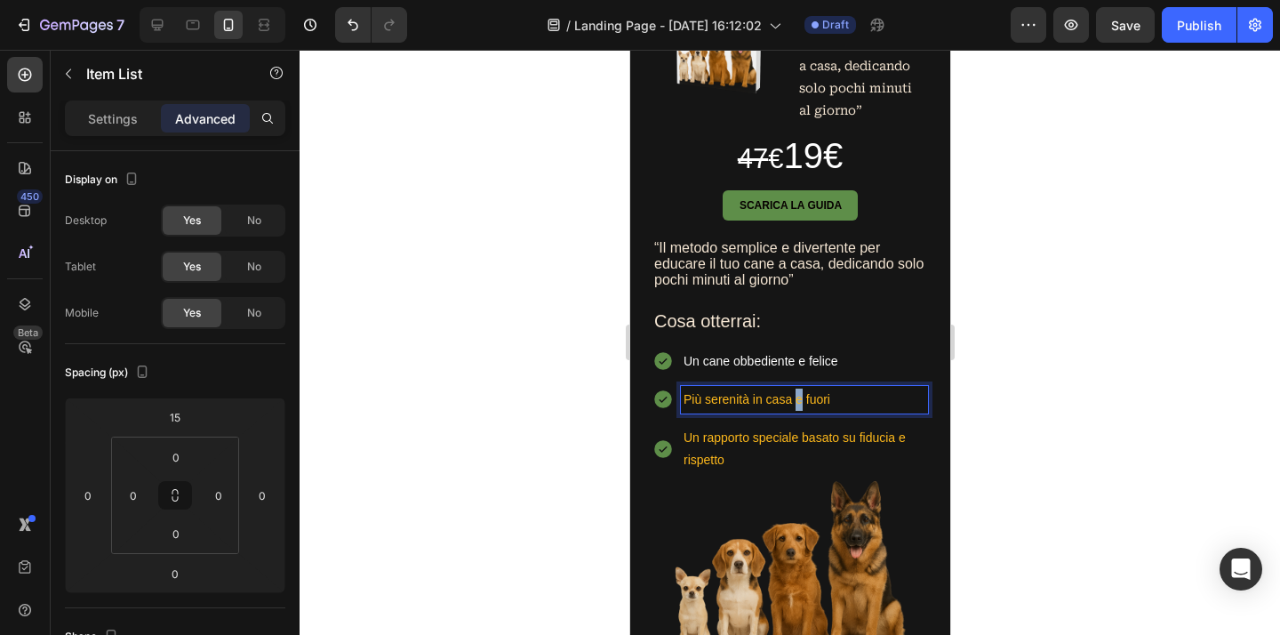
click at [798, 403] on p "Più serenità in casa e fuori" at bounding box center [804, 399] width 242 height 22
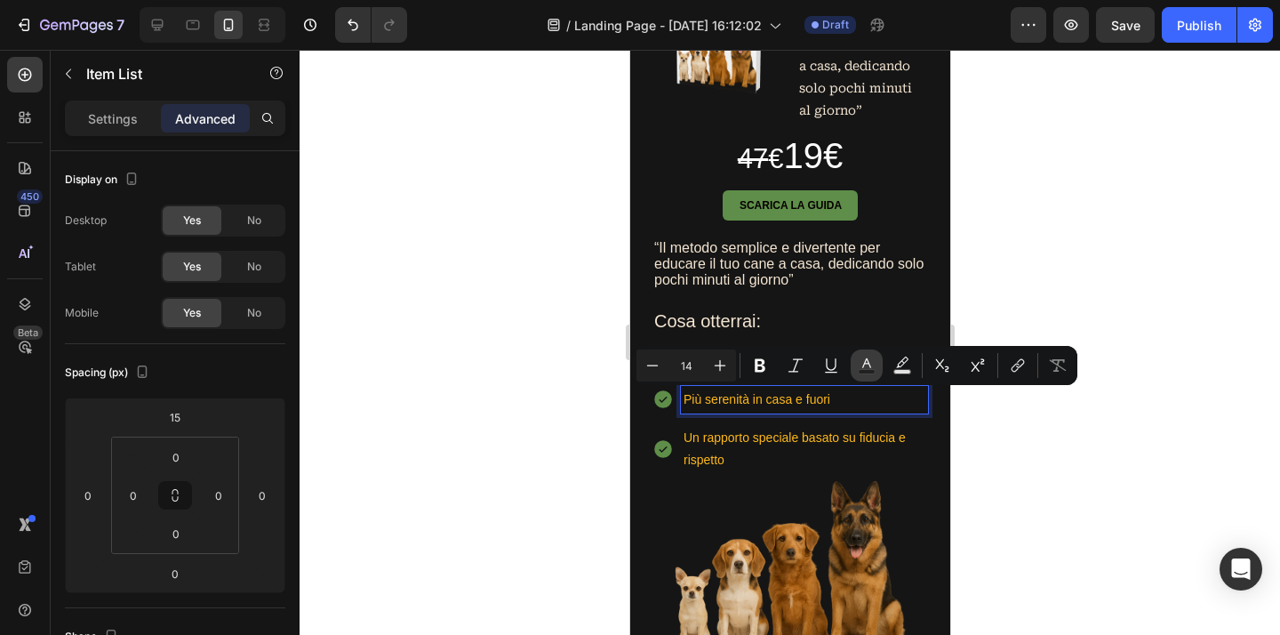
click at [869, 368] on icon "Editor contextual toolbar" at bounding box center [867, 365] width 18 height 18
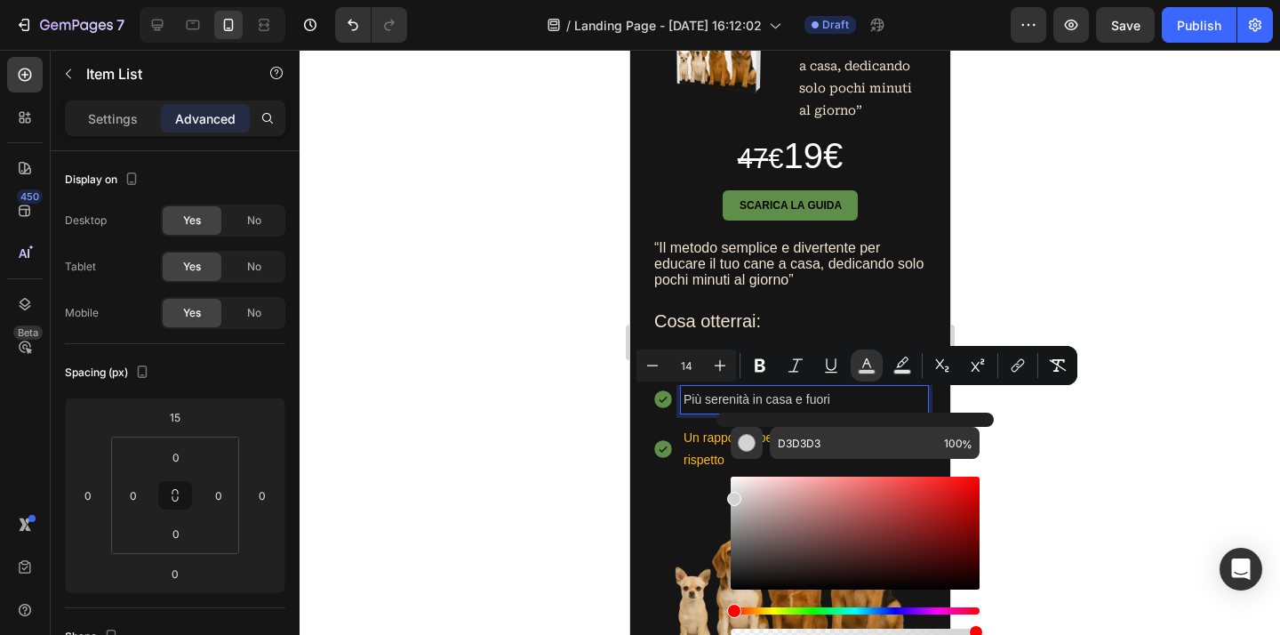
drag, startPoint x: 956, startPoint y: 482, endPoint x: 718, endPoint y: 451, distance: 240.1
click at [720, 452] on div "D3D3D3 100 %" at bounding box center [854, 525] width 277 height 227
type input "FFFFFF"
click at [1123, 450] on div at bounding box center [789, 342] width 980 height 585
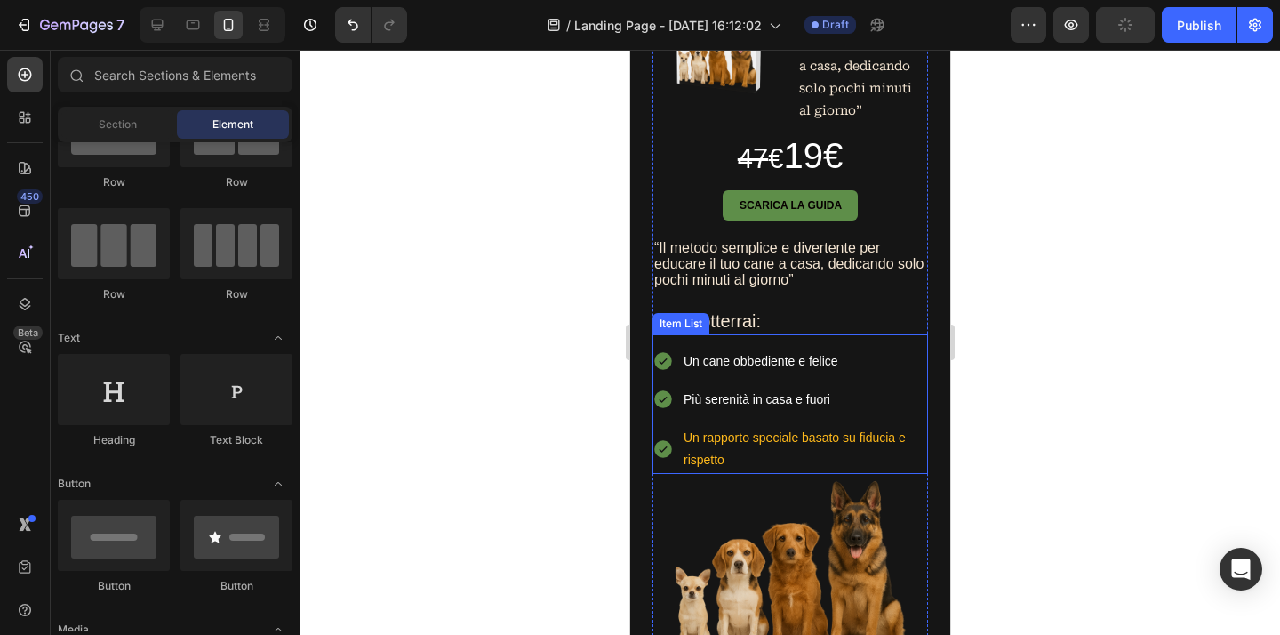
click at [818, 437] on p "Un rapporto speciale basato su fiducia e rispetto" at bounding box center [804, 449] width 242 height 44
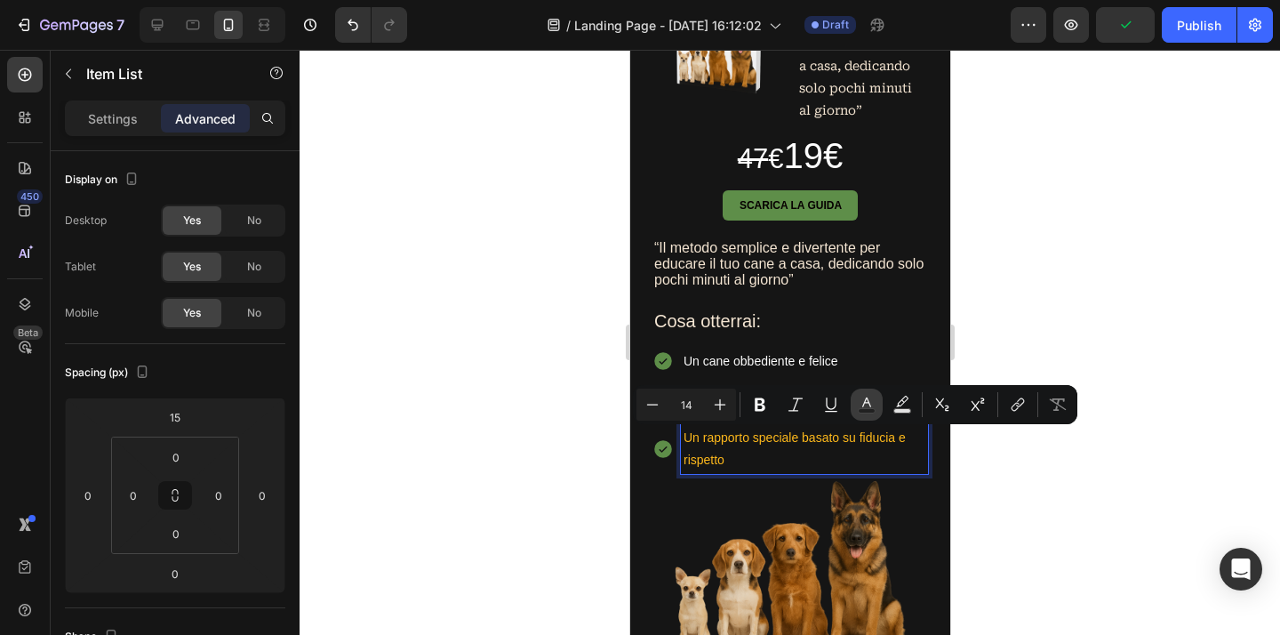
click at [861, 409] on rect "Editor contextual toolbar" at bounding box center [866, 411] width 17 height 4
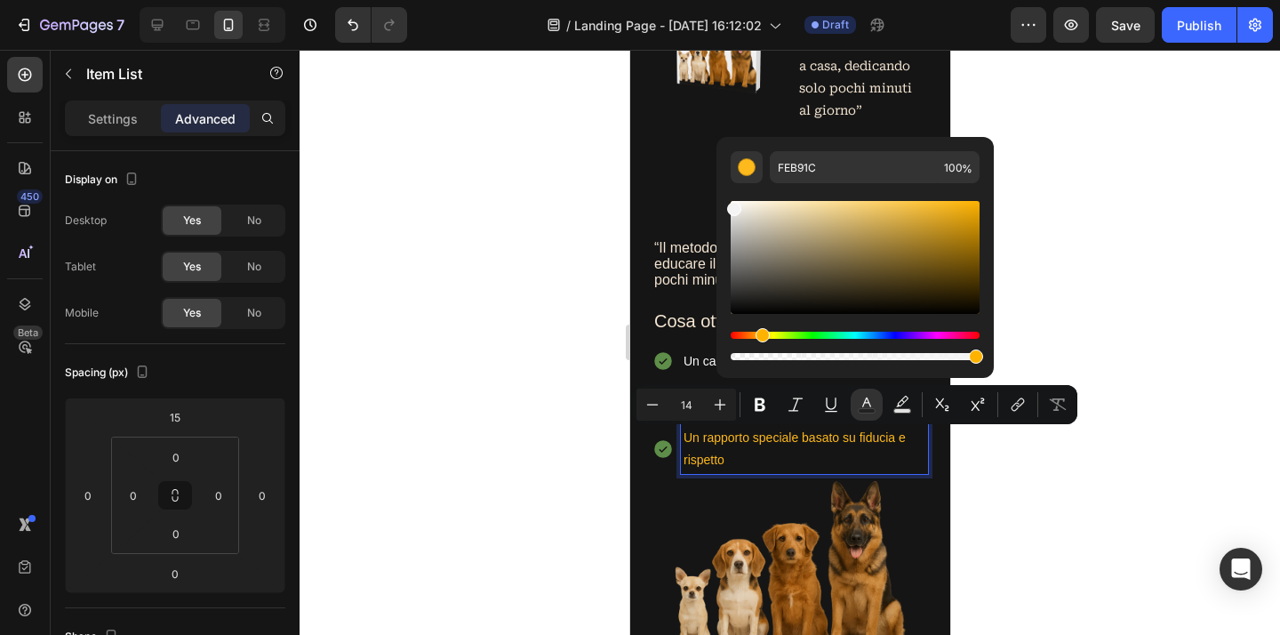
drag, startPoint x: 953, startPoint y: 207, endPoint x: 720, endPoint y: 199, distance: 233.0
click at [725, 201] on div "FEB91C 100 %" at bounding box center [854, 250] width 277 height 227
click at [720, 199] on div "FEB91C 100 %" at bounding box center [854, 250] width 277 height 227
type input "FFFFFF"
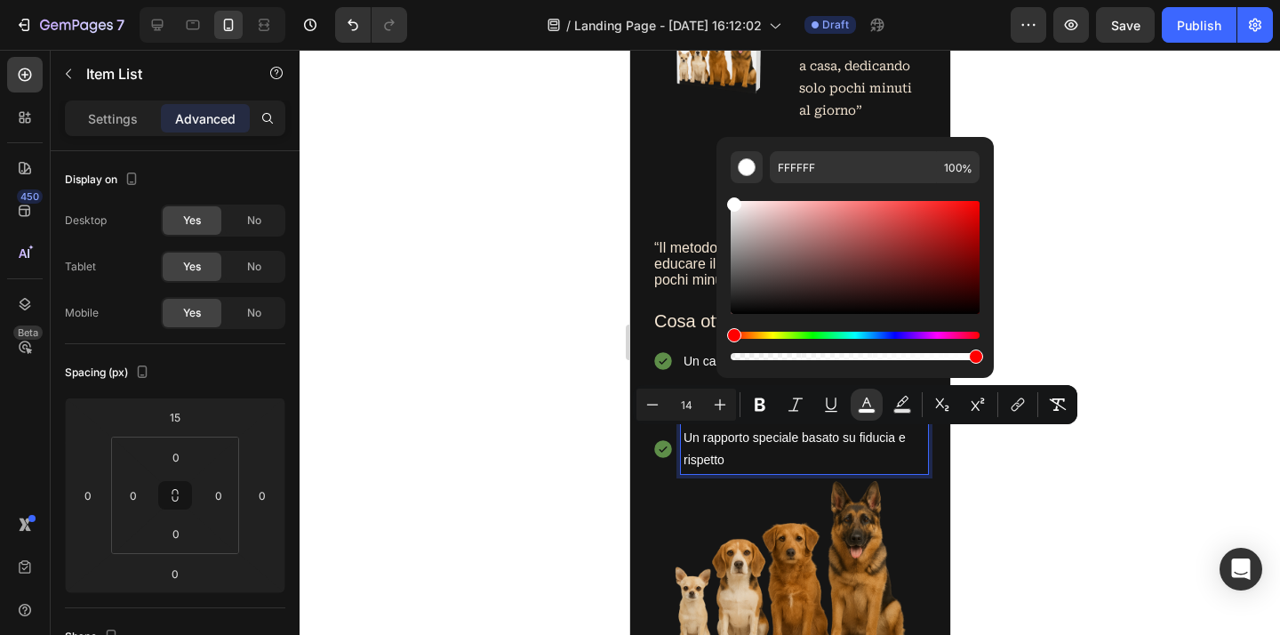
click at [1138, 224] on div at bounding box center [789, 342] width 980 height 585
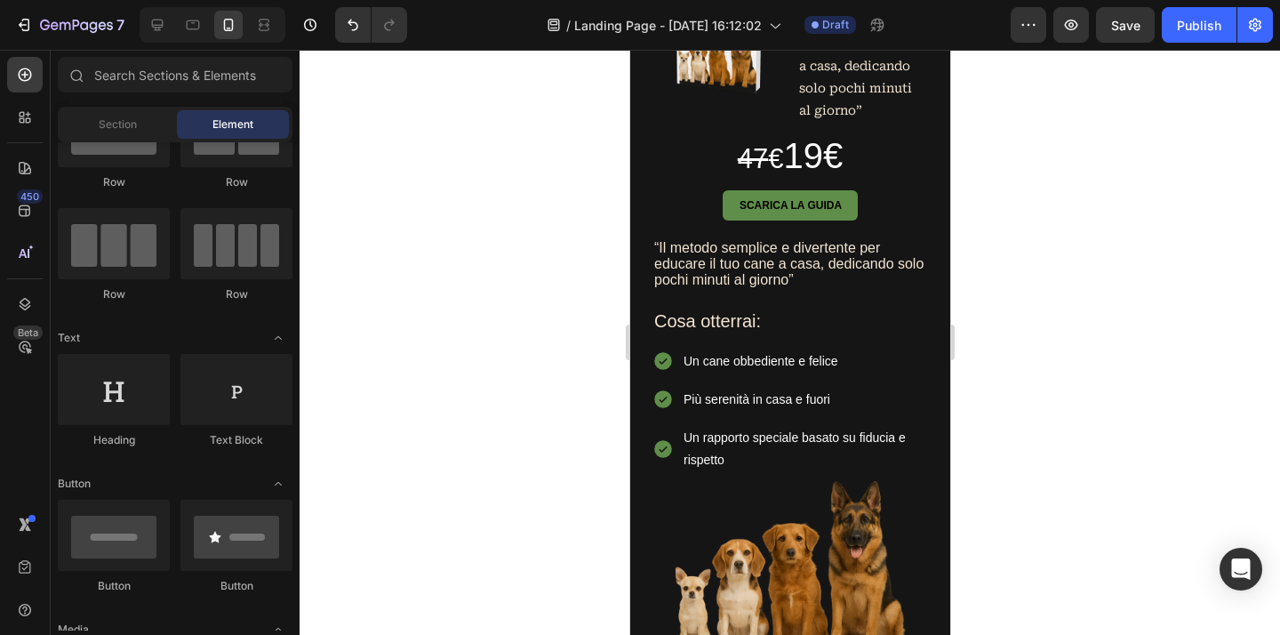
click at [1138, 358] on div at bounding box center [789, 342] width 980 height 585
click at [1132, 357] on div at bounding box center [789, 342] width 980 height 585
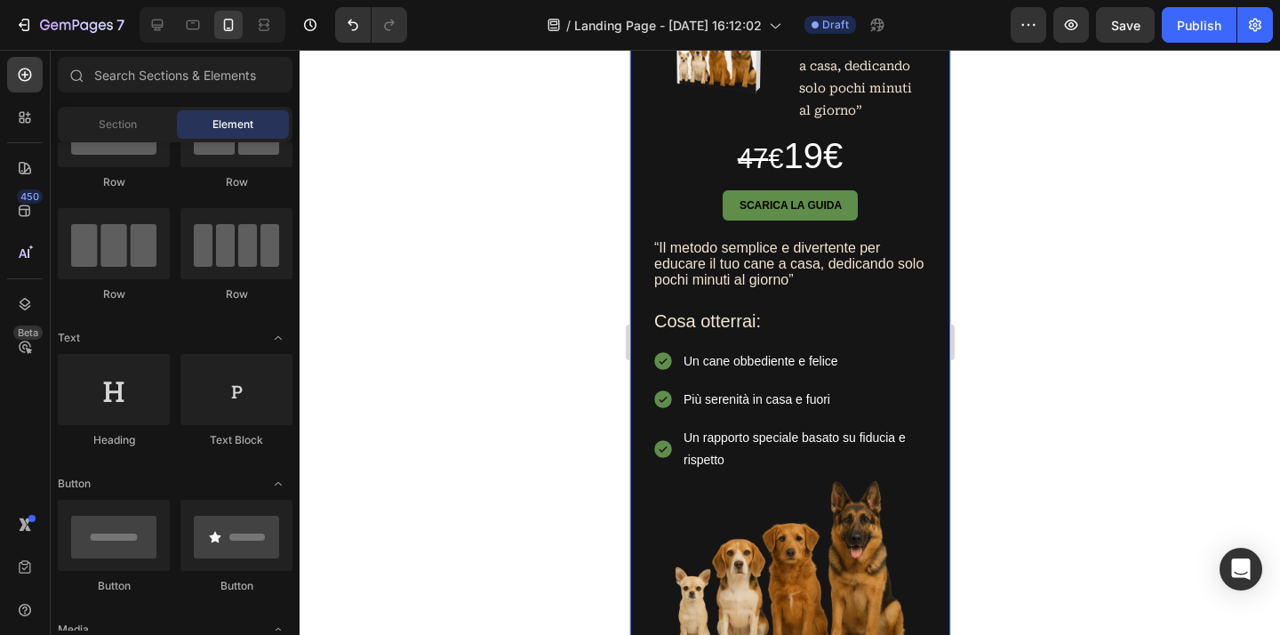
click at [1054, 406] on div at bounding box center [789, 342] width 980 height 585
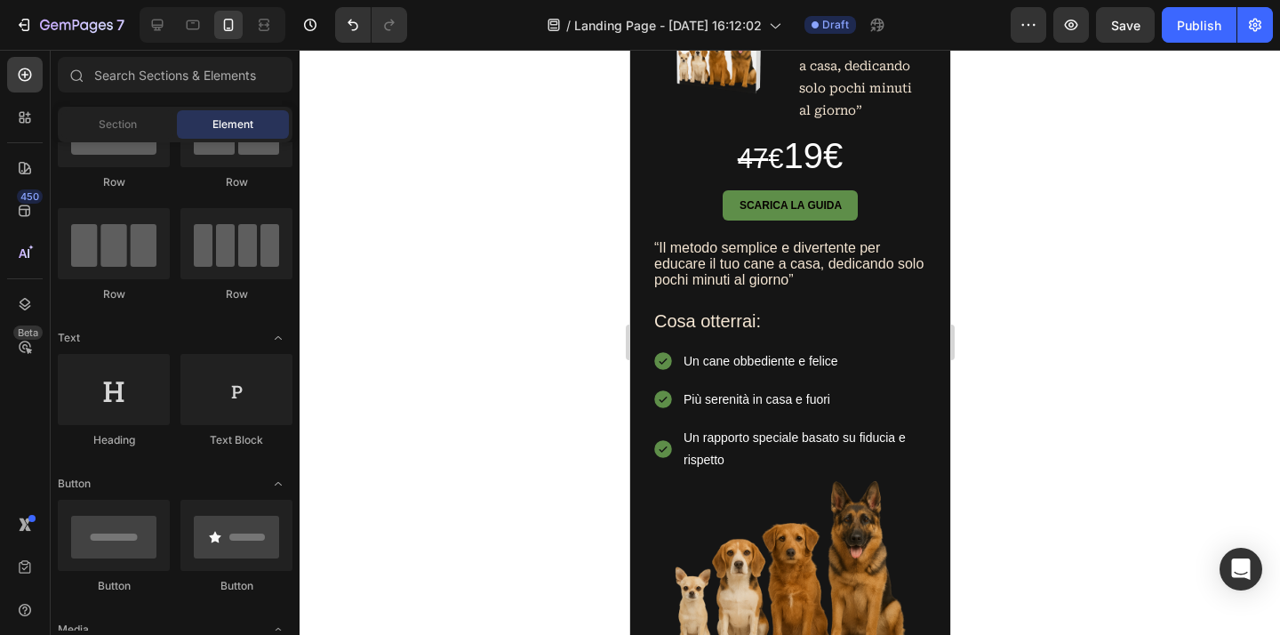
click at [1054, 406] on div at bounding box center [789, 342] width 980 height 585
click at [903, 394] on p "Più serenità in casa e fuori" at bounding box center [804, 399] width 242 height 22
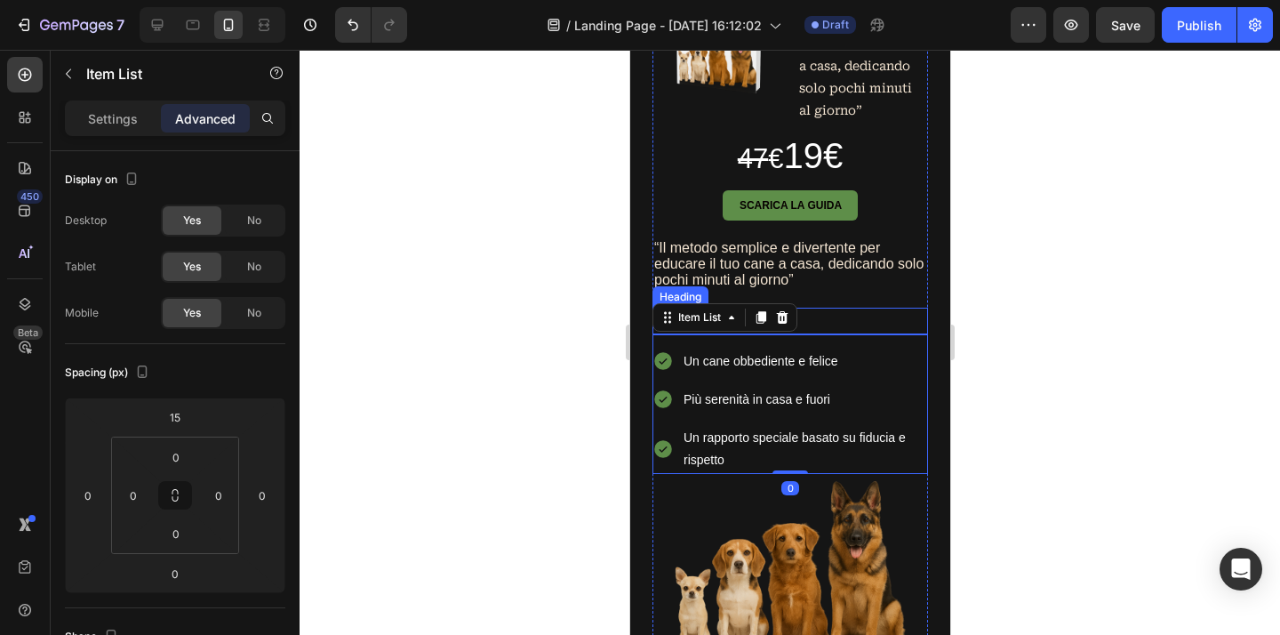
click at [866, 320] on p "Cosa otterrai:" at bounding box center [789, 320] width 272 height 23
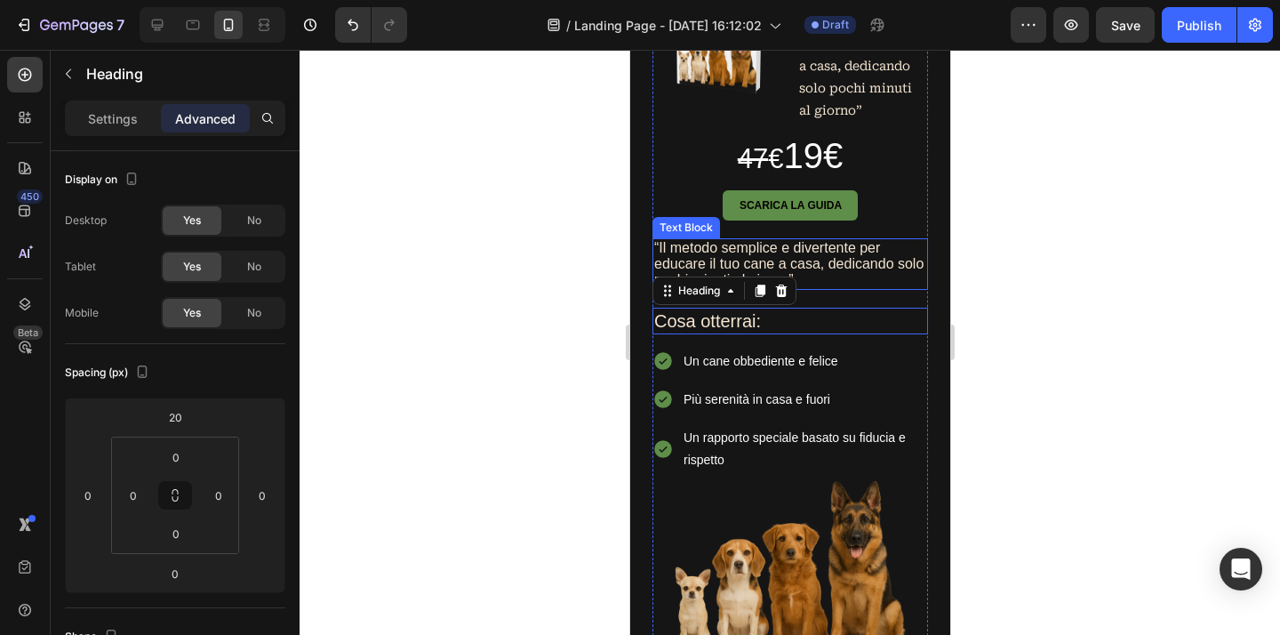
click at [874, 259] on p "“Il metodo semplice e divertente per educare il tuo cane a casa, dedicando solo…" at bounding box center [789, 264] width 272 height 48
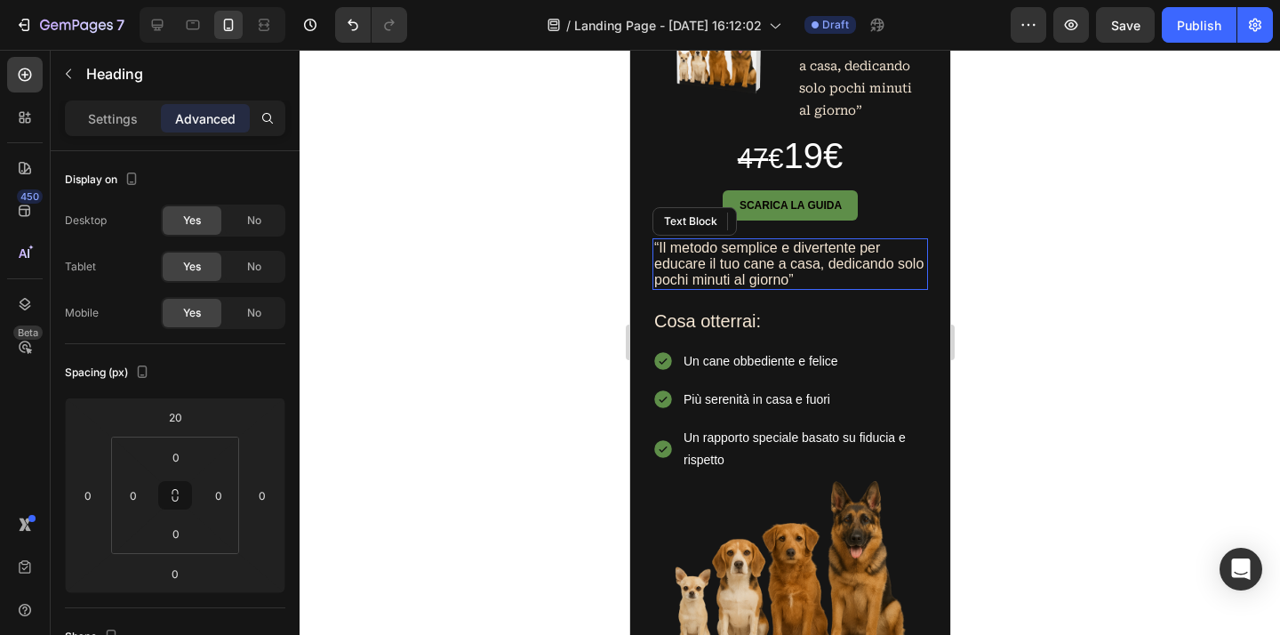
click at [988, 339] on div at bounding box center [789, 342] width 980 height 585
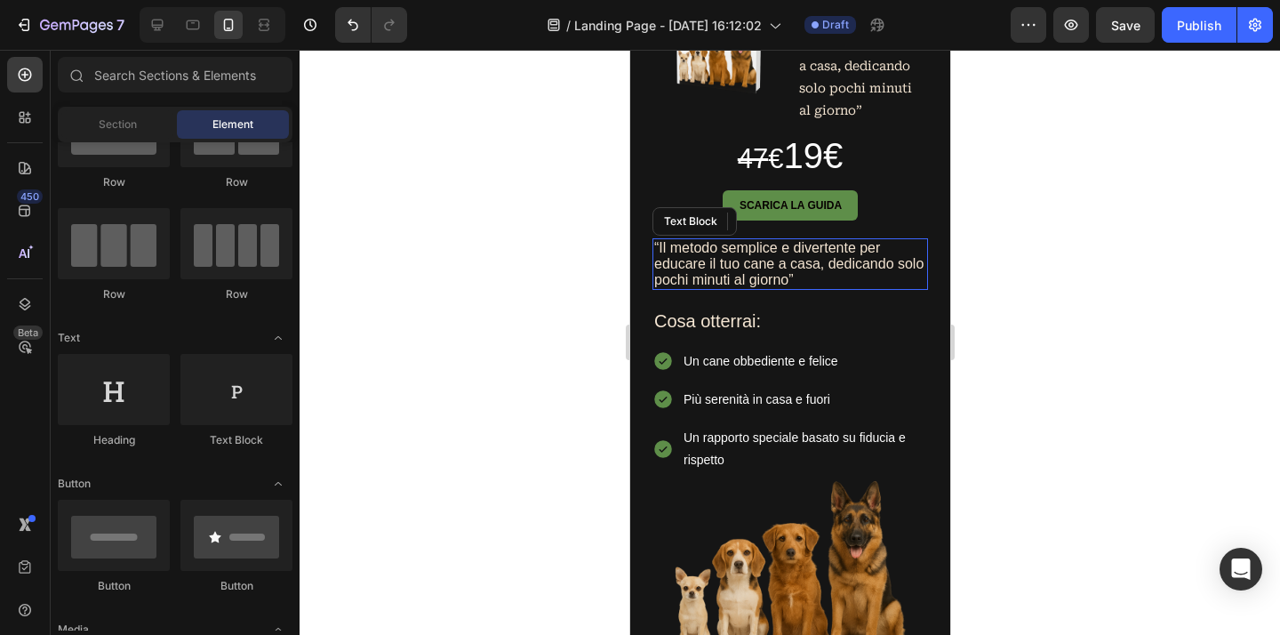
click at [988, 339] on div at bounding box center [789, 342] width 980 height 585
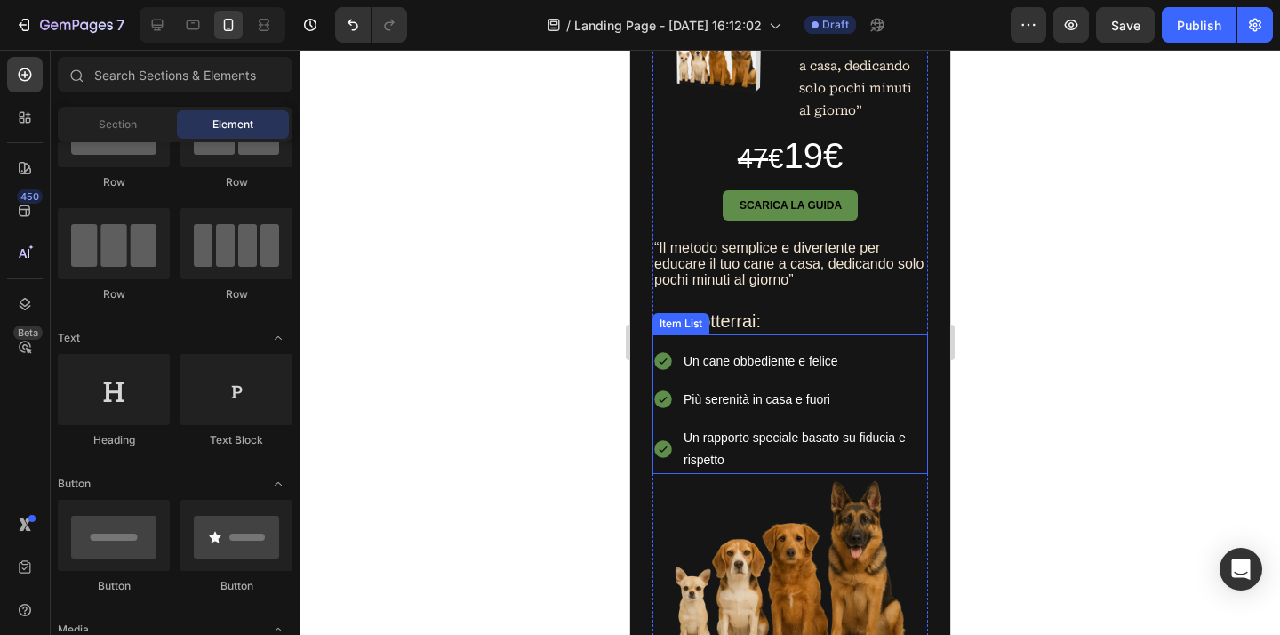
click at [849, 436] on span "Un rapporto speciale basato su fiducia e rispetto" at bounding box center [794, 448] width 222 height 36
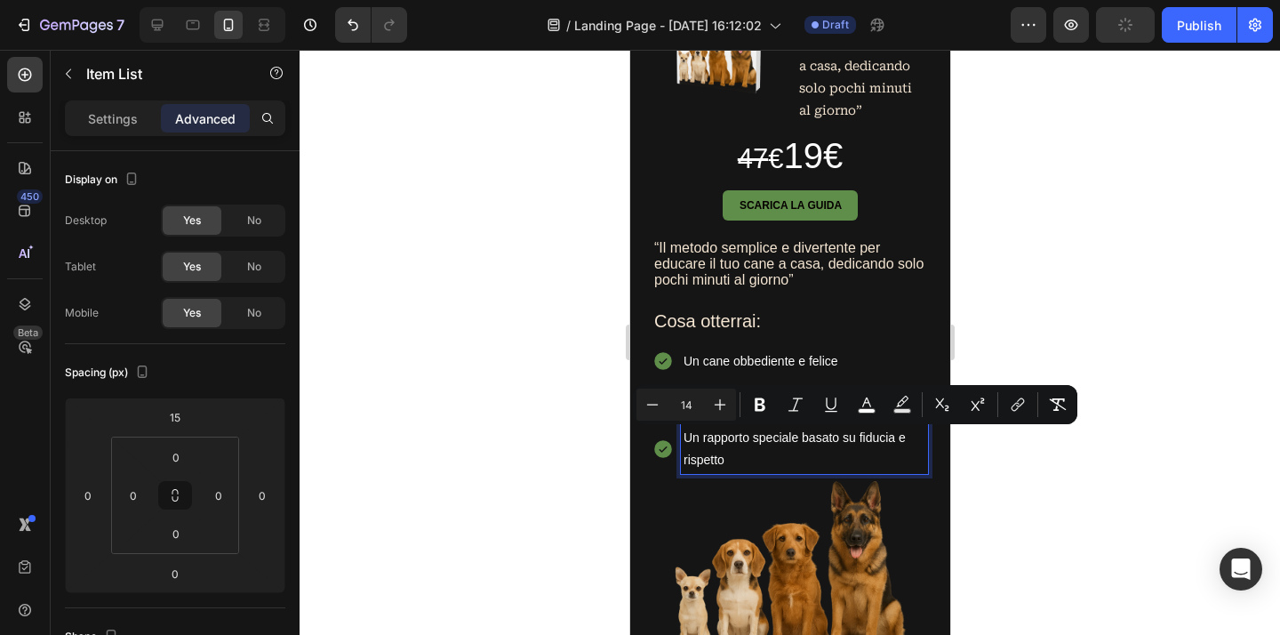
click at [722, 458] on span "Un rapporto speciale basato su fiducia e rispetto" at bounding box center [794, 448] width 222 height 36
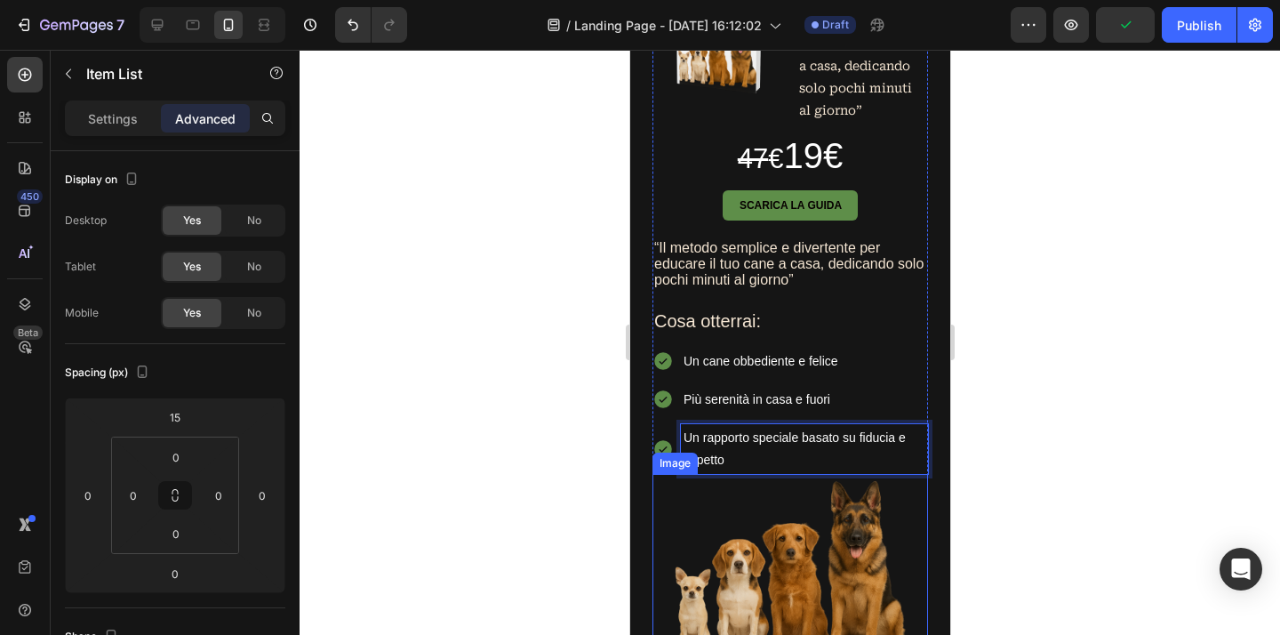
click at [667, 535] on img at bounding box center [788, 566] width 275 height 184
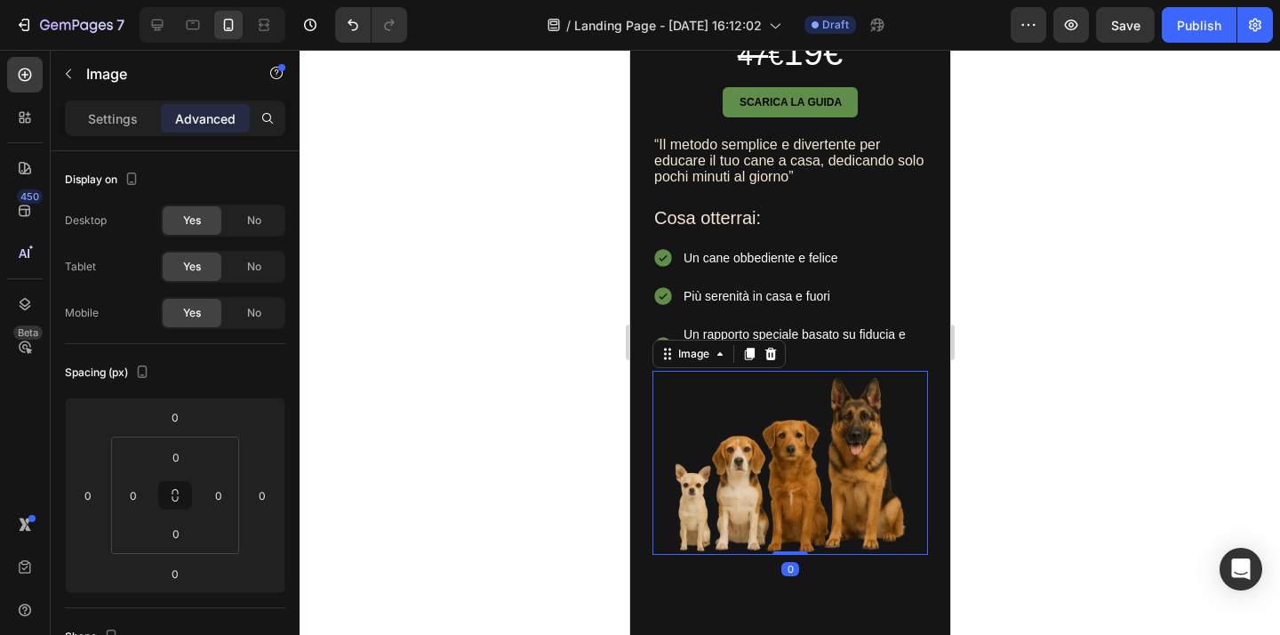
scroll to position [540, 0]
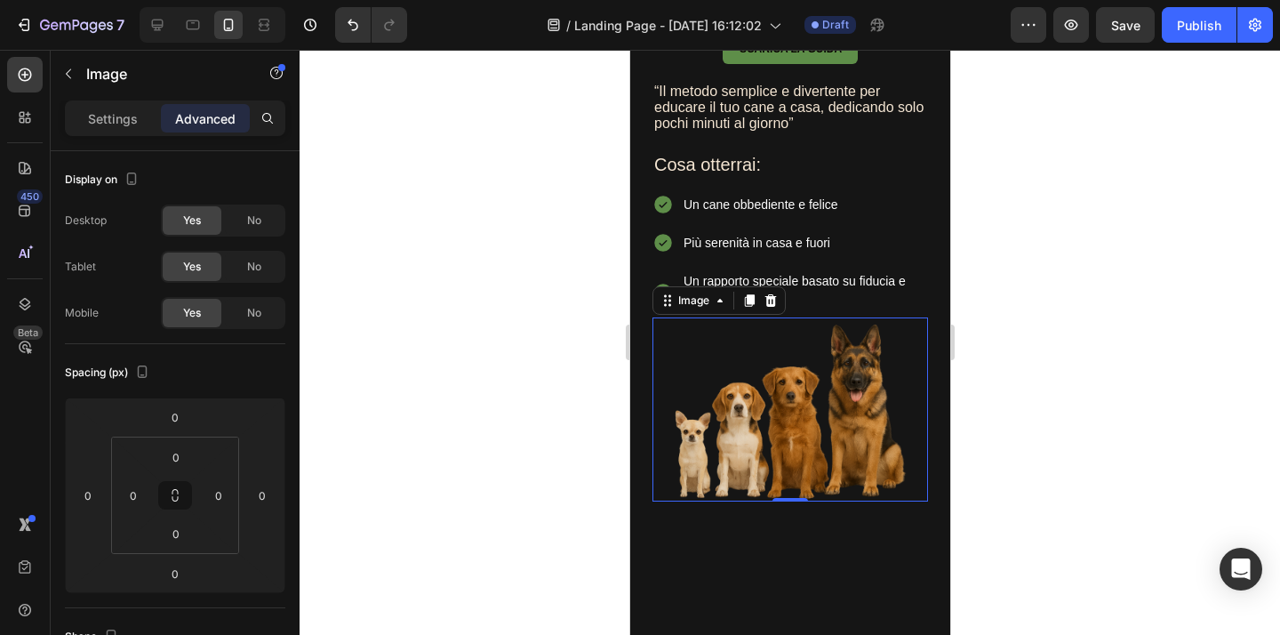
drag, startPoint x: 1110, startPoint y: 387, endPoint x: 303, endPoint y: 398, distance: 807.0
click at [1110, 387] on div at bounding box center [789, 342] width 980 height 585
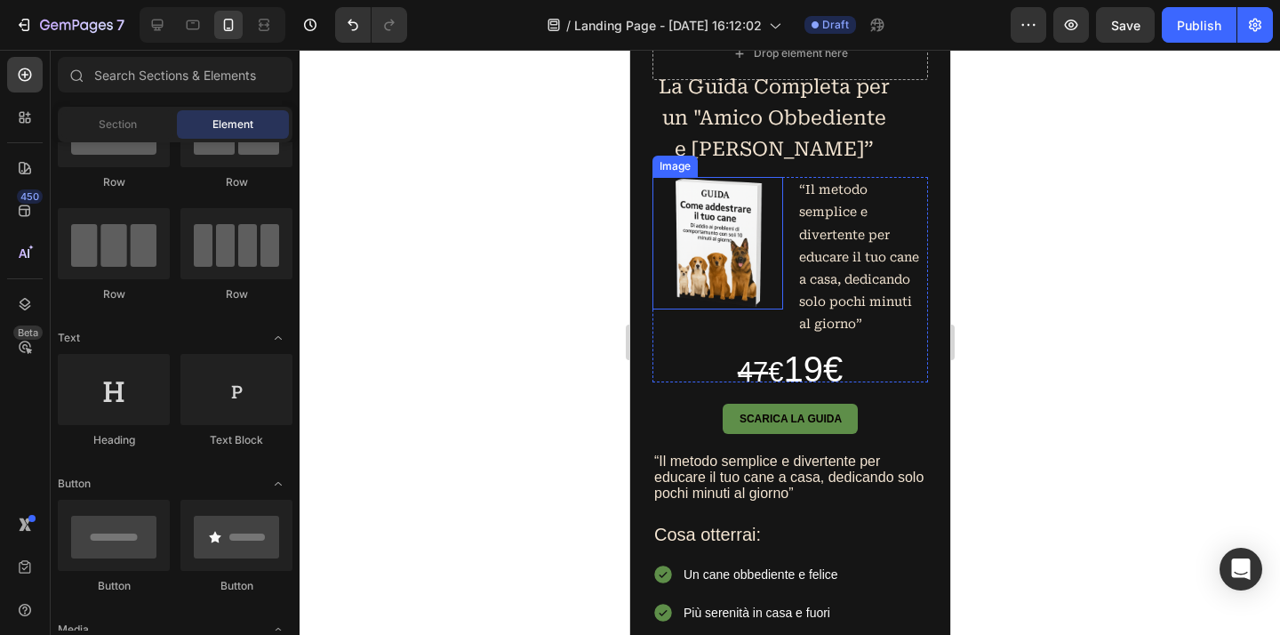
scroll to position [0, 0]
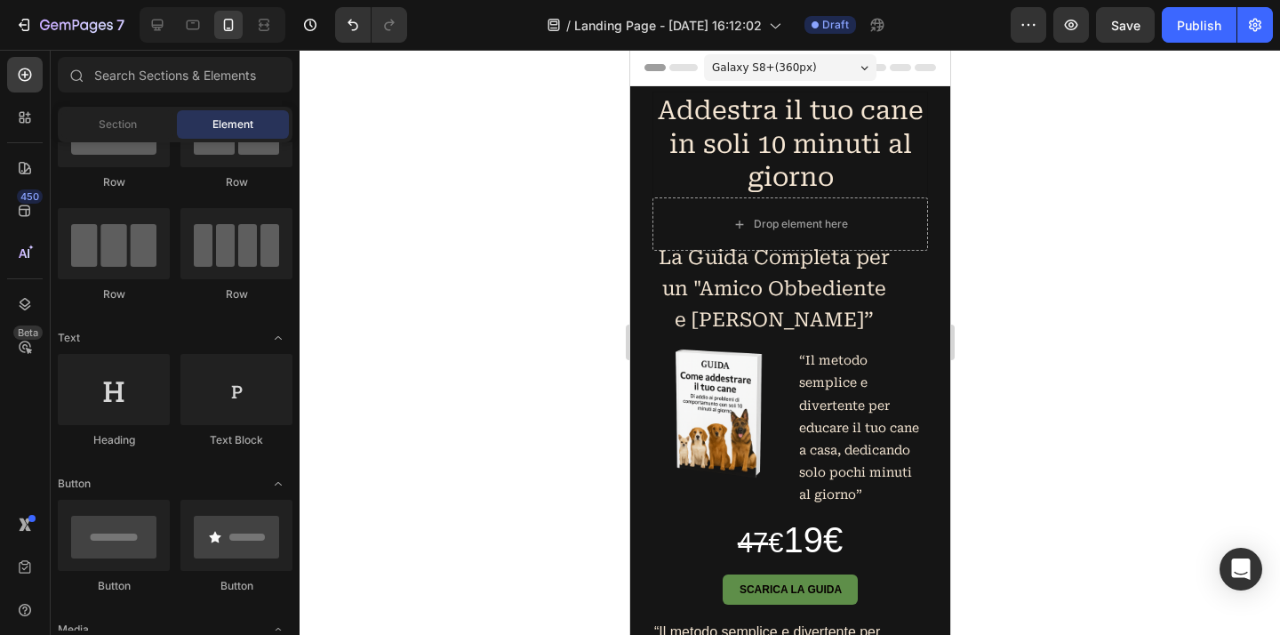
click at [1042, 237] on div at bounding box center [789, 342] width 980 height 585
click at [896, 168] on p "Addestra il tuo cane in soli 10 minuti al giorno" at bounding box center [789, 144] width 270 height 100
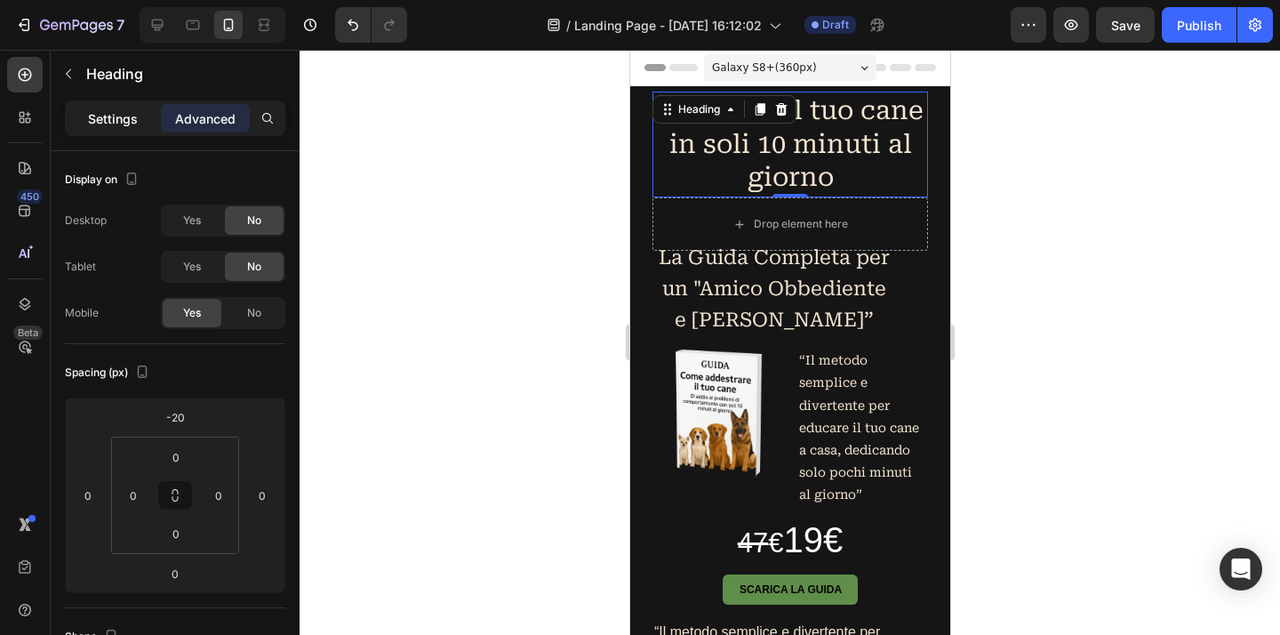
click at [118, 130] on div "Settings" at bounding box center [112, 118] width 89 height 28
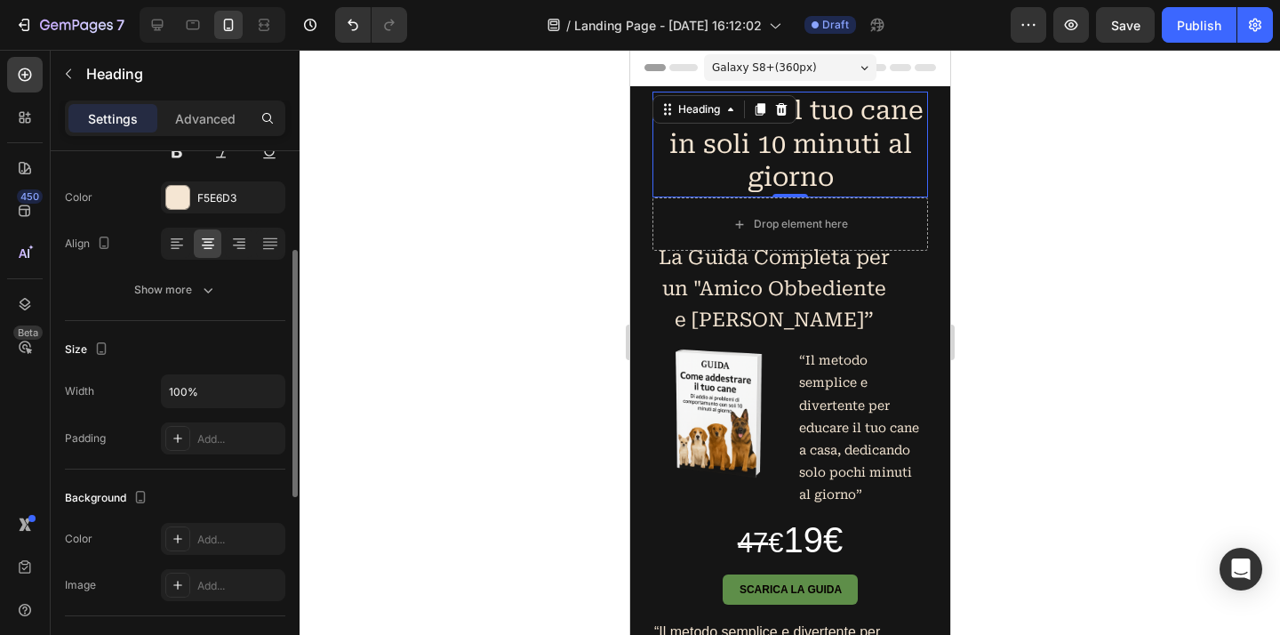
scroll to position [284, 0]
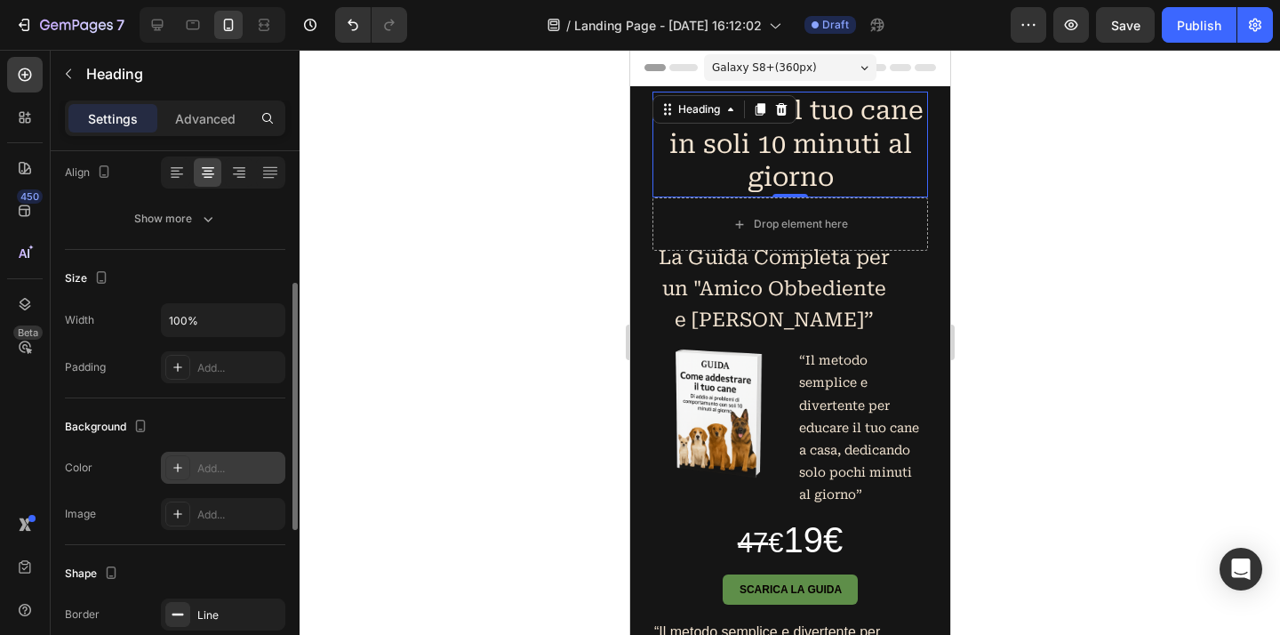
click at [238, 475] on div "Add..." at bounding box center [239, 468] width 84 height 16
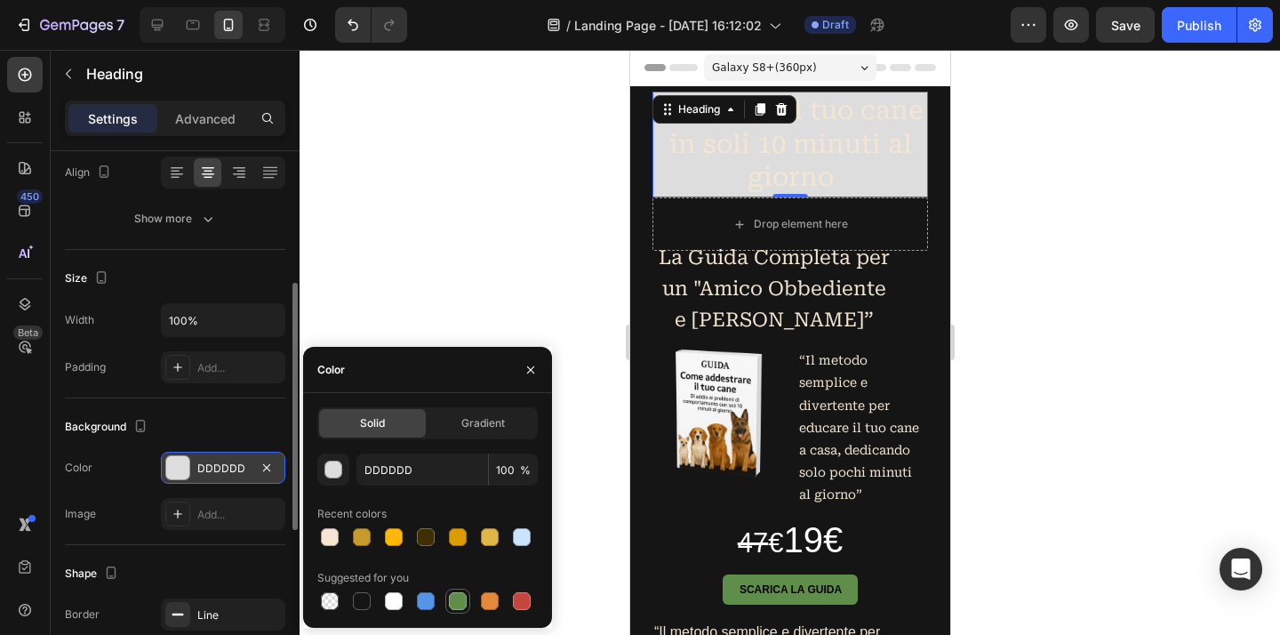
click at [458, 597] on div at bounding box center [458, 601] width 18 height 18
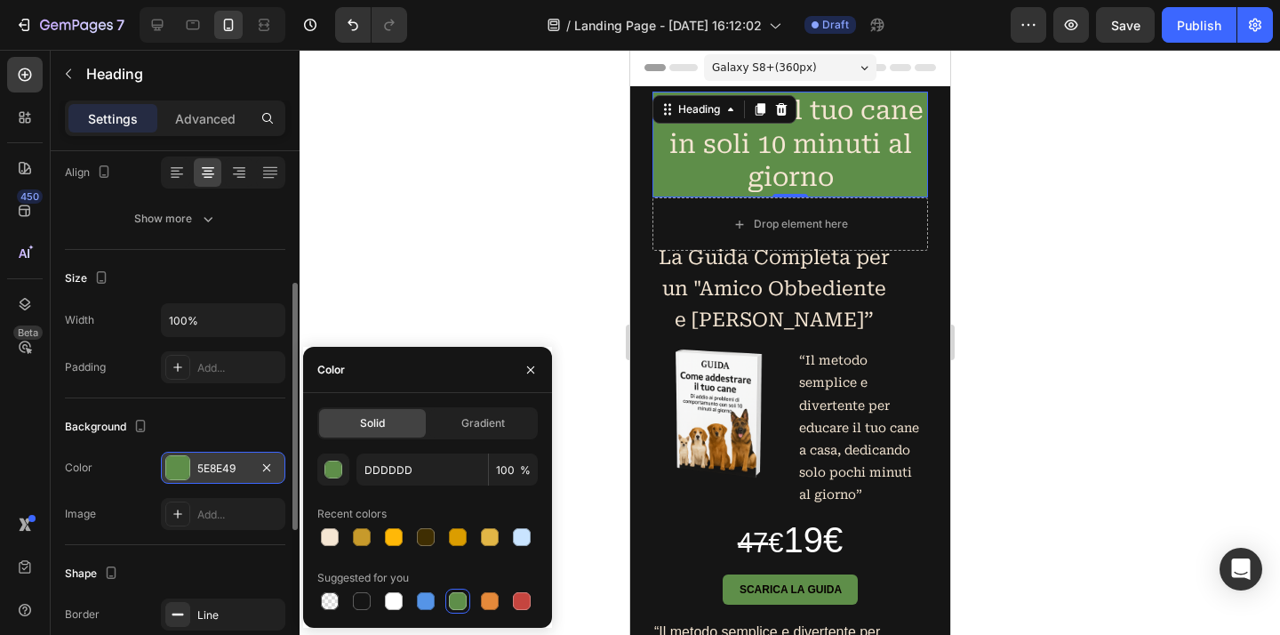
type input "5E8E49"
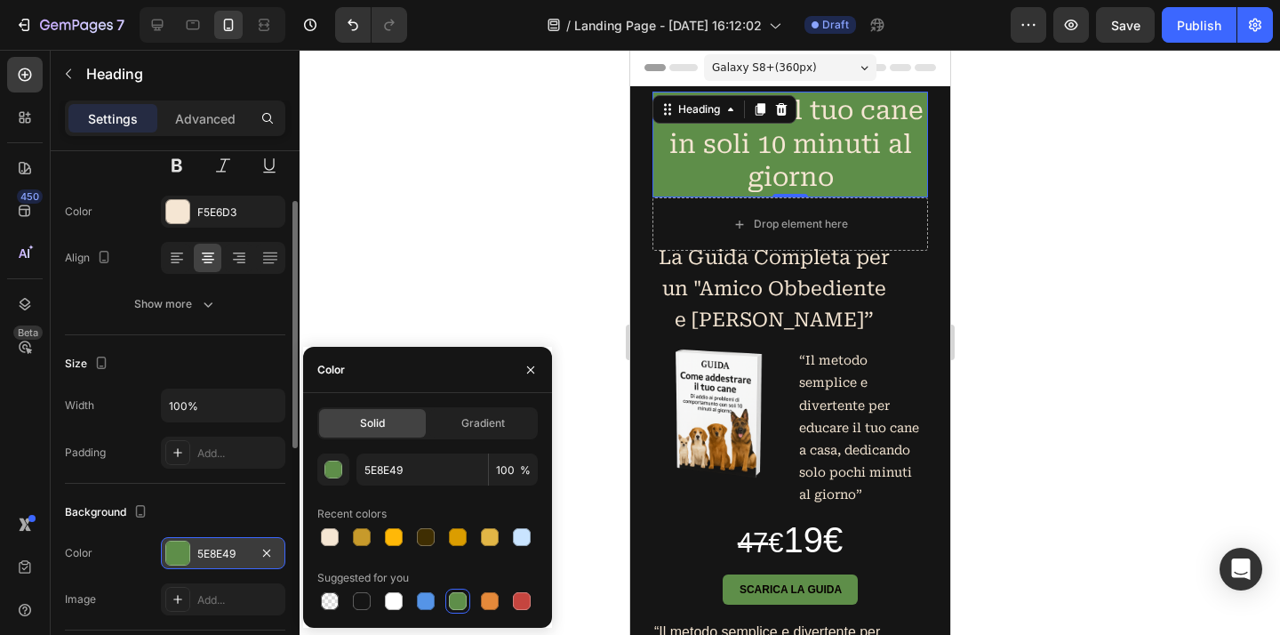
scroll to position [171, 0]
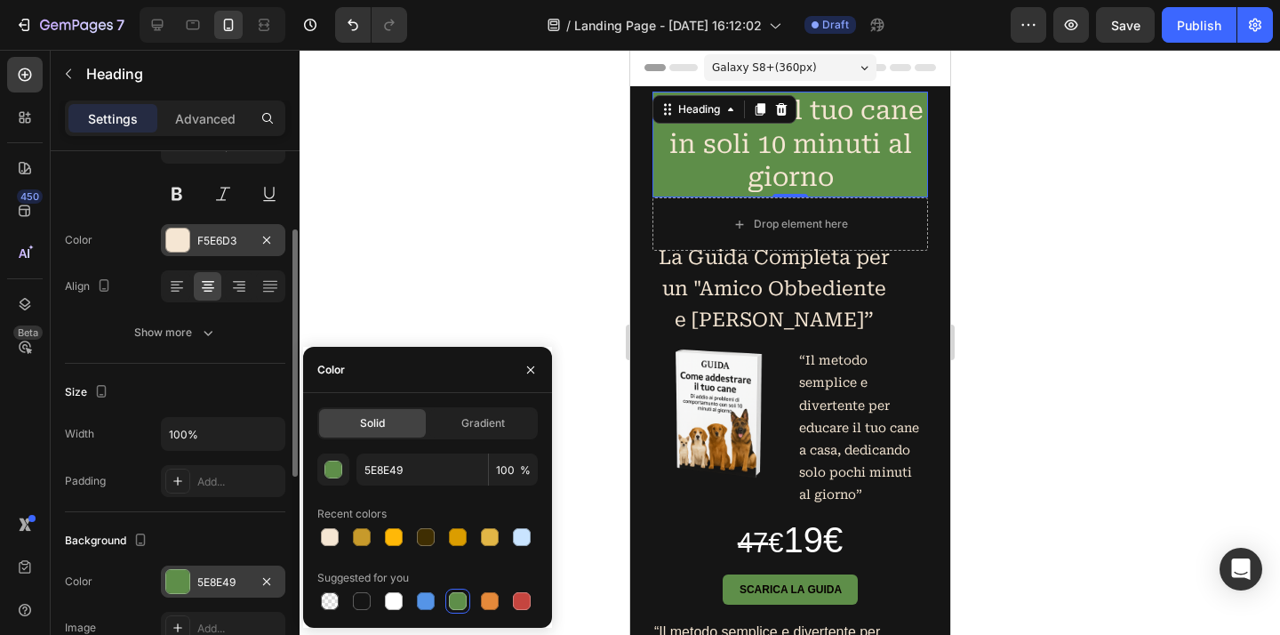
click at [231, 243] on div "F5E6D3" at bounding box center [223, 241] width 52 height 16
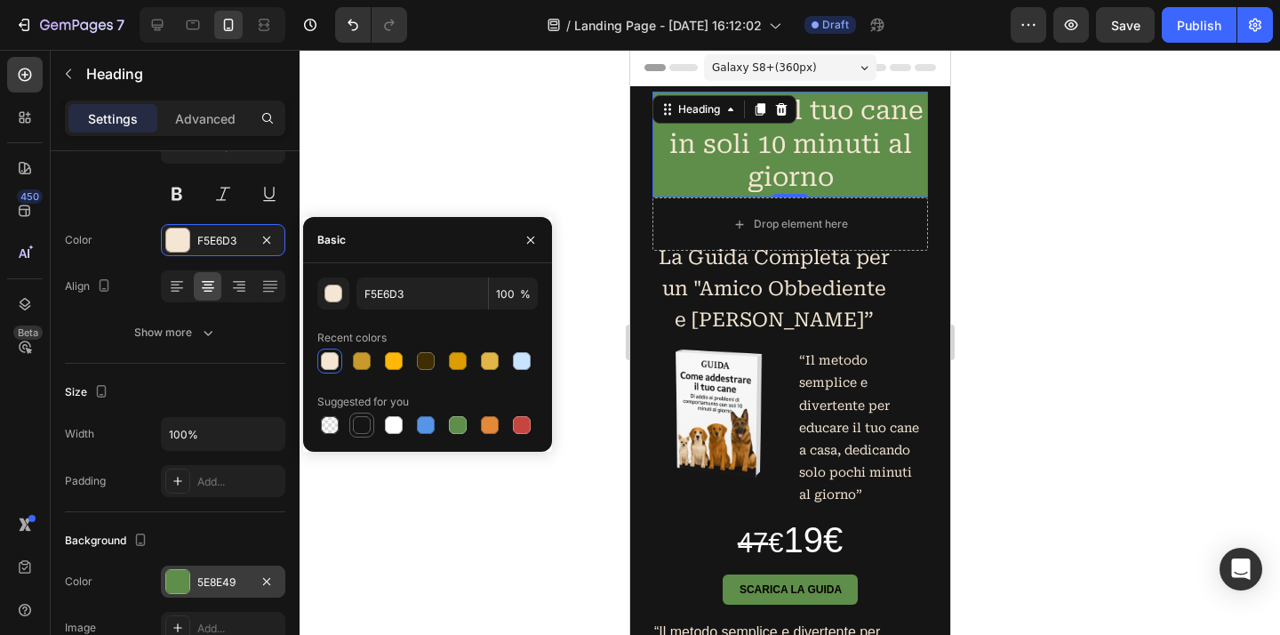
click at [360, 419] on div at bounding box center [362, 425] width 18 height 18
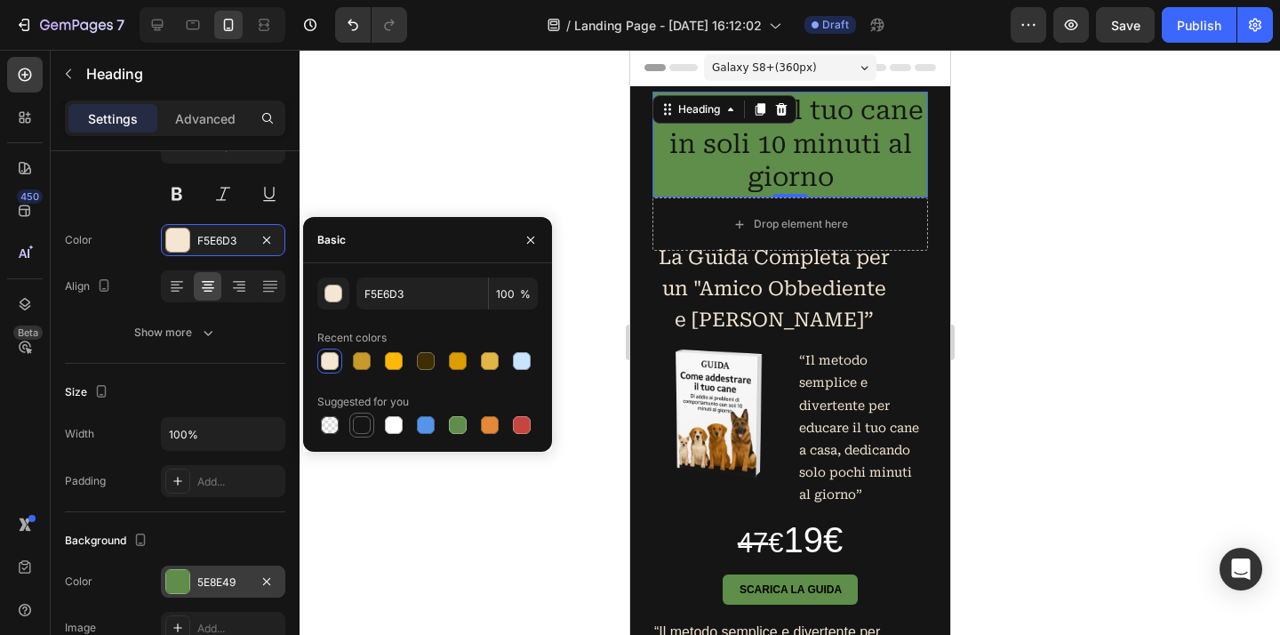
type input "151515"
click at [465, 170] on div at bounding box center [789, 342] width 980 height 585
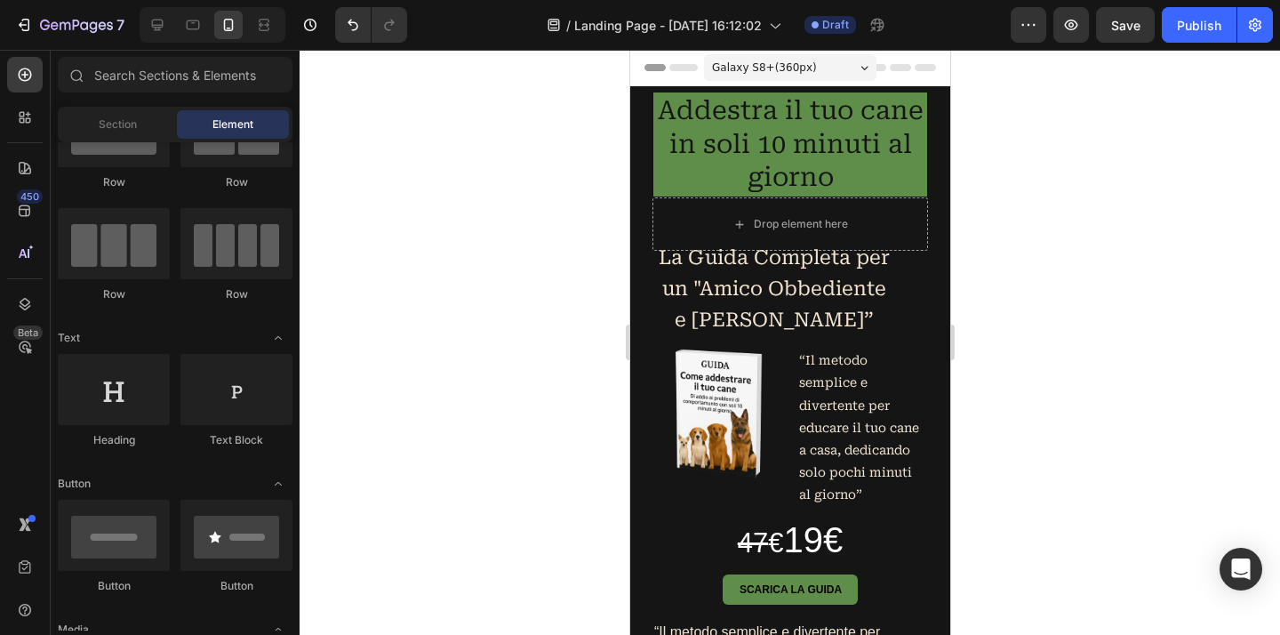
scroll to position [85, 0]
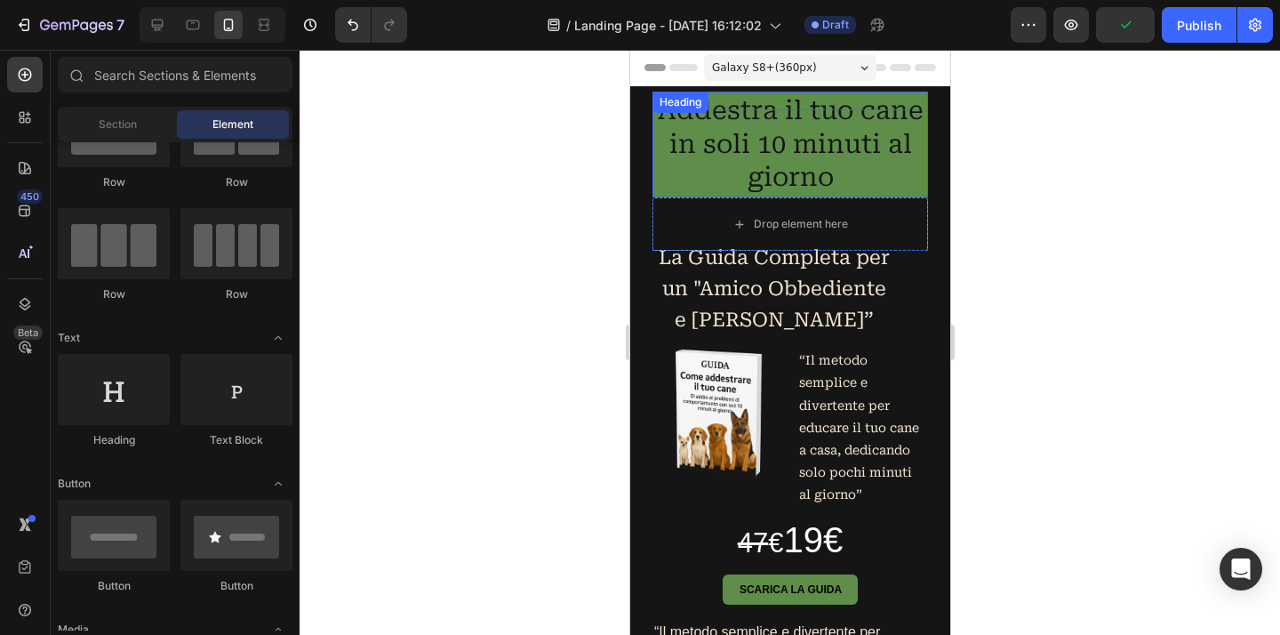
click at [890, 165] on p "Addestra il tuo cane in soli 10 minuti al giorno" at bounding box center [789, 144] width 270 height 100
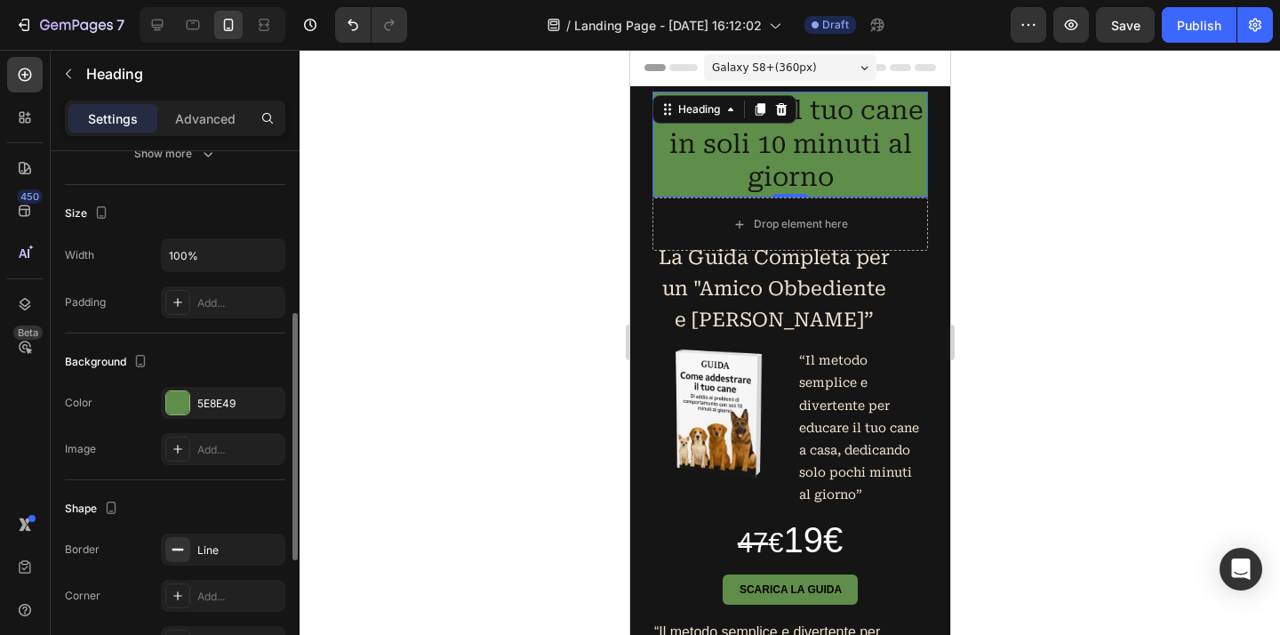
scroll to position [0, 0]
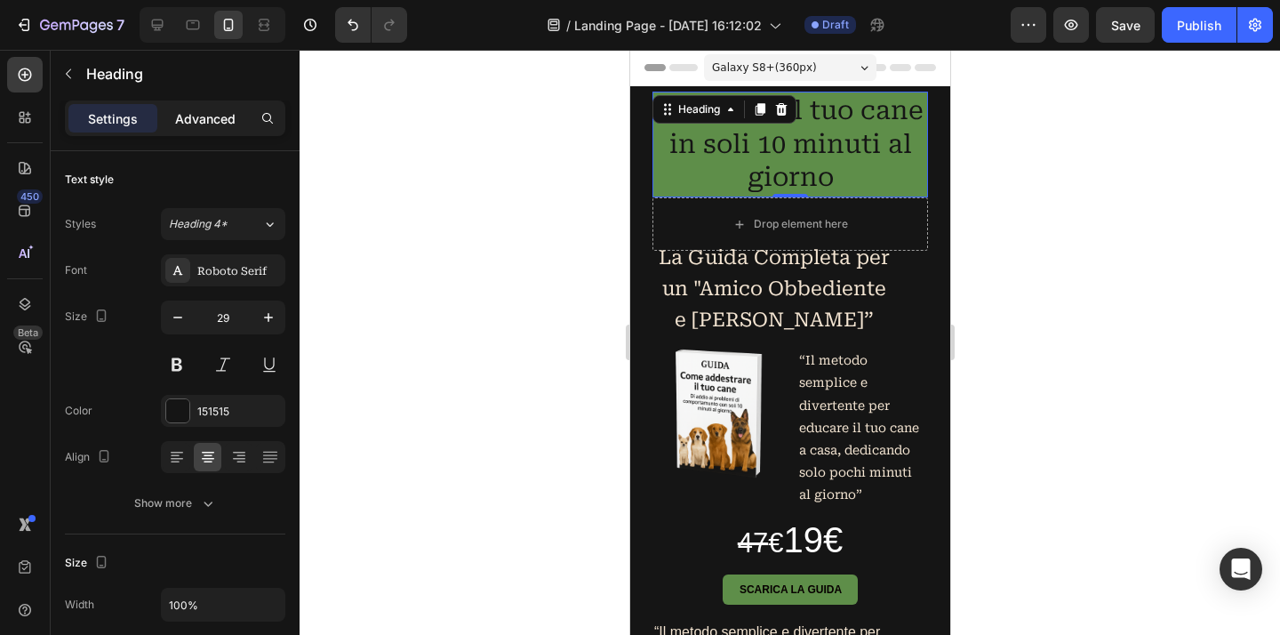
click at [205, 121] on p "Advanced" at bounding box center [205, 118] width 60 height 19
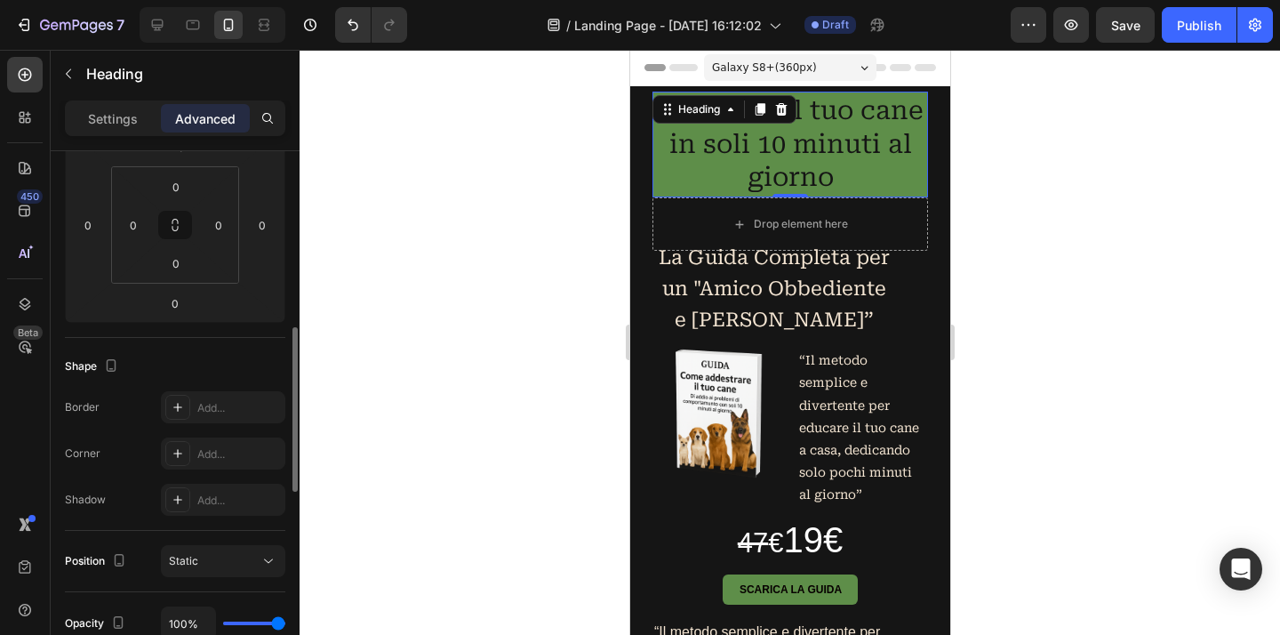
scroll to position [341, 0]
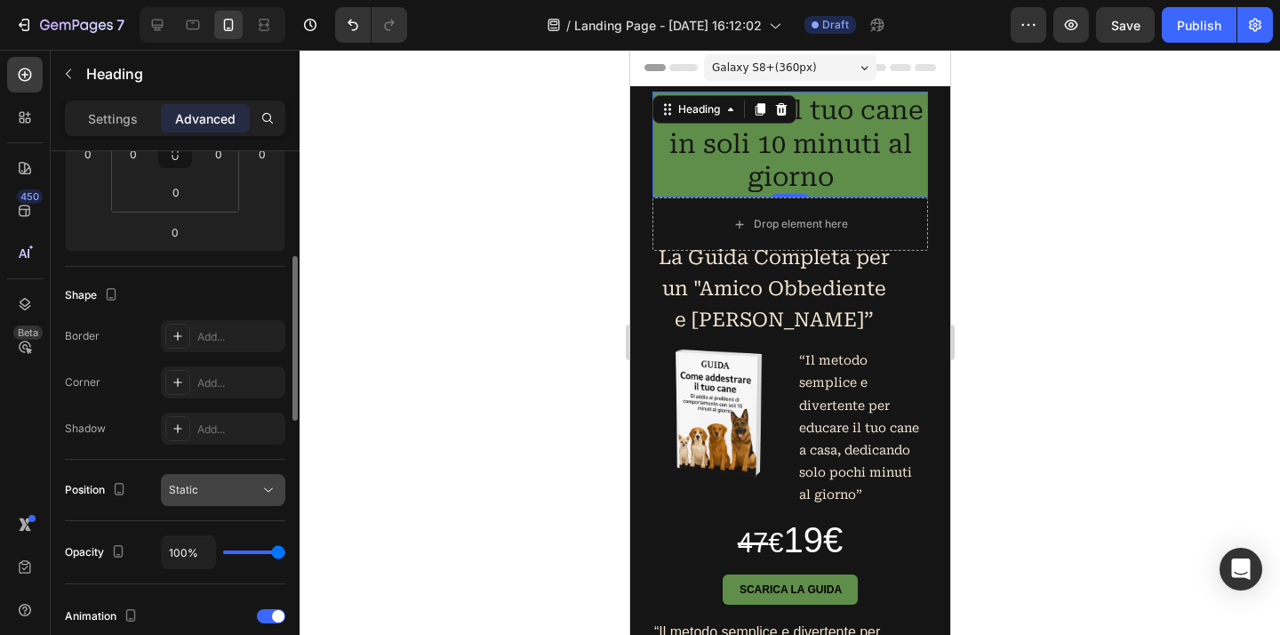
click at [238, 490] on div "Static" at bounding box center [214, 490] width 91 height 16
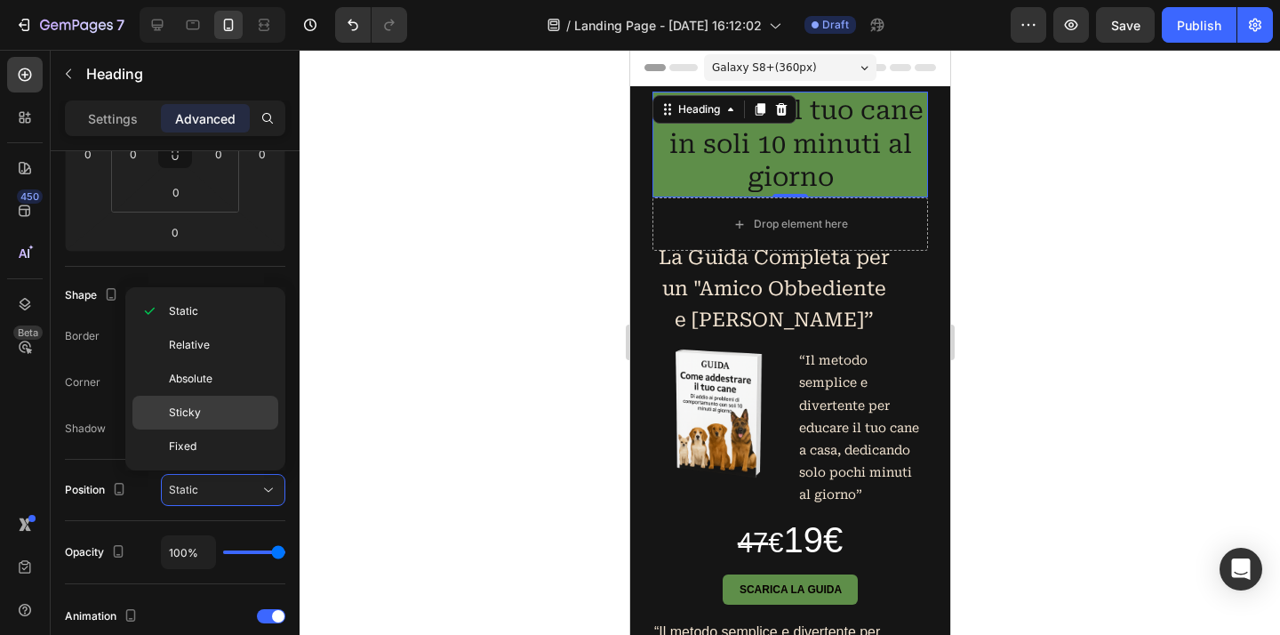
click at [223, 429] on div "Sticky" at bounding box center [205, 446] width 146 height 34
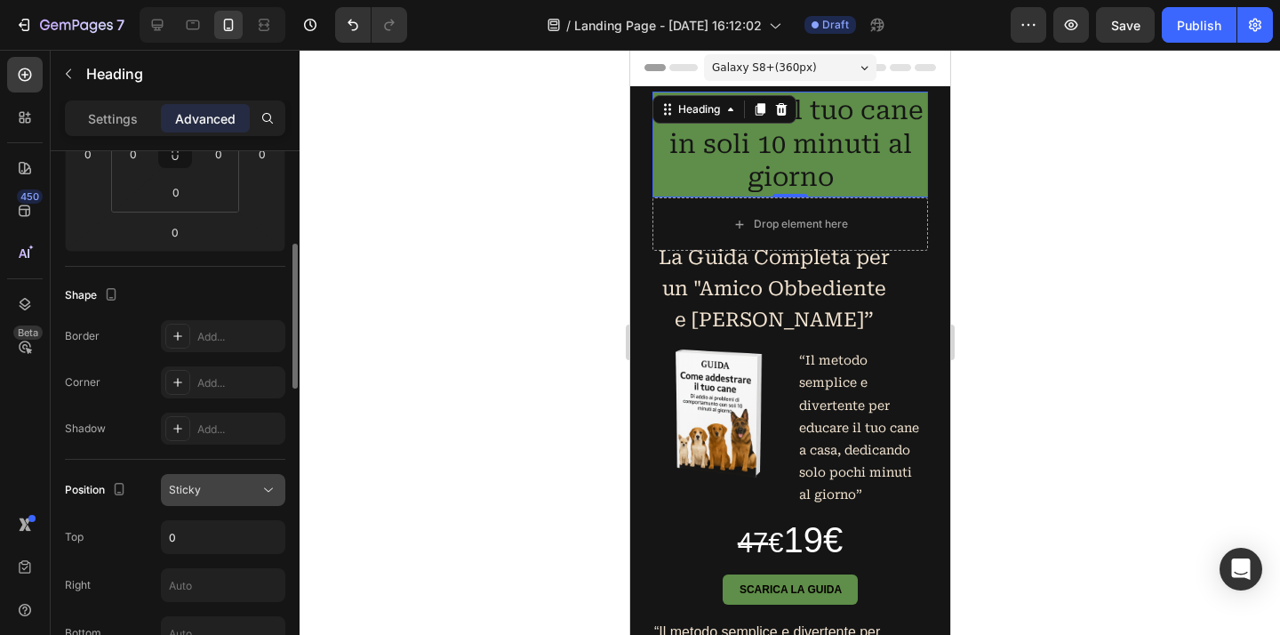
click at [223, 484] on div "Sticky" at bounding box center [214, 490] width 91 height 16
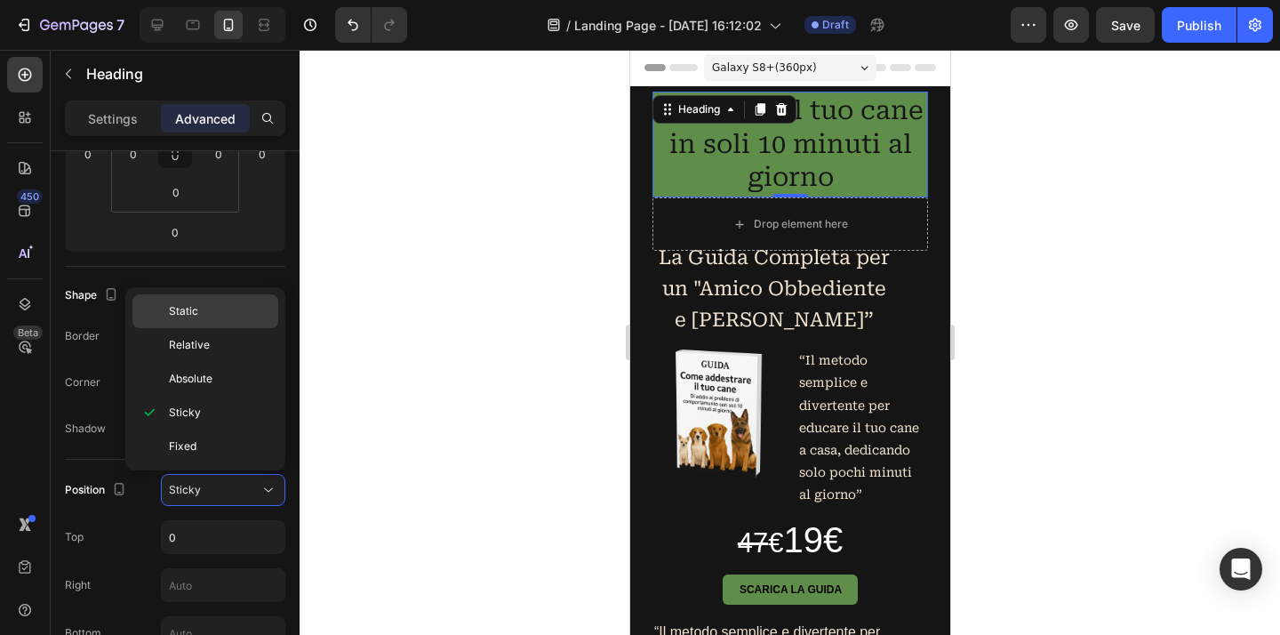
click at [214, 315] on p "Static" at bounding box center [219, 311] width 101 height 16
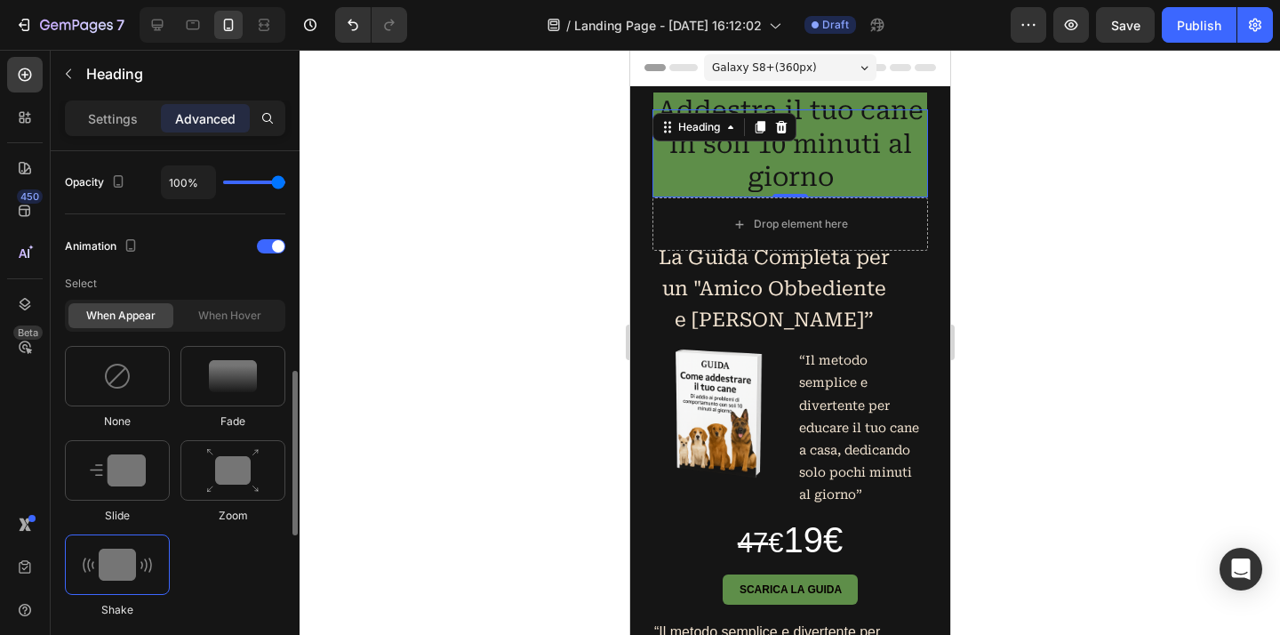
scroll to position [796, 0]
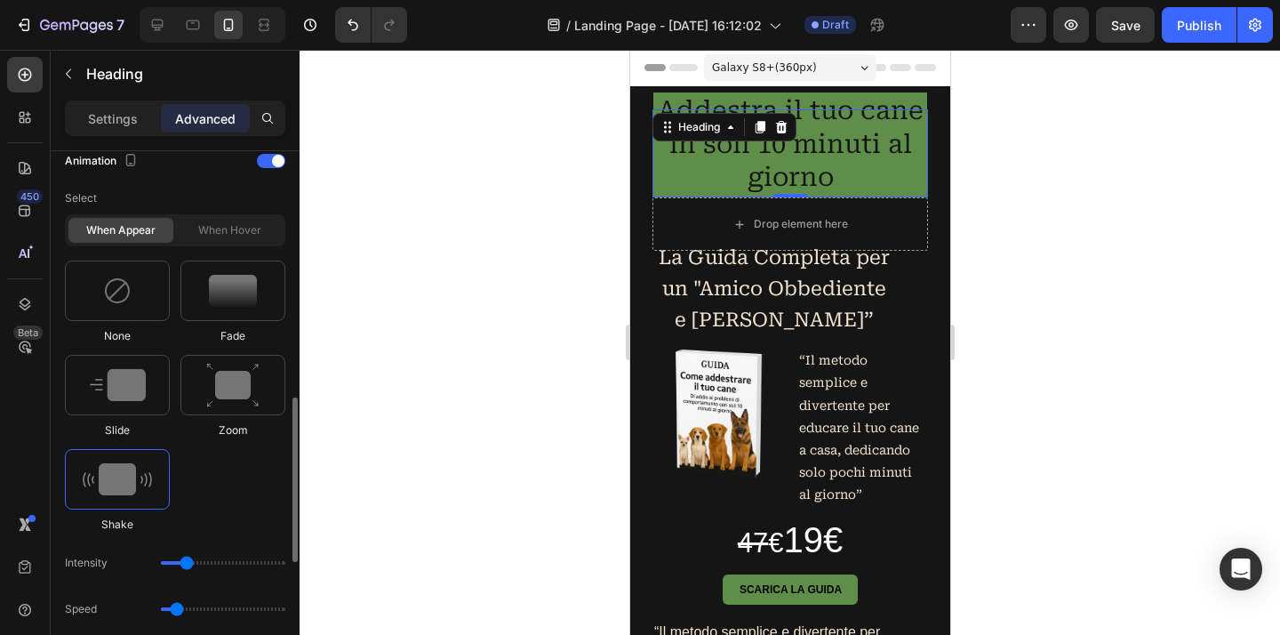
click at [215, 236] on div "When hover" at bounding box center [229, 230] width 105 height 25
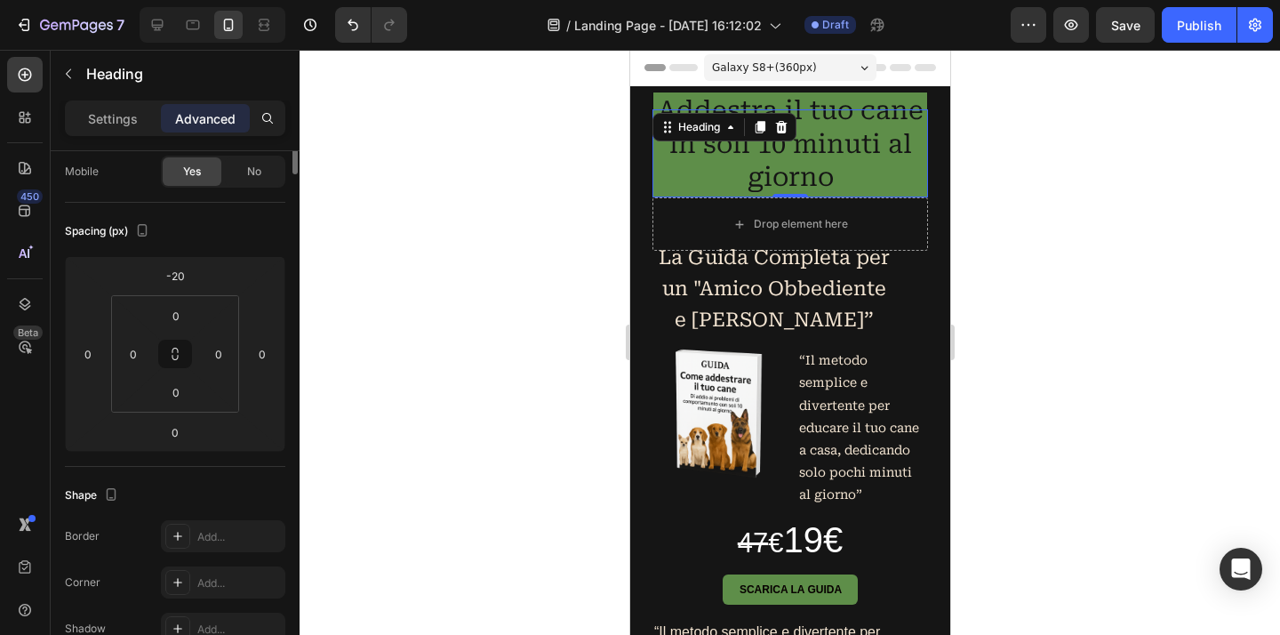
scroll to position [0, 0]
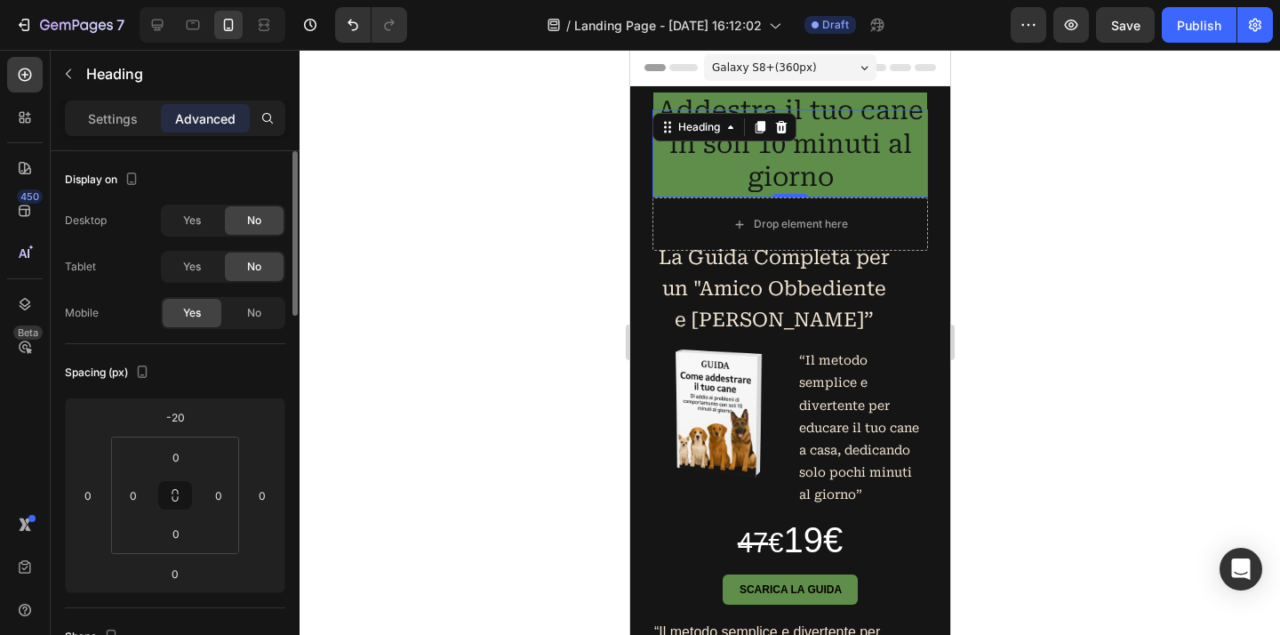
click at [478, 355] on div at bounding box center [789, 342] width 980 height 585
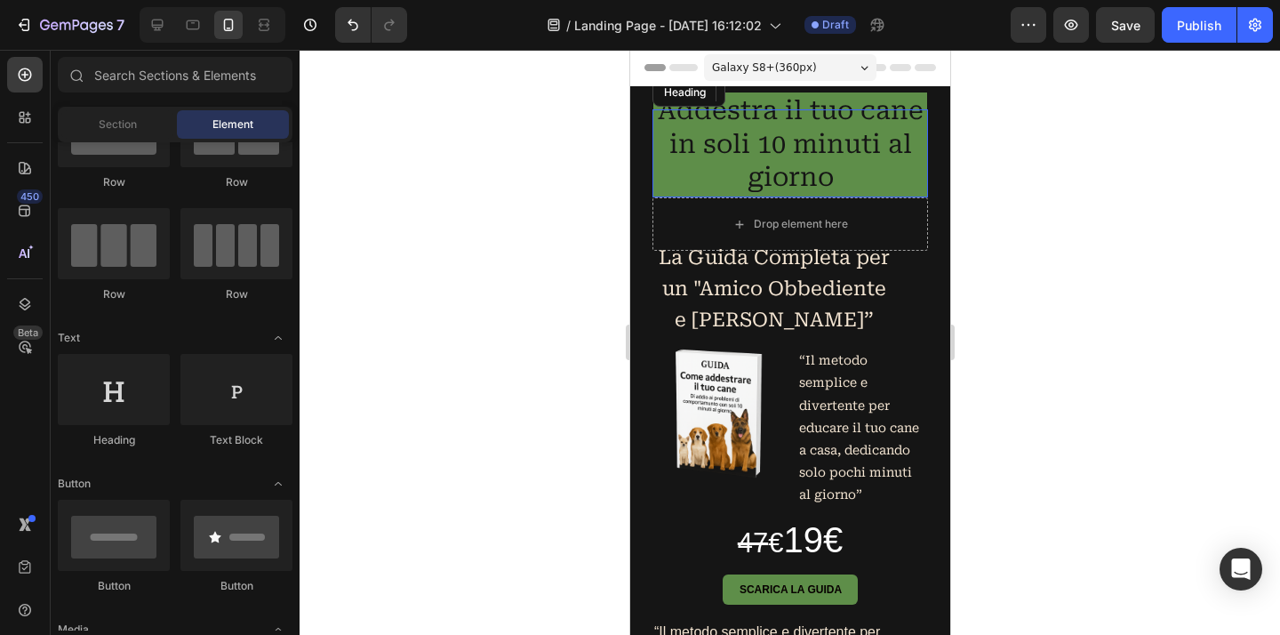
scroll to position [85, 0]
click at [1168, 227] on div at bounding box center [789, 342] width 980 height 585
click at [900, 98] on p "Addestra il tuo cane in soli 10 minuti al giorno" at bounding box center [789, 144] width 270 height 100
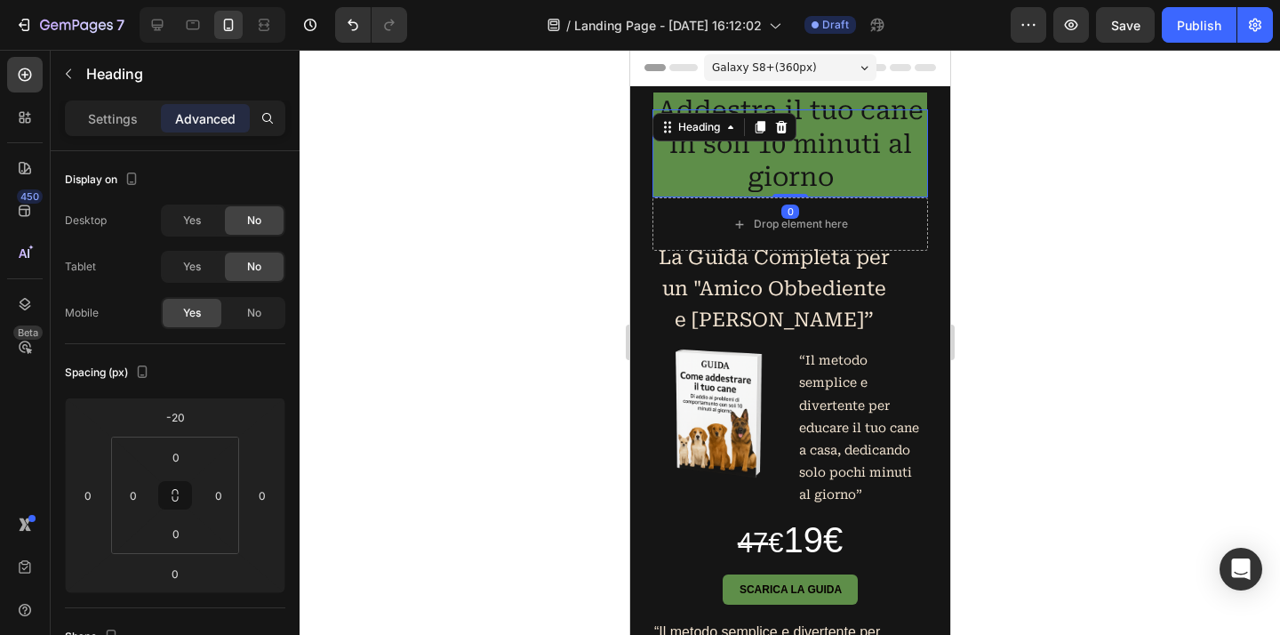
click at [1048, 188] on div at bounding box center [789, 342] width 980 height 585
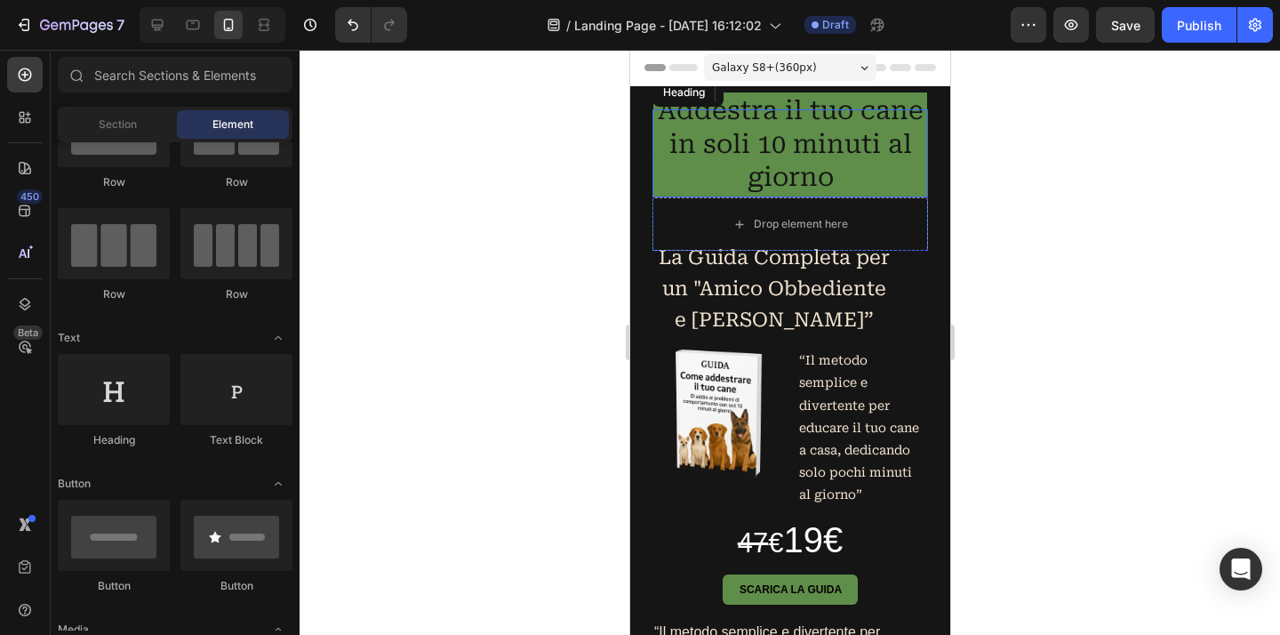
click at [832, 196] on h2 "Addestra il tuo cane in soli 10 minuti al giorno" at bounding box center [788, 145] width 275 height 106
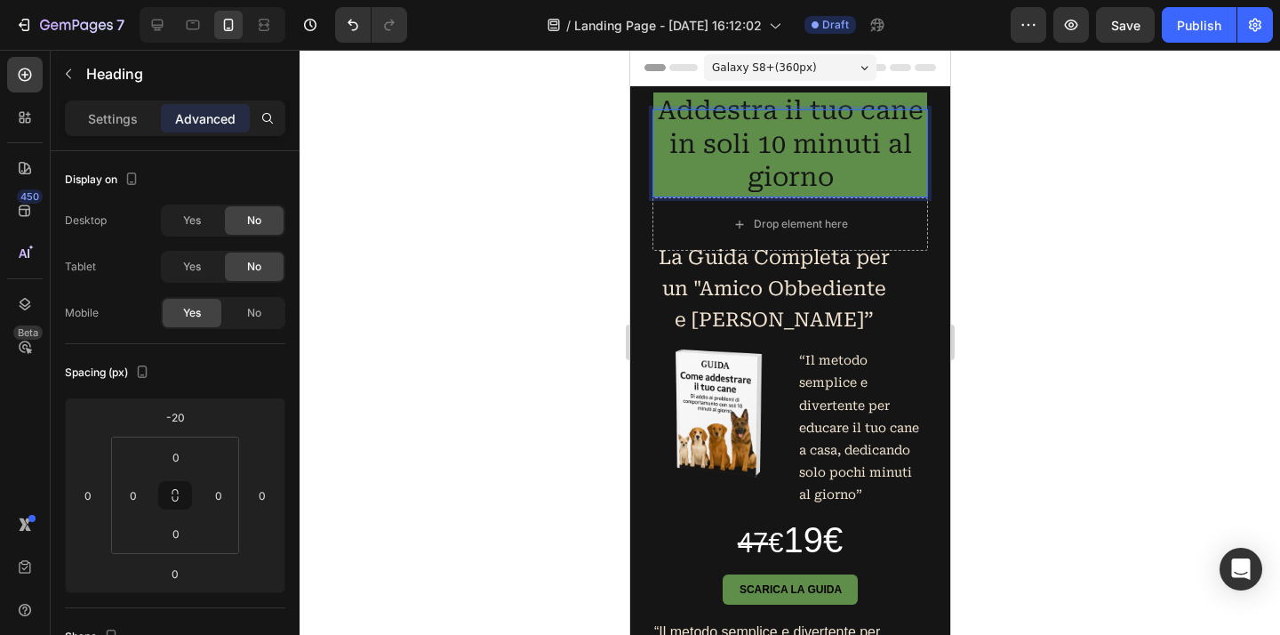
click at [909, 147] on p "Addestra il tuo cane in soli 10 minuti al giorno" at bounding box center [789, 144] width 270 height 100
click at [1110, 171] on div at bounding box center [789, 342] width 980 height 585
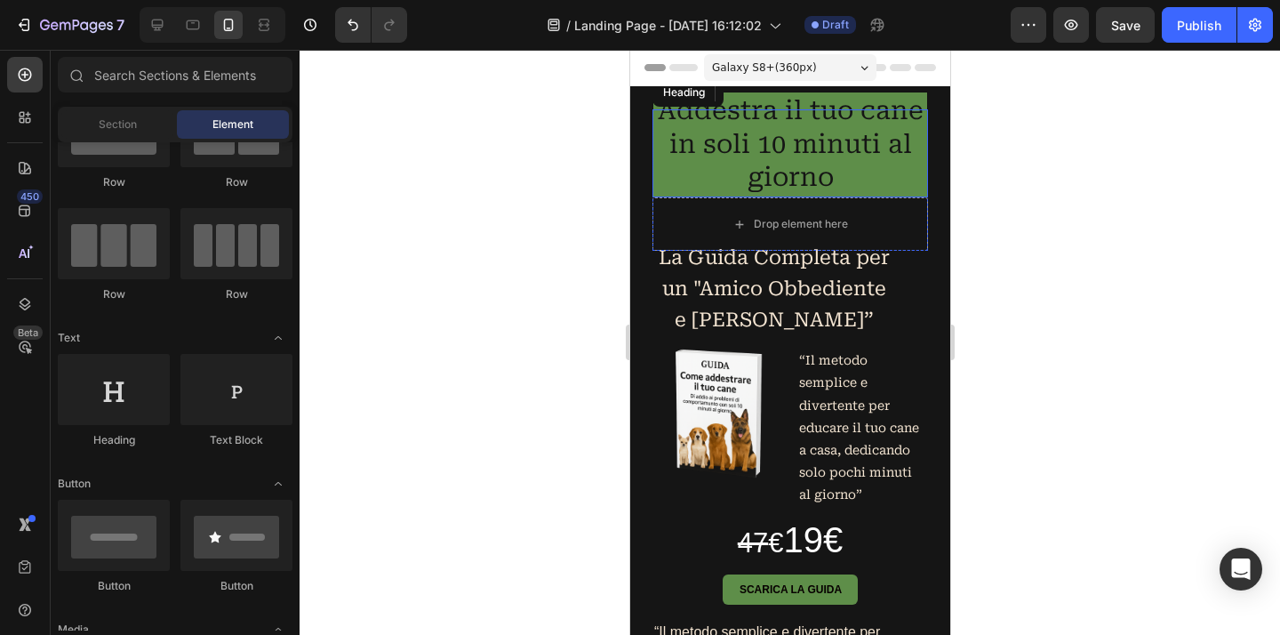
click at [901, 171] on p "Addestra il tuo cane in soli 10 minuti al giorno" at bounding box center [789, 144] width 270 height 100
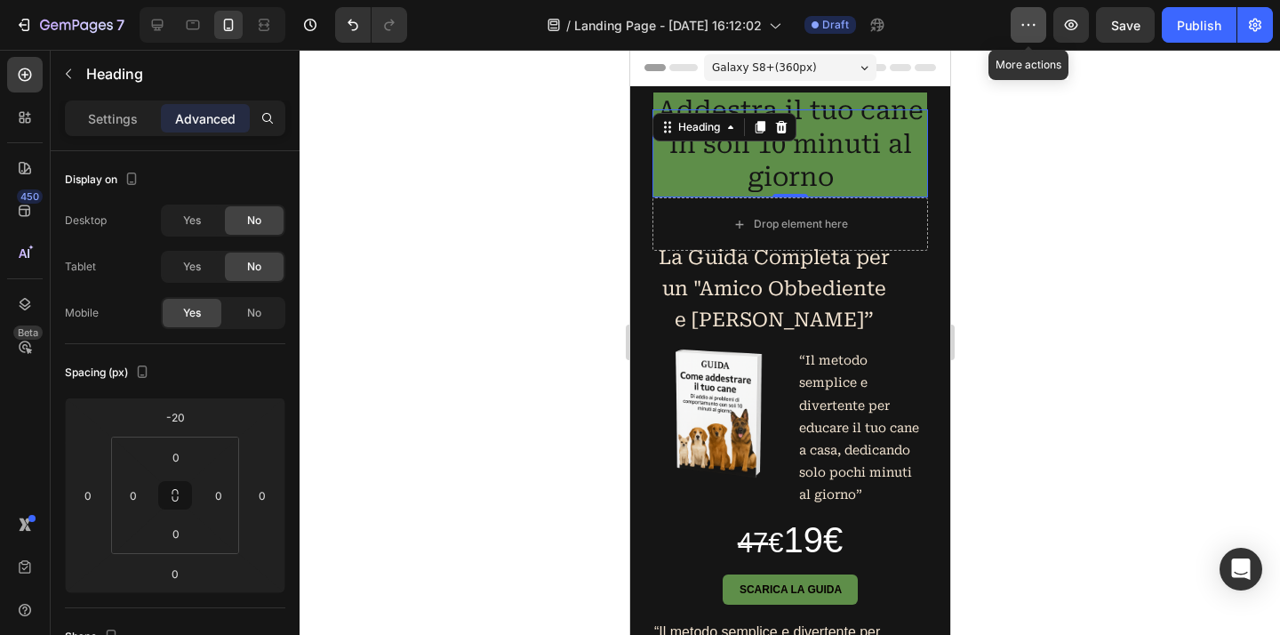
click at [1026, 27] on icon "button" at bounding box center [1028, 25] width 18 height 18
click at [1070, 316] on div at bounding box center [789, 342] width 980 height 585
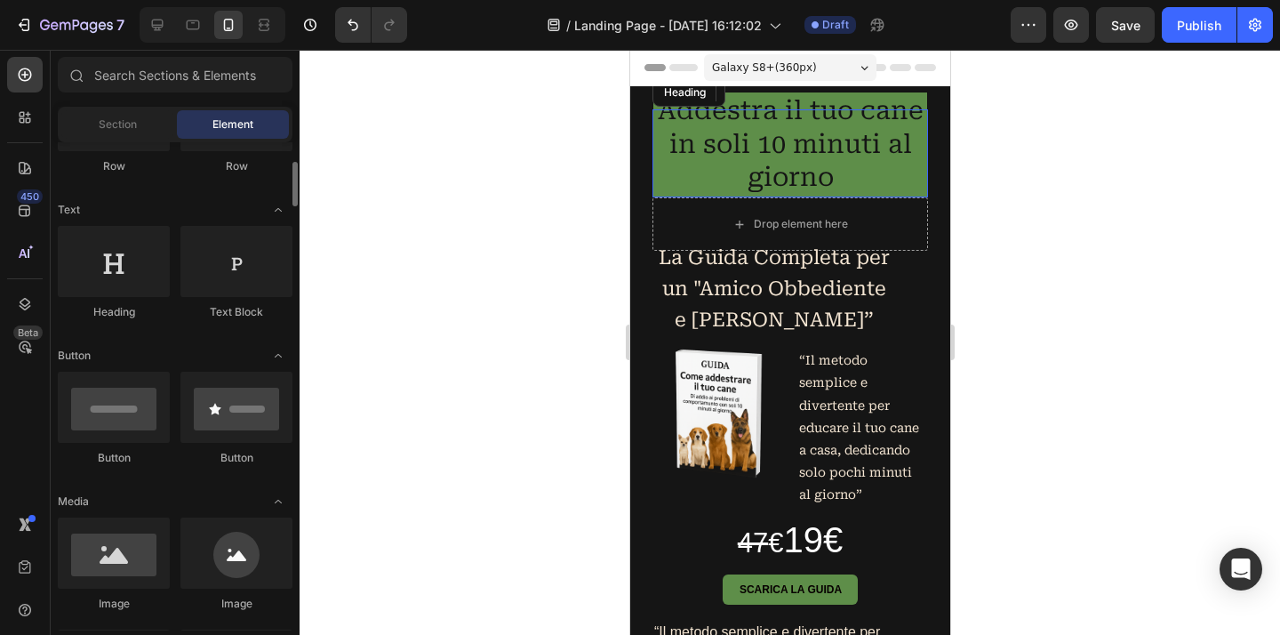
scroll to position [0, 0]
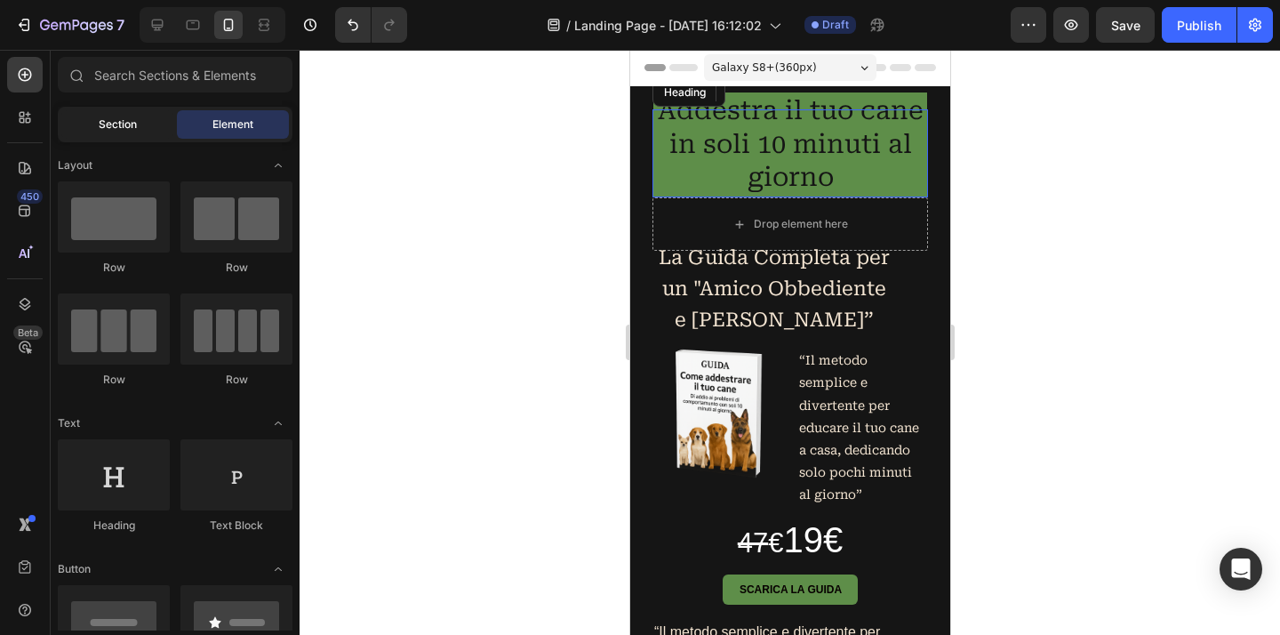
click at [114, 137] on div "Section" at bounding box center [117, 124] width 112 height 28
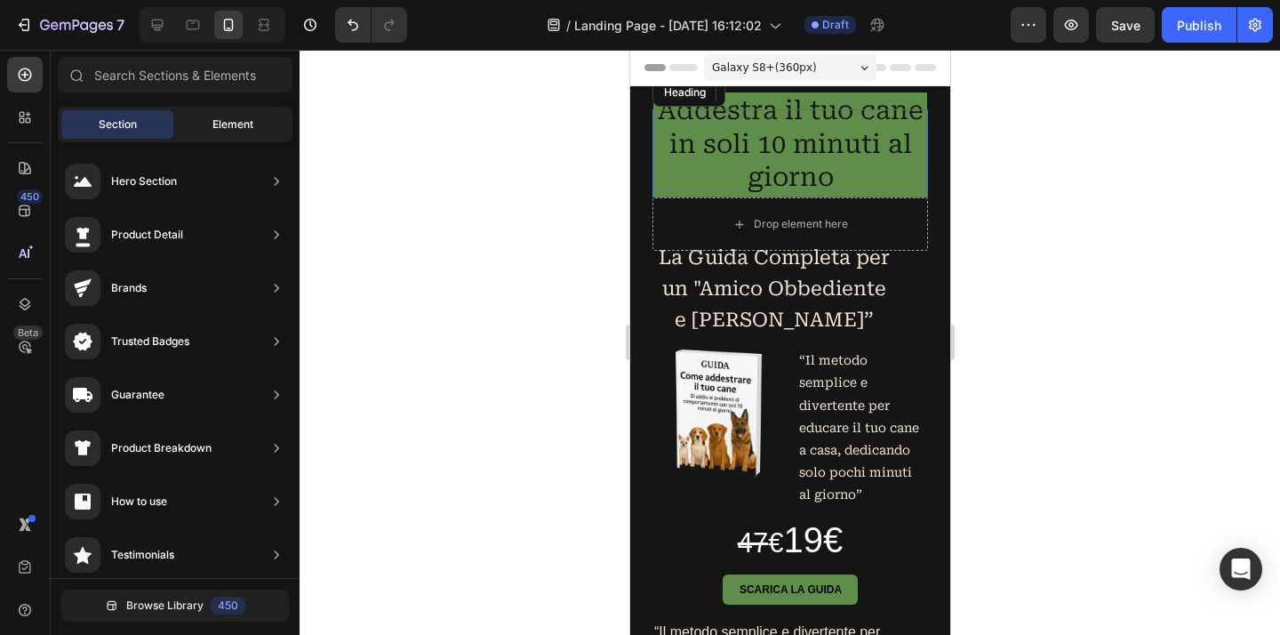
click at [200, 118] on div "Element" at bounding box center [233, 124] width 112 height 28
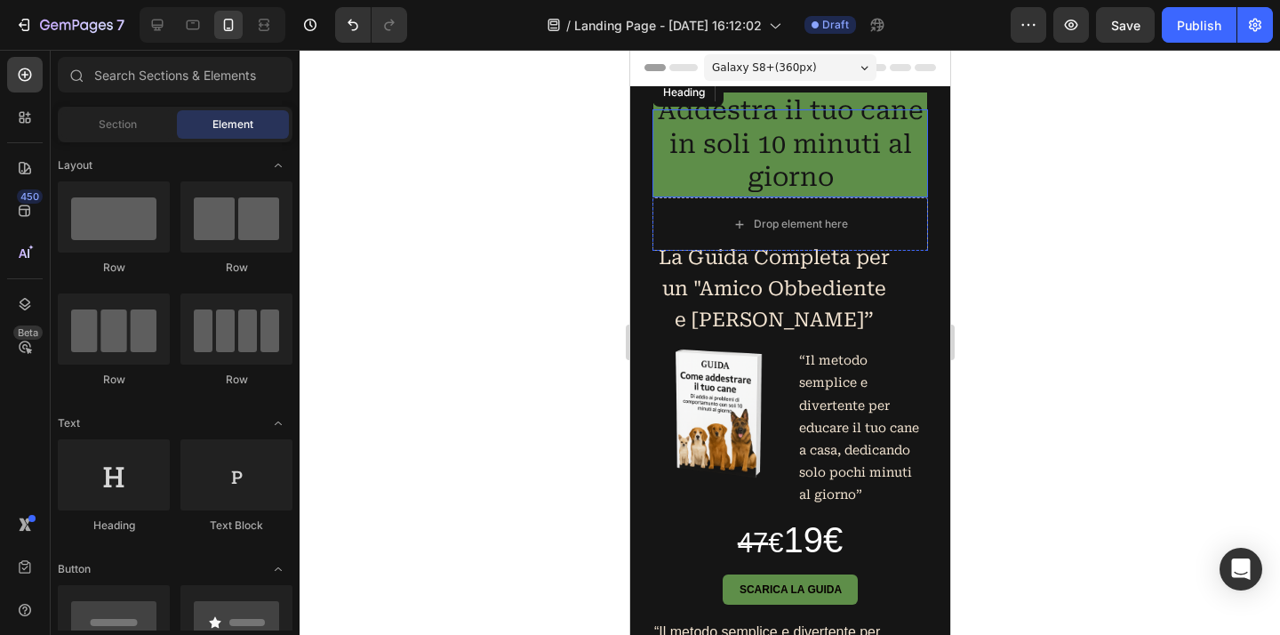
click at [764, 169] on p "Addestra il tuo cane in soli 10 minuti al giorno" at bounding box center [789, 144] width 270 height 100
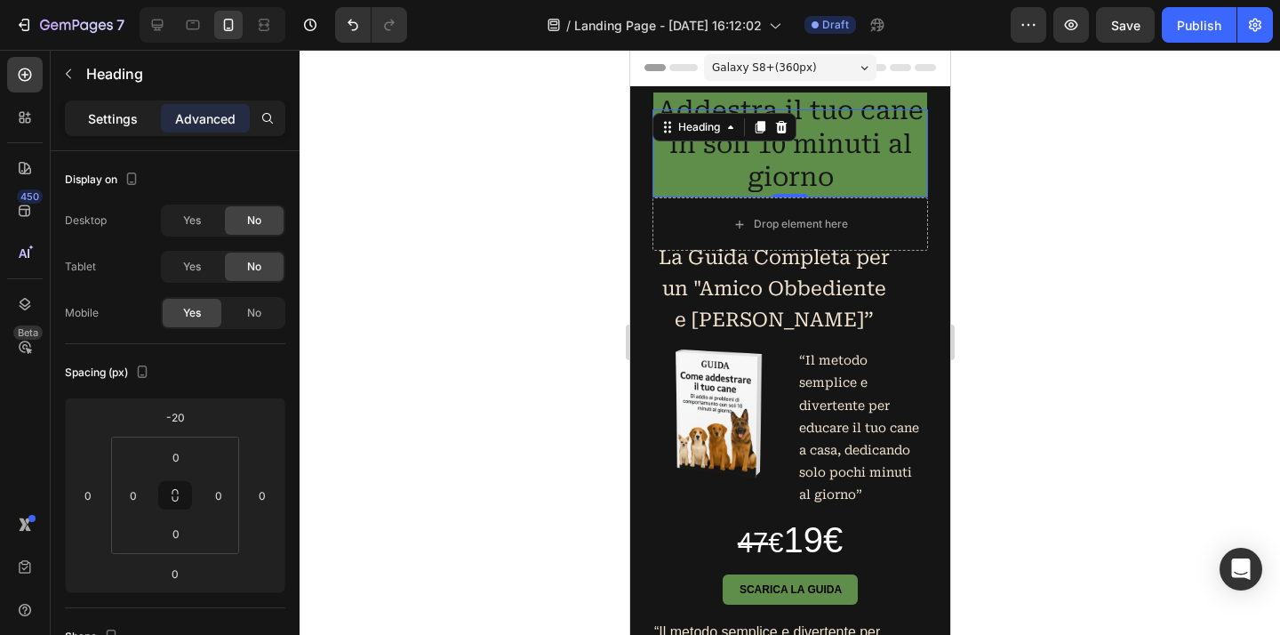
click at [135, 120] on p "Settings" at bounding box center [113, 118] width 50 height 19
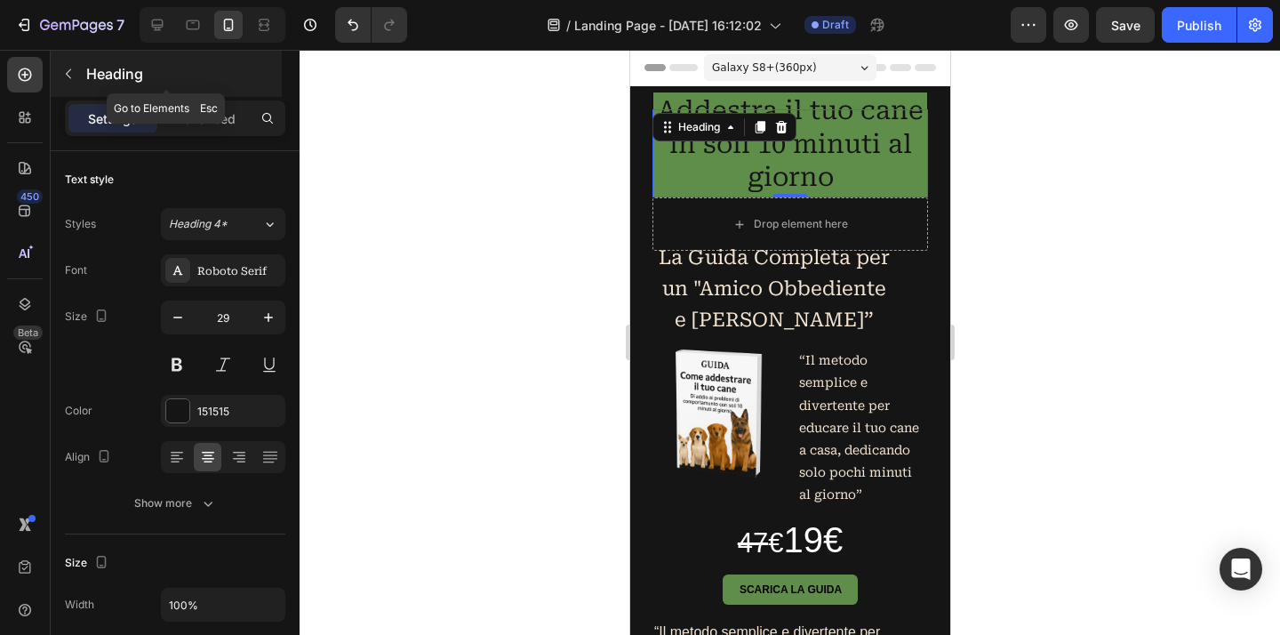
click at [81, 78] on button "button" at bounding box center [68, 74] width 28 height 28
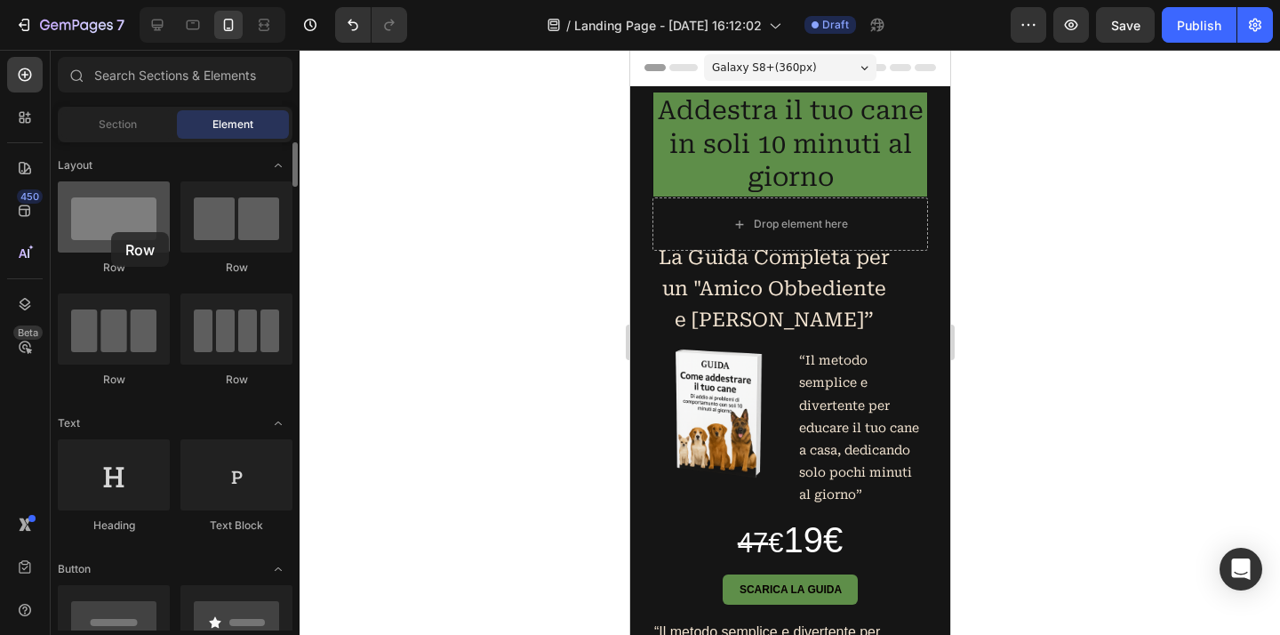
click at [111, 232] on div at bounding box center [114, 216] width 112 height 71
click at [382, 170] on div at bounding box center [789, 342] width 980 height 585
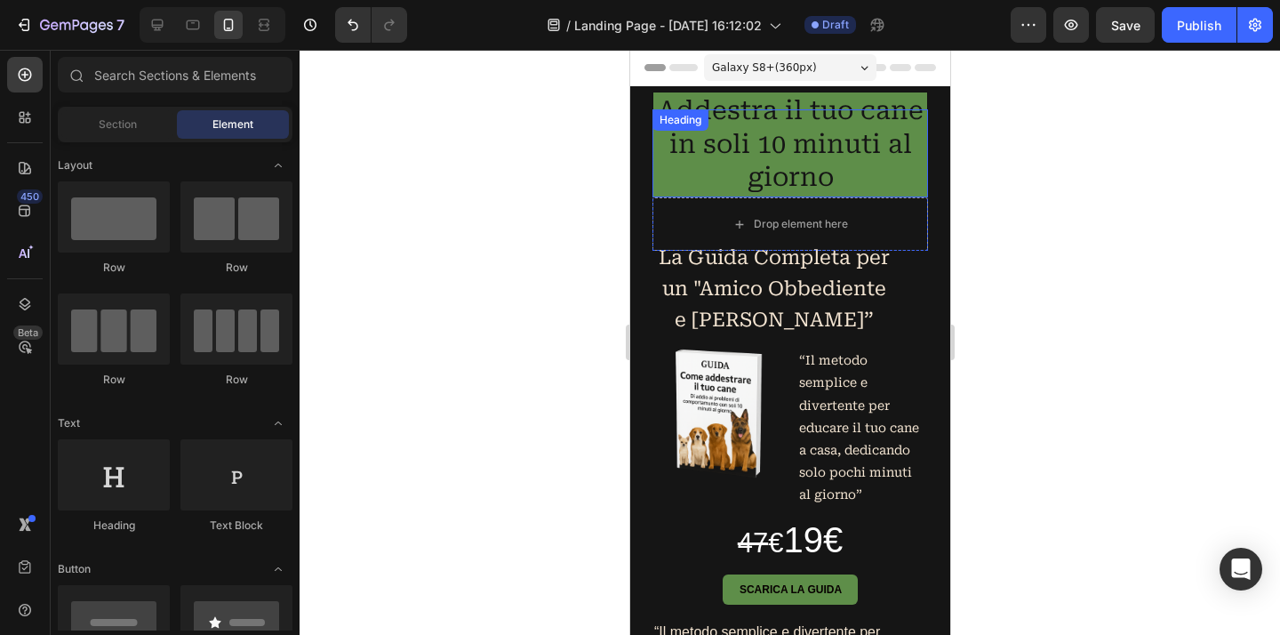
click at [842, 134] on p "Addestra il tuo cane in soli 10 minuti al giorno" at bounding box center [789, 144] width 270 height 100
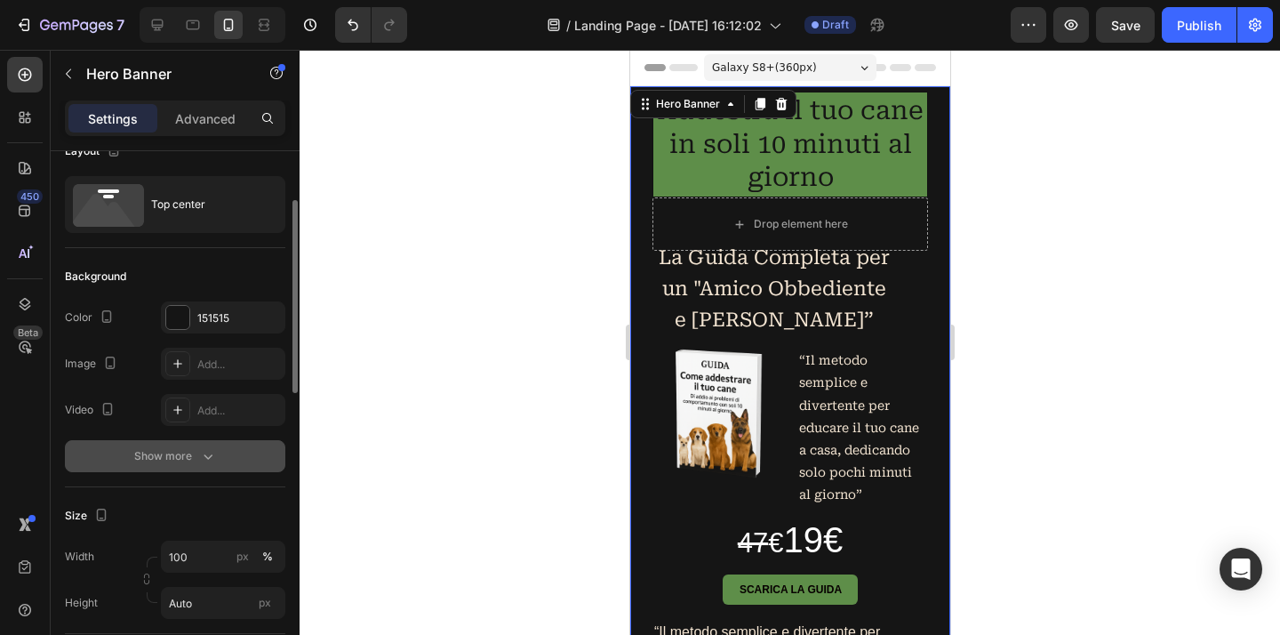
scroll to position [57, 0]
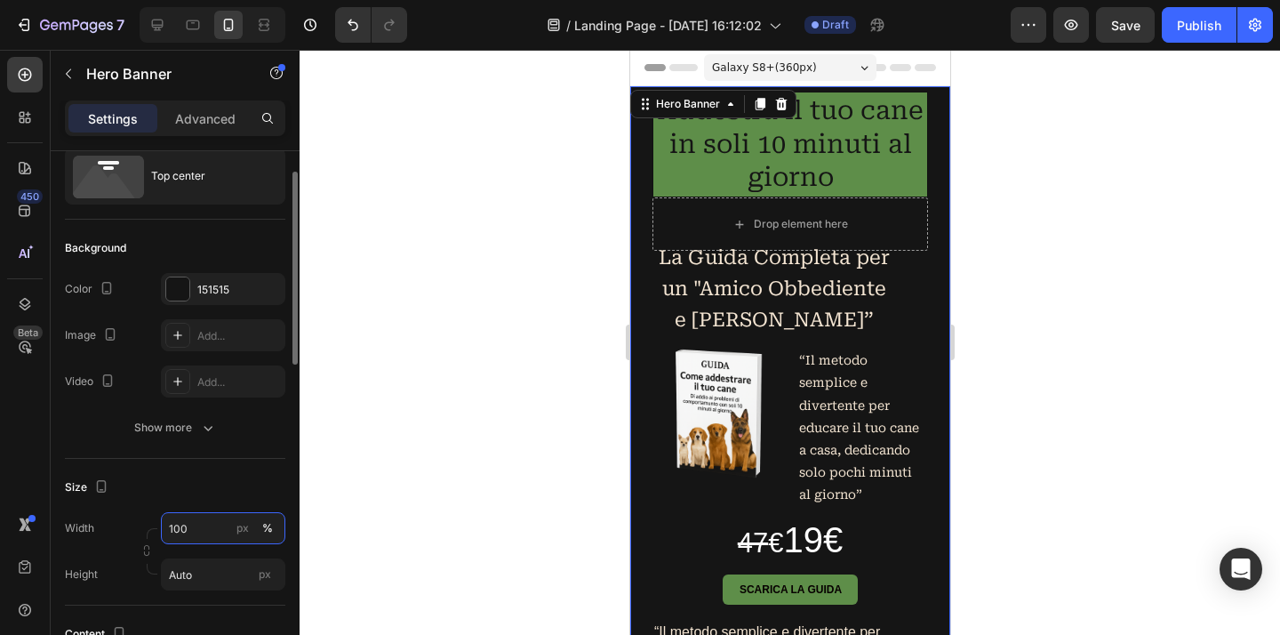
click at [212, 533] on input "100" at bounding box center [223, 528] width 124 height 32
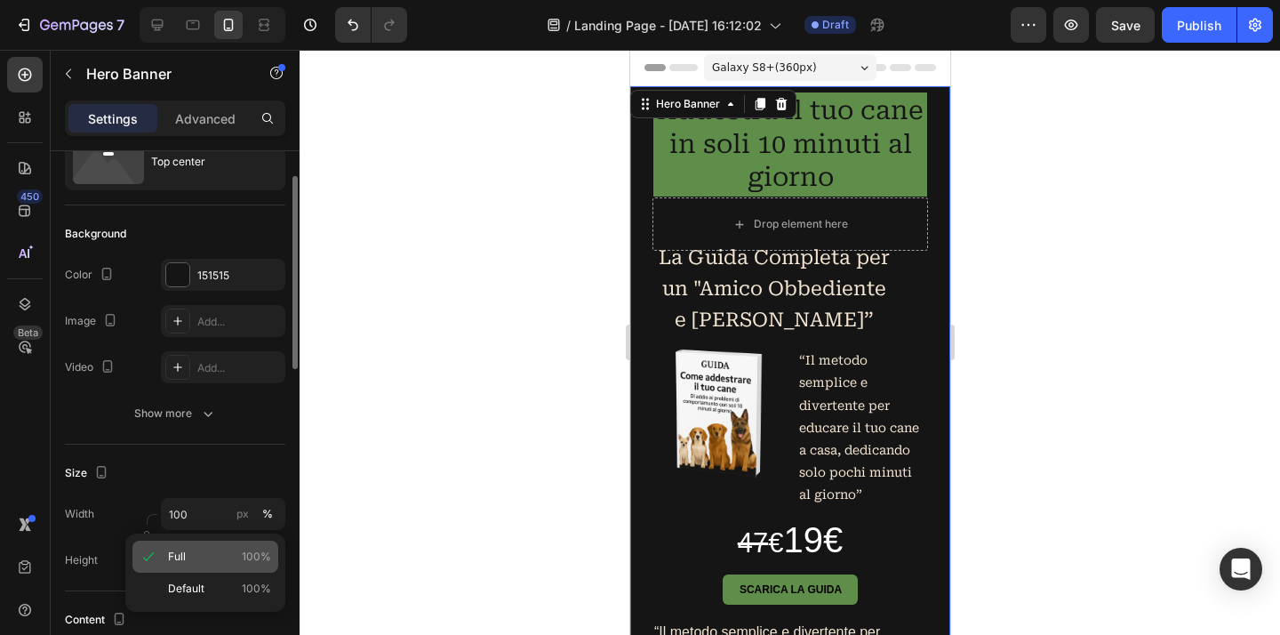
click at [210, 552] on p "Full 100%" at bounding box center [219, 556] width 103 height 16
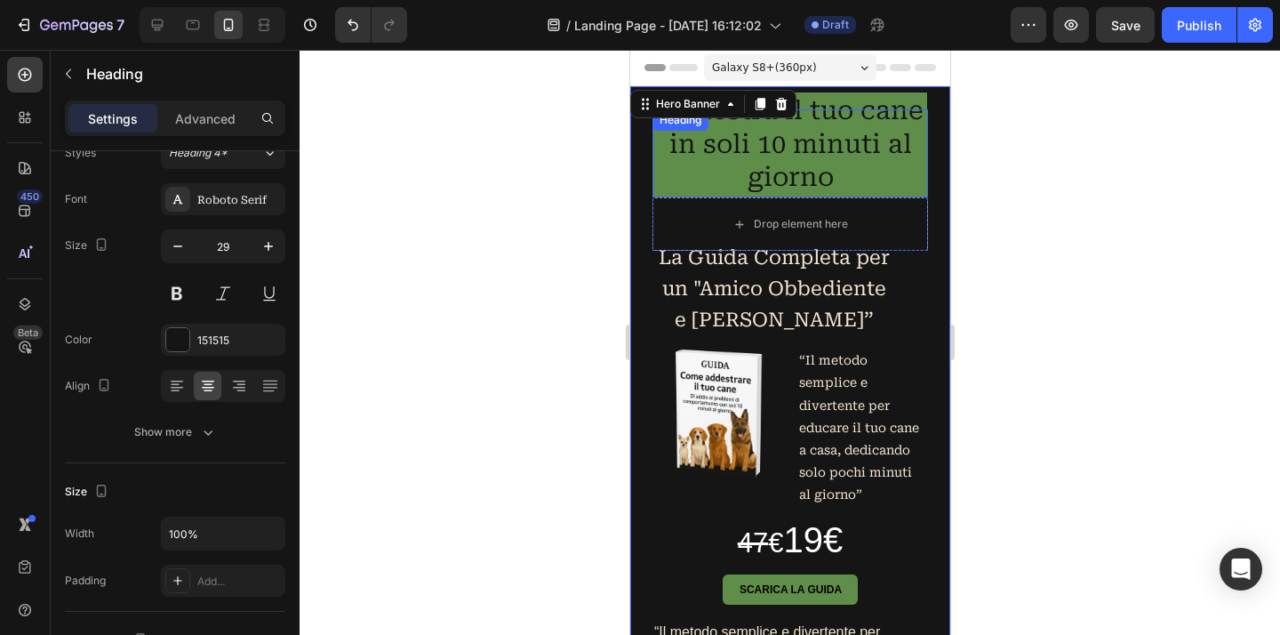
click at [866, 169] on p "Addestra il tuo cane in soli 10 minuti al giorno" at bounding box center [789, 144] width 270 height 100
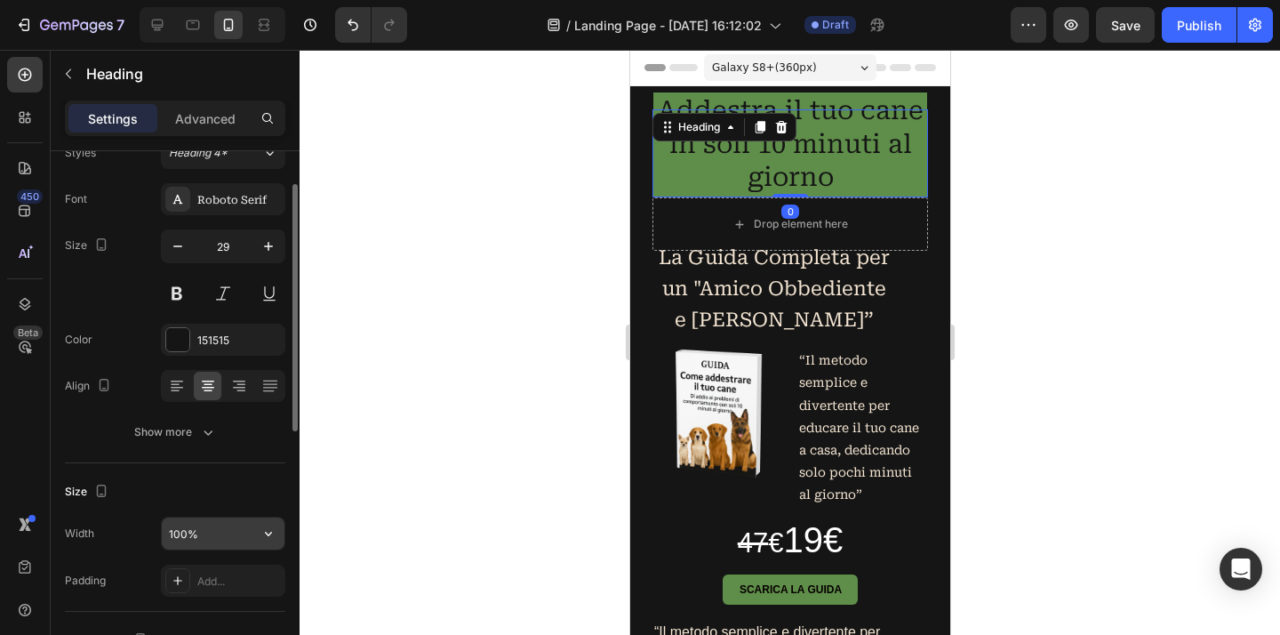
click at [245, 537] on input "100%" at bounding box center [223, 533] width 123 height 32
click at [275, 533] on icon "button" at bounding box center [268, 533] width 18 height 18
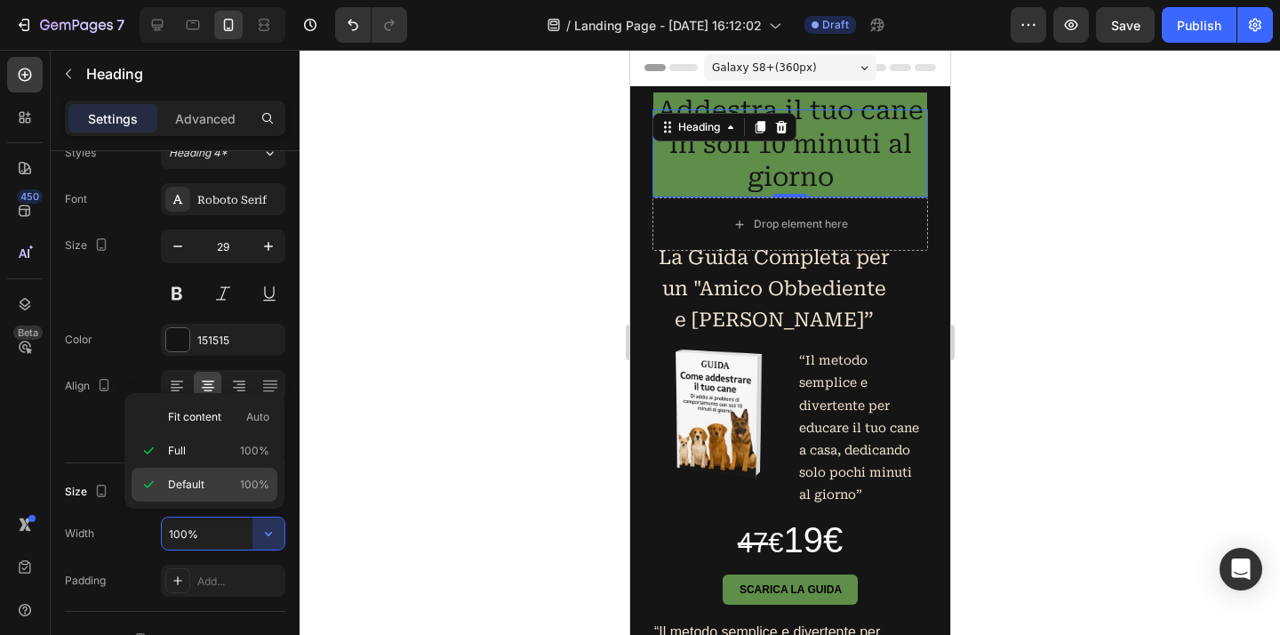
click at [227, 482] on p "Default 100%" at bounding box center [218, 484] width 101 height 16
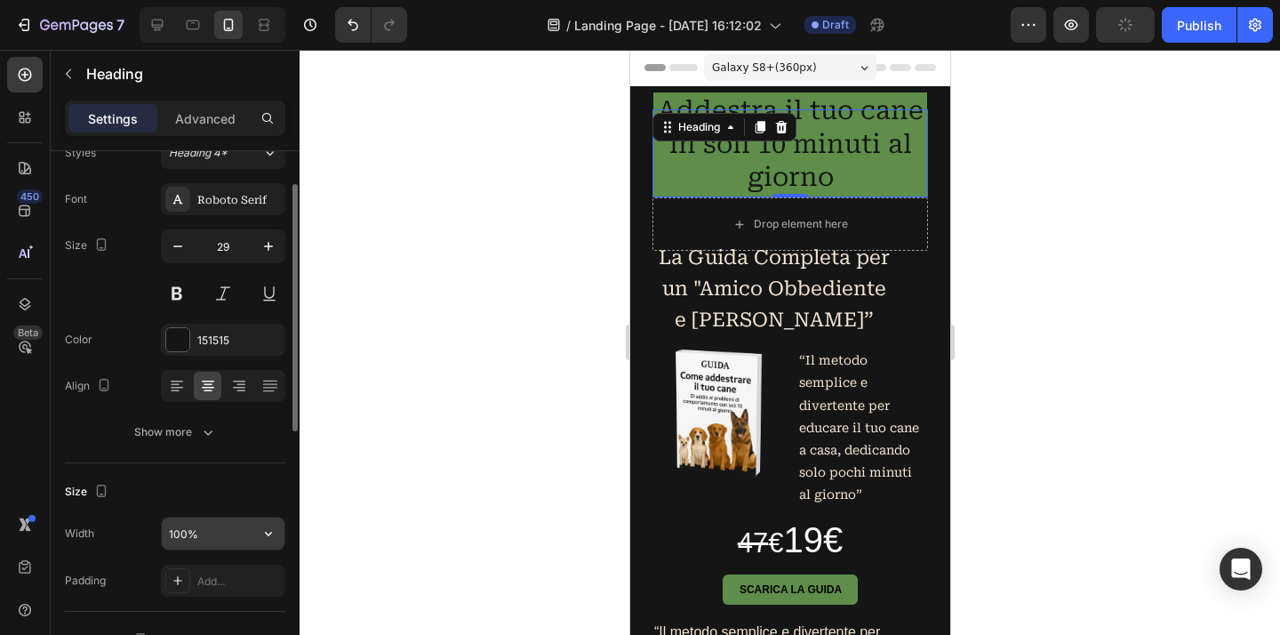
click at [257, 549] on div "100%" at bounding box center [223, 533] width 124 height 34
click at [264, 538] on icon "button" at bounding box center [268, 533] width 18 height 18
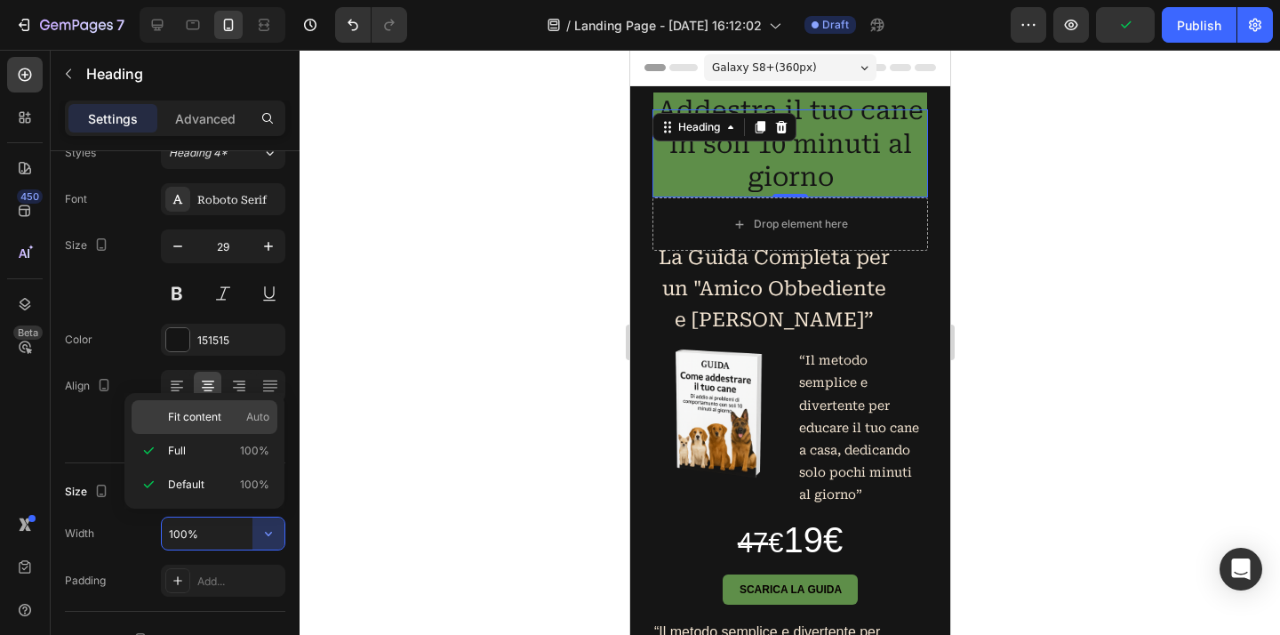
click at [218, 415] on span "Fit content" at bounding box center [194, 417] width 53 height 16
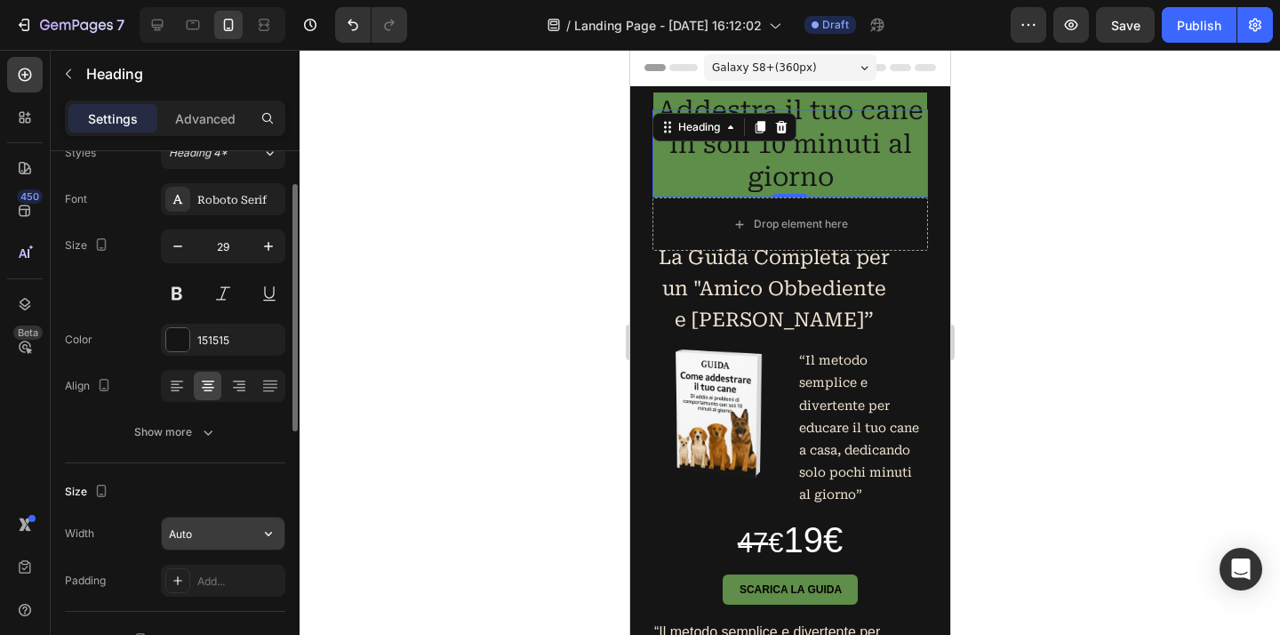
click at [244, 539] on input "Auto" at bounding box center [223, 533] width 123 height 32
click at [267, 531] on icon "button" at bounding box center [268, 533] width 18 height 18
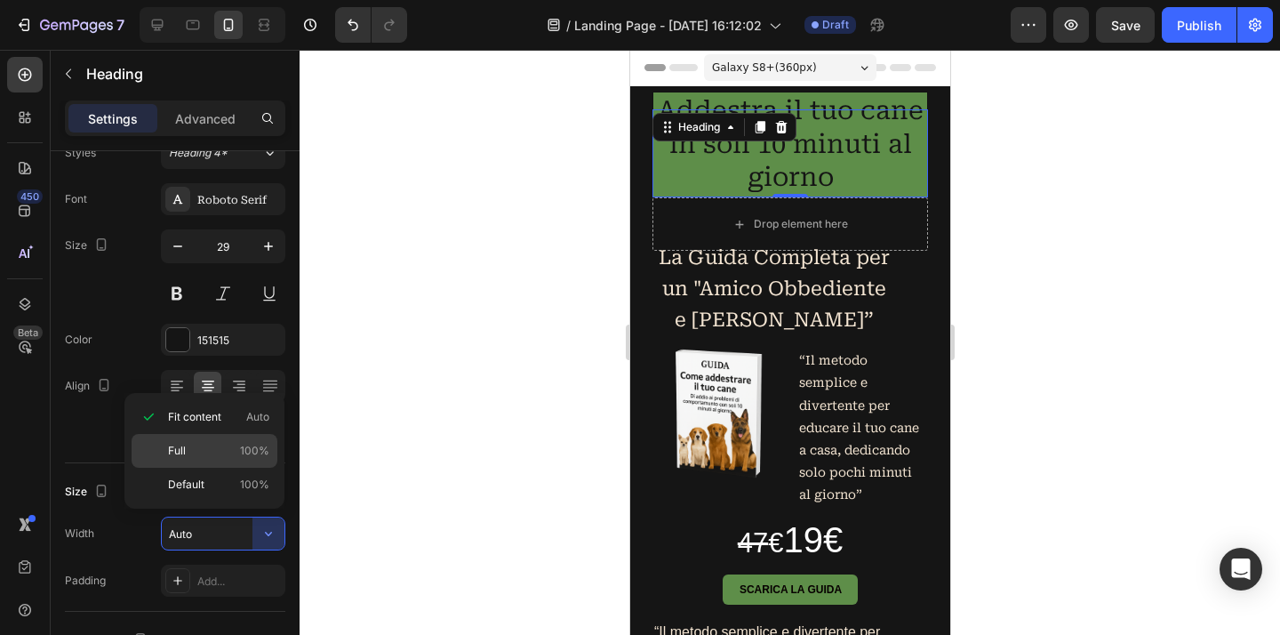
click at [178, 449] on span "Full" at bounding box center [177, 451] width 18 height 16
type input "100%"
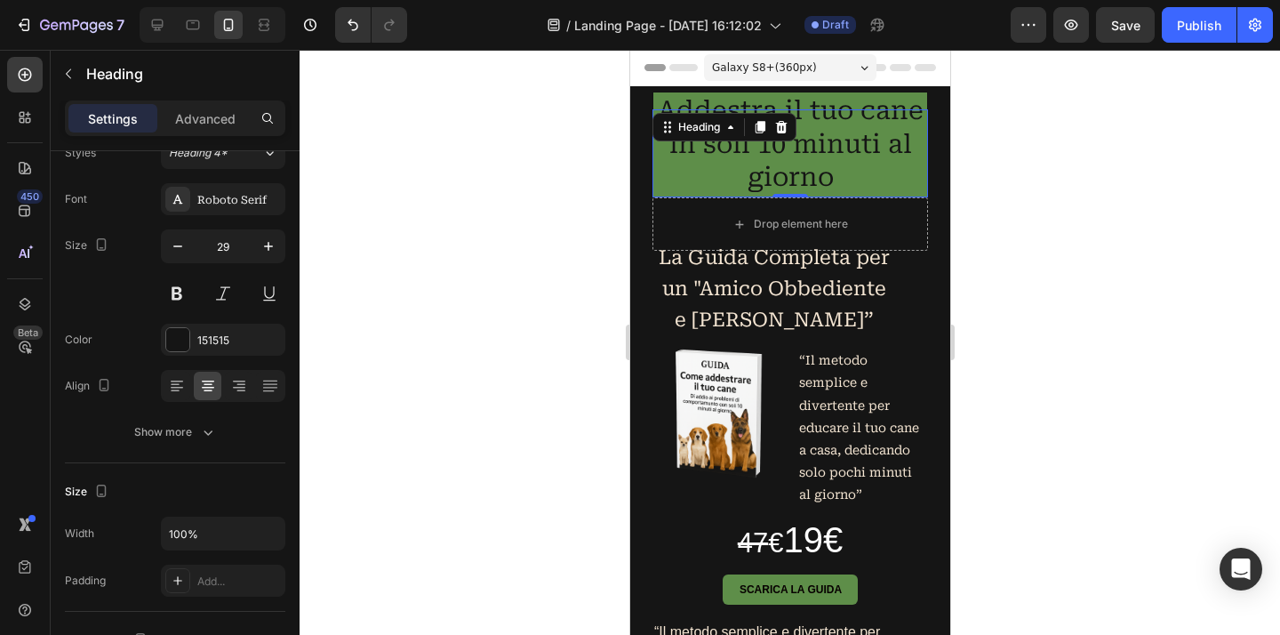
click at [873, 104] on p "Addestra il tuo cane in soli 10 minuti al giorno" at bounding box center [789, 144] width 270 height 100
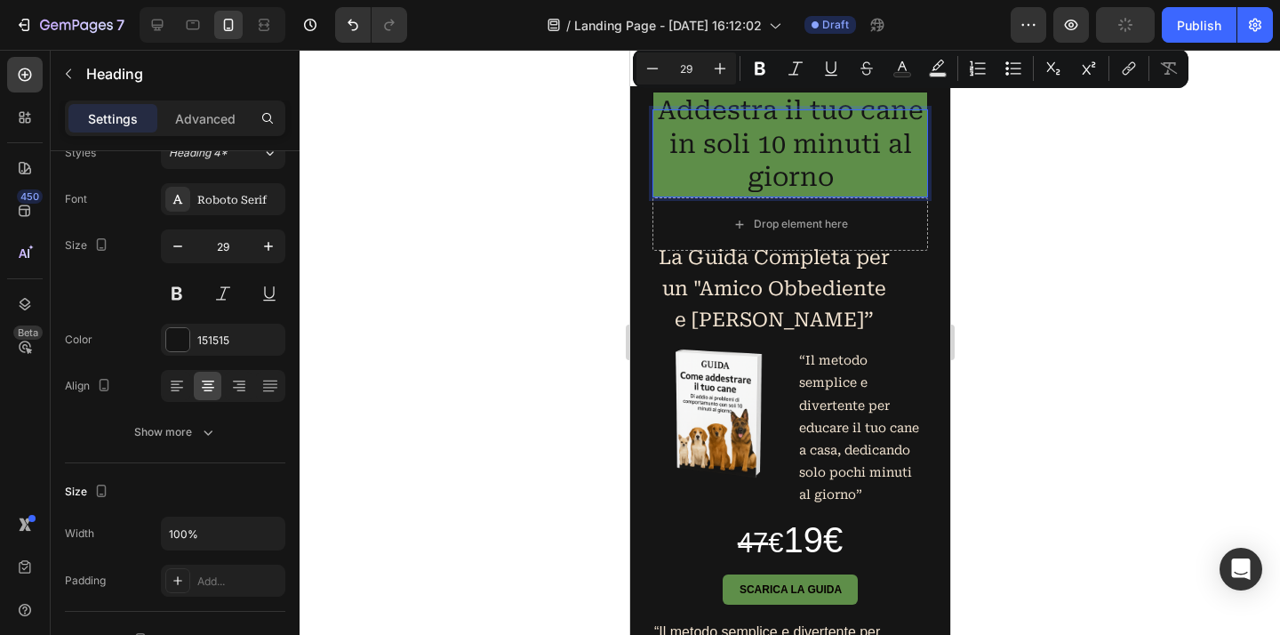
click at [1036, 252] on div at bounding box center [789, 342] width 980 height 585
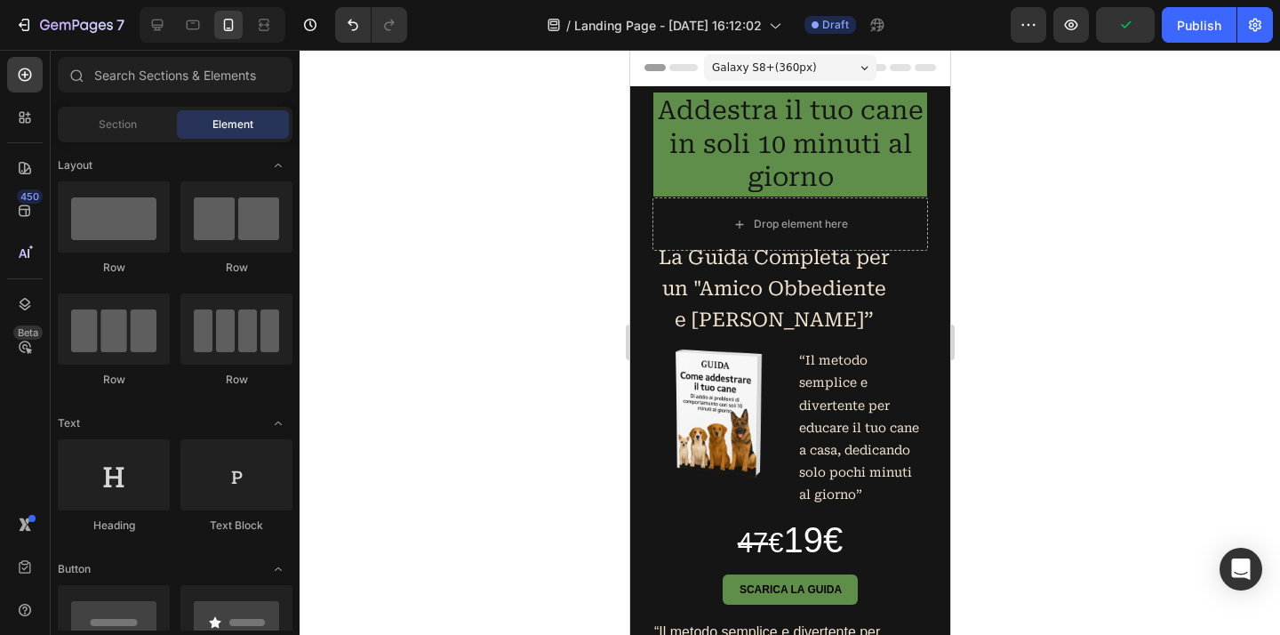
click at [1037, 267] on div at bounding box center [789, 342] width 980 height 585
click at [1038, 267] on div at bounding box center [789, 342] width 980 height 585
click at [911, 129] on p "Addestra il tuo cane in soli 10 minuti al giorno" at bounding box center [789, 144] width 270 height 100
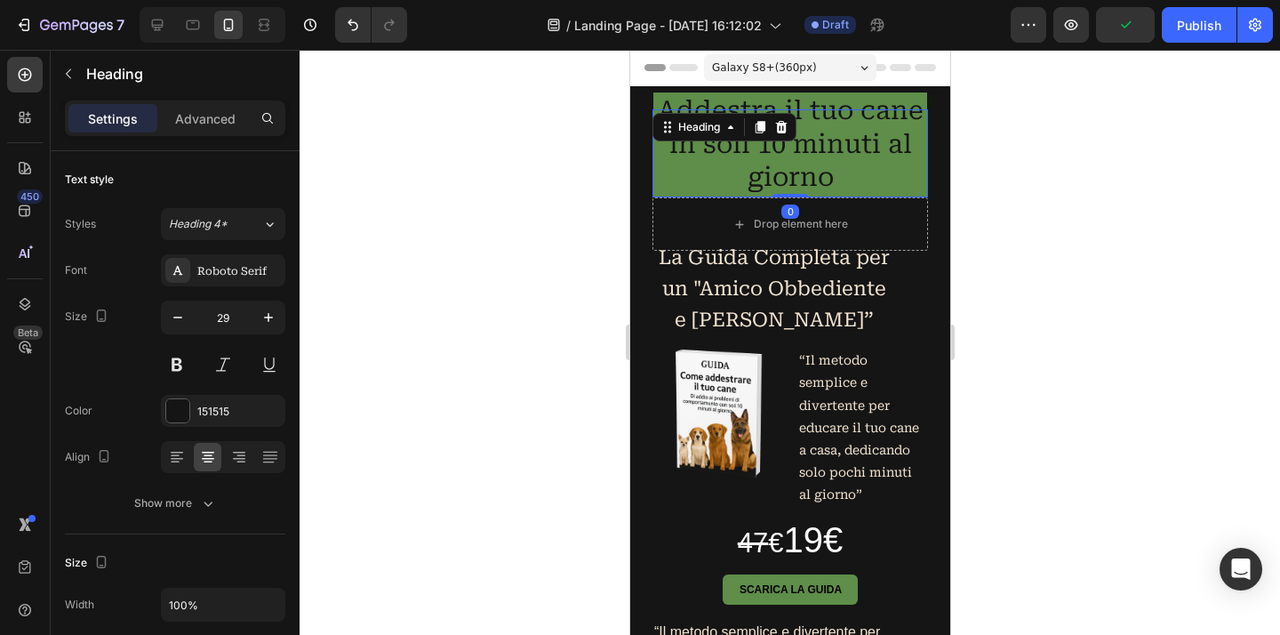
click at [904, 108] on p "Addestra il tuo cane in soli 10 minuti al giorno" at bounding box center [789, 144] width 270 height 100
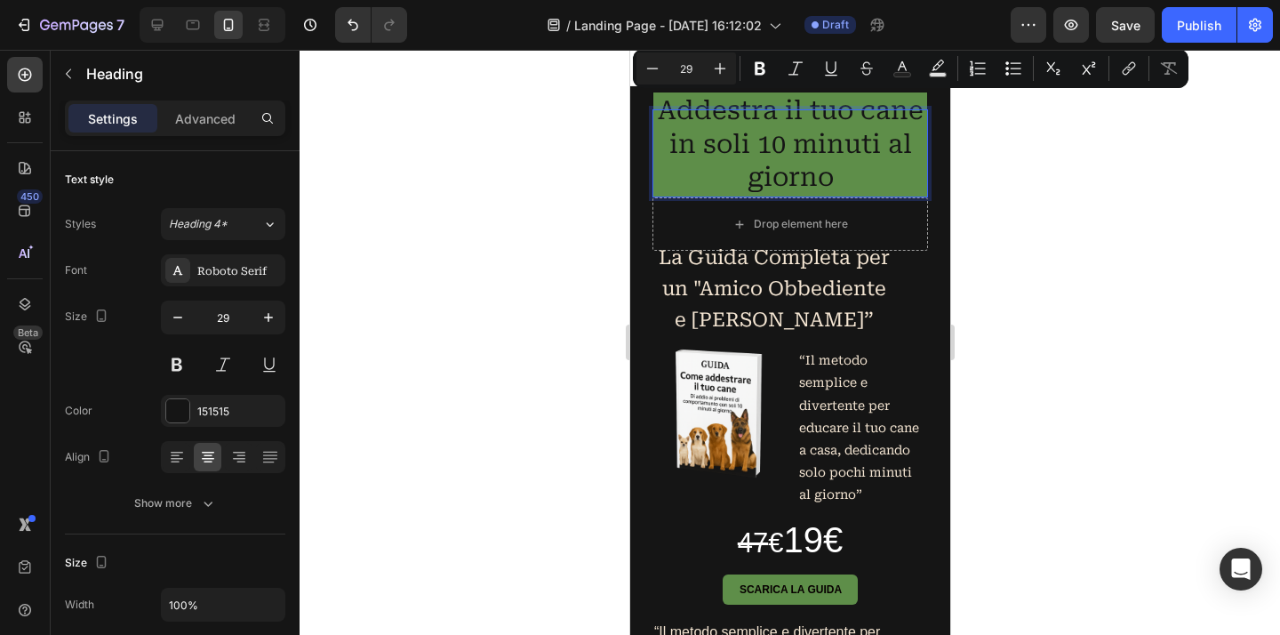
click at [904, 108] on p "Addestra il tuo cane in soli 10 minuti al giorno" at bounding box center [789, 144] width 270 height 100
click at [1226, 284] on div at bounding box center [789, 342] width 980 height 585
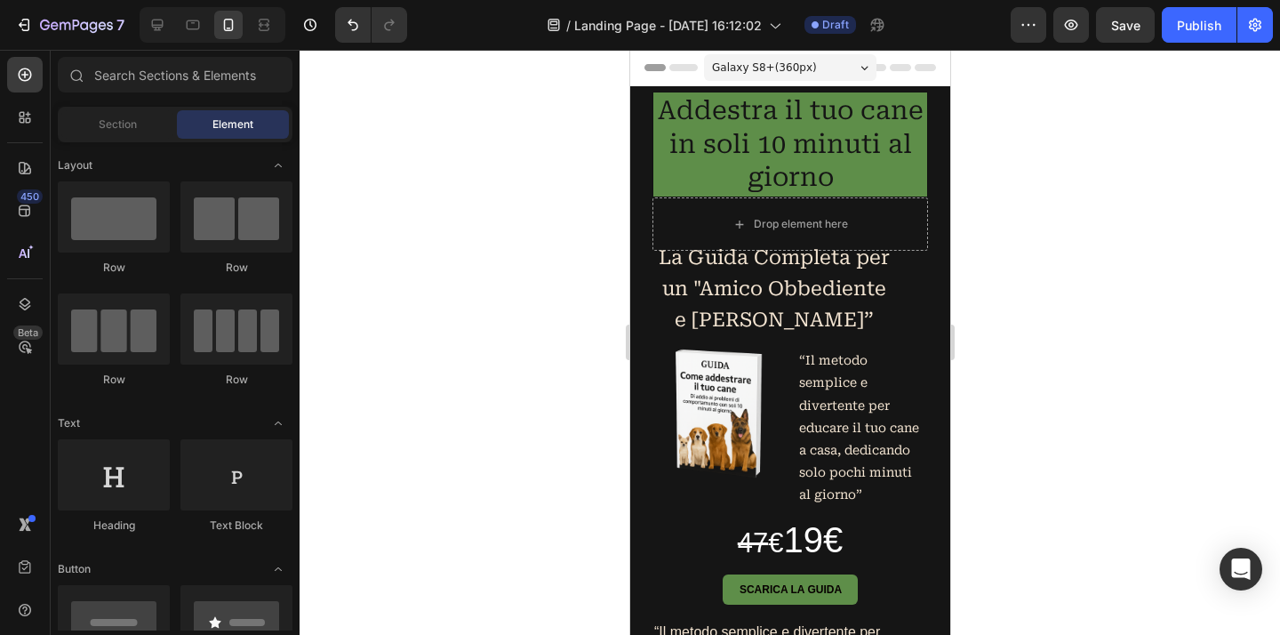
click at [1124, 259] on div at bounding box center [789, 342] width 980 height 585
click at [1111, 212] on div at bounding box center [789, 342] width 980 height 585
click at [1110, 210] on div at bounding box center [789, 342] width 980 height 585
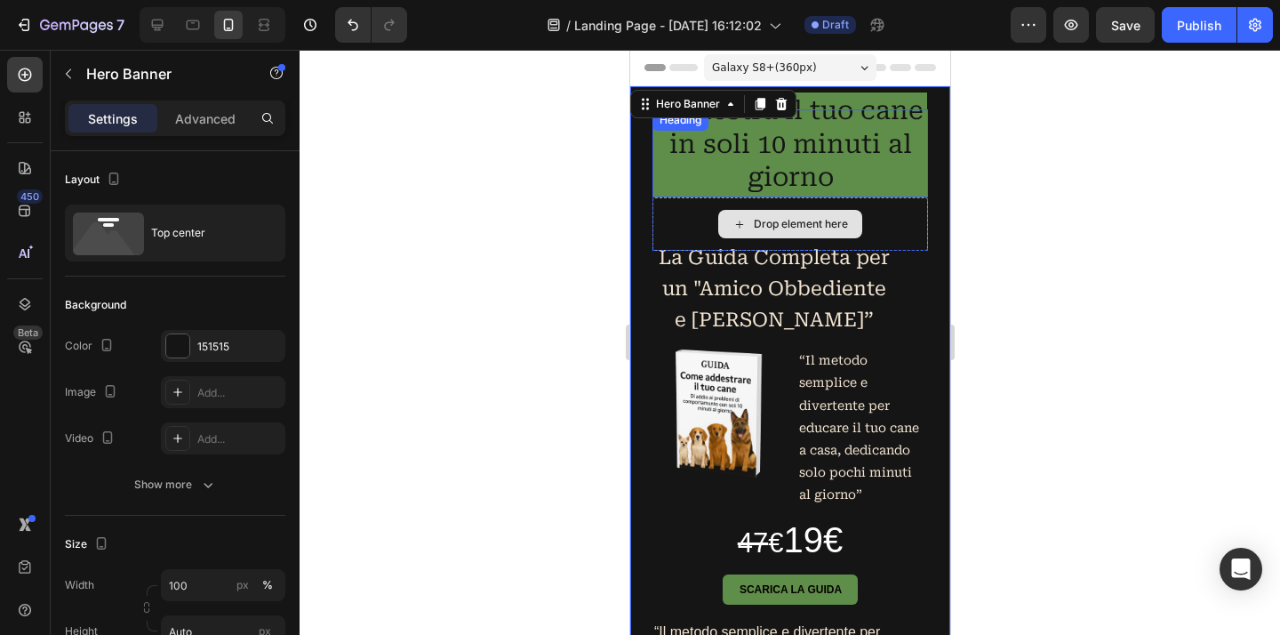
click at [860, 179] on p "Addestra il tuo cane in soli 10 minuti al giorno" at bounding box center [789, 144] width 270 height 100
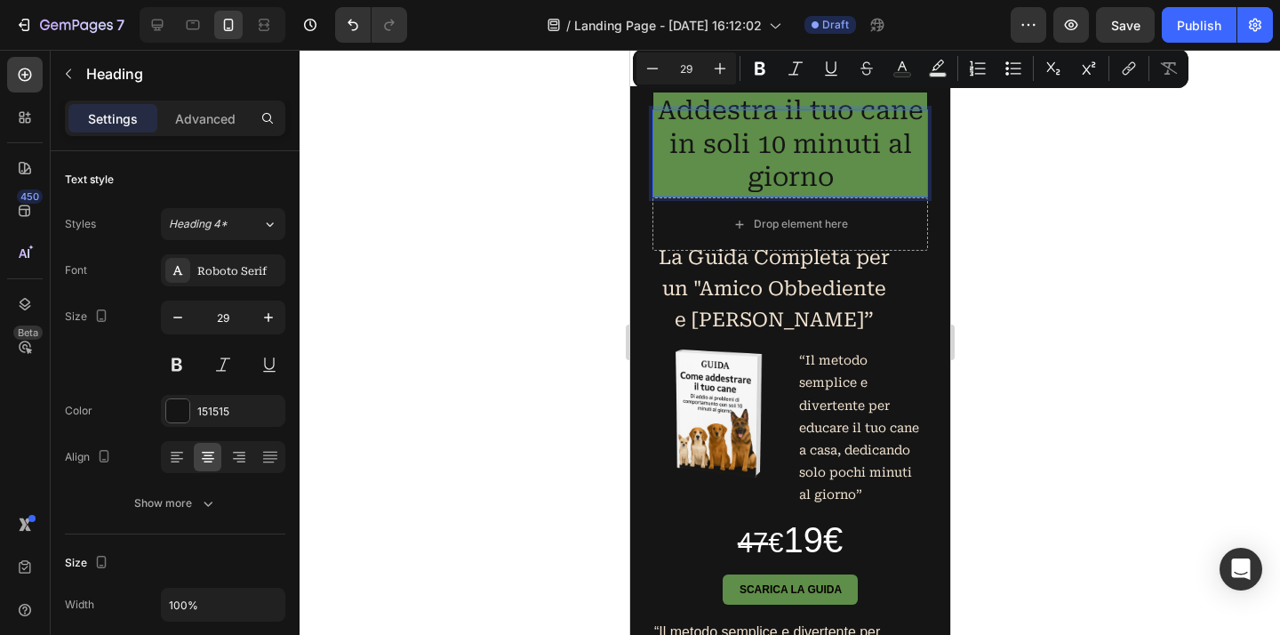
drag, startPoint x: 971, startPoint y: 184, endPoint x: 966, endPoint y: 195, distance: 11.9
click at [971, 184] on div at bounding box center [789, 342] width 980 height 585
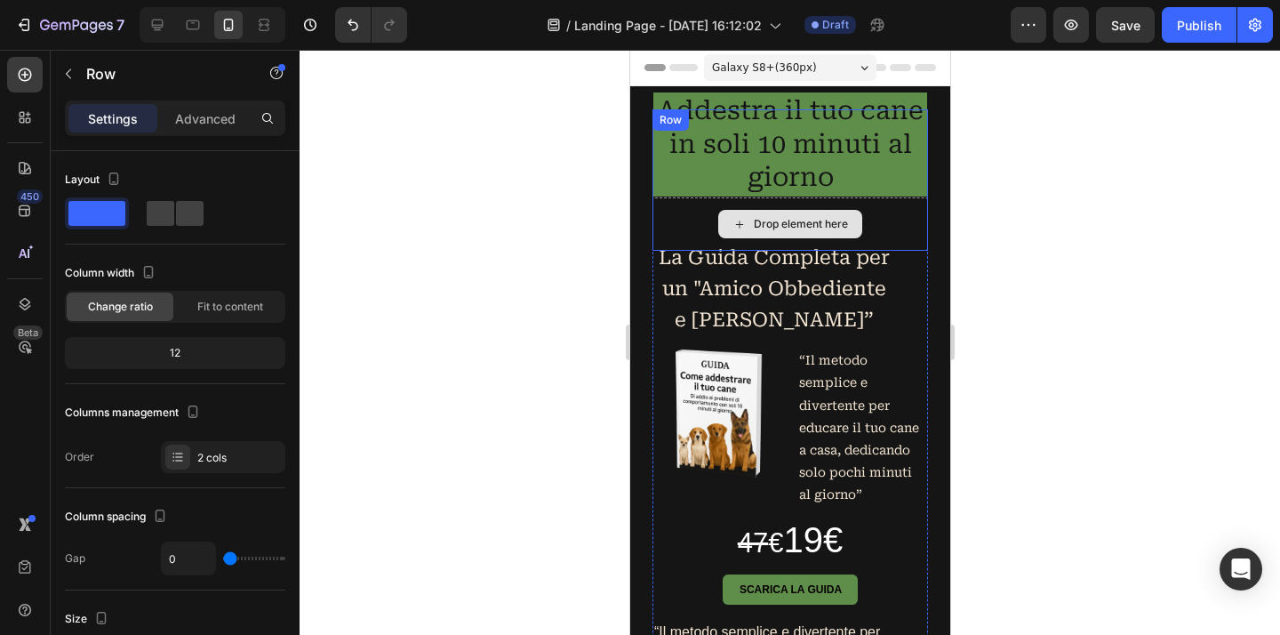
click at [892, 213] on div "Drop element here" at bounding box center [788, 223] width 275 height 53
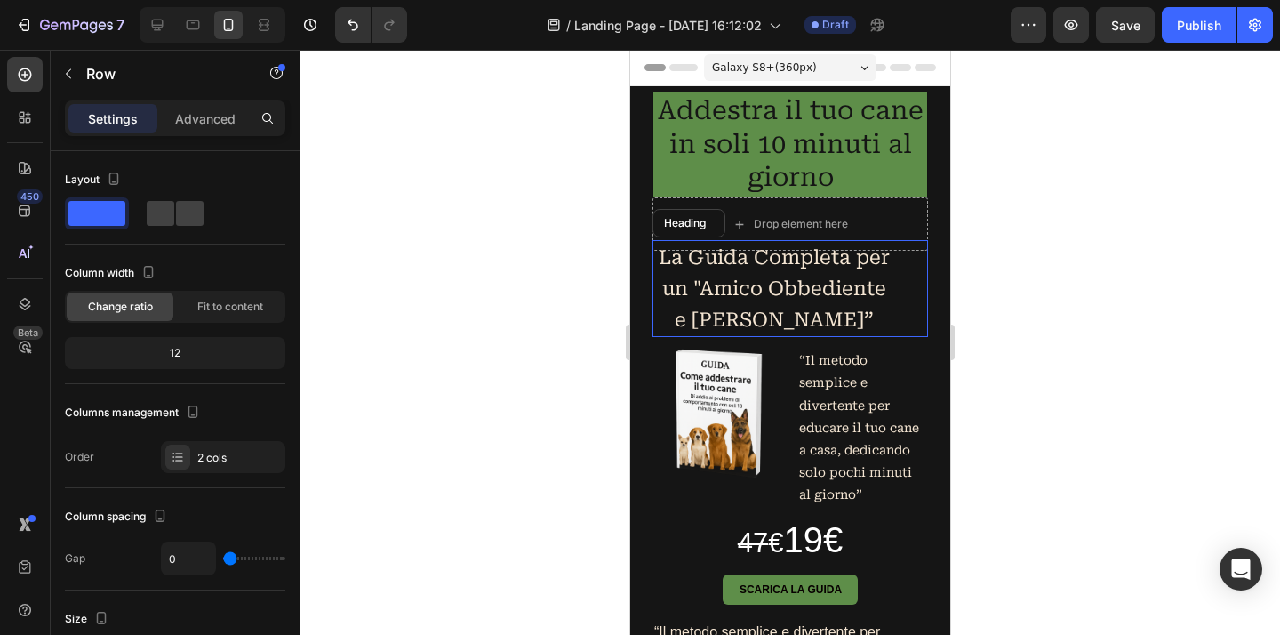
click at [899, 297] on div "La Guida Completa per un "Amico Obbediente e Felice”" at bounding box center [788, 288] width 275 height 97
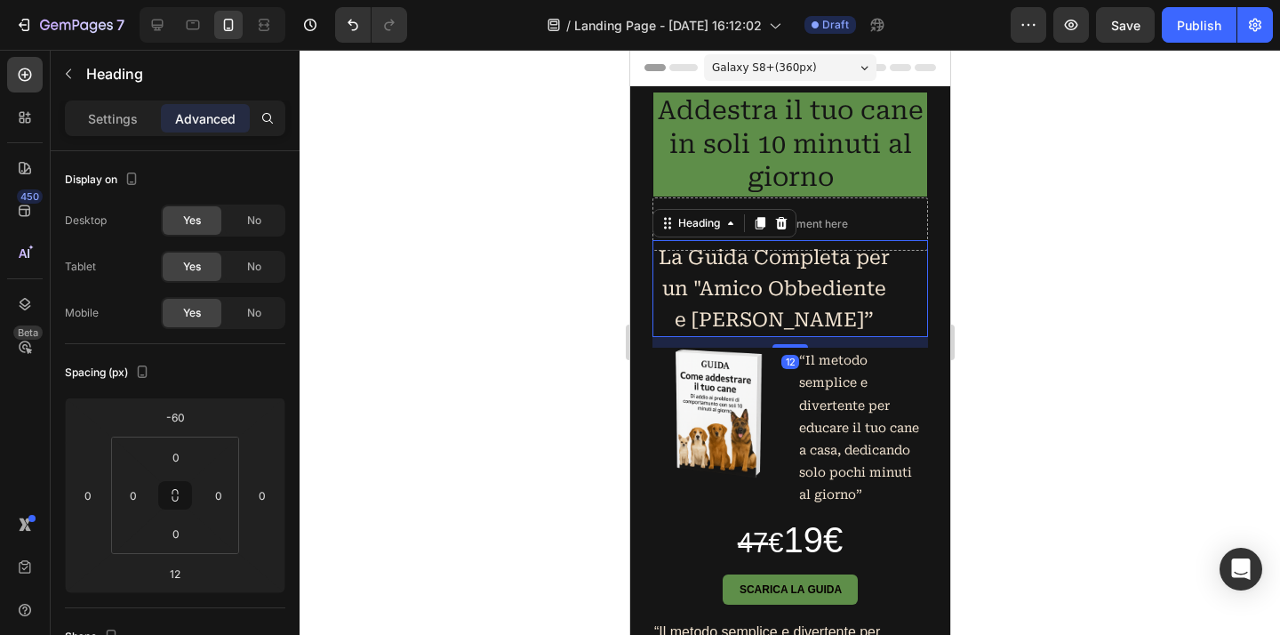
click at [898, 290] on div "La Guida Completa per un "Amico Obbediente e Felice”" at bounding box center [788, 288] width 275 height 97
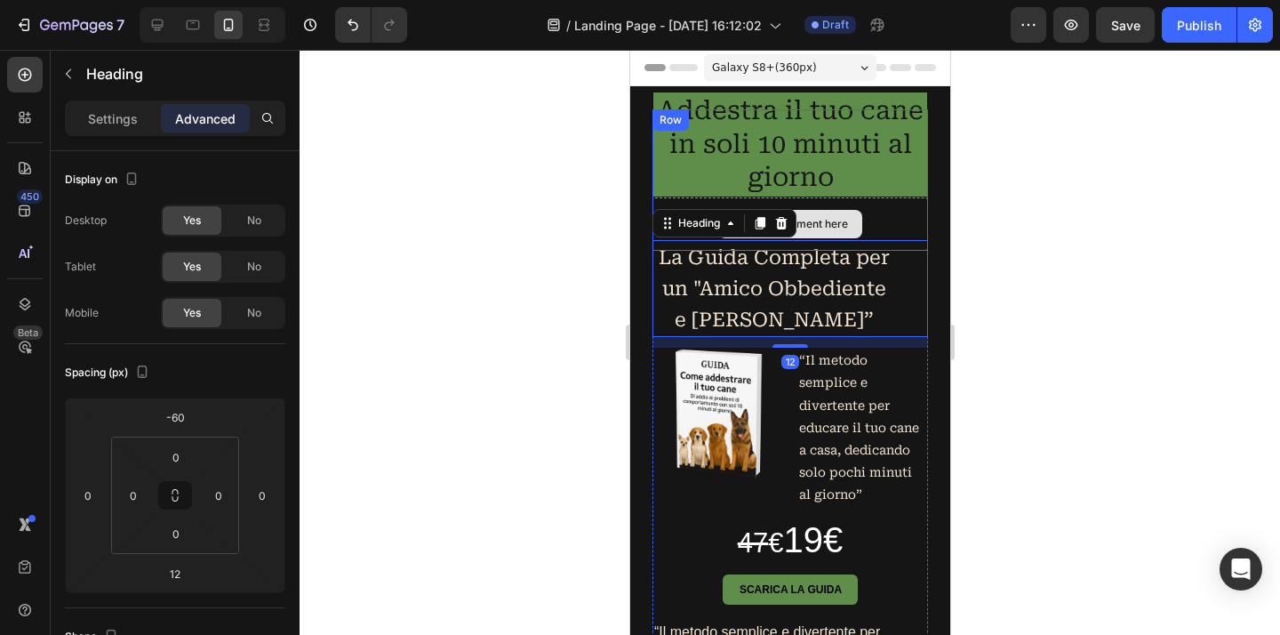
click at [890, 215] on div "Drop element here" at bounding box center [788, 223] width 275 height 53
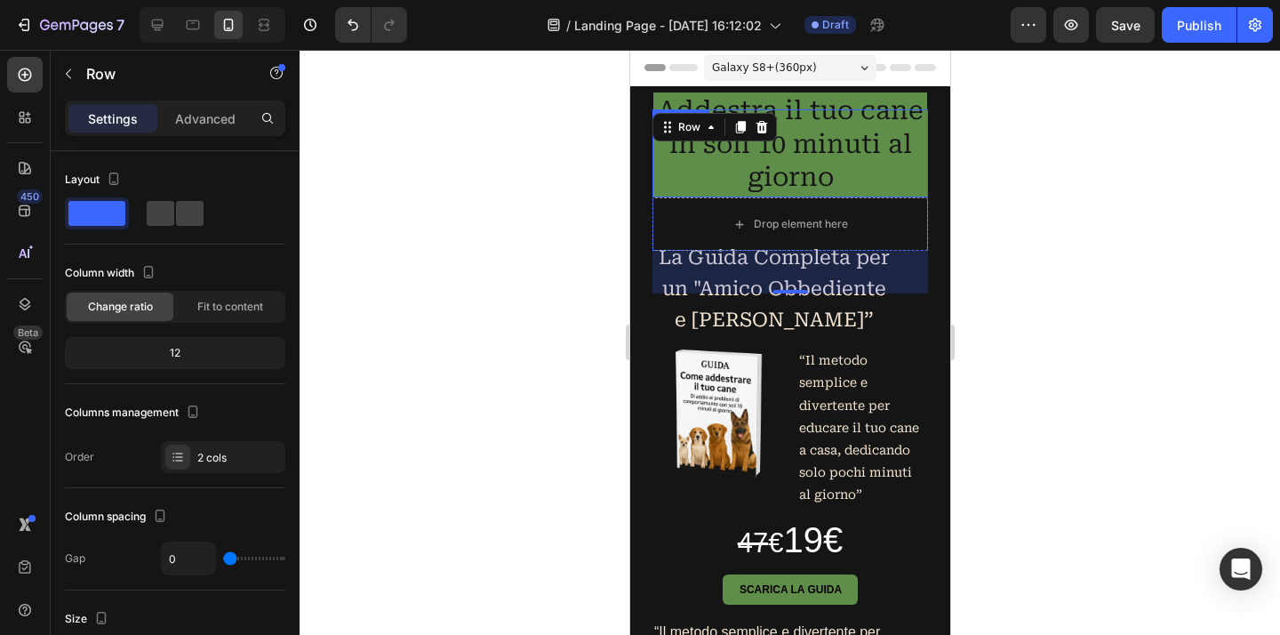
click at [906, 157] on p "Addestra il tuo cane in soli 10 minuti al giorno" at bounding box center [789, 144] width 270 height 100
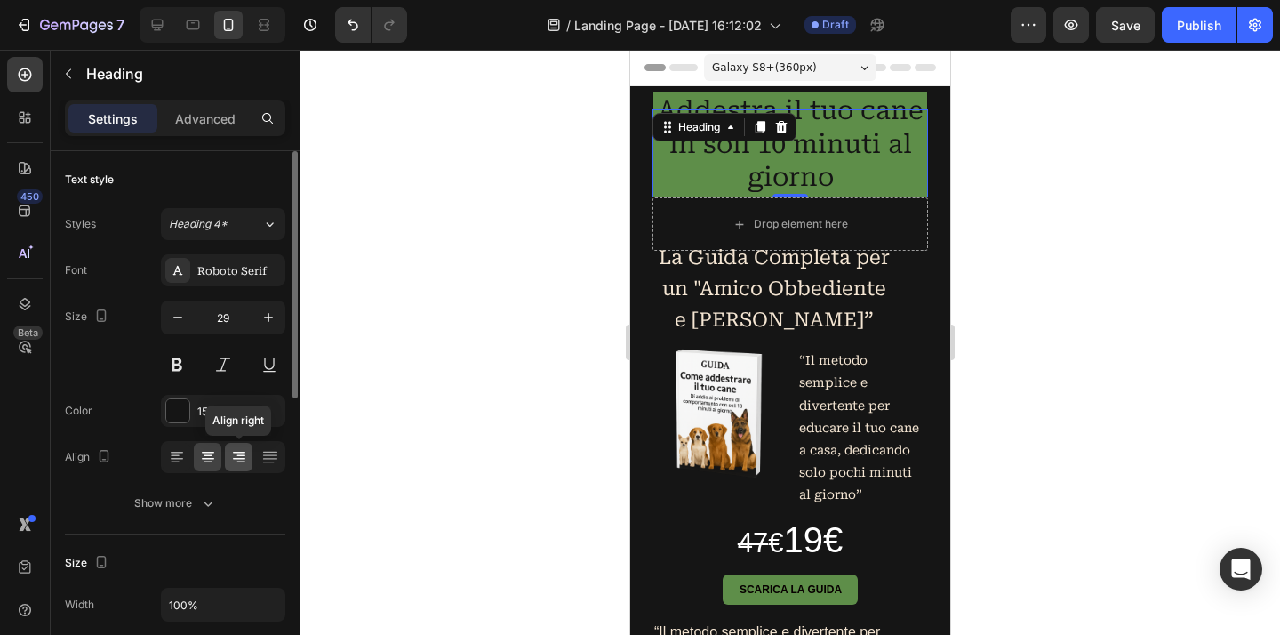
click at [241, 460] on icon at bounding box center [239, 457] width 18 height 18
click at [213, 462] on icon at bounding box center [208, 457] width 18 height 18
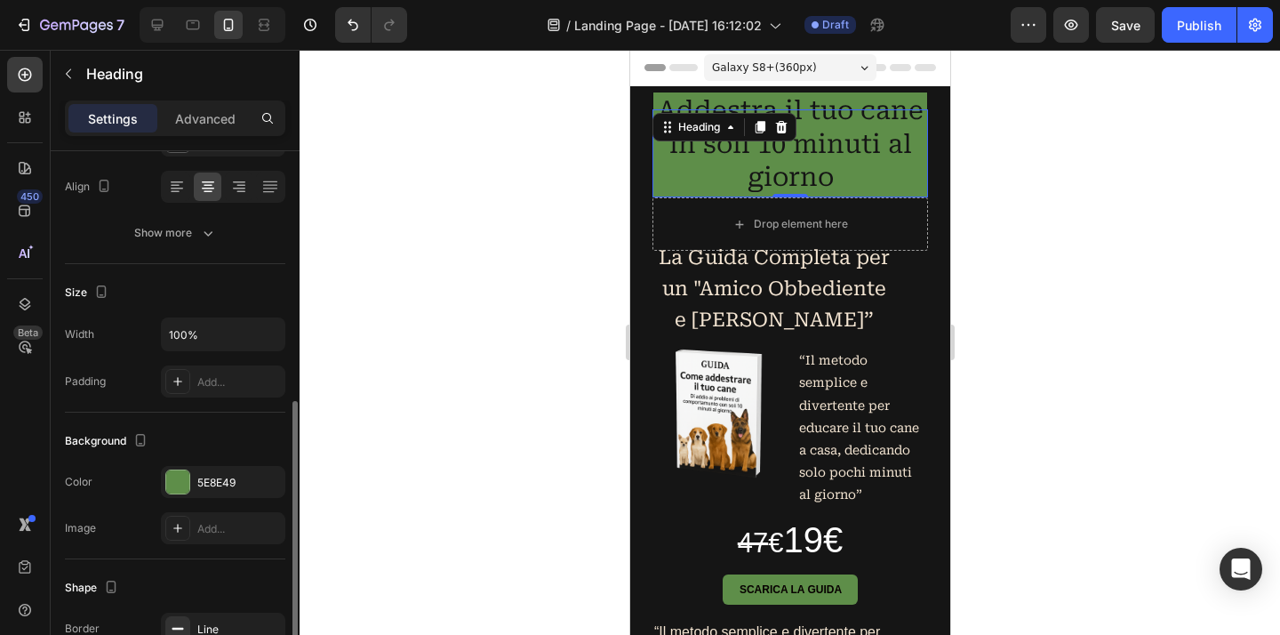
scroll to position [355, 0]
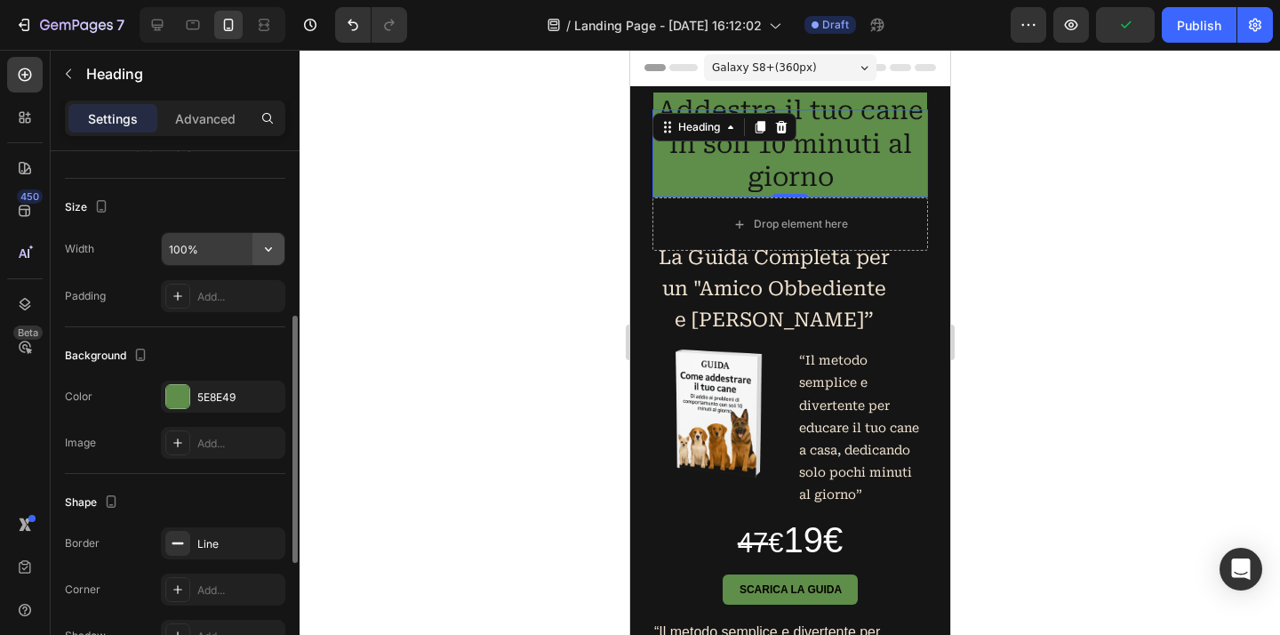
click at [270, 252] on icon "button" at bounding box center [268, 249] width 18 height 18
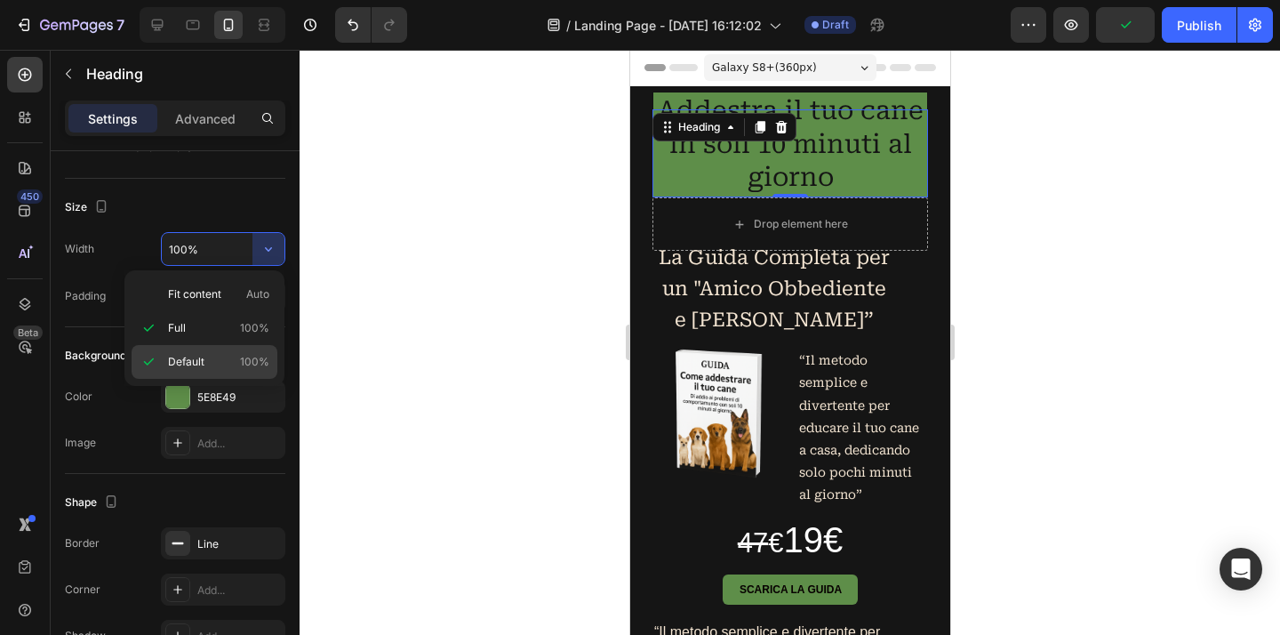
click at [144, 359] on icon at bounding box center [149, 362] width 18 height 18
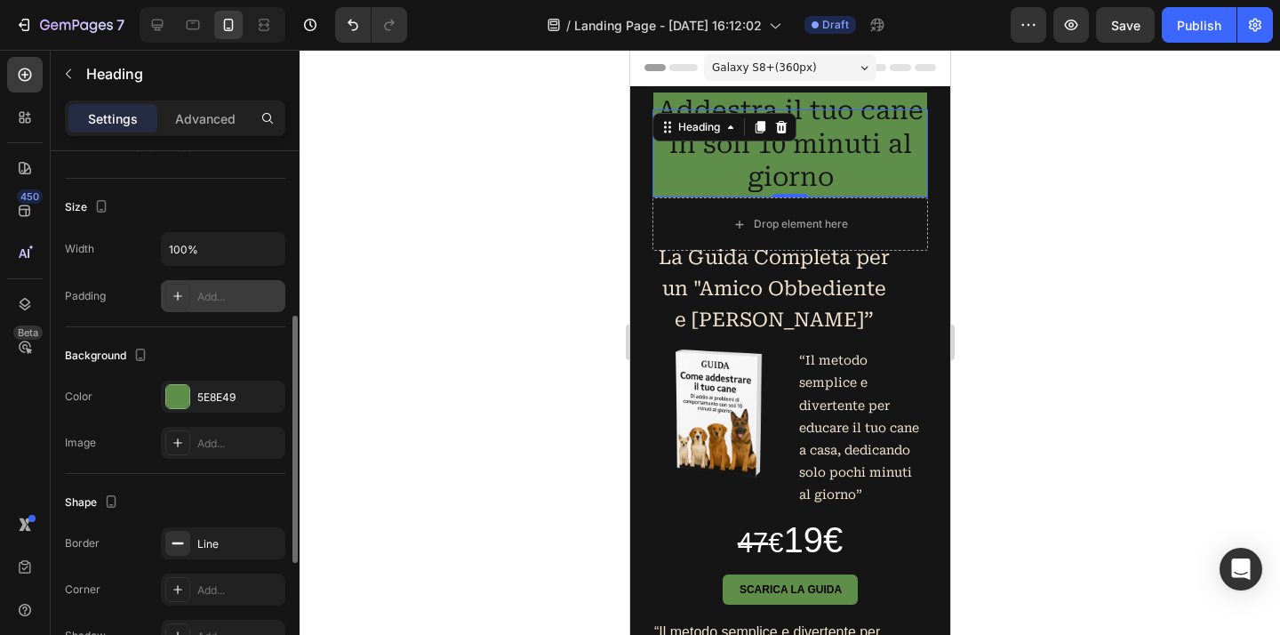
click at [238, 291] on div "Add..." at bounding box center [239, 297] width 84 height 16
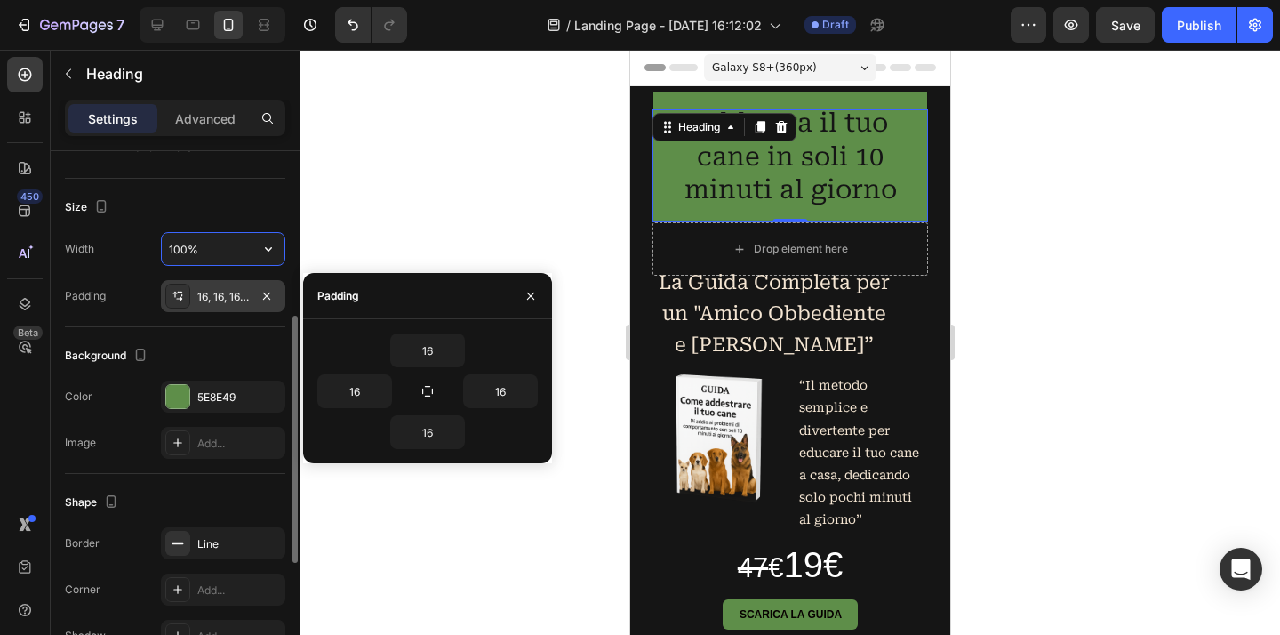
click at [228, 241] on input "100%" at bounding box center [223, 249] width 123 height 32
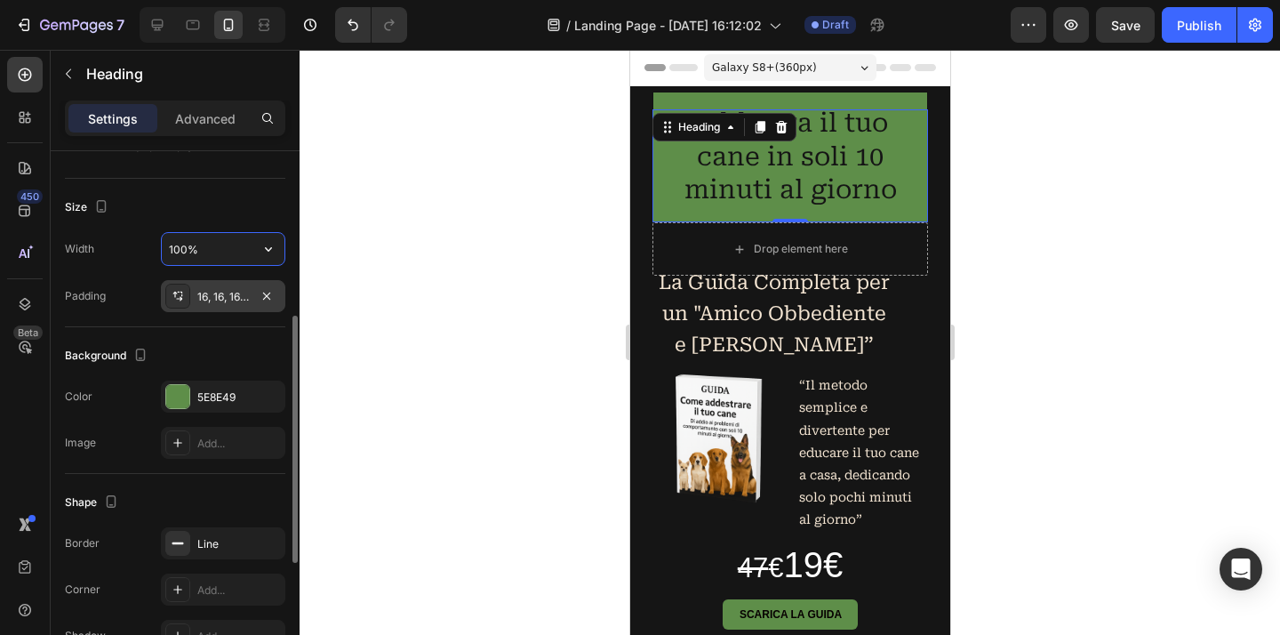
click at [228, 241] on input "100%" at bounding box center [223, 249] width 123 height 32
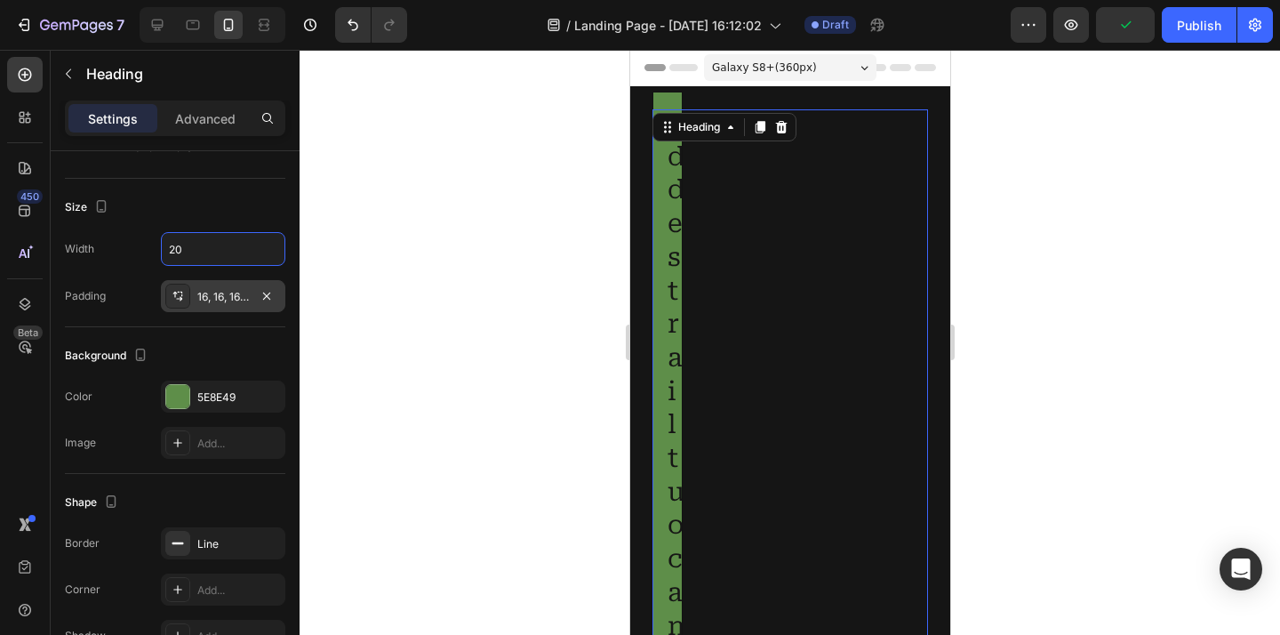
type input "2"
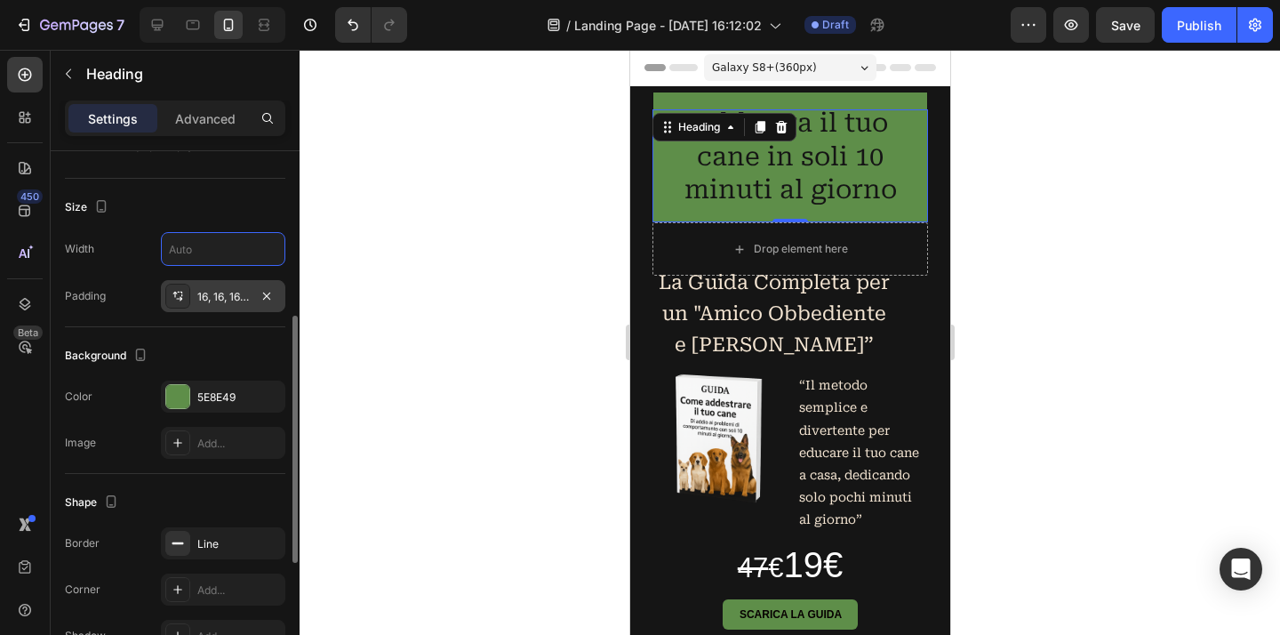
click at [220, 185] on div "Size Width Padding 16, 16, 16, 16" at bounding box center [175, 253] width 220 height 148
type input "100%"
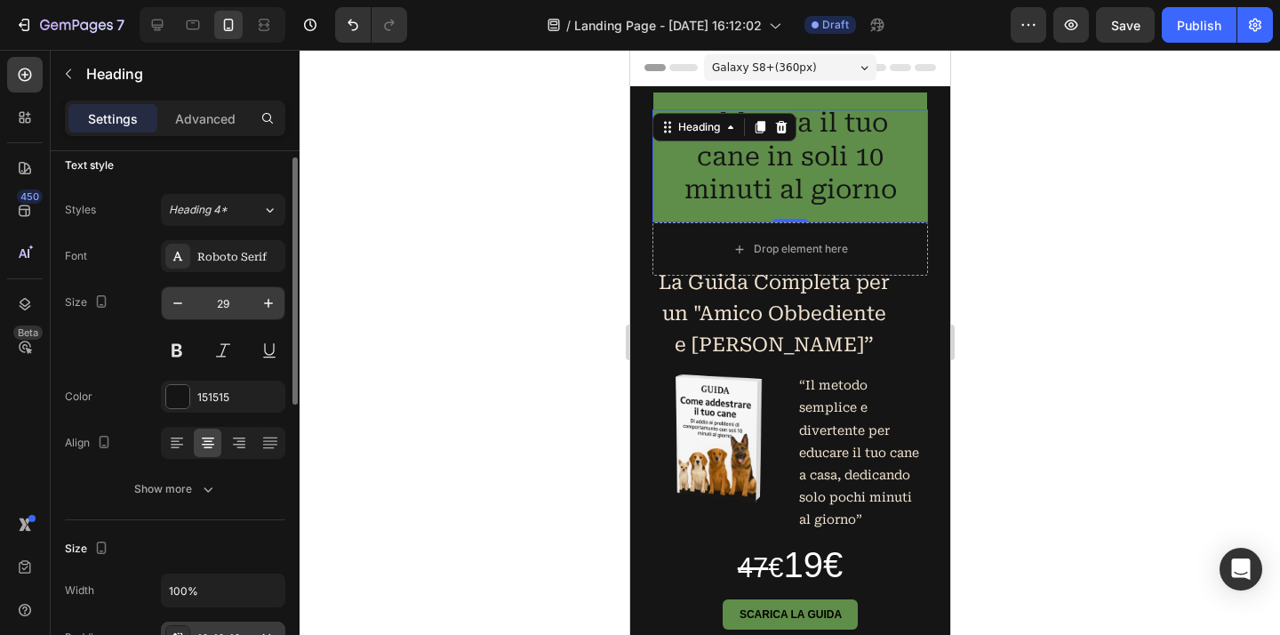
scroll to position [0, 0]
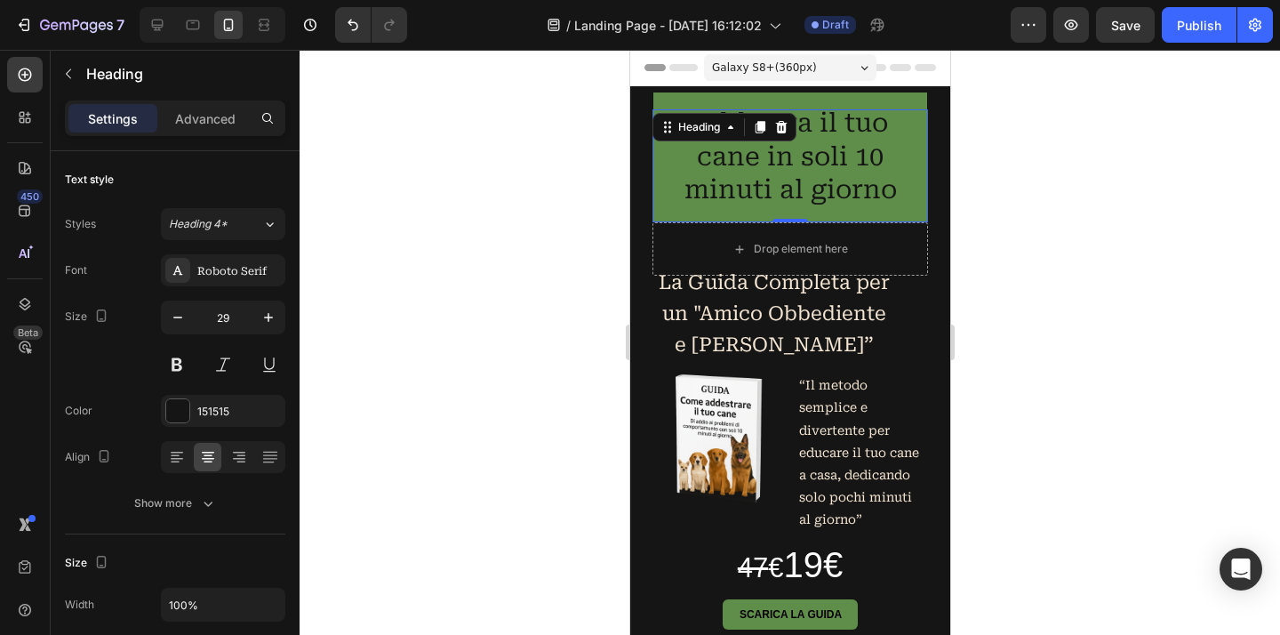
click at [436, 247] on div at bounding box center [789, 342] width 980 height 585
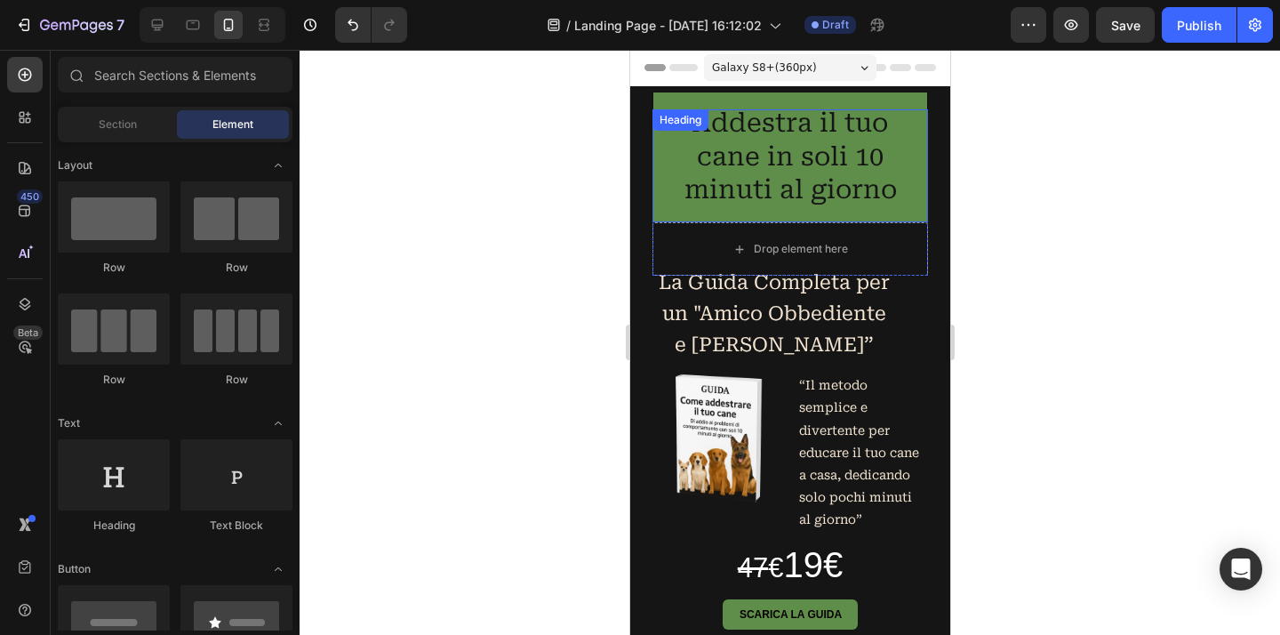
click at [904, 128] on h2 "Addestra il tuo cane in soli 10 minuti al giorno" at bounding box center [788, 157] width 275 height 131
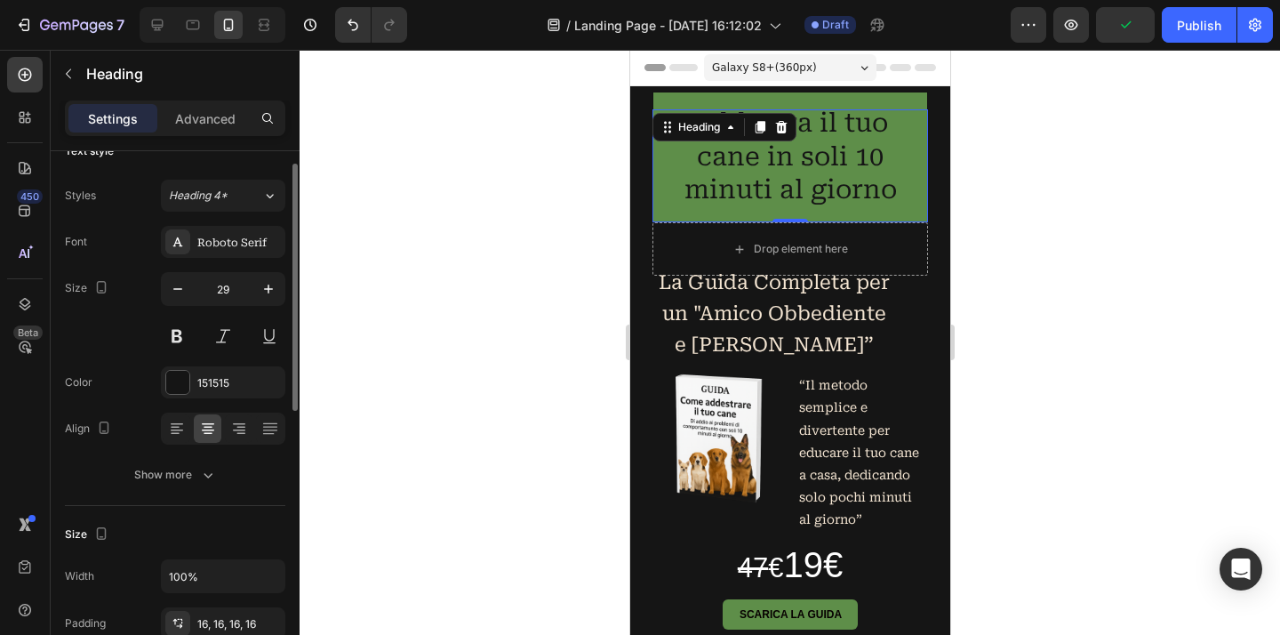
scroll to position [185, 0]
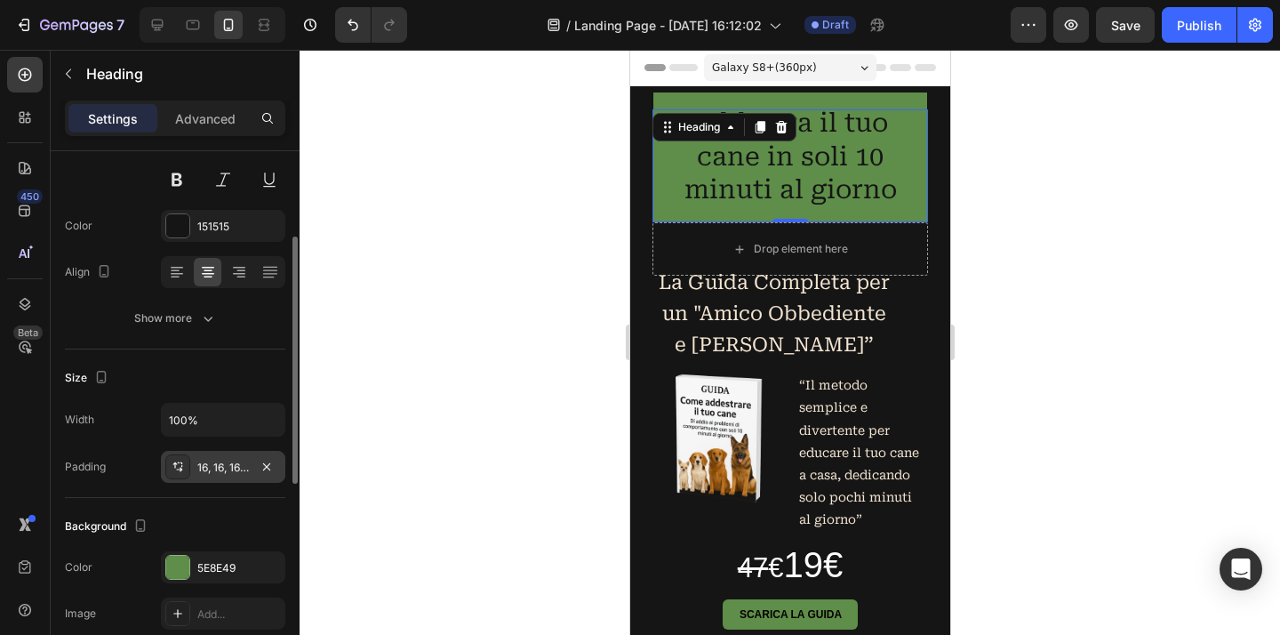
click at [228, 467] on div "16, 16, 16, 16" at bounding box center [223, 467] width 52 height 16
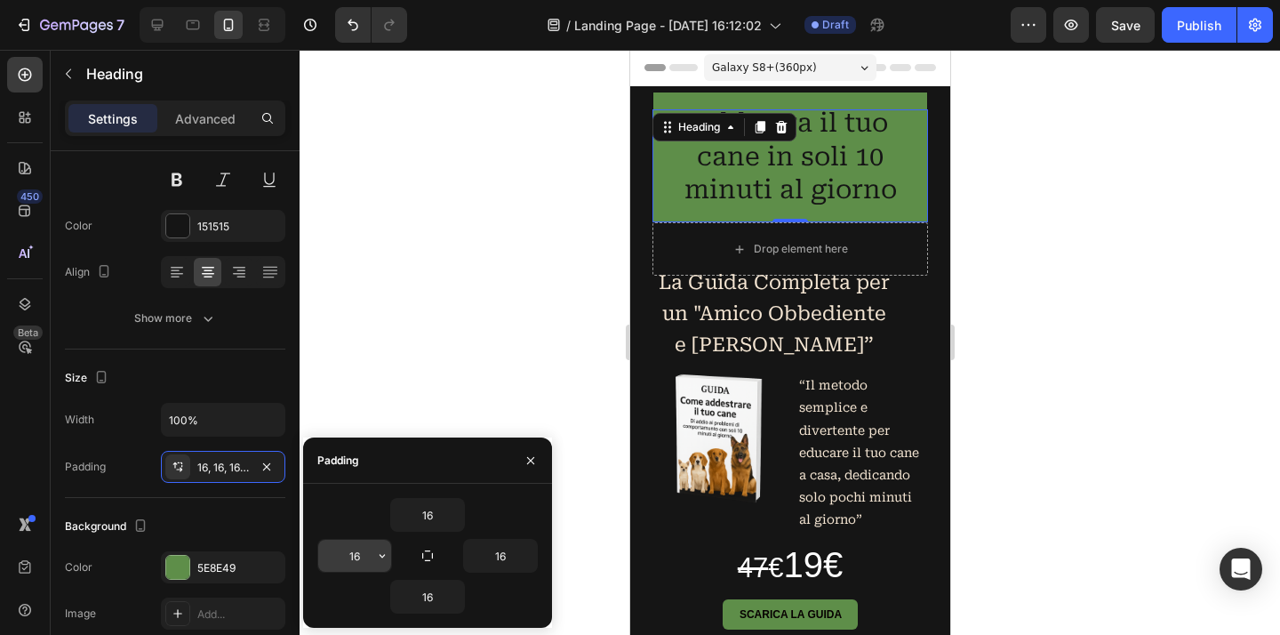
click at [358, 552] on input "16" at bounding box center [354, 555] width 73 height 32
type input "0"
click at [479, 552] on input "16" at bounding box center [500, 555] width 73 height 32
type input "0"
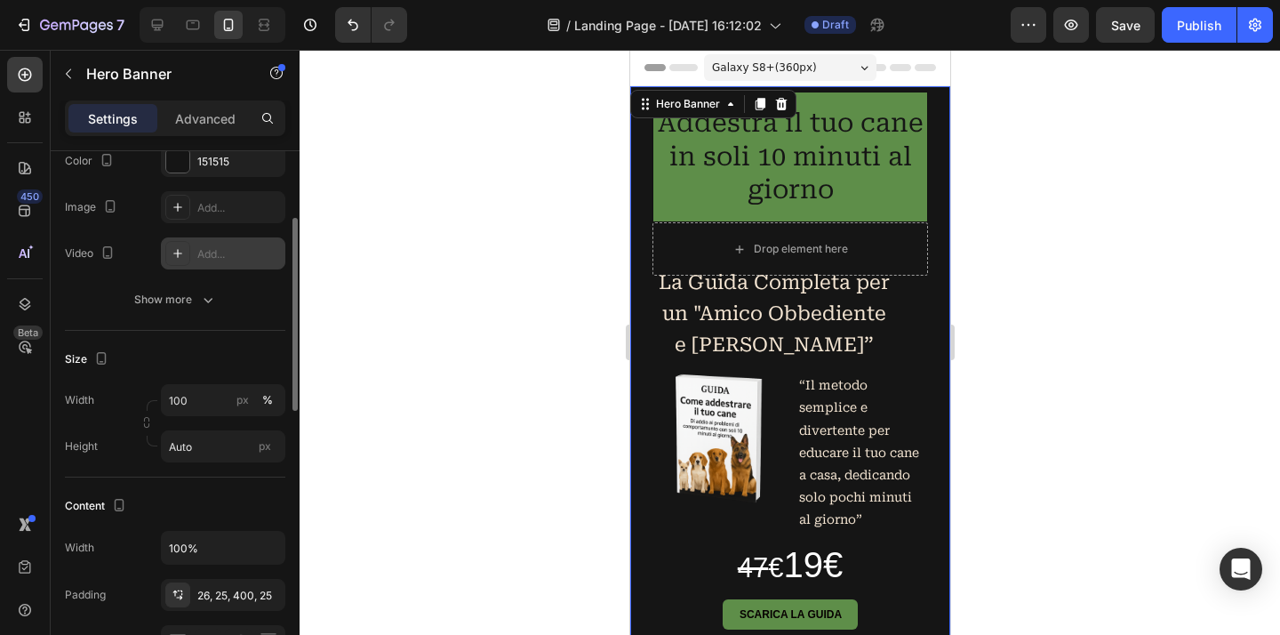
scroll to position [0, 0]
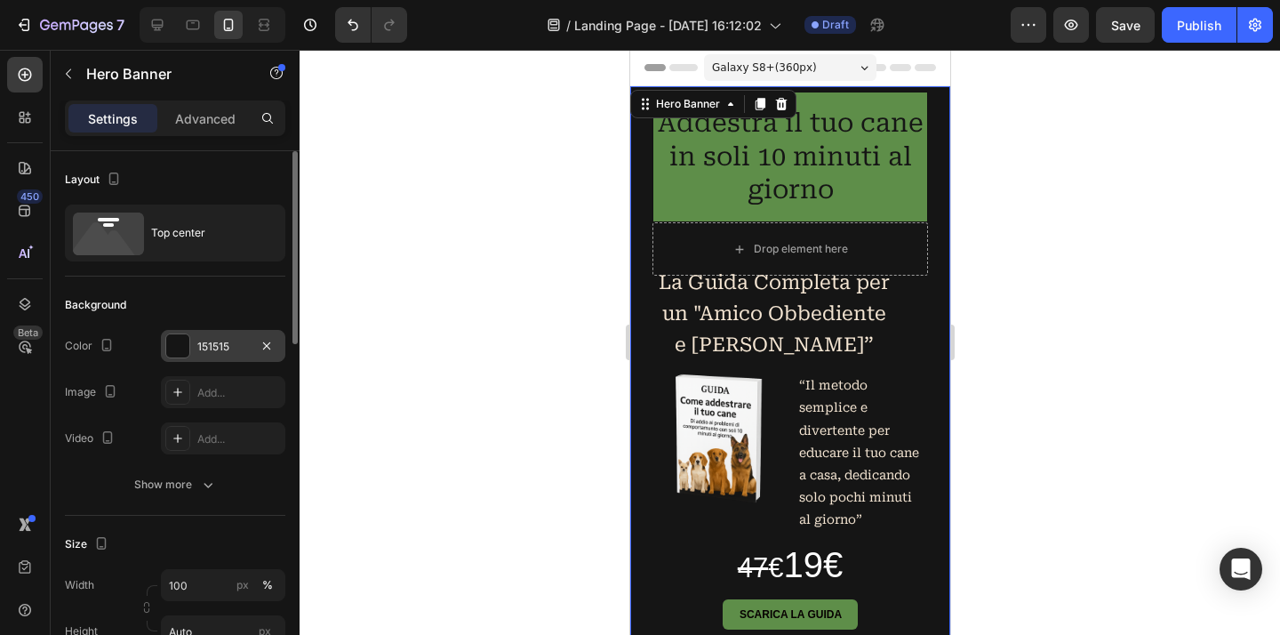
click at [236, 346] on div "151515" at bounding box center [223, 347] width 52 height 16
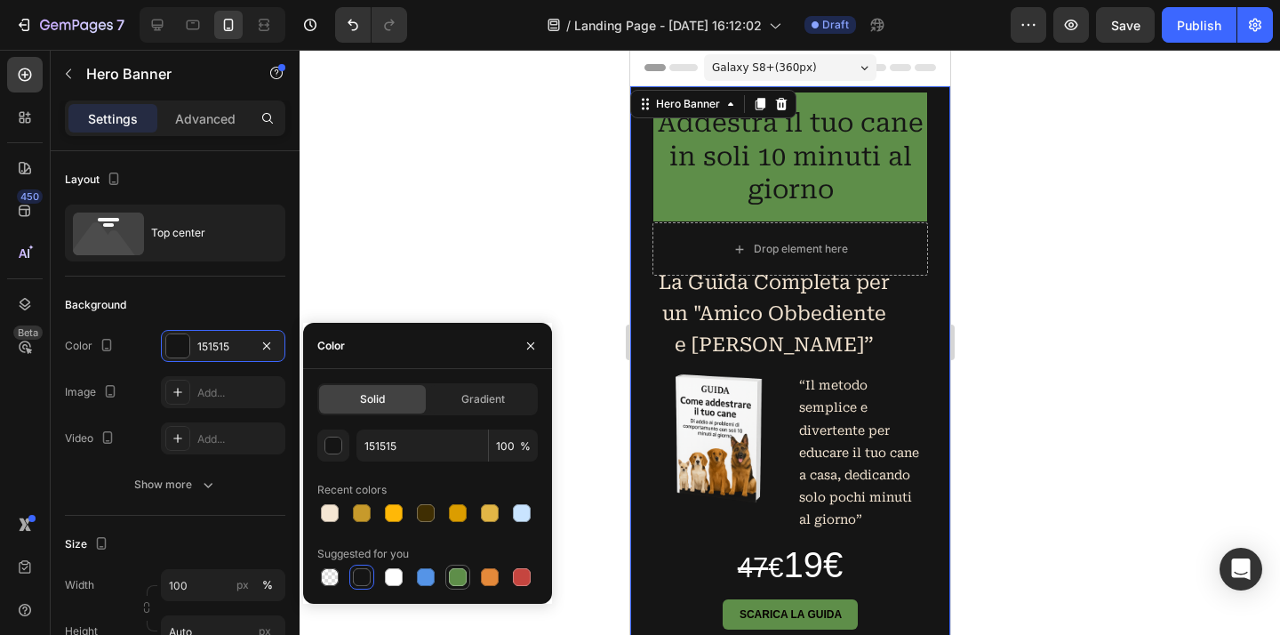
click at [459, 583] on div at bounding box center [458, 577] width 18 height 18
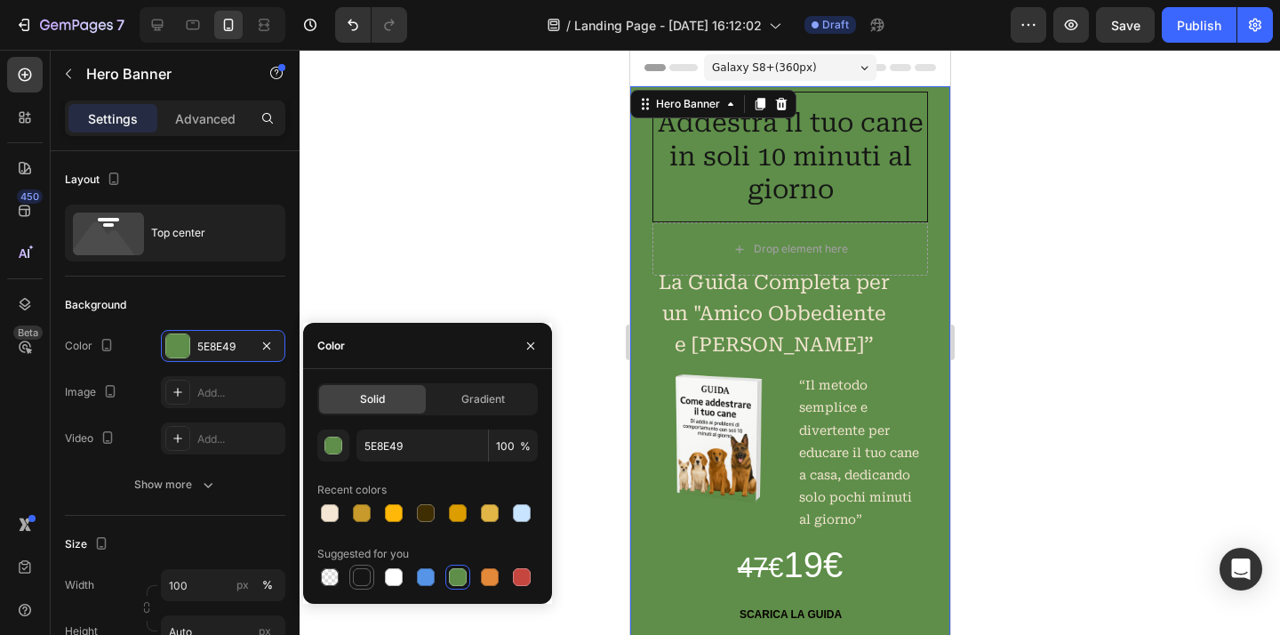
click at [371, 580] on div at bounding box center [361, 576] width 21 height 21
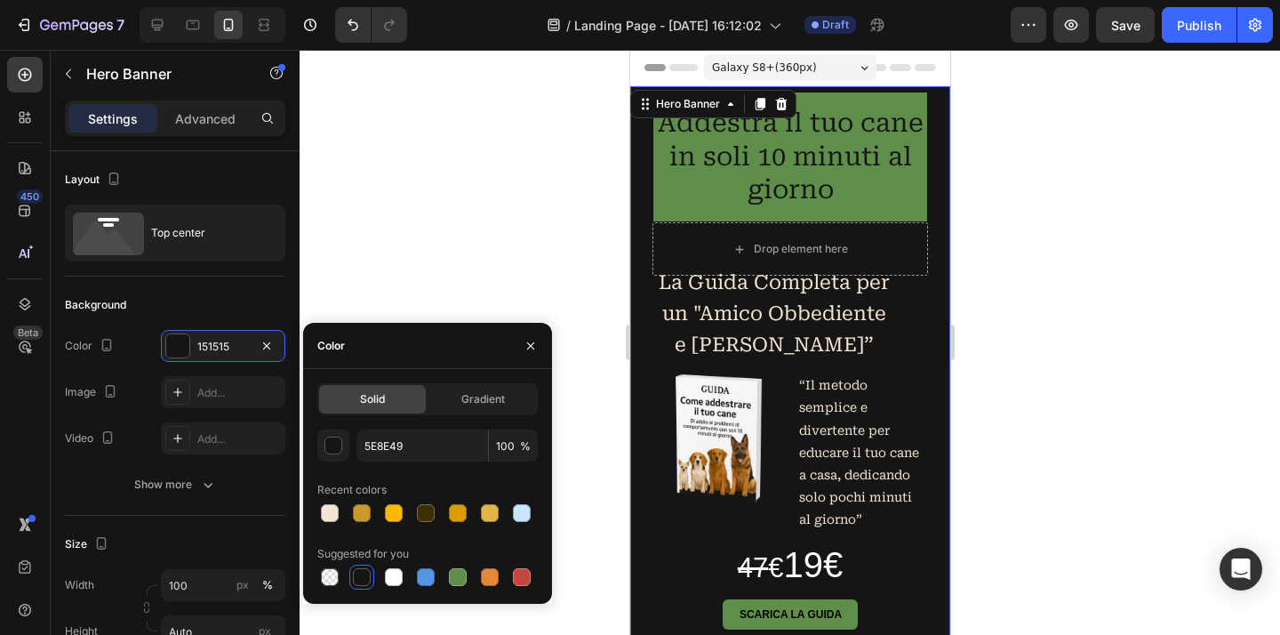
type input "151515"
click at [1065, 390] on div at bounding box center [789, 342] width 980 height 585
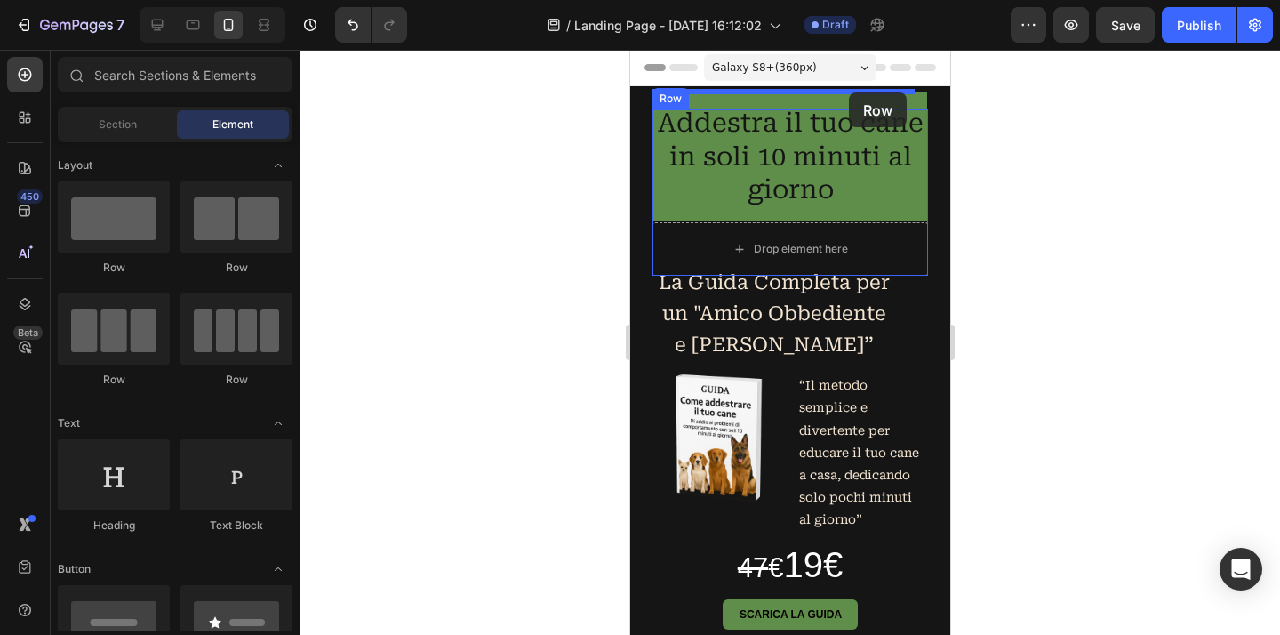
drag, startPoint x: 762, startPoint y: 273, endPoint x: 848, endPoint y: 92, distance: 199.9
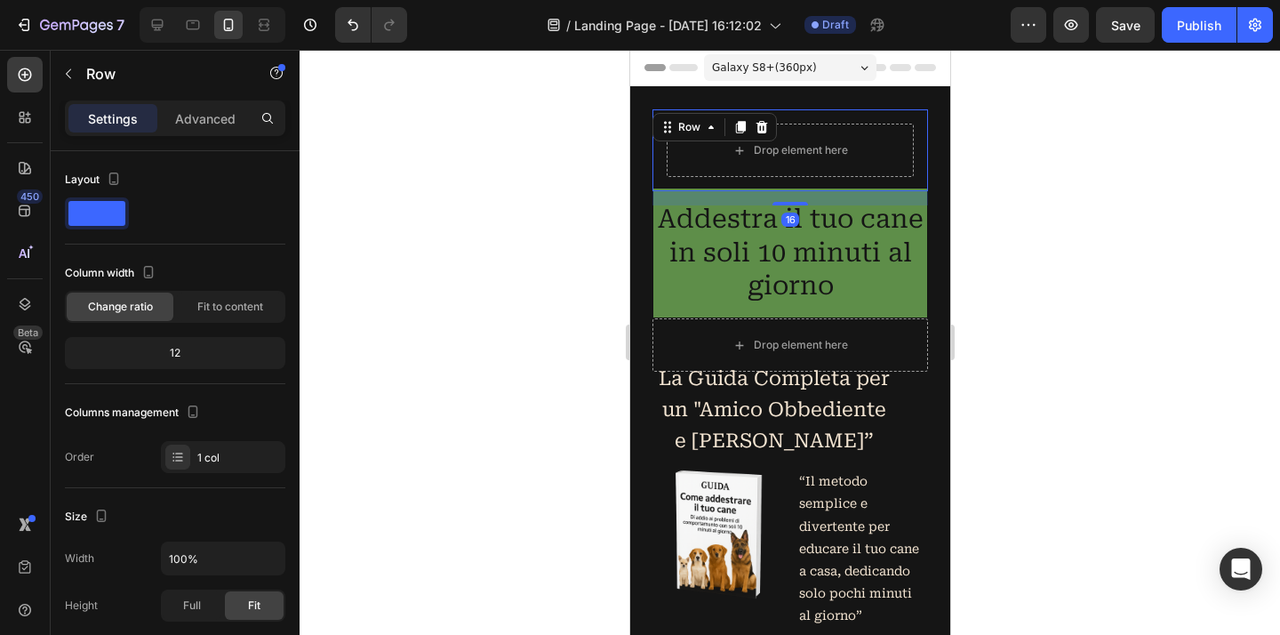
click at [1149, 222] on div at bounding box center [789, 342] width 980 height 585
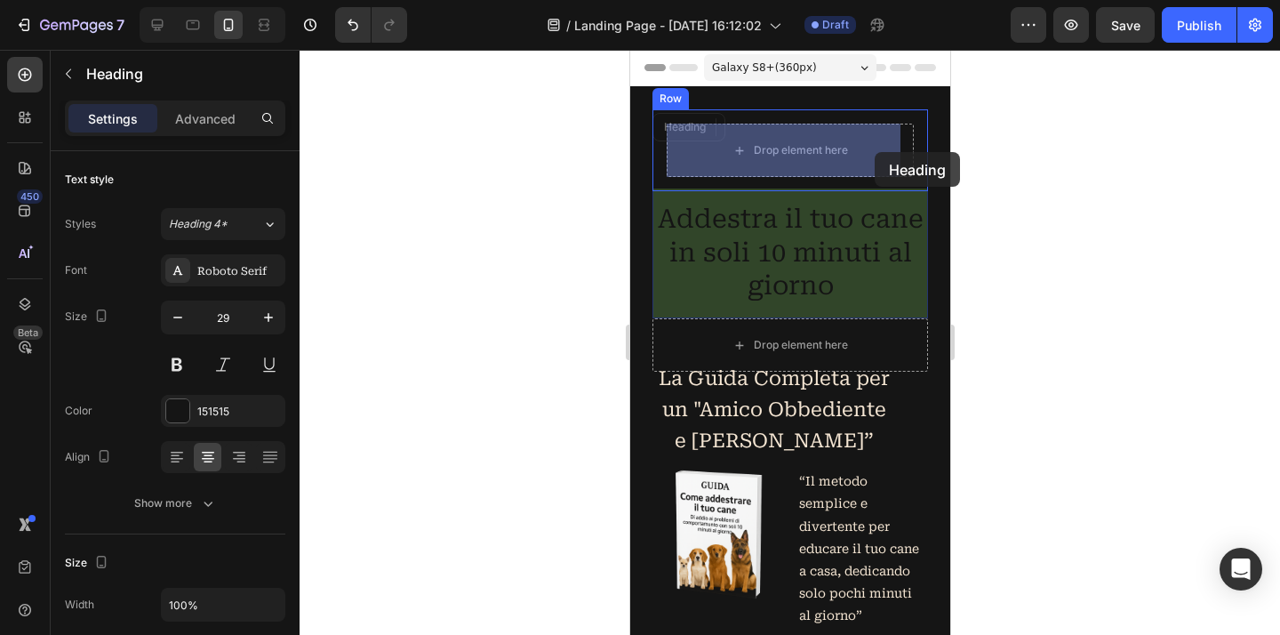
drag, startPoint x: 882, startPoint y: 265, endPoint x: 874, endPoint y: 152, distance: 113.2
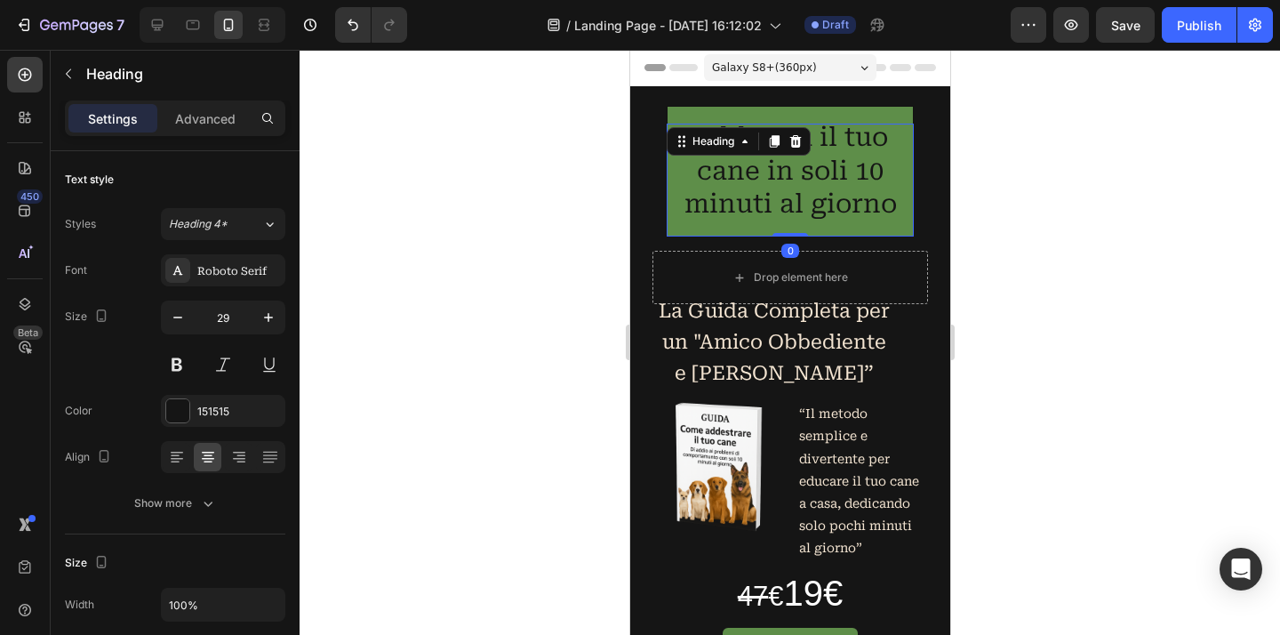
click at [1121, 220] on div at bounding box center [789, 342] width 980 height 585
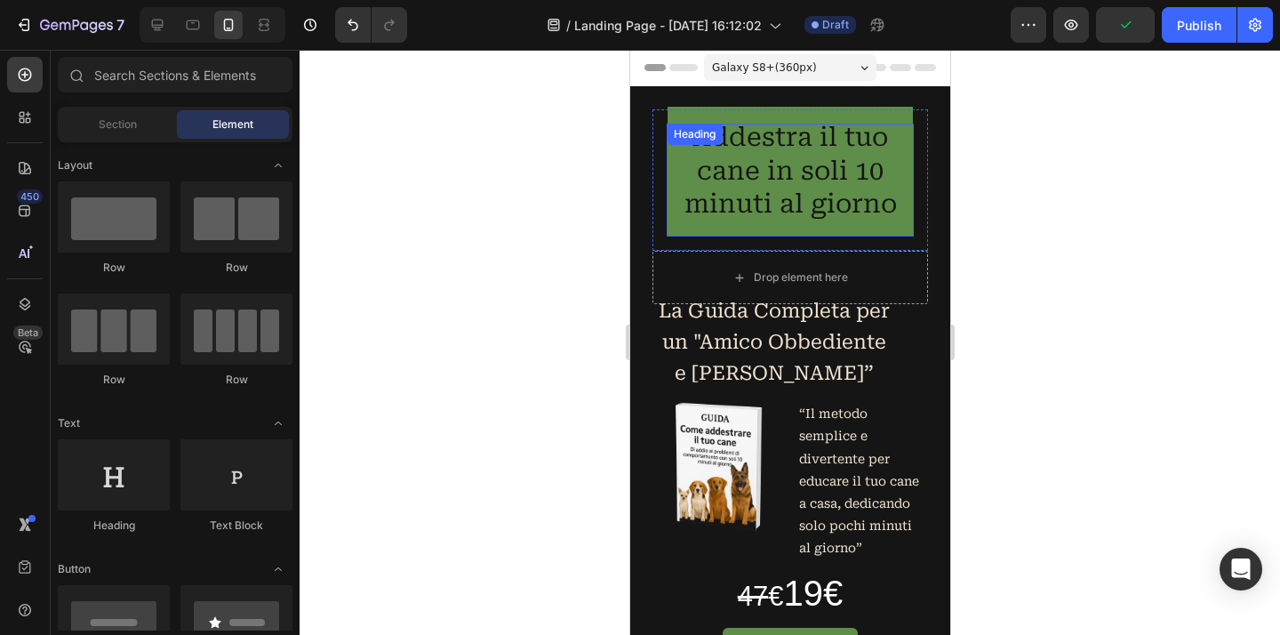
click at [876, 116] on h2 "Addestra il tuo cane in soli 10 minuti al giorno" at bounding box center [789, 171] width 247 height 131
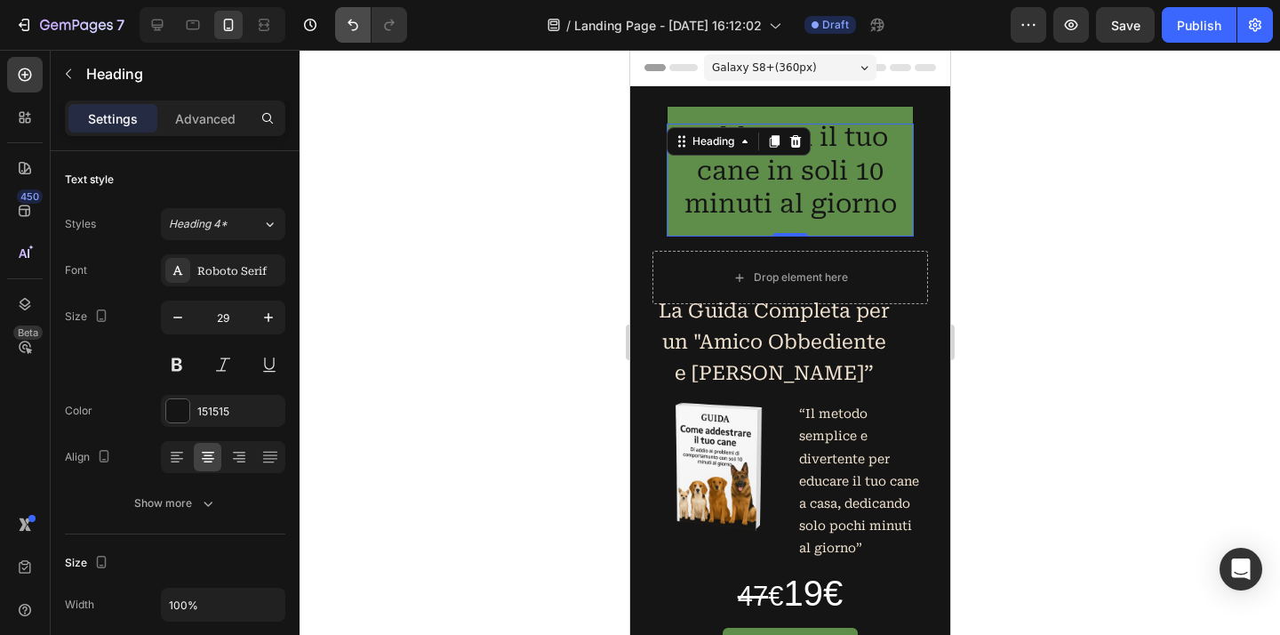
click at [357, 34] on button "Undo/Redo" at bounding box center [353, 25] width 36 height 36
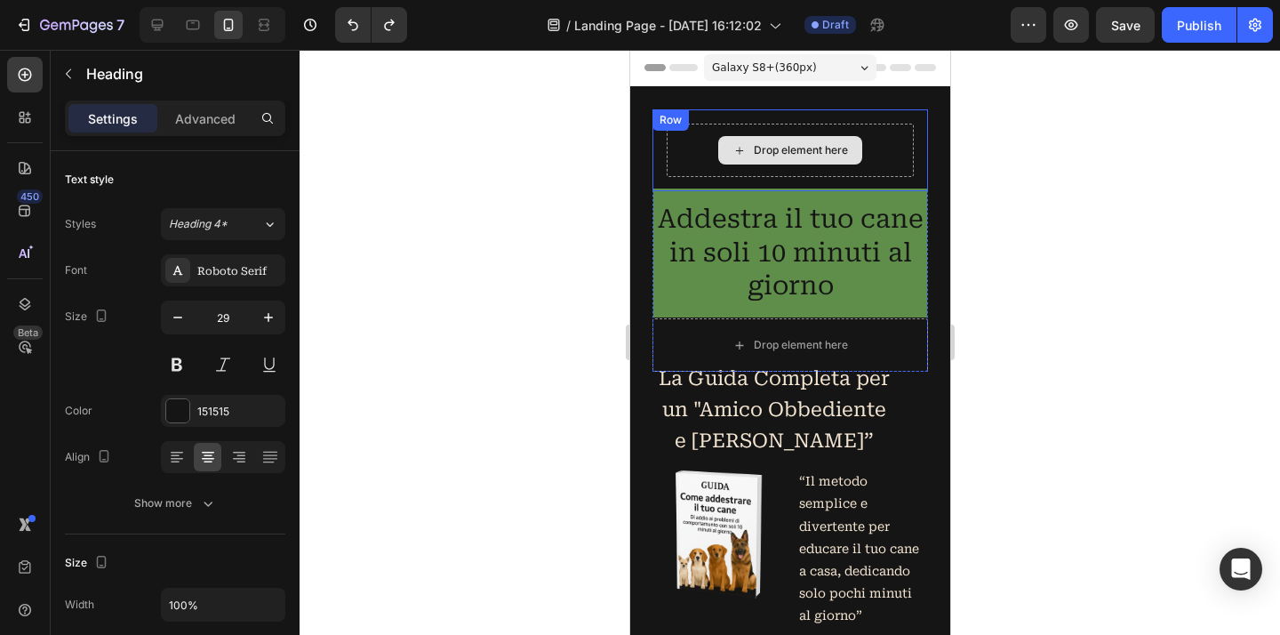
click at [876, 147] on div "Drop element here" at bounding box center [789, 150] width 247 height 53
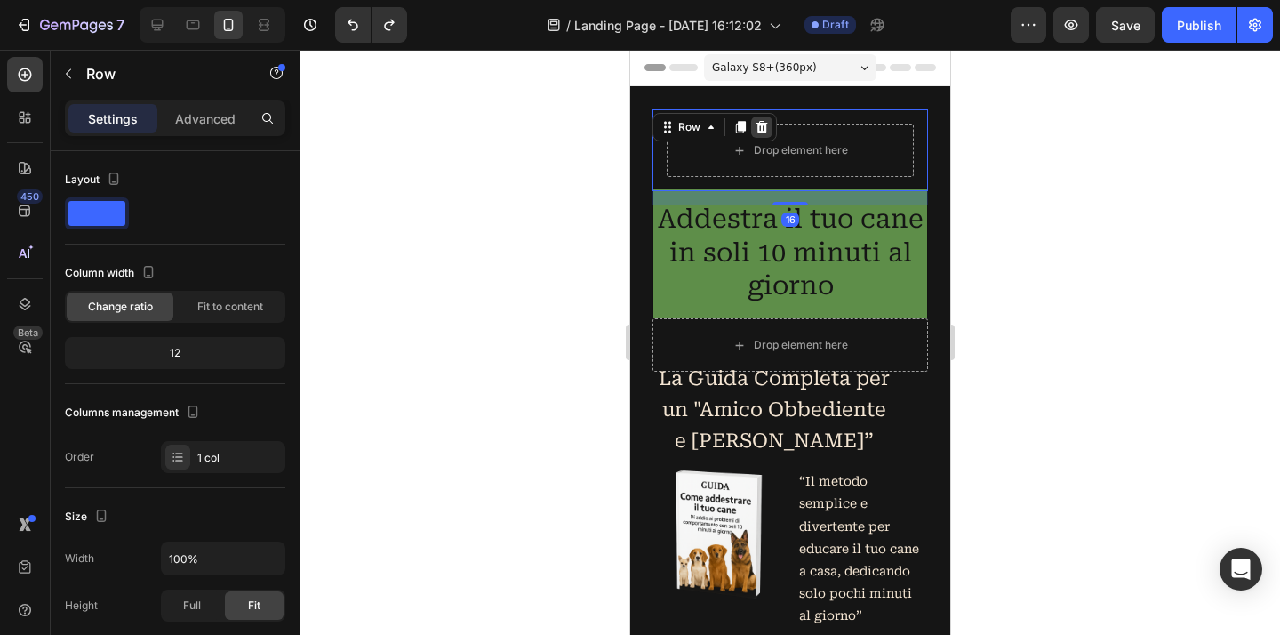
click at [764, 124] on icon at bounding box center [761, 127] width 12 height 12
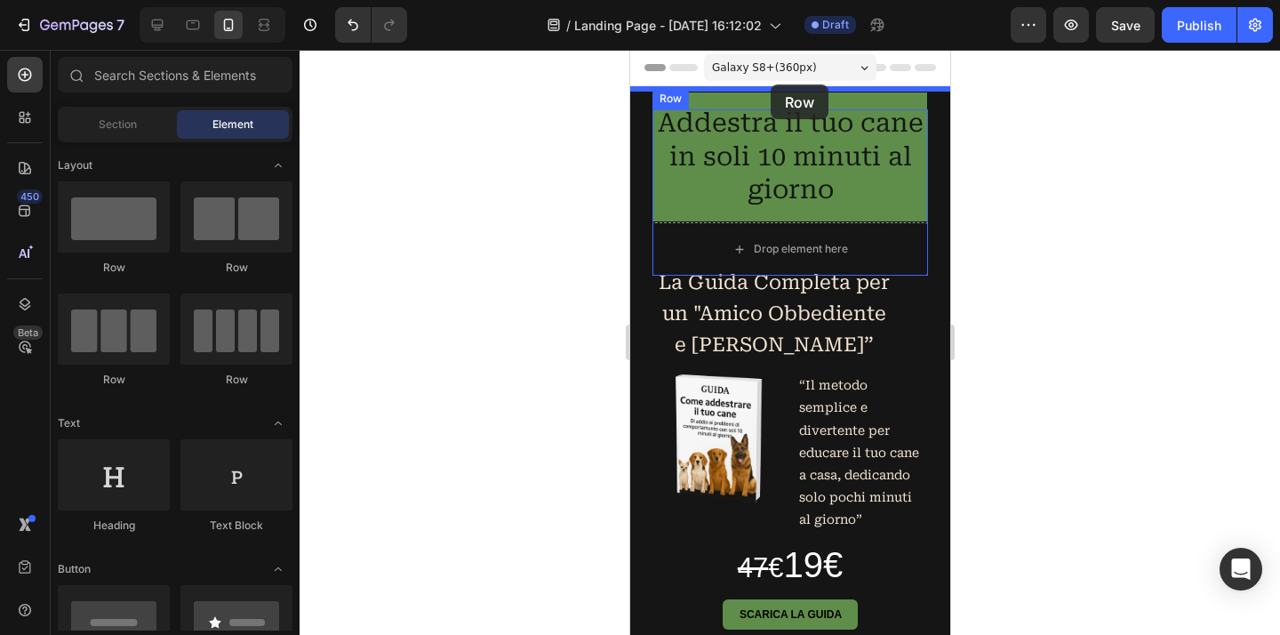
drag, startPoint x: 721, startPoint y: 265, endPoint x: 770, endPoint y: 84, distance: 186.9
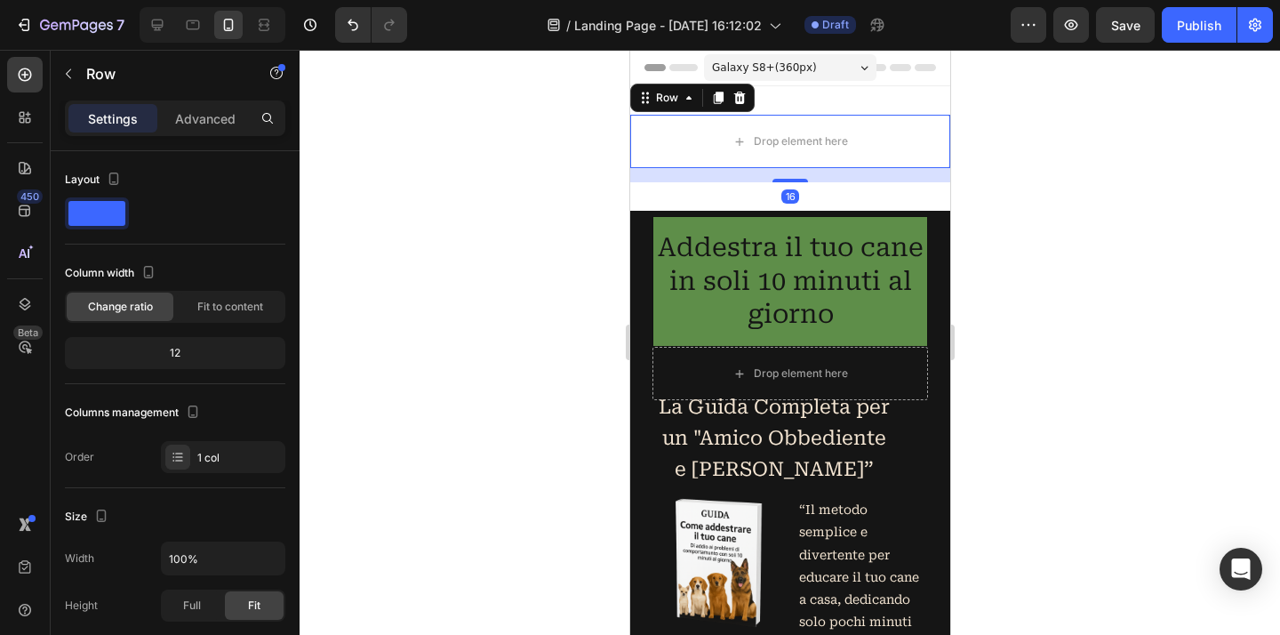
click at [1047, 275] on div at bounding box center [789, 342] width 980 height 585
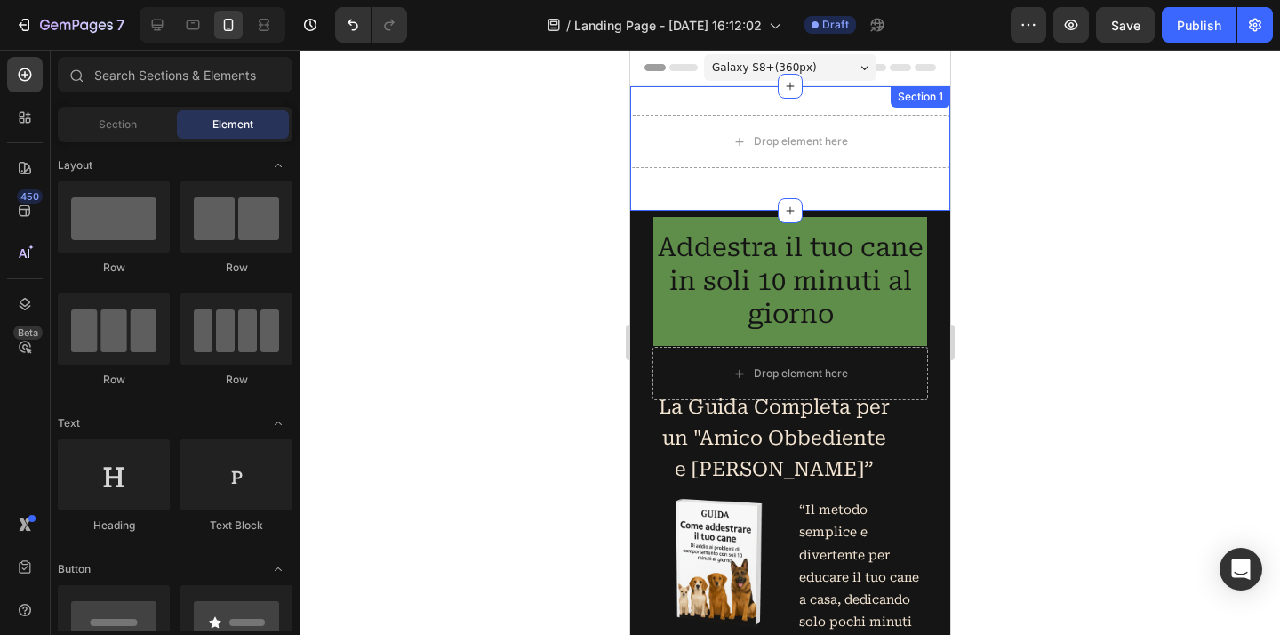
click at [806, 183] on div "Drop element here Row Section 1" at bounding box center [789, 148] width 320 height 124
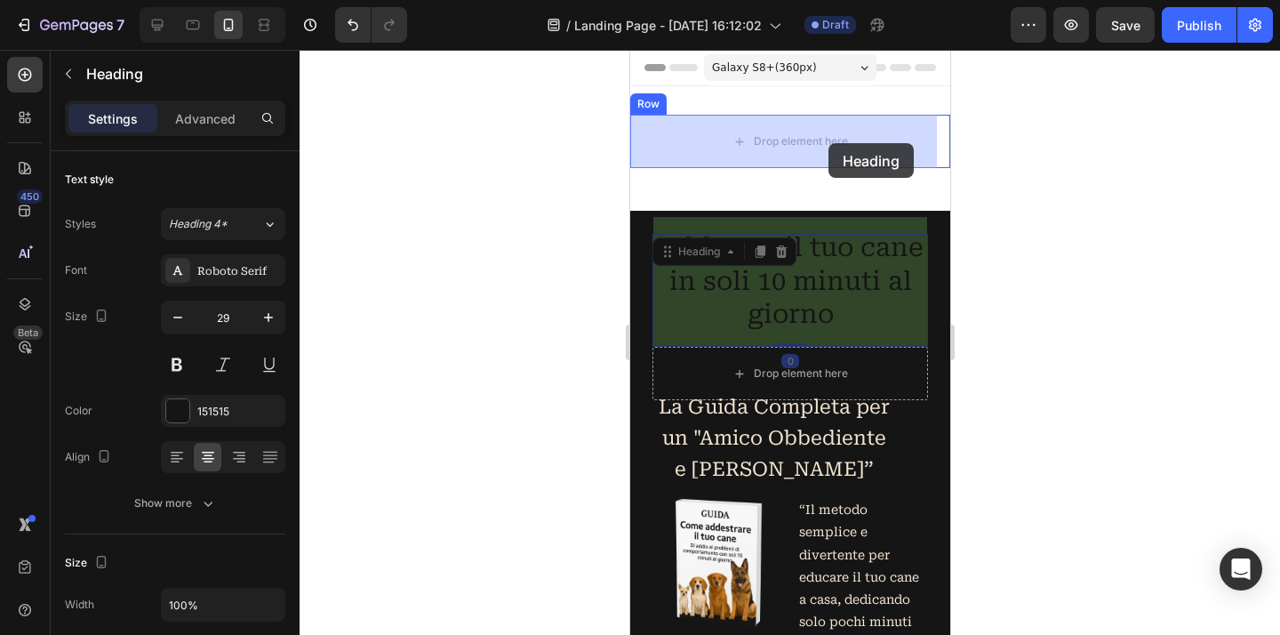
drag, startPoint x: 772, startPoint y: 282, endPoint x: 827, endPoint y: 144, distance: 148.4
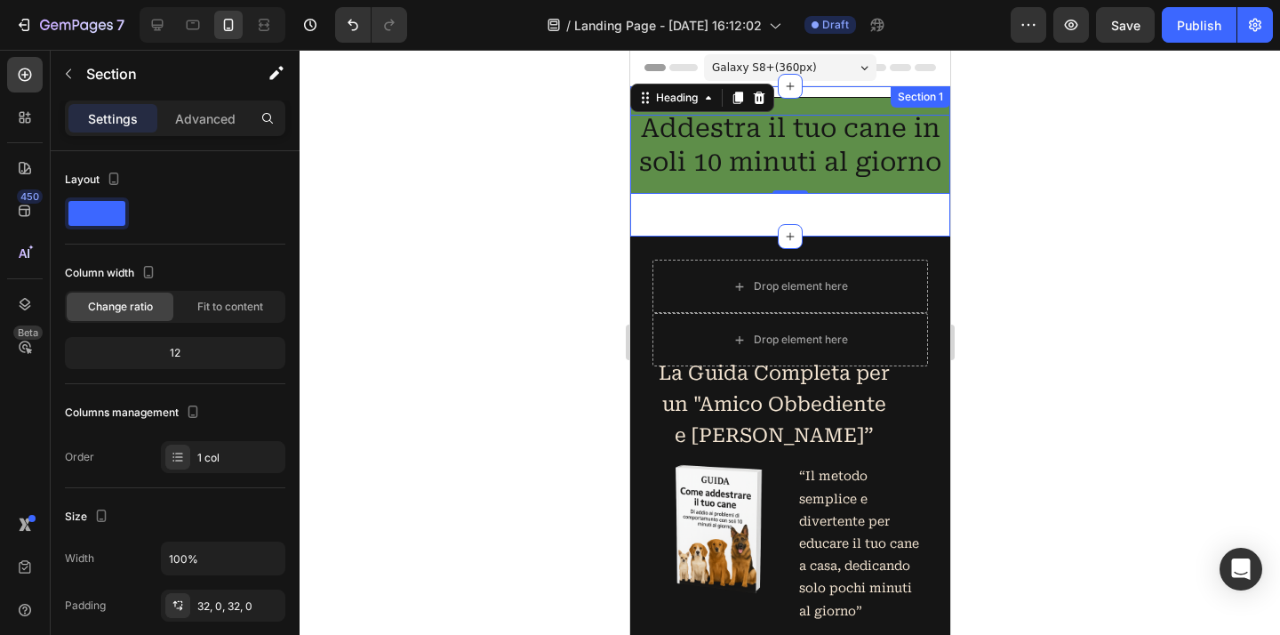
click at [812, 220] on div "Addestra il tuo cane in soli 10 minuti al giorno Heading 0 Row Section 1" at bounding box center [789, 161] width 320 height 150
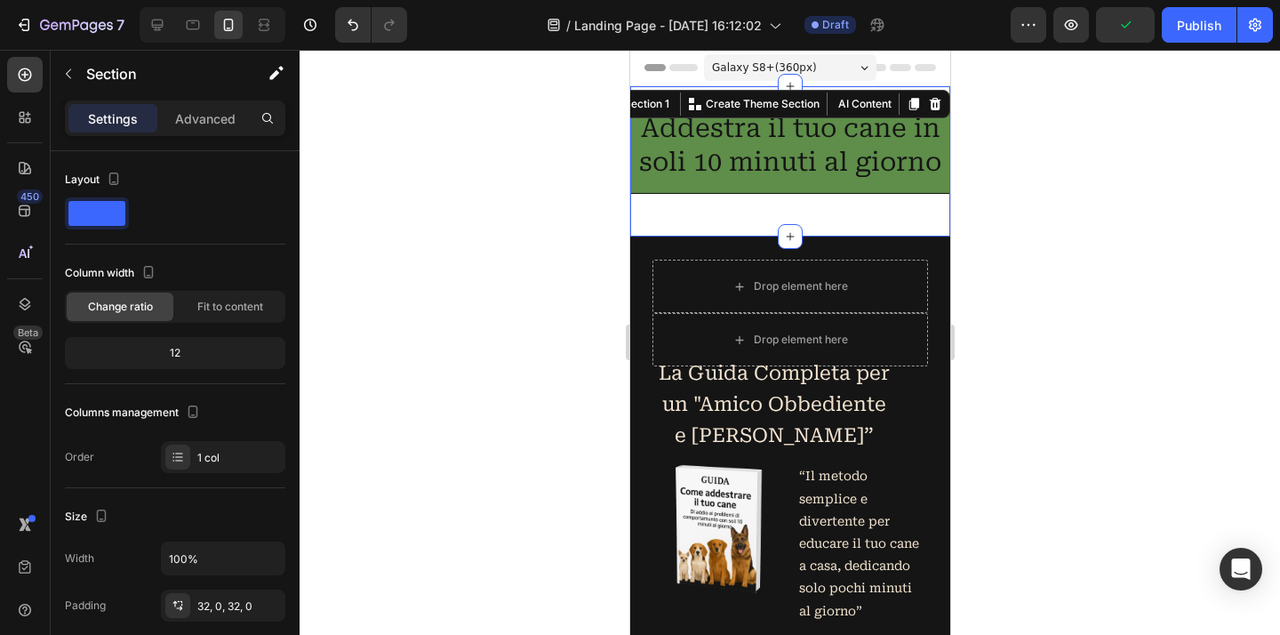
click at [1067, 236] on div at bounding box center [789, 342] width 980 height 585
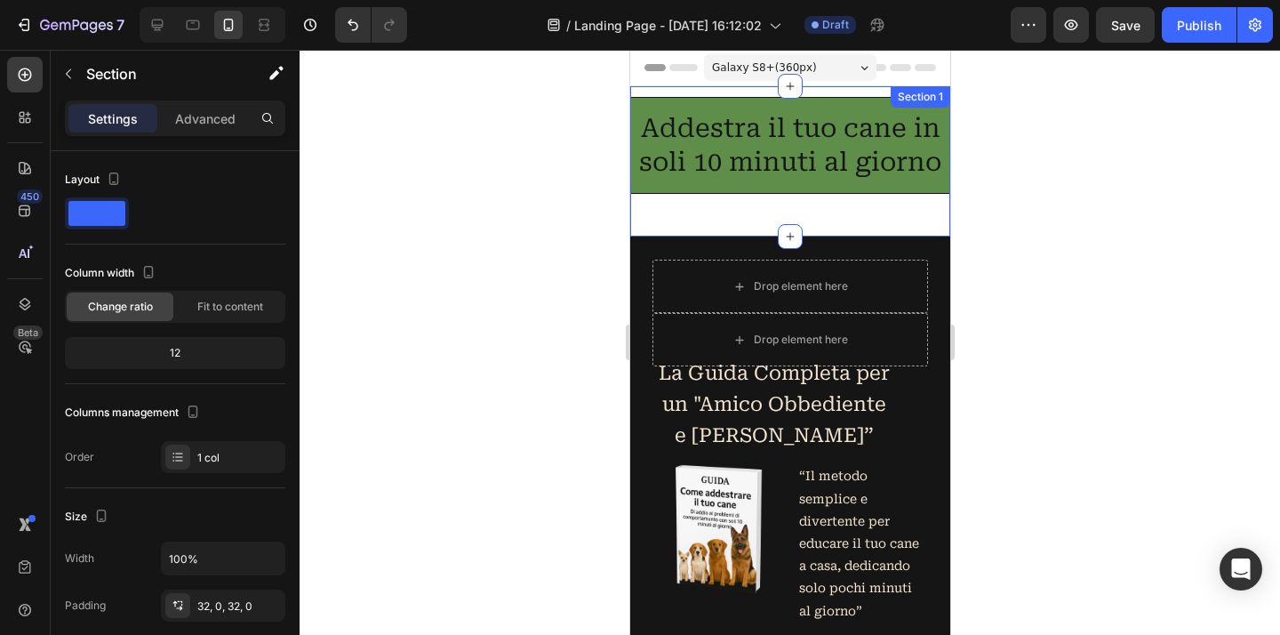
click at [885, 223] on div "Addestra il tuo cane in soli 10 minuti al giorno Heading Row Section 1" at bounding box center [789, 161] width 320 height 150
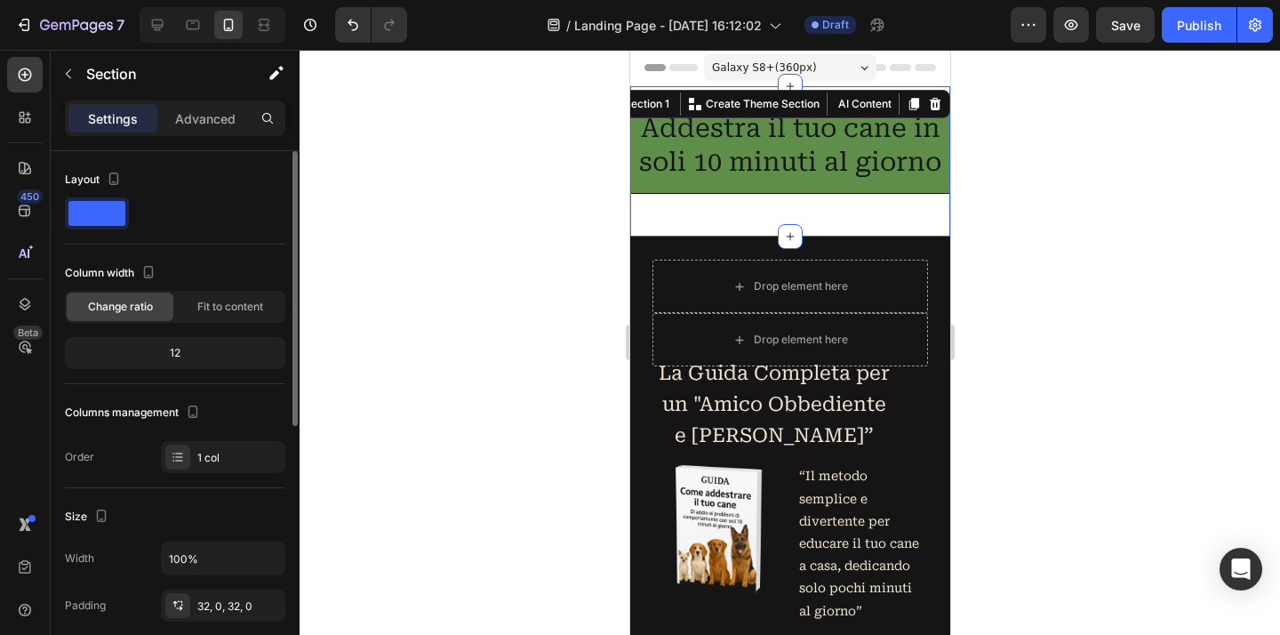
click at [180, 356] on div "12" at bounding box center [174, 352] width 213 height 25
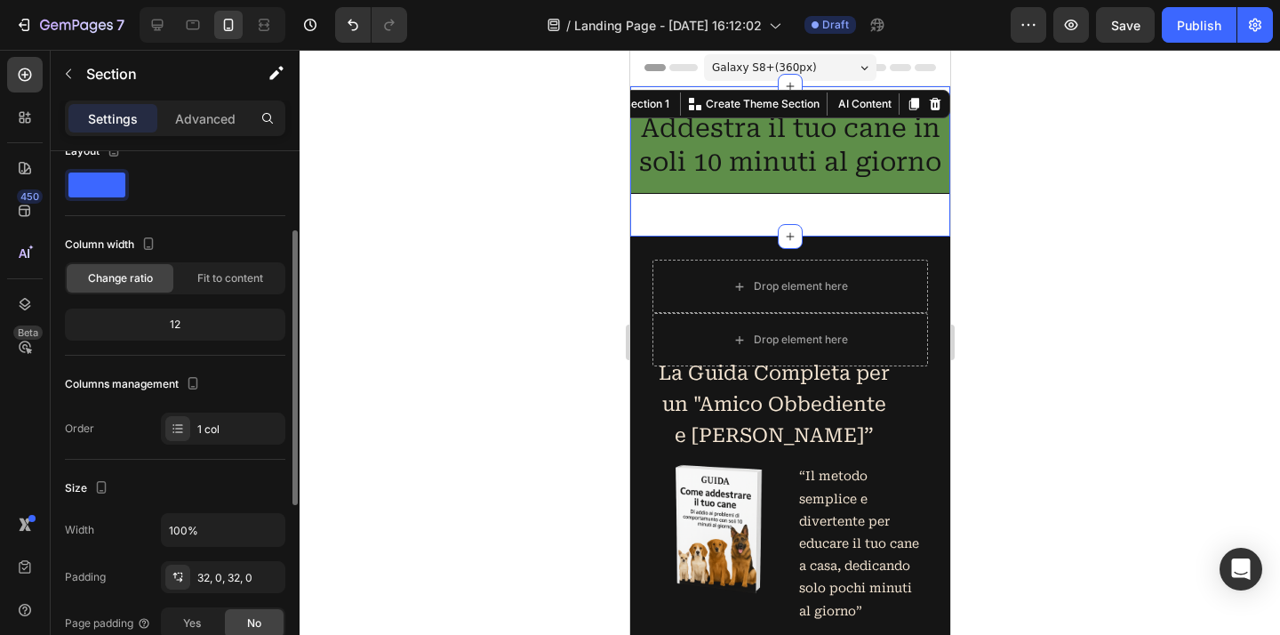
scroll to position [71, 0]
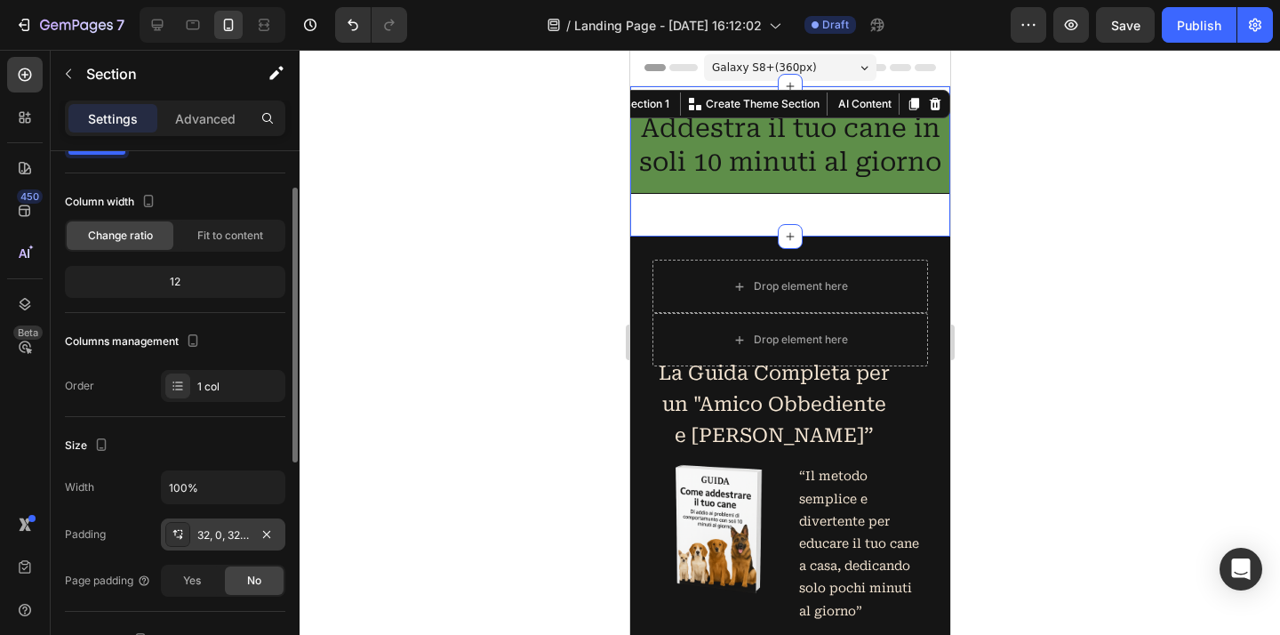
click at [216, 537] on div "32, 0, 32, 0" at bounding box center [223, 535] width 52 height 16
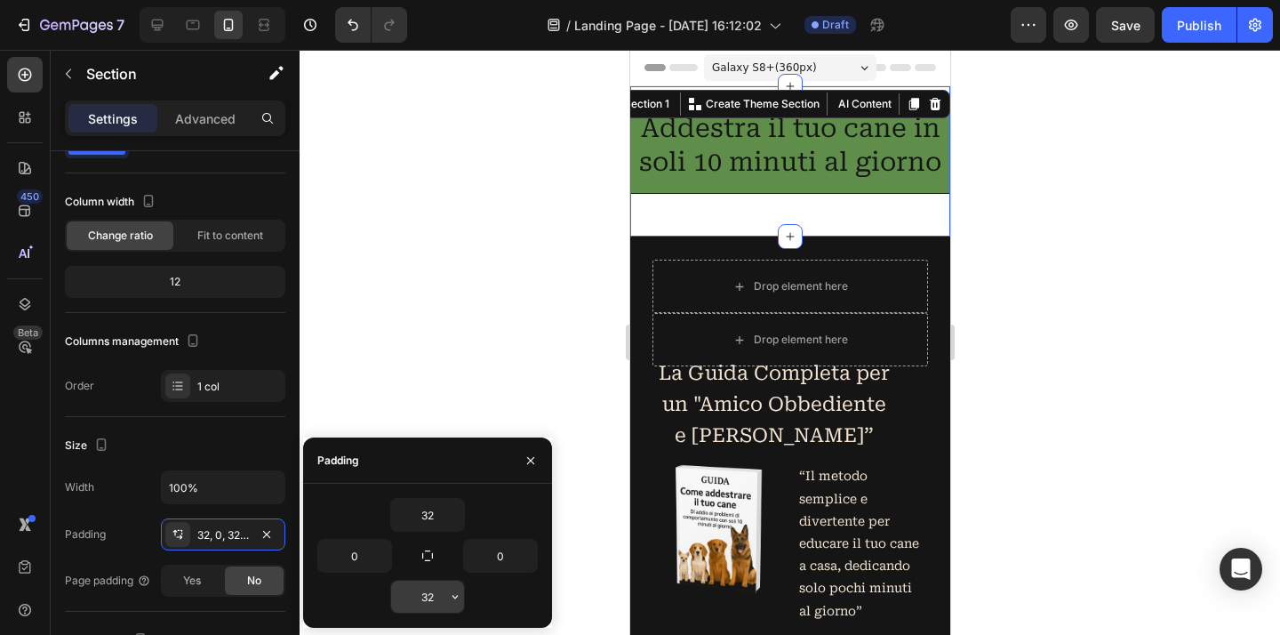
click at [431, 601] on input "32" at bounding box center [427, 596] width 73 height 32
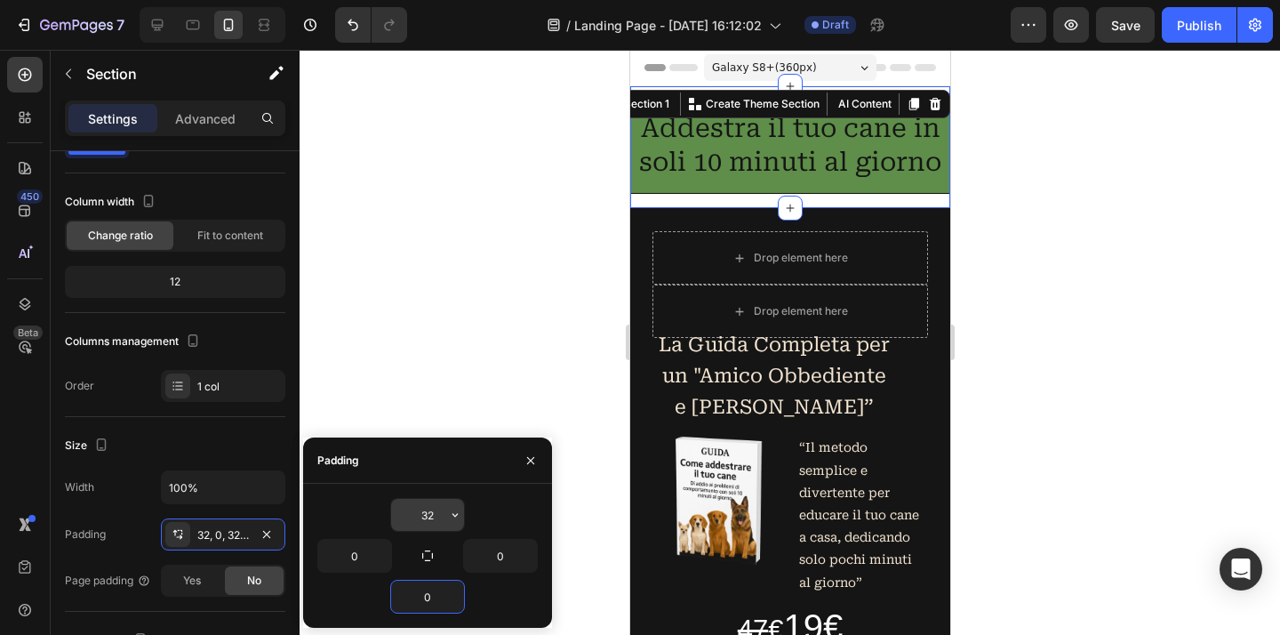
type input "0"
click at [419, 515] on input "32" at bounding box center [427, 515] width 73 height 32
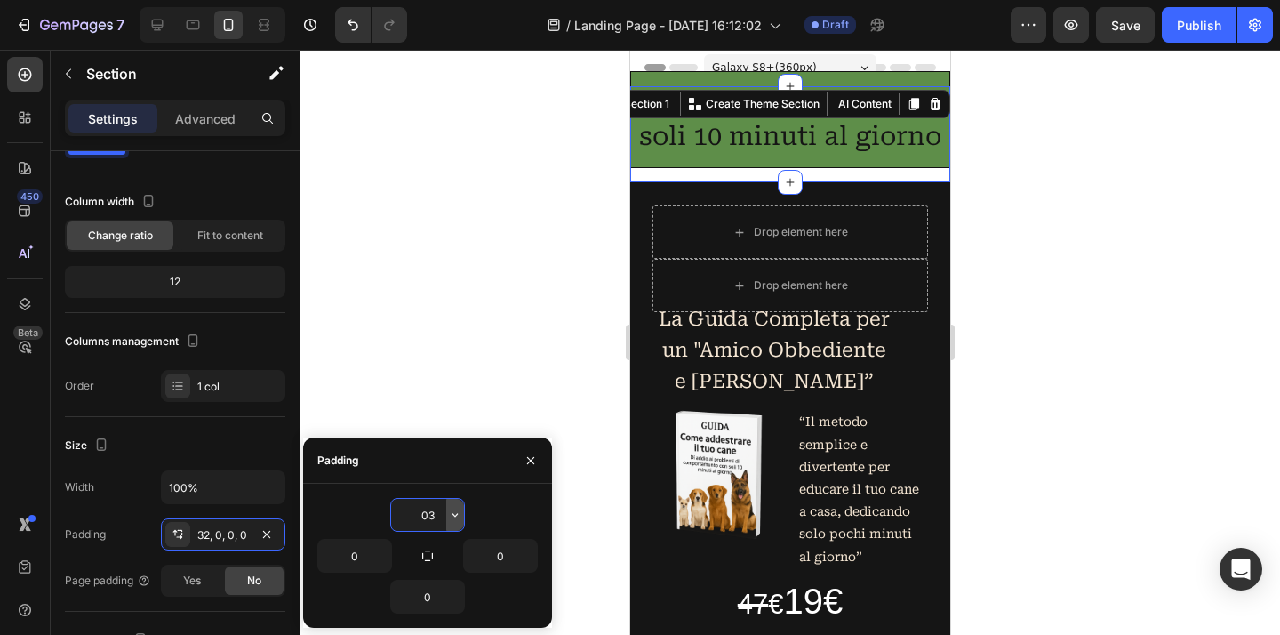
type input "032"
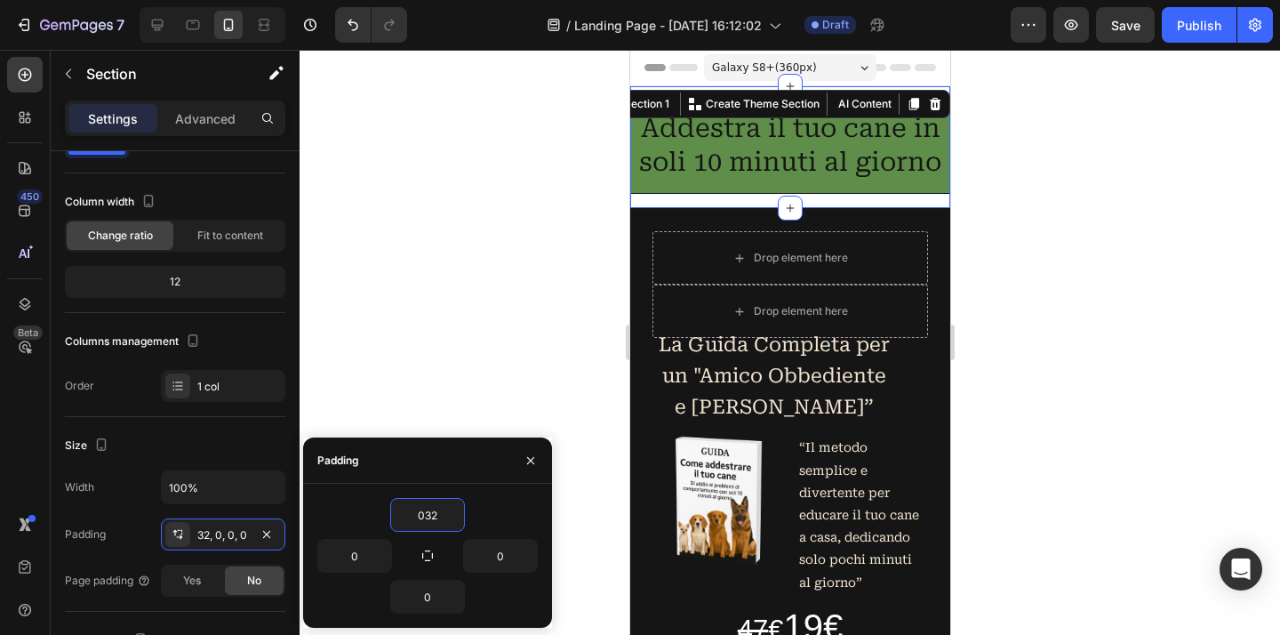
click at [996, 331] on div at bounding box center [789, 342] width 980 height 585
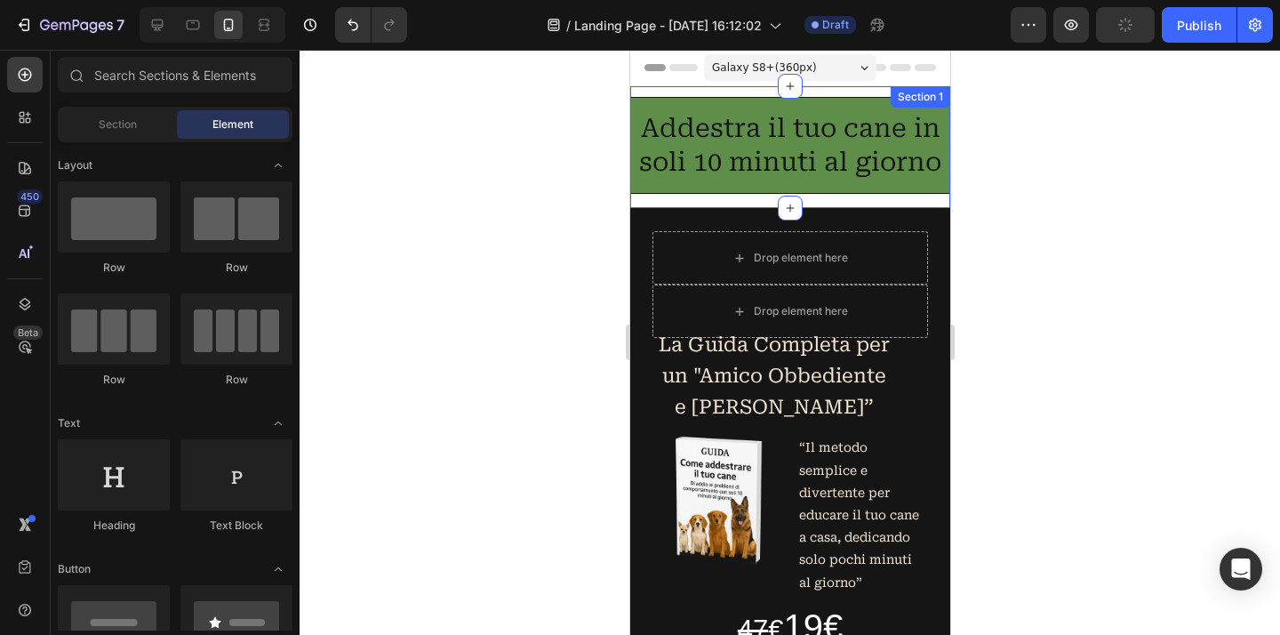
click at [832, 92] on div "Addestra il tuo cane in soli 10 minuti al giorno Heading Row Section 1" at bounding box center [789, 147] width 320 height 122
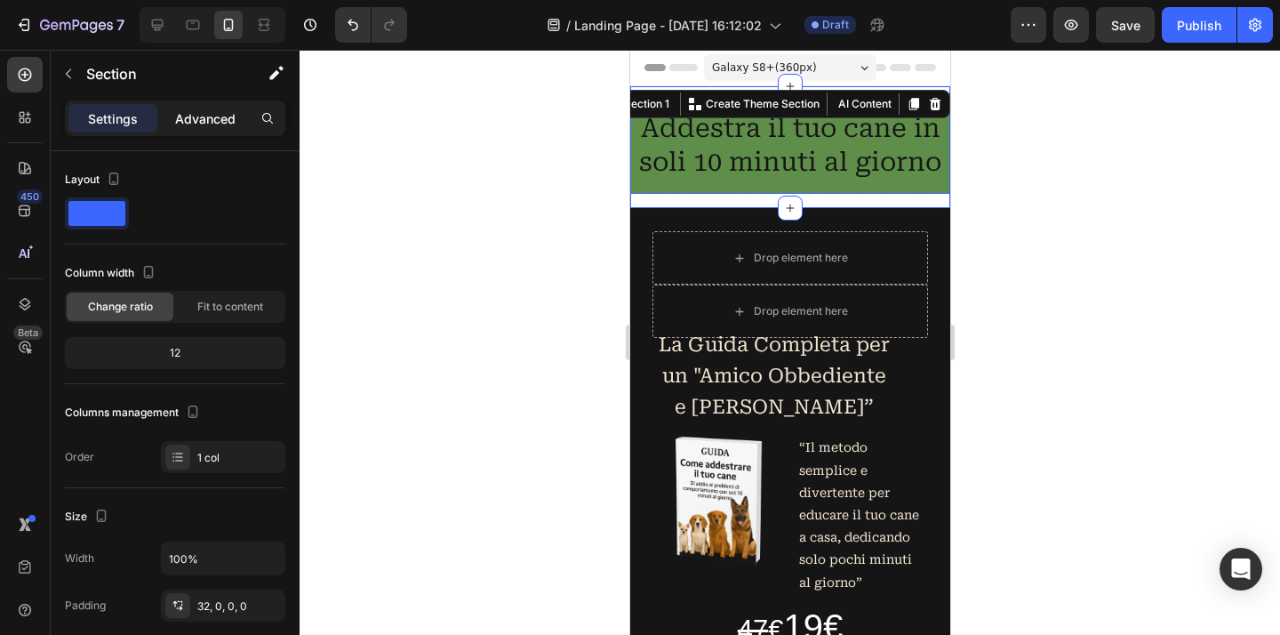
click at [189, 122] on p "Advanced" at bounding box center [205, 118] width 60 height 19
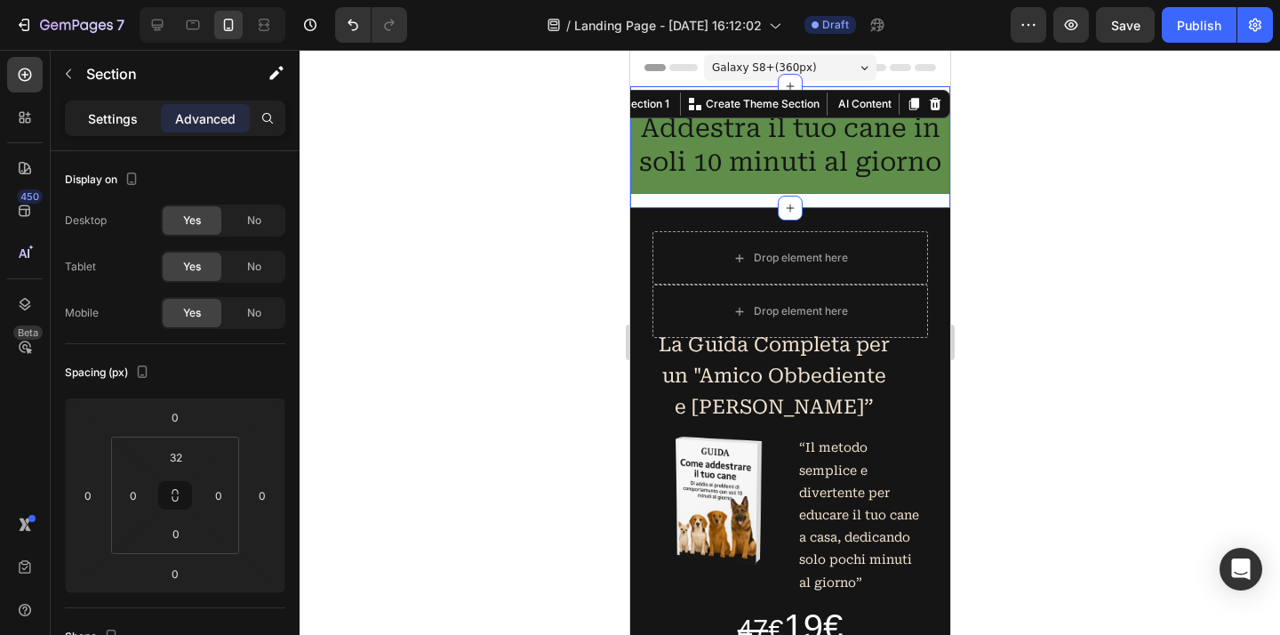
click at [116, 125] on p "Settings" at bounding box center [113, 118] width 50 height 19
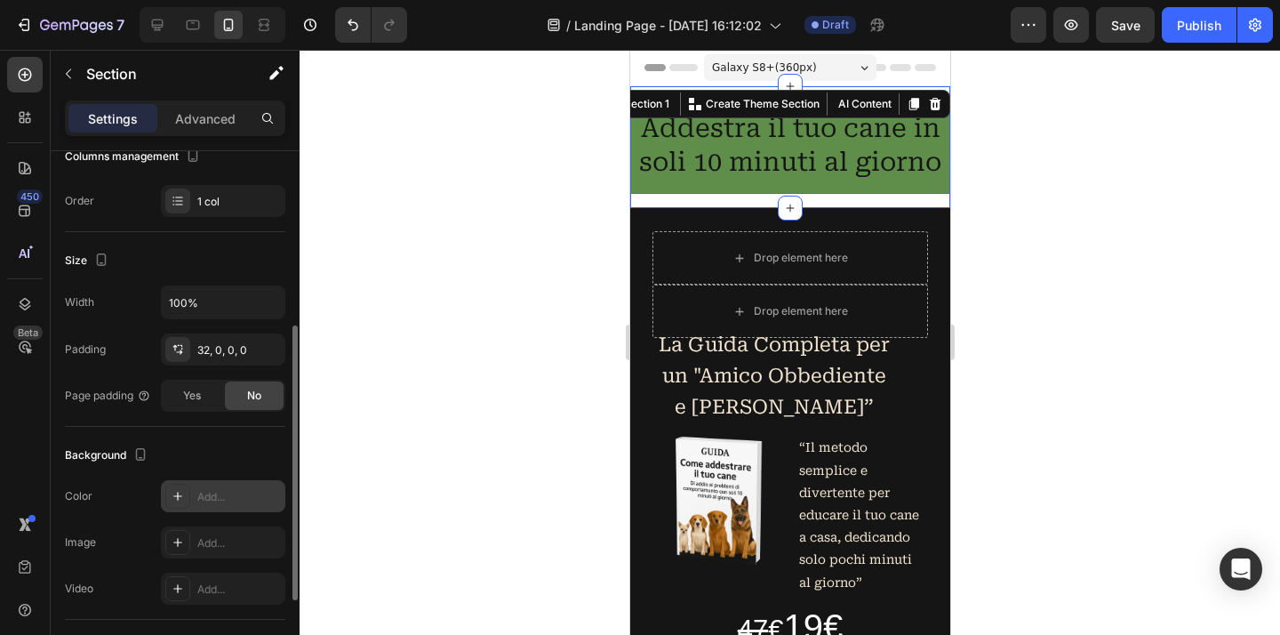
scroll to position [284, 0]
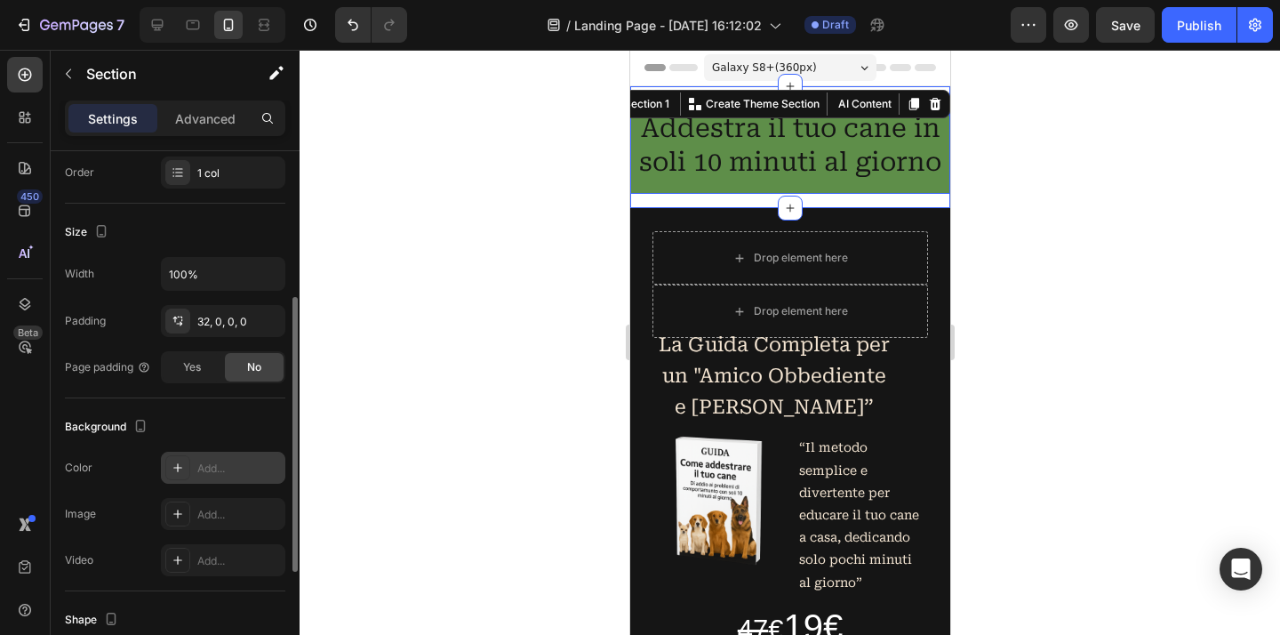
click at [239, 469] on div "Add..." at bounding box center [239, 468] width 84 height 16
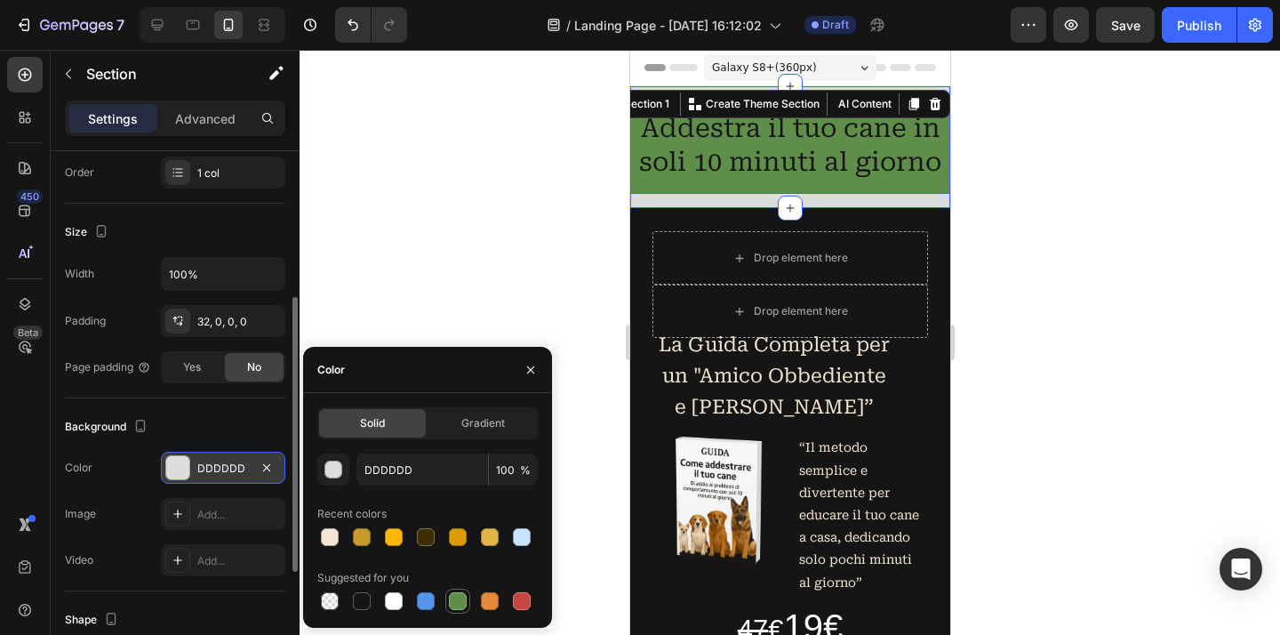
click at [461, 607] on div at bounding box center [458, 601] width 18 height 18
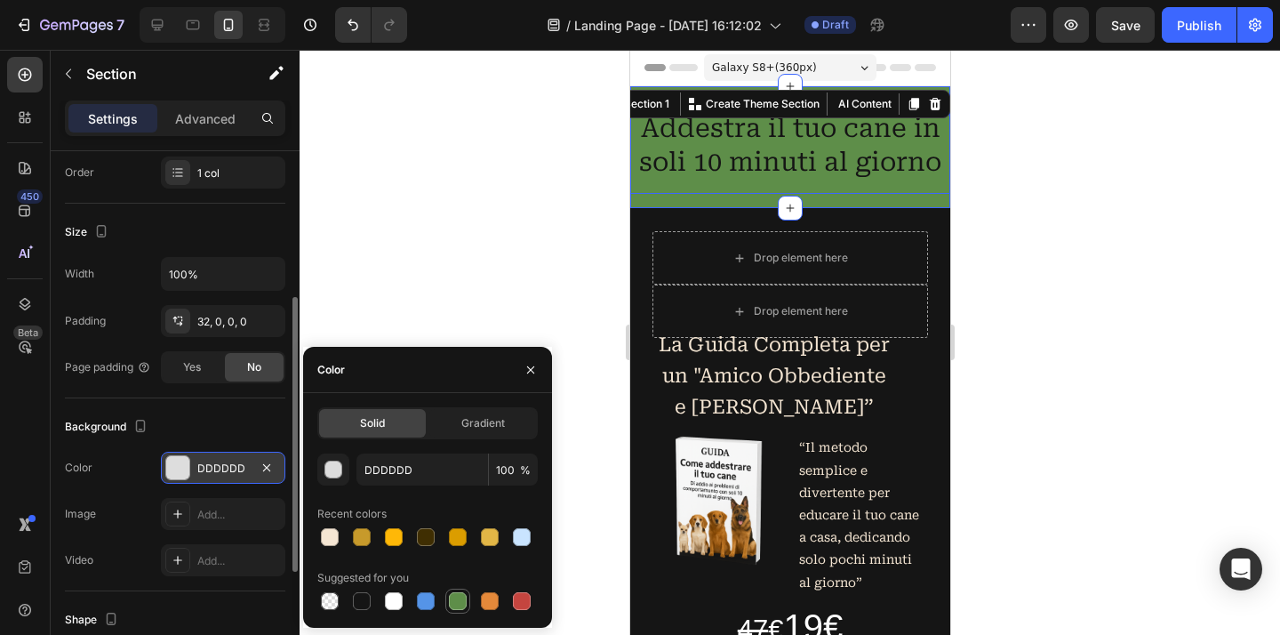
type input "5E8E49"
click at [510, 254] on div at bounding box center [789, 342] width 980 height 585
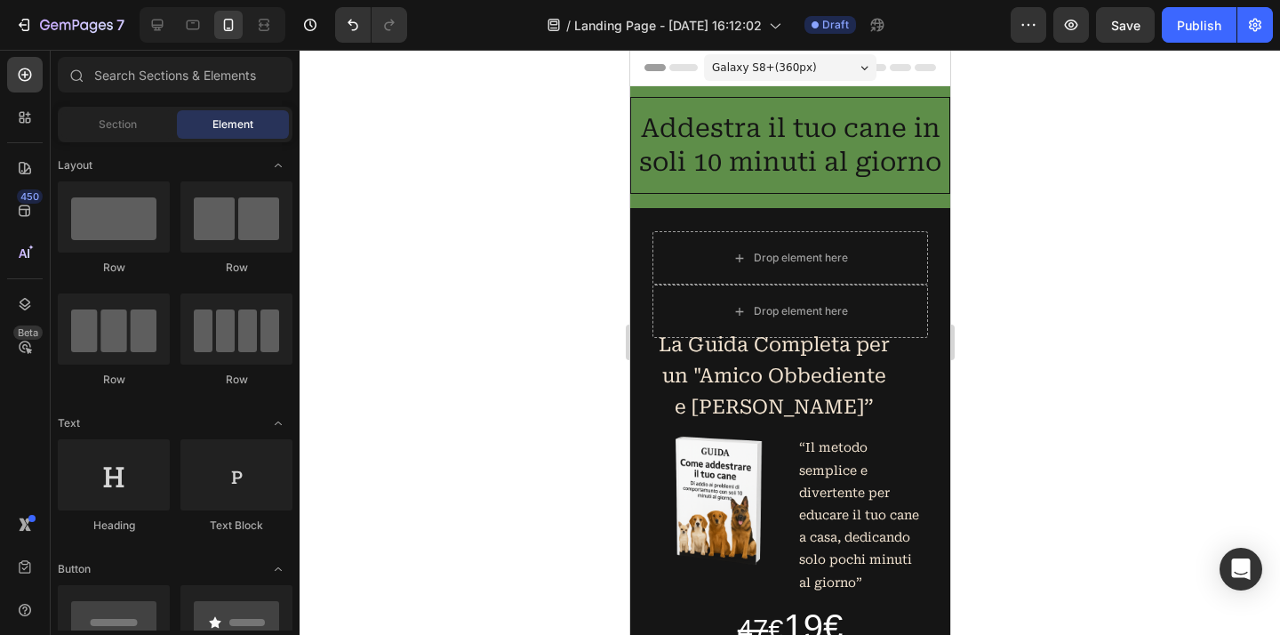
click at [1100, 267] on div at bounding box center [789, 342] width 980 height 585
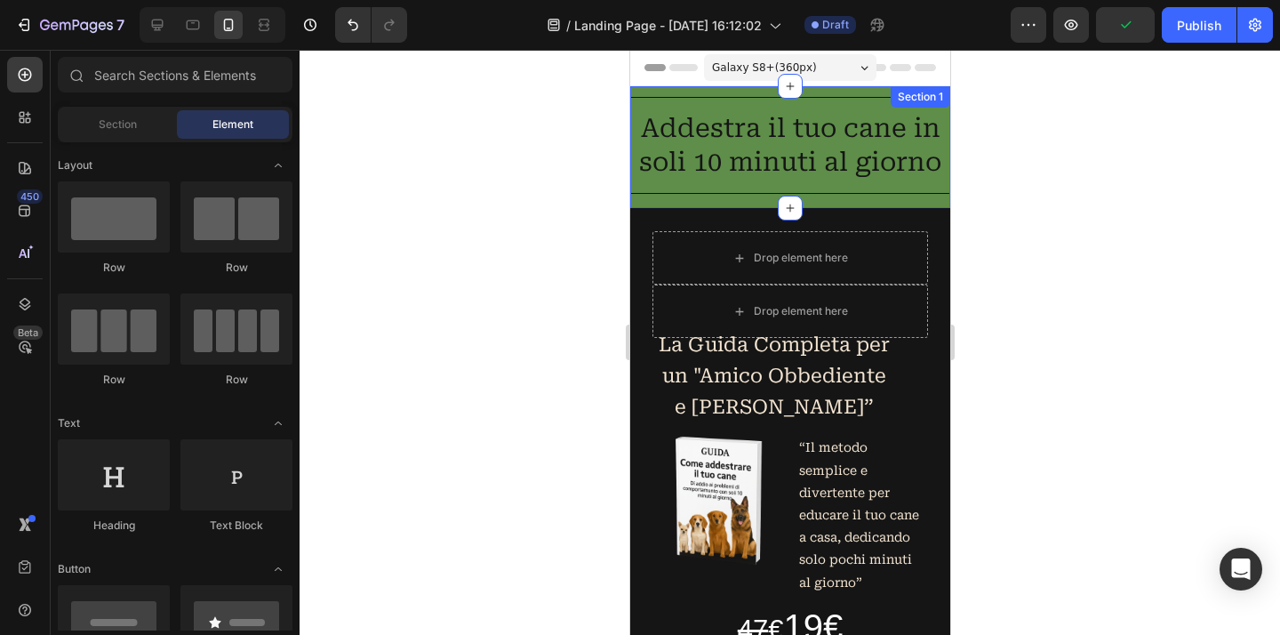
click at [898, 199] on div "Addestra il tuo cane in soli 10 minuti al giorno Heading Row" at bounding box center [789, 161] width 320 height 93
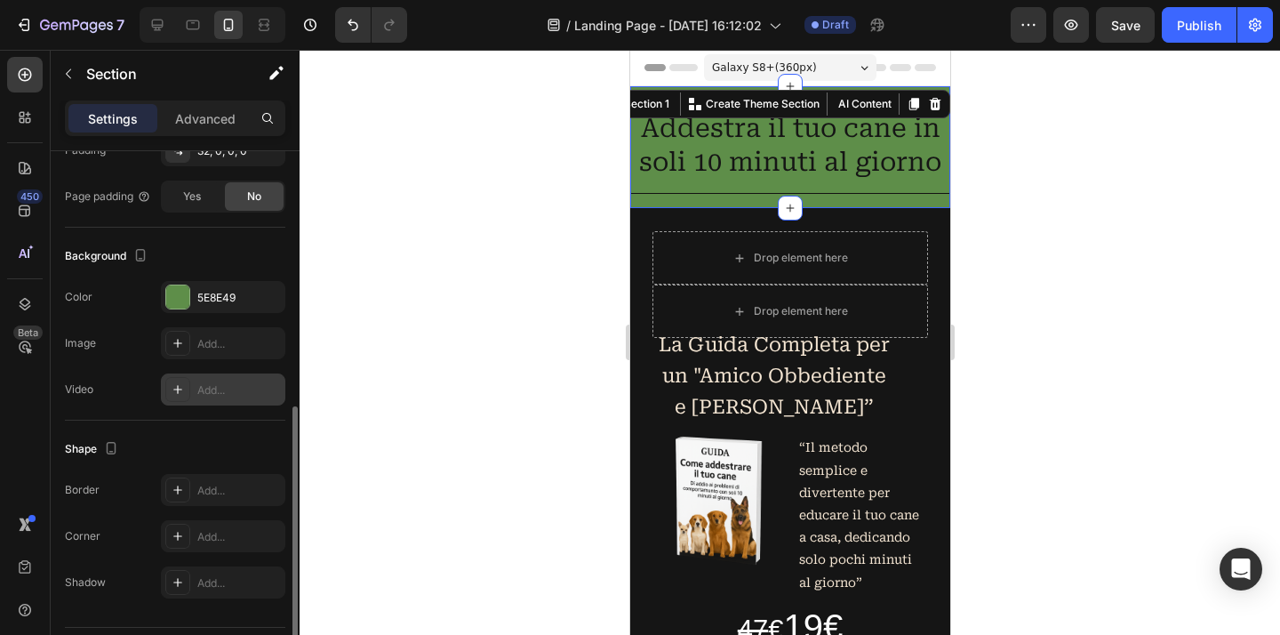
scroll to position [504, 0]
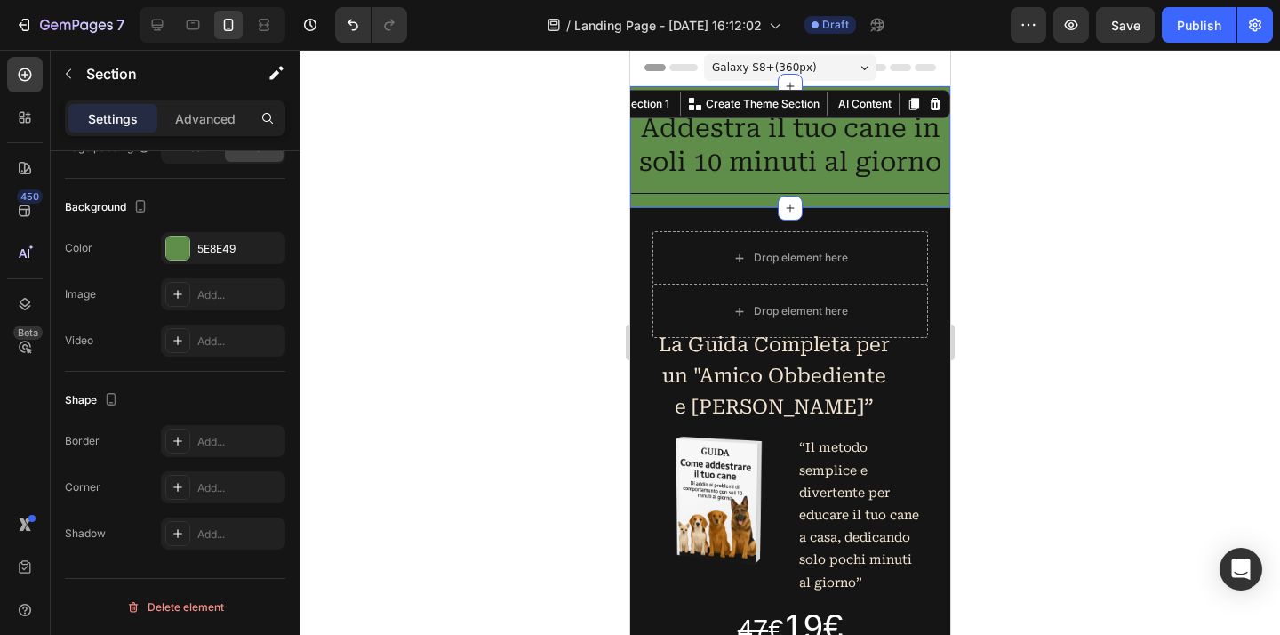
click at [747, 195] on div "Addestra il tuo cane in soli 10 minuti al giorno Heading Row" at bounding box center [789, 161] width 320 height 93
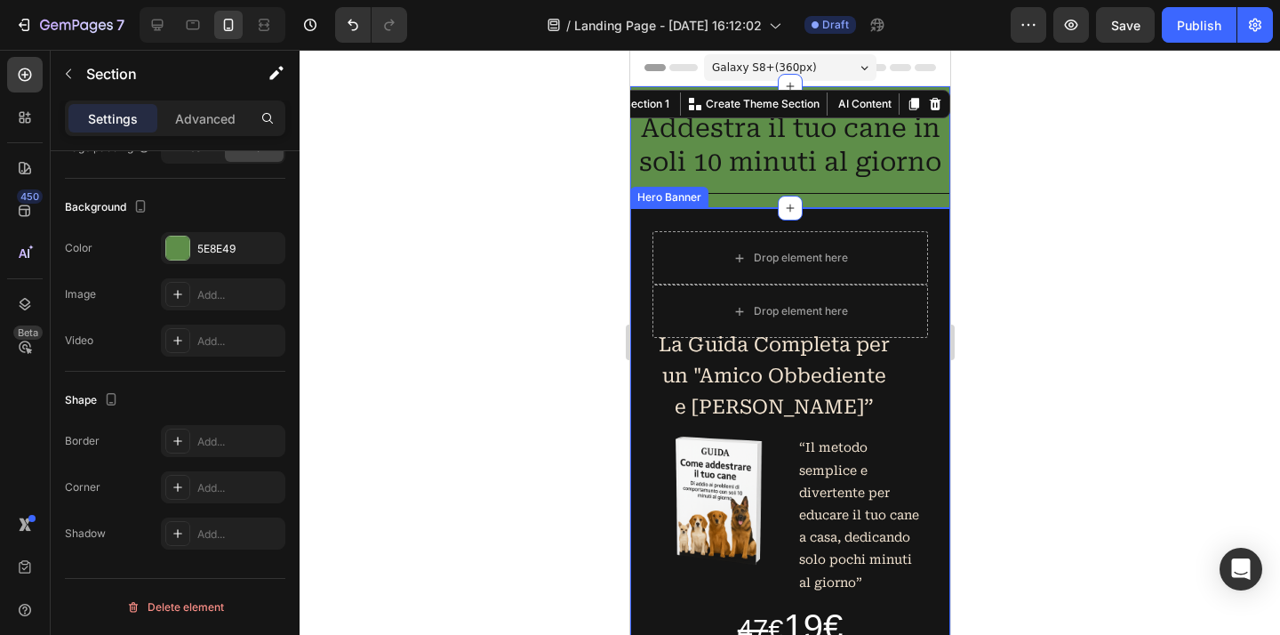
click at [1106, 257] on div at bounding box center [789, 342] width 980 height 585
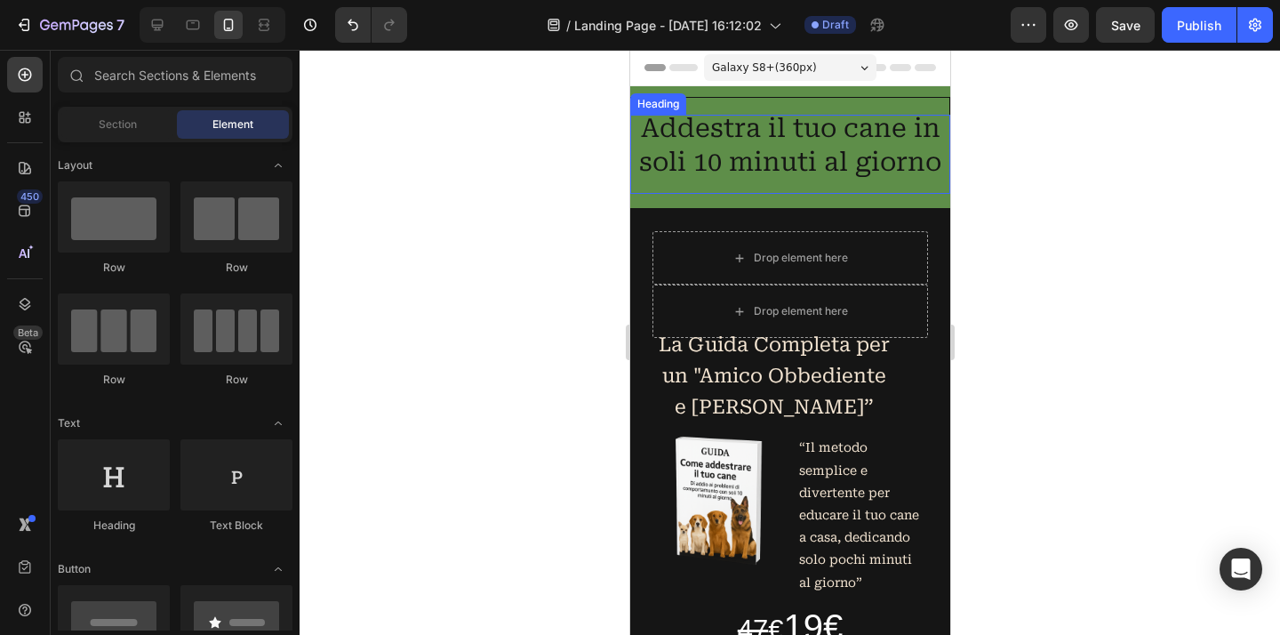
click at [906, 148] on h2 "Addestra il tuo cane in soli 10 minuti al giorno" at bounding box center [789, 145] width 320 height 97
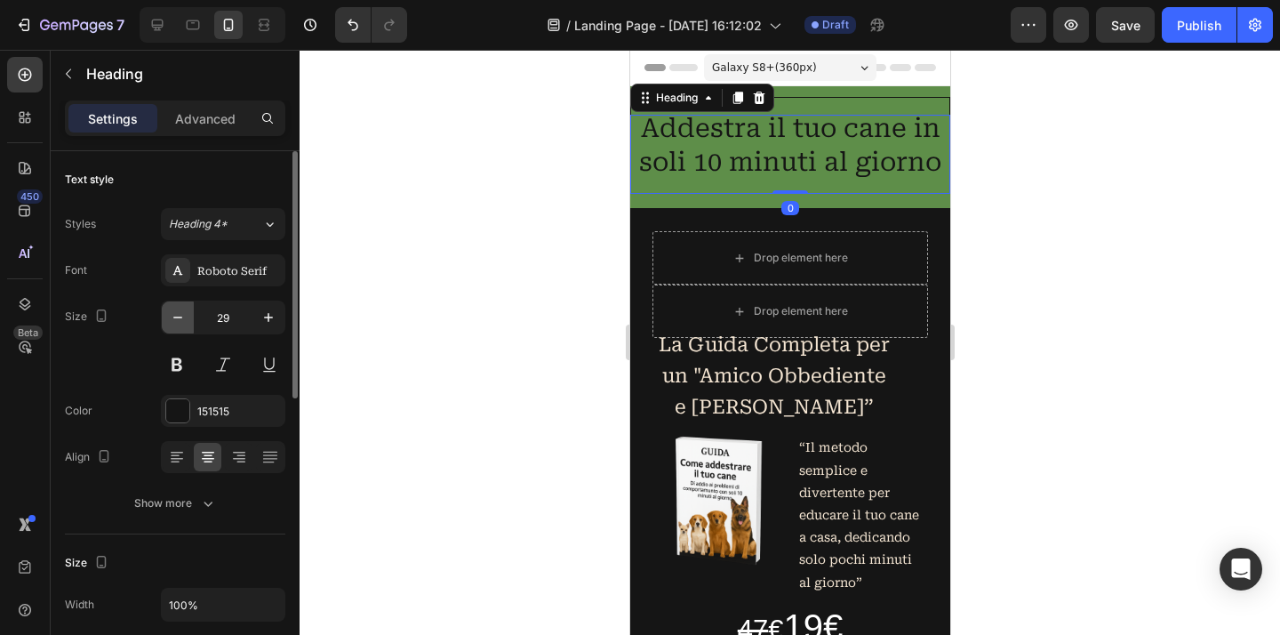
click at [187, 315] on button "button" at bounding box center [178, 317] width 32 height 32
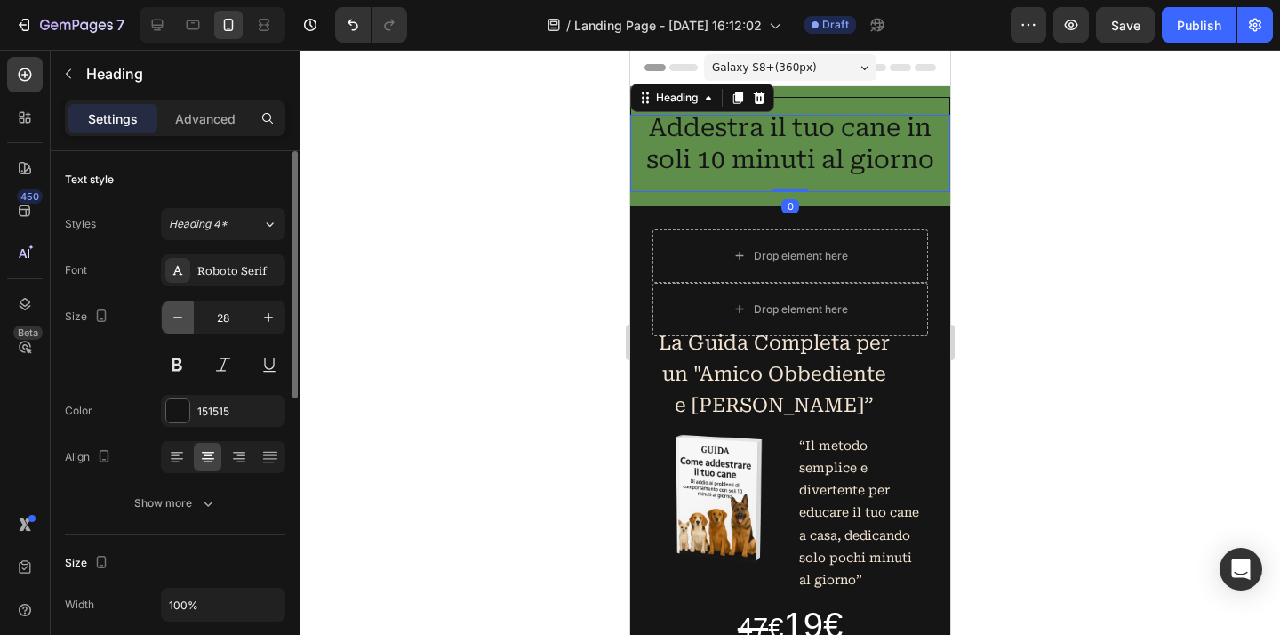
type input "27"
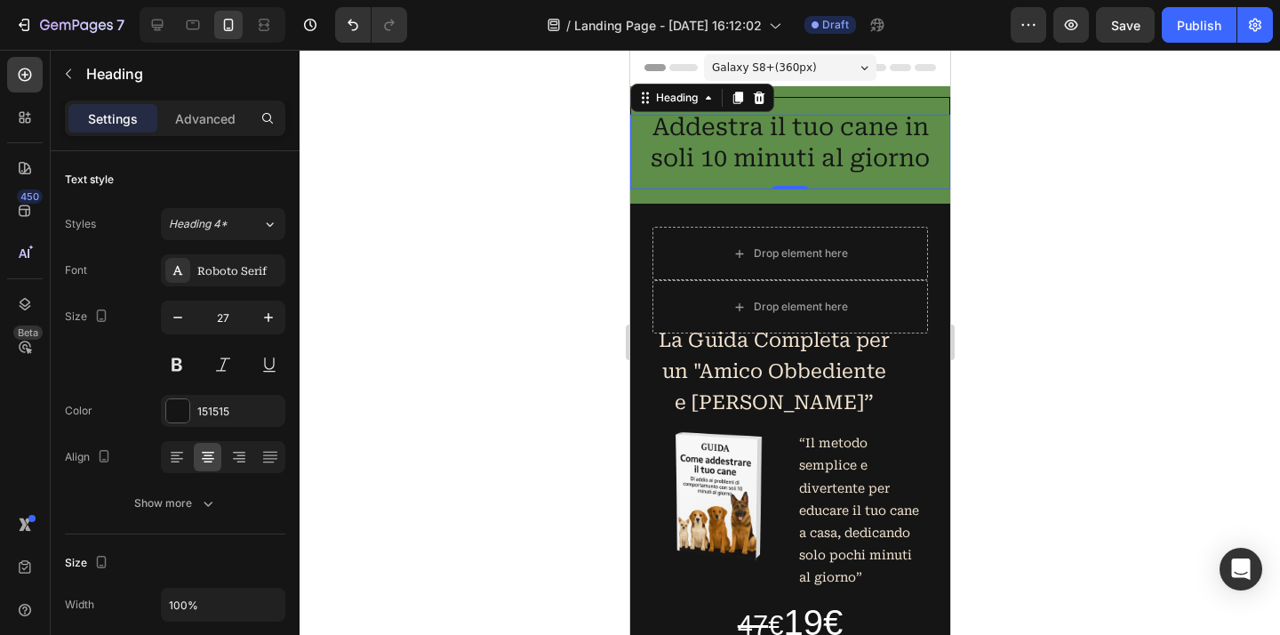
click at [1001, 201] on div at bounding box center [789, 342] width 980 height 585
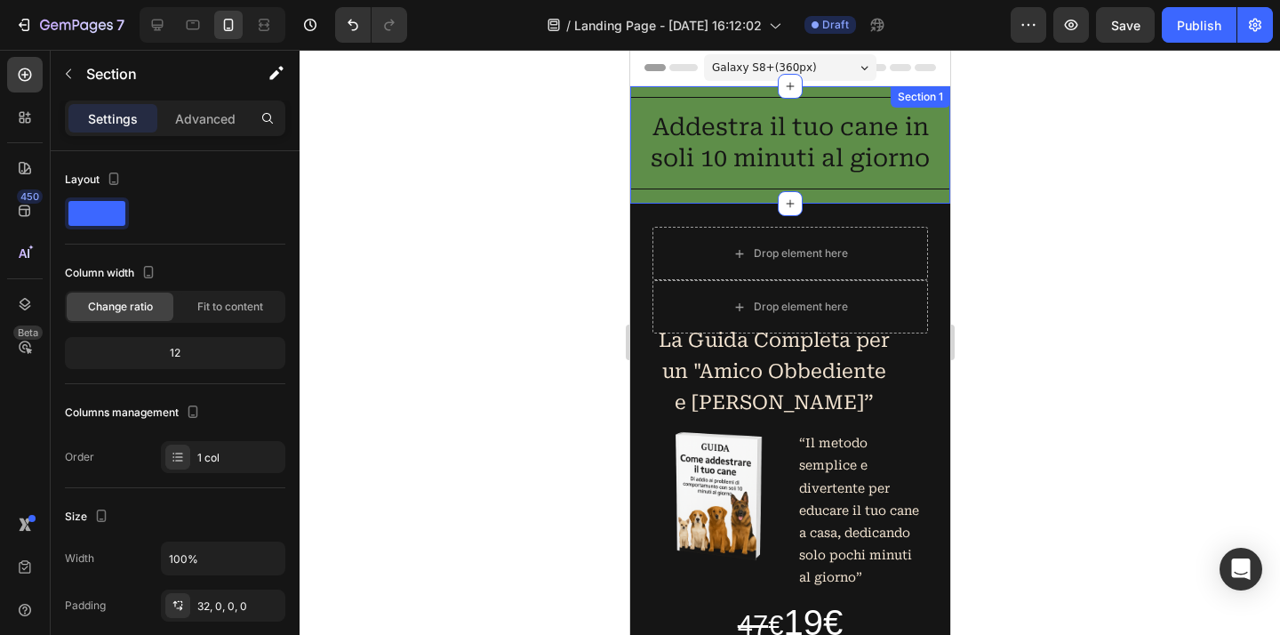
click at [834, 92] on div "Addestra il tuo cane in soli 10 minuti al giorno Heading Row Section 1" at bounding box center [789, 144] width 320 height 117
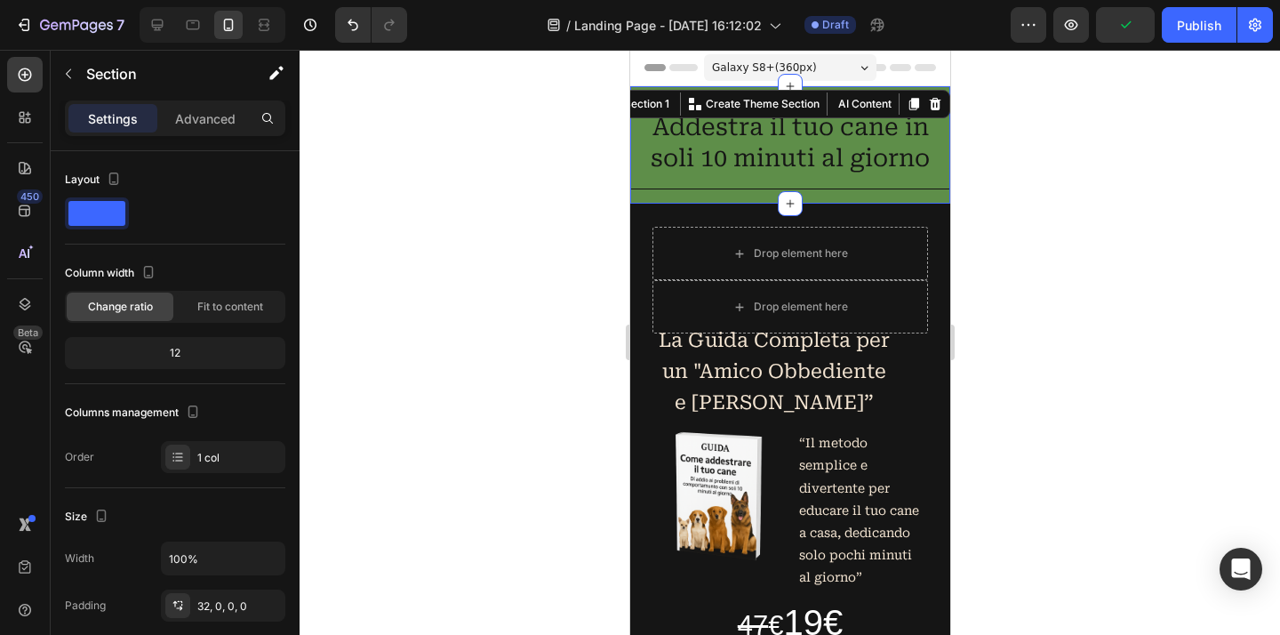
click at [1173, 236] on div at bounding box center [789, 342] width 980 height 585
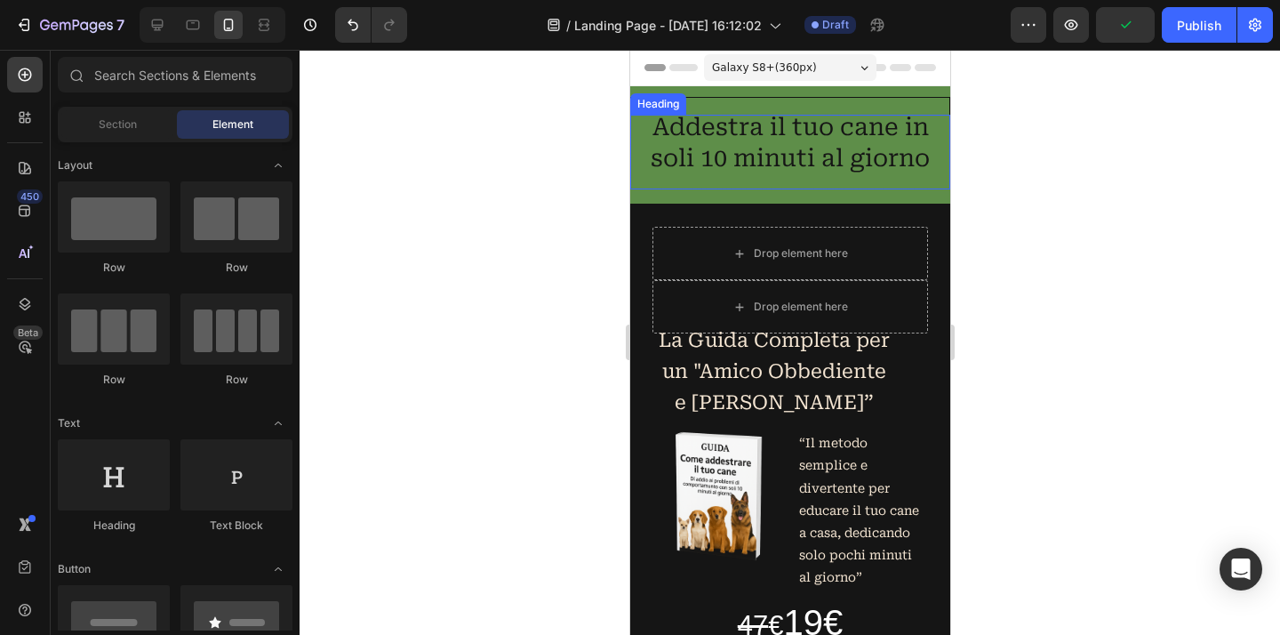
click at [910, 189] on h2 "Addestra il tuo cane in soli 10 minuti al giorno" at bounding box center [789, 143] width 320 height 92
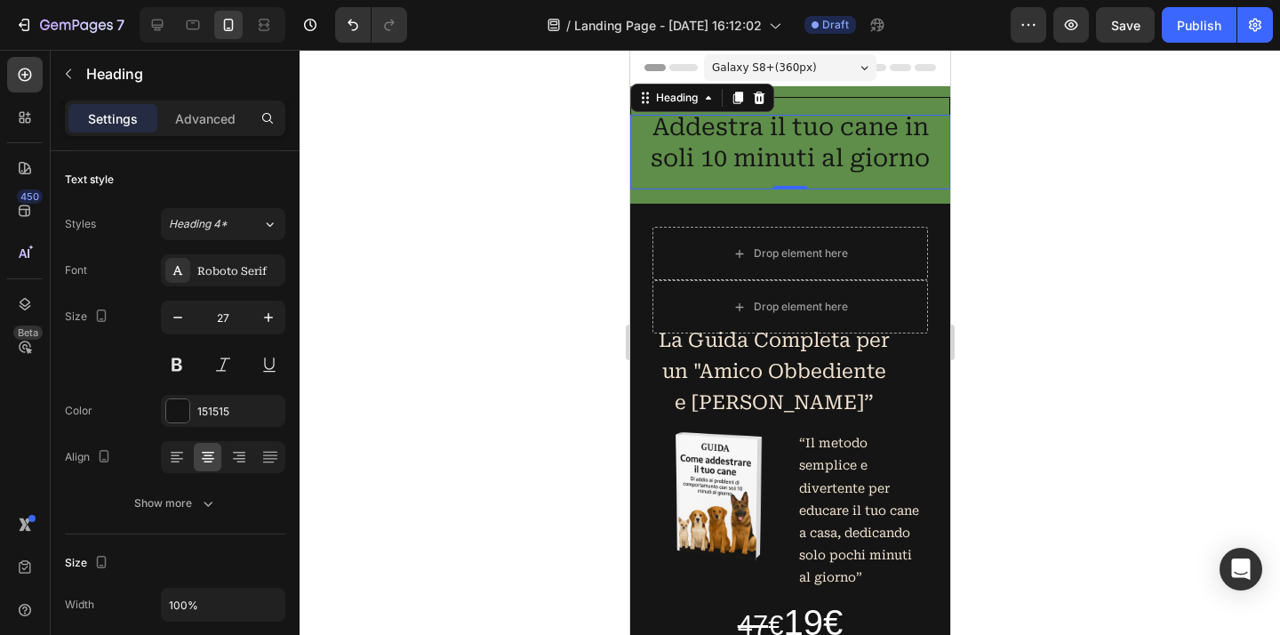
click at [1011, 221] on div at bounding box center [789, 342] width 980 height 585
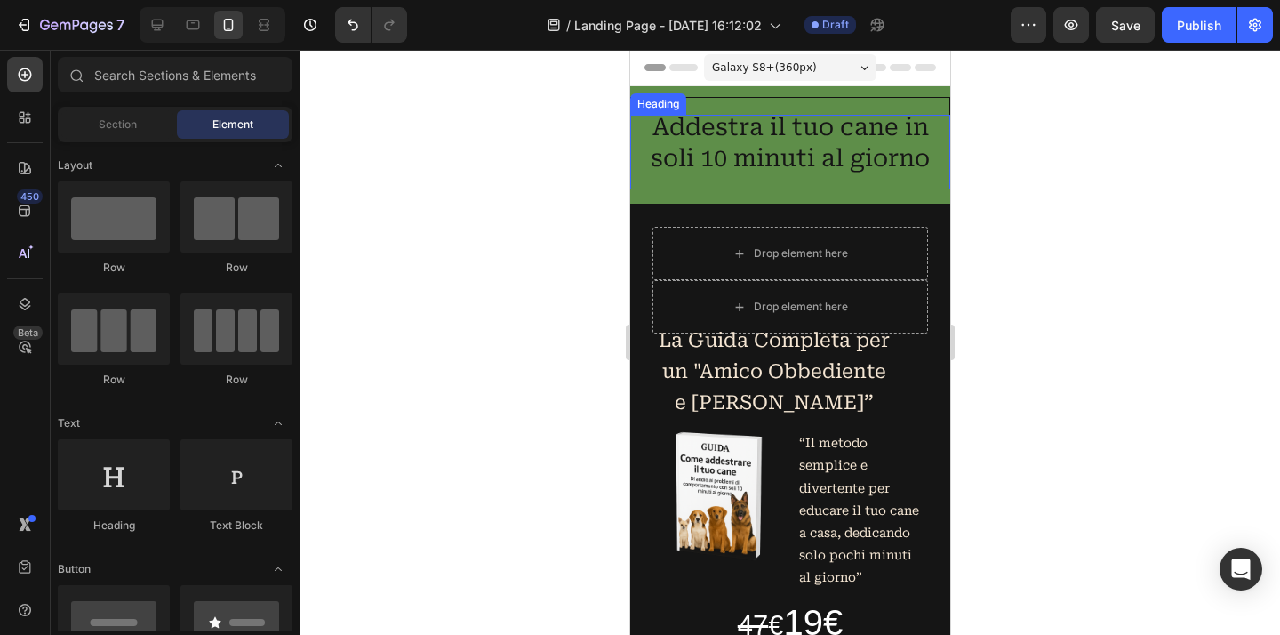
click at [908, 105] on h2 "Addestra il tuo cane in soli 10 minuti al giorno" at bounding box center [789, 143] width 320 height 92
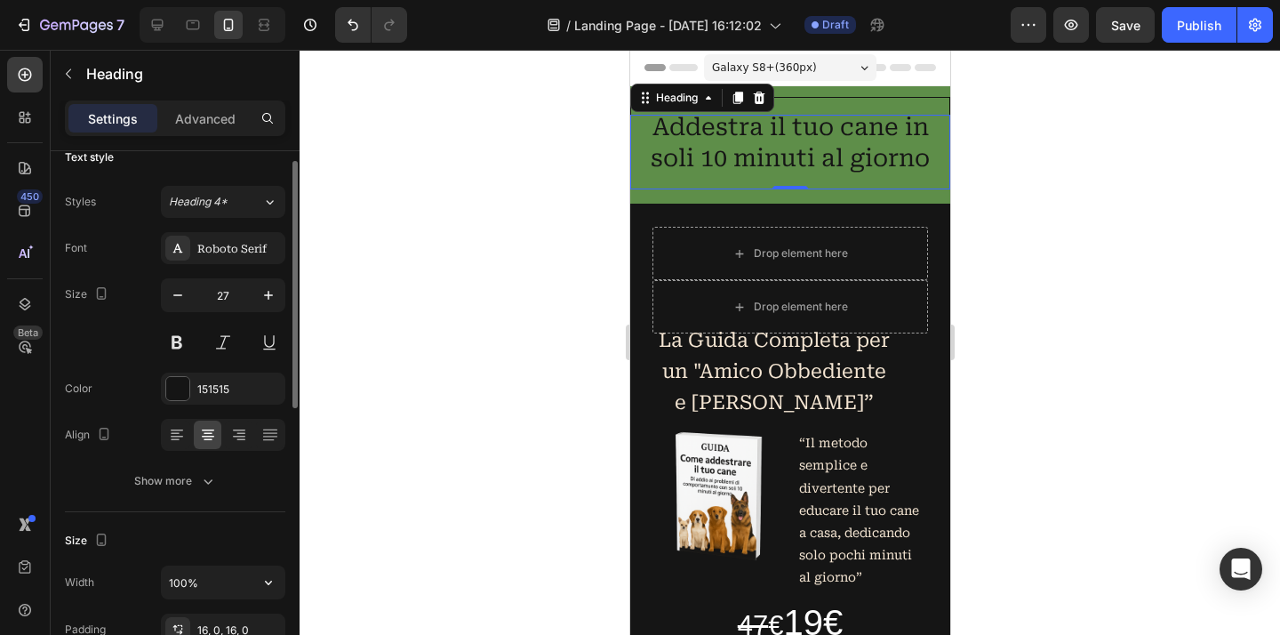
scroll to position [0, 0]
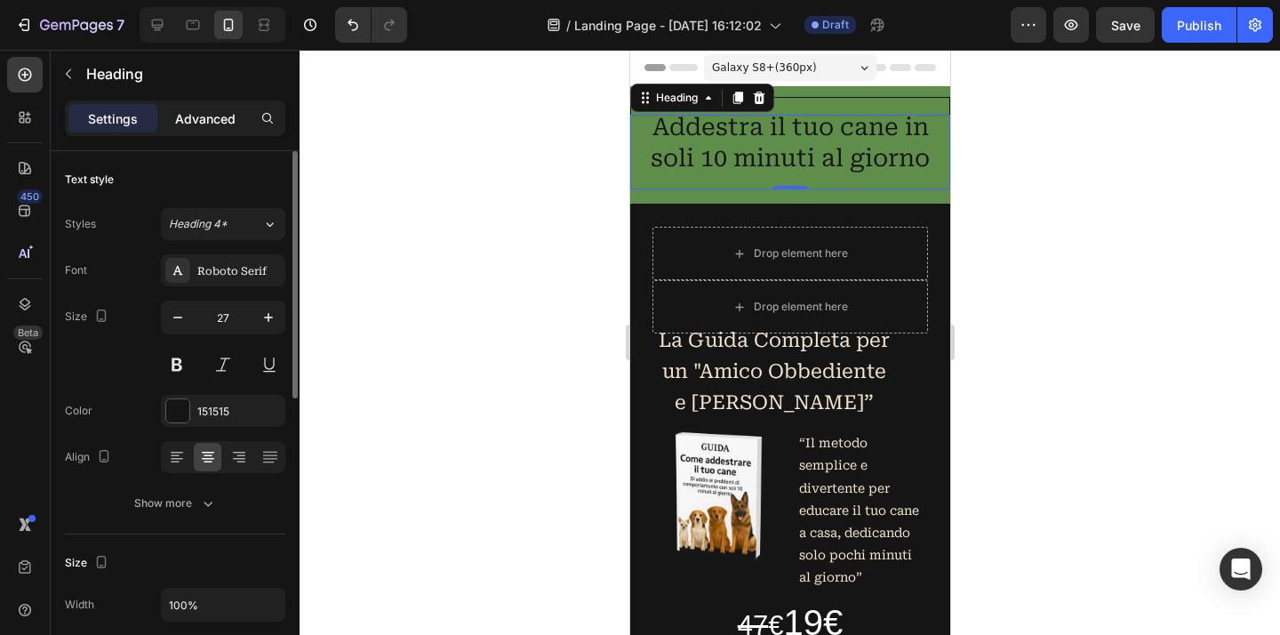
click at [230, 116] on p "Advanced" at bounding box center [205, 118] width 60 height 19
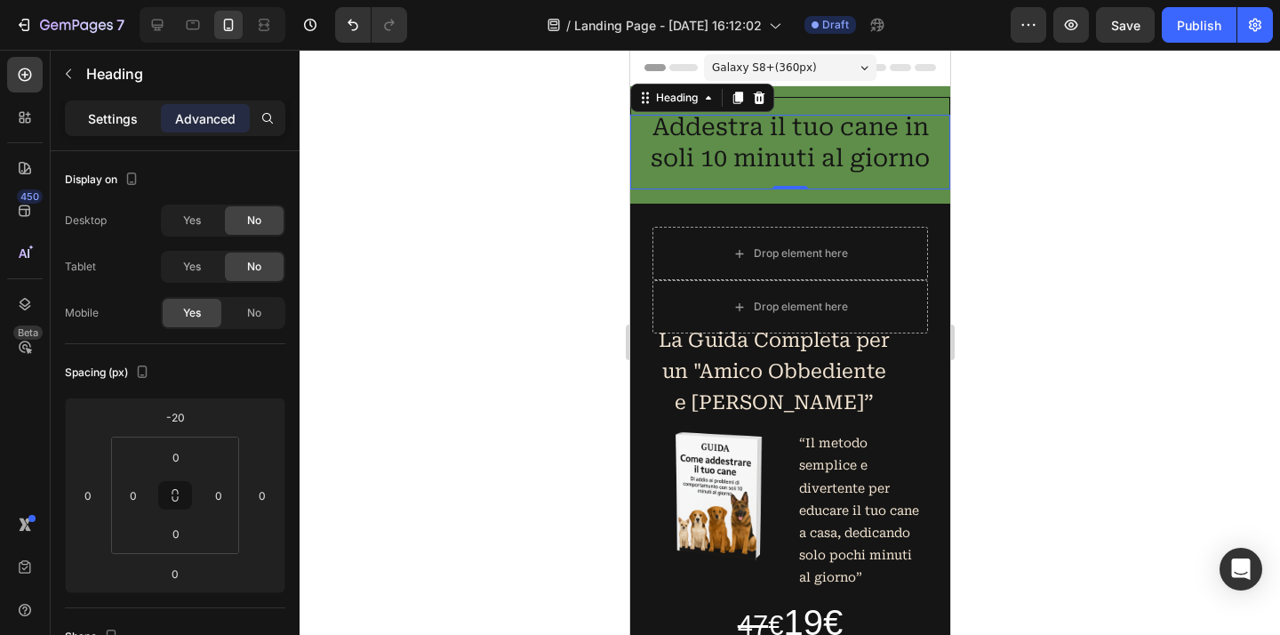
click at [134, 116] on p "Settings" at bounding box center [113, 118] width 50 height 19
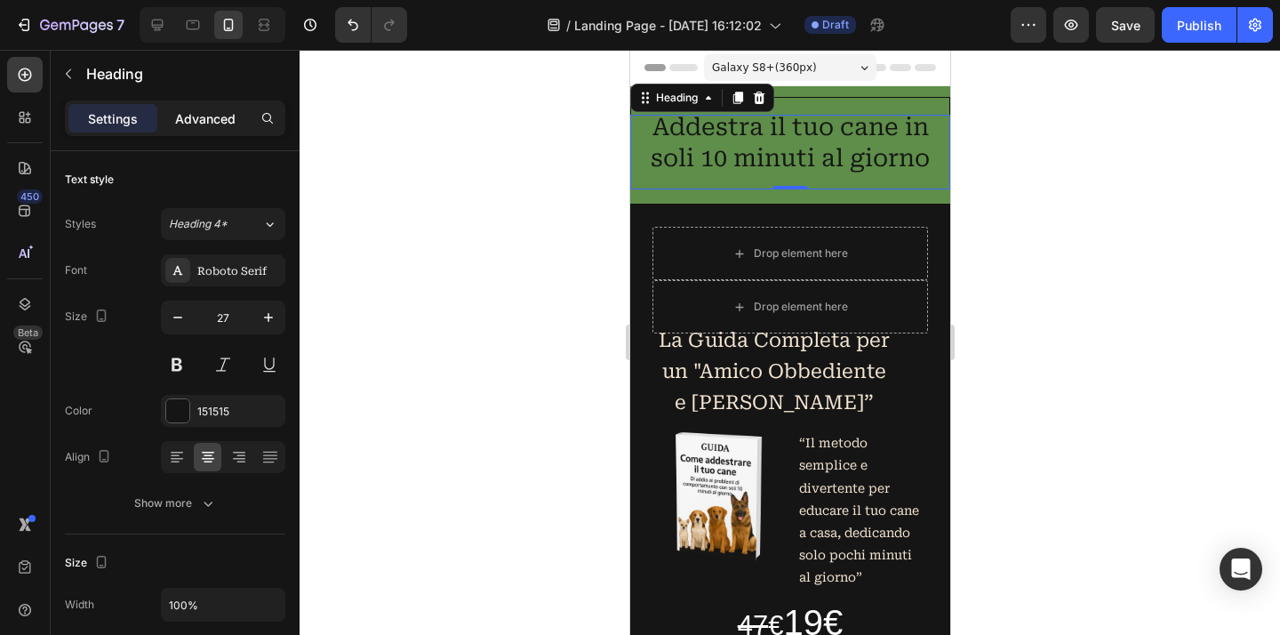
click at [193, 117] on p "Advanced" at bounding box center [205, 118] width 60 height 19
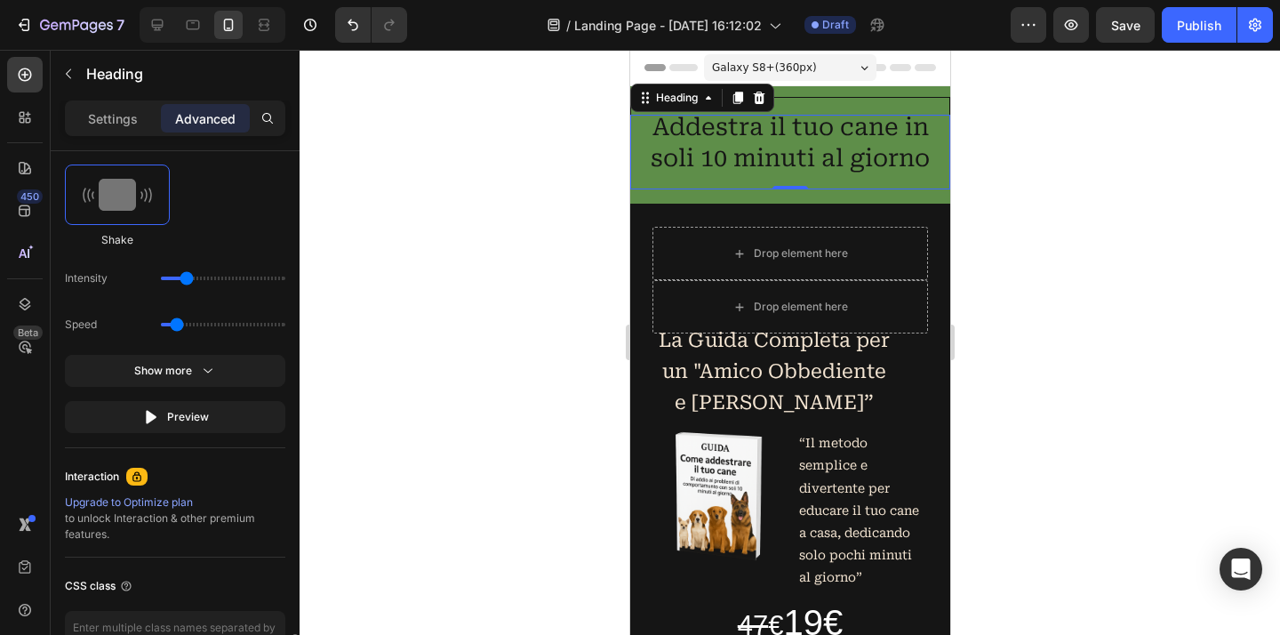
scroll to position [1194, 0]
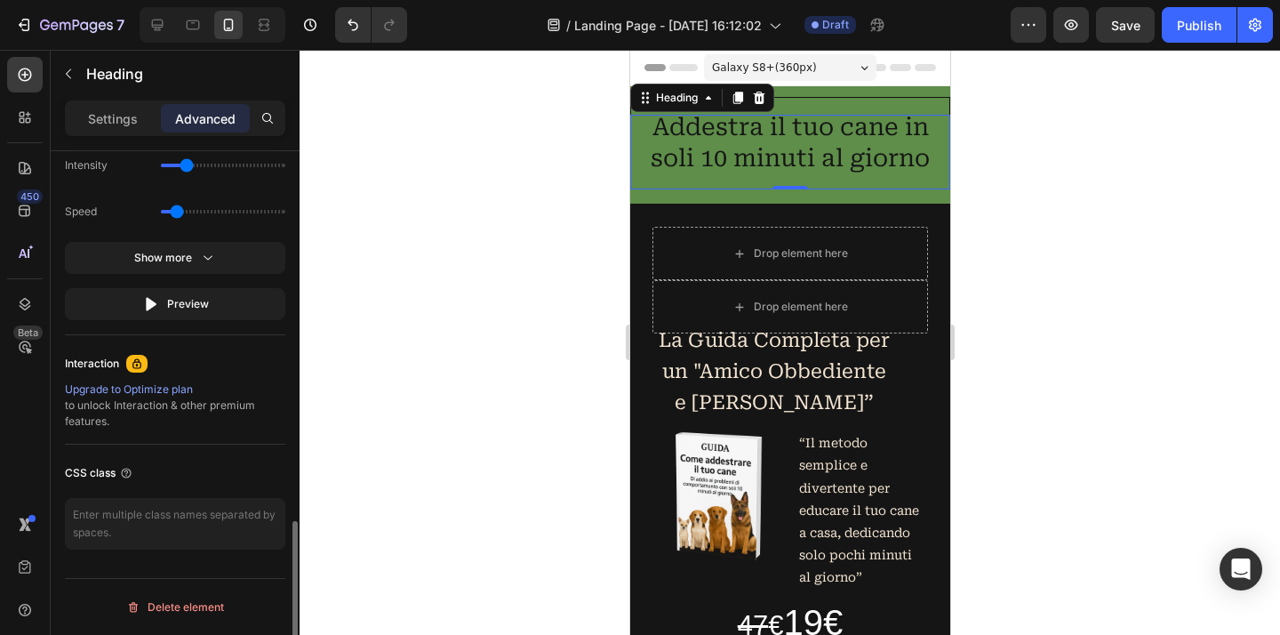
click at [544, 303] on div at bounding box center [789, 342] width 980 height 585
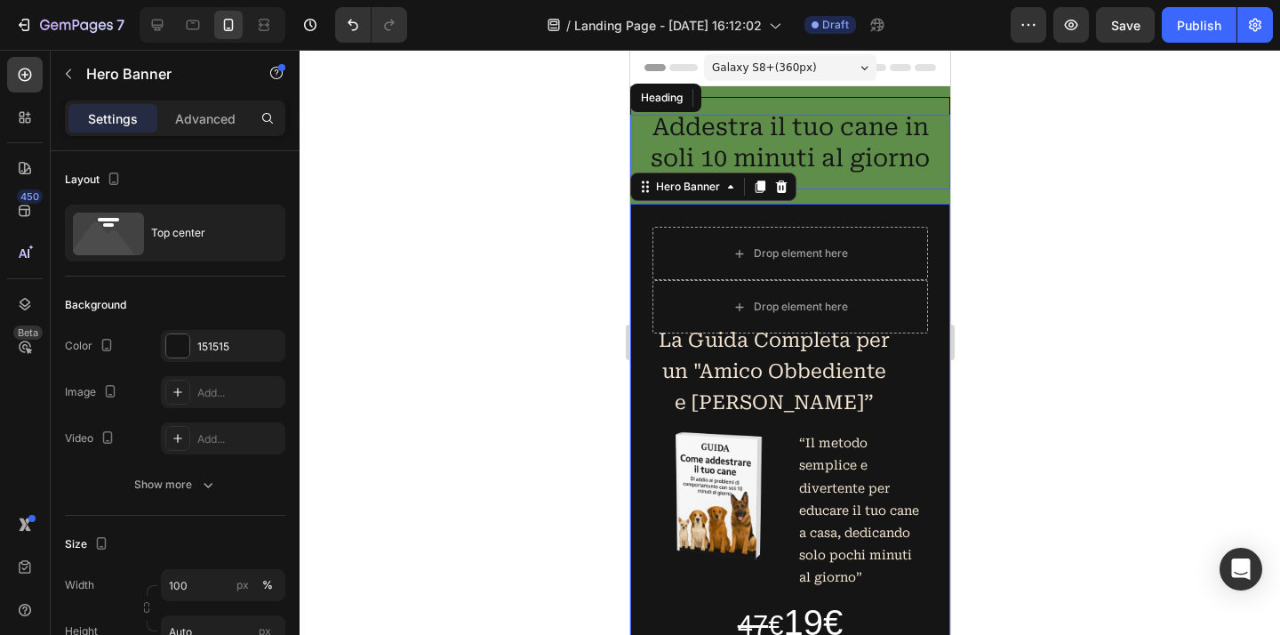
click at [1037, 148] on div at bounding box center [789, 342] width 980 height 585
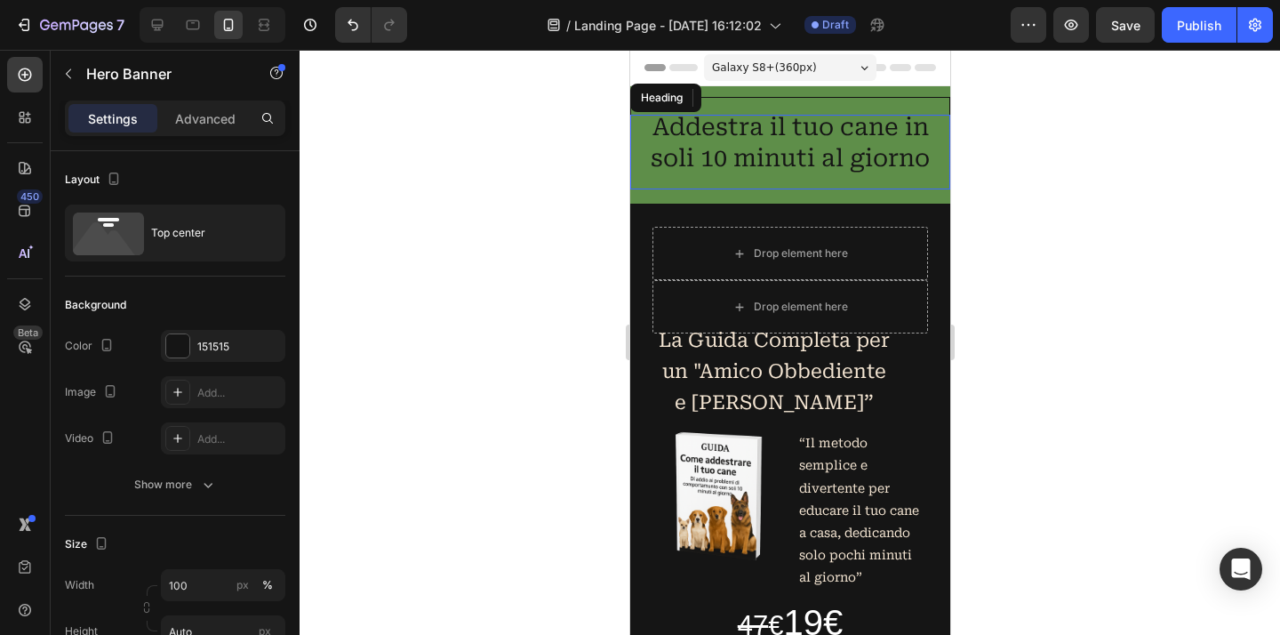
click at [1037, 148] on div at bounding box center [789, 342] width 980 height 585
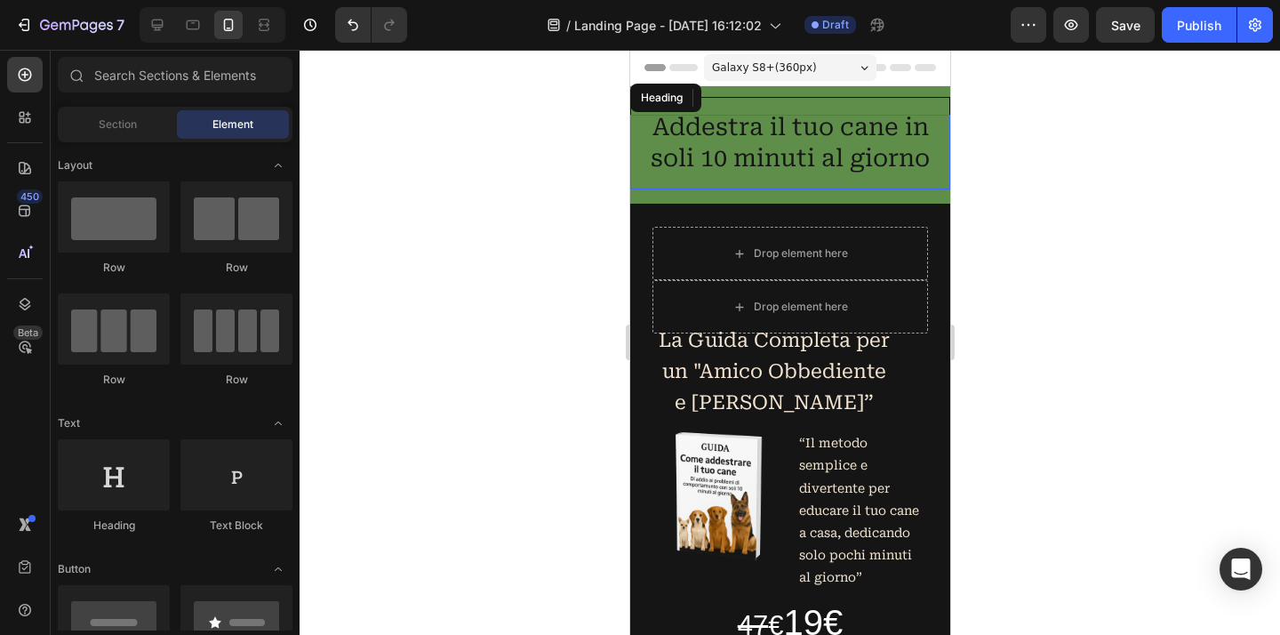
click at [878, 165] on h2 "Addestra il tuo cane in soli 10 minuti al giorno" at bounding box center [789, 143] width 320 height 92
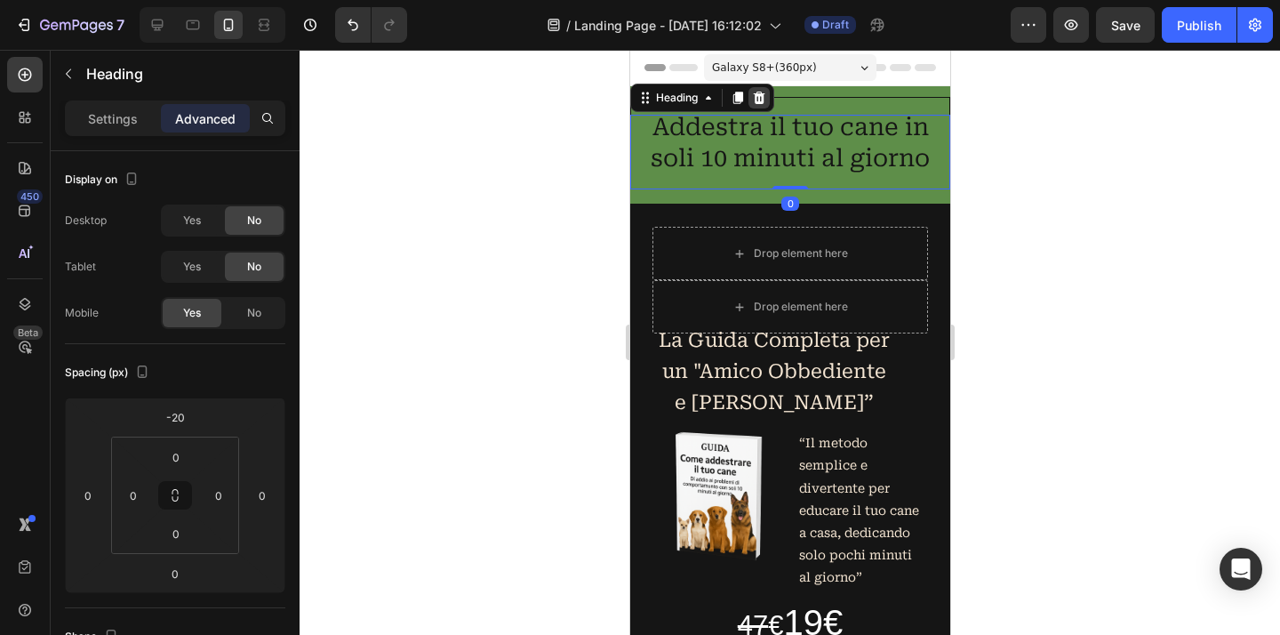
click at [765, 100] on icon at bounding box center [758, 98] width 14 height 14
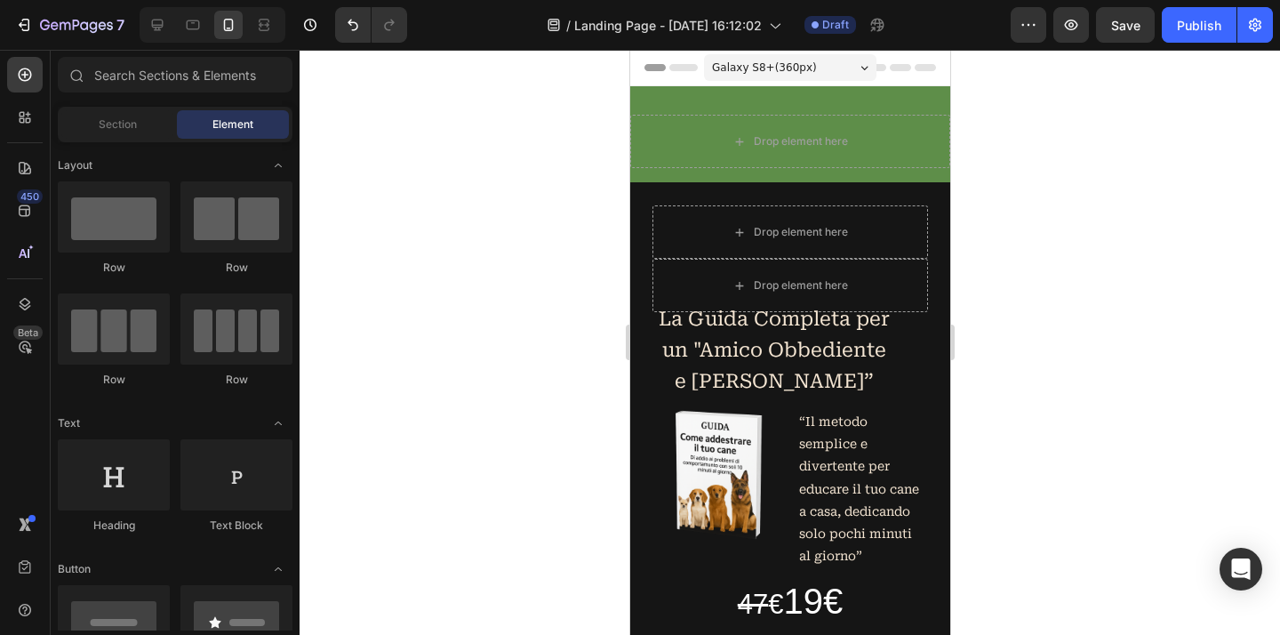
click at [1137, 204] on div at bounding box center [789, 342] width 980 height 585
click at [831, 95] on div "Drop element here Row Section 1" at bounding box center [789, 134] width 320 height 96
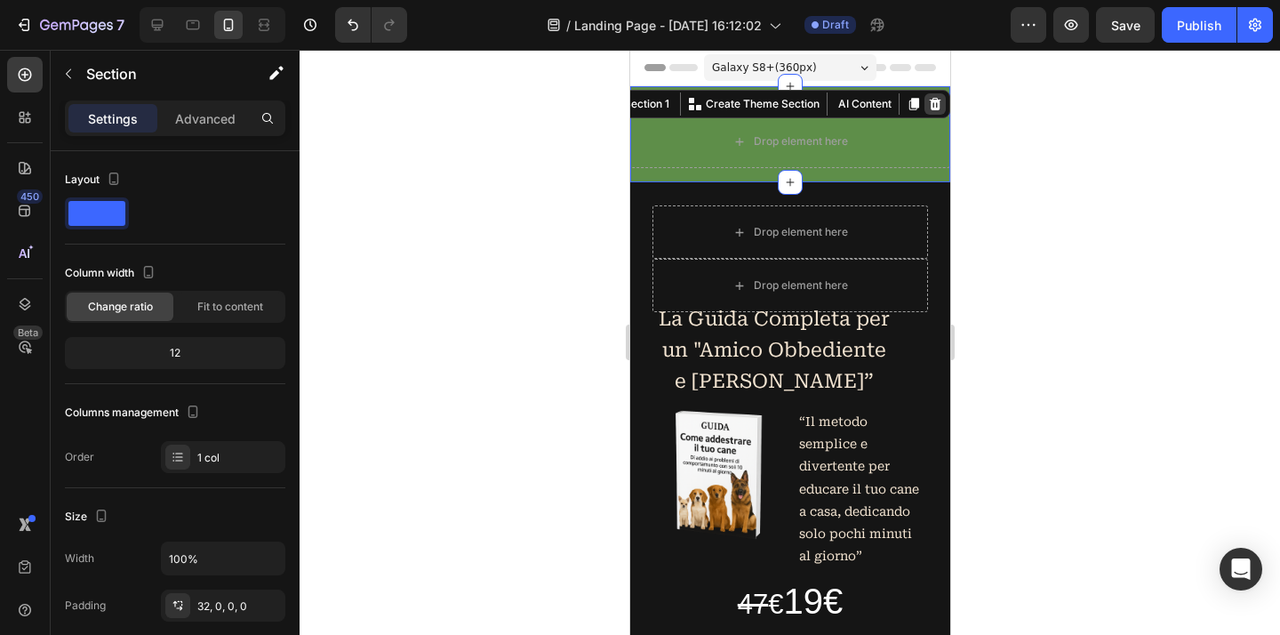
click at [929, 105] on icon at bounding box center [935, 104] width 12 height 12
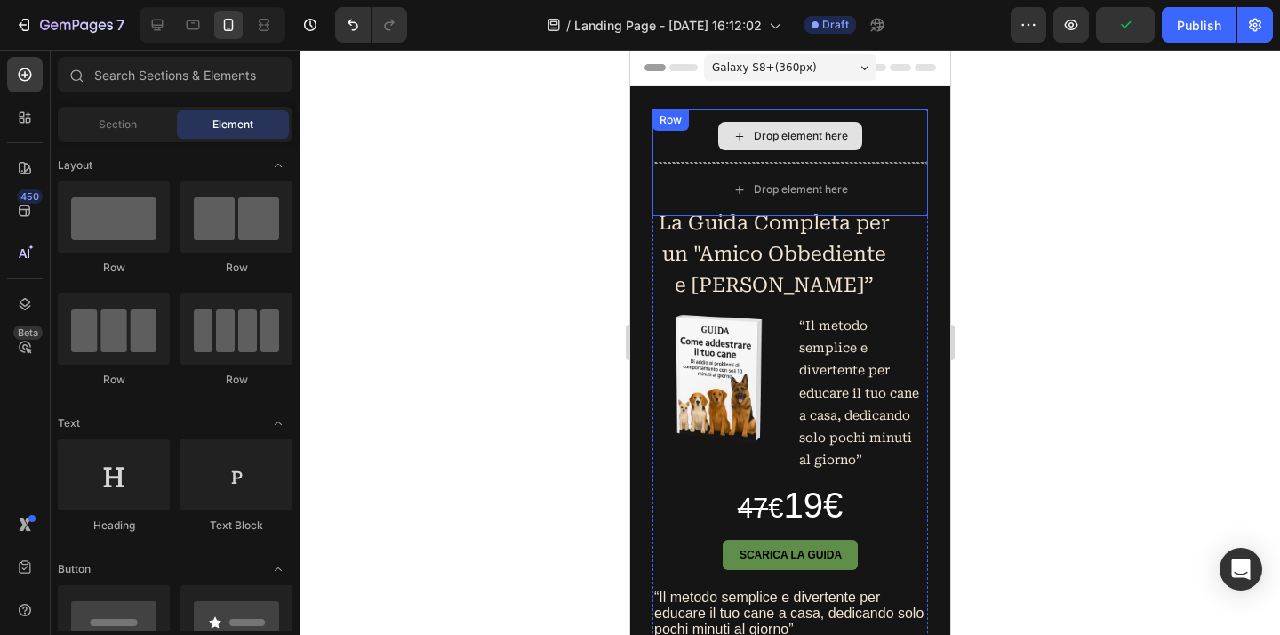
click at [902, 142] on div "Drop element here" at bounding box center [788, 135] width 275 height 53
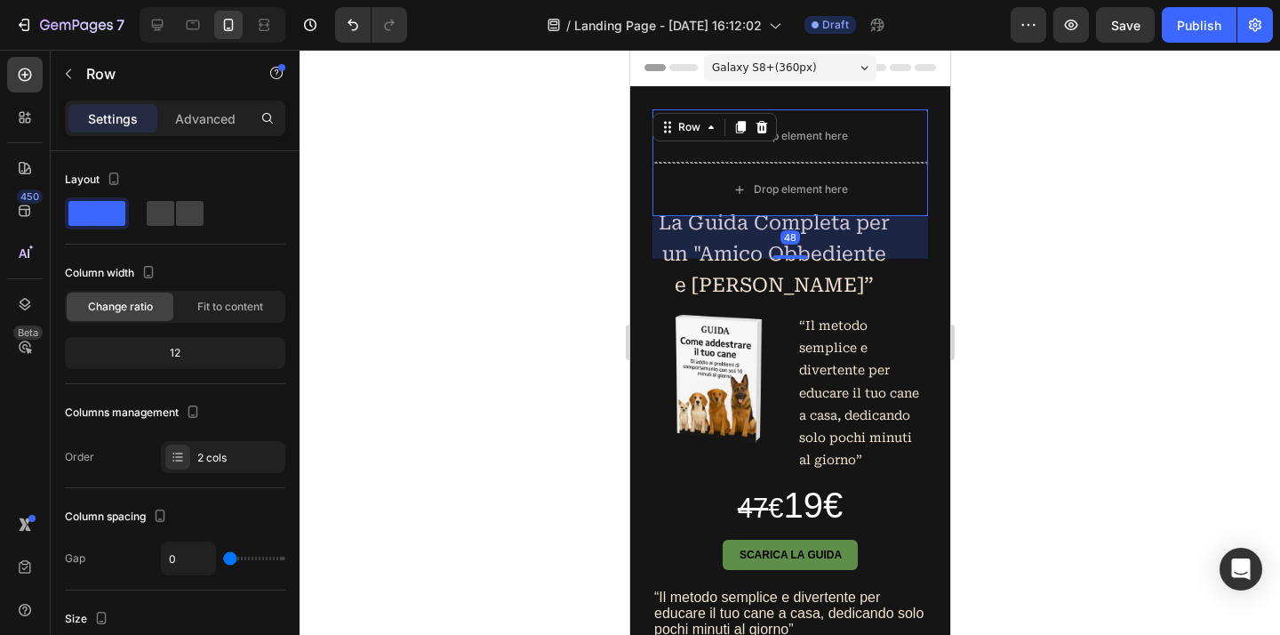
click at [763, 139] on div "Row" at bounding box center [713, 127] width 124 height 28
click at [765, 132] on icon at bounding box center [761, 127] width 12 height 12
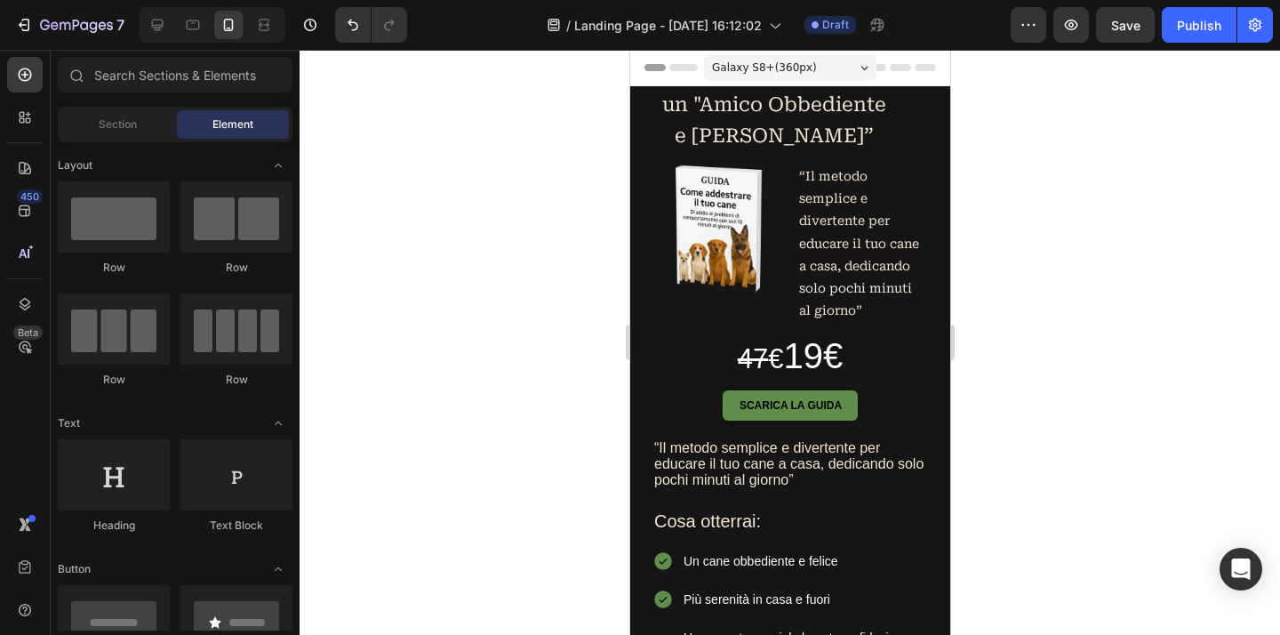
click at [1028, 198] on div at bounding box center [789, 342] width 980 height 585
click at [836, 115] on p "La Guida Completa per un "Amico Obbediente e Felice”" at bounding box center [773, 104] width 240 height 93
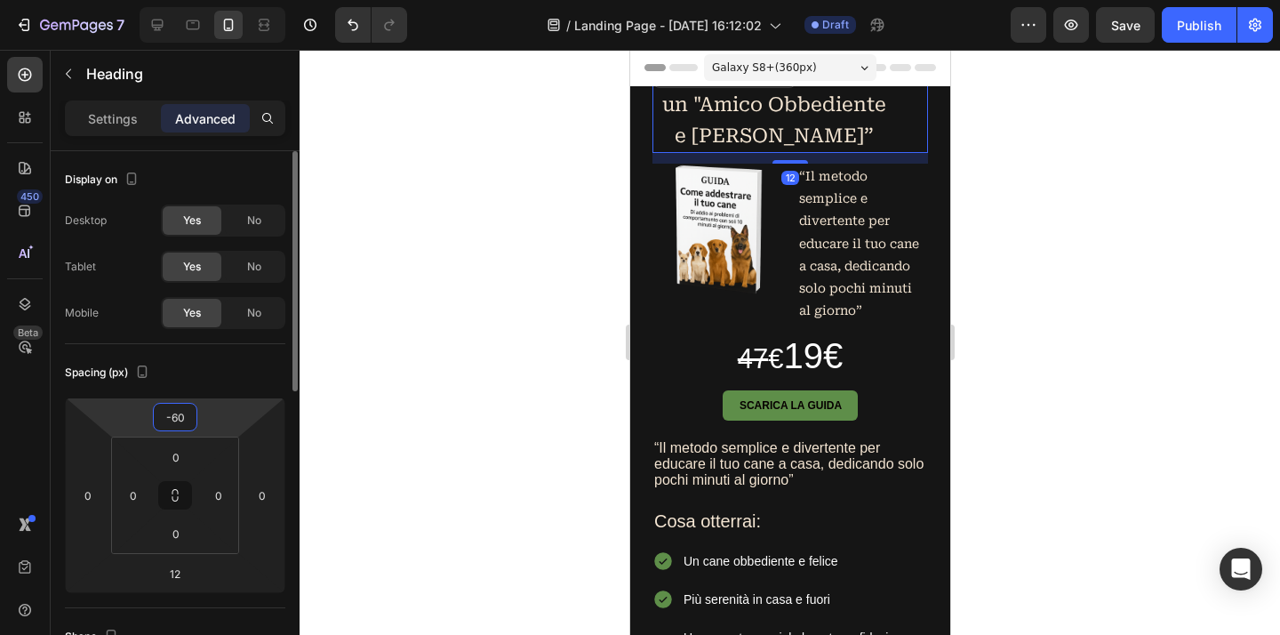
click at [179, 419] on input "-60" at bounding box center [175, 416] width 36 height 27
type input "0"
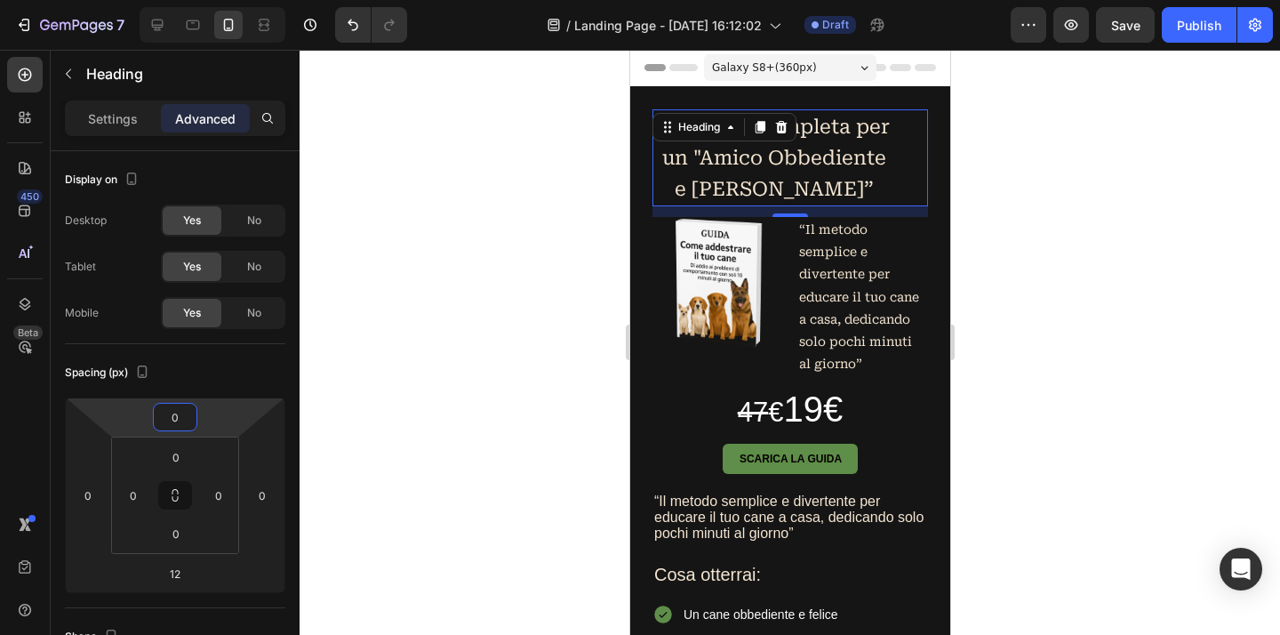
click at [1069, 356] on div at bounding box center [789, 342] width 980 height 585
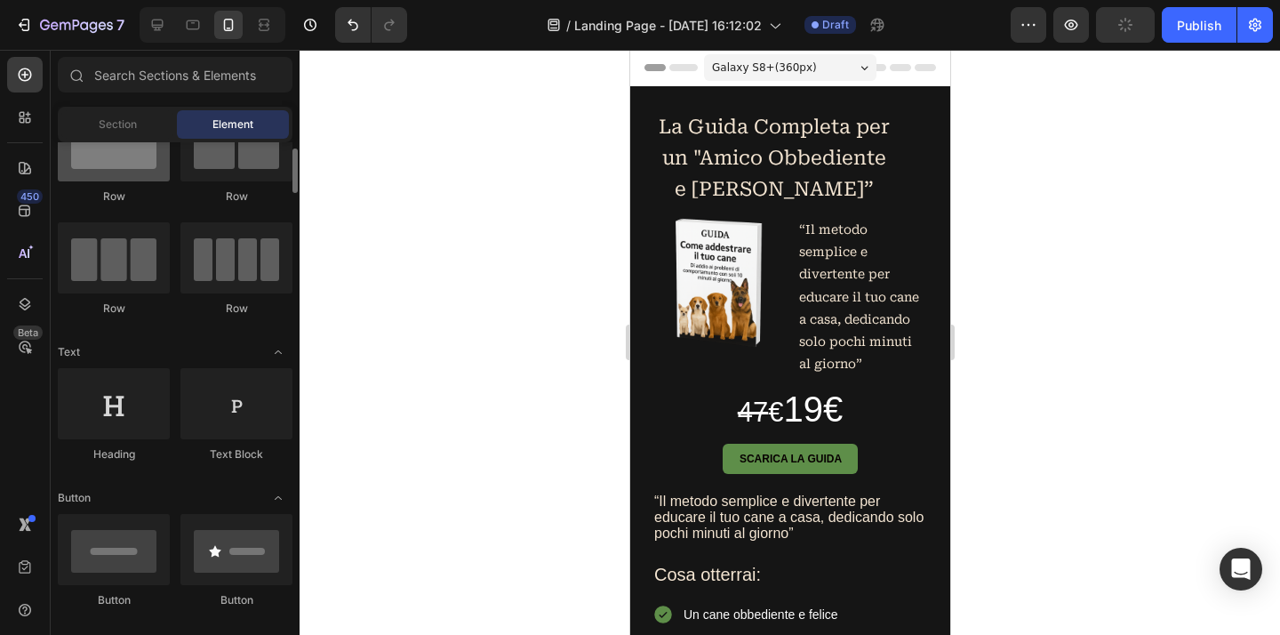
scroll to position [0, 0]
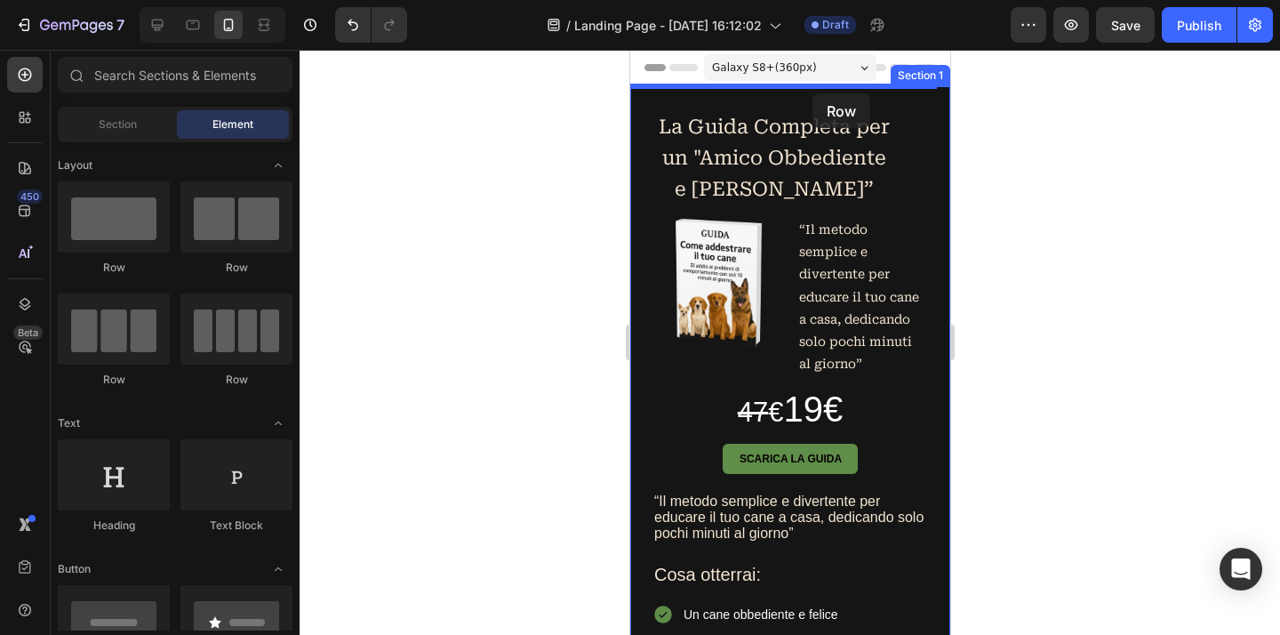
drag, startPoint x: 731, startPoint y: 283, endPoint x: 811, endPoint y: 93, distance: 205.5
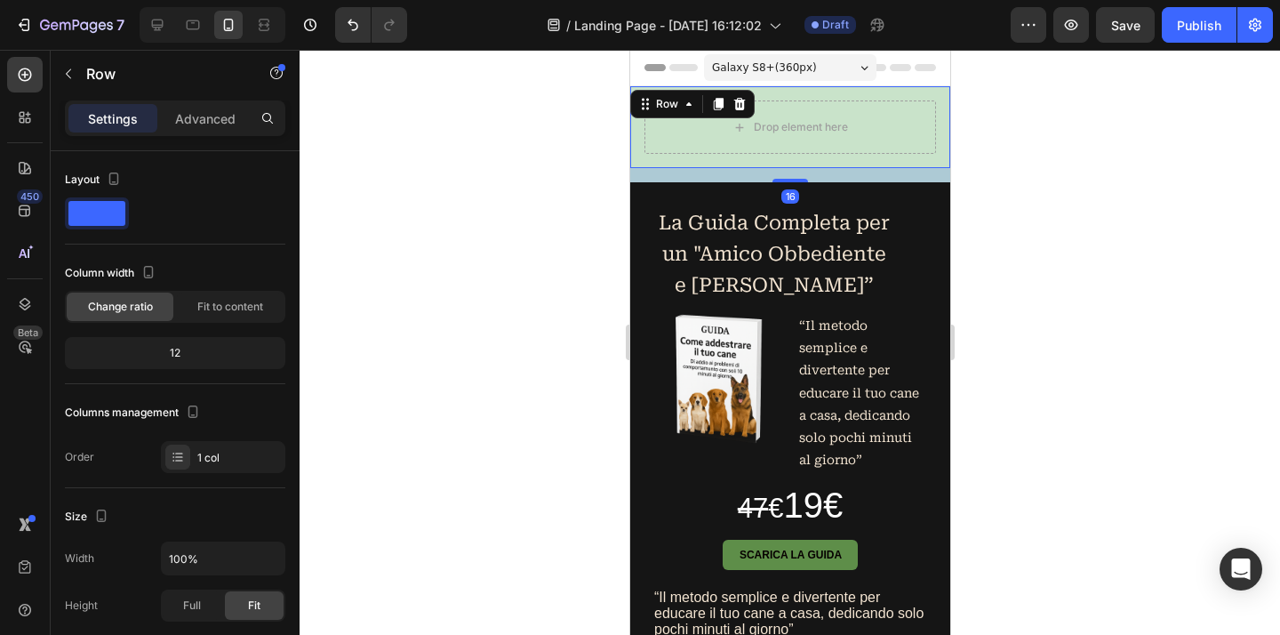
click at [1122, 297] on div at bounding box center [789, 342] width 980 height 585
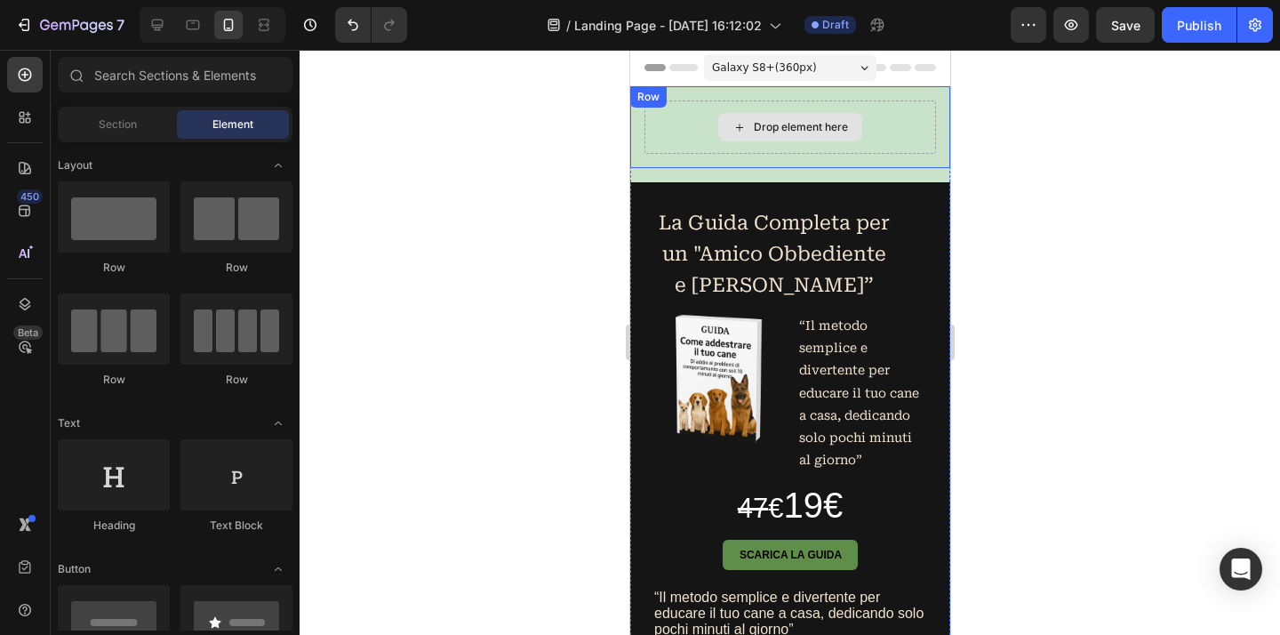
click at [834, 146] on div "Drop element here" at bounding box center [788, 126] width 291 height 53
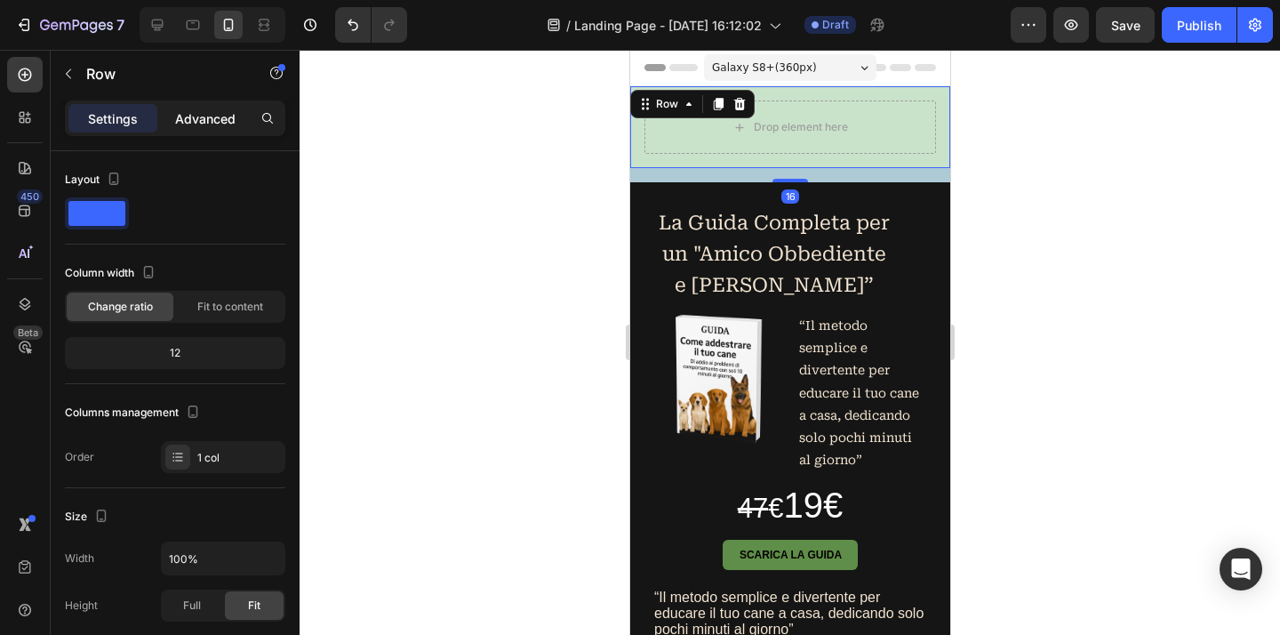
drag, startPoint x: 212, startPoint y: 104, endPoint x: 208, endPoint y: 115, distance: 11.2
click at [212, 104] on div "Advanced" at bounding box center [205, 118] width 89 height 28
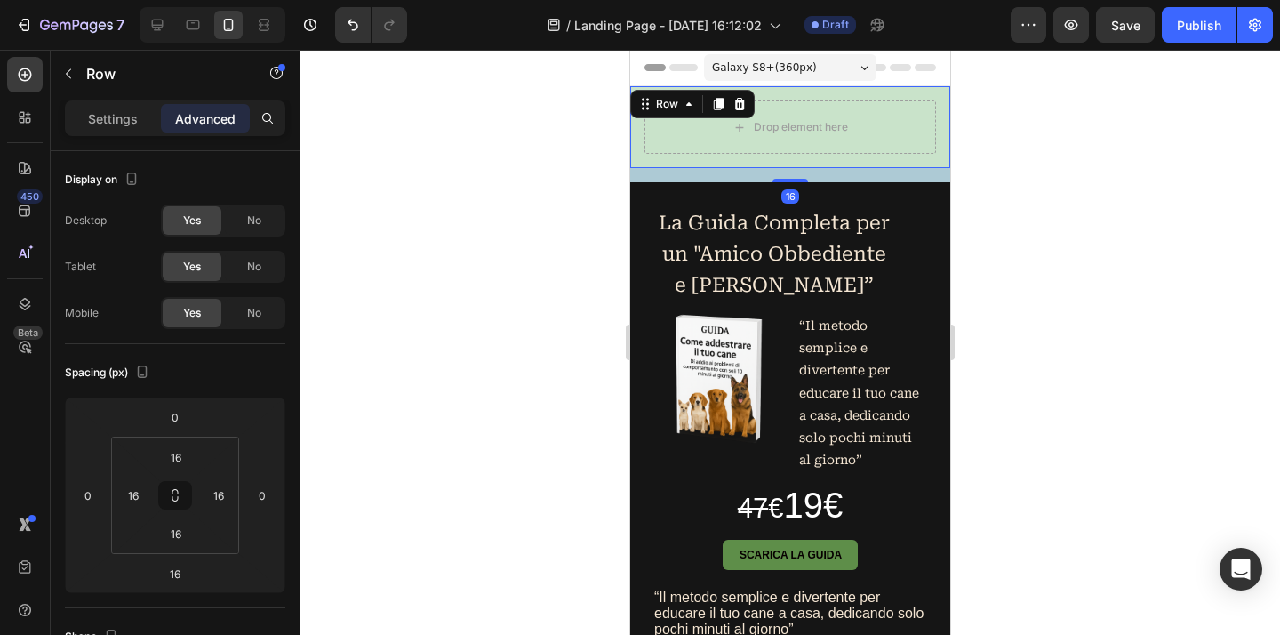
click at [208, 115] on p "Advanced" at bounding box center [205, 118] width 60 height 19
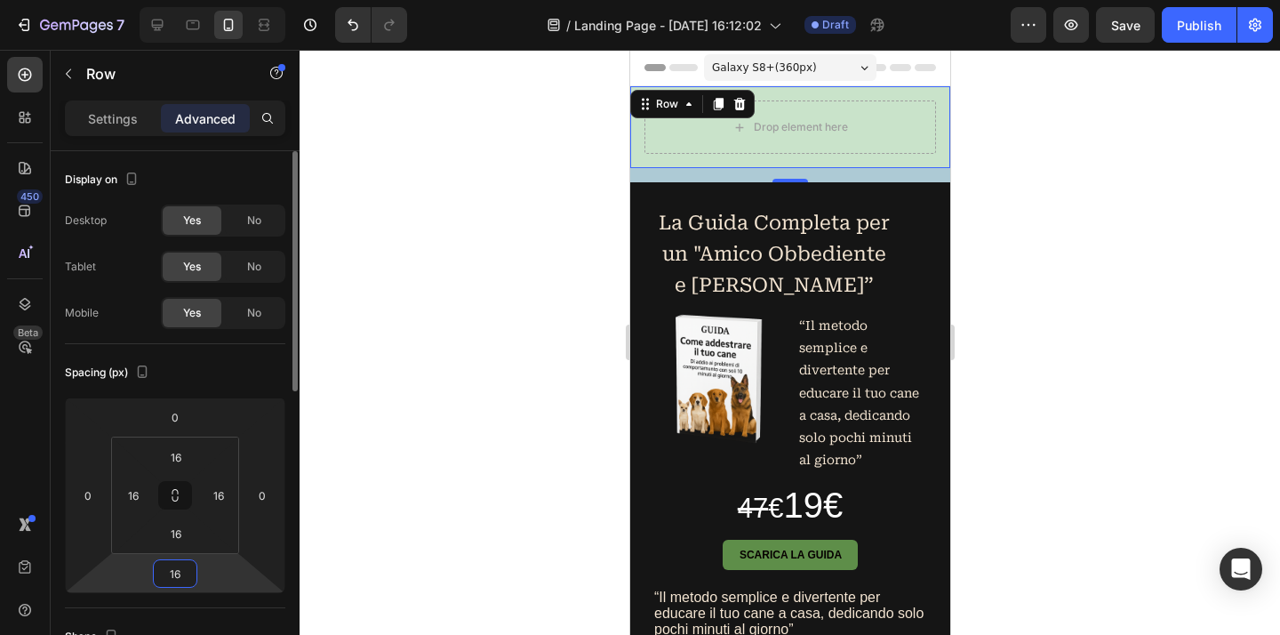
click at [180, 572] on input "16" at bounding box center [175, 573] width 36 height 27
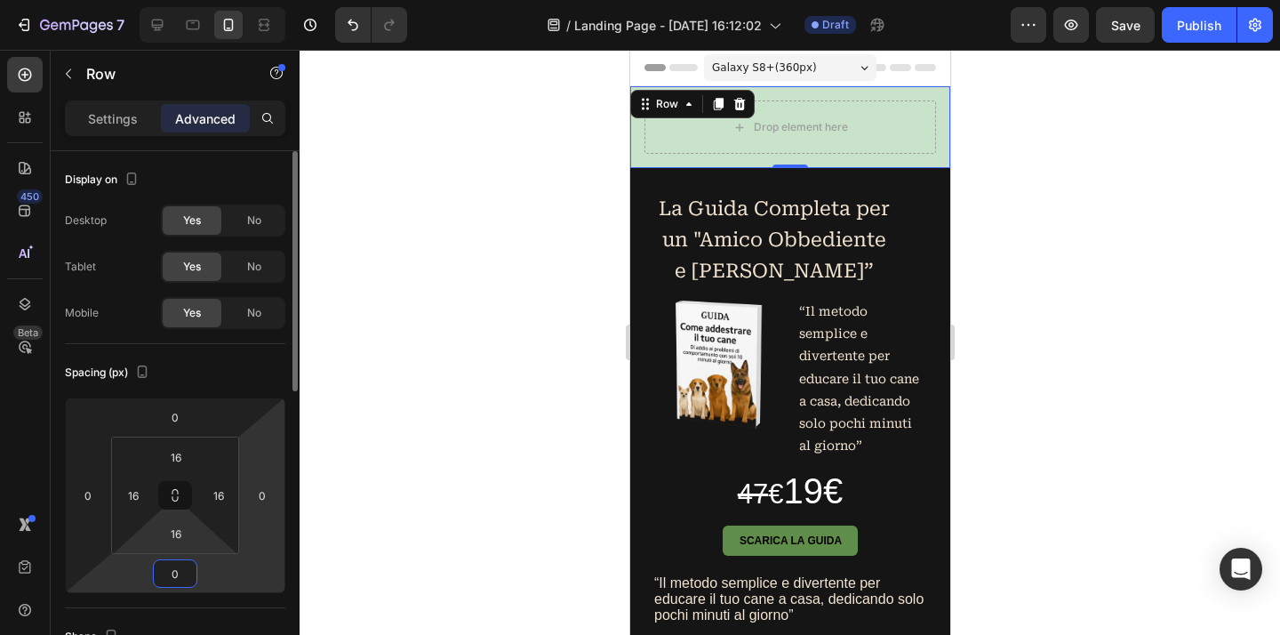
type input "0"
click at [180, 539] on input "16" at bounding box center [176, 533] width 36 height 27
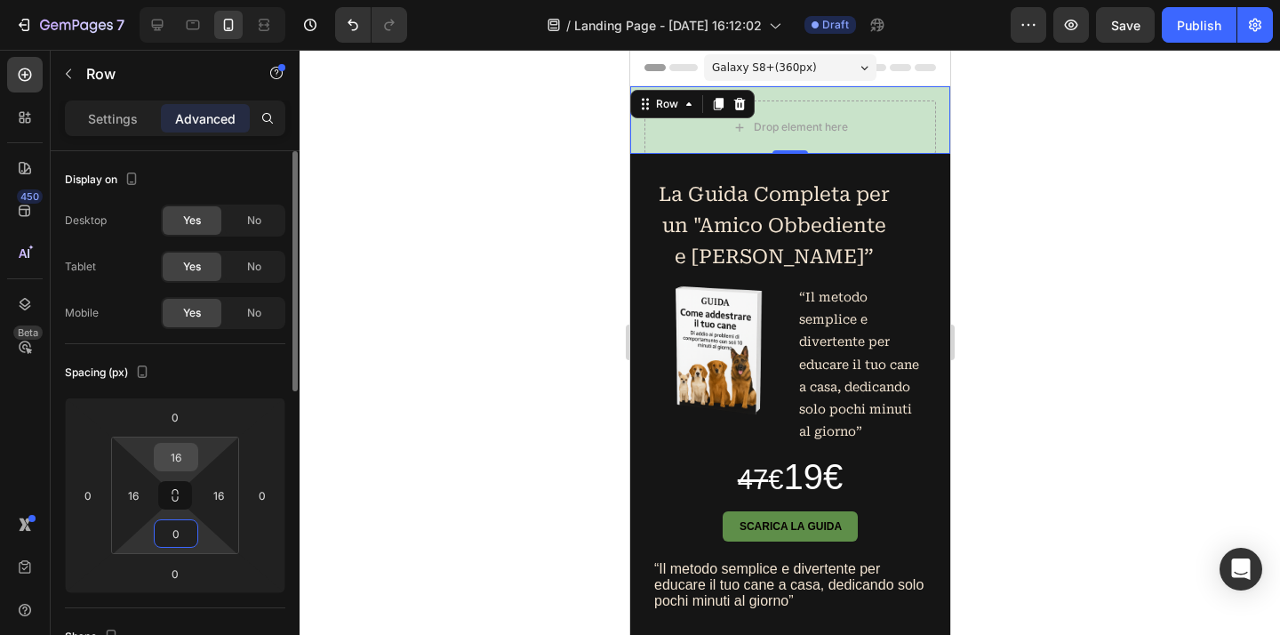
type input "0"
click at [176, 467] on input "16" at bounding box center [176, 456] width 36 height 27
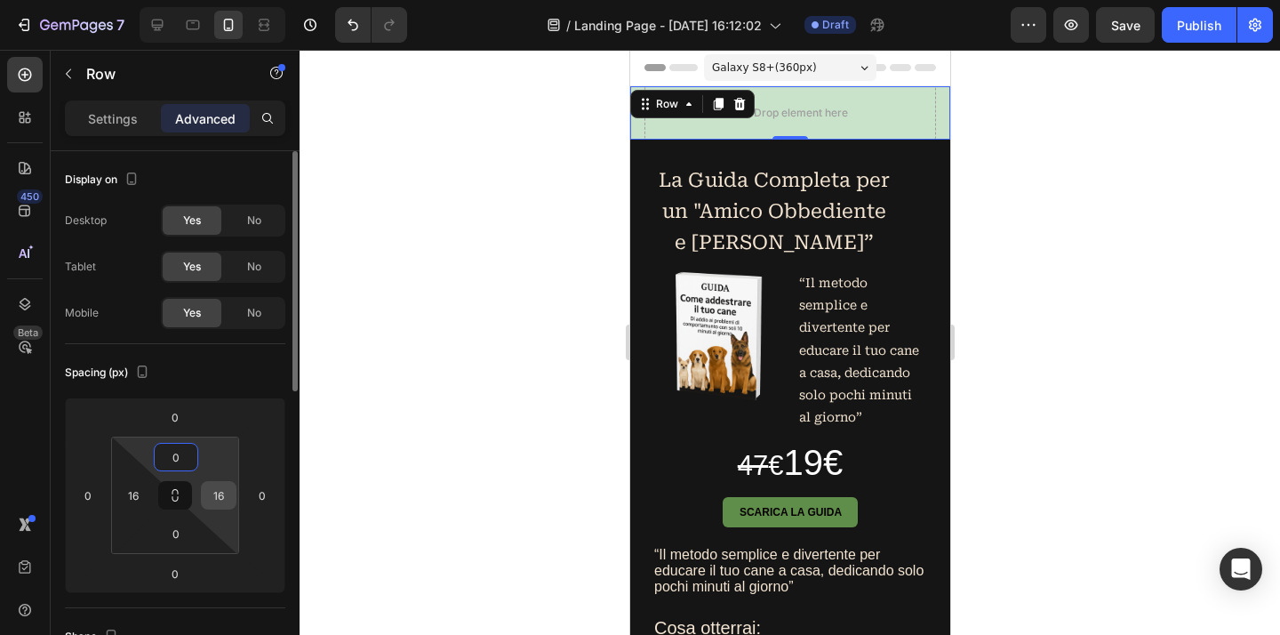
type input "0"
click at [228, 498] on input "16" at bounding box center [218, 495] width 27 height 27
type input "0"
click at [131, 494] on input "16" at bounding box center [133, 495] width 27 height 27
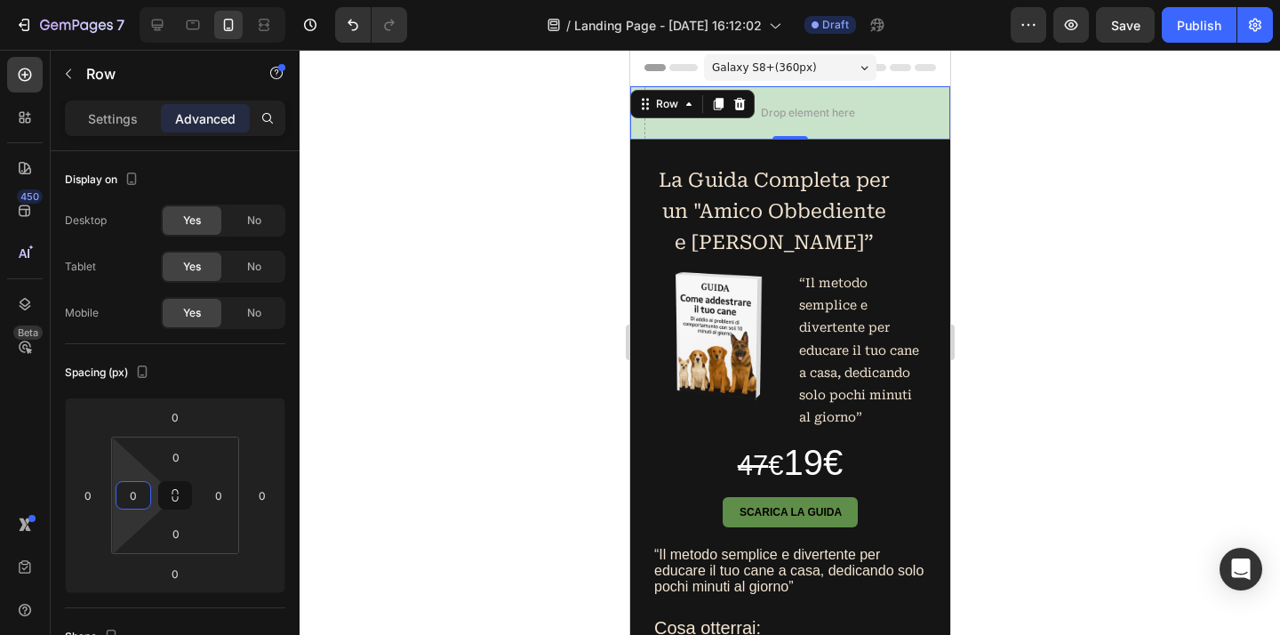
click at [471, 422] on div at bounding box center [789, 342] width 980 height 585
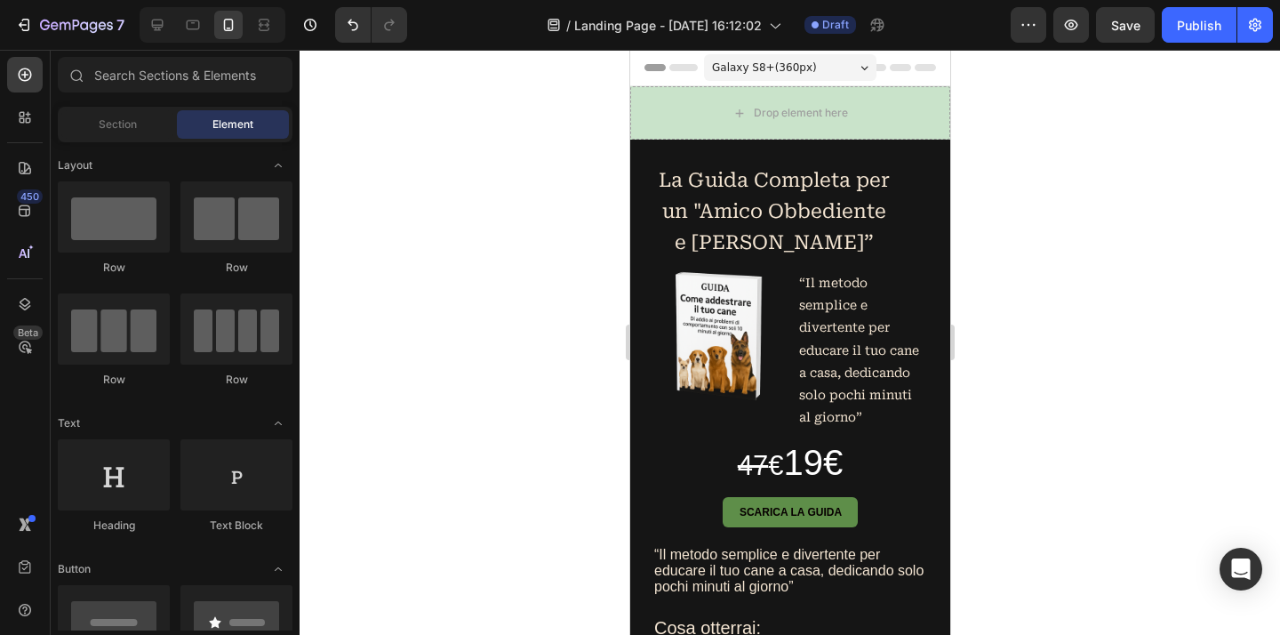
click at [480, 275] on div at bounding box center [789, 342] width 980 height 585
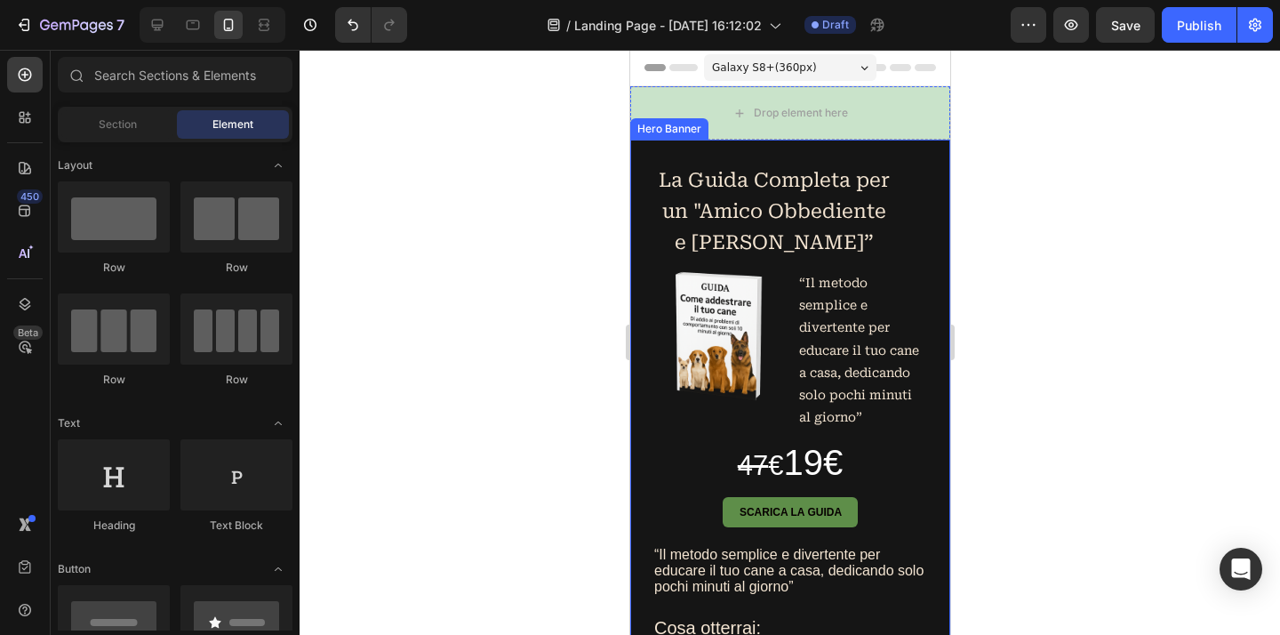
click at [1076, 190] on div at bounding box center [789, 342] width 980 height 585
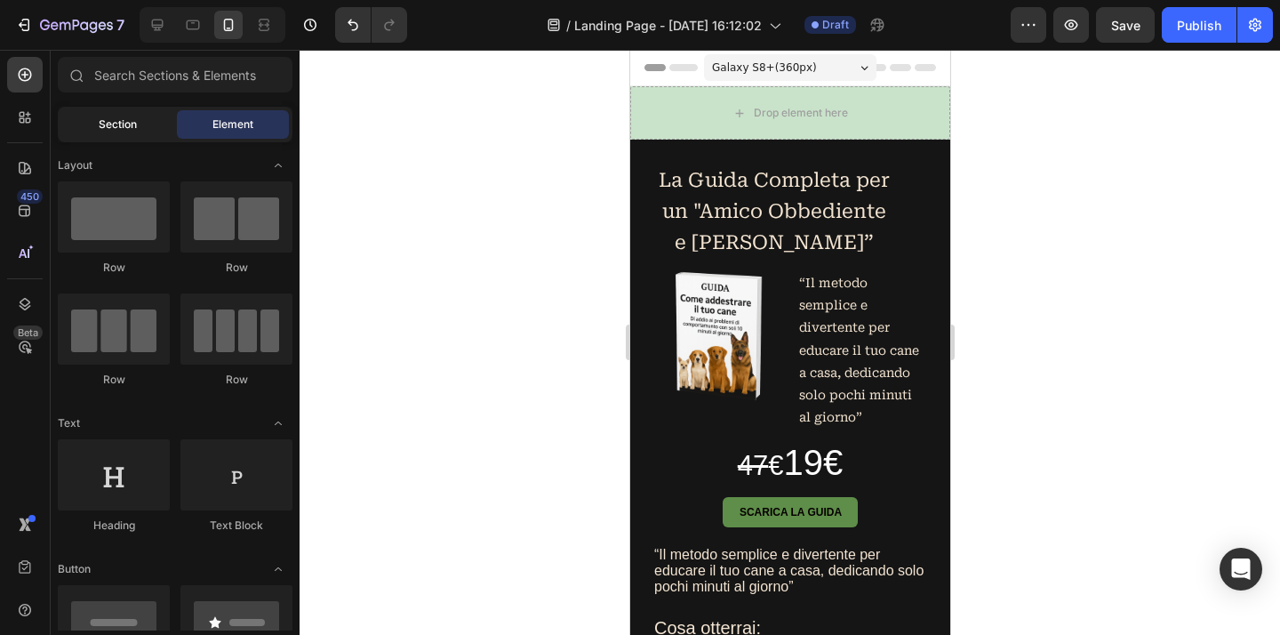
click at [124, 126] on span "Section" at bounding box center [118, 124] width 38 height 16
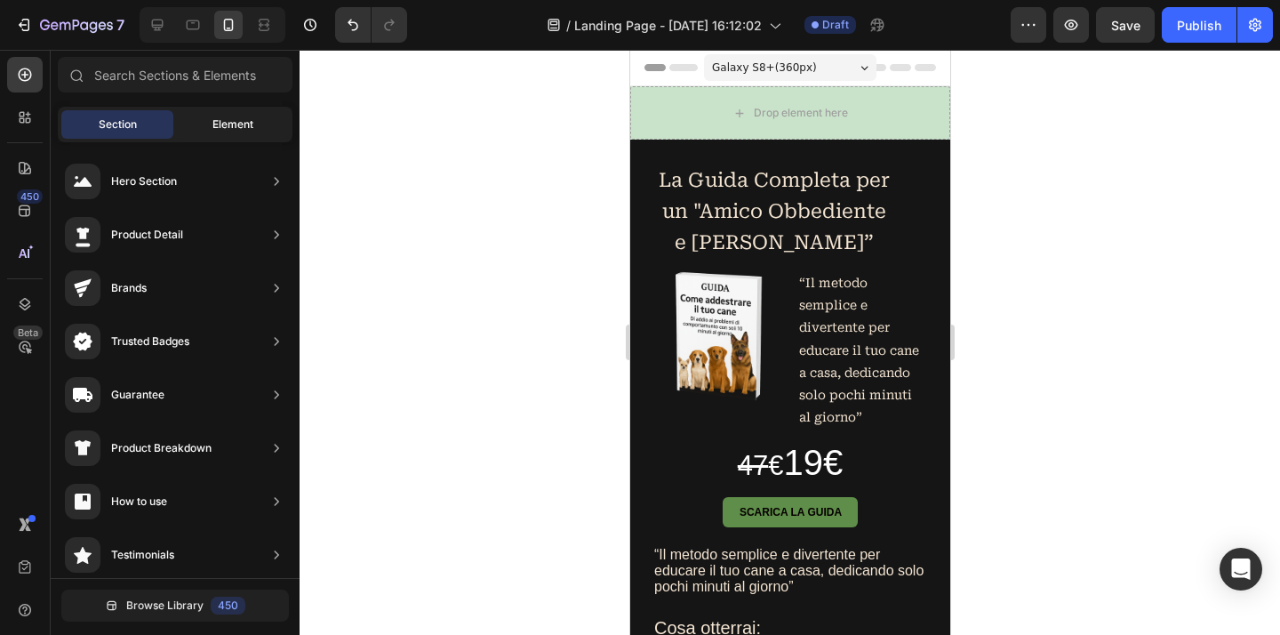
click at [229, 125] on span "Element" at bounding box center [232, 124] width 41 height 16
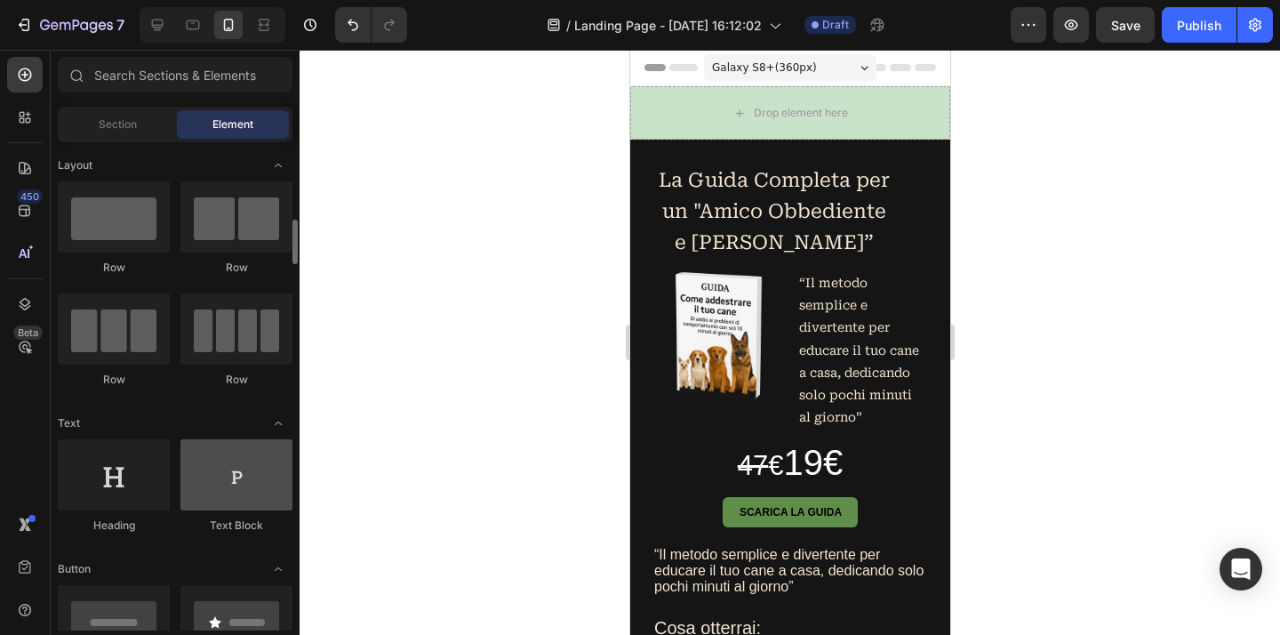
scroll to position [71, 0]
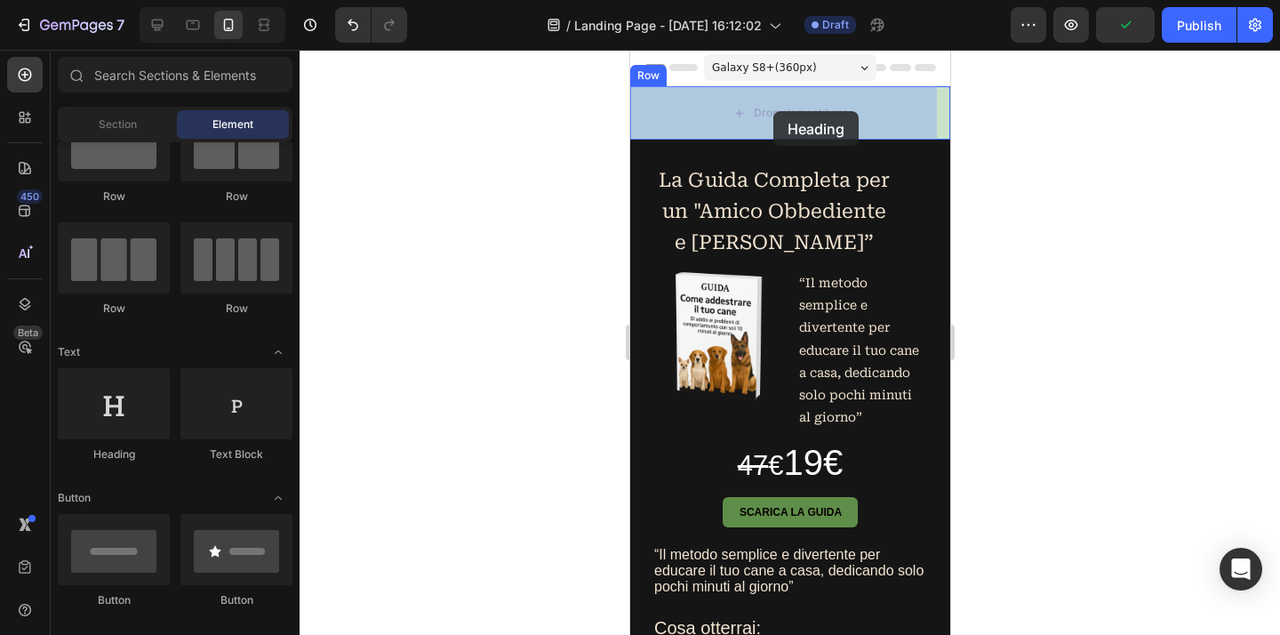
drag, startPoint x: 747, startPoint y: 463, endPoint x: 772, endPoint y: 111, distance: 352.9
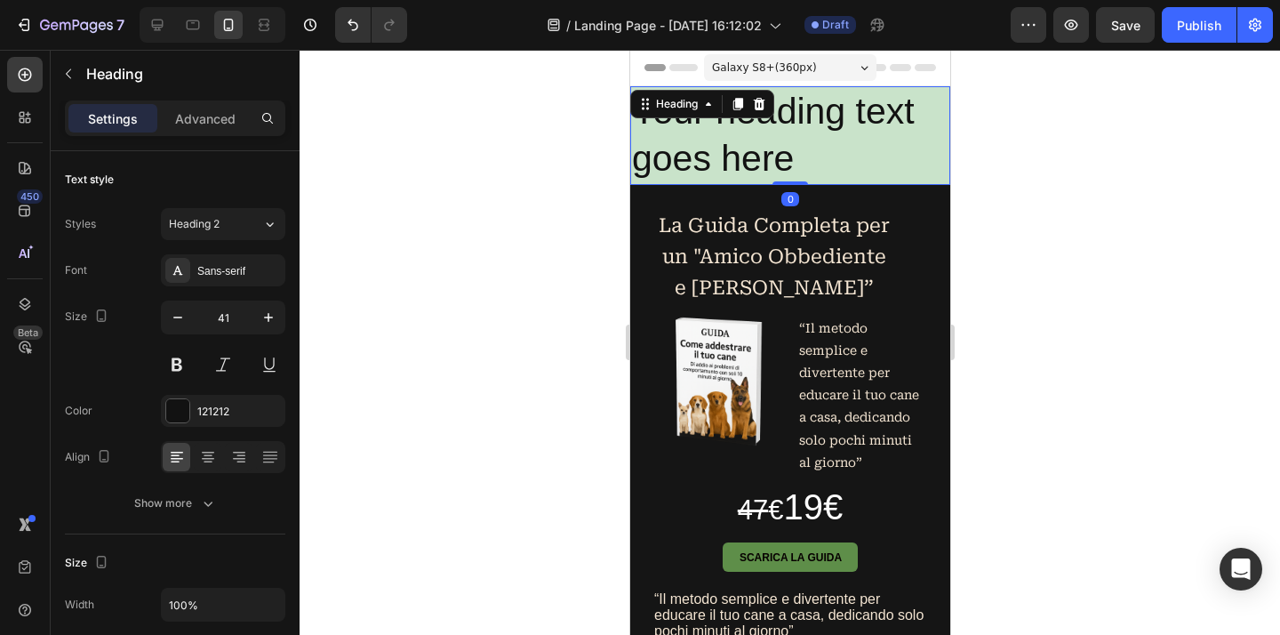
click at [779, 159] on h2 "Your heading text goes here" at bounding box center [789, 135] width 320 height 99
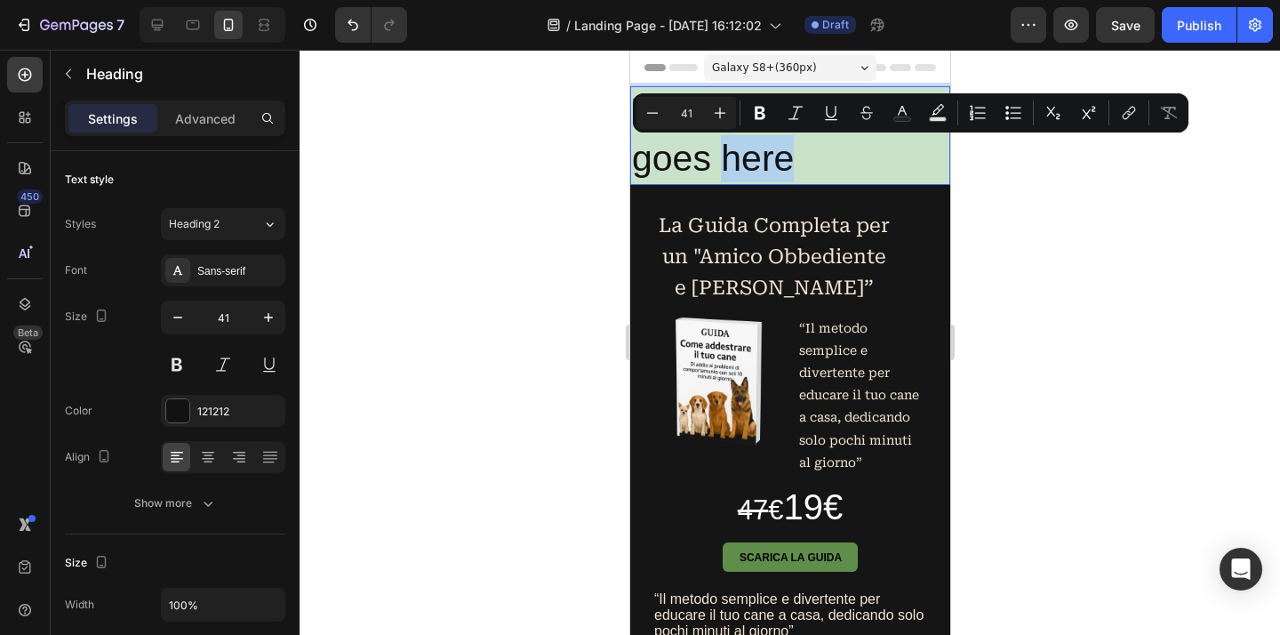
click at [810, 164] on p "Your heading text goes here" at bounding box center [789, 135] width 316 height 95
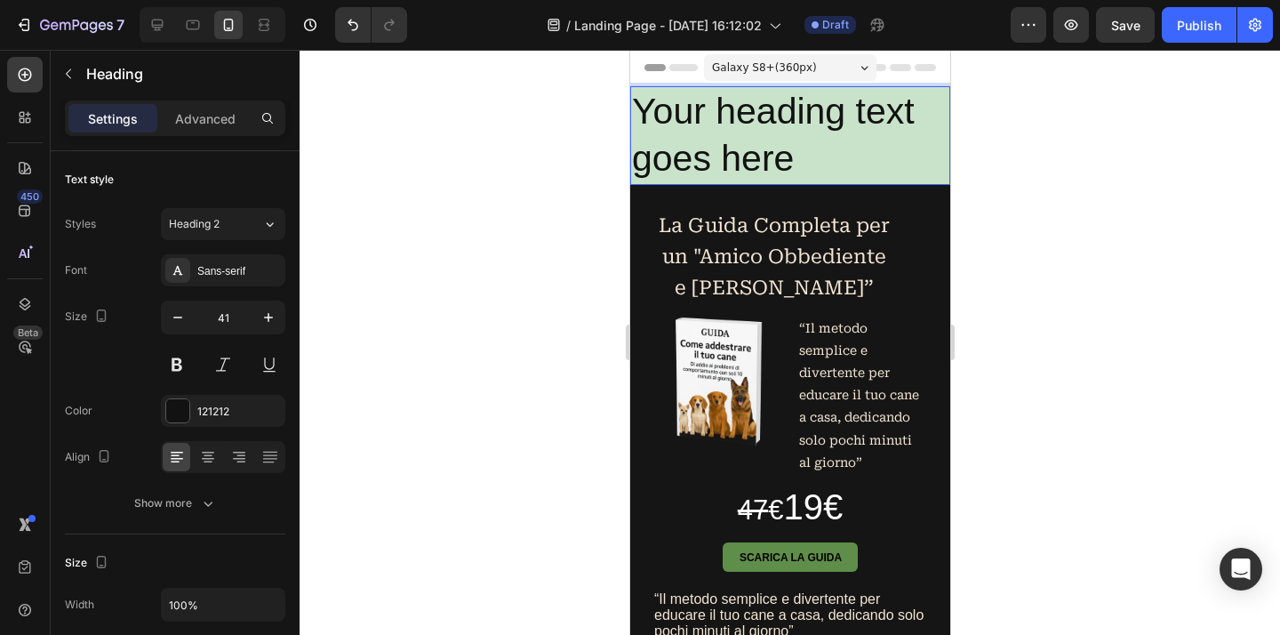
click at [782, 140] on p "Your heading text goes here" at bounding box center [789, 135] width 316 height 95
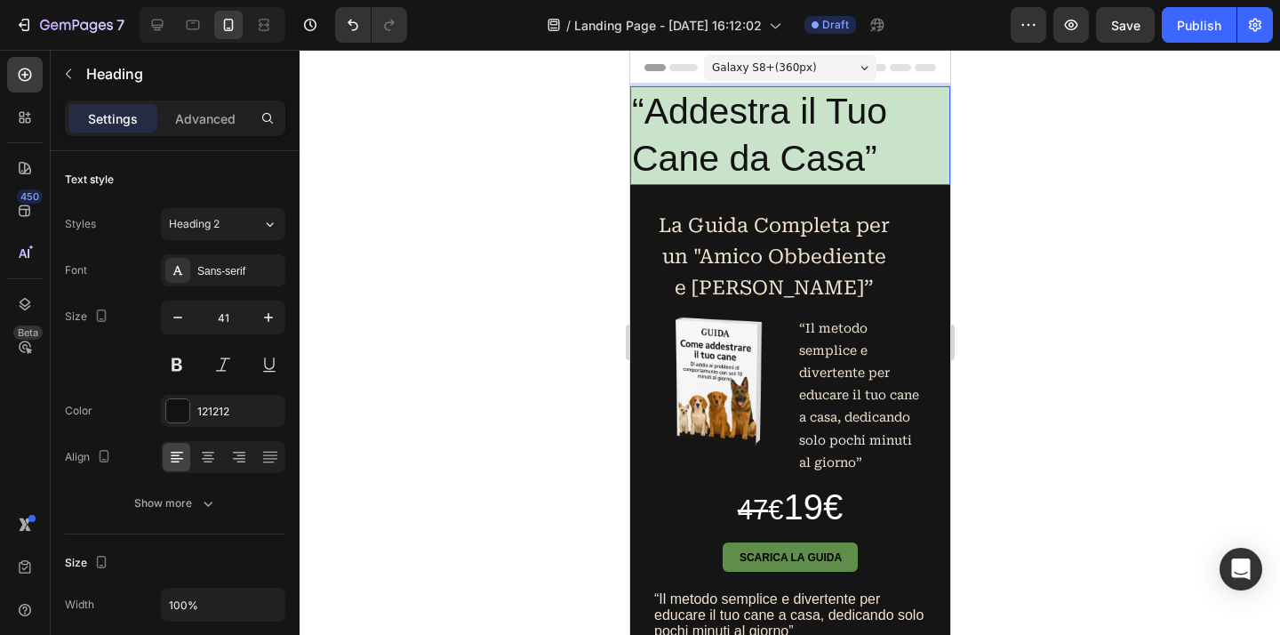
click at [906, 154] on p "“Addestra il Tuo Cane da Casa”" at bounding box center [789, 135] width 316 height 95
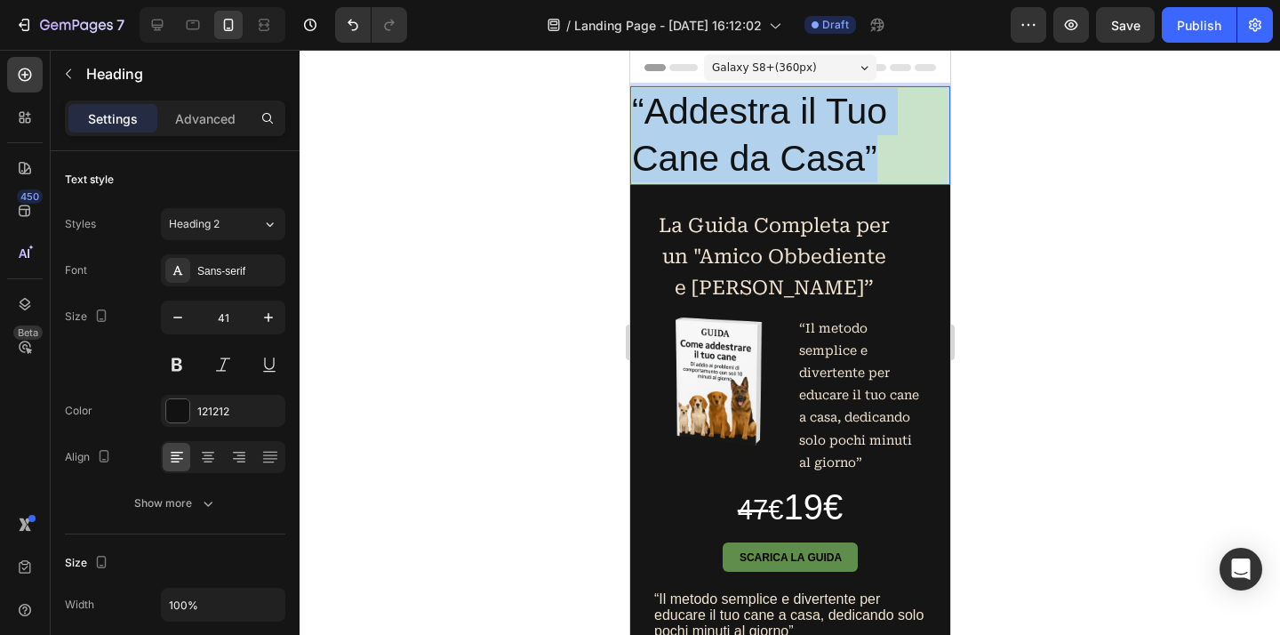
click at [906, 154] on p "“Addestra il Tuo Cane da Casa”" at bounding box center [789, 135] width 316 height 95
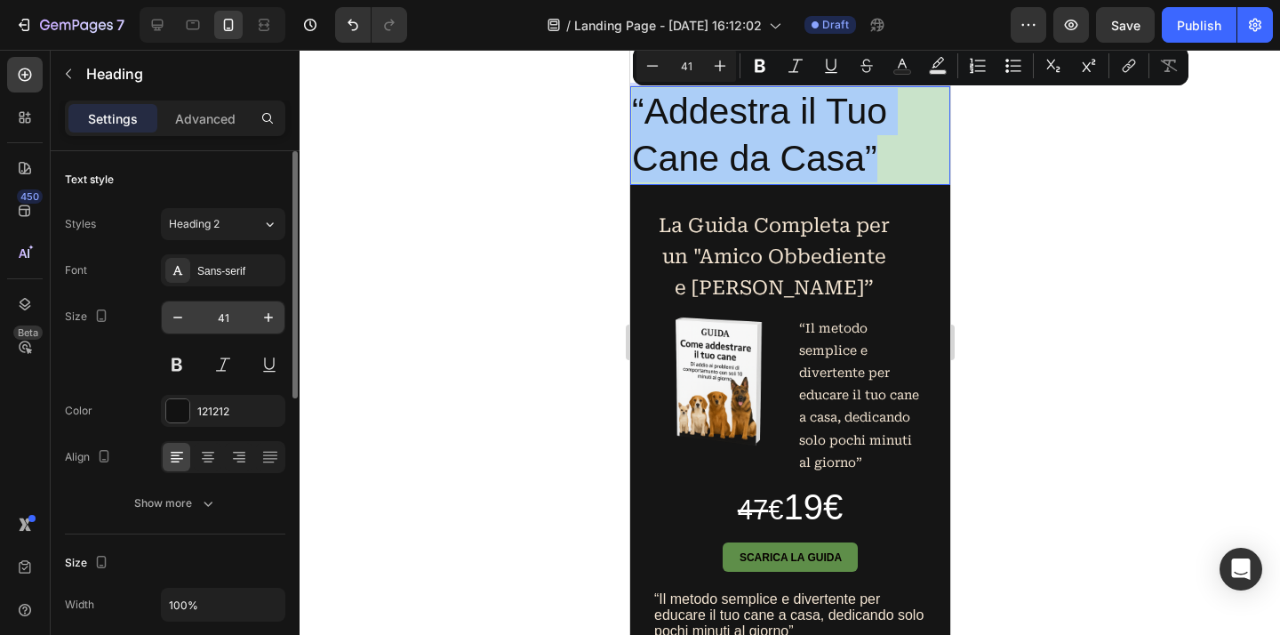
click at [220, 314] on input "41" at bounding box center [223, 317] width 59 height 32
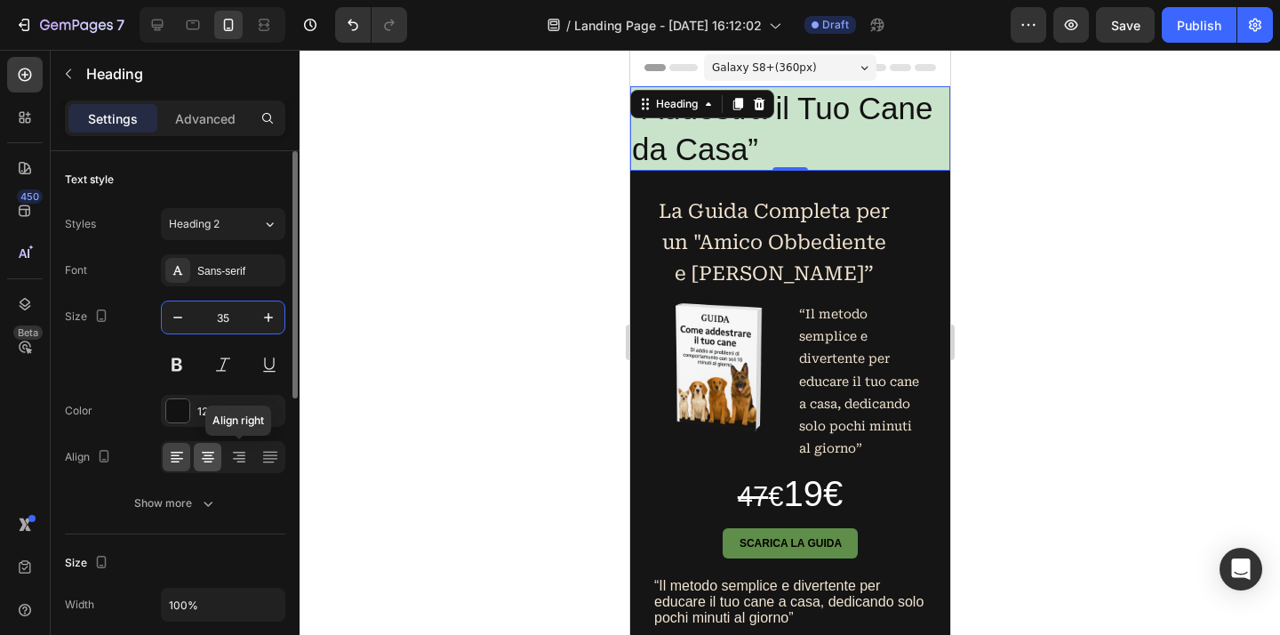
type input "35"
click at [217, 457] on div at bounding box center [208, 457] width 28 height 28
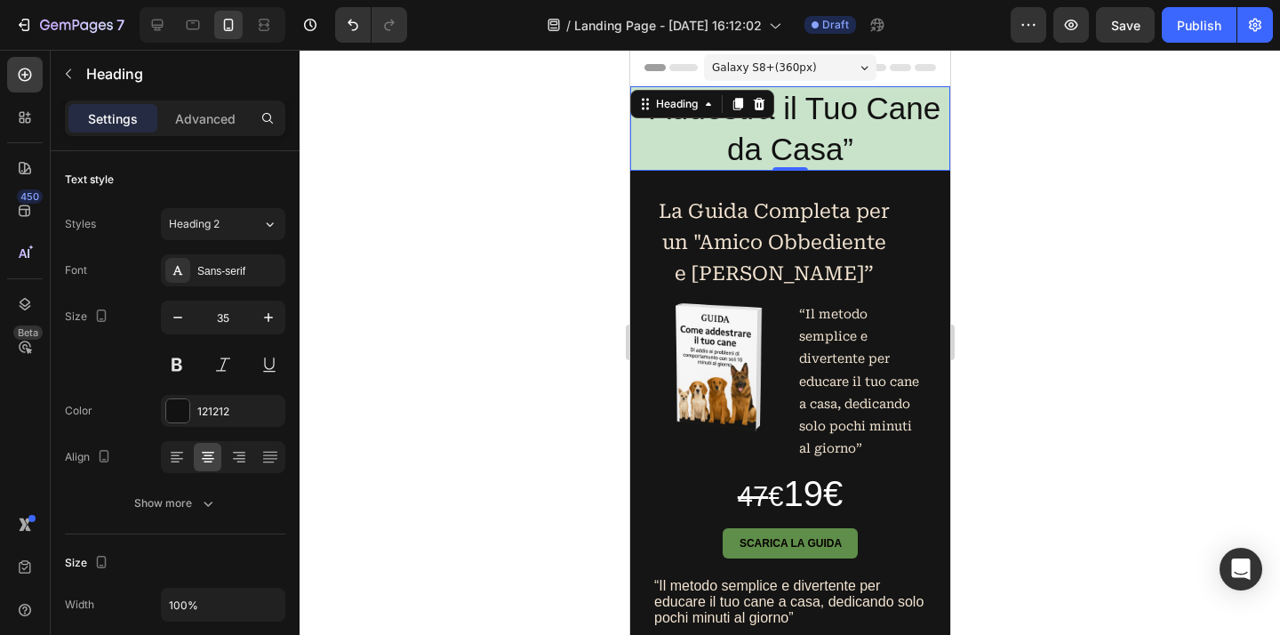
click at [422, 321] on div at bounding box center [789, 342] width 980 height 585
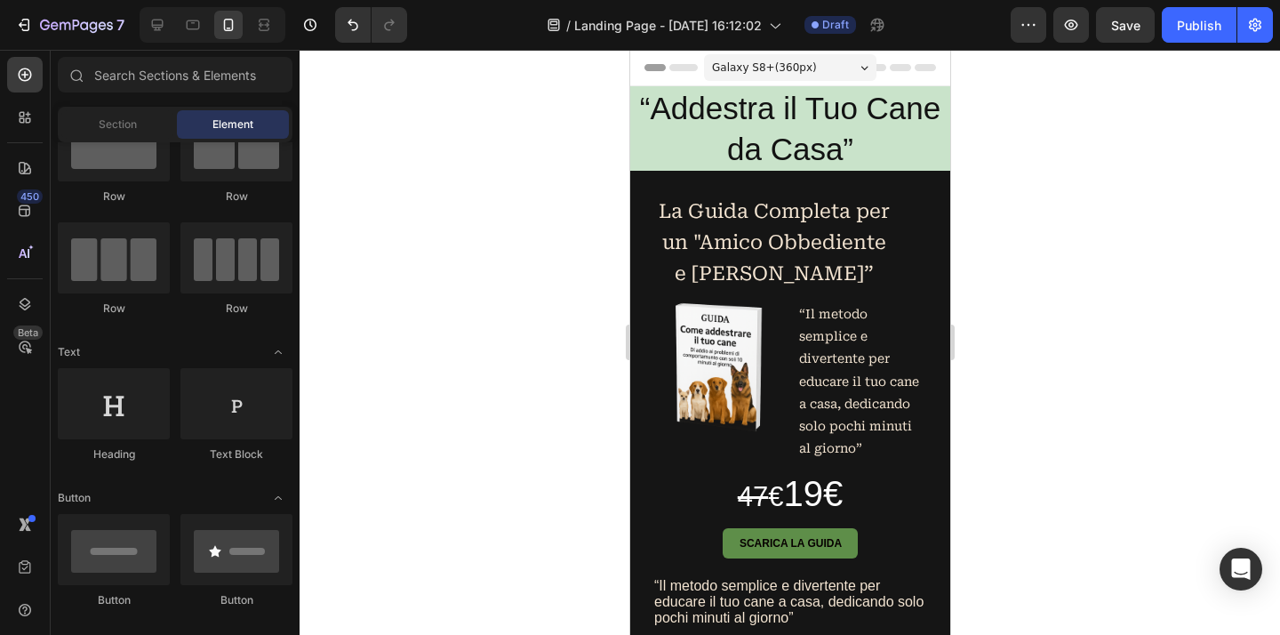
click at [963, 126] on div at bounding box center [789, 342] width 980 height 585
click at [894, 127] on p "“Addestra il Tuo Cane da Casa”" at bounding box center [789, 128] width 316 height 81
drag, startPoint x: 894, startPoint y: 127, endPoint x: 812, endPoint y: 157, distance: 87.2
click at [812, 157] on p "“Addestra il Tuo Cane da Casa”" at bounding box center [789, 128] width 316 height 81
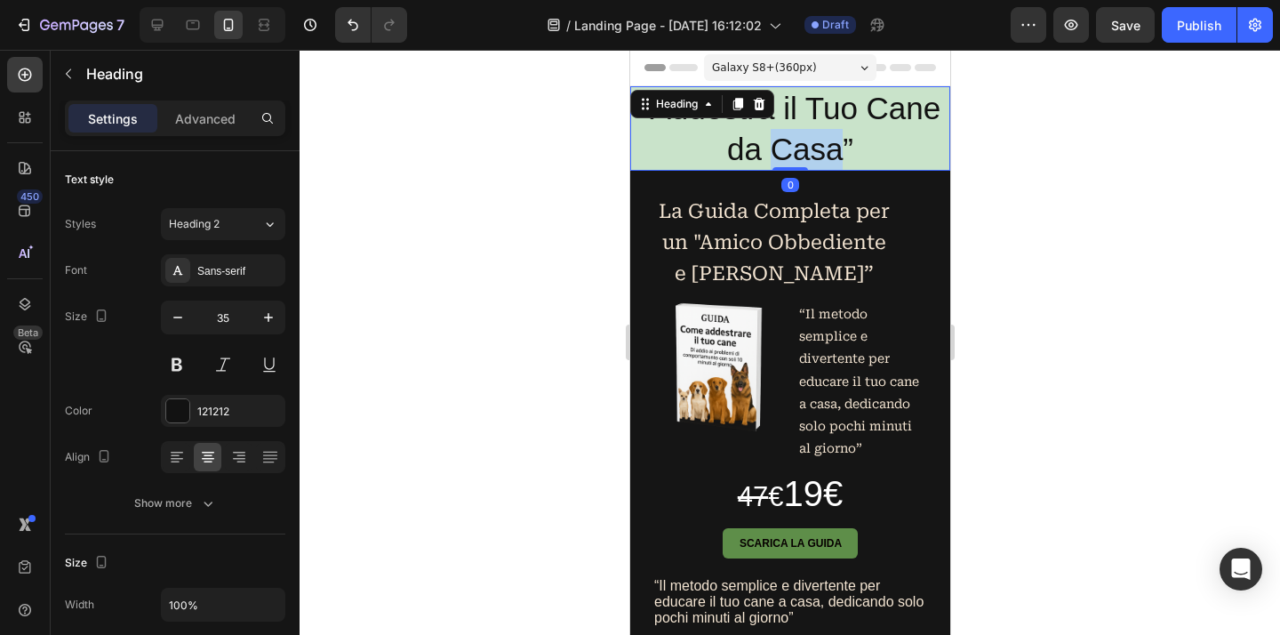
click at [812, 157] on p "“Addestra il Tuo Cane da Casa”" at bounding box center [789, 128] width 316 height 81
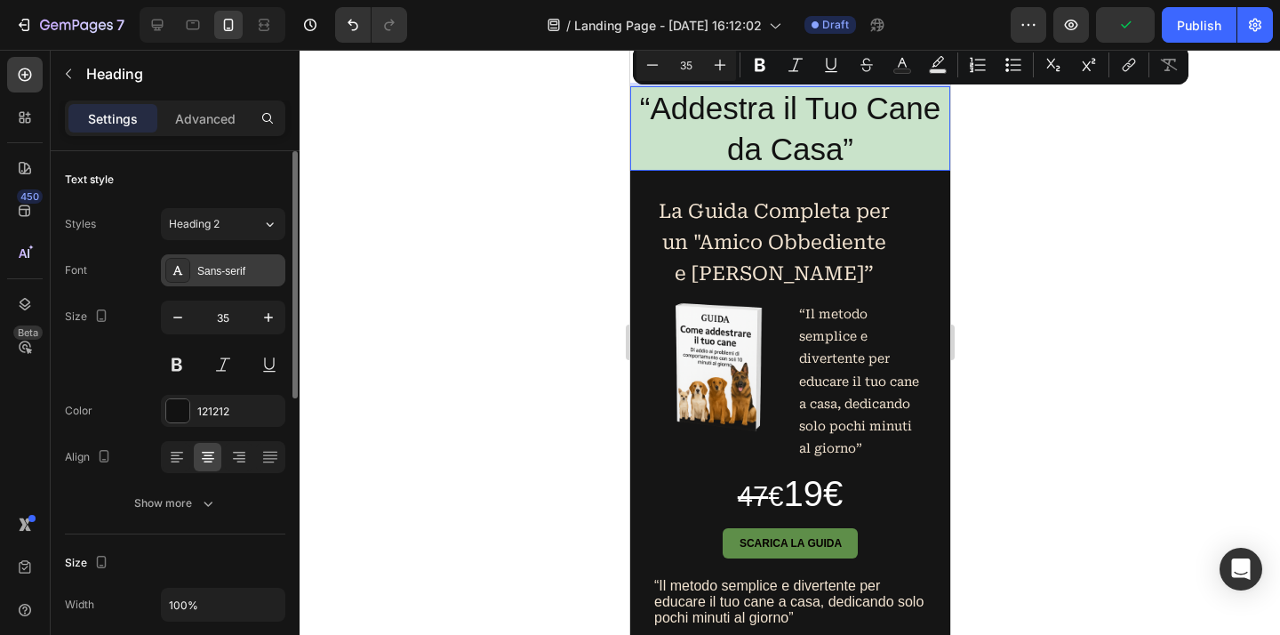
click at [241, 285] on div "Font Sans-serif Size 35 Color 121212 Align Show more" at bounding box center [175, 386] width 220 height 265
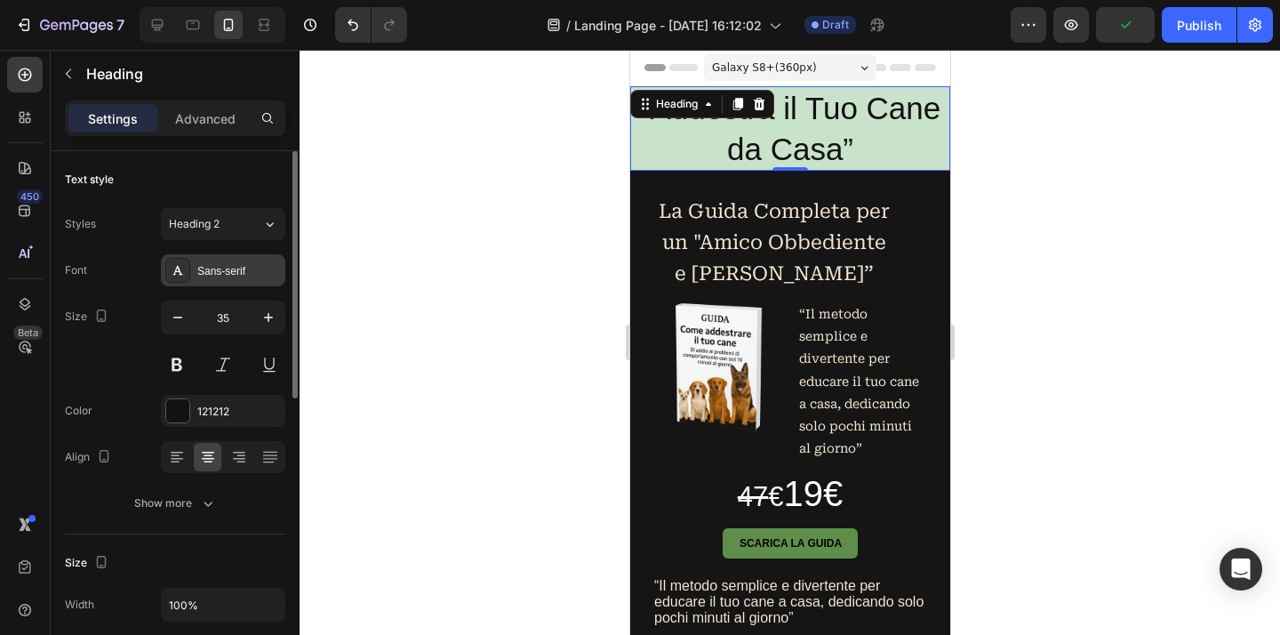
click at [240, 270] on div "Sans-serif" at bounding box center [239, 271] width 84 height 16
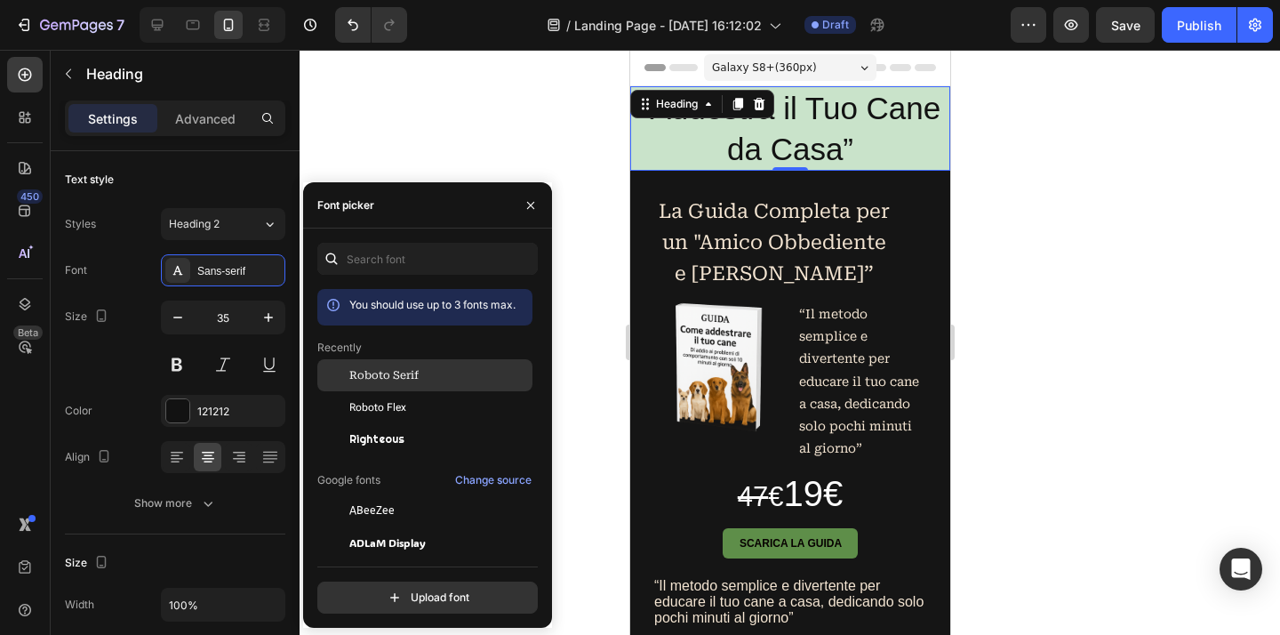
click at [398, 383] on span "Roboto Serif" at bounding box center [383, 375] width 69 height 16
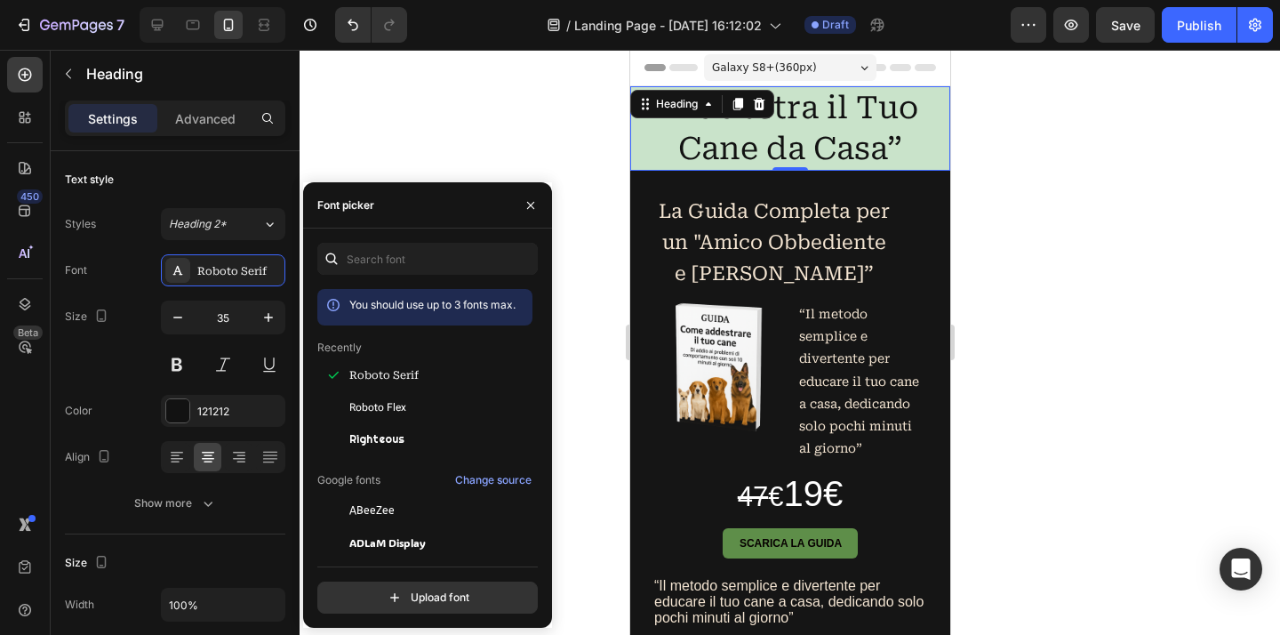
click at [480, 115] on div at bounding box center [789, 342] width 980 height 585
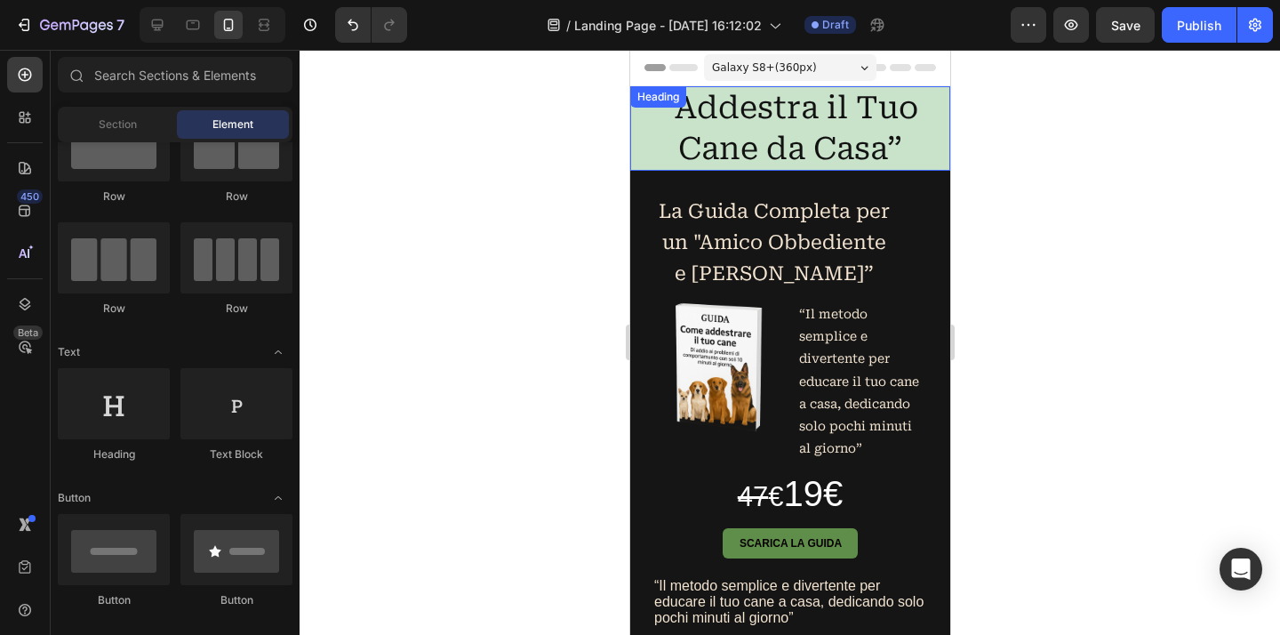
click at [891, 145] on p "“Addestra il Tuo Cane da Casa”" at bounding box center [789, 128] width 316 height 81
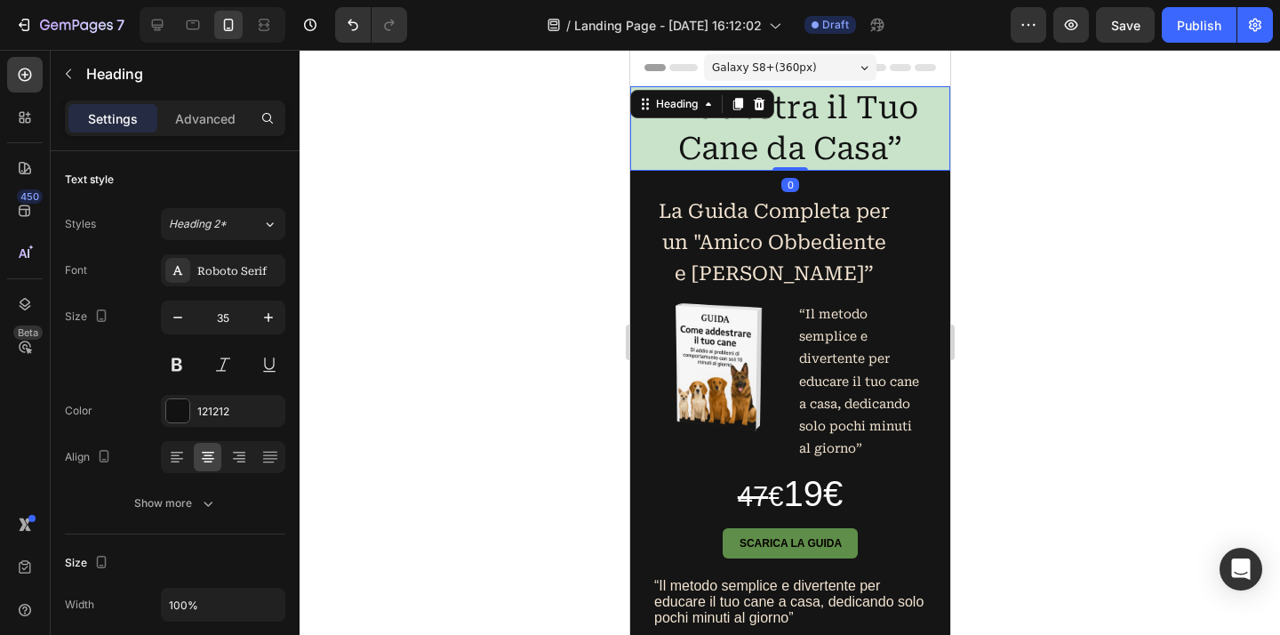
click at [1036, 147] on div at bounding box center [789, 342] width 980 height 585
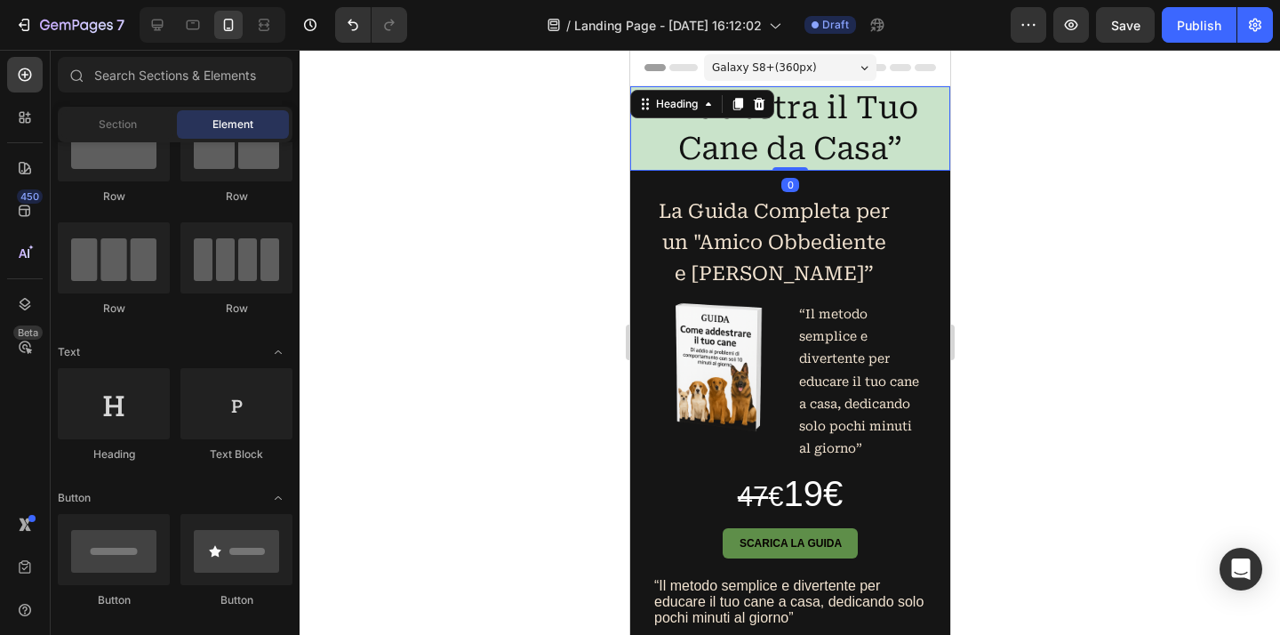
drag, startPoint x: 1036, startPoint y: 147, endPoint x: 1024, endPoint y: 148, distance: 12.5
click at [1037, 147] on div at bounding box center [789, 342] width 980 height 585
click at [918, 154] on p "“Addestra il Tuo Cane da Casa”" at bounding box center [789, 128] width 316 height 81
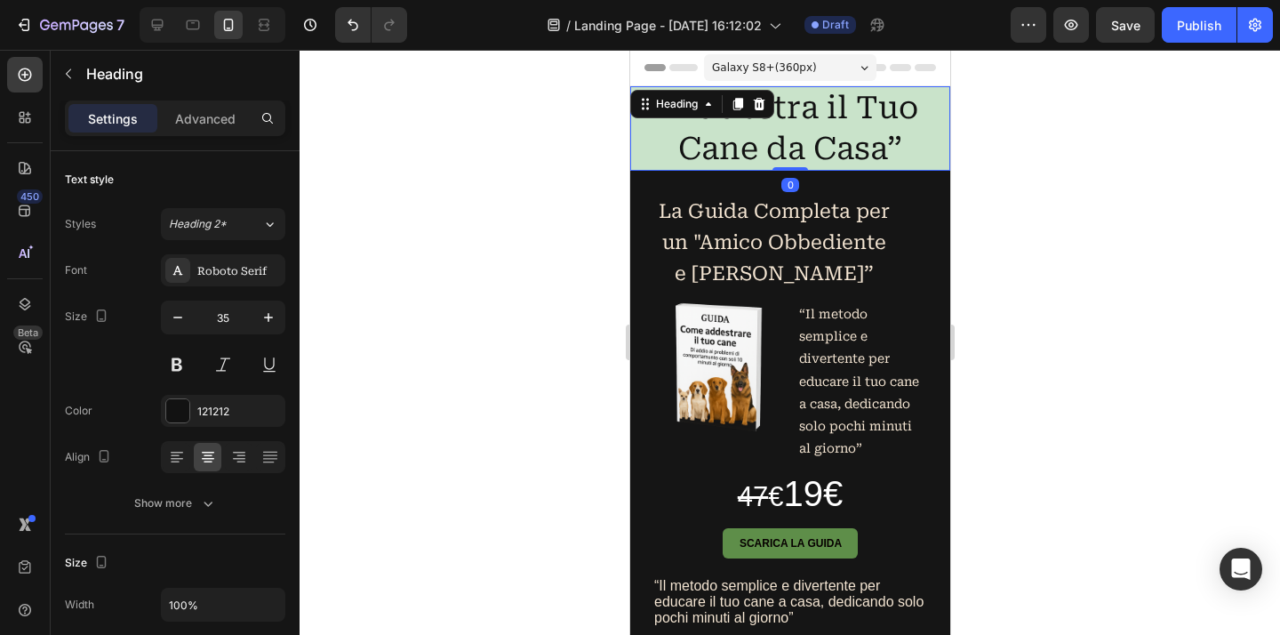
click at [918, 154] on p "“Addestra il Tuo Cane da Casa”" at bounding box center [789, 128] width 316 height 81
click at [1104, 195] on div at bounding box center [789, 342] width 980 height 585
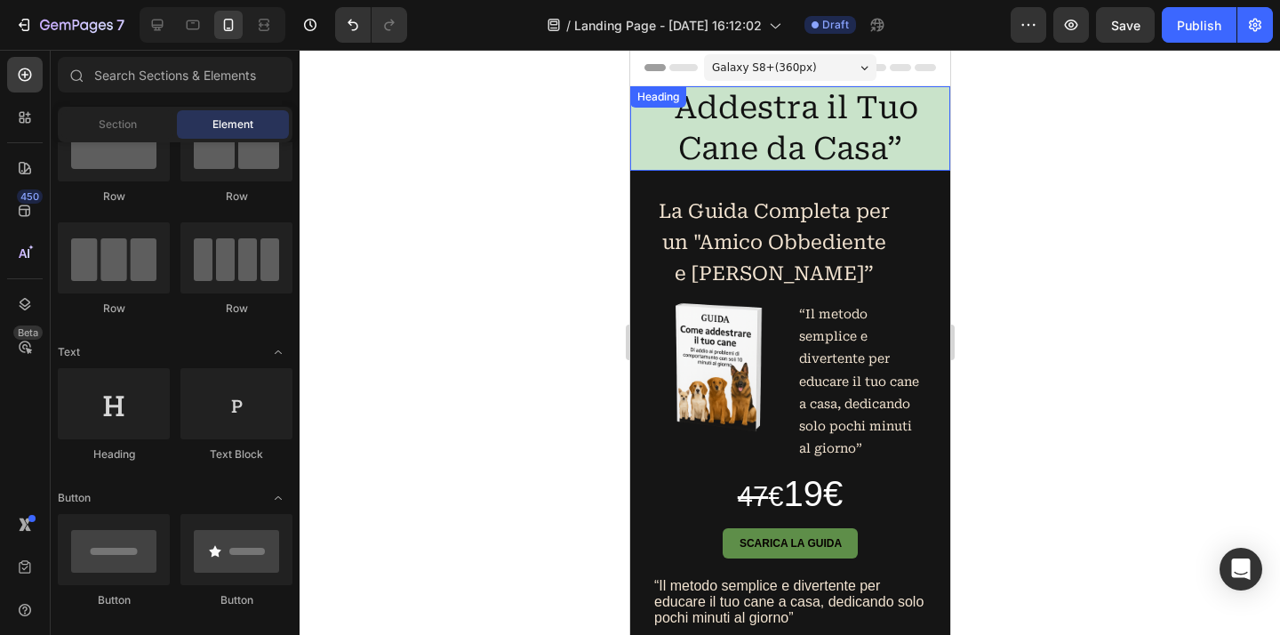
click at [921, 150] on p "“Addestra il Tuo Cane da Casa”" at bounding box center [789, 128] width 316 height 81
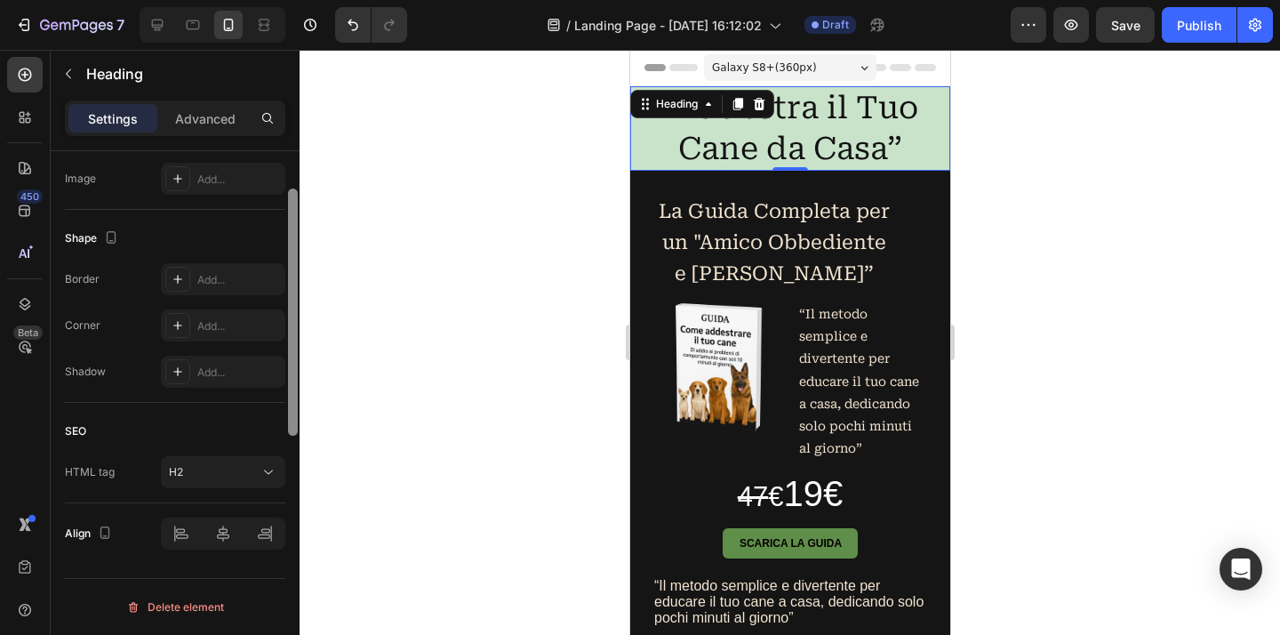
scroll to position [449, 0]
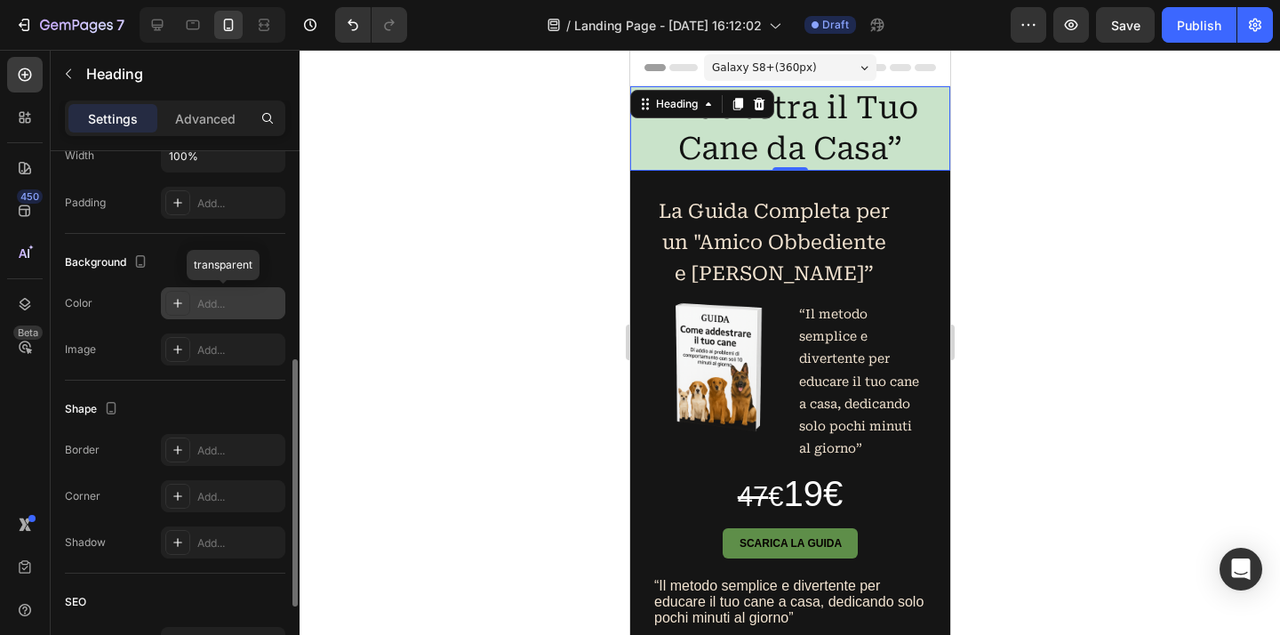
click at [228, 310] on div "Add..." at bounding box center [239, 304] width 84 height 16
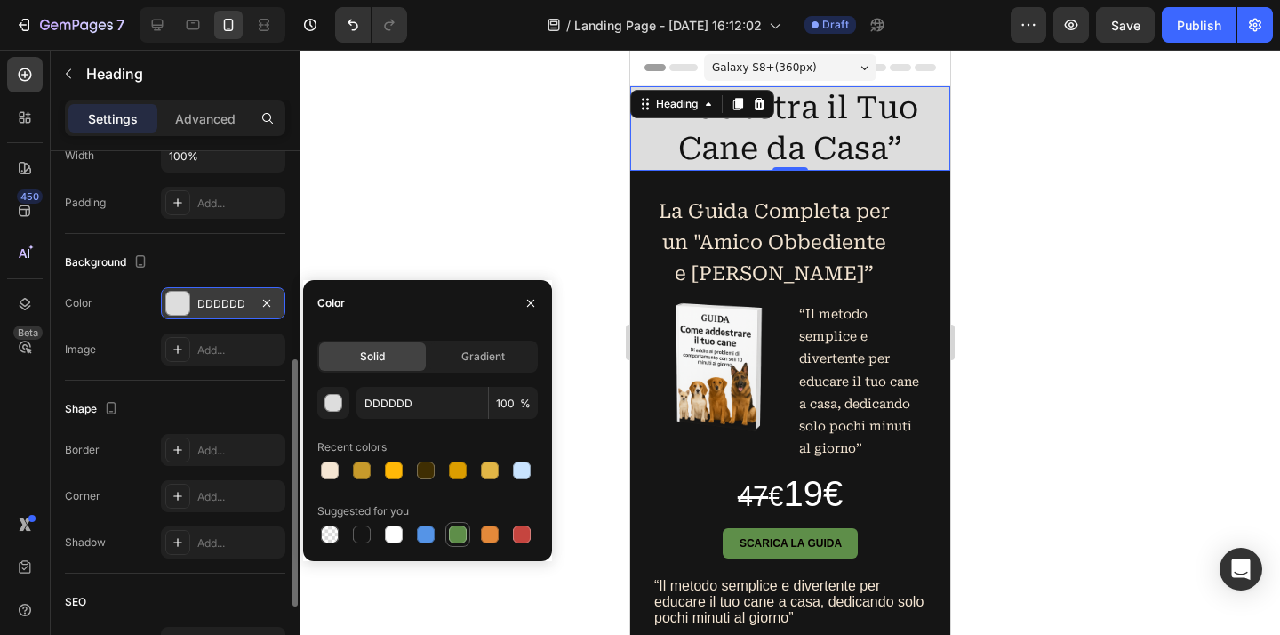
click at [467, 542] on div at bounding box center [457, 533] width 21 height 21
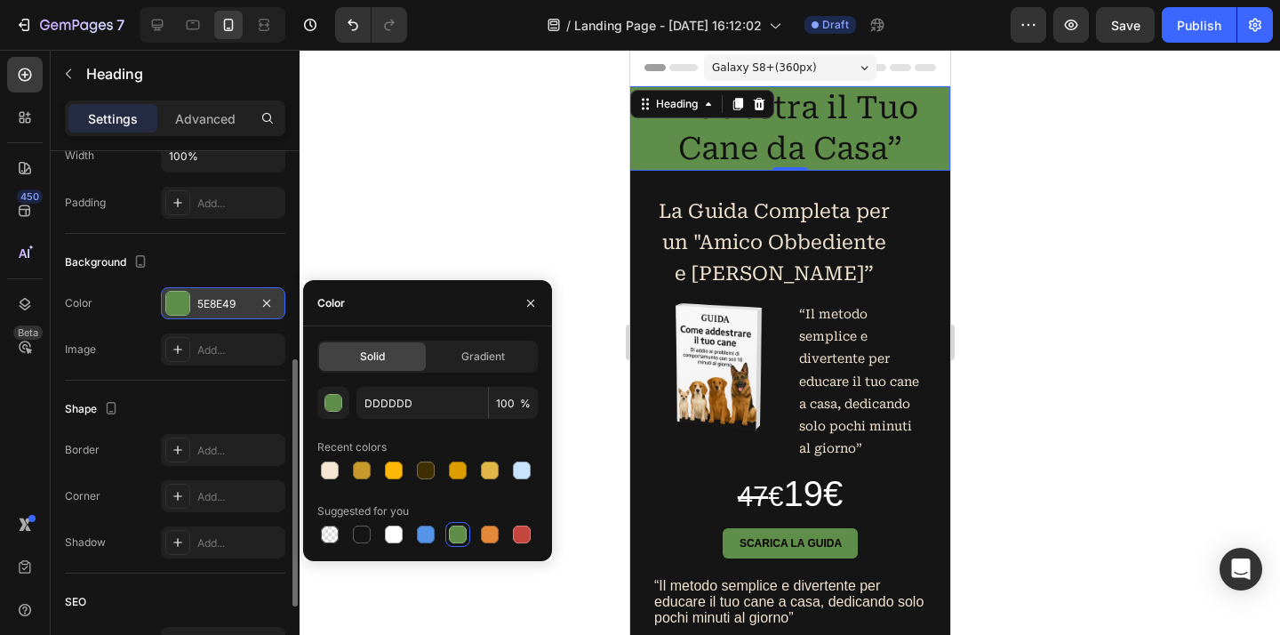
type input "5E8E49"
click at [490, 191] on div at bounding box center [789, 342] width 980 height 585
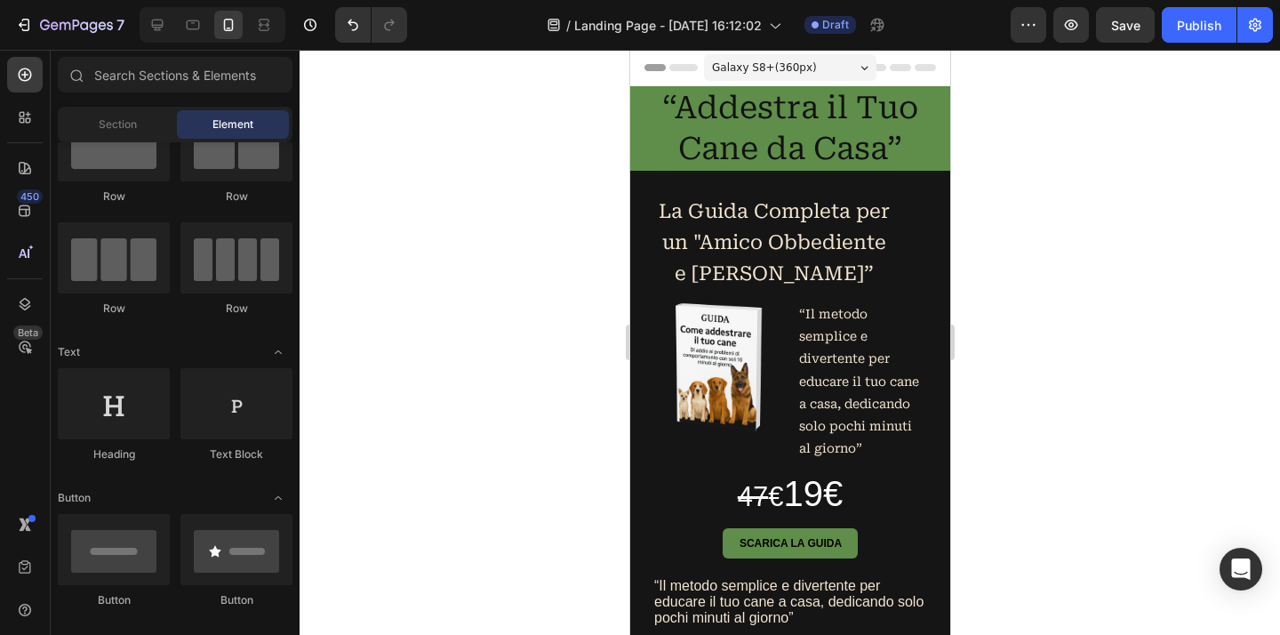
scroll to position [71, 0]
click at [922, 148] on p "“Addestra il Tuo Cane da Casa”" at bounding box center [789, 128] width 316 height 81
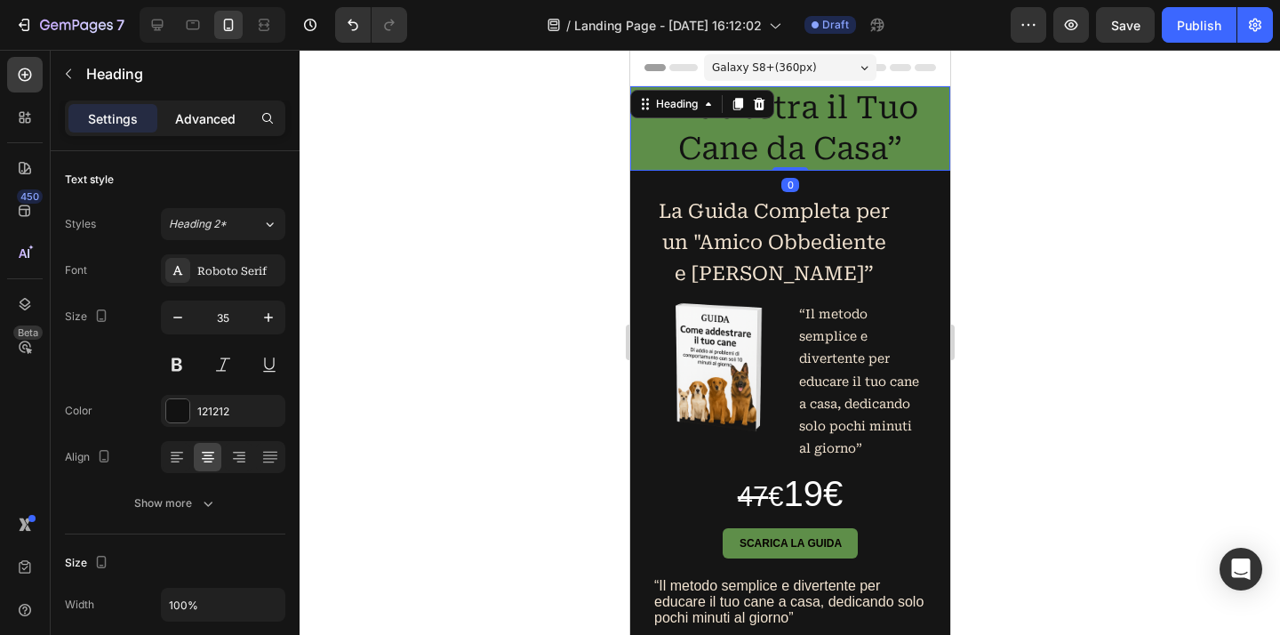
click at [218, 116] on p "Advanced" at bounding box center [205, 118] width 60 height 19
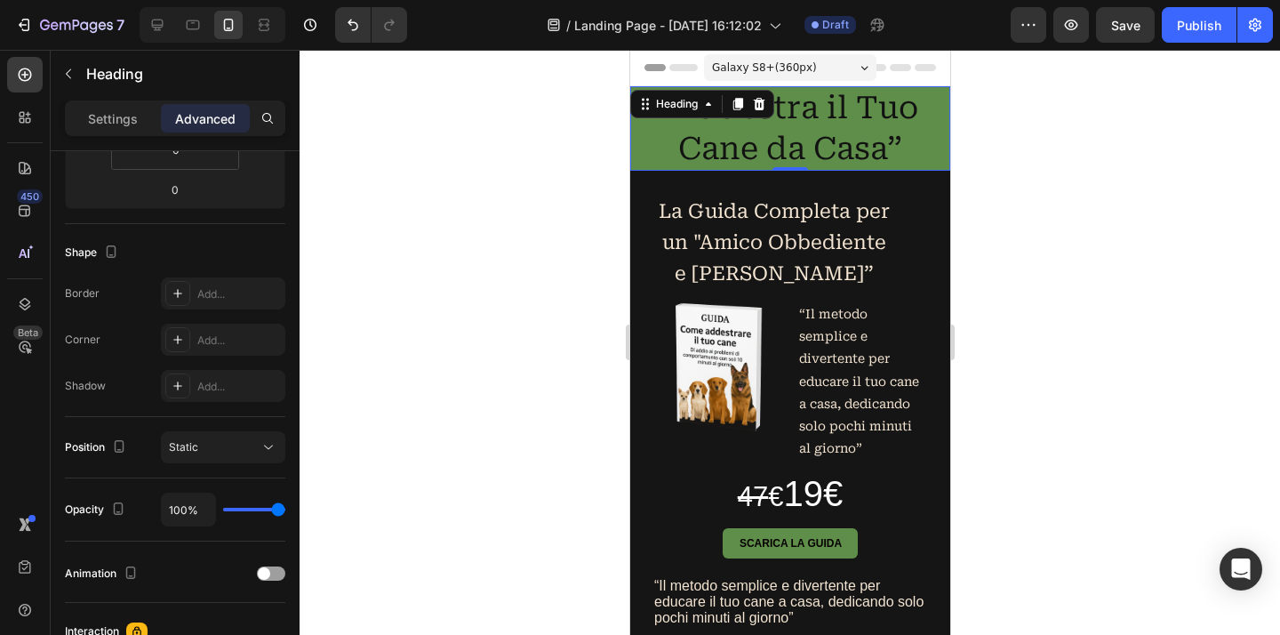
scroll to position [651, 0]
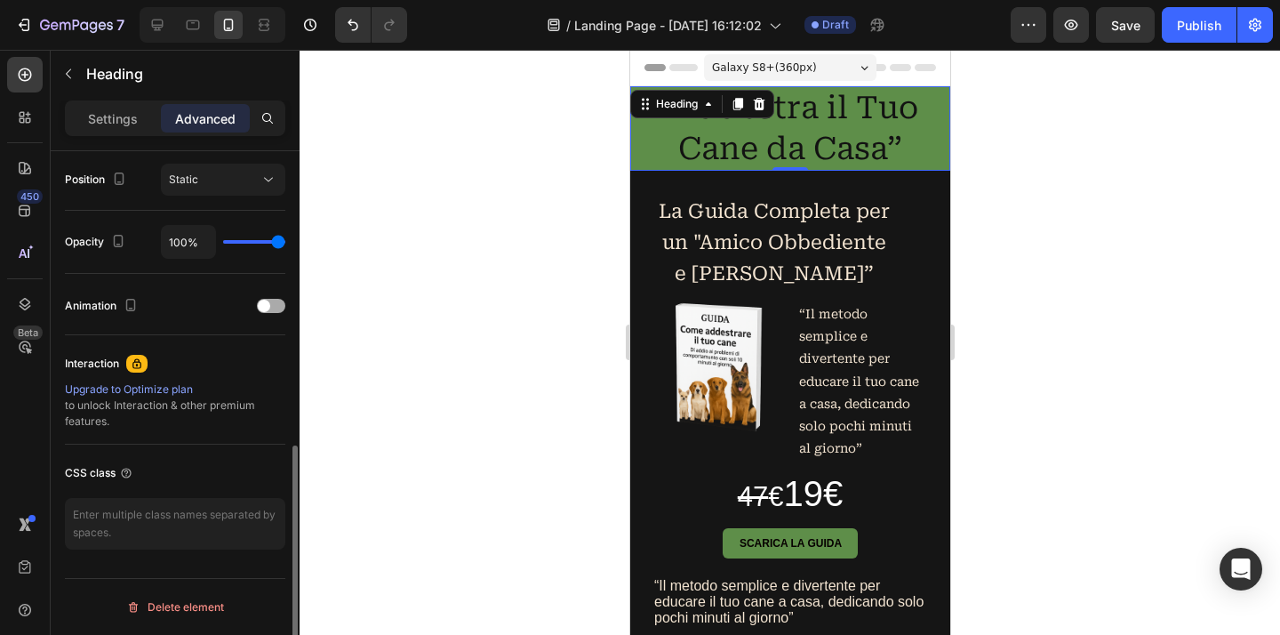
click at [267, 311] on span at bounding box center [264, 305] width 12 height 12
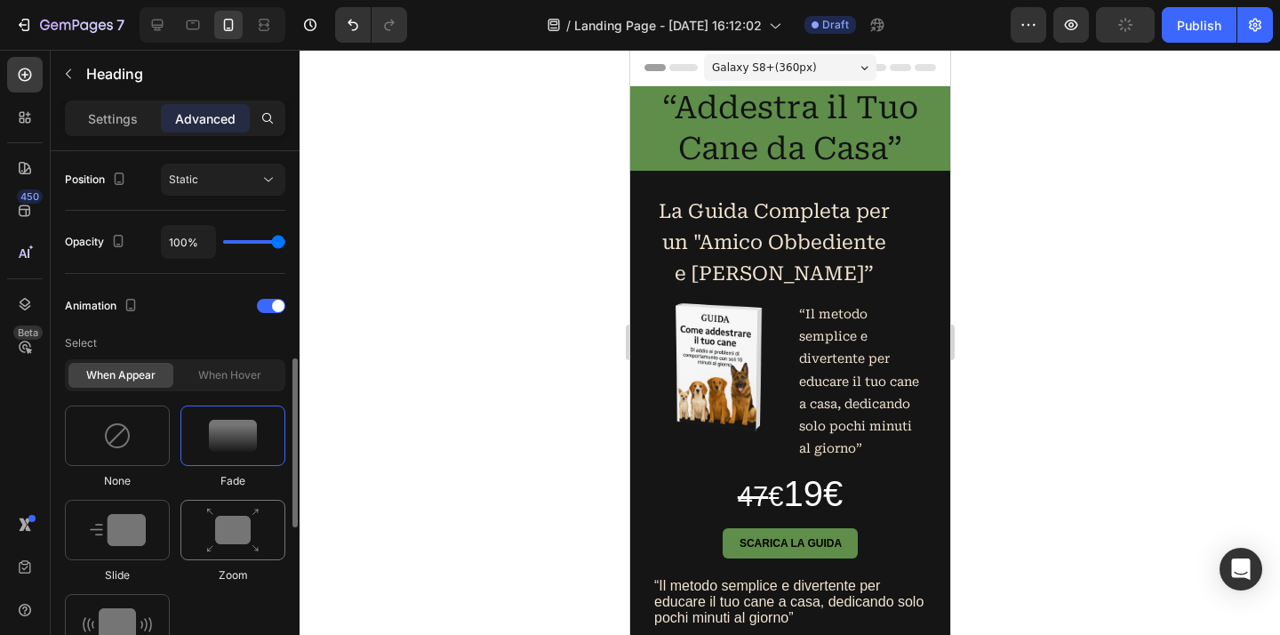
scroll to position [737, 0]
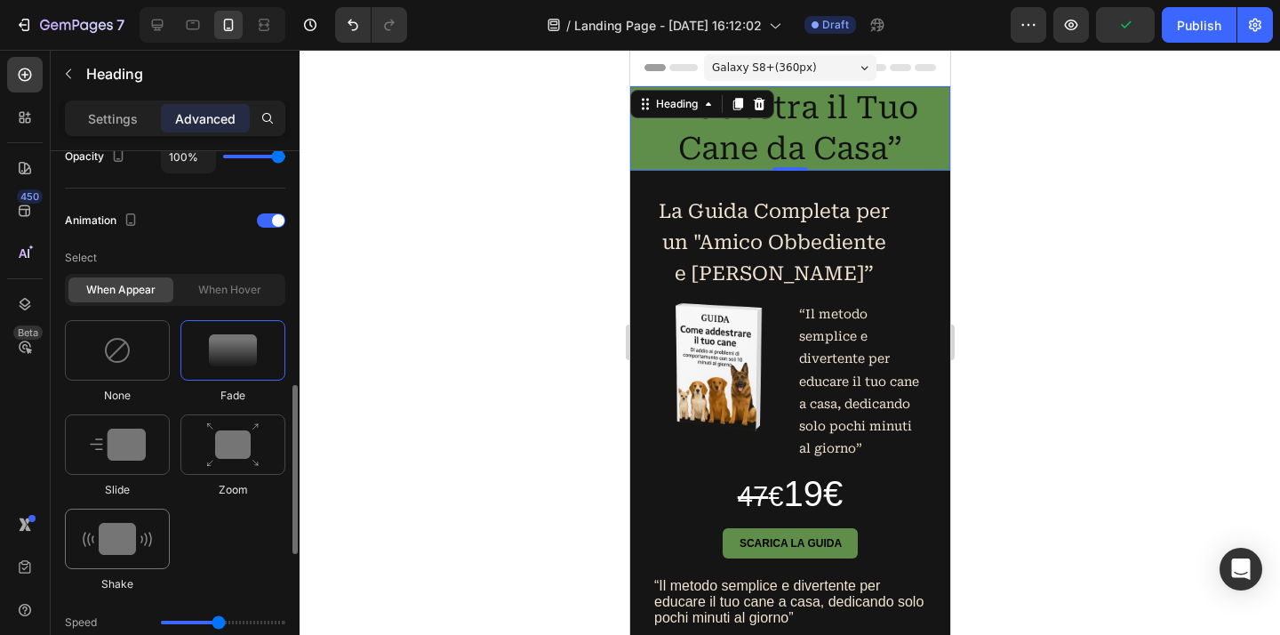
click at [123, 529] on img at bounding box center [117, 539] width 69 height 32
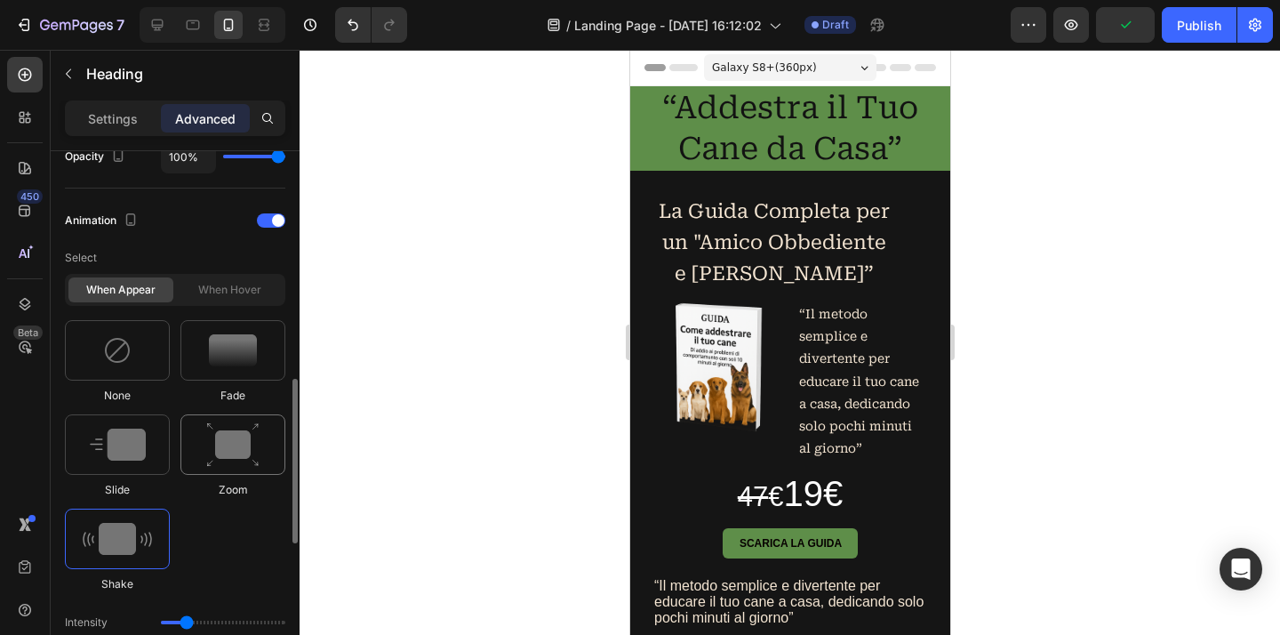
type input "0.7"
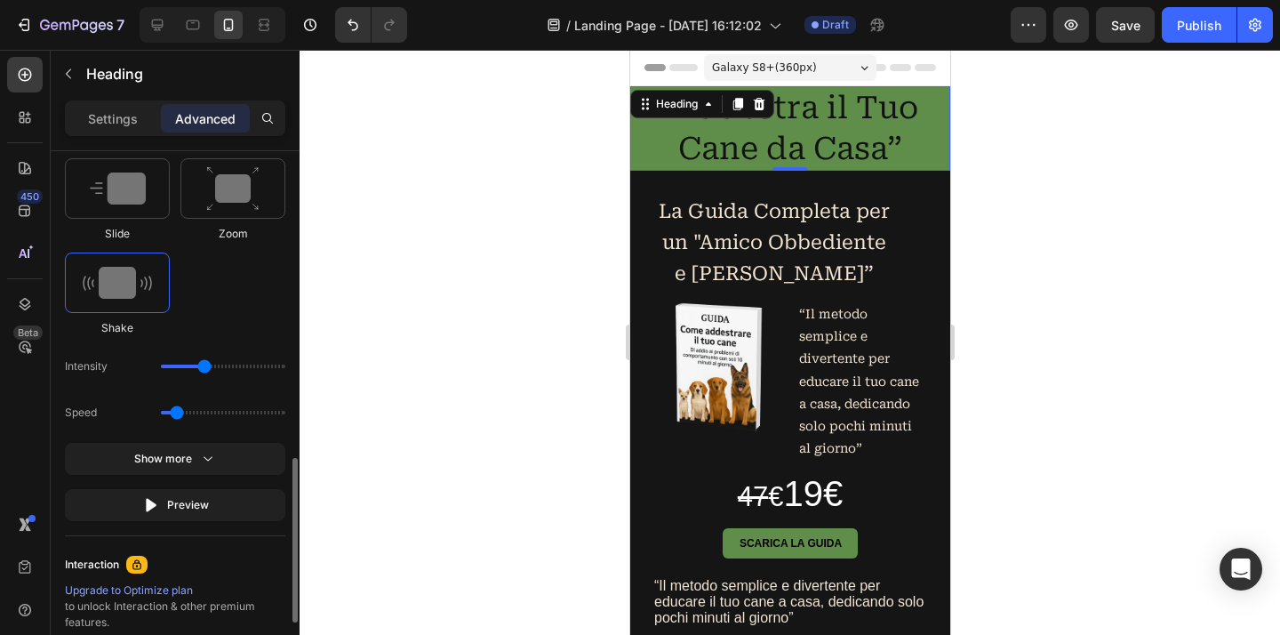
drag, startPoint x: 188, startPoint y: 372, endPoint x: 201, endPoint y: 371, distance: 13.4
click at [201, 368] on input "range" at bounding box center [223, 366] width 124 height 4
drag, startPoint x: 208, startPoint y: 365, endPoint x: 194, endPoint y: 368, distance: 14.5
type input "11"
click at [194, 368] on input "range" at bounding box center [223, 366] width 124 height 4
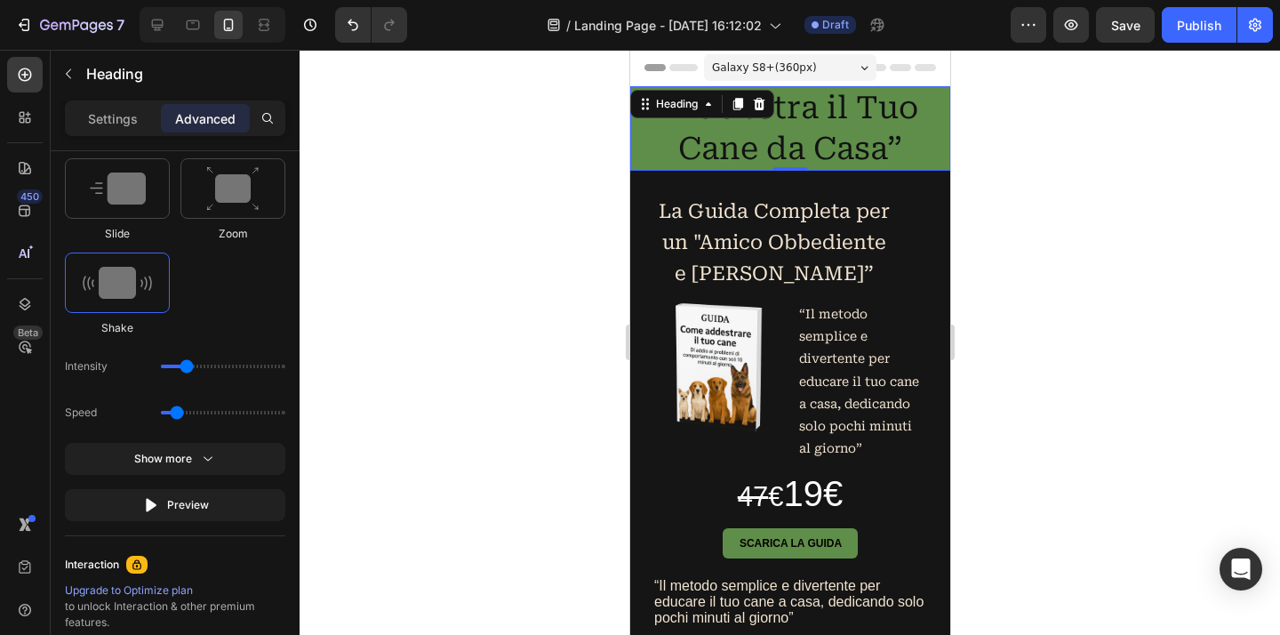
click at [1161, 183] on div at bounding box center [789, 342] width 980 height 585
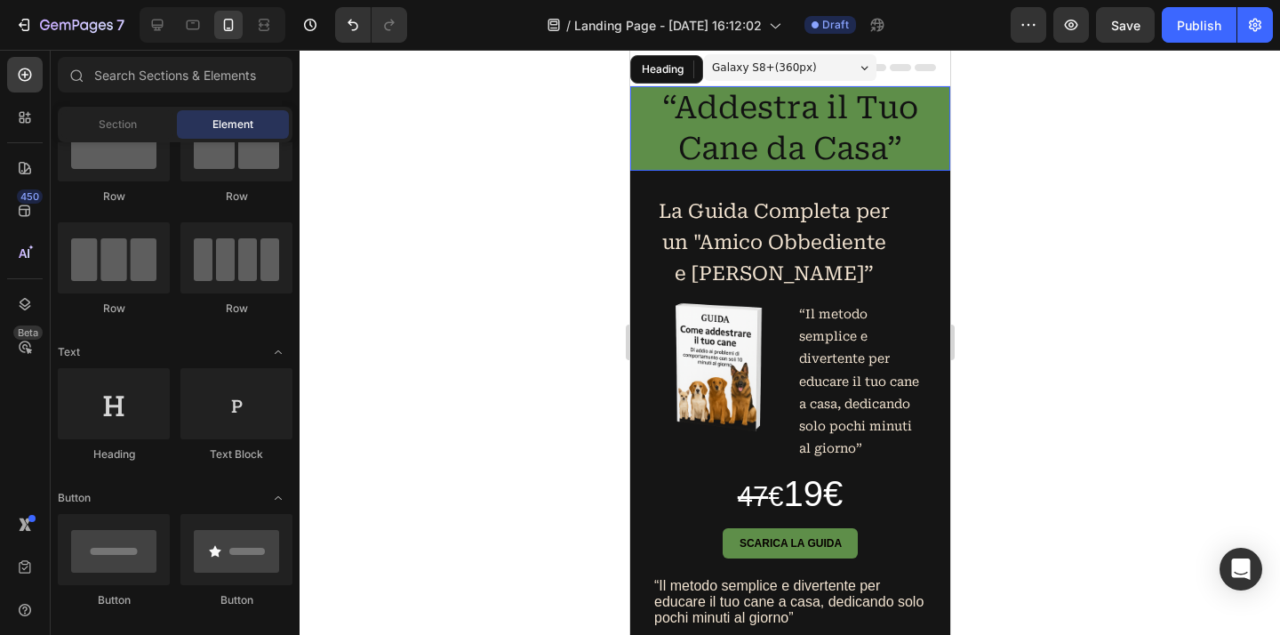
scroll to position [71, 0]
click at [846, 241] on p "La Guida Completa per un "Amico Obbediente e Felice”" at bounding box center [773, 242] width 240 height 93
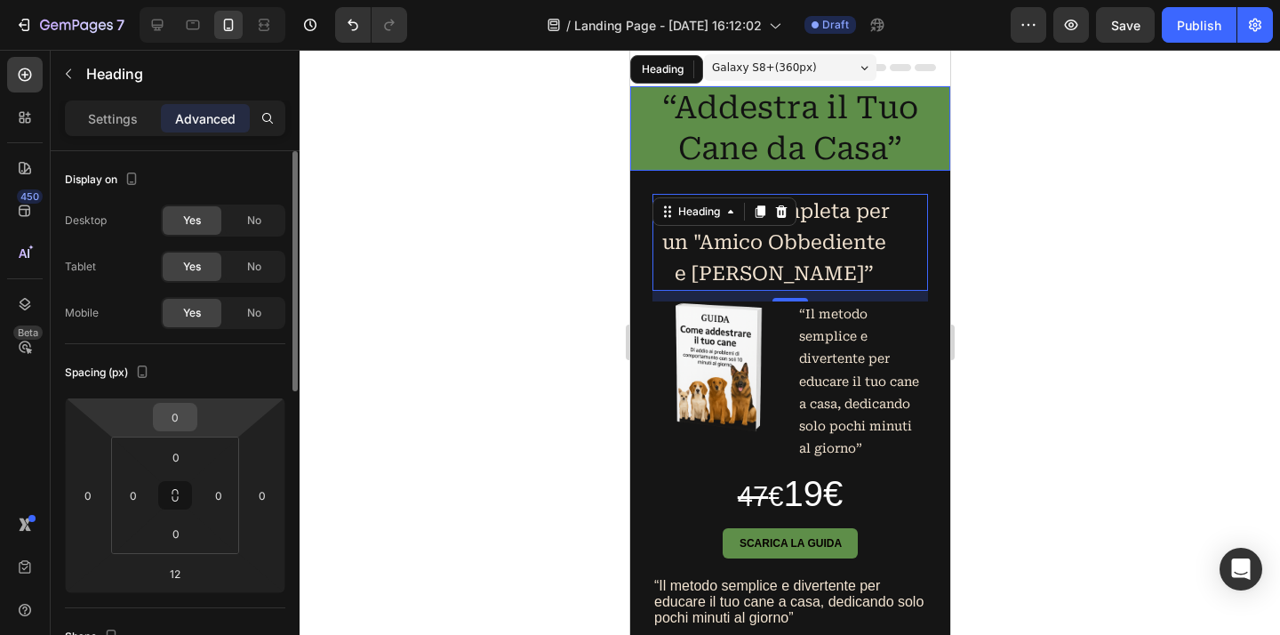
click at [174, 424] on input "0" at bounding box center [175, 416] width 36 height 27
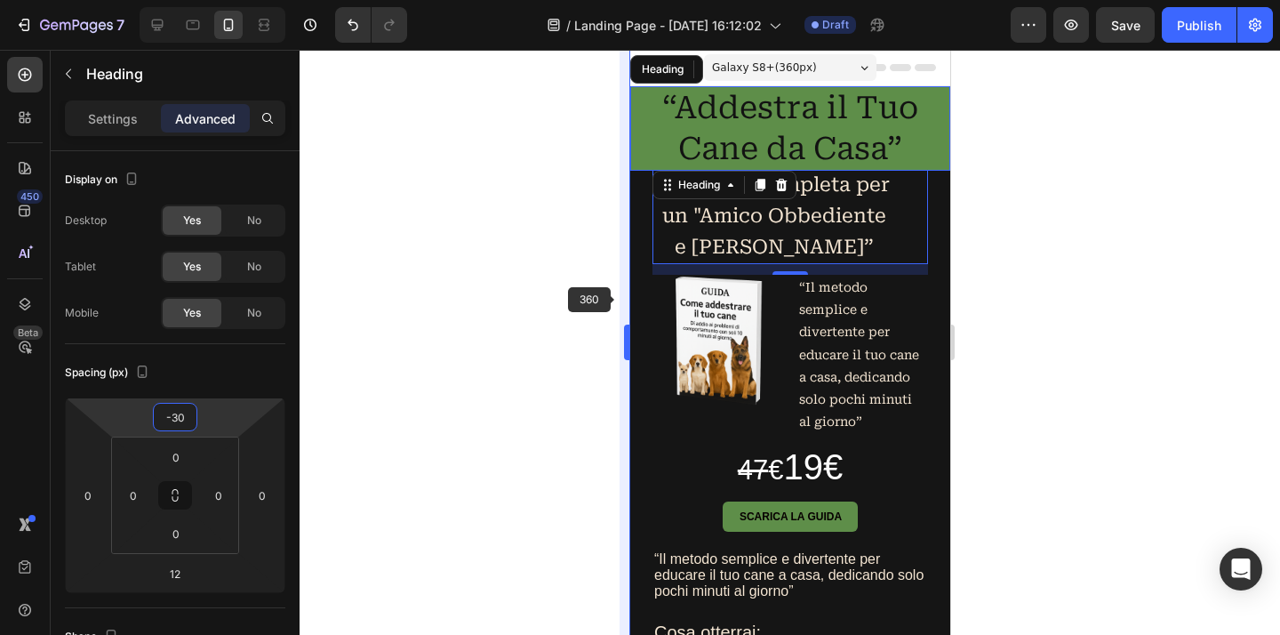
type input "-3"
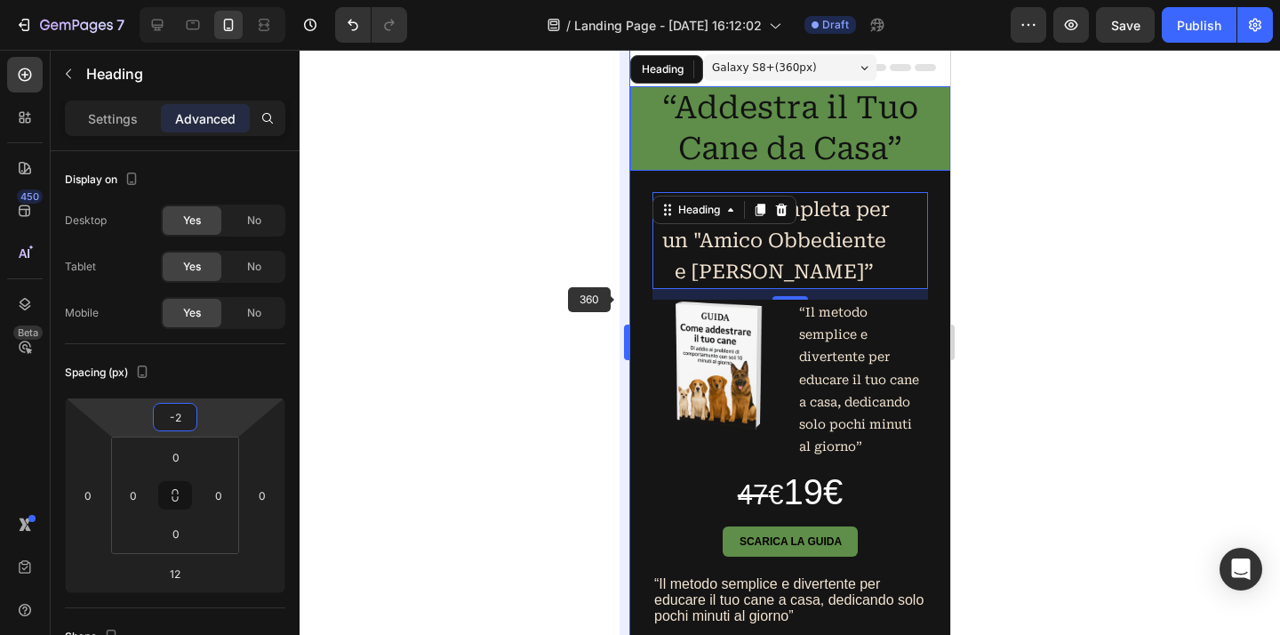
type input "-20"
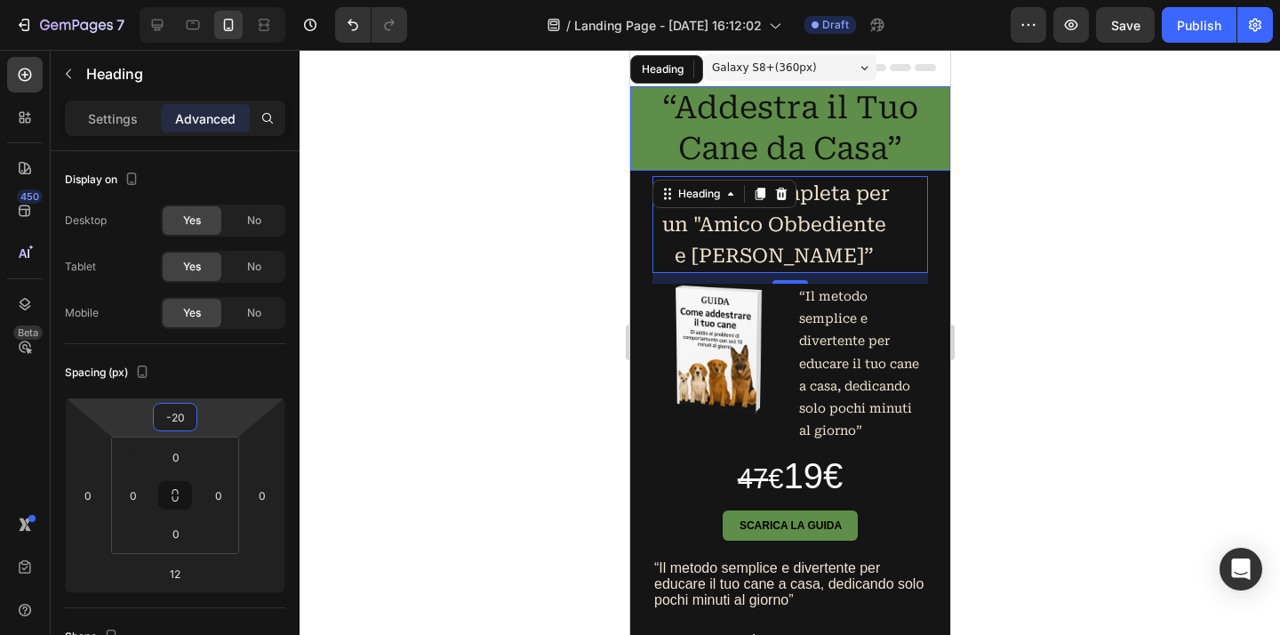
click at [1157, 93] on div at bounding box center [789, 342] width 980 height 585
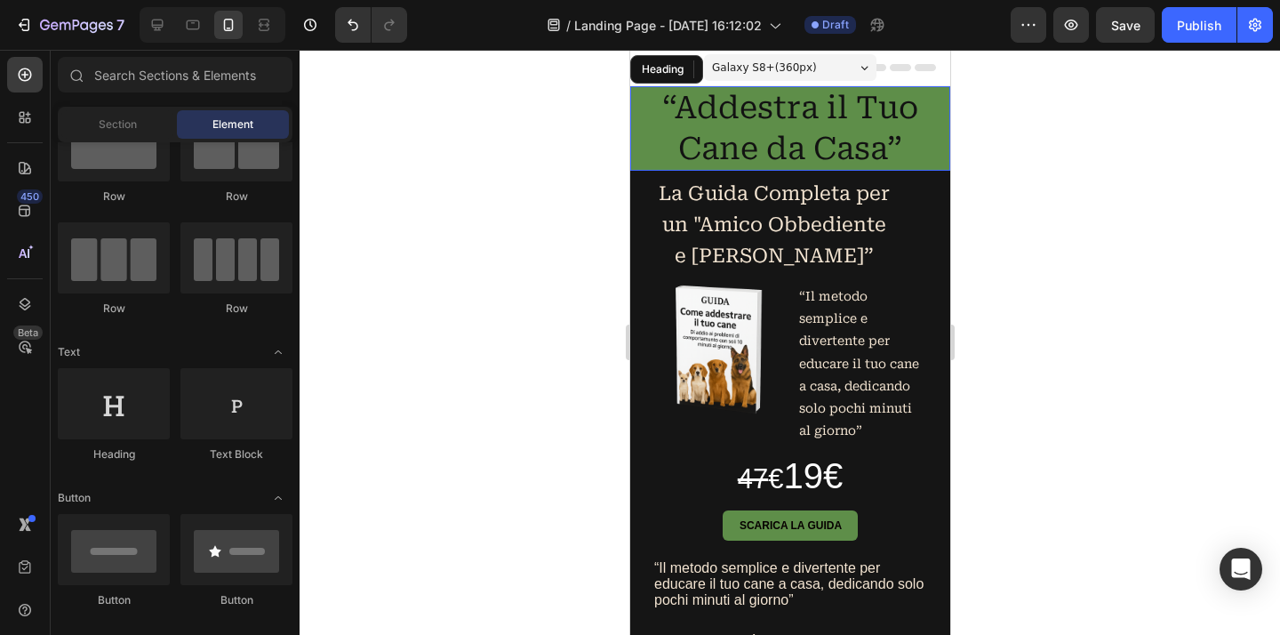
click at [1045, 255] on div at bounding box center [789, 342] width 980 height 585
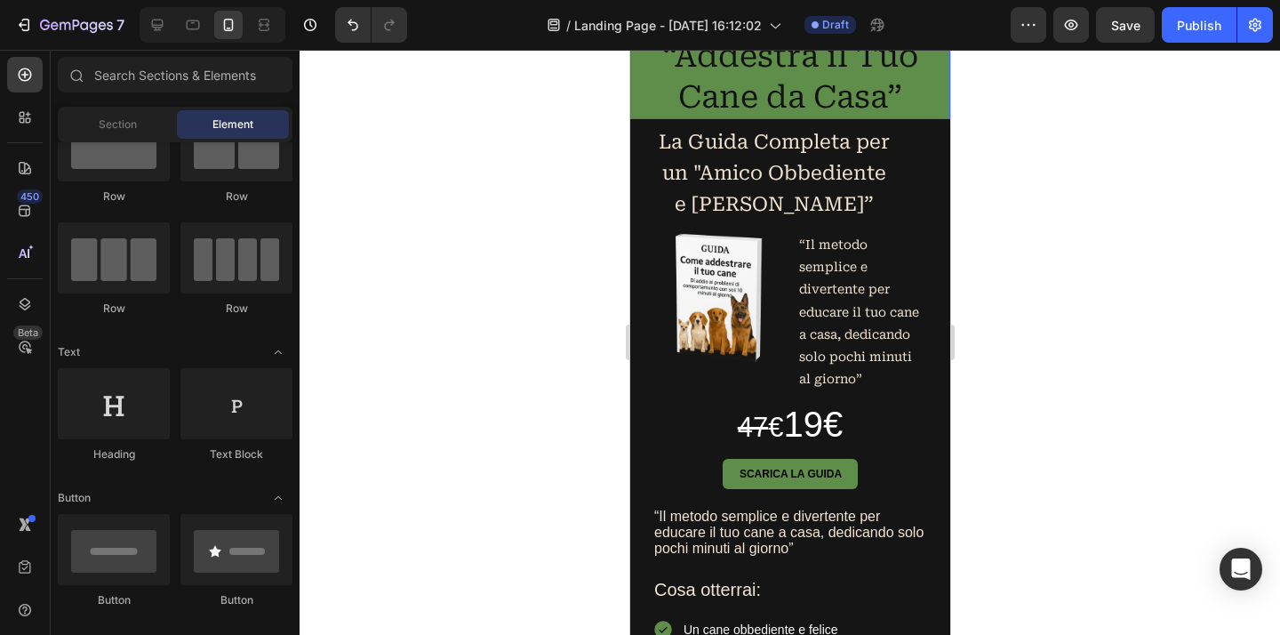
scroll to position [114, 0]
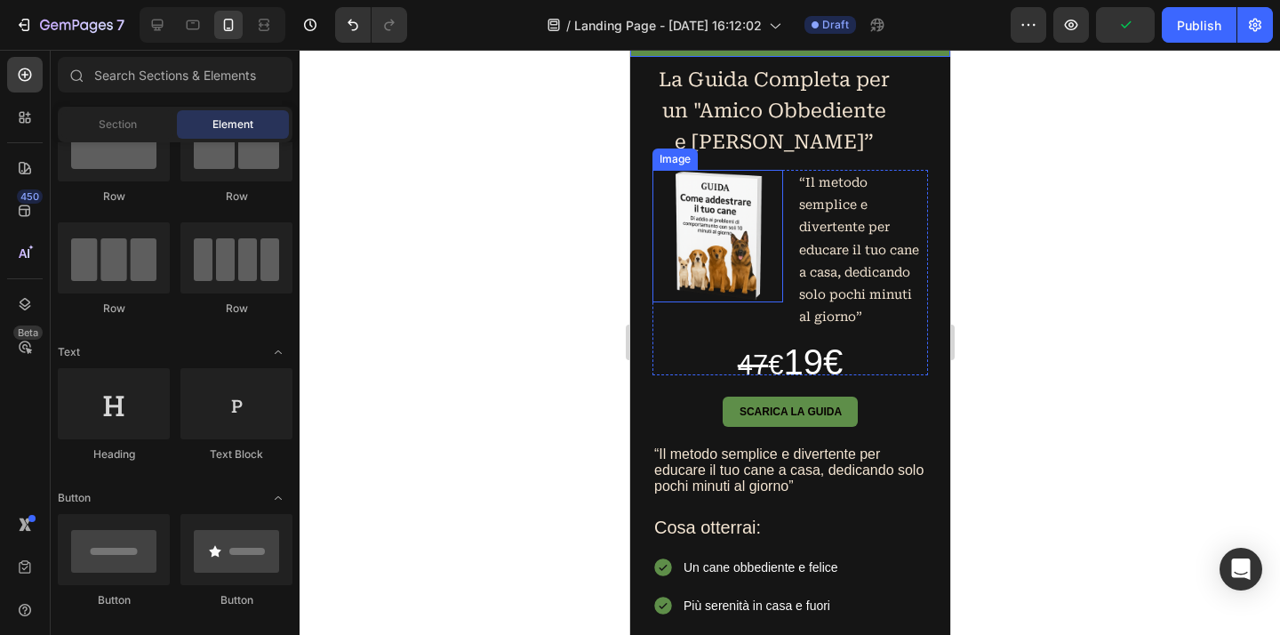
click at [723, 239] on img at bounding box center [716, 235] width 131 height 131
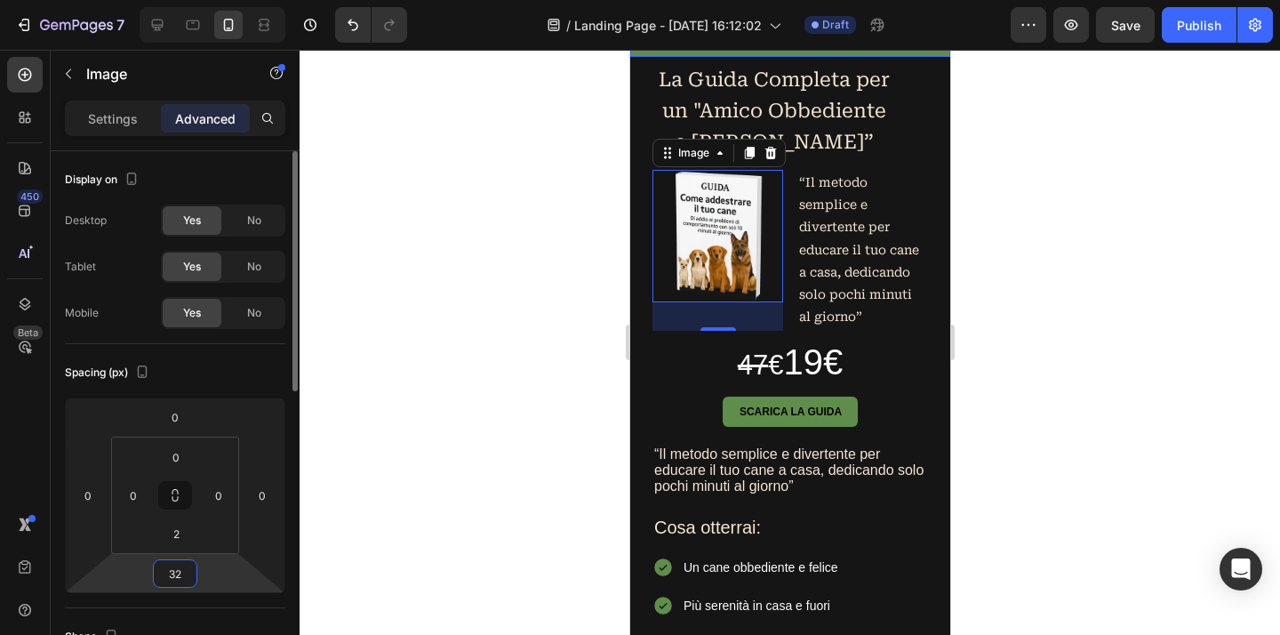
click at [185, 578] on input "32" at bounding box center [175, 573] width 36 height 27
type input "0"
click at [176, 535] on input "2" at bounding box center [176, 533] width 36 height 27
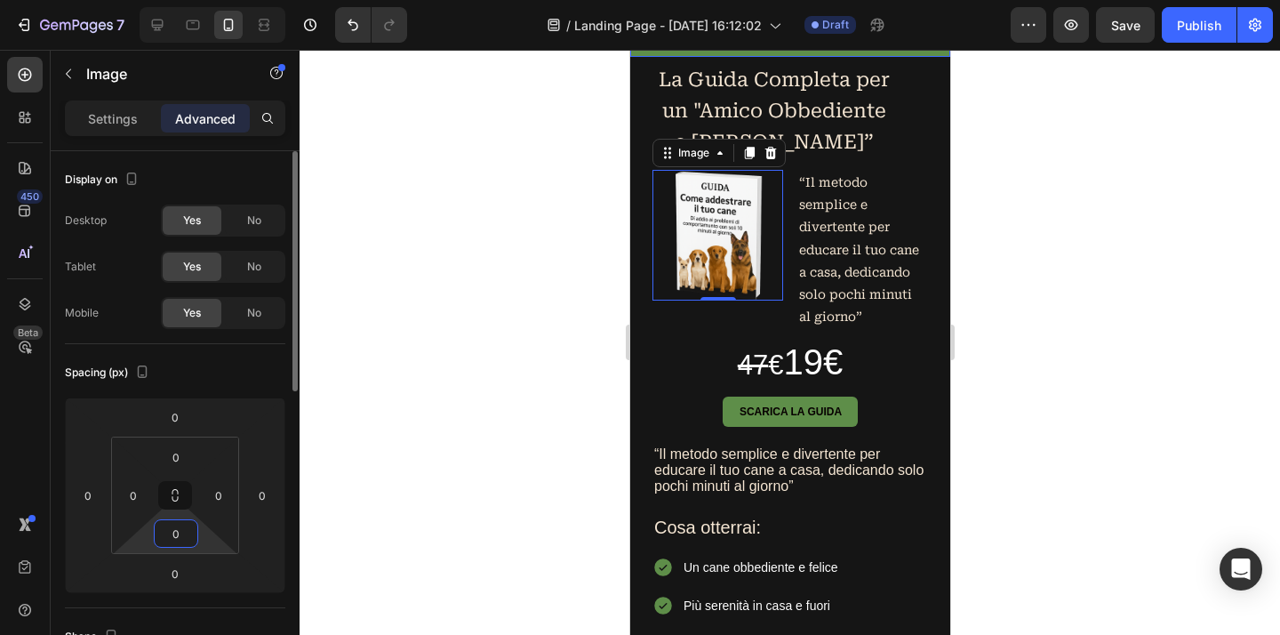
click at [182, 538] on input "0" at bounding box center [176, 533] width 36 height 27
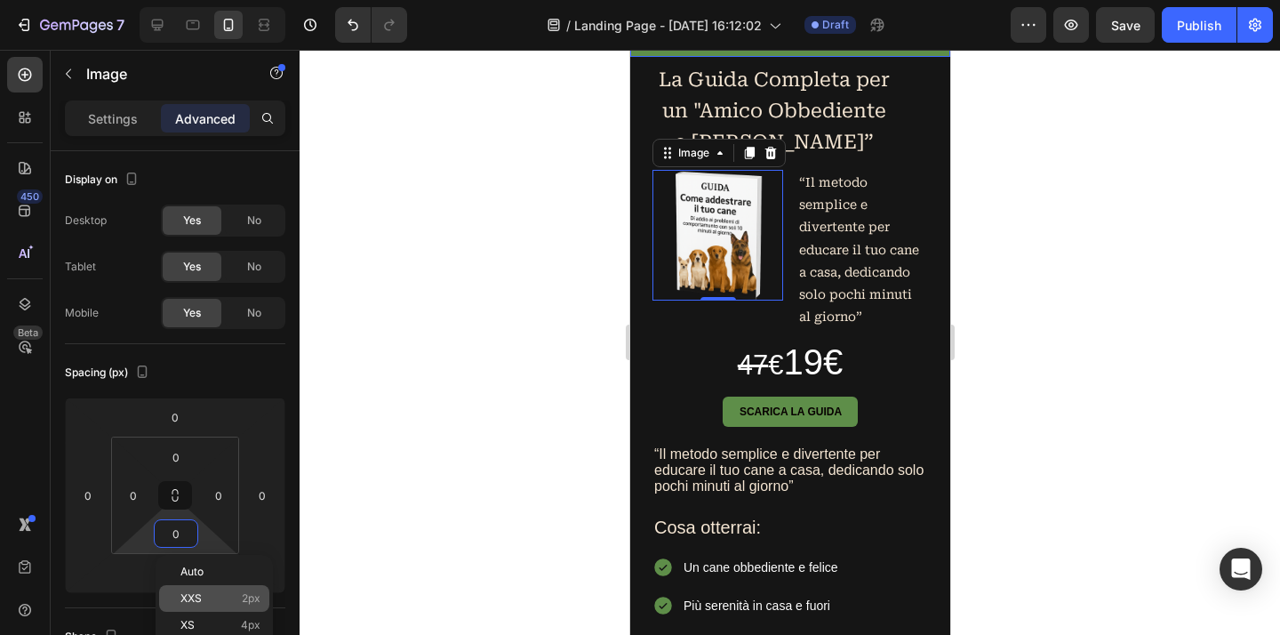
click at [212, 597] on p "XXS 2px" at bounding box center [220, 598] width 80 height 12
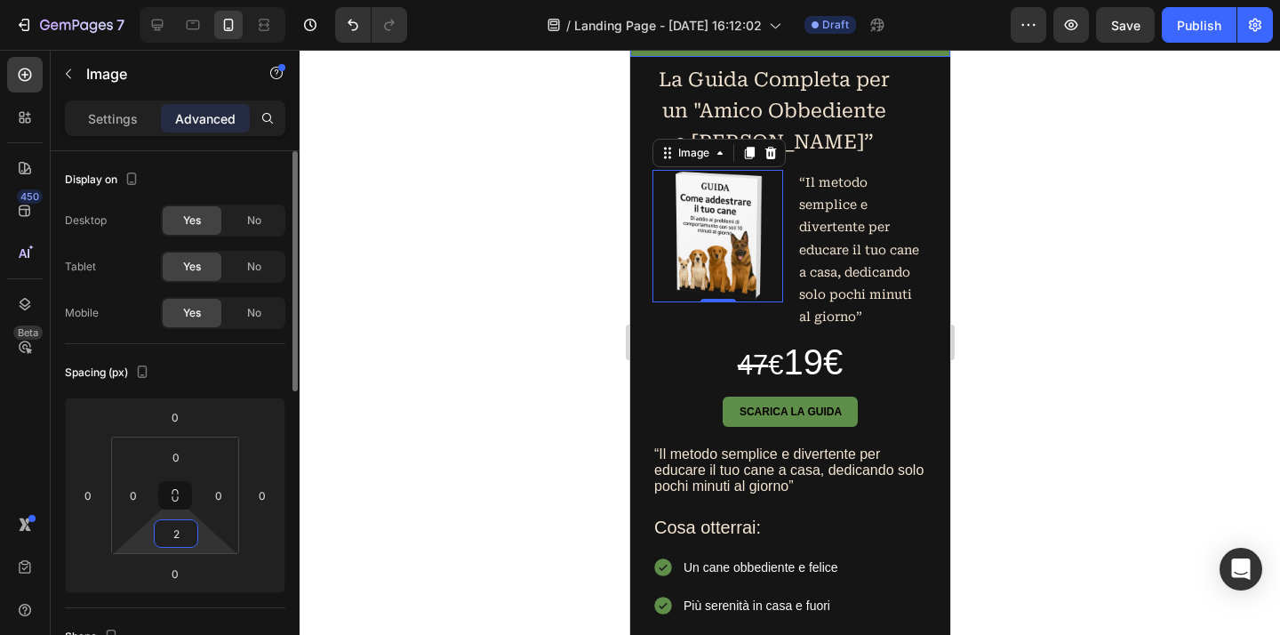
click at [180, 540] on input "2" at bounding box center [176, 533] width 36 height 27
type input "0"
click at [474, 455] on div at bounding box center [789, 342] width 980 height 585
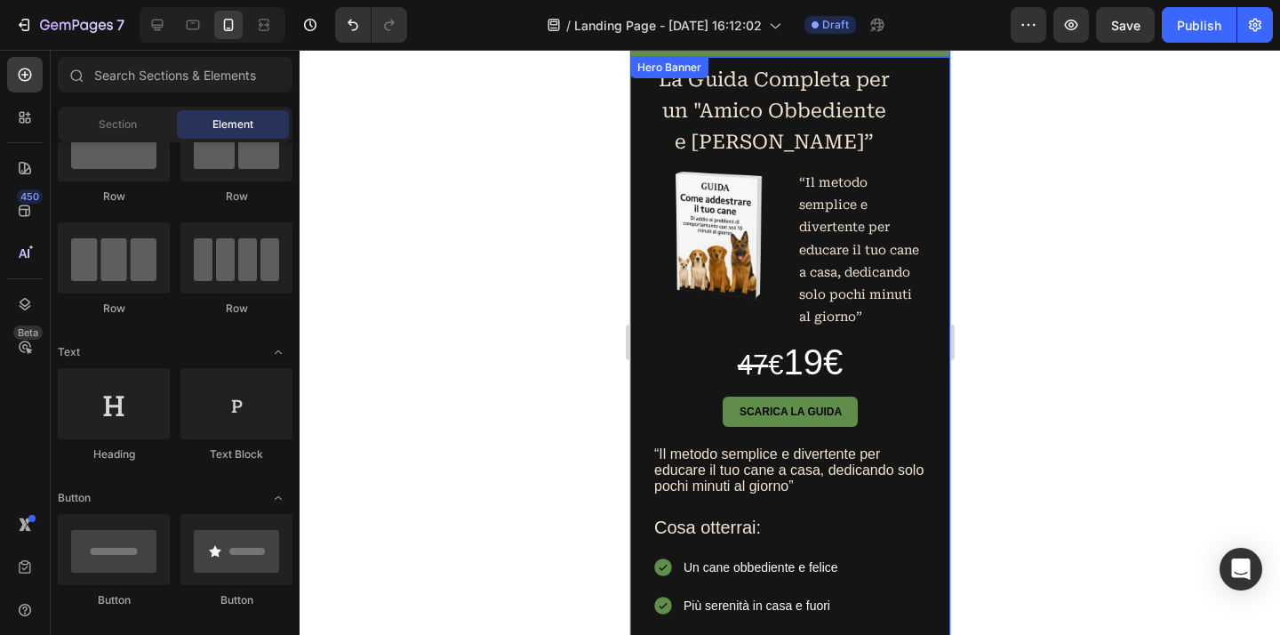
scroll to position [71, 0]
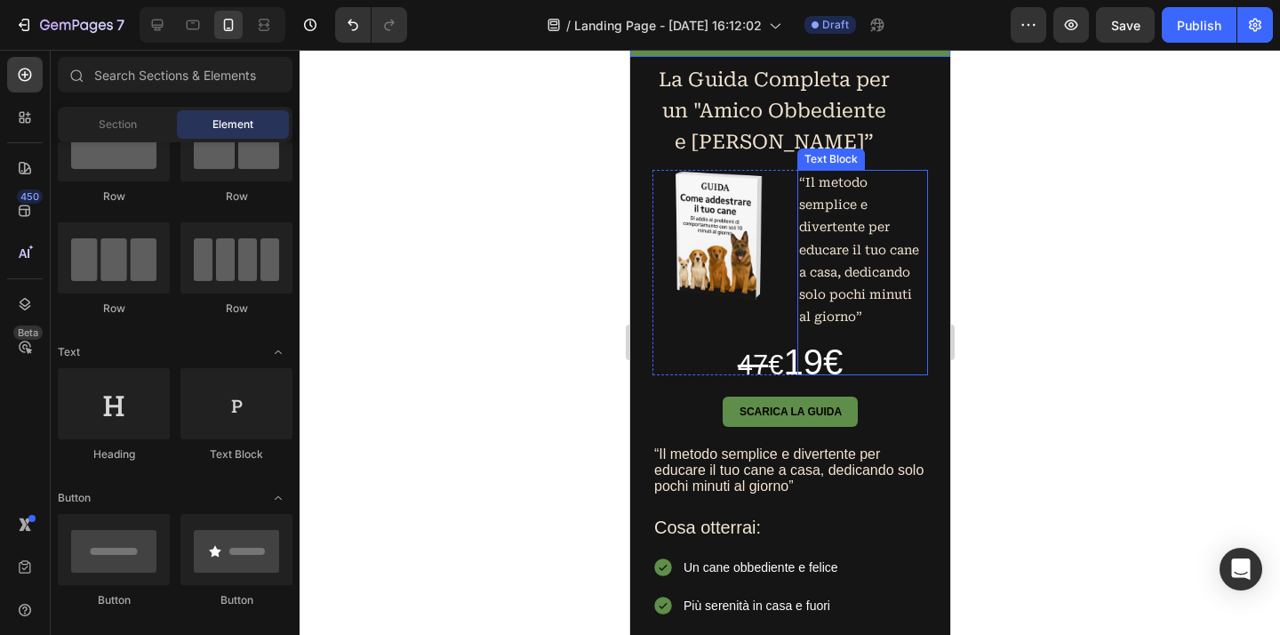
click at [810, 290] on p "“Il metodo semplice e divertente per educare il tuo cane a casa, dedicando solo…" at bounding box center [861, 250] width 127 height 156
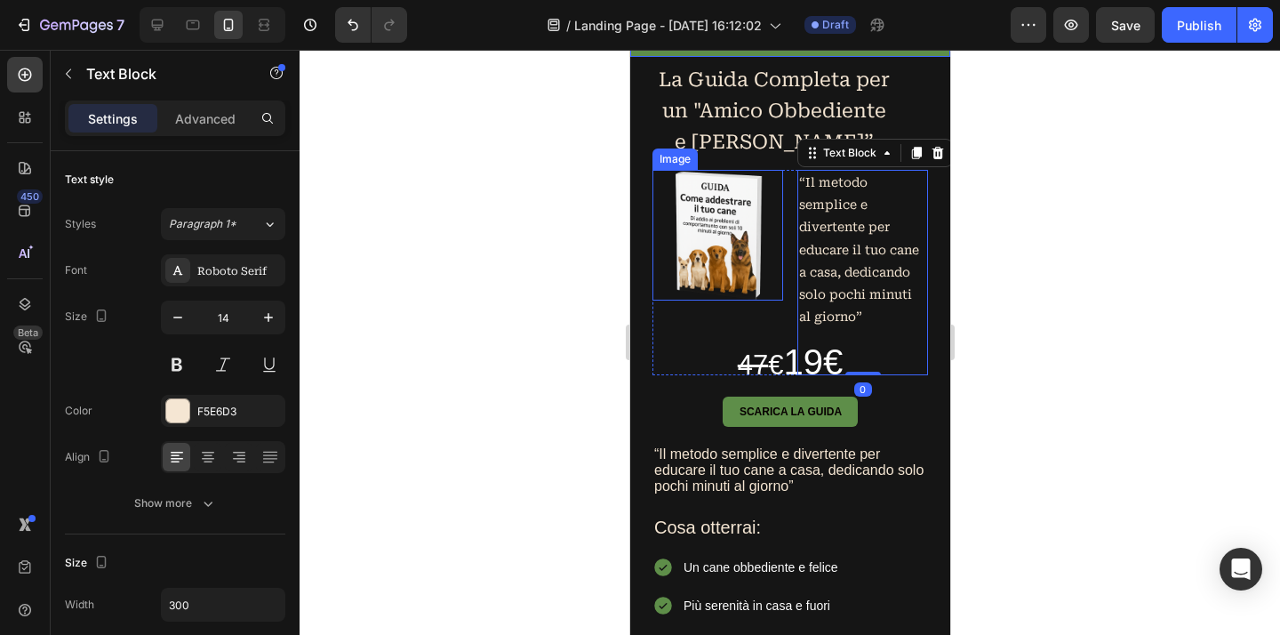
click at [730, 292] on img at bounding box center [716, 235] width 131 height 131
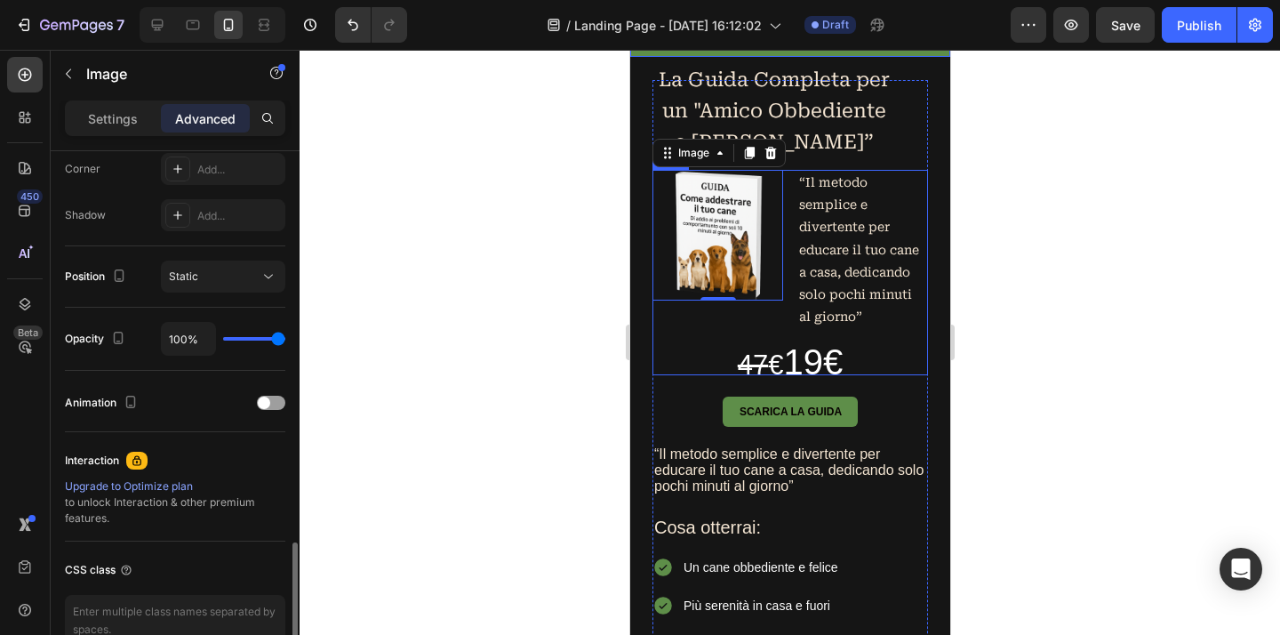
scroll to position [651, 0]
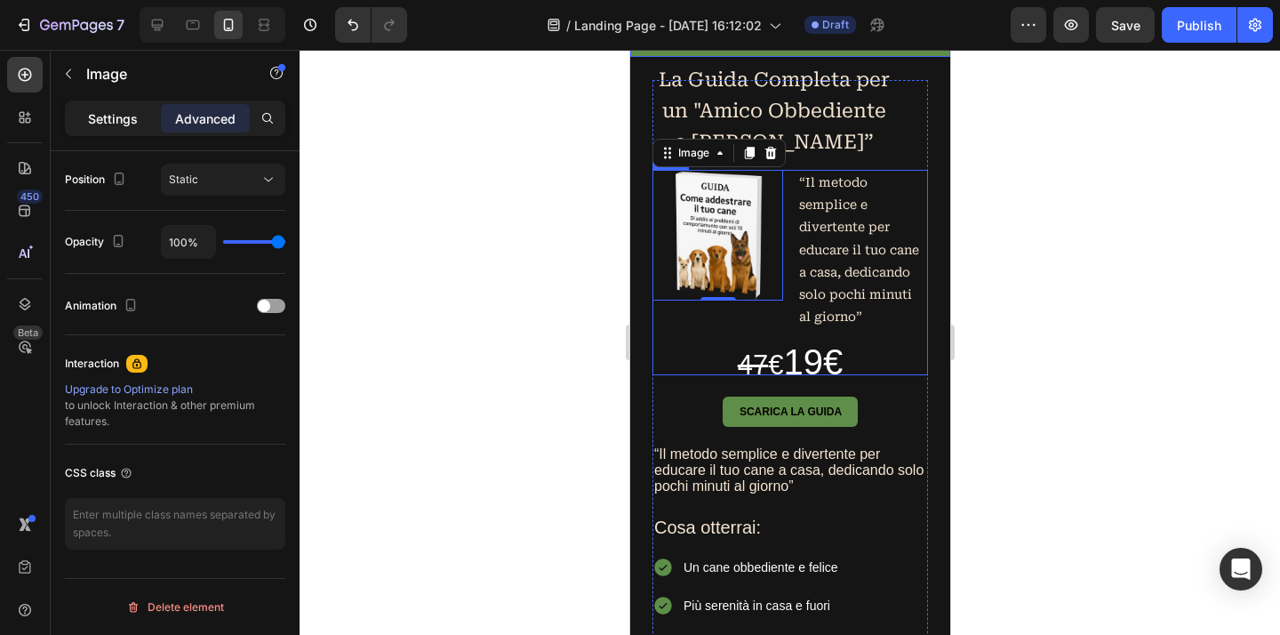
click at [119, 115] on p "Settings" at bounding box center [113, 118] width 50 height 19
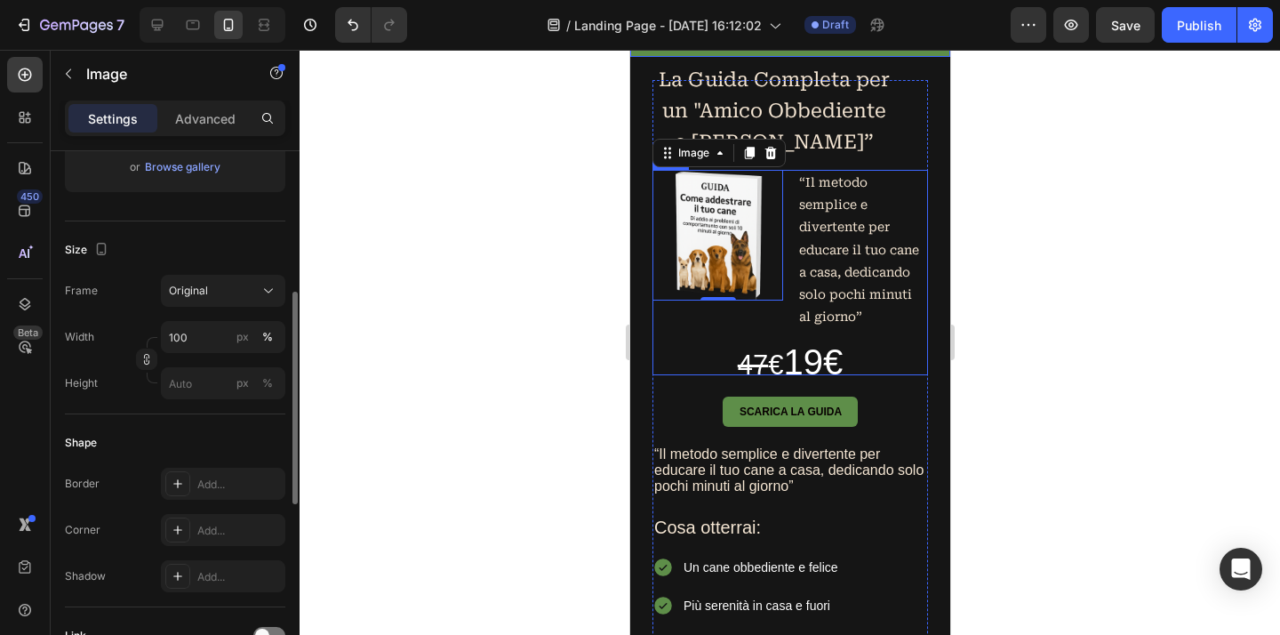
scroll to position [196, 0]
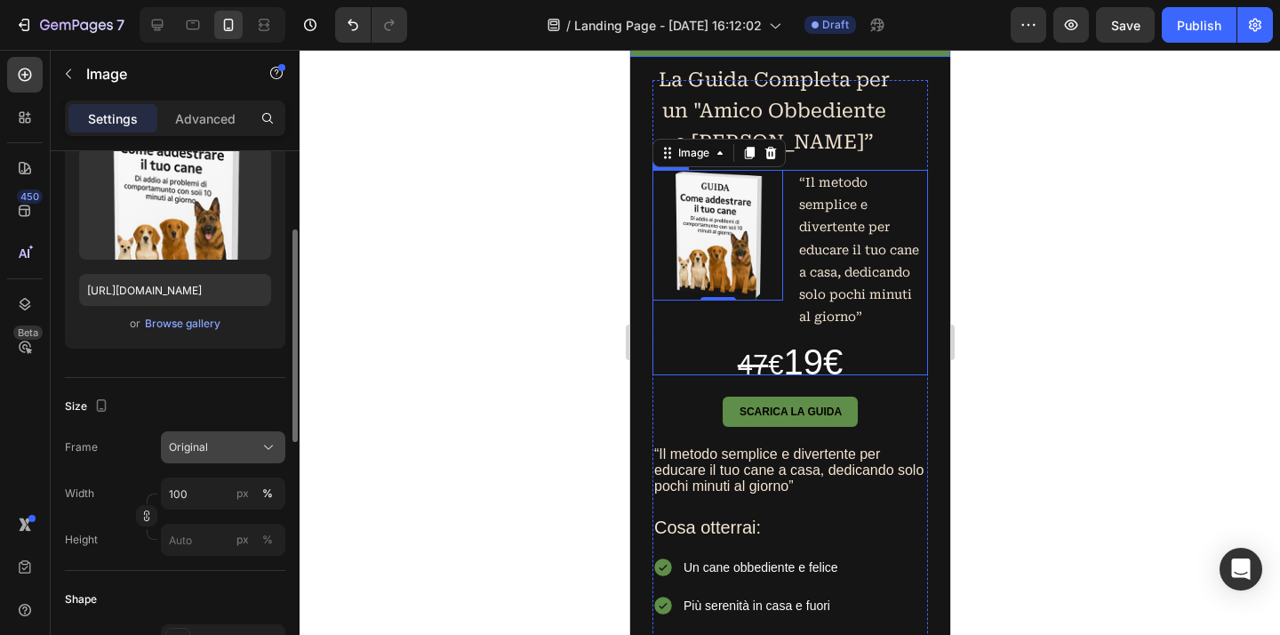
click at [228, 443] on div "Original" at bounding box center [212, 447] width 87 height 16
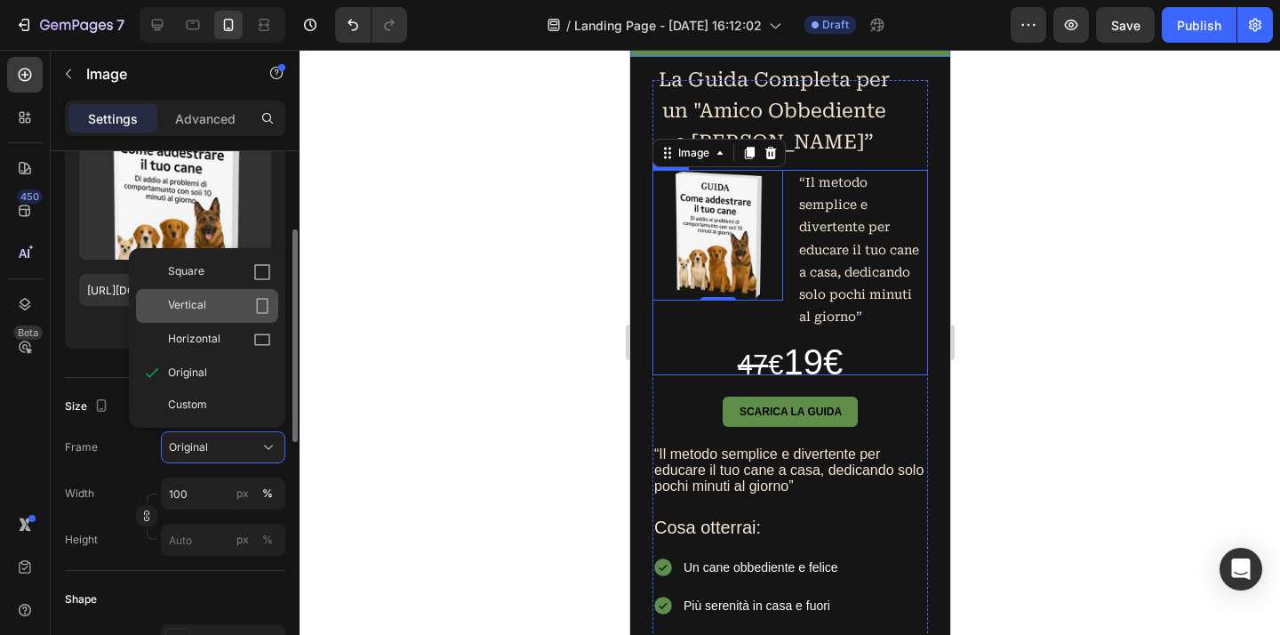
click at [213, 303] on div "Vertical" at bounding box center [219, 306] width 103 height 18
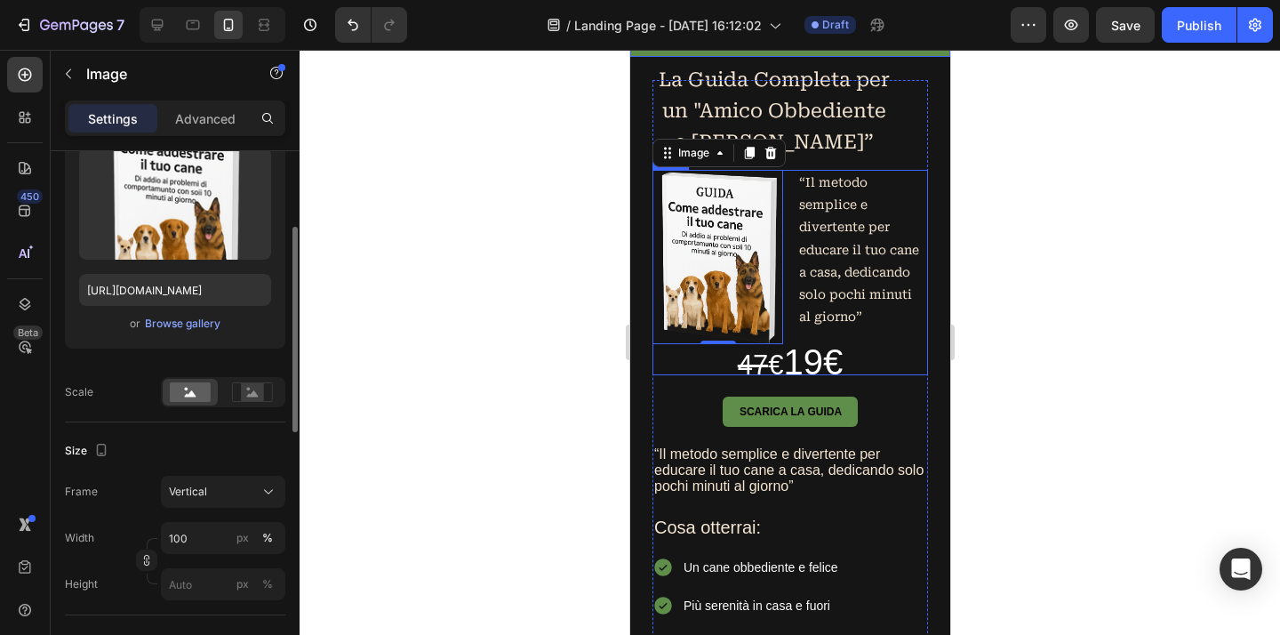
click at [405, 307] on div at bounding box center [789, 342] width 980 height 585
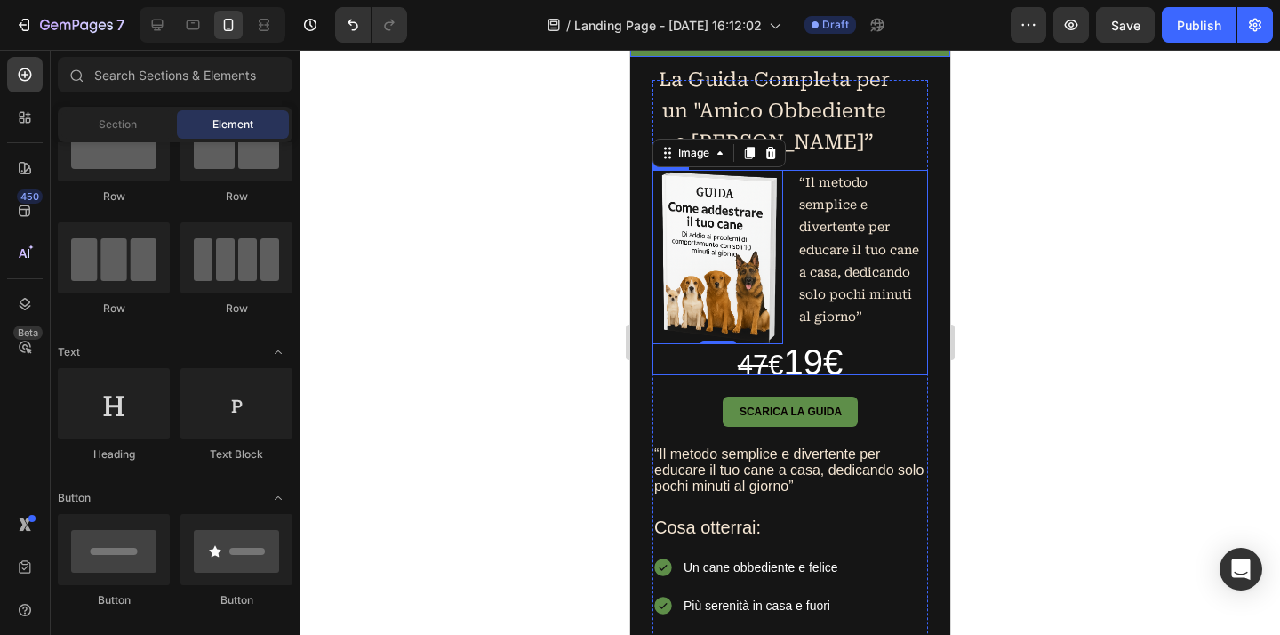
scroll to position [71, 0]
click at [723, 290] on img at bounding box center [716, 257] width 131 height 174
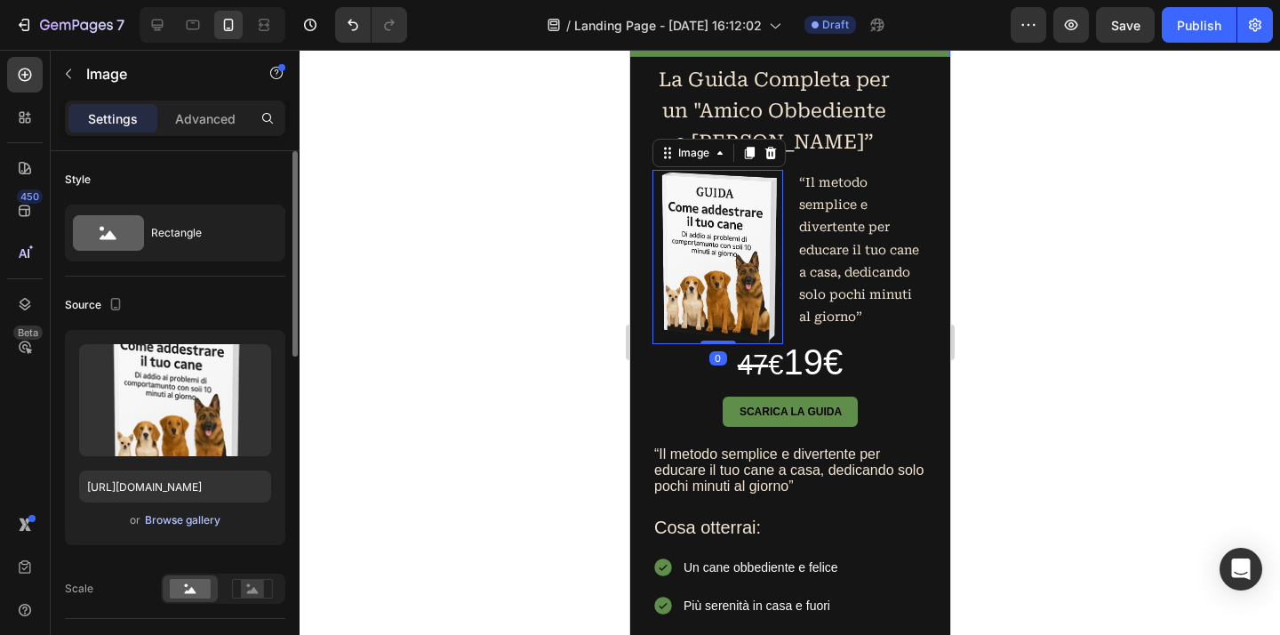
click at [204, 515] on div "Browse gallery" at bounding box center [183, 520] width 76 height 16
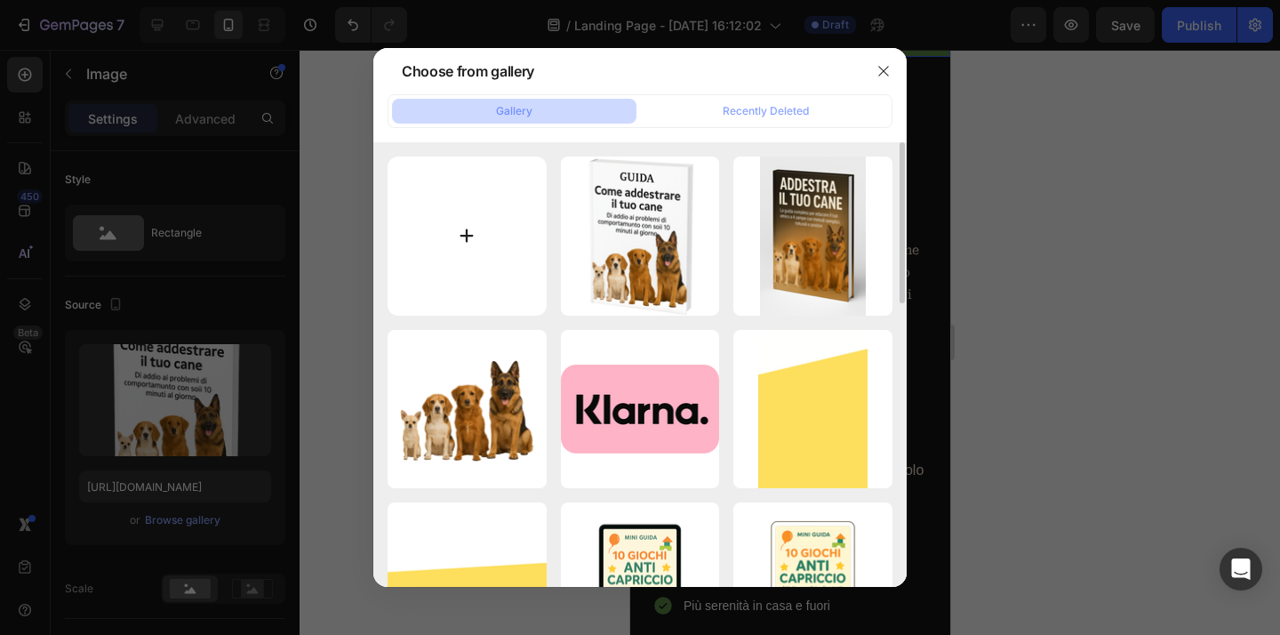
click at [483, 265] on input "file" at bounding box center [466, 235] width 159 height 159
type input "C:\fakepath\ChatGPT Image 28 ago 2025, 16_34_38.png"
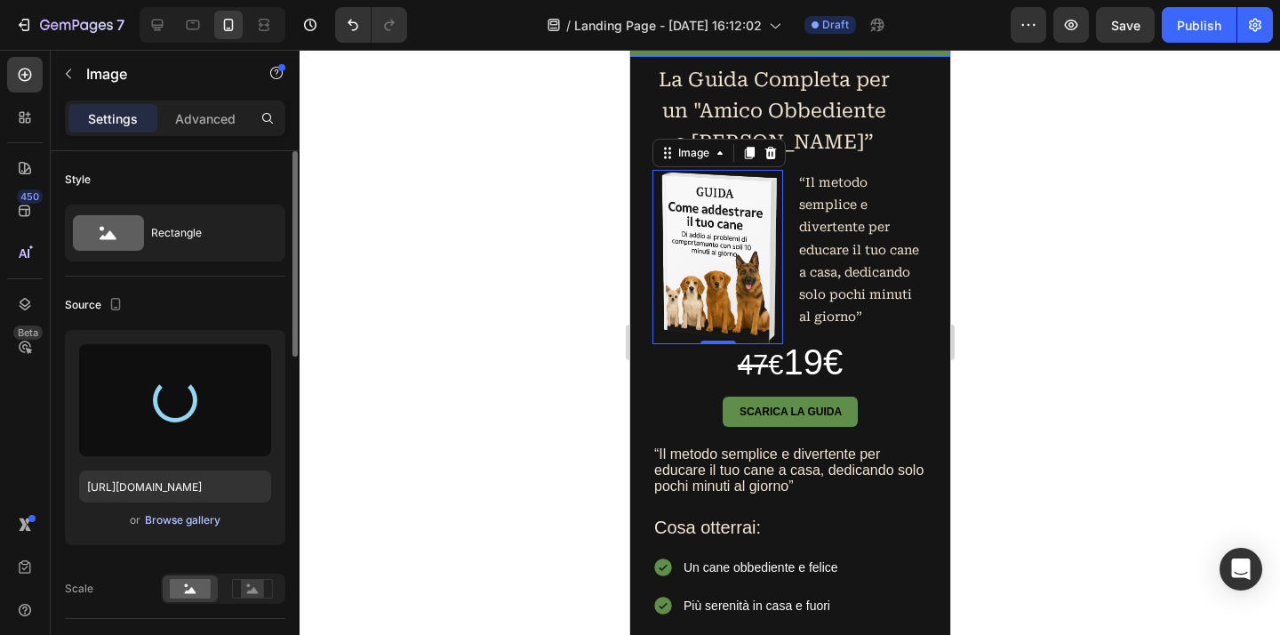
click at [204, 517] on div "Browse gallery" at bounding box center [183, 520] width 76 height 16
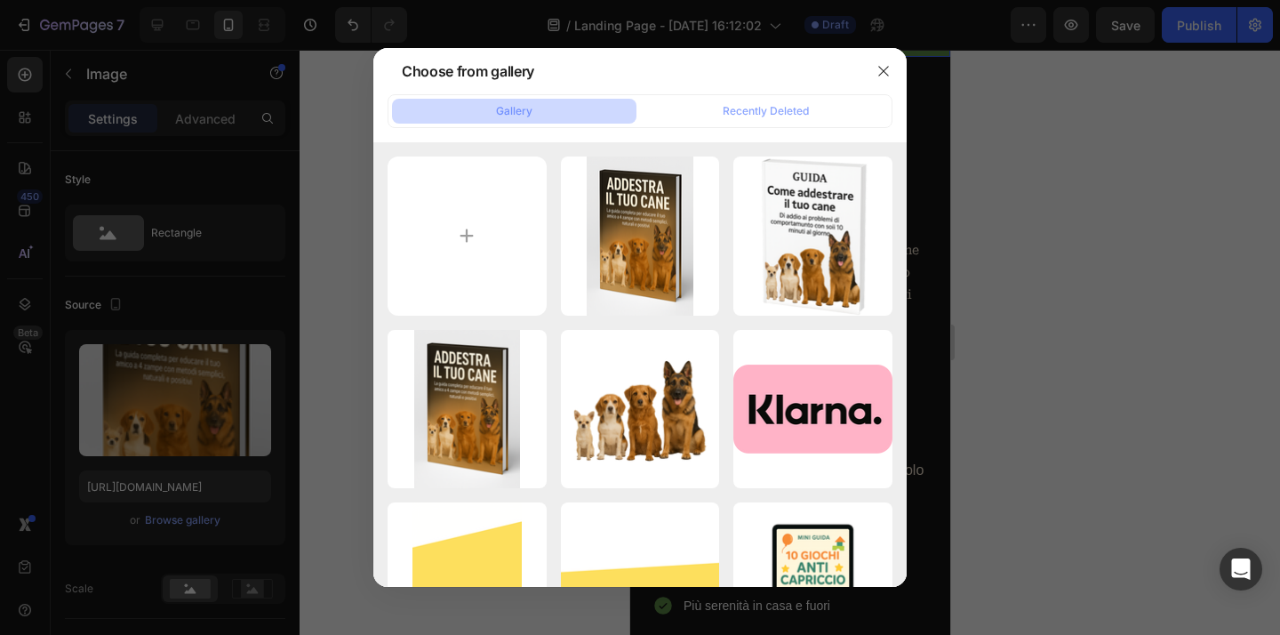
type input "https://cdn.shopify.com/s/files/1/0930/4417/9288/files/gempages_579375767511630…"
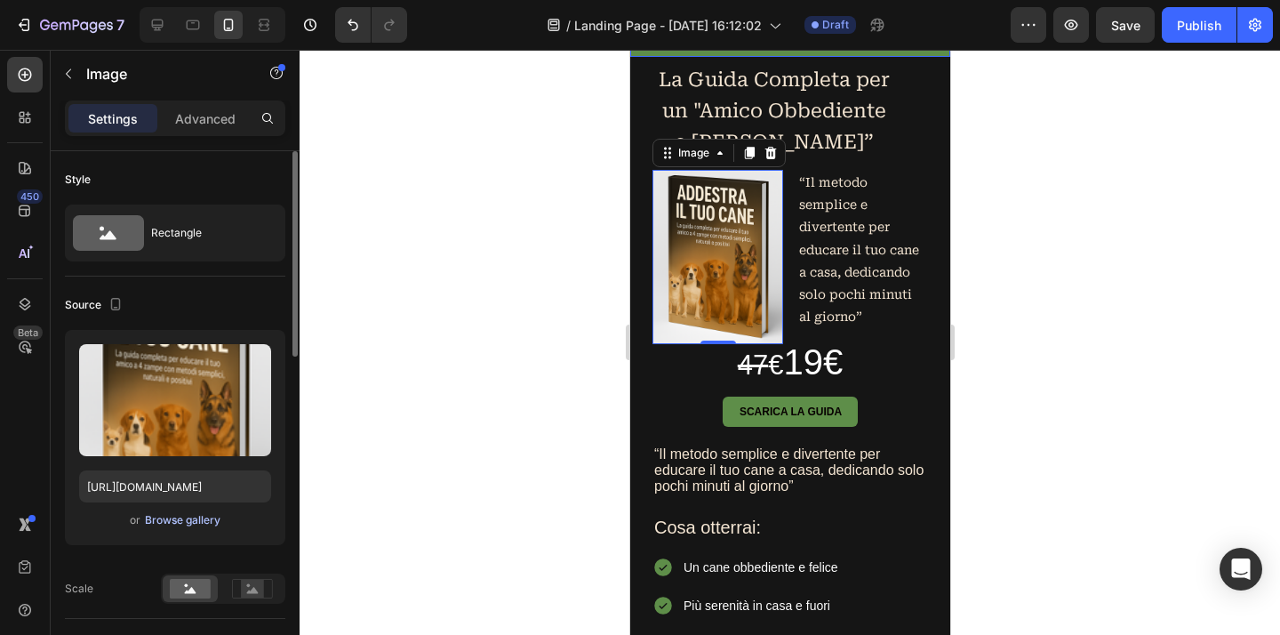
click at [178, 526] on div "Browse gallery" at bounding box center [183, 520] width 76 height 16
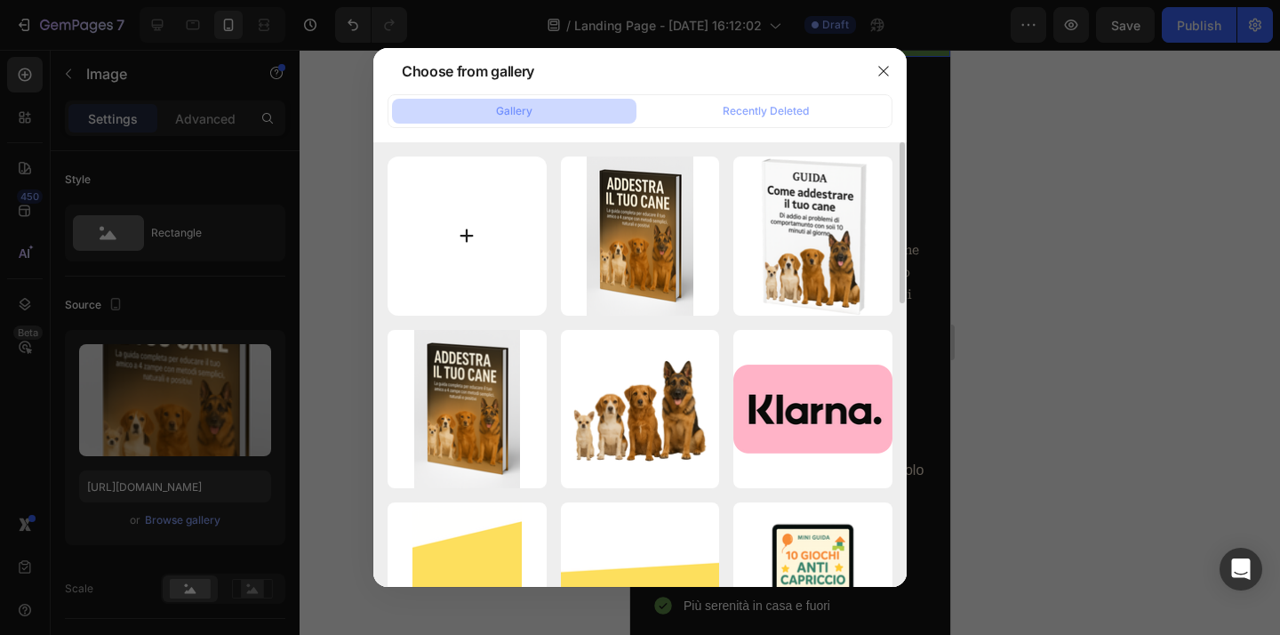
click at [472, 233] on input "file" at bounding box center [466, 235] width 159 height 159
type input "C:\fakepath\ChatGPT Image 28 ago 2025, 17_06_50.png"
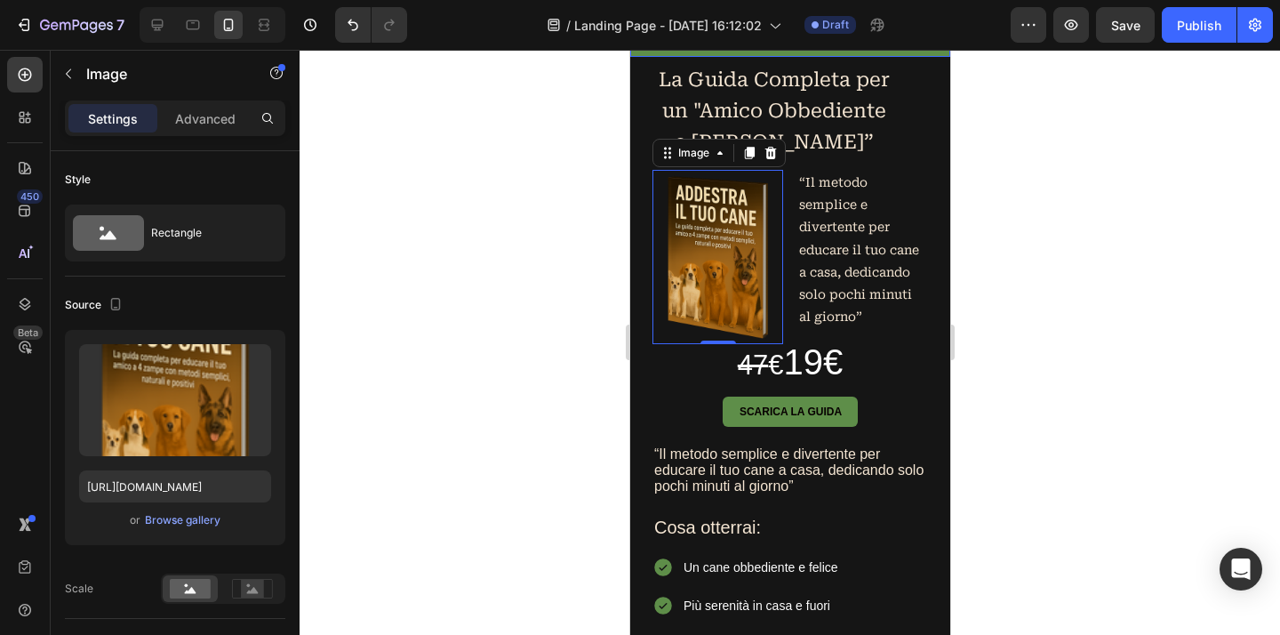
type input "https://cdn.shopify.com/s/files/1/0930/4417/9288/files/gempages_579375767511630…"
click at [1061, 394] on div at bounding box center [789, 342] width 980 height 585
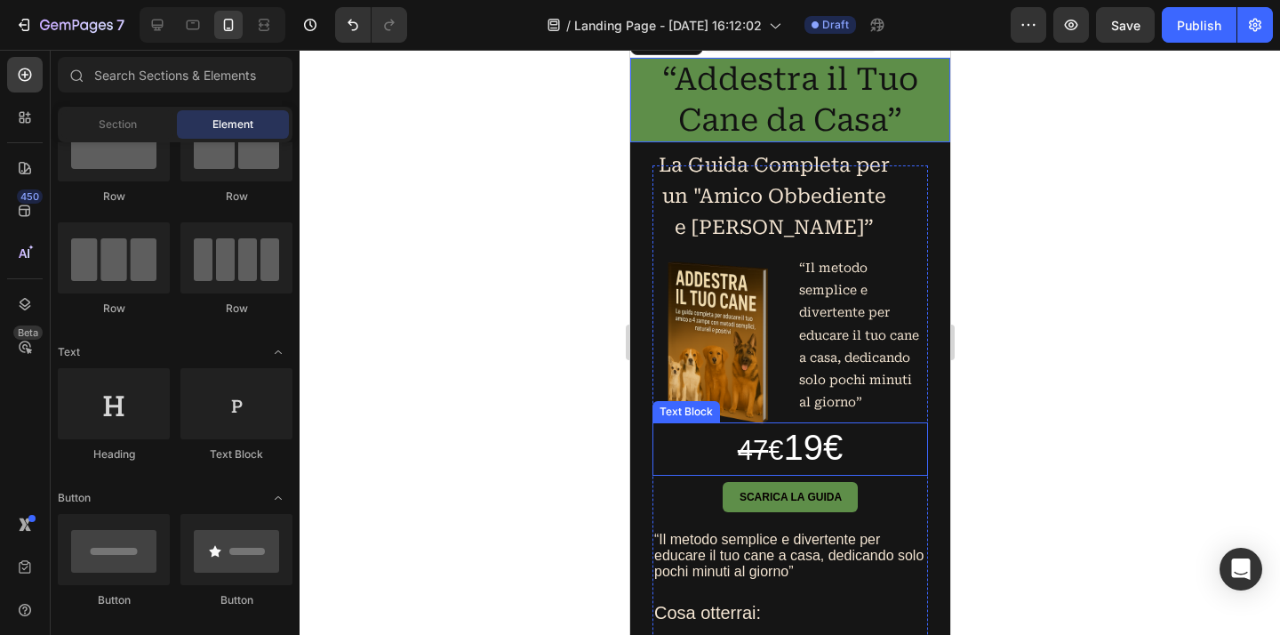
scroll to position [0, 0]
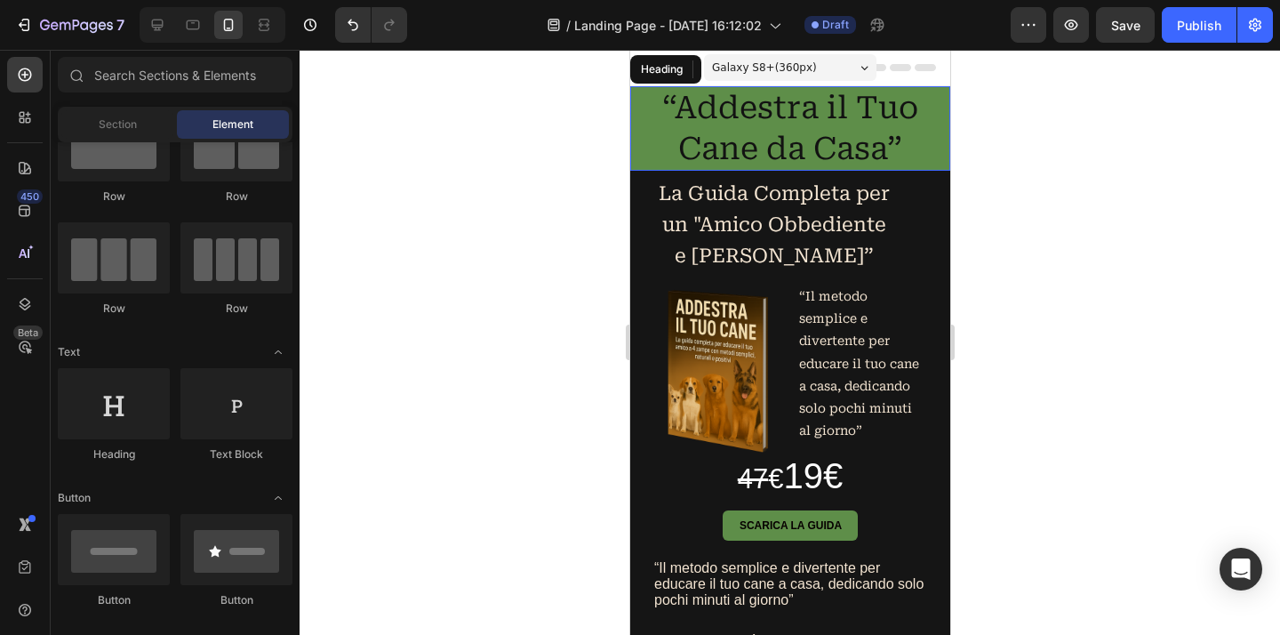
click at [882, 149] on p "“Addestra il Tuo Cane da Casa”" at bounding box center [789, 128] width 316 height 81
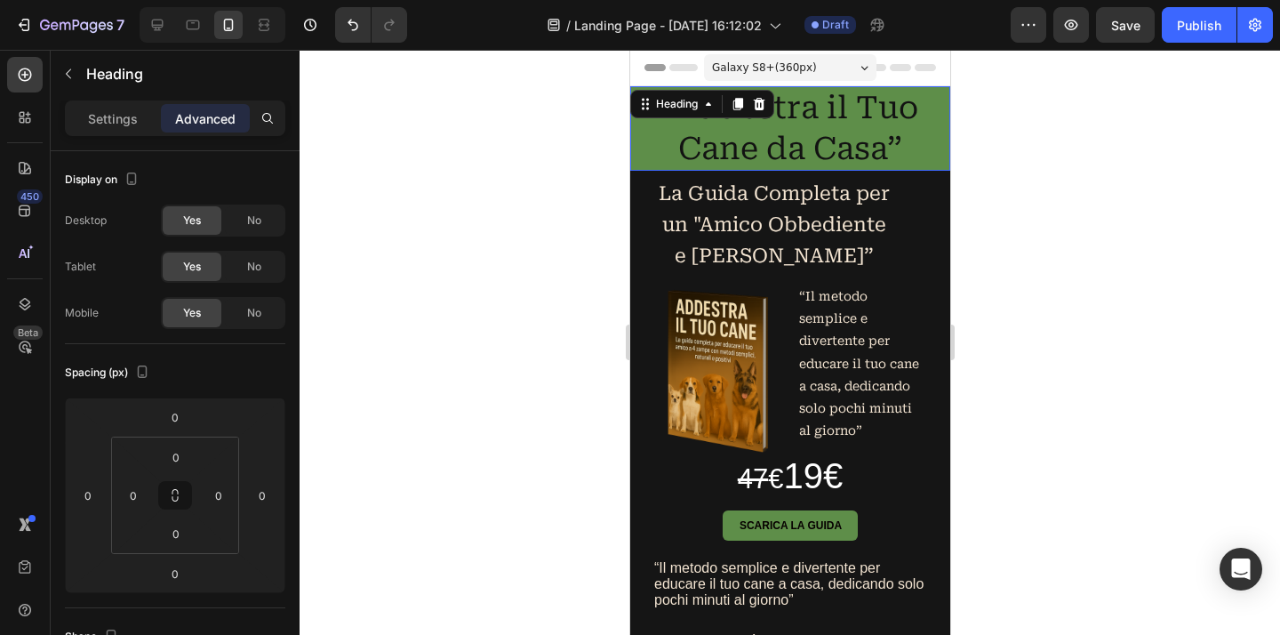
click at [882, 153] on p "“Addestra il Tuo Cane da Casa”" at bounding box center [789, 128] width 316 height 81
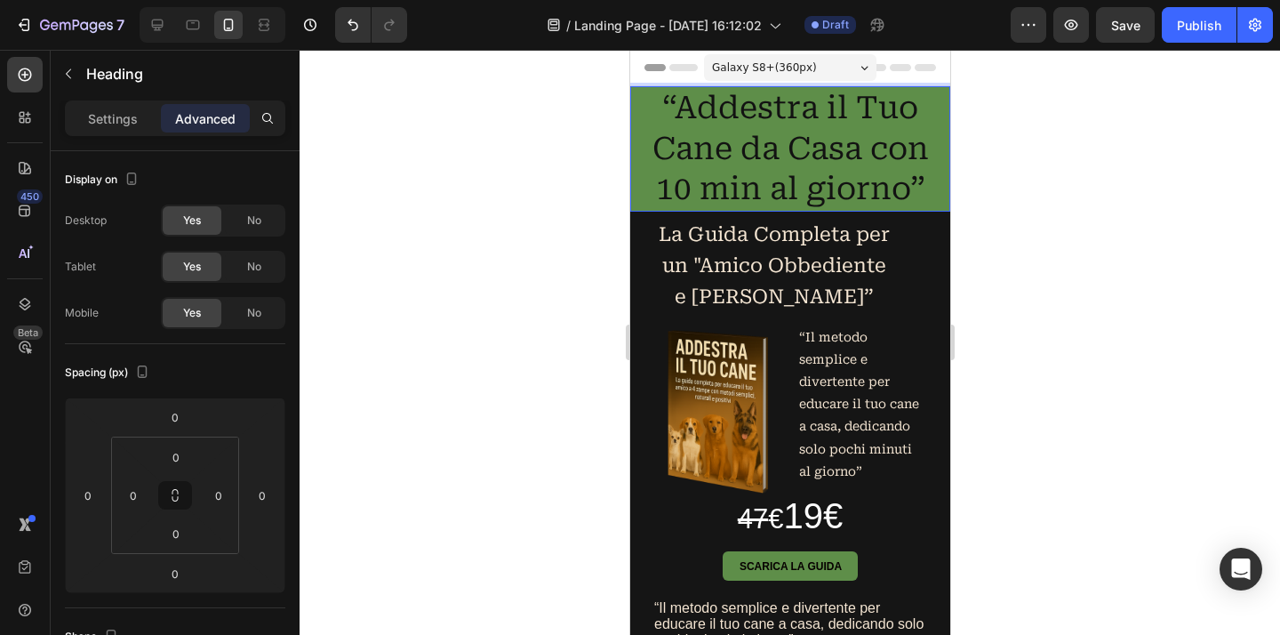
click at [1084, 240] on div at bounding box center [789, 342] width 980 height 585
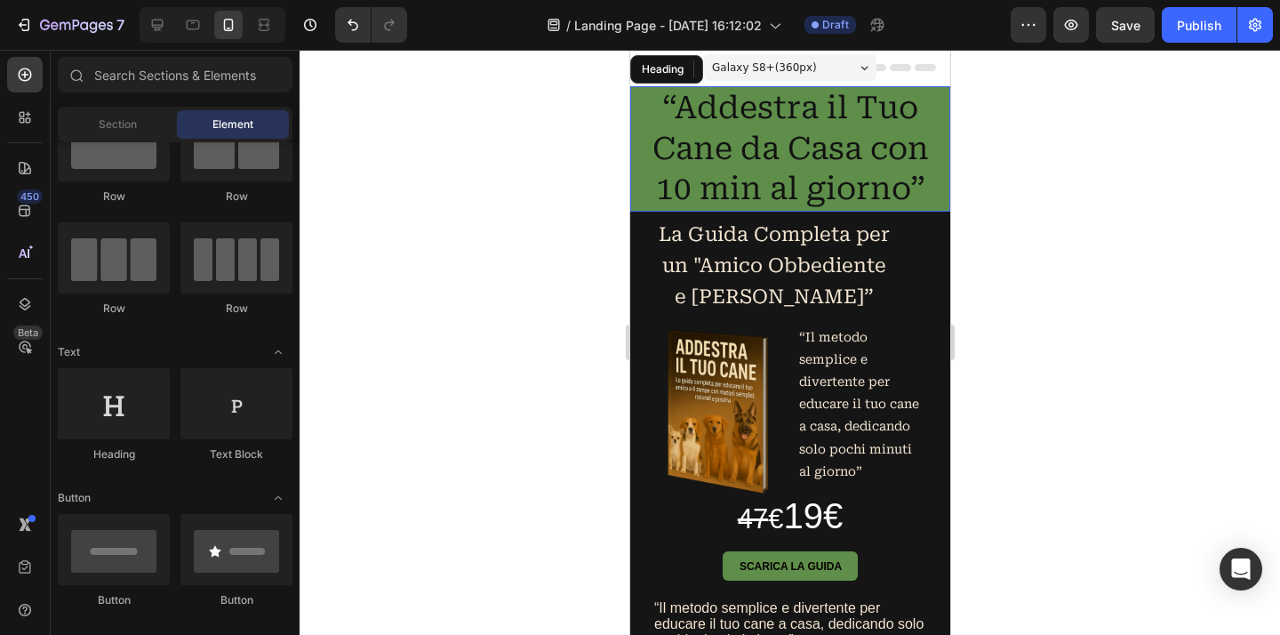
scroll to position [71, 0]
click at [914, 154] on p "“Addestra il Tuo Cane da Casa con 10 min al giorno”" at bounding box center [789, 149] width 316 height 122
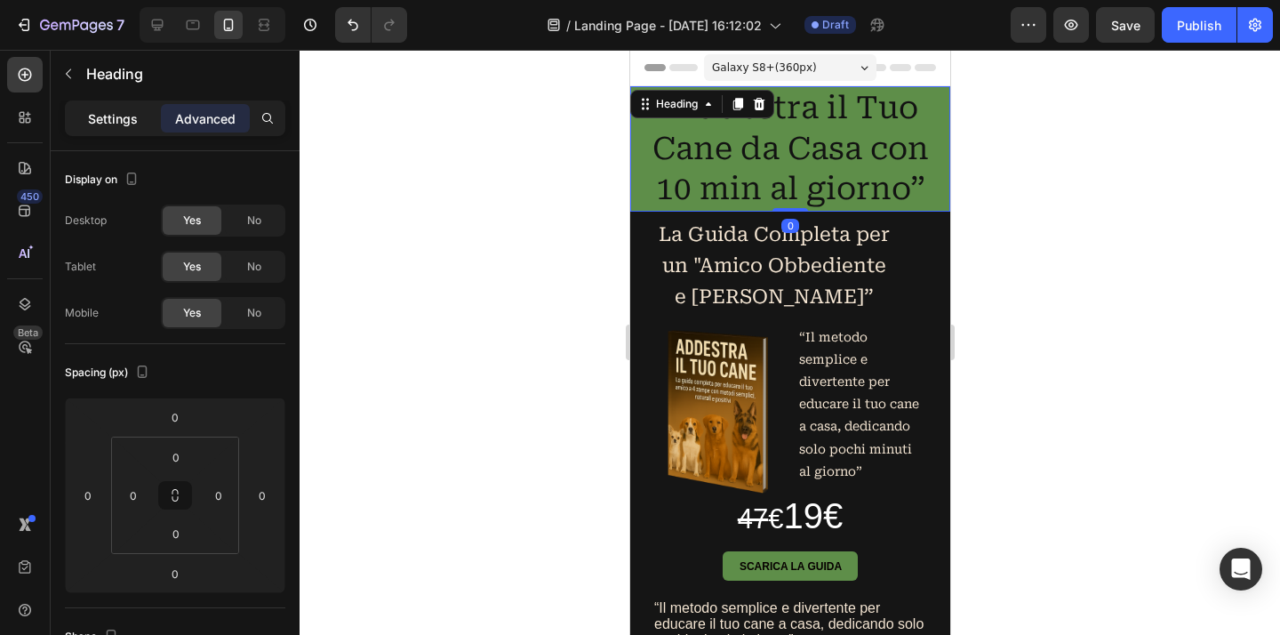
click at [130, 118] on p "Settings" at bounding box center [113, 118] width 50 height 19
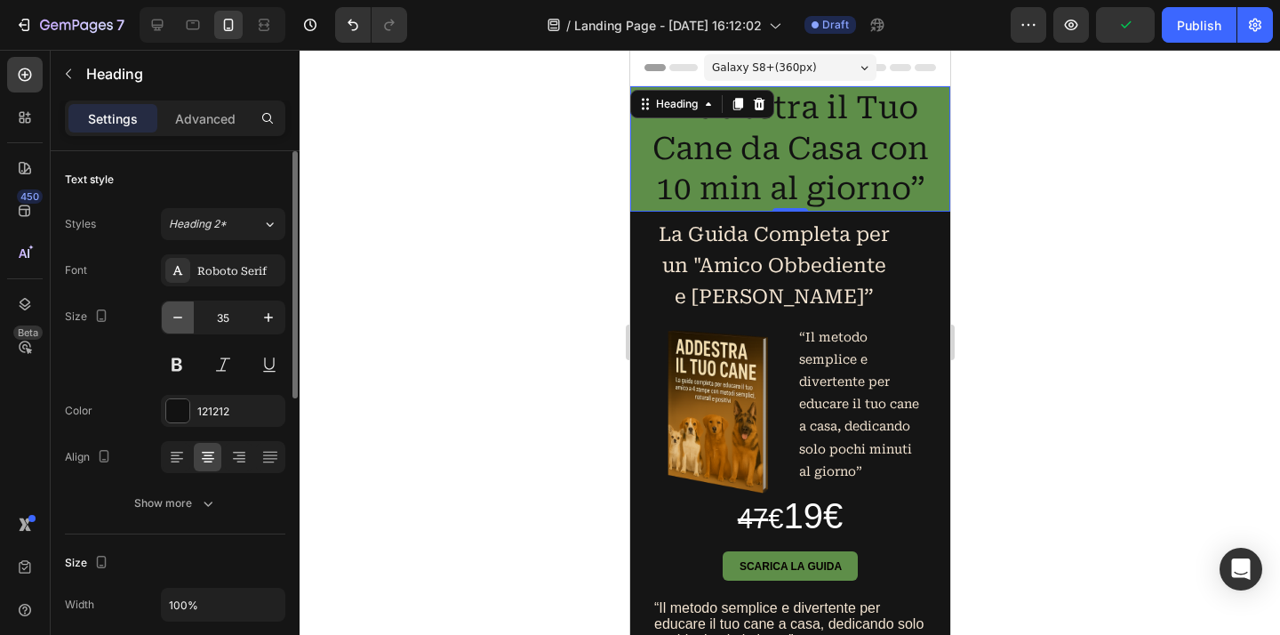
click at [182, 324] on icon "button" at bounding box center [178, 317] width 18 height 18
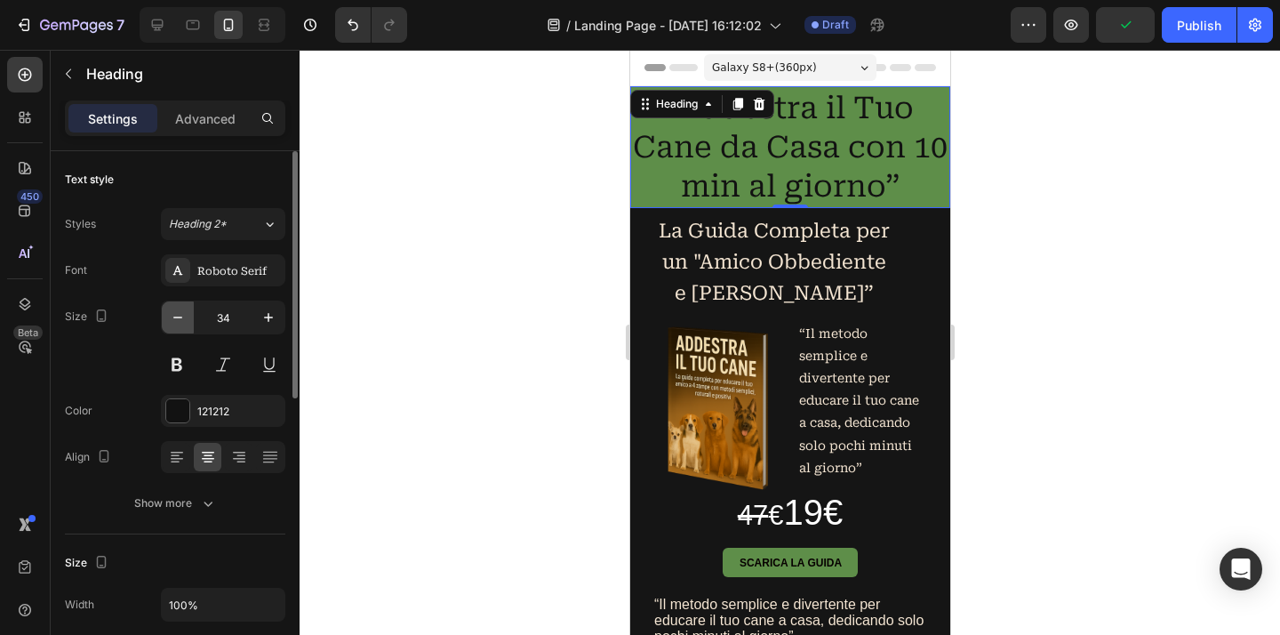
click at [182, 324] on icon "button" at bounding box center [178, 317] width 18 height 18
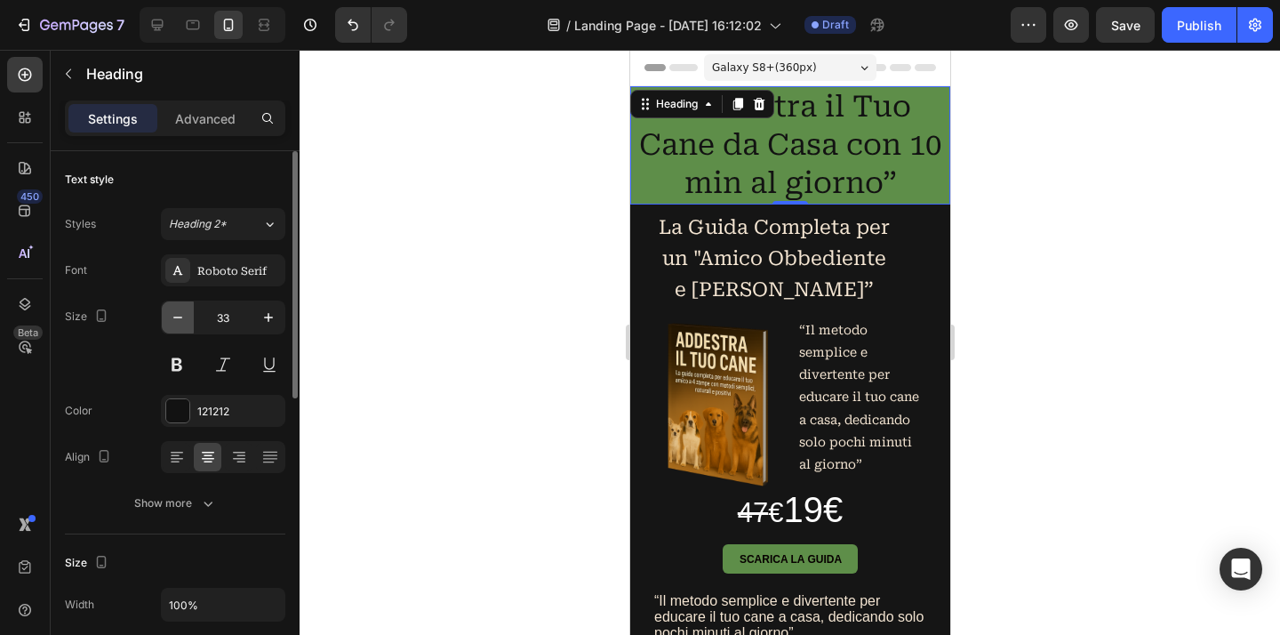
click at [182, 324] on icon "button" at bounding box center [178, 317] width 18 height 18
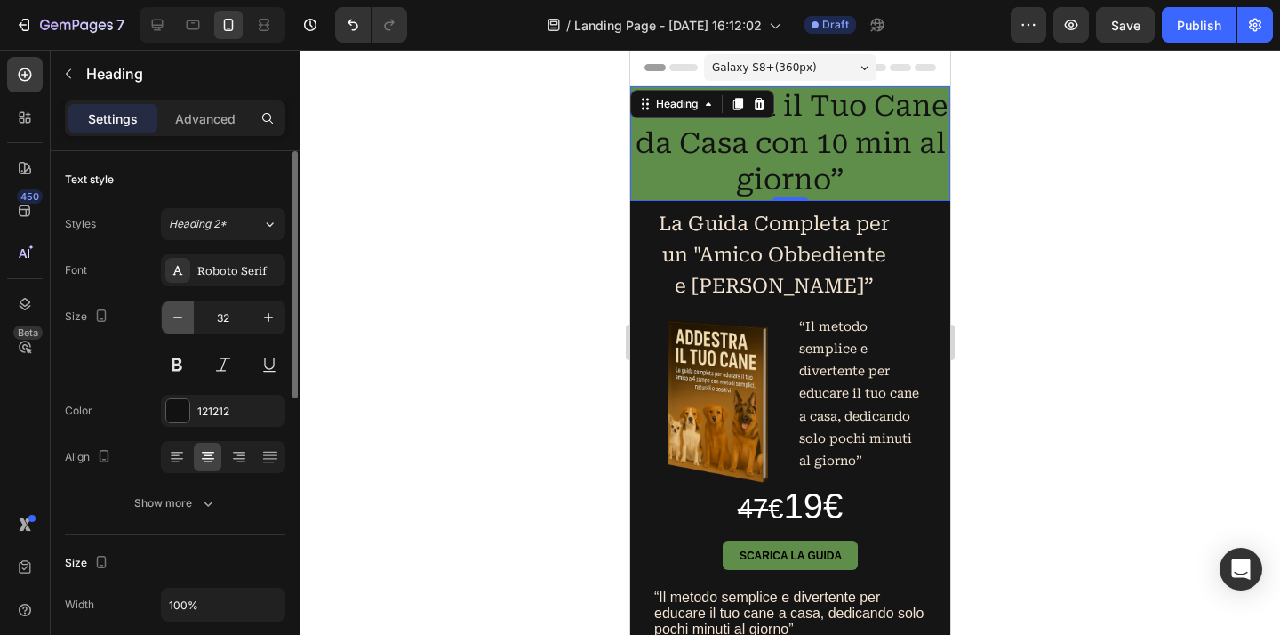
click at [182, 324] on icon "button" at bounding box center [178, 317] width 18 height 18
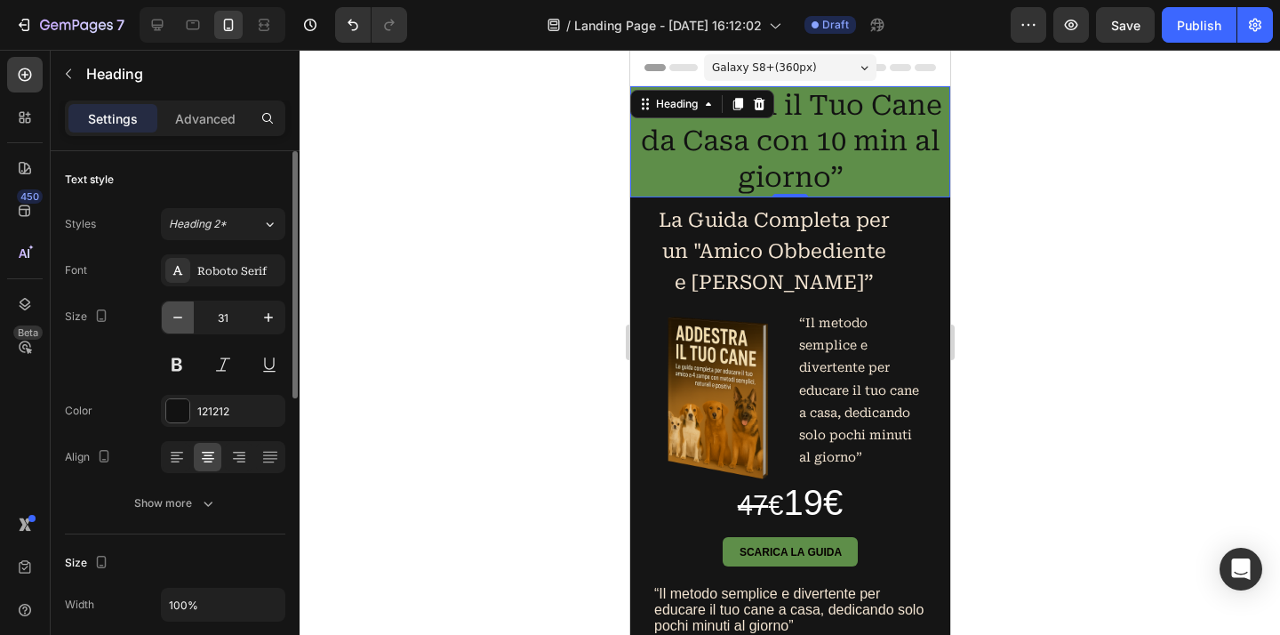
click at [181, 324] on icon "button" at bounding box center [178, 317] width 18 height 18
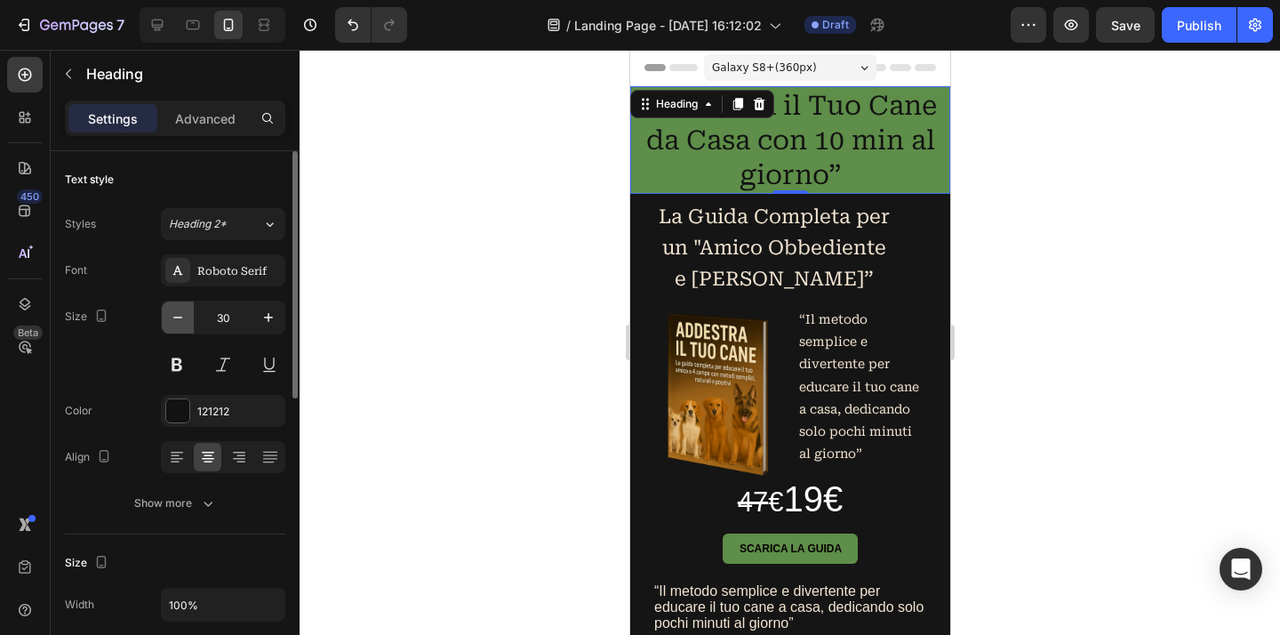
click at [181, 324] on icon "button" at bounding box center [178, 317] width 18 height 18
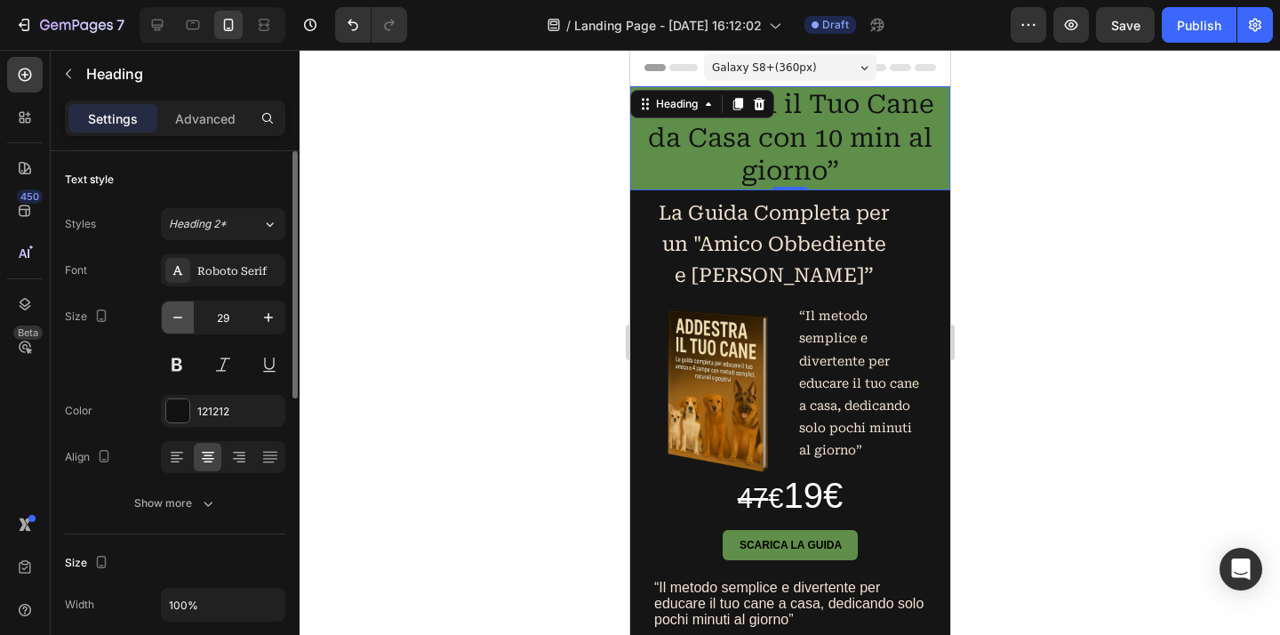
click at [181, 325] on icon "button" at bounding box center [178, 317] width 18 height 18
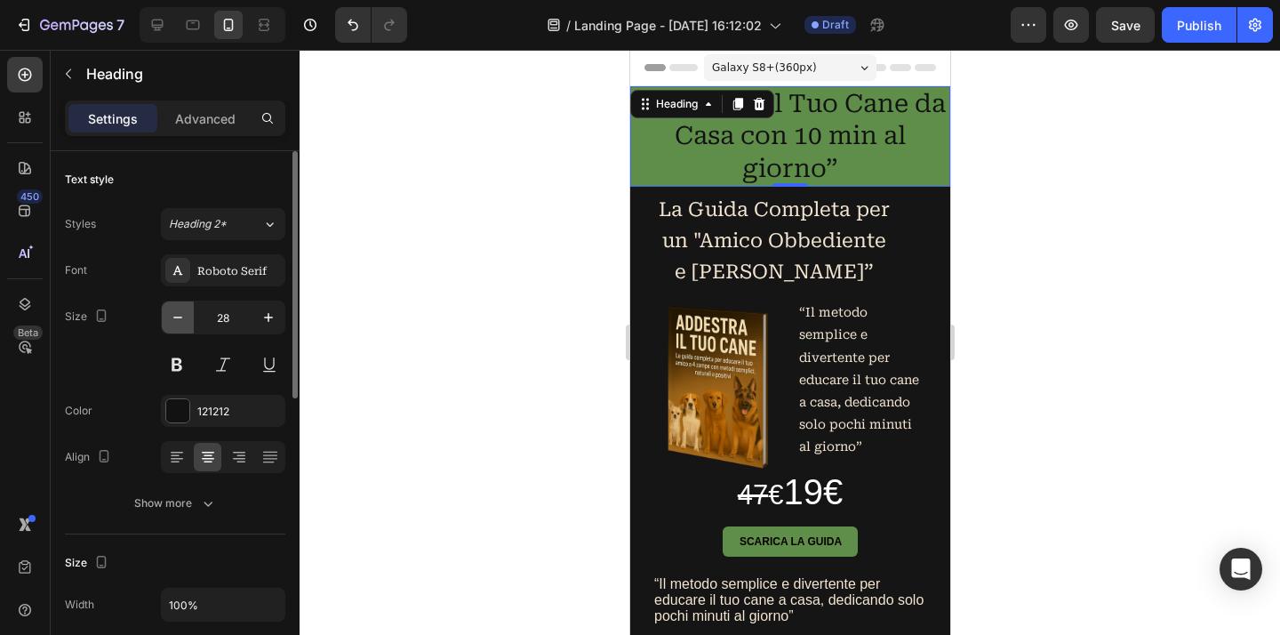
click at [181, 325] on icon "button" at bounding box center [178, 317] width 18 height 18
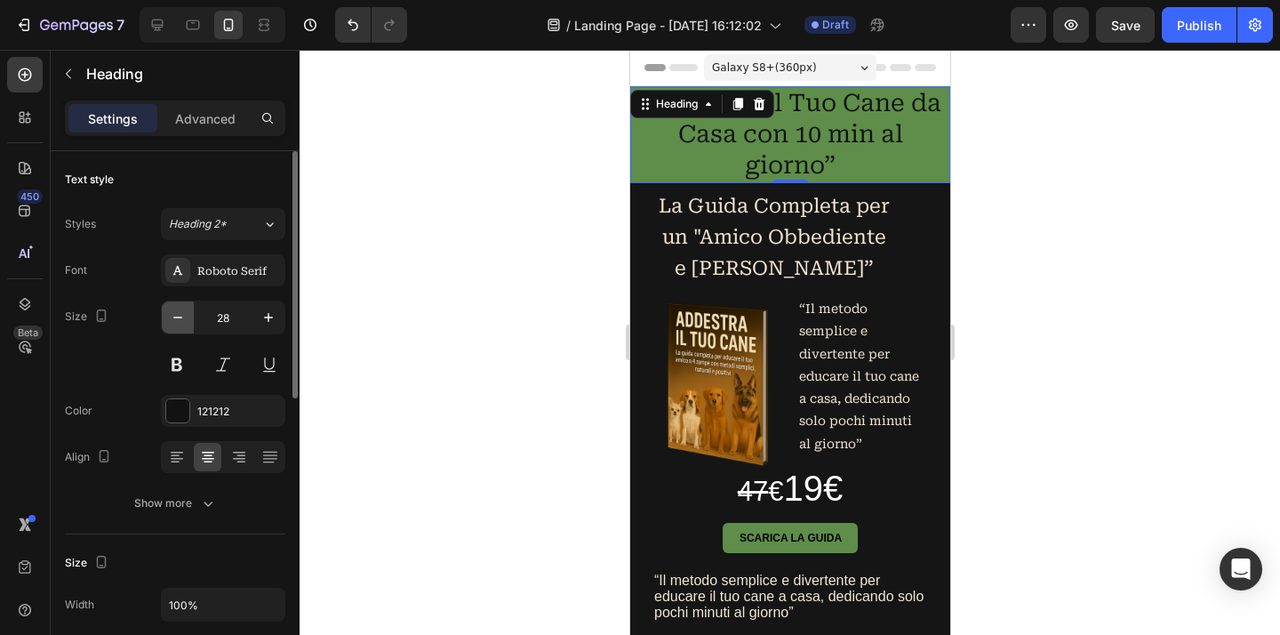
type input "27"
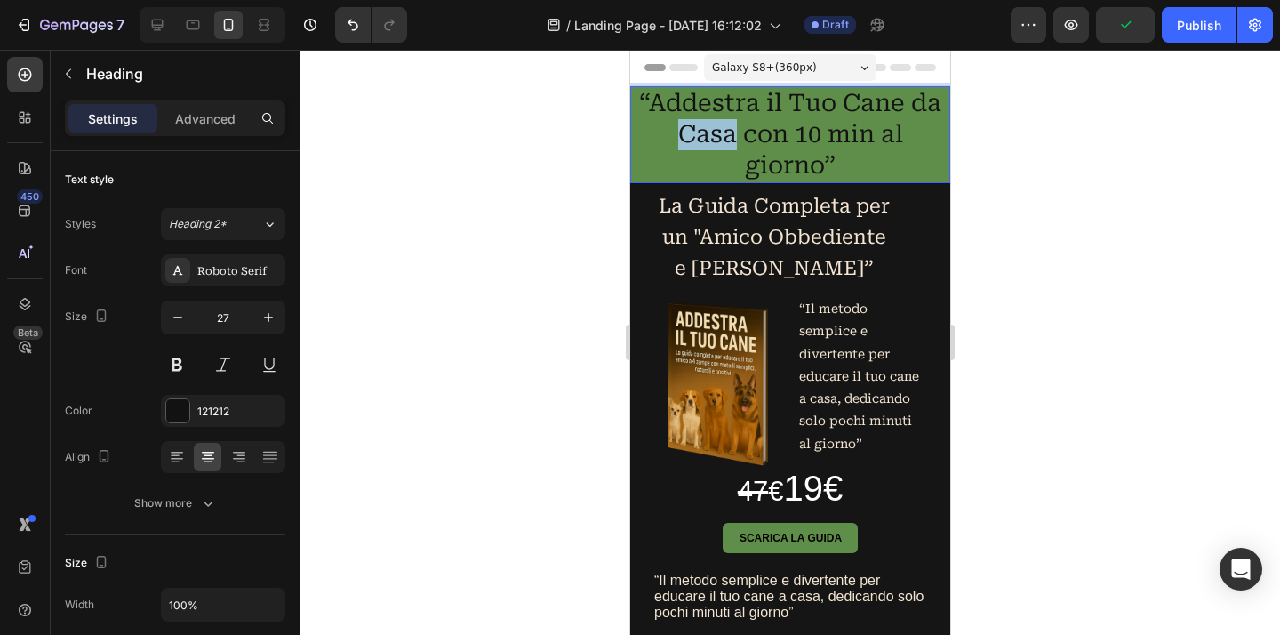
click at [691, 138] on p "“Addestra il Tuo Cane da Casa con 10 min al giorno”" at bounding box center [789, 134] width 316 height 93
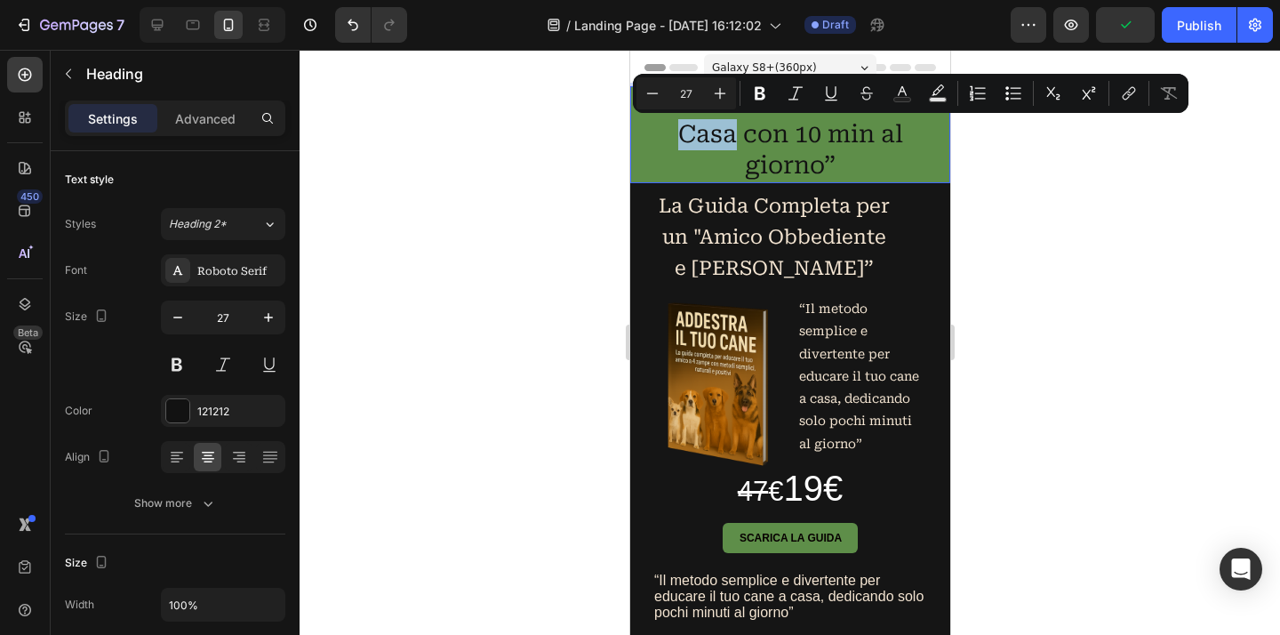
click at [691, 140] on p "“Addestra il Tuo Cane da Casa con 10 min al giorno”" at bounding box center [789, 134] width 316 height 93
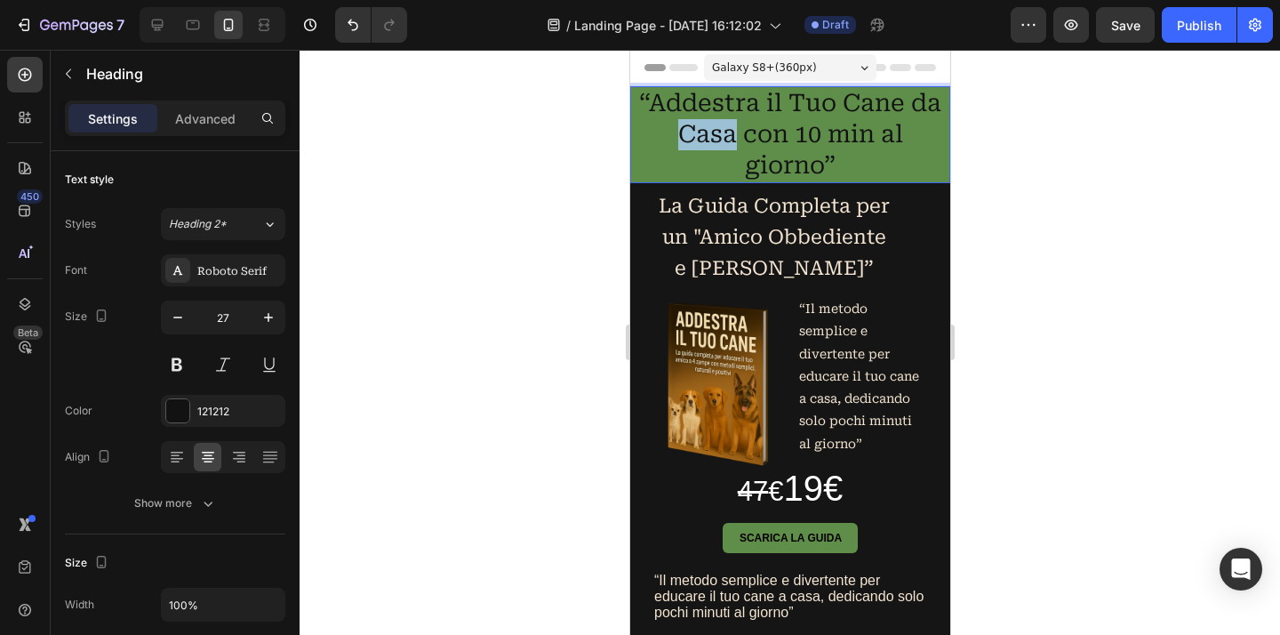
click at [691, 140] on p "“Addestra il Tuo Cane da Casa con 10 min al giorno”" at bounding box center [789, 134] width 316 height 93
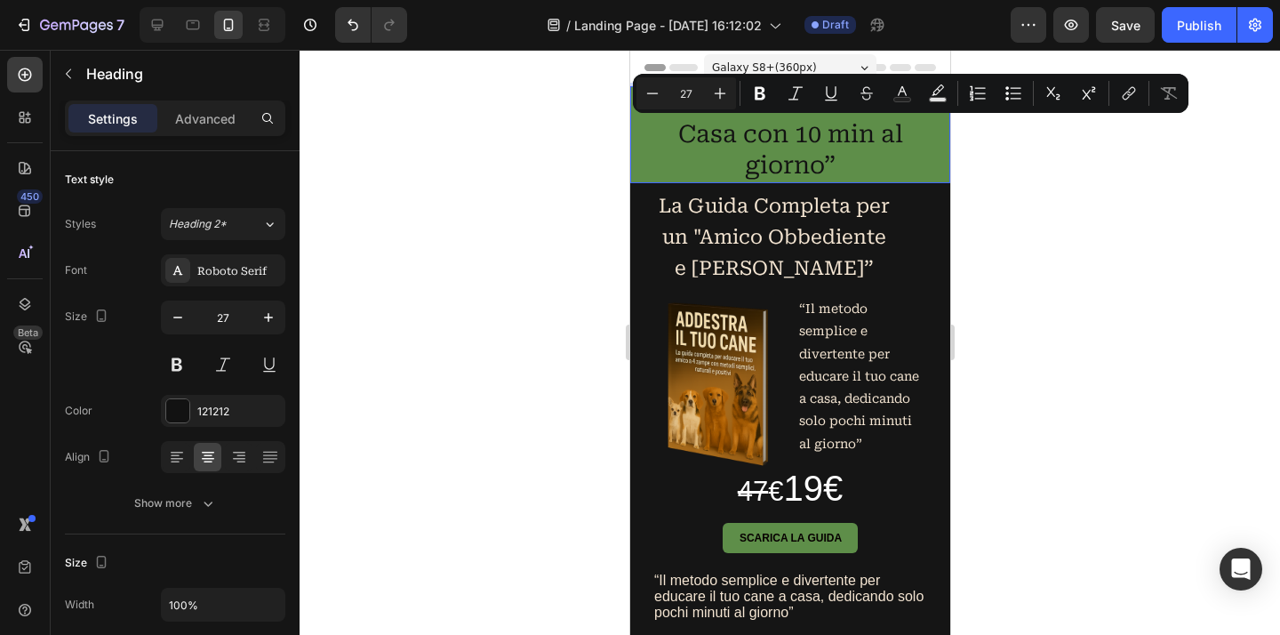
click at [691, 140] on p "“Addestra il Tuo Cane da Casa con 10 min al giorno”" at bounding box center [789, 134] width 316 height 93
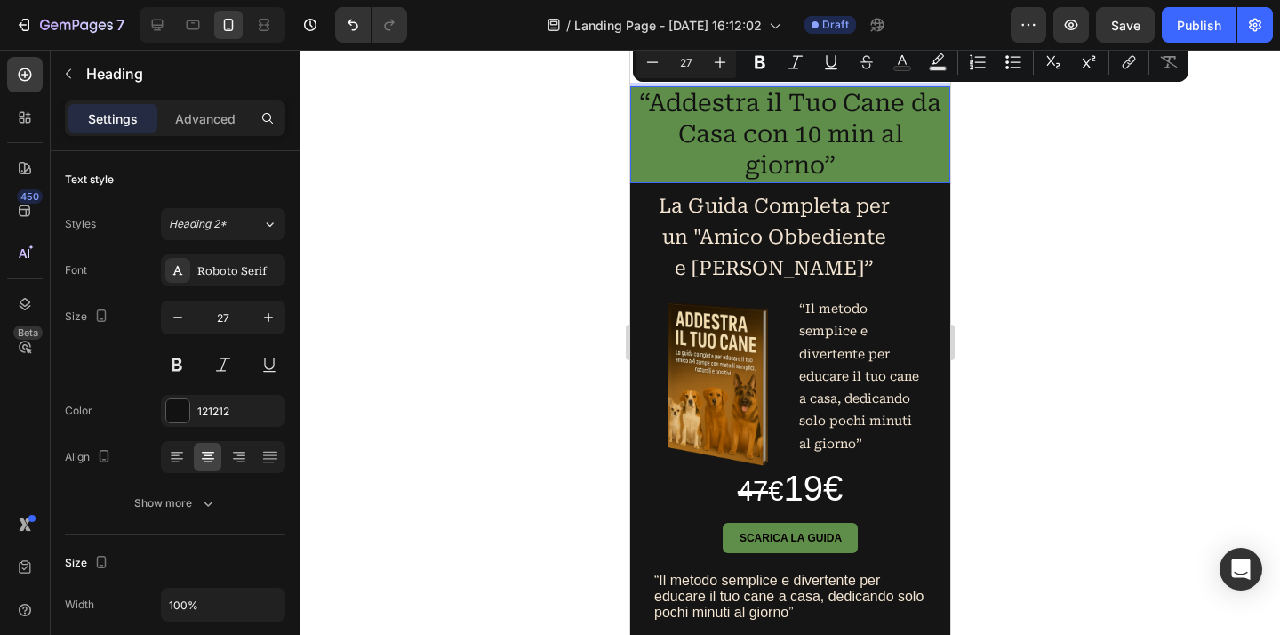
click at [691, 140] on p "“Addestra il Tuo Cane da Casa con 10 min al giorno”" at bounding box center [789, 134] width 316 height 93
click at [683, 156] on p "“Addestra il Tuo Cane da Casa con 10 min al giorno”" at bounding box center [789, 134] width 316 height 93
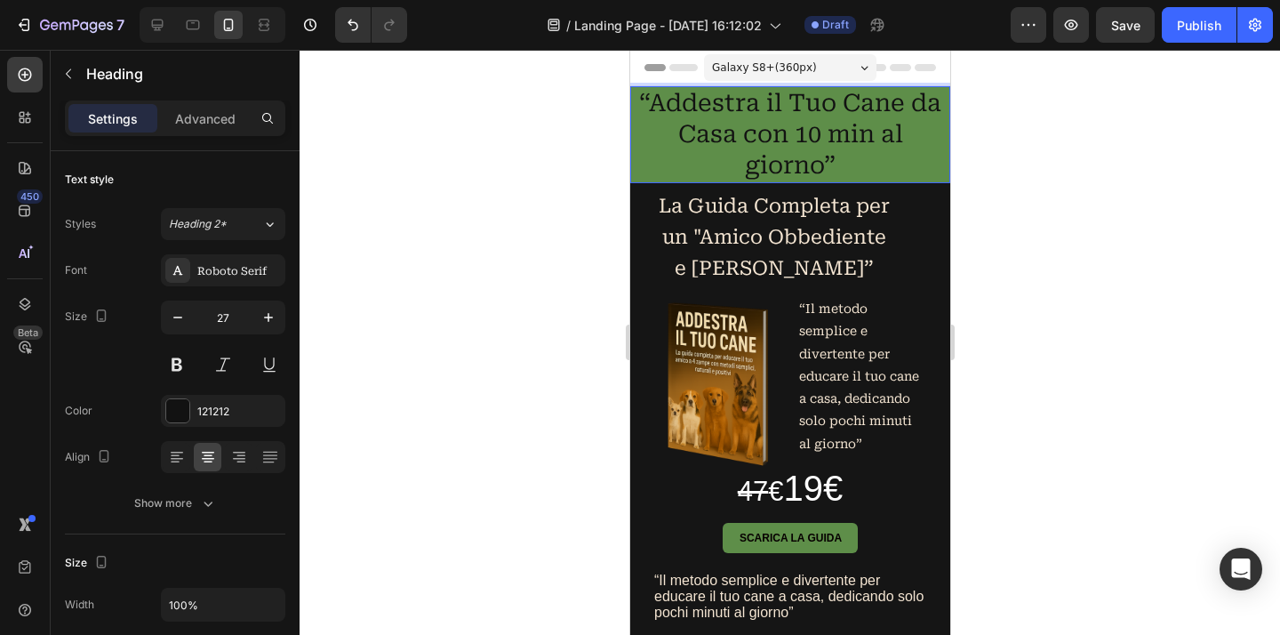
click at [695, 142] on p "“Addestra il Tuo Cane da Casa con 10 min al giorno”" at bounding box center [789, 134] width 316 height 93
click at [852, 110] on p "“Addestra il Tuo Cane da casa con 10 min al giorno”" at bounding box center [789, 134] width 316 height 93
click at [897, 110] on p "“Addestra il Tuo Cane da casa con 10 min al giorno”" at bounding box center [789, 134] width 316 height 93
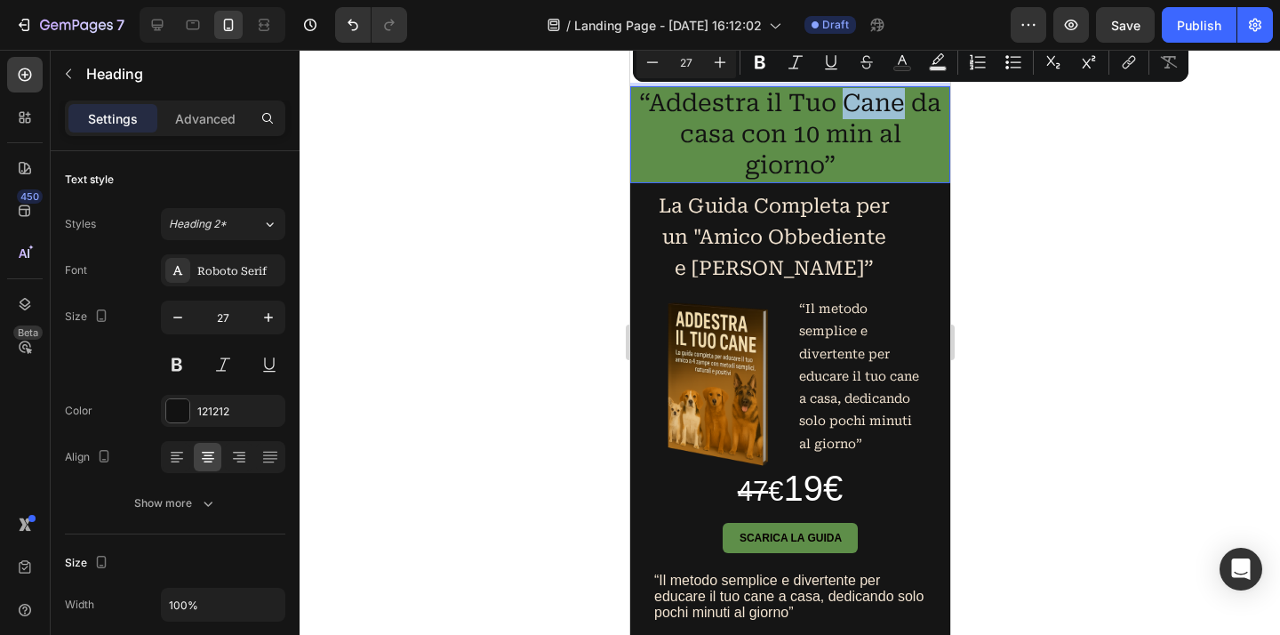
drag, startPoint x: 897, startPoint y: 110, endPoint x: 873, endPoint y: 107, distance: 24.3
click at [873, 107] on p "“Addestra il Tuo Cane da casa con 10 min al giorno”" at bounding box center [789, 134] width 316 height 93
click at [758, 71] on button "Bold" at bounding box center [760, 62] width 32 height 32
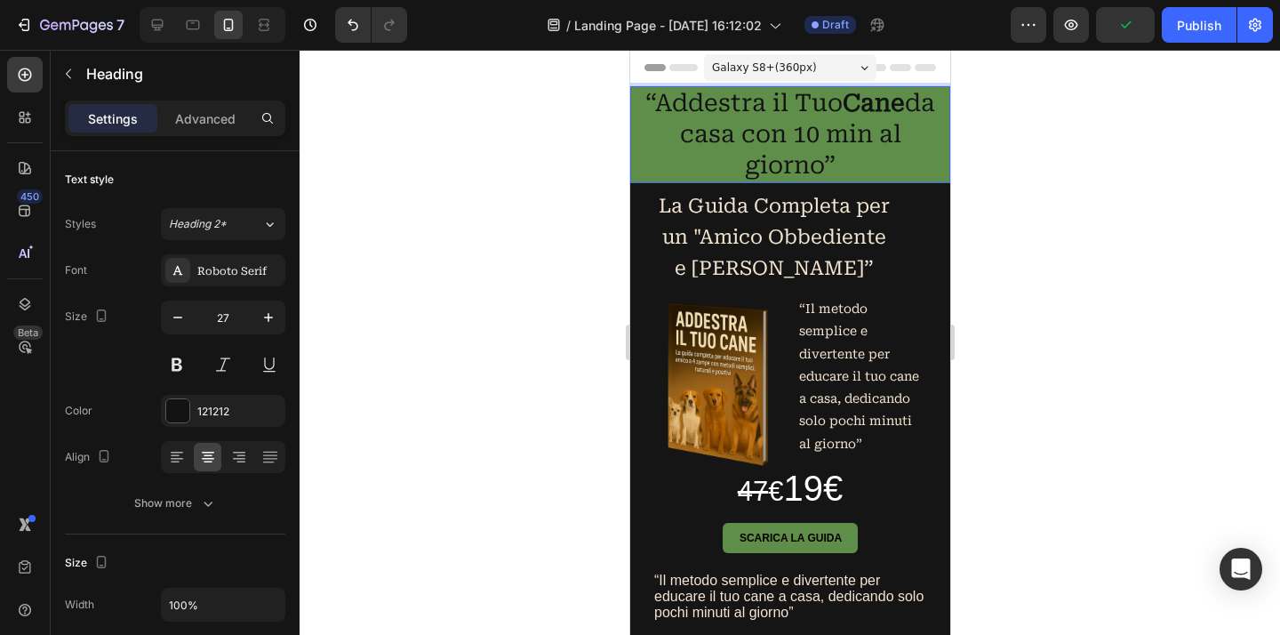
click at [767, 106] on p "“Addestra il Tuo Cane da casa con 10 min al giorno”" at bounding box center [789, 134] width 316 height 93
drag, startPoint x: 768, startPoint y: 106, endPoint x: 709, endPoint y: 108, distance: 58.7
click at [709, 108] on p "“Addestra il Tuo Cane da casa con 10 min al giorno”" at bounding box center [789, 134] width 316 height 93
click at [757, 108] on p "“Addestra il Tuo Cane da casa con 10 min al giorno”" at bounding box center [789, 134] width 316 height 93
drag, startPoint x: 770, startPoint y: 107, endPoint x: 659, endPoint y: 114, distance: 111.3
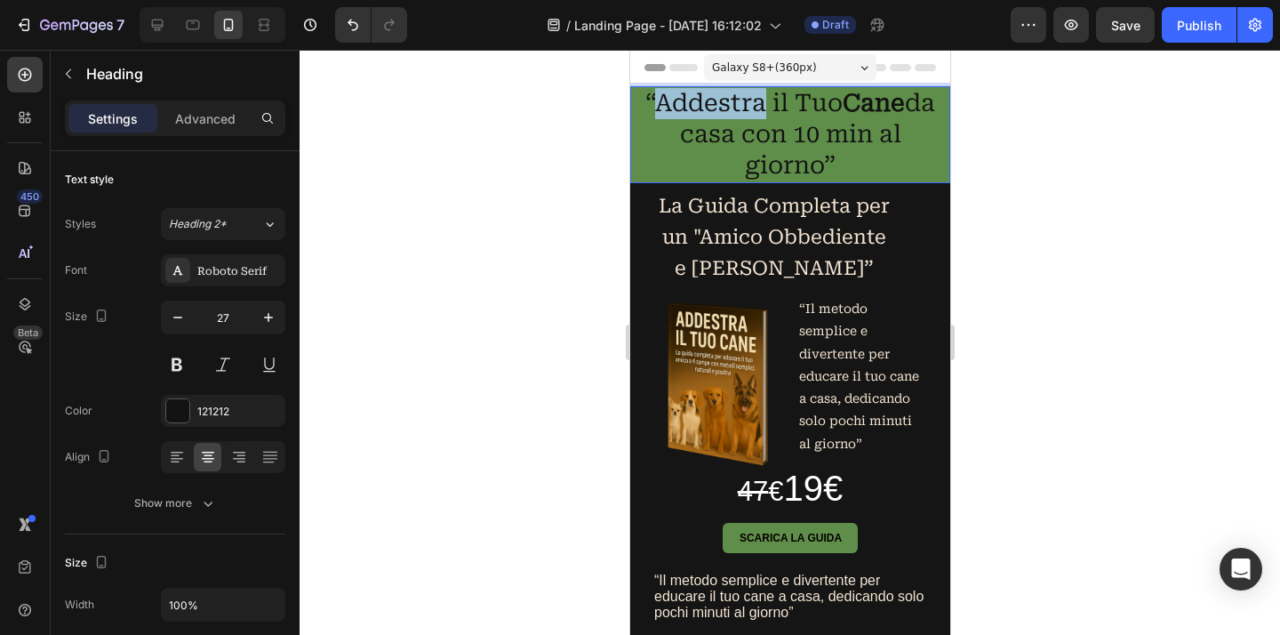
click at [659, 114] on p "“Addestra il Tuo Cane da casa con 10 min al giorno”" at bounding box center [789, 134] width 316 height 93
click at [675, 110] on p "“Addestra il Tuo Cane da casa con 10 min al giorno”" at bounding box center [789, 134] width 316 height 93
click at [667, 110] on p "“Addestra il Tuo Cane da casa con 10 min al giorno”" at bounding box center [789, 134] width 316 height 93
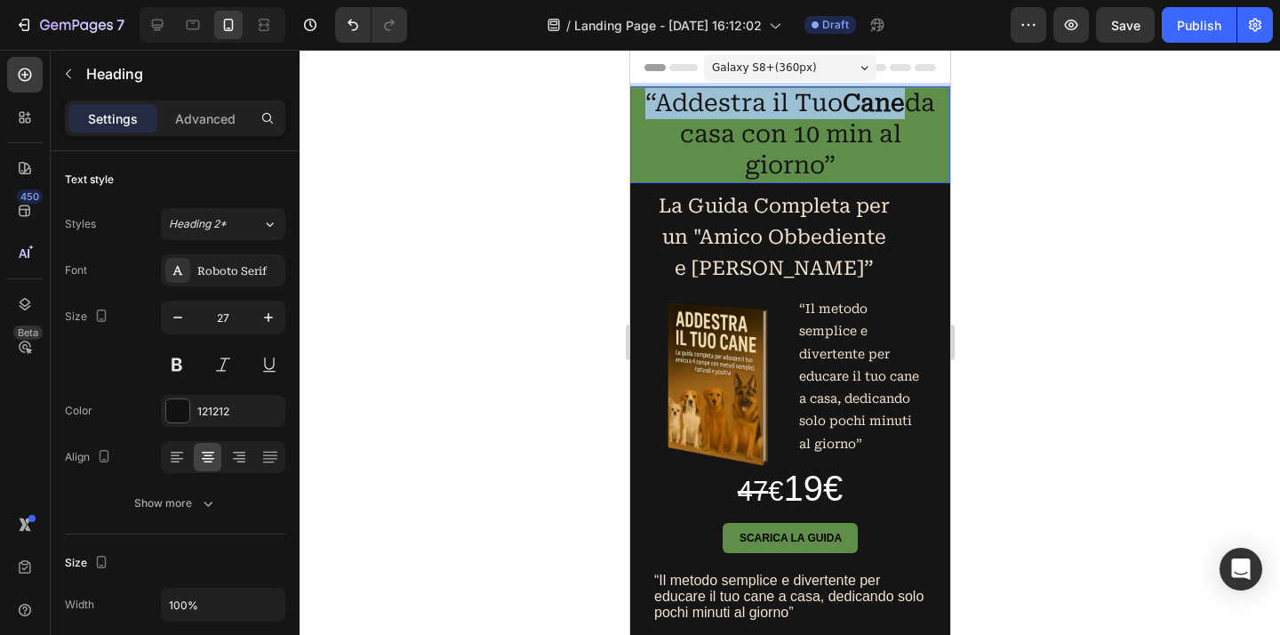
click at [668, 109] on p "“Addestra il Tuo Cane da casa con 10 min al giorno”" at bounding box center [789, 134] width 316 height 93
click at [671, 108] on p "“Addestra il Tuo Cane da casa con 10 min al giorno”" at bounding box center [789, 134] width 316 height 93
click at [670, 109] on p "“Addestra il Tuo Cane da casa con 10 min al giorno”" at bounding box center [789, 134] width 316 height 93
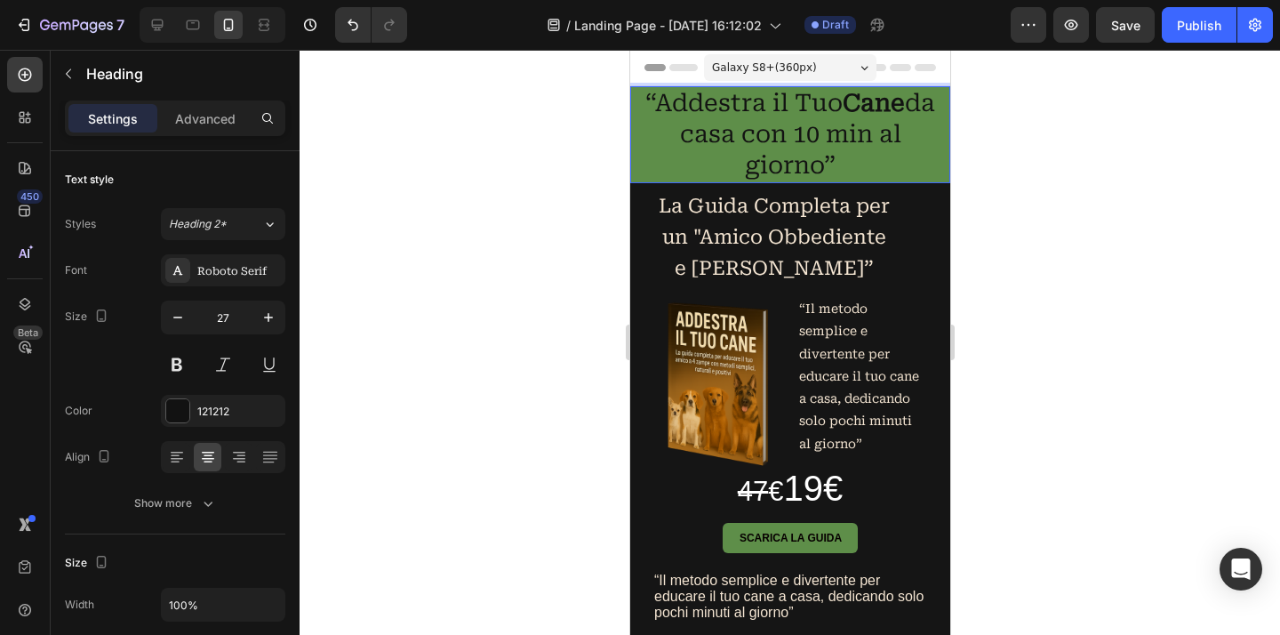
click at [666, 108] on p "“Addestra il Tuo Cane da casa con 10 min al giorno”" at bounding box center [789, 134] width 316 height 93
drag, startPoint x: 666, startPoint y: 108, endPoint x: 768, endPoint y: 102, distance: 102.4
click at [768, 102] on p "“Addestra il Tuo Cane da casa con 10 min al giorno”" at bounding box center [789, 134] width 316 height 93
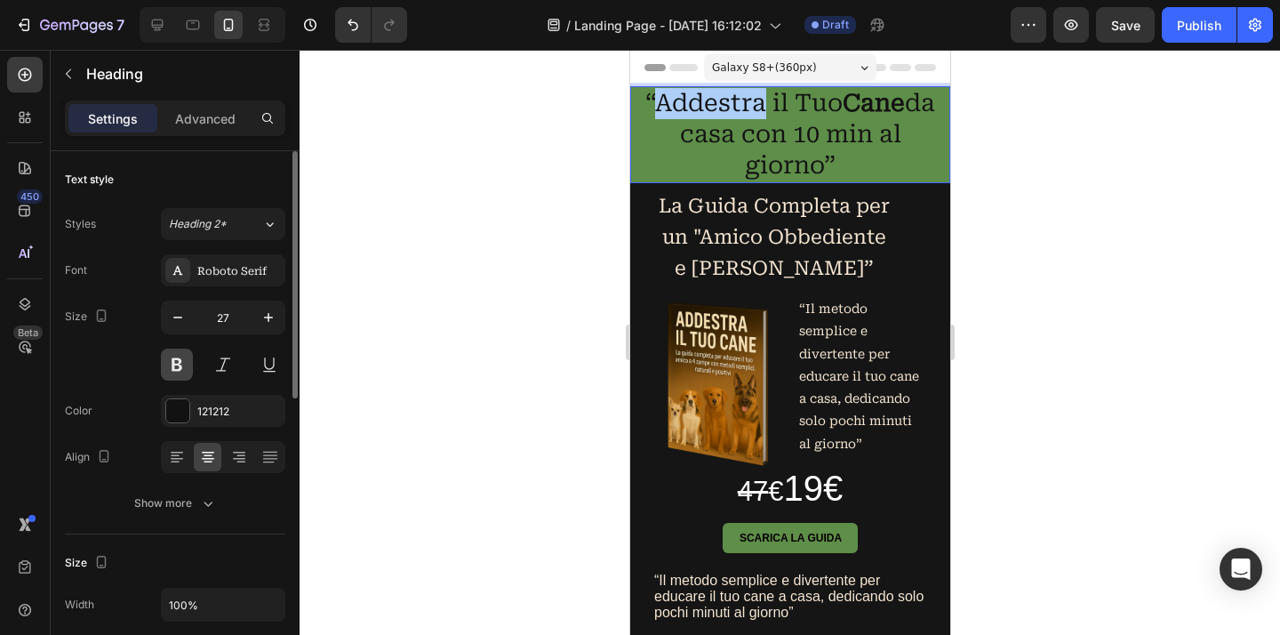
click at [183, 367] on button at bounding box center [177, 364] width 32 height 32
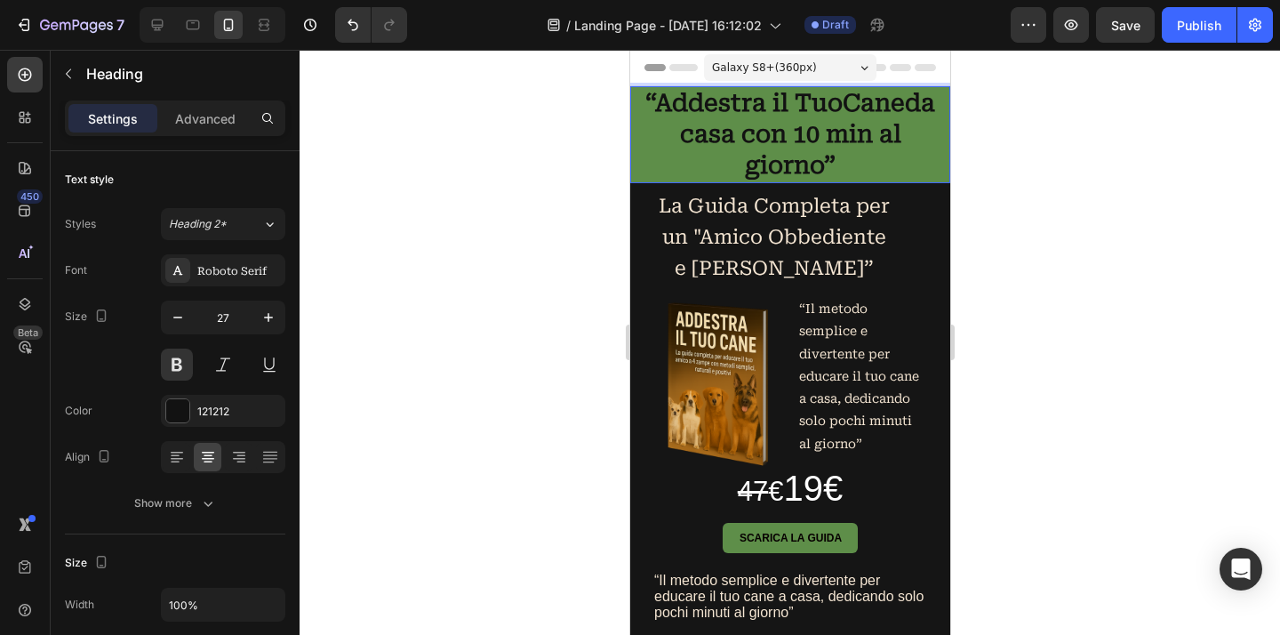
click at [657, 101] on p "“Addestra il Tuo Cane da casa con 10 min al giorno”" at bounding box center [789, 134] width 316 height 93
click at [656, 102] on p "“Addestra il Tuo Cane da casa con 10 min al giorno”" at bounding box center [789, 134] width 316 height 93
click at [651, 104] on p "“Addestra il Tuo Cane da casa con 10 min al giorno”" at bounding box center [789, 134] width 316 height 93
click at [656, 104] on p "“Addestra il Tuo Cane da casa con 10 min al giorno”" at bounding box center [789, 134] width 316 height 93
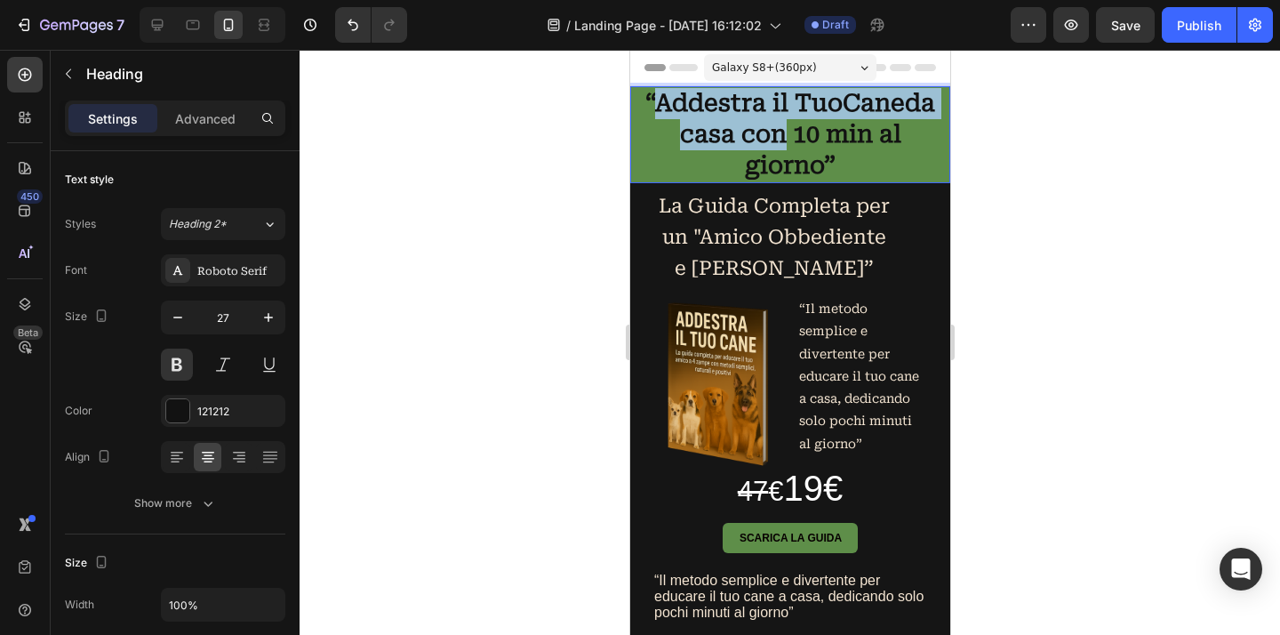
drag, startPoint x: 651, startPoint y: 103, endPoint x: 776, endPoint y: 122, distance: 125.8
click at [776, 122] on p "“Addestra il Tuo Cane da casa con 10 min al giorno”" at bounding box center [789, 134] width 316 height 93
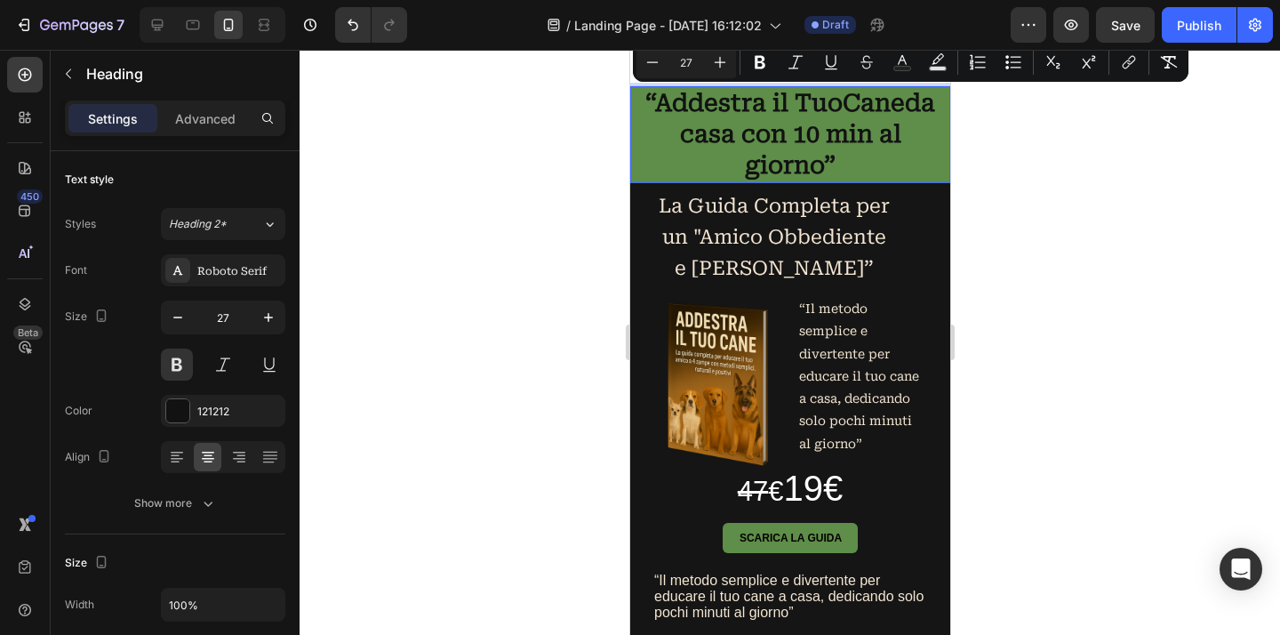
click at [642, 106] on p "“Addestra il Tuo Cane da casa con 10 min al giorno”" at bounding box center [789, 134] width 316 height 93
drag, startPoint x: 646, startPoint y: 103, endPoint x: 877, endPoint y: 172, distance: 241.0
click at [877, 172] on p "“Addestra il Tuo Cane da casa con 10 min al giorno”" at bounding box center [789, 134] width 316 height 93
click at [180, 371] on button at bounding box center [177, 364] width 32 height 32
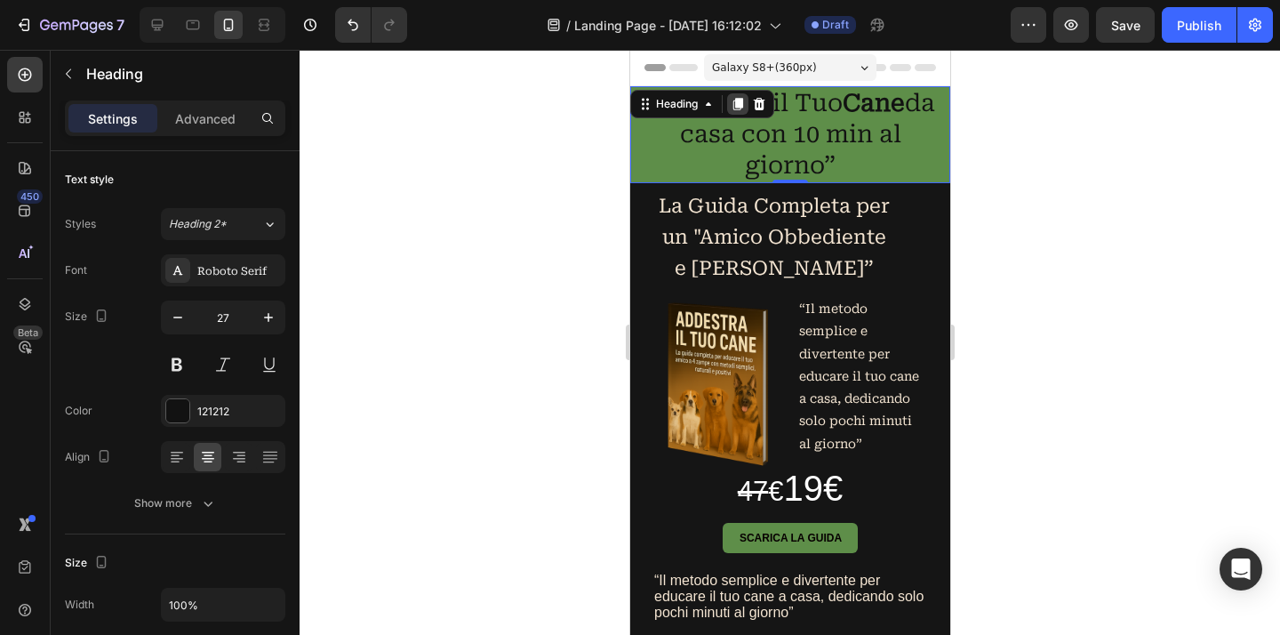
click at [736, 108] on icon at bounding box center [737, 104] width 14 height 14
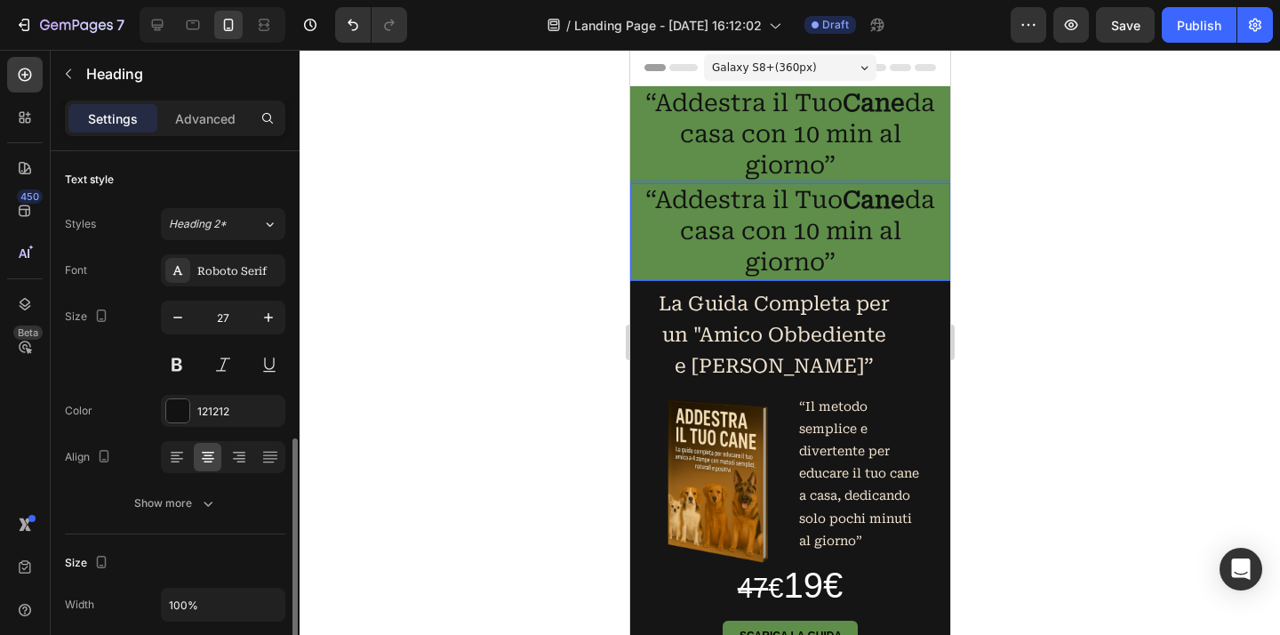
scroll to position [196, 0]
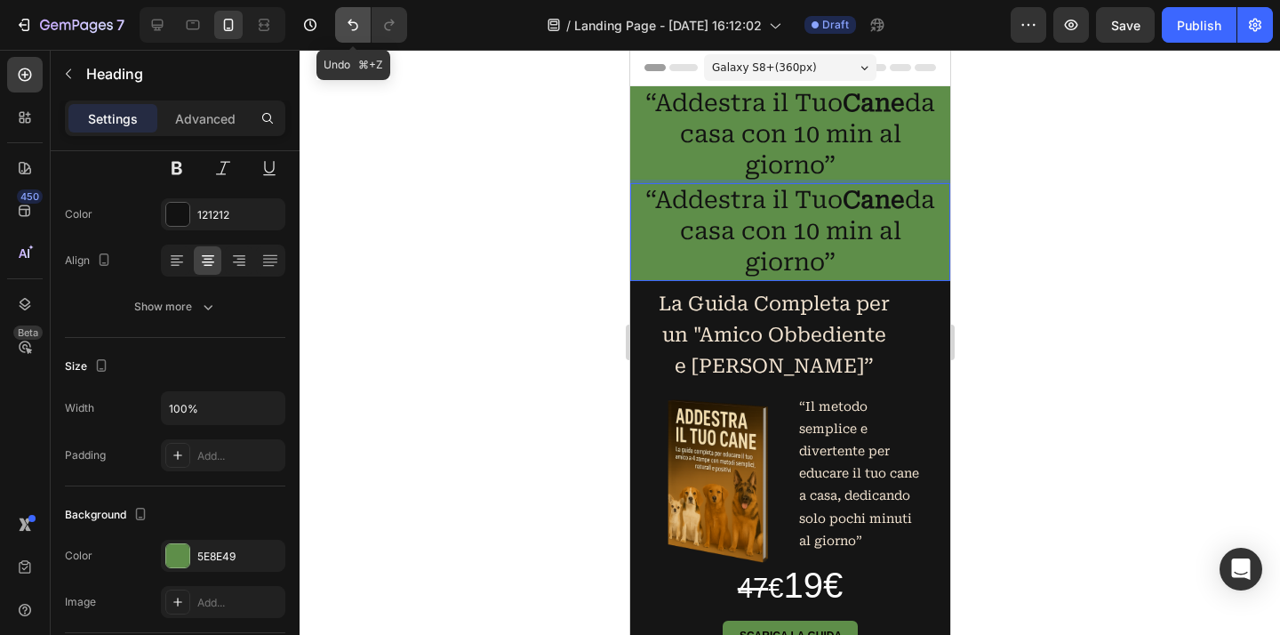
click at [353, 27] on icon "Undo/Redo" at bounding box center [353, 25] width 18 height 18
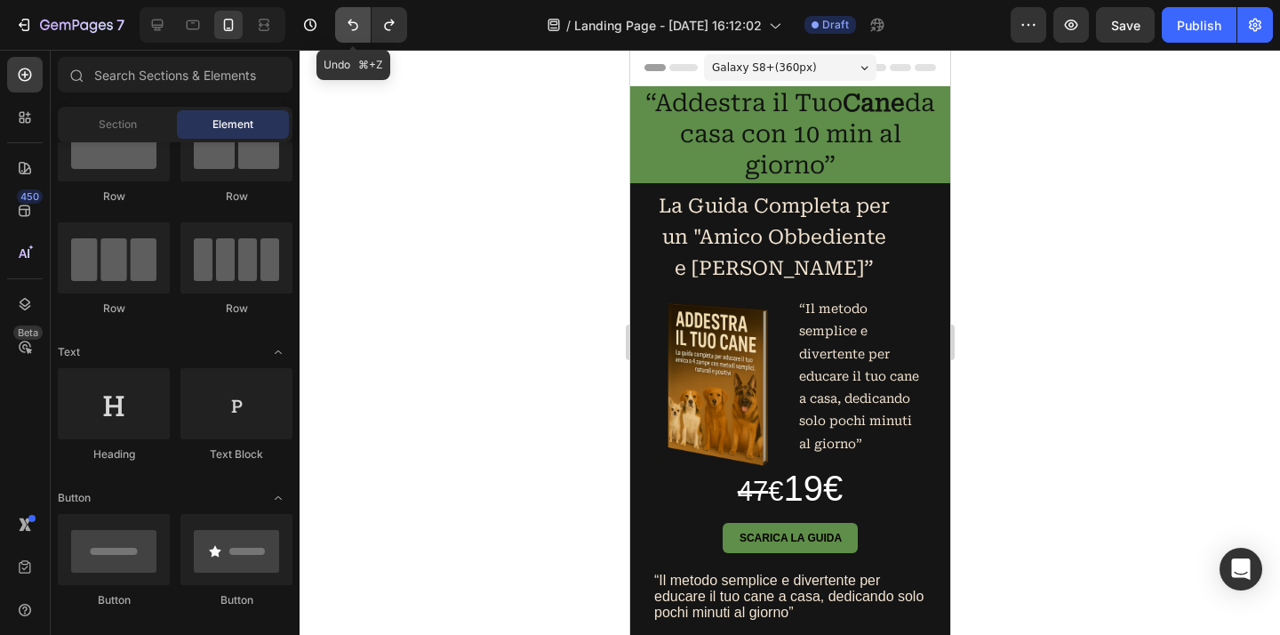
scroll to position [71, 0]
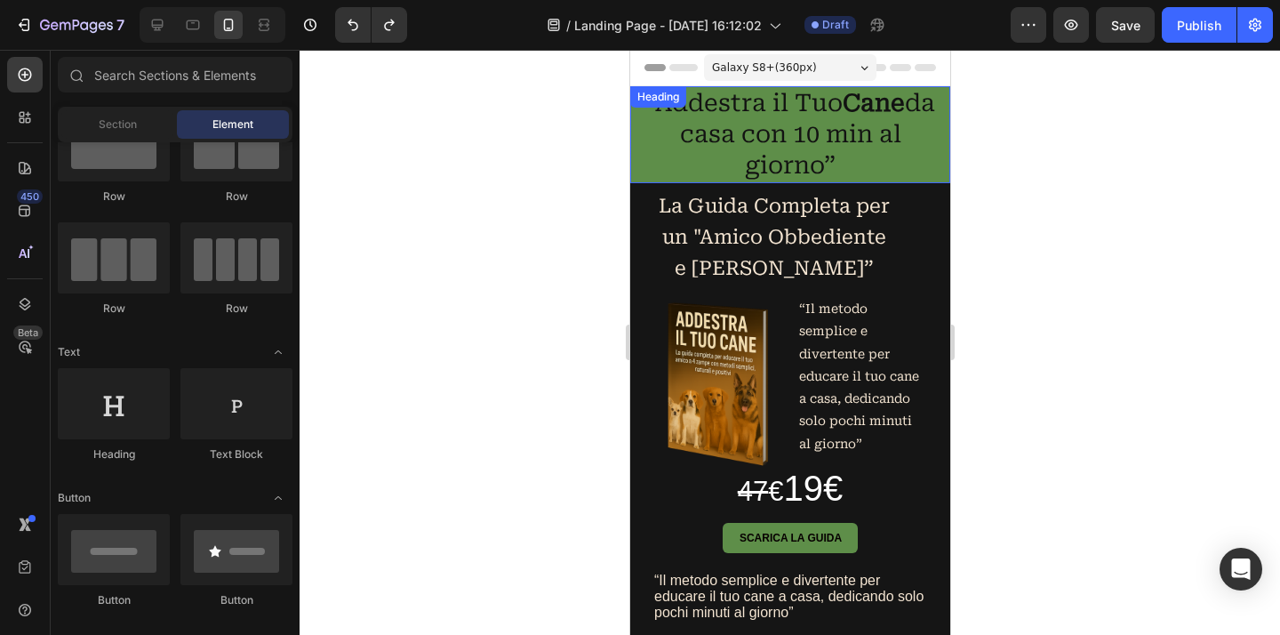
click at [767, 108] on p "“Addestra il Tuo Cane da casa con 10 min al giorno”" at bounding box center [789, 134] width 316 height 93
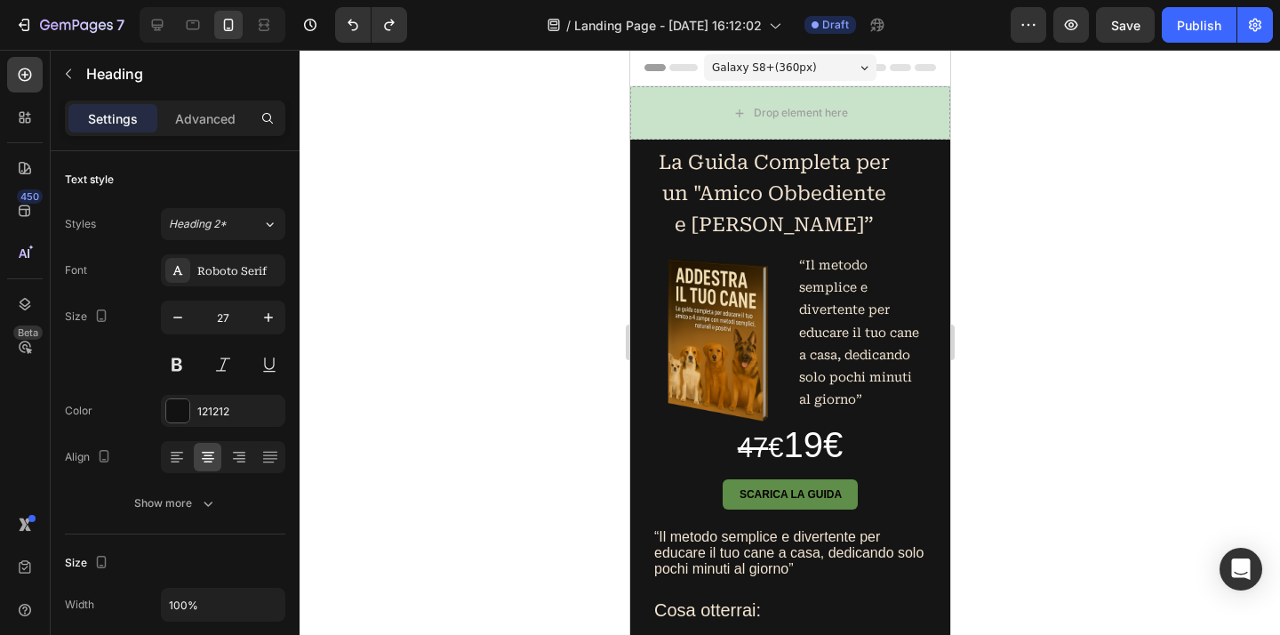
click at [763, 108] on div "Drop element here" at bounding box center [800, 113] width 94 height 14
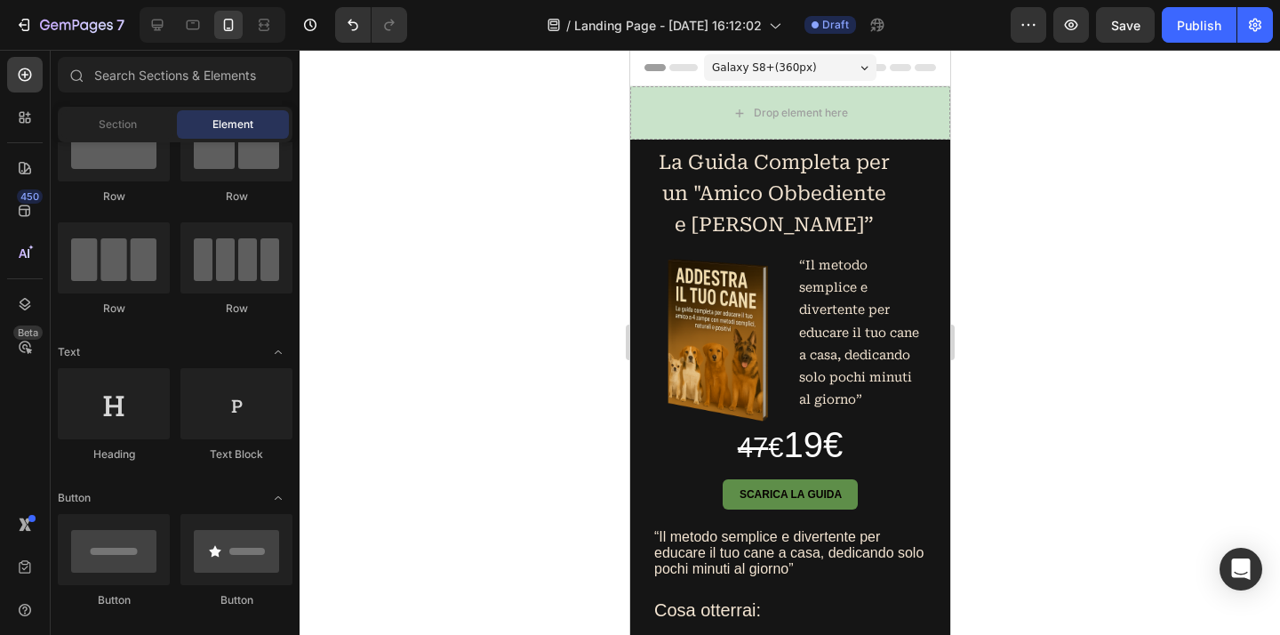
click at [761, 108] on div "Drop element here" at bounding box center [800, 113] width 94 height 14
click at [355, 22] on icon "Undo/Redo" at bounding box center [352, 26] width 11 height 12
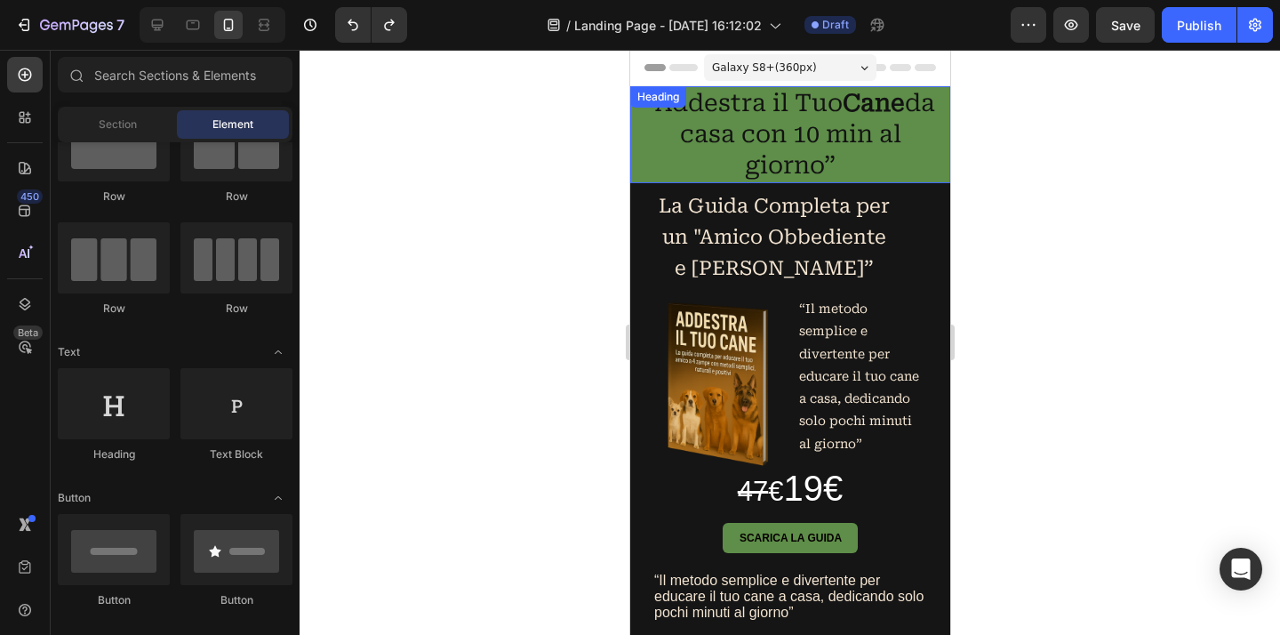
drag, startPoint x: 750, startPoint y: 104, endPoint x: 766, endPoint y: 106, distance: 16.1
click at [751, 104] on h2 "“Addestra il Tuo Cane da casa con 10 min al giorno”" at bounding box center [789, 134] width 320 height 97
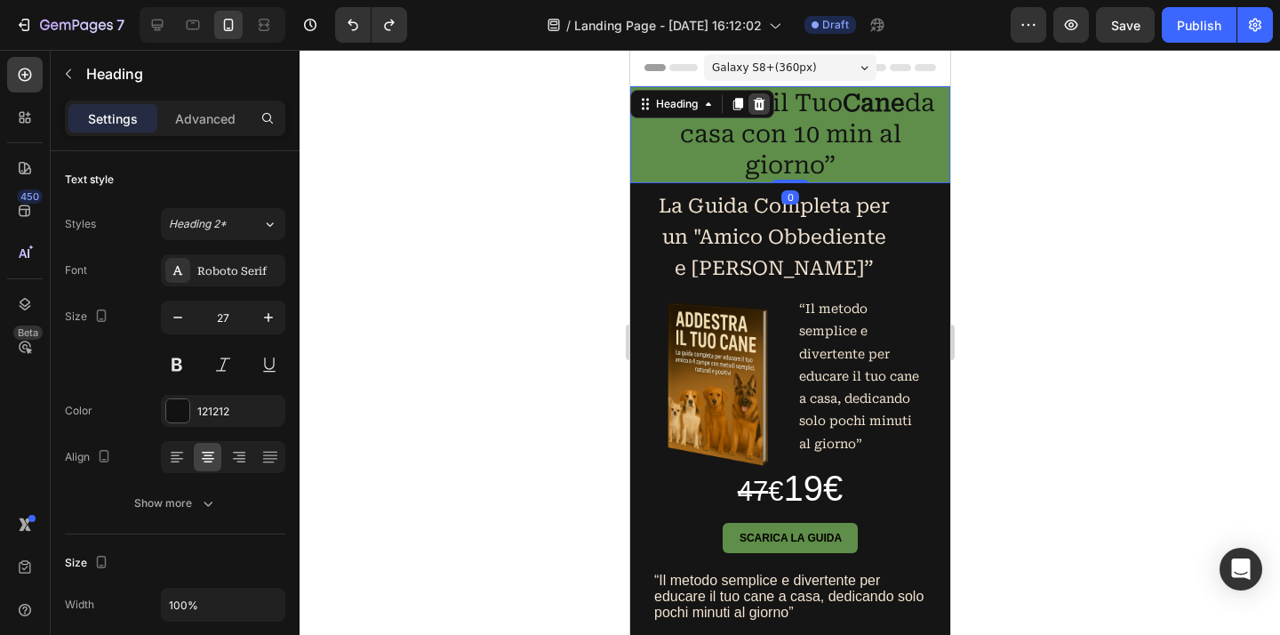
click at [764, 108] on icon at bounding box center [759, 104] width 12 height 12
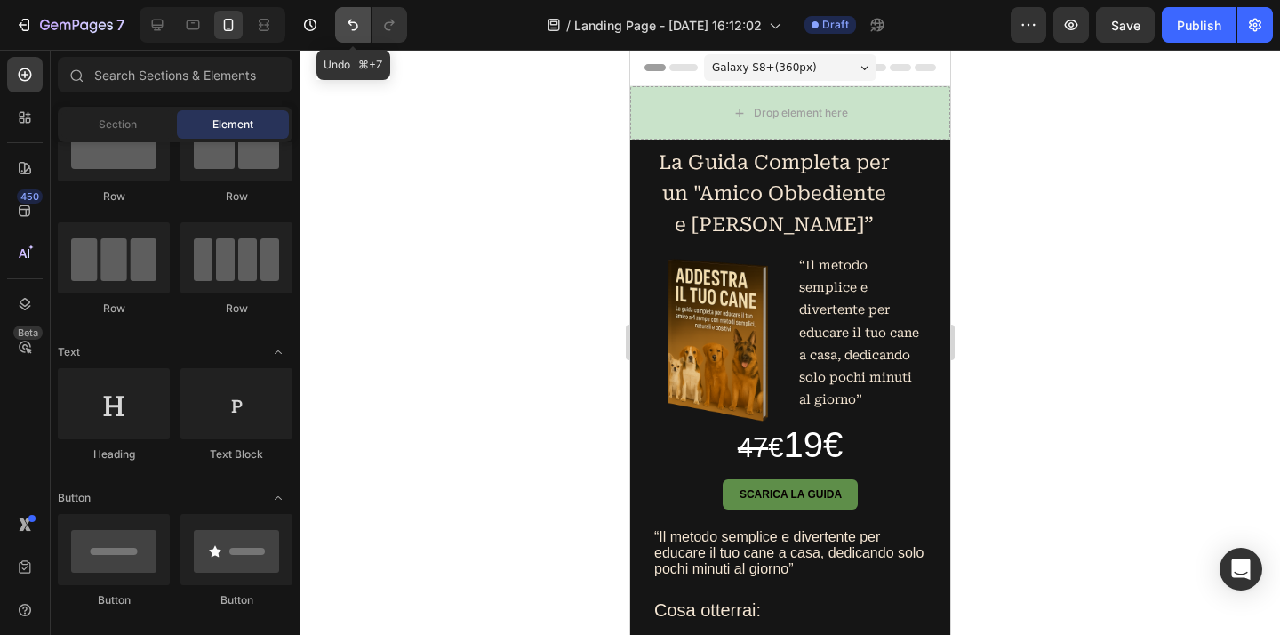
click at [349, 32] on icon "Undo/Redo" at bounding box center [353, 25] width 18 height 18
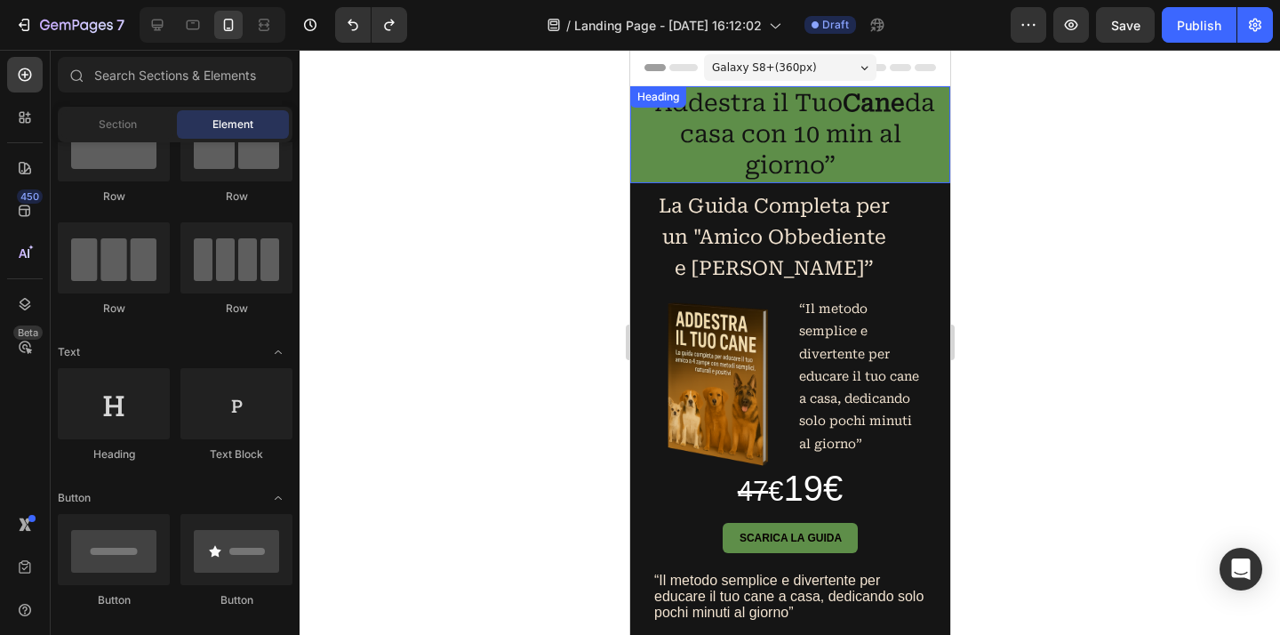
click at [737, 144] on h2 "“Addestra il Tuo Cane da casa con 10 min al giorno”" at bounding box center [789, 134] width 320 height 97
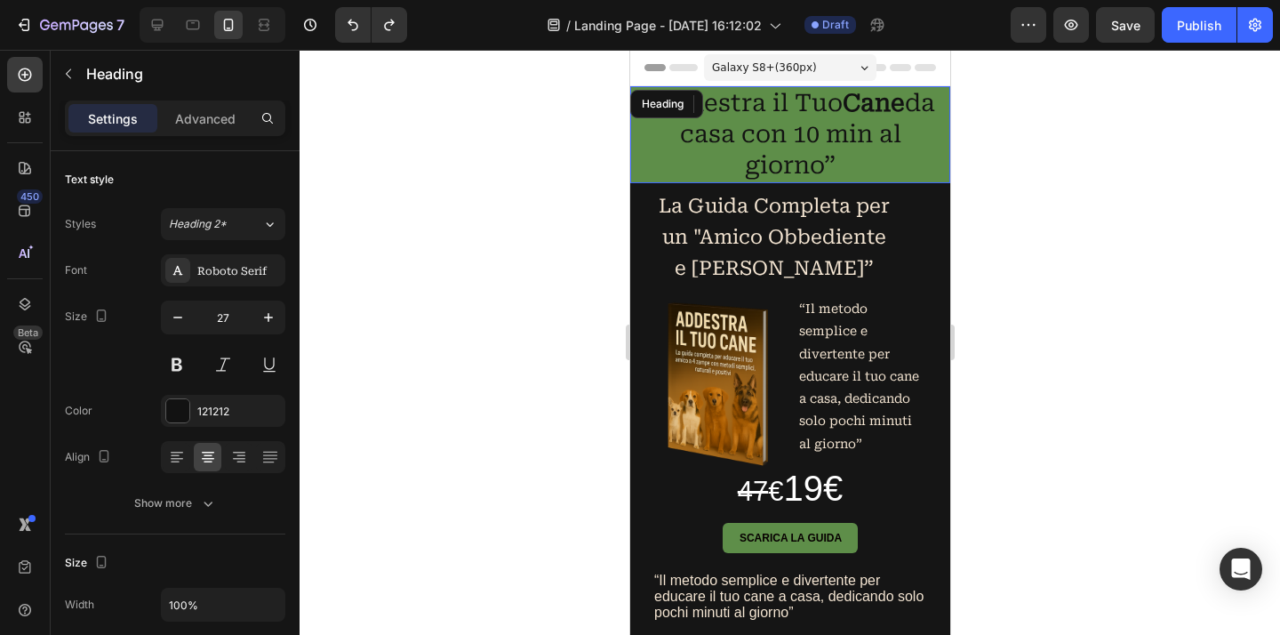
click at [737, 144] on h2 "“Addestra il Tuo Cane da casa con 10 min al giorno”" at bounding box center [789, 134] width 320 height 97
click at [768, 103] on p "“Addestra il Tuo Cane da casa con 10 min al giorno”" at bounding box center [789, 134] width 316 height 93
drag, startPoint x: 768, startPoint y: 106, endPoint x: 665, endPoint y: 115, distance: 103.5
click at [665, 115] on p "“Addestra il Tuo Cane da casa con 10 min al giorno”" at bounding box center [789, 134] width 316 height 93
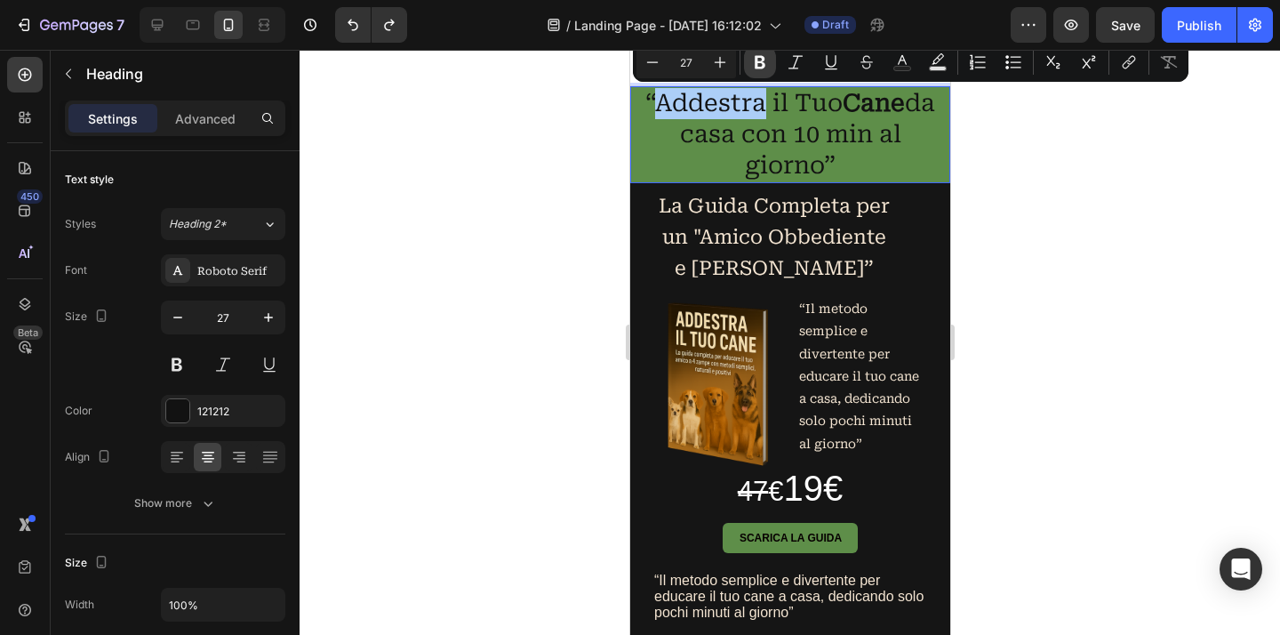
click at [763, 69] on icon "Editor contextual toolbar" at bounding box center [760, 62] width 18 height 18
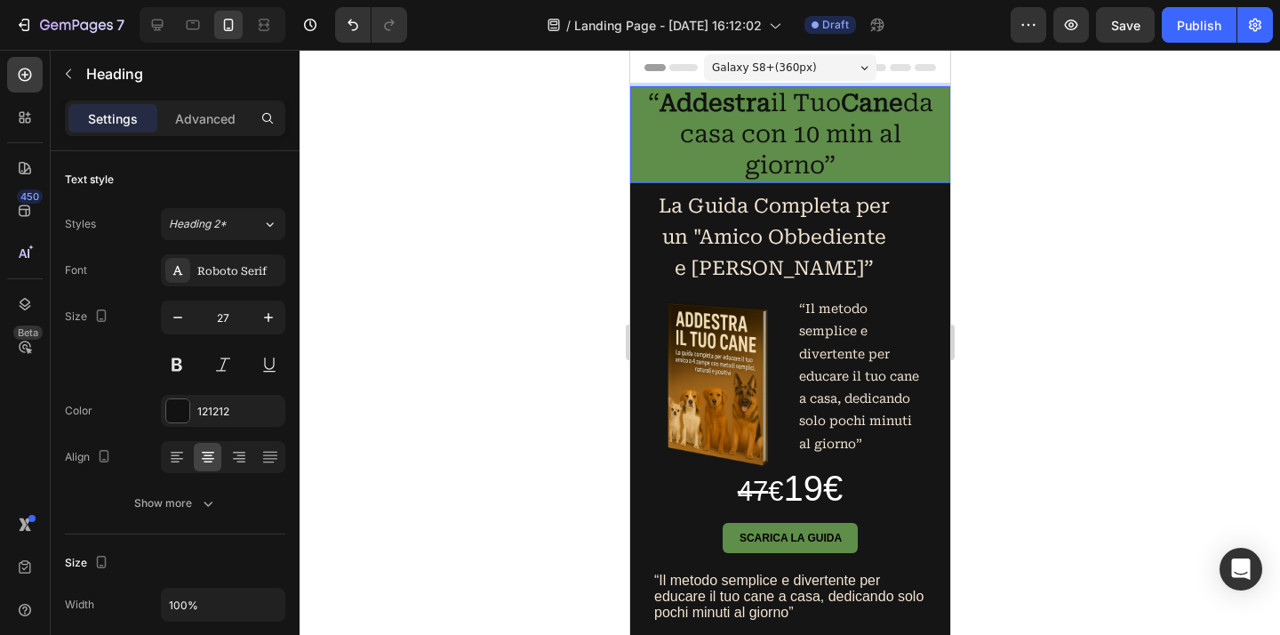
click at [1052, 202] on div at bounding box center [789, 342] width 980 height 585
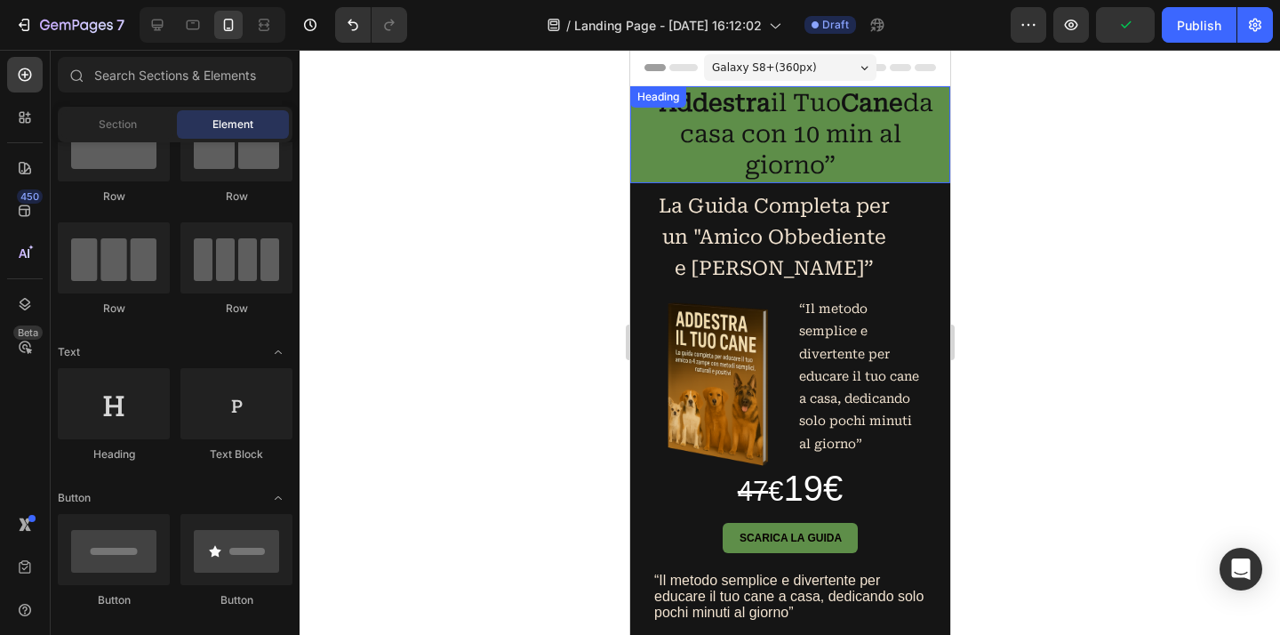
click at [880, 167] on p "“ Addestra il Tuo Cane da casa con 10 min al giorno”" at bounding box center [789, 134] width 316 height 93
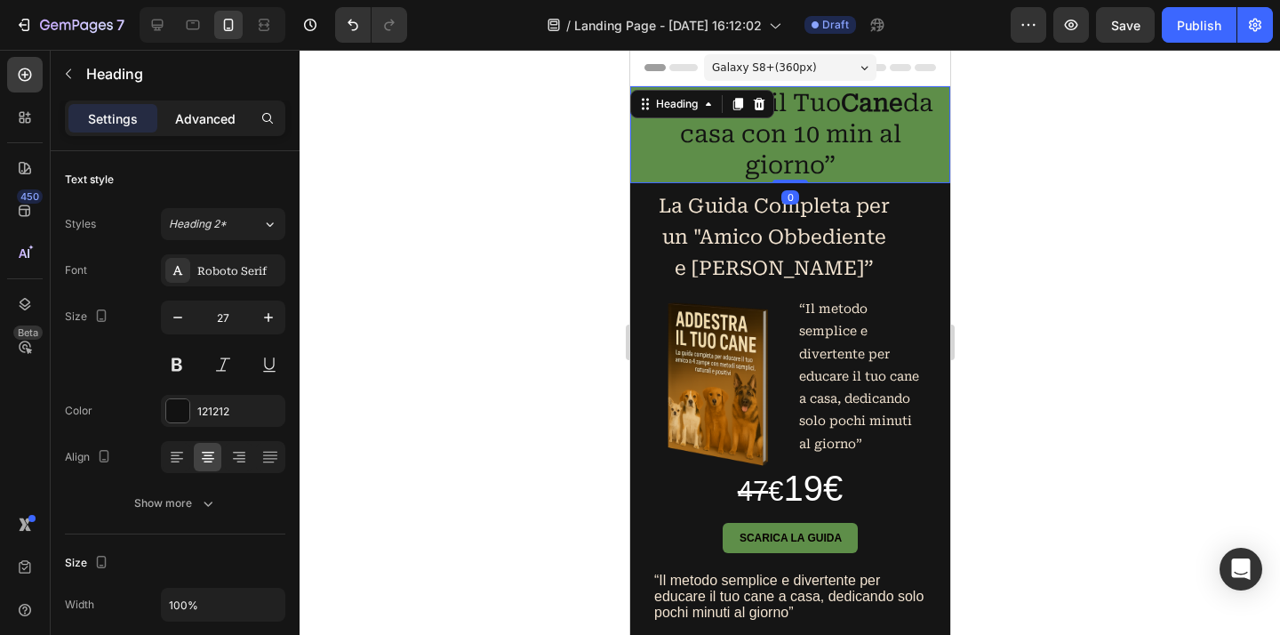
click at [212, 123] on p "Advanced" at bounding box center [205, 118] width 60 height 19
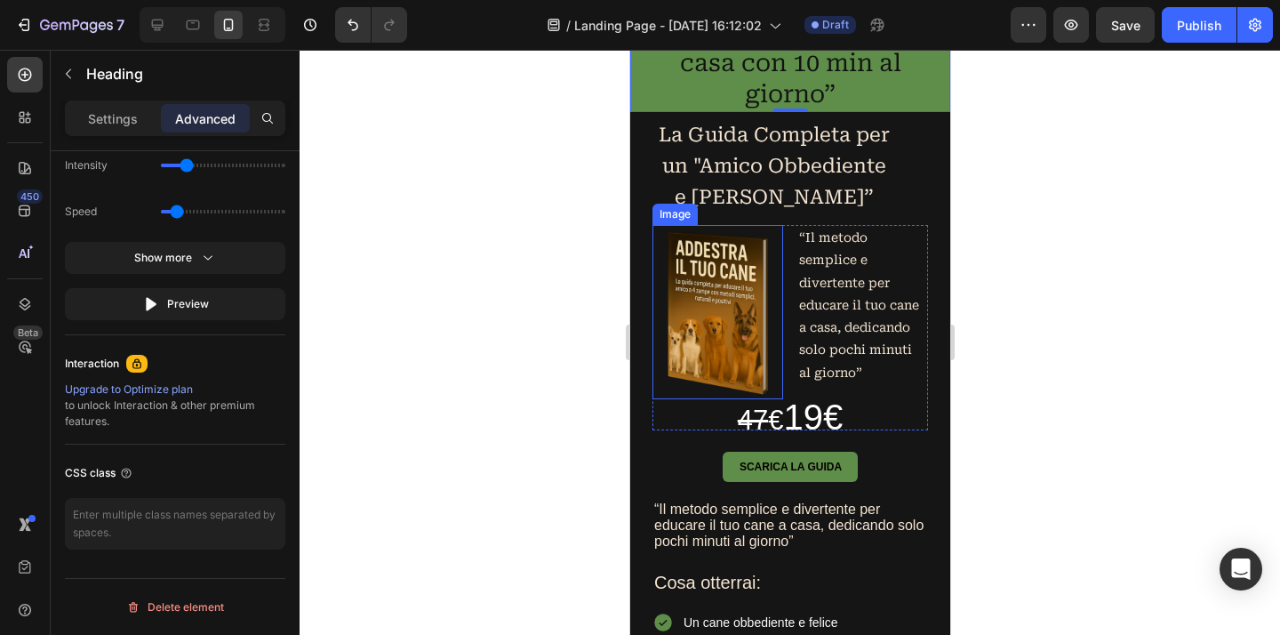
scroll to position [100, 0]
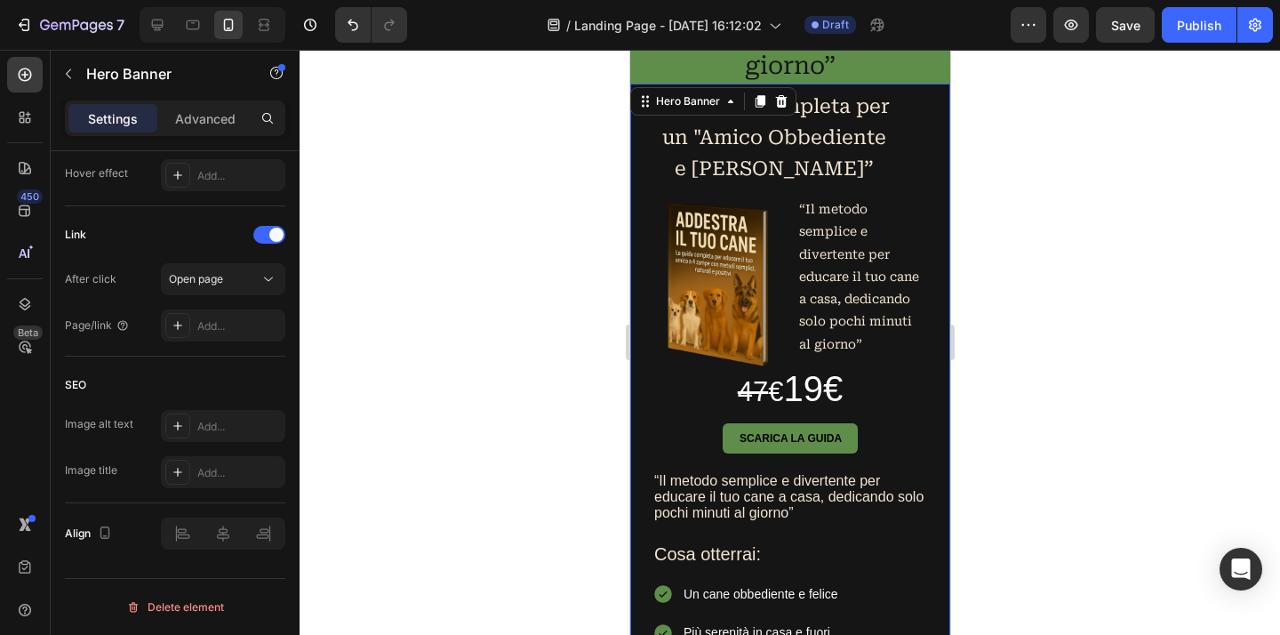
scroll to position [0, 0]
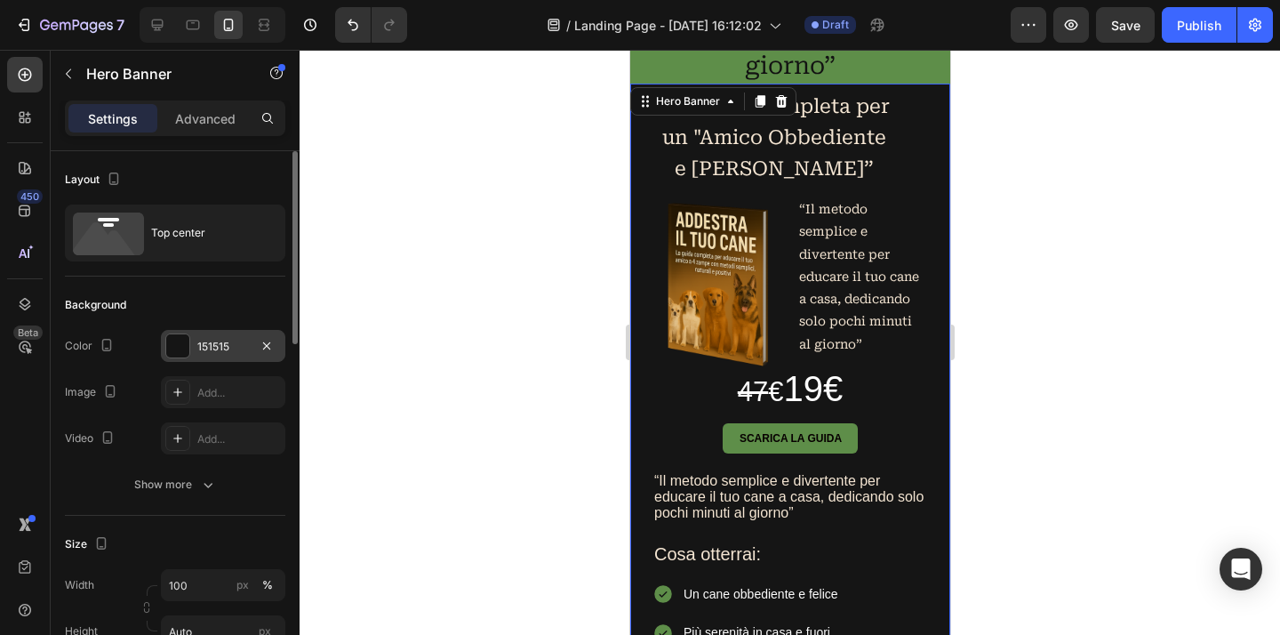
click at [235, 352] on div "151515" at bounding box center [223, 347] width 52 height 16
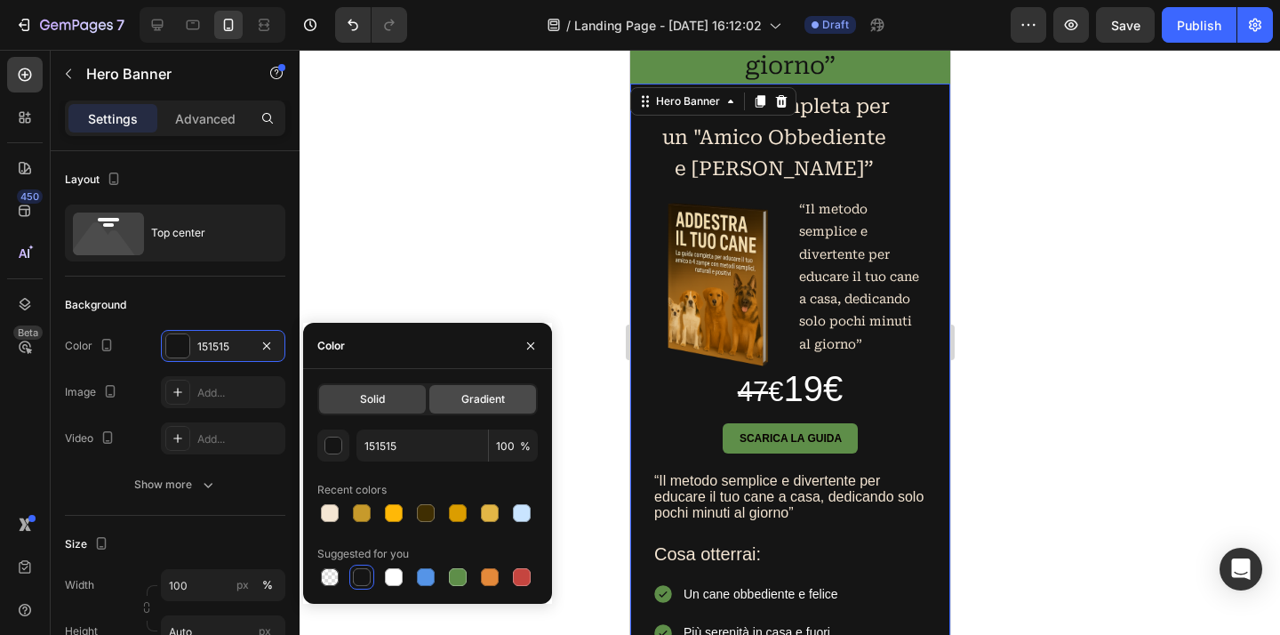
click at [471, 404] on span "Gradient" at bounding box center [483, 399] width 44 height 16
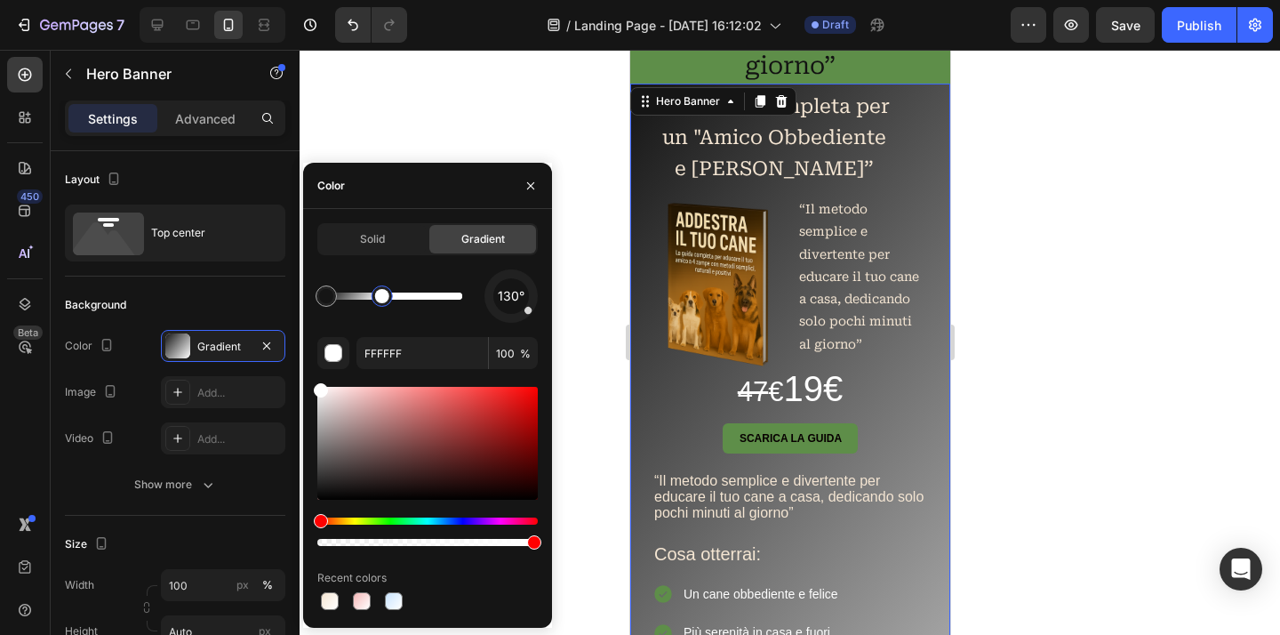
drag, startPoint x: 459, startPoint y: 299, endPoint x: 380, endPoint y: 307, distance: 79.6
click at [380, 303] on div at bounding box center [382, 296] width 14 height 14
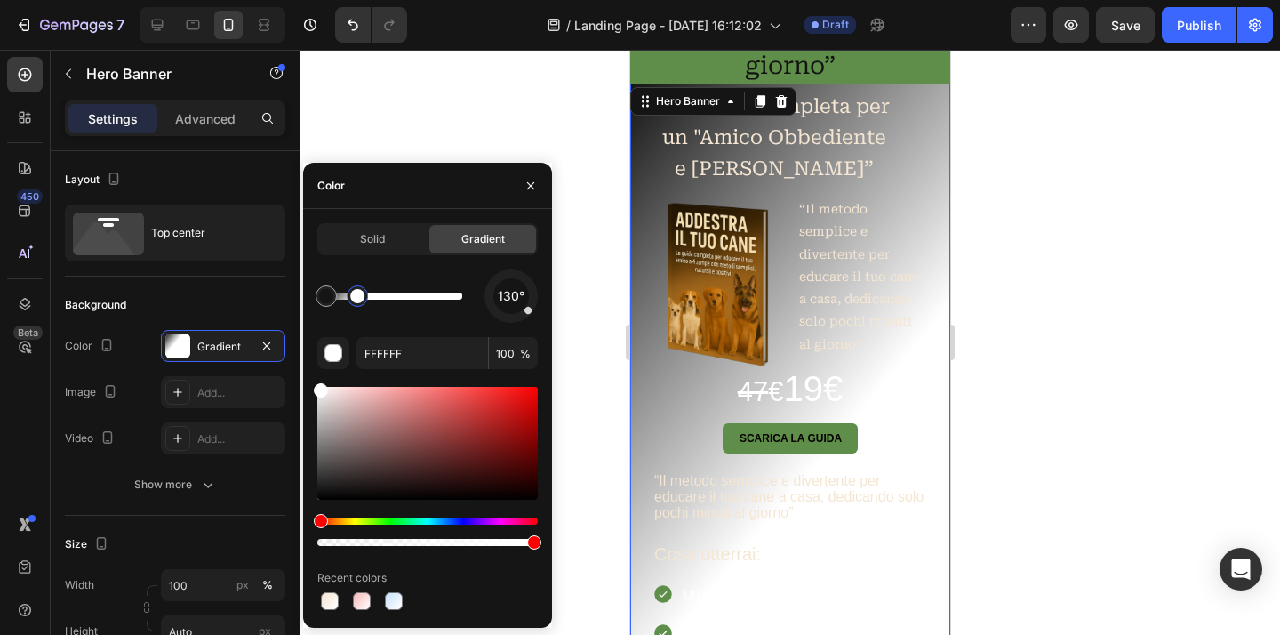
click at [357, 308] on div at bounding box center [357, 296] width 32 height 32
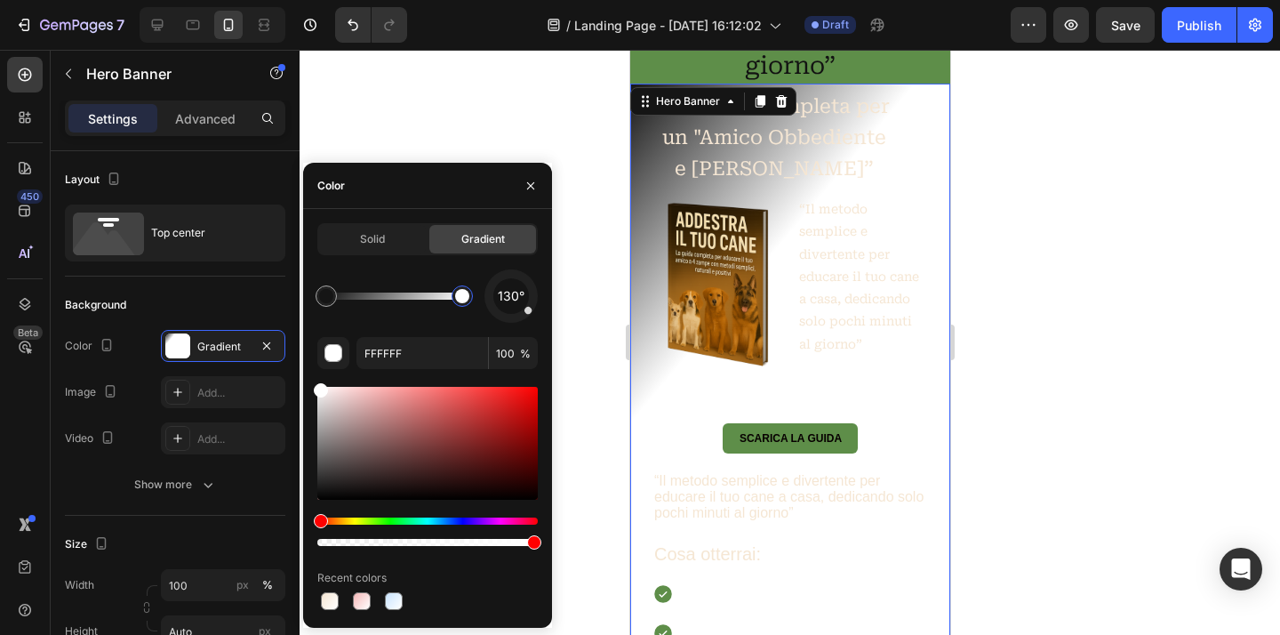
drag, startPoint x: 355, startPoint y: 301, endPoint x: 478, endPoint y: 303, distance: 122.7
click at [478, 303] on div "130°" at bounding box center [427, 295] width 220 height 53
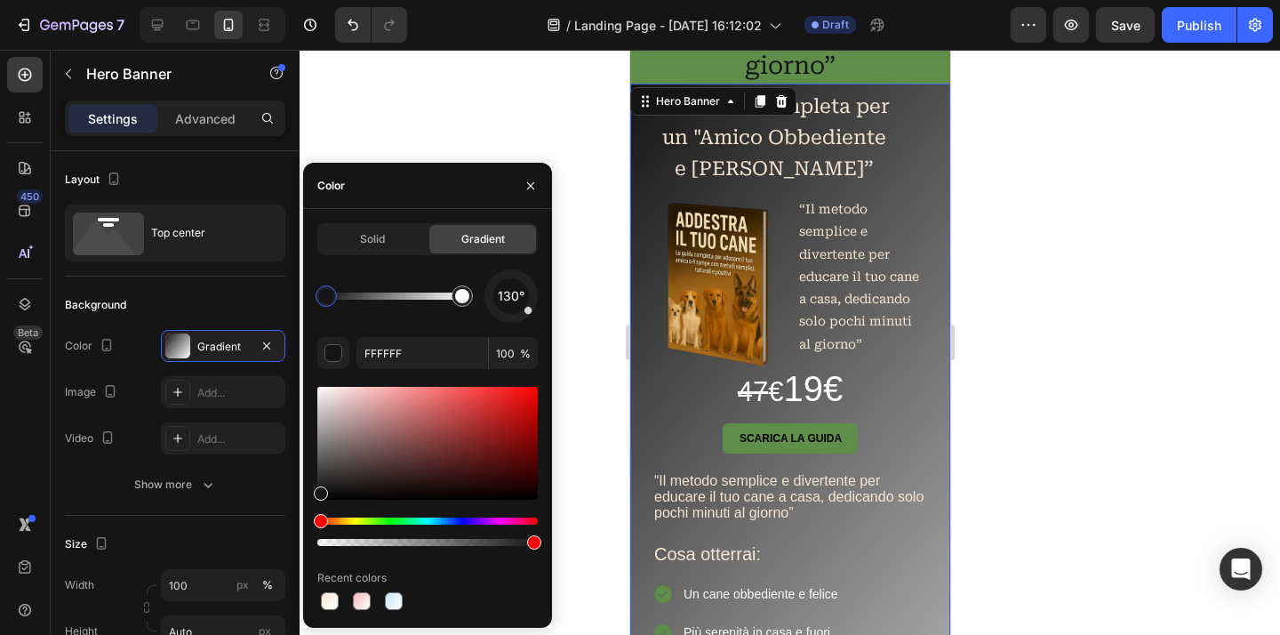
type input "151515"
drag, startPoint x: 326, startPoint y: 296, endPoint x: 360, endPoint y: 302, distance: 34.3
click at [348, 302] on div at bounding box center [341, 296] width 14 height 14
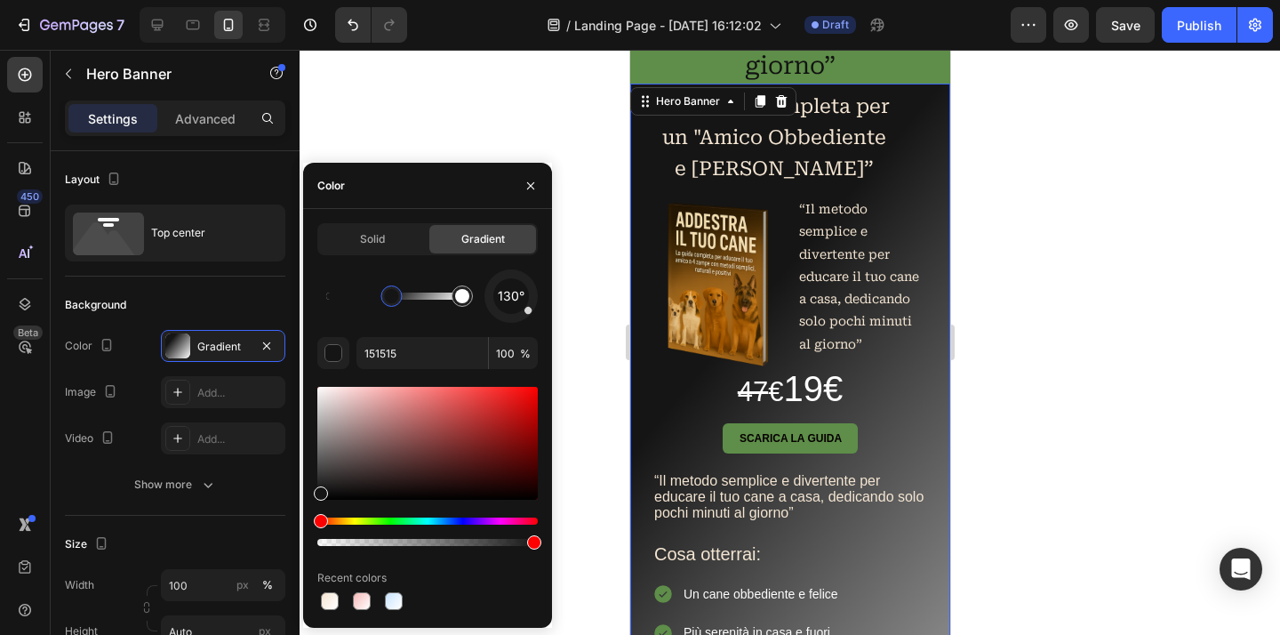
drag, startPoint x: 360, startPoint y: 303, endPoint x: 392, endPoint y: 305, distance: 32.0
click at [392, 305] on div at bounding box center [390, 295] width 21 height 21
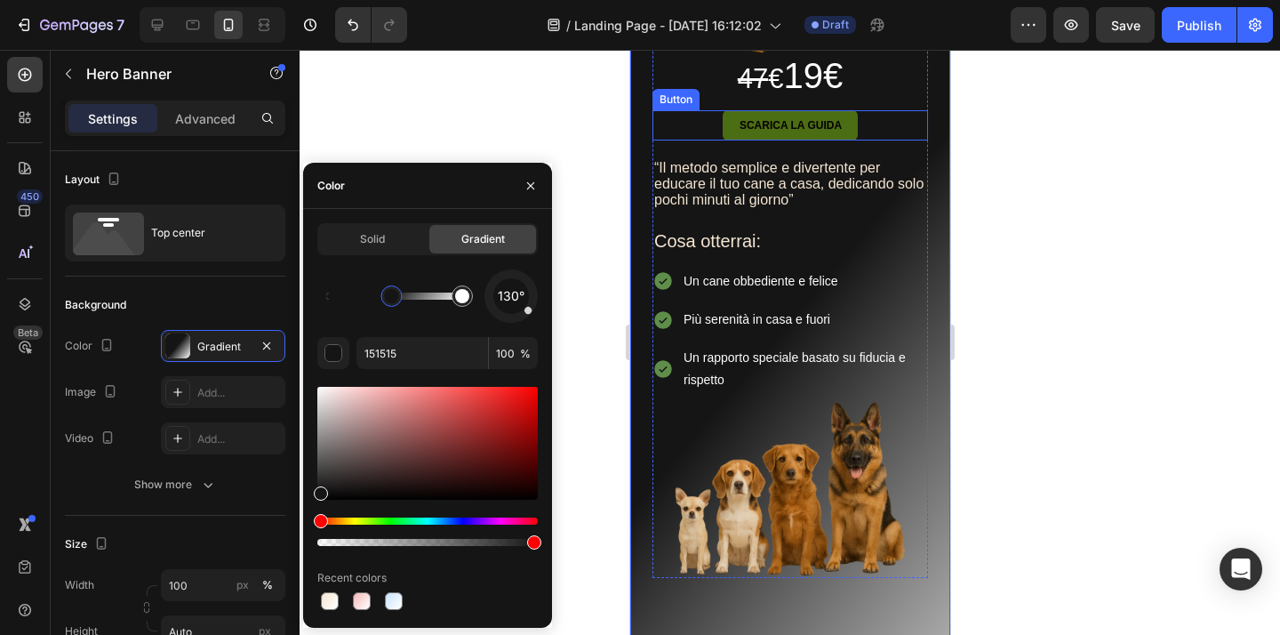
scroll to position [142, 0]
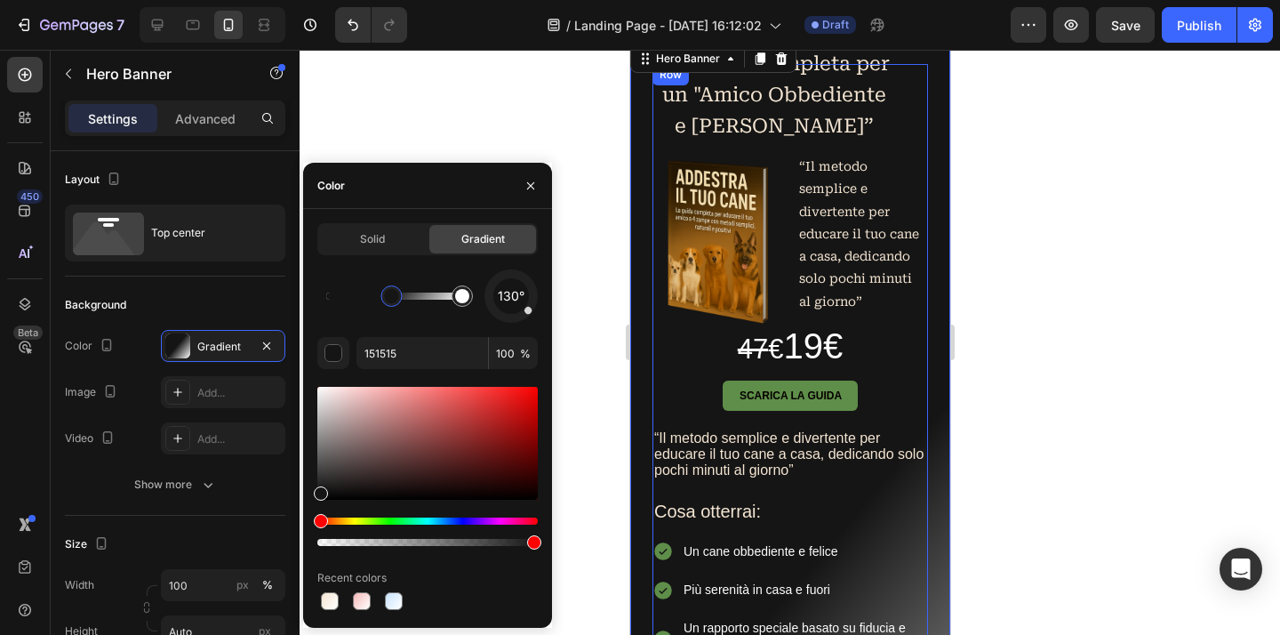
click at [1093, 404] on div at bounding box center [789, 342] width 980 height 585
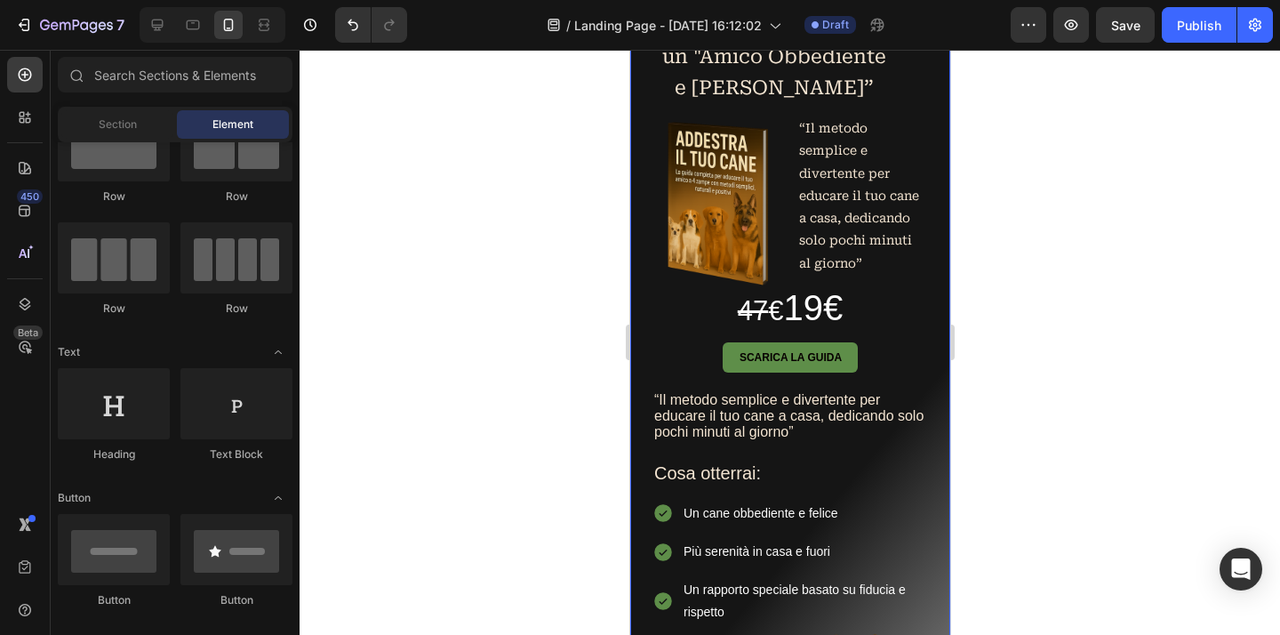
scroll to position [114, 0]
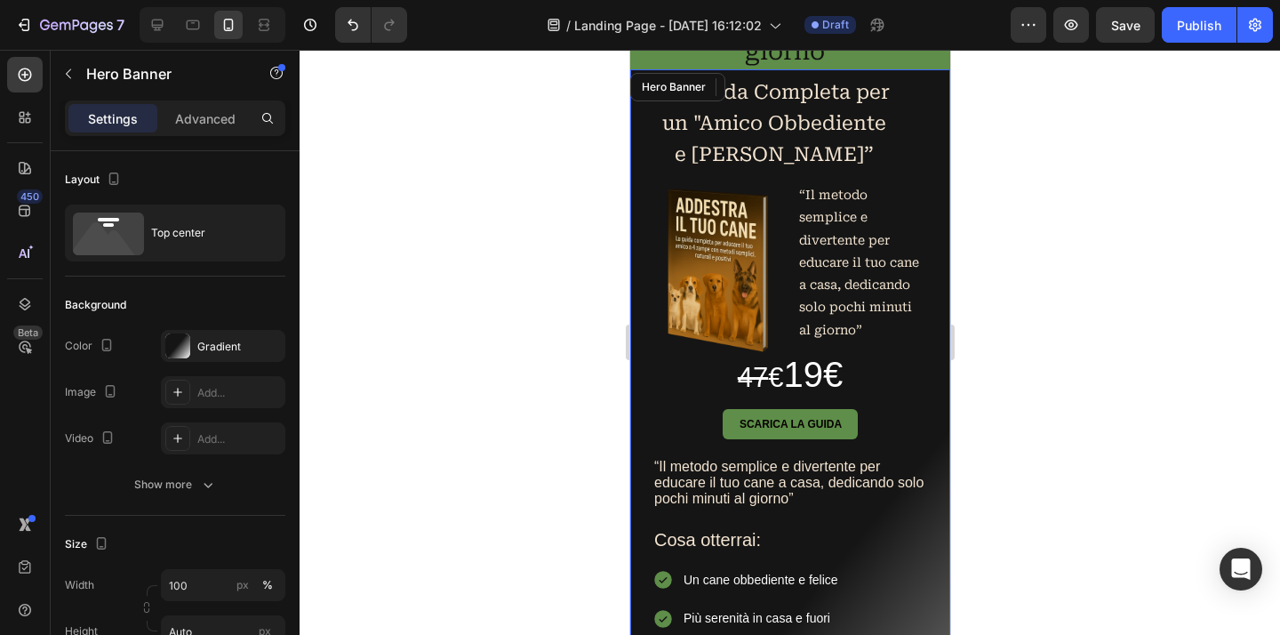
click at [235, 344] on div "Gradient" at bounding box center [223, 347] width 52 height 16
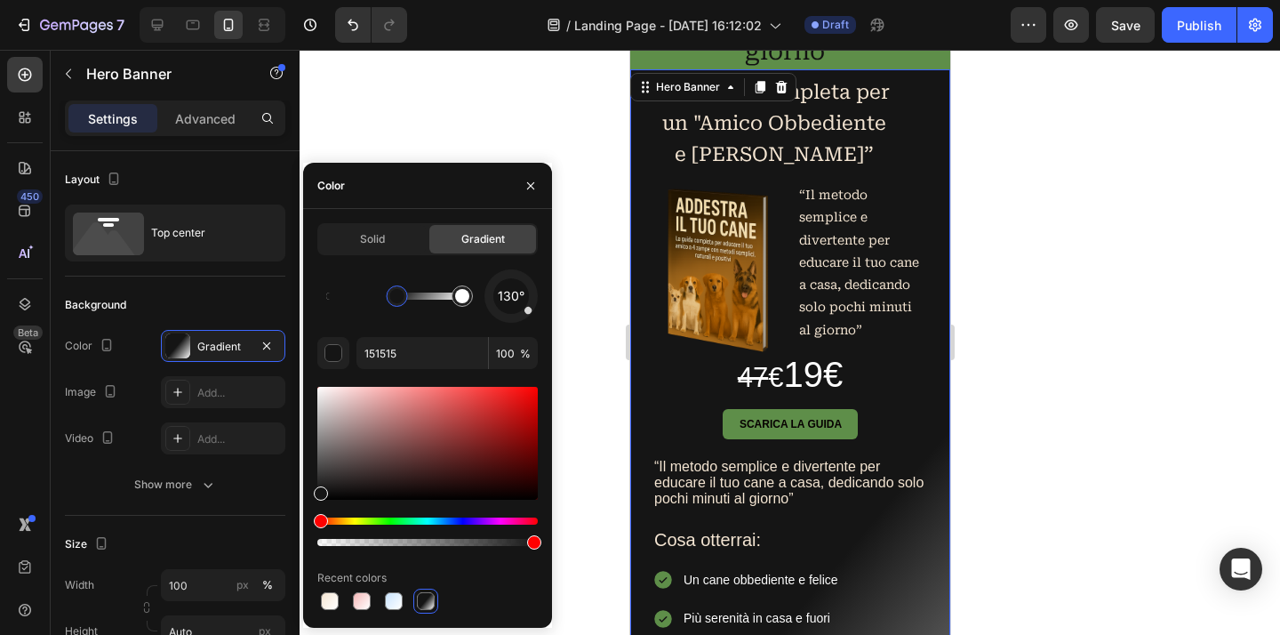
drag, startPoint x: 391, startPoint y: 296, endPoint x: 403, endPoint y: 297, distance: 11.6
click at [403, 297] on div at bounding box center [397, 296] width 14 height 14
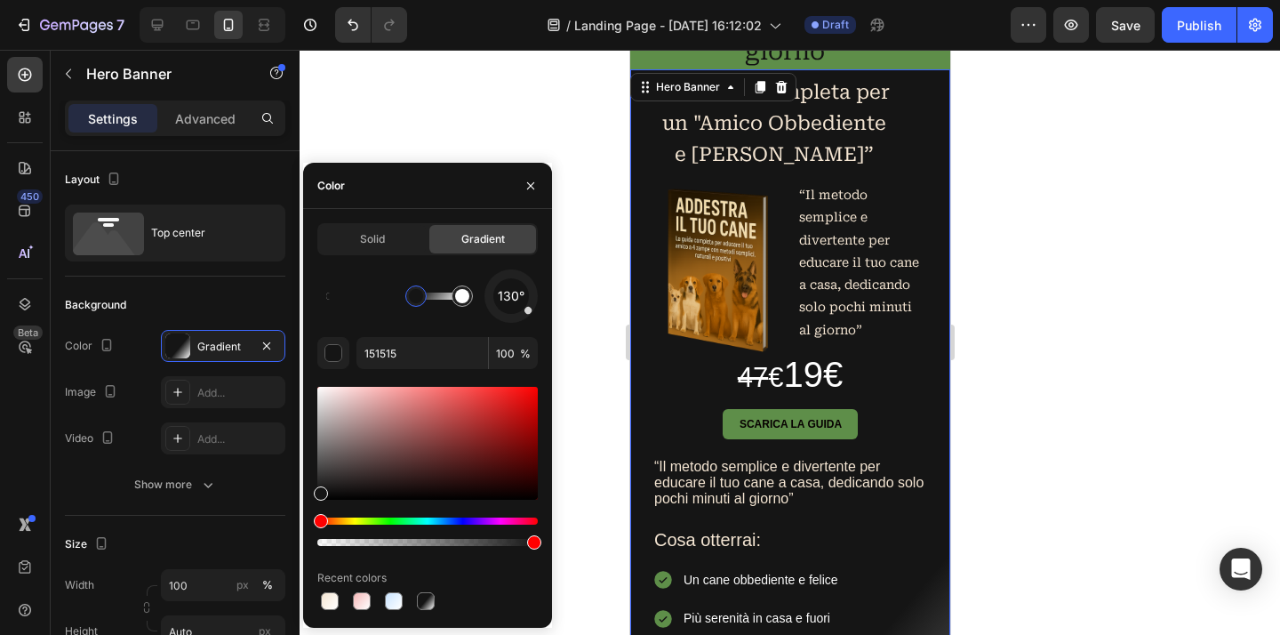
drag, startPoint x: 403, startPoint y: 297, endPoint x: 417, endPoint y: 299, distance: 14.3
click at [417, 299] on div at bounding box center [416, 296] width 14 height 14
drag, startPoint x: 420, startPoint y: 299, endPoint x: 373, endPoint y: 302, distance: 47.2
click at [373, 302] on div at bounding box center [374, 296] width 14 height 14
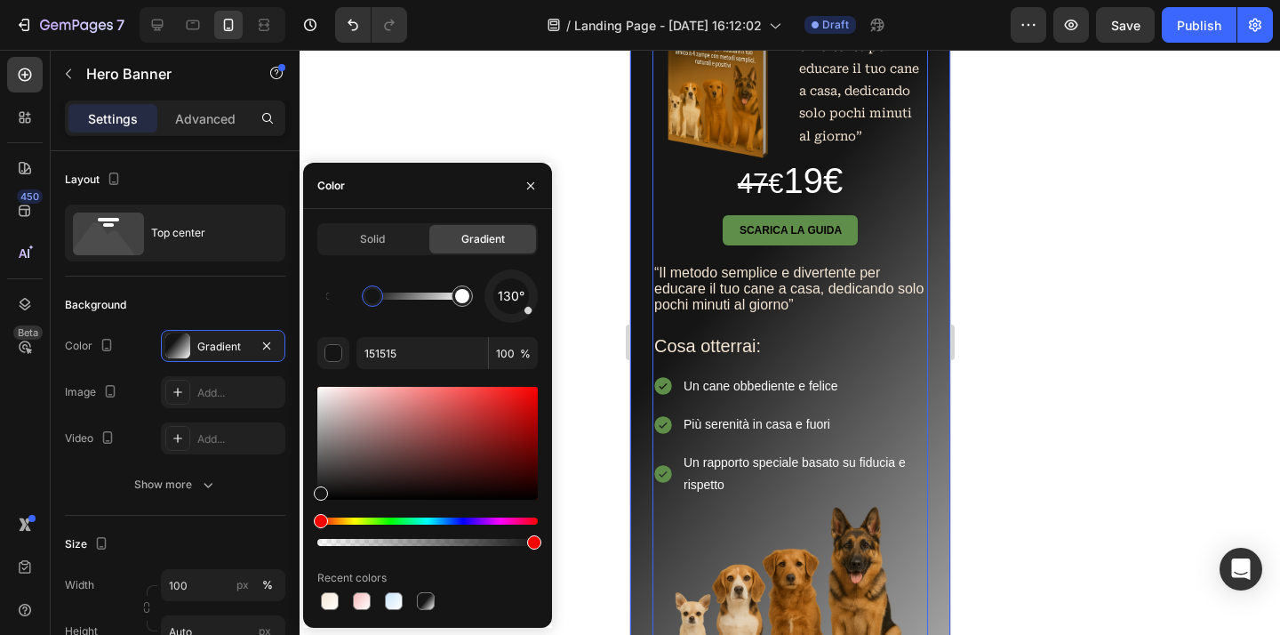
scroll to position [455, 0]
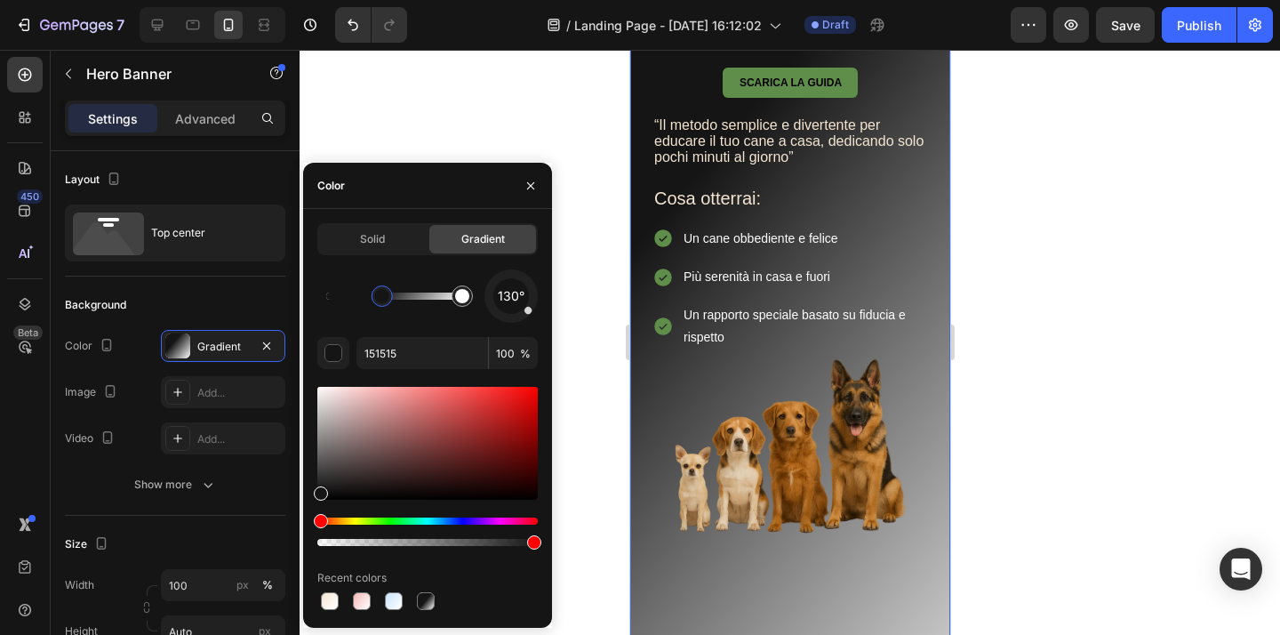
click at [382, 296] on div at bounding box center [382, 296] width 14 height 14
click at [439, 303] on div at bounding box center [439, 296] width 14 height 14
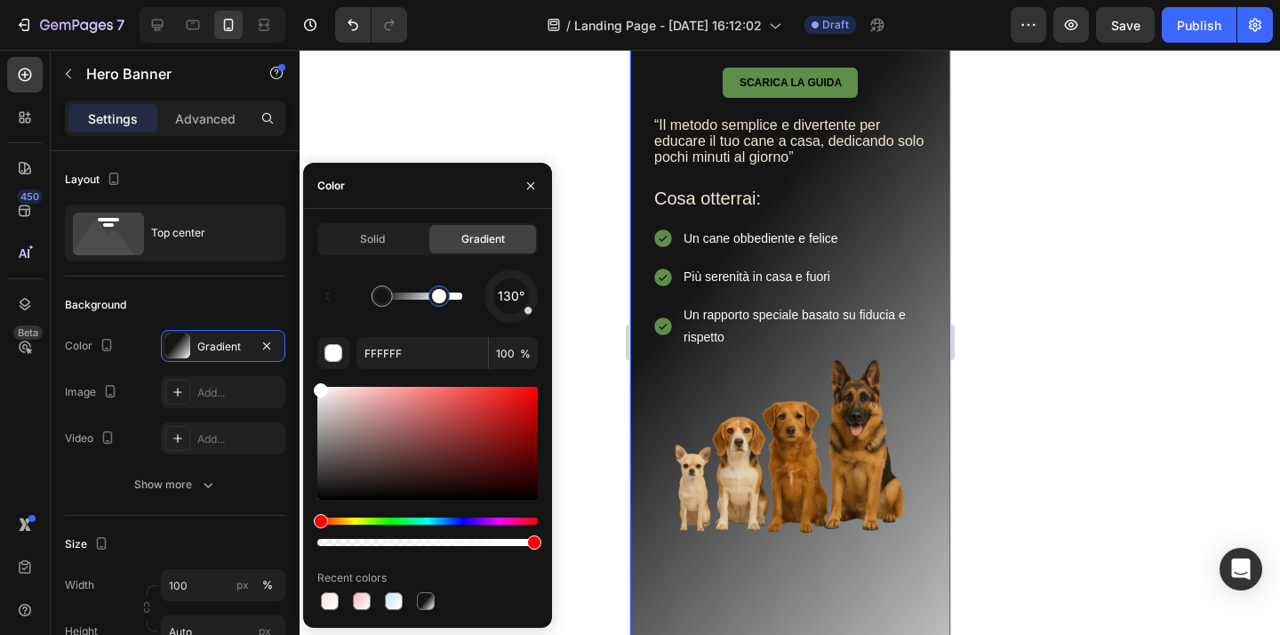
click at [455, 302] on div "130°" at bounding box center [427, 295] width 220 height 53
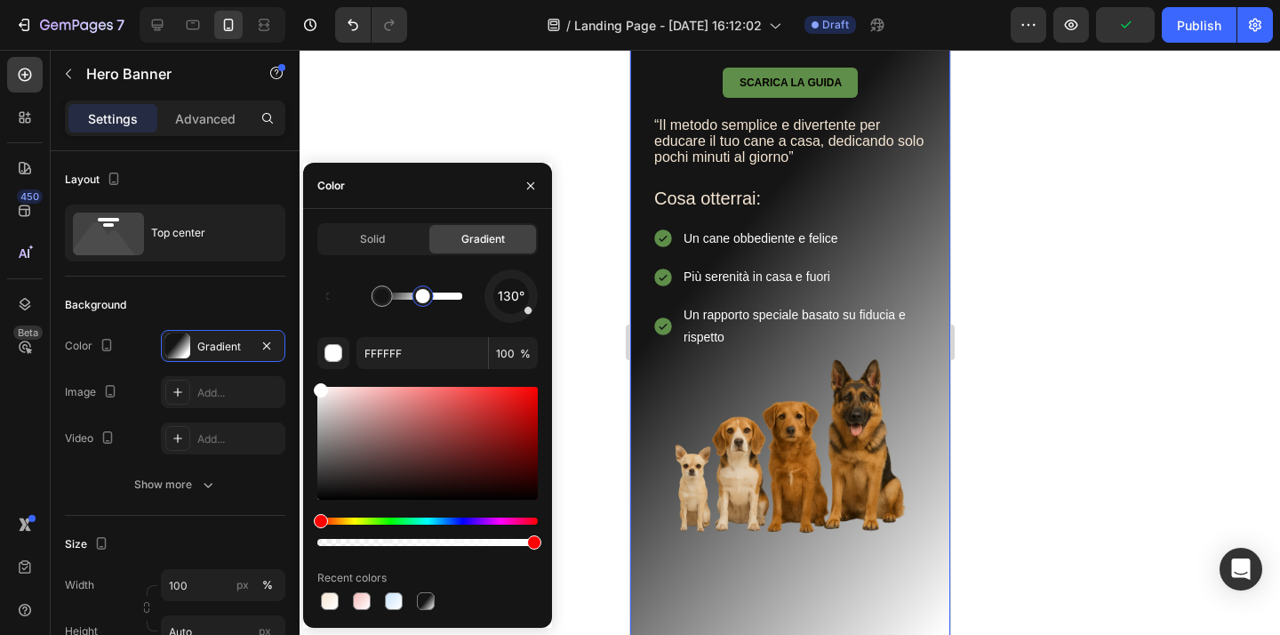
drag, startPoint x: 439, startPoint y: 296, endPoint x: 422, endPoint y: 299, distance: 17.3
click at [423, 299] on div at bounding box center [423, 296] width 14 height 14
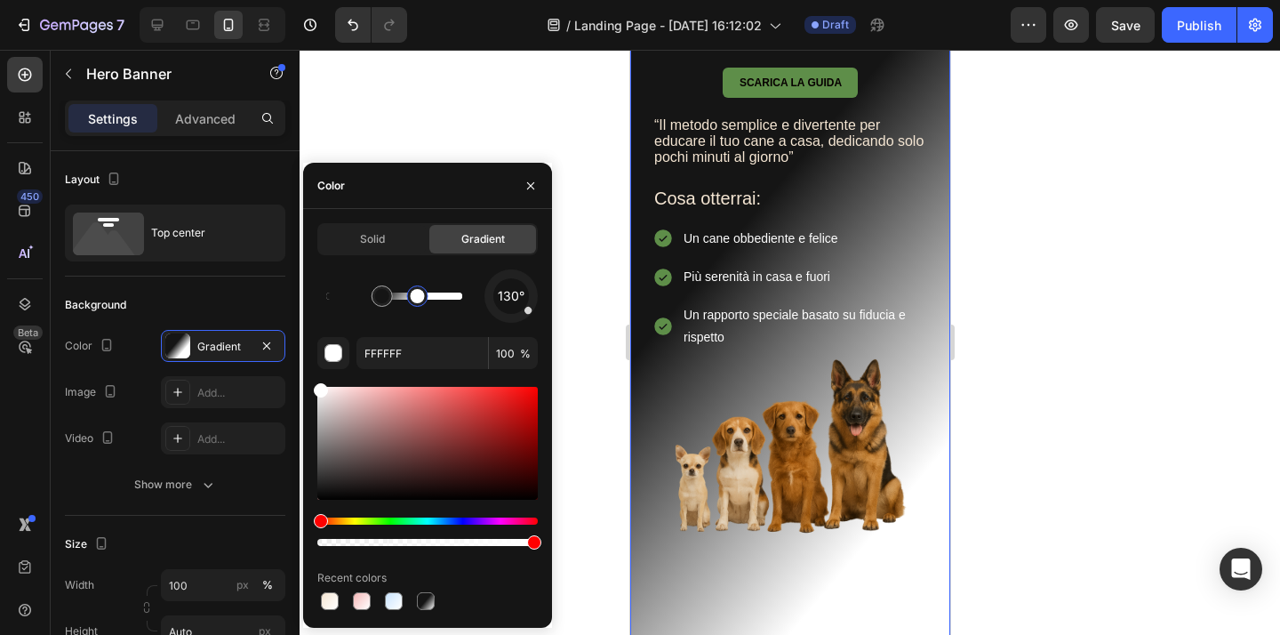
drag, startPoint x: 426, startPoint y: 306, endPoint x: 407, endPoint y: 307, distance: 18.7
click at [407, 307] on div at bounding box center [418, 296] width 32 height 32
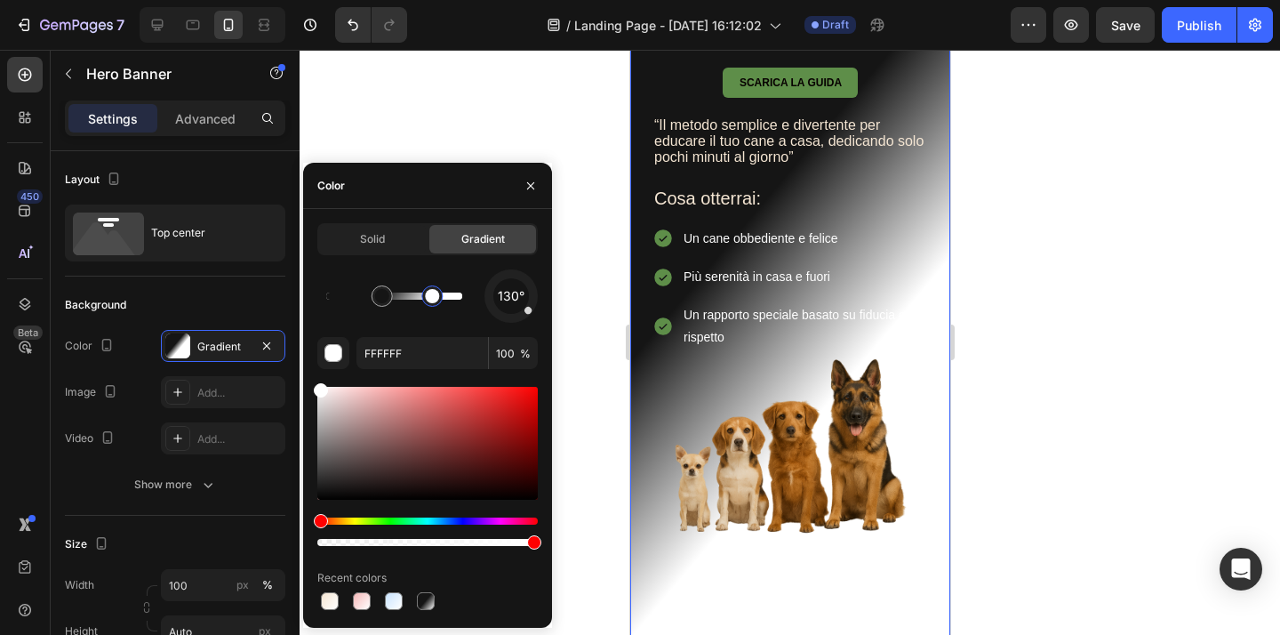
drag, startPoint x: 407, startPoint y: 302, endPoint x: 432, endPoint y: 301, distance: 24.9
click at [432, 301] on div at bounding box center [432, 296] width 14 height 14
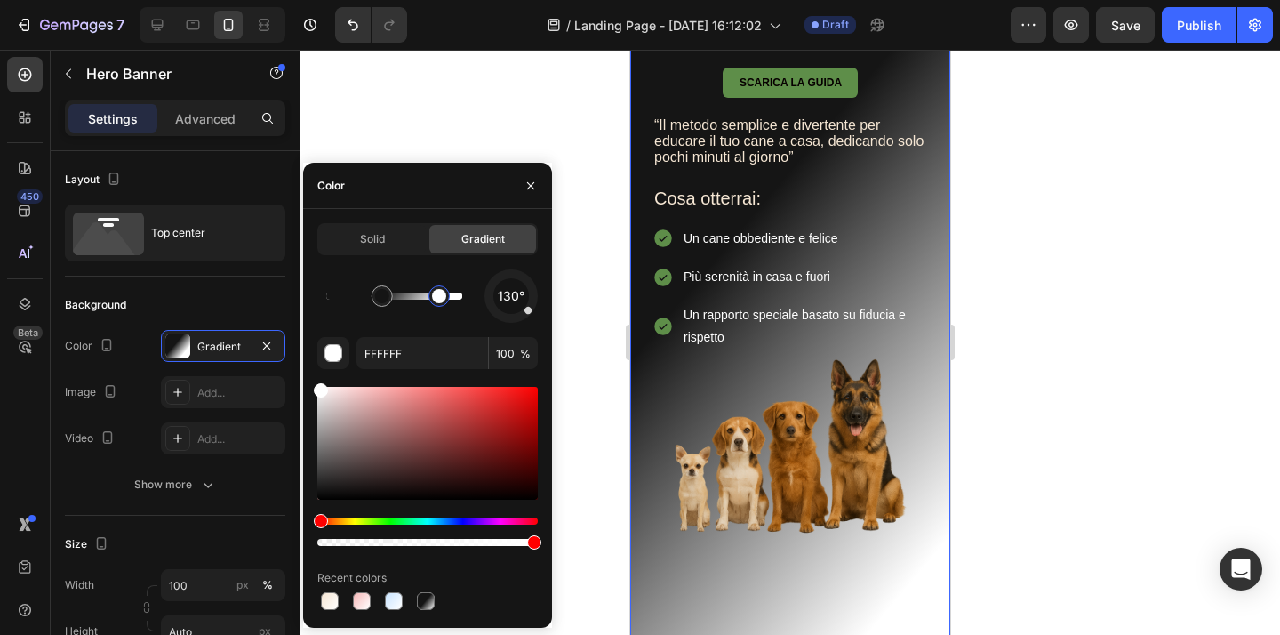
drag, startPoint x: 432, startPoint y: 301, endPoint x: 441, endPoint y: 305, distance: 9.6
click at [441, 303] on div at bounding box center [439, 296] width 14 height 14
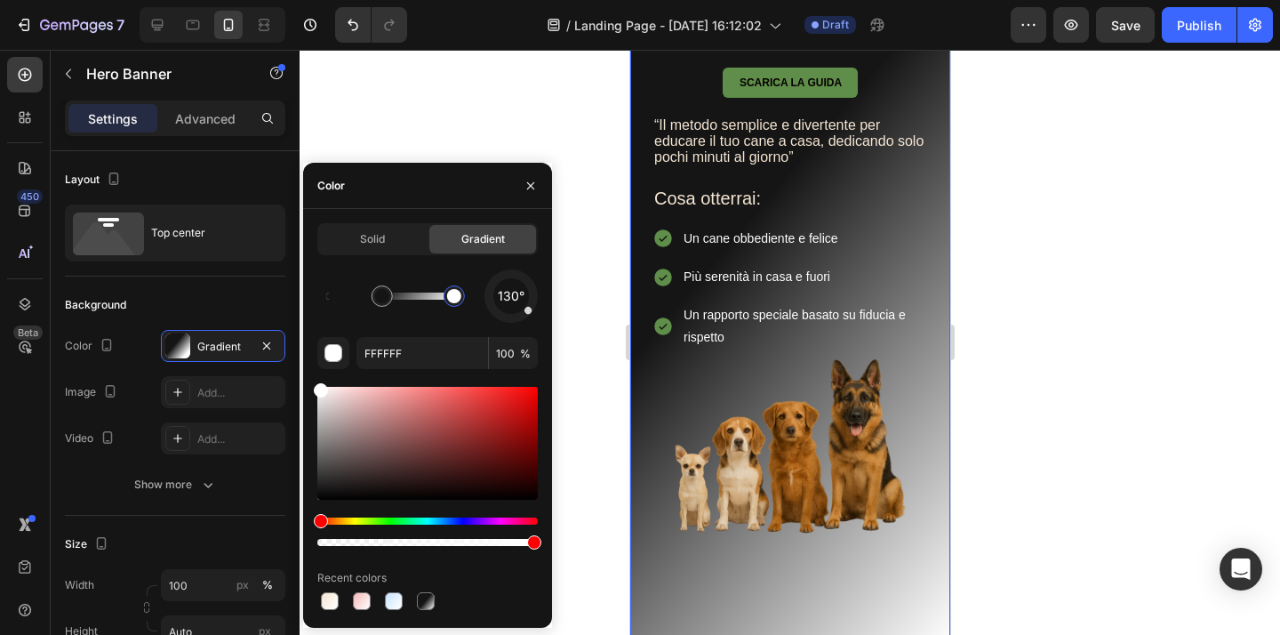
drag, startPoint x: 441, startPoint y: 305, endPoint x: 465, endPoint y: 300, distance: 24.4
click at [461, 300] on div at bounding box center [454, 296] width 14 height 14
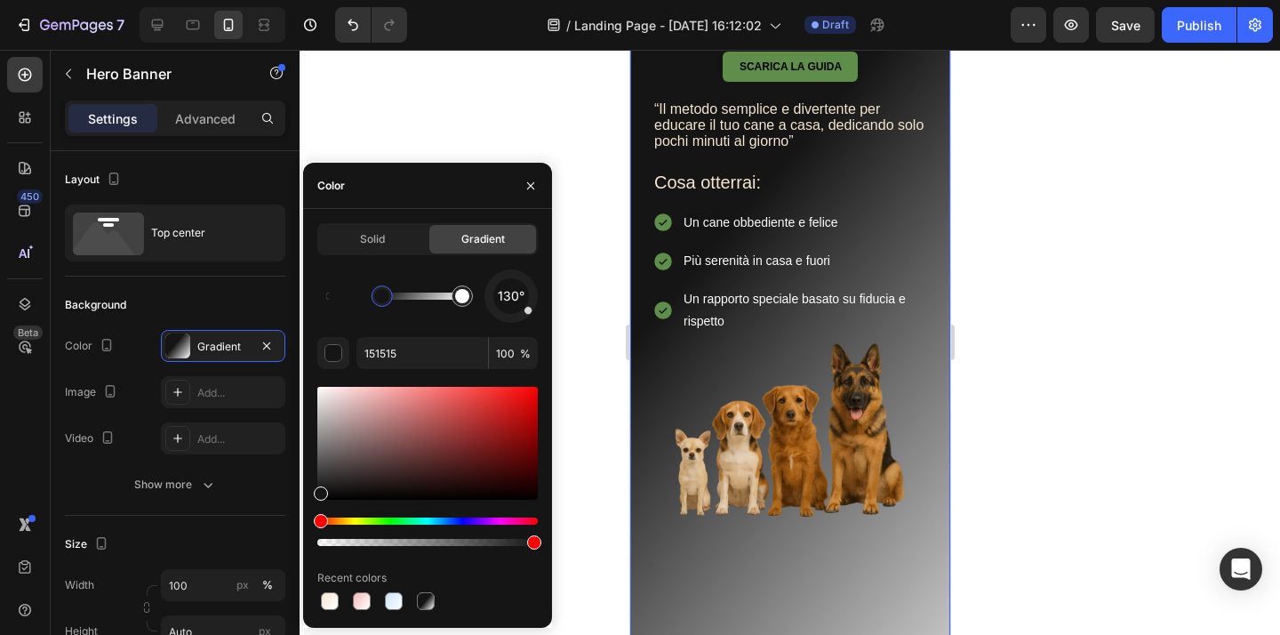
scroll to position [569, 0]
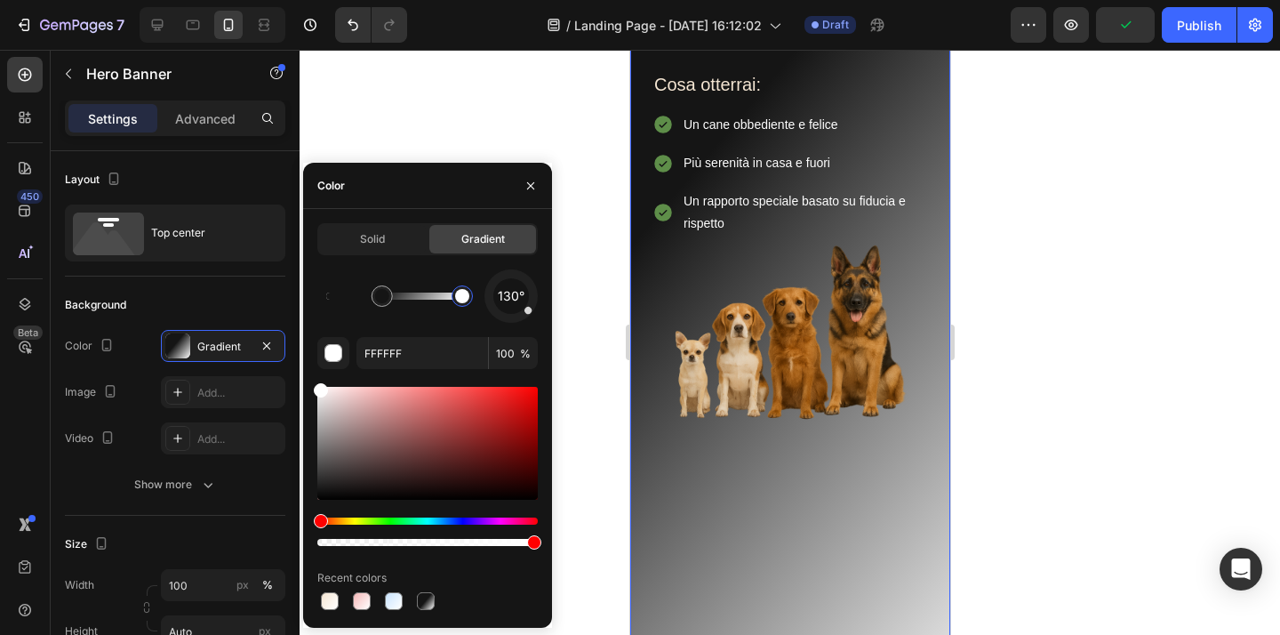
drag, startPoint x: 462, startPoint y: 302, endPoint x: 482, endPoint y: 306, distance: 19.9
click at [482, 306] on div "130°" at bounding box center [427, 295] width 220 height 53
type input "151515"
drag, startPoint x: 386, startPoint y: 298, endPoint x: 397, endPoint y: 297, distance: 11.6
click at [397, 297] on div at bounding box center [393, 296] width 14 height 14
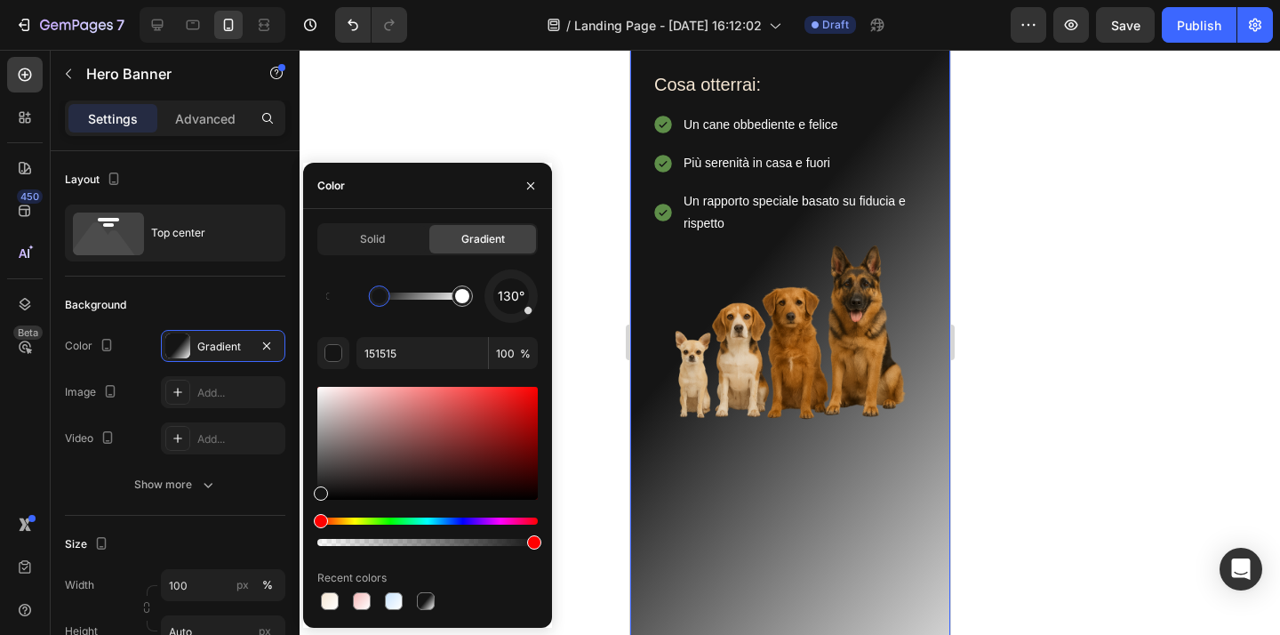
drag, startPoint x: 397, startPoint y: 297, endPoint x: 379, endPoint y: 295, distance: 17.9
click at [379, 295] on div at bounding box center [379, 296] width 14 height 14
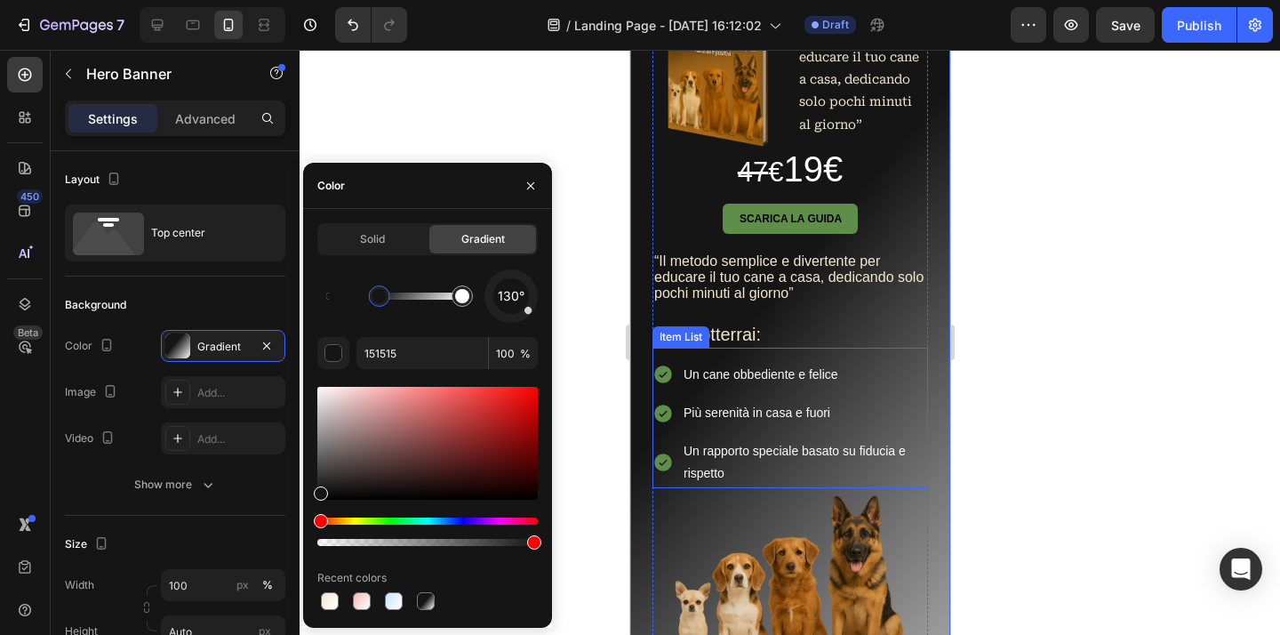
scroll to position [299, 0]
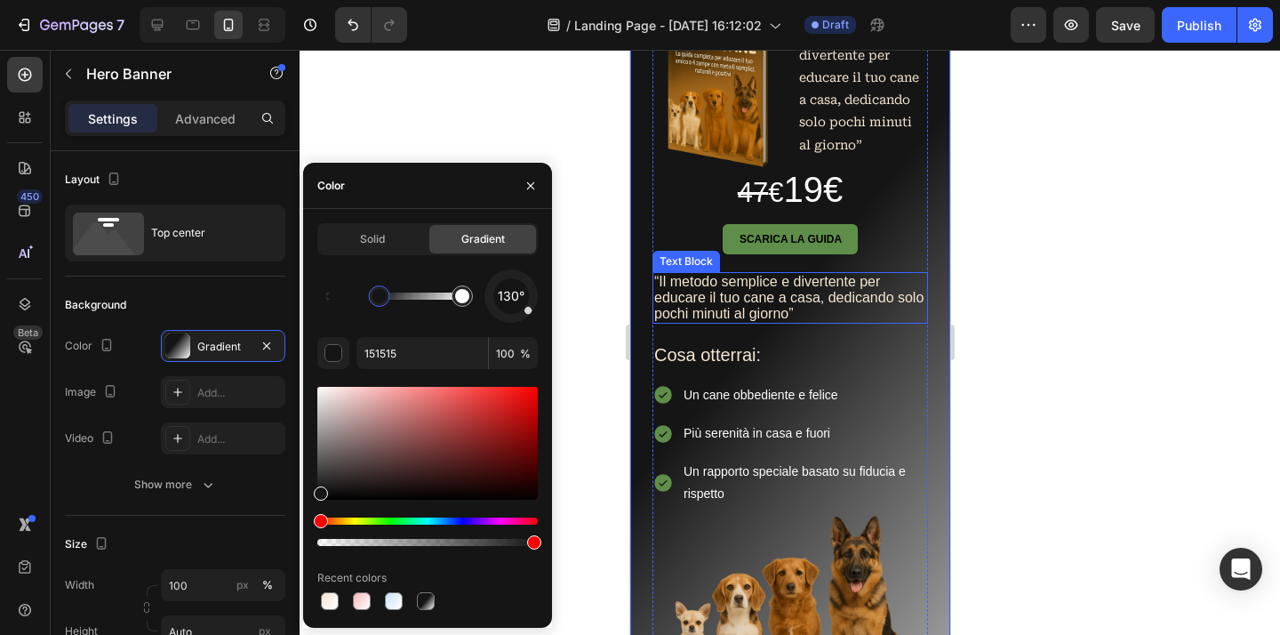
click at [767, 297] on p "“Il metodo semplice e divertente per educare il tuo cane a casa, dedicando solo…" at bounding box center [789, 298] width 272 height 48
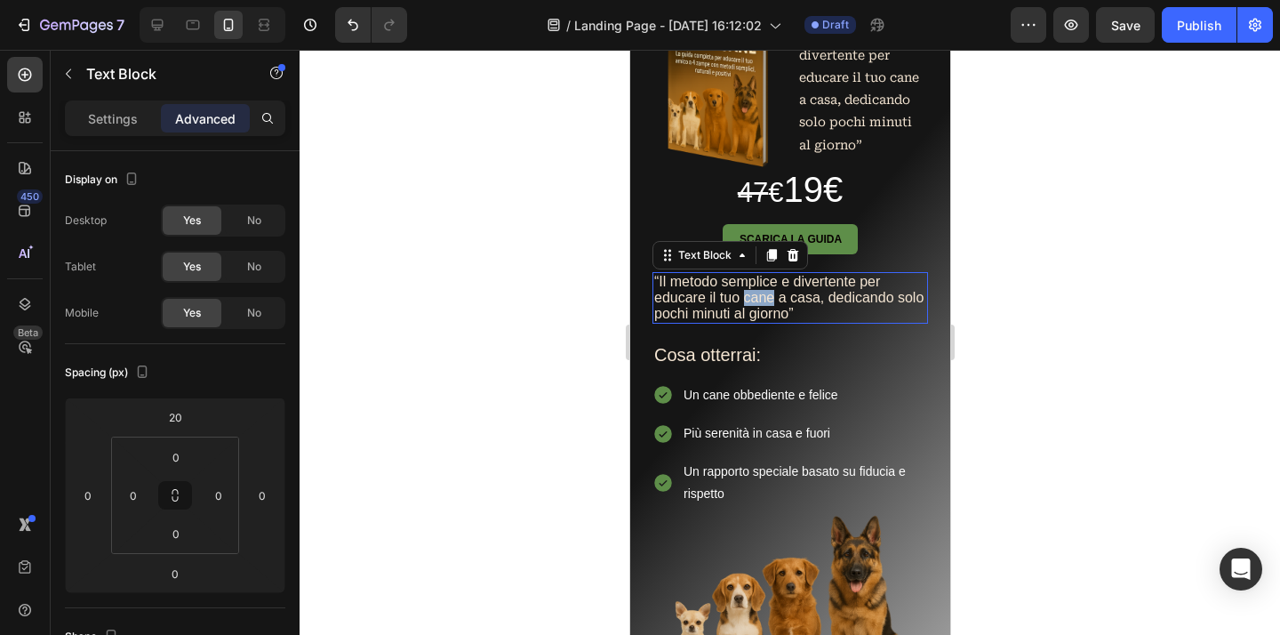
click at [767, 297] on p "“Il metodo semplice e divertente per educare il tuo cane a casa, dedicando solo…" at bounding box center [789, 298] width 272 height 48
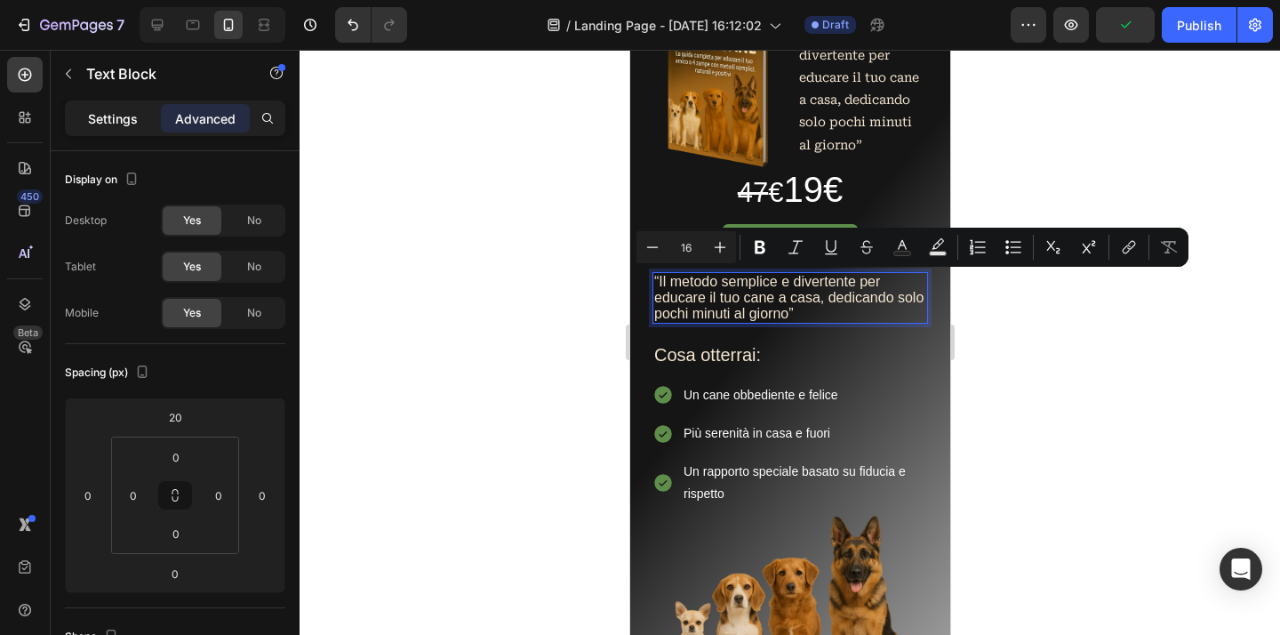
click at [122, 124] on p "Settings" at bounding box center [113, 118] width 50 height 19
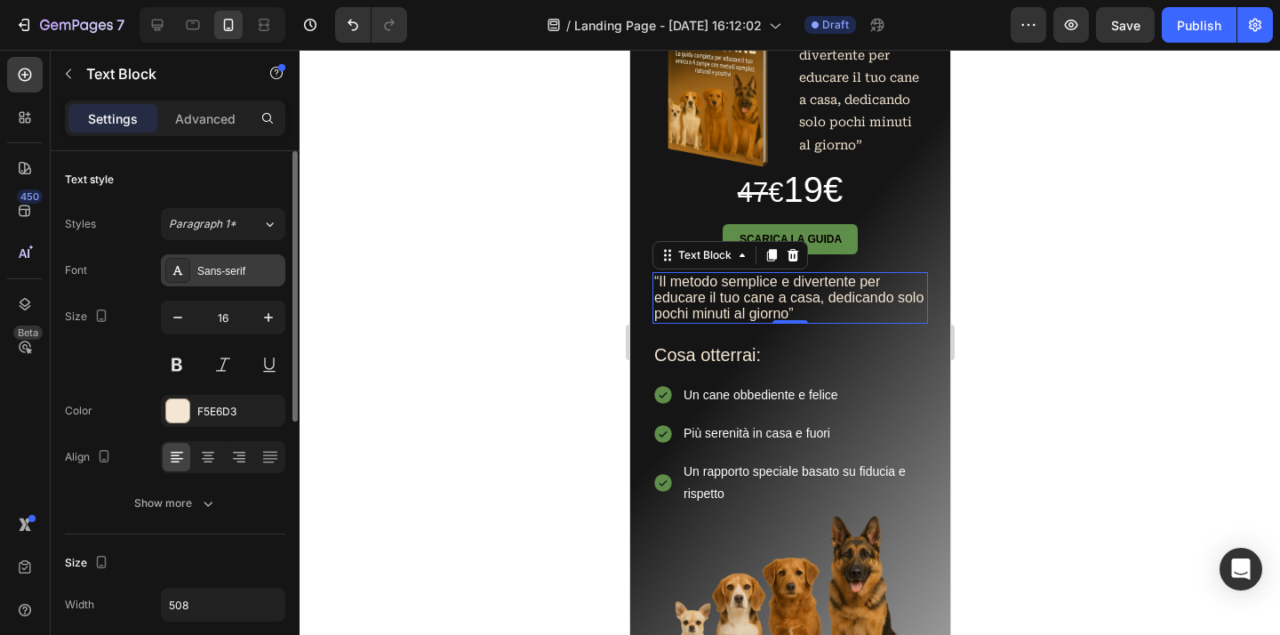
click at [249, 270] on div "Sans-serif" at bounding box center [239, 271] width 84 height 16
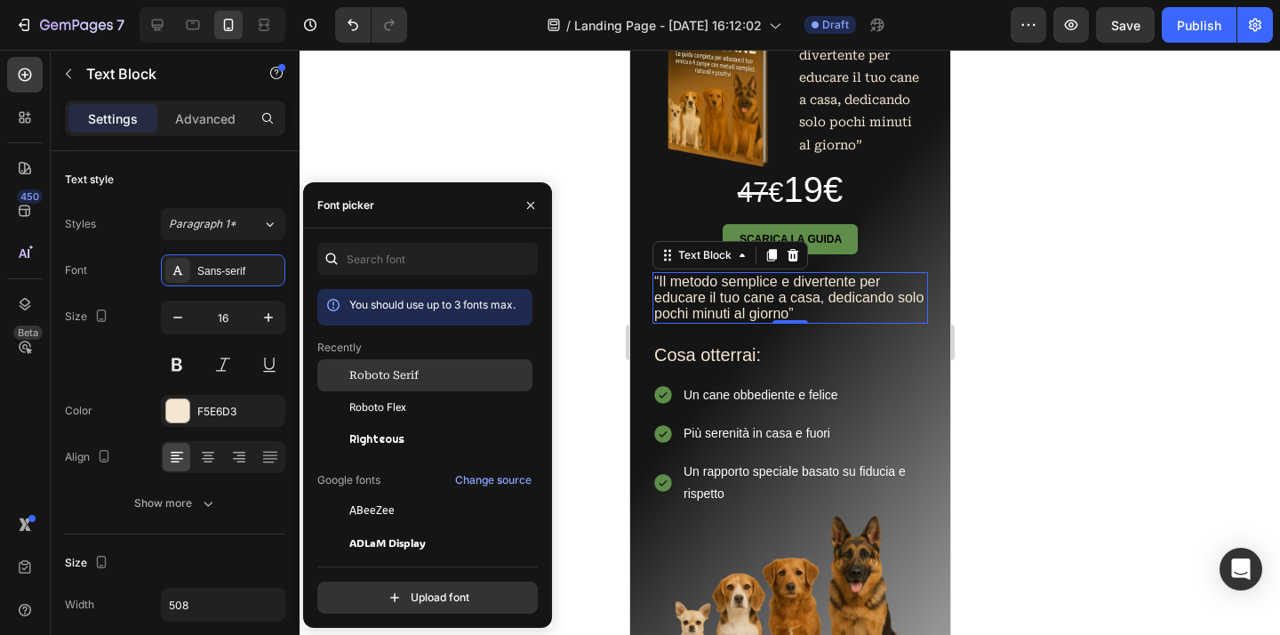
click at [369, 383] on span "Roboto Serif" at bounding box center [383, 375] width 69 height 16
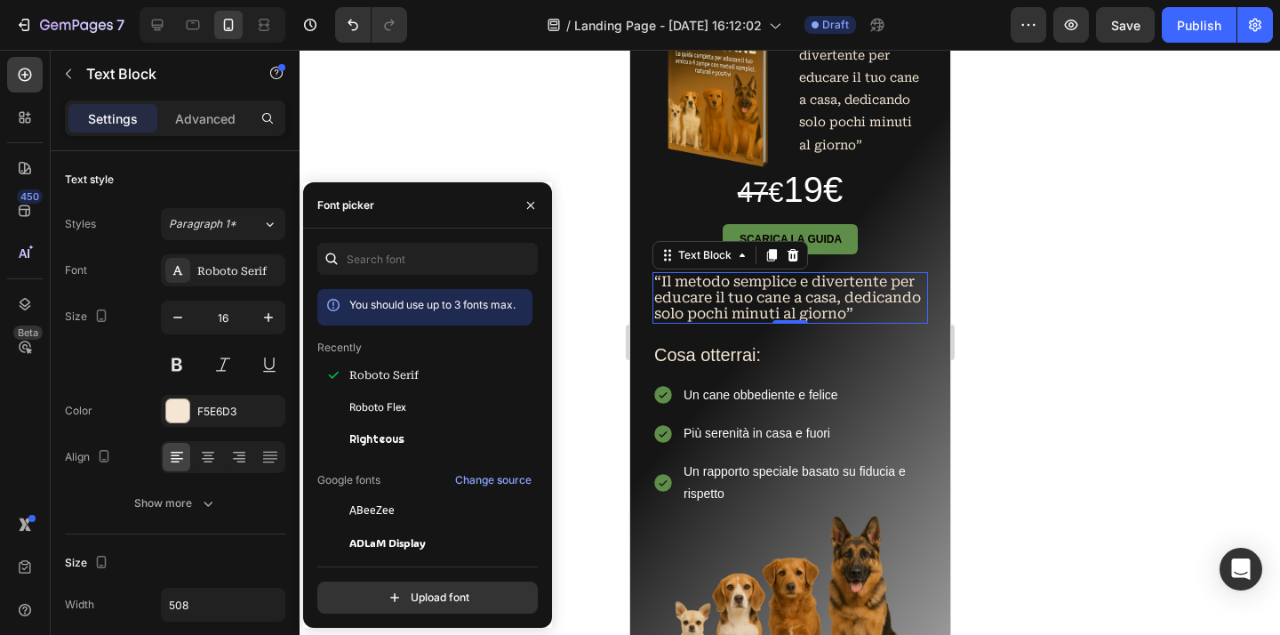
click at [996, 378] on div at bounding box center [789, 342] width 980 height 585
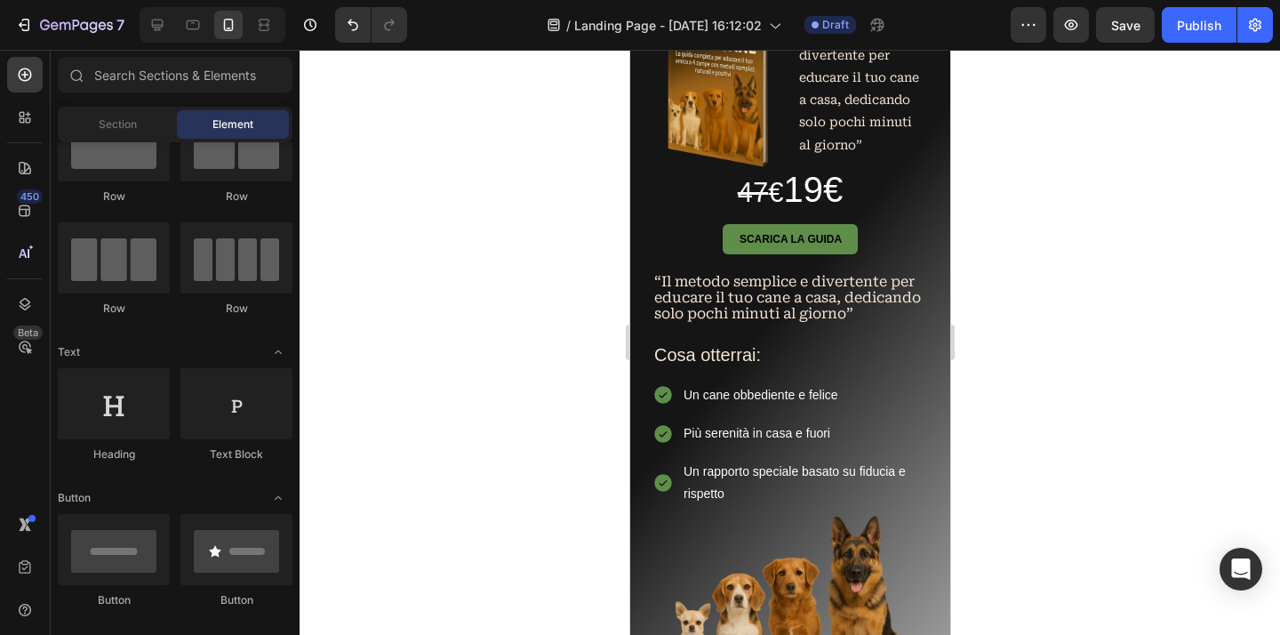
scroll to position [71, 0]
click at [728, 402] on span "Un cane obbediente e felice" at bounding box center [760, 394] width 155 height 14
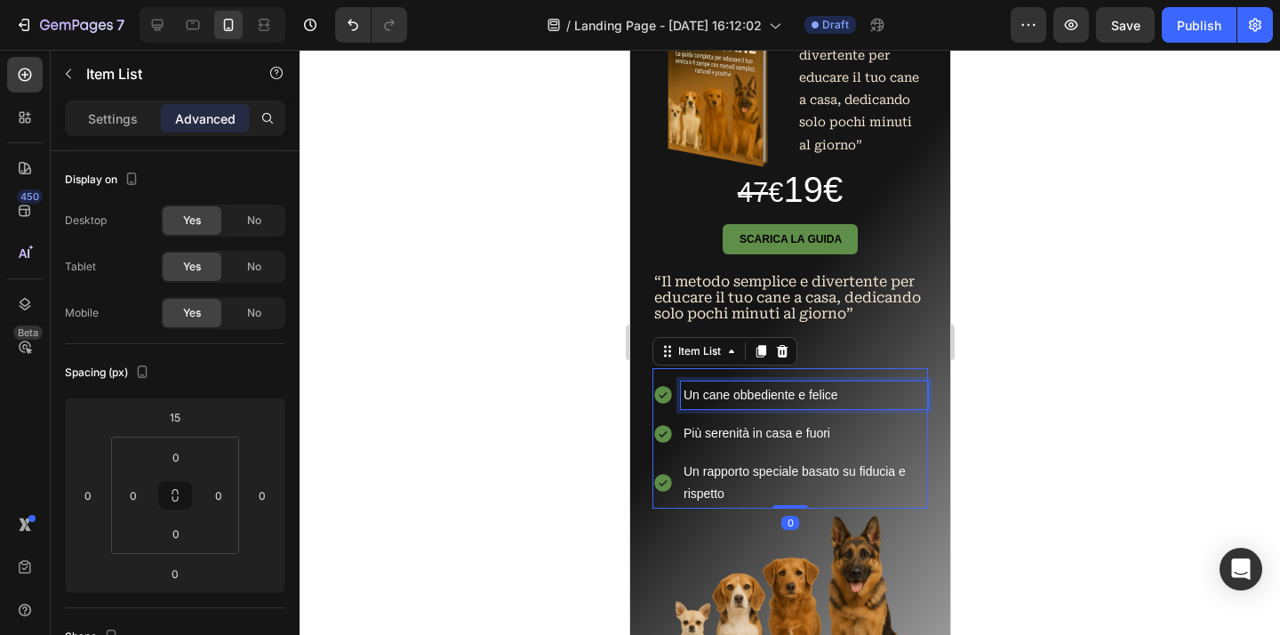
click at [758, 402] on span "Un cane obbediente e felice" at bounding box center [760, 394] width 155 height 14
click at [834, 402] on span "Un cane obbediente e felice" at bounding box center [760, 394] width 155 height 14
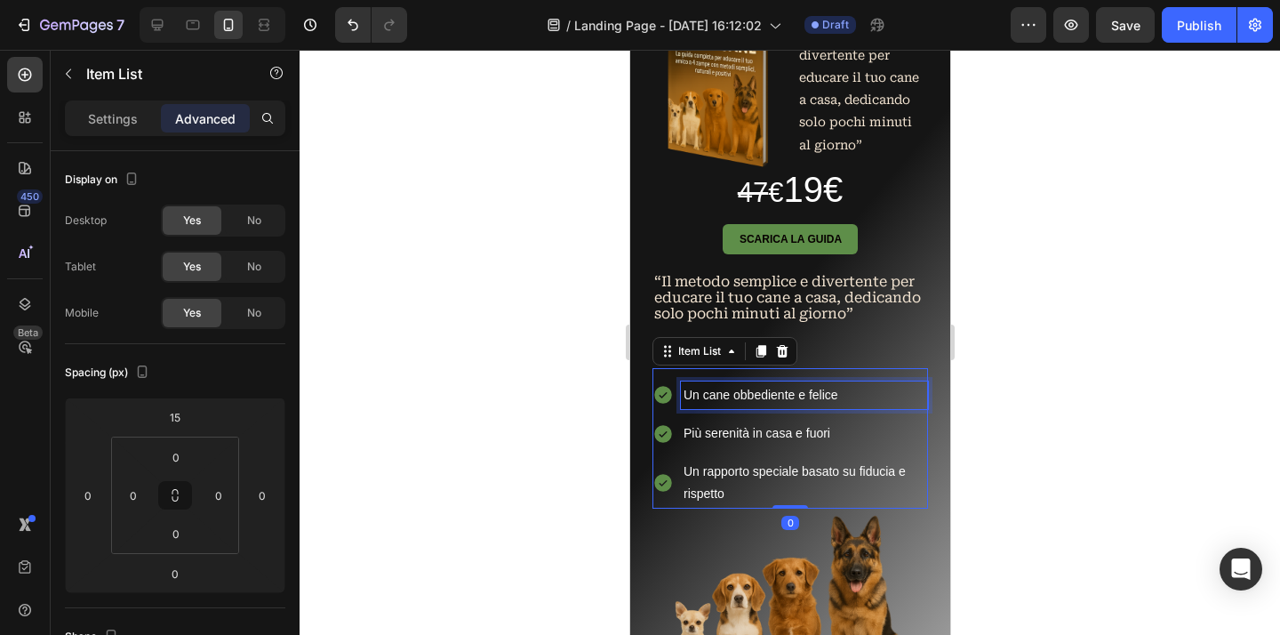
click at [834, 402] on span "Un cane obbediente e felice" at bounding box center [760, 394] width 155 height 14
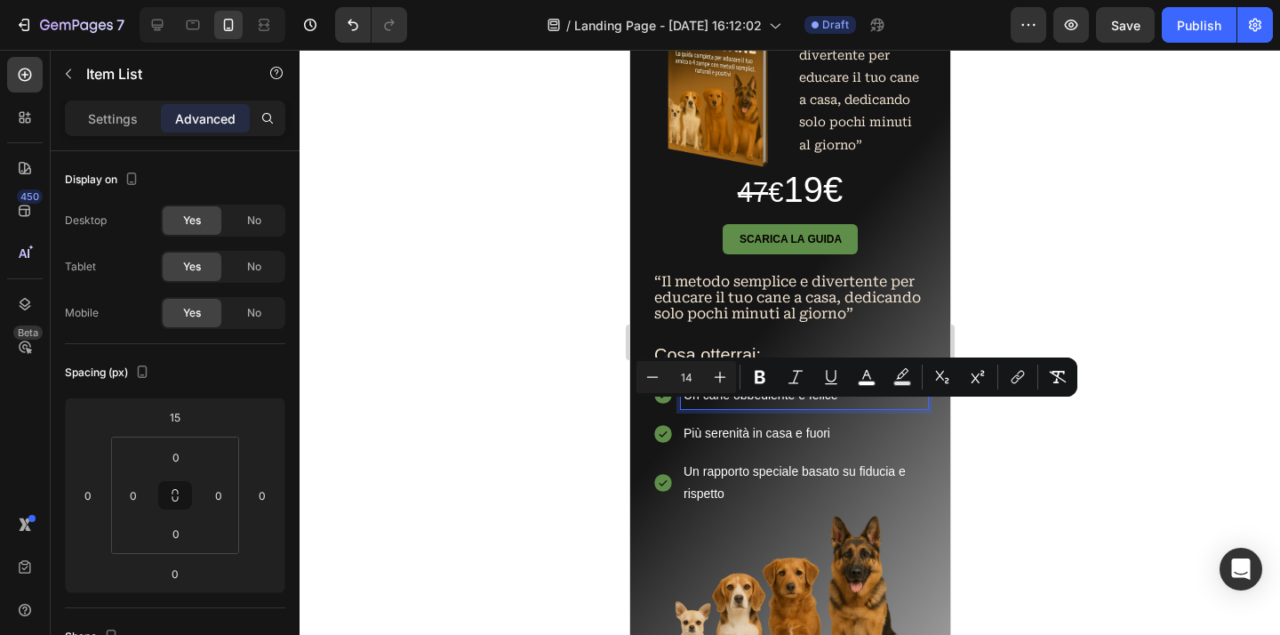
click at [101, 129] on div "Settings" at bounding box center [112, 118] width 89 height 28
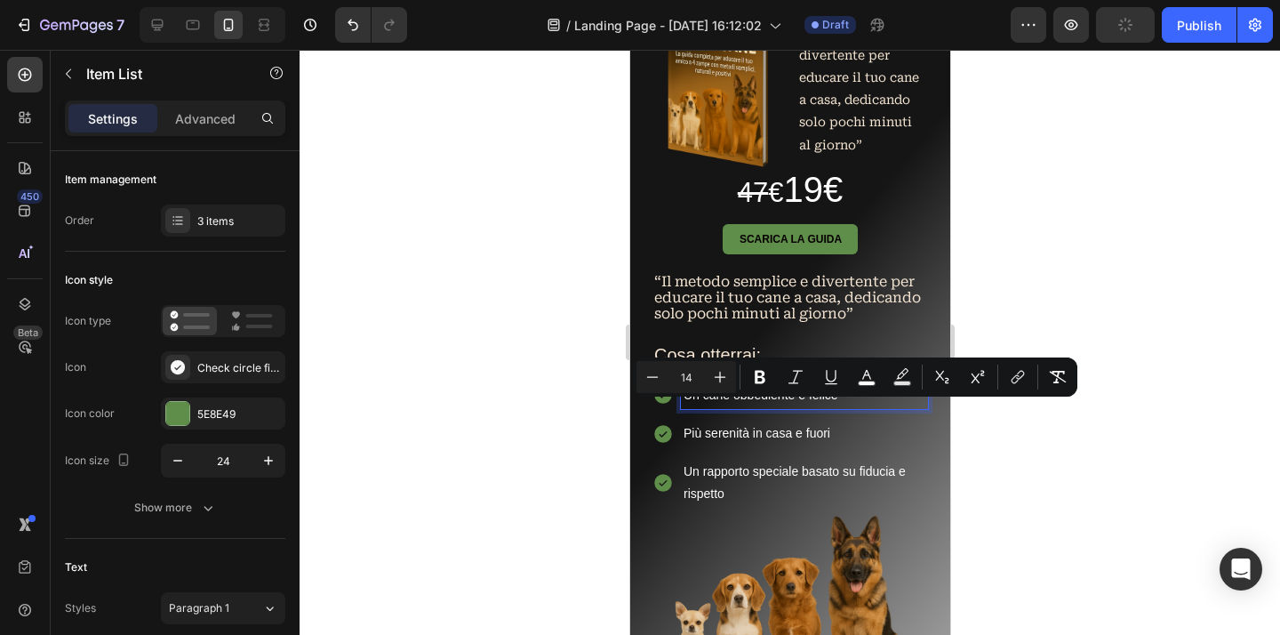
type input "8"
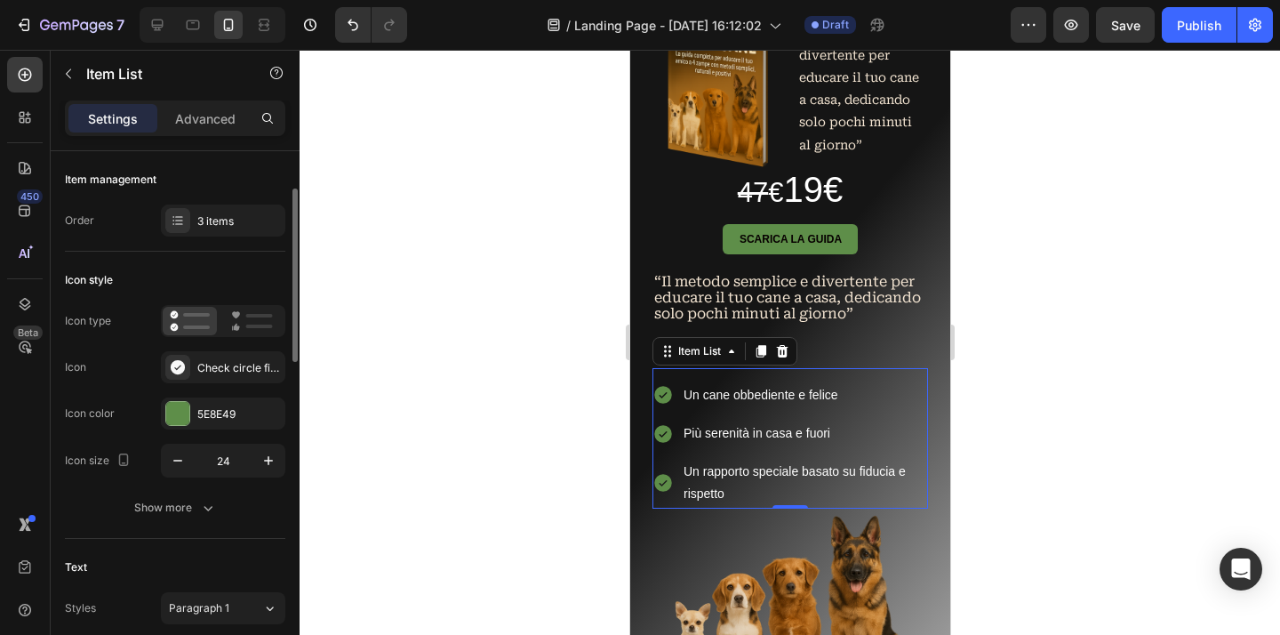
scroll to position [100, 0]
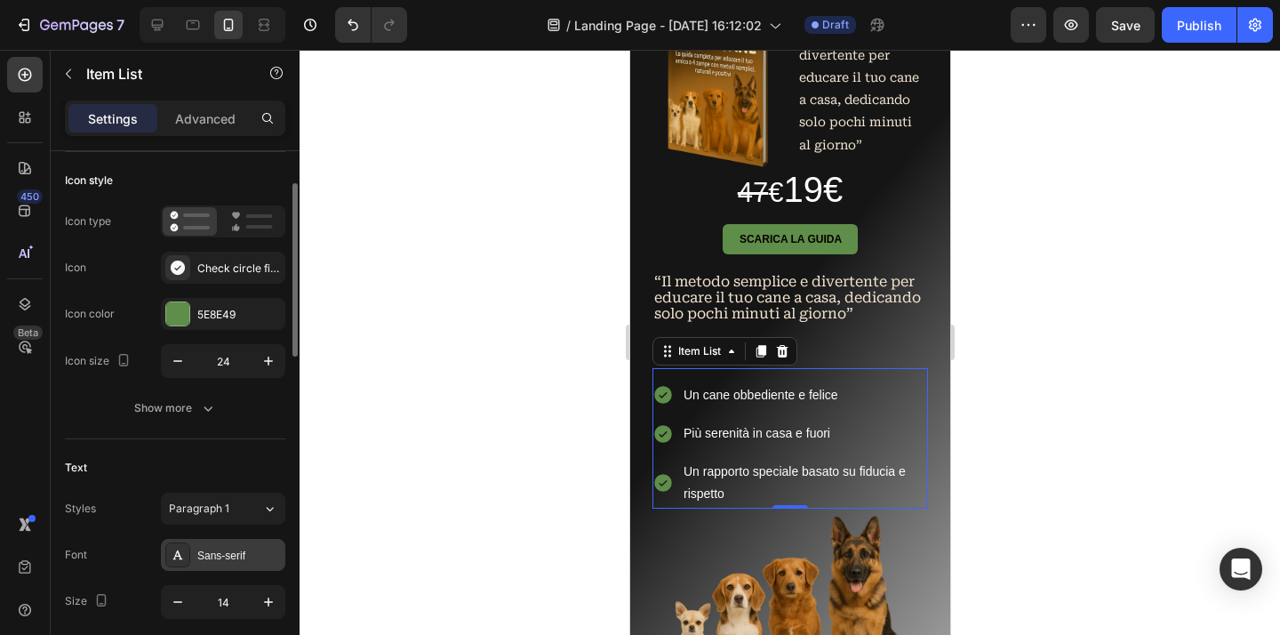
click at [232, 548] on div "Sans-serif" at bounding box center [239, 555] width 84 height 16
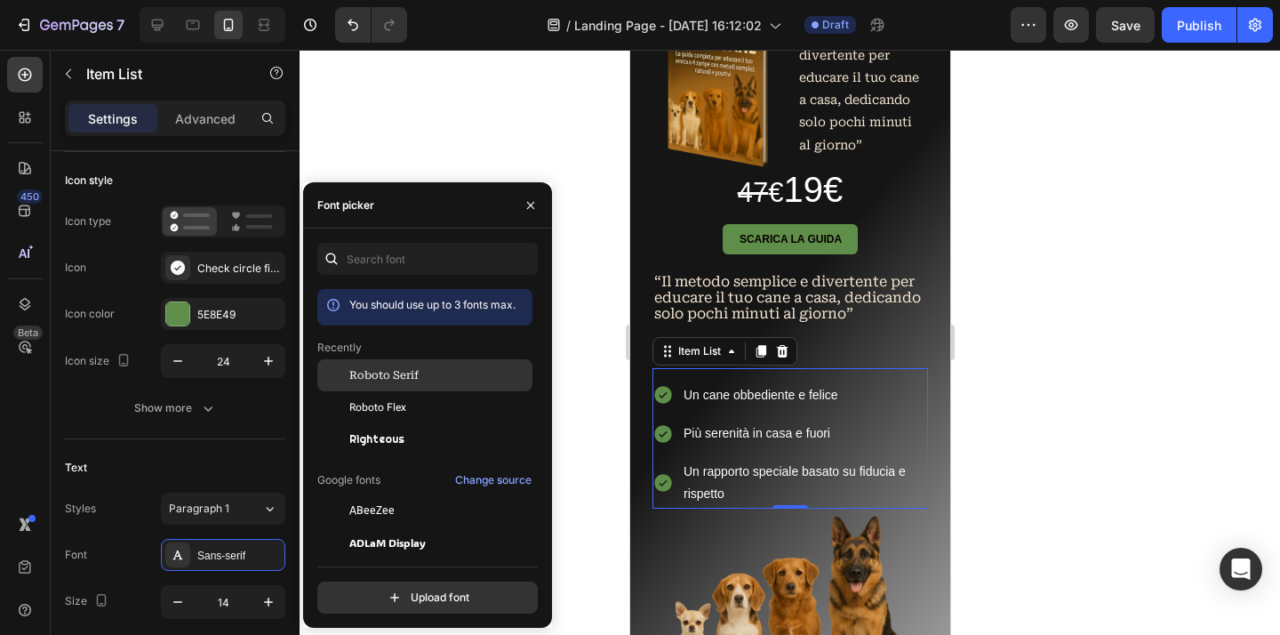
click at [371, 383] on span "Roboto Serif" at bounding box center [383, 375] width 69 height 16
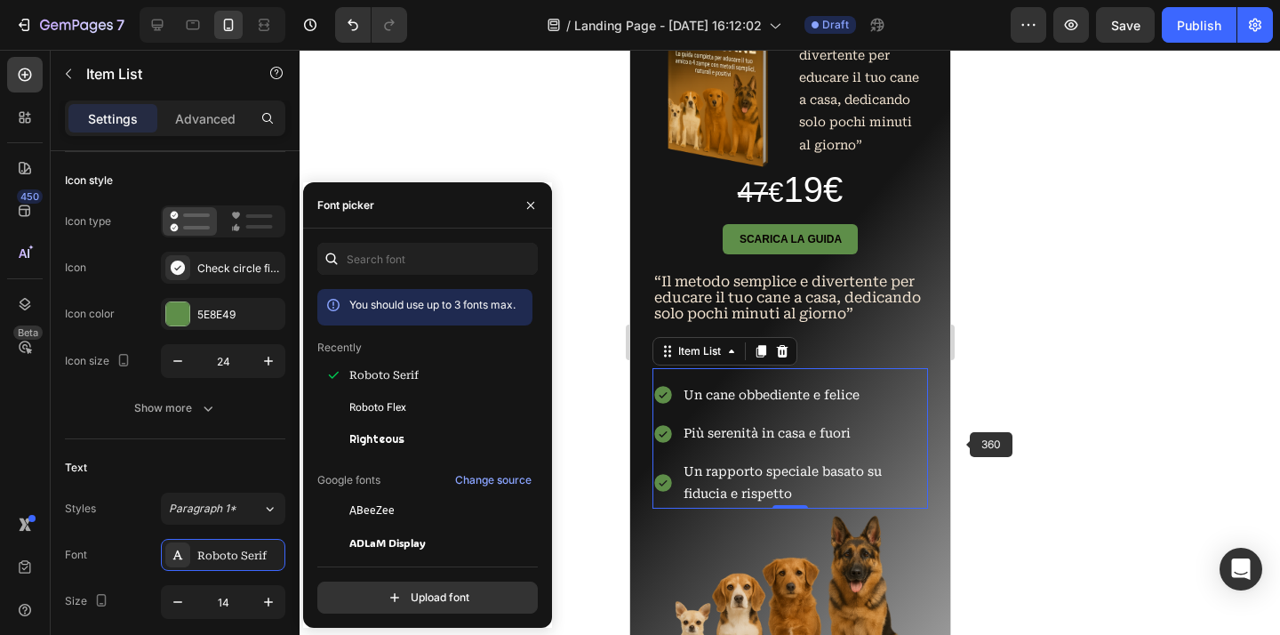
click at [1086, 439] on div at bounding box center [789, 342] width 980 height 585
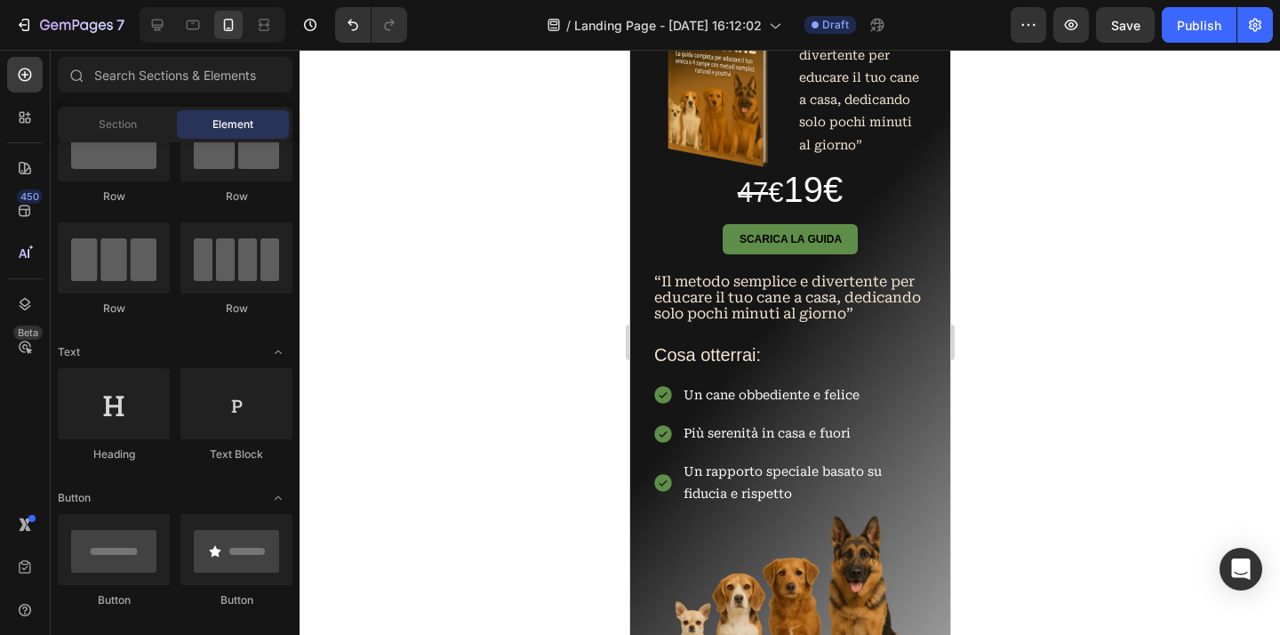
scroll to position [71, 0]
click at [731, 368] on h2 "Cosa otterrai:" at bounding box center [788, 354] width 275 height 27
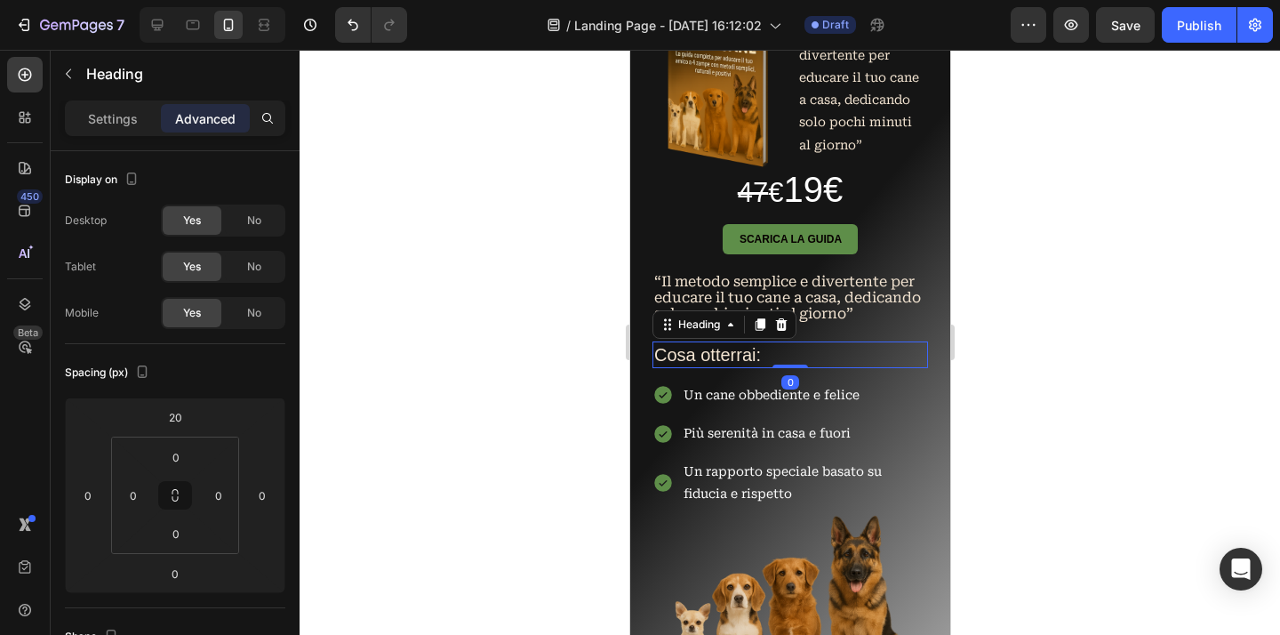
click at [733, 366] on p "Cosa otterrai:" at bounding box center [789, 354] width 272 height 23
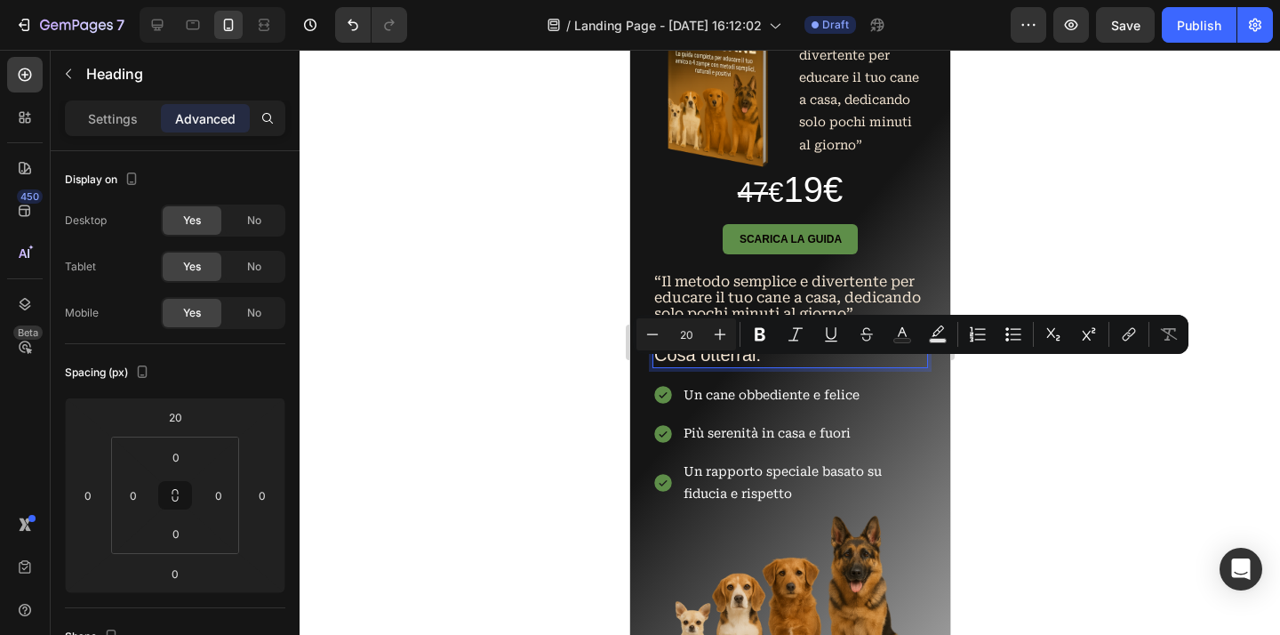
click at [763, 366] on p "Cosa otterrai:" at bounding box center [789, 354] width 272 height 23
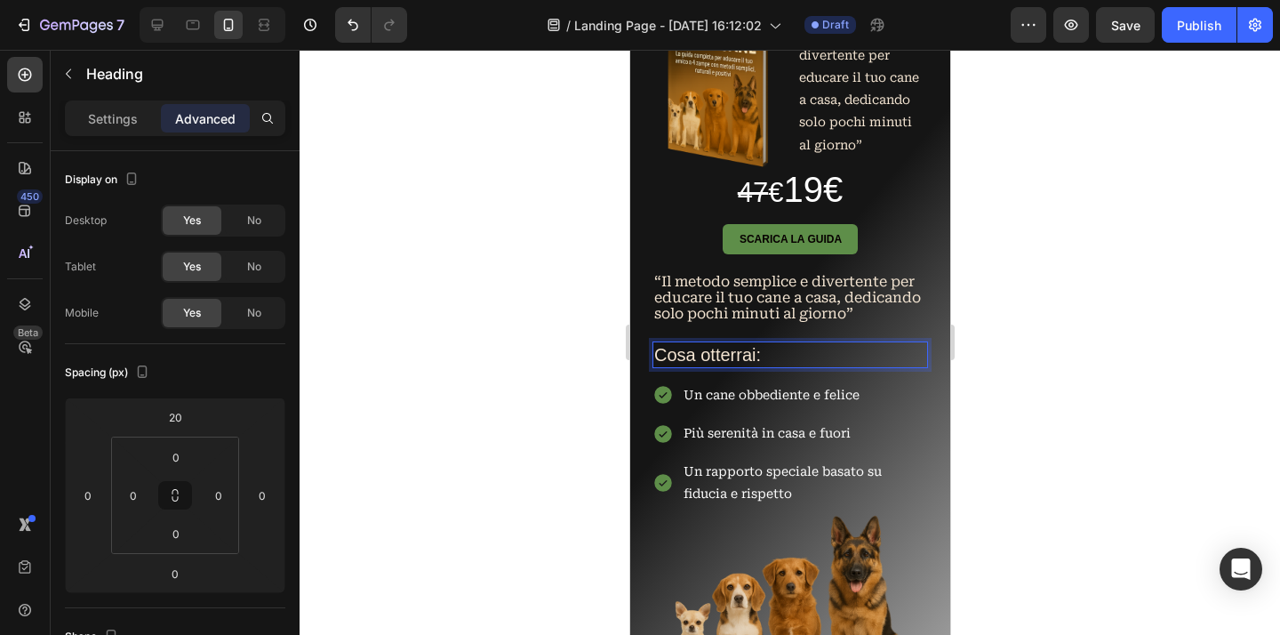
click at [763, 366] on p "Cosa otterrai:" at bounding box center [789, 354] width 272 height 23
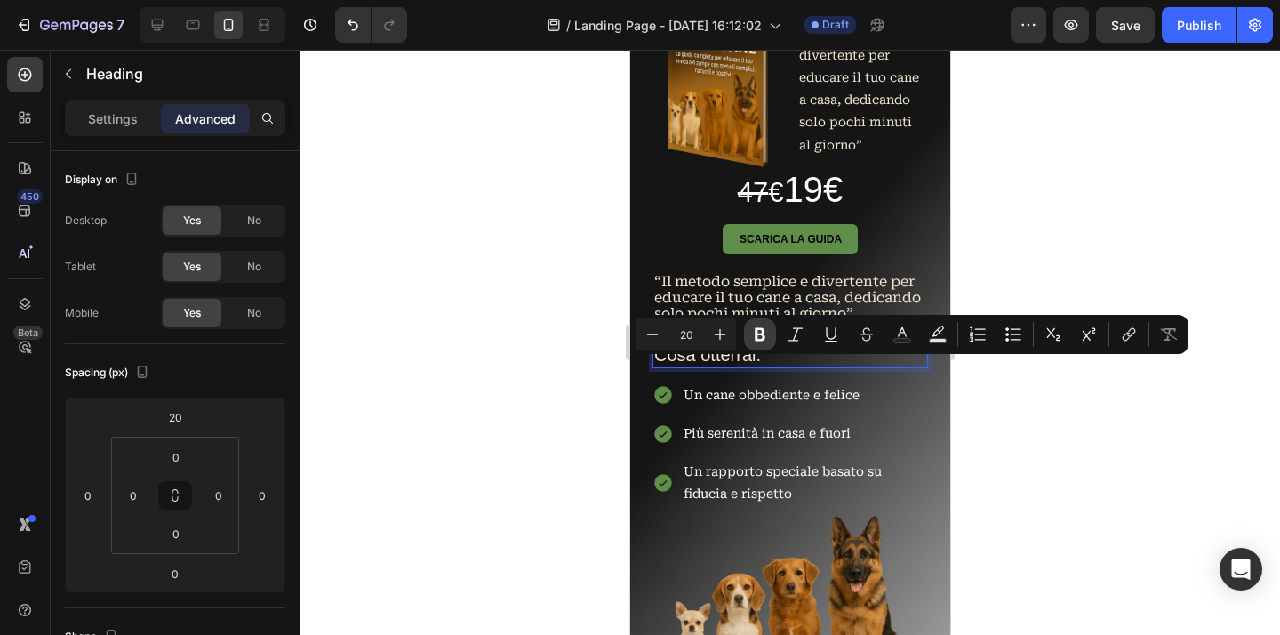
click at [771, 334] on button "Bold" at bounding box center [760, 334] width 32 height 32
click at [108, 119] on p "Settings" at bounding box center [113, 118] width 50 height 19
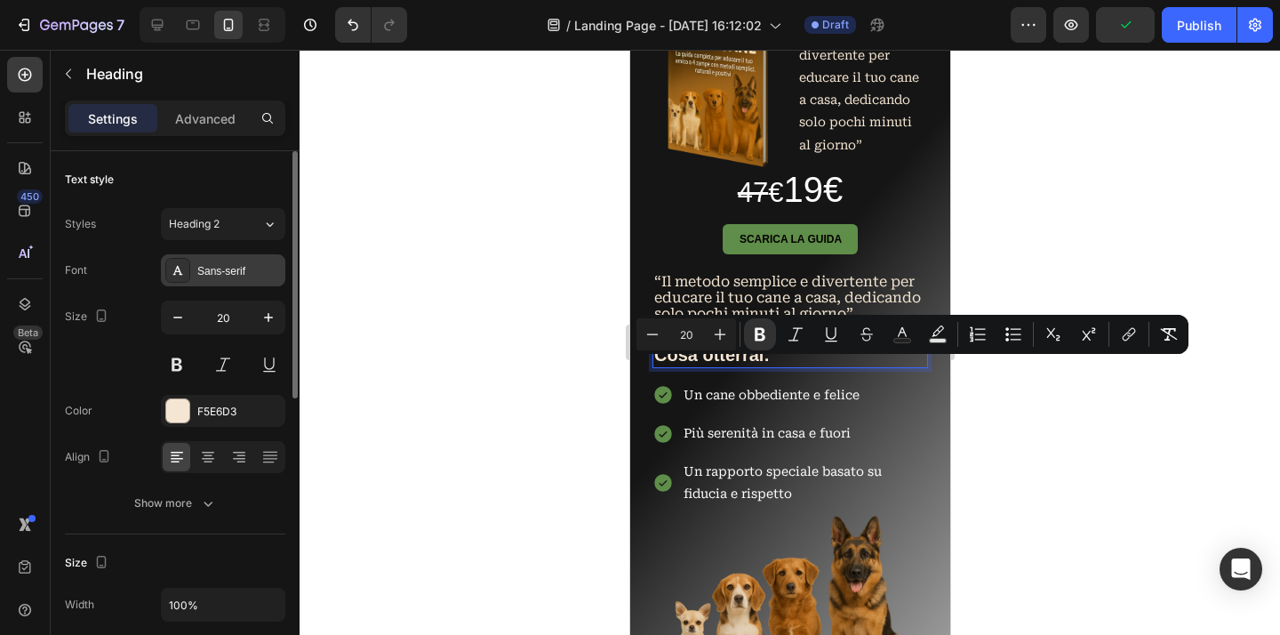
click at [249, 276] on div "Sans-serif" at bounding box center [239, 271] width 84 height 16
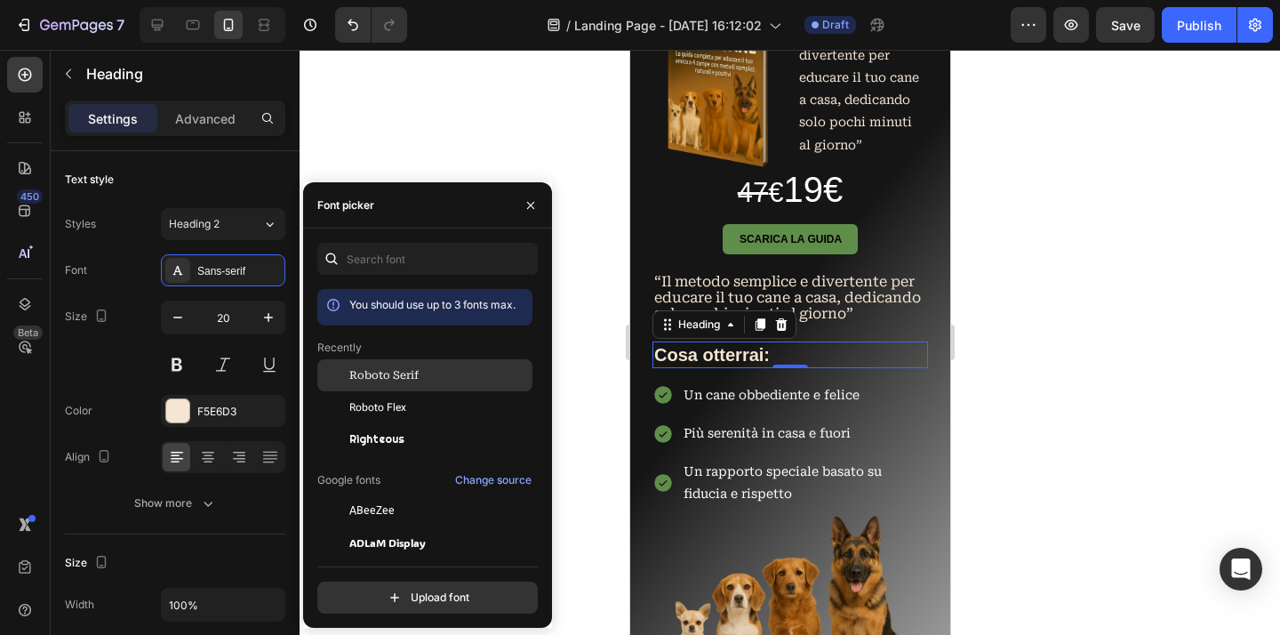
click at [403, 383] on span "Roboto Serif" at bounding box center [383, 375] width 69 height 16
click at [1061, 375] on div at bounding box center [789, 342] width 980 height 585
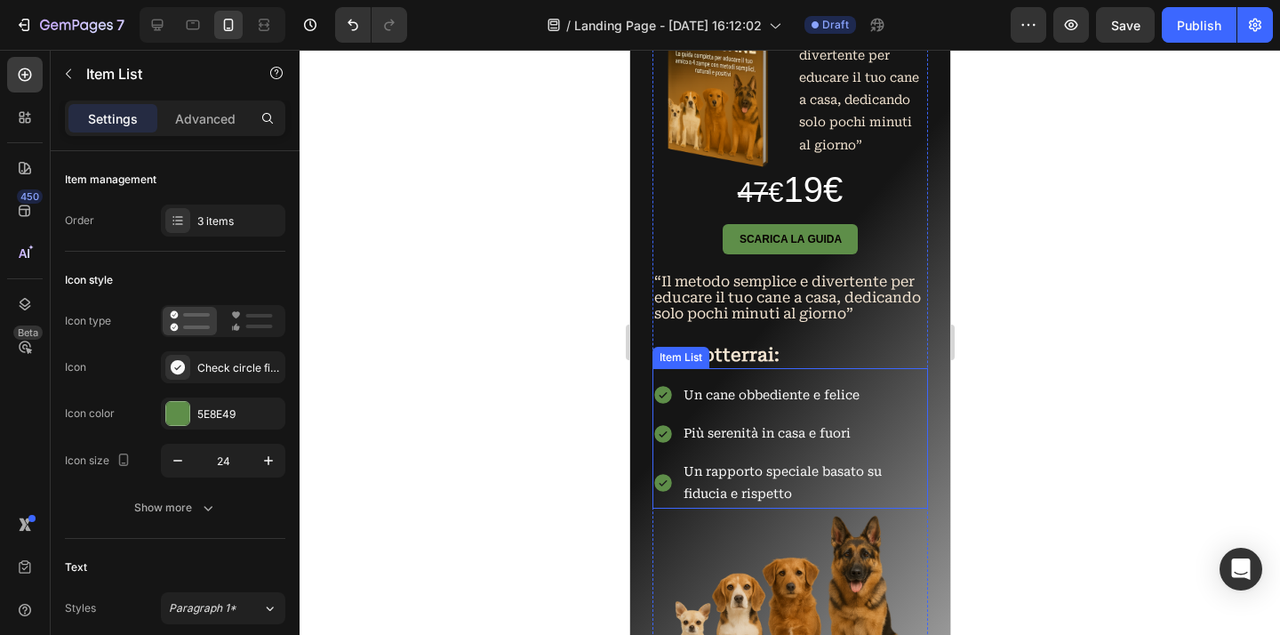
click at [880, 409] on div "Un cane obbediente e felice" at bounding box center [803, 395] width 247 height 28
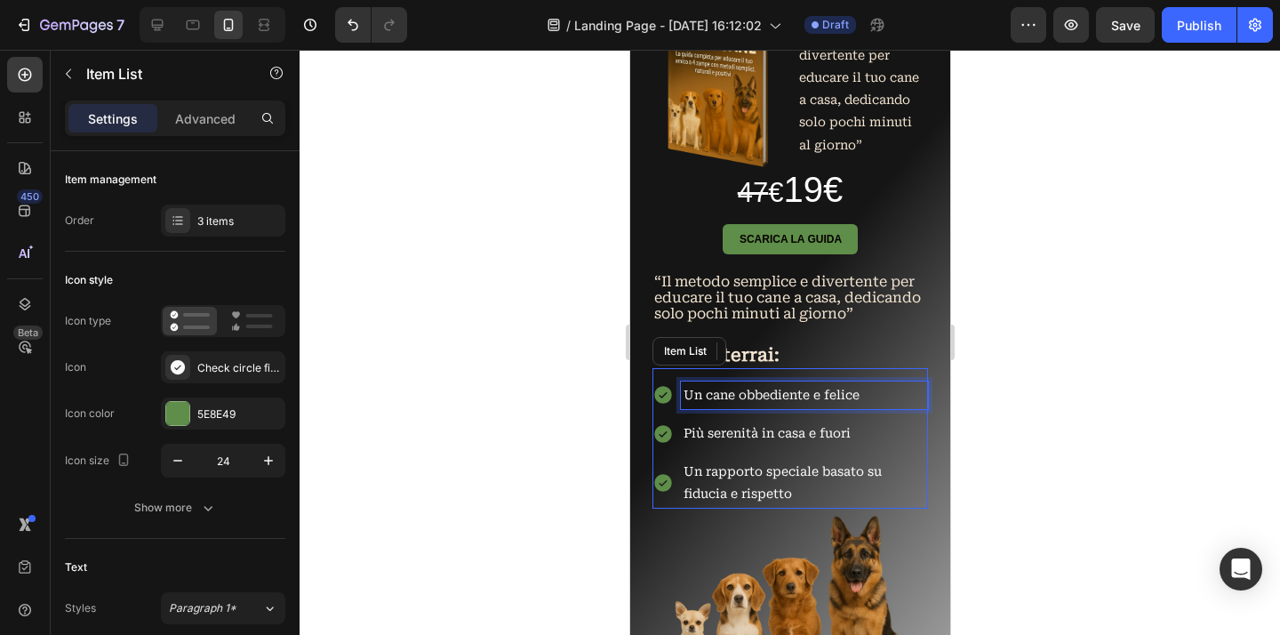
click at [880, 409] on div "Un cane obbediente e felice" at bounding box center [803, 395] width 247 height 28
click at [834, 316] on p "“Il metodo semplice e divertente per educare il tuo cane a casa, dedicando solo…" at bounding box center [789, 298] width 272 height 48
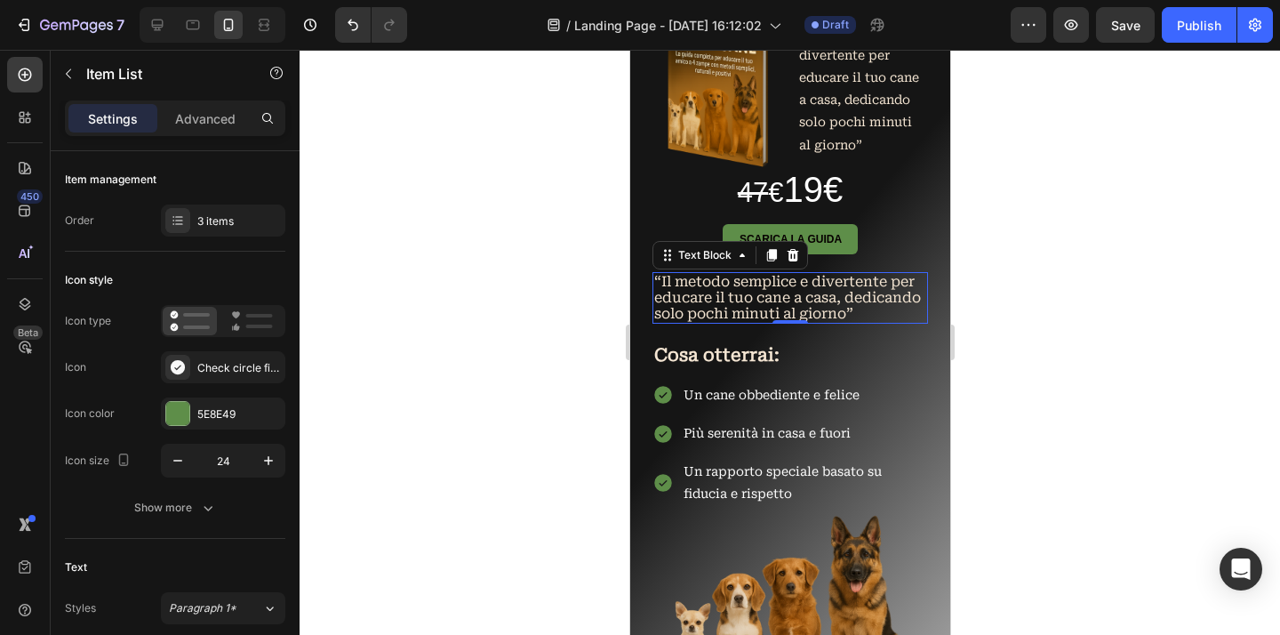
click at [834, 316] on p "“Il metodo semplice e divertente per educare il tuo cane a casa, dedicando solo…" at bounding box center [789, 298] width 272 height 48
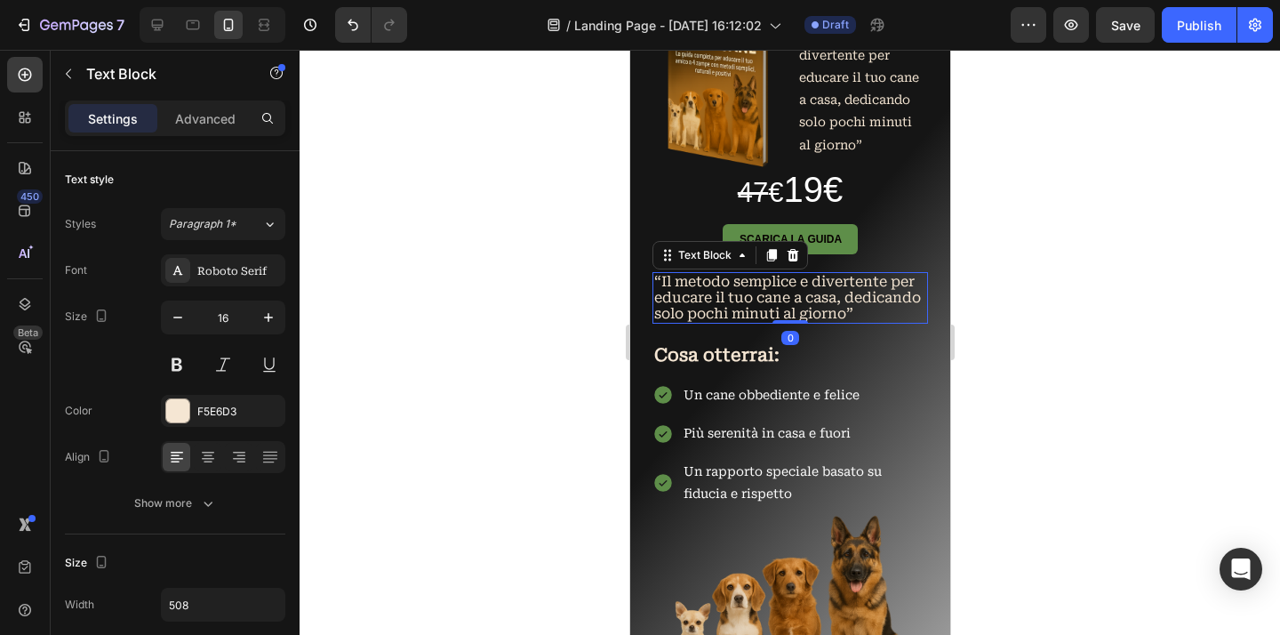
click at [878, 322] on p "“Il metodo semplice e divertente per educare il tuo cane a casa, dedicando solo…" at bounding box center [789, 298] width 272 height 48
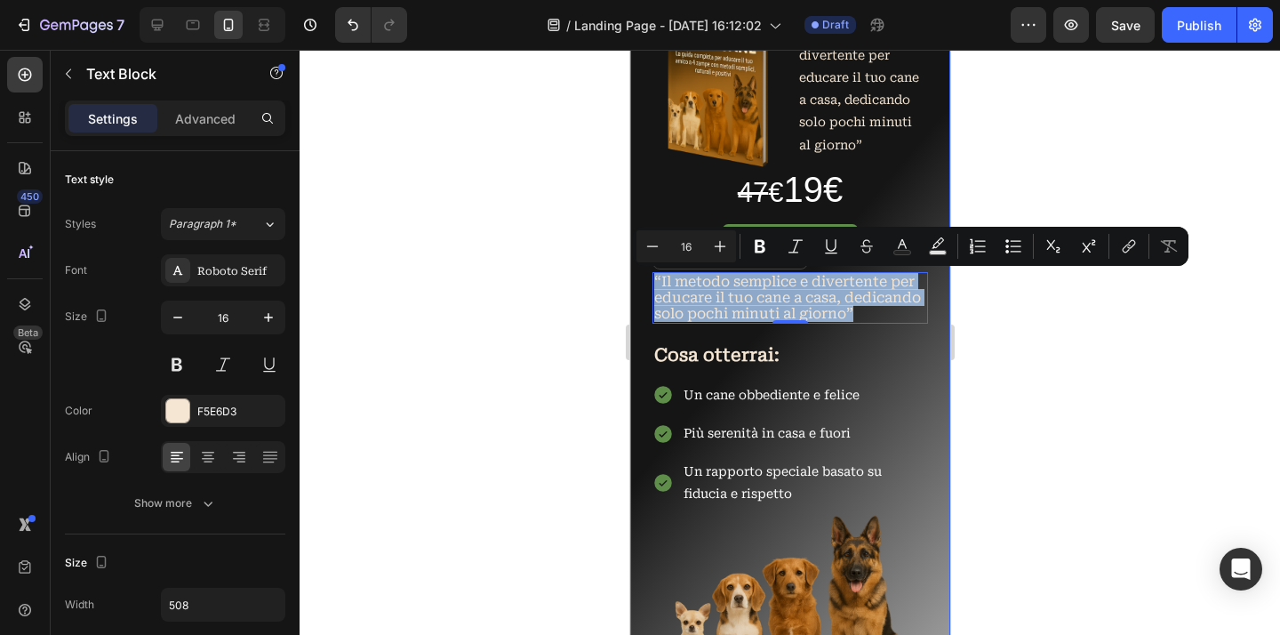
click at [925, 375] on div "La Guida Completa per un "Amico Obbediente e Felice” Heading Image “Il metodo s…" at bounding box center [789, 465] width 320 height 1162
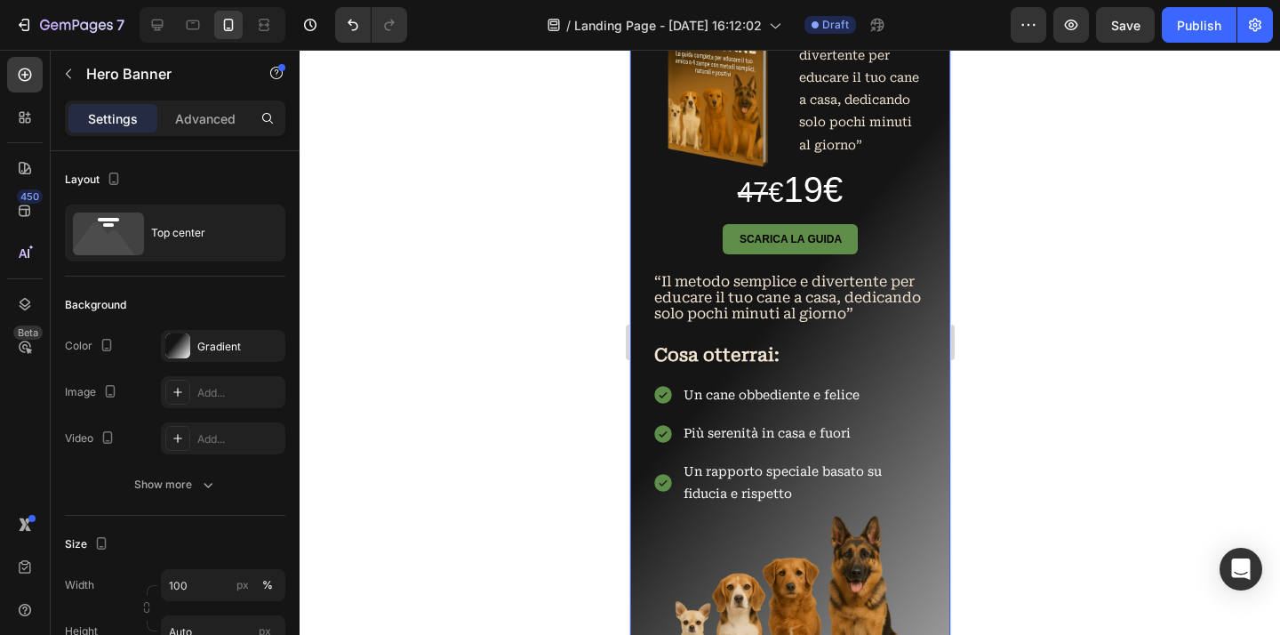
click at [1048, 375] on div at bounding box center [789, 342] width 980 height 585
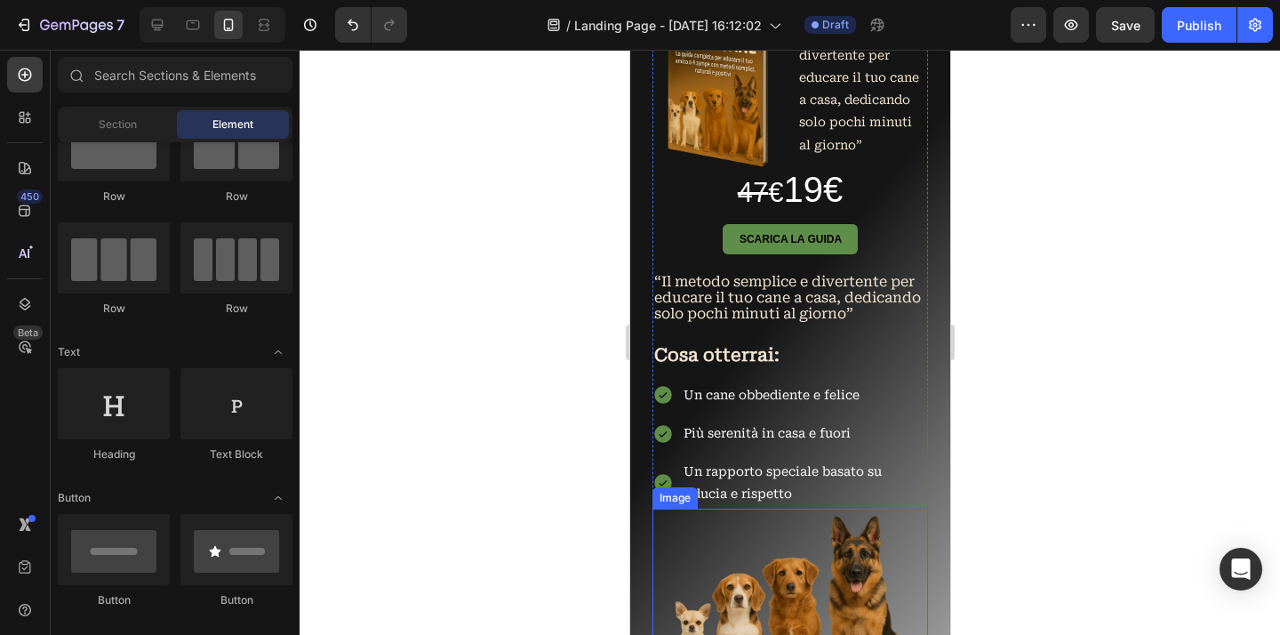
scroll to position [455, 0]
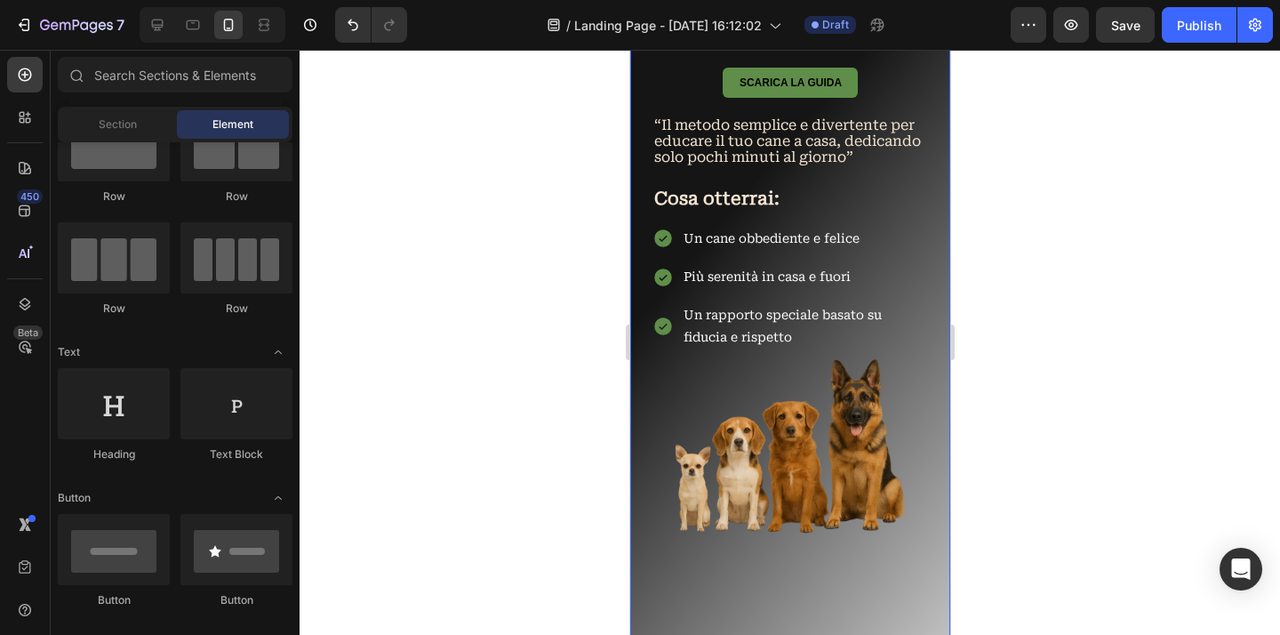
click at [929, 471] on div "La Guida Completa per un "Amico Obbediente e Felice” Heading Image “Il metodo s…" at bounding box center [789, 309] width 320 height 1162
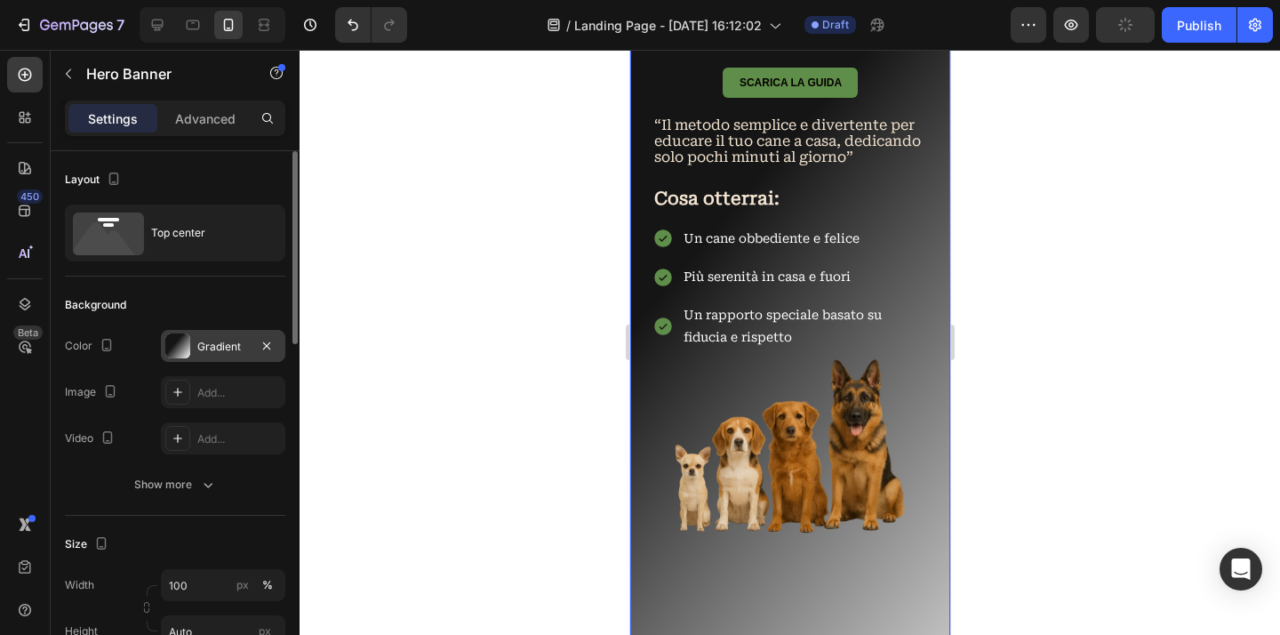
click at [252, 346] on div "Gradient" at bounding box center [223, 346] width 124 height 32
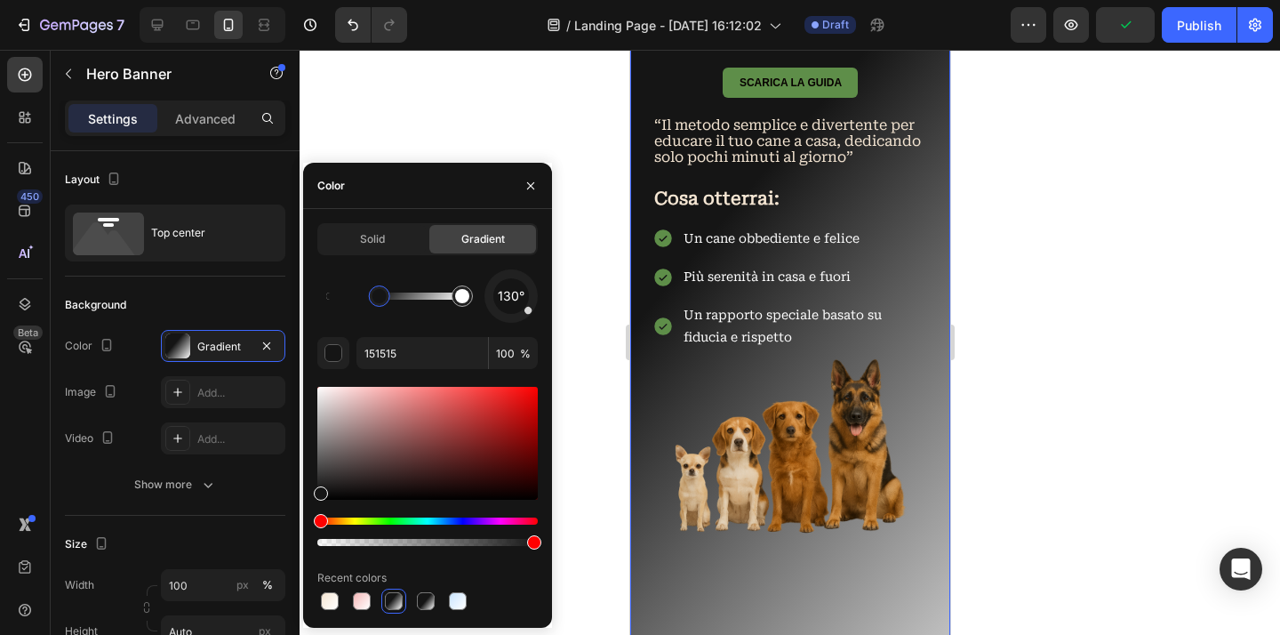
drag, startPoint x: 382, startPoint y: 301, endPoint x: 368, endPoint y: 301, distance: 14.2
click at [372, 301] on div at bounding box center [379, 296] width 14 height 14
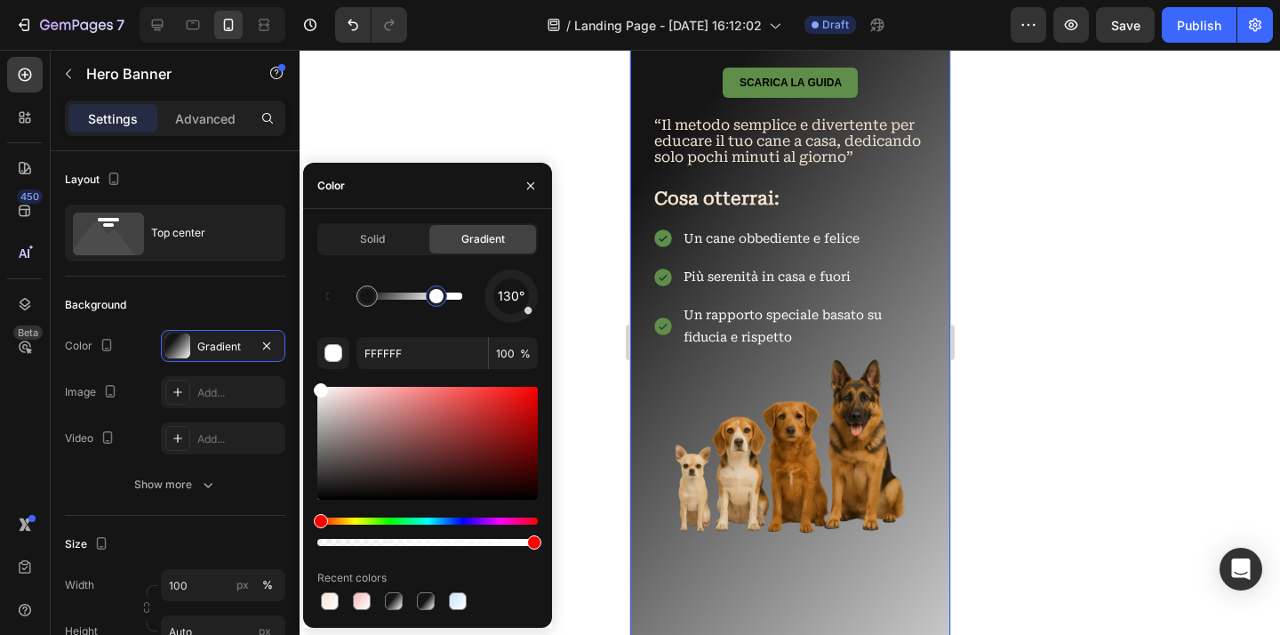
drag, startPoint x: 449, startPoint y: 304, endPoint x: 434, endPoint y: 303, distance: 15.1
click at [435, 303] on div at bounding box center [436, 295] width 21 height 21
drag, startPoint x: 370, startPoint y: 299, endPoint x: 395, endPoint y: 299, distance: 24.9
click at [393, 299] on div at bounding box center [386, 296] width 14 height 14
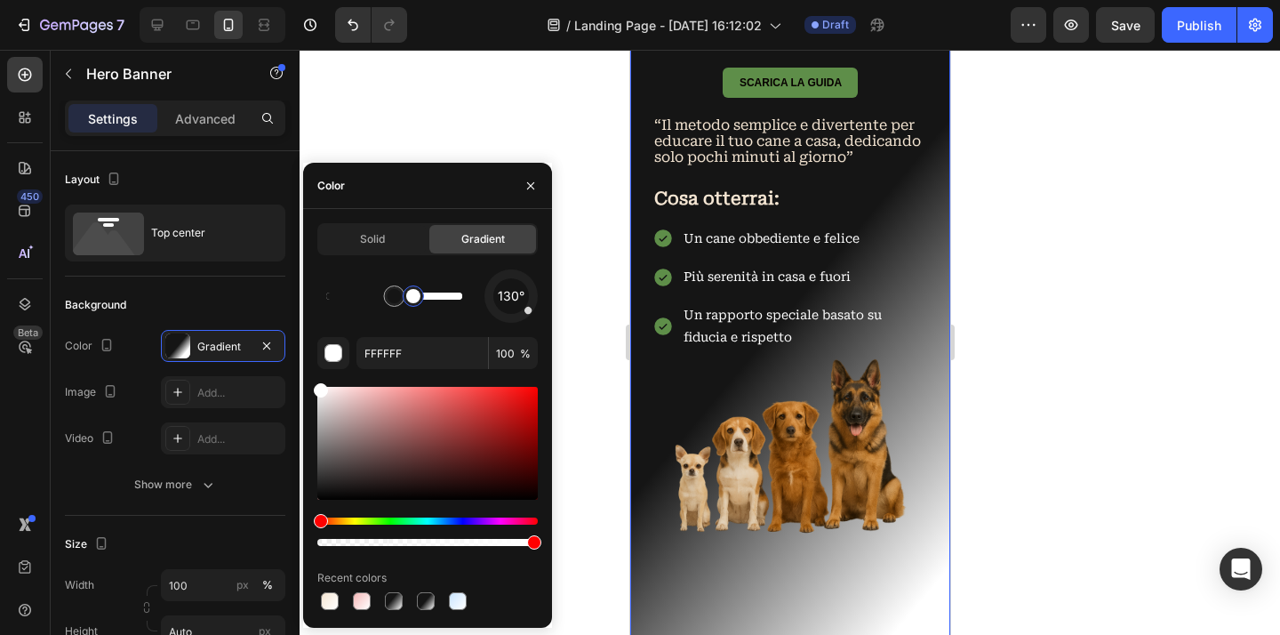
drag, startPoint x: 436, startPoint y: 300, endPoint x: 413, endPoint y: 301, distance: 23.1
click at [413, 301] on div at bounding box center [413, 296] width 14 height 14
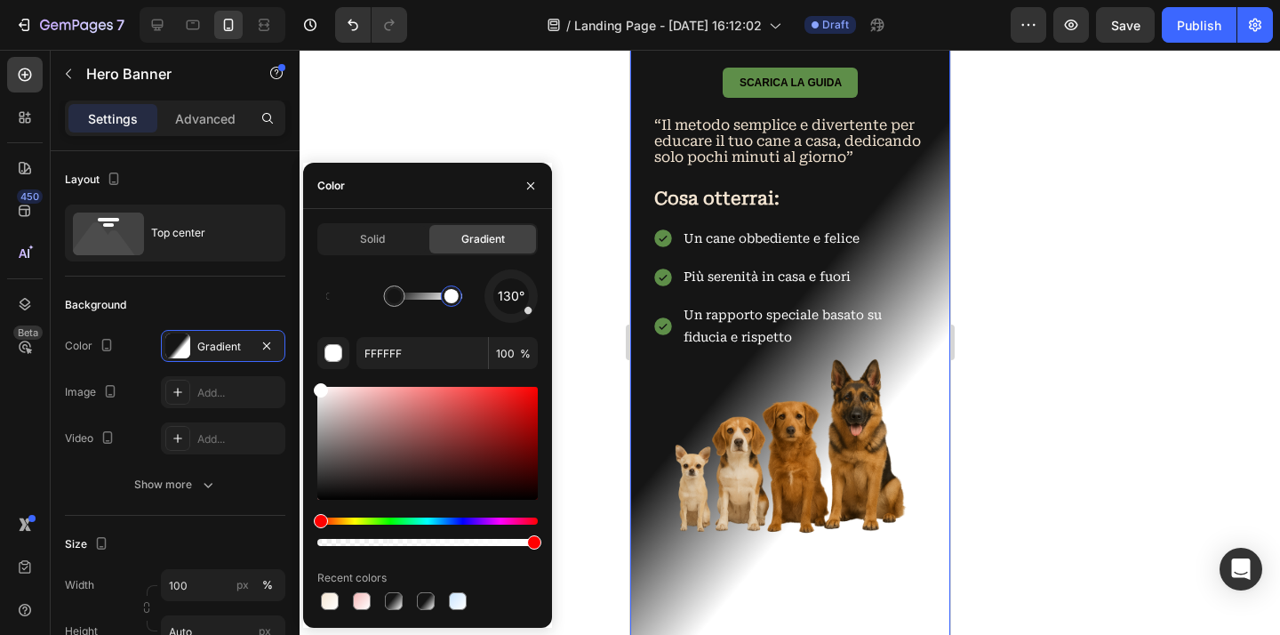
drag, startPoint x: 418, startPoint y: 299, endPoint x: 451, endPoint y: 299, distance: 33.8
click at [451, 299] on div at bounding box center [451, 296] width 14 height 14
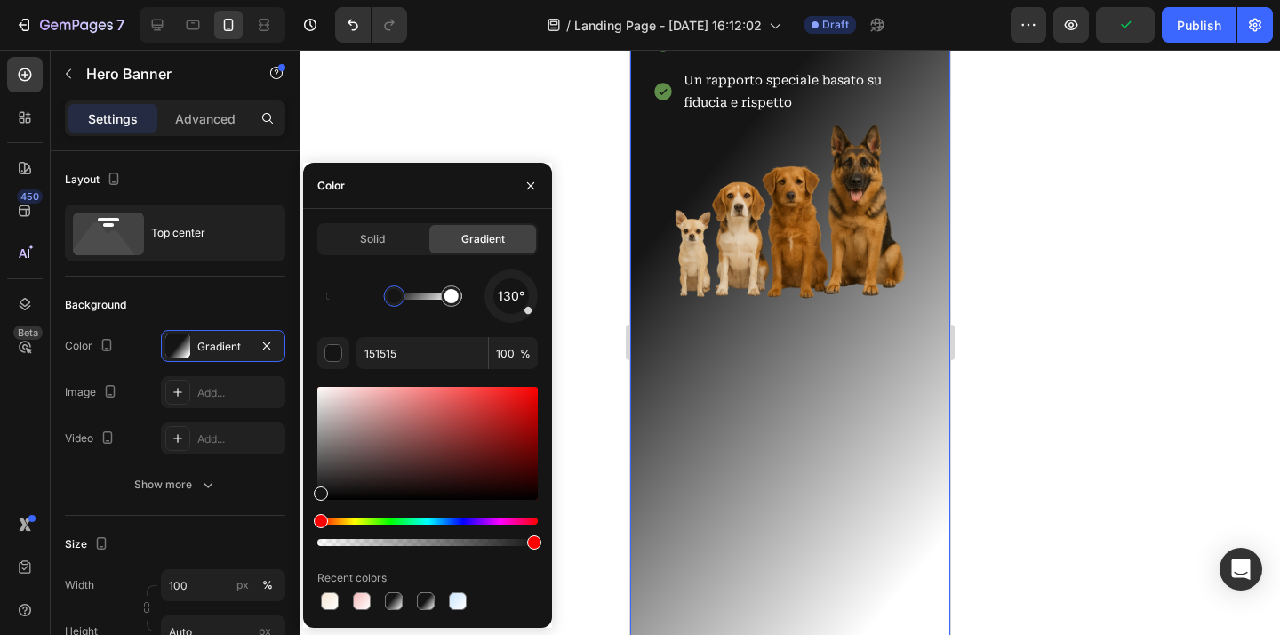
scroll to position [512, 0]
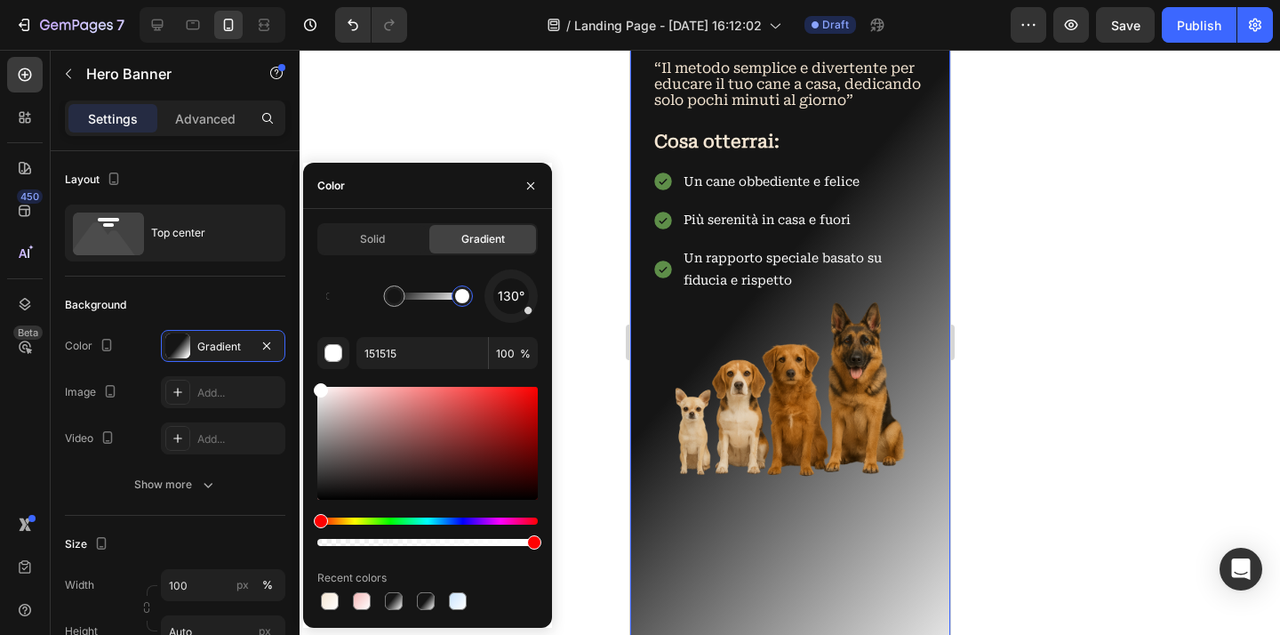
drag, startPoint x: 454, startPoint y: 300, endPoint x: 467, endPoint y: 301, distance: 13.4
click at [468, 301] on div at bounding box center [462, 296] width 14 height 14
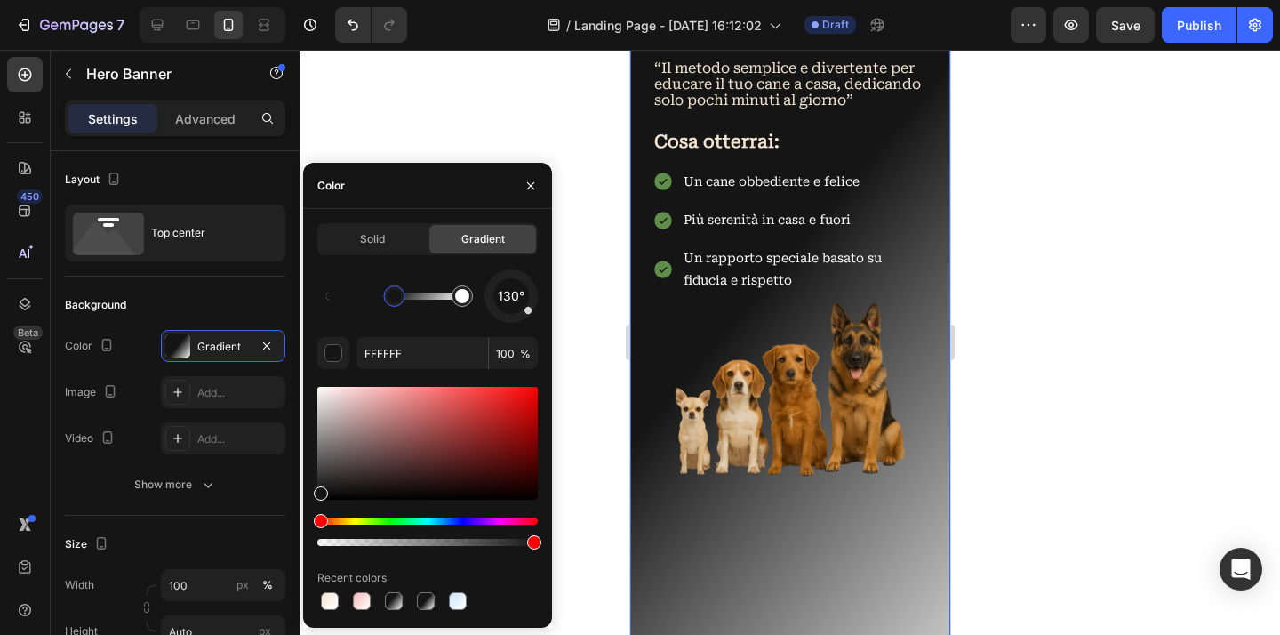
type input "151515"
click at [1082, 448] on div at bounding box center [789, 342] width 980 height 585
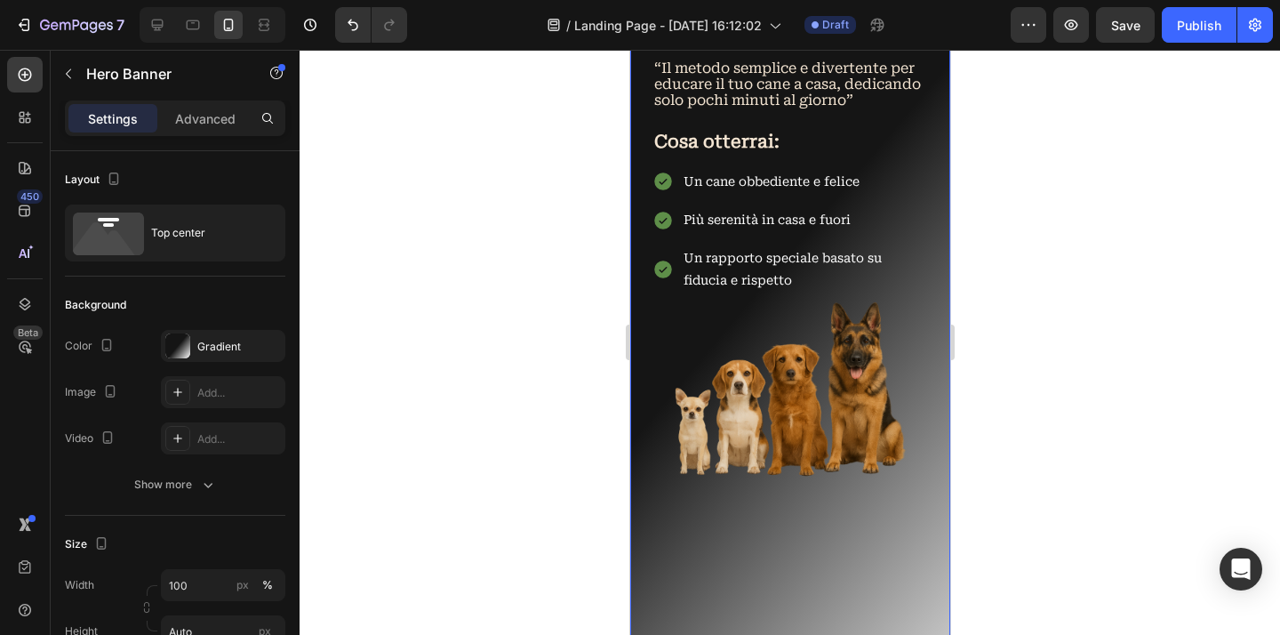
click at [863, 362] on div "La Guida Completa per un "Amico Obbediente e Felice” Heading Image “Il metodo s…" at bounding box center [789, 252] width 320 height 1162
click at [208, 119] on p "Advanced" at bounding box center [205, 118] width 60 height 19
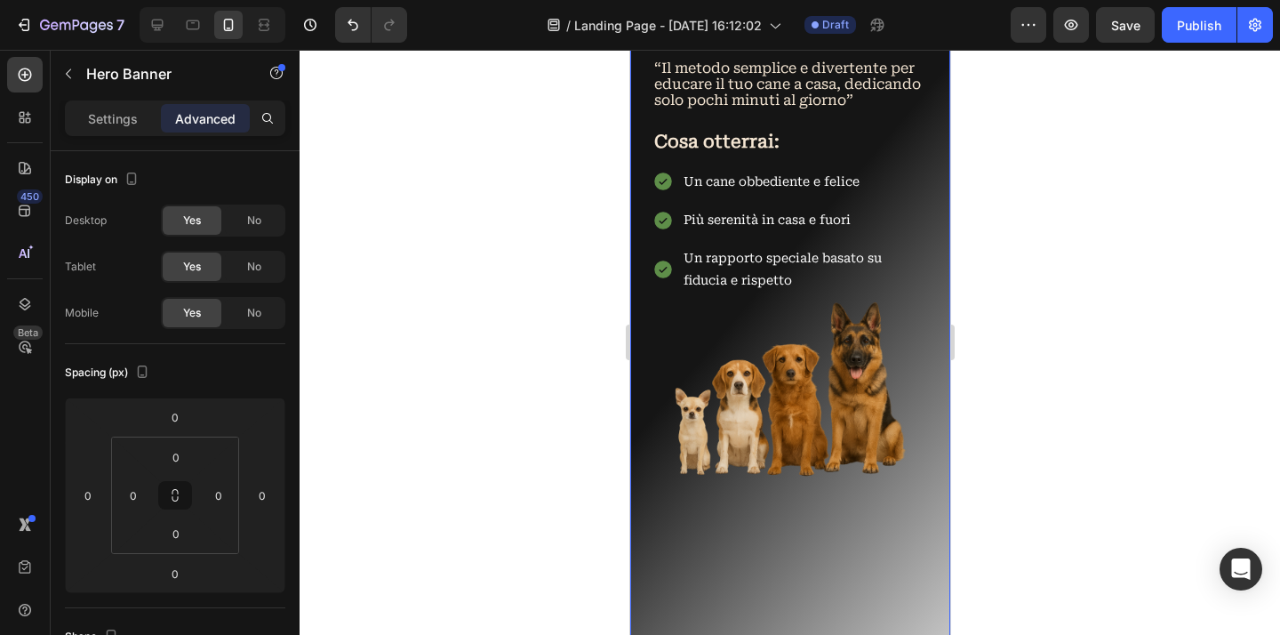
scroll to position [839, 0]
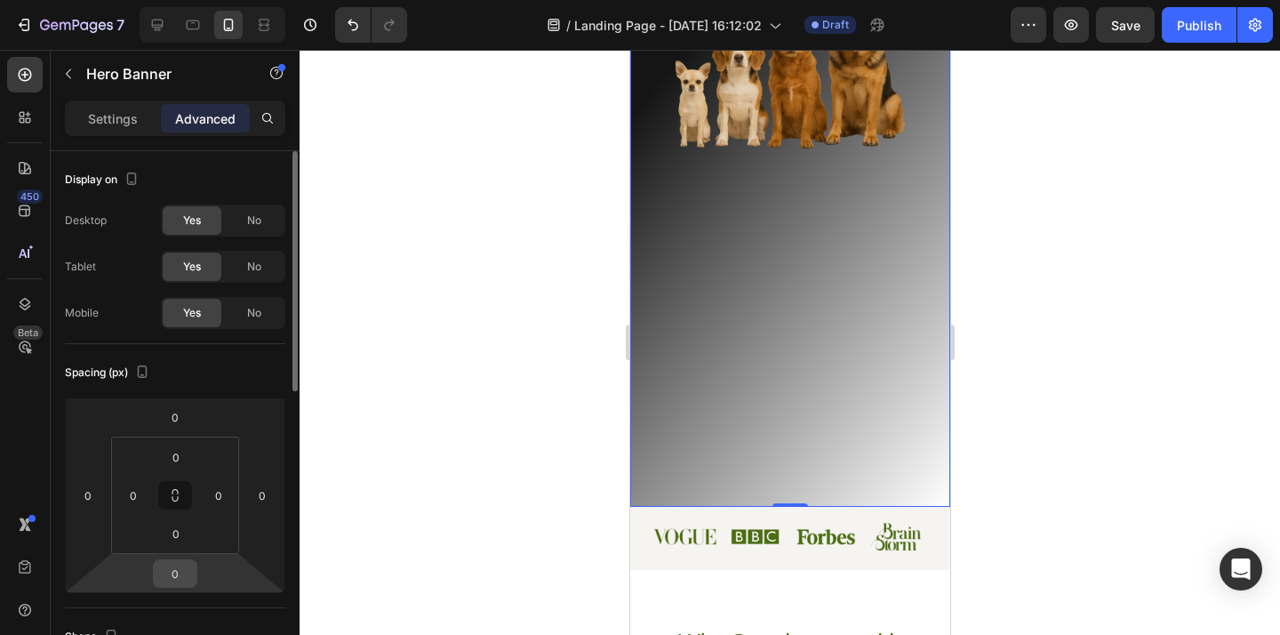
click at [182, 568] on input "0" at bounding box center [175, 573] width 36 height 27
type input "-3"
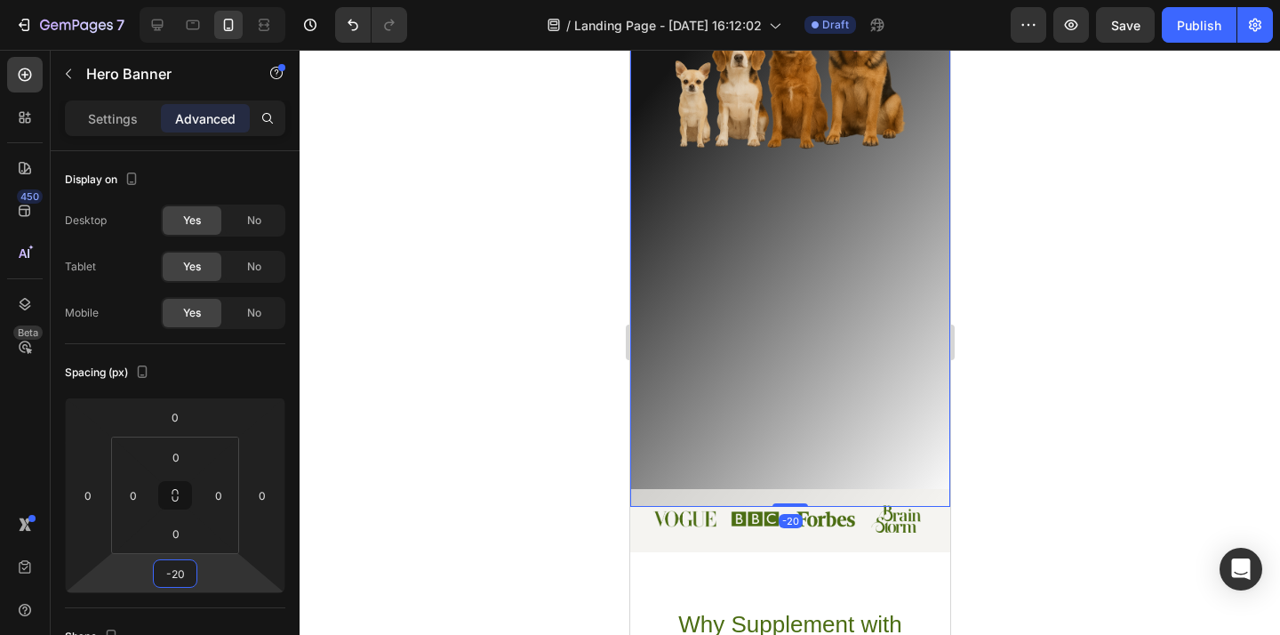
type input "-2"
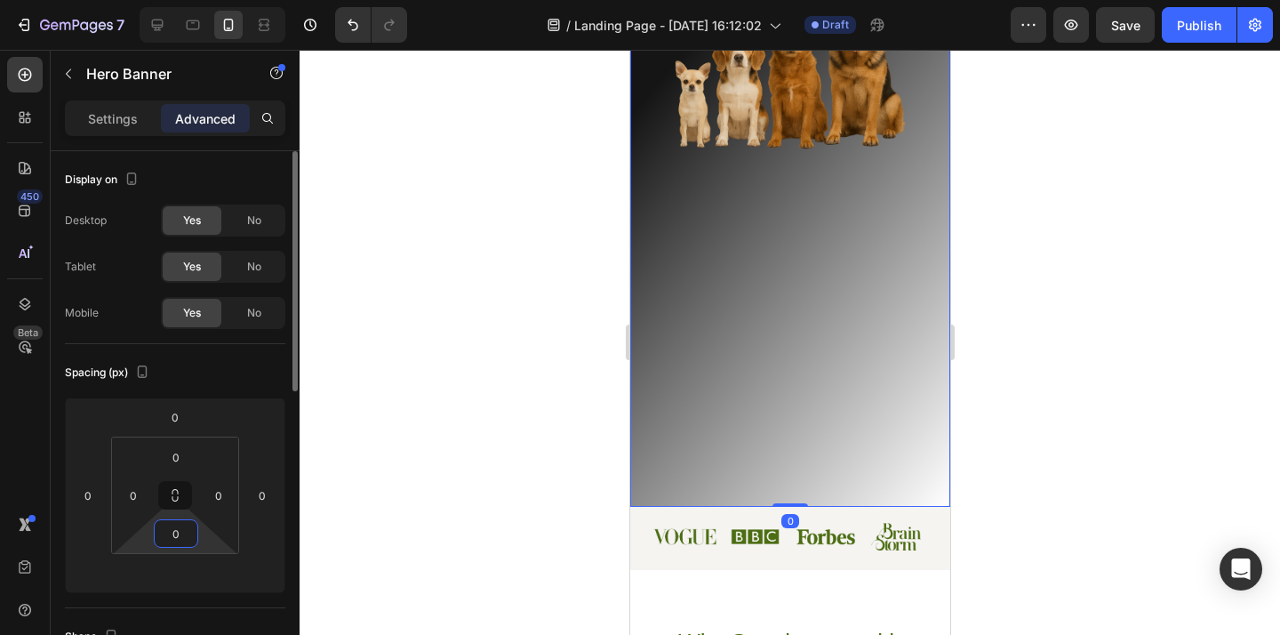
click at [177, 536] on input "0" at bounding box center [176, 533] width 36 height 27
type input "0"
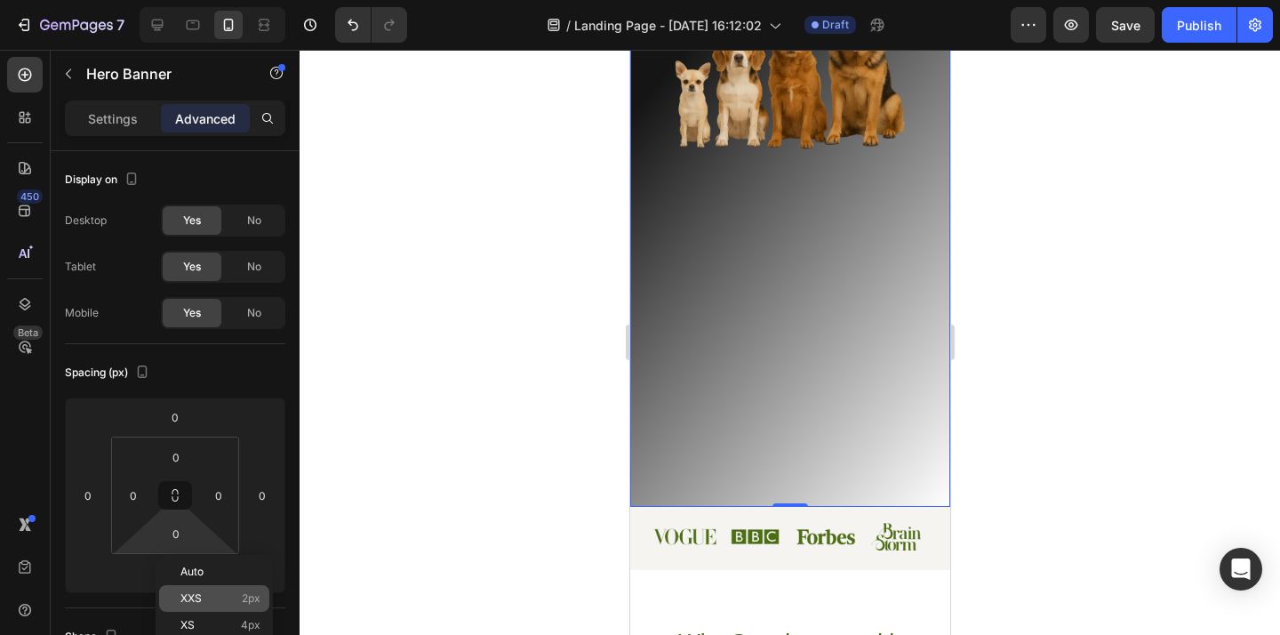
click at [202, 595] on p "XXS 2px" at bounding box center [220, 598] width 80 height 12
type input "2"
click at [489, 427] on div at bounding box center [789, 342] width 980 height 585
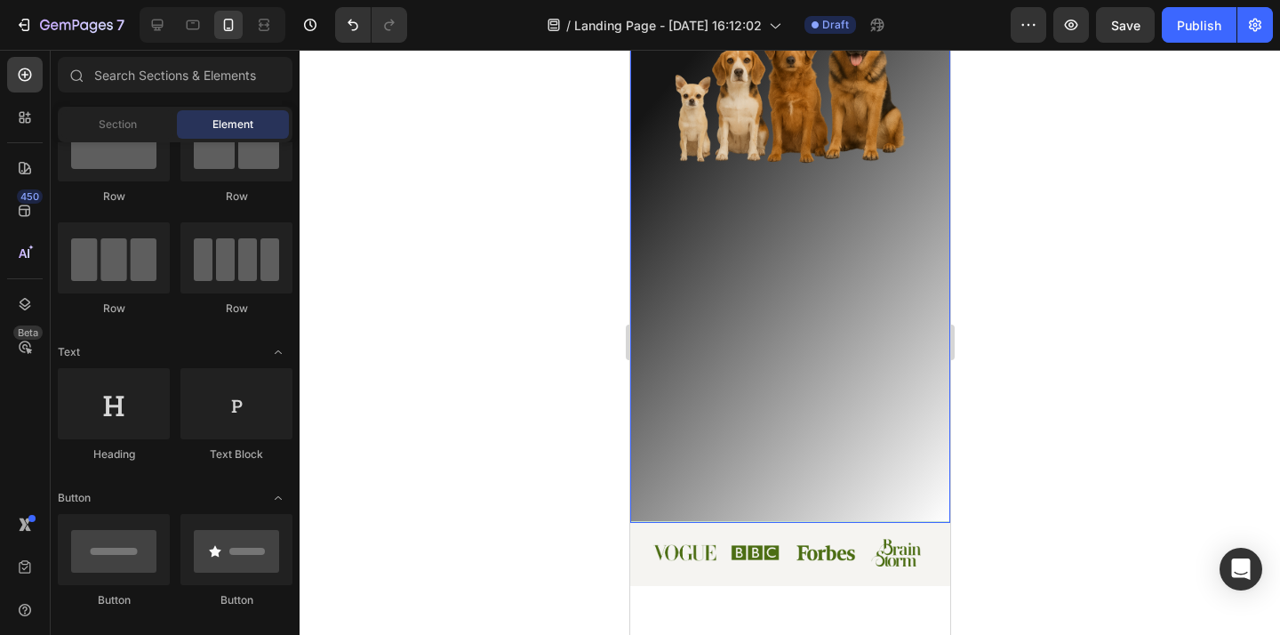
scroll to position [739, 0]
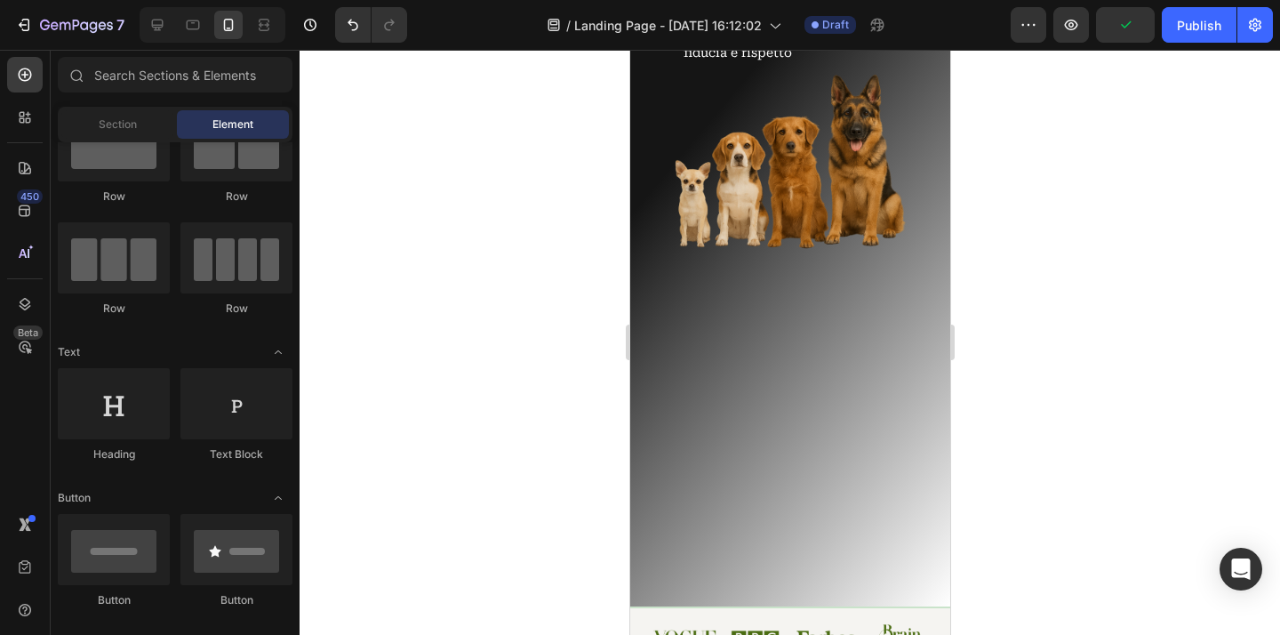
click at [790, 388] on div "La Guida Completa per un "Amico Obbediente e Felice” Heading Image “Il metodo s…" at bounding box center [789, 25] width 320 height 1162
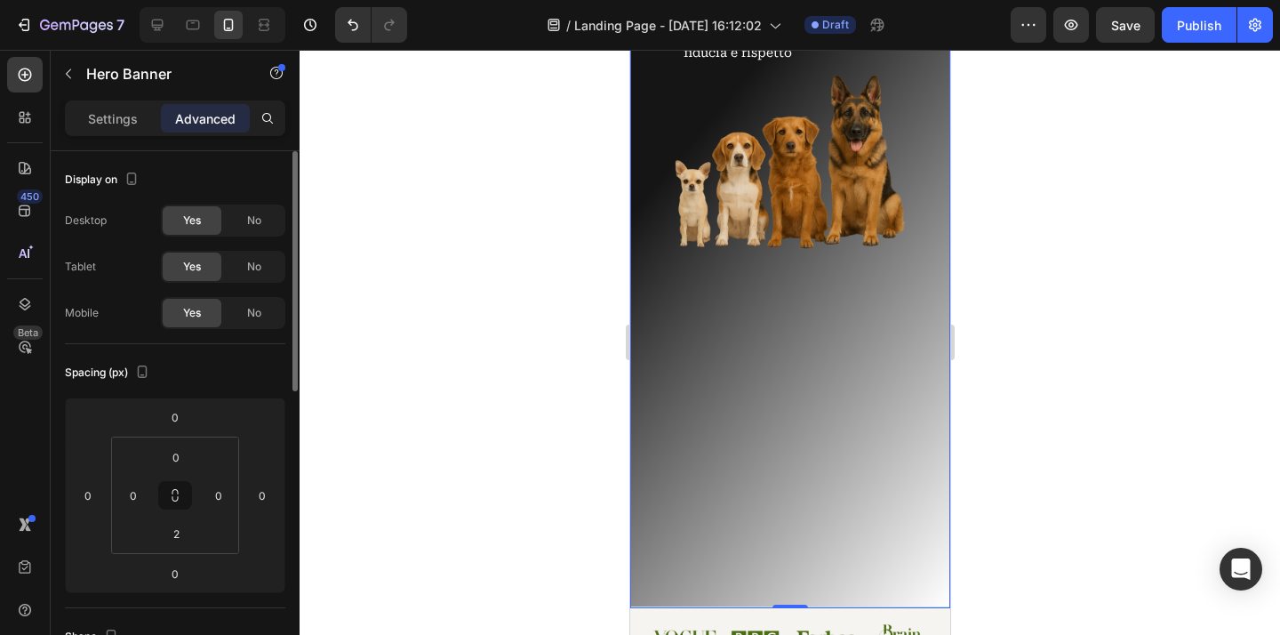
scroll to position [0, 0]
click at [124, 115] on p "Settings" at bounding box center [113, 118] width 50 height 19
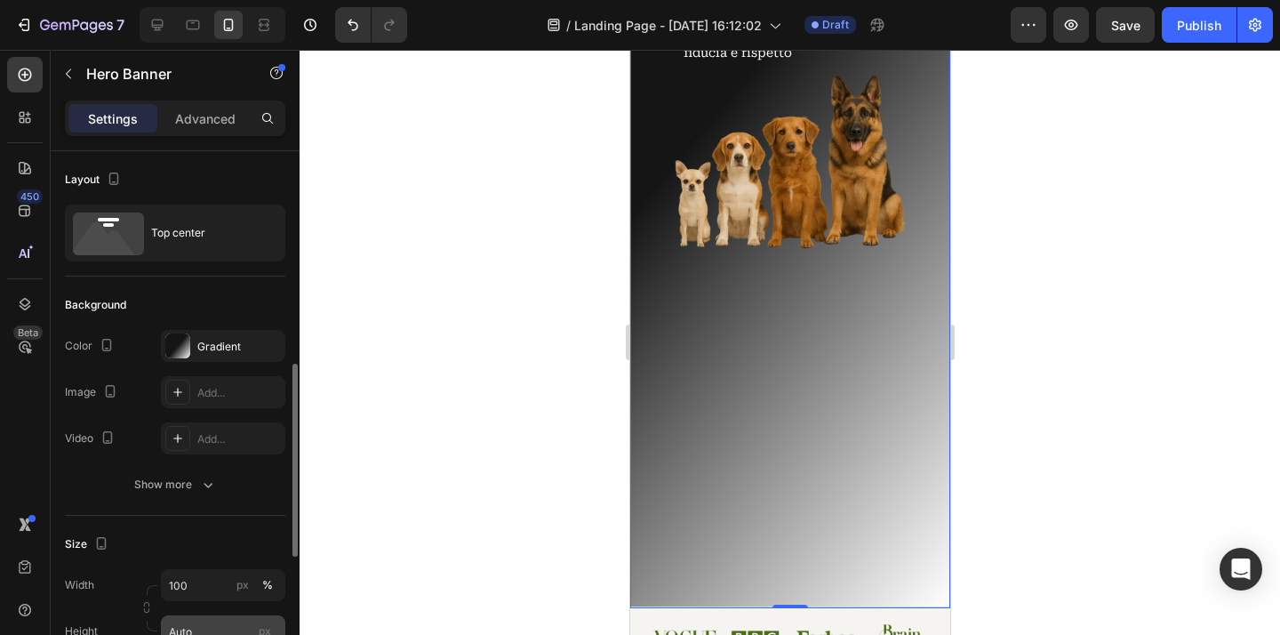
scroll to position [156, 0]
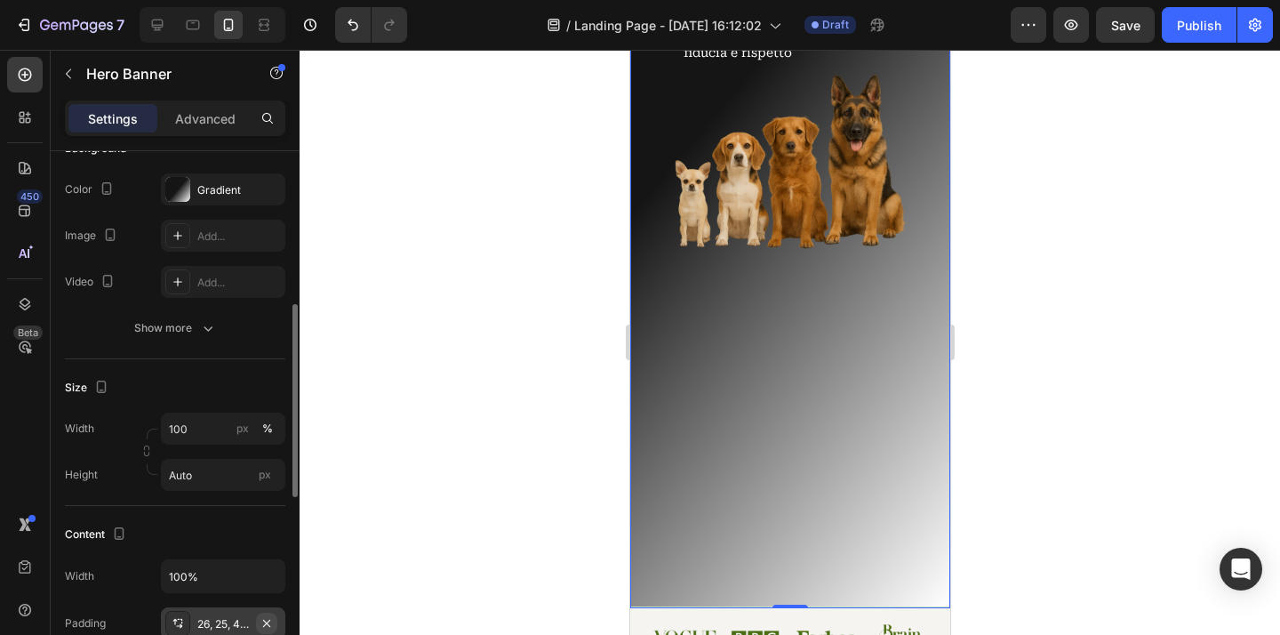
click at [265, 619] on icon "button" at bounding box center [266, 622] width 7 height 7
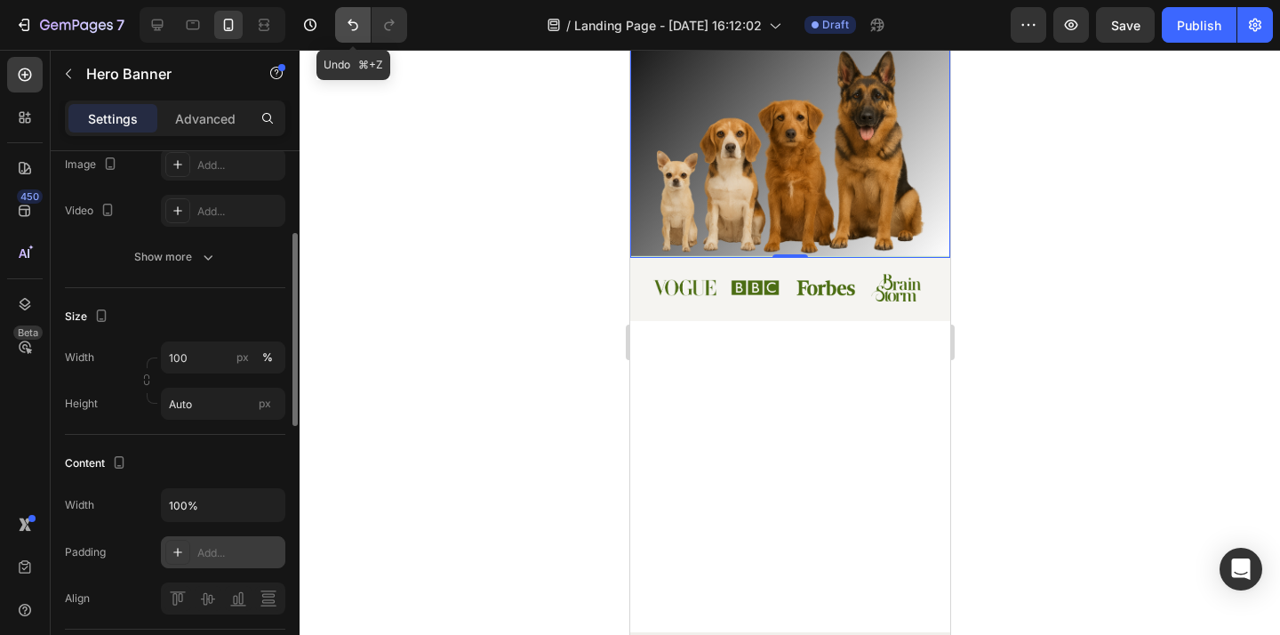
click at [356, 24] on icon "Undo/Redo" at bounding box center [352, 26] width 11 height 12
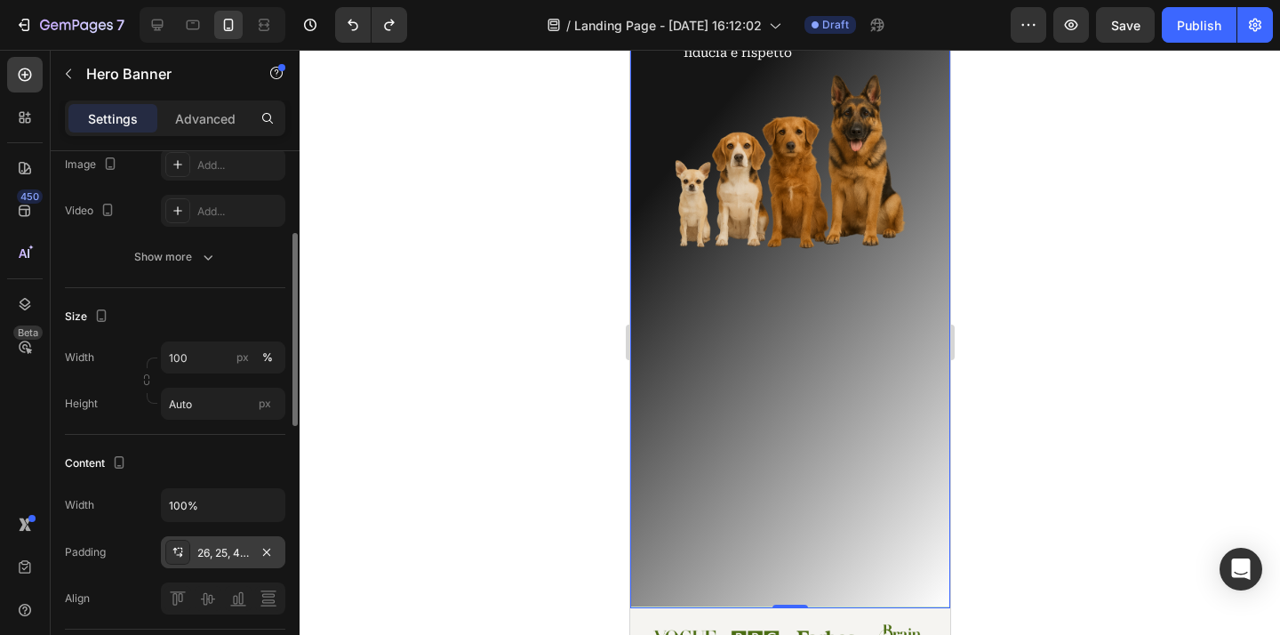
click at [232, 553] on div "26, 25, 400, 25" at bounding box center [223, 553] width 52 height 16
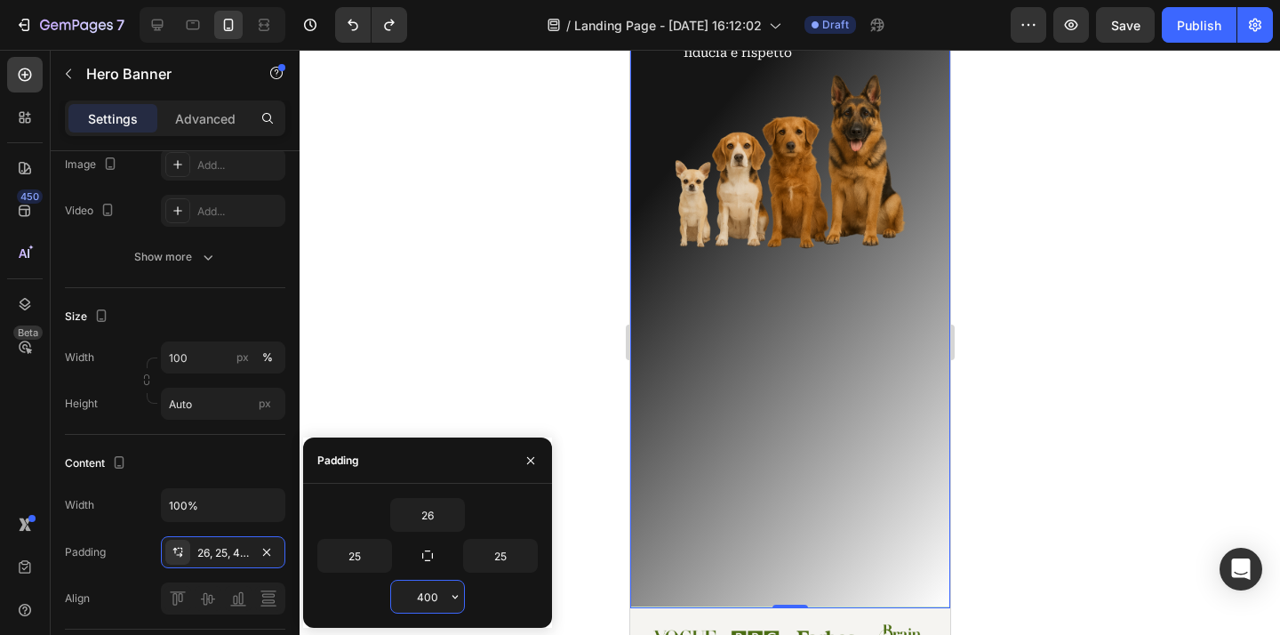
click at [435, 599] on input "400" at bounding box center [427, 596] width 73 height 32
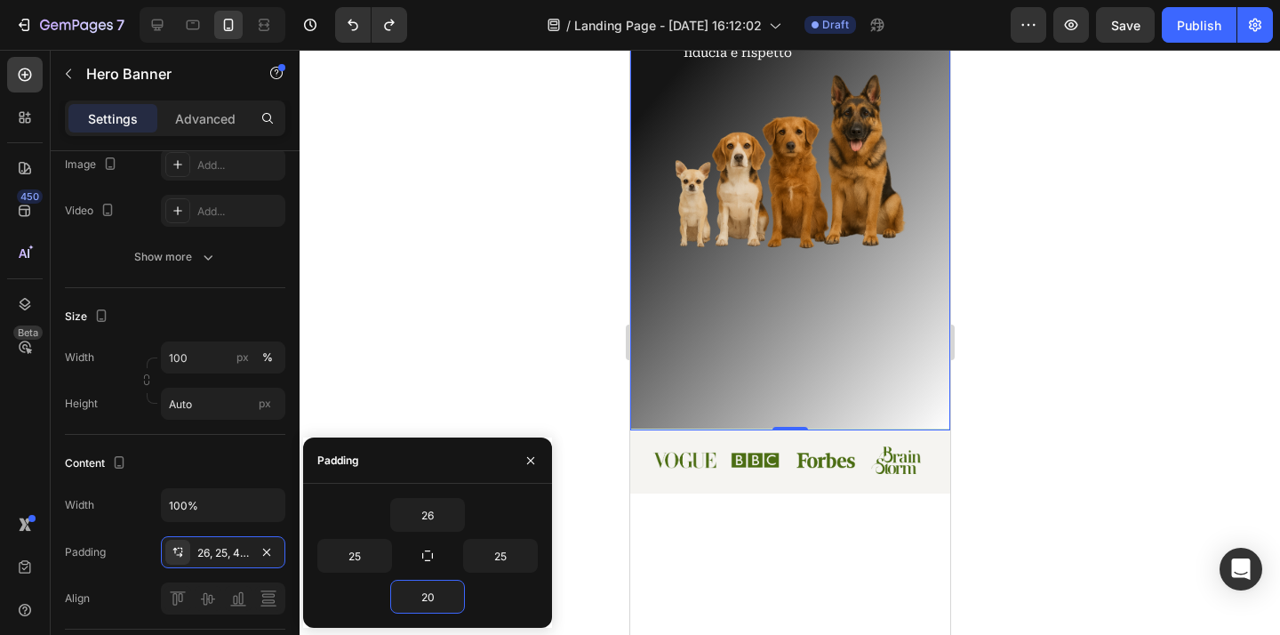
type input "2"
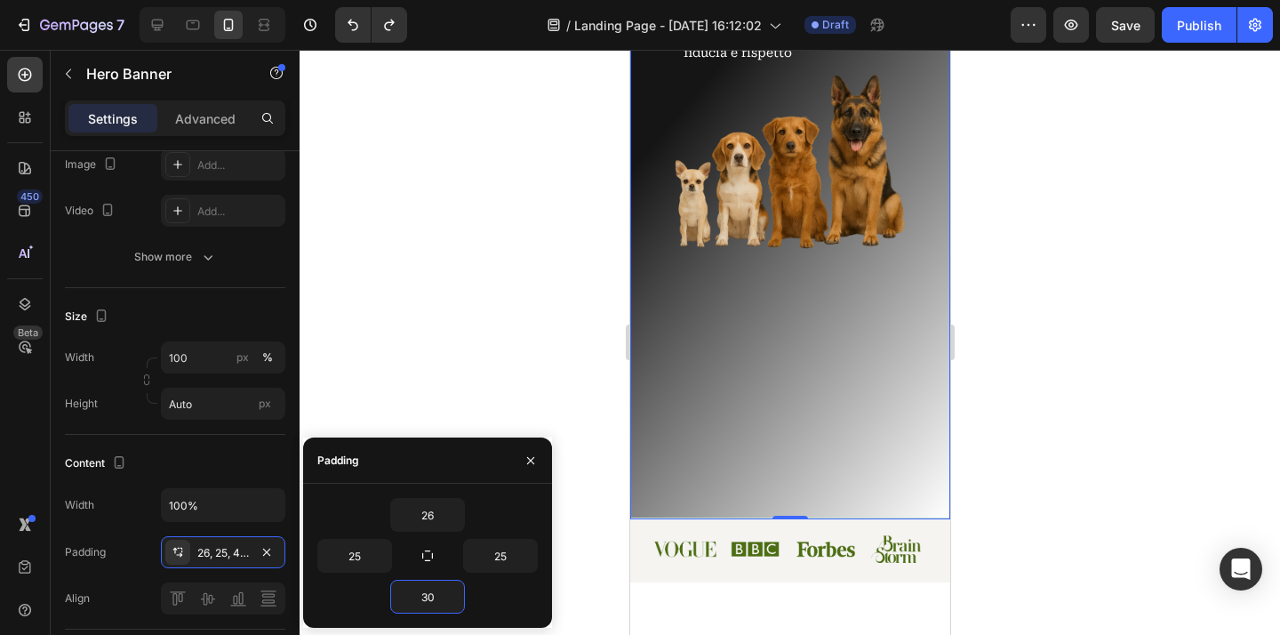
type input "3"
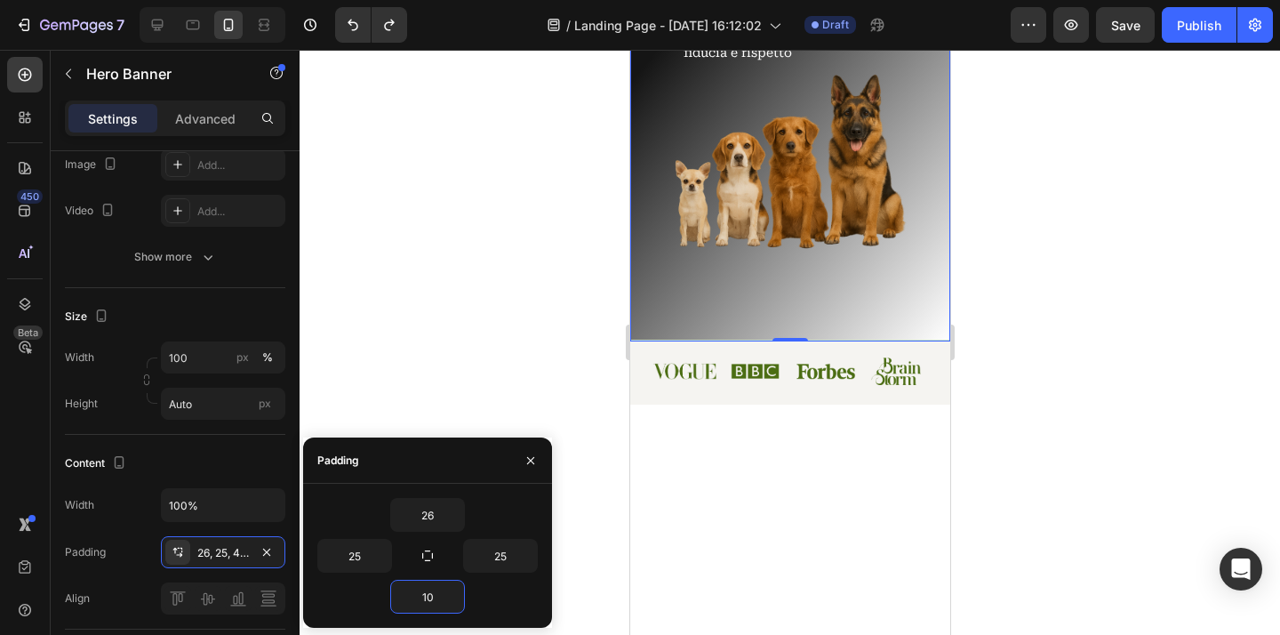
type input "1"
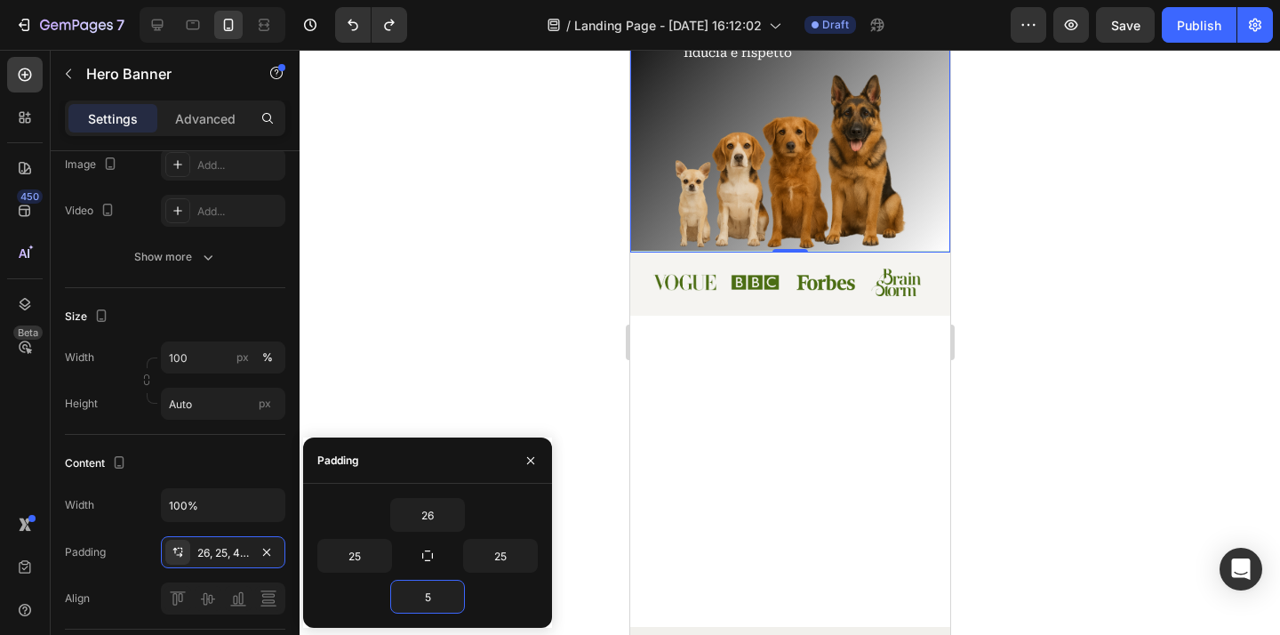
type input "50"
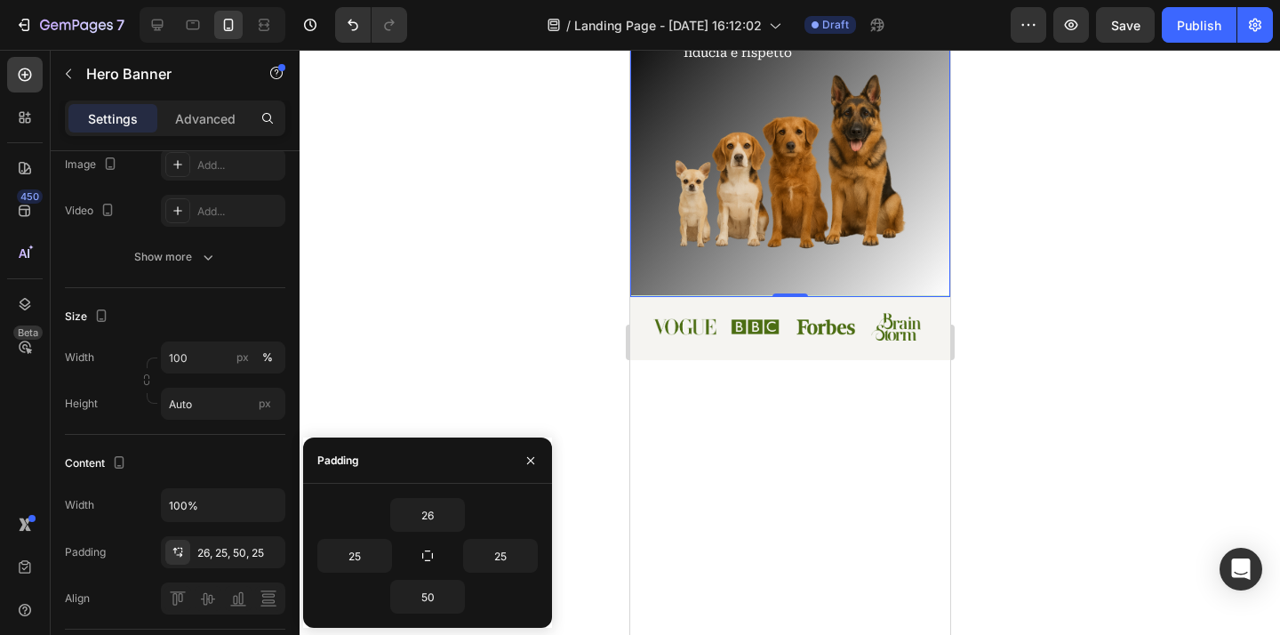
click at [1086, 497] on div at bounding box center [789, 342] width 980 height 585
click at [885, 475] on div at bounding box center [788, 503] width 275 height 175
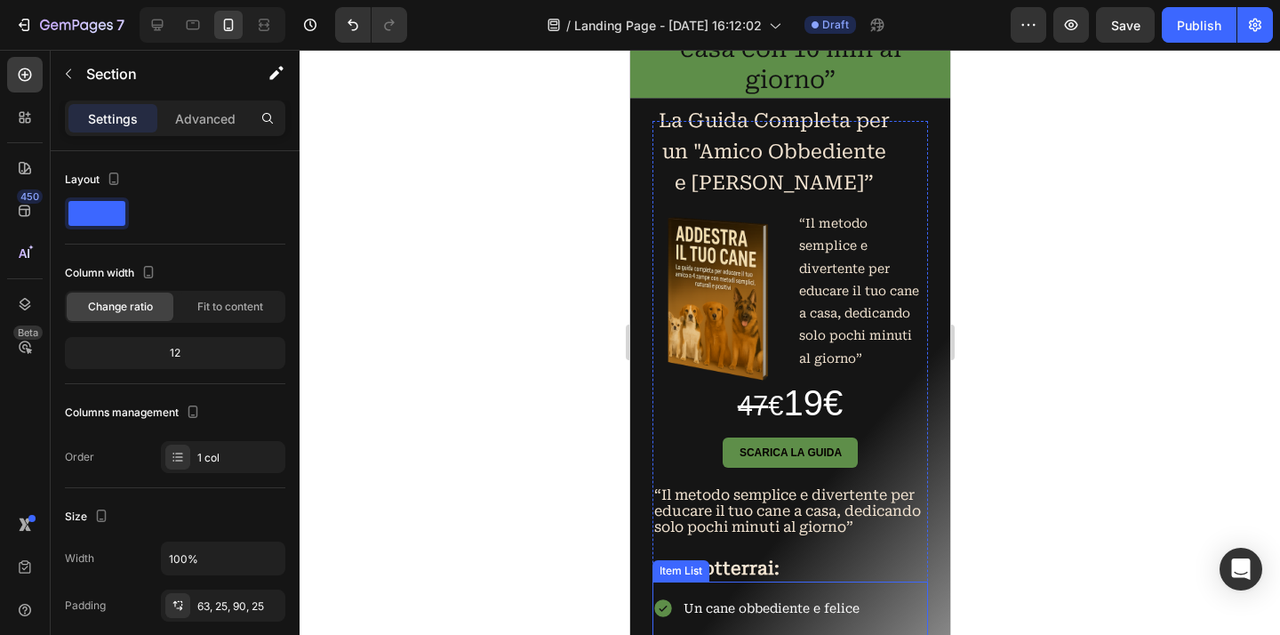
scroll to position [384, 0]
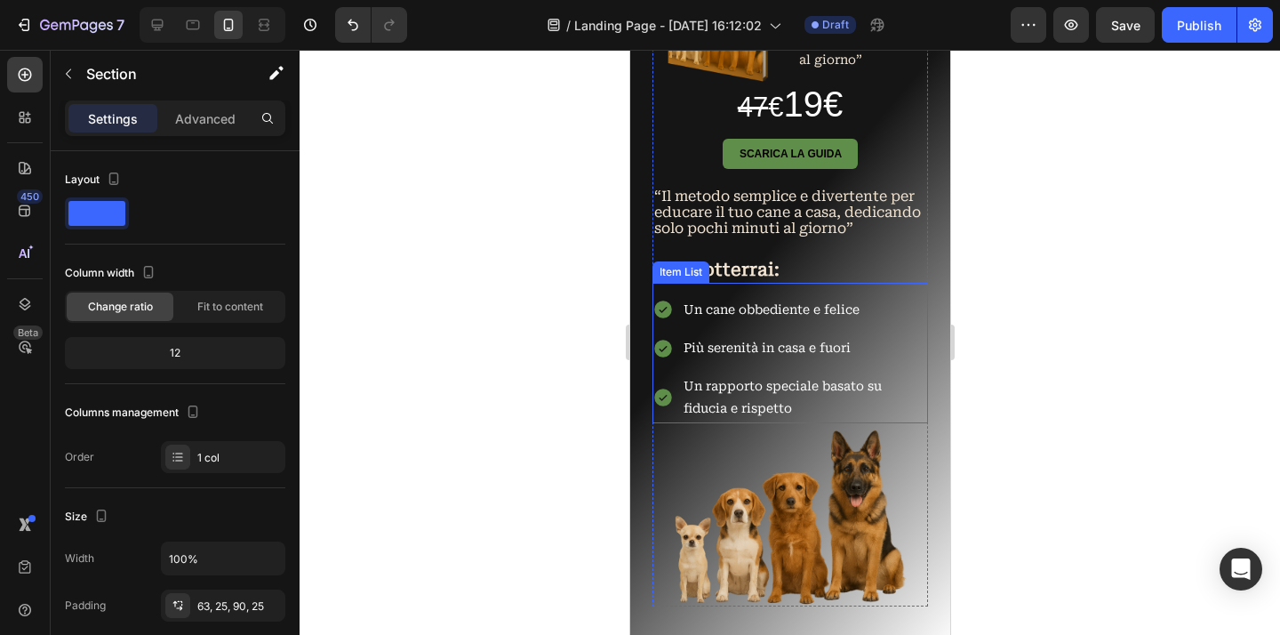
click at [667, 319] on icon at bounding box center [662, 310] width 18 height 18
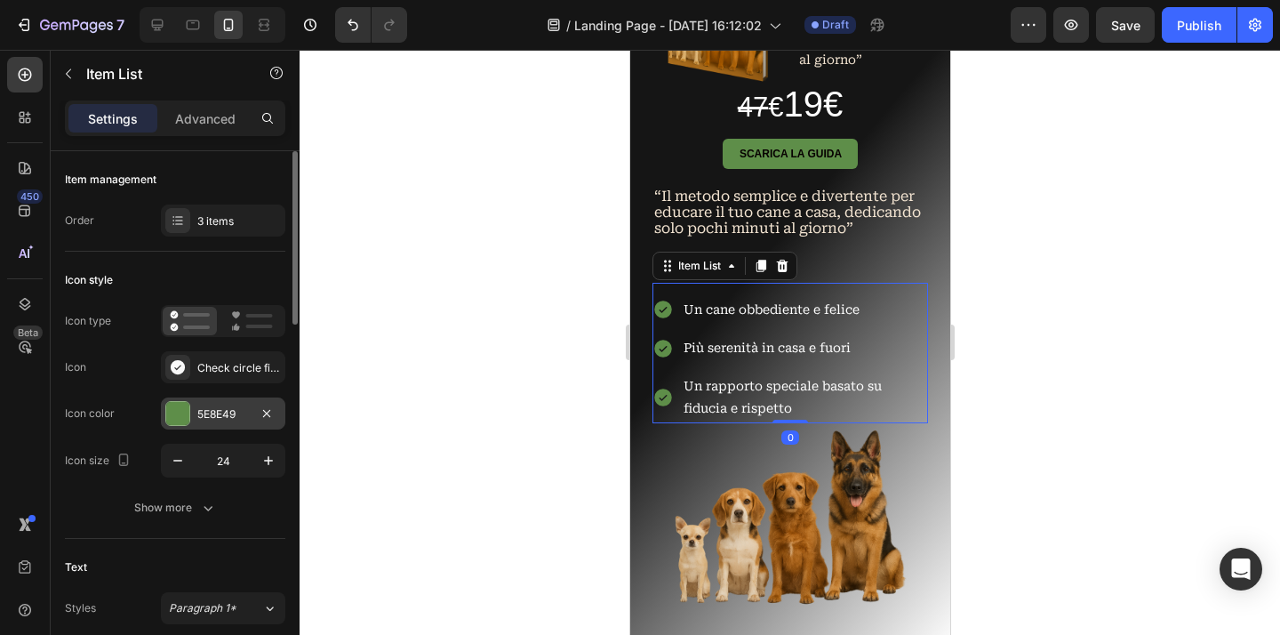
click at [228, 417] on div "5E8E49" at bounding box center [223, 414] width 52 height 16
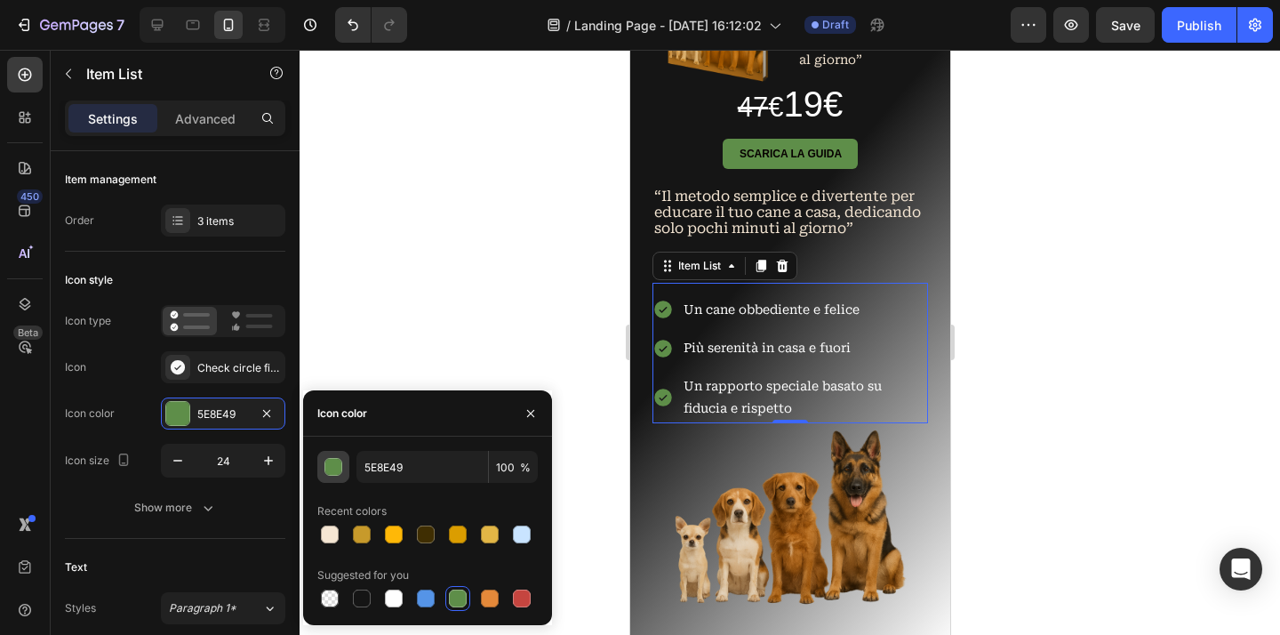
click at [335, 468] on div "button" at bounding box center [334, 468] width 18 height 18
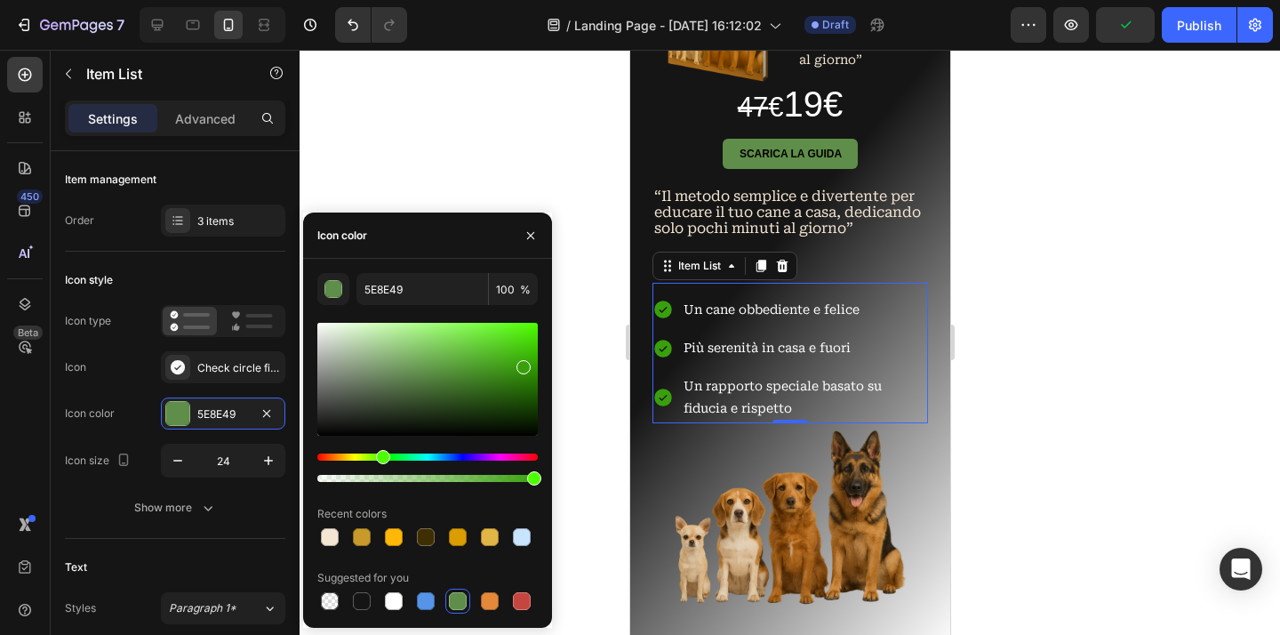
drag, startPoint x: 521, startPoint y: 392, endPoint x: 522, endPoint y: 363, distance: 28.5
click at [522, 363] on div at bounding box center [523, 367] width 14 height 14
click at [615, 387] on div at bounding box center [789, 342] width 980 height 585
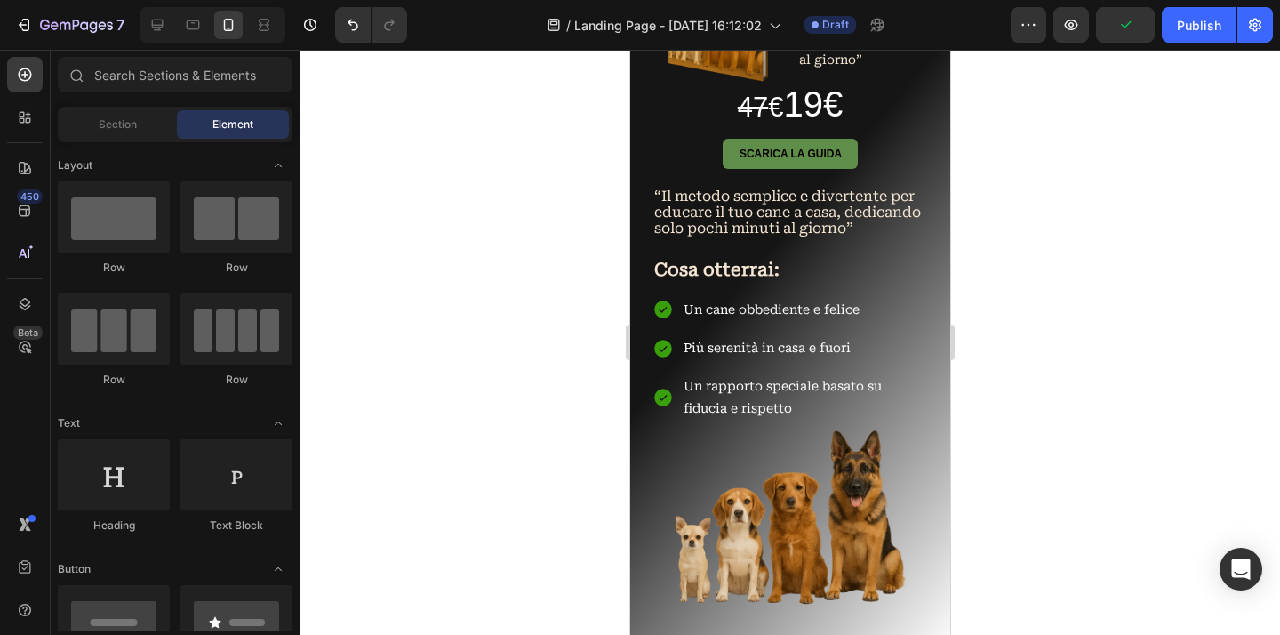
scroll to position [71, 0]
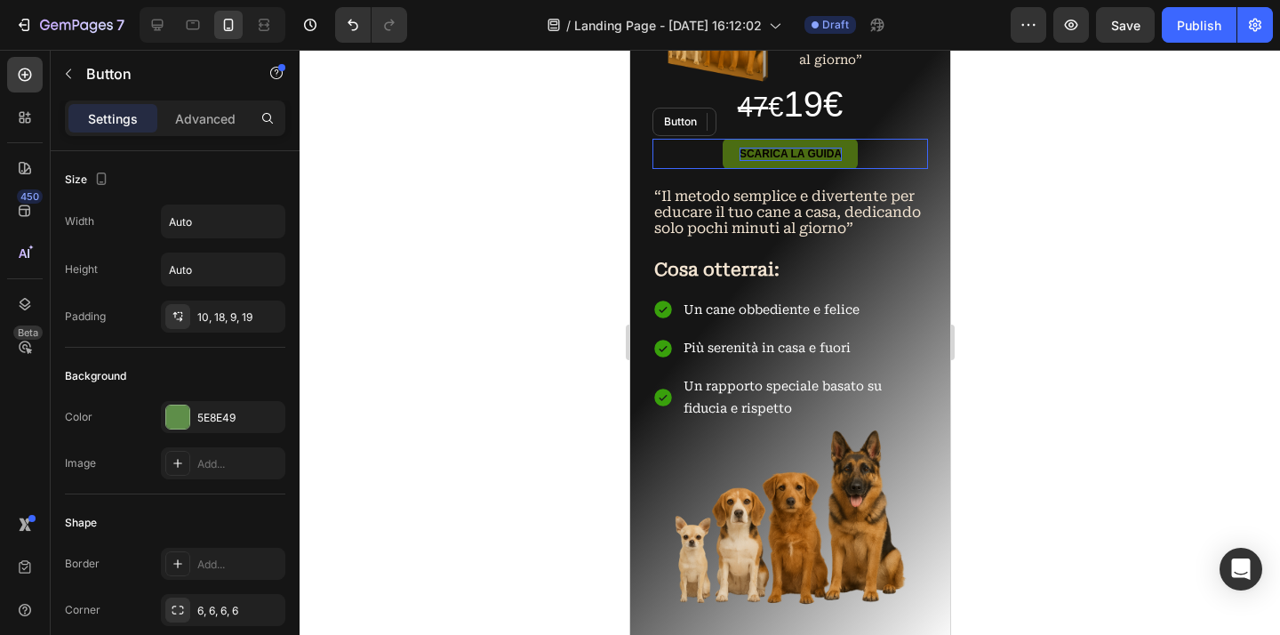
click at [798, 150] on strong "Scarica la guida" at bounding box center [790, 154] width 102 height 12
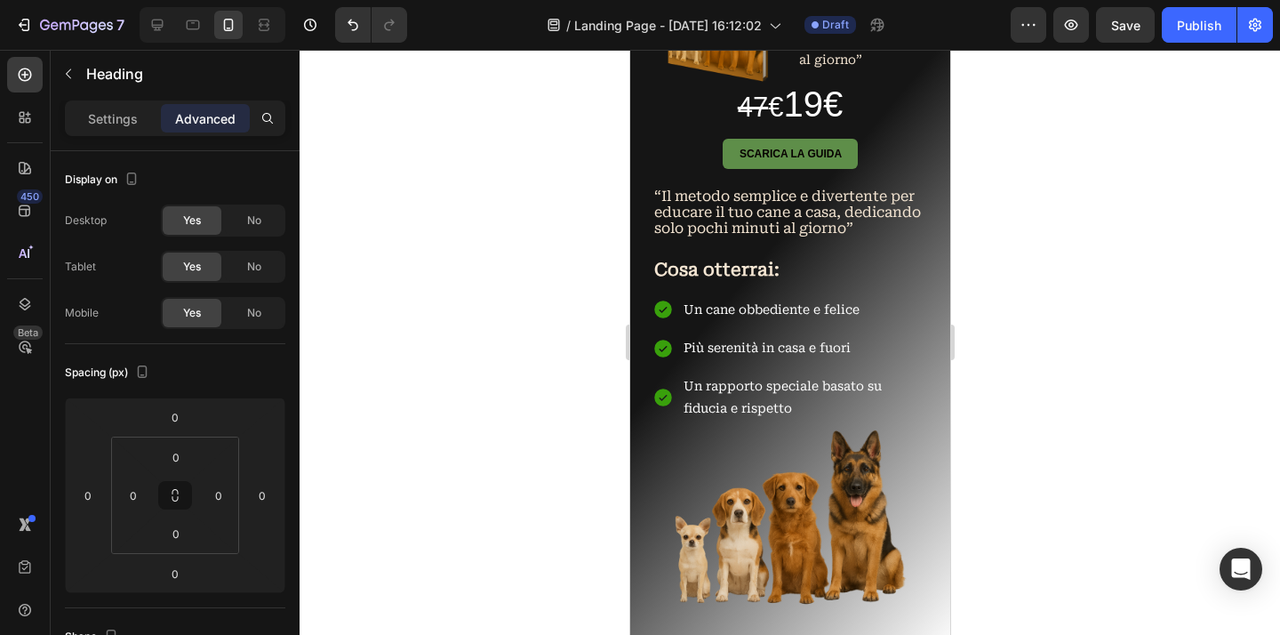
click at [1137, 33] on div "Save" at bounding box center [1125, 25] width 29 height 19
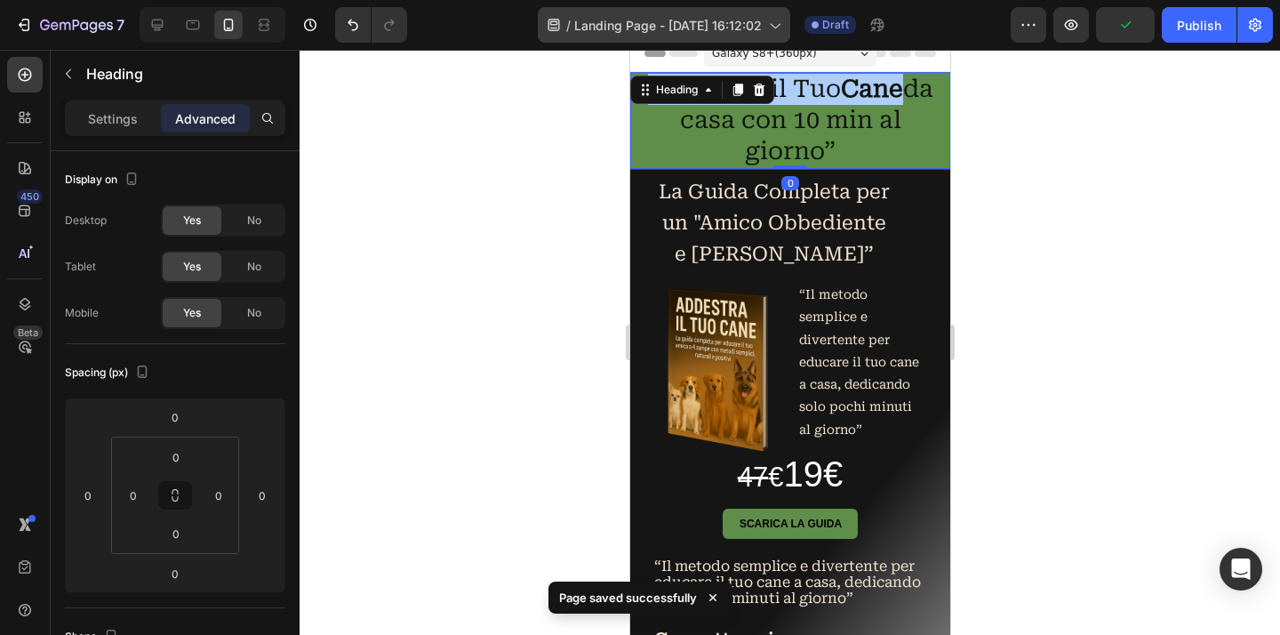
drag, startPoint x: 778, startPoint y: 28, endPoint x: 116, endPoint y: 4, distance: 662.5
click at [778, 28] on icon at bounding box center [775, 26] width 10 height 5
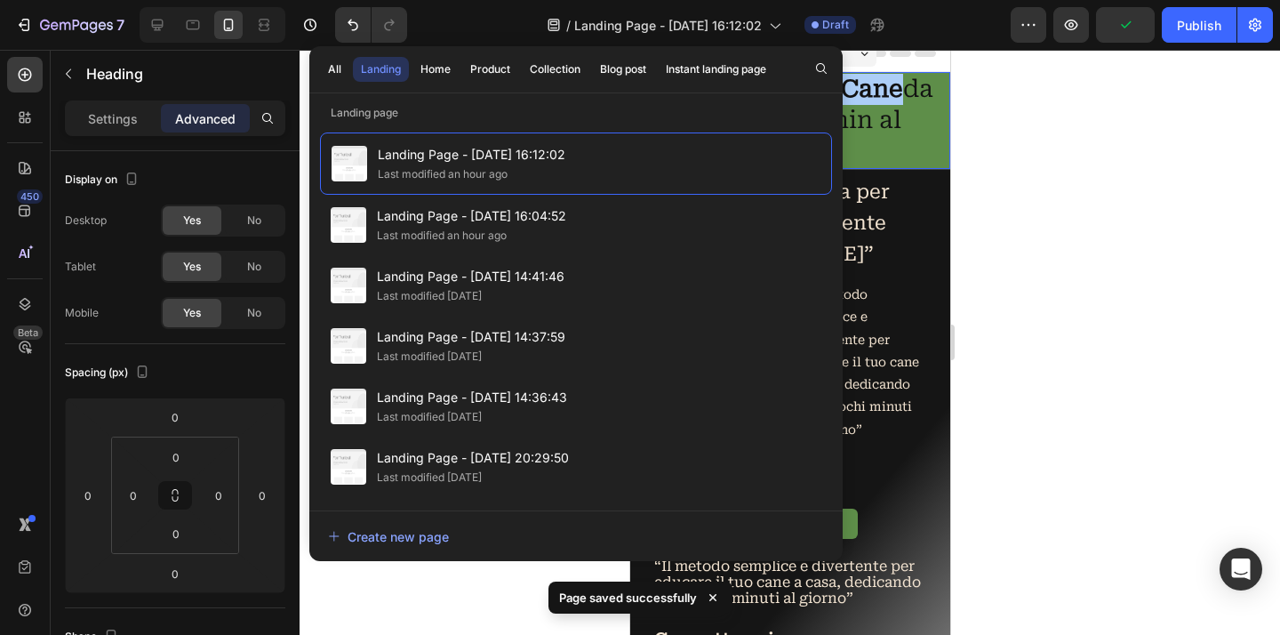
click at [1037, 289] on div at bounding box center [789, 342] width 980 height 585
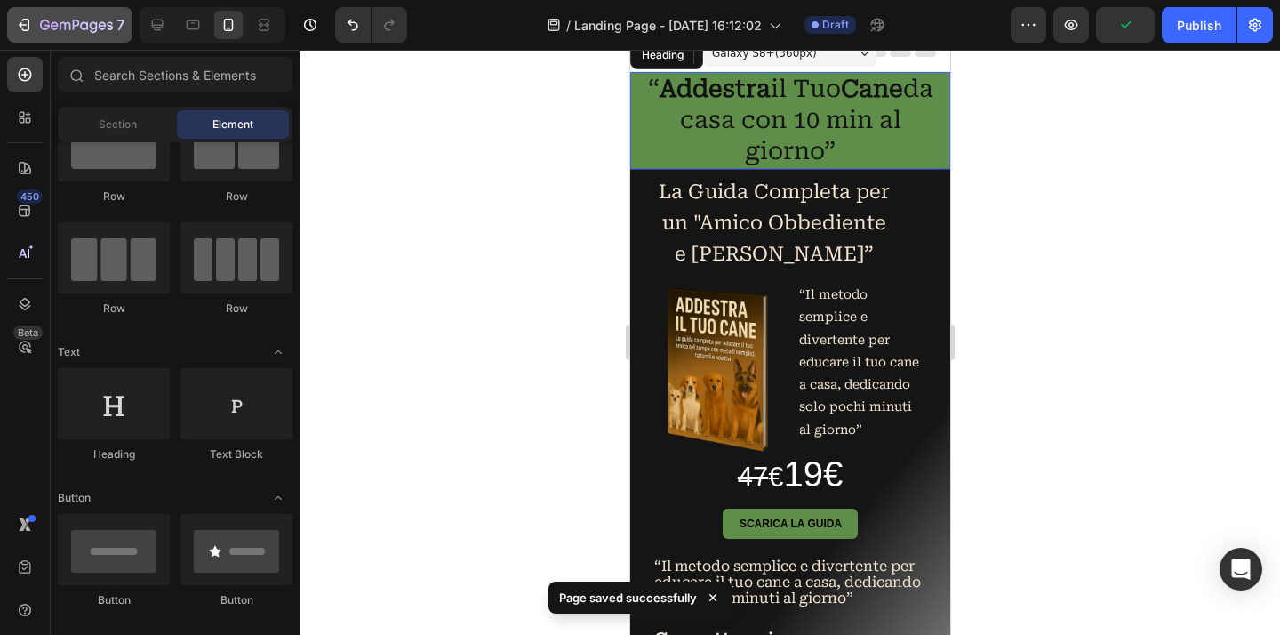
scroll to position [71, 0]
click at [24, 28] on icon "button" at bounding box center [24, 25] width 18 height 18
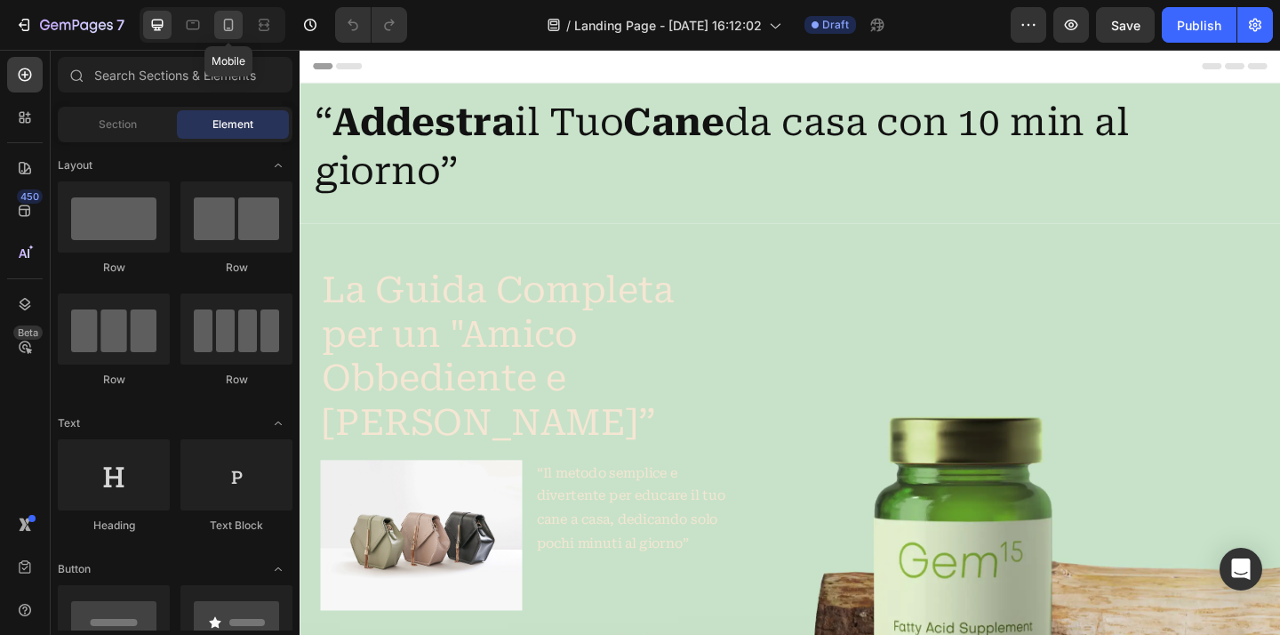
click at [226, 28] on icon at bounding box center [229, 25] width 18 height 18
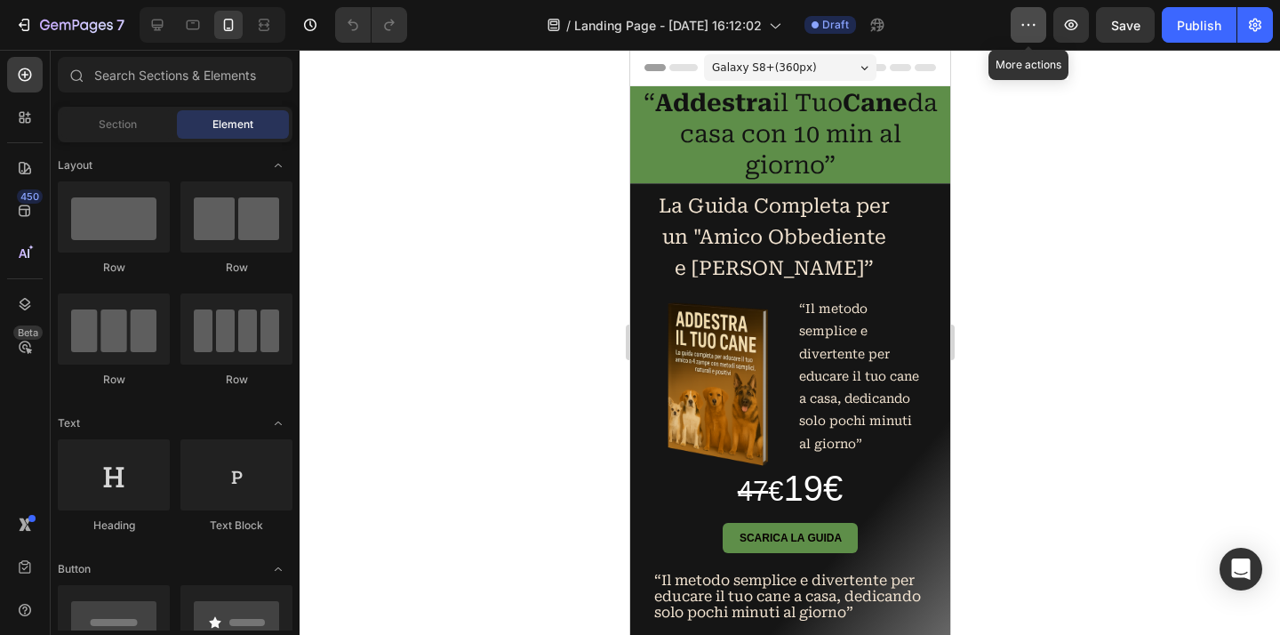
click at [1036, 32] on icon "button" at bounding box center [1028, 25] width 18 height 18
click at [1048, 352] on div at bounding box center [789, 342] width 980 height 585
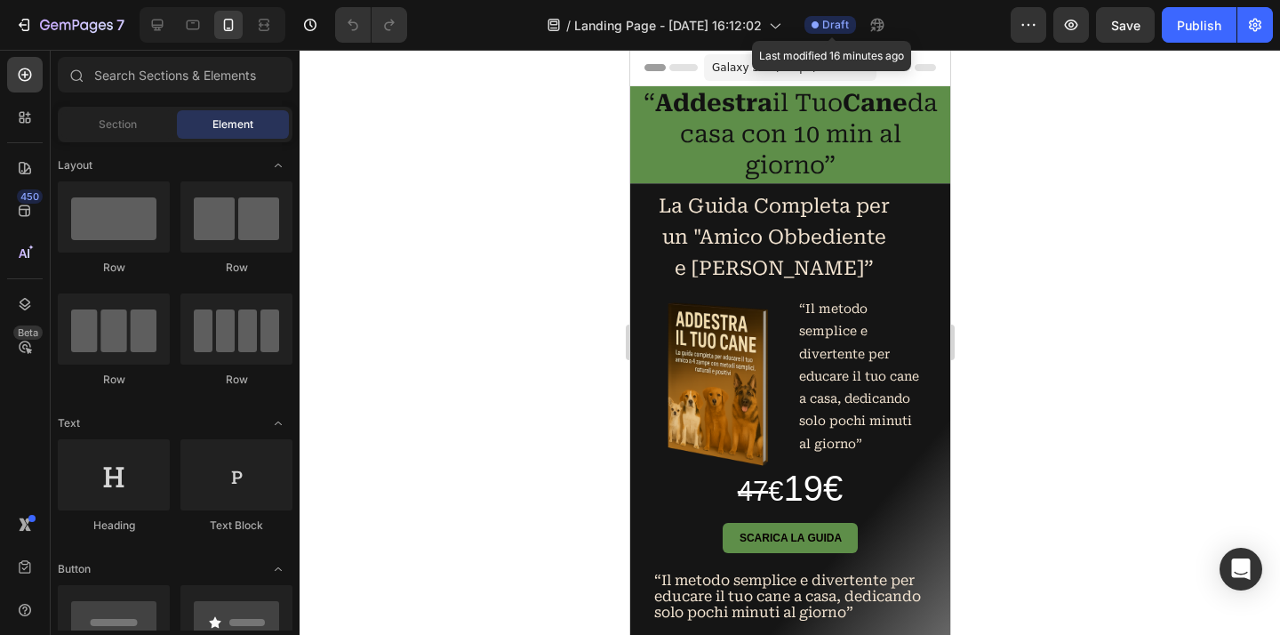
click at [849, 31] on span "Draft" at bounding box center [835, 25] width 27 height 16
click at [1000, 180] on div at bounding box center [789, 342] width 980 height 585
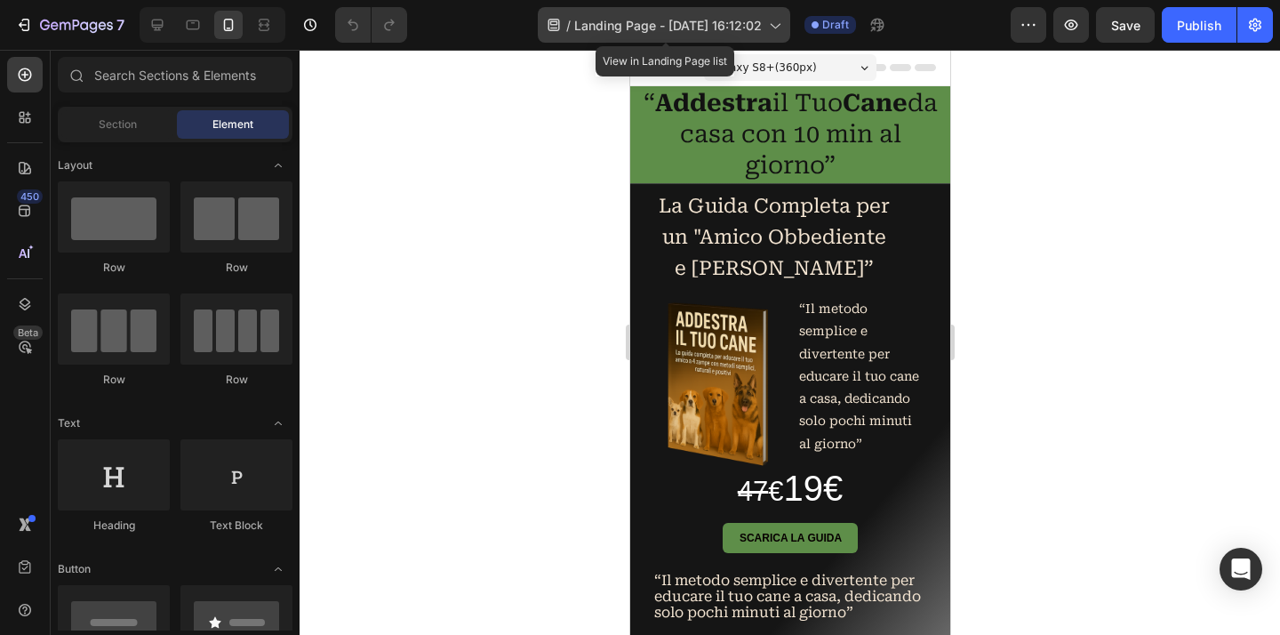
click at [774, 28] on icon at bounding box center [774, 25] width 18 height 18
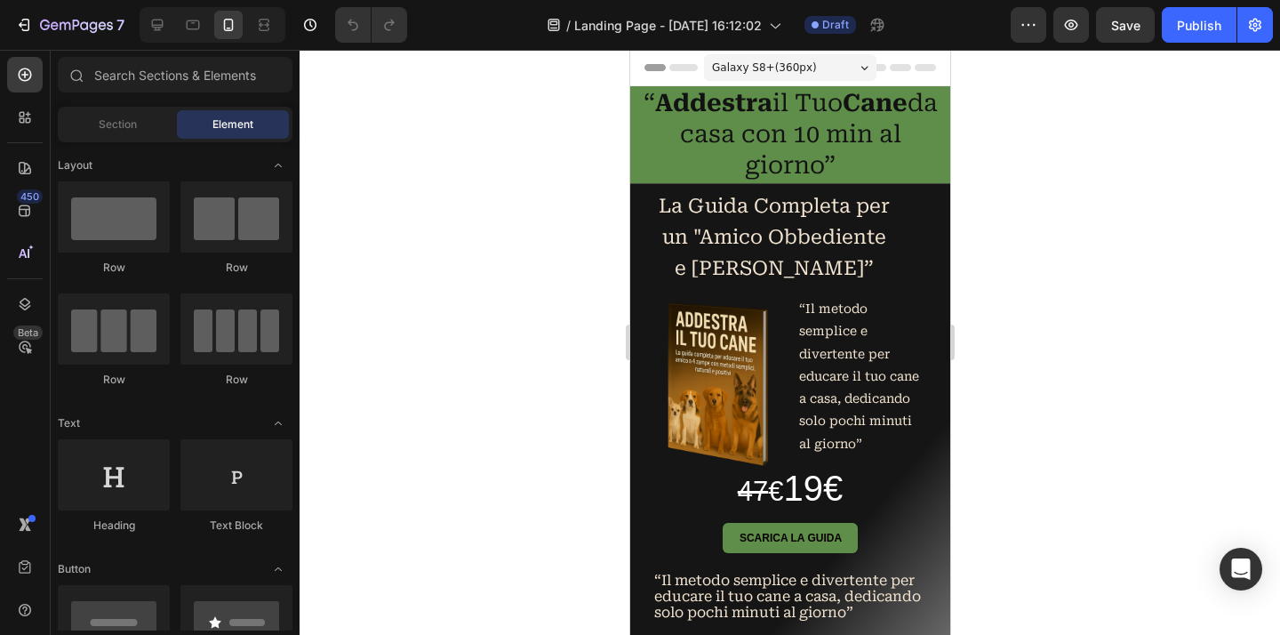
click at [1136, 162] on div at bounding box center [789, 342] width 980 height 585
click at [849, 531] on link "Scarica la guida" at bounding box center [789, 537] width 135 height 29
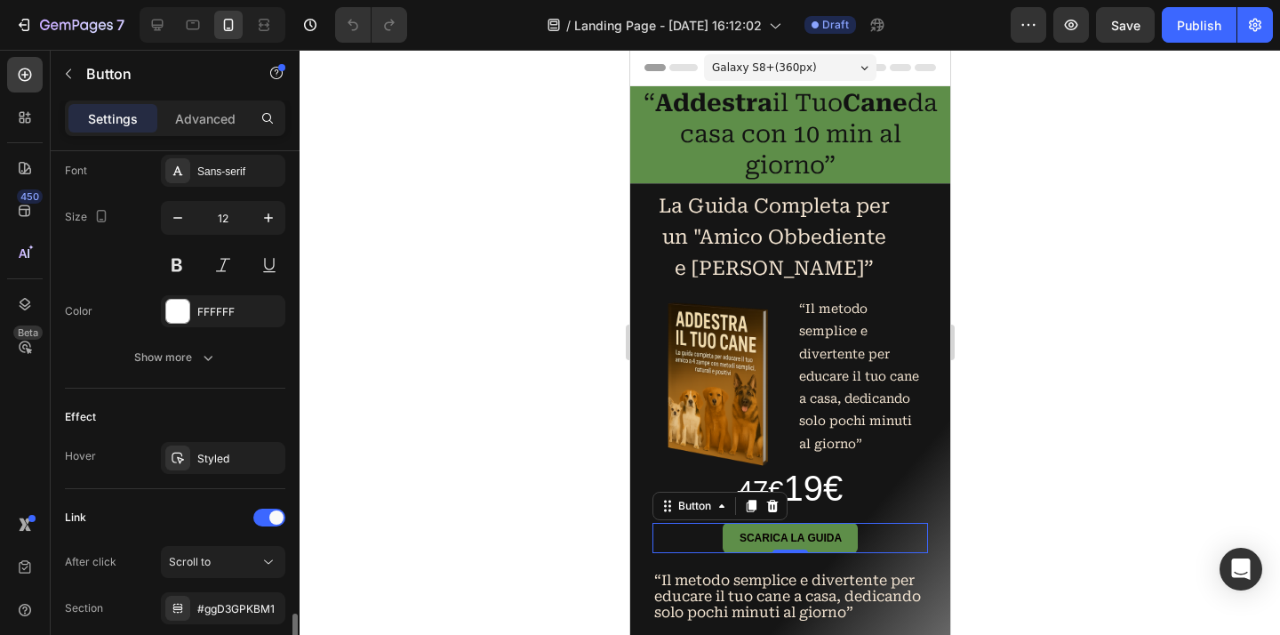
scroll to position [833, 0]
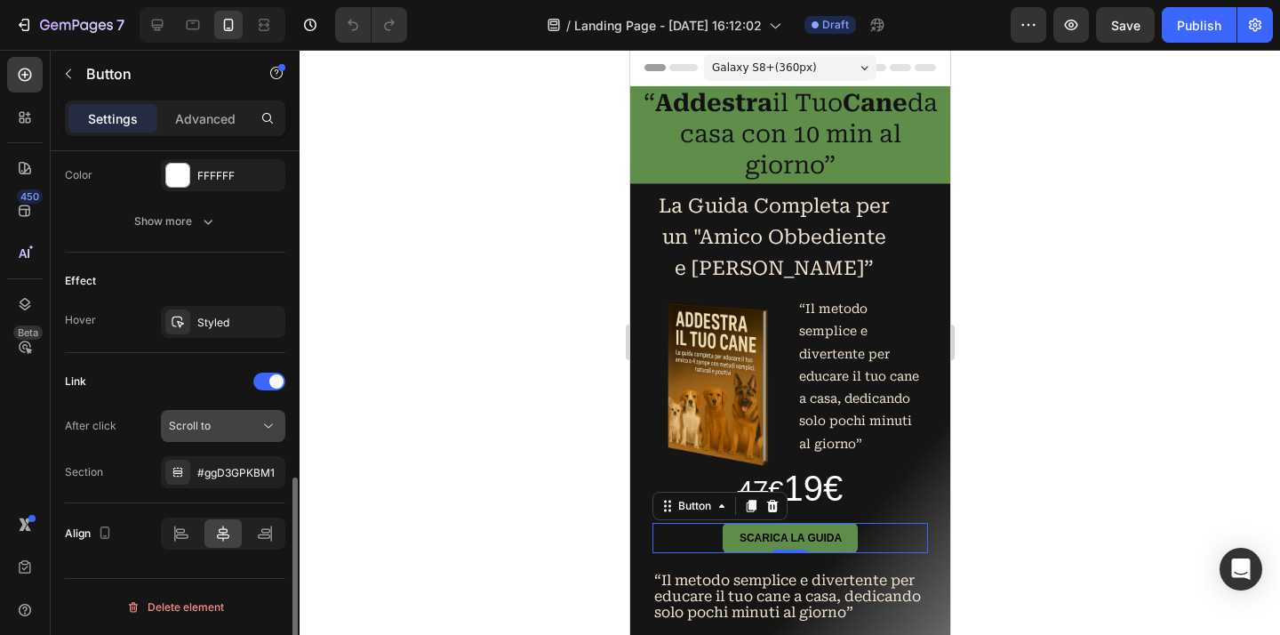
click at [267, 422] on icon at bounding box center [268, 426] width 18 height 18
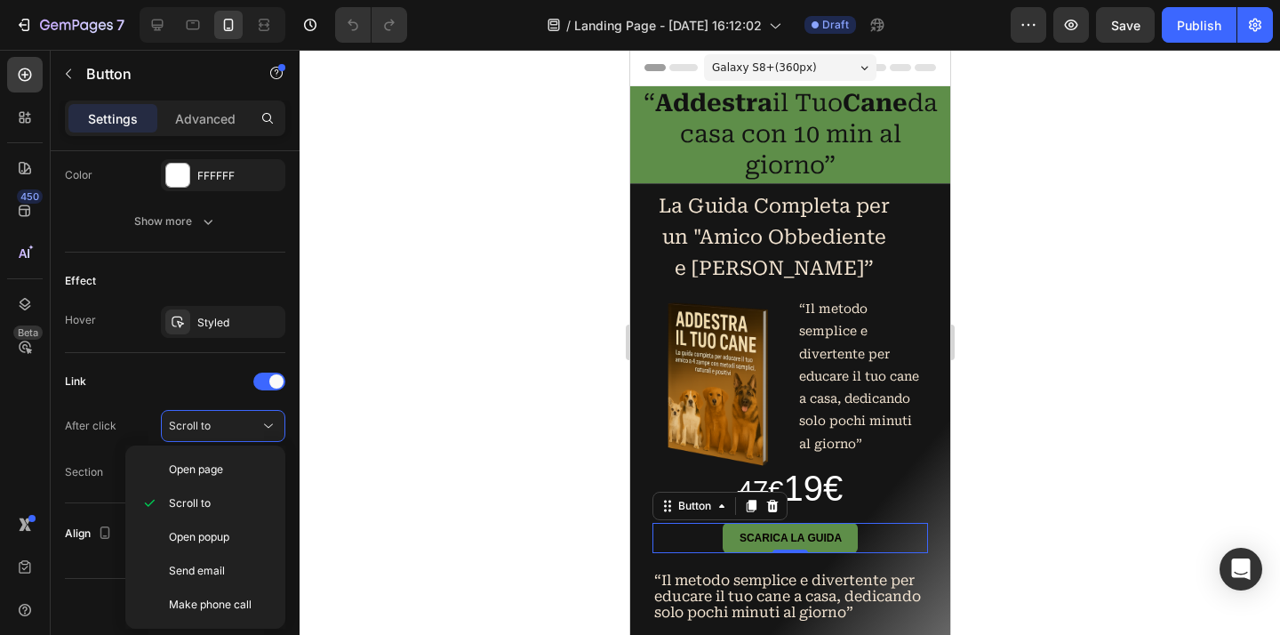
click at [396, 509] on div at bounding box center [789, 342] width 980 height 585
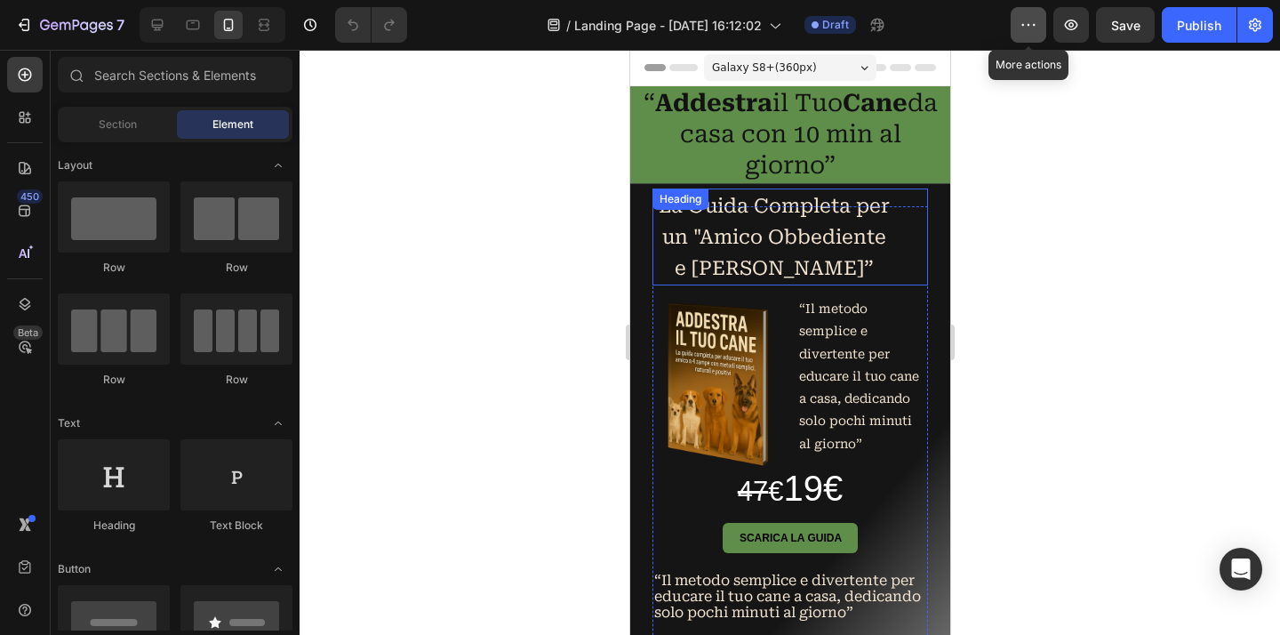
click at [1033, 29] on icon "button" at bounding box center [1028, 25] width 18 height 18
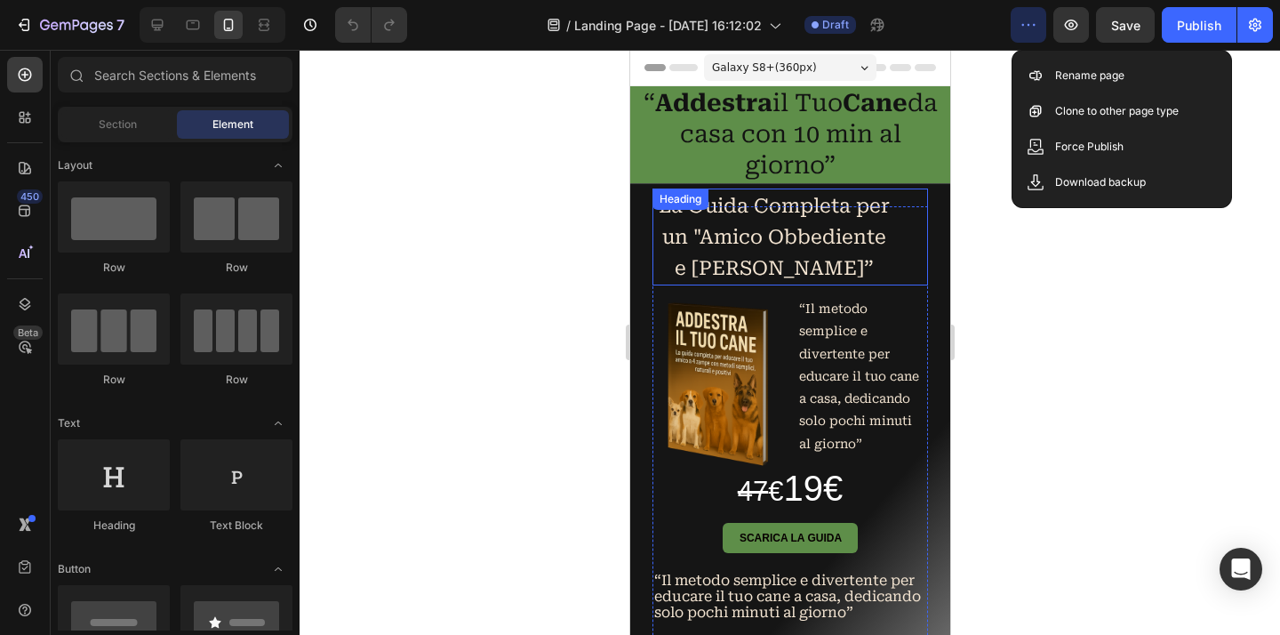
click at [1074, 307] on div at bounding box center [789, 342] width 980 height 585
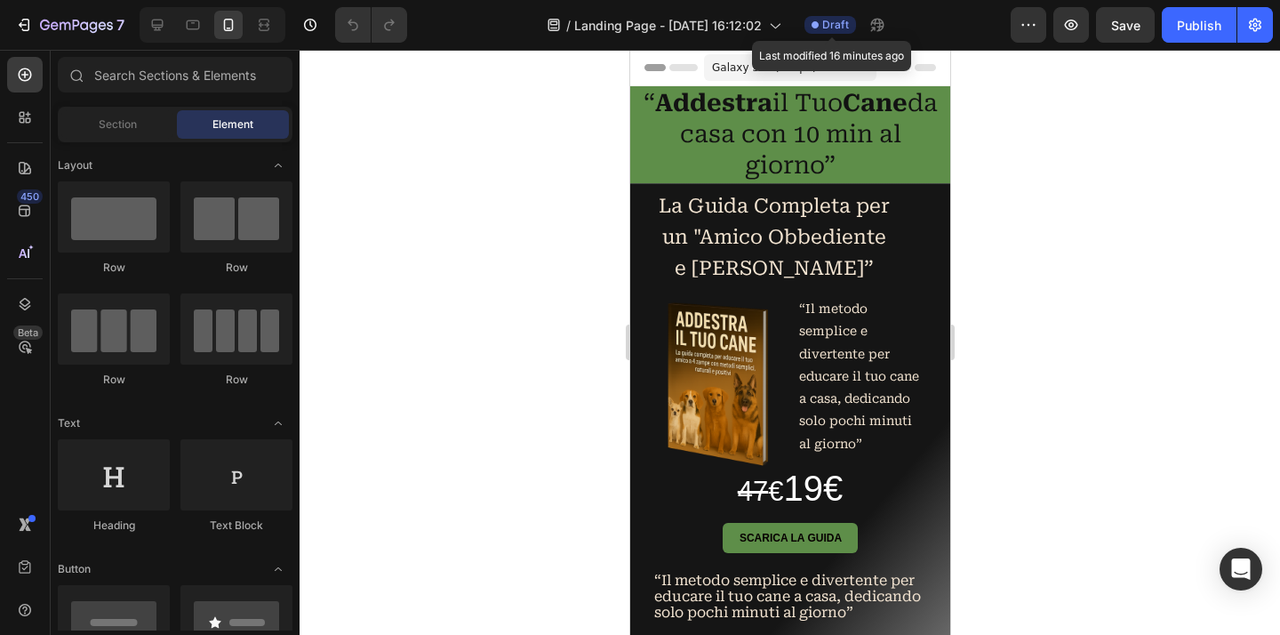
click at [846, 31] on span "Draft" at bounding box center [835, 25] width 27 height 16
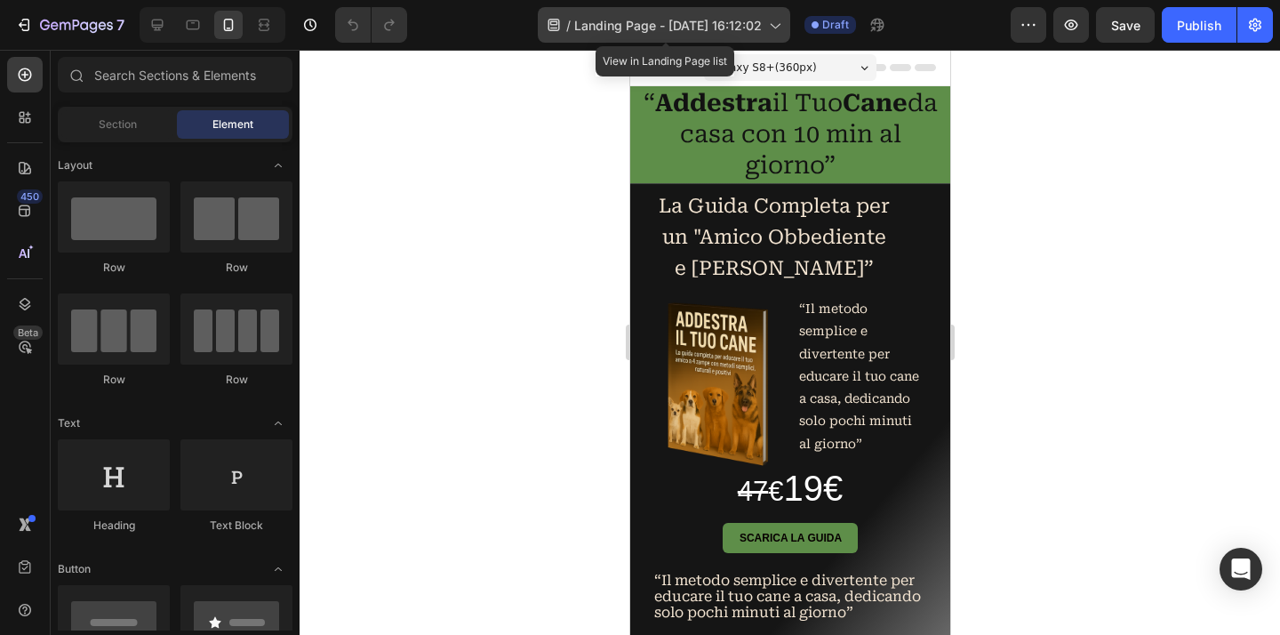
click at [783, 28] on icon at bounding box center [774, 25] width 18 height 18
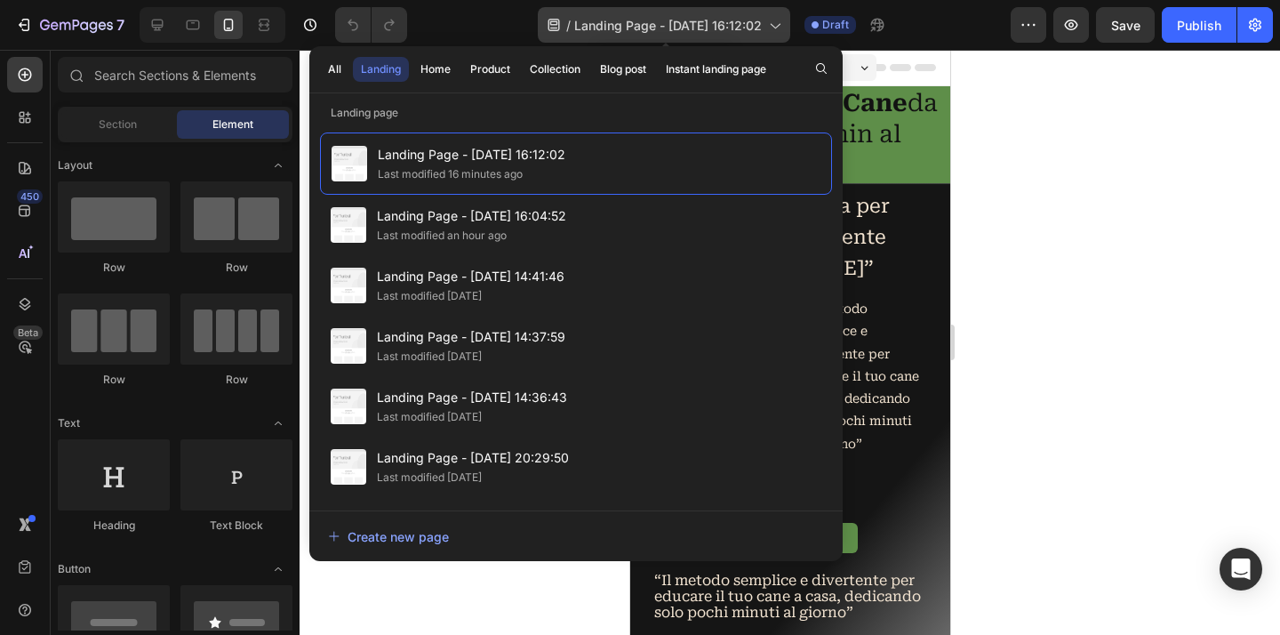
click at [783, 28] on icon at bounding box center [774, 25] width 18 height 18
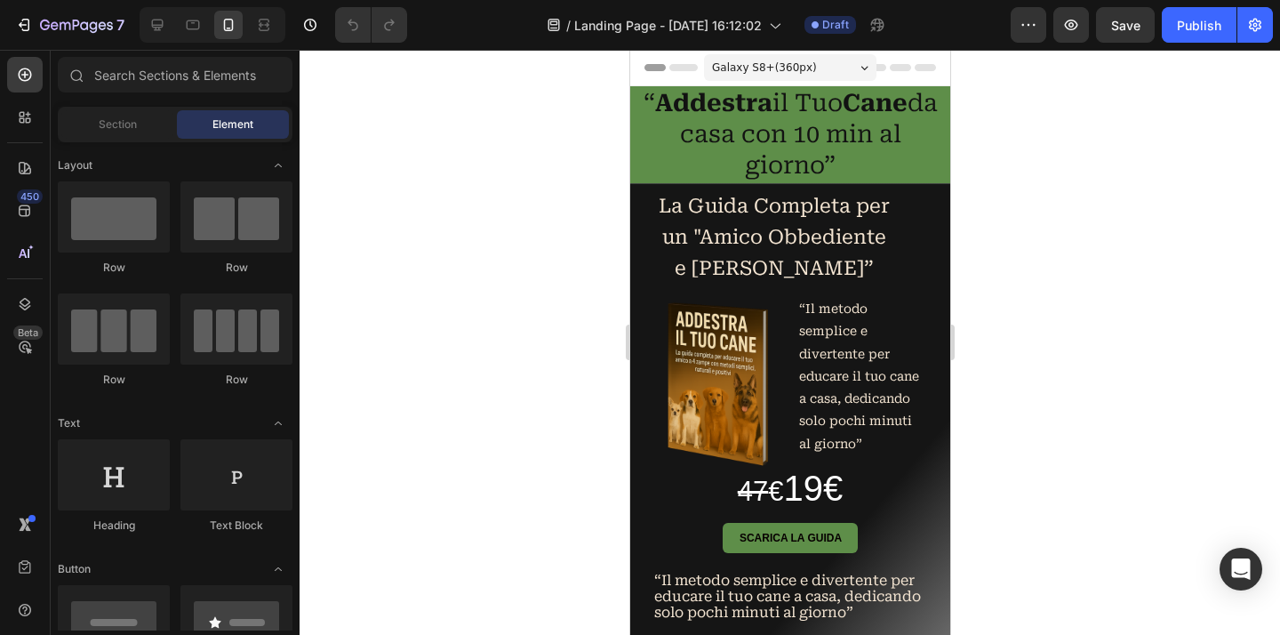
click at [571, 180] on div at bounding box center [789, 342] width 980 height 585
click at [1108, 255] on div at bounding box center [789, 342] width 980 height 585
click at [1110, 254] on div at bounding box center [789, 342] width 980 height 585
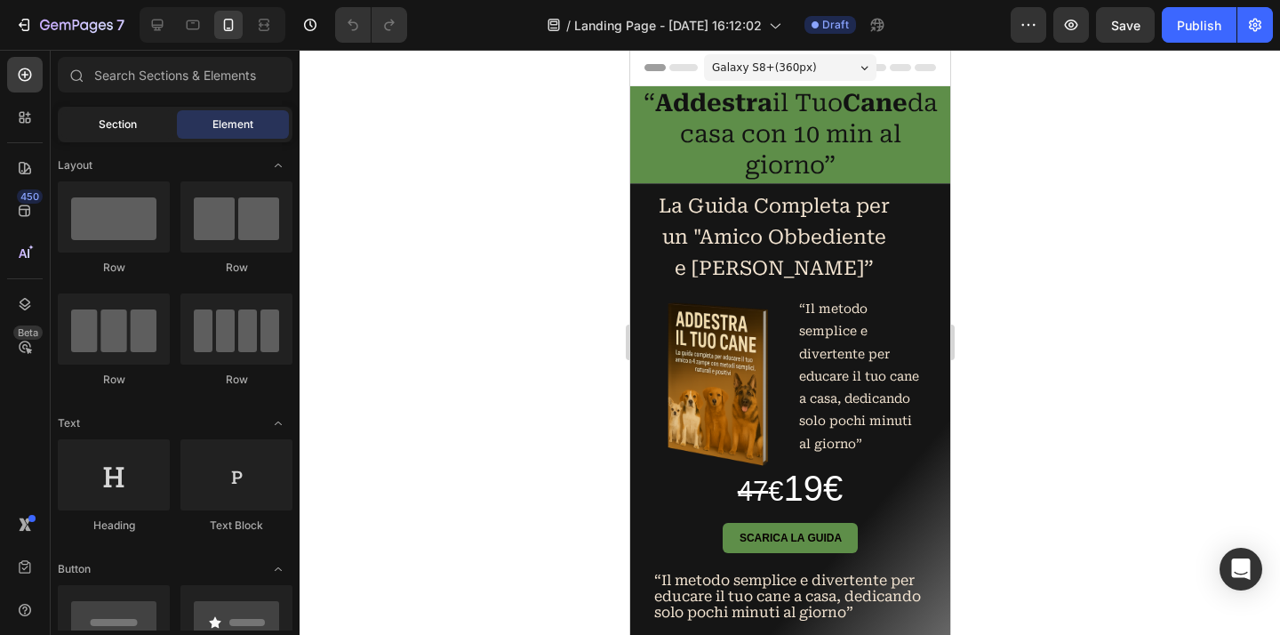
click at [136, 127] on span "Section" at bounding box center [118, 124] width 38 height 16
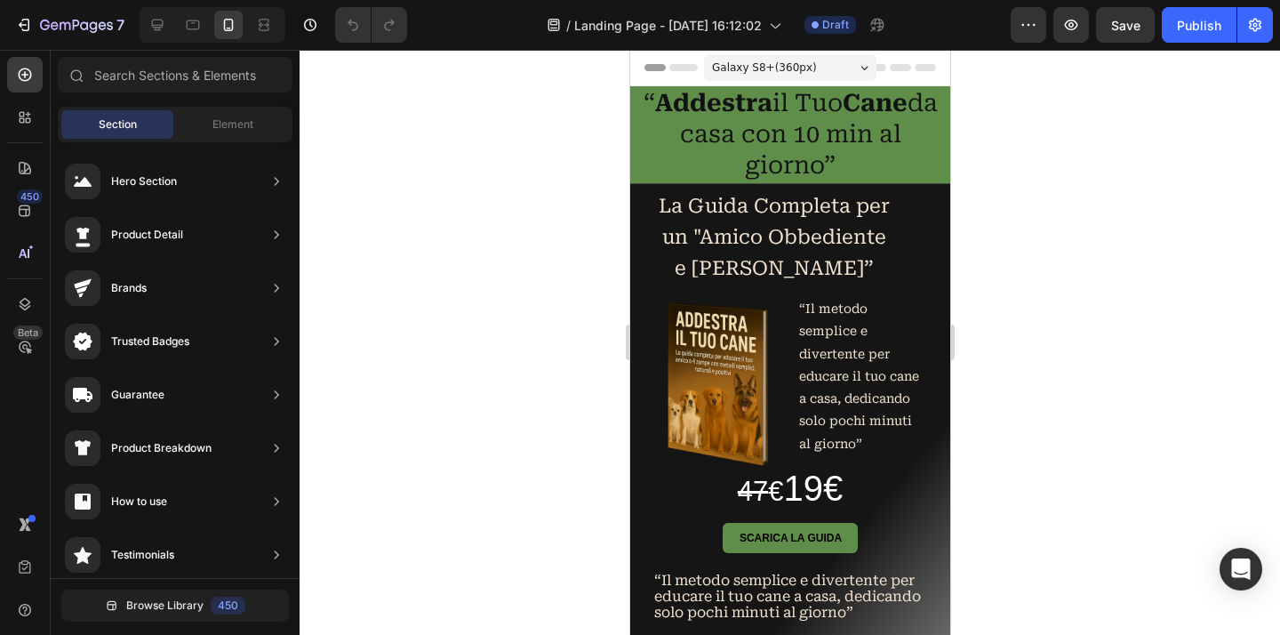
click at [481, 33] on div "/ Landing Page - Aug 28, 16:12:02 Draft" at bounding box center [715, 25] width 589 height 36
click at [24, 73] on icon at bounding box center [25, 75] width 18 height 18
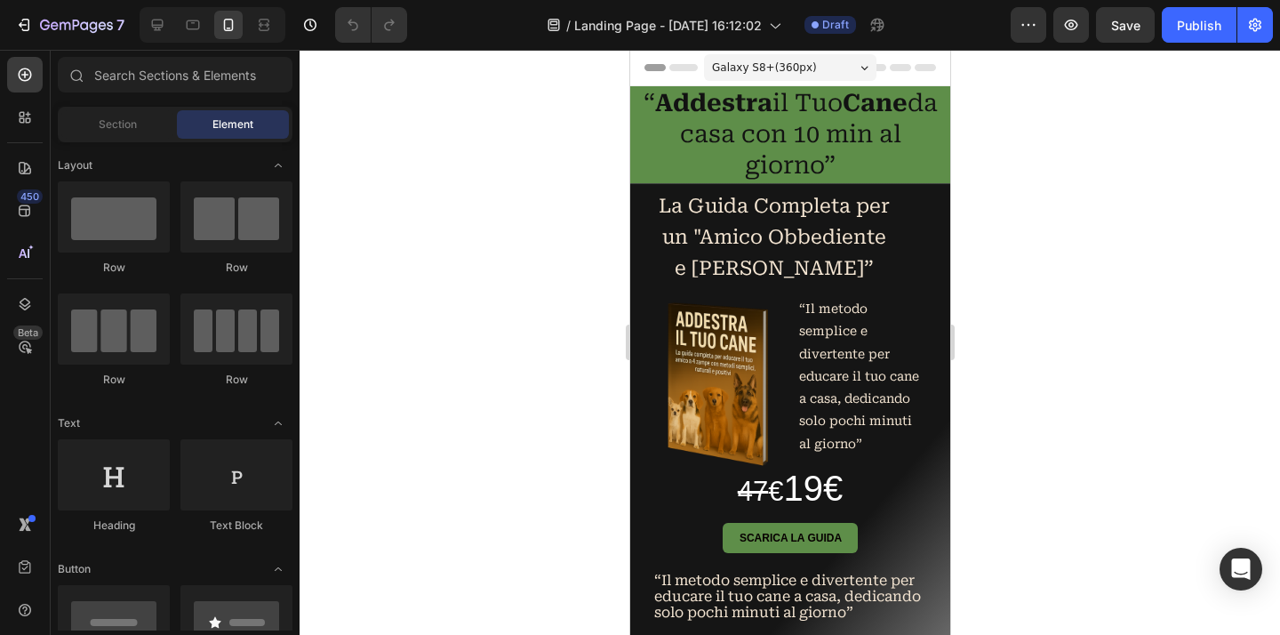
click at [371, 147] on div at bounding box center [789, 342] width 980 height 585
click at [594, 145] on div at bounding box center [789, 342] width 980 height 585
click at [652, 134] on h2 "“ Addestra il Tuo Cane da casa con 10 min al giorno”" at bounding box center [789, 134] width 320 height 97
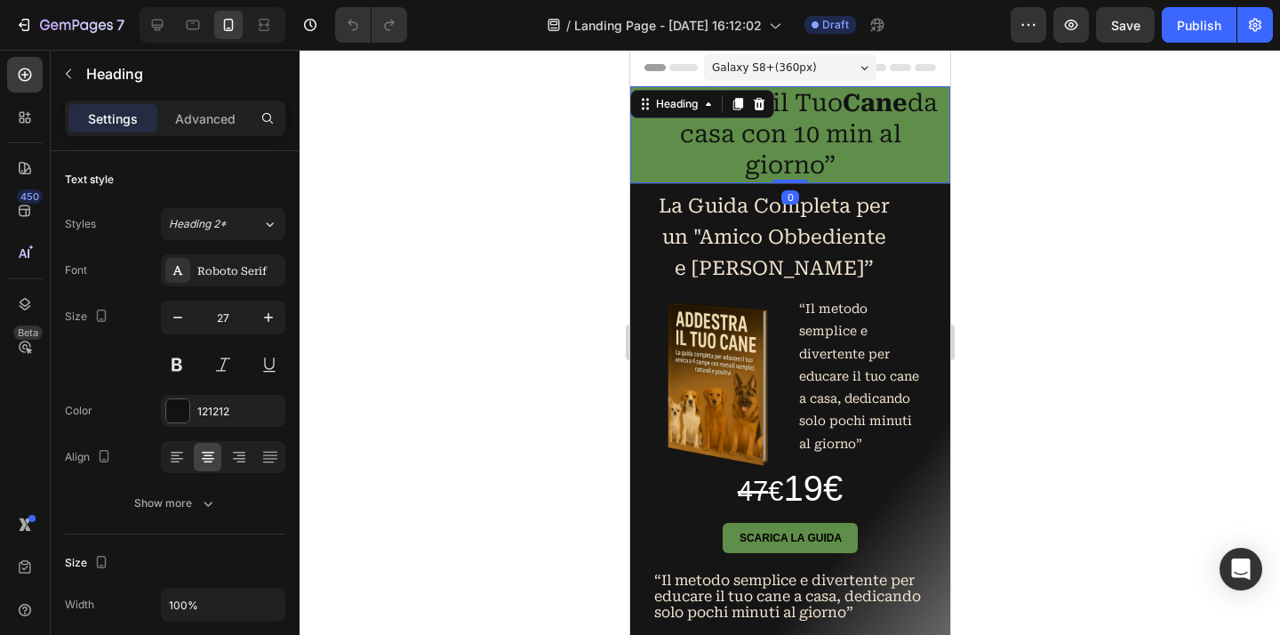
click at [574, 162] on div at bounding box center [789, 342] width 980 height 585
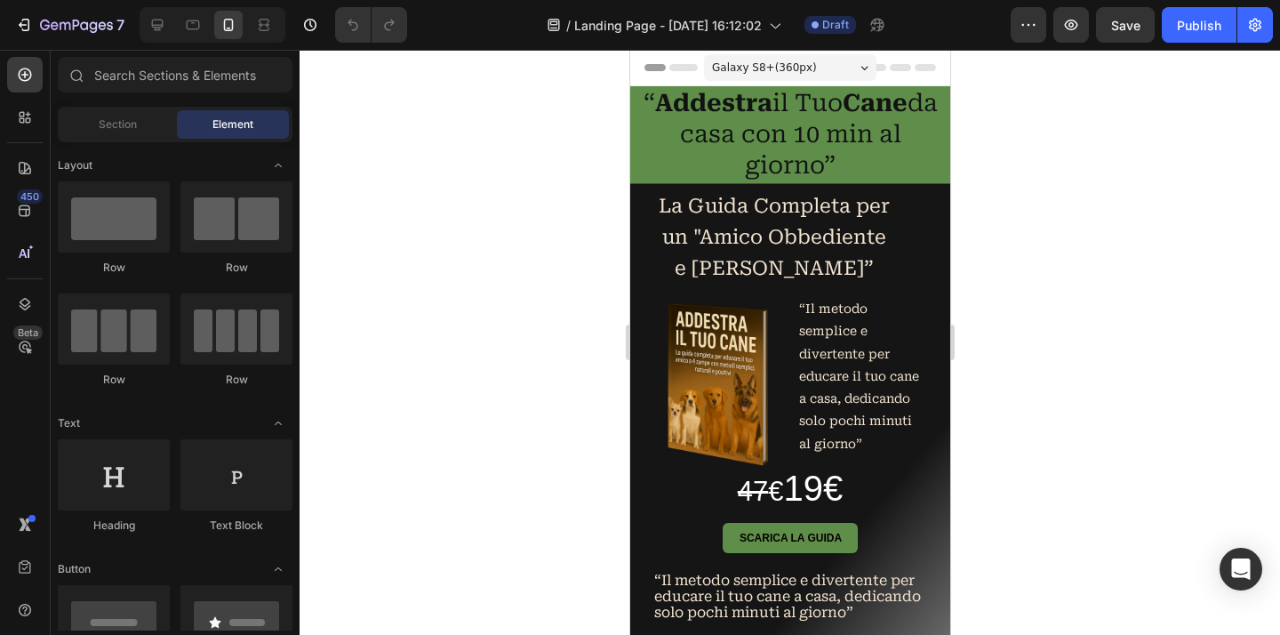
click at [574, 162] on div at bounding box center [789, 342] width 980 height 585
click at [141, 132] on div "Section" at bounding box center [117, 124] width 112 height 28
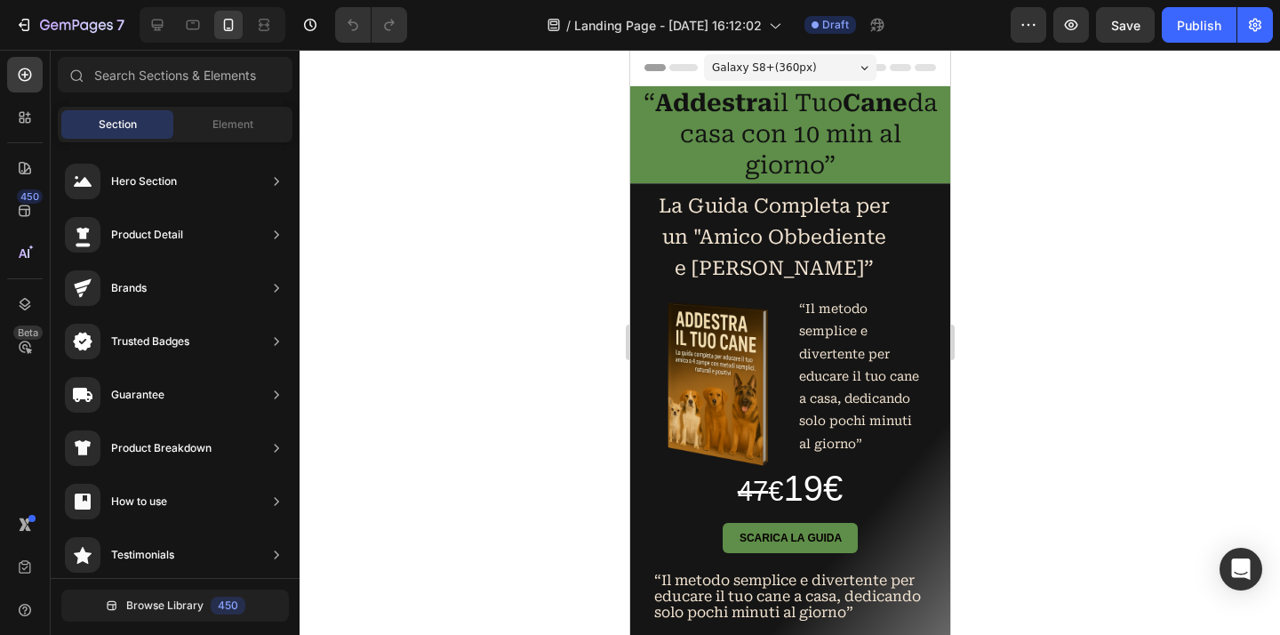
click at [929, 64] on div "Header" at bounding box center [789, 68] width 320 height 36
click at [927, 99] on h2 "“ Addestra il Tuo Cane da casa con 10 min al giorno”" at bounding box center [789, 134] width 320 height 97
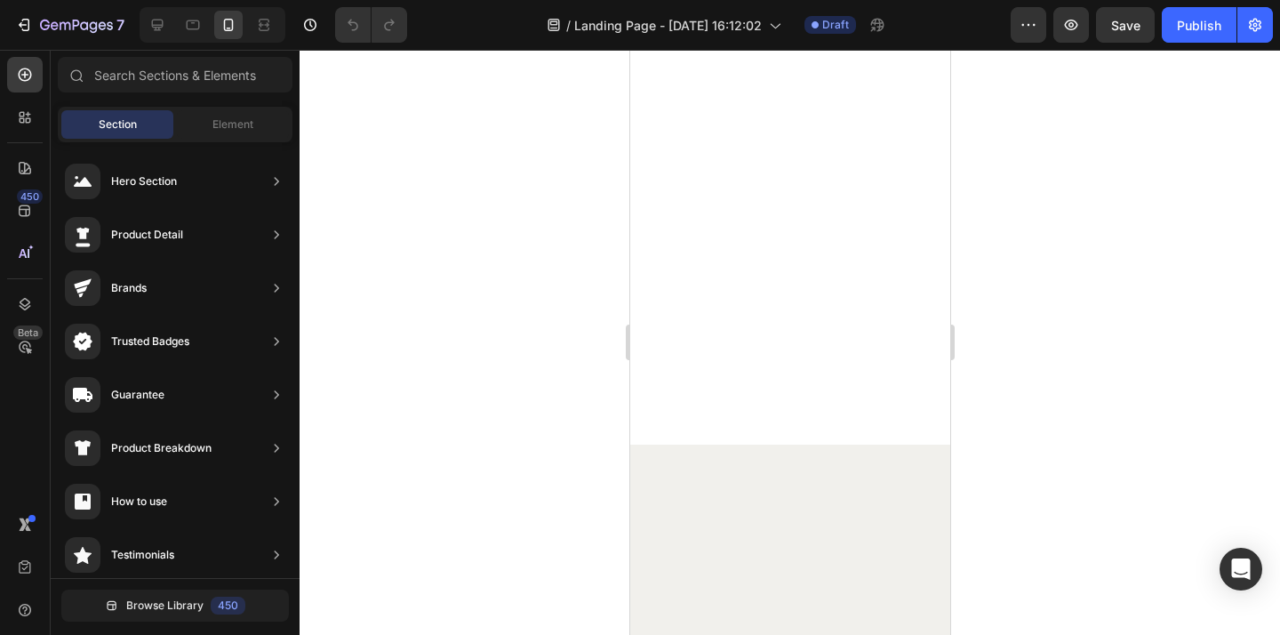
scroll to position [0, 0]
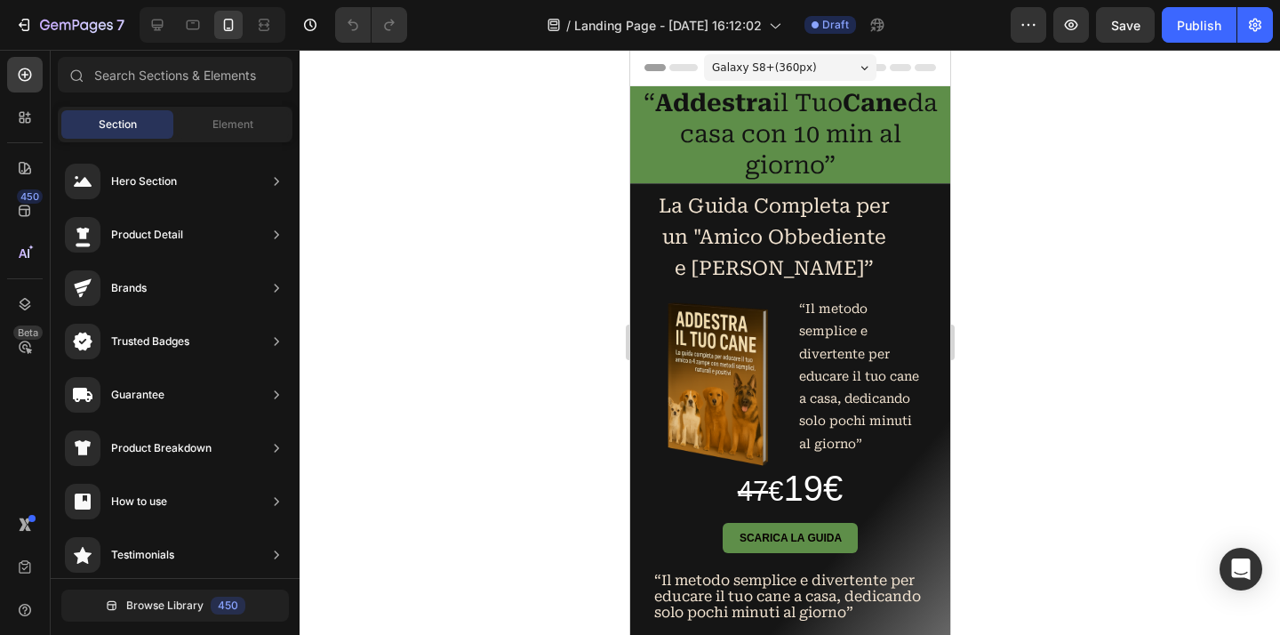
click at [1048, 139] on div at bounding box center [789, 342] width 980 height 585
click at [1046, 138] on div at bounding box center [789, 342] width 980 height 585
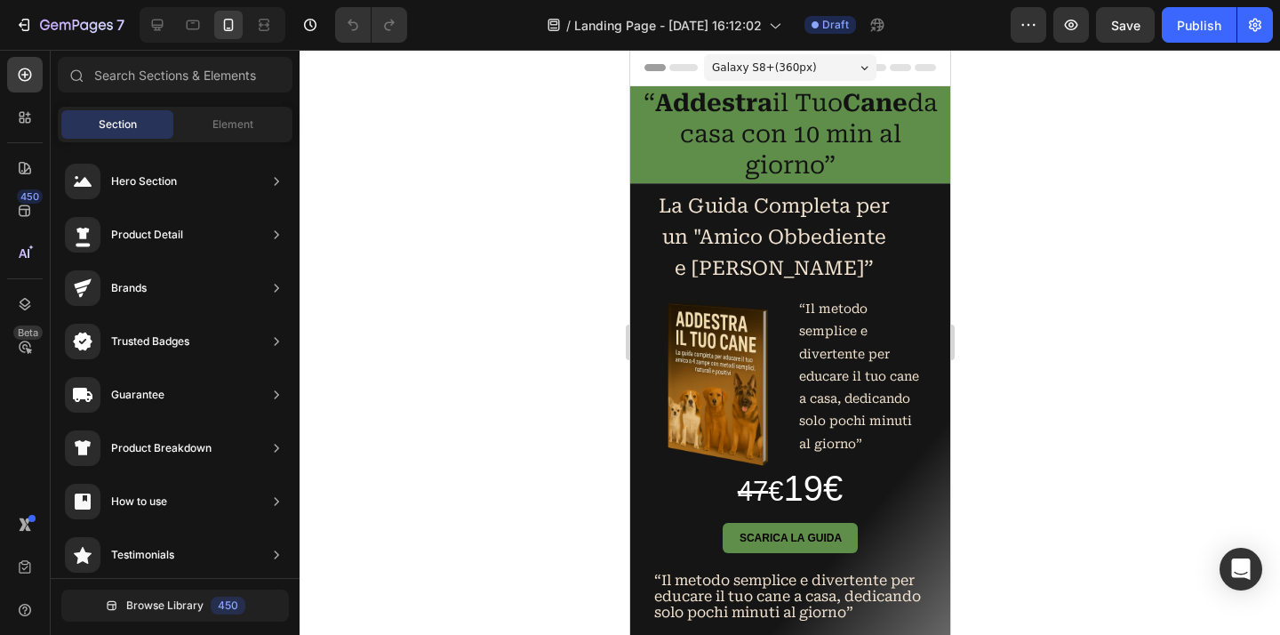
click at [1046, 138] on div at bounding box center [789, 342] width 980 height 585
click at [241, 124] on span "Element" at bounding box center [232, 124] width 41 height 16
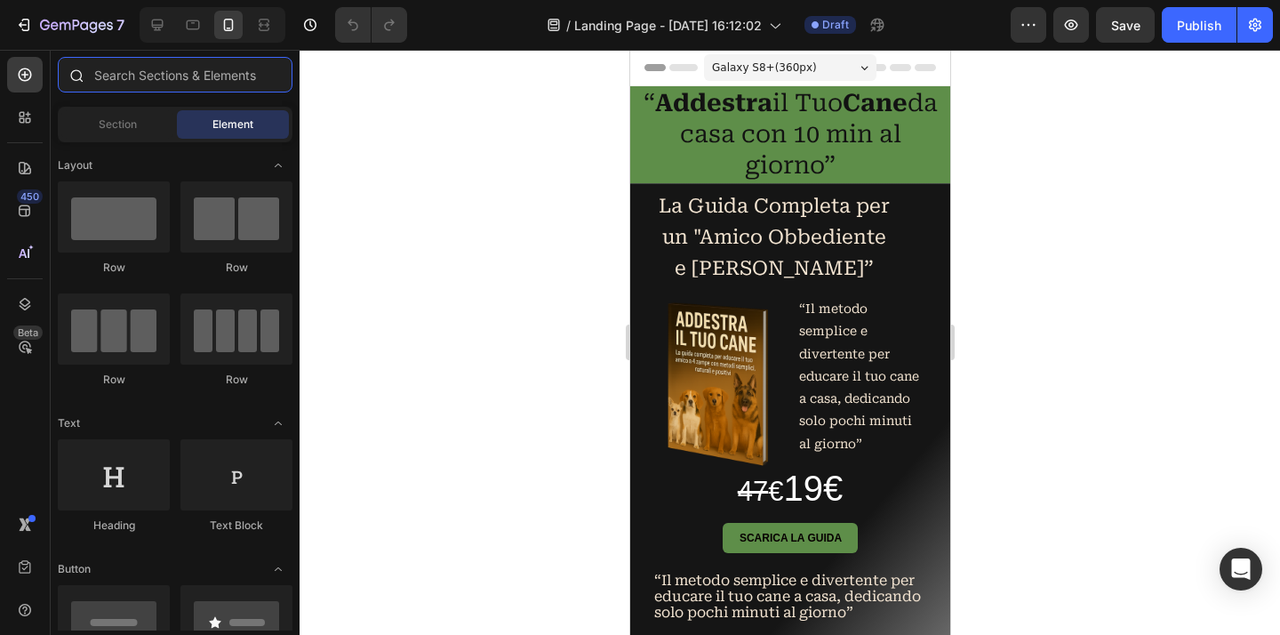
click at [148, 76] on input "text" at bounding box center [175, 75] width 235 height 36
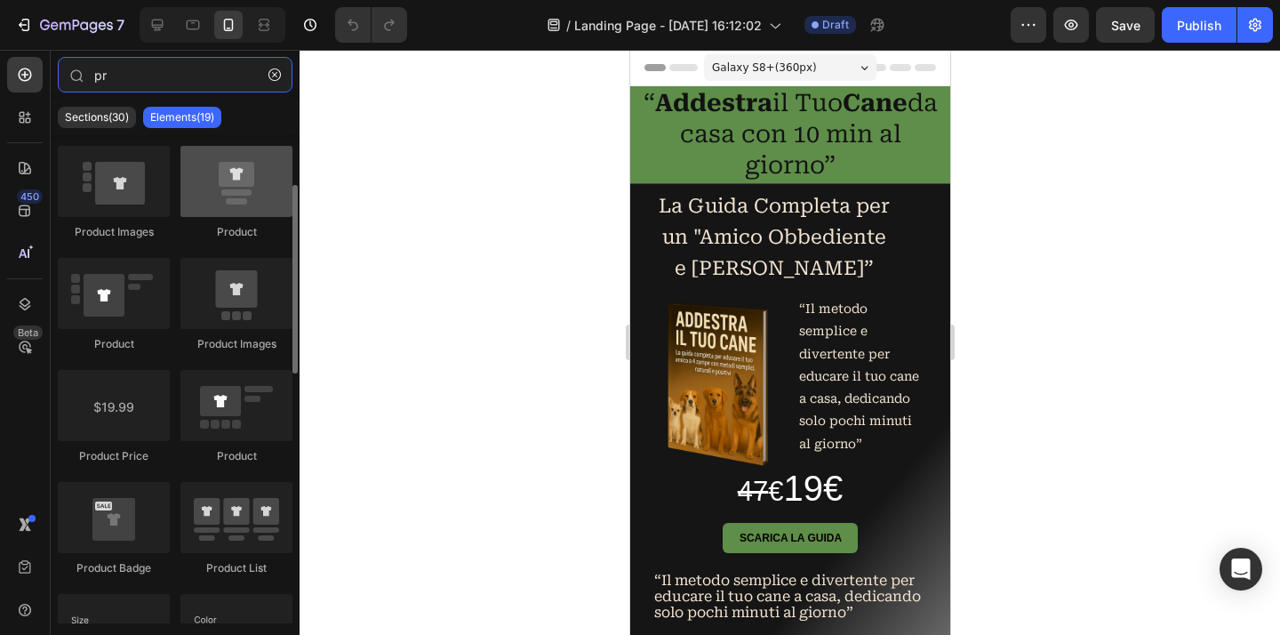
scroll to position [57, 0]
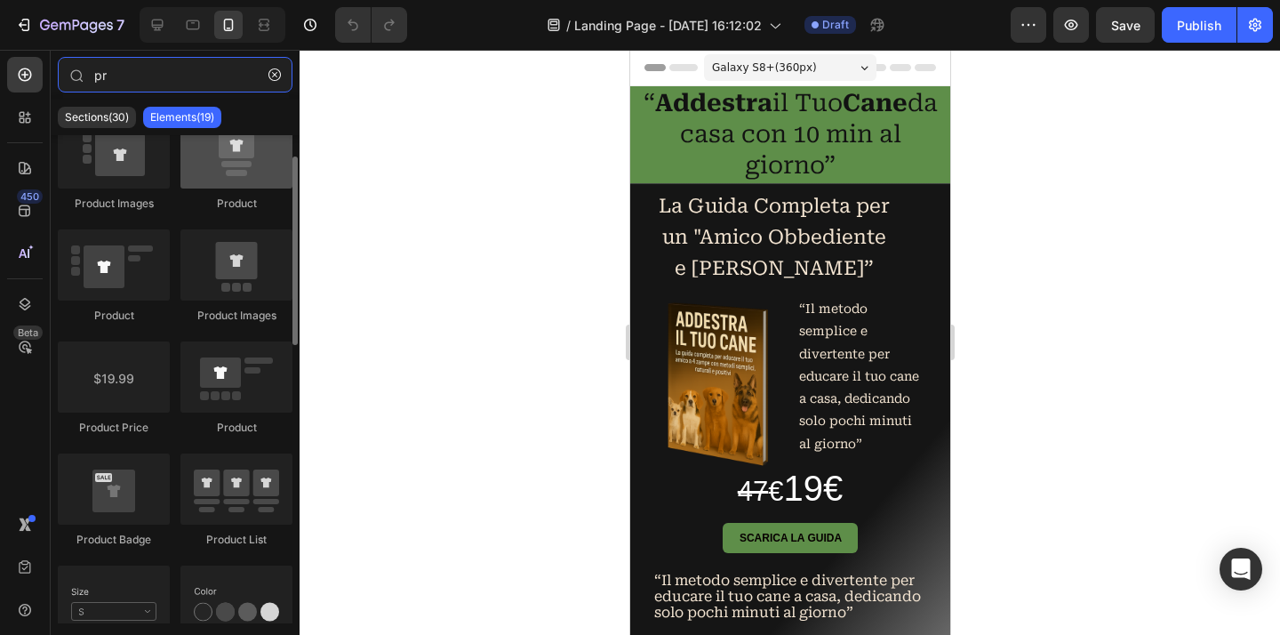
type input "pr"
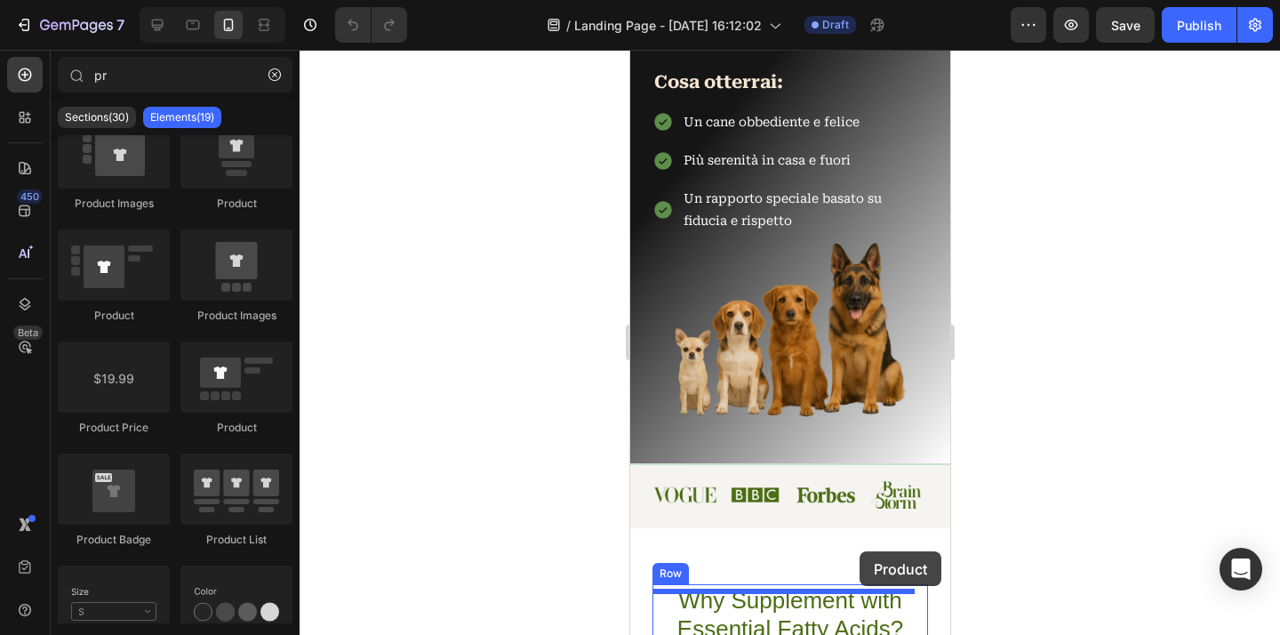
scroll to position [585, 0]
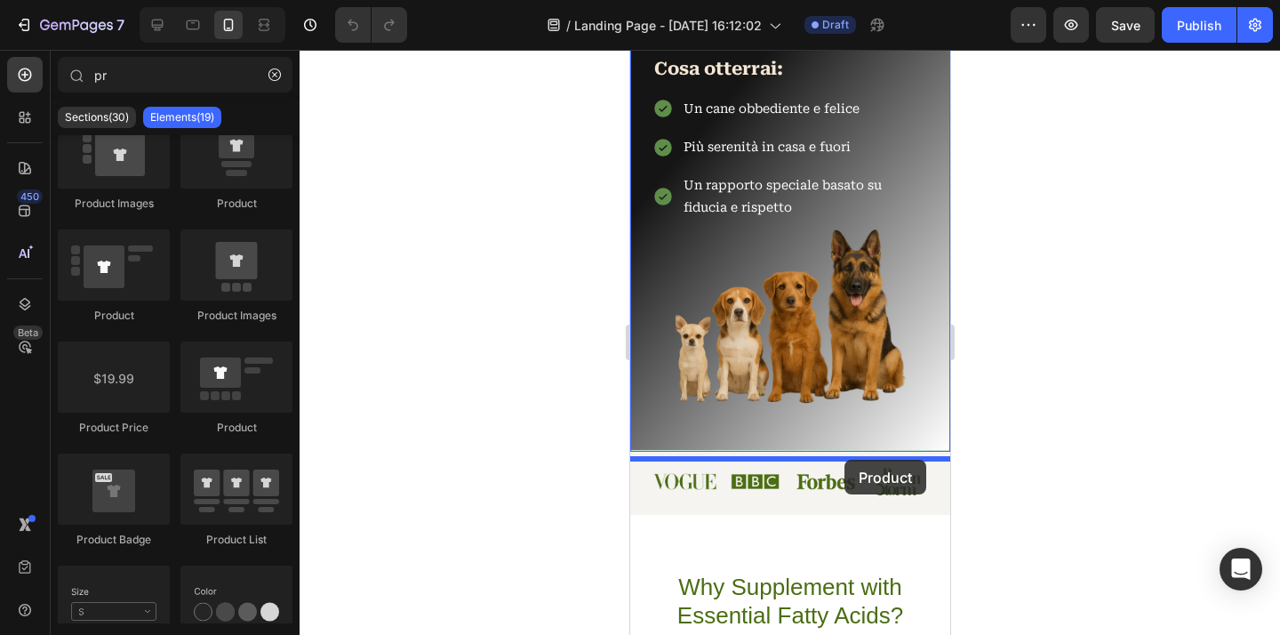
drag, startPoint x: 861, startPoint y: 223, endPoint x: 843, endPoint y: 459, distance: 237.1
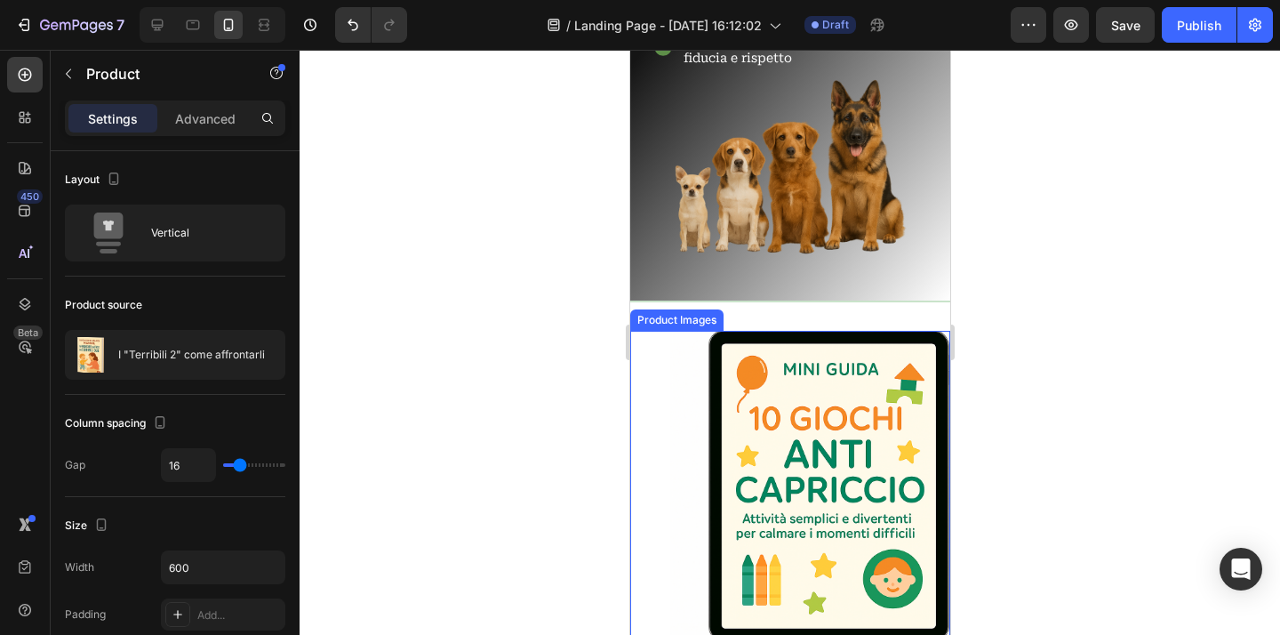
scroll to position [755, 0]
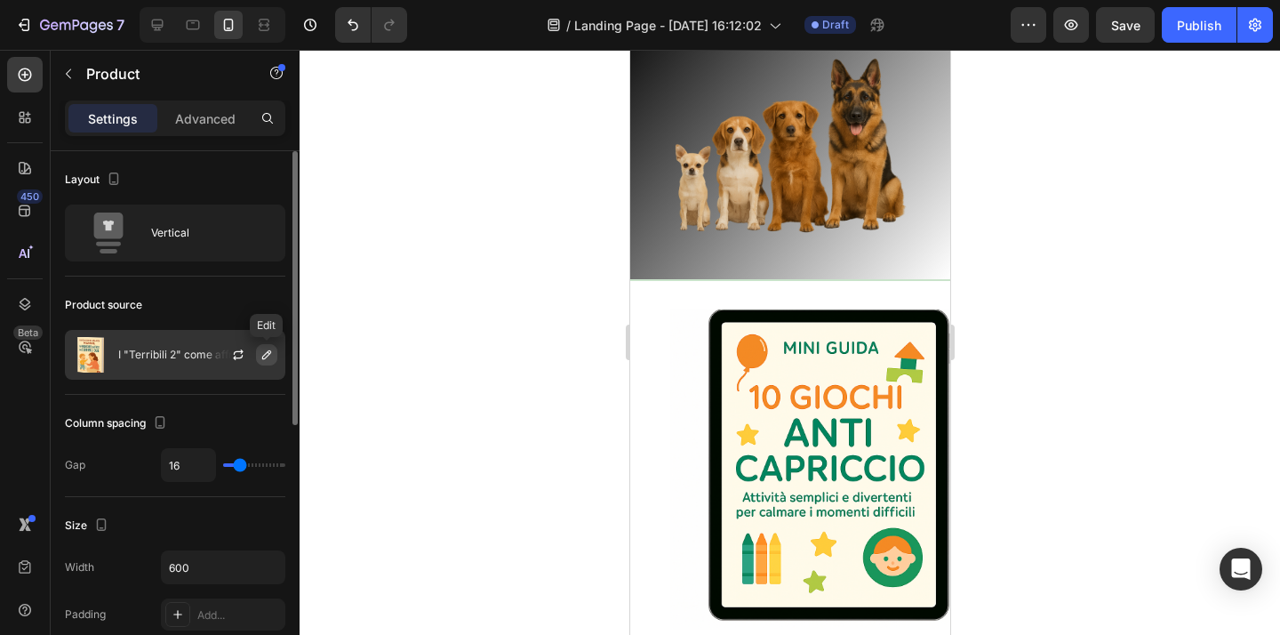
click at [272, 357] on icon "button" at bounding box center [266, 354] width 14 height 14
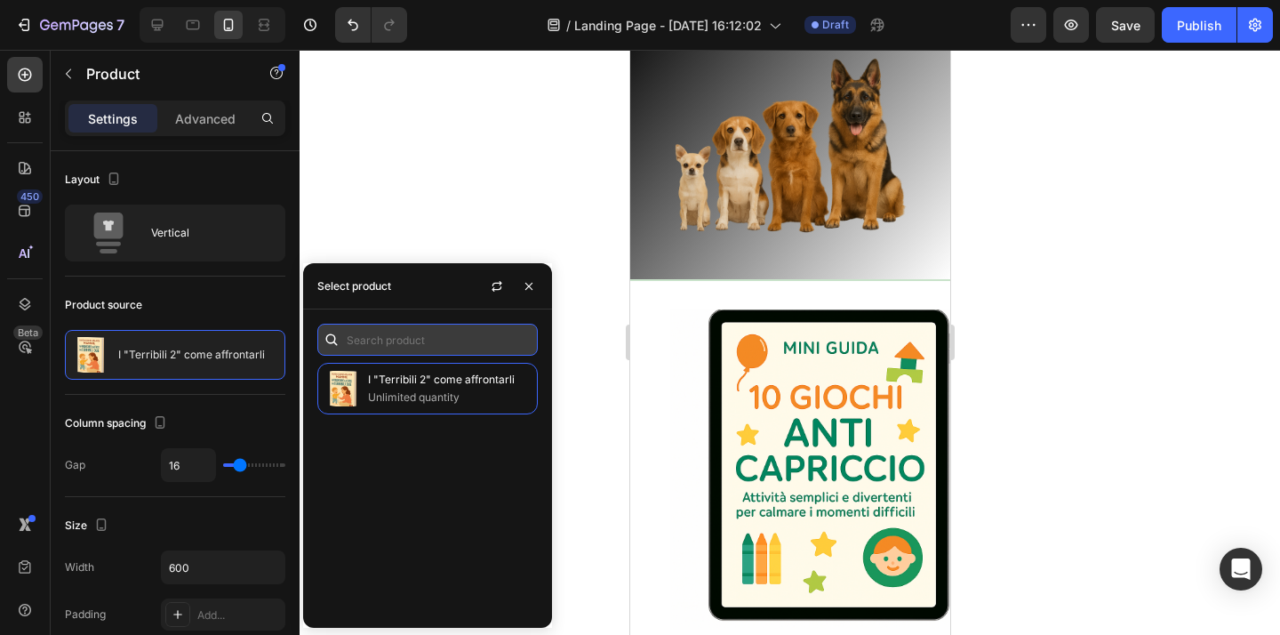
click at [391, 347] on input "text" at bounding box center [427, 339] width 220 height 32
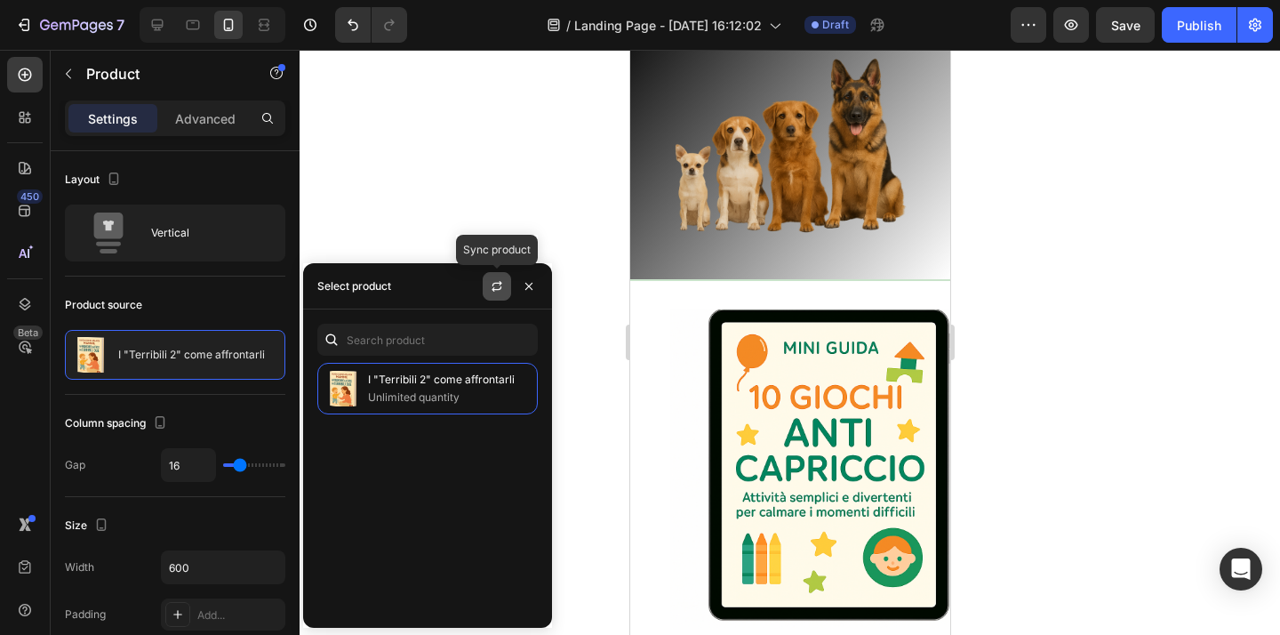
click at [500, 287] on icon "button" at bounding box center [496, 288] width 10 height 5
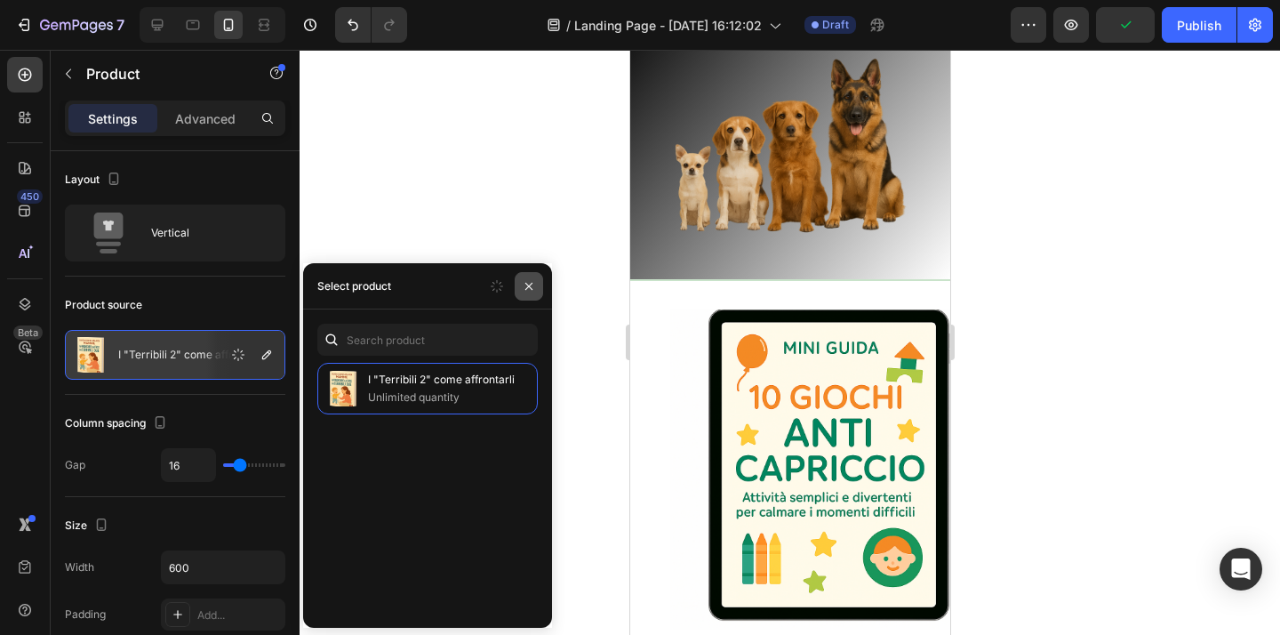
click at [534, 291] on button "button" at bounding box center [529, 286] width 28 height 28
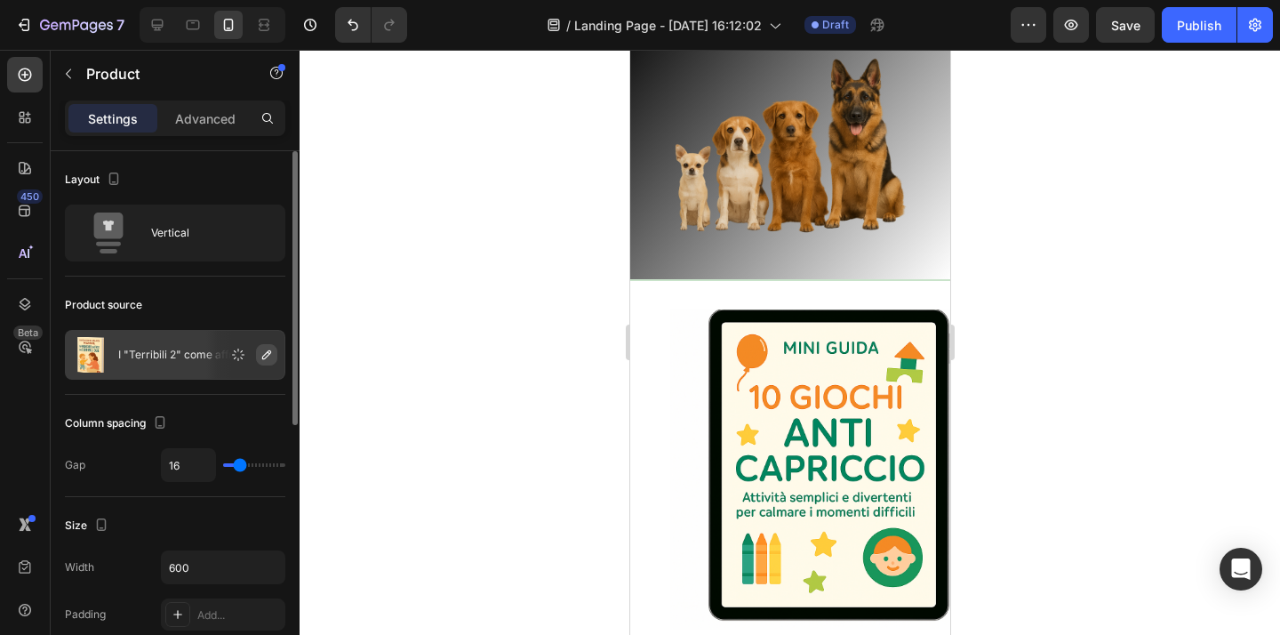
click at [273, 360] on icon "button" at bounding box center [266, 354] width 14 height 14
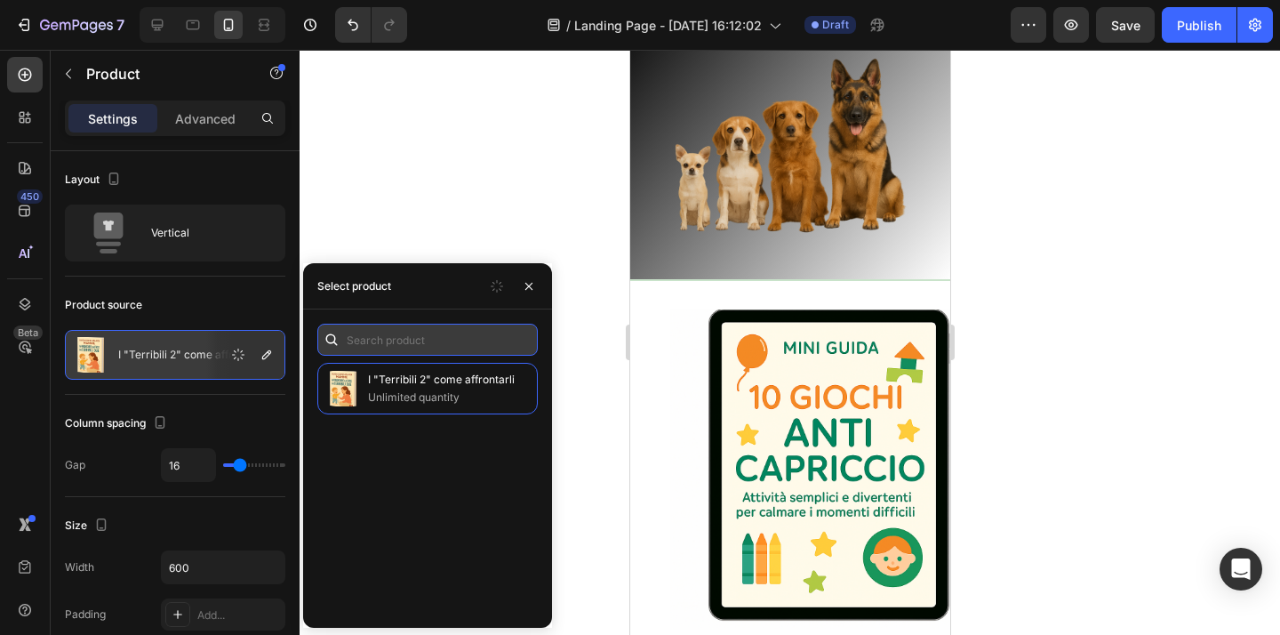
click at [374, 342] on input "text" at bounding box center [427, 339] width 220 height 32
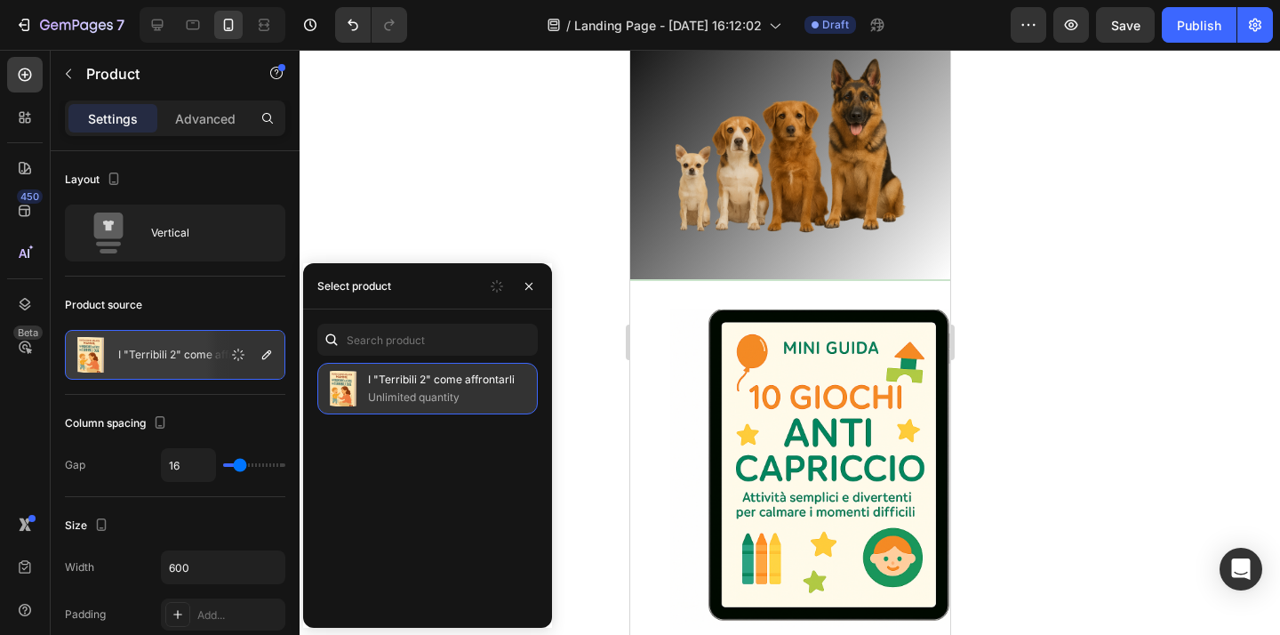
click at [422, 386] on p "I "Terribili 2" come affrontarli" at bounding box center [449, 380] width 162 height 18
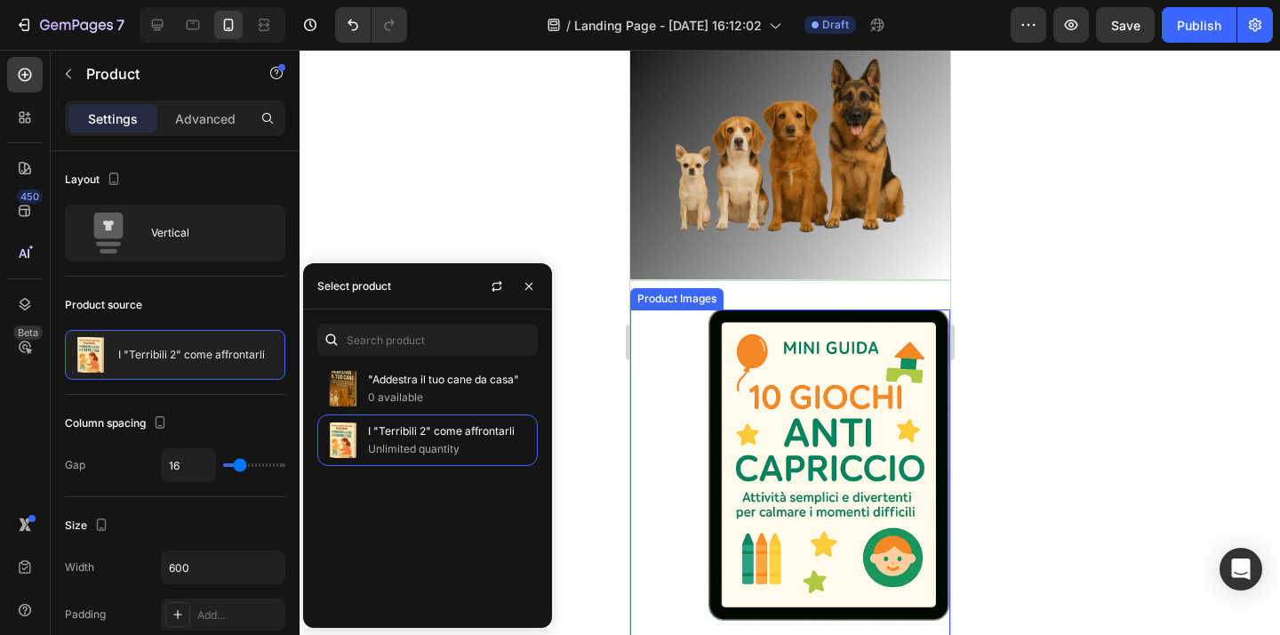
drag, startPoint x: 1099, startPoint y: 368, endPoint x: 1069, endPoint y: 365, distance: 30.3
click at [1099, 368] on div at bounding box center [789, 342] width 980 height 585
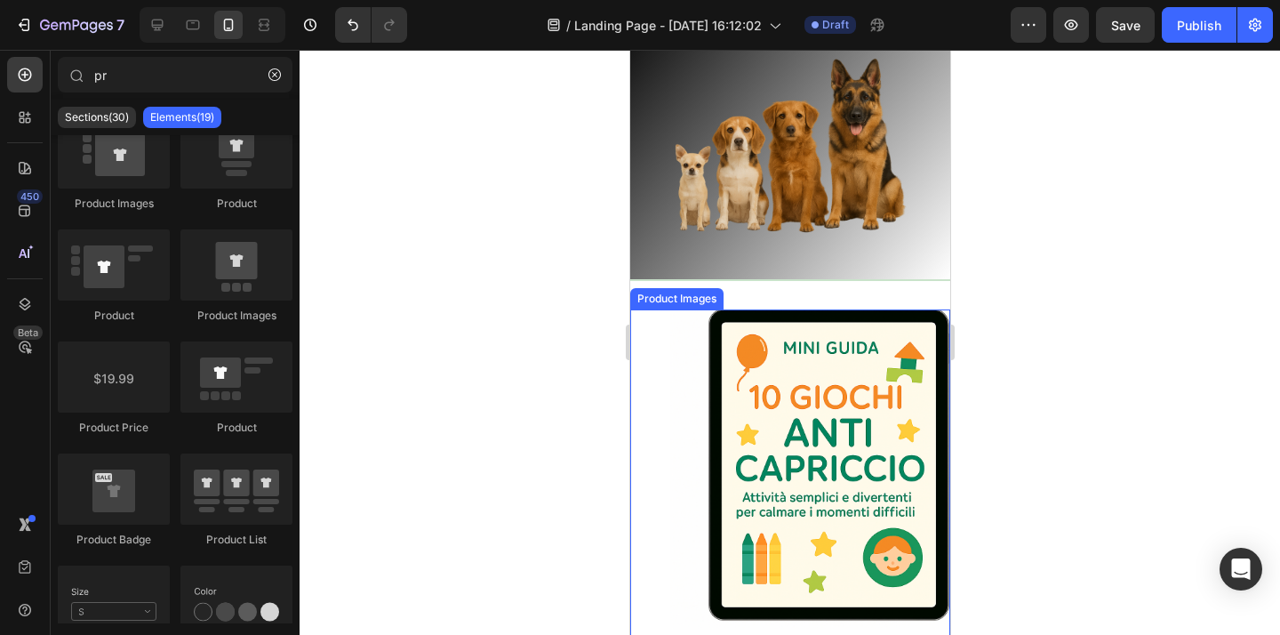
scroll to position [57, 0]
click at [908, 362] on img at bounding box center [829, 469] width 320 height 320
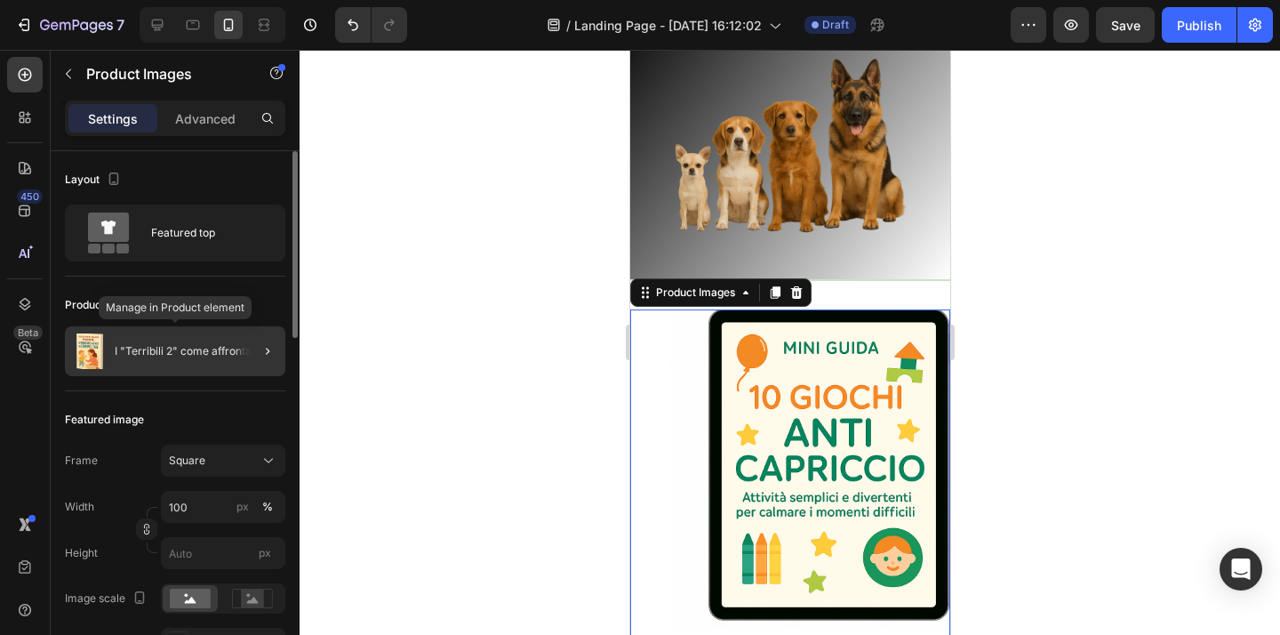
click at [172, 344] on div "I "Terribili 2" come affrontarli" at bounding box center [175, 351] width 220 height 50
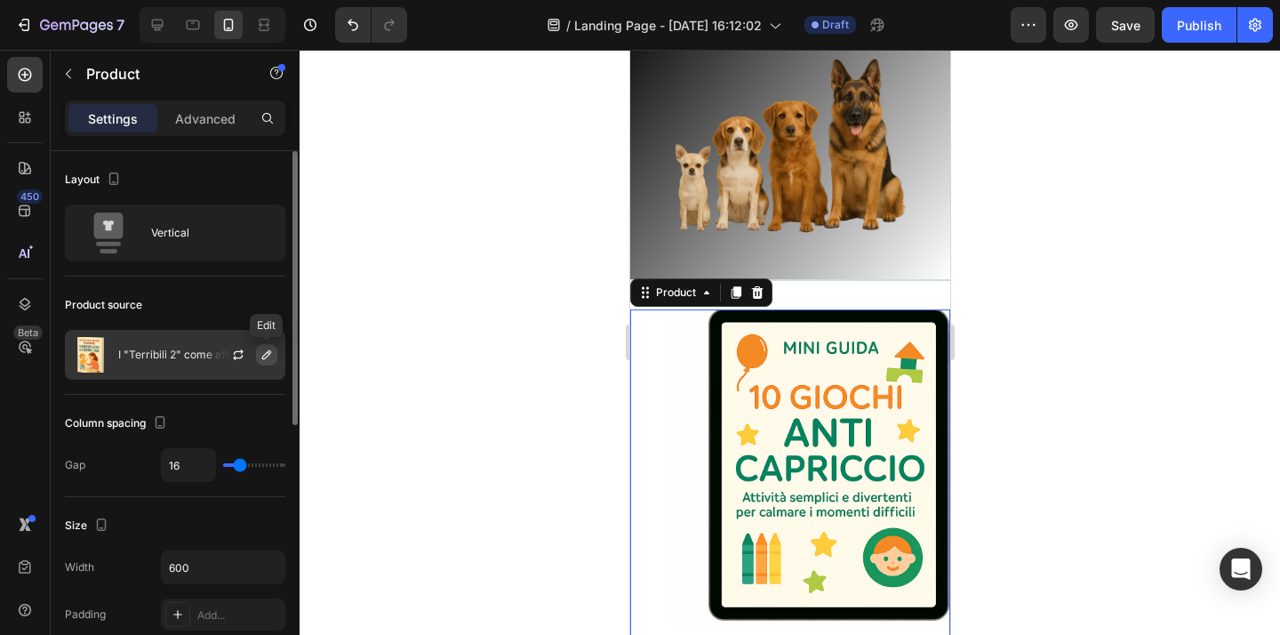
click at [265, 356] on icon "button" at bounding box center [266, 354] width 14 height 14
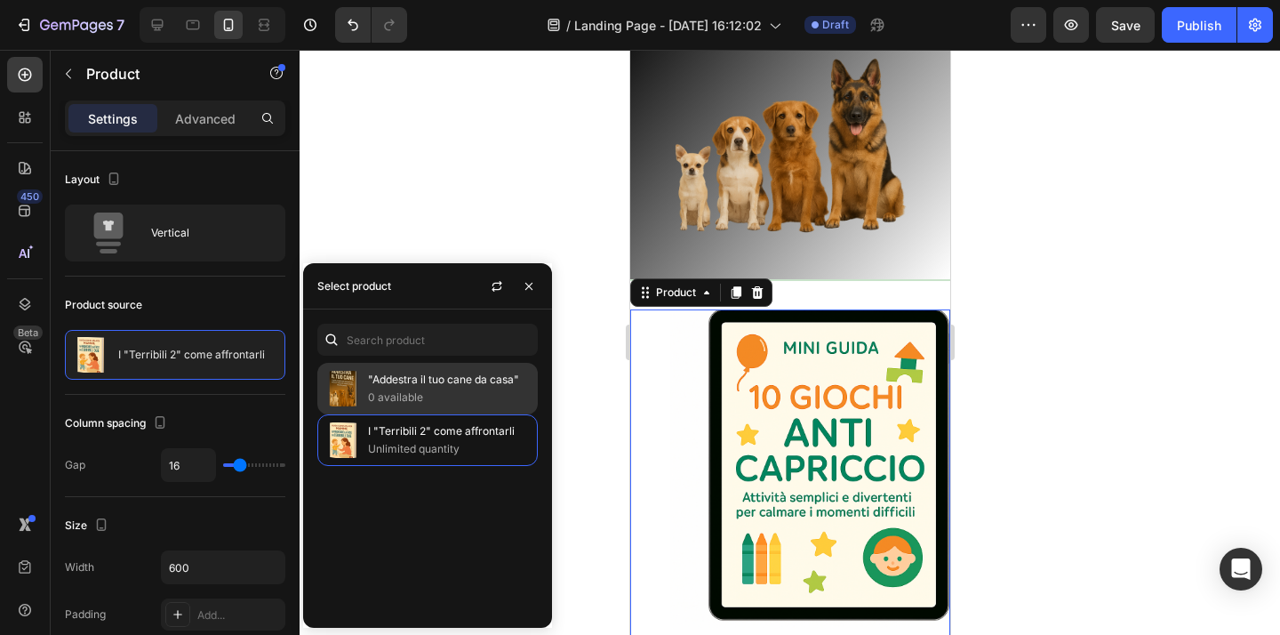
click at [439, 386] on p ""Addestra il tuo cane da casa"" at bounding box center [449, 380] width 162 height 18
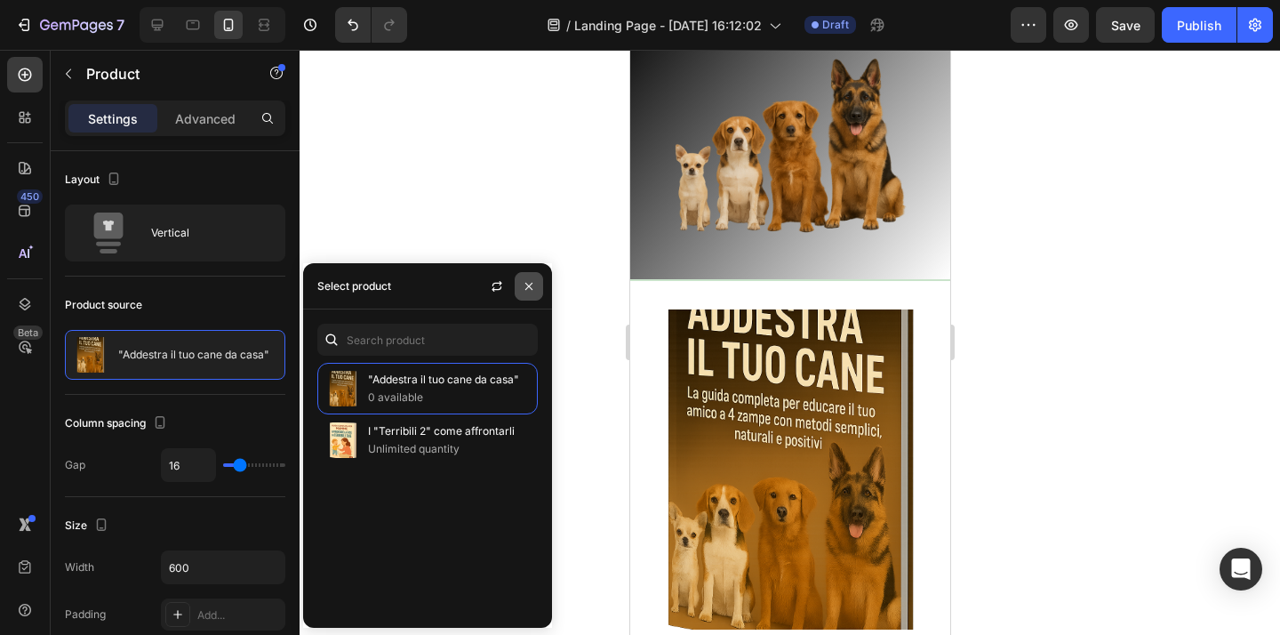
click at [526, 292] on icon "button" at bounding box center [529, 286] width 14 height 14
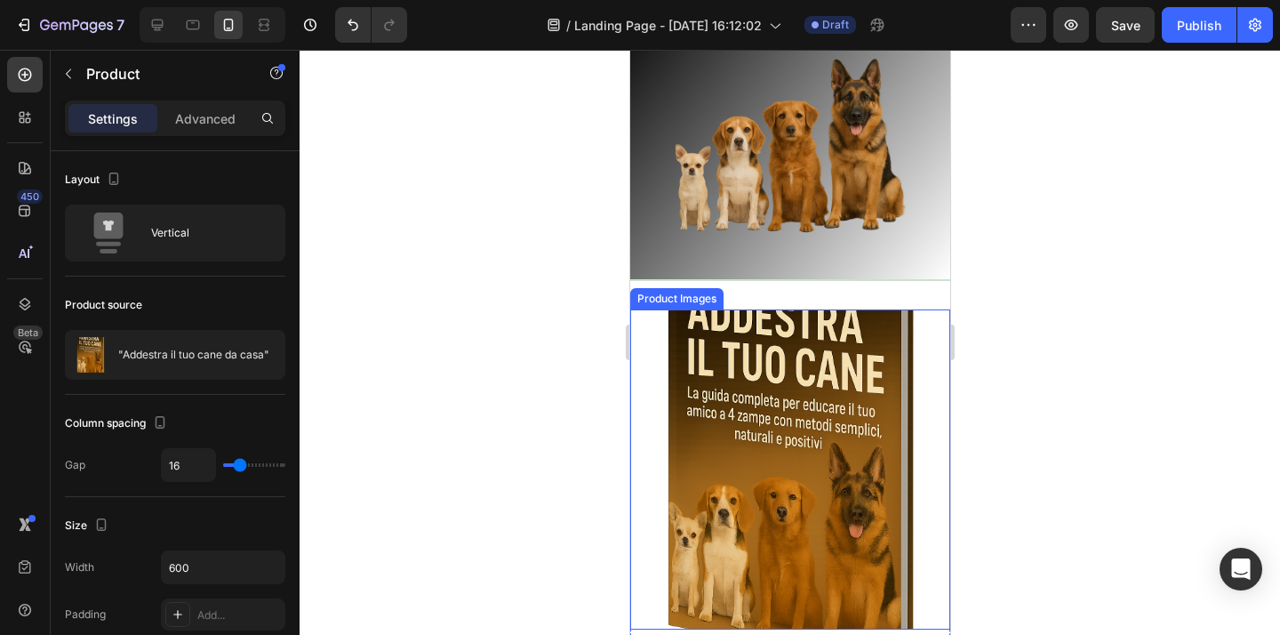
click at [925, 368] on img at bounding box center [789, 469] width 320 height 320
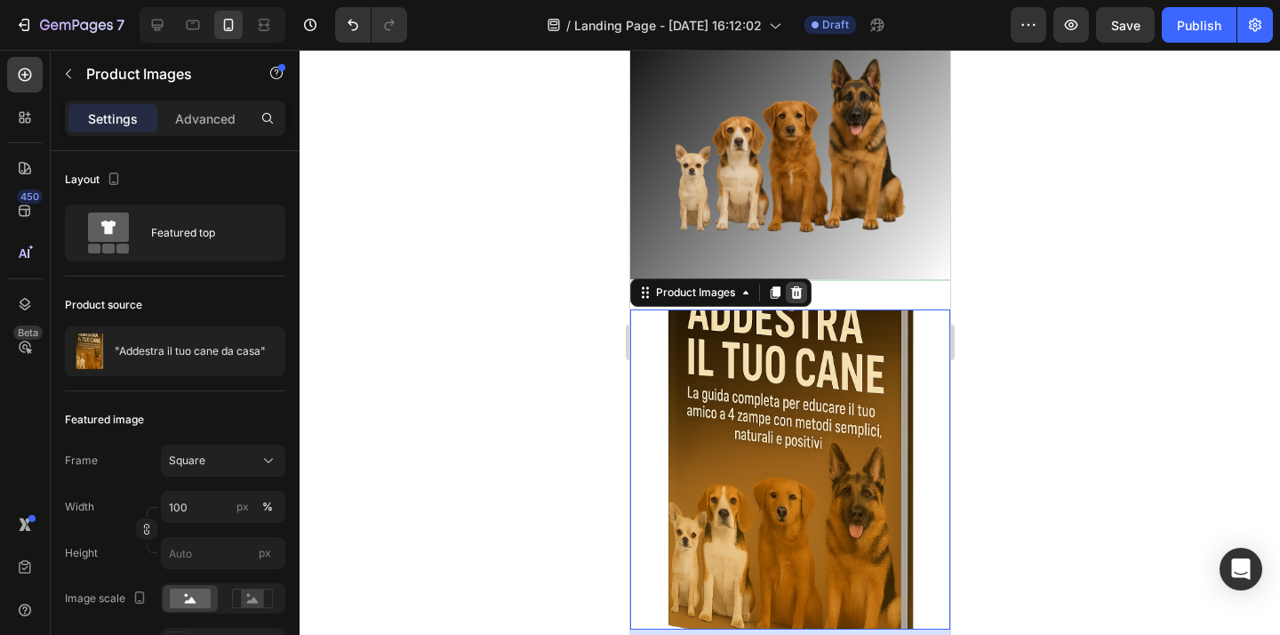
click at [801, 299] on icon at bounding box center [796, 292] width 12 height 12
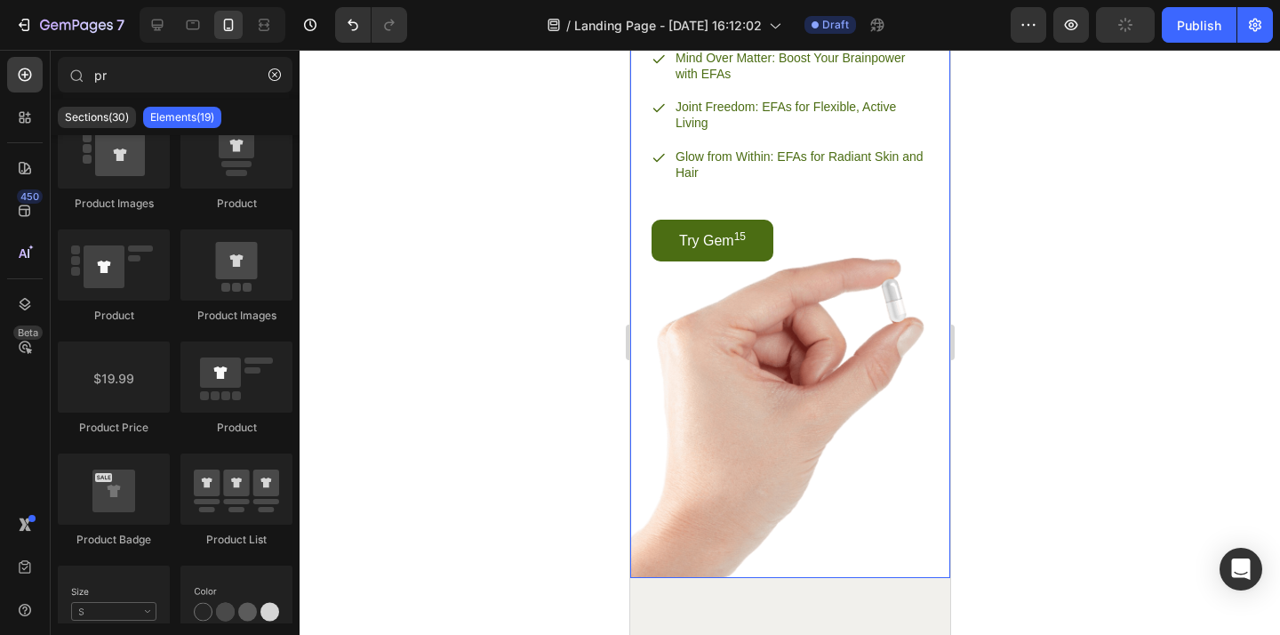
scroll to position [2735, 0]
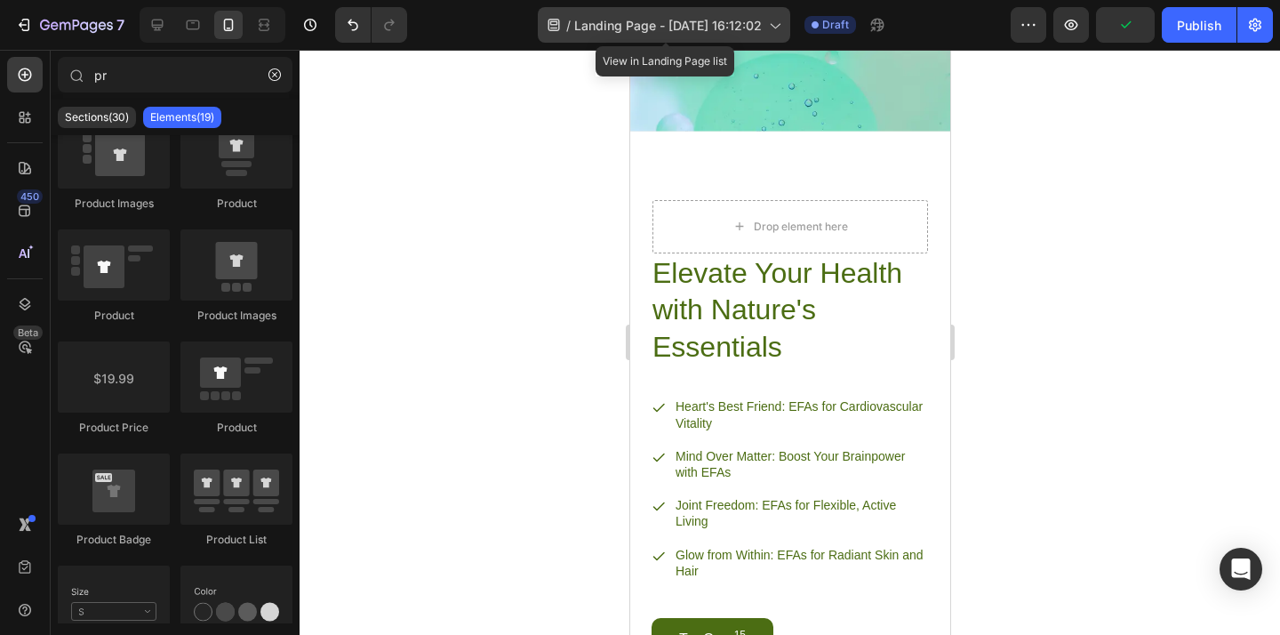
click at [774, 23] on icon at bounding box center [774, 25] width 18 height 18
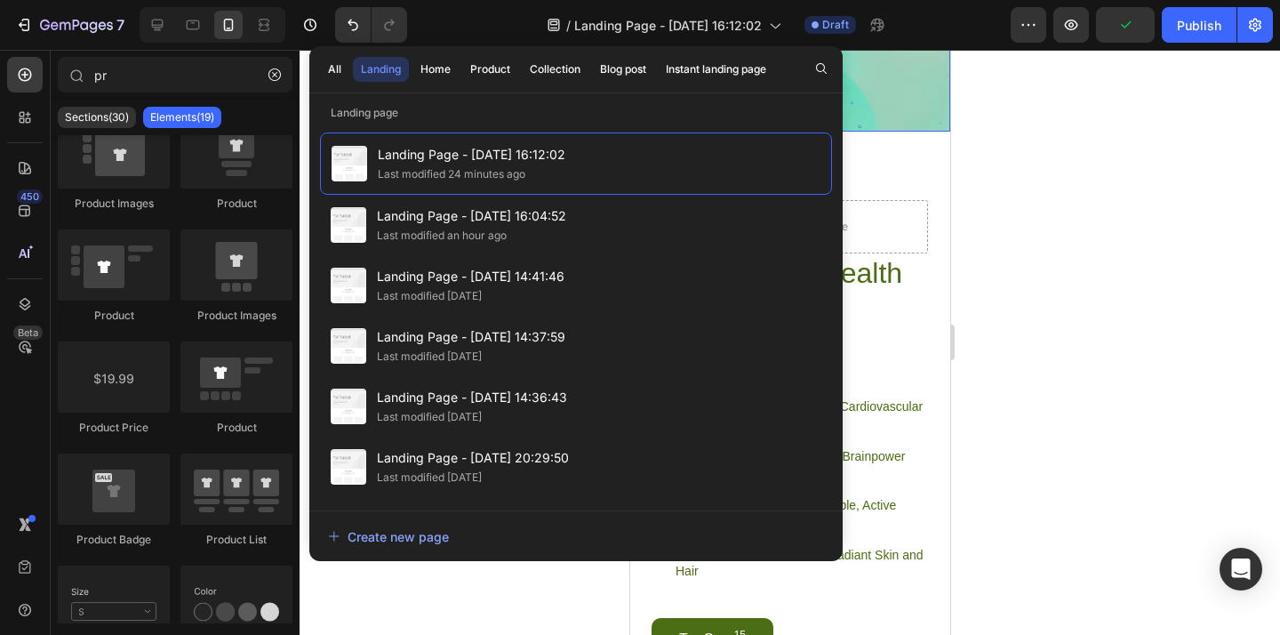
click at [1151, 150] on div at bounding box center [789, 342] width 980 height 585
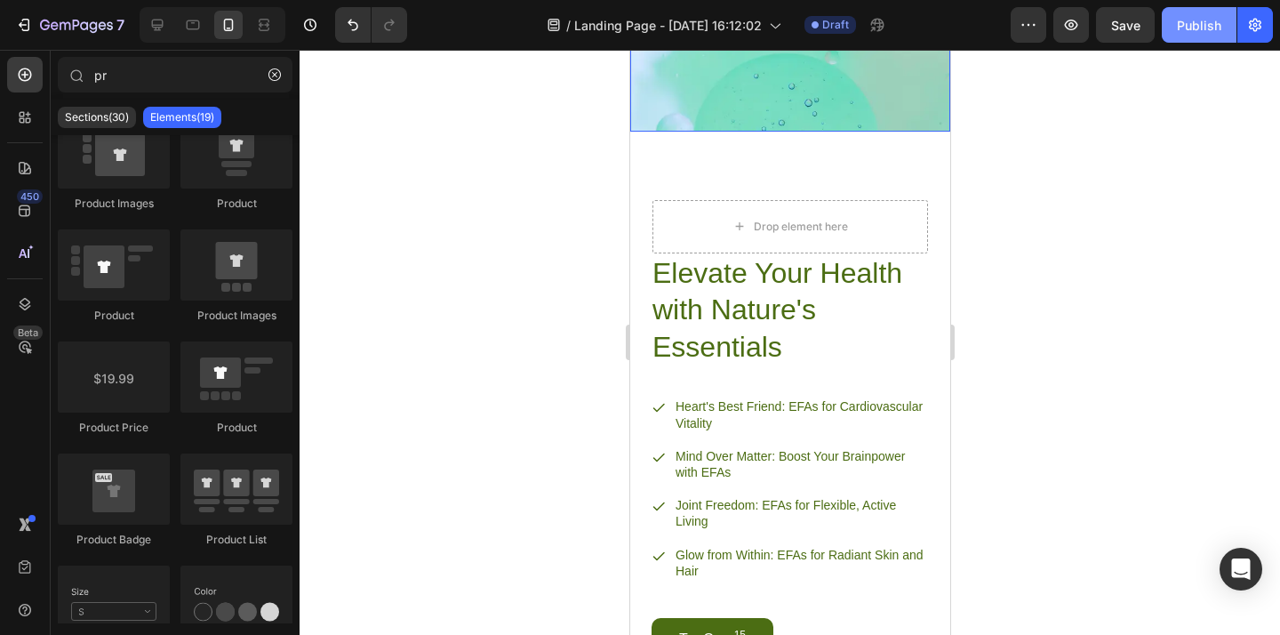
click at [1197, 22] on div "Publish" at bounding box center [1199, 25] width 44 height 19
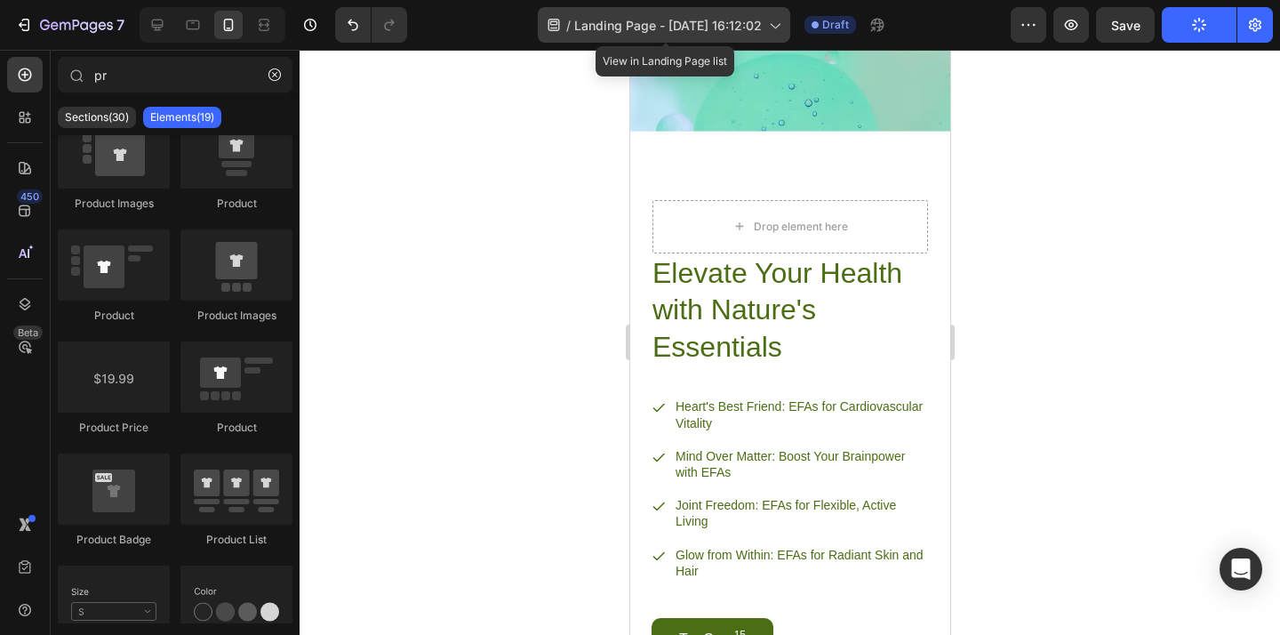
click at [776, 27] on icon at bounding box center [775, 26] width 10 height 5
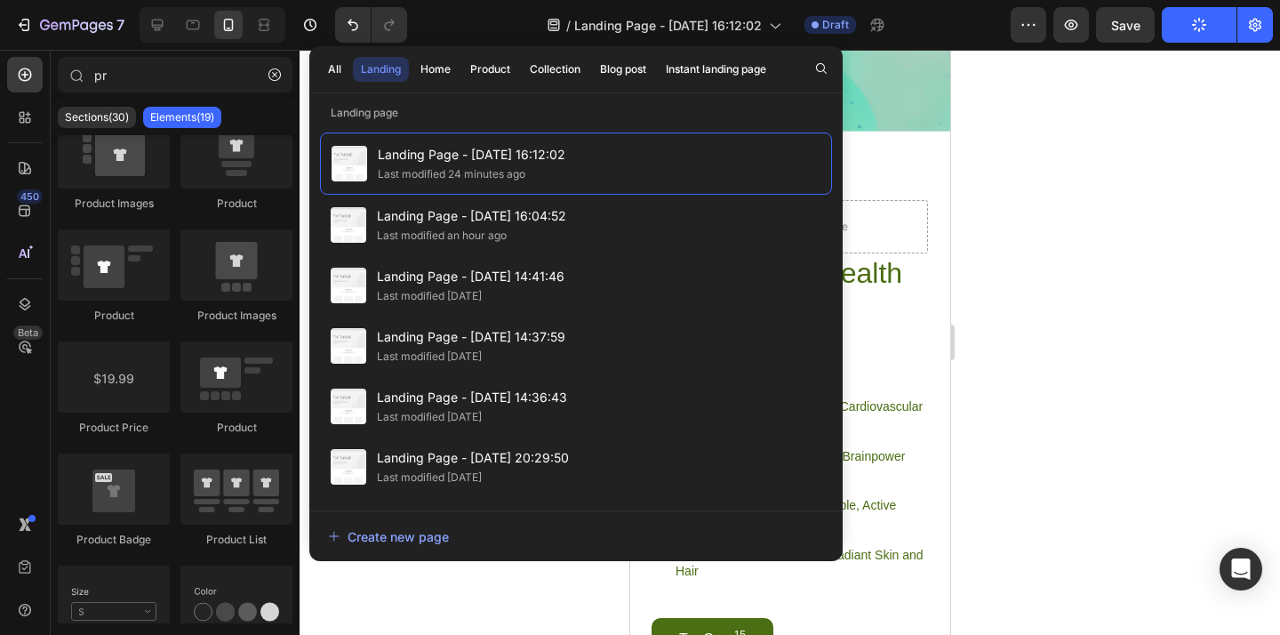
click at [1215, 188] on div at bounding box center [789, 342] width 980 height 585
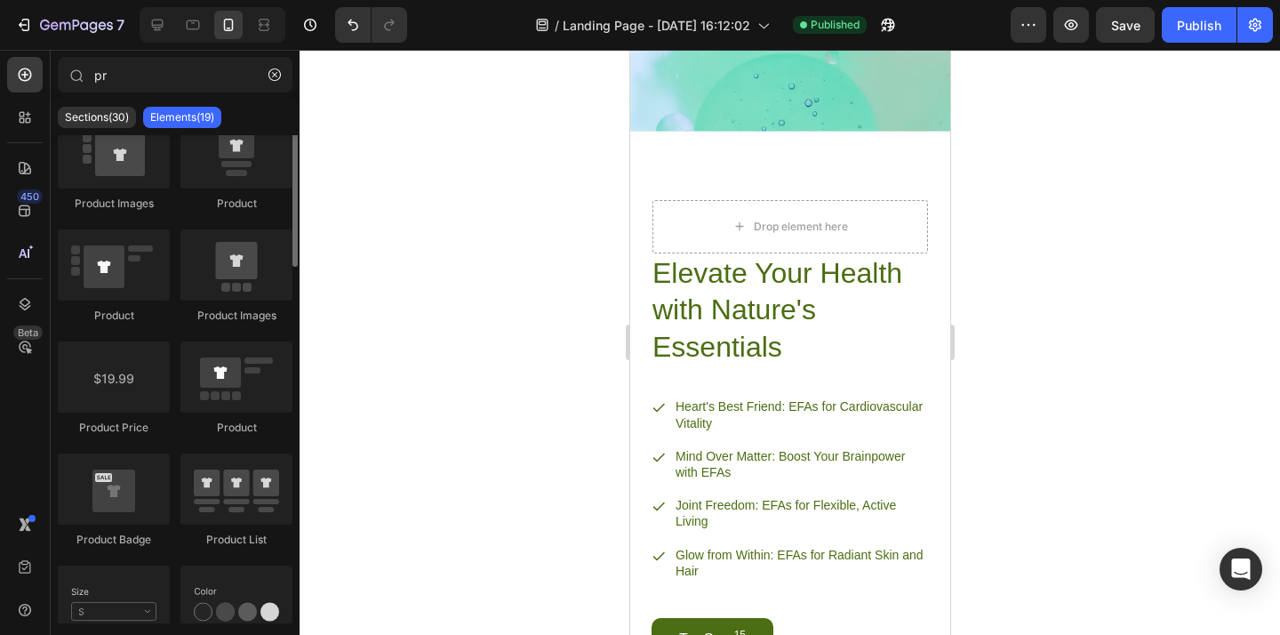
scroll to position [0, 0]
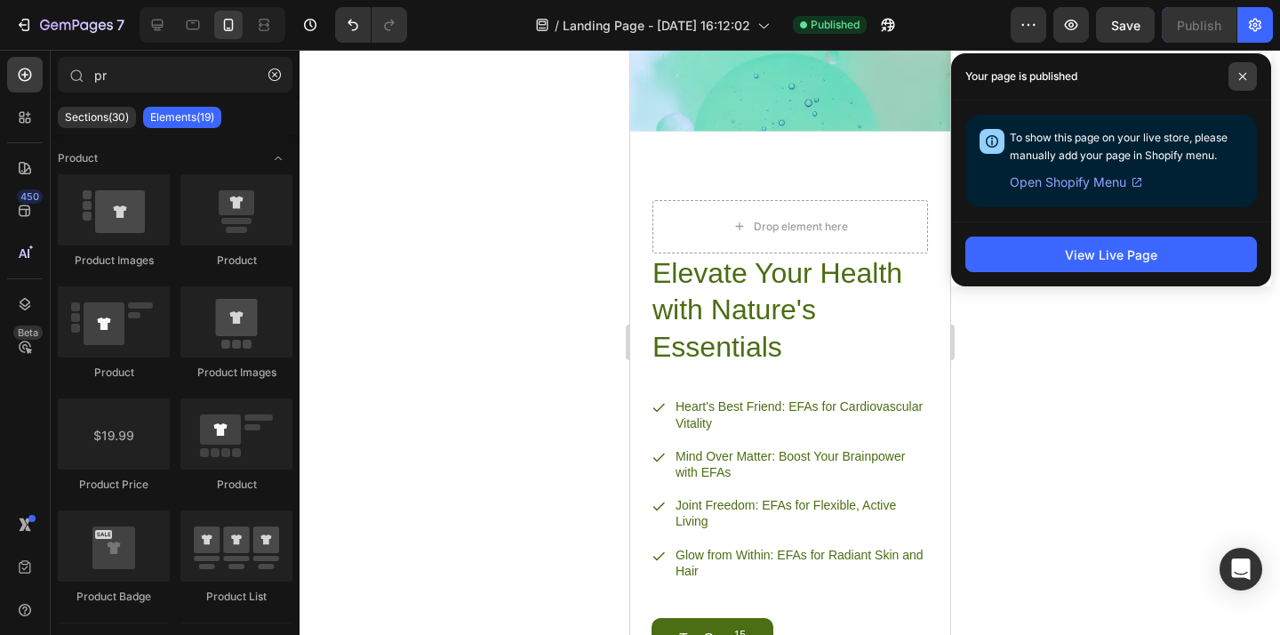
click at [1250, 77] on span at bounding box center [1242, 76] width 28 height 28
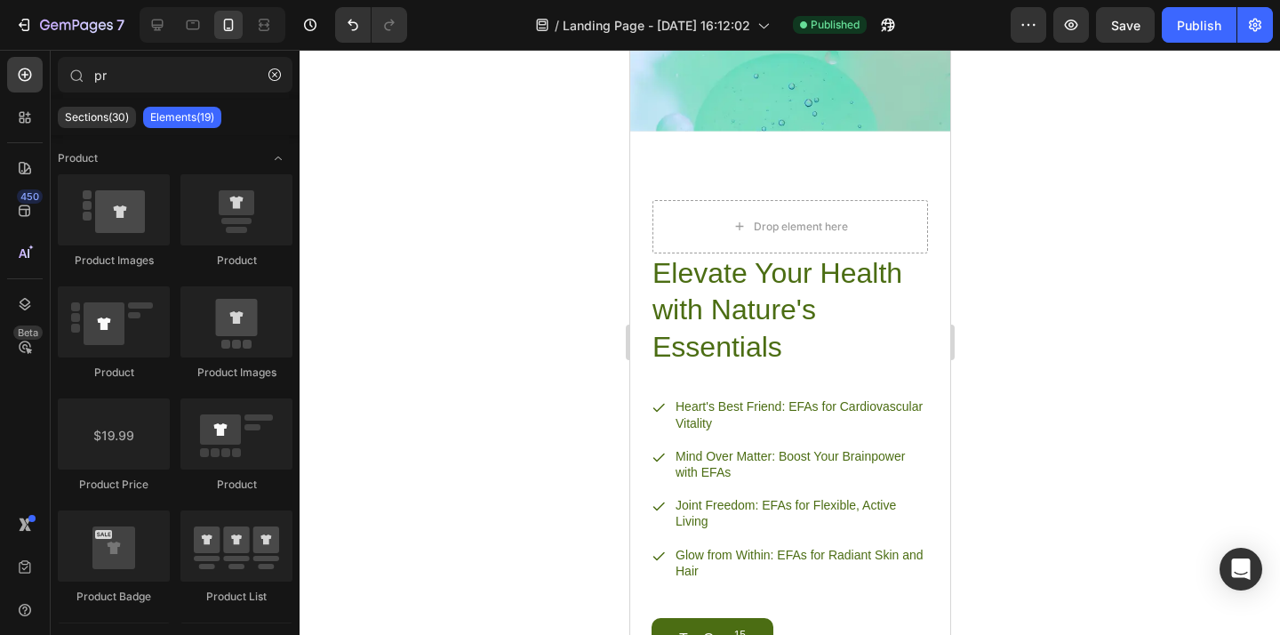
drag, startPoint x: 510, startPoint y: 344, endPoint x: 507, endPoint y: 323, distance: 20.6
click at [509, 340] on div at bounding box center [789, 342] width 980 height 585
click at [271, 81] on button "button" at bounding box center [274, 74] width 28 height 28
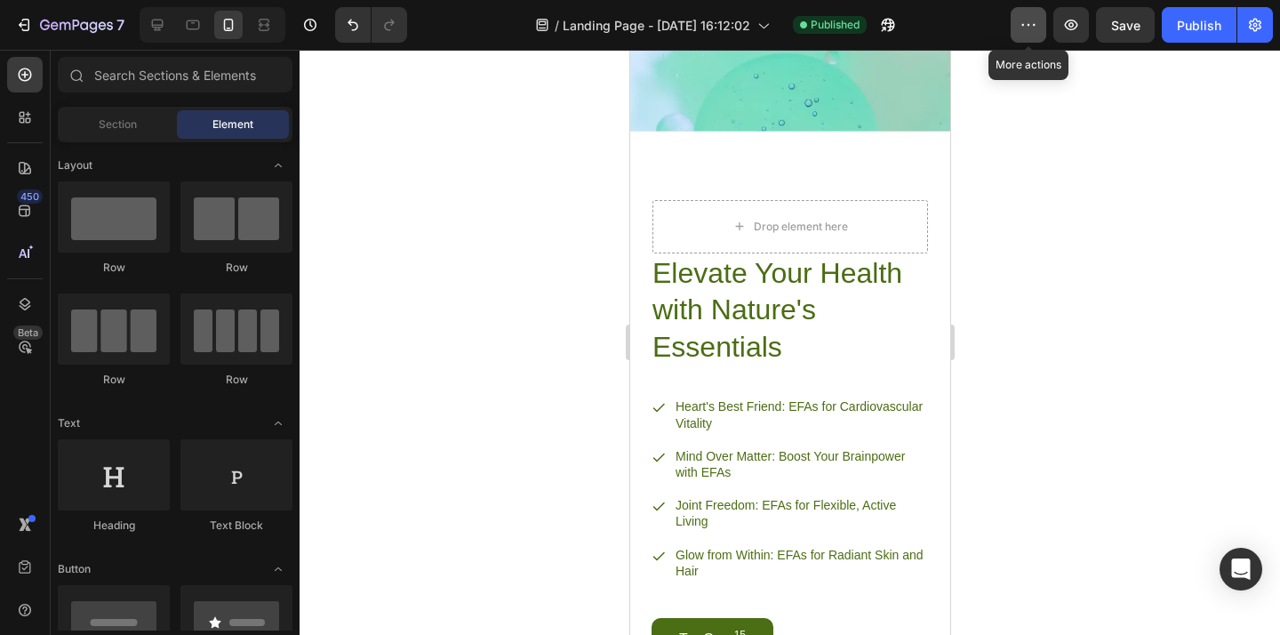
click at [1037, 26] on icon "button" at bounding box center [1028, 25] width 18 height 18
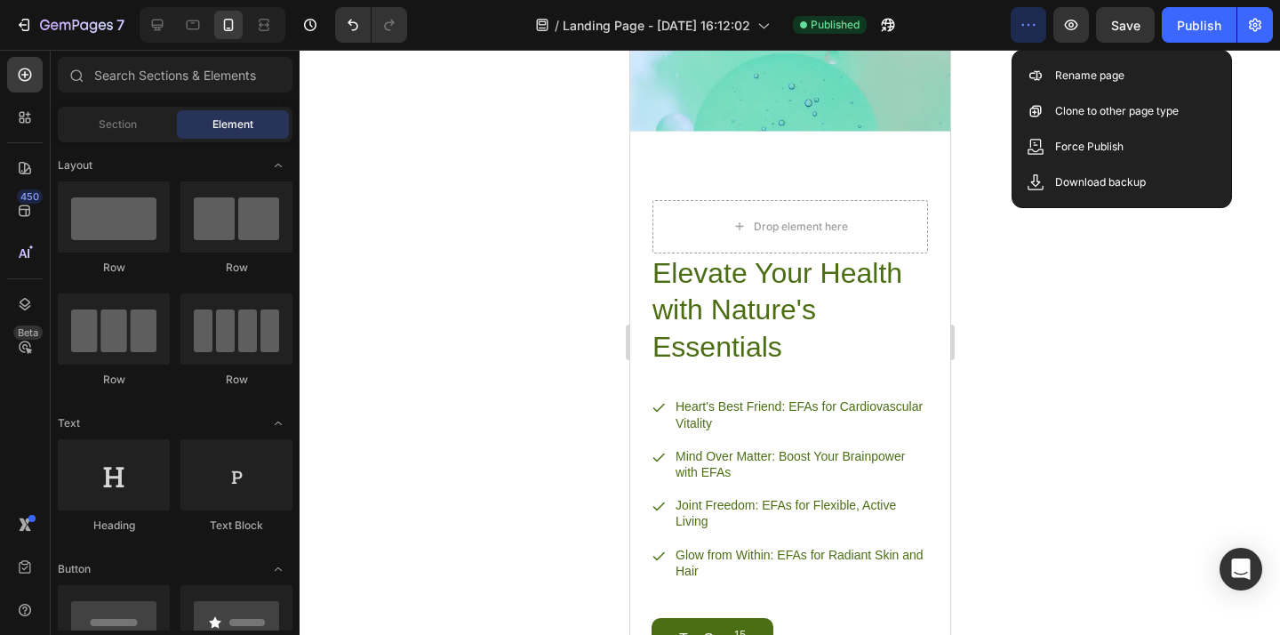
click at [974, 107] on div at bounding box center [789, 342] width 980 height 585
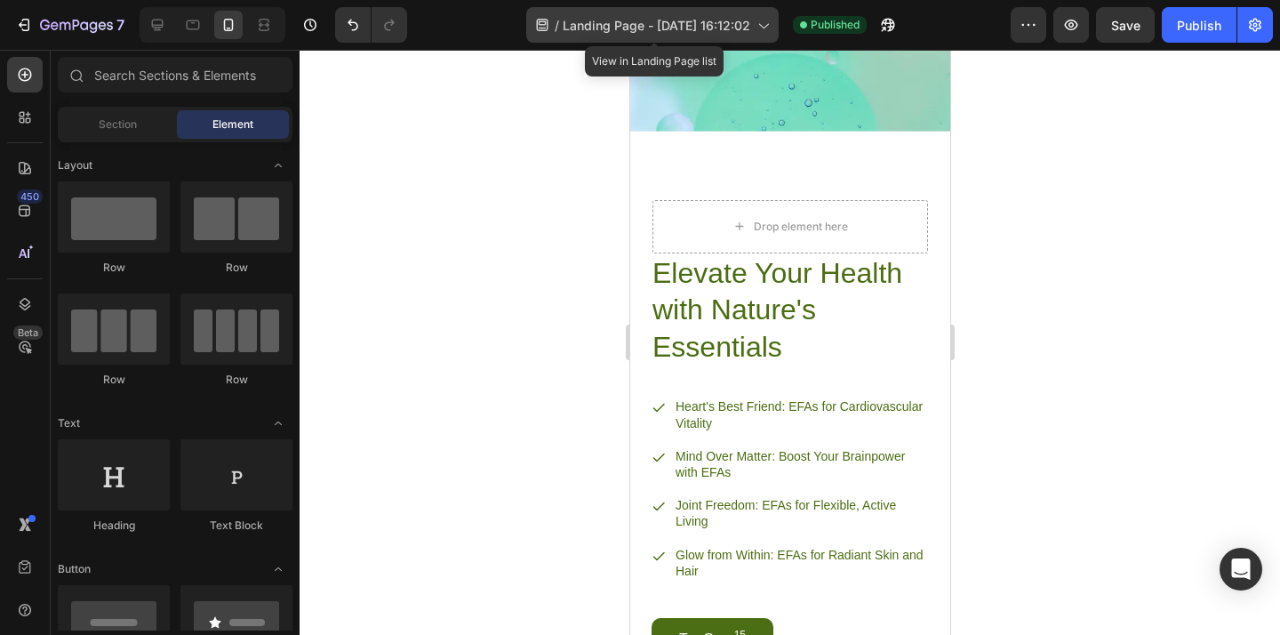
click at [774, 27] on div "/ Landing Page - Aug 28, 16:12:02" at bounding box center [652, 25] width 252 height 36
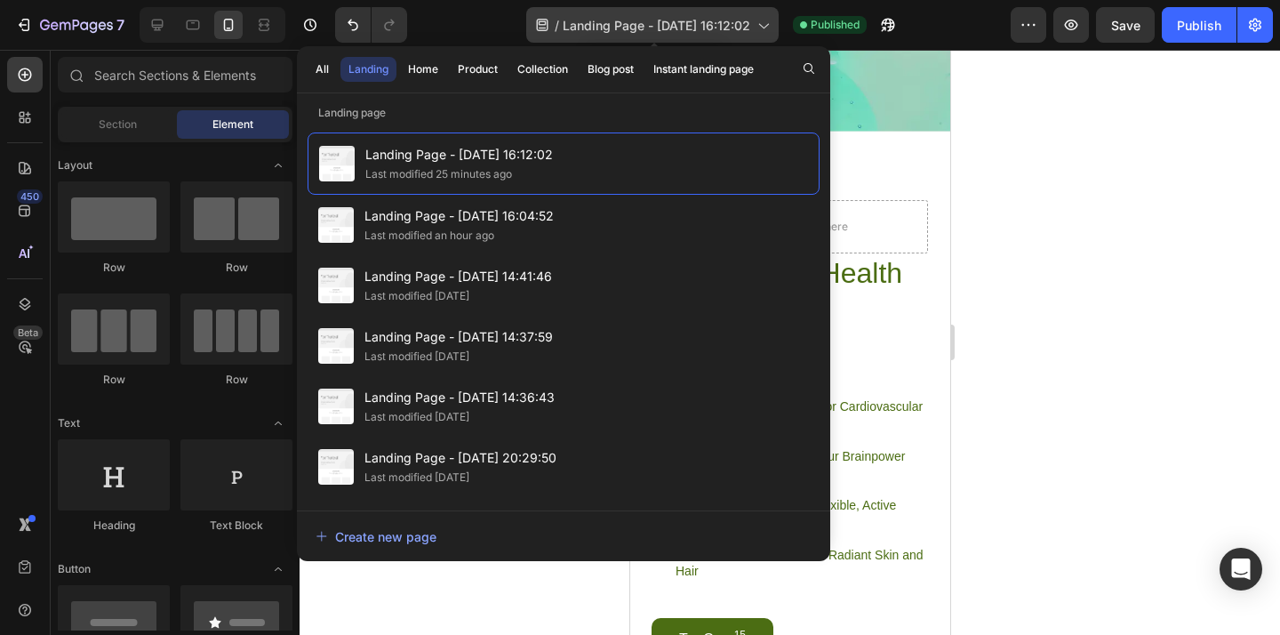
click at [774, 27] on div "/ Landing Page - Aug 28, 16:12:02" at bounding box center [652, 25] width 252 height 36
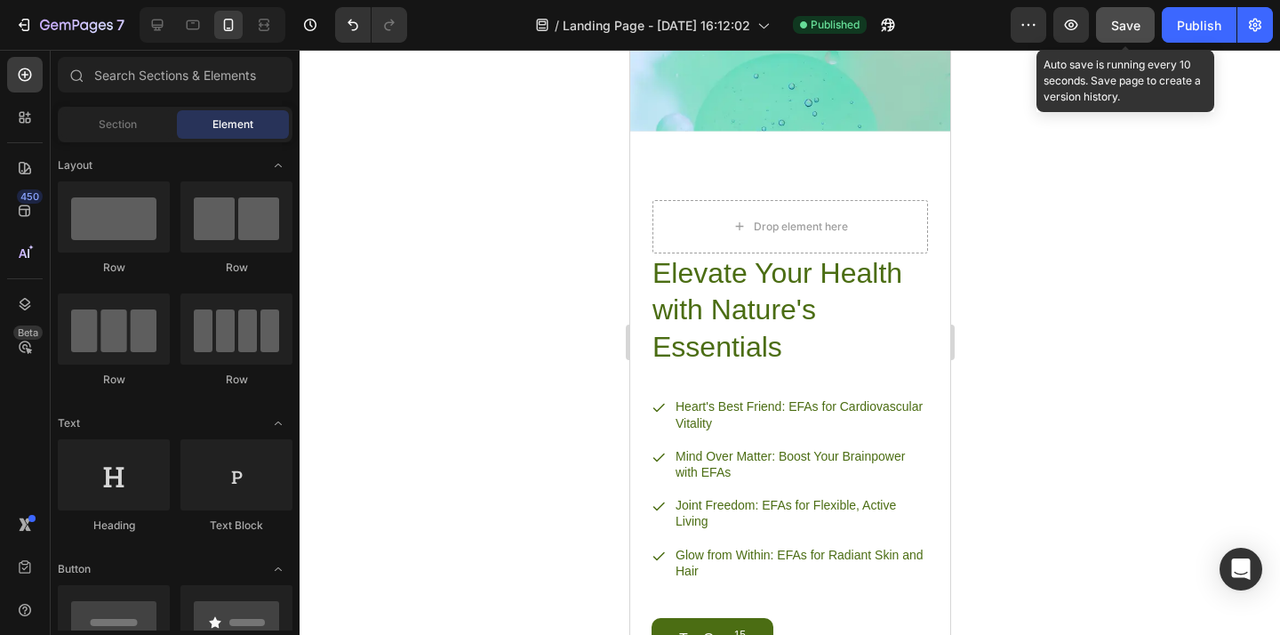
click at [1135, 31] on span "Save" at bounding box center [1125, 25] width 29 height 15
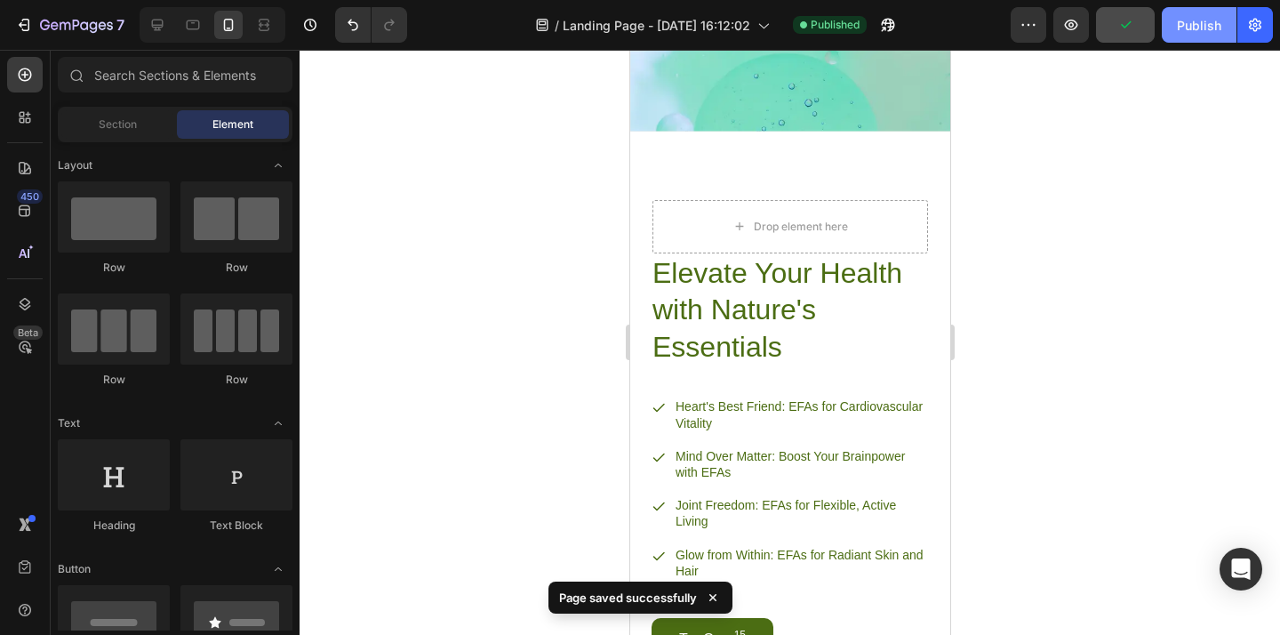
click at [1194, 31] on div "Publish" at bounding box center [1199, 25] width 44 height 19
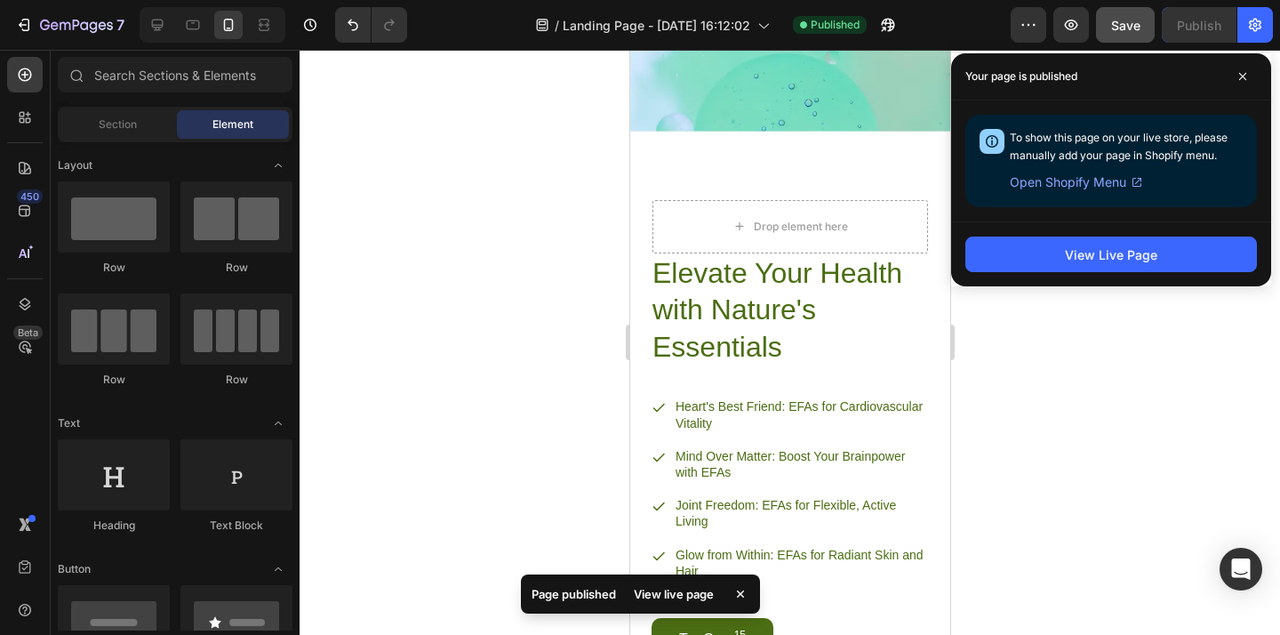
click at [447, 153] on div at bounding box center [789, 342] width 980 height 585
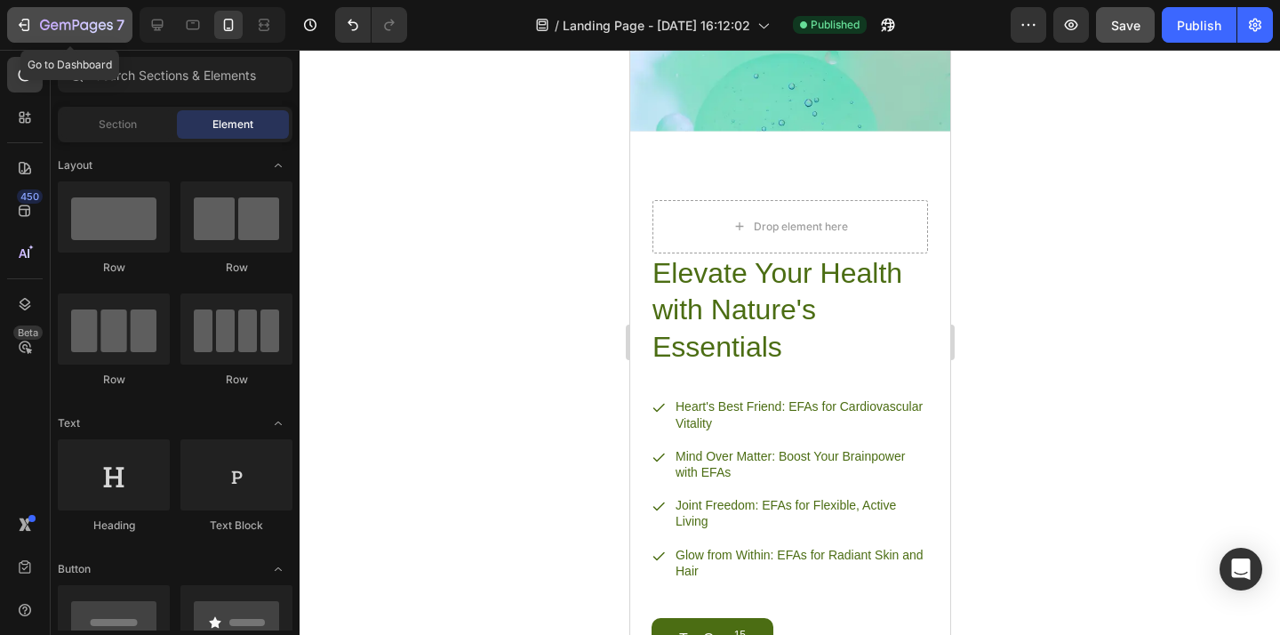
click at [97, 23] on icon "button" at bounding box center [94, 27] width 8 height 12
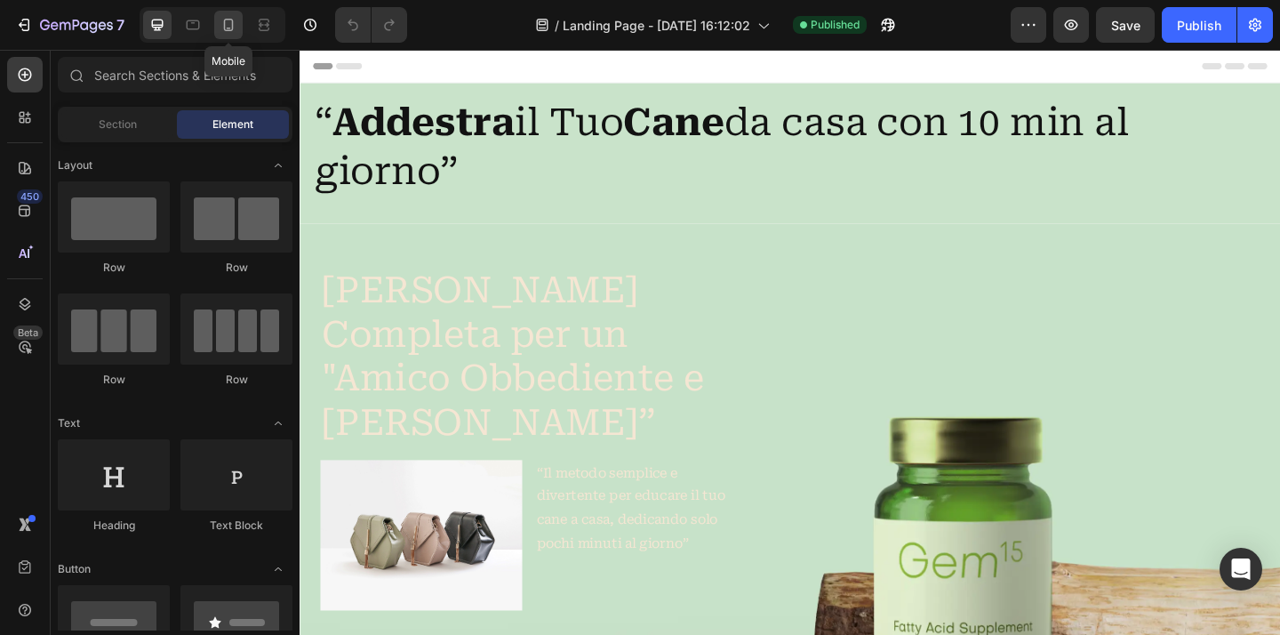
click at [231, 31] on icon at bounding box center [229, 25] width 18 height 18
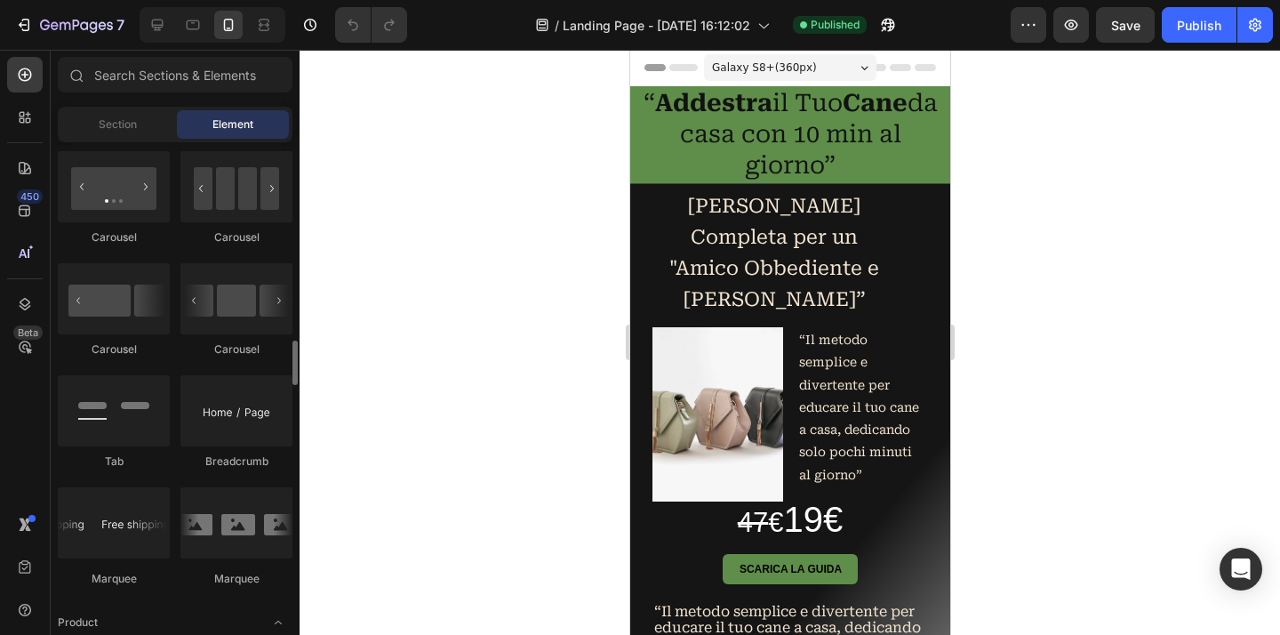
scroll to position [2076, 0]
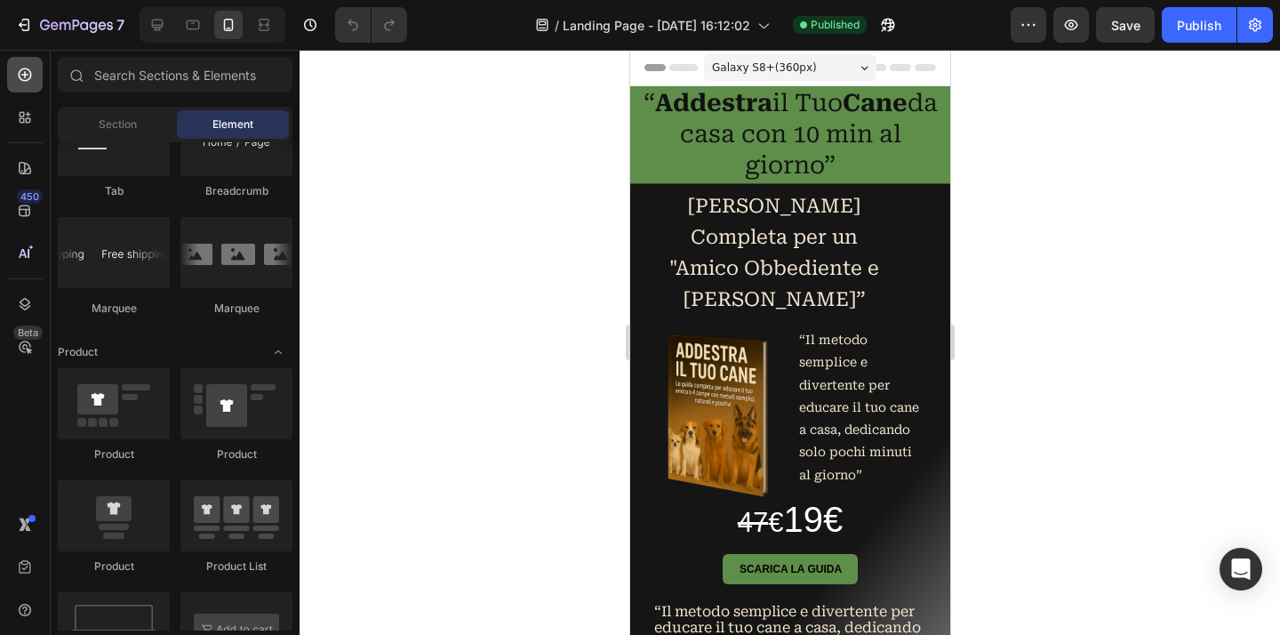
click at [22, 75] on icon at bounding box center [25, 74] width 13 height 13
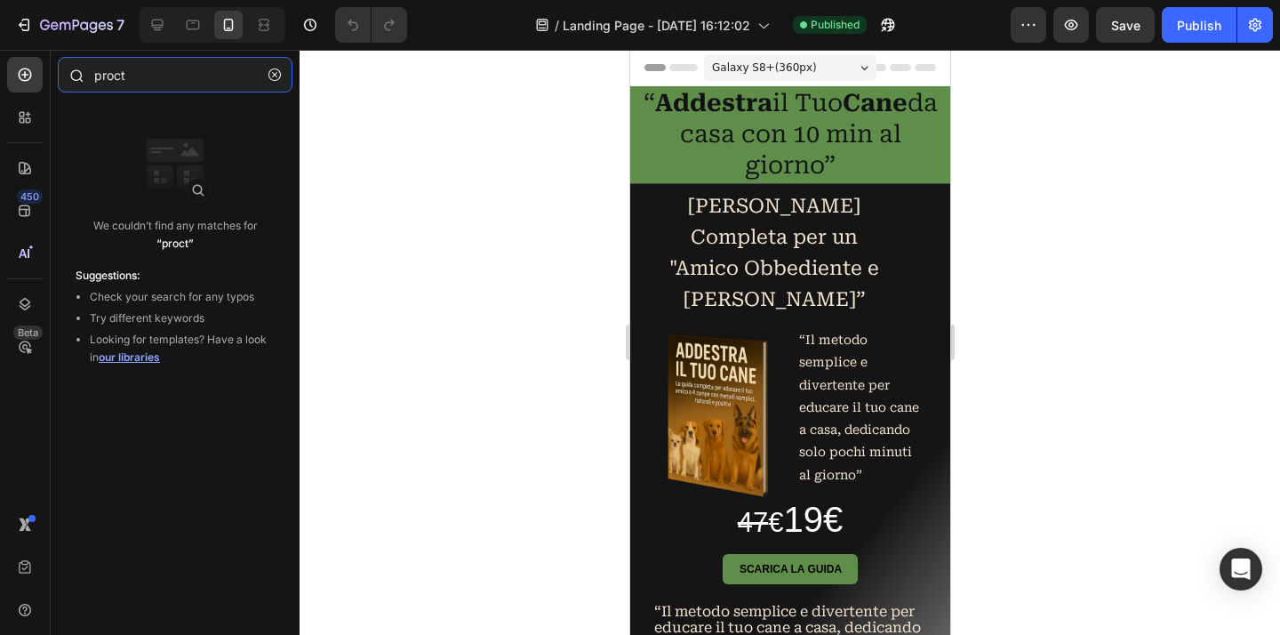
click at [196, 73] on input "proct" at bounding box center [175, 75] width 235 height 36
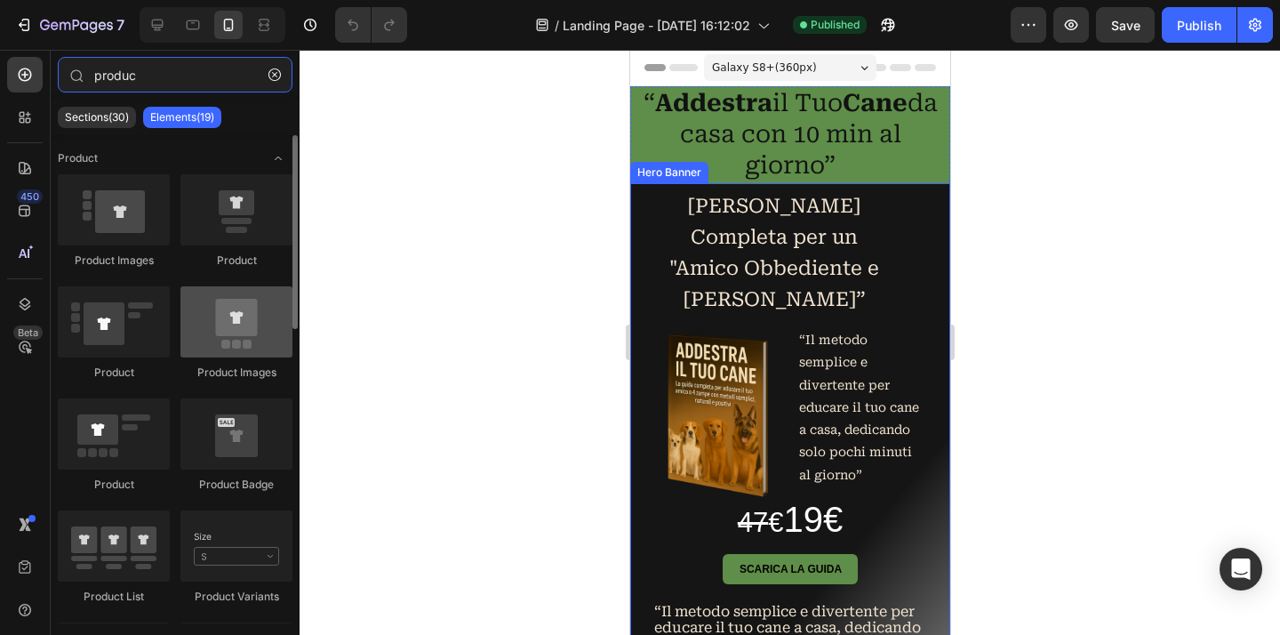
type input "produc"
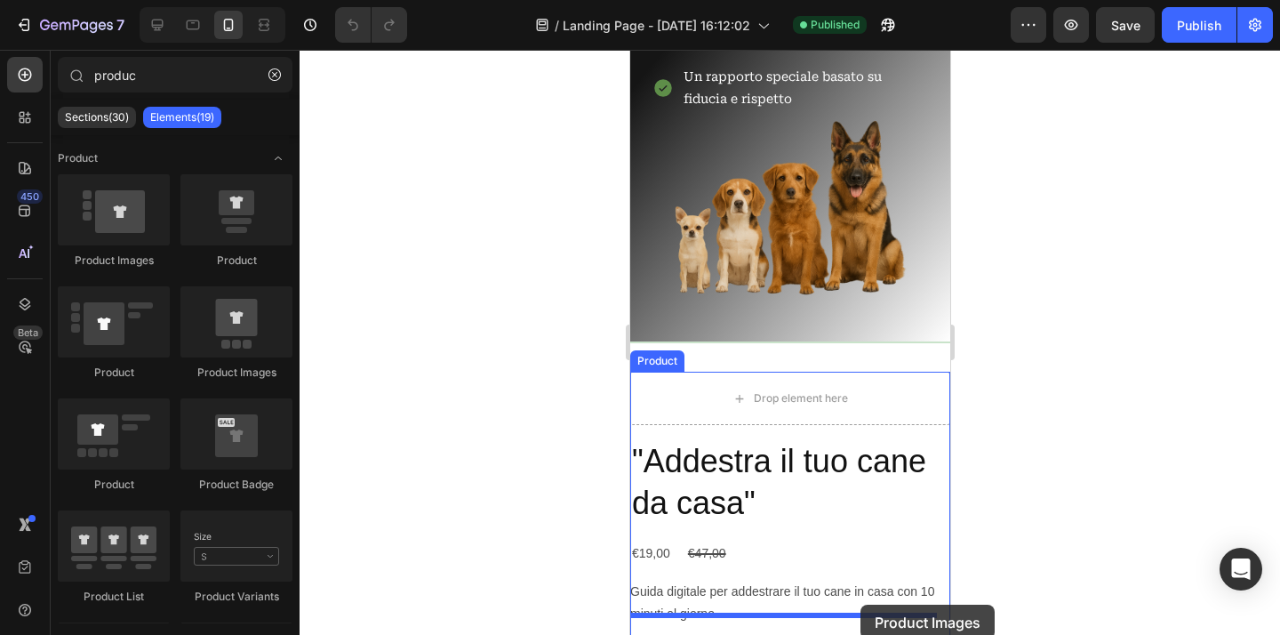
scroll to position [781, 0]
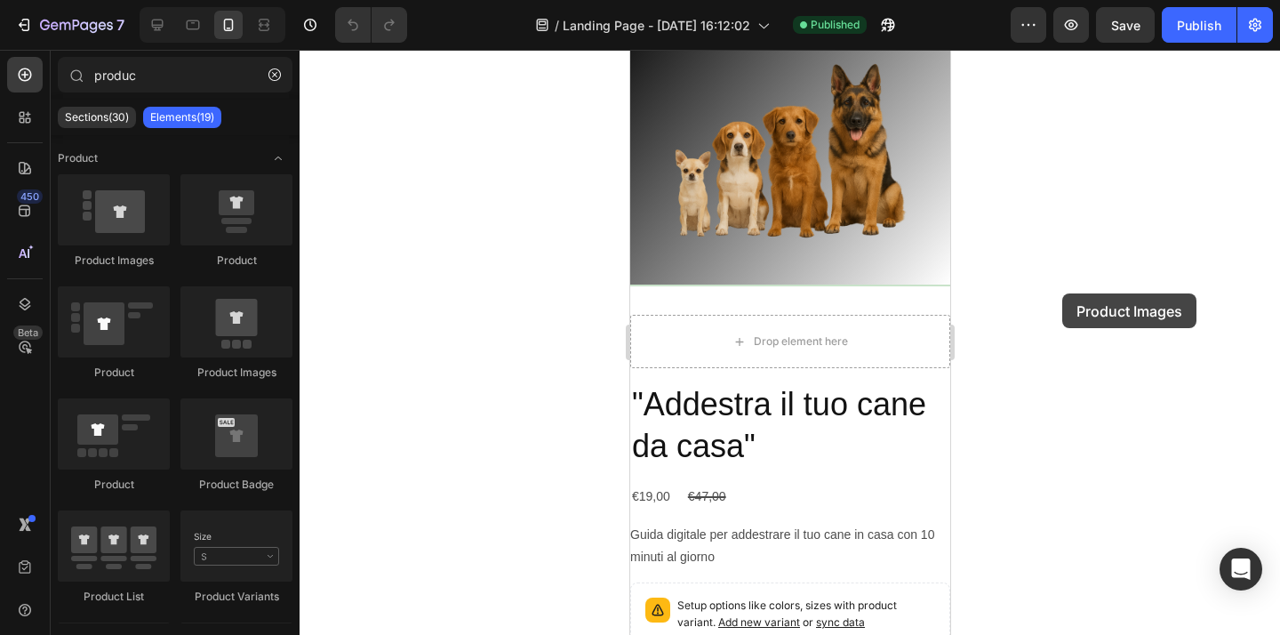
drag, startPoint x: 239, startPoint y: 338, endPoint x: 1062, endPoint y: 293, distance: 824.1
click at [1062, 0] on div "7 Version history / Landing Page - [DATE] 16:12:02 Published Preview Save Publi…" at bounding box center [640, 0] width 1280 height 0
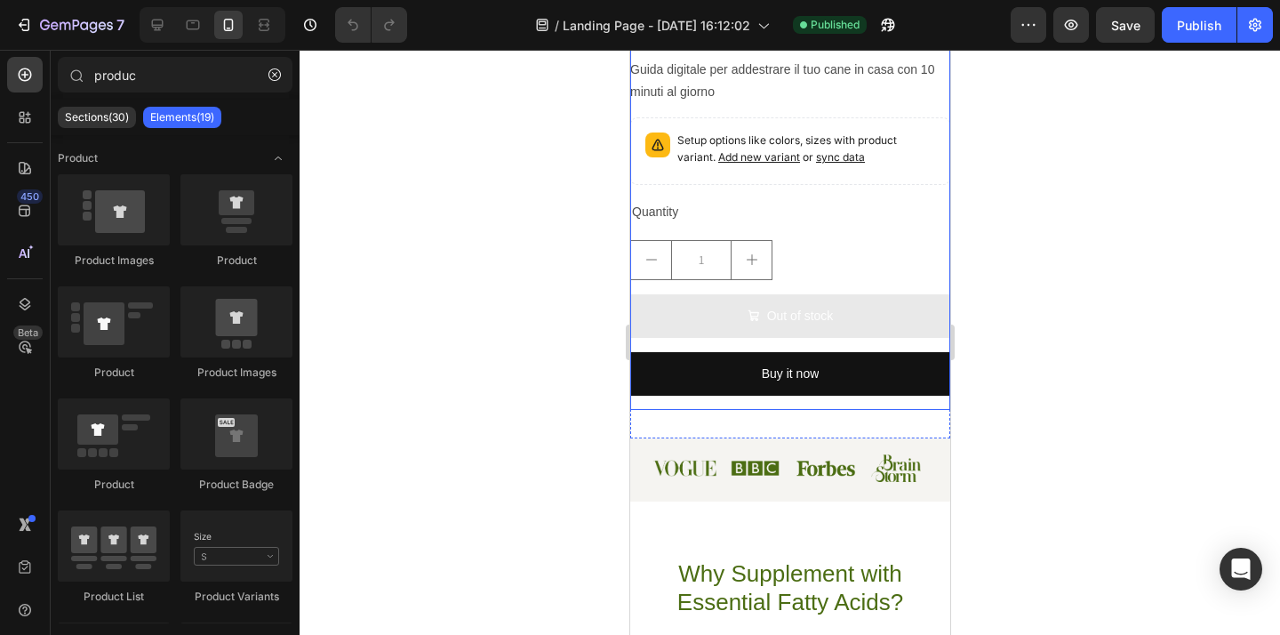
scroll to position [1037, 0]
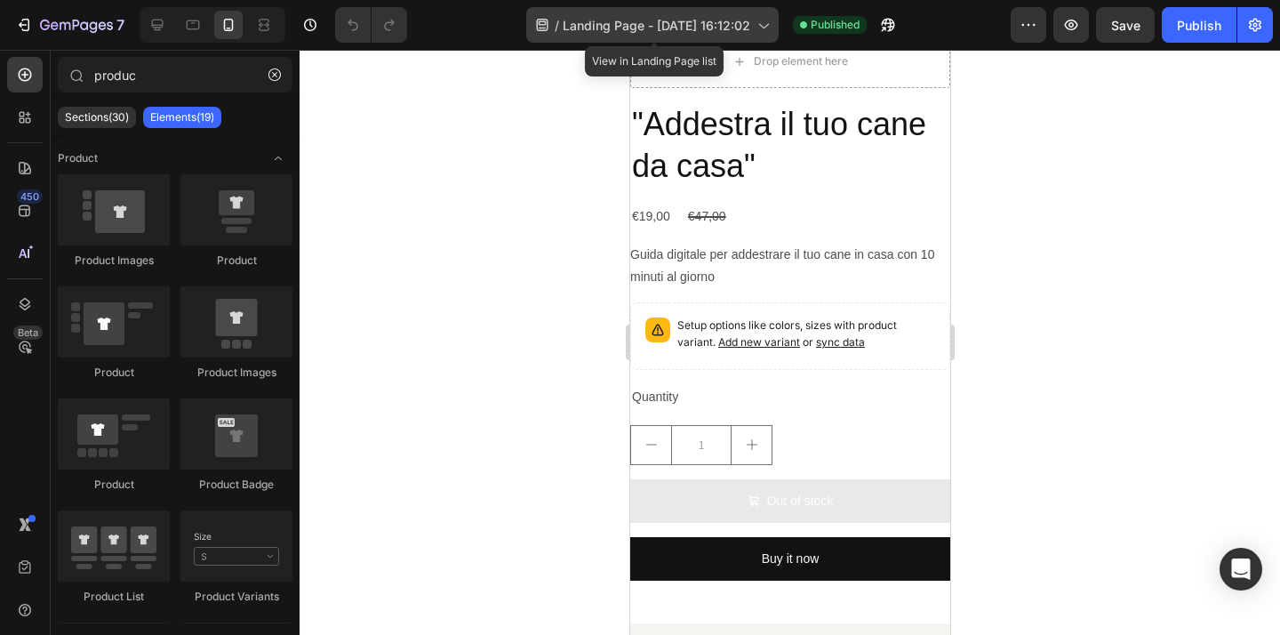
click at [747, 34] on span "Landing Page - [DATE] 16:12:02" at bounding box center [657, 25] width 188 height 19
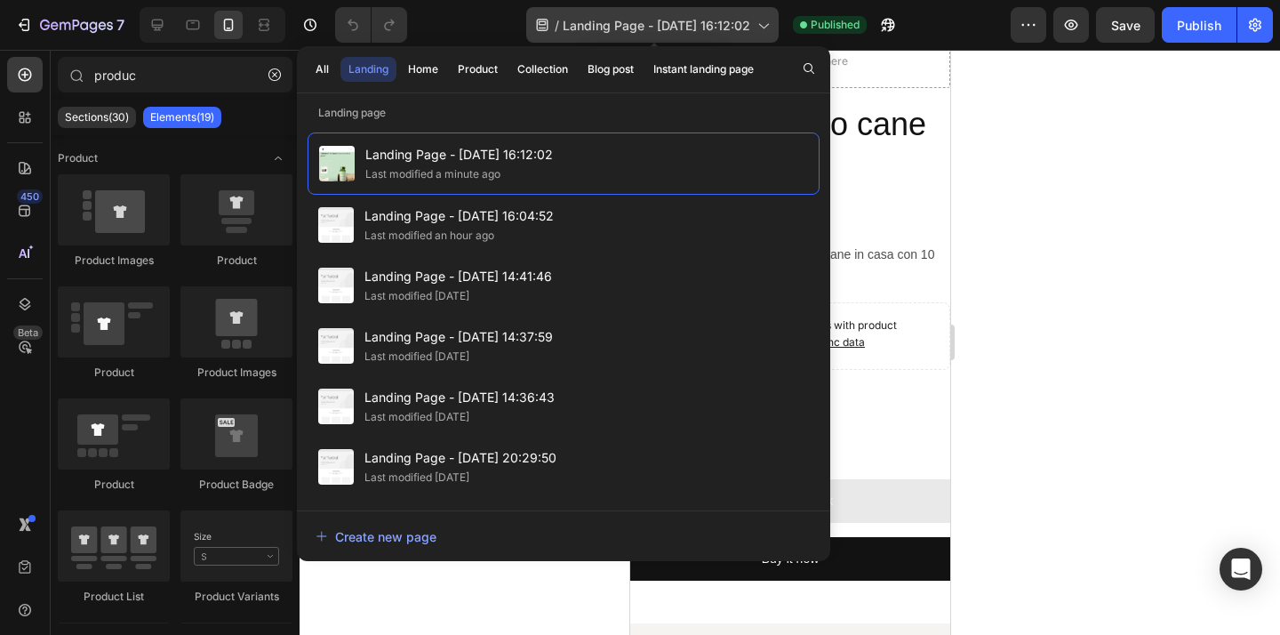
click at [747, 34] on span "Landing Page - [DATE] 16:12:02" at bounding box center [657, 25] width 188 height 19
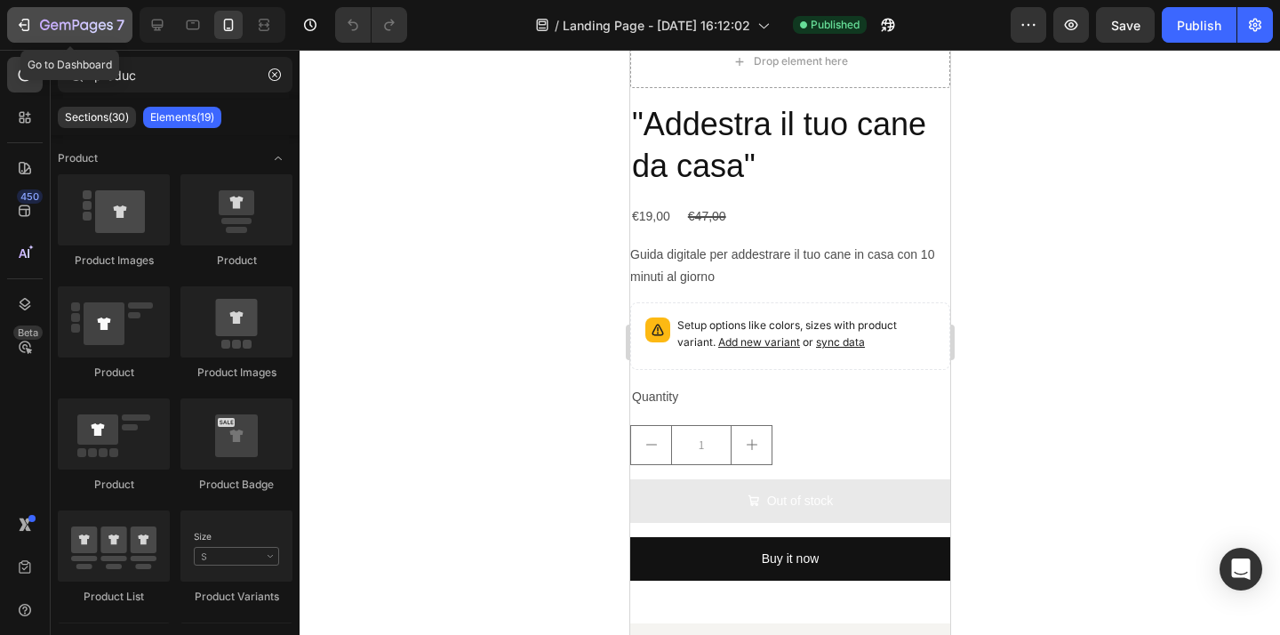
click at [37, 32] on div "7" at bounding box center [69, 24] width 109 height 21
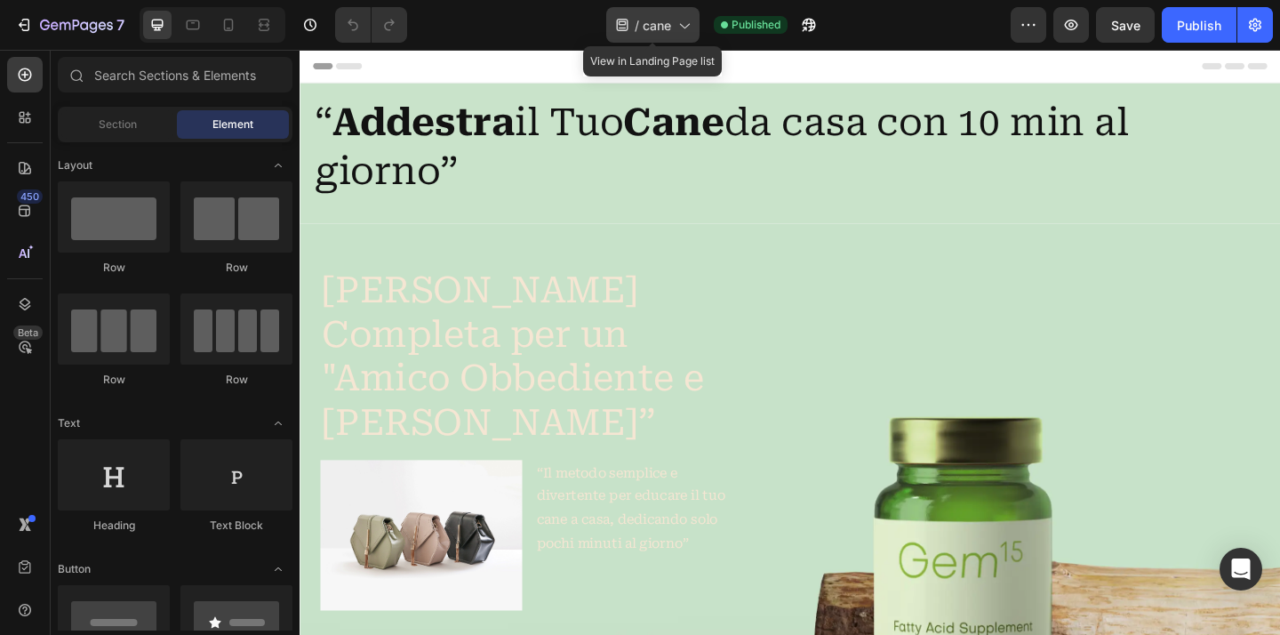
click at [684, 31] on icon at bounding box center [684, 25] width 18 height 18
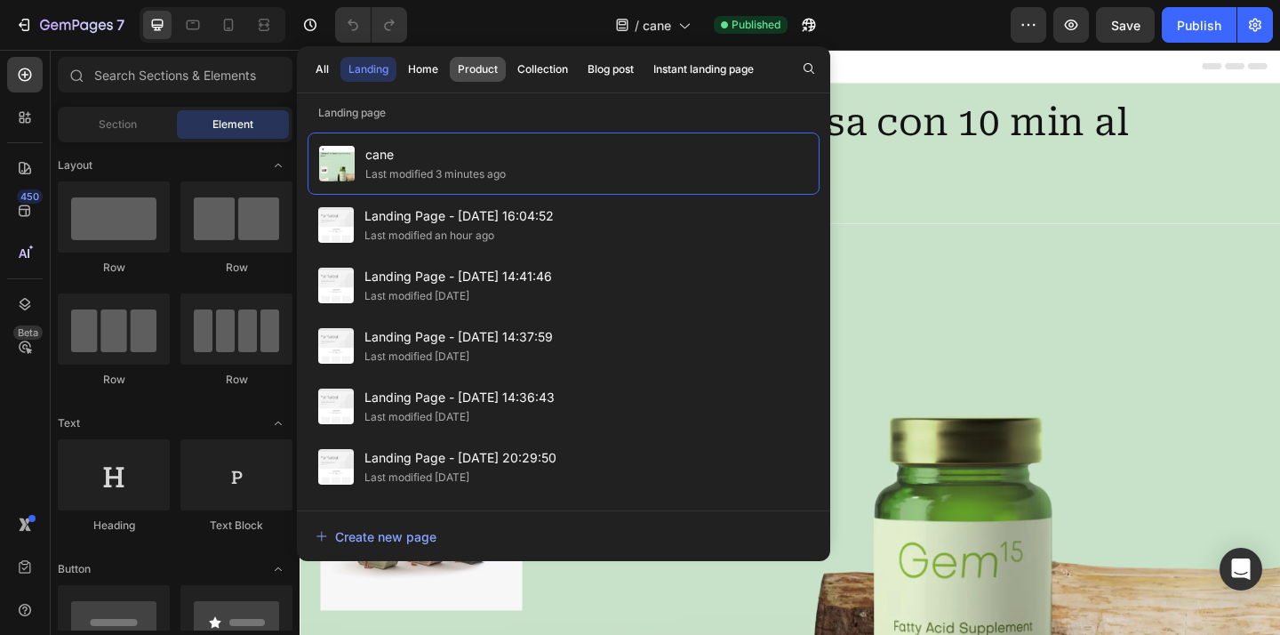
click at [483, 76] on div "Product" at bounding box center [478, 69] width 40 height 16
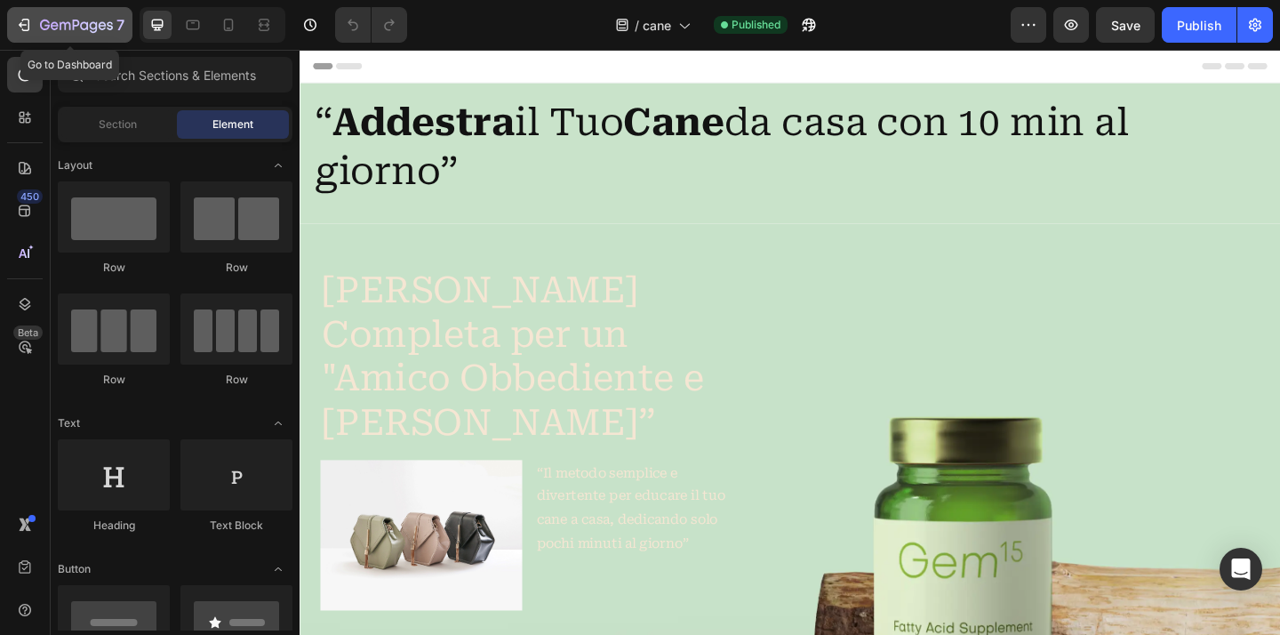
click at [63, 30] on icon "button" at bounding box center [76, 26] width 73 height 15
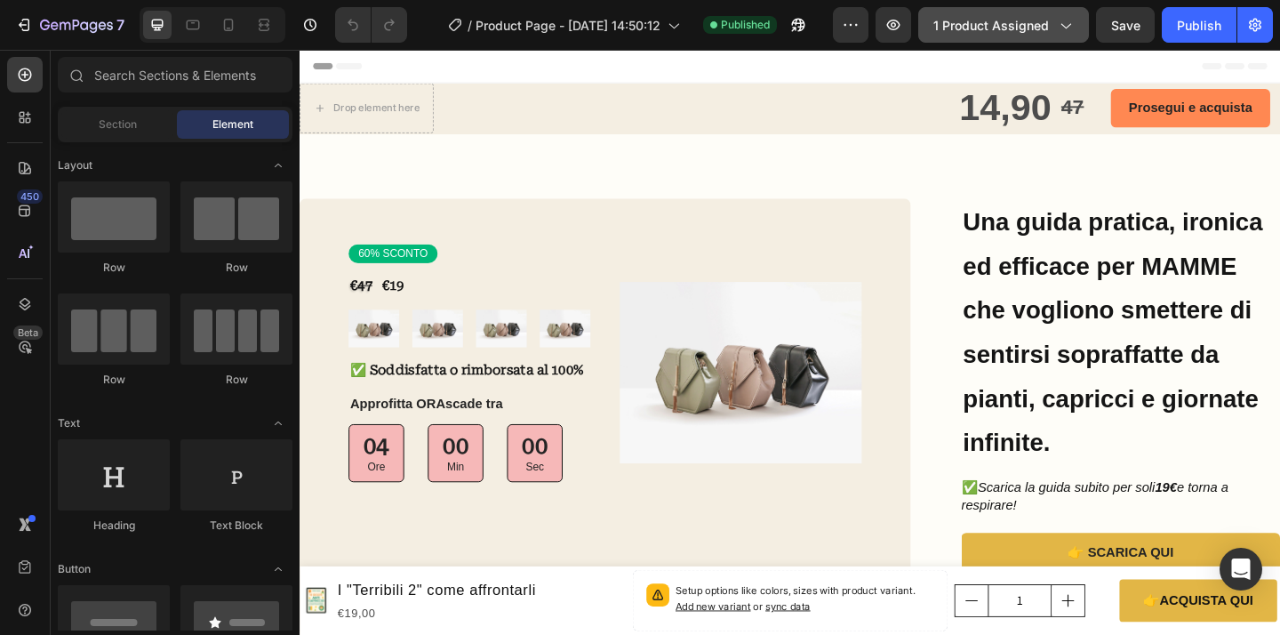
click at [1067, 27] on icon "button" at bounding box center [1065, 25] width 18 height 18
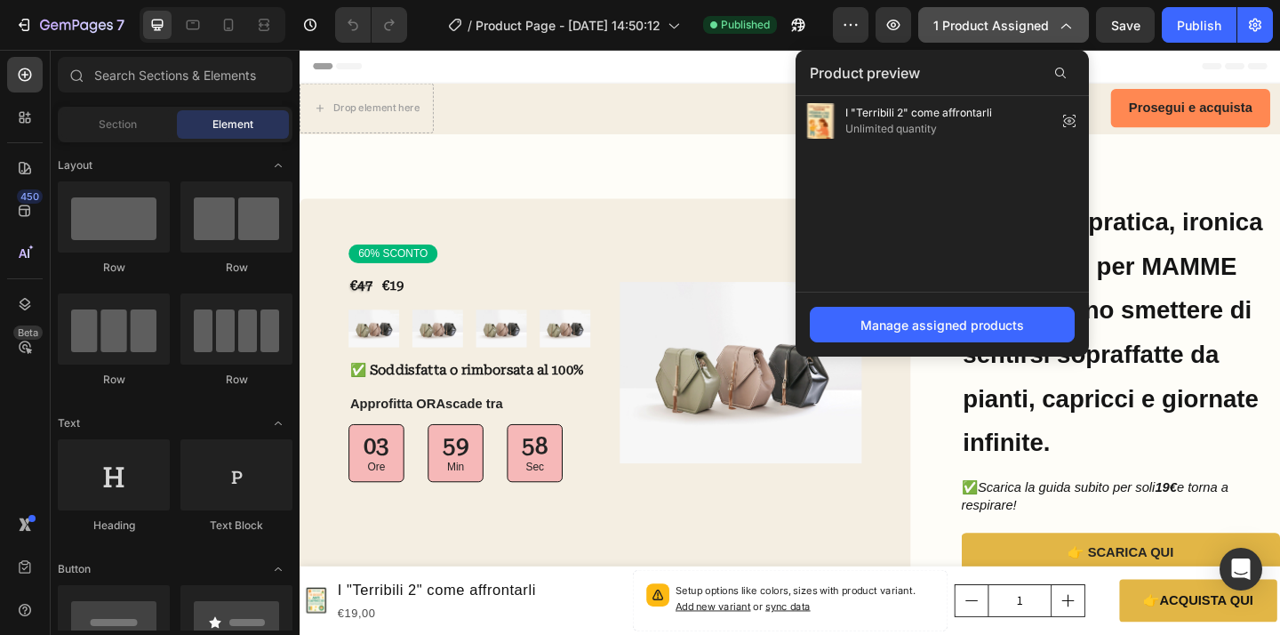
click at [1068, 26] on icon "button" at bounding box center [1065, 25] width 18 height 18
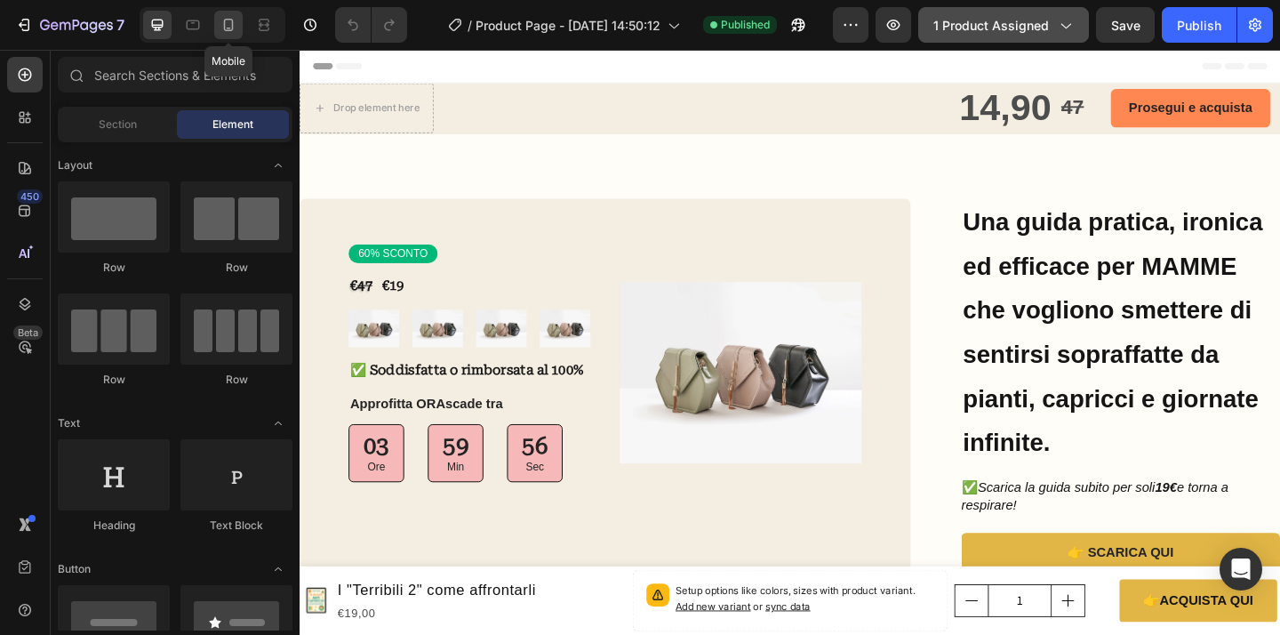
click at [224, 29] on icon at bounding box center [229, 25] width 10 height 12
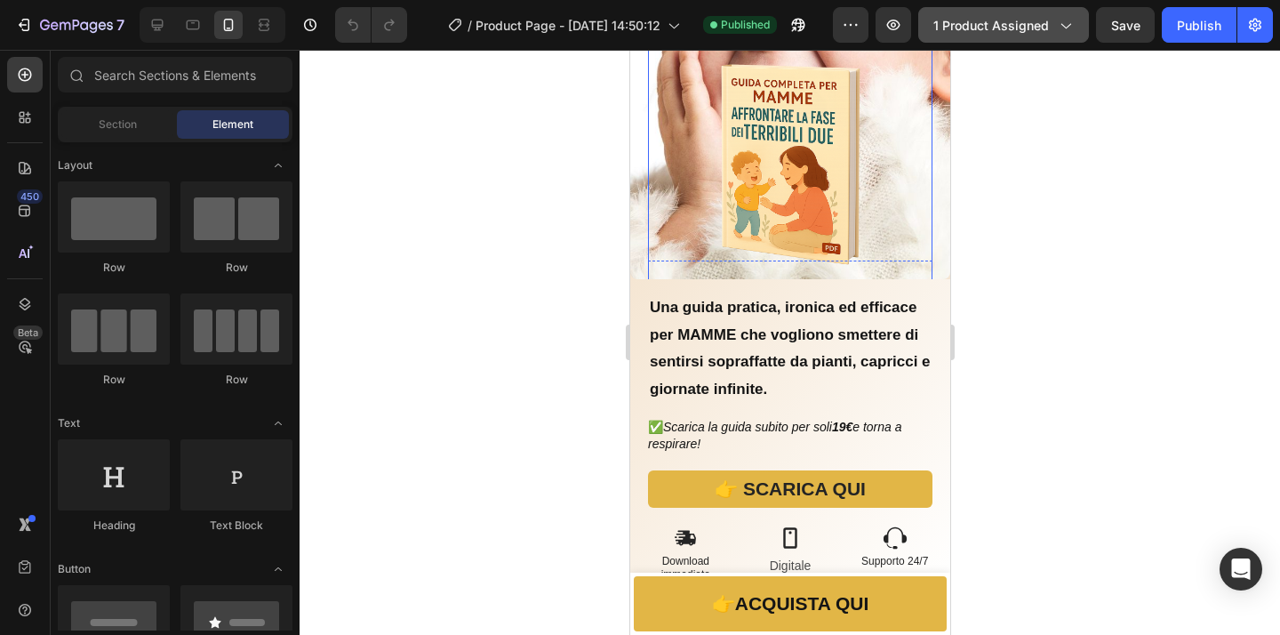
scroll to position [412, 0]
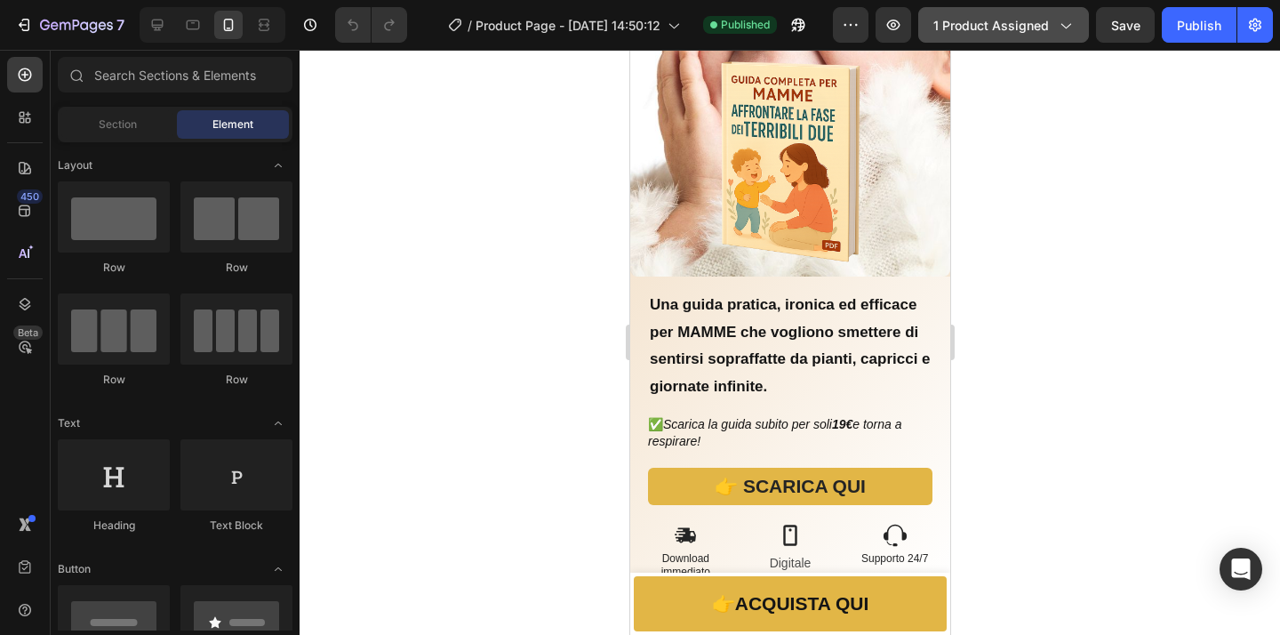
click at [1252, 347] on div at bounding box center [789, 342] width 980 height 585
